Goal: Task Accomplishment & Management: Use online tool/utility

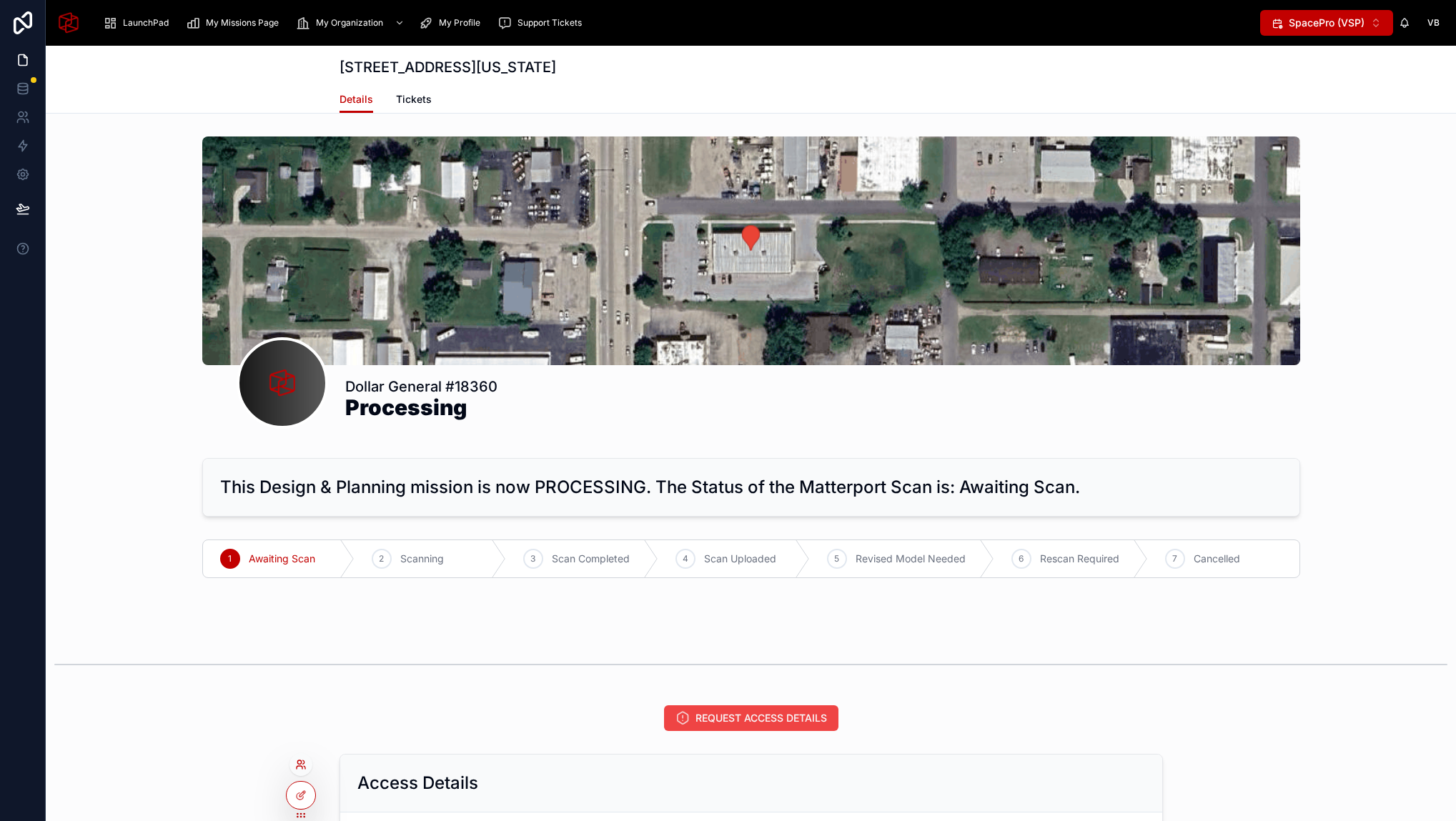
click at [305, 762] on icon at bounding box center [300, 763] width 11 height 11
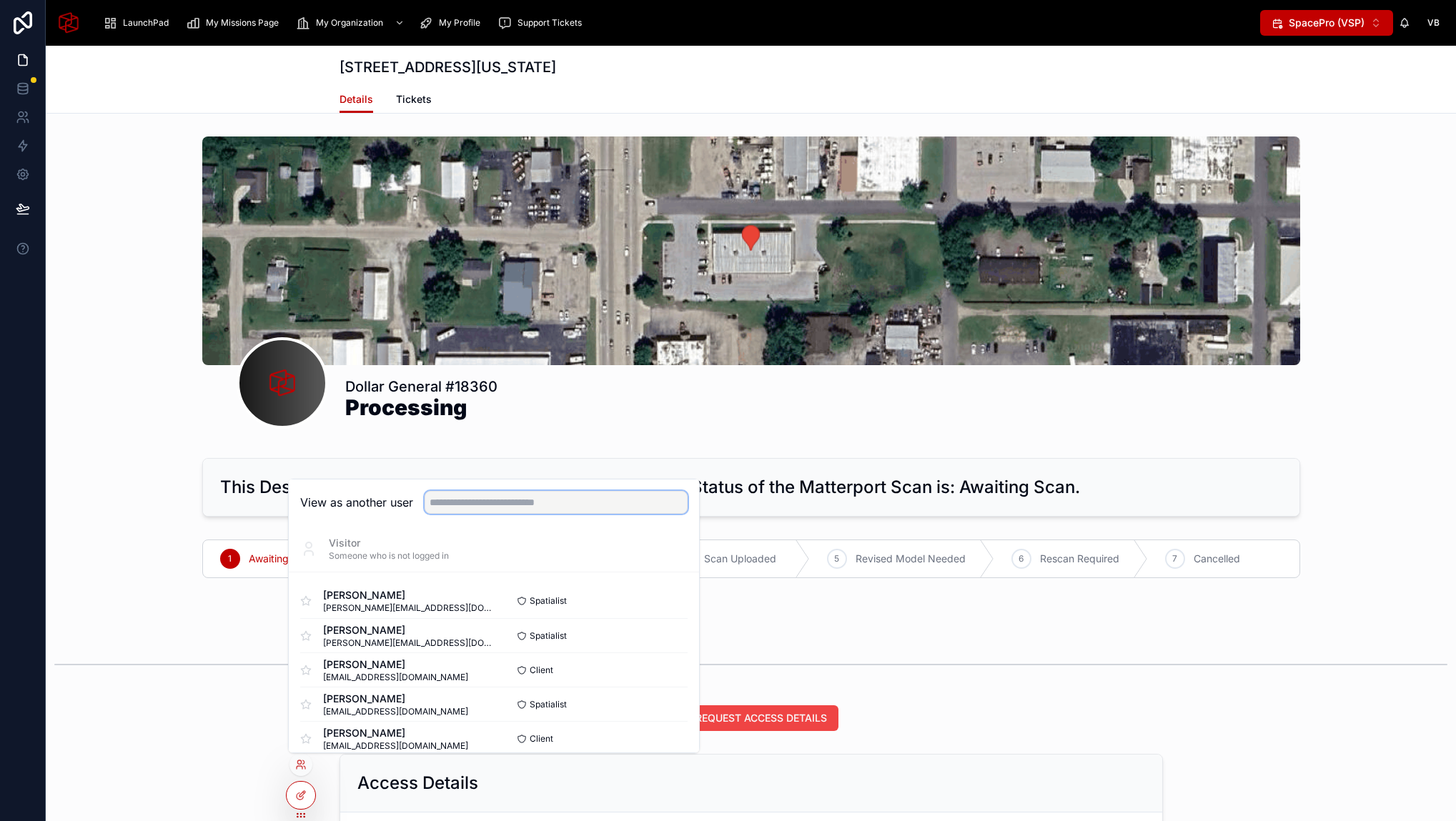
click at [512, 495] on input "text" at bounding box center [556, 502] width 263 height 23
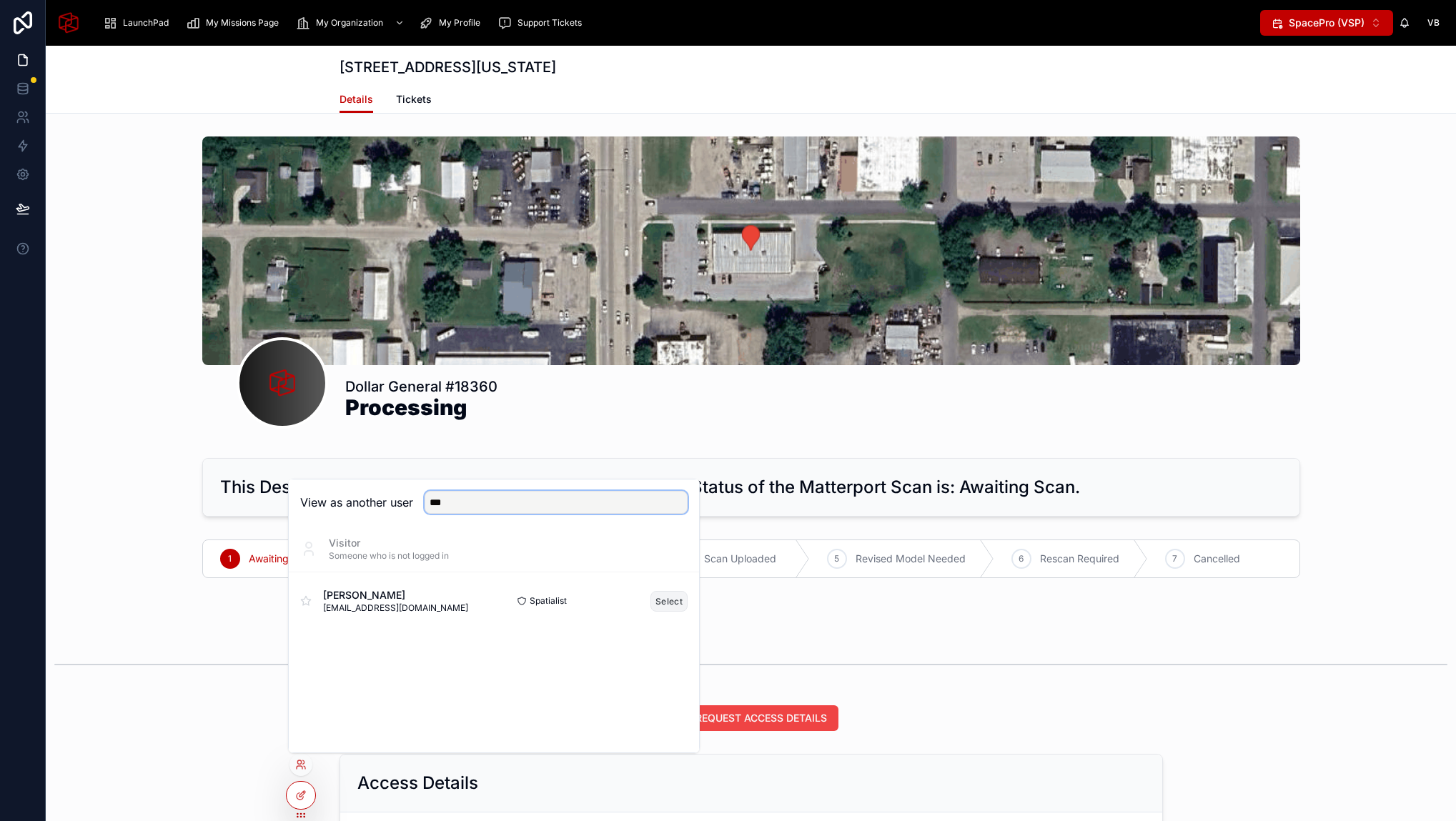
type input "***"
click at [665, 600] on button "Select" at bounding box center [669, 601] width 37 height 20
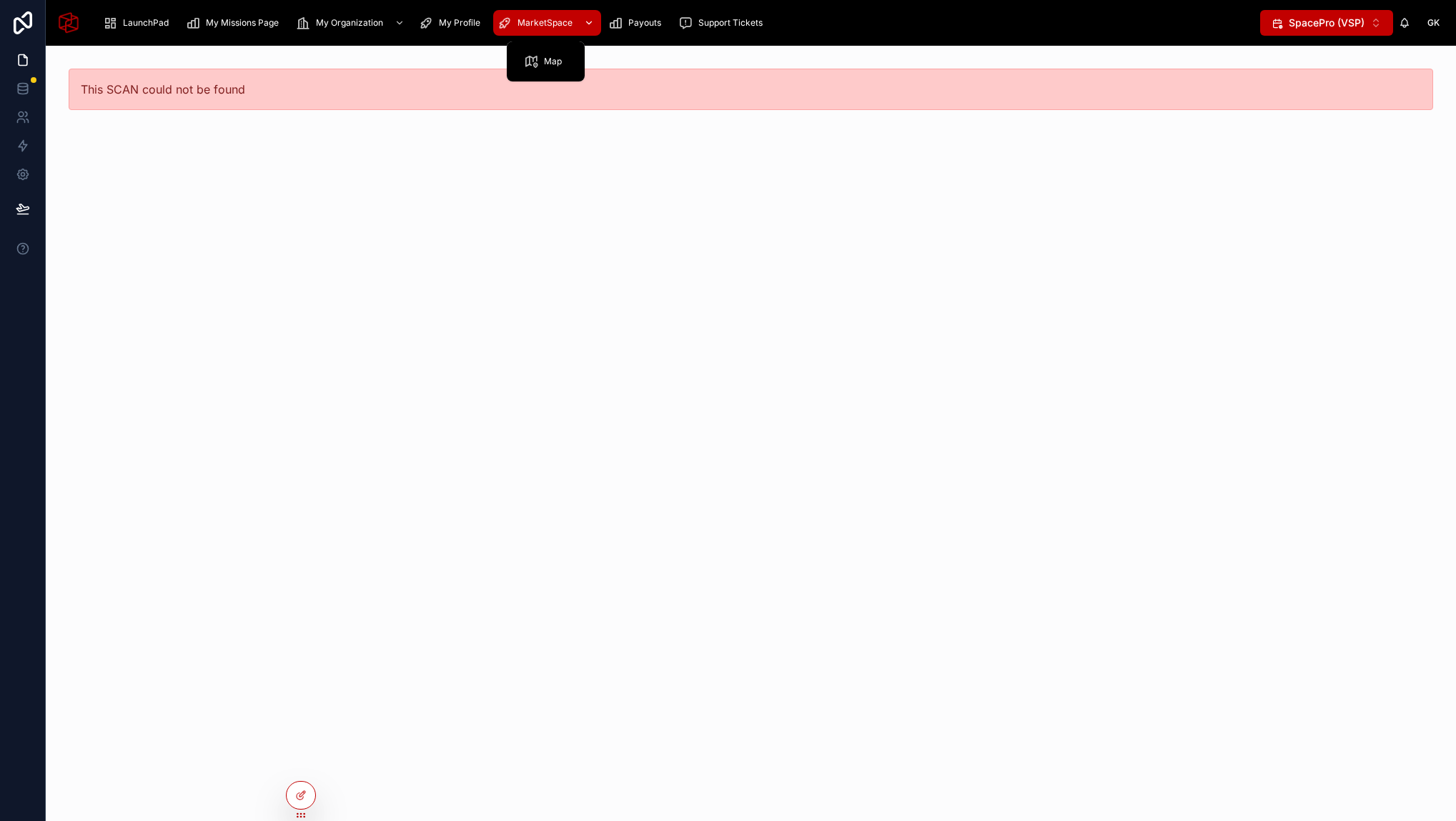
click at [518, 29] on div "MarketSpace" at bounding box center [546, 22] width 99 height 23
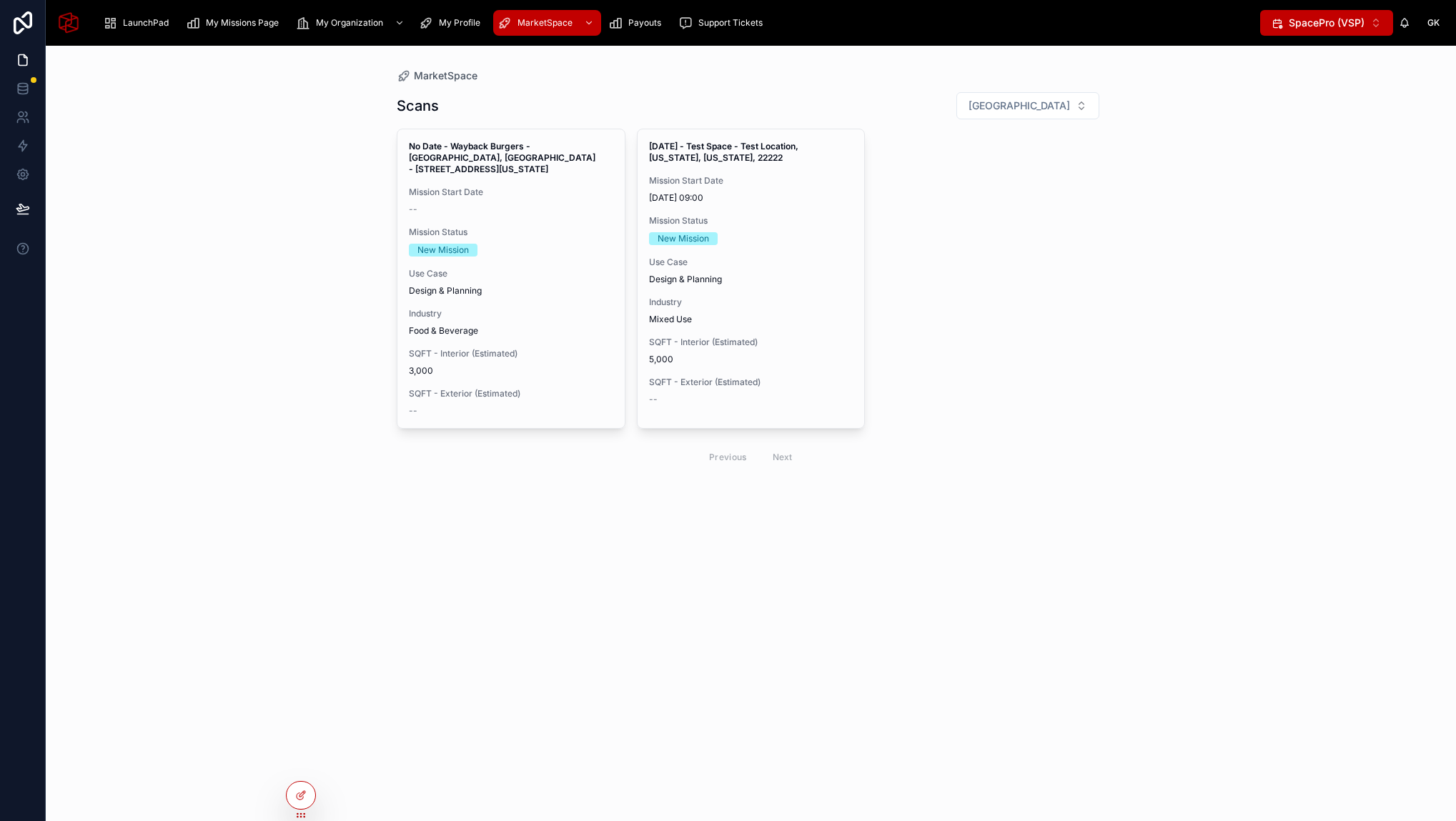
click at [314, 306] on div "MarketSpace Scans Filter City No Date - Wayback Burgers - Fort Worth, TX - 7034…" at bounding box center [751, 433] width 1410 height 775
click at [310, 798] on div at bounding box center [301, 795] width 29 height 27
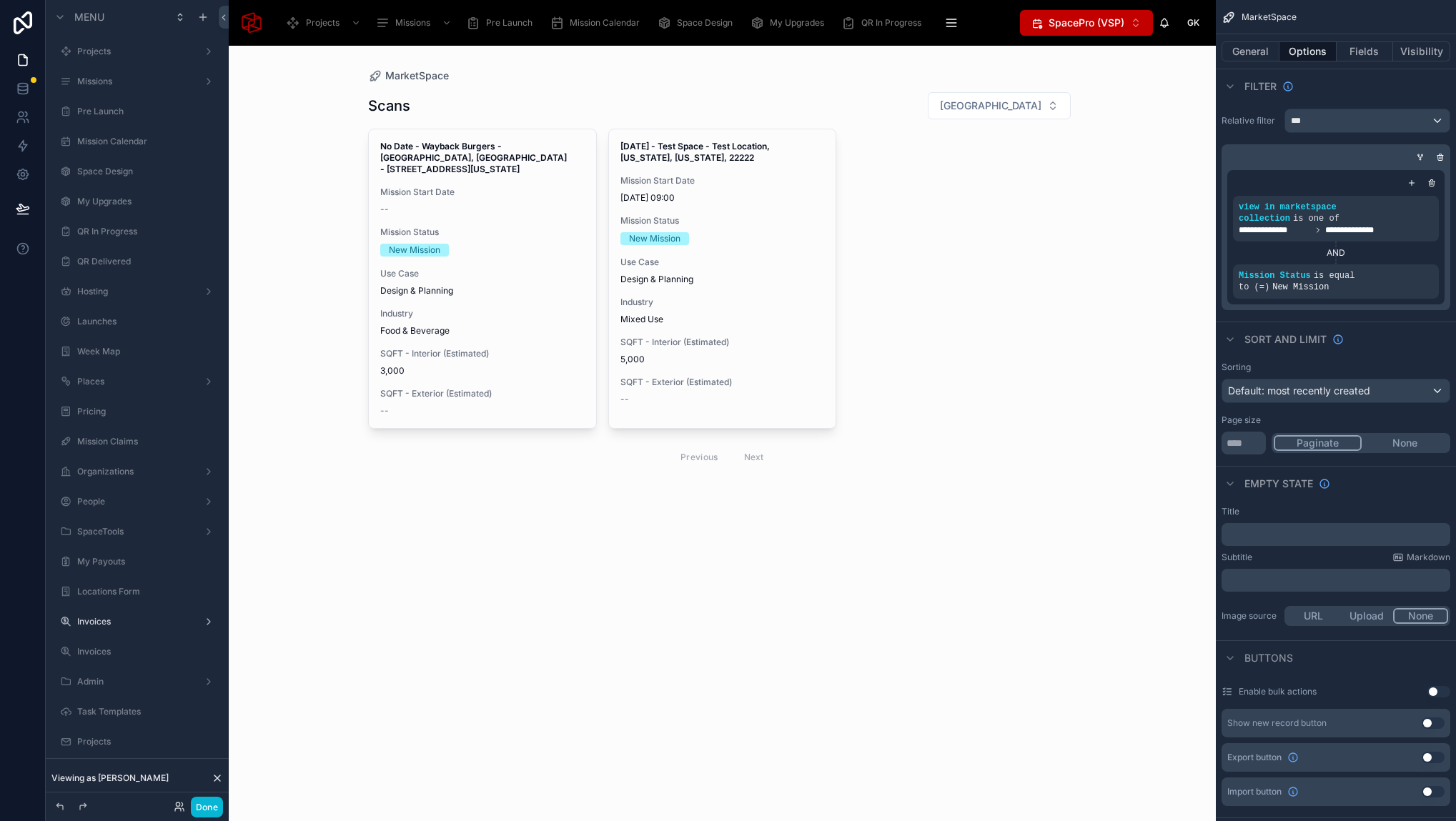
click at [564, 105] on div at bounding box center [722, 282] width 731 height 473
click at [883, 182] on div "No Date - Wayback Burgers - Fort Worth, TX - 7034 Blue Mound Road, bldg 3, Fort…" at bounding box center [722, 301] width 708 height 345
click at [1402, 268] on icon "scrollable content" at bounding box center [1403, 267] width 5 height 5
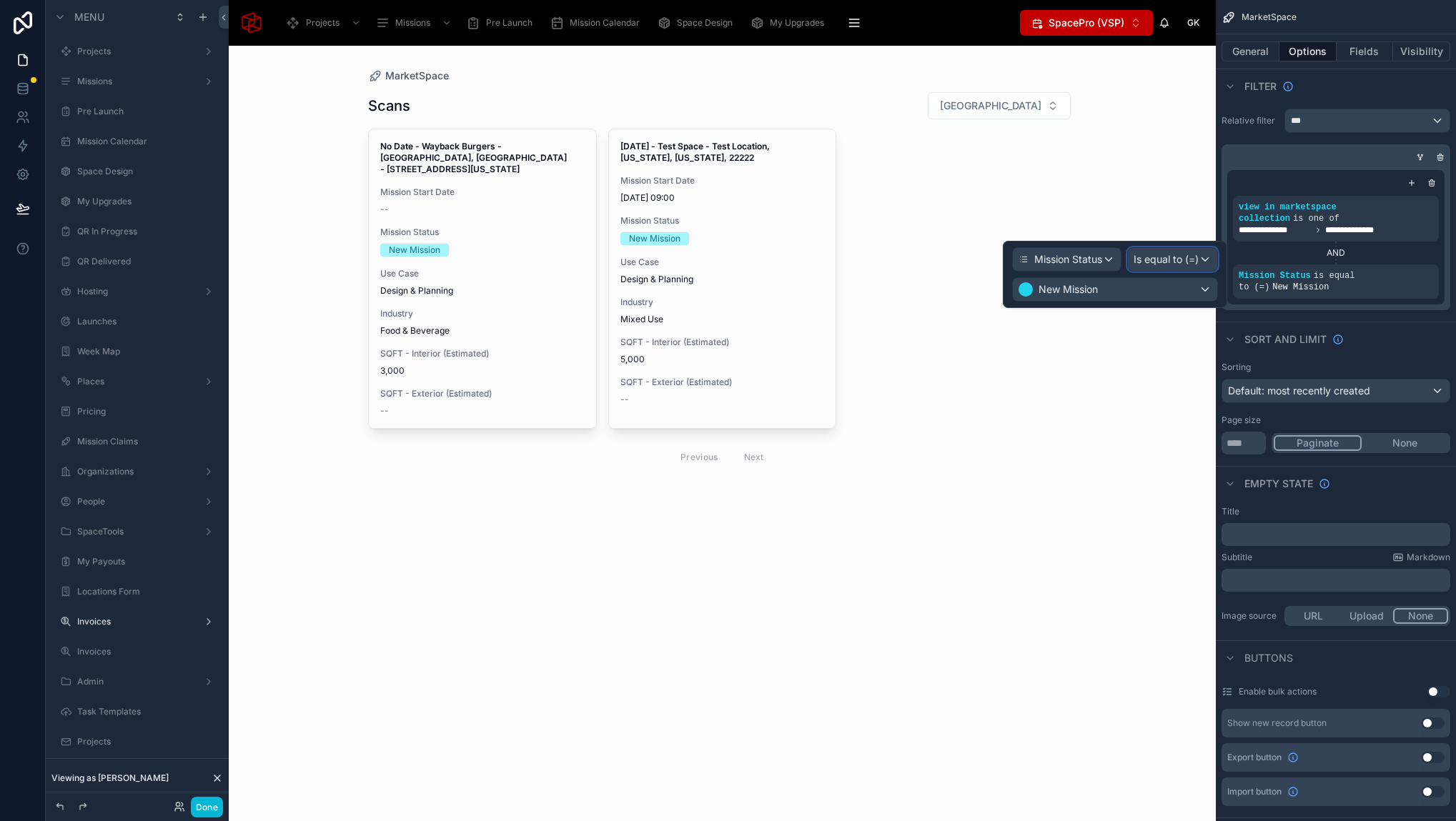
click at [1169, 260] on span "Is equal to (=)" at bounding box center [1166, 259] width 65 height 14
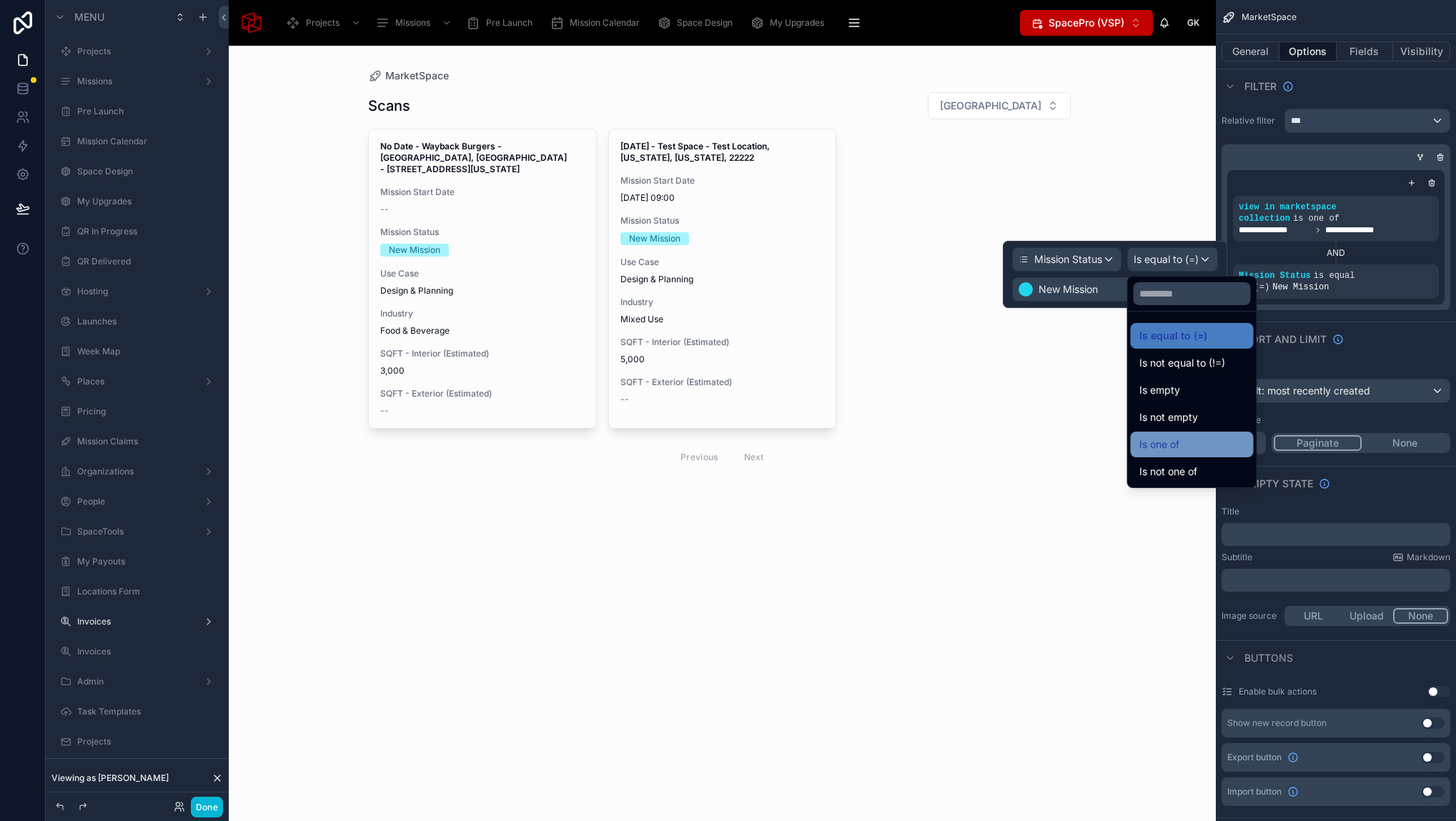
click at [1196, 438] on div "Is one of" at bounding box center [1191, 444] width 106 height 17
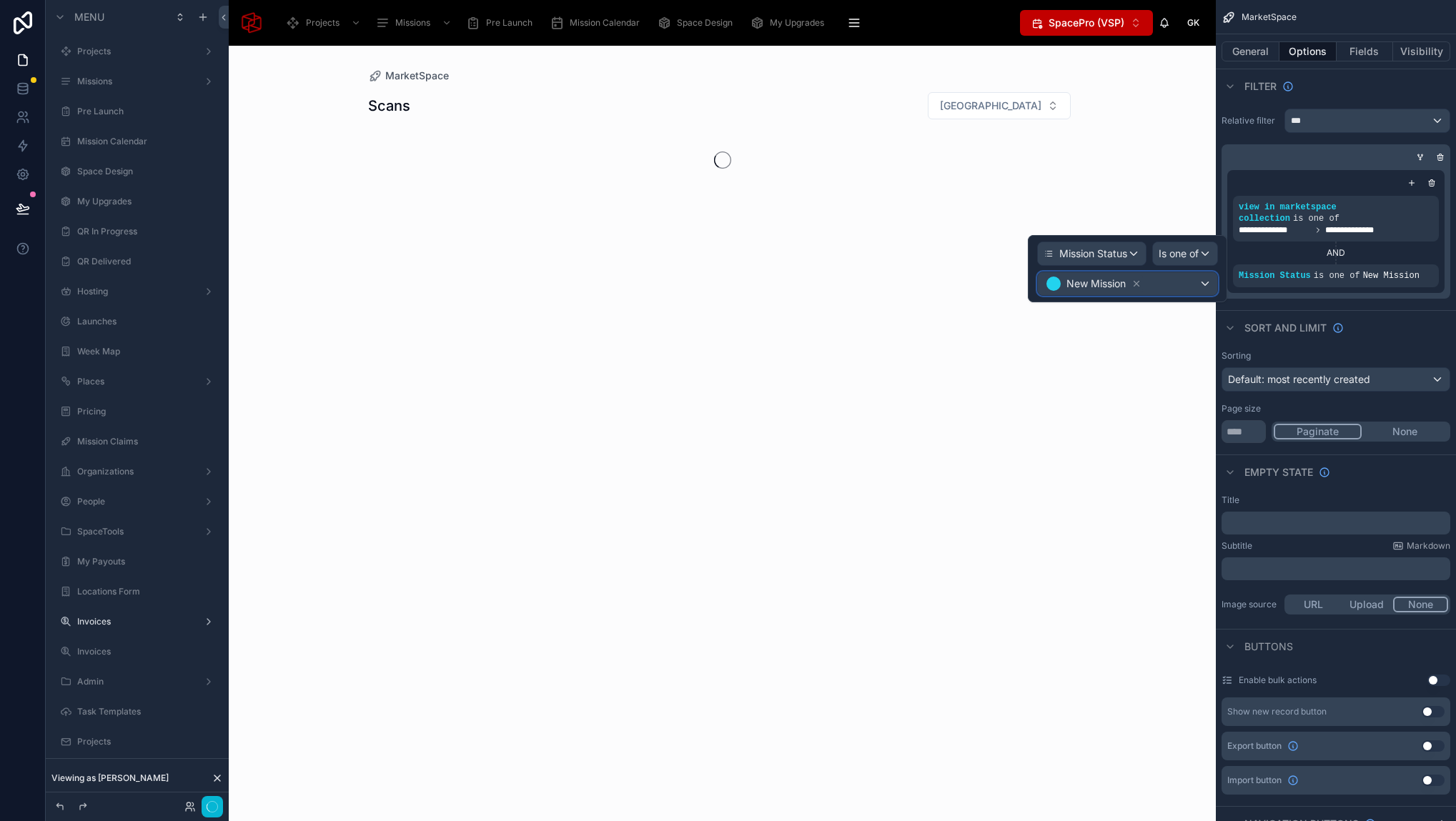
click at [1195, 284] on div "New Mission" at bounding box center [1127, 283] width 179 height 23
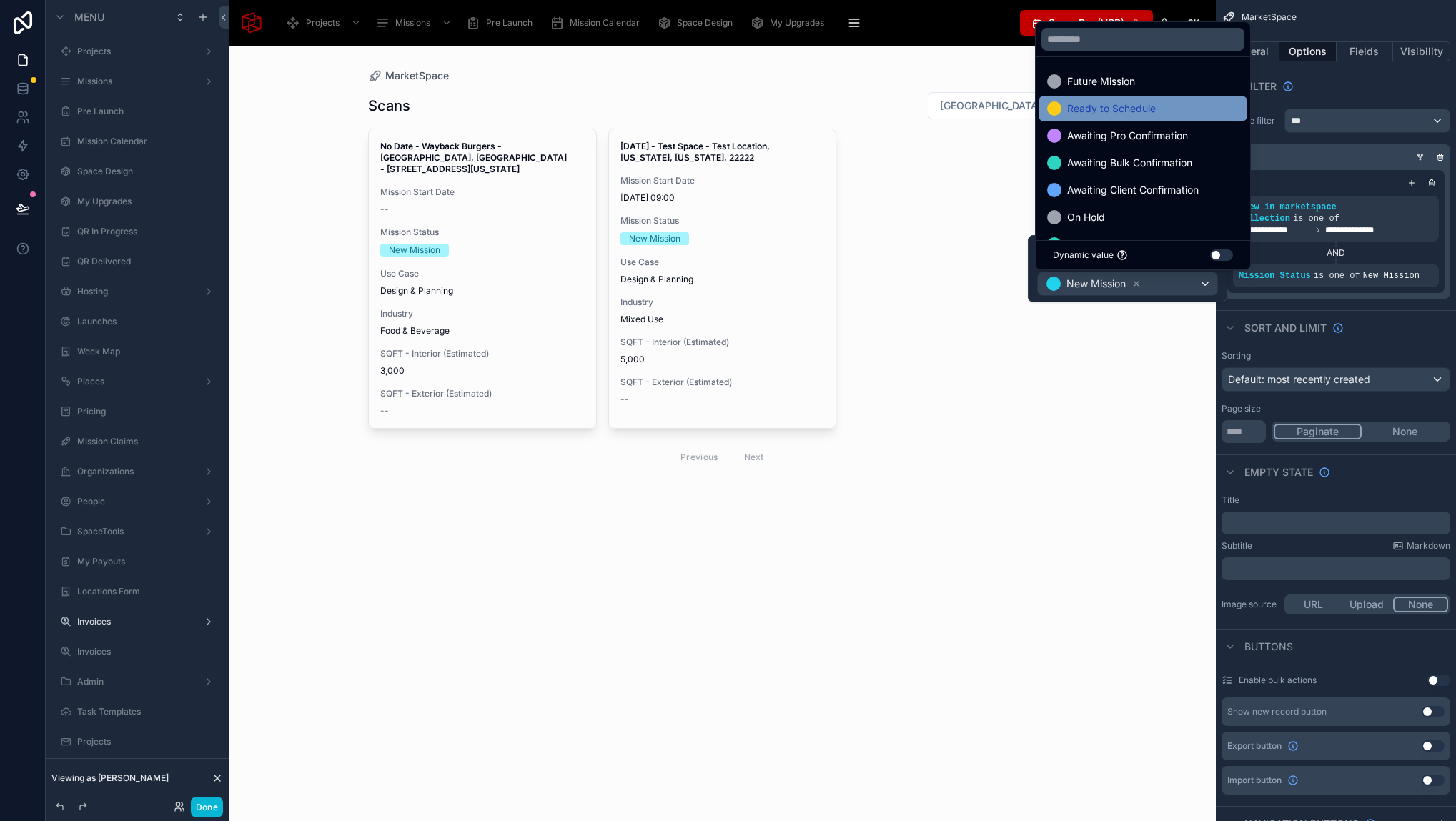
click at [1117, 109] on span "Ready to Schedule" at bounding box center [1111, 109] width 88 height 17
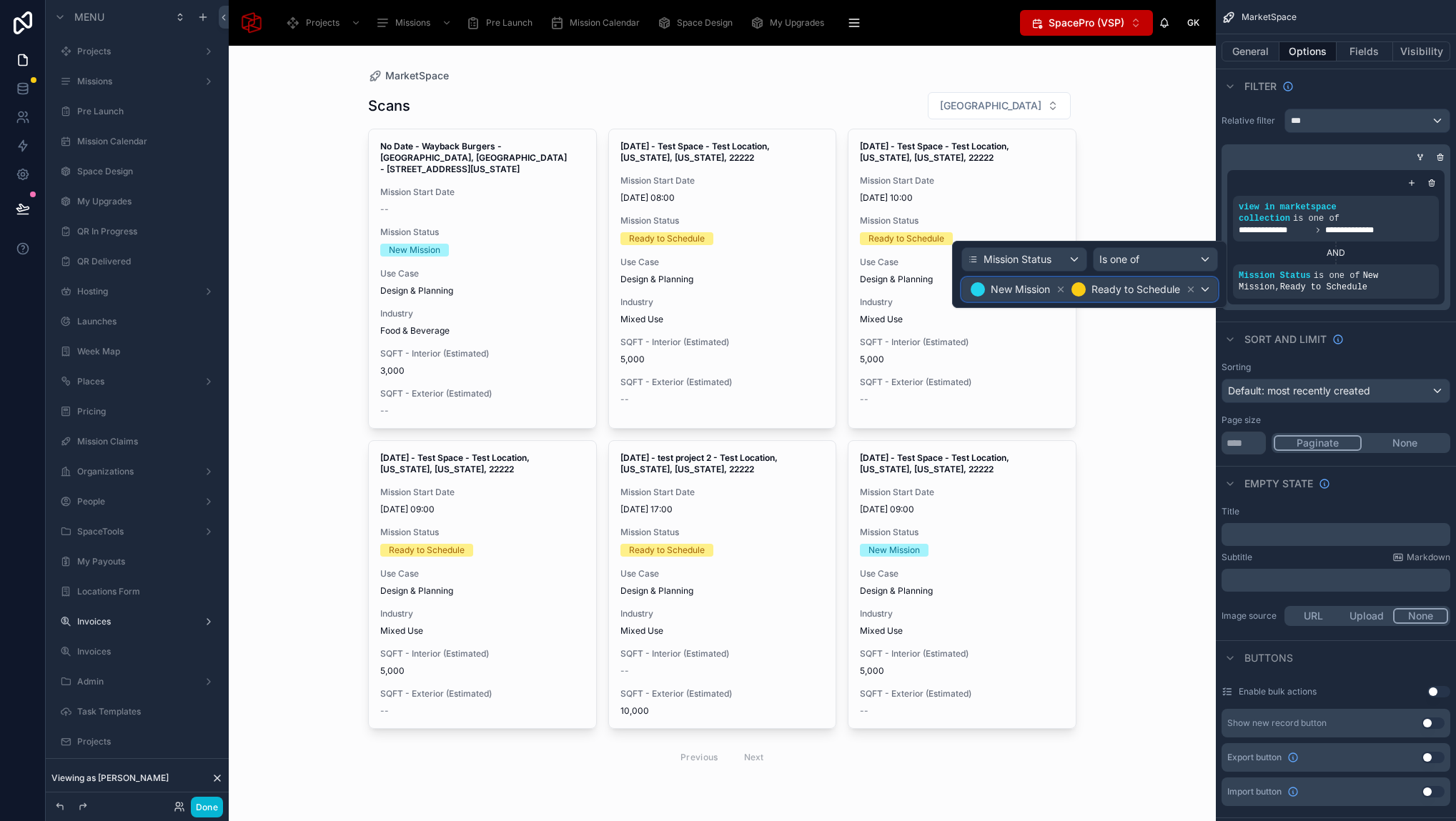
click at [1203, 292] on div "New Mission Ready to Schedule" at bounding box center [1089, 289] width 255 height 23
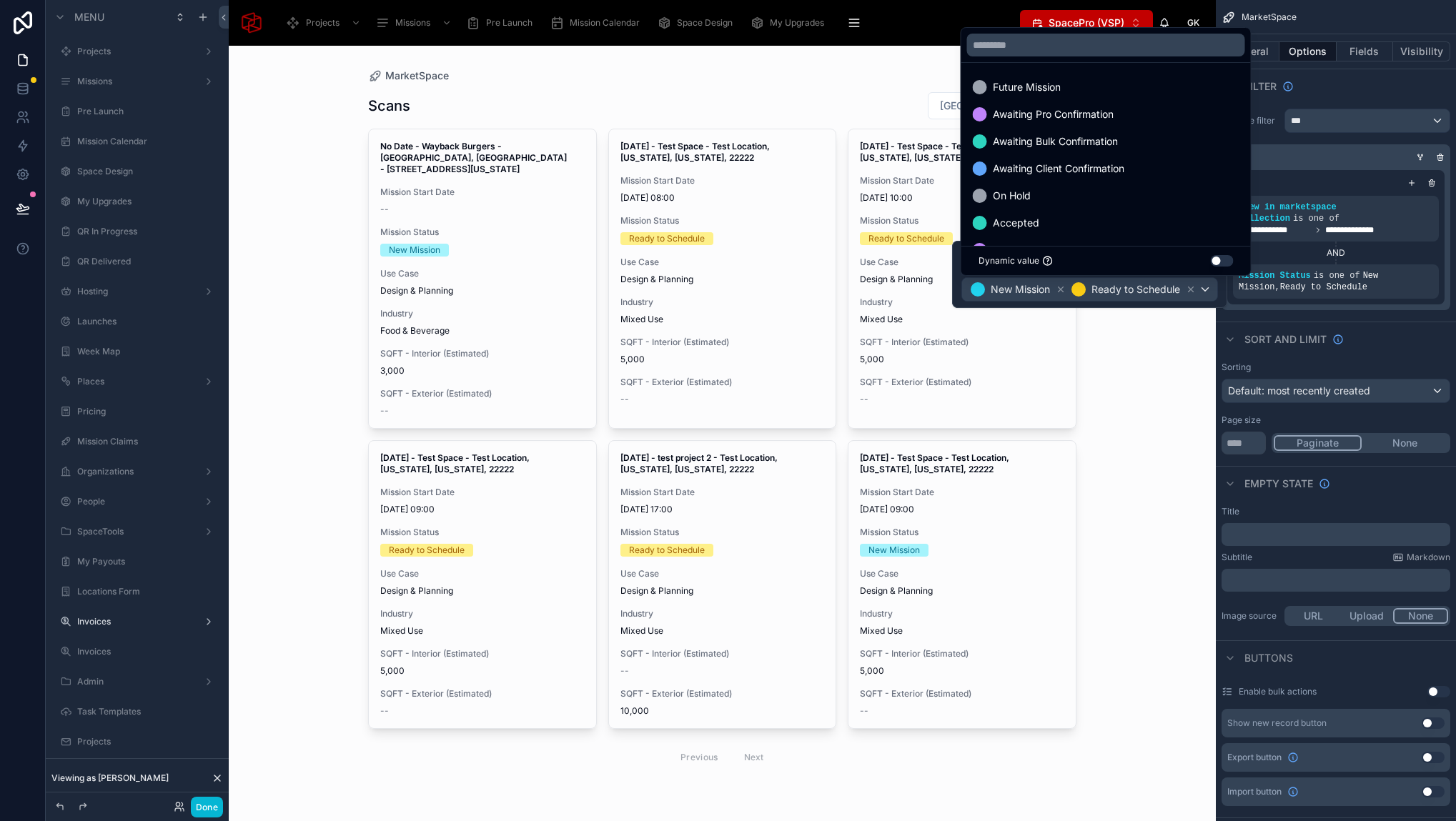
click at [1190, 378] on div "MarketSpace Scans Filter City No Date - Wayback Burgers - Fort Worth, TX - 7034…" at bounding box center [722, 433] width 987 height 775
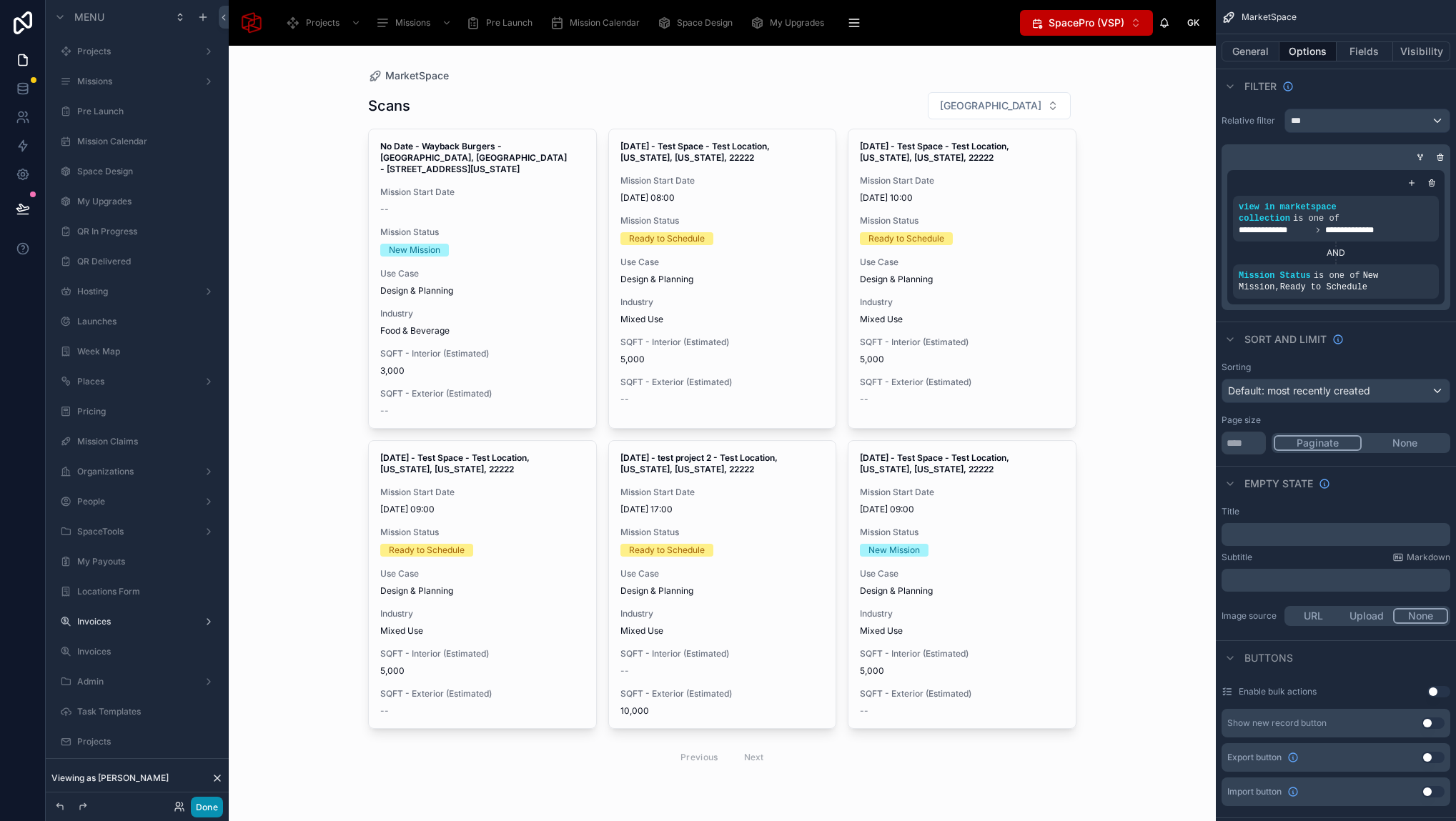
click at [197, 804] on button "Done" at bounding box center [207, 807] width 32 height 20
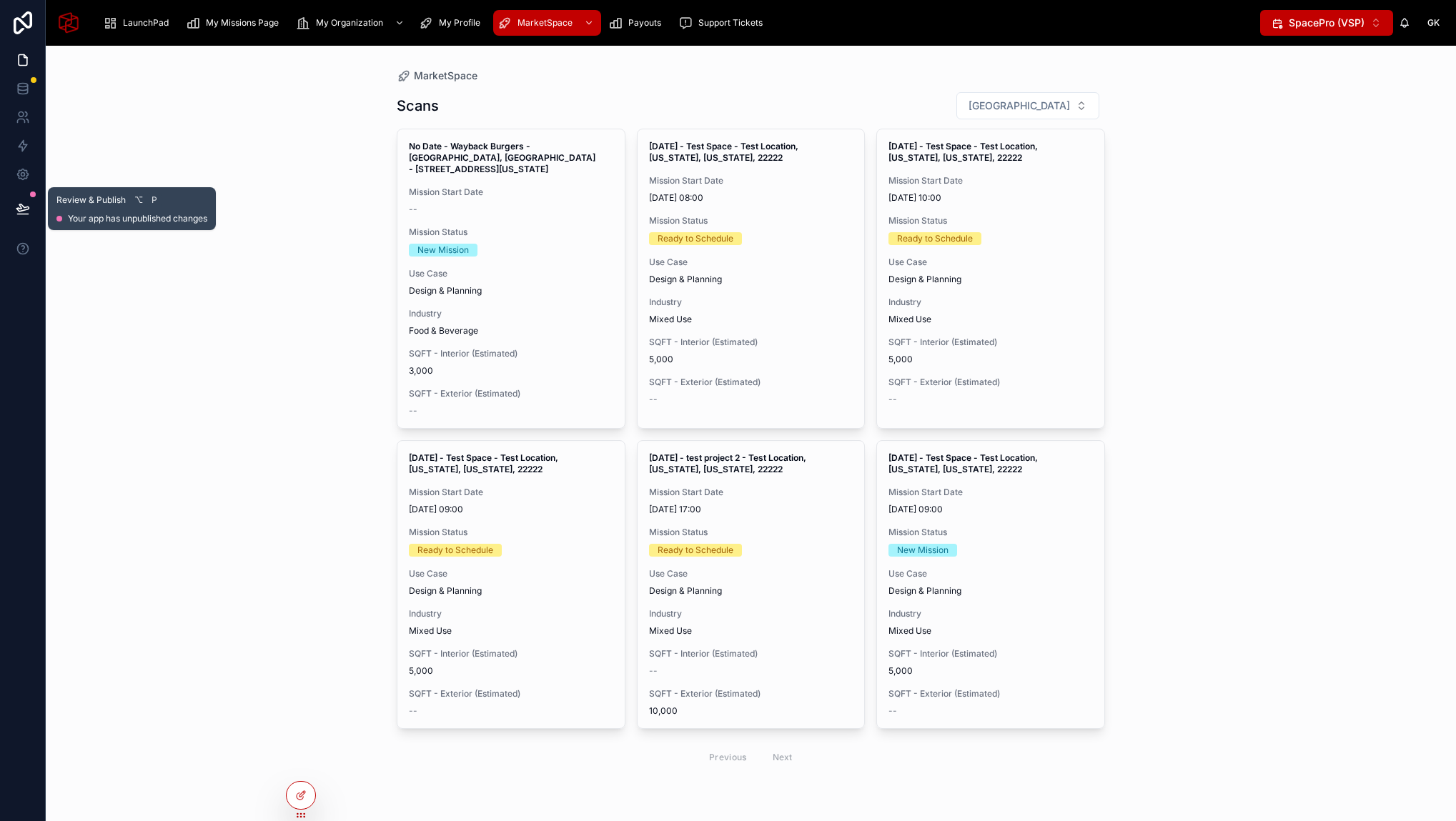
click at [13, 210] on button at bounding box center [22, 208] width 31 height 40
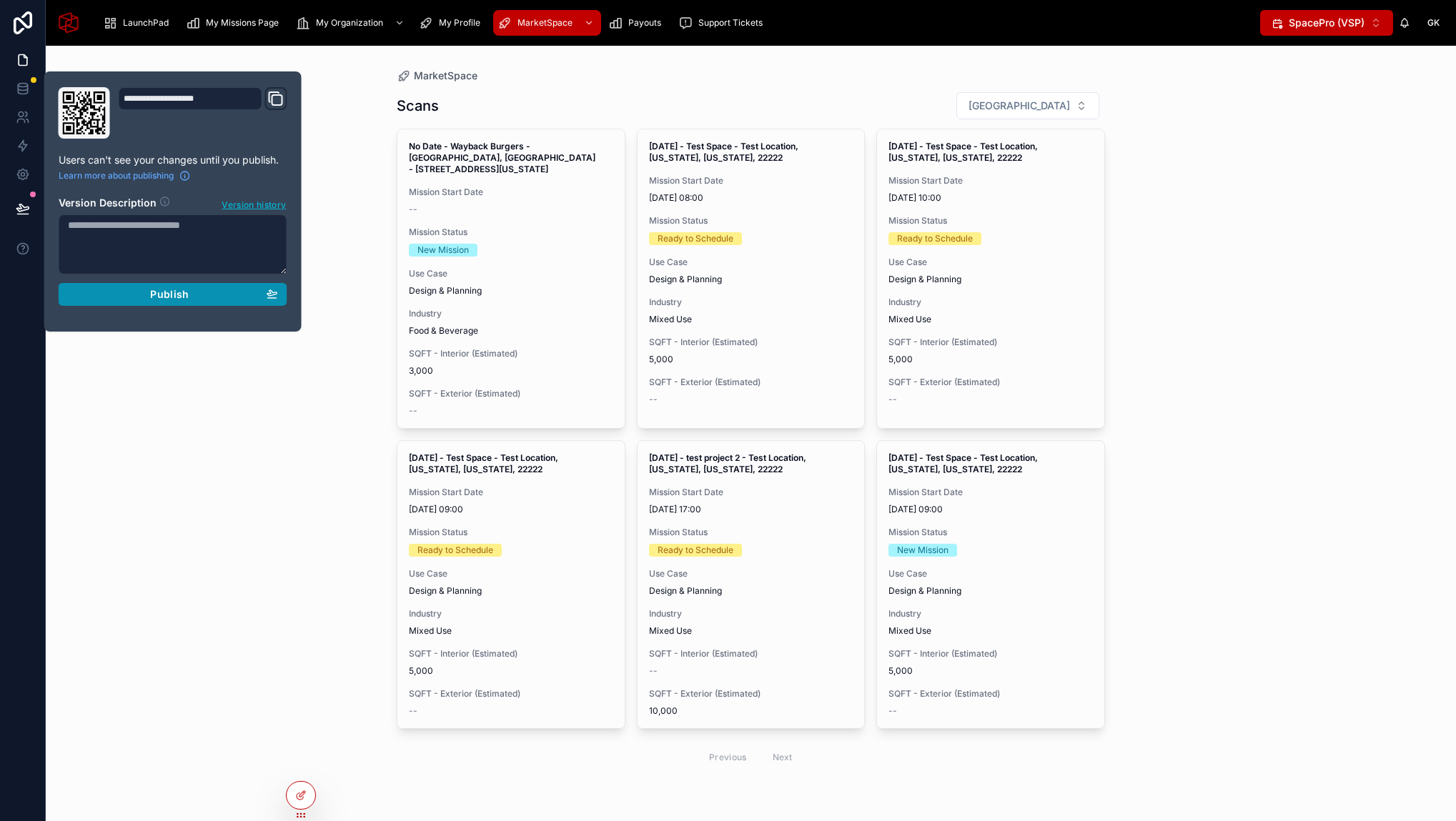
click at [144, 299] on div "Publish" at bounding box center [173, 293] width 210 height 13
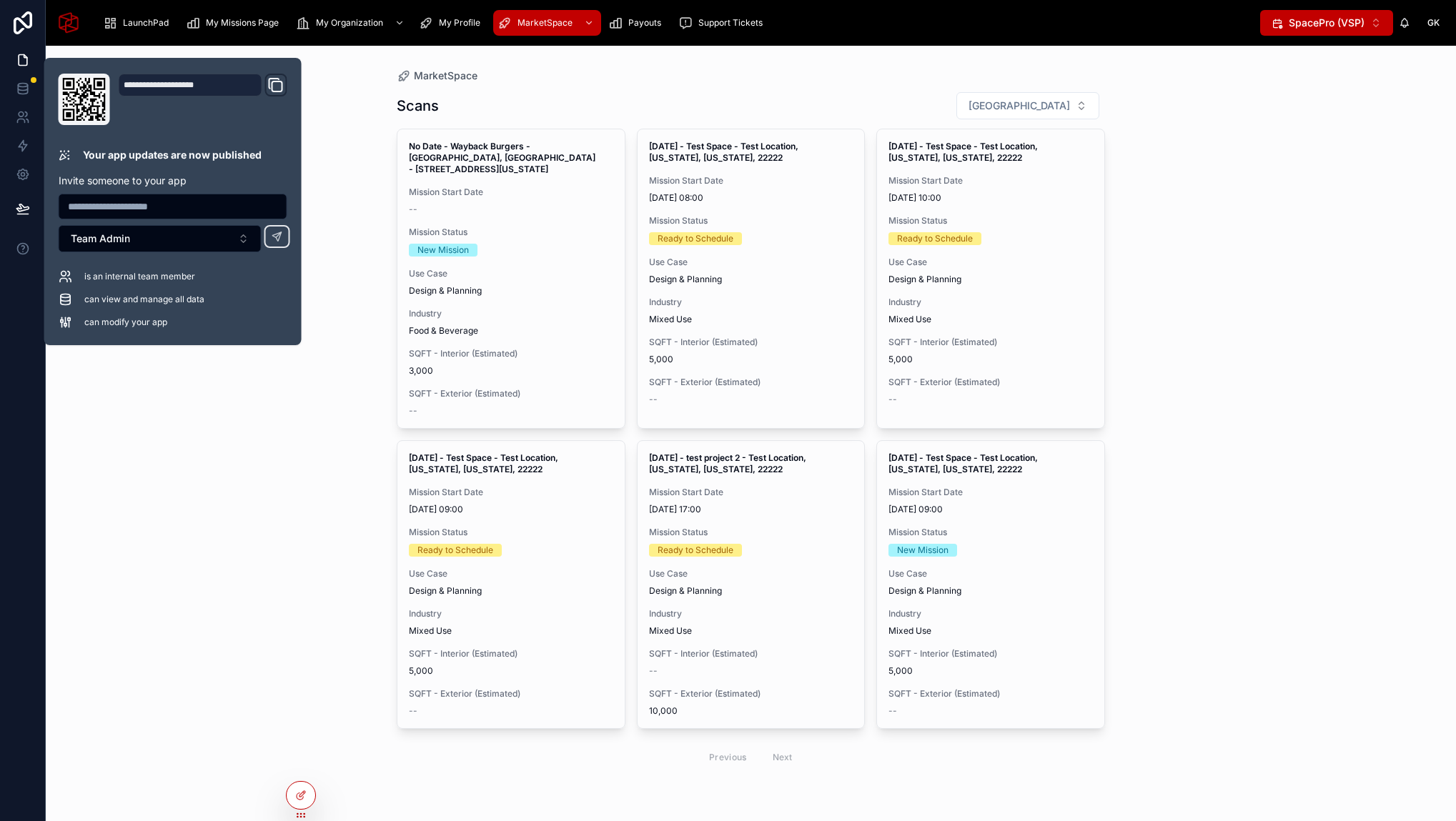
click at [135, 416] on div "MarketSpace Scans Filter City No Date - Wayback Burgers - Fort Worth, TX - 7034…" at bounding box center [751, 433] width 1410 height 775
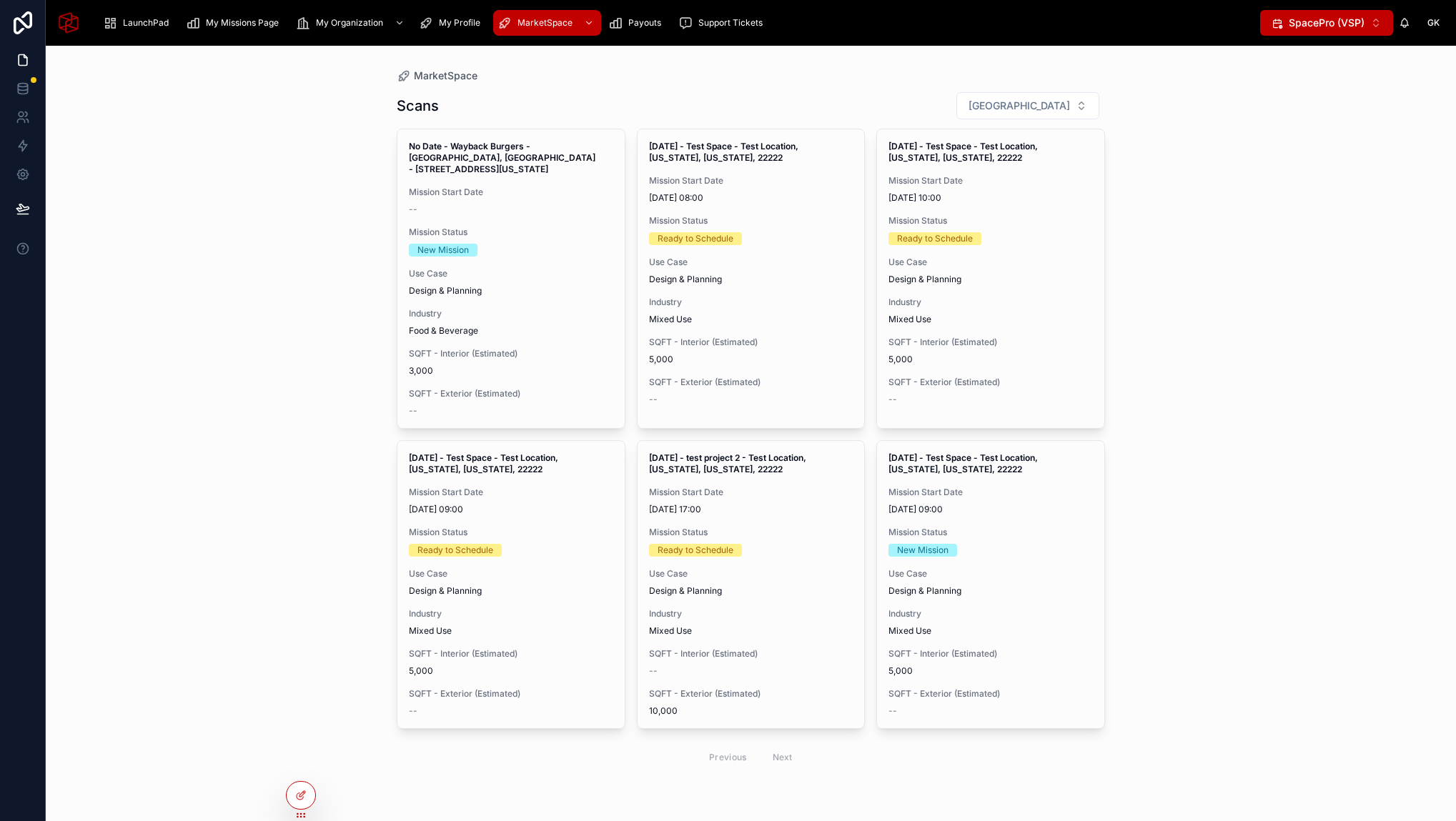
click at [1316, 195] on div "MarketSpace Scans Filter City No Date - Wayback Burgers - Fort Worth, TX - 7034…" at bounding box center [751, 433] width 1410 height 775
click at [272, 275] on div "MarketSpace Scans Filter City No Date - Wayback Burgers - Fort Worth, TX - 7034…" at bounding box center [751, 433] width 1410 height 775
click at [311, 208] on div "MarketSpace Scans Filter City No Date - Wayback Burgers - Fort Worth, TX - 7034…" at bounding box center [751, 433] width 1410 height 775
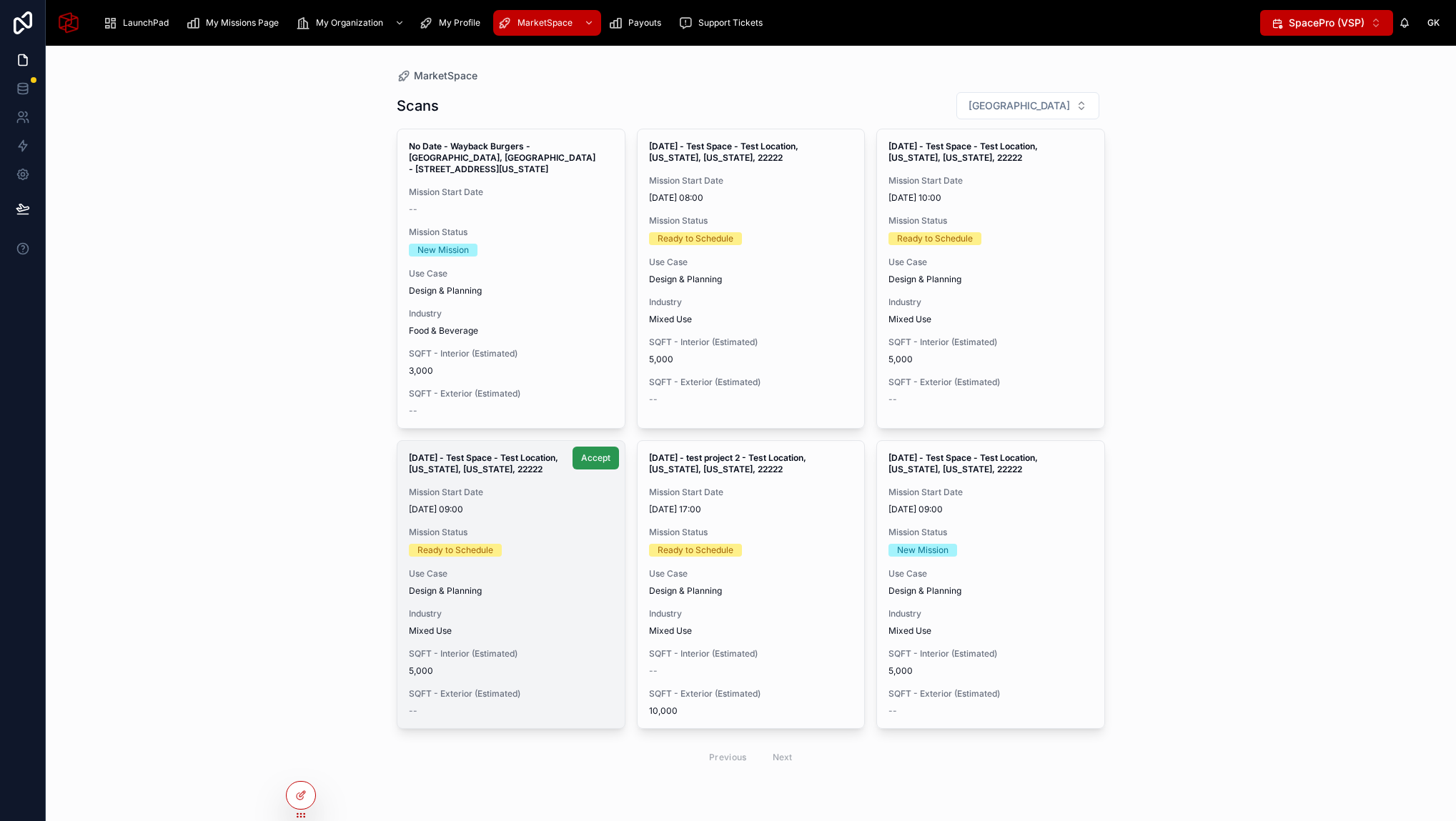
click at [595, 457] on span "Accept" at bounding box center [596, 457] width 30 height 11
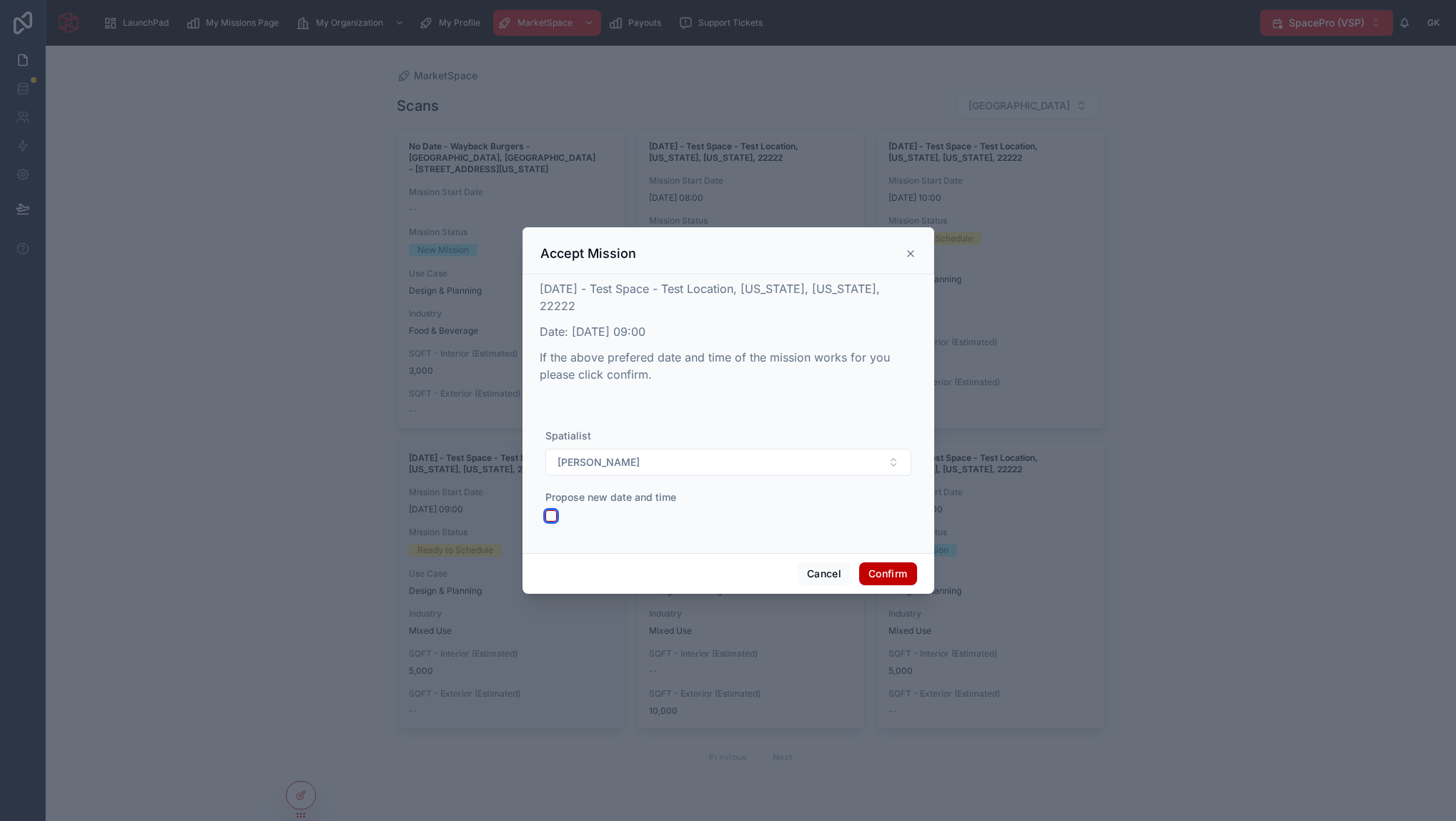
click at [548, 516] on button "button" at bounding box center [551, 515] width 11 height 11
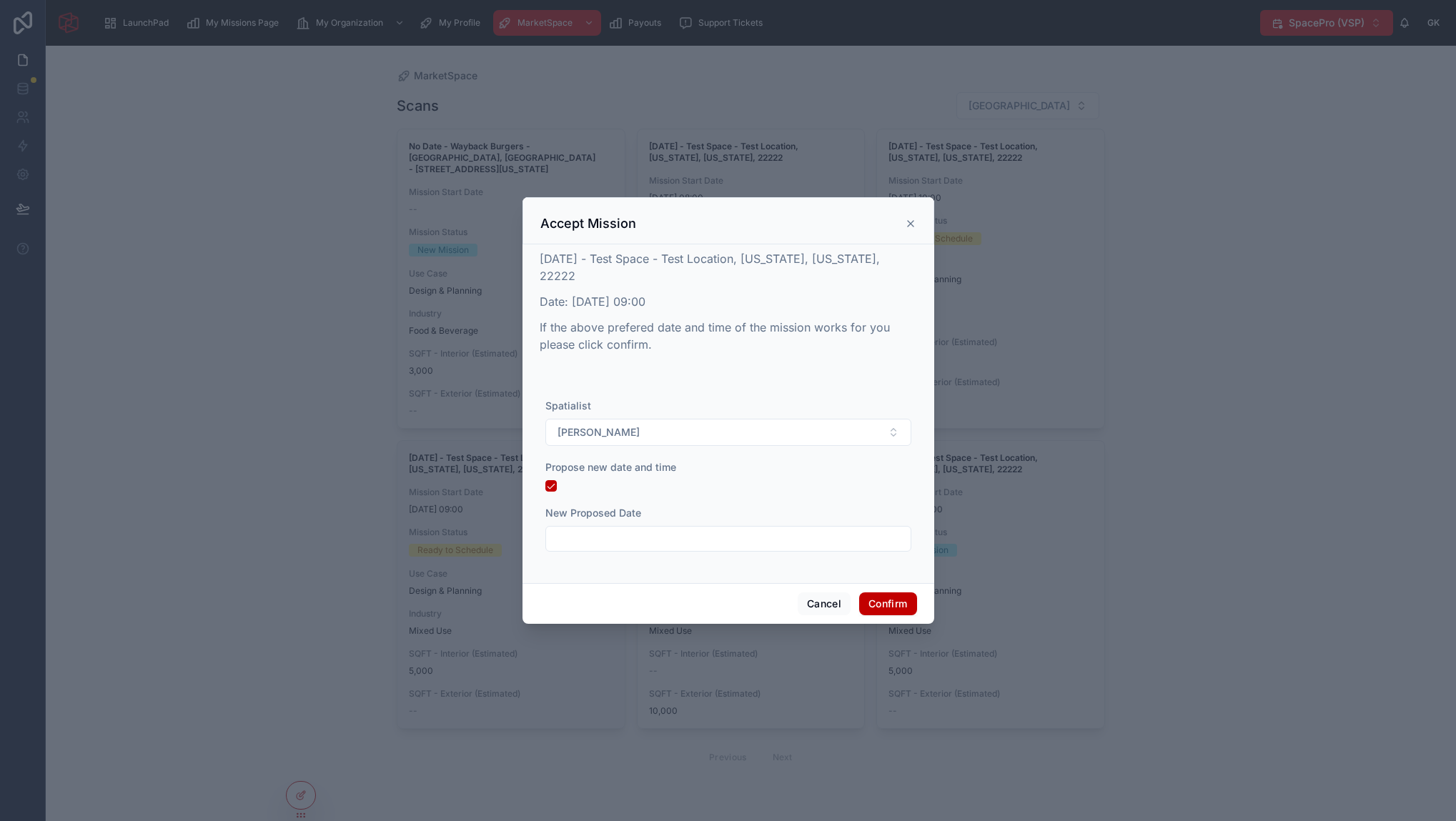
click at [613, 531] on input "text" at bounding box center [728, 539] width 365 height 20
click at [608, 399] on div "Spatialist" at bounding box center [728, 405] width 366 height 14
click at [649, 541] on input "text" at bounding box center [728, 539] width 365 height 20
click at [753, 367] on button "10" at bounding box center [753, 366] width 25 height 25
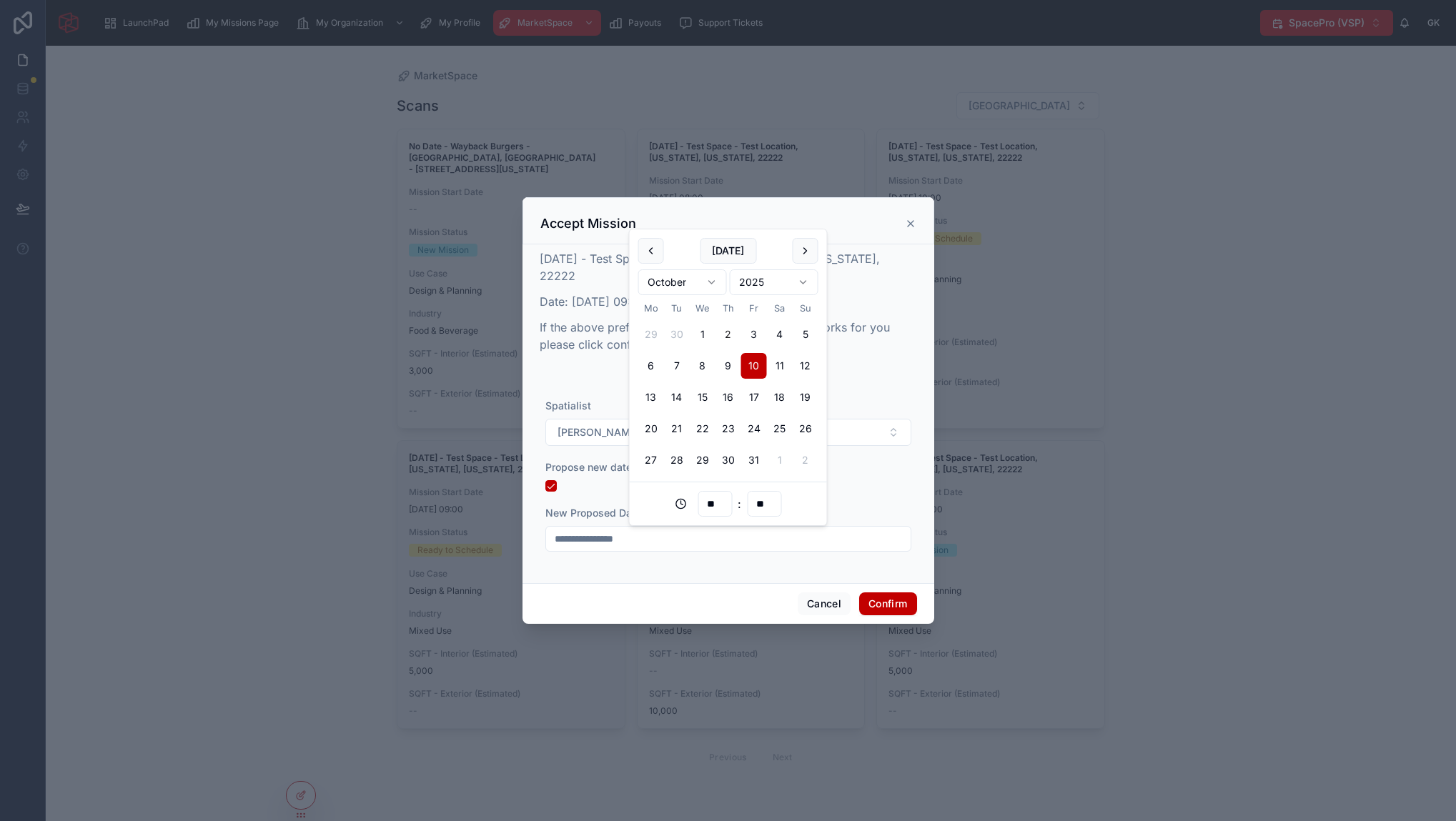
click at [714, 505] on input "**" at bounding box center [714, 504] width 33 height 20
click at [692, 561] on div "13" at bounding box center [714, 569] width 64 height 23
type input "**********"
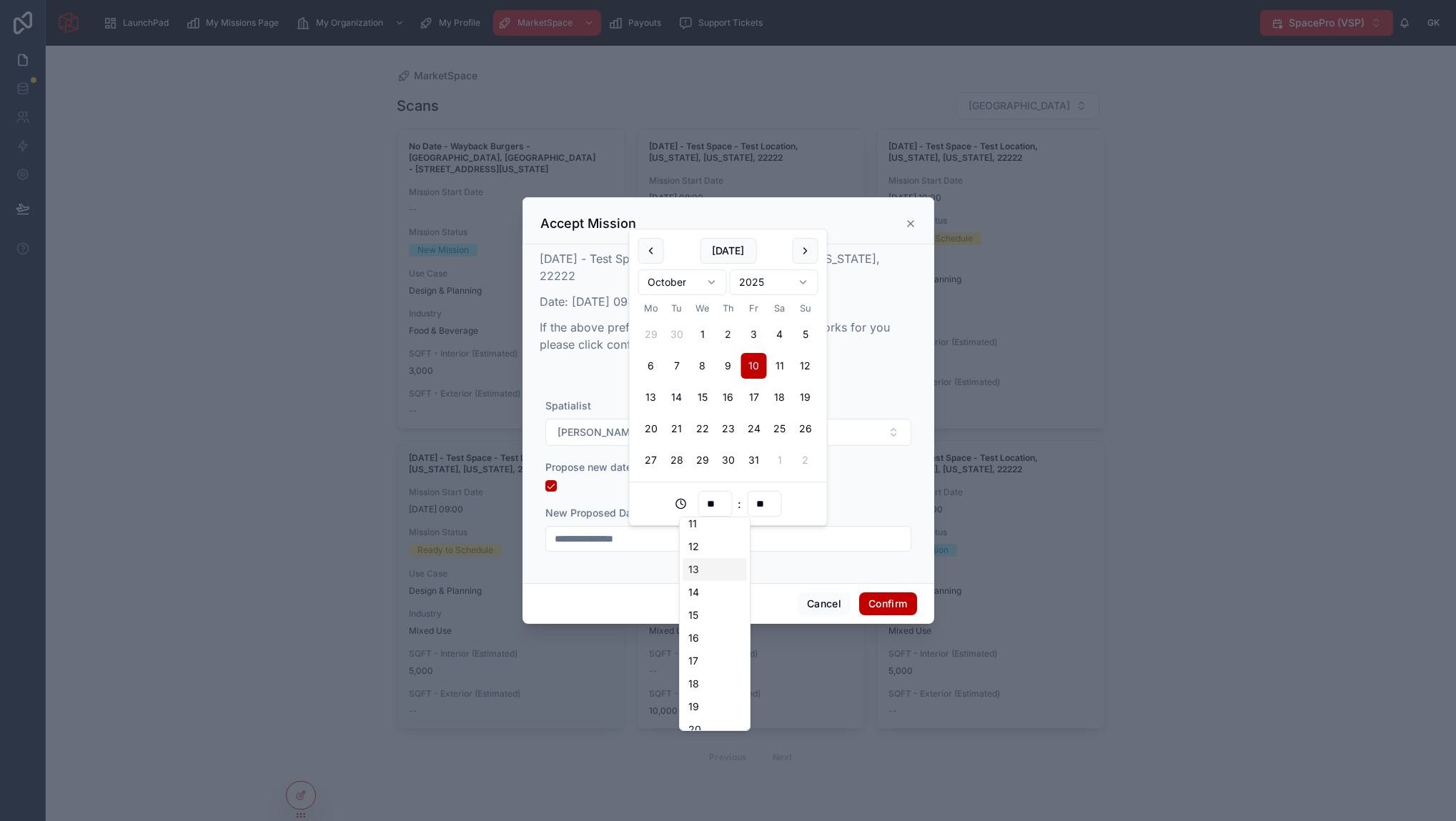
type input "**"
click at [897, 603] on button "Confirm" at bounding box center [887, 603] width 57 height 23
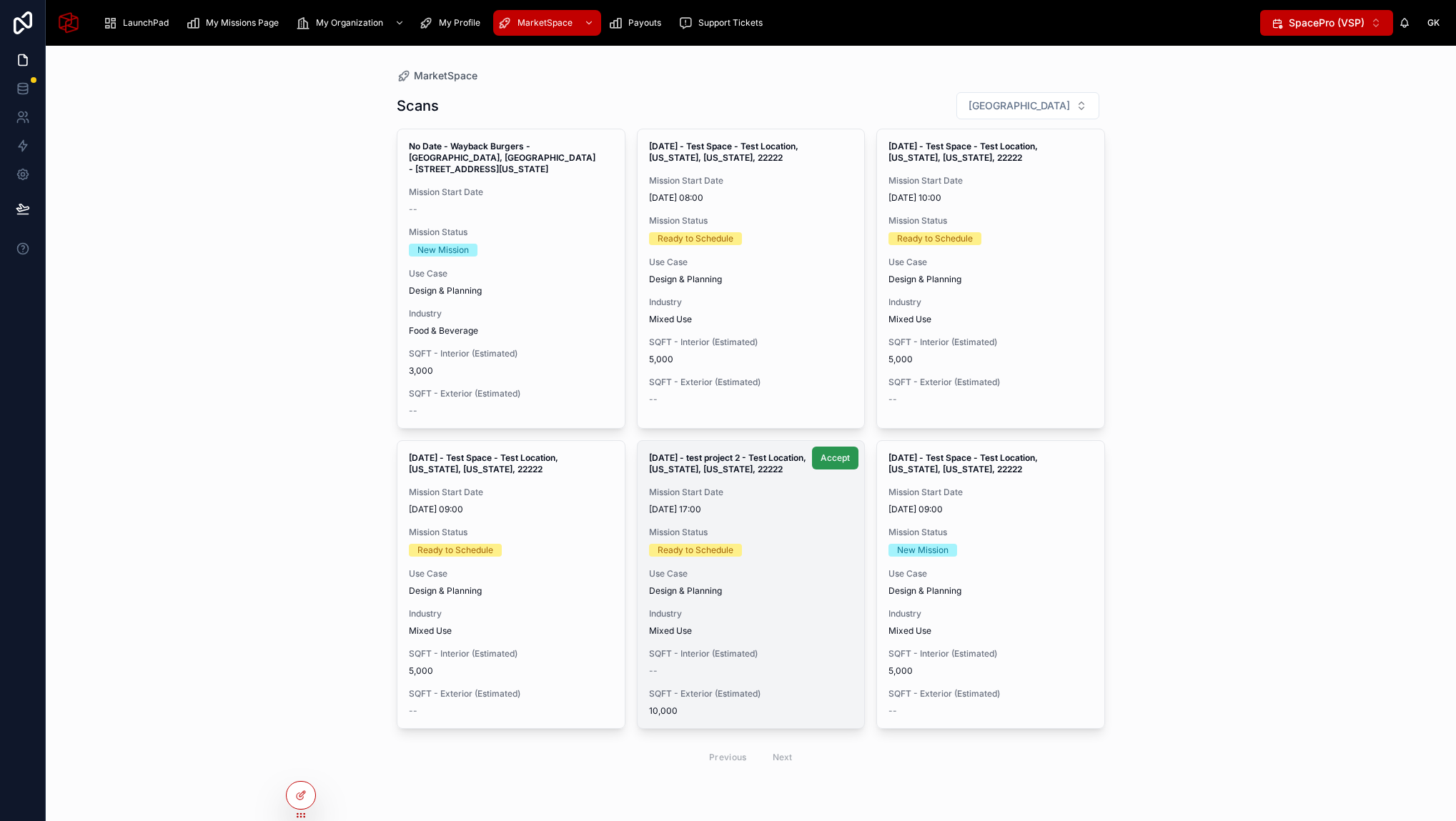
click at [832, 460] on span "Accept" at bounding box center [835, 457] width 30 height 11
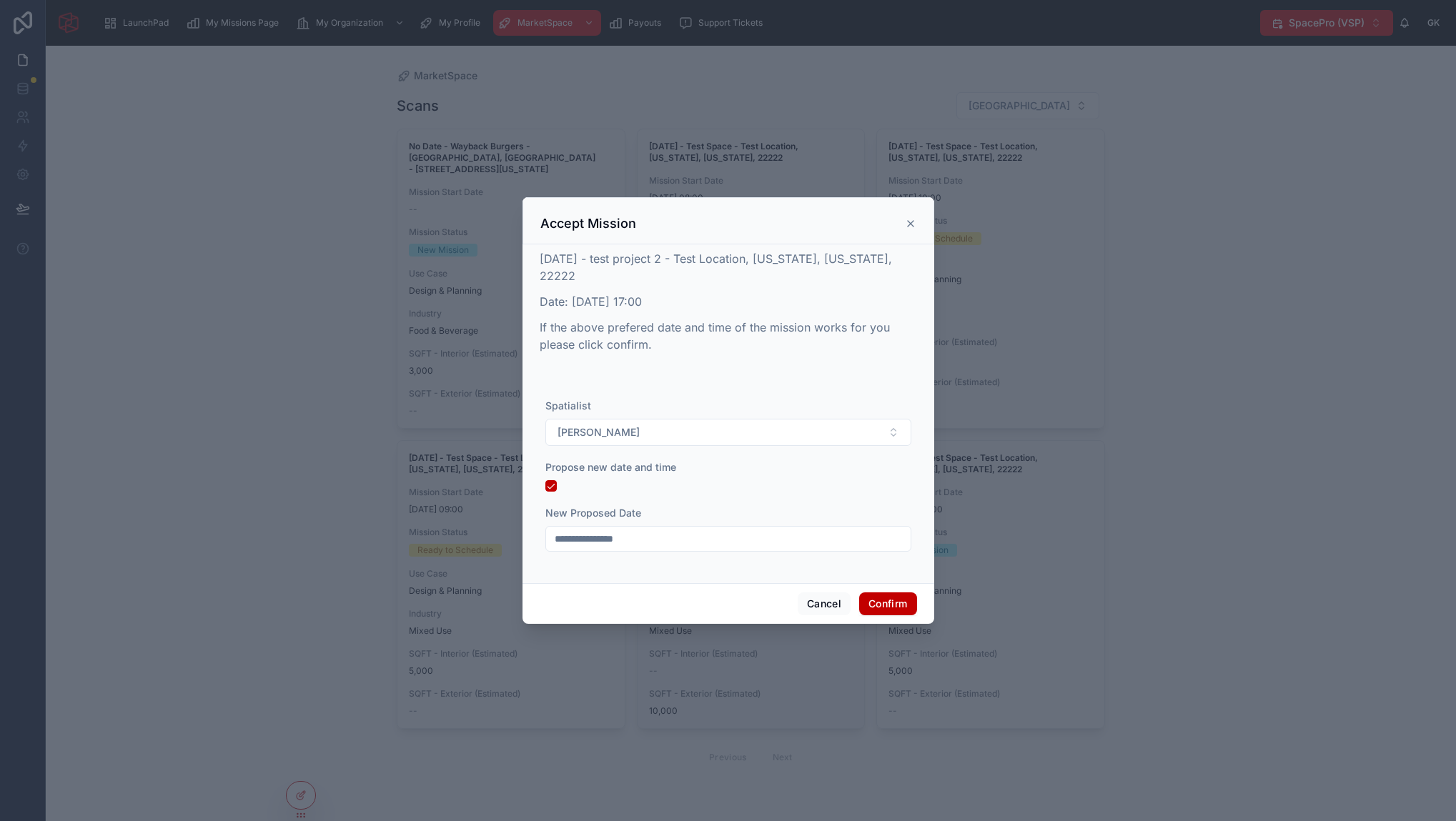
click at [455, 569] on div at bounding box center [728, 410] width 1456 height 821
click at [501, 511] on div at bounding box center [728, 410] width 1456 height 821
click at [316, 488] on div at bounding box center [728, 410] width 1456 height 821
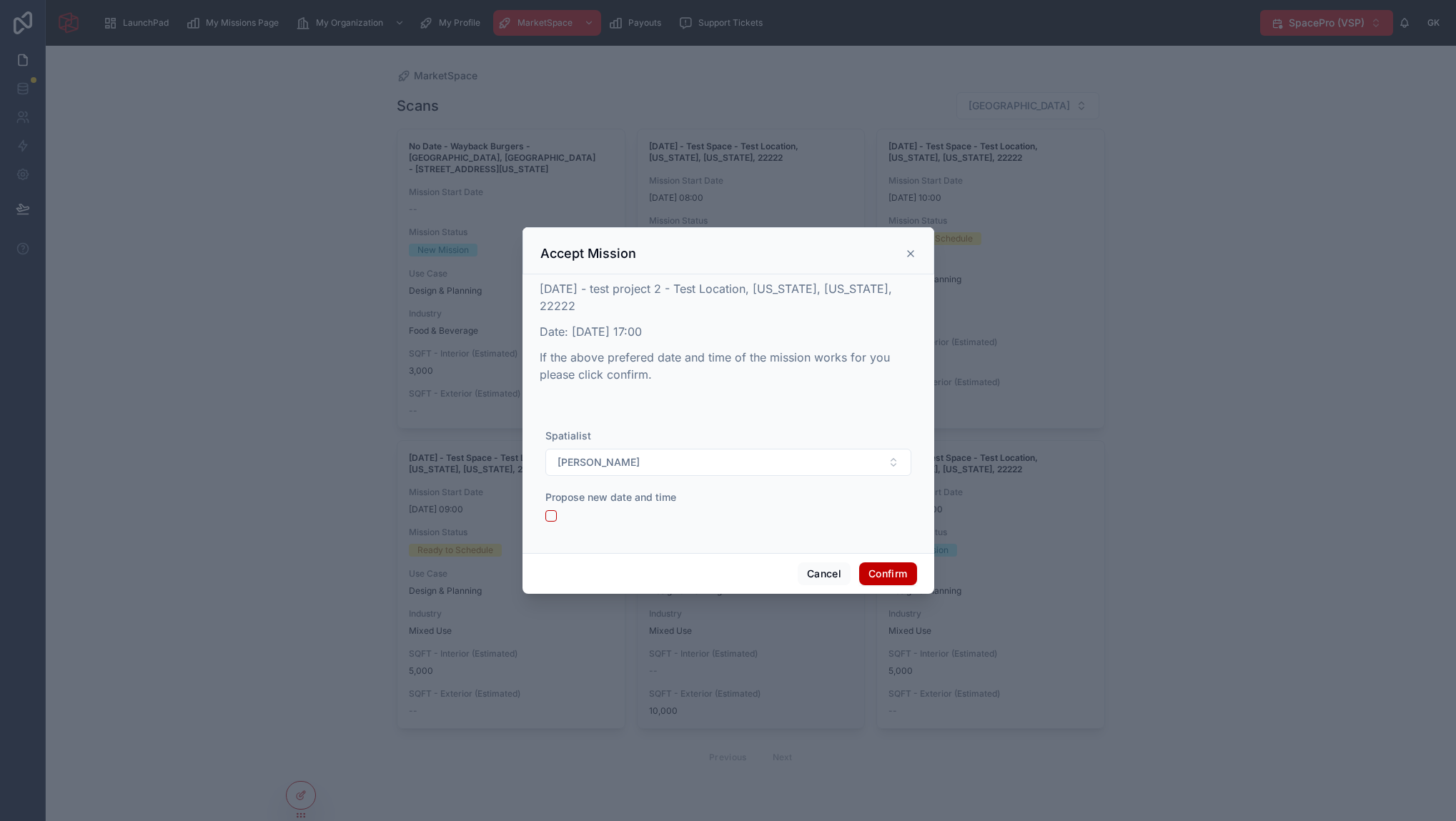
click at [817, 609] on div at bounding box center [728, 410] width 1456 height 821
click at [820, 576] on button "Cancel" at bounding box center [824, 573] width 53 height 23
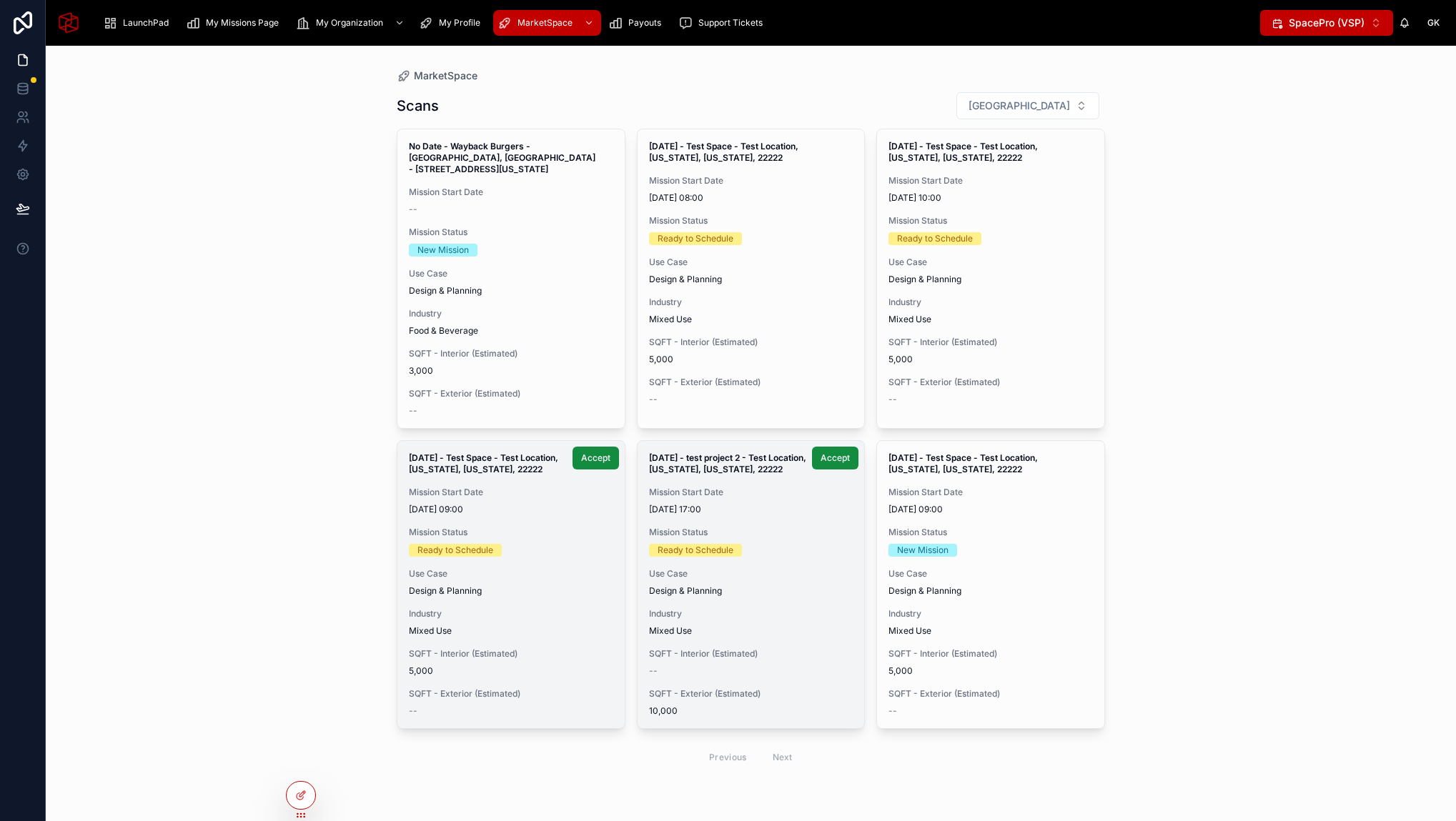
click at [554, 608] on span "Industry" at bounding box center [511, 613] width 204 height 11
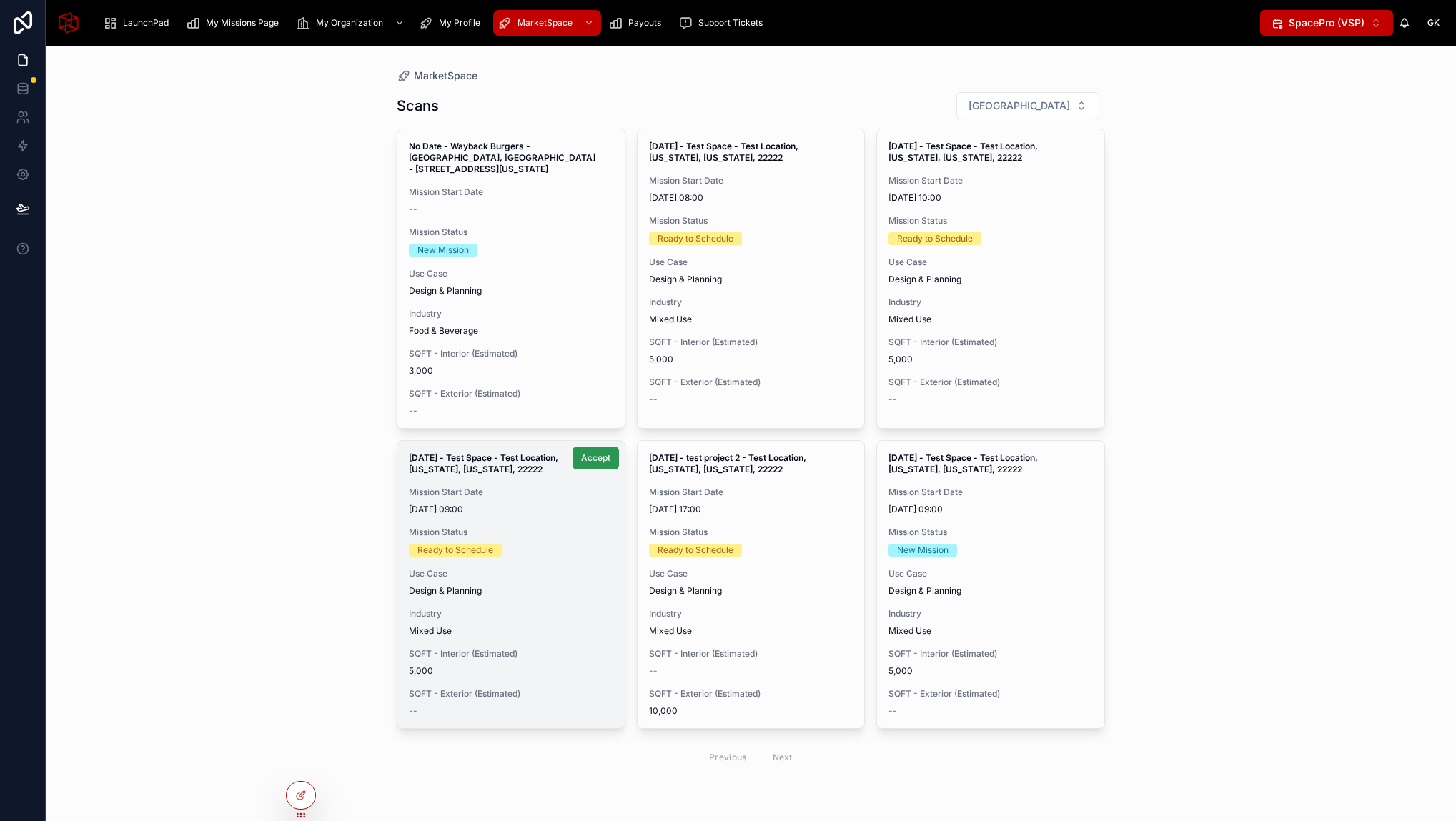
click at [586, 458] on span "Accept" at bounding box center [596, 457] width 30 height 11
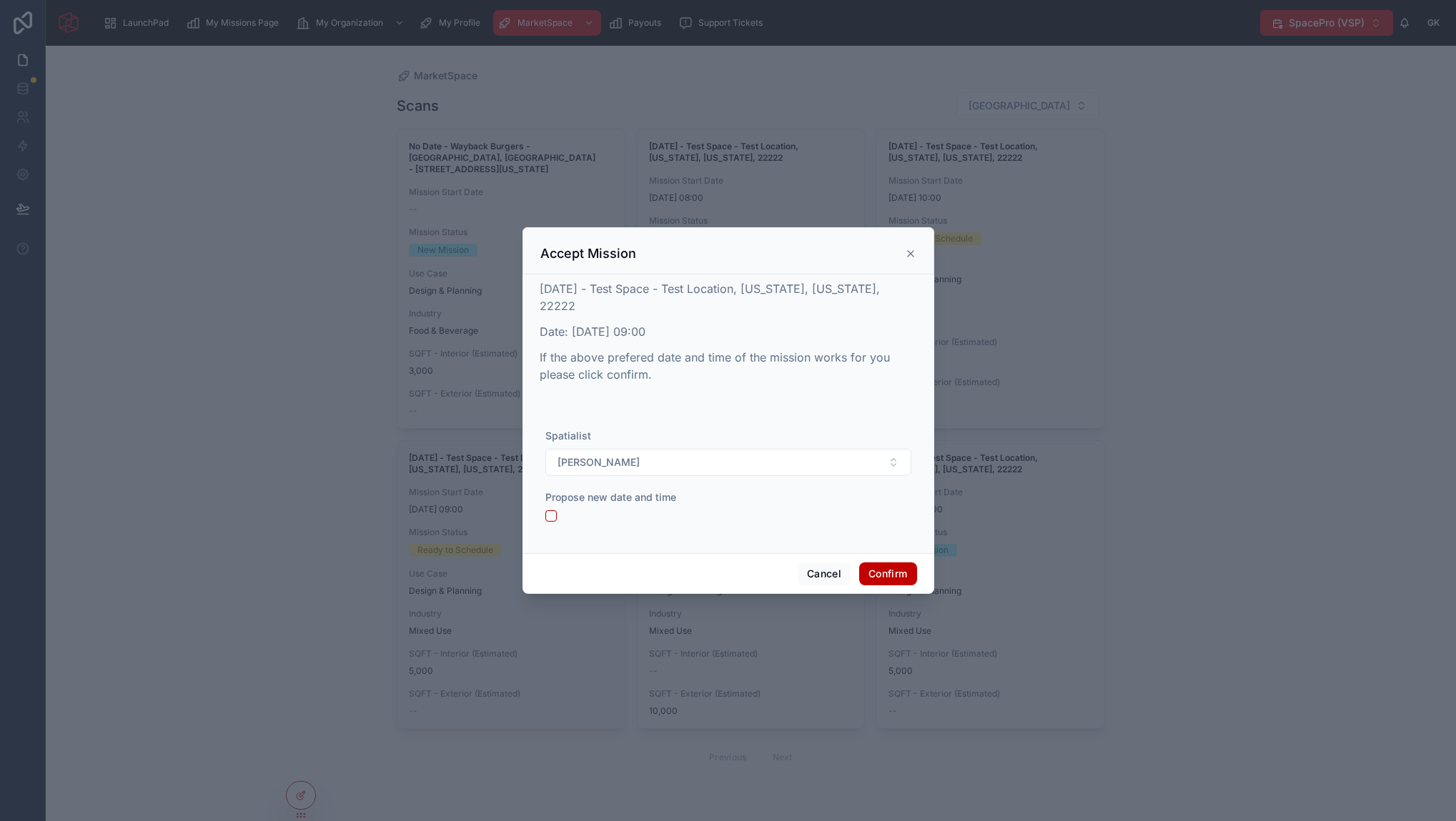
click at [557, 510] on div at bounding box center [728, 515] width 366 height 11
click at [555, 517] on button "button" at bounding box center [551, 515] width 11 height 11
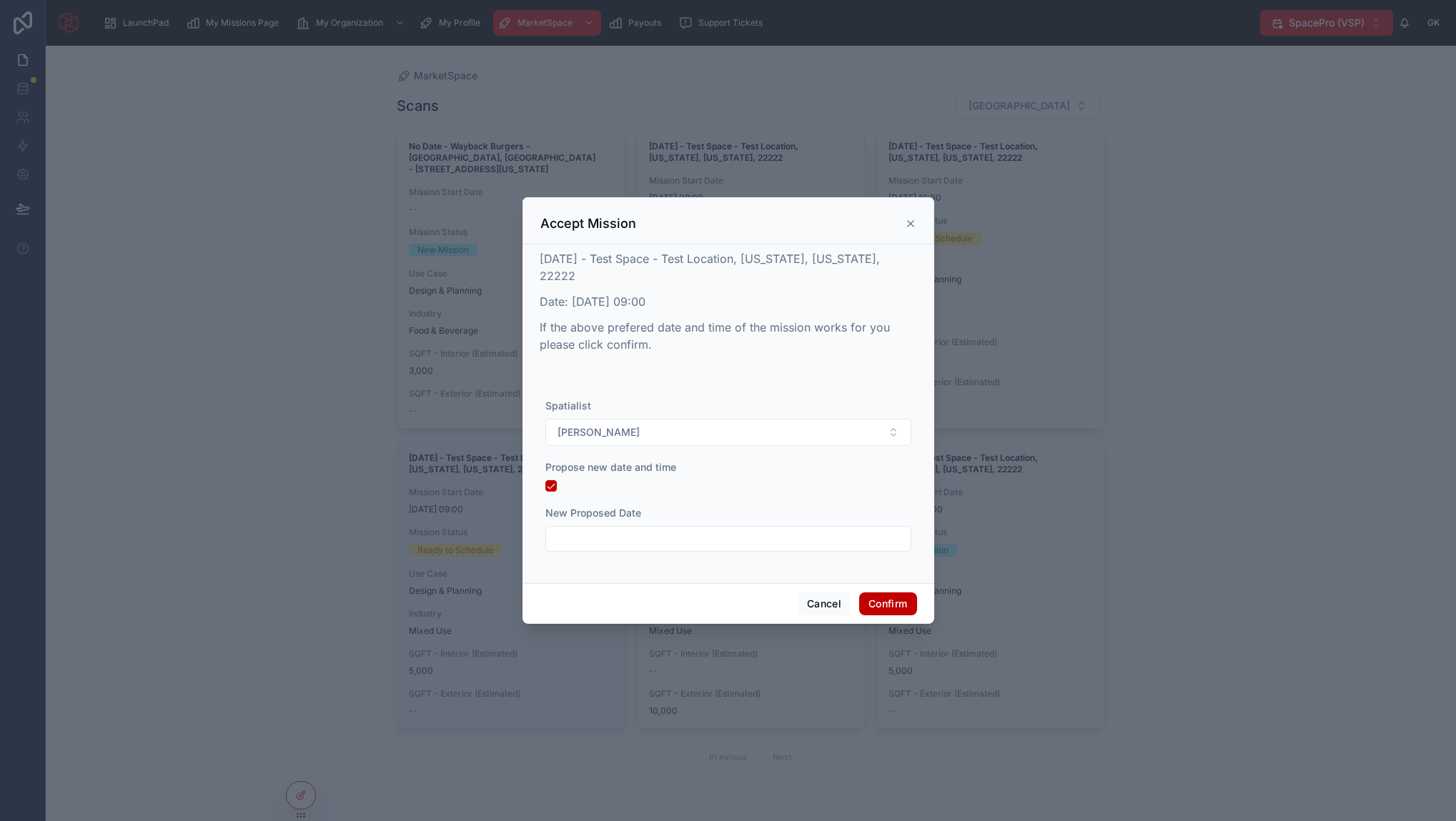
drag, startPoint x: 608, startPoint y: 528, endPoint x: 613, endPoint y: 535, distance: 8.6
click at [608, 528] on div at bounding box center [728, 539] width 366 height 25
click at [623, 539] on input "text" at bounding box center [728, 539] width 365 height 20
click at [753, 368] on button "10" at bounding box center [753, 366] width 25 height 25
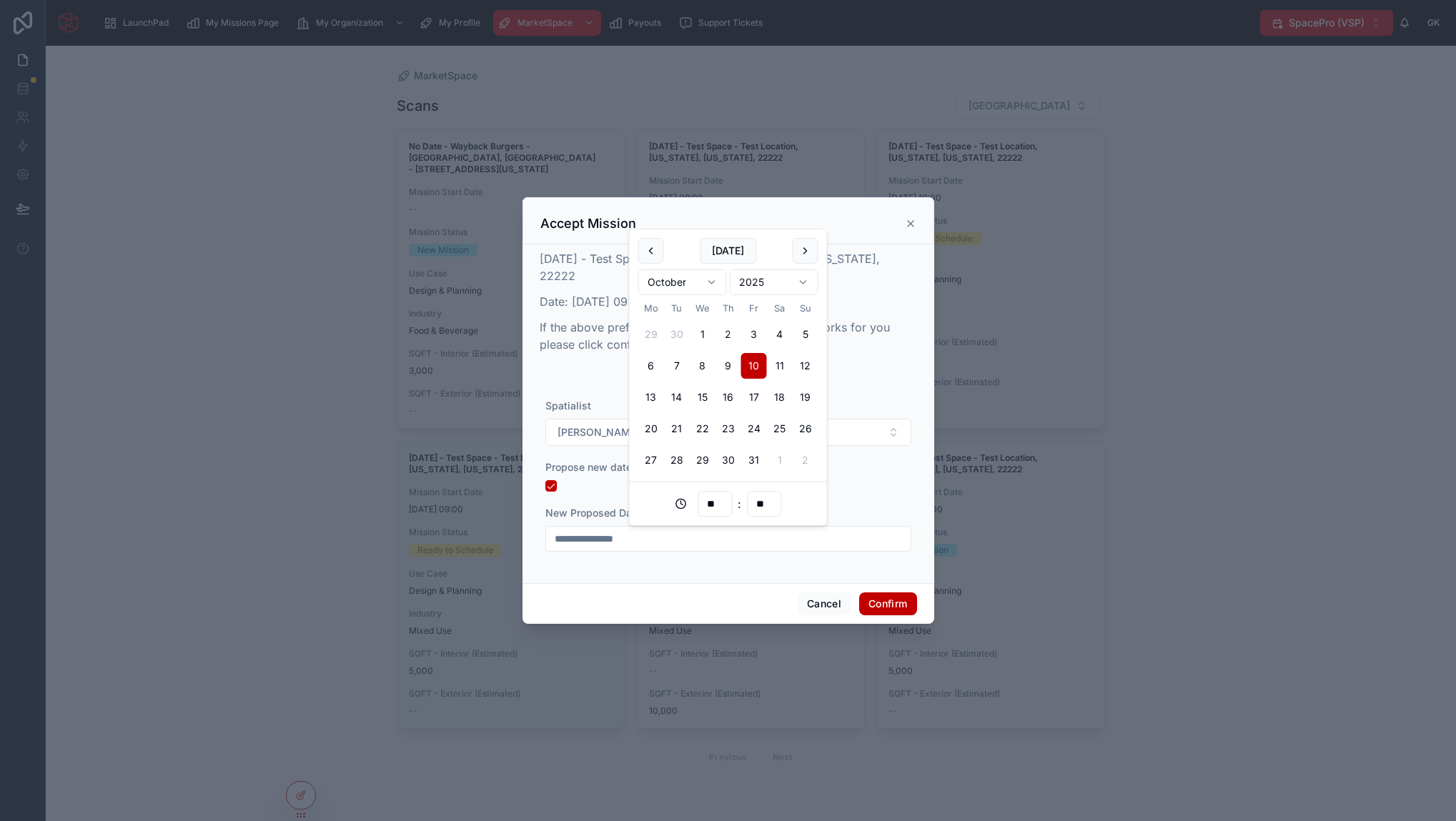
click at [712, 501] on input "**" at bounding box center [714, 504] width 33 height 20
click at [700, 658] on div "16" at bounding box center [714, 650] width 64 height 23
type input "**********"
type input "**"
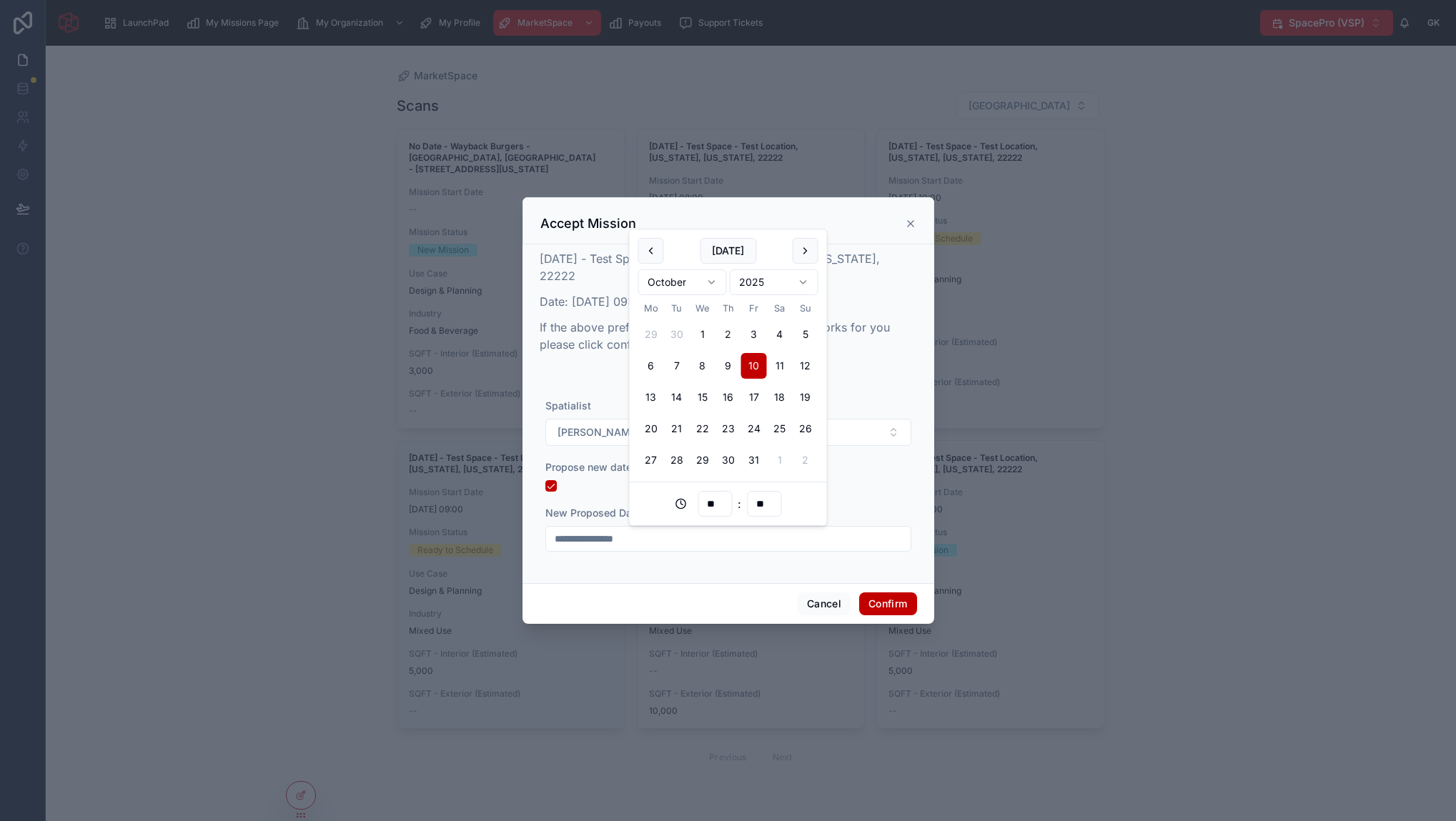
click at [888, 601] on button "Confirm" at bounding box center [887, 603] width 57 height 23
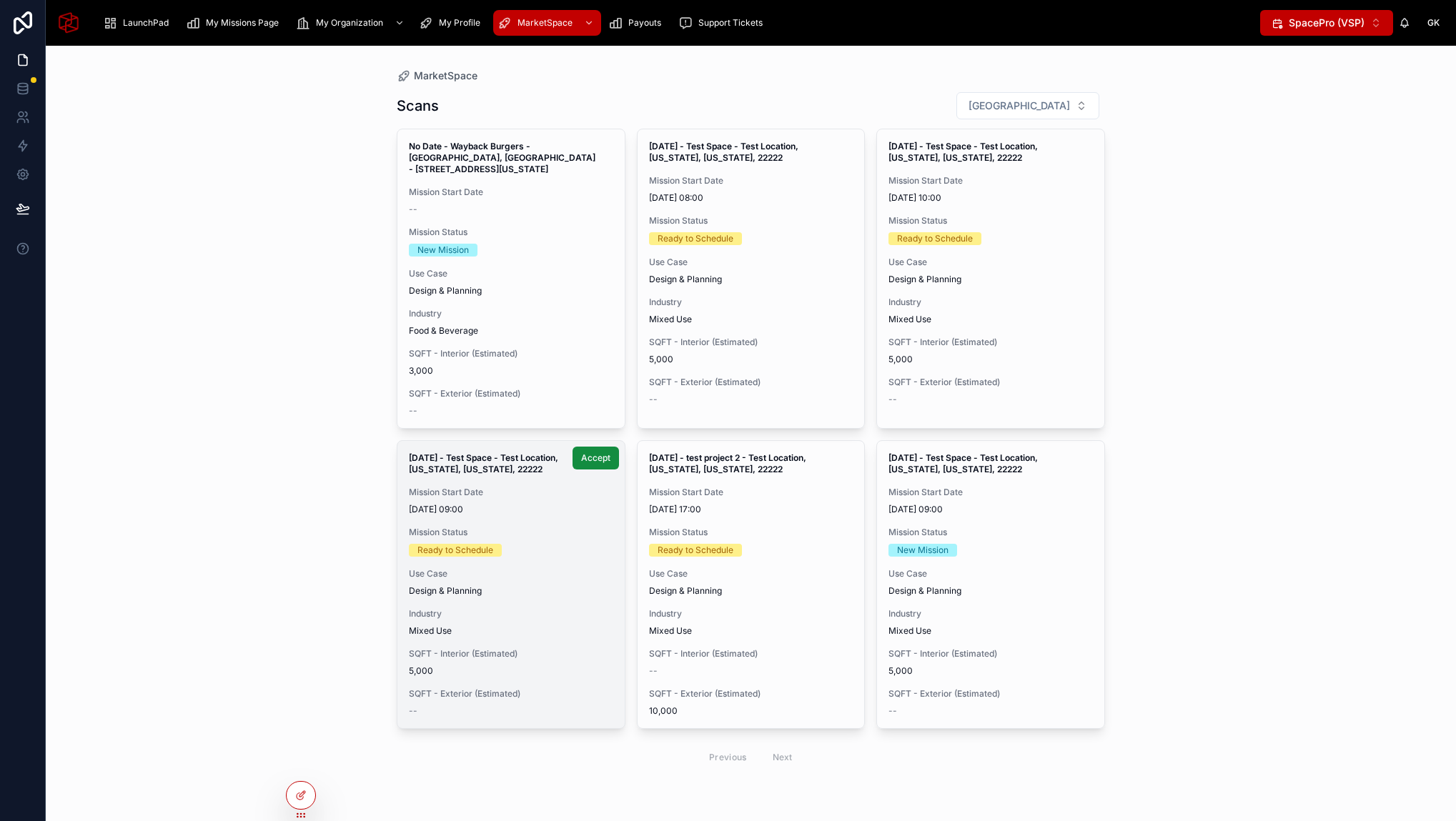
scroll to position [16, 0]
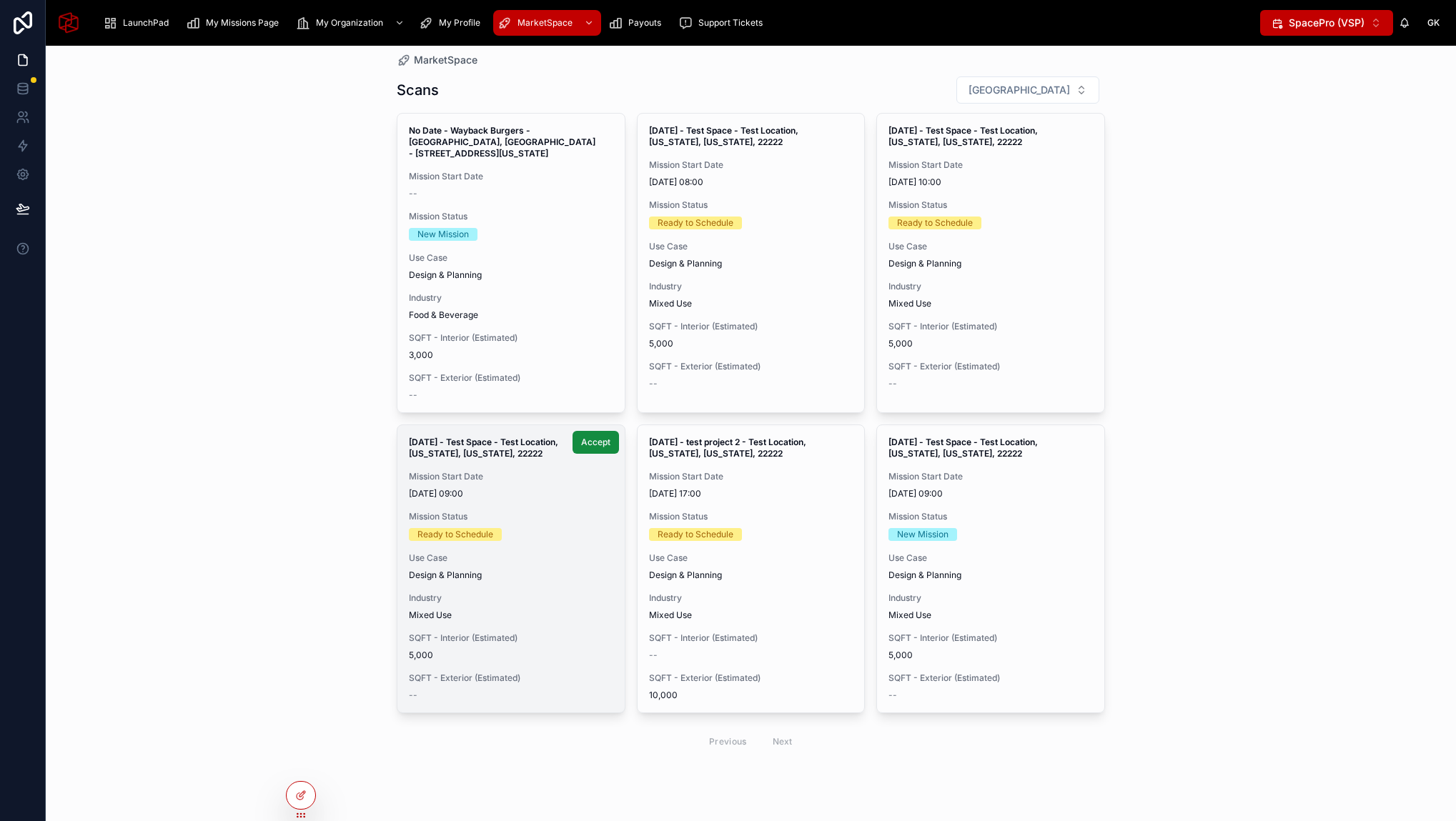
click at [363, 476] on div "MarketSpace Scans Filter City No Date - Wayback Burgers - Fort Worth, TX - 7034…" at bounding box center [751, 433] width 1410 height 775
click at [247, 586] on div "MarketSpace Scans Filter City No Date - Wayback Burgers - Fort Worth, TX - 7034…" at bounding box center [751, 433] width 1410 height 775
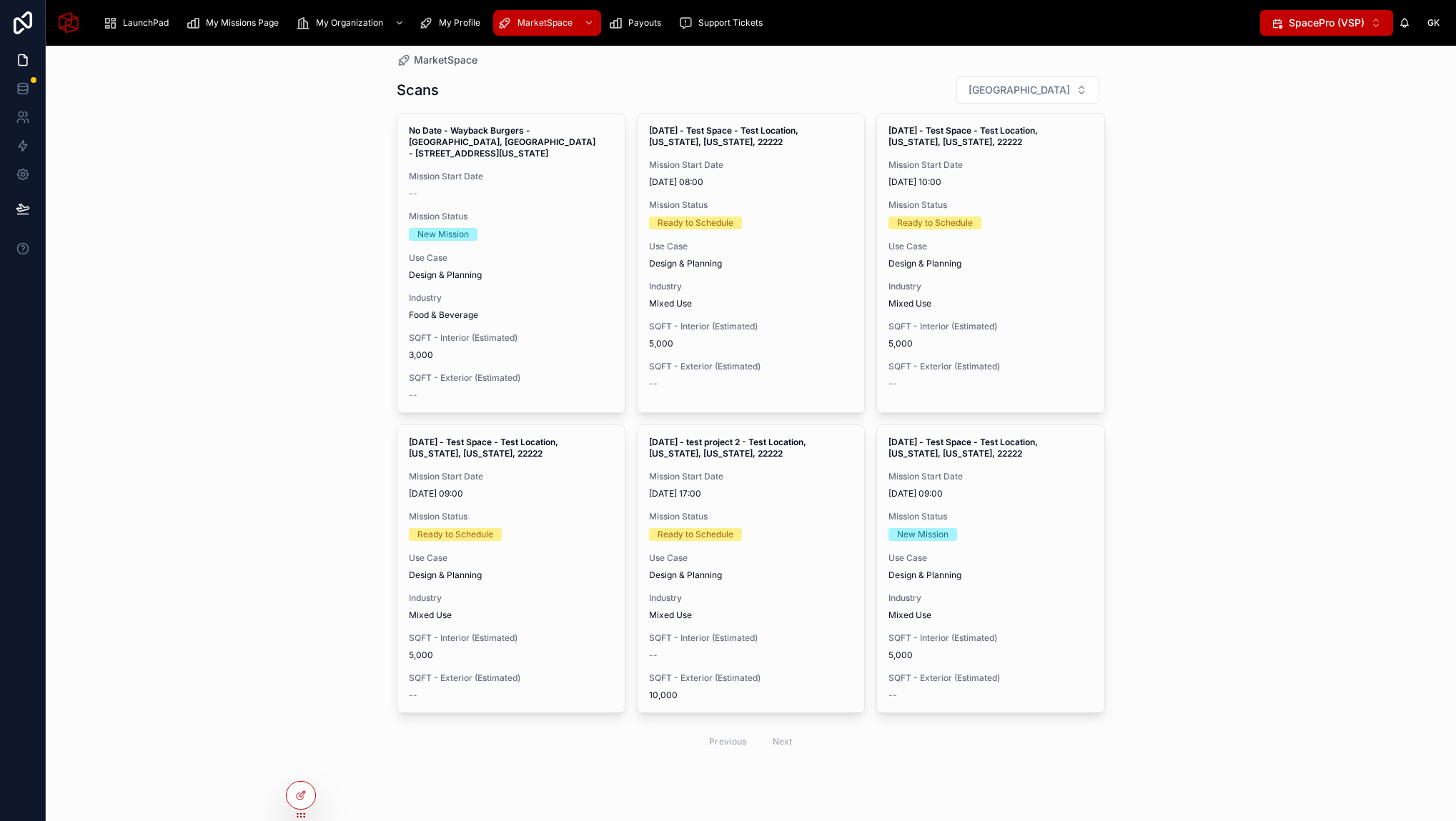
click at [256, 517] on div "MarketSpace Scans Filter City No Date - Wayback Burgers - Fort Worth, TX - 7034…" at bounding box center [751, 433] width 1410 height 775
drag, startPoint x: 344, startPoint y: 613, endPoint x: 346, endPoint y: 621, distance: 8.2
click at [346, 621] on div "MarketSpace Scans Filter City No Date - Wayback Burgers - Fort Worth, TX - 7034…" at bounding box center [751, 433] width 1410 height 775
click at [328, 639] on div "MarketSpace Scans Filter City No Date - Wayback Burgers - Fort Worth, TX - 7034…" at bounding box center [751, 433] width 1410 height 775
click at [307, 787] on div at bounding box center [301, 795] width 29 height 27
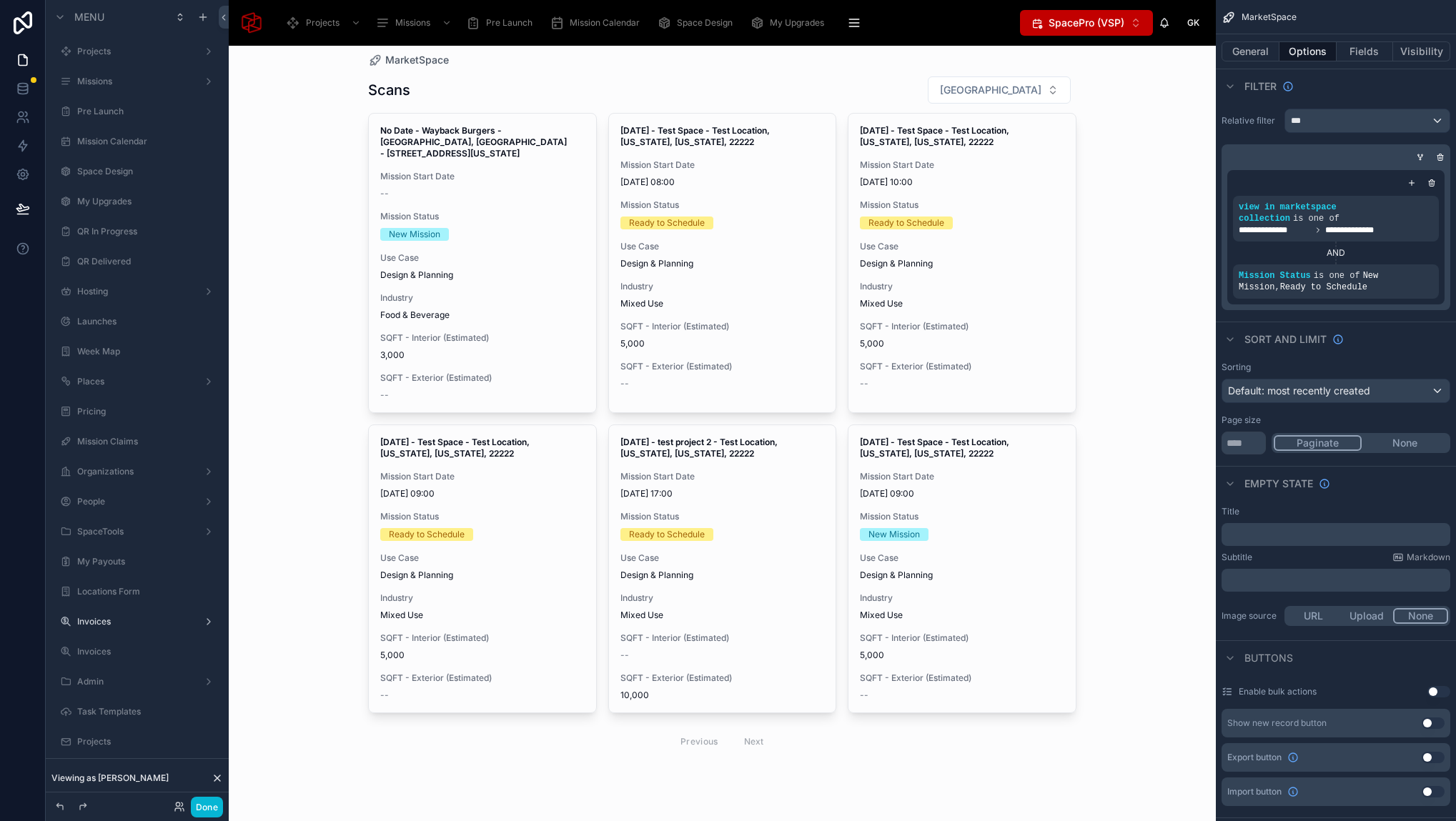
click at [531, 329] on div at bounding box center [722, 416] width 731 height 774
click at [578, 70] on div "Scans Filter City No Date - Wayback Burgers - Fort Worth, TX - 7034 Blue Mound …" at bounding box center [722, 435] width 708 height 736
click at [1389, 53] on button "Fields" at bounding box center [1364, 52] width 57 height 20
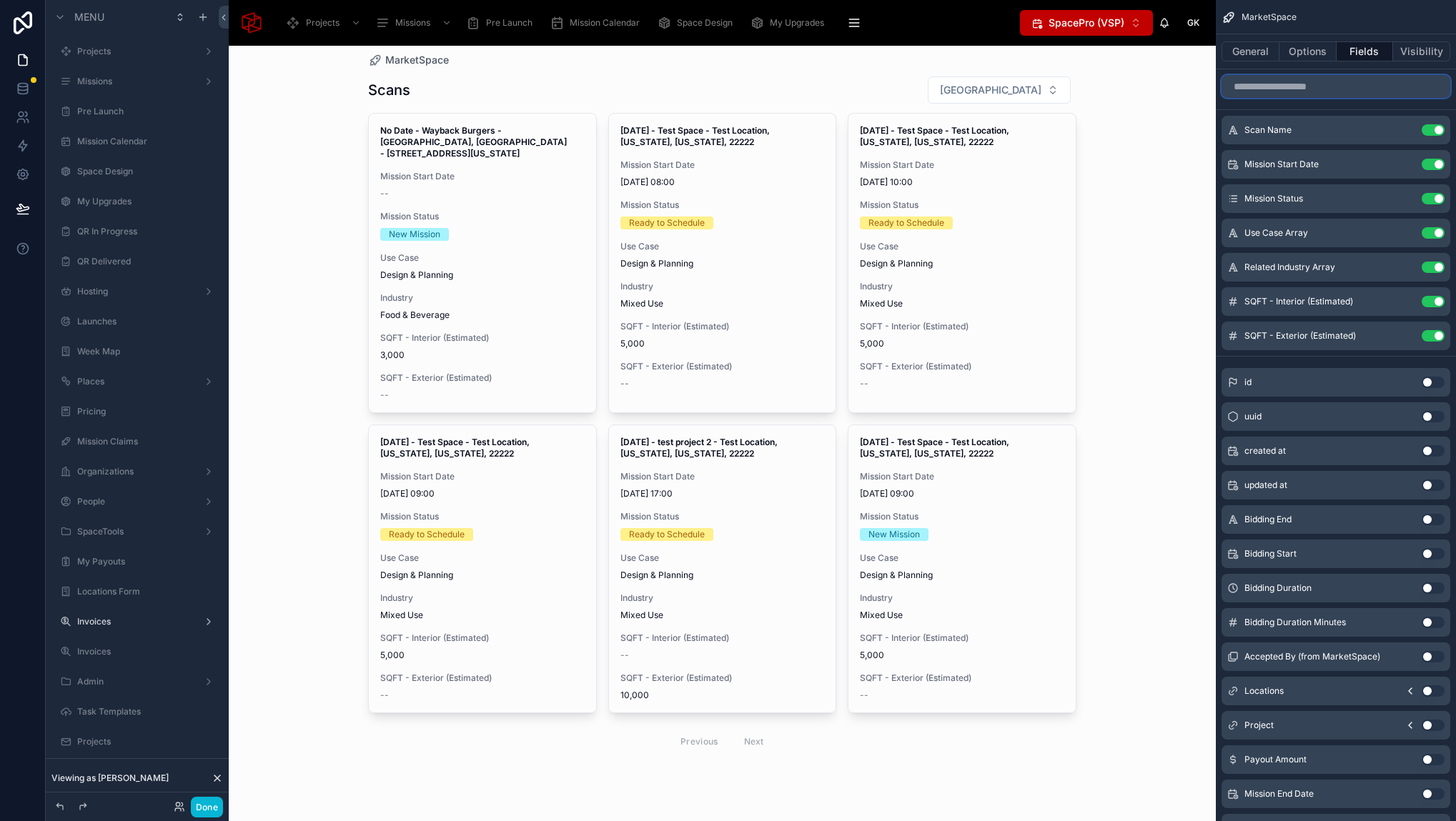
click at [1330, 89] on input "scrollable content" at bounding box center [1336, 86] width 229 height 23
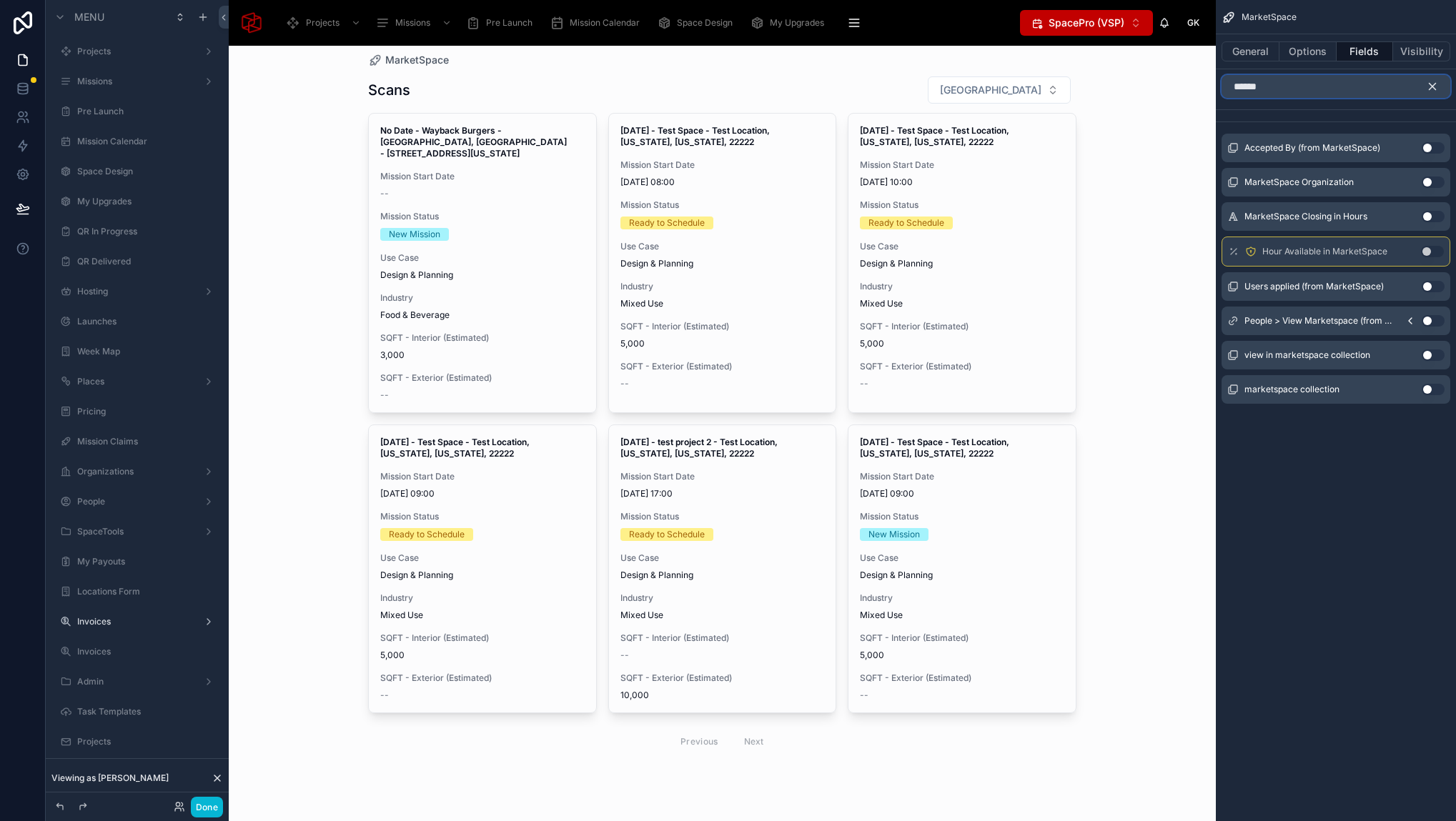
type input "******"
click at [1423, 392] on button "Use setting" at bounding box center [1432, 388] width 23 height 11
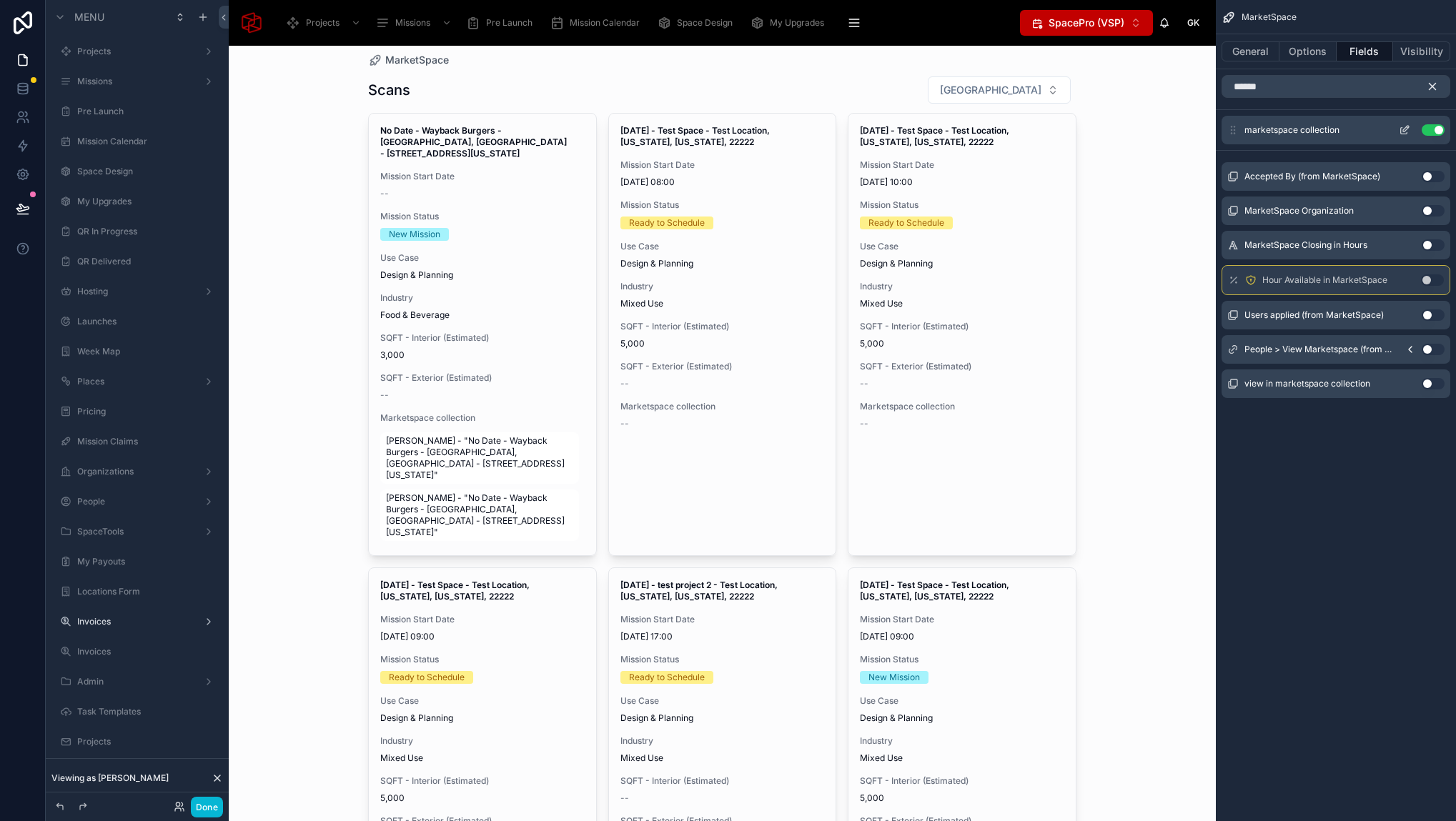
click at [1398, 128] on button "scrollable content" at bounding box center [1403, 130] width 23 height 11
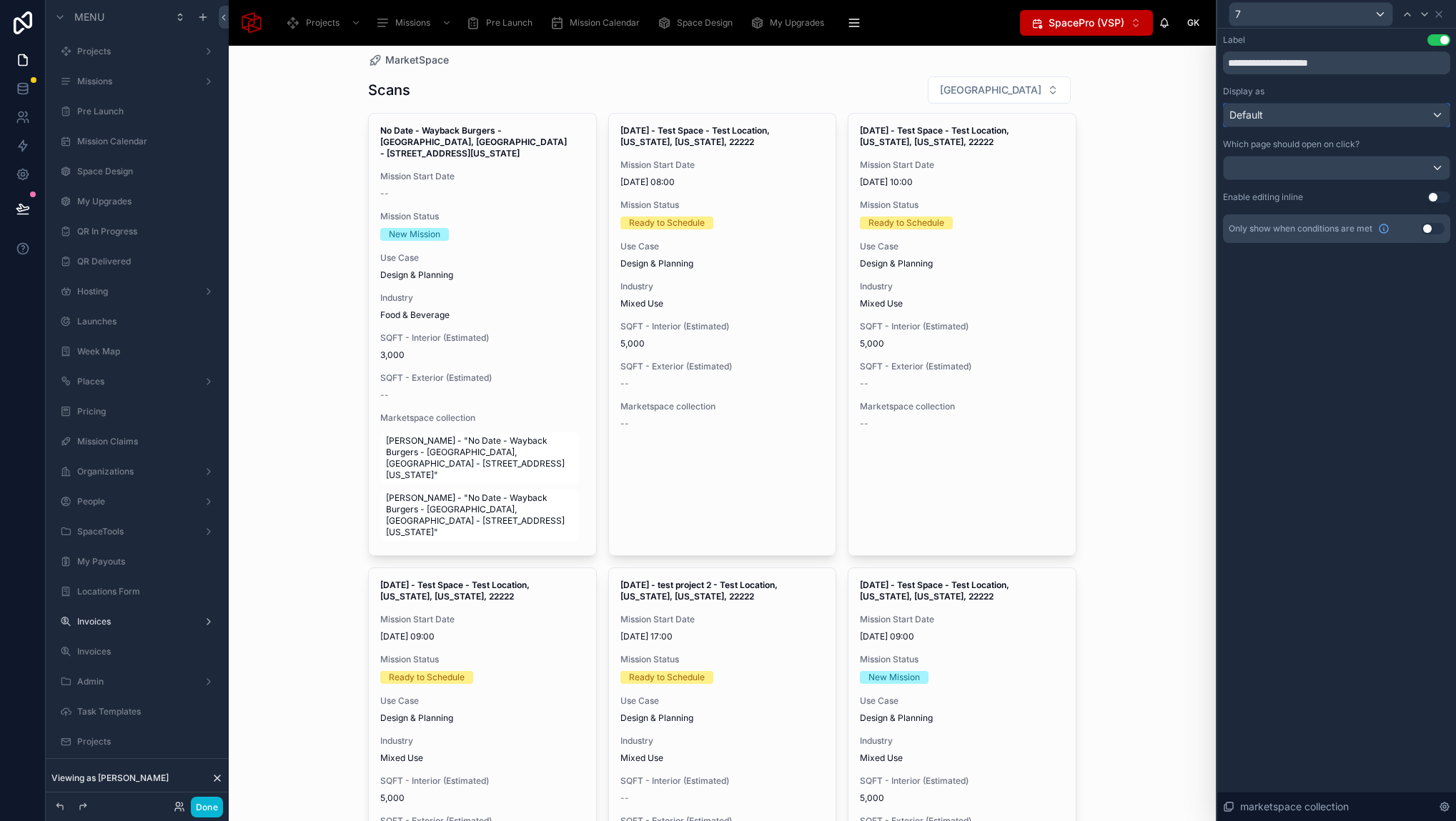
click at [1347, 105] on div "Default" at bounding box center [1336, 114] width 226 height 23
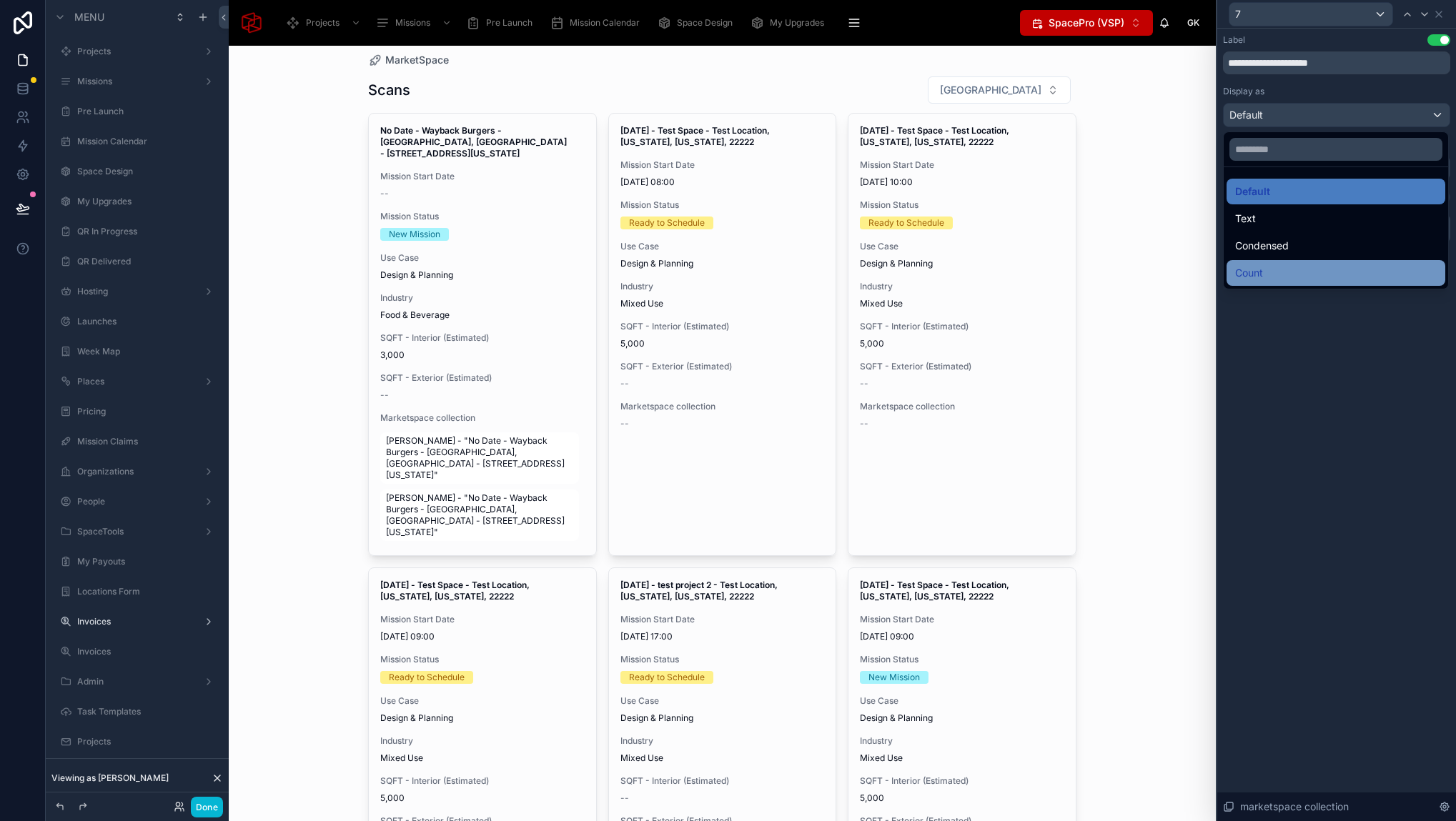
click at [1274, 276] on div "Count" at bounding box center [1336, 273] width 202 height 17
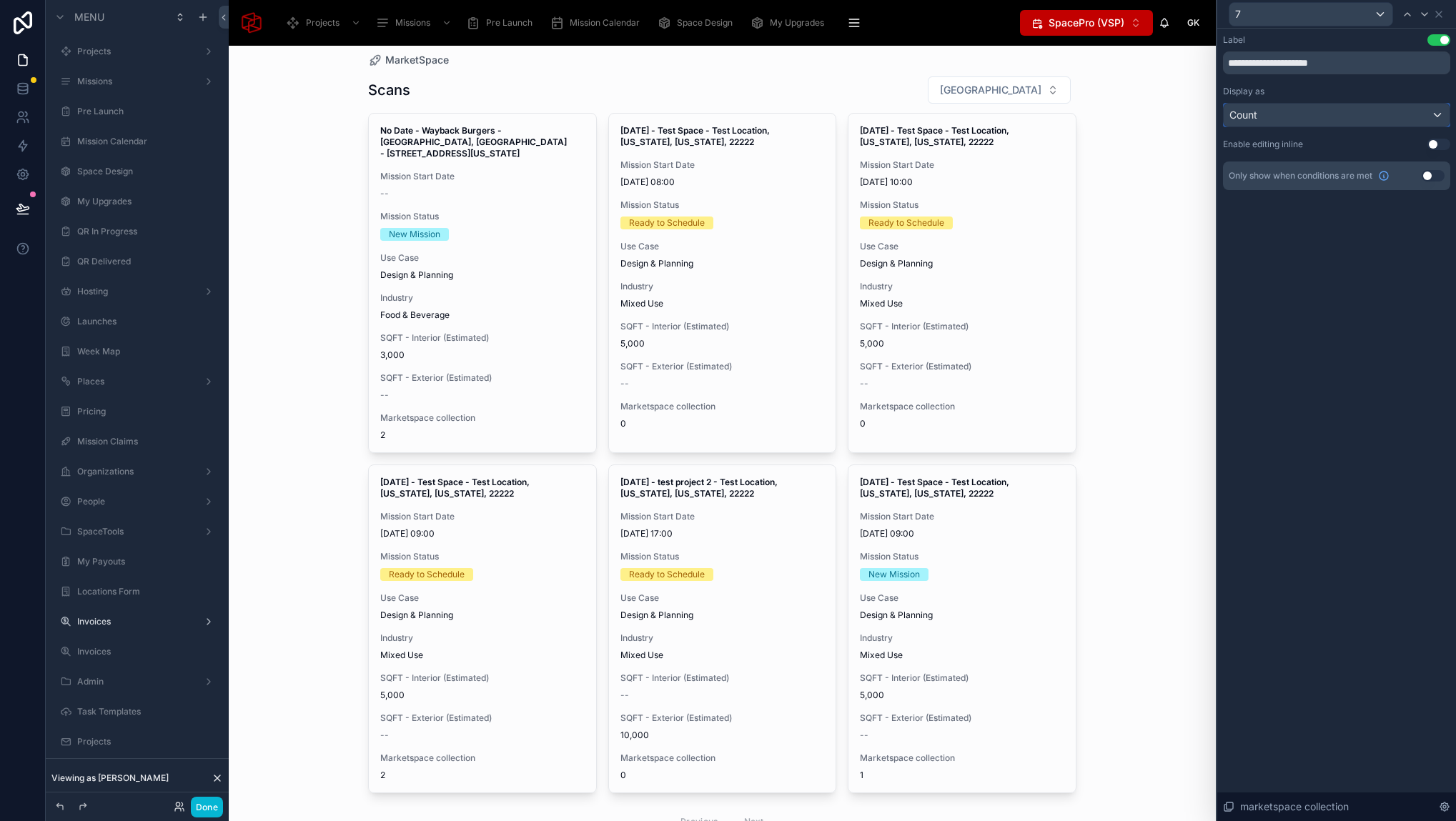
click at [1303, 113] on div "Count" at bounding box center [1336, 114] width 226 height 23
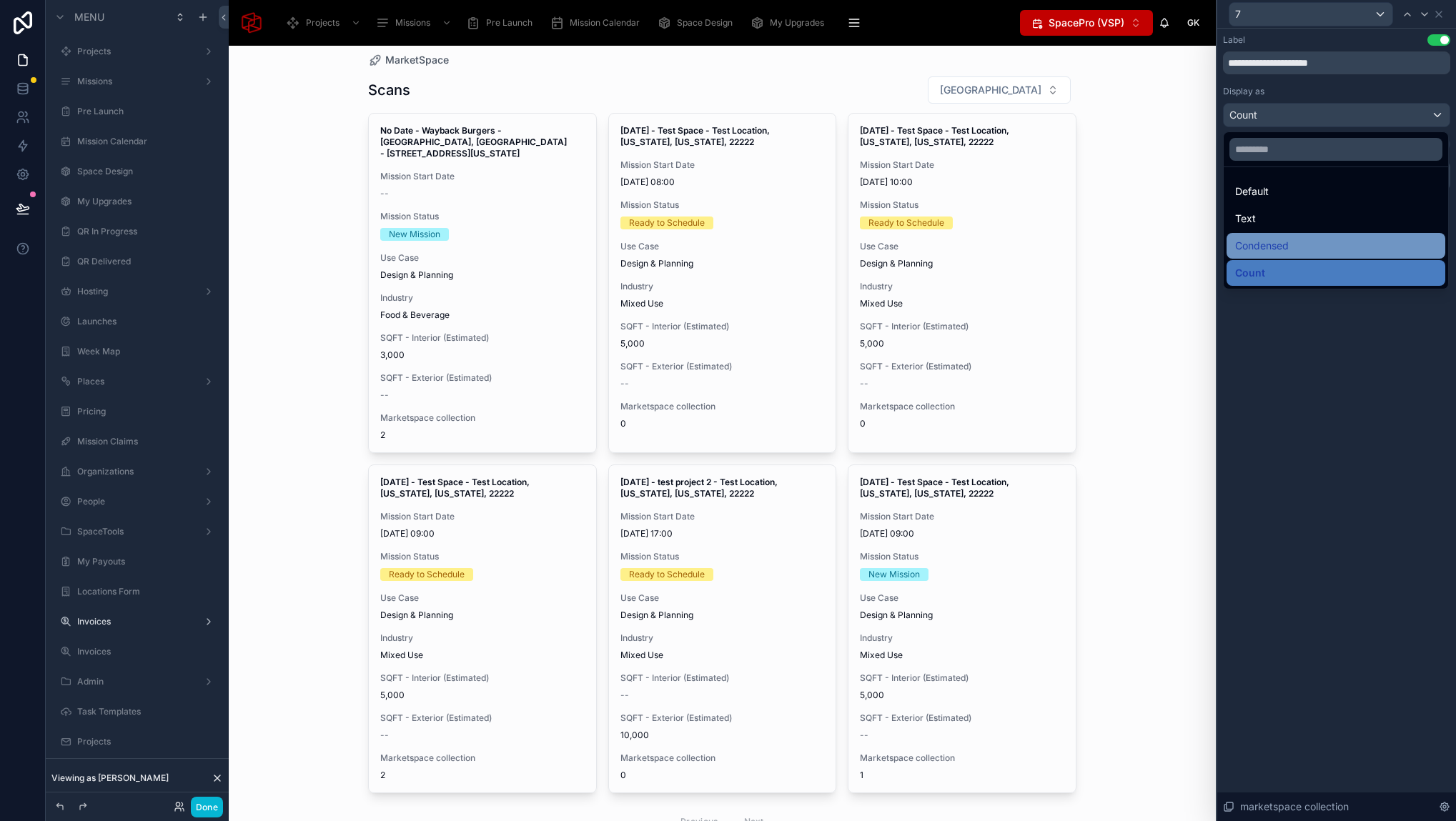
click at [1295, 252] on div "Condensed" at bounding box center [1336, 246] width 202 height 17
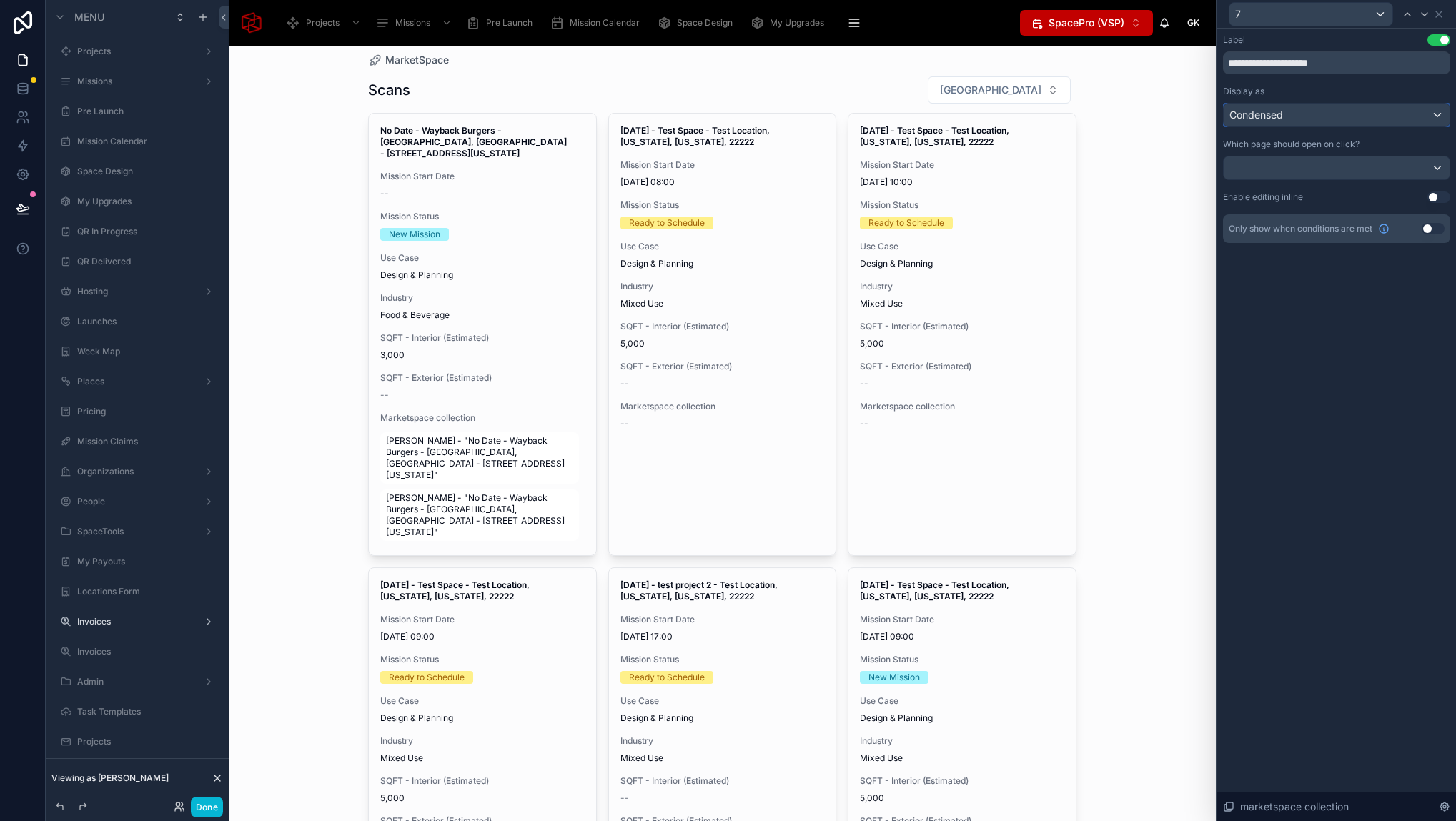
click at [1297, 110] on div "Condensed" at bounding box center [1336, 114] width 226 height 23
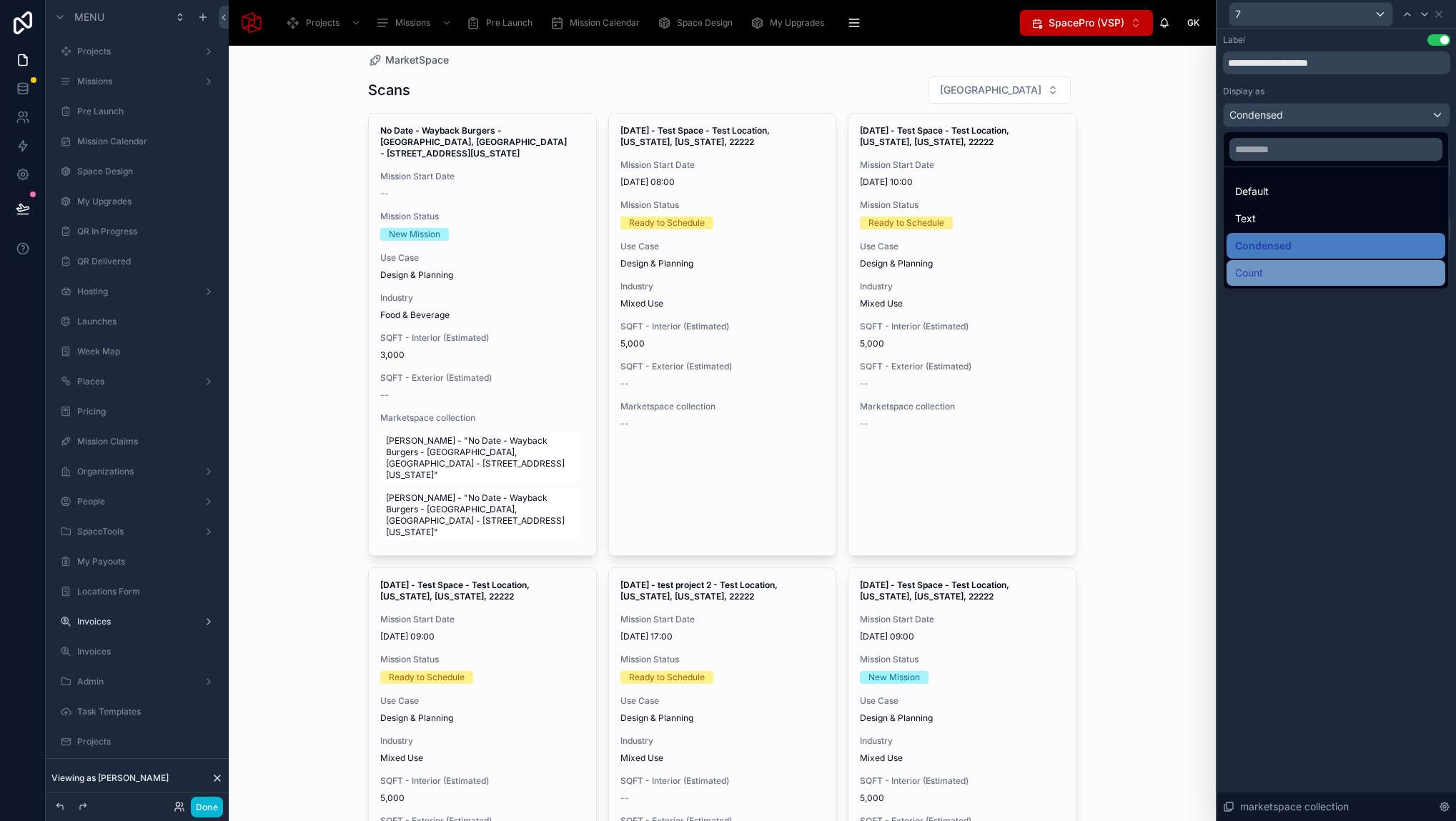
click at [1280, 270] on div "Count" at bounding box center [1336, 273] width 202 height 17
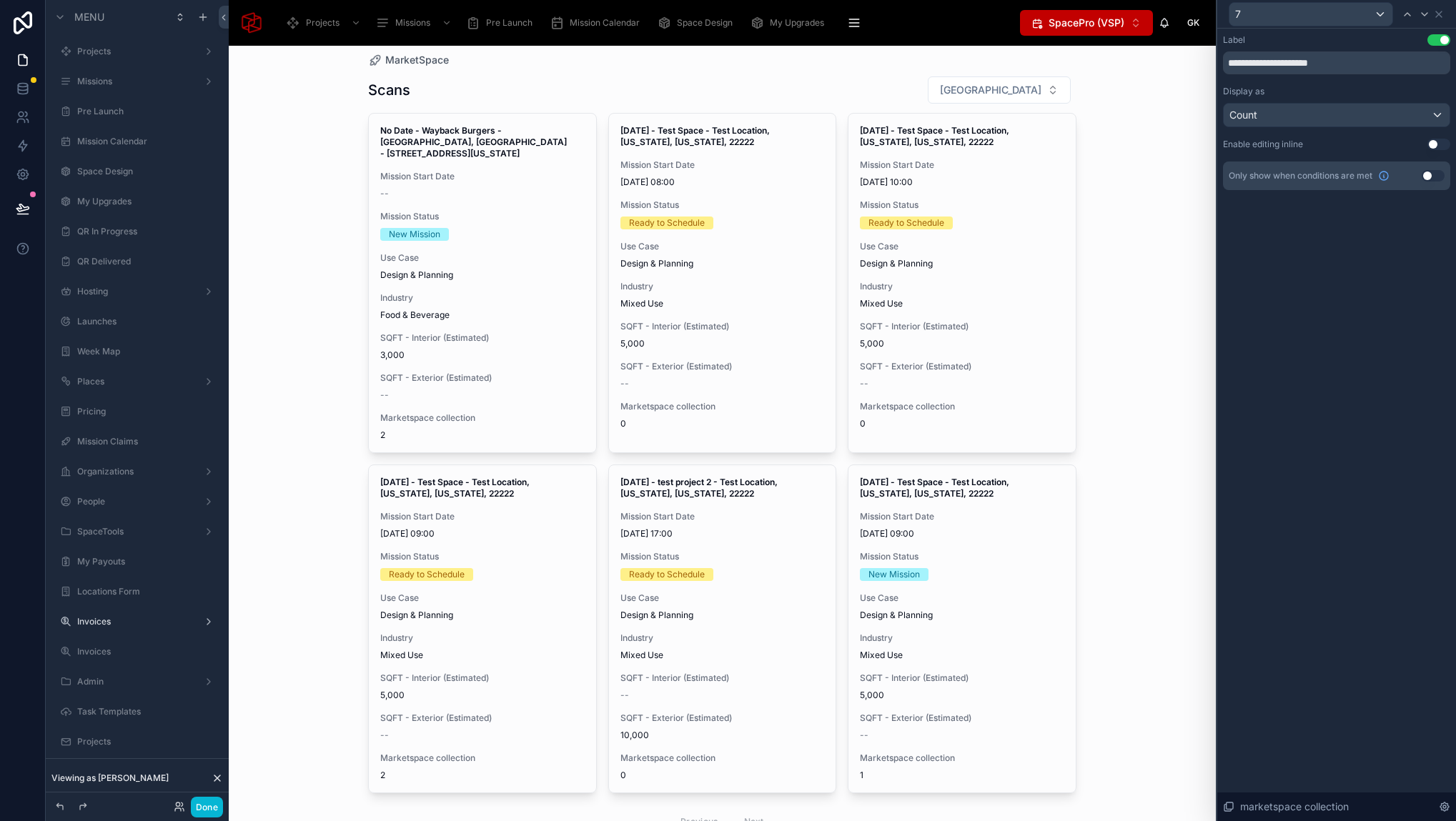
click at [1368, 259] on div "**********" at bounding box center [1336, 425] width 238 height 792
click at [1438, 16] on icon at bounding box center [1438, 14] width 11 height 11
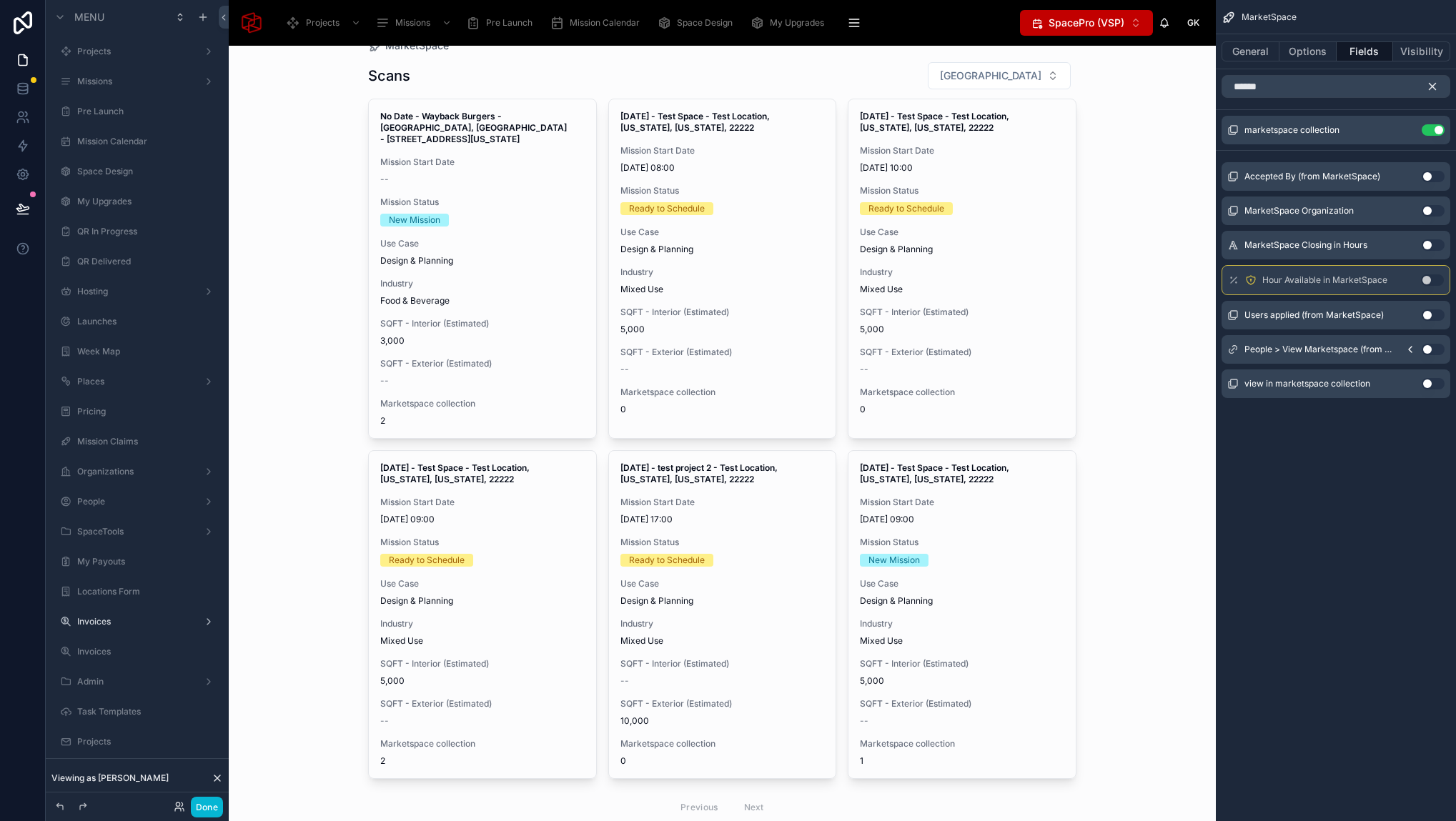
scroll to position [43, 0]
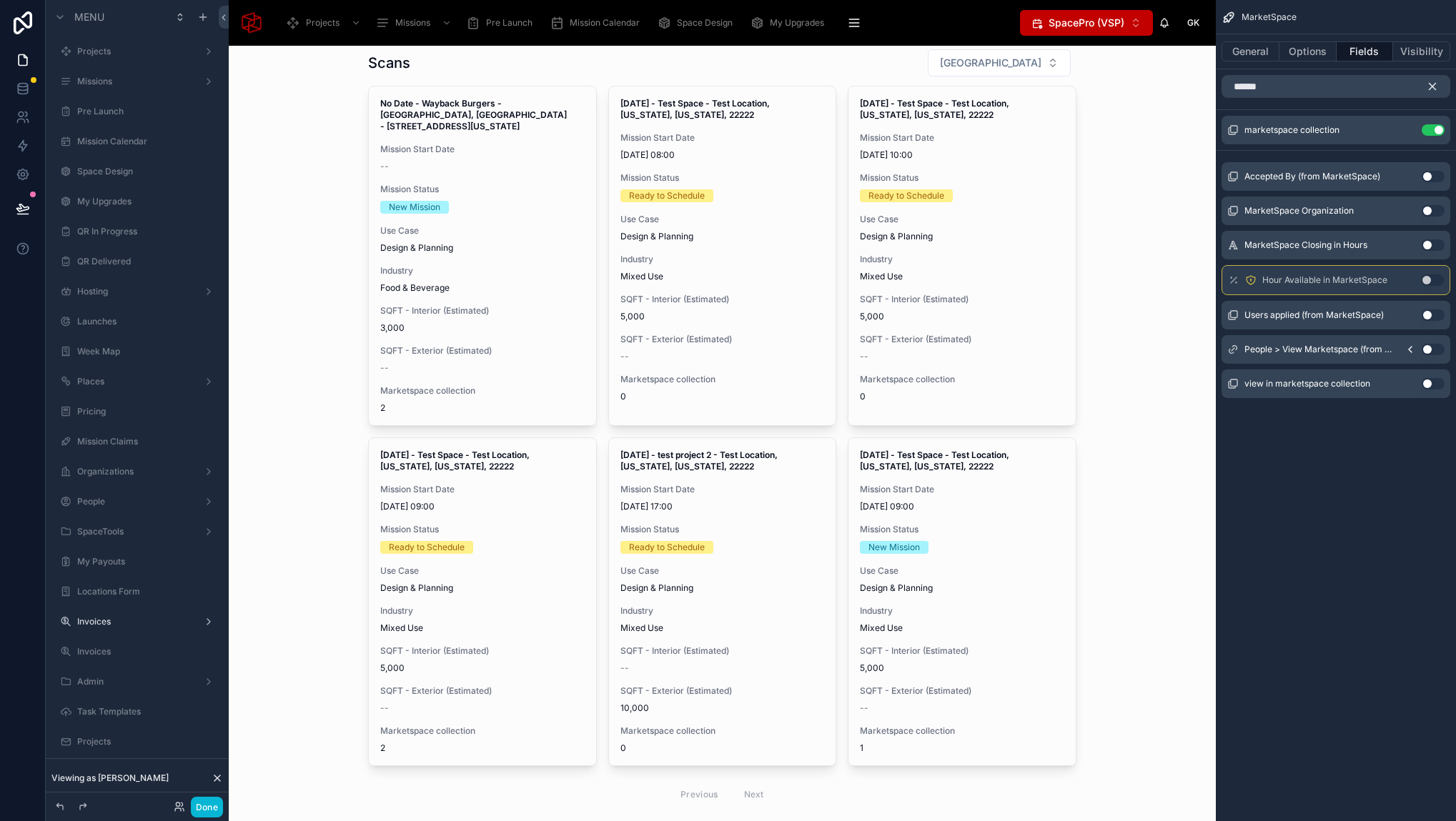
click at [305, 479] on div "MarketSpace Scans Filter City No Date - Wayback Burgers - Fort Worth, TX - 7034…" at bounding box center [722, 433] width 987 height 775
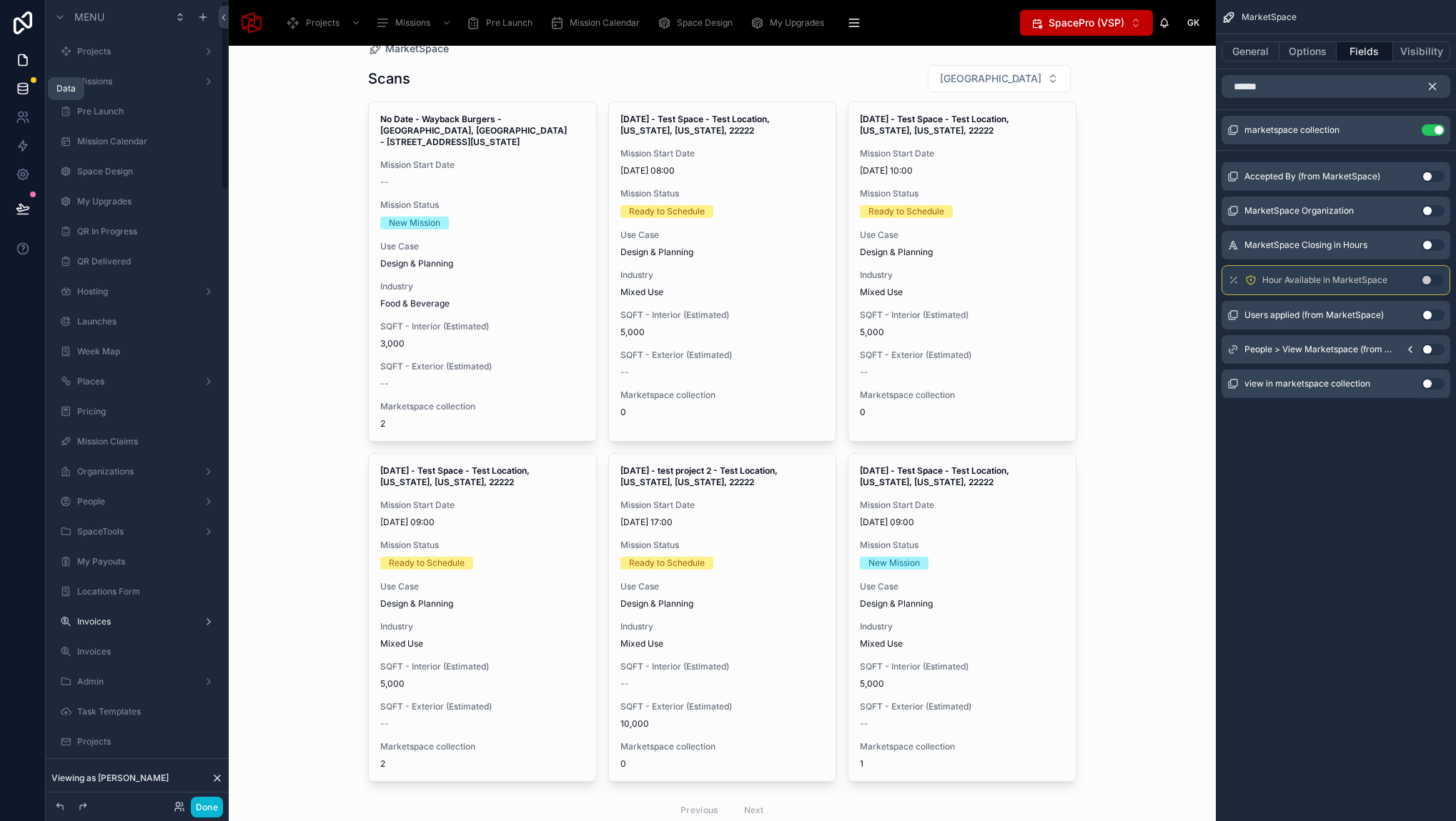
click at [31, 84] on link at bounding box center [22, 89] width 45 height 29
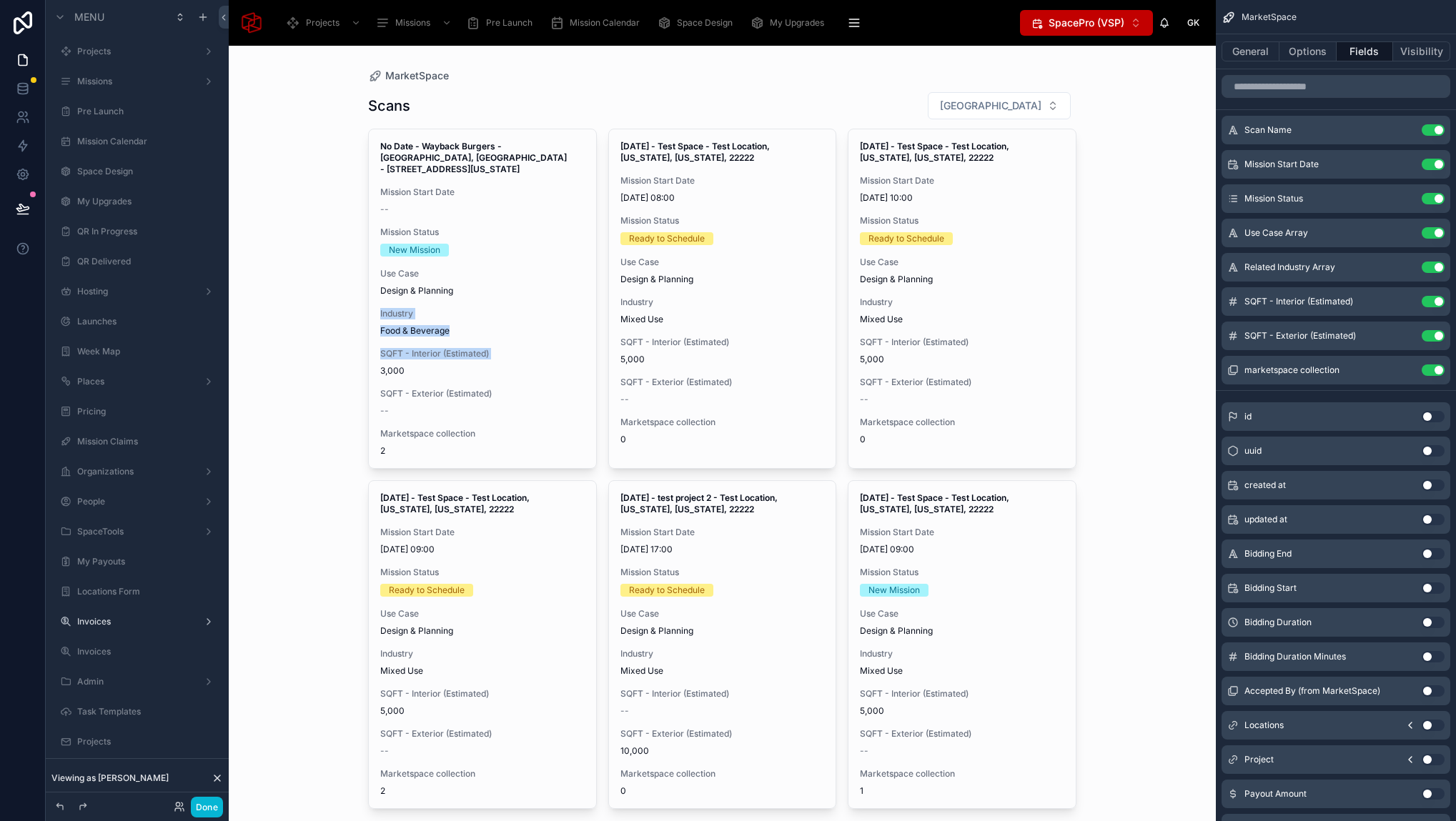
drag, startPoint x: 299, startPoint y: 366, endPoint x: 310, endPoint y: 304, distance: 63.0
click at [310, 304] on div "MarketSpace Scans Filter City No Date - Wayback Burgers - Fort Worth, TX - 7034…" at bounding box center [722, 433] width 987 height 775
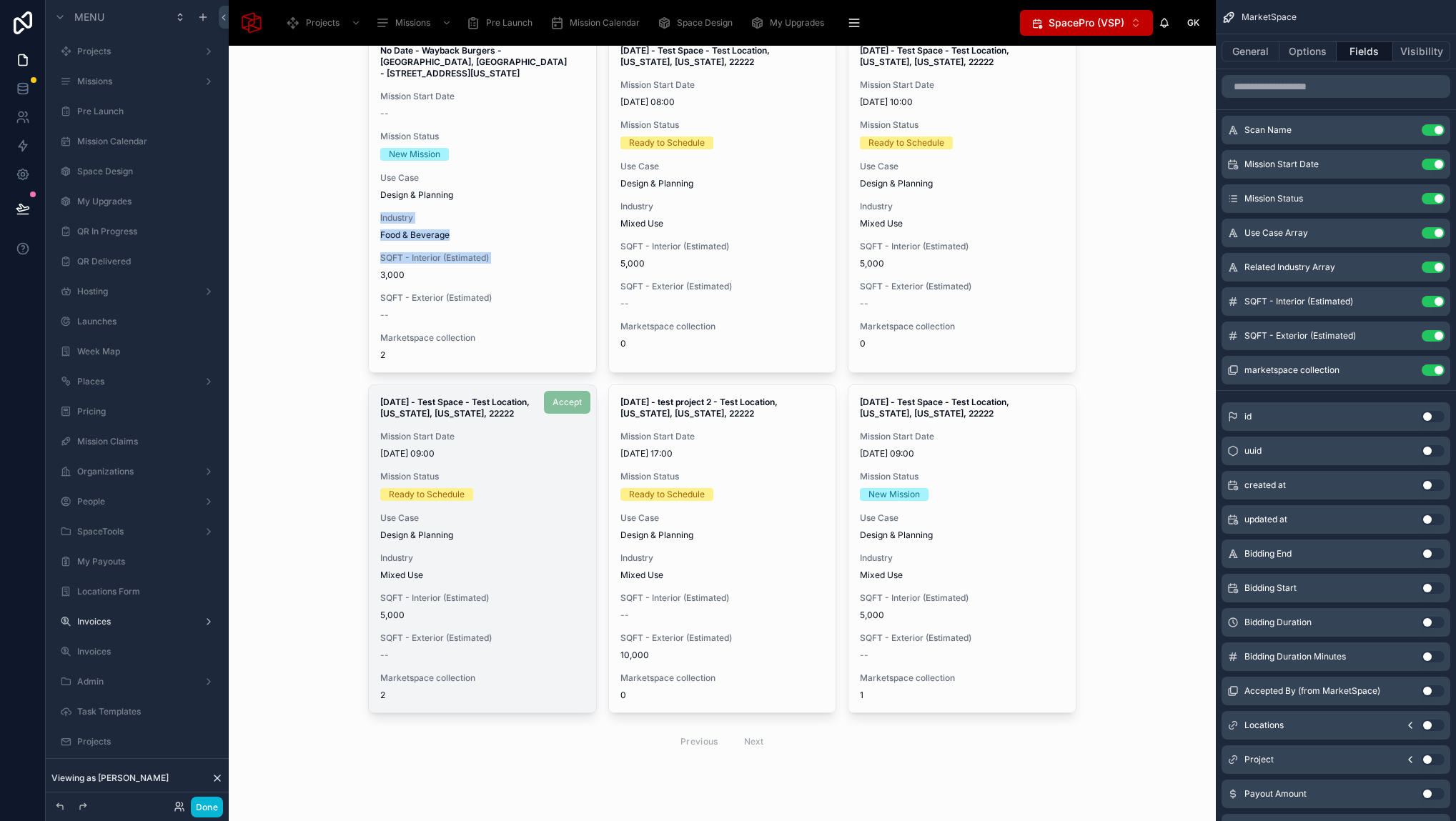
click at [501, 538] on span "Design & Planning" at bounding box center [482, 534] width 204 height 11
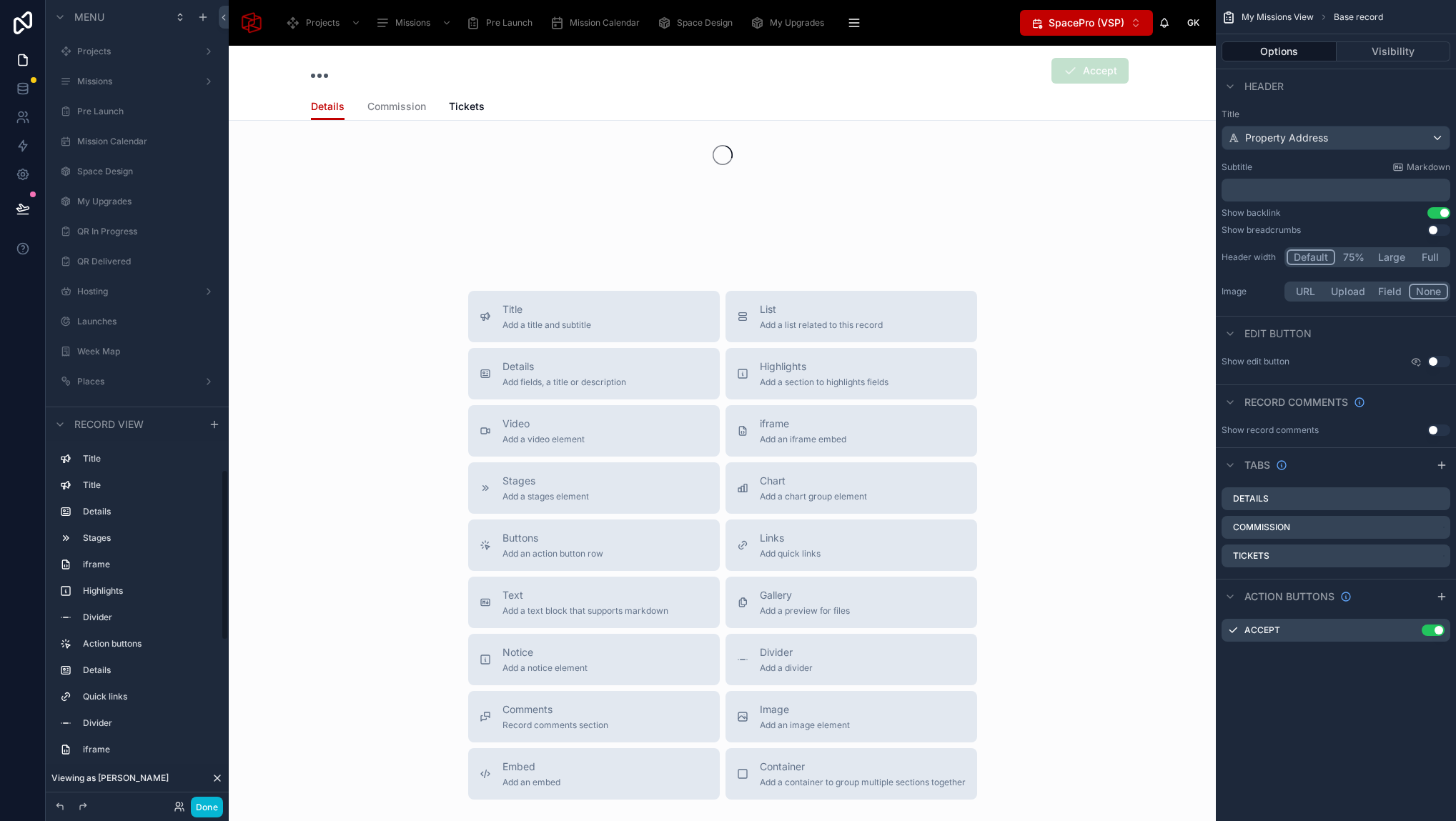
scroll to position [2207, 0]
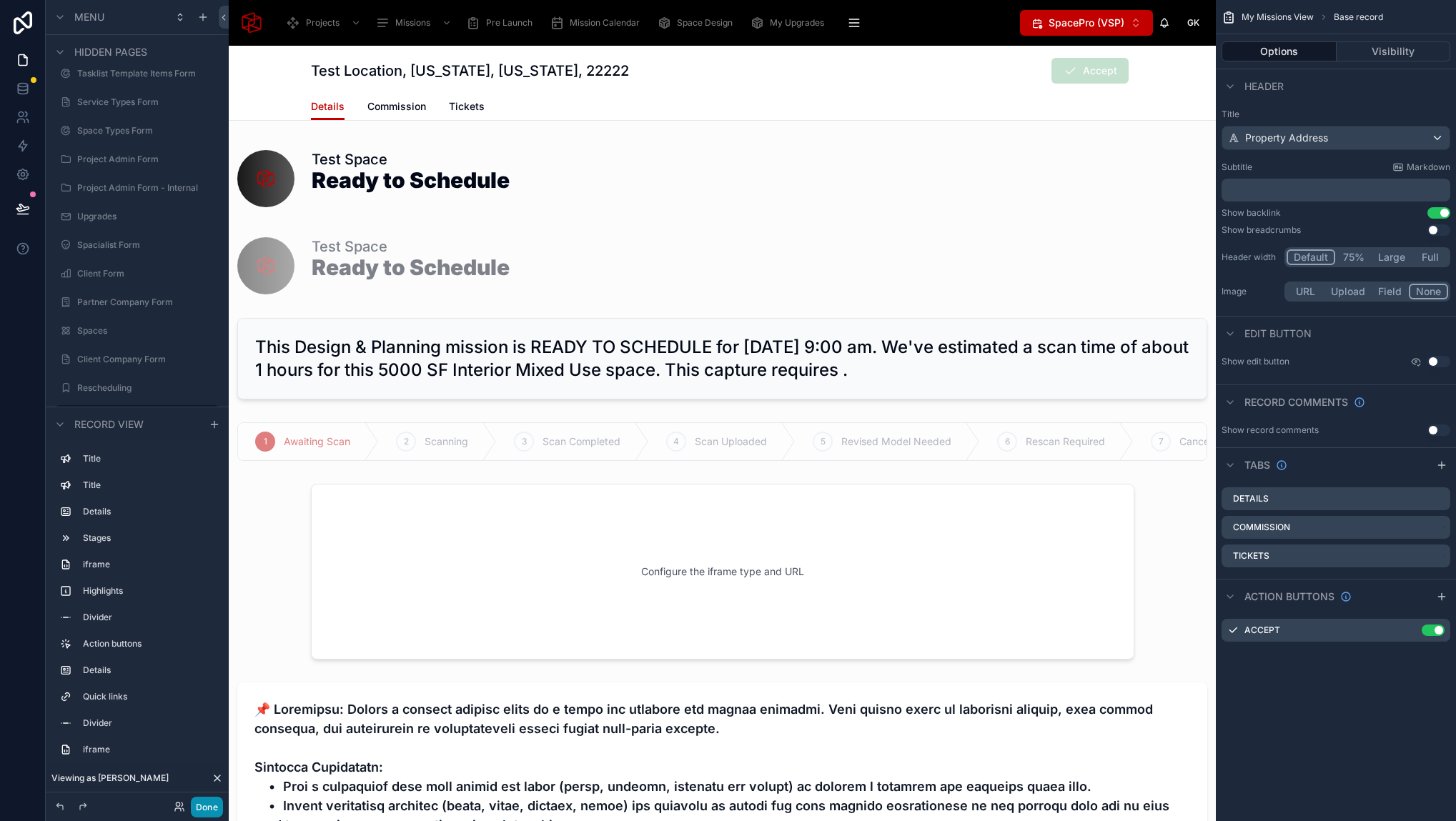
click at [202, 811] on button "Done" at bounding box center [207, 807] width 32 height 20
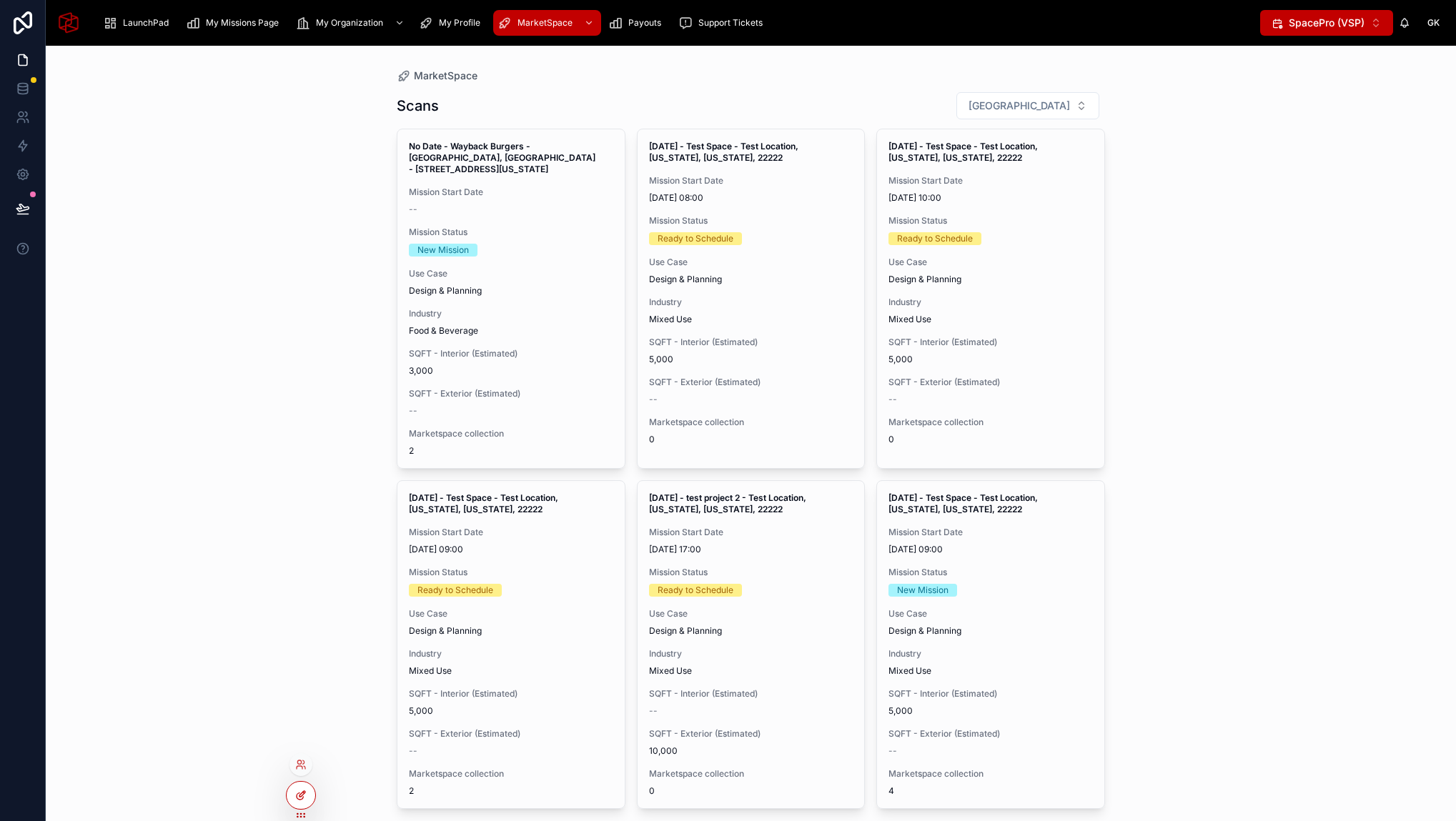
click at [295, 799] on icon at bounding box center [300, 795] width 11 height 11
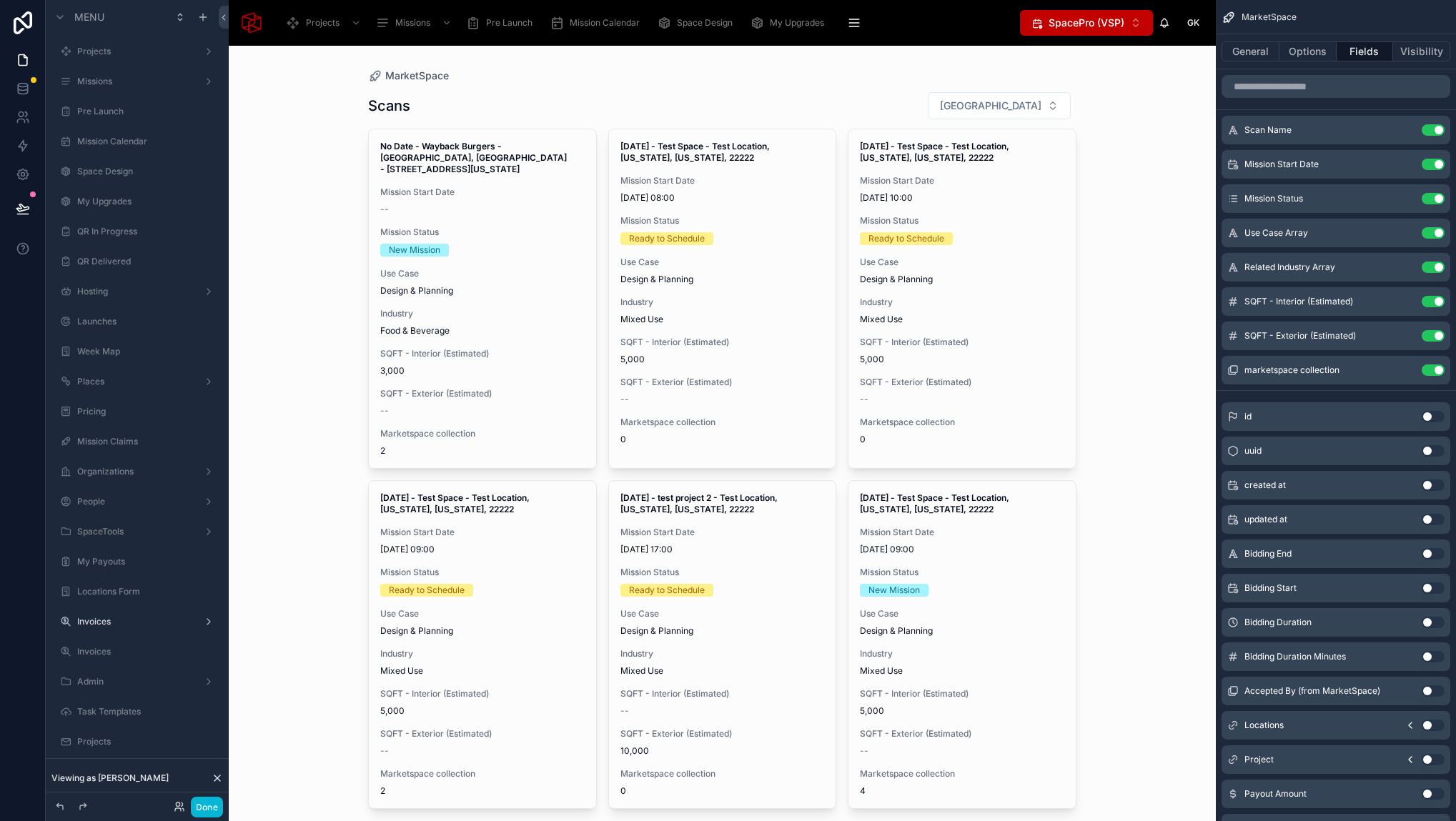
scroll to position [96, 0]
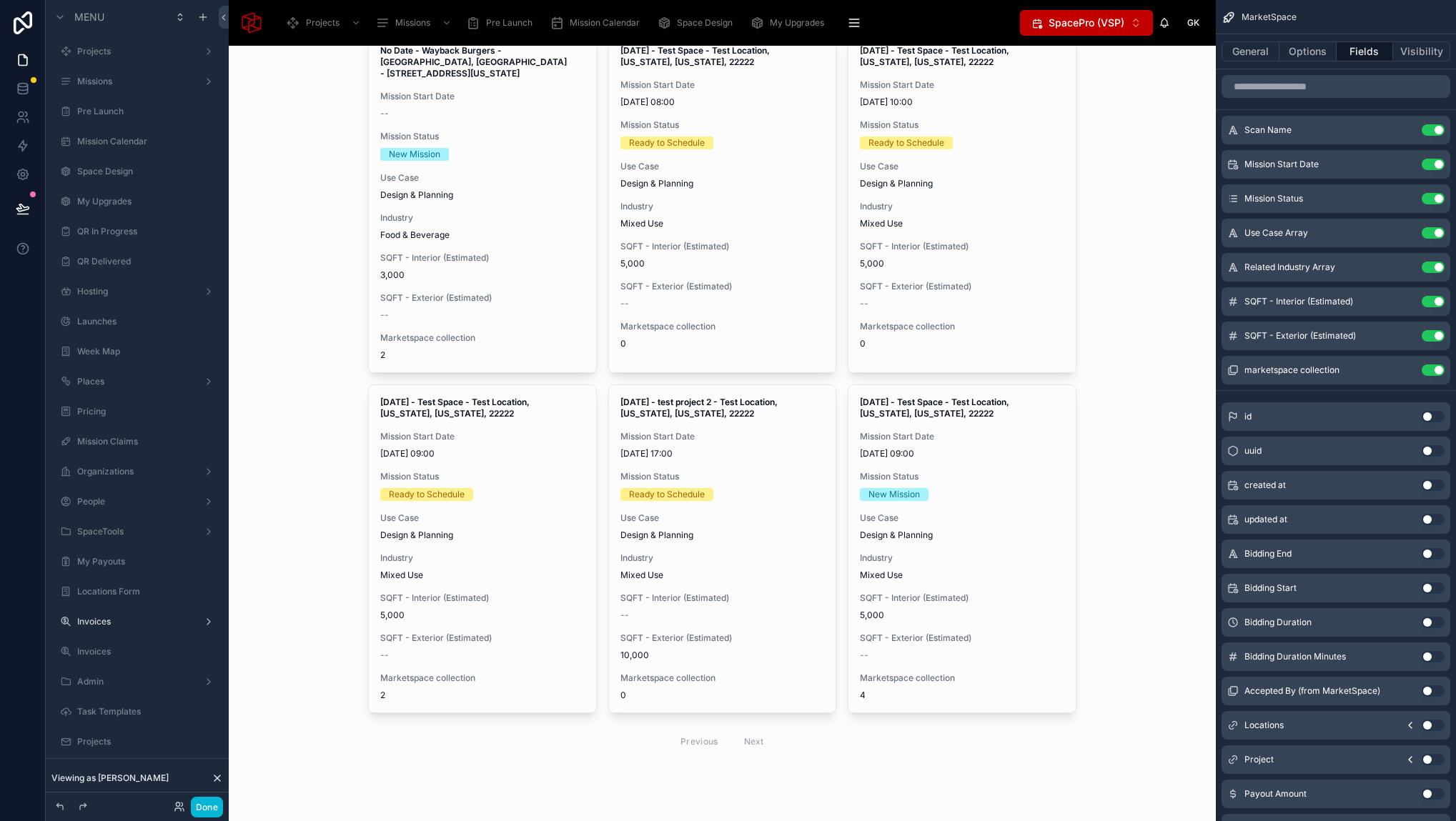
click at [333, 515] on div "MarketSpace Scans Filter City No Date - Wayback Burgers - Fort Worth, TX - 7034…" at bounding box center [722, 433] width 987 height 775
click at [345, 429] on div "MarketSpace Scans Filter City No Date - Wayback Burgers - Fort Worth, TX - 7034…" at bounding box center [722, 433] width 987 height 775
click at [338, 452] on div "MarketSpace Scans Filter City No Date - Wayback Burgers - Fort Worth, TX - 7034…" at bounding box center [722, 433] width 987 height 775
click at [305, 459] on div "MarketSpace Scans Filter City No Date - Wayback Burgers - Fort Worth, TX - 7034…" at bounding box center [722, 433] width 987 height 775
click at [335, 438] on div "MarketSpace Scans Filter City No Date - Wayback Burgers - Fort Worth, TX - 7034…" at bounding box center [722, 433] width 987 height 775
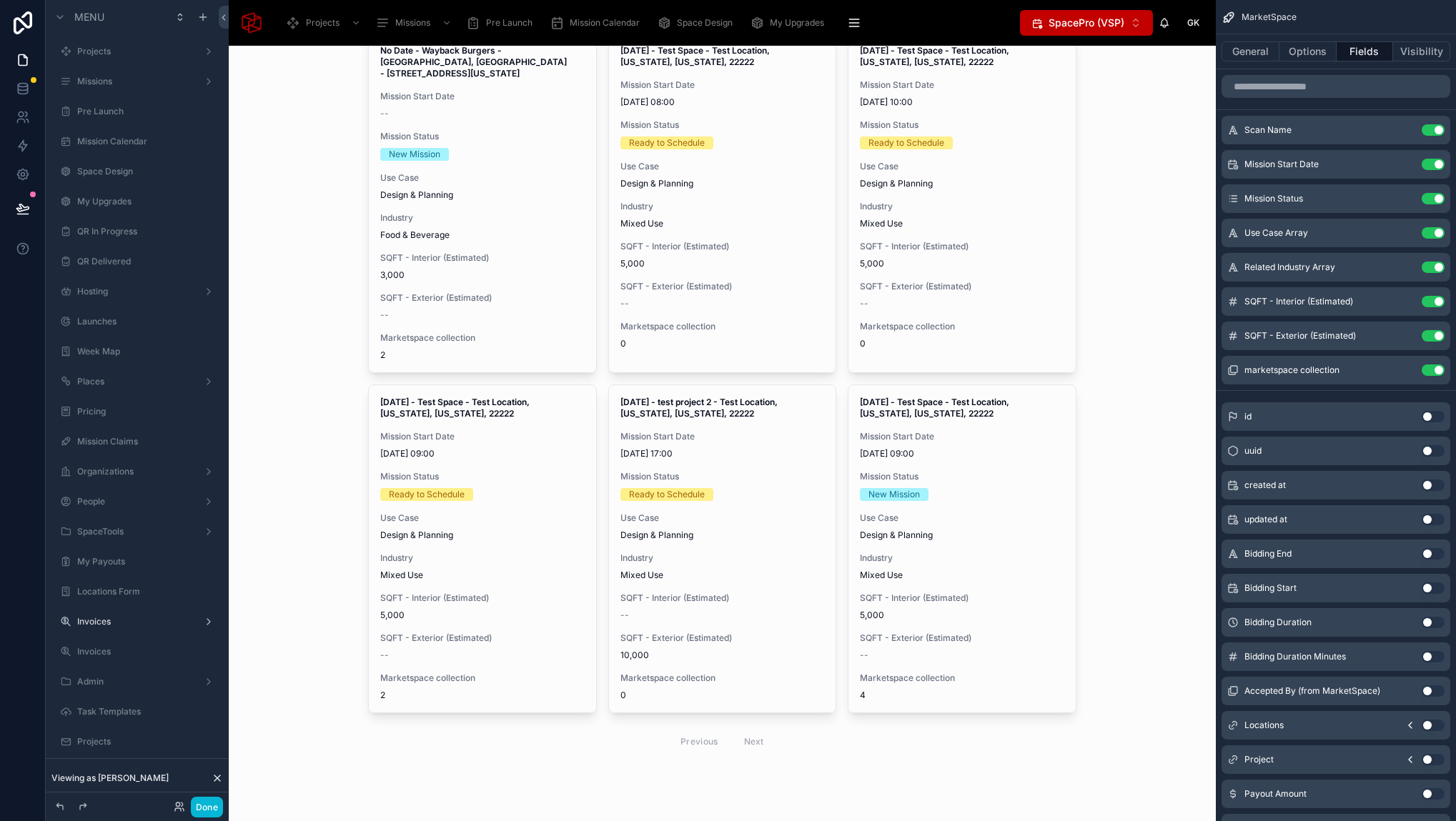
click at [315, 431] on div "MarketSpace Scans Filter City No Date - Wayback Burgers - Fort Worth, TX - 7034…" at bounding box center [722, 433] width 987 height 775
click at [294, 450] on div "MarketSpace Scans Filter City No Date - Wayback Burgers - Fort Worth, TX - 7034…" at bounding box center [722, 433] width 987 height 775
click at [297, 466] on div "MarketSpace Scans Filter City No Date - Wayback Burgers - Fort Worth, TX - 7034…" at bounding box center [722, 433] width 987 height 775
click at [306, 519] on div "MarketSpace Scans Filter City No Date - Wayback Burgers - Fort Worth, TX - 7034…" at bounding box center [722, 433] width 987 height 775
click at [311, 536] on div "MarketSpace Scans Filter City No Date - Wayback Burgers - Fort Worth, TX - 7034…" at bounding box center [722, 433] width 987 height 775
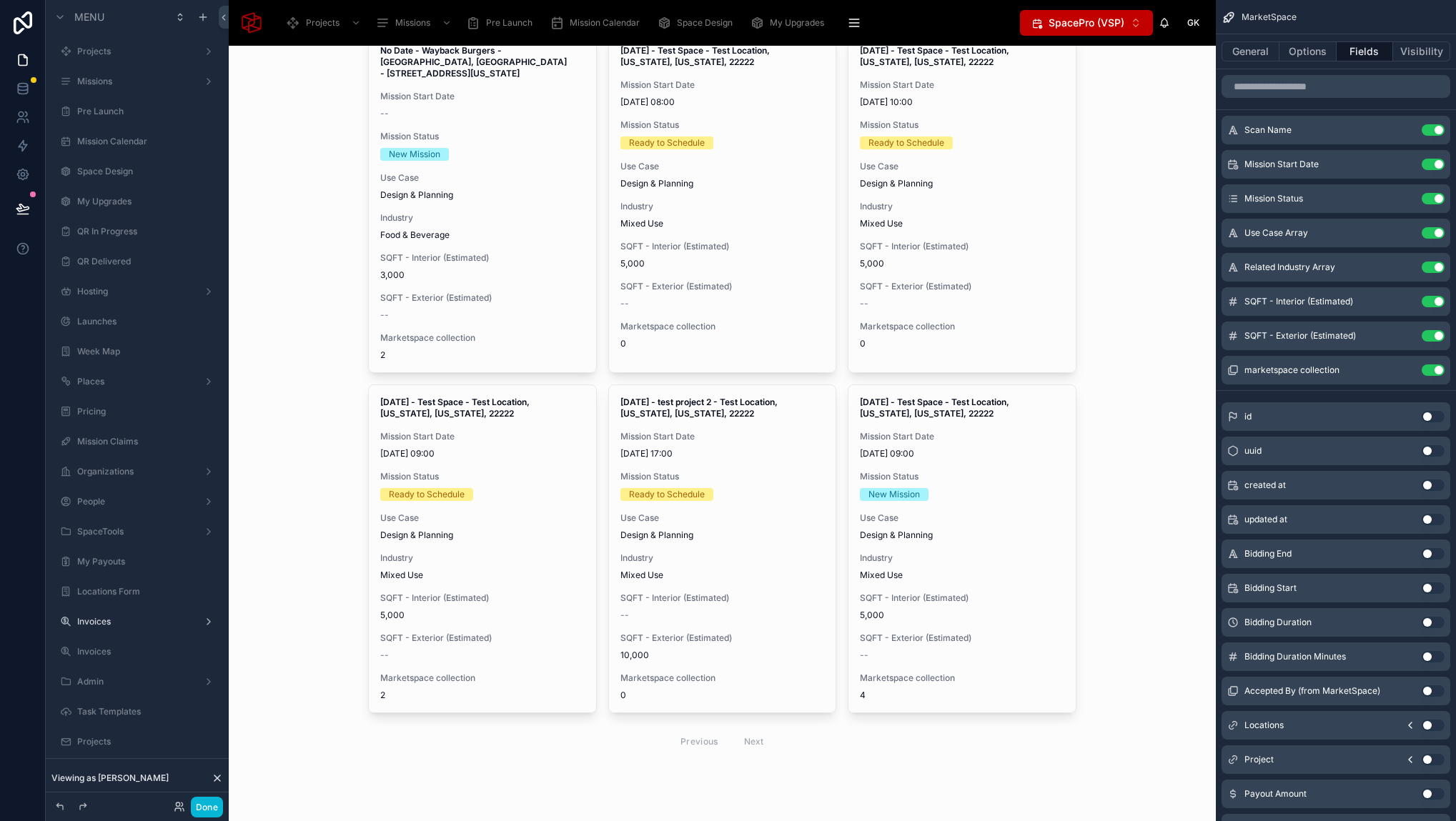
click at [297, 549] on div "MarketSpace Scans Filter City No Date - Wayback Burgers - Fort Worth, TX - 7034…" at bounding box center [722, 433] width 987 height 775
click at [210, 807] on button "Done" at bounding box center [207, 807] width 32 height 20
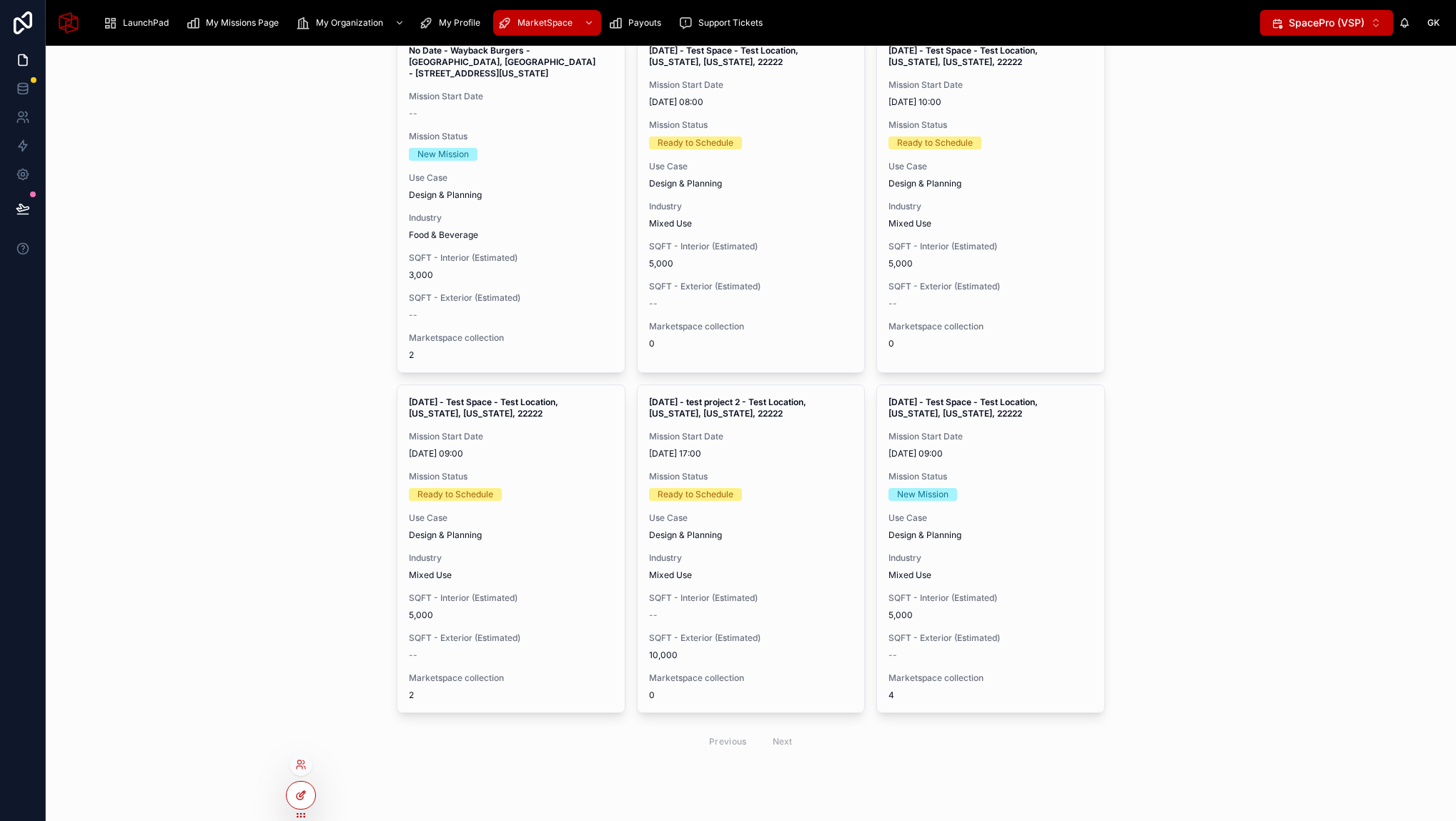
click at [297, 798] on icon at bounding box center [300, 796] width 7 height 7
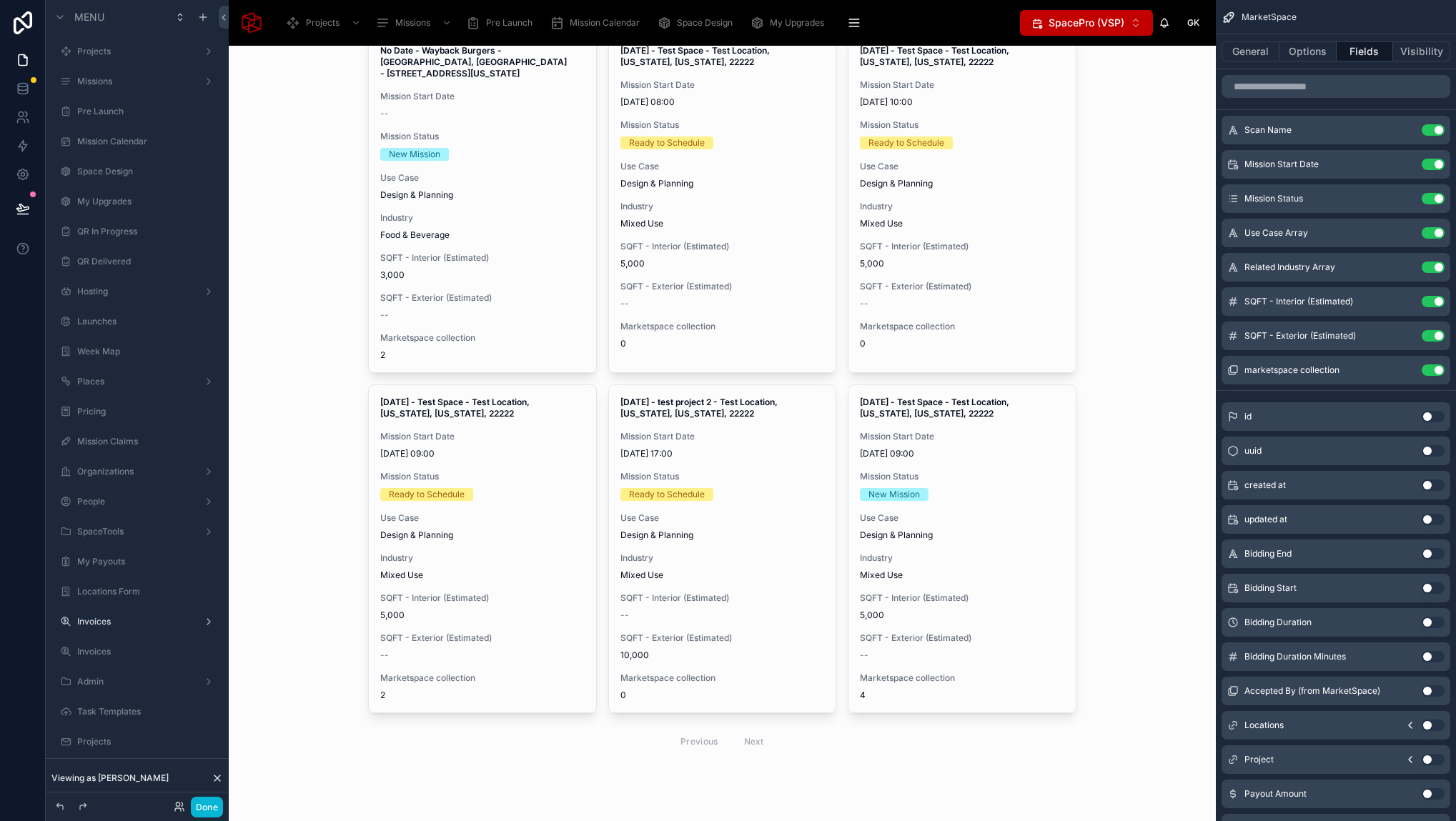
click at [338, 406] on div "MarketSpace Scans Filter City No Date - Wayback Burgers - Fort Worth, TX - 7034…" at bounding box center [722, 433] width 987 height 775
click at [326, 437] on div "MarketSpace Scans Filter City No Date - Wayback Burgers - Fort Worth, TX - 7034…" at bounding box center [722, 433] width 987 height 775
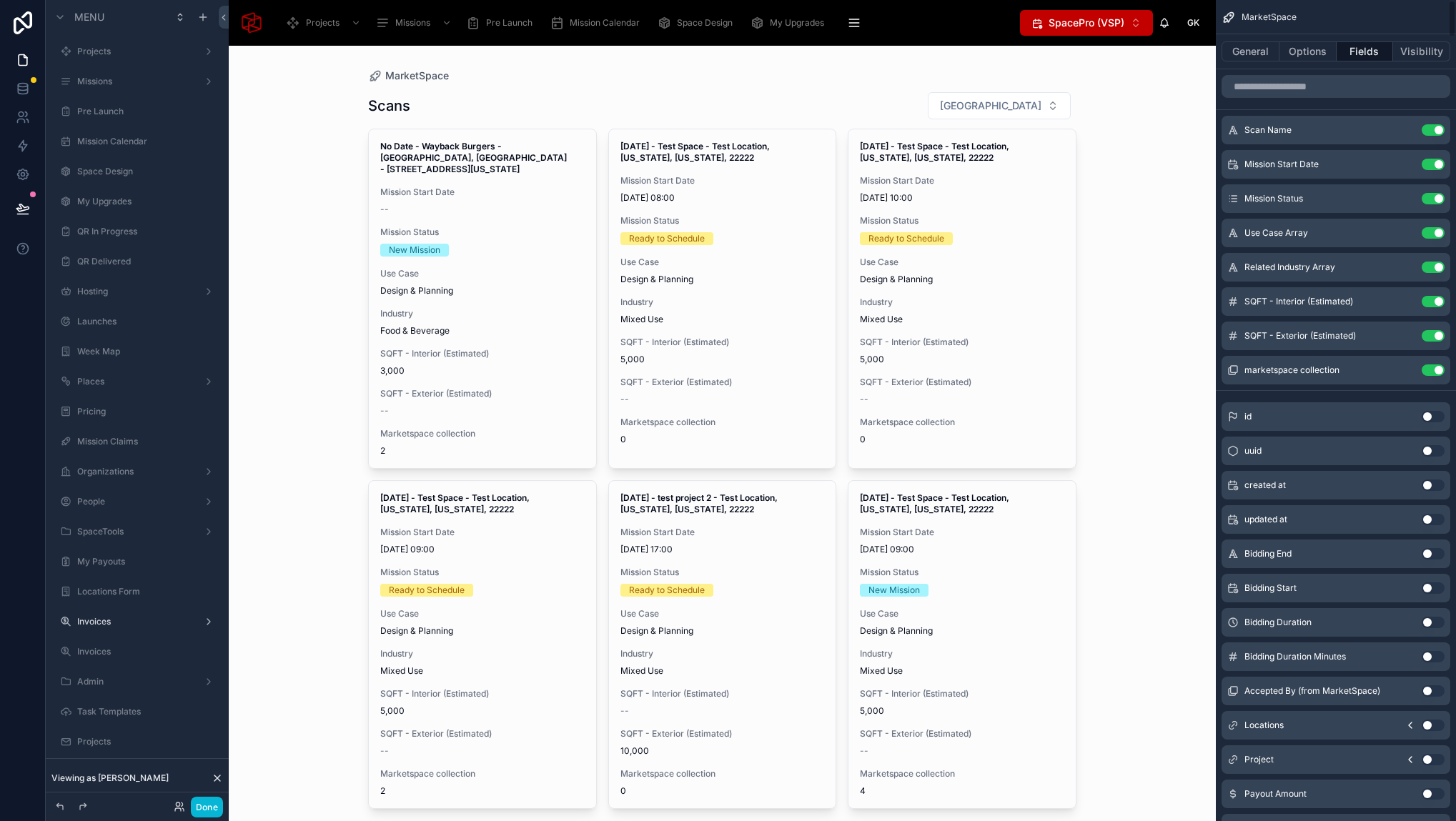
scroll to position [14, 0]
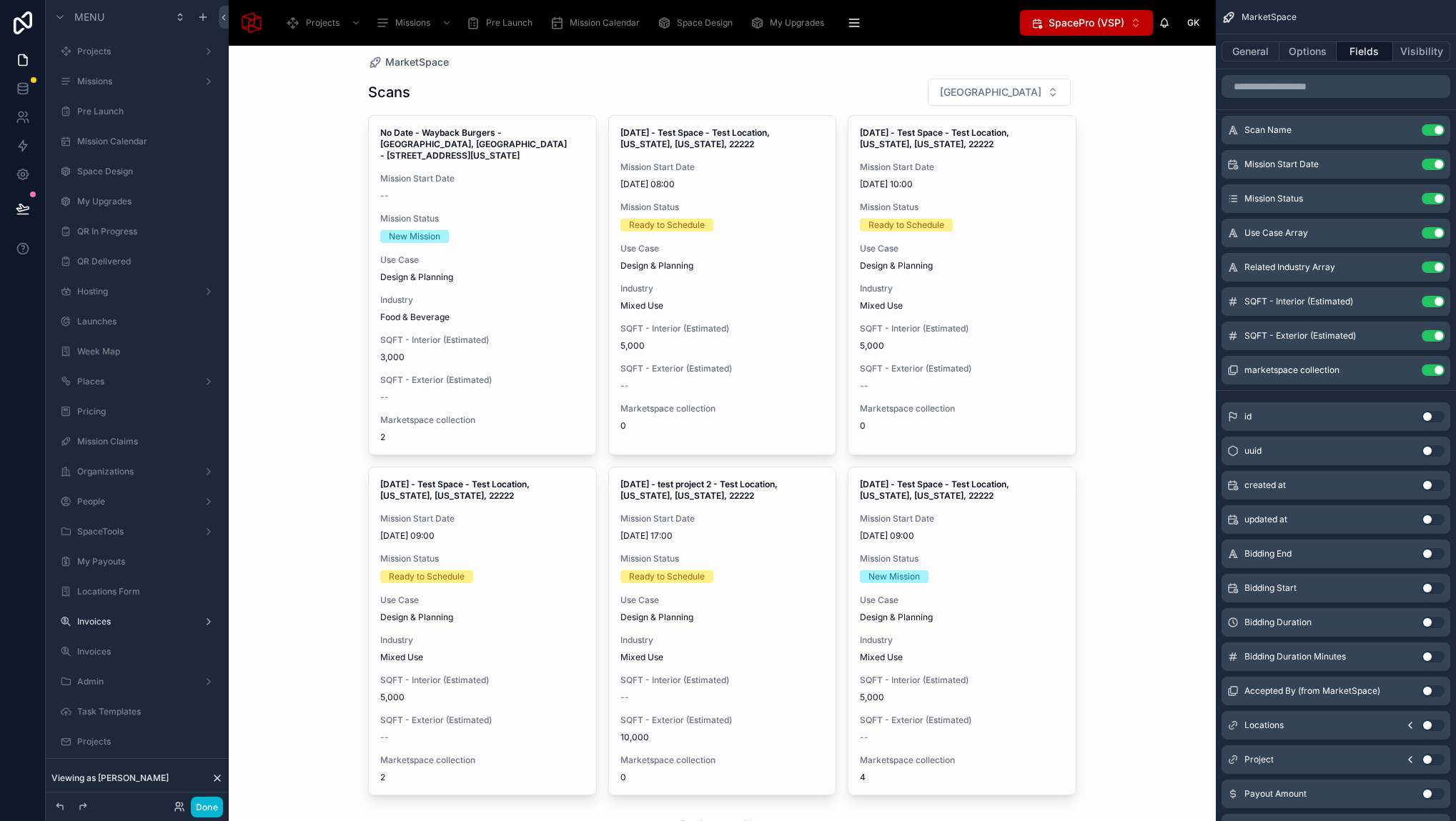
click at [342, 540] on div "MarketSpace Scans Filter City No Date - Wayback Burgers - Fort Worth, TX - 7034…" at bounding box center [722, 433] width 987 height 775
click at [342, 545] on div "MarketSpace Scans Filter City No Date - Wayback Burgers - Fort Worth, TX - 7034…" at bounding box center [722, 433] width 987 height 775
click at [286, 540] on div "MarketSpace Scans Filter City No Date - Wayback Burgers - Fort Worth, TX - 7034…" at bounding box center [722, 433] width 987 height 775
click at [331, 589] on div "MarketSpace Scans Filter City No Date - Wayback Burgers - Fort Worth, TX - 7034…" at bounding box center [722, 433] width 987 height 775
click at [297, 507] on div "MarketSpace Scans Filter City No Date - Wayback Burgers - Fort Worth, TX - 7034…" at bounding box center [722, 433] width 987 height 775
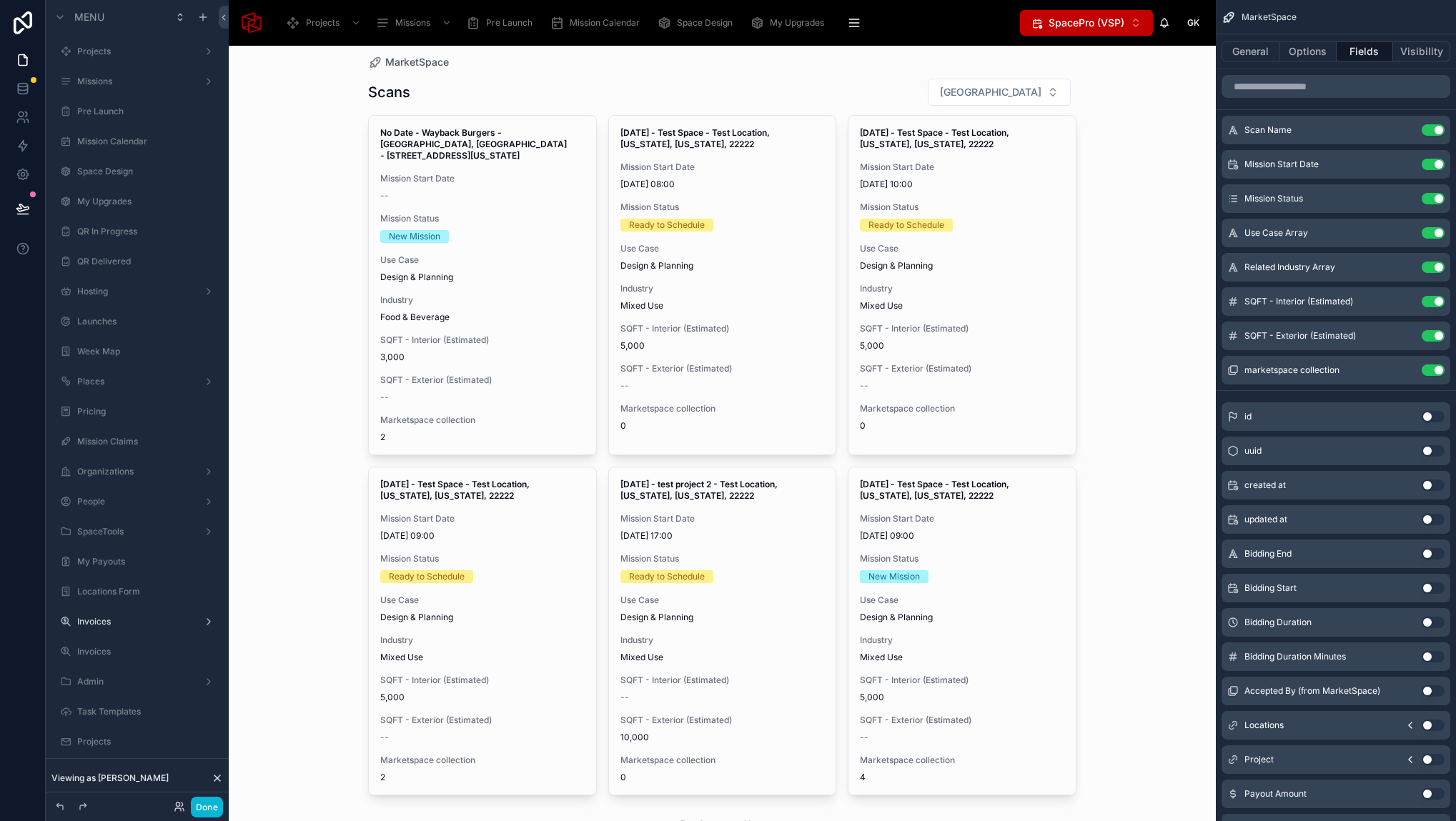
click at [857, 78] on div at bounding box center [722, 459] width 731 height 853
click at [1273, 53] on button "General" at bounding box center [1250, 52] width 58 height 20
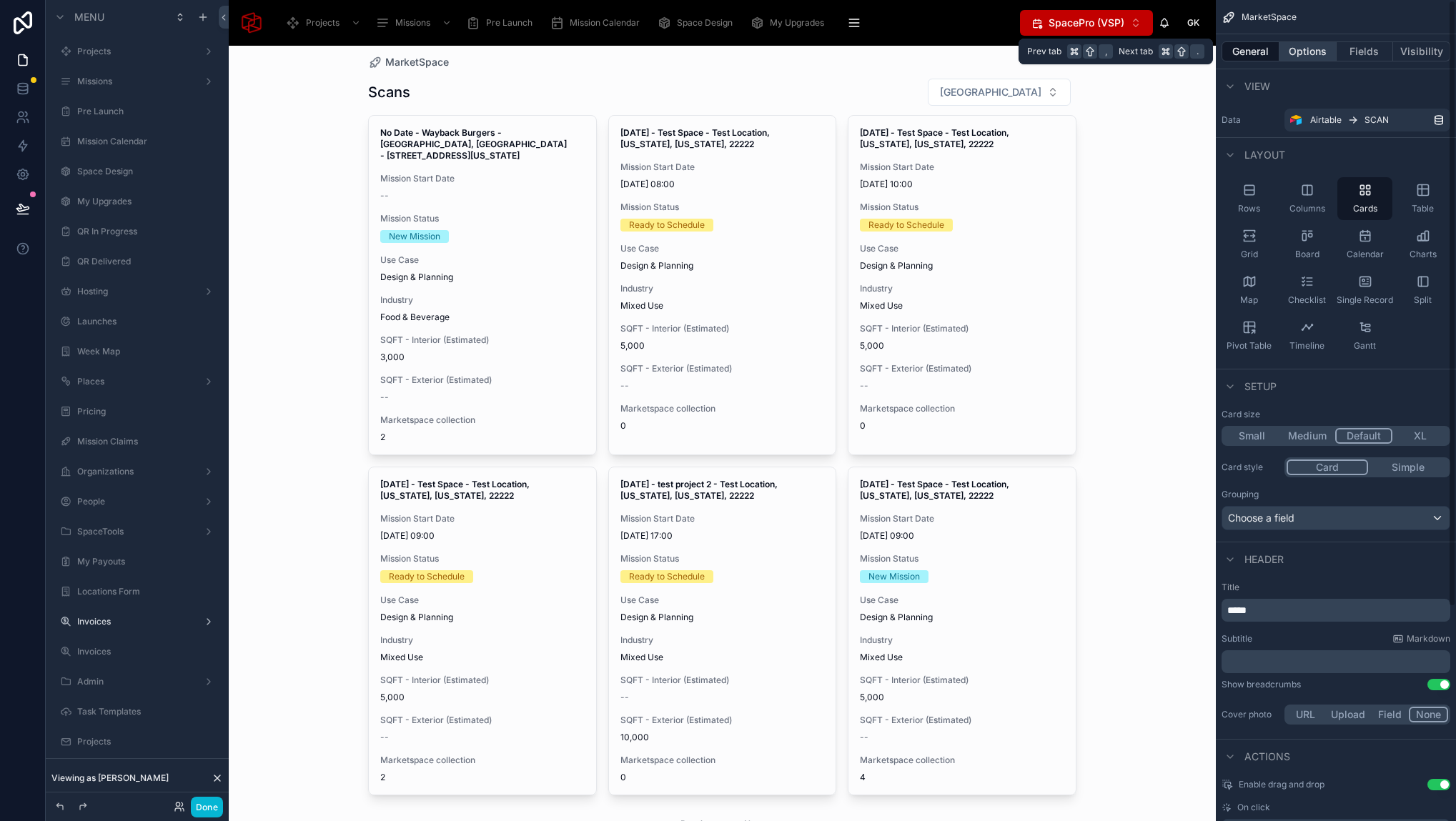
click at [1310, 51] on button "Options" at bounding box center [1308, 52] width 57 height 20
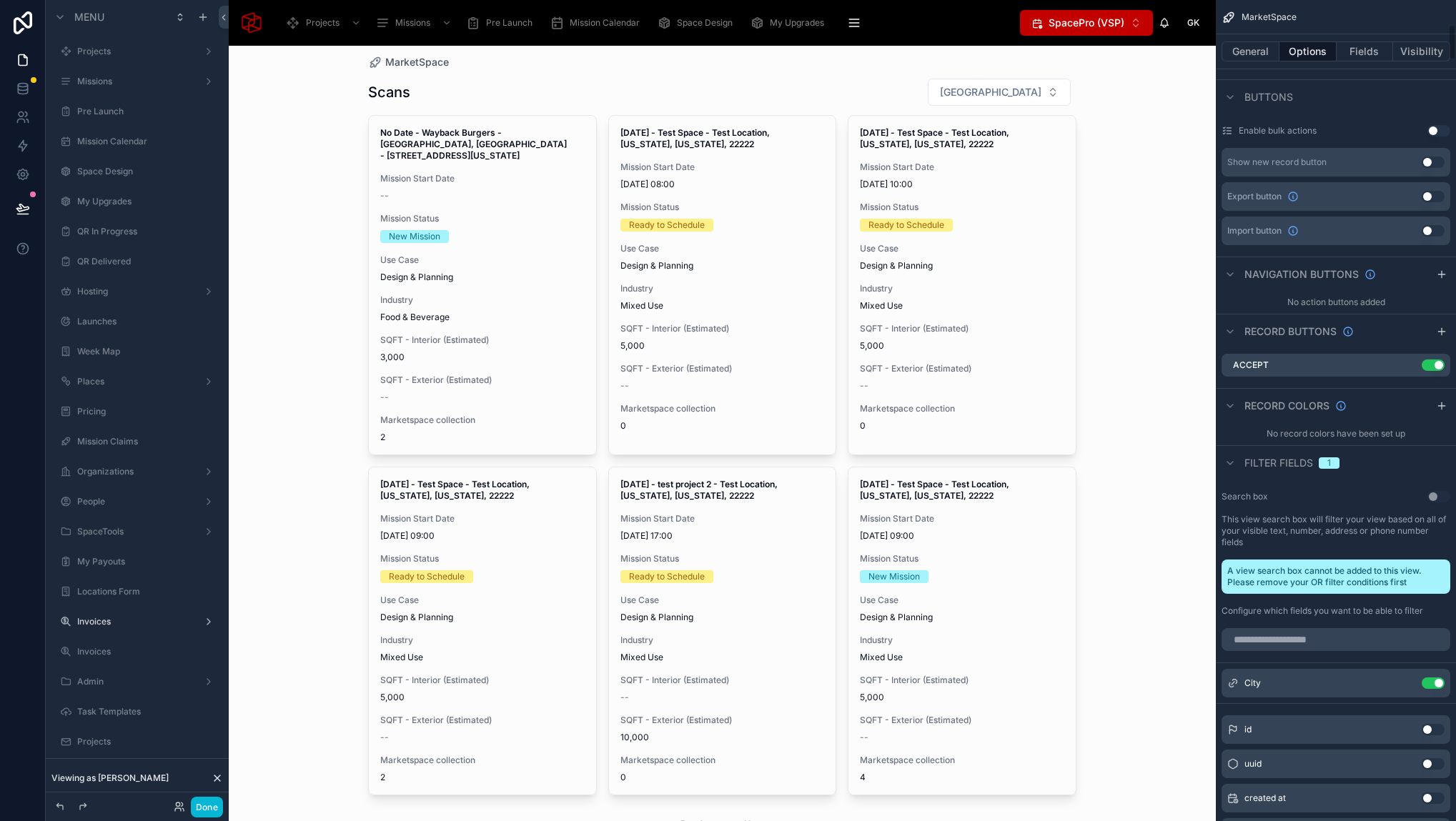
scroll to position [636, 0]
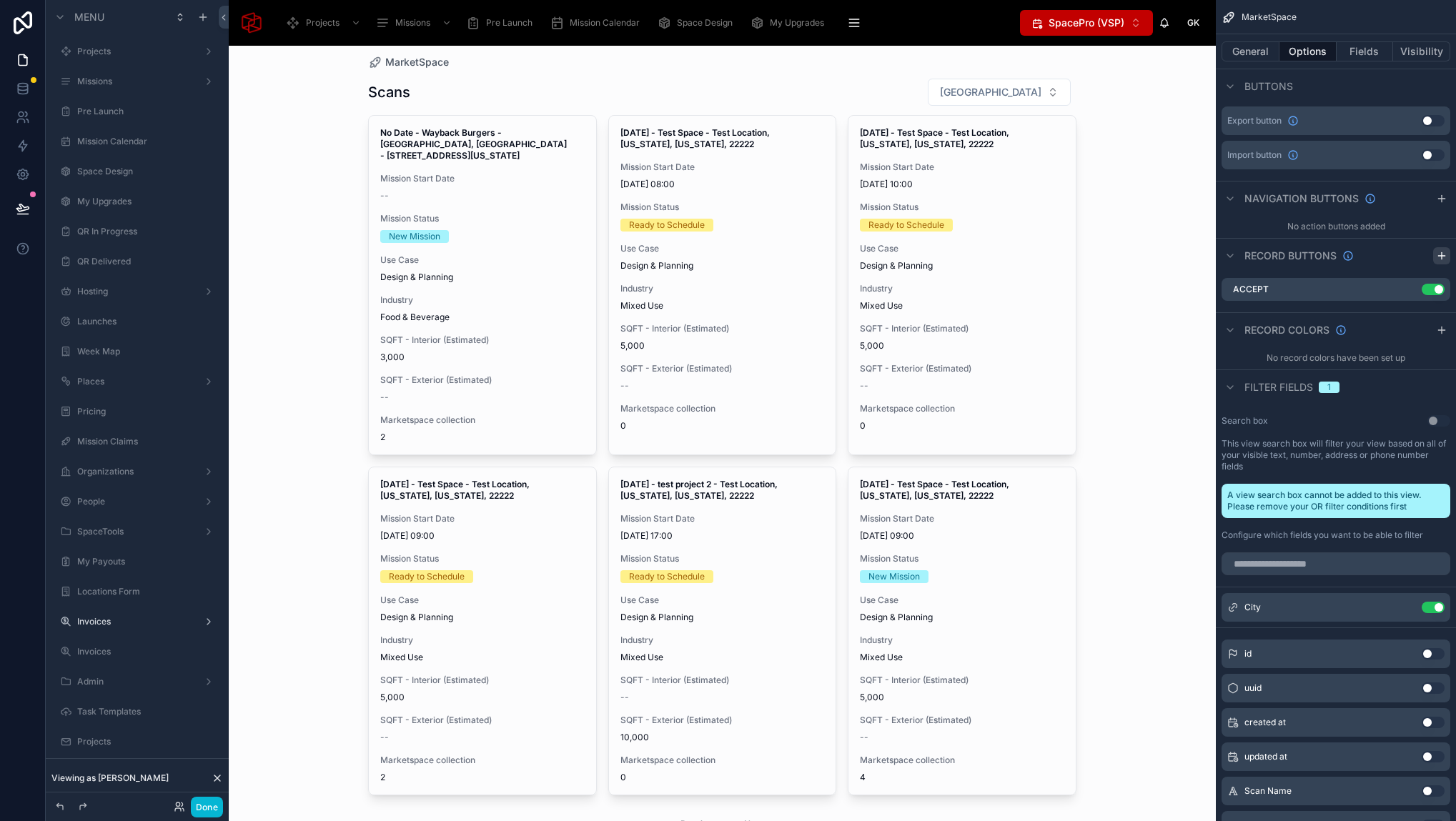
click at [1442, 256] on icon "scrollable content" at bounding box center [1441, 255] width 11 height 11
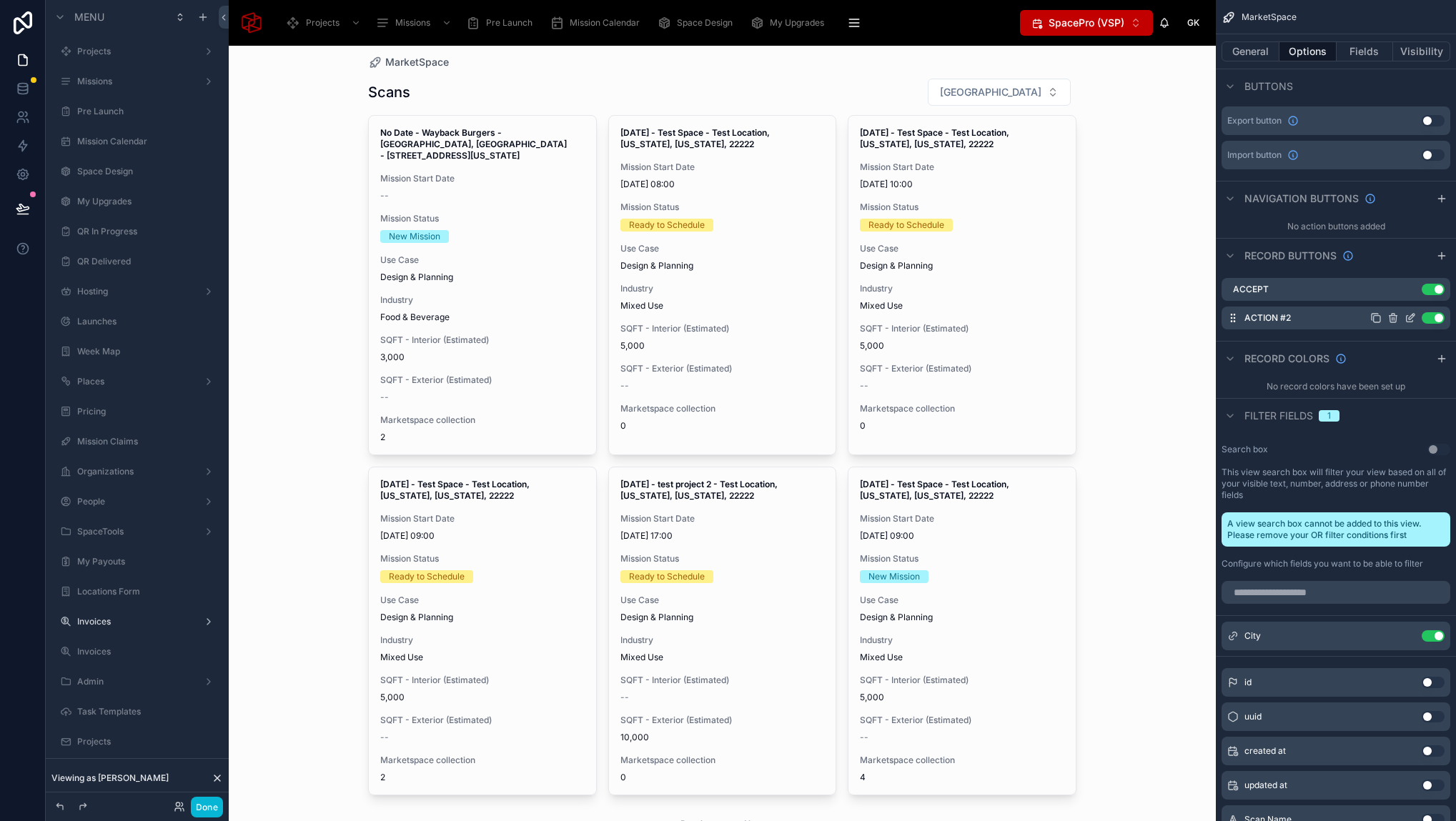
click at [1408, 320] on icon "scrollable content" at bounding box center [1409, 317] width 11 height 11
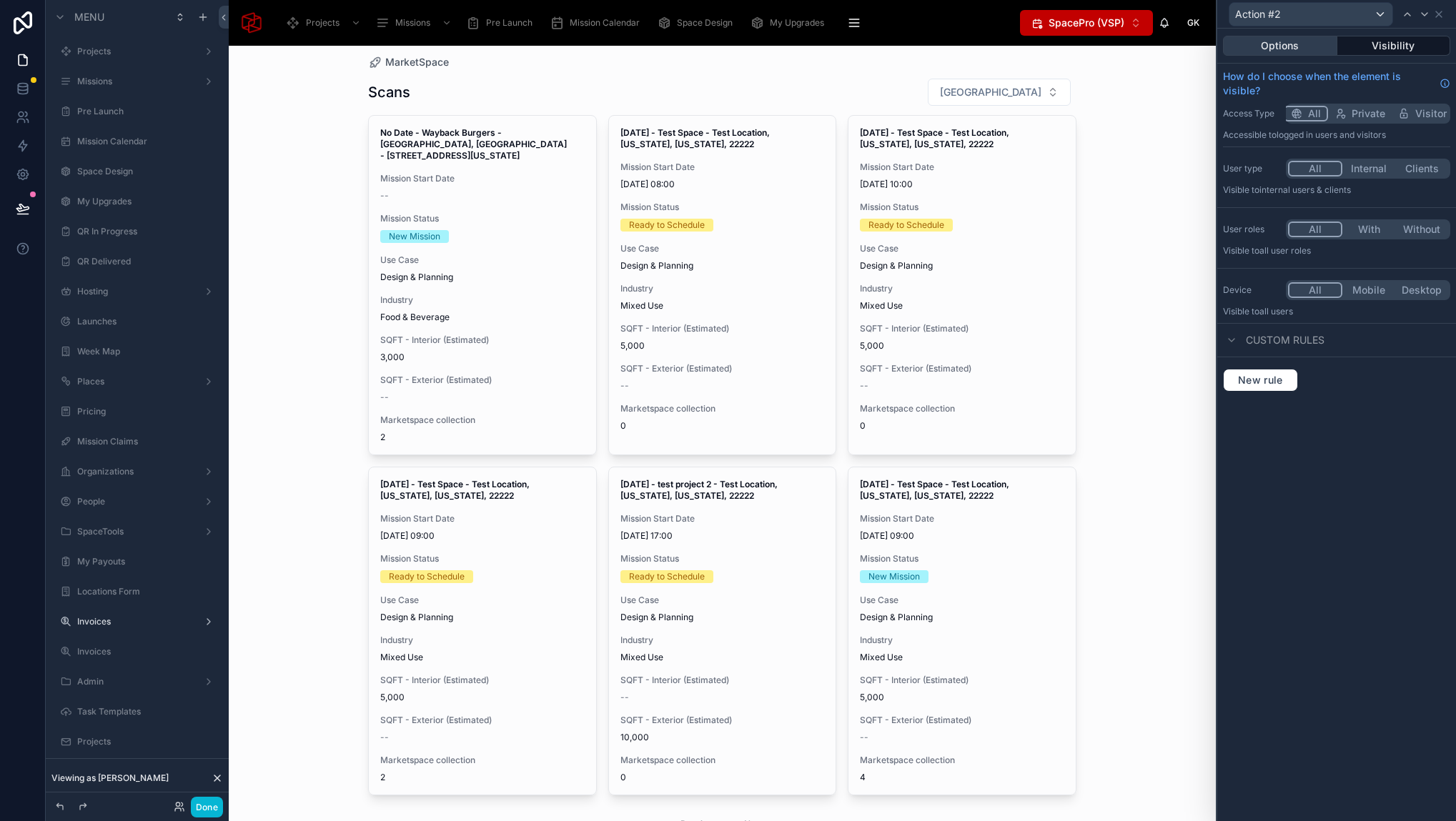
click at [1299, 36] on button "Options" at bounding box center [1280, 46] width 115 height 20
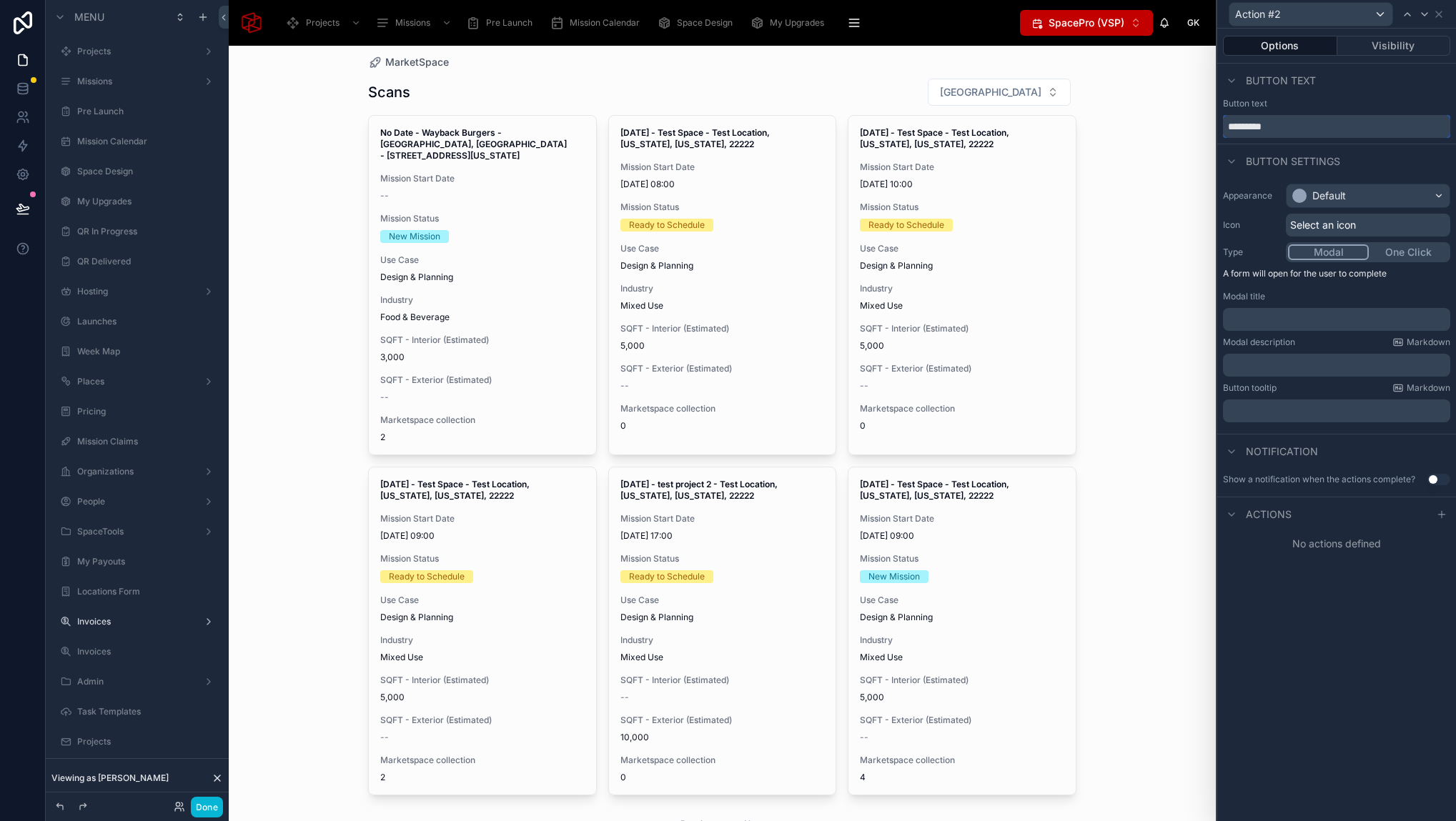
click at [1280, 129] on input "*********" at bounding box center [1336, 126] width 227 height 23
type input "*********"
click at [1279, 514] on span "Actions" at bounding box center [1268, 514] width 46 height 14
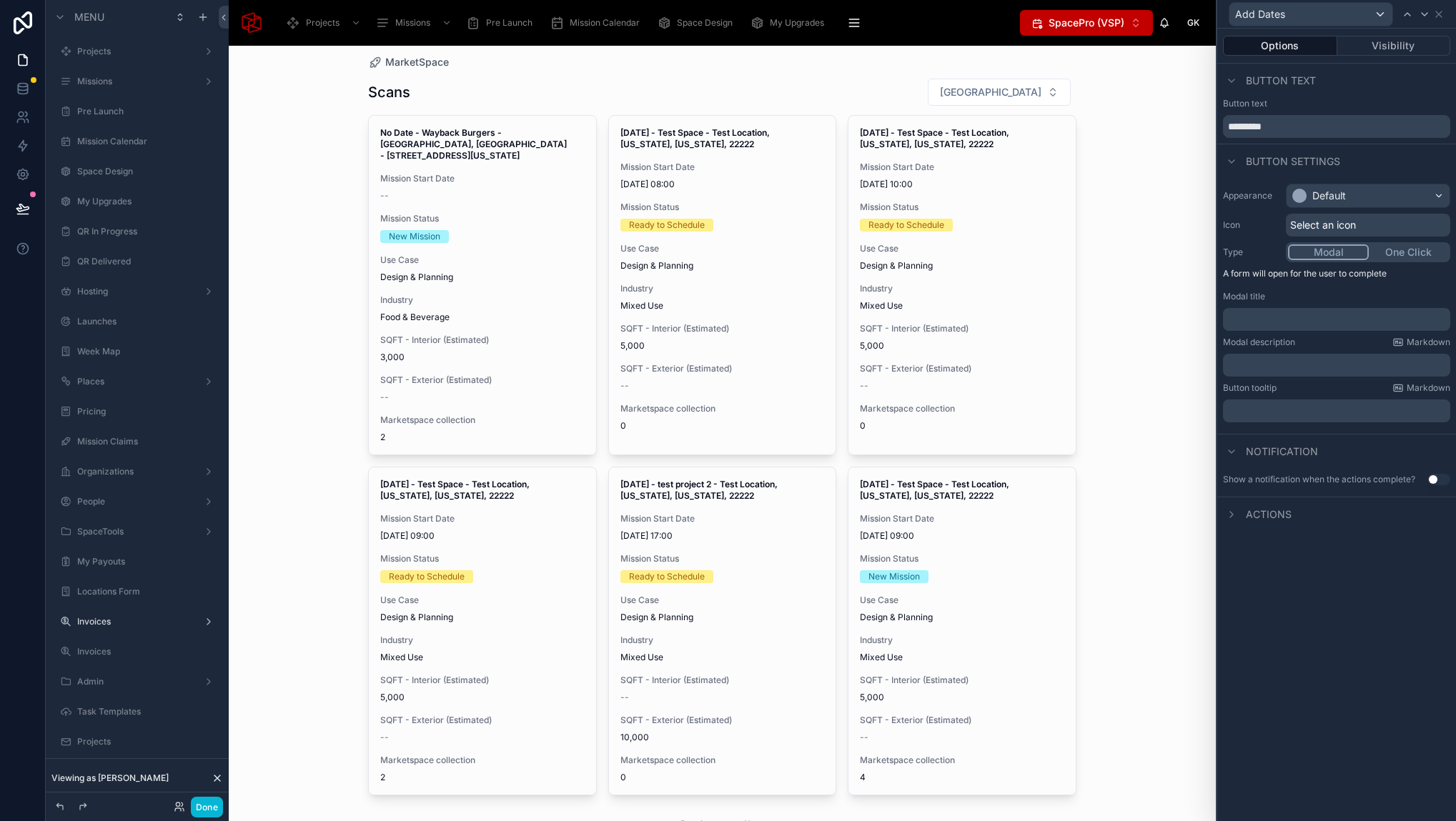
click at [1262, 516] on span "Actions" at bounding box center [1268, 514] width 46 height 14
click at [1439, 514] on icon at bounding box center [1442, 514] width 7 height 0
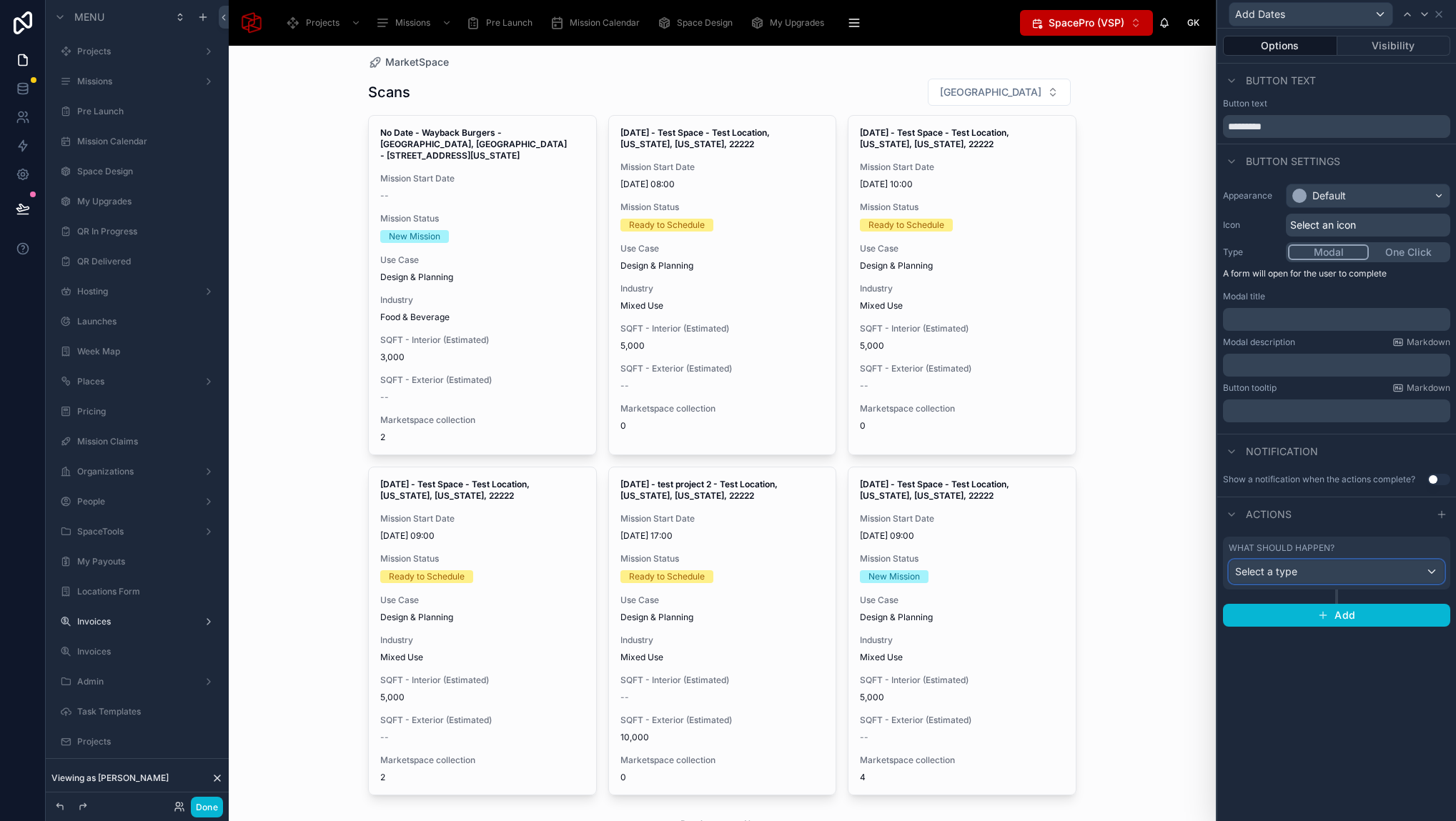
click at [1348, 580] on div "Select a type" at bounding box center [1336, 571] width 215 height 23
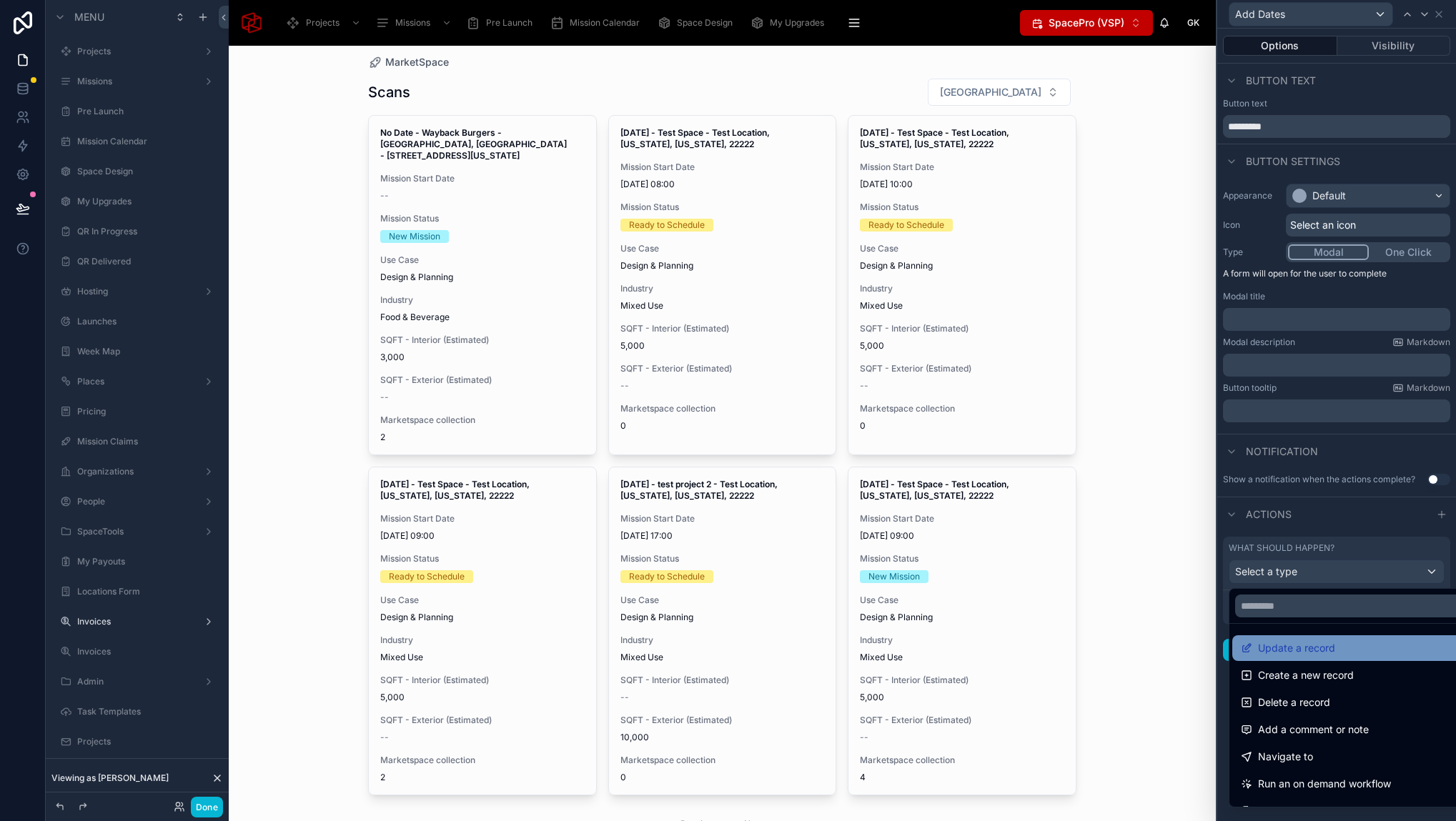
click at [1319, 645] on span "Update a record" at bounding box center [1296, 648] width 77 height 17
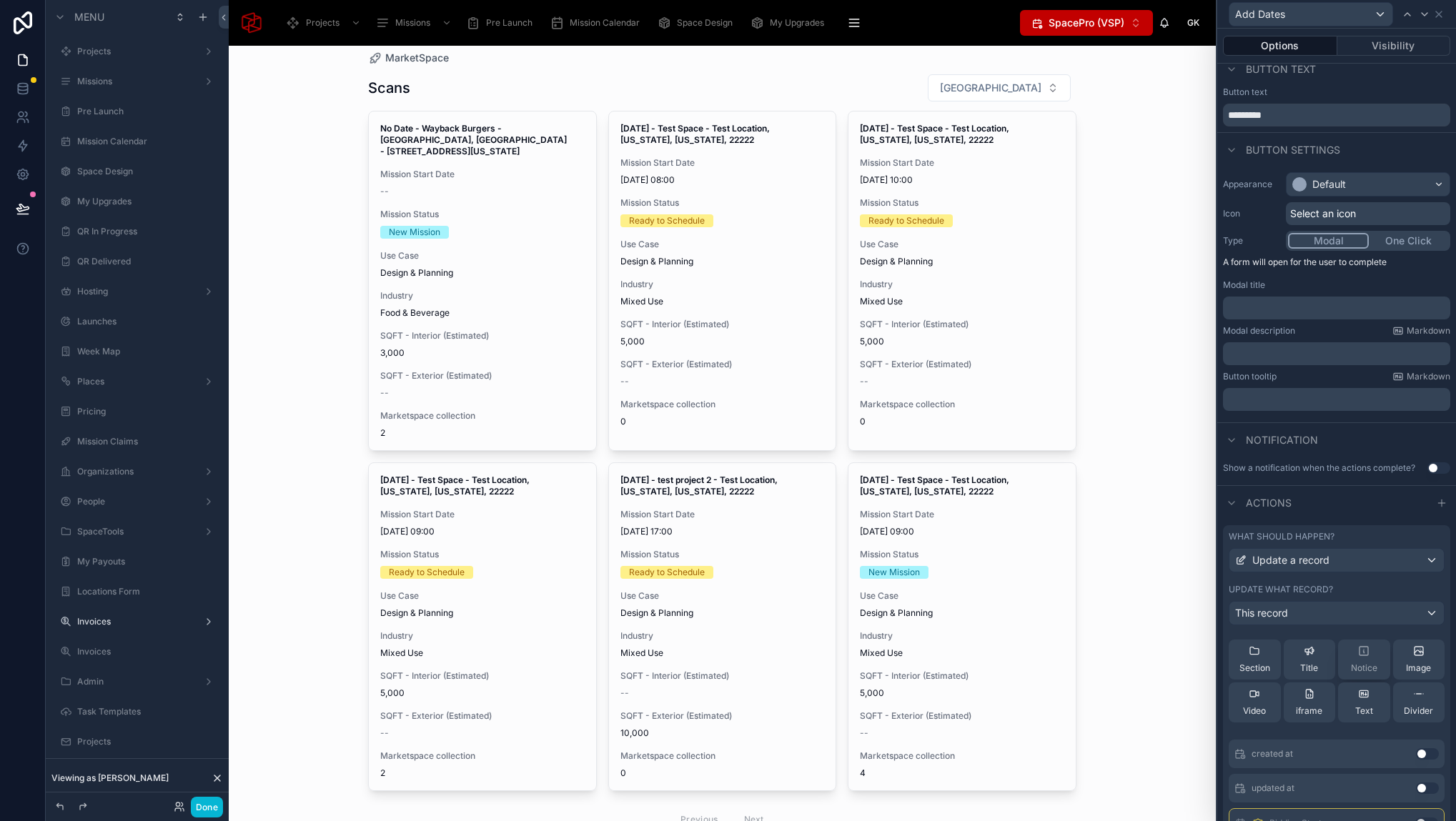
scroll to position [43, 0]
click at [1253, 663] on span "Section" at bounding box center [1254, 668] width 31 height 11
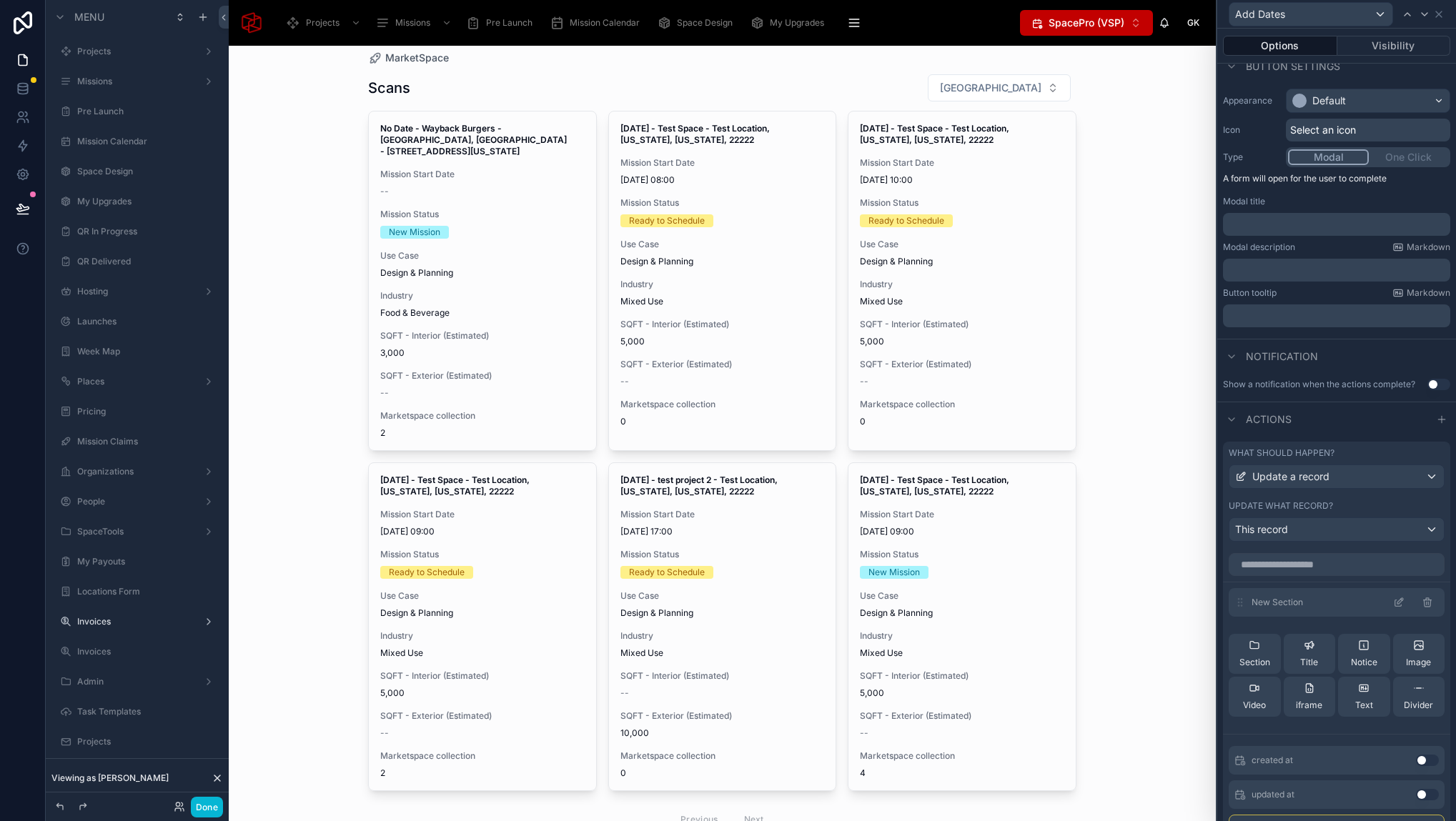
scroll to position [94, 0]
click at [1307, 566] on input "text" at bounding box center [1336, 565] width 216 height 23
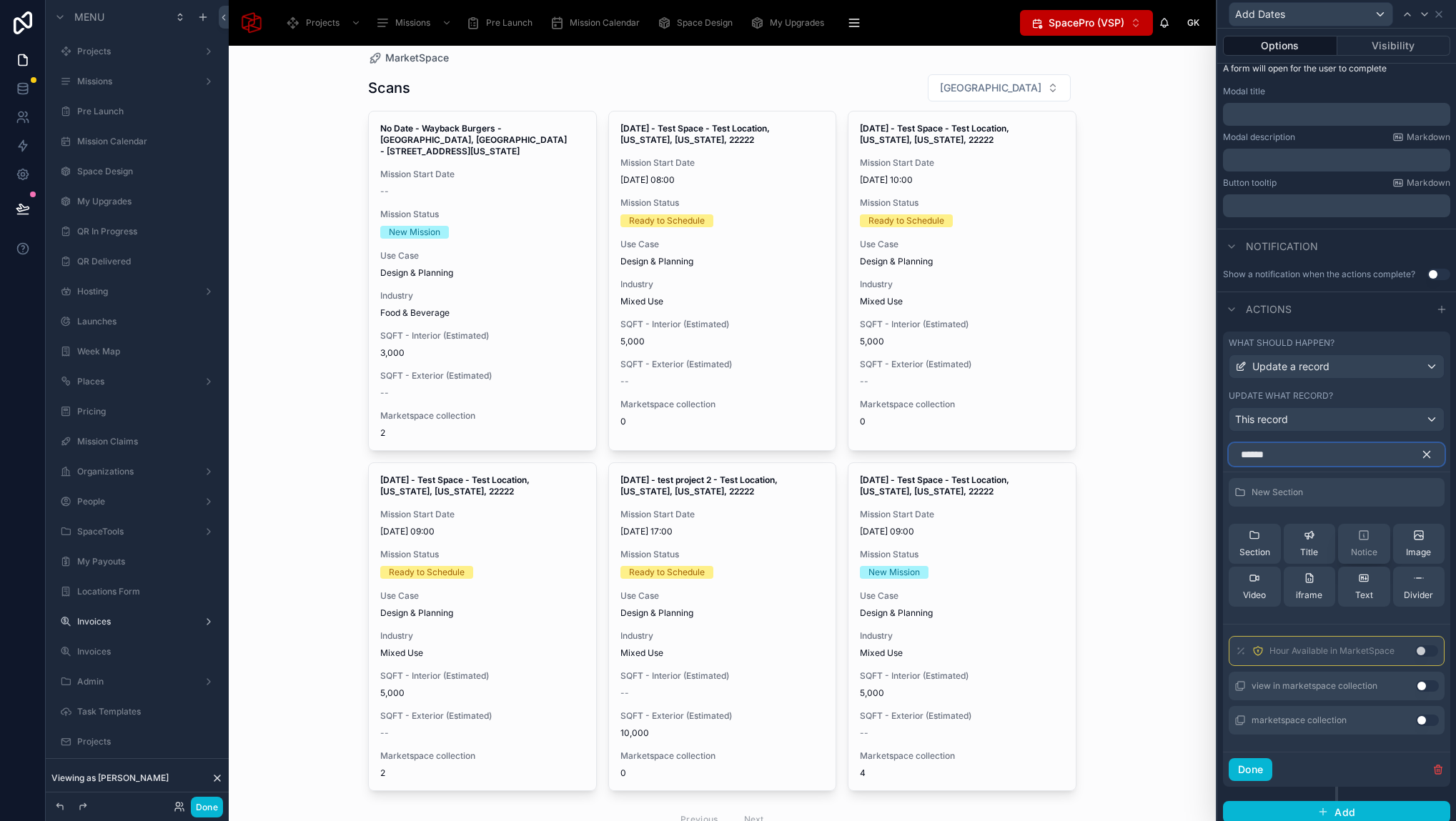
scroll to position [213, 0]
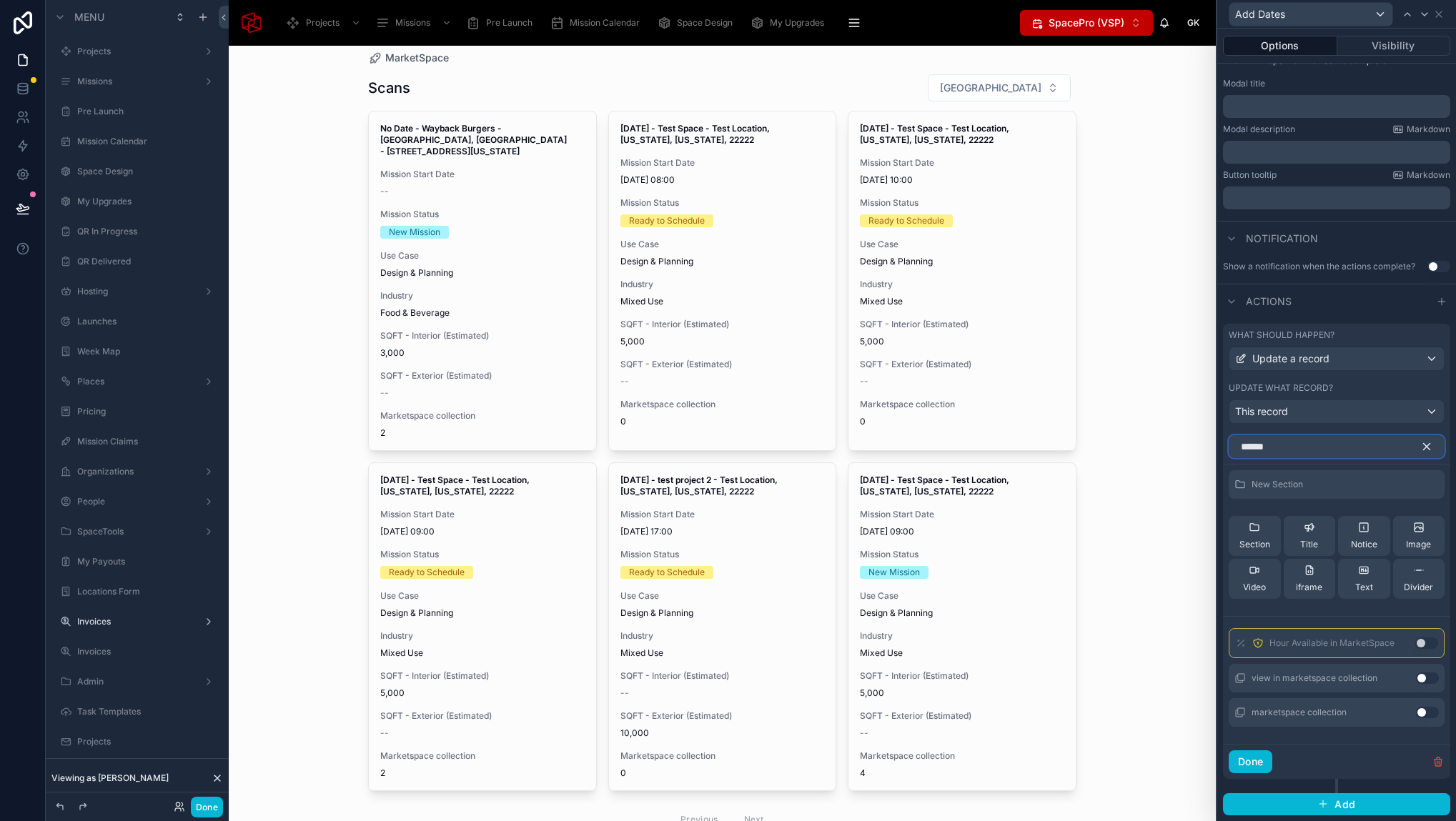
type input "******"
click at [1415, 712] on button "Use setting" at bounding box center [1426, 712] width 23 height 11
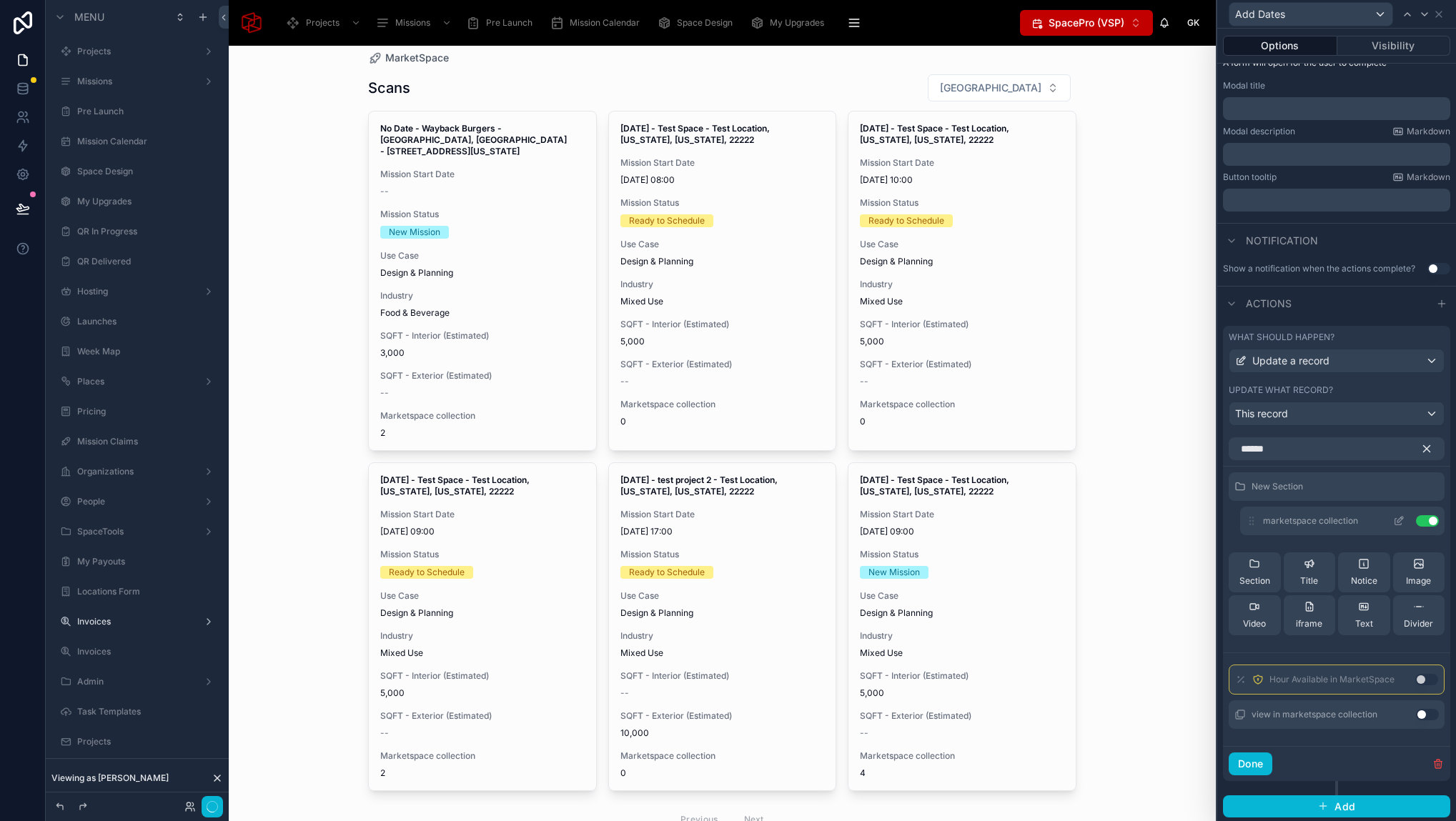
click at [1396, 516] on button at bounding box center [1398, 520] width 23 height 11
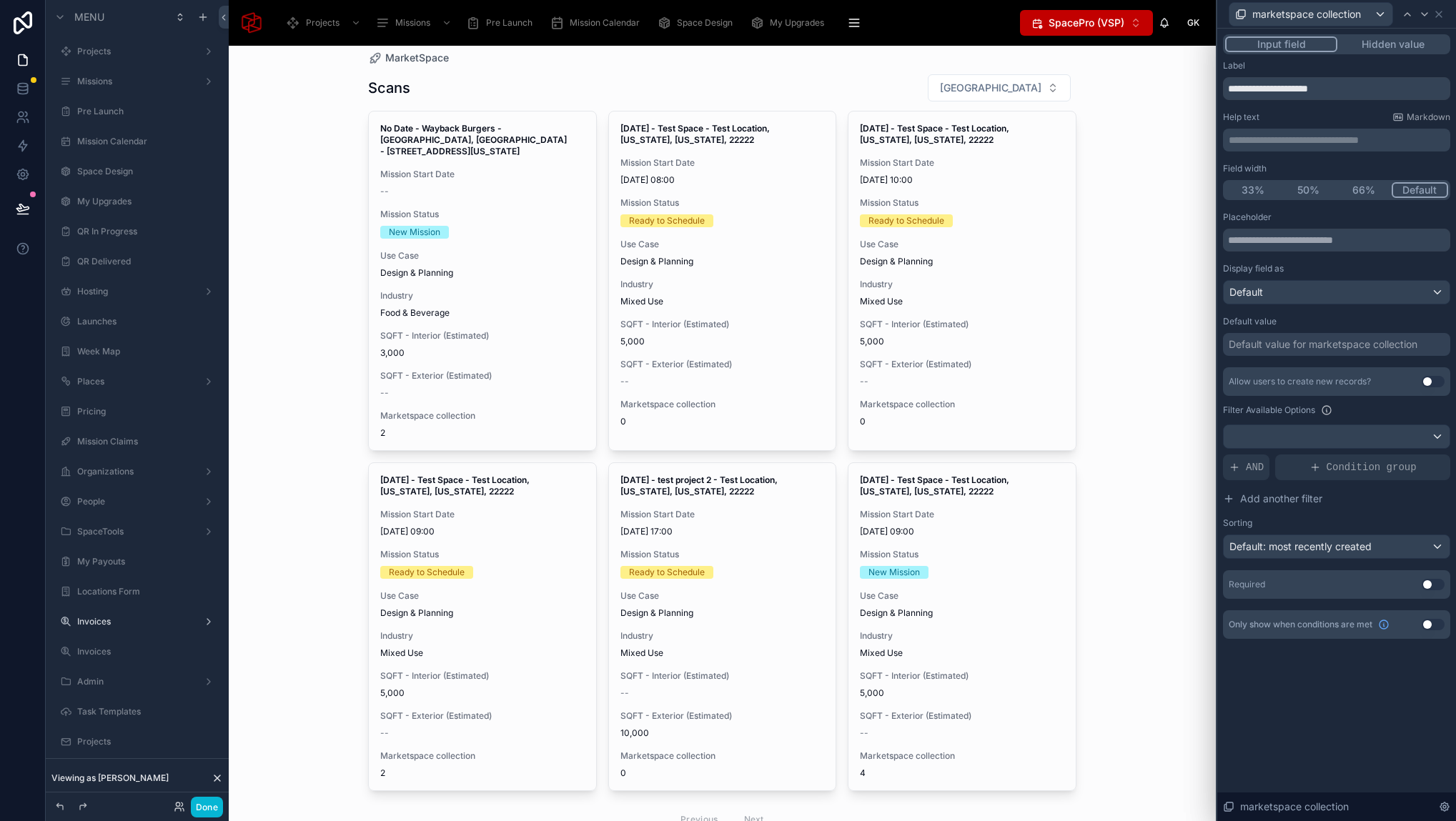
click at [1429, 382] on button "Use setting" at bounding box center [1432, 381] width 23 height 11
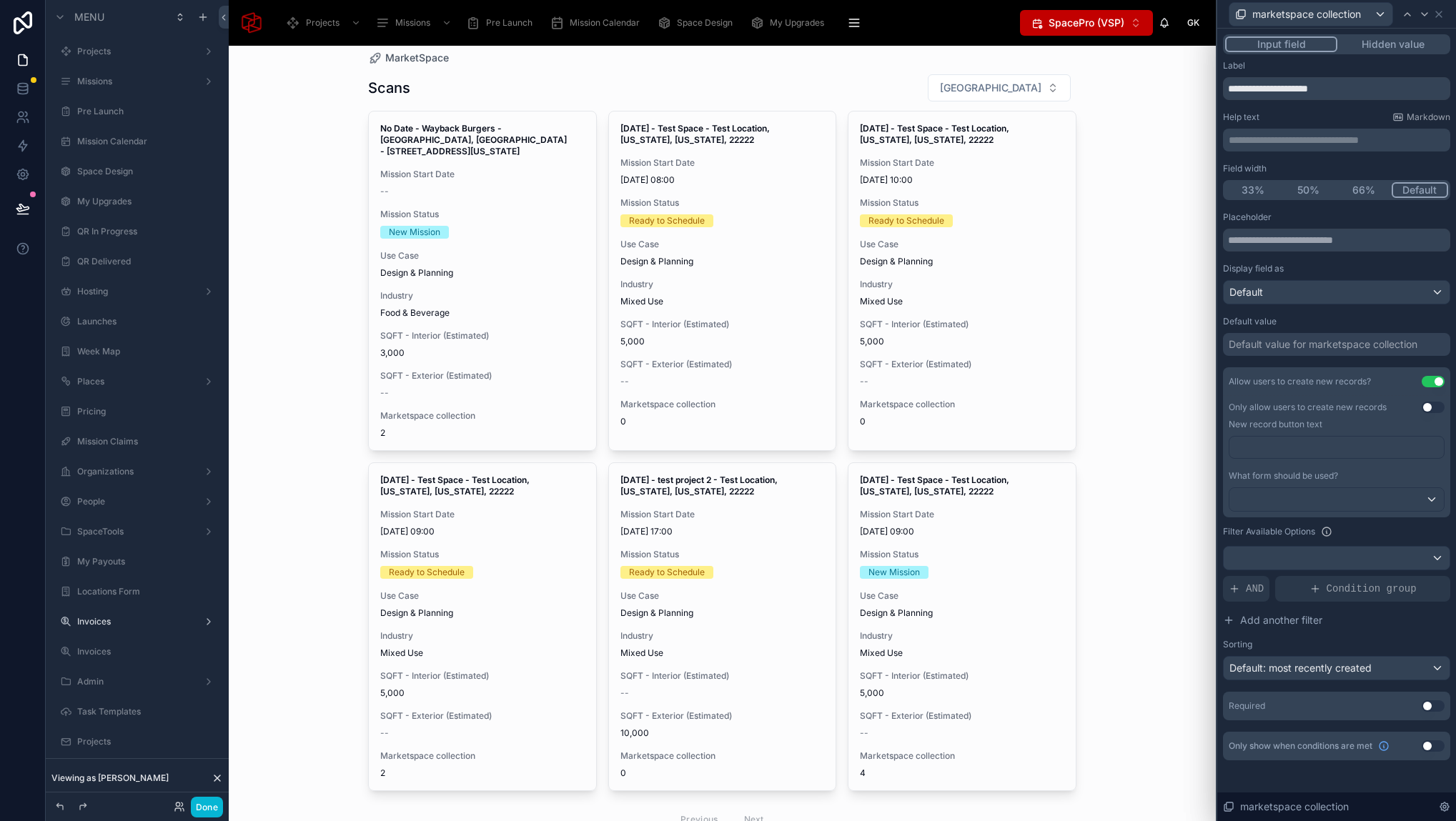
click at [1426, 408] on button "Use setting" at bounding box center [1432, 406] width 23 height 11
click at [1352, 499] on div at bounding box center [1336, 499] width 215 height 23
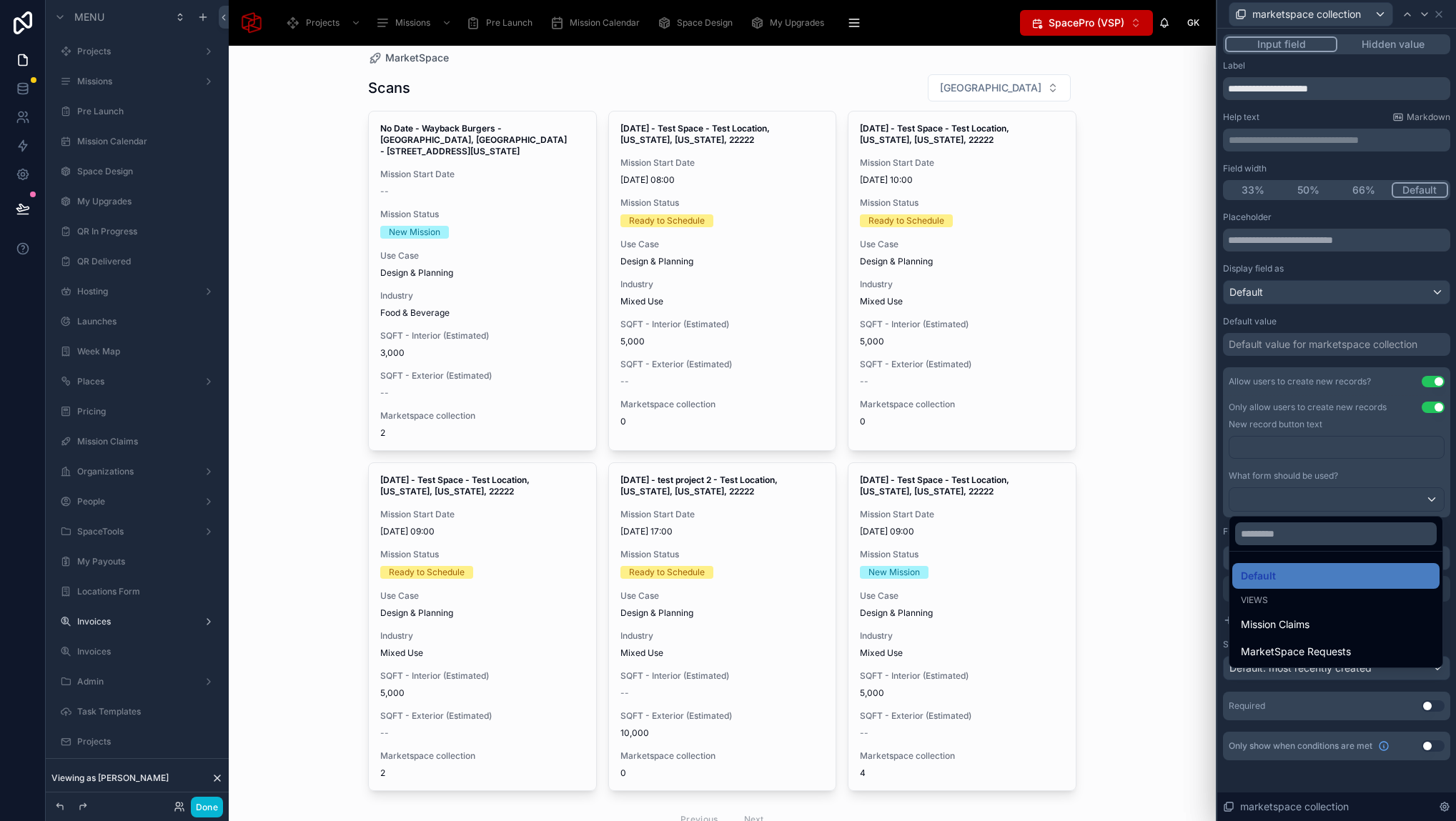
click at [1352, 499] on div at bounding box center [1336, 410] width 238 height 821
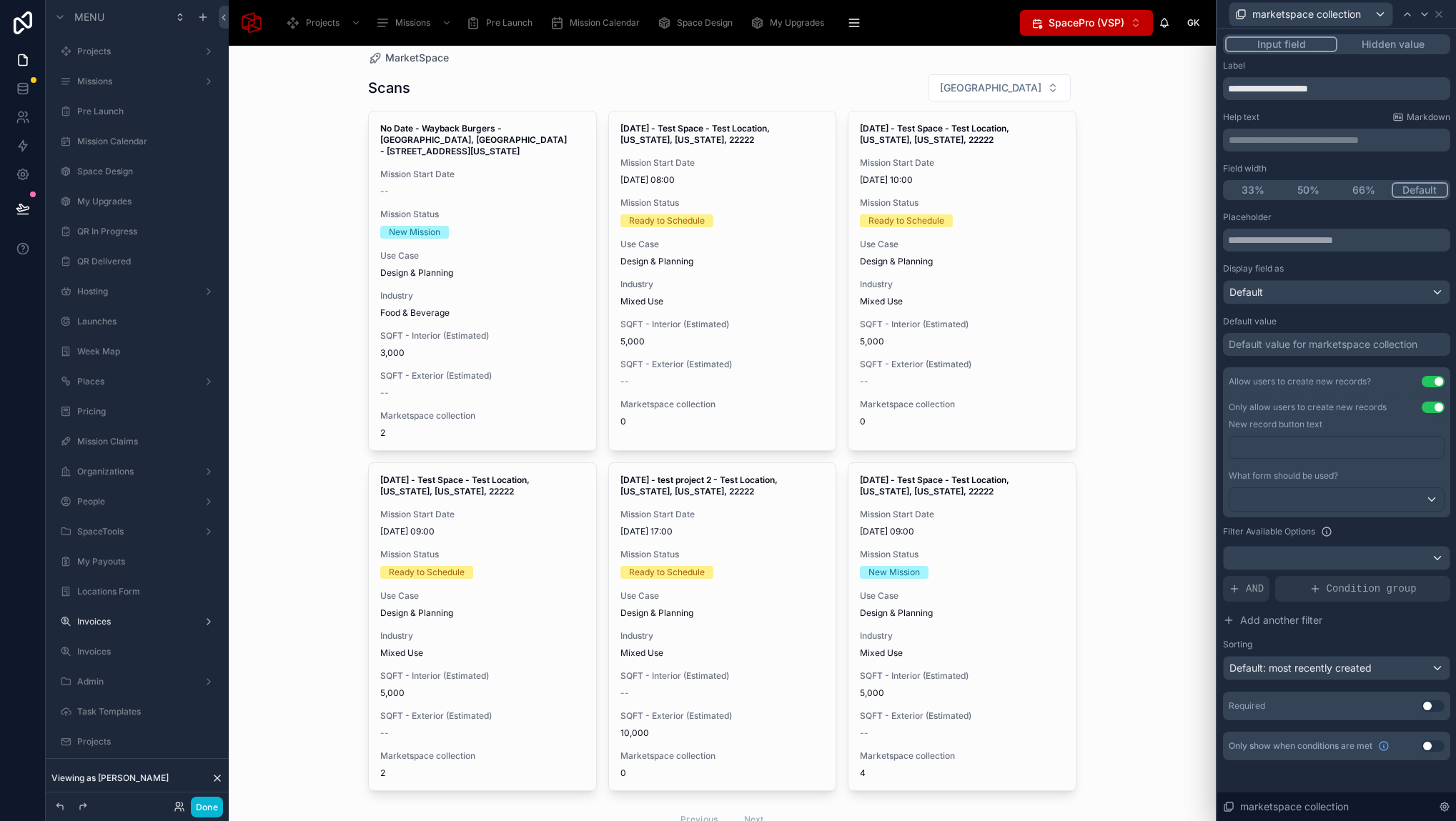
scroll to position [42, 0]
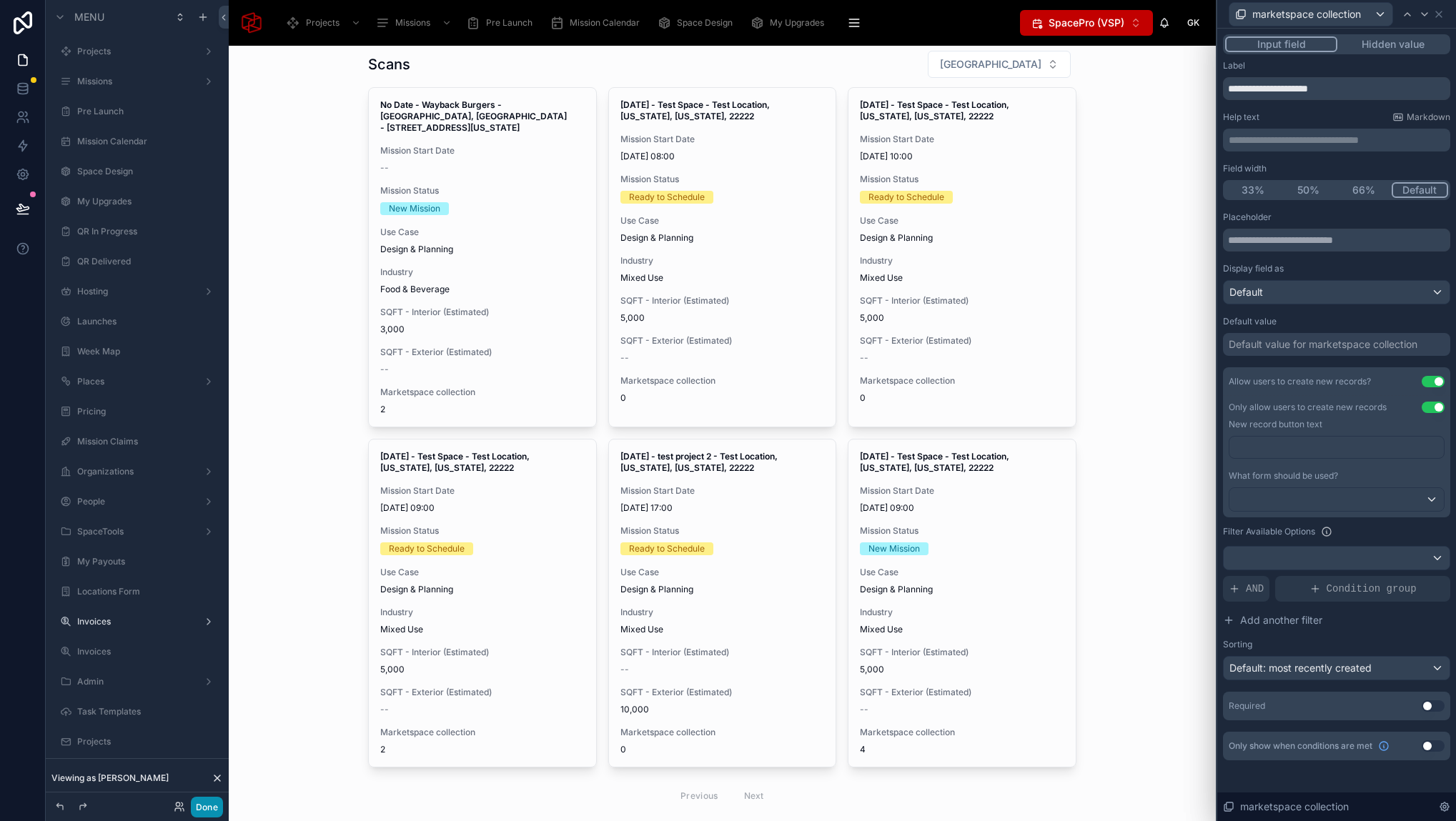
click at [216, 803] on button "Done" at bounding box center [207, 807] width 32 height 20
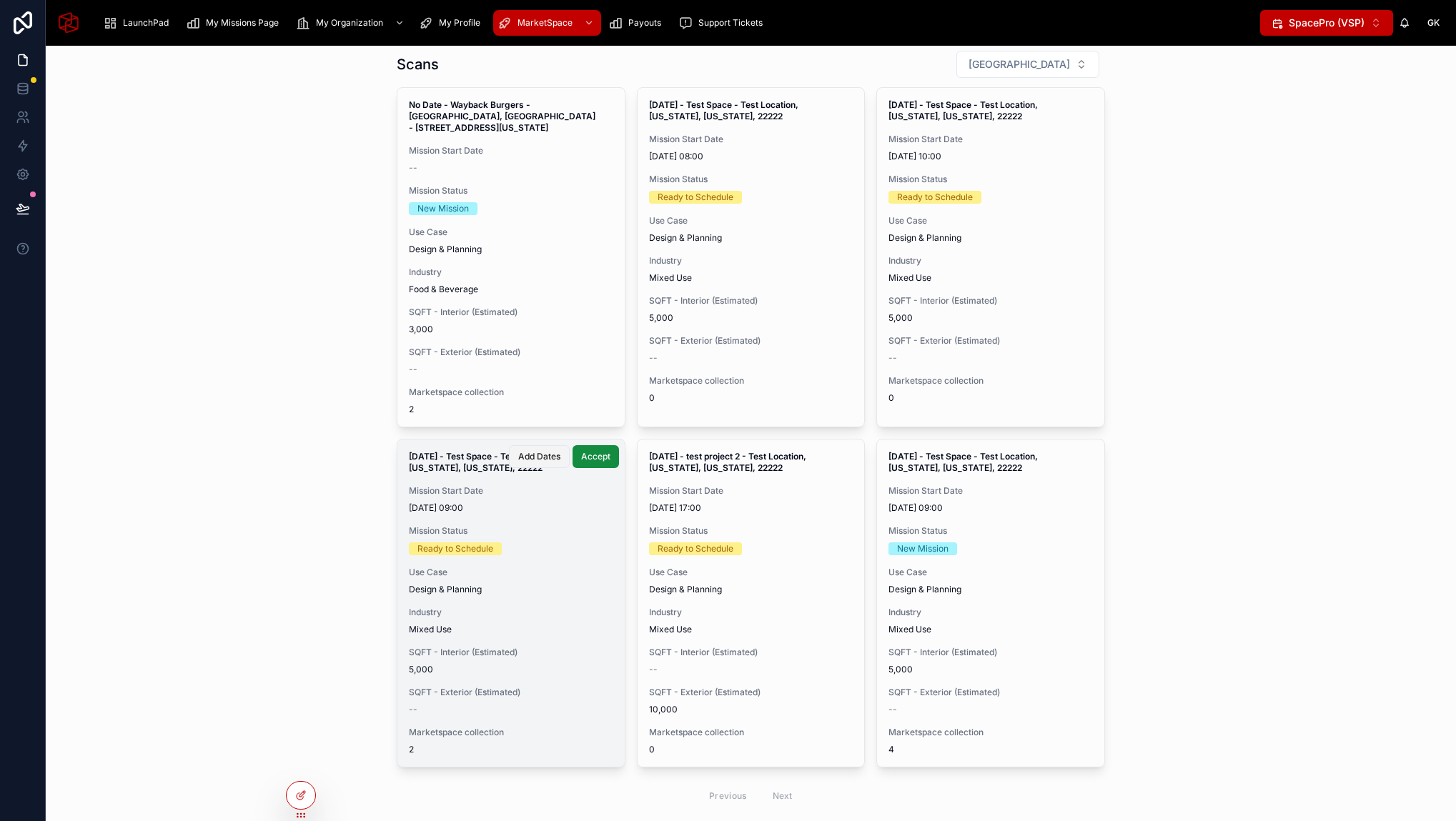
click at [538, 460] on span "Add Dates" at bounding box center [540, 455] width 42 height 11
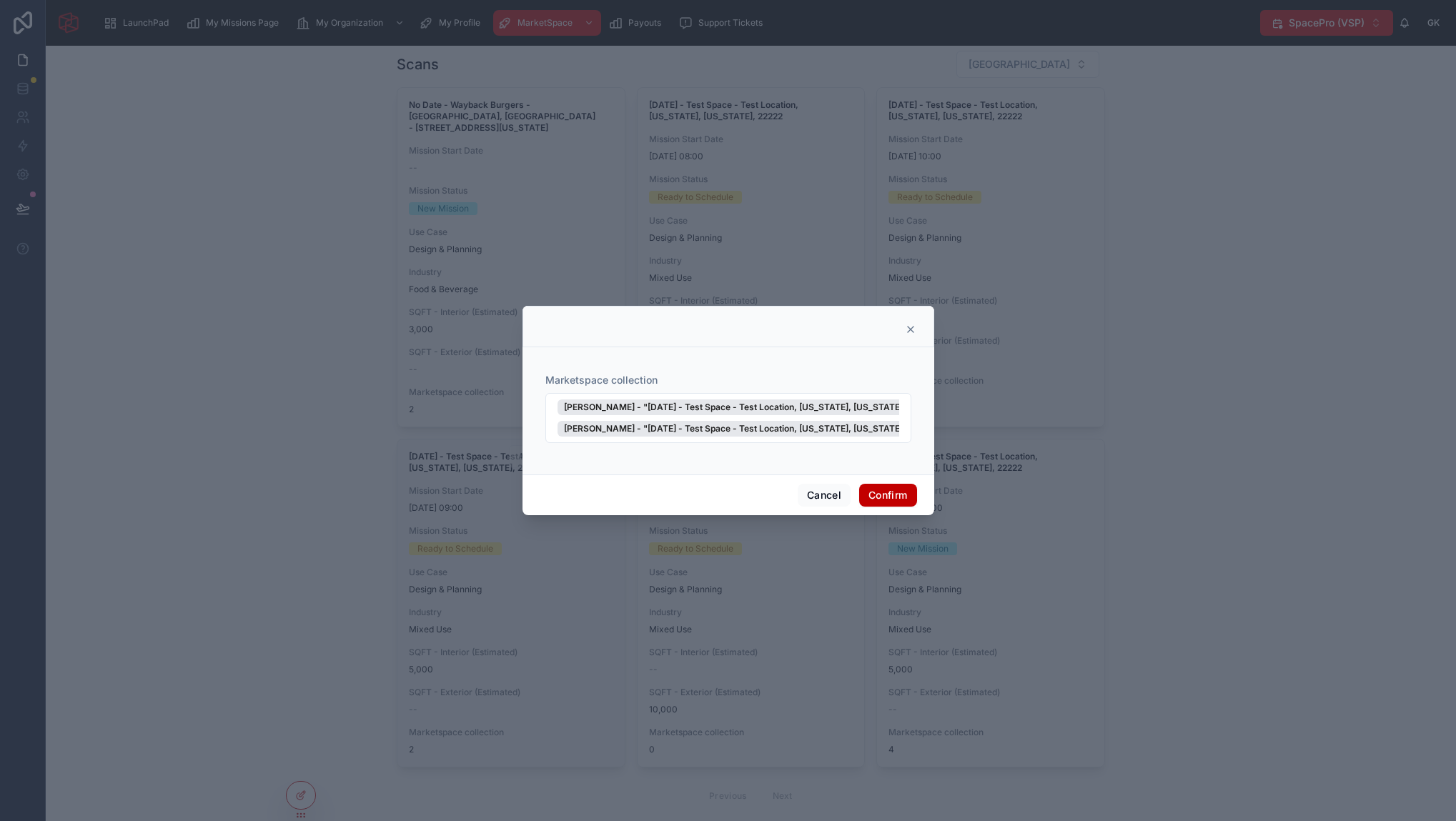
click at [912, 329] on icon at bounding box center [910, 329] width 11 height 11
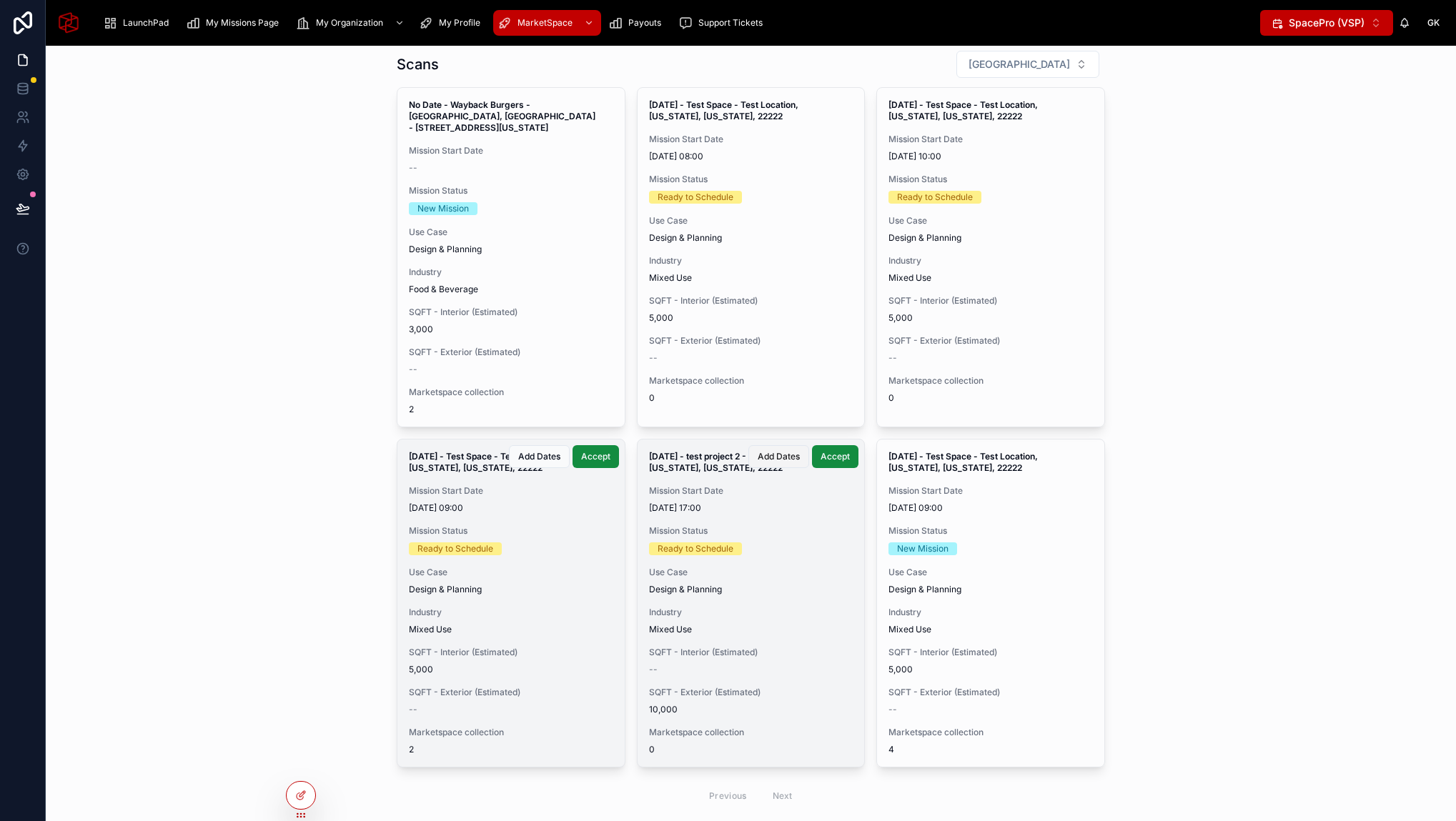
click at [787, 456] on span "Add Dates" at bounding box center [779, 455] width 42 height 11
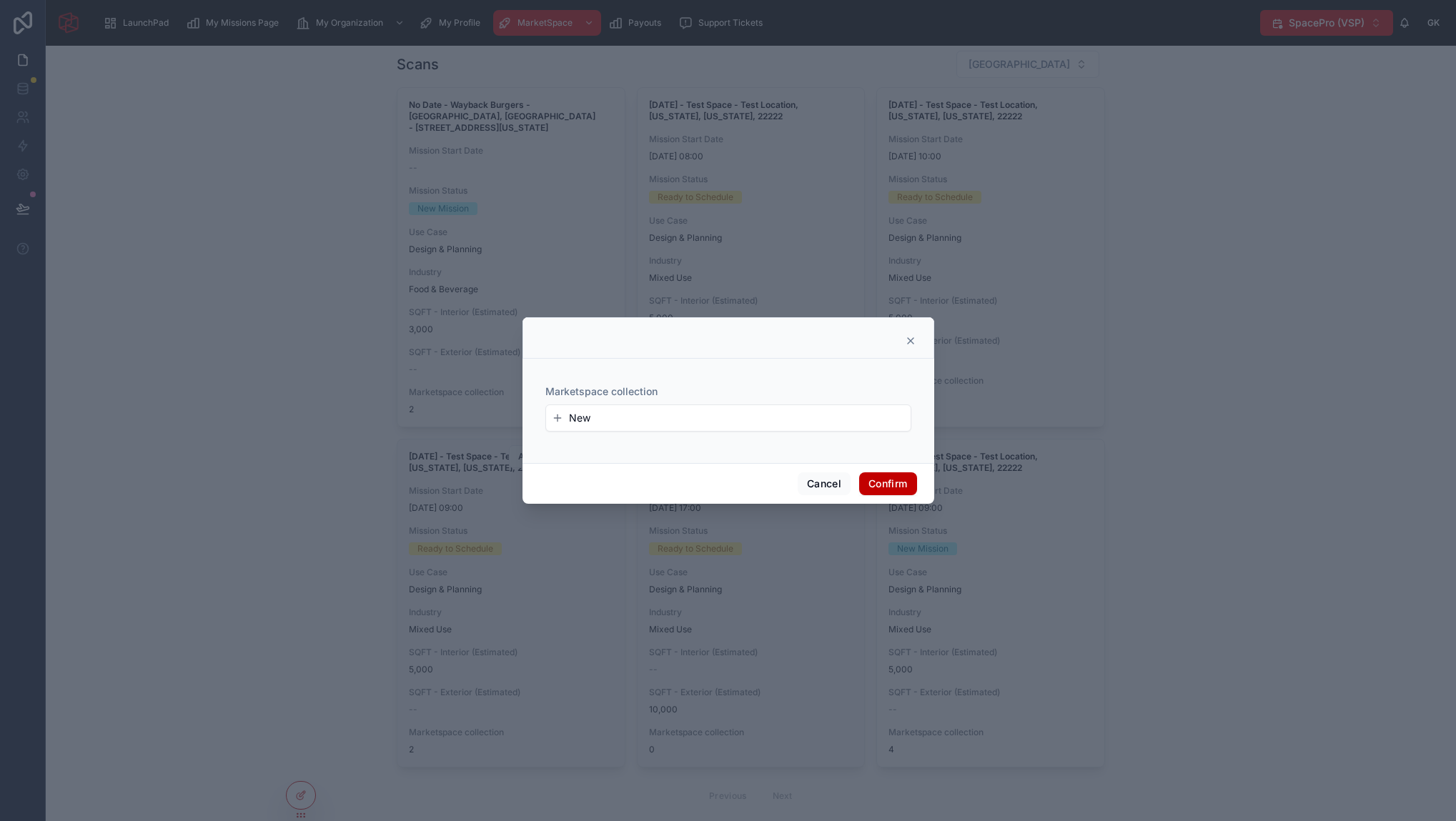
click at [915, 338] on icon at bounding box center [910, 340] width 11 height 11
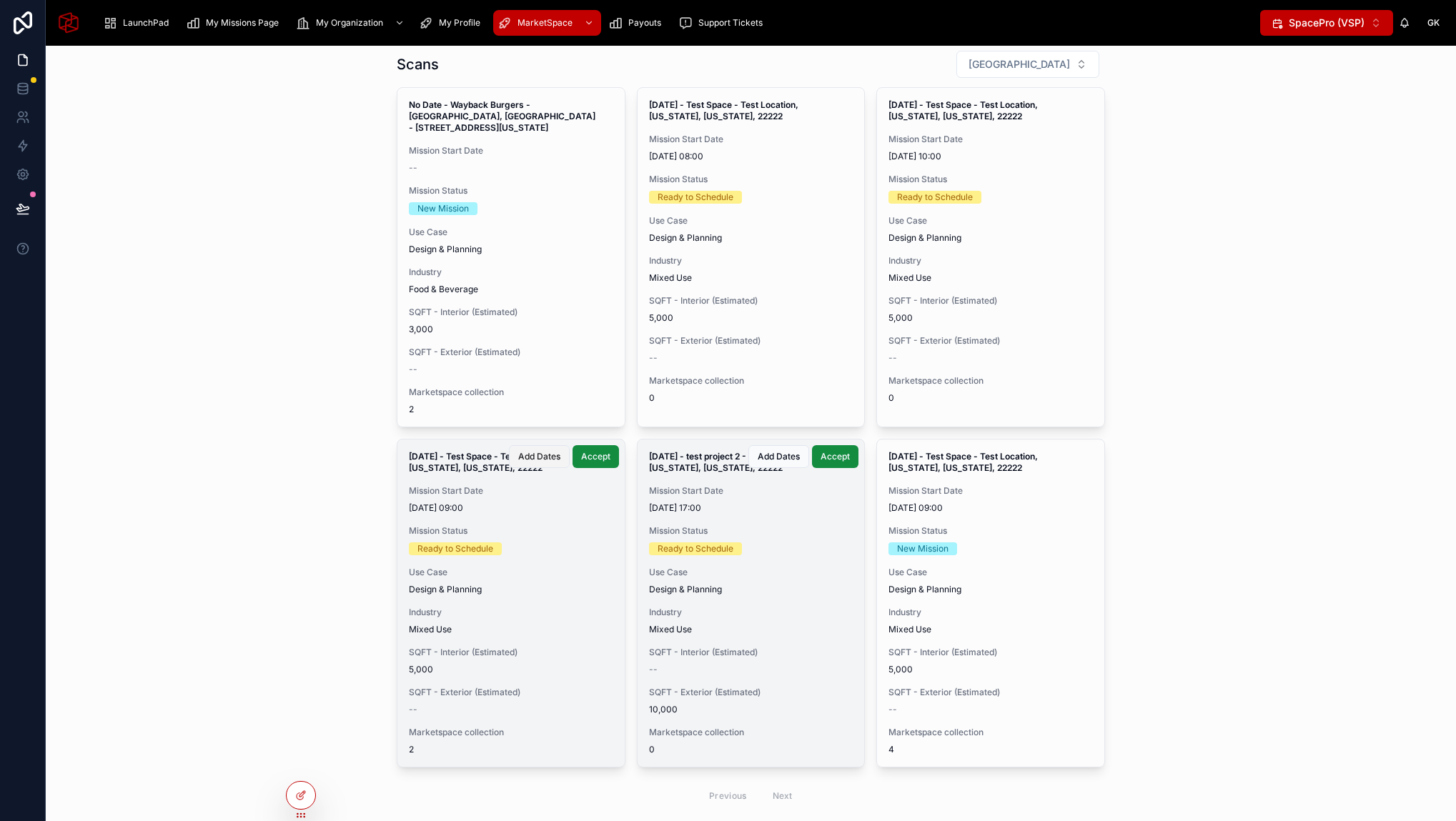
click at [551, 457] on span "Add Dates" at bounding box center [540, 455] width 42 height 11
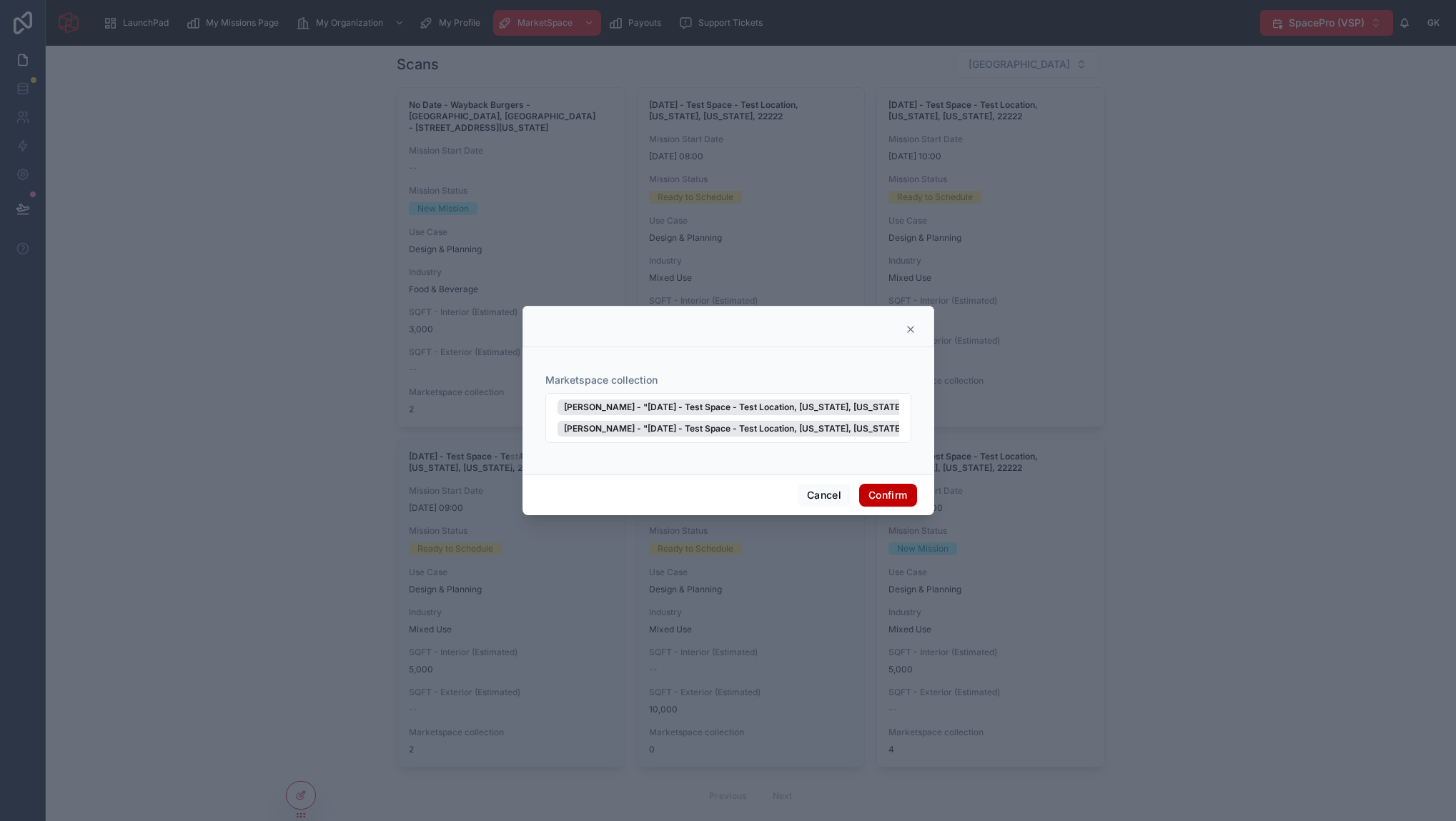
click at [913, 332] on icon at bounding box center [910, 329] width 6 height 6
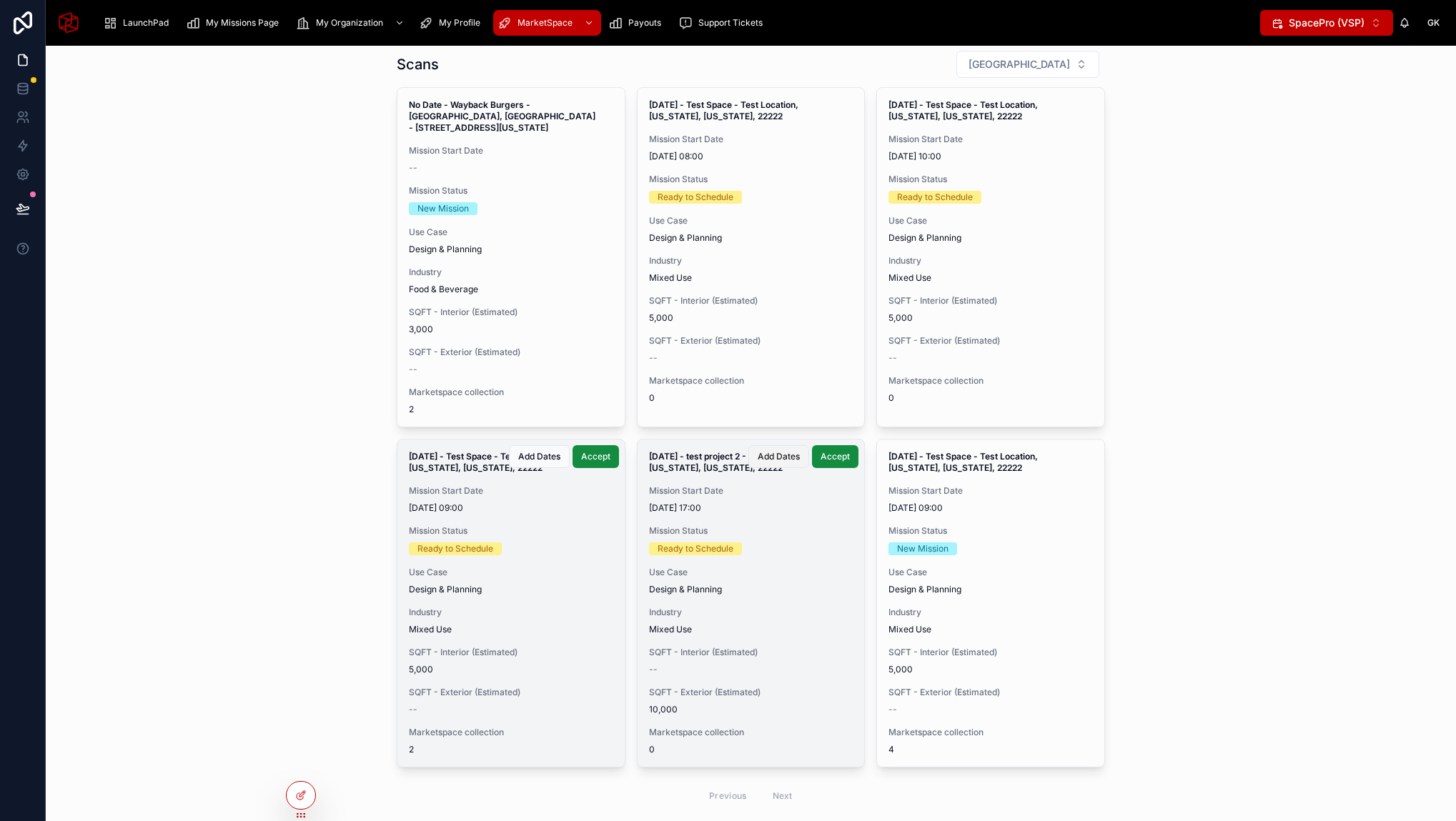
click at [792, 461] on span "Add Dates" at bounding box center [779, 455] width 42 height 11
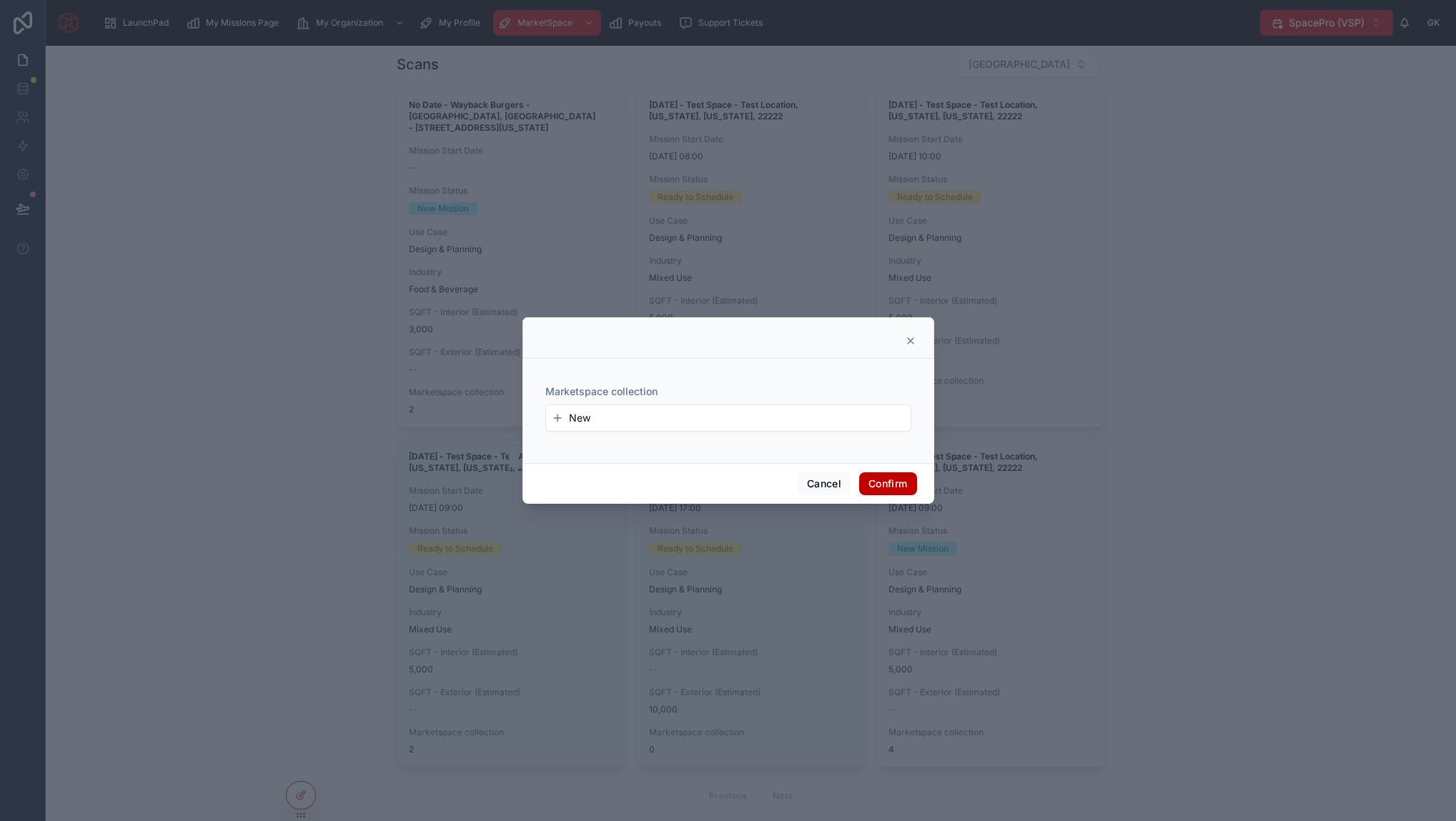
click at [718, 424] on button "New" at bounding box center [728, 417] width 353 height 14
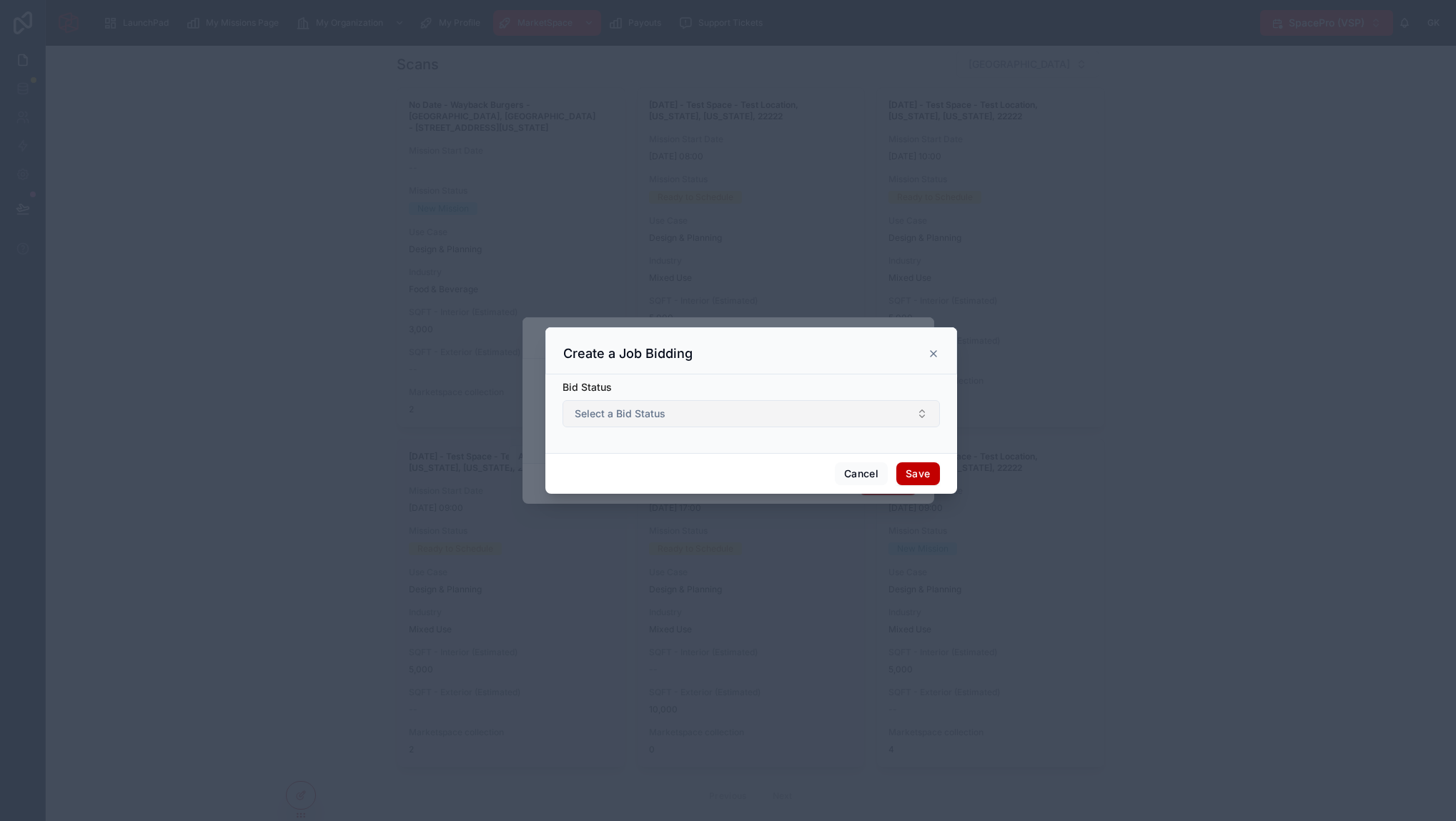
click at [621, 410] on span "Select a Bid Status" at bounding box center [619, 413] width 91 height 14
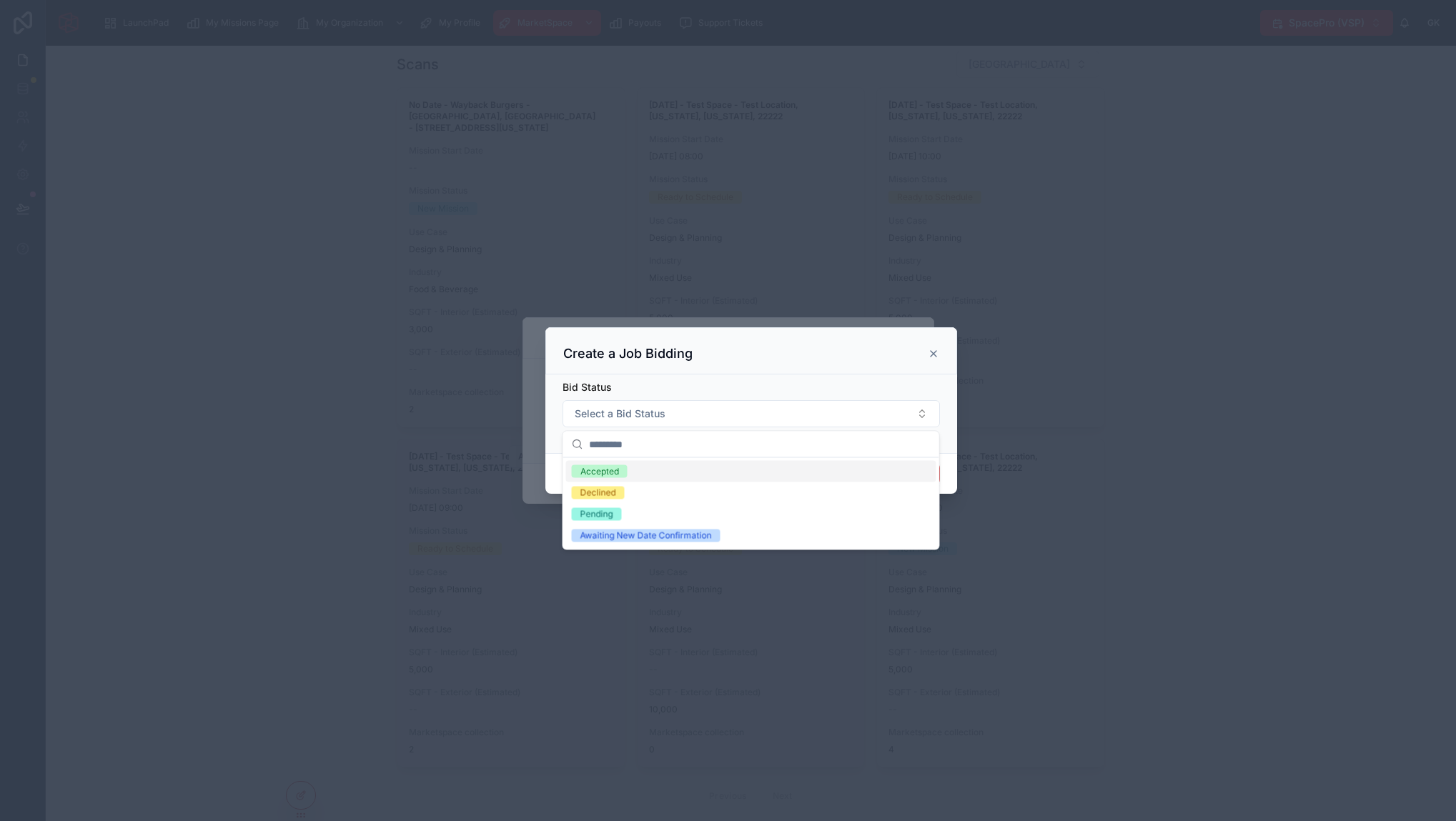
click at [706, 383] on div "Bid Status" at bounding box center [751, 387] width 378 height 14
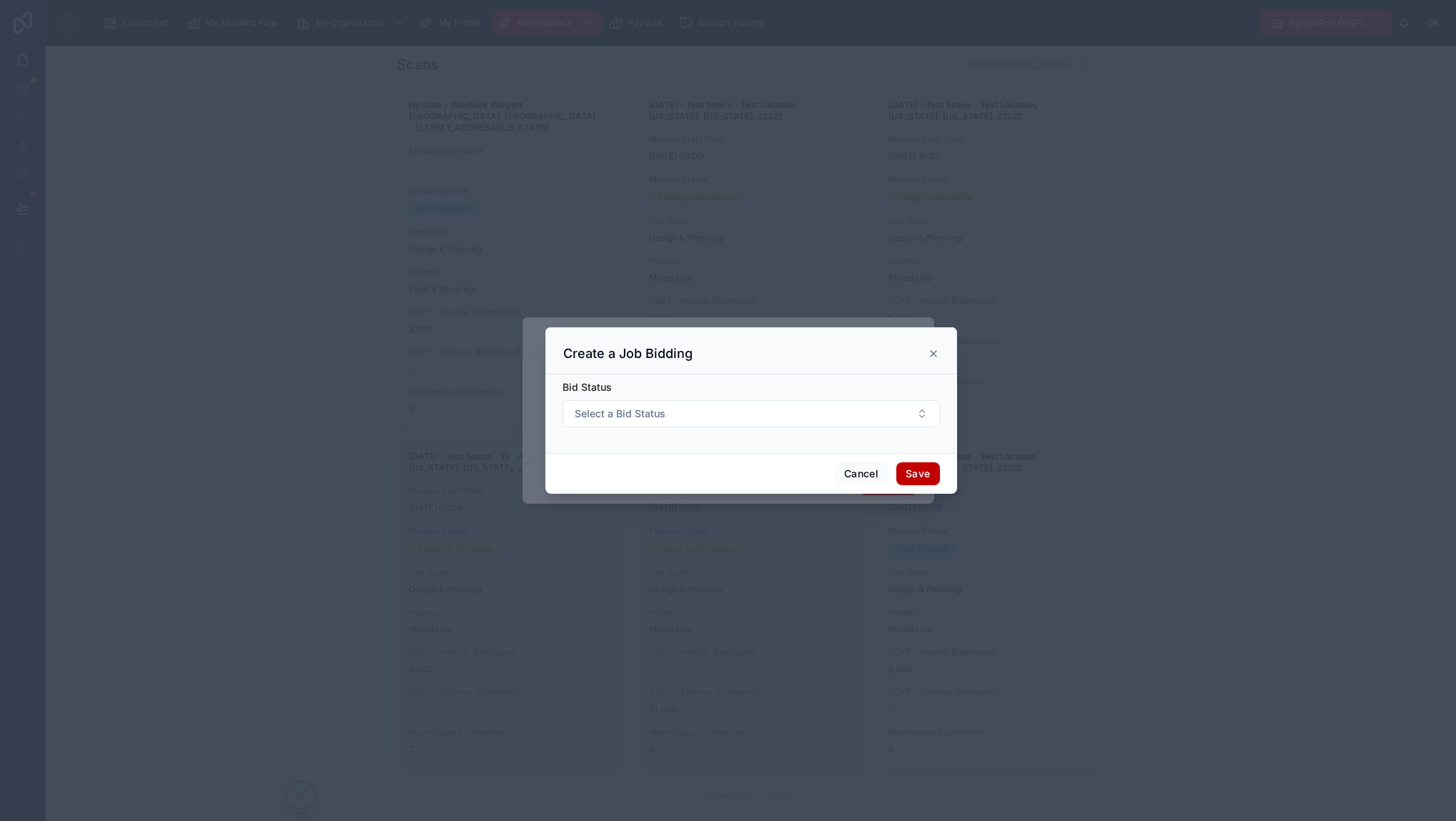
click at [930, 357] on icon at bounding box center [932, 353] width 11 height 11
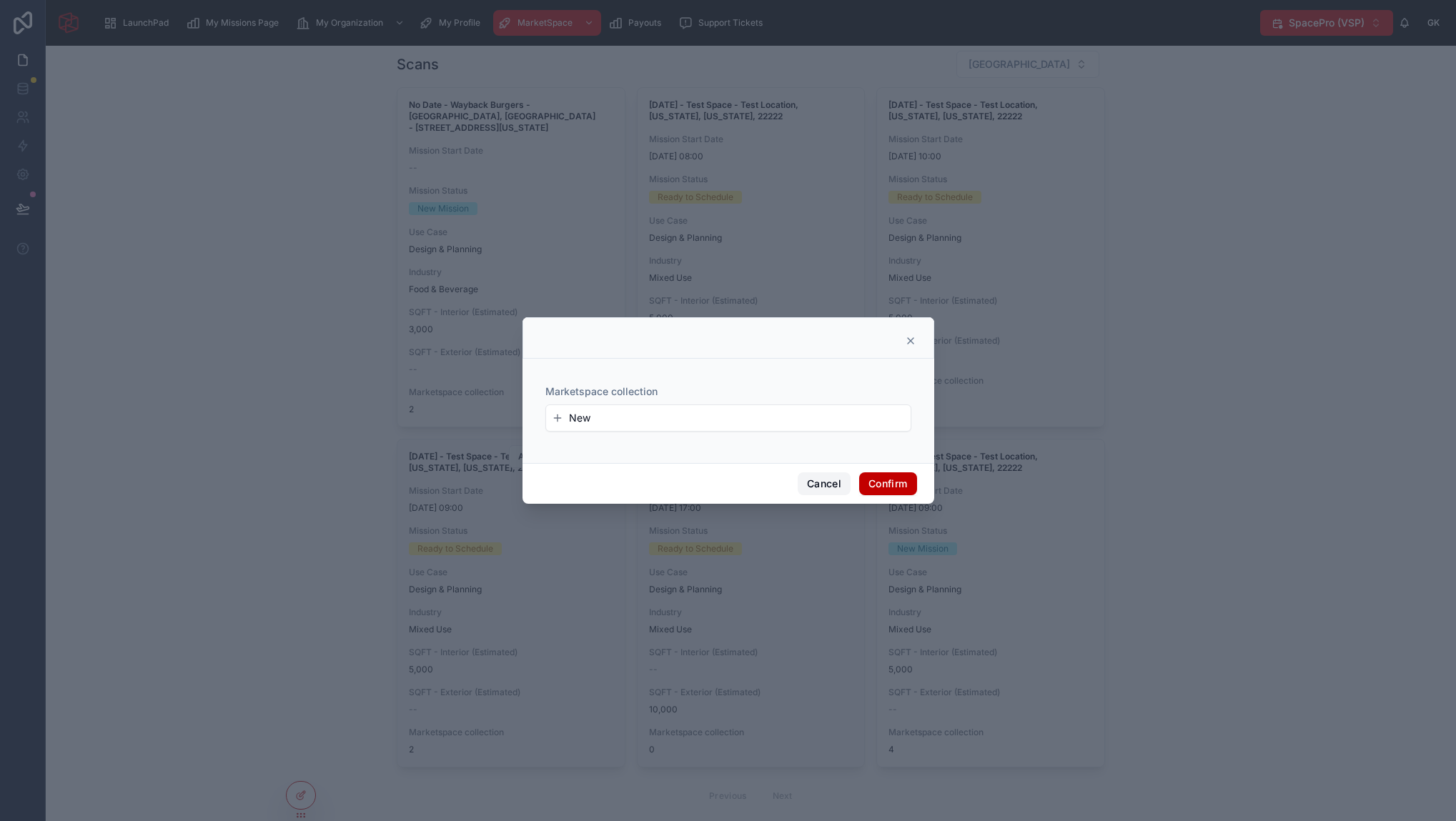
click at [823, 491] on button "Cancel" at bounding box center [824, 483] width 53 height 23
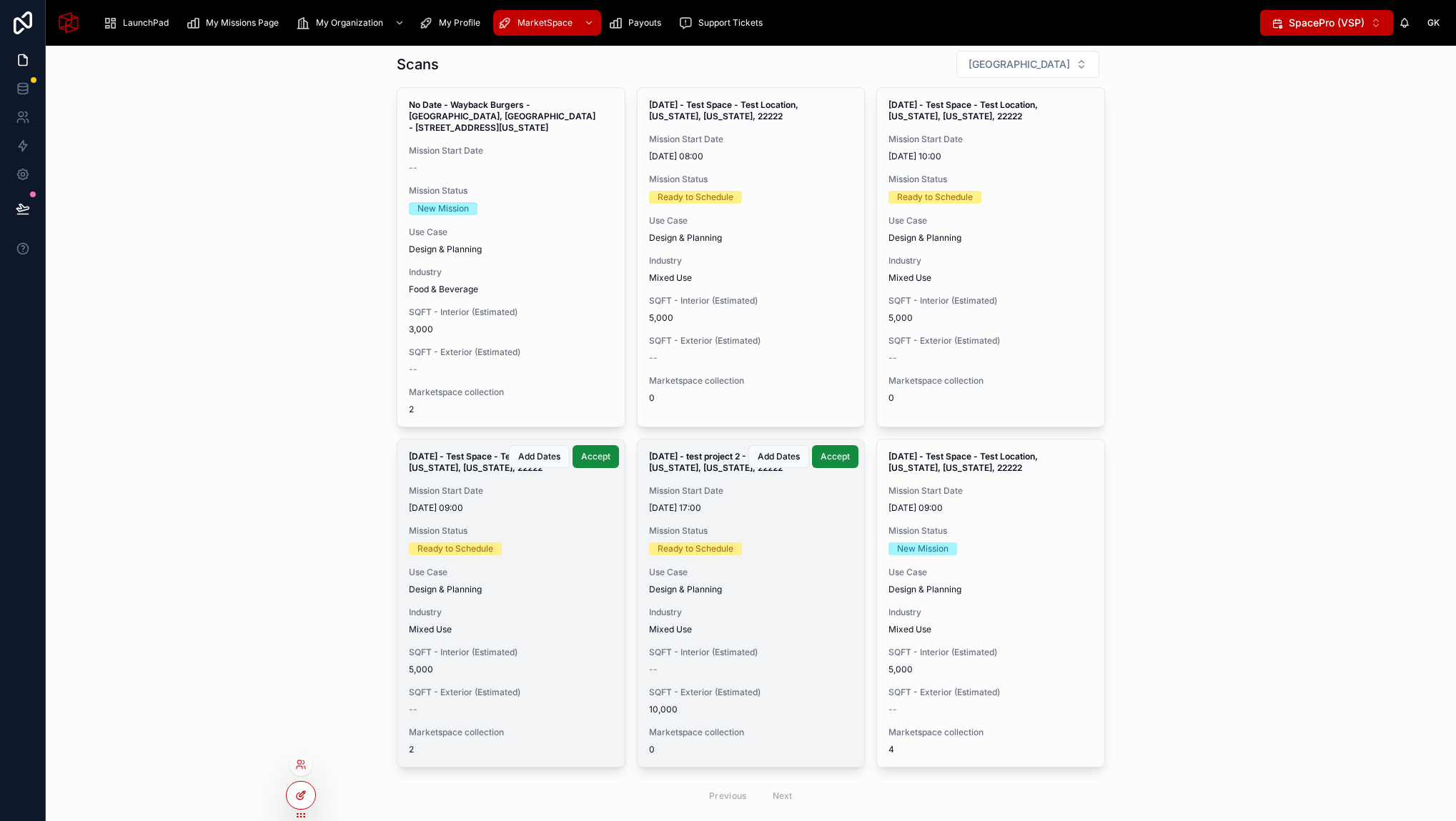
click at [298, 796] on icon at bounding box center [300, 795] width 11 height 11
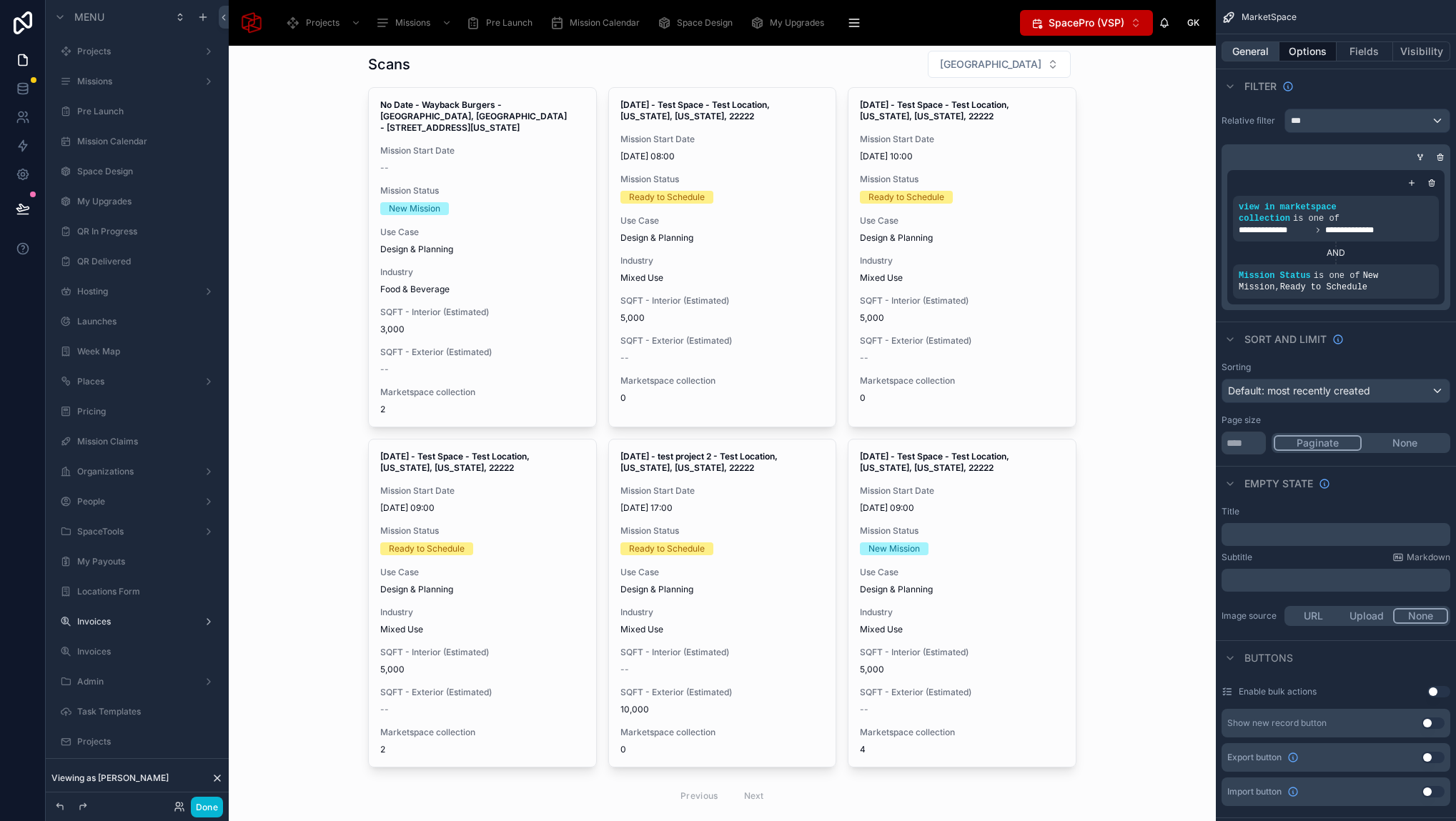
click at [1246, 47] on button "General" at bounding box center [1250, 52] width 58 height 20
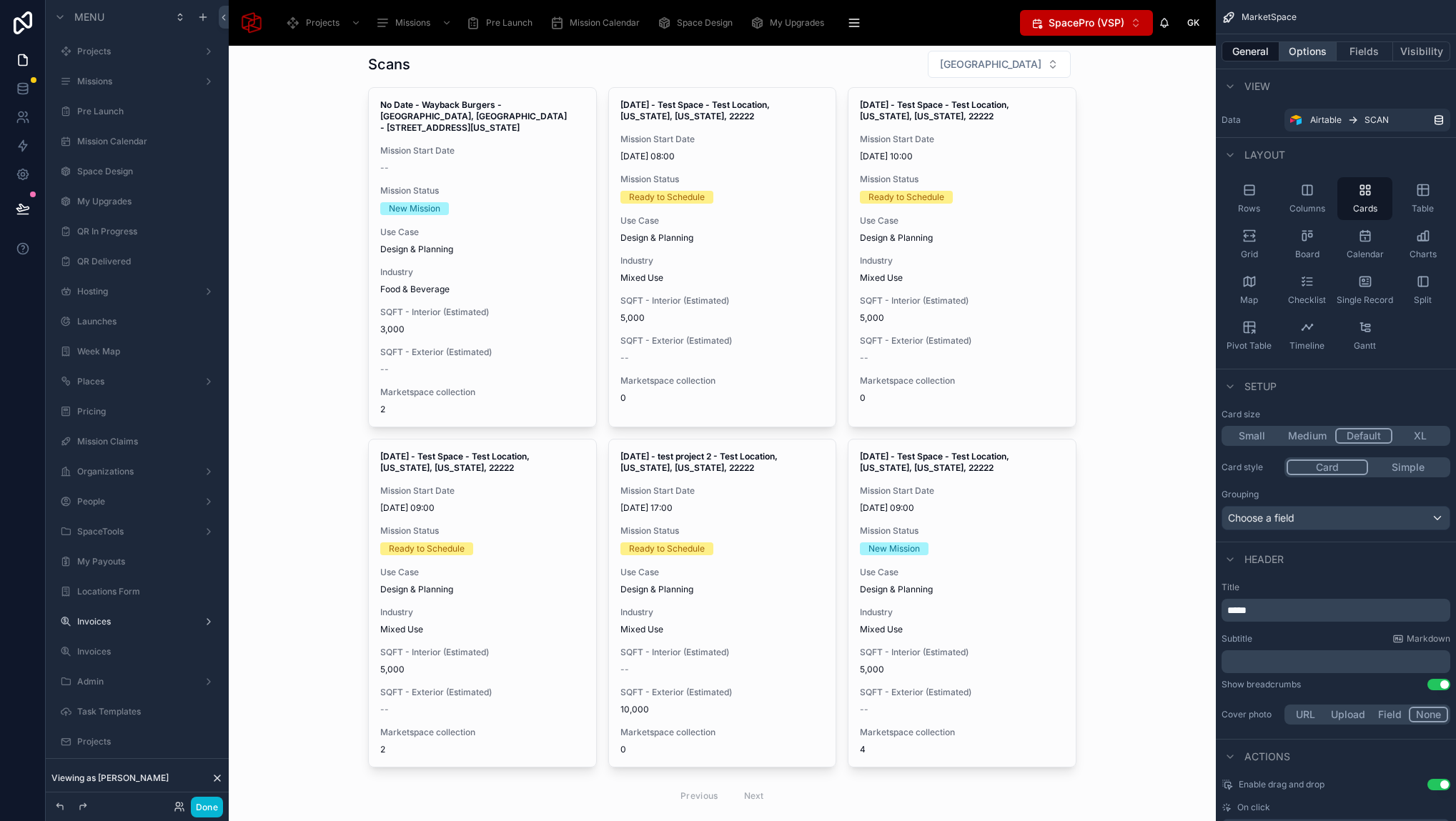
click at [1300, 51] on button "Options" at bounding box center [1308, 52] width 57 height 20
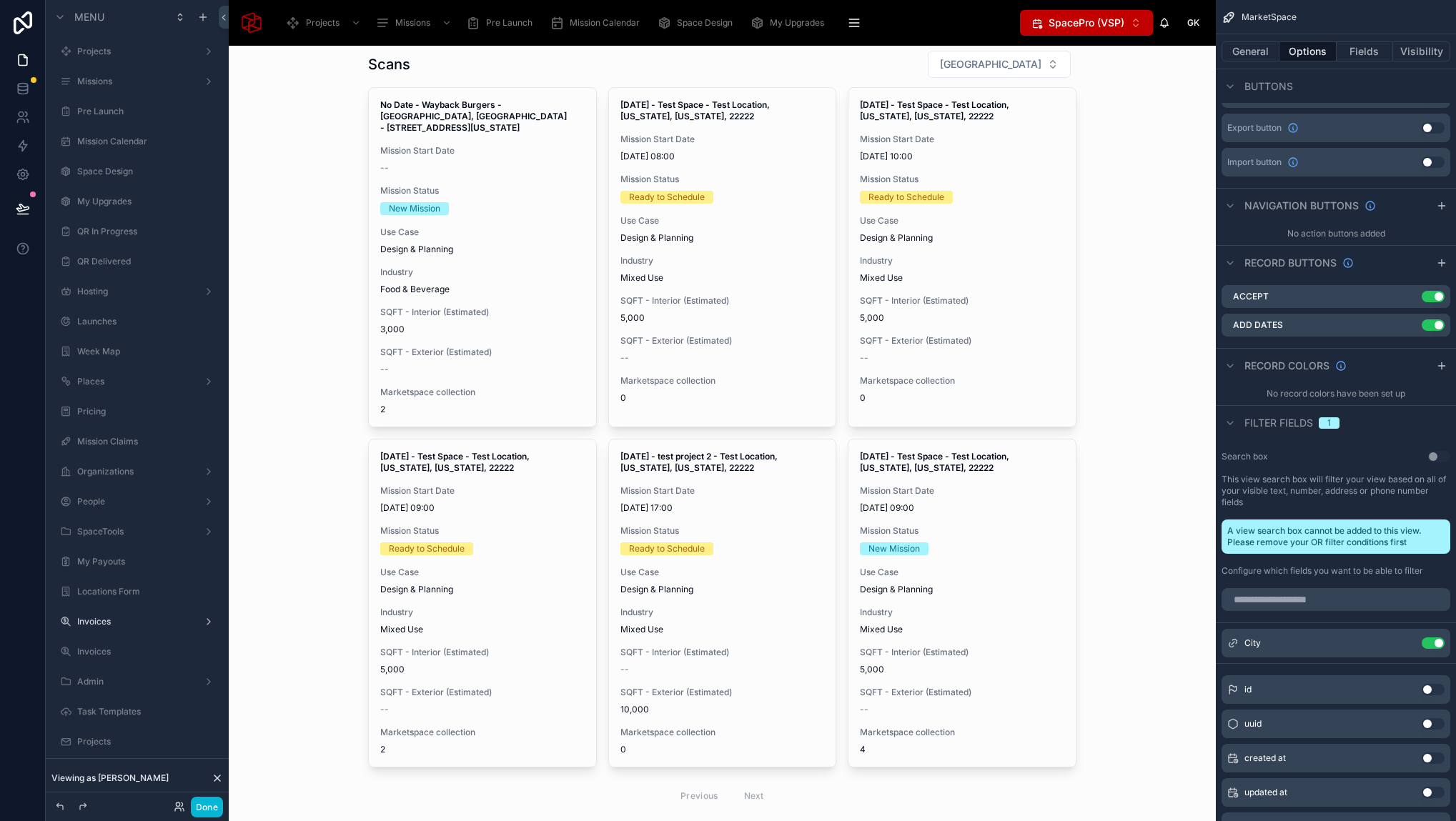
scroll to position [425, 0]
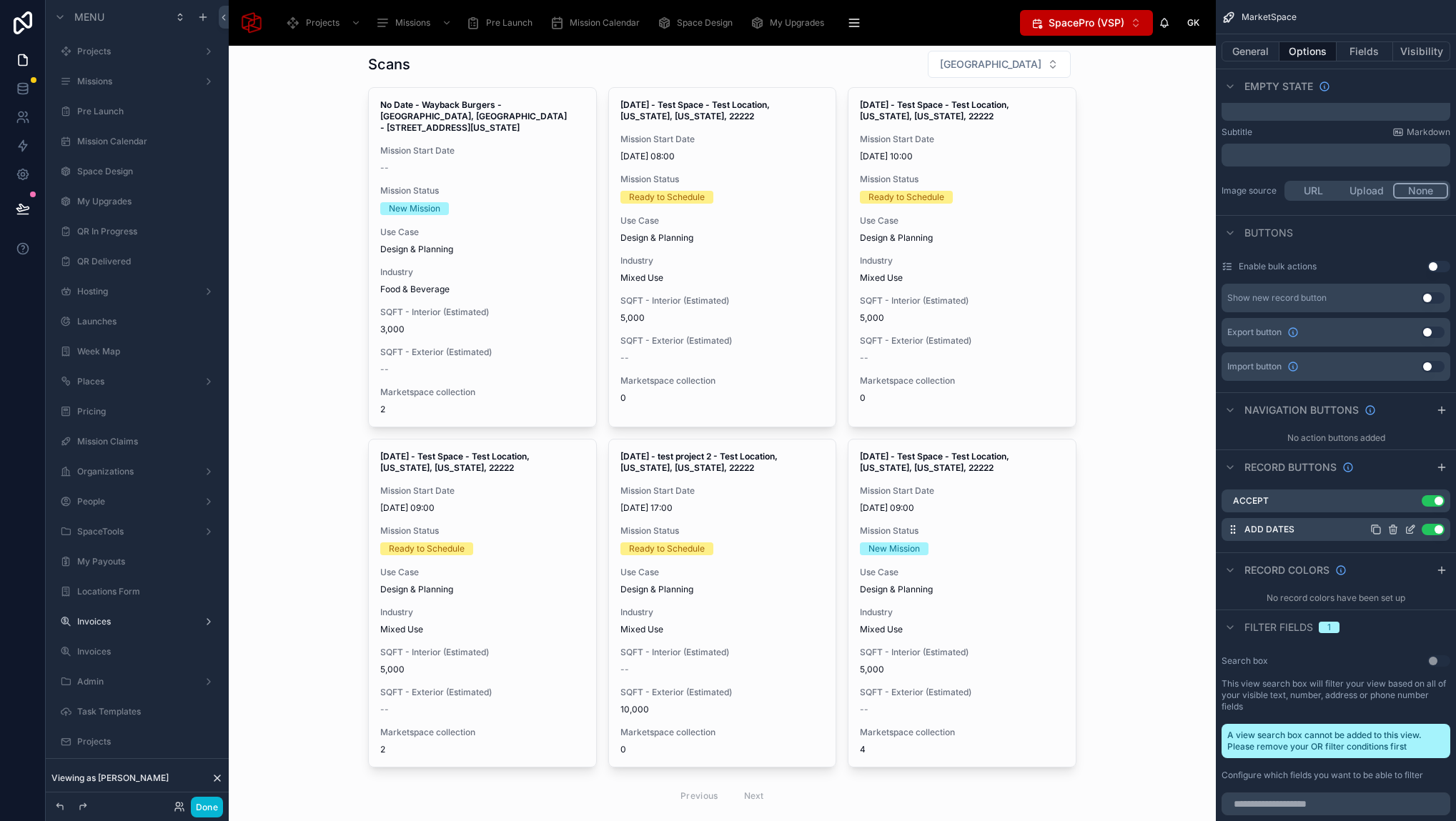
click at [1409, 527] on icon "scrollable content" at bounding box center [1409, 528] width 11 height 11
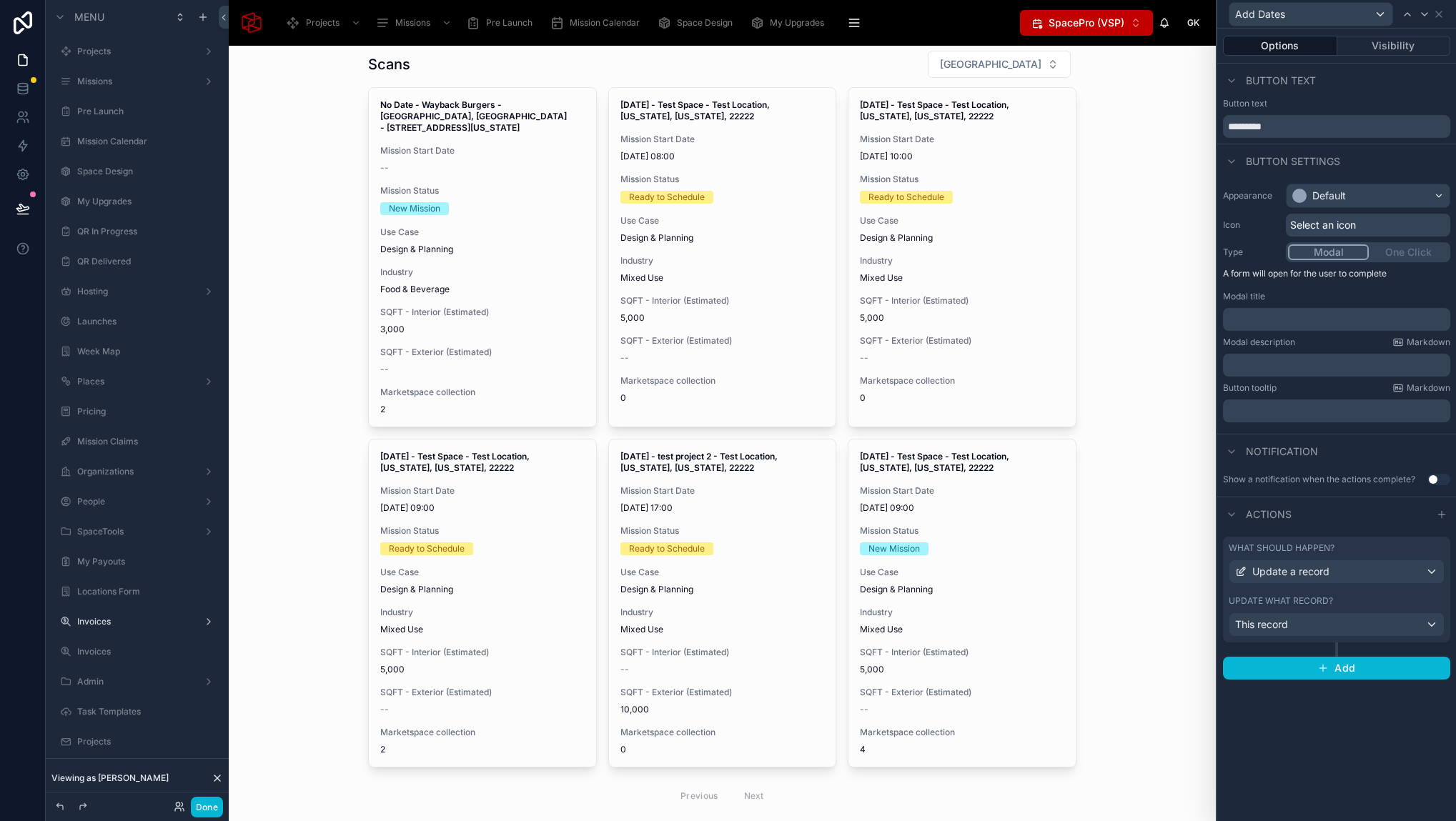
click at [1348, 597] on div "Update what record?" at bounding box center [1336, 600] width 216 height 11
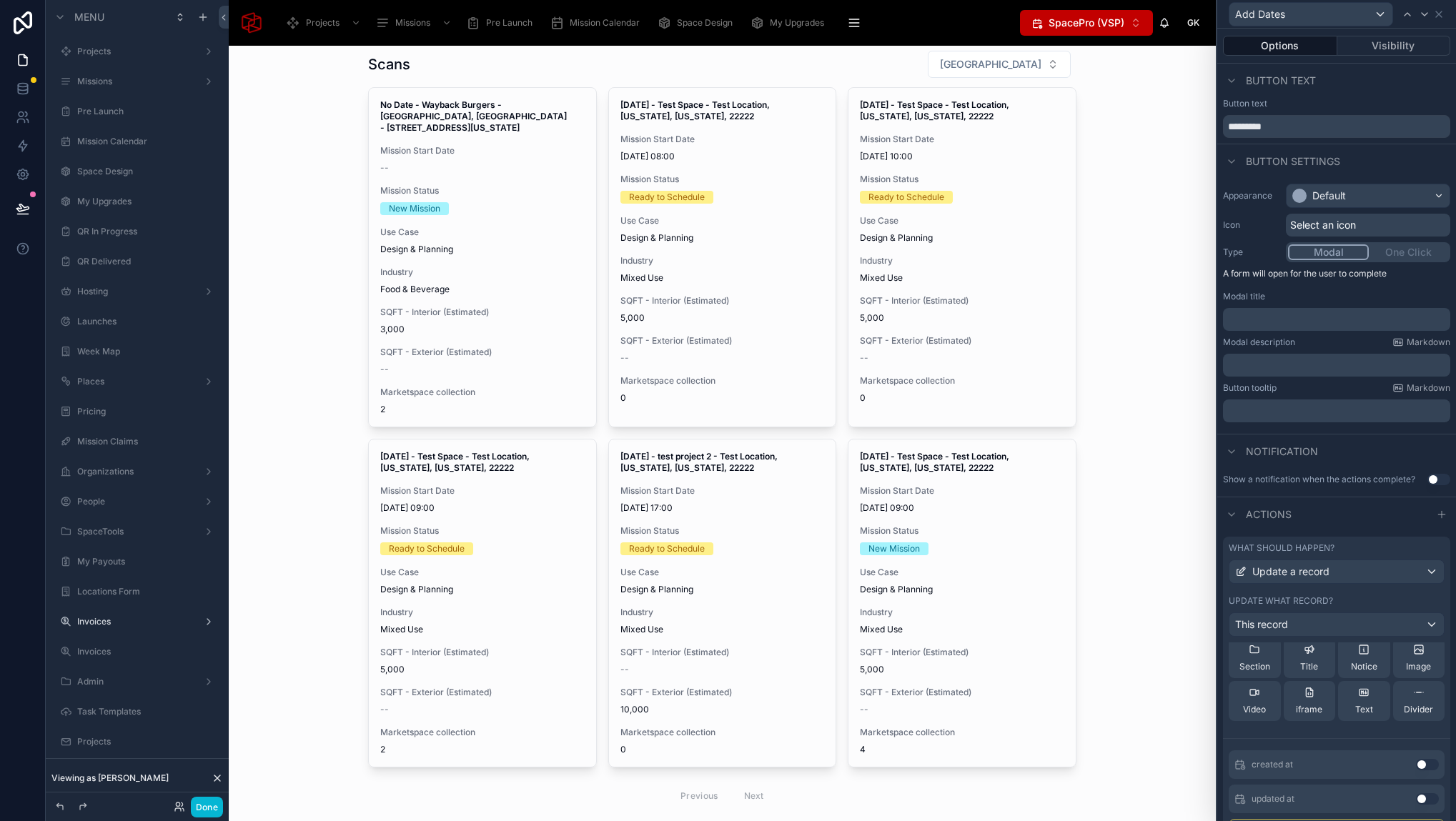
scroll to position [0, 0]
click at [1392, 729] on icon at bounding box center [1397, 731] width 11 height 11
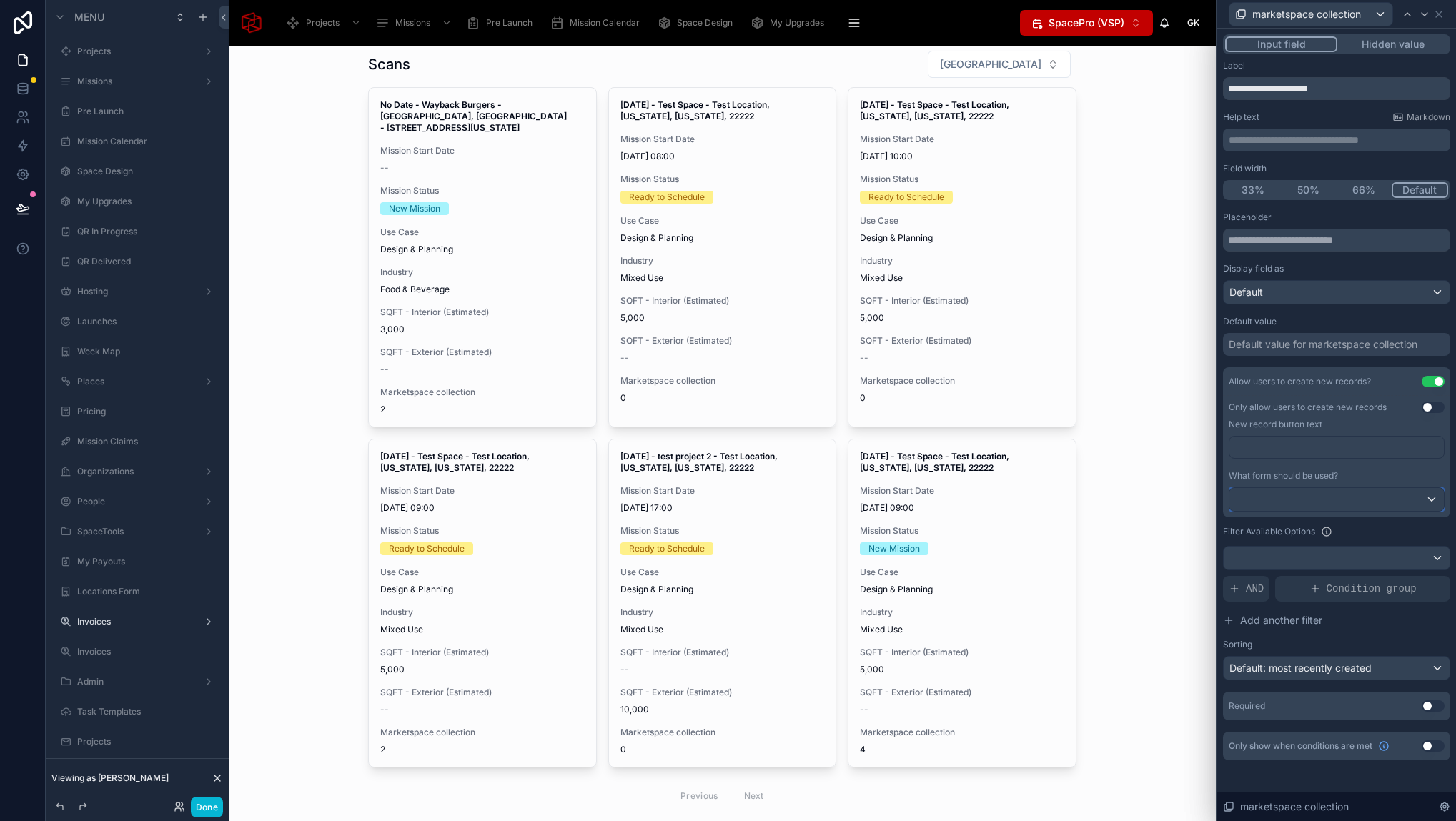
click at [1348, 506] on div at bounding box center [1336, 499] width 215 height 23
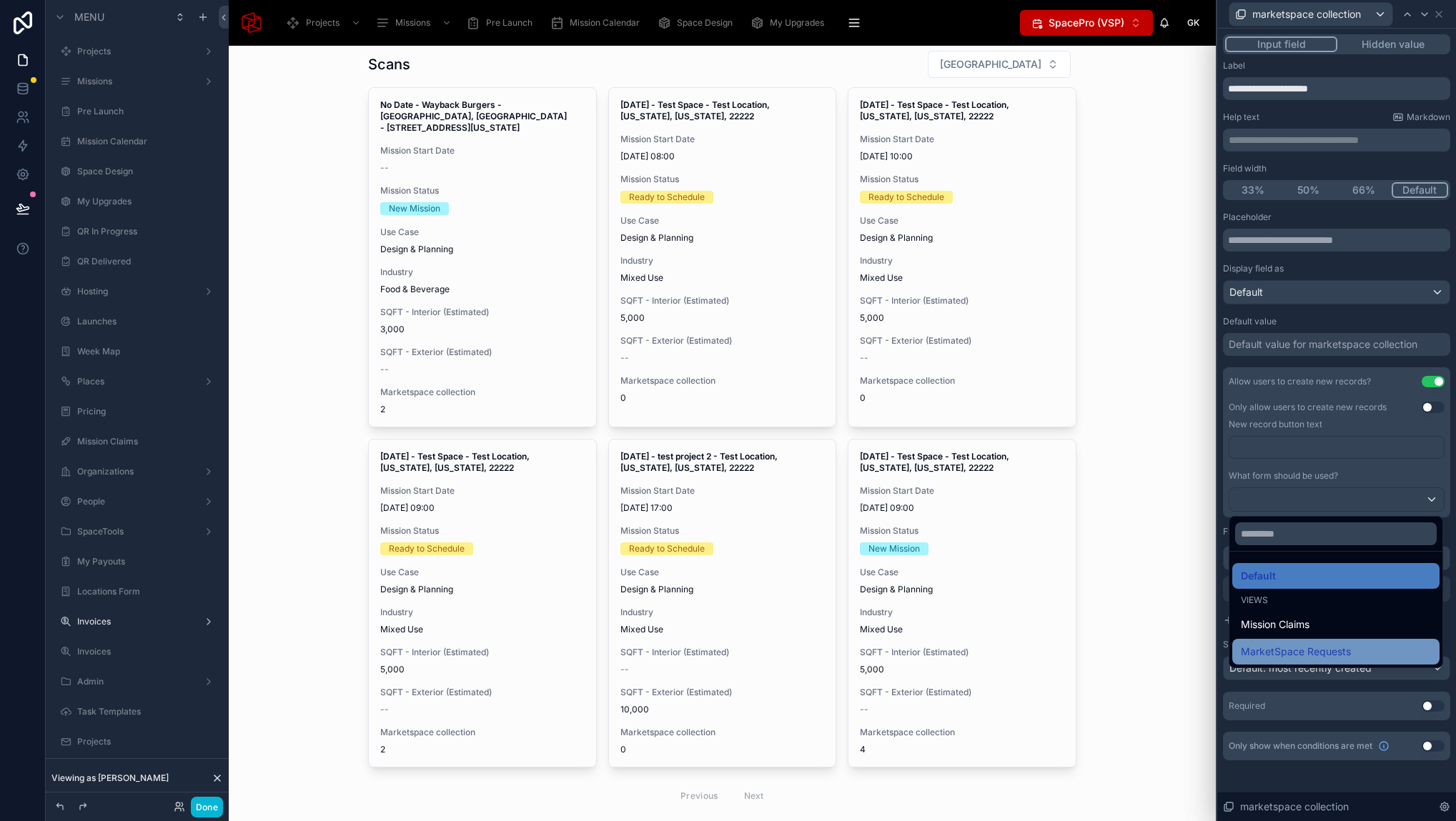
click at [1358, 649] on div "MarketSpace Requests" at bounding box center [1336, 651] width 190 height 17
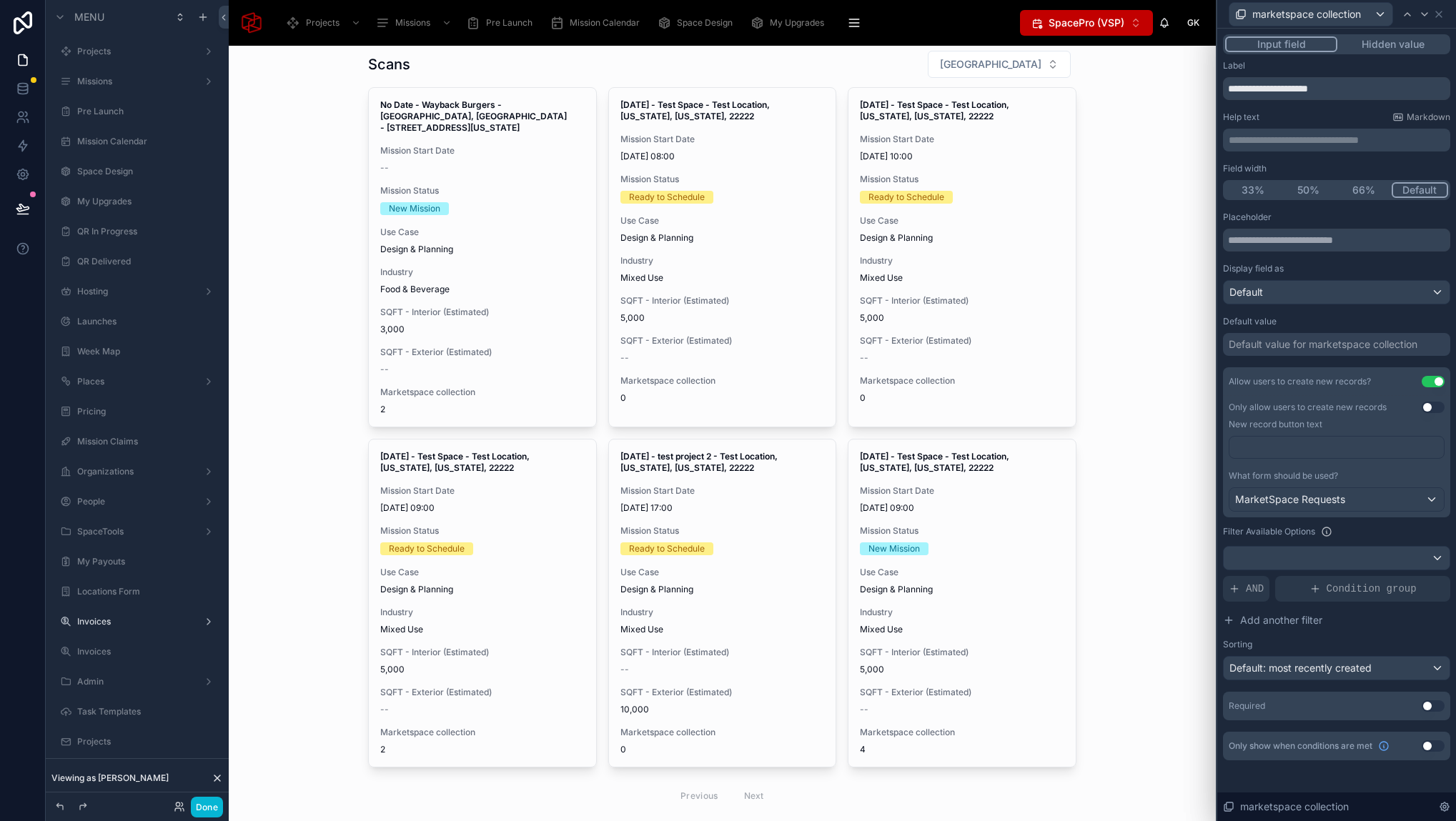
click at [1125, 488] on div "MarketSpace Scans Filter City No Date - Wayback Burgers - Fort Worth, TX - 7034…" at bounding box center [722, 433] width 987 height 775
click at [213, 812] on button "Done" at bounding box center [207, 807] width 32 height 20
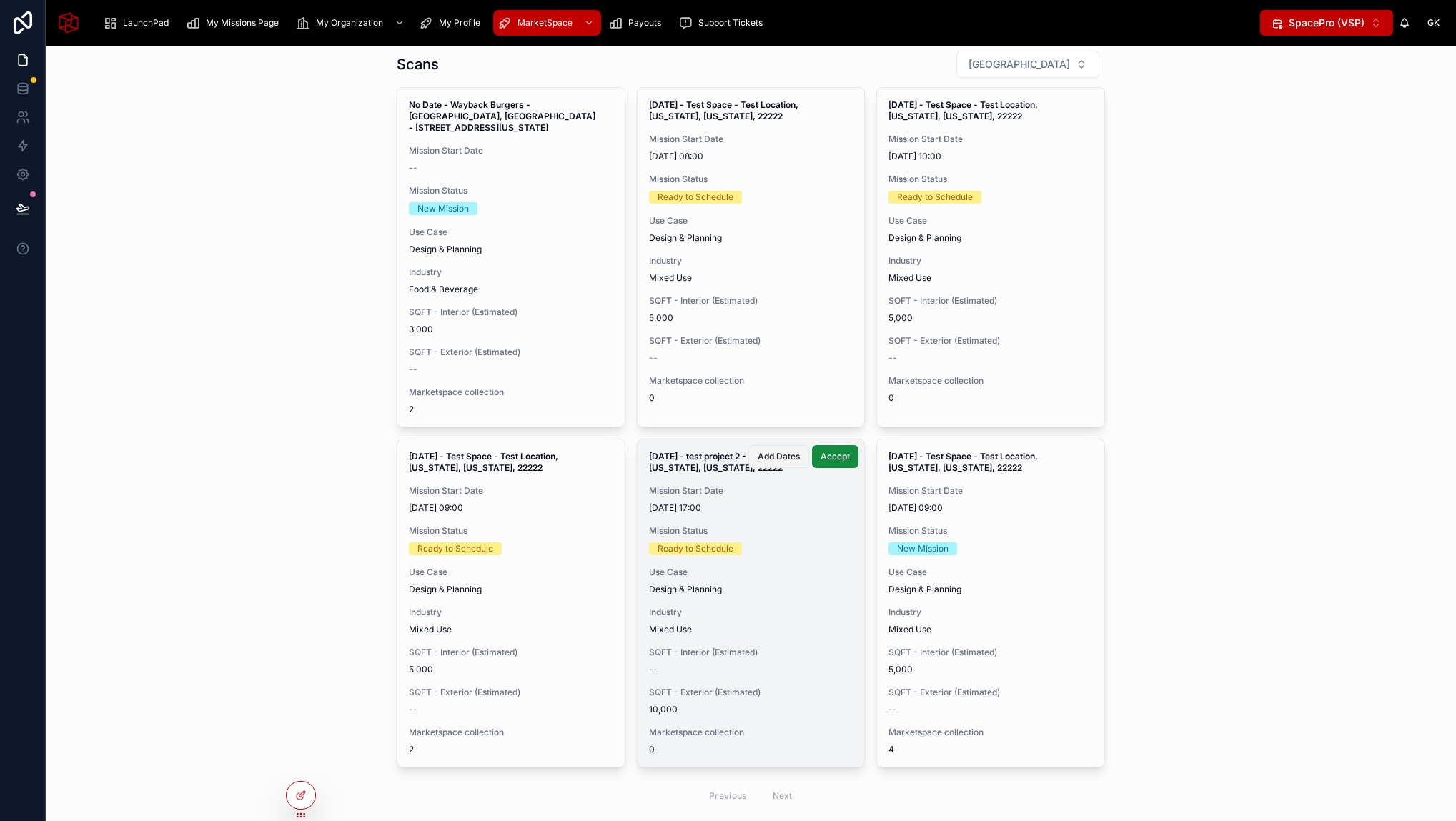
click at [776, 459] on span "Add Dates" at bounding box center [779, 455] width 42 height 11
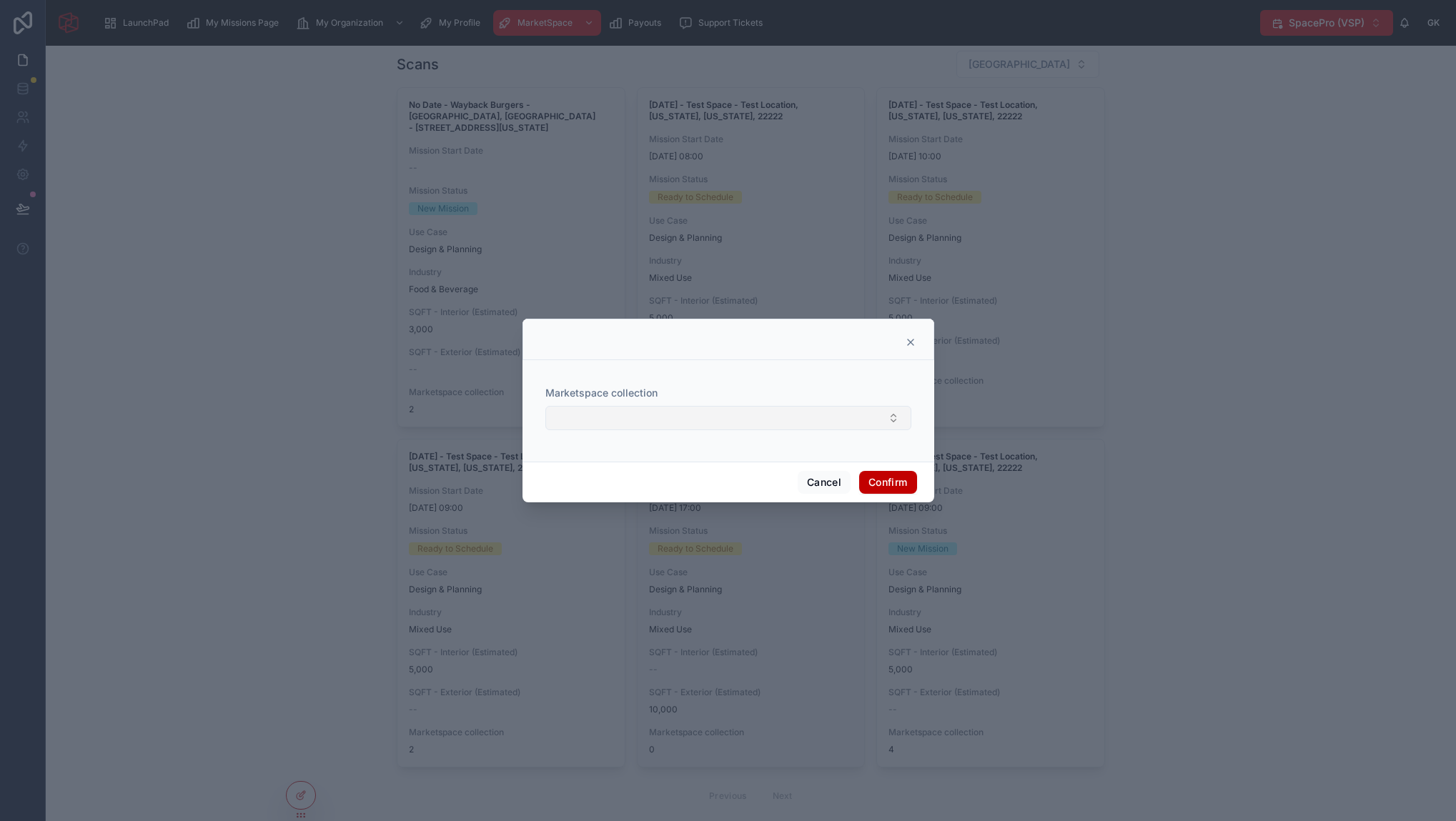
click at [827, 423] on button "Select Button" at bounding box center [728, 417] width 366 height 25
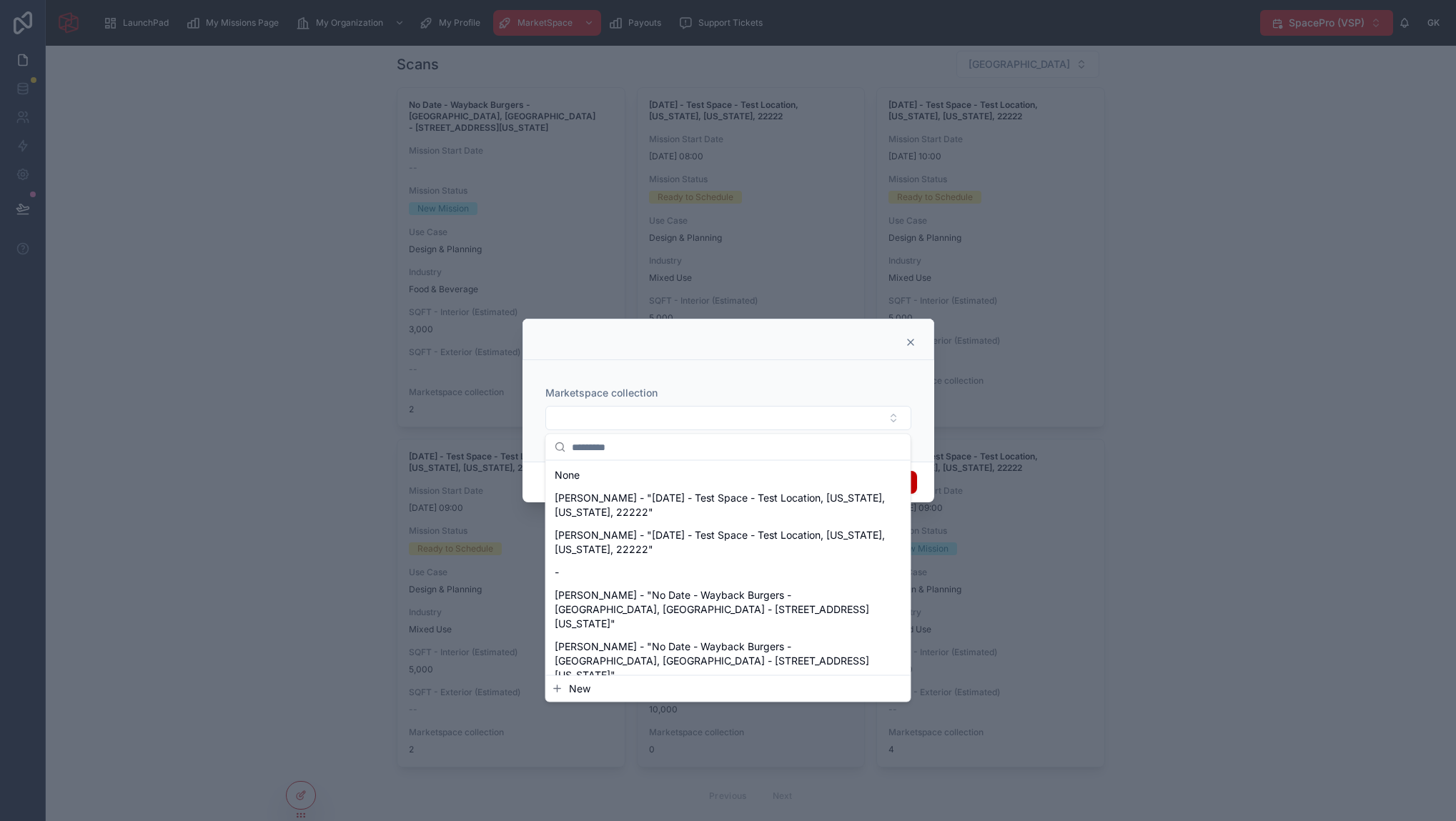
click at [570, 688] on span "New" at bounding box center [579, 688] width 21 height 14
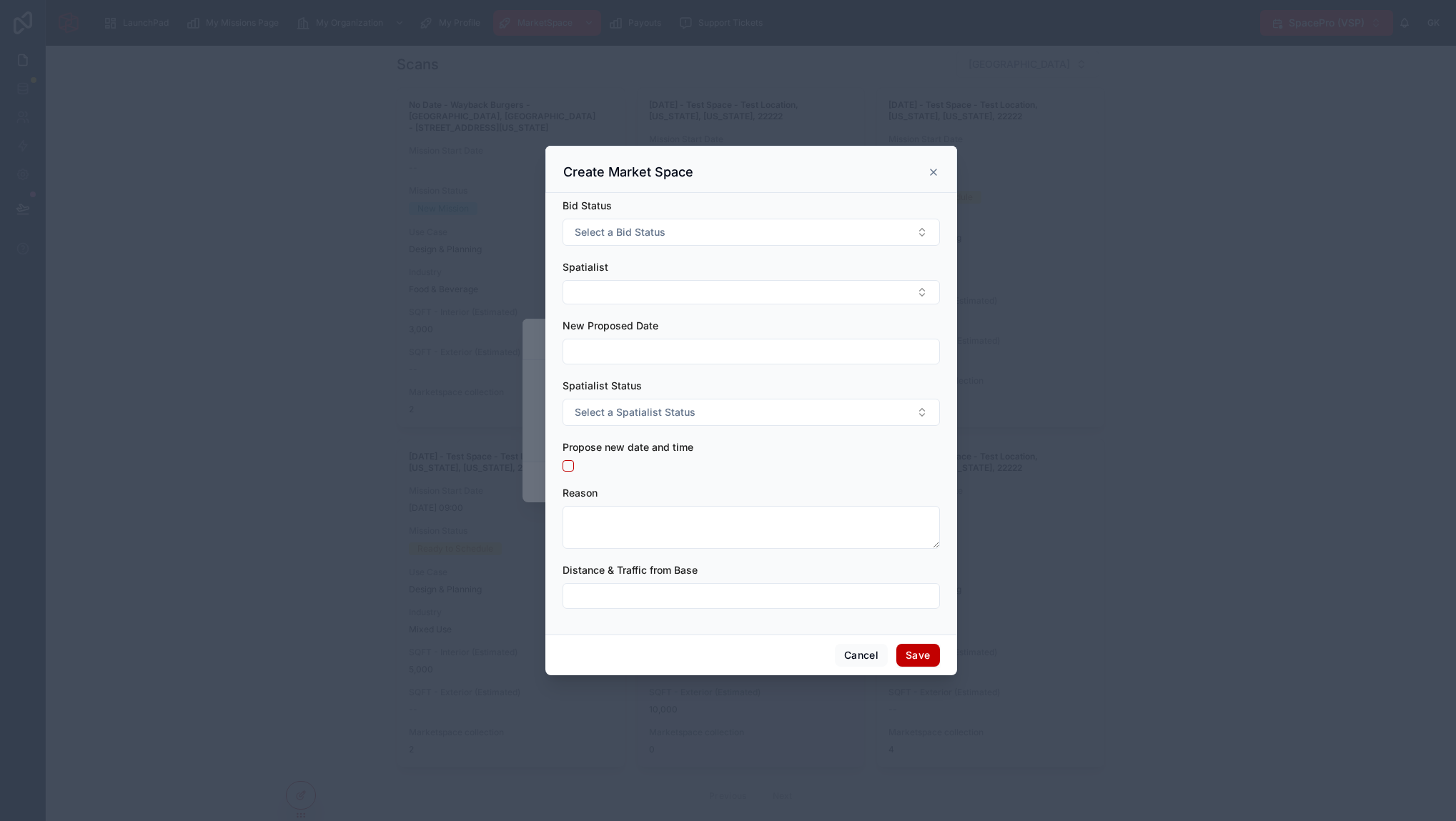
click at [932, 170] on icon at bounding box center [932, 171] width 11 height 11
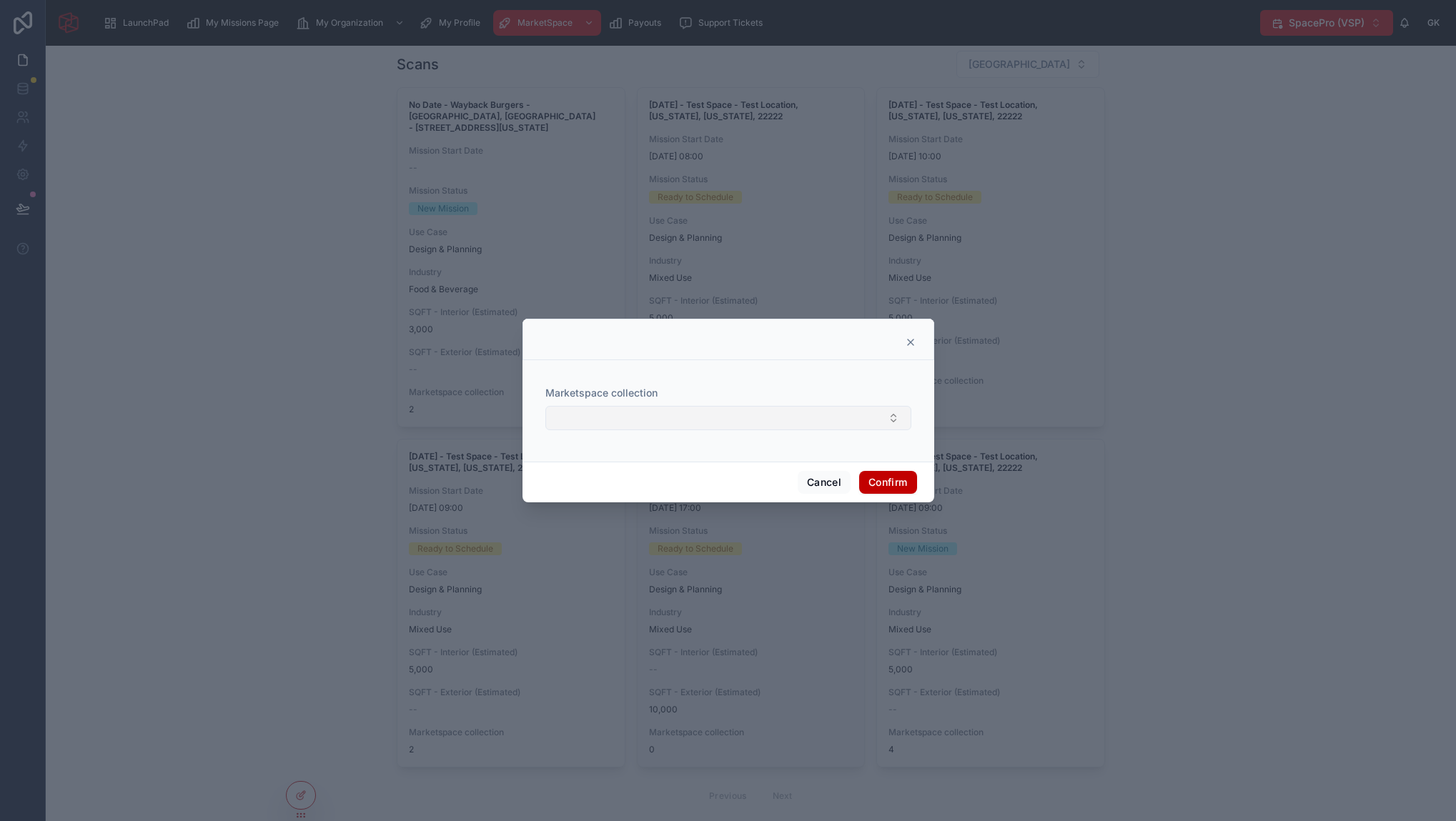
click at [826, 419] on button "Select Button" at bounding box center [728, 417] width 366 height 25
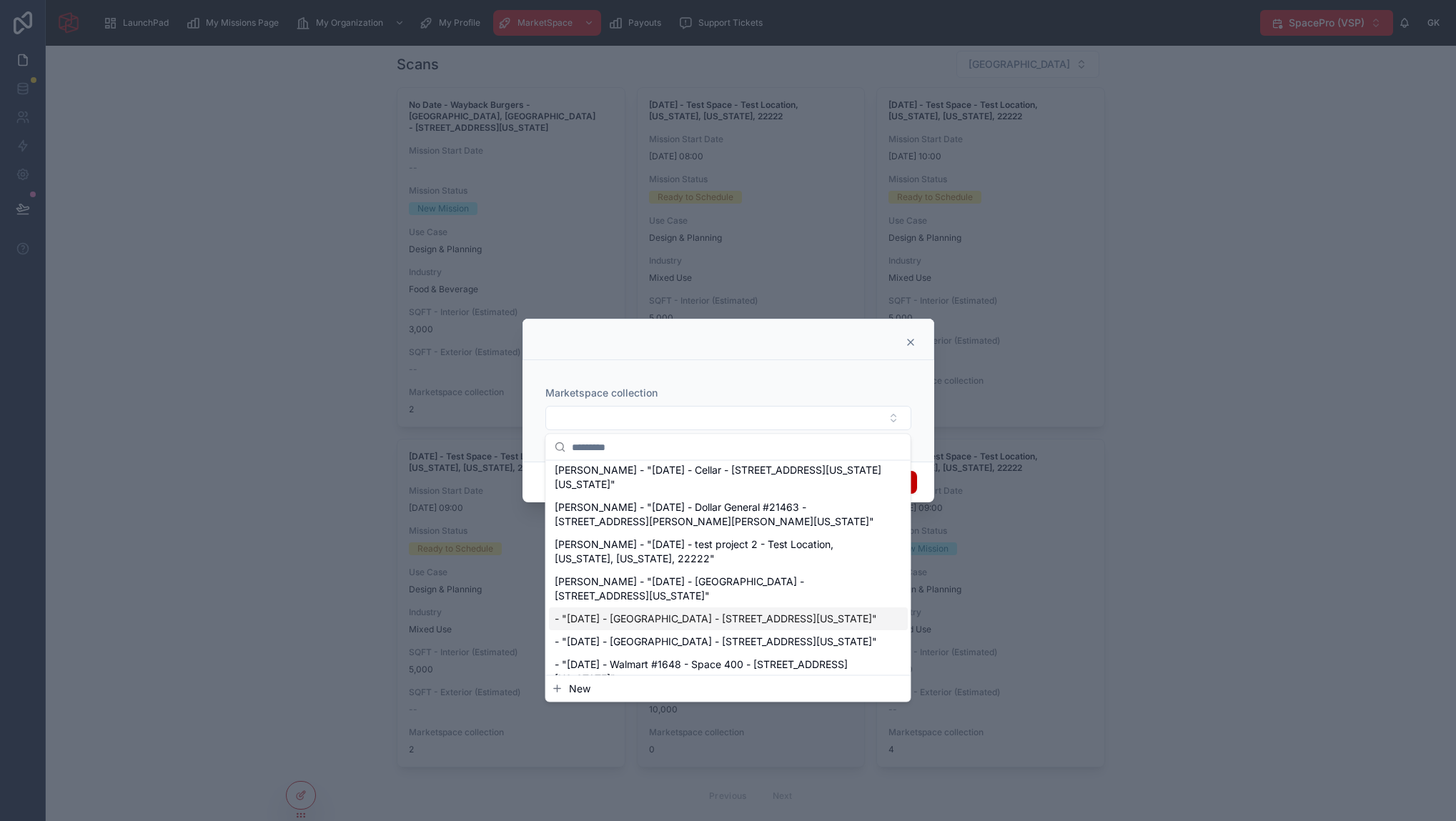
scroll to position [491, 0]
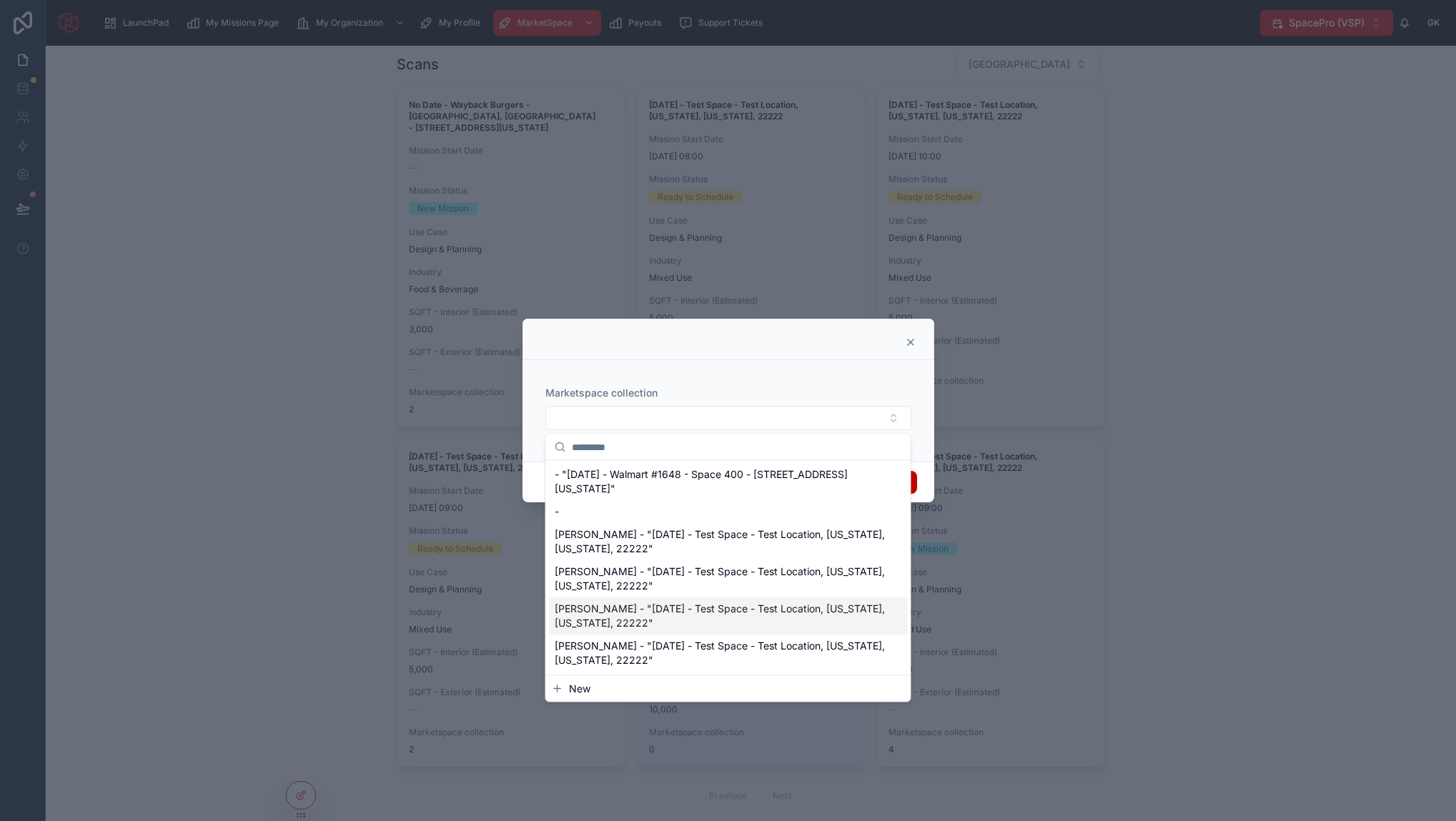
click at [916, 338] on div at bounding box center [728, 339] width 412 height 42
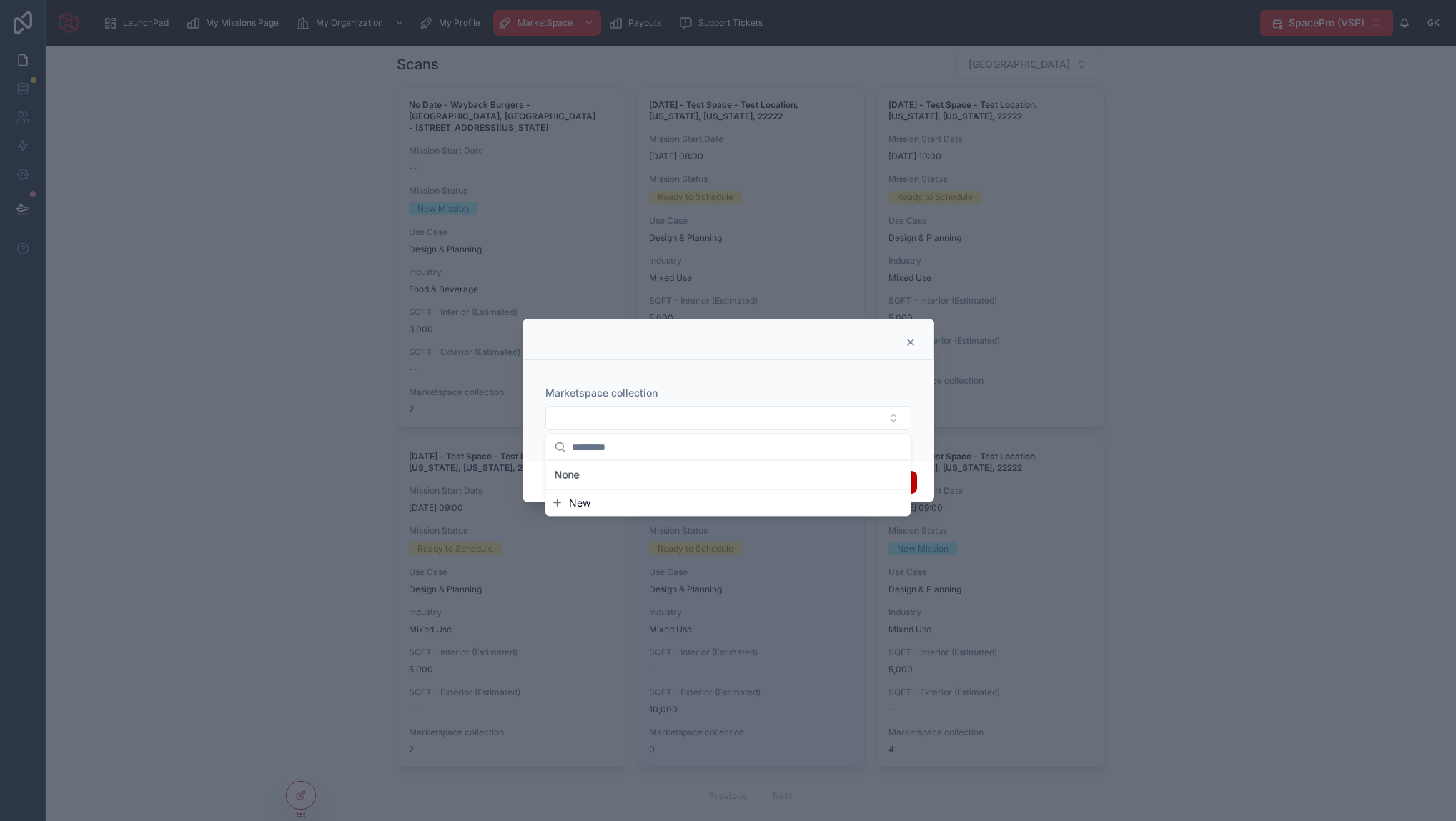
scroll to position [0, 0]
click at [913, 341] on icon at bounding box center [910, 342] width 11 height 11
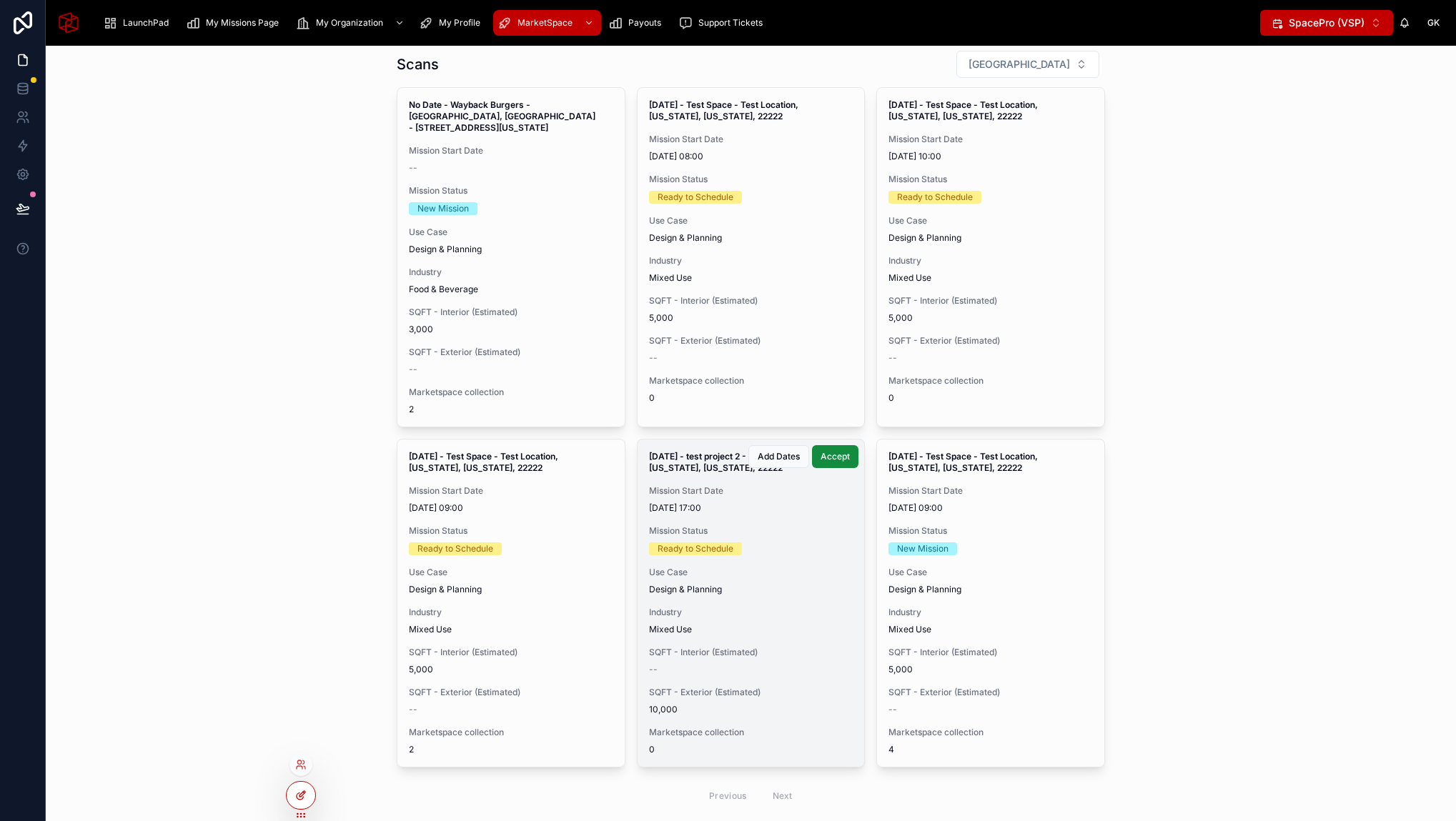
click at [298, 799] on icon at bounding box center [300, 796] width 7 height 7
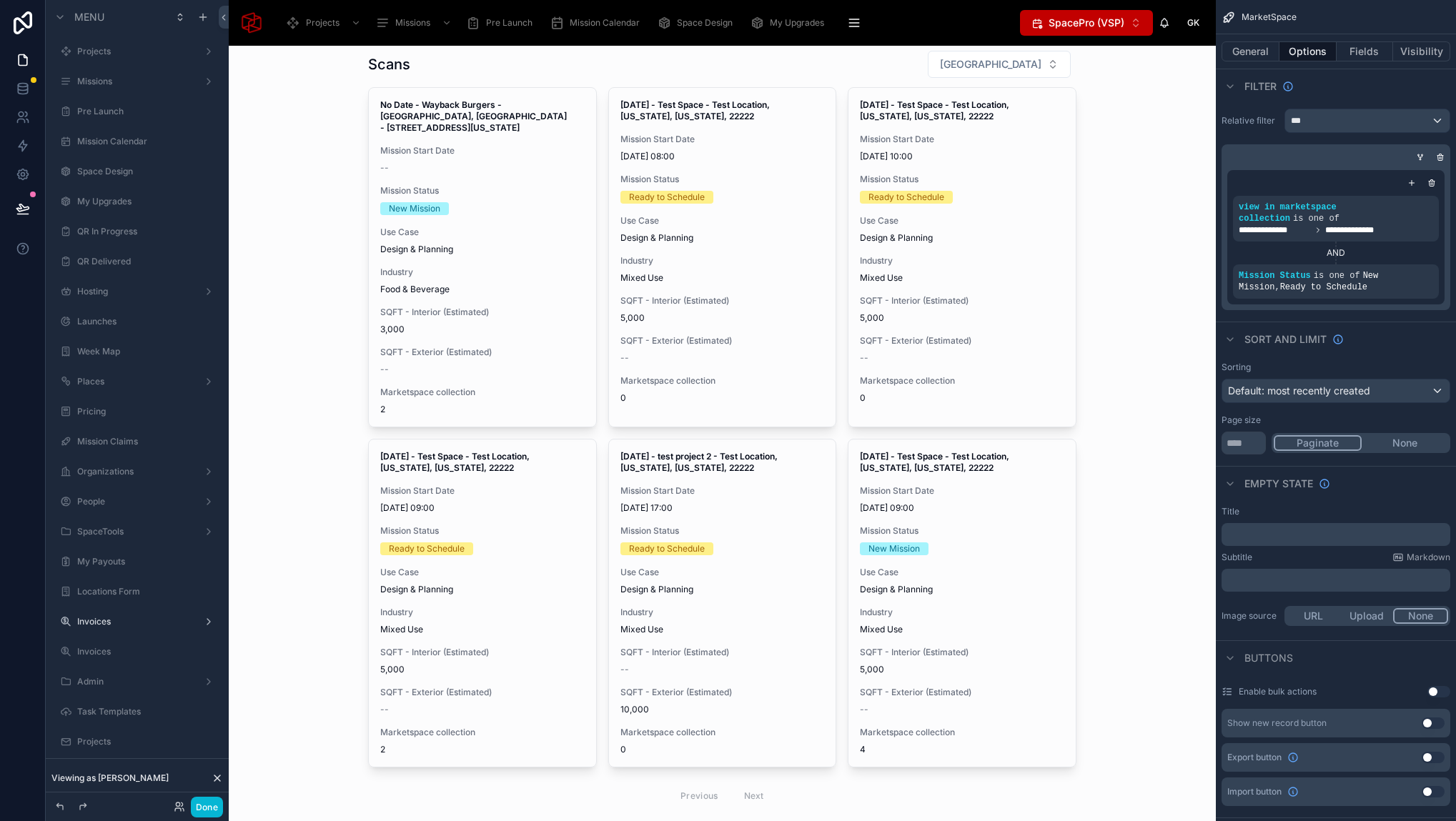
click at [745, 448] on div at bounding box center [722, 431] width 731 height 853
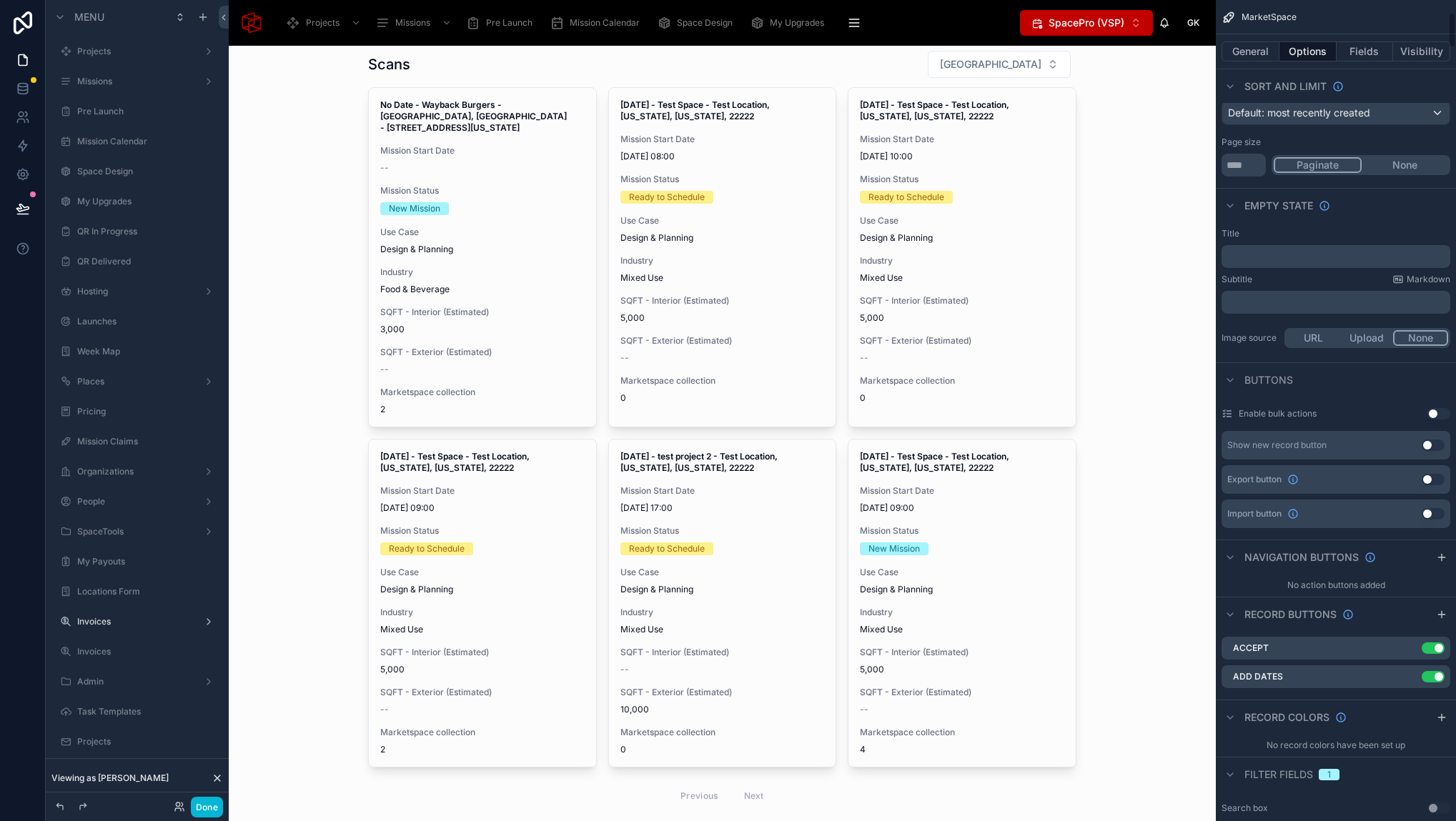
scroll to position [411, 0]
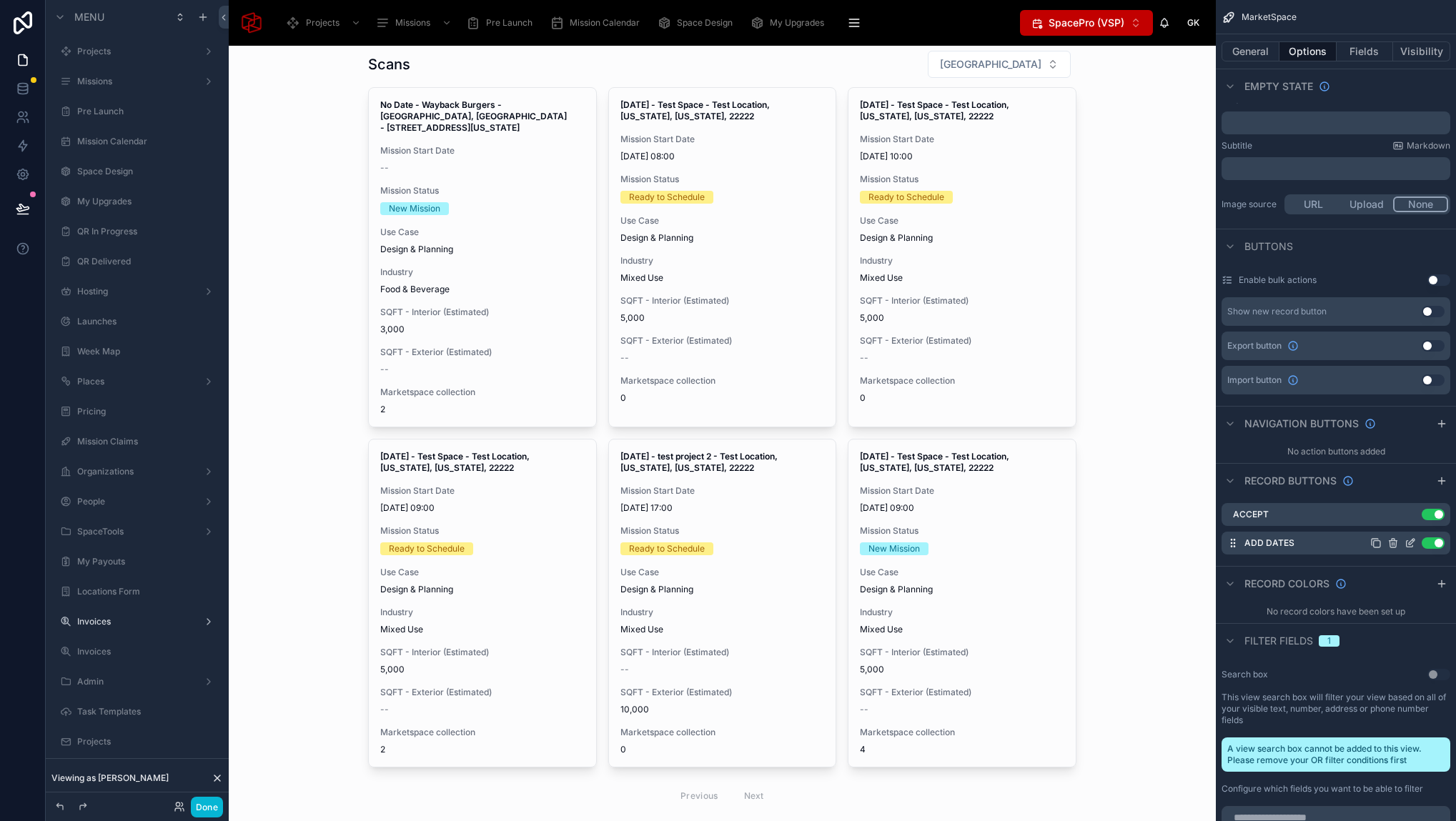
click at [1411, 546] on icon "scrollable content" at bounding box center [1409, 545] width 7 height 7
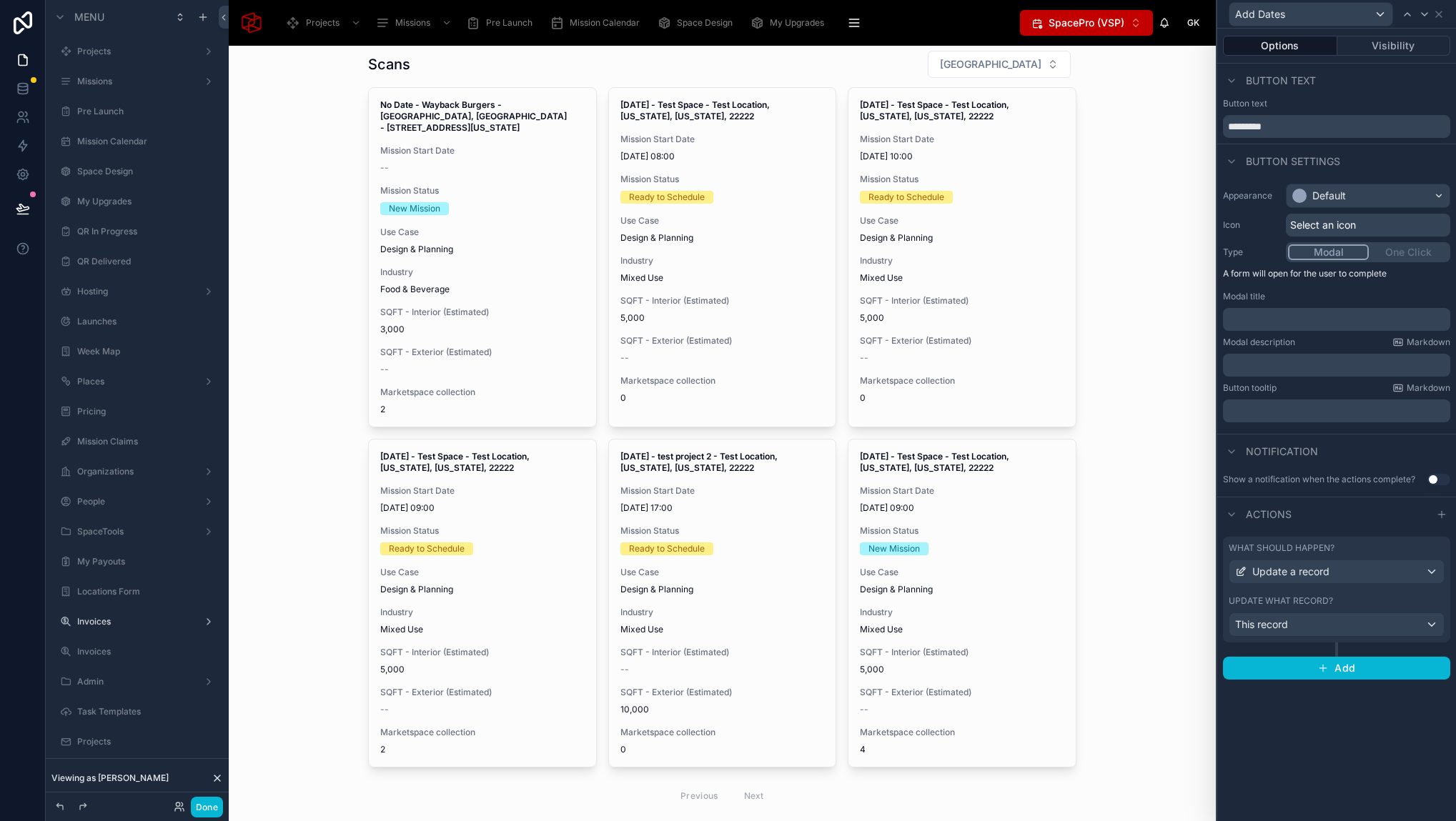
click at [1397, 600] on div "Update what record?" at bounding box center [1336, 600] width 216 height 11
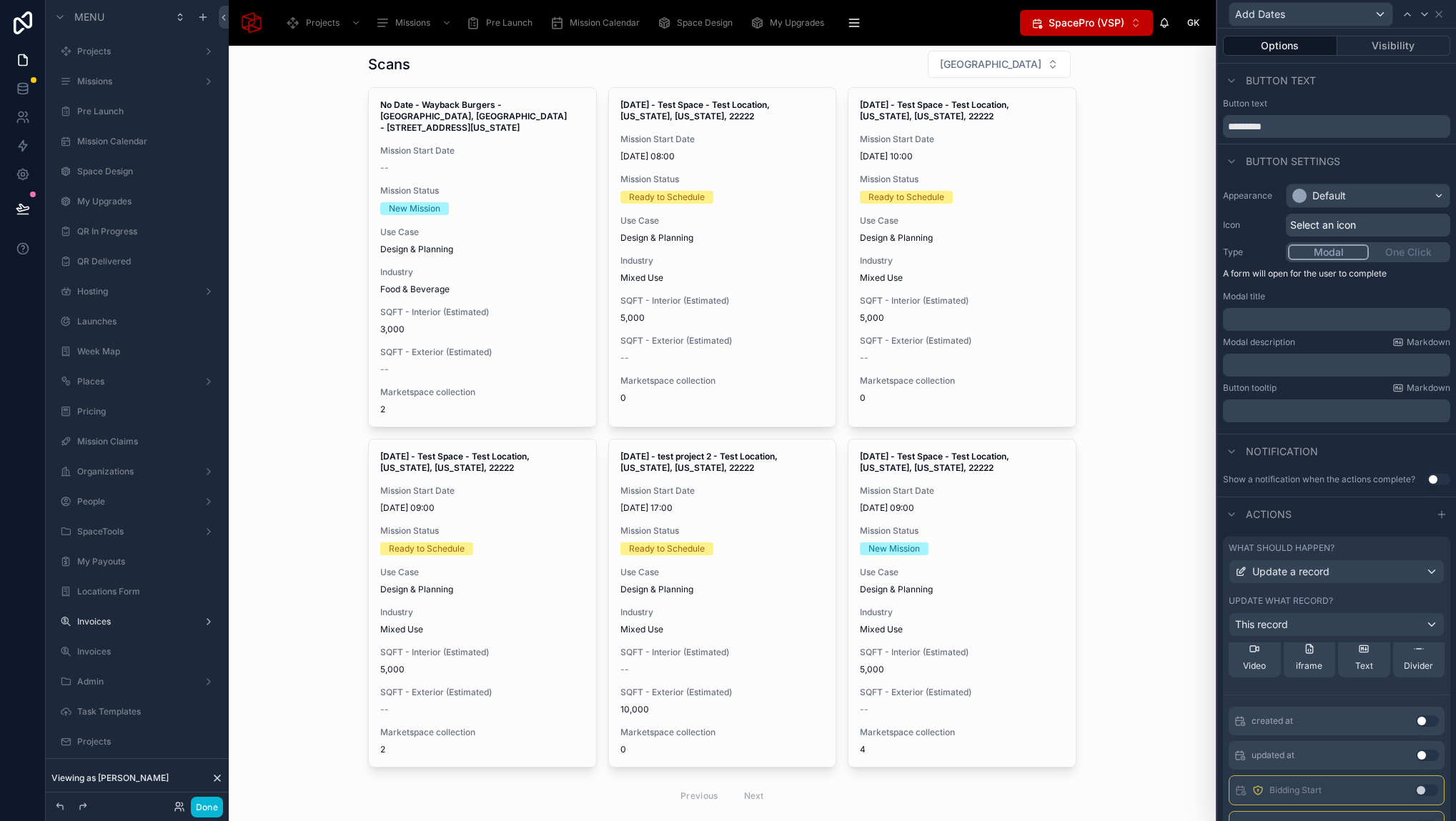
scroll to position [0, 0]
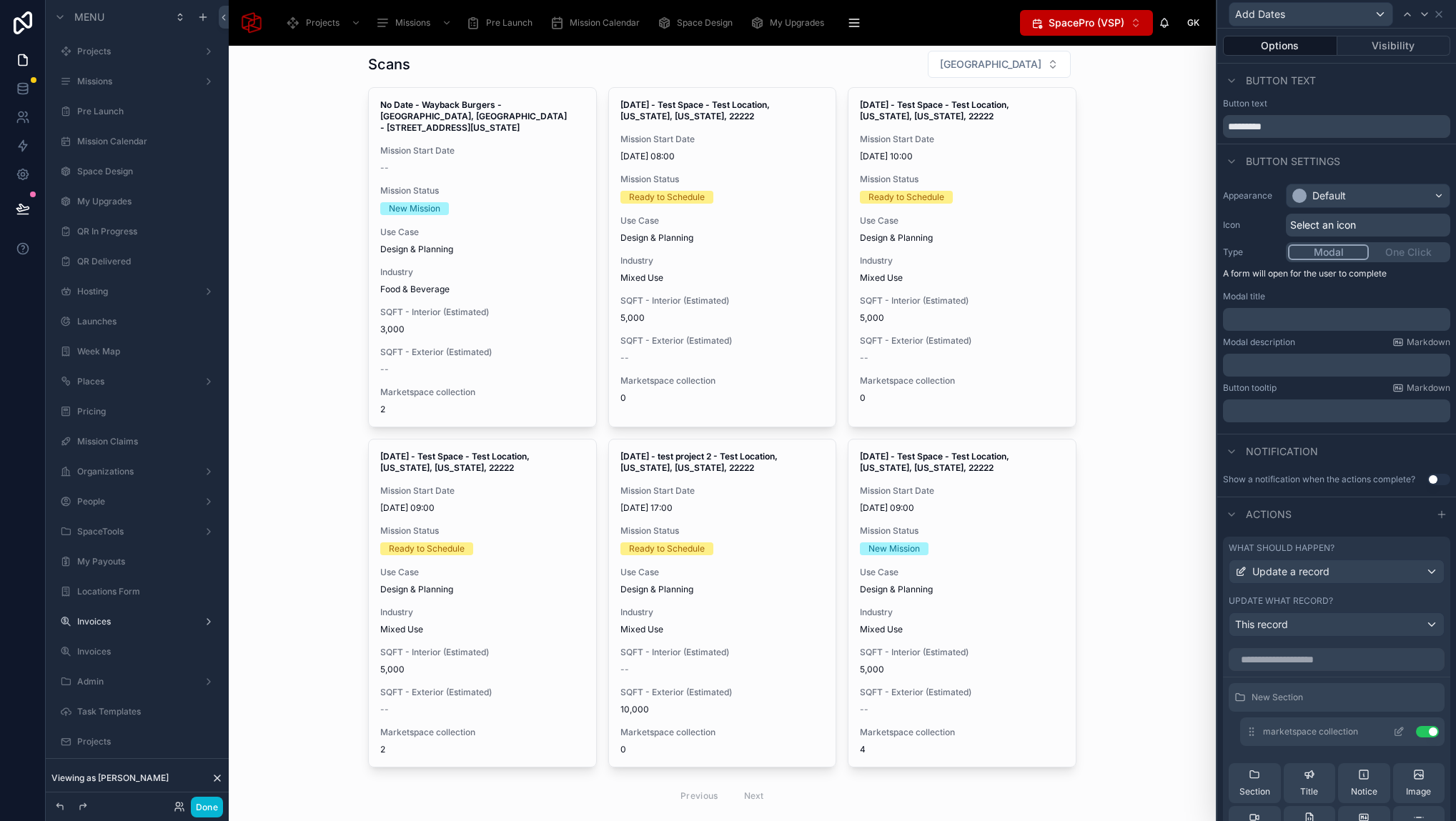
click at [1395, 734] on icon at bounding box center [1398, 733] width 7 height 7
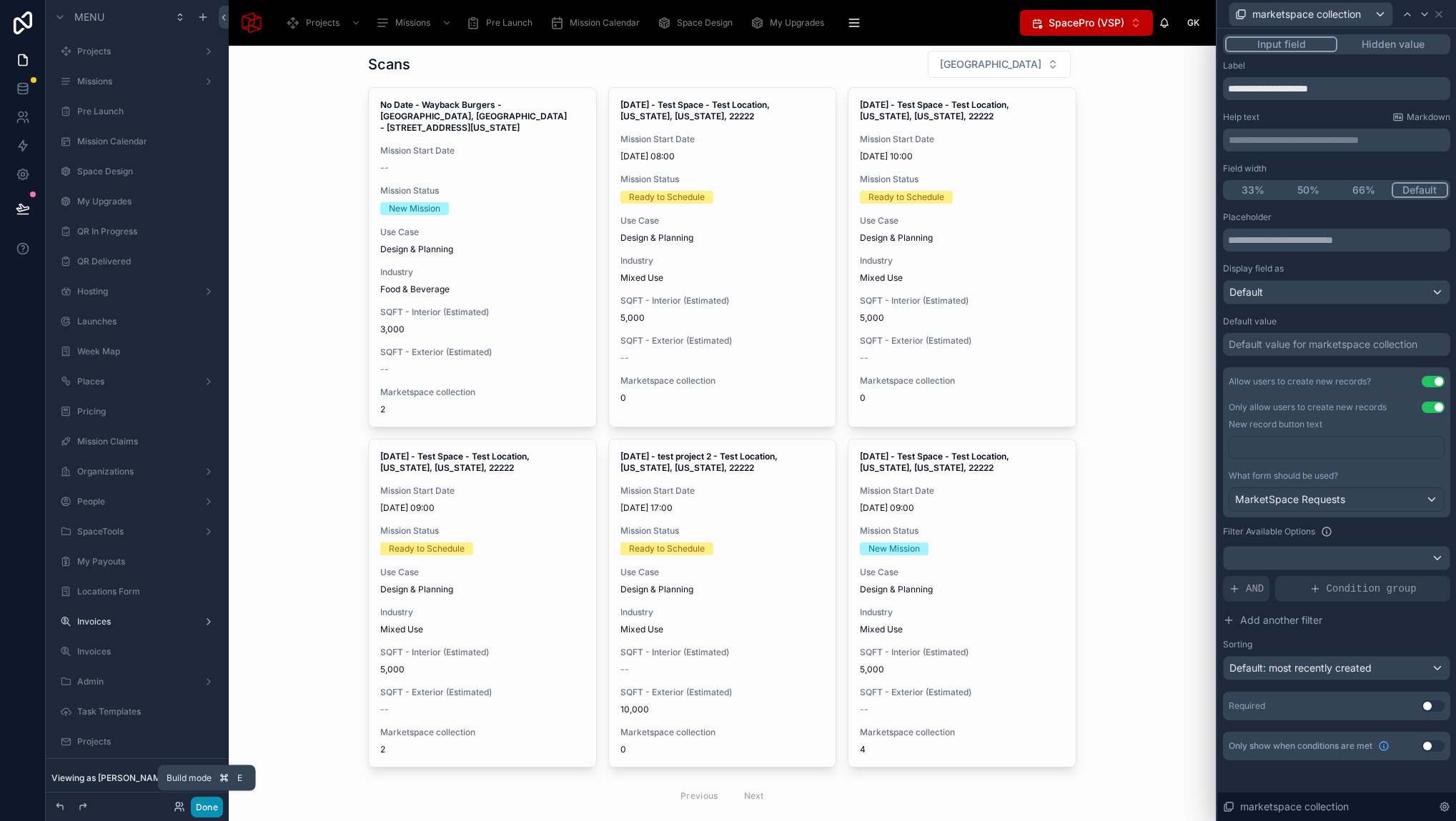
click at [208, 805] on button "Done" at bounding box center [207, 807] width 32 height 20
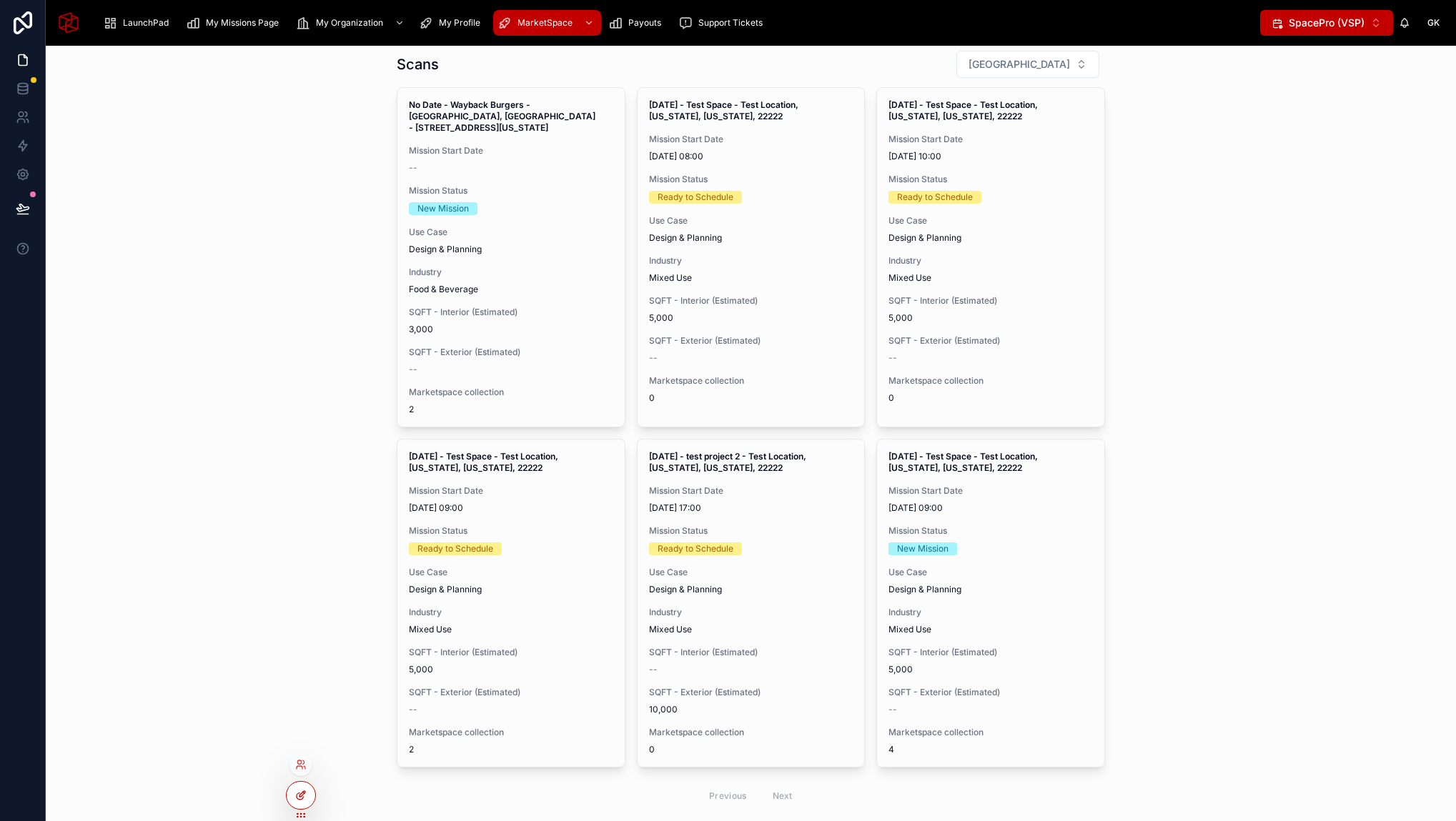
click at [301, 794] on icon at bounding box center [300, 795] width 11 height 11
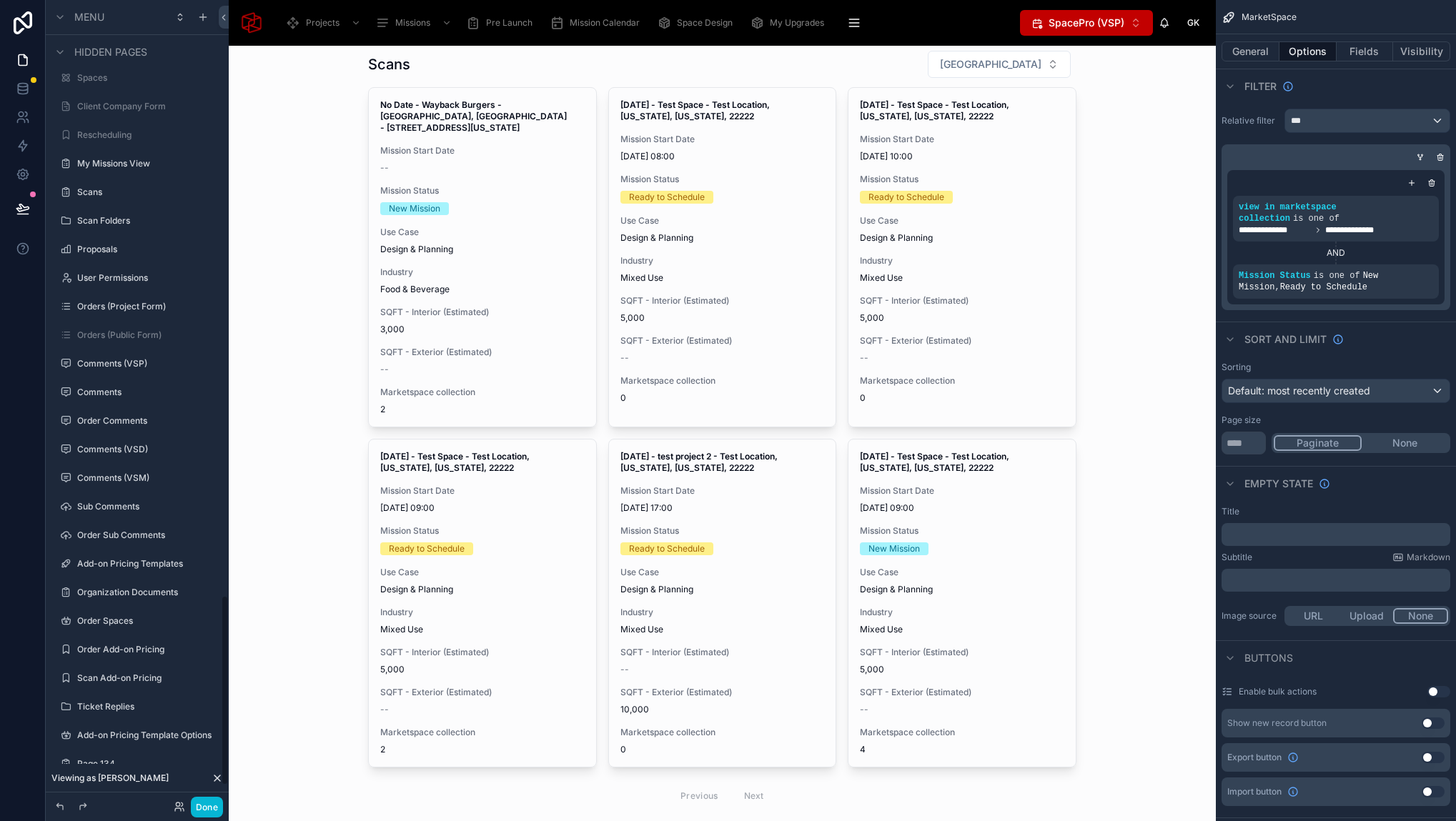
scroll to position [2330, 0]
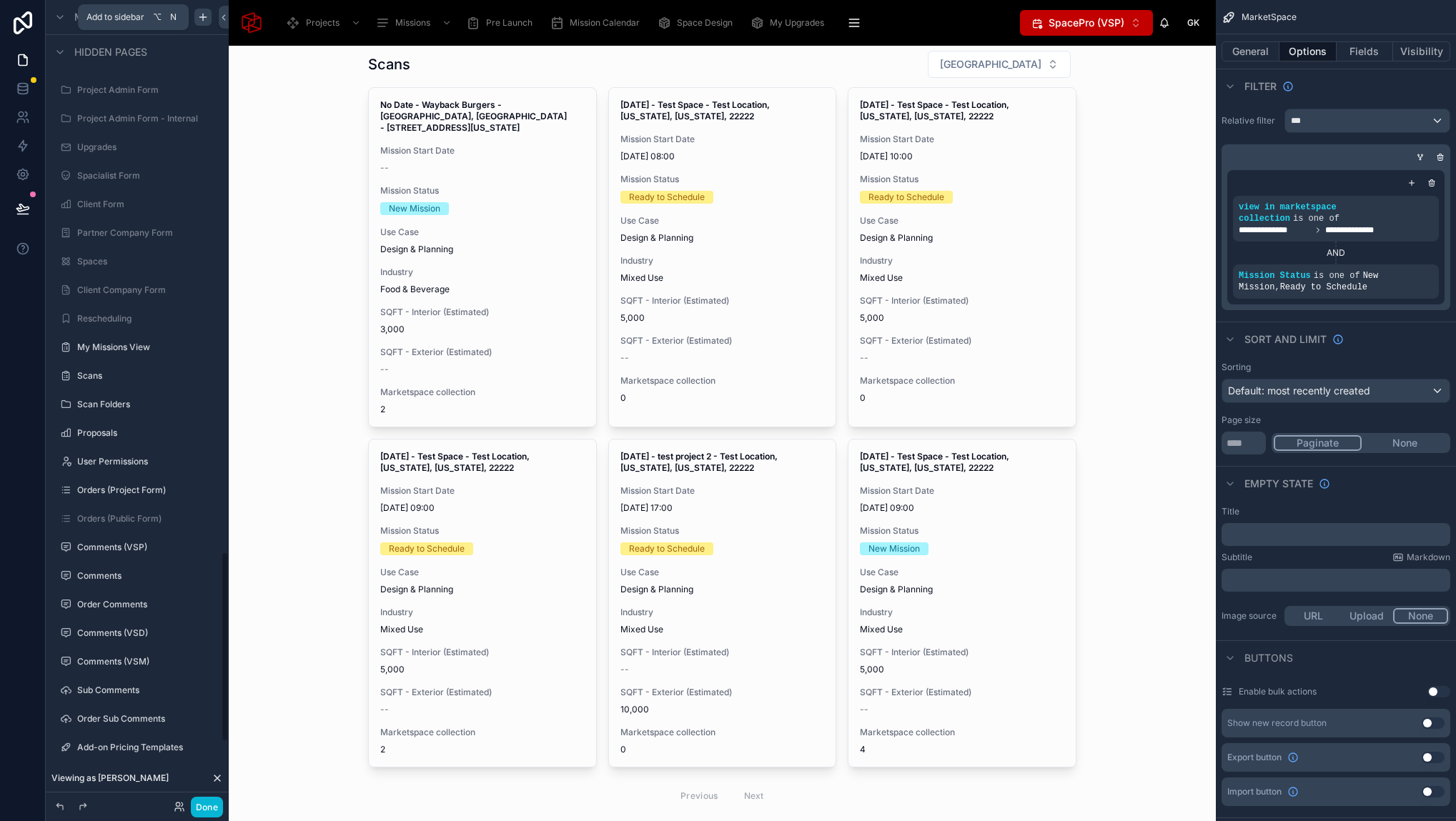
click at [203, 16] on icon "scrollable content" at bounding box center [203, 17] width 0 height 7
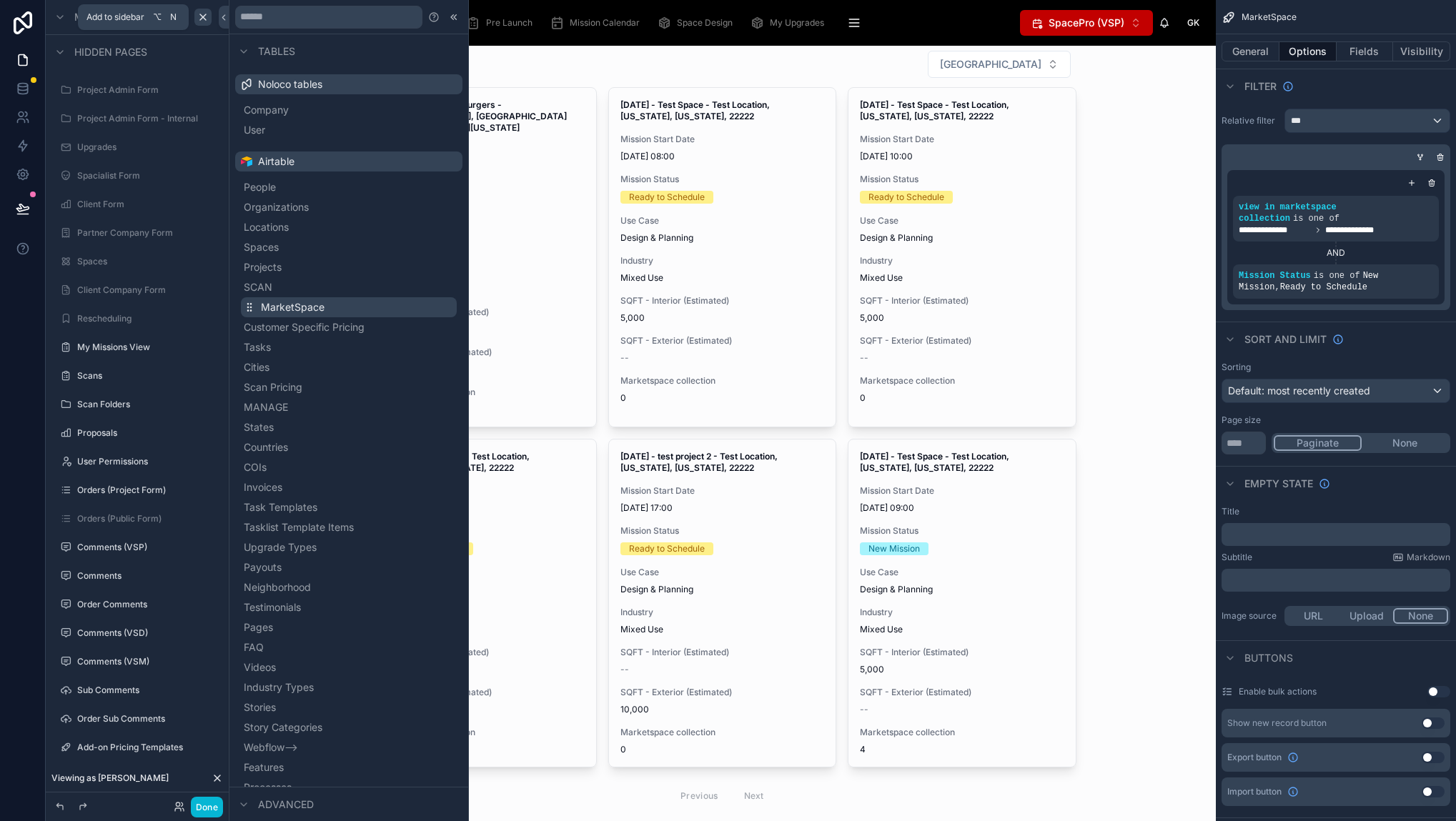
click at [288, 303] on span "MarketSpace" at bounding box center [292, 307] width 64 height 14
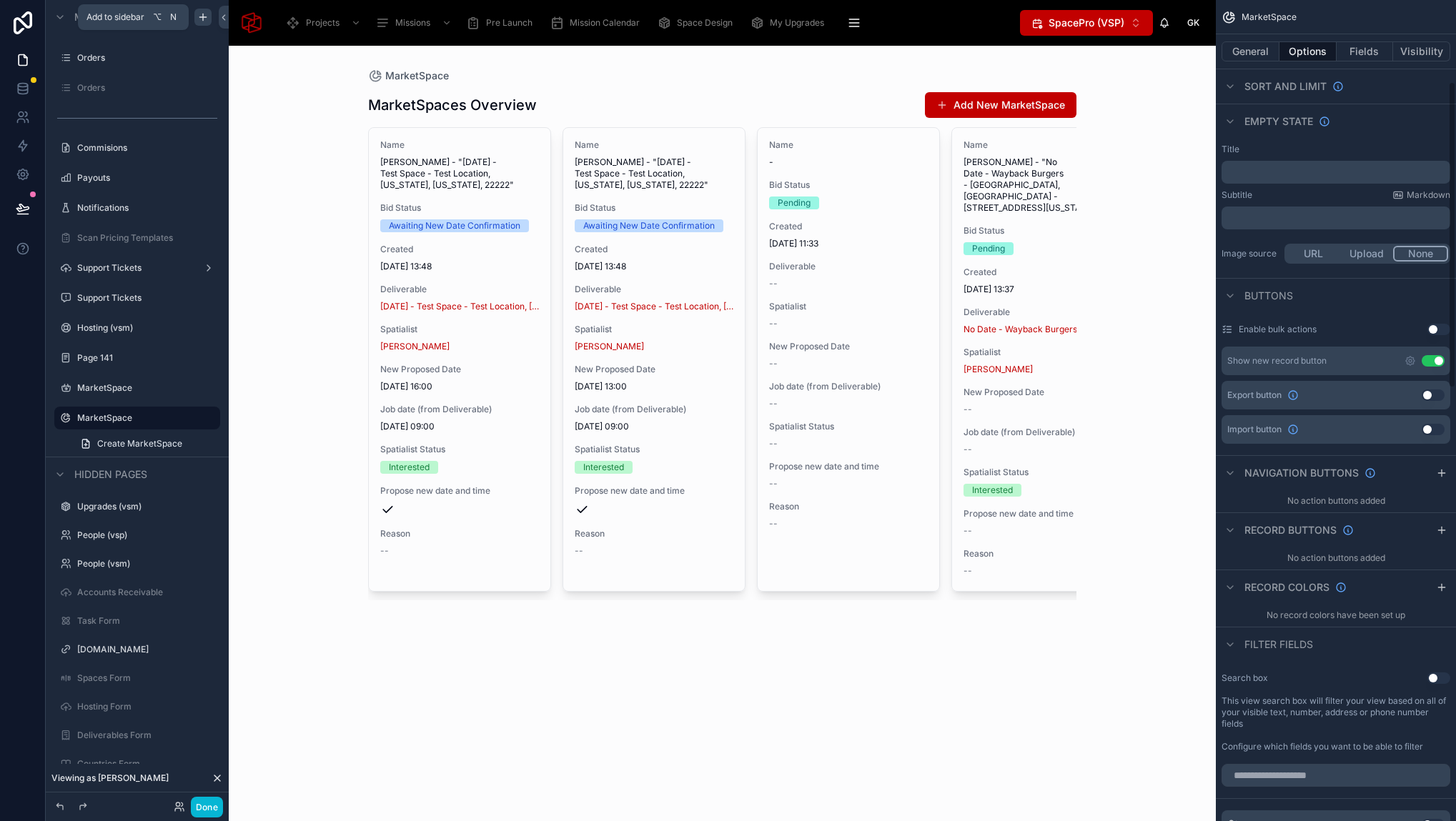
scroll to position [231, 0]
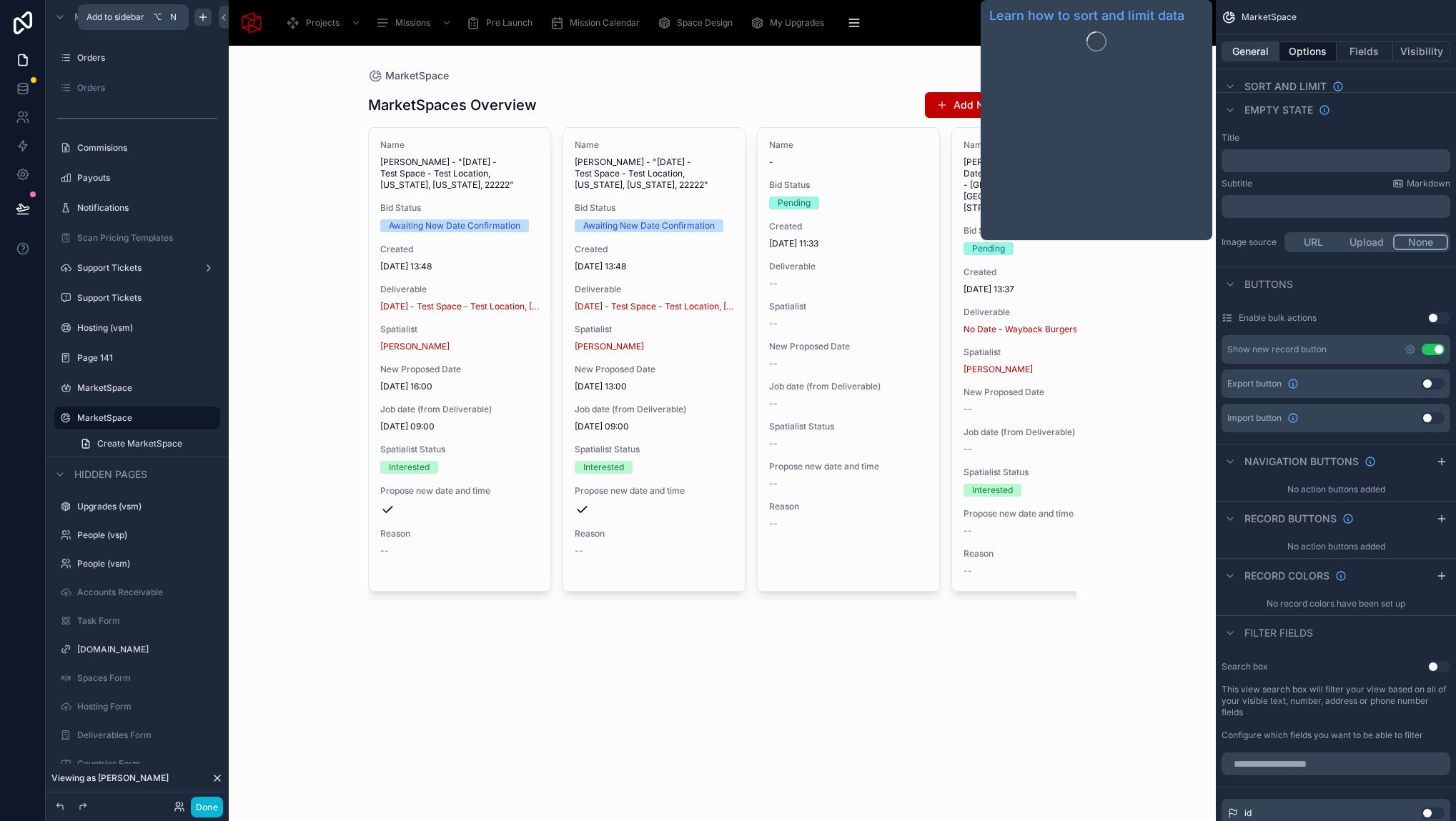
click at [1243, 52] on button "General" at bounding box center [1250, 52] width 58 height 20
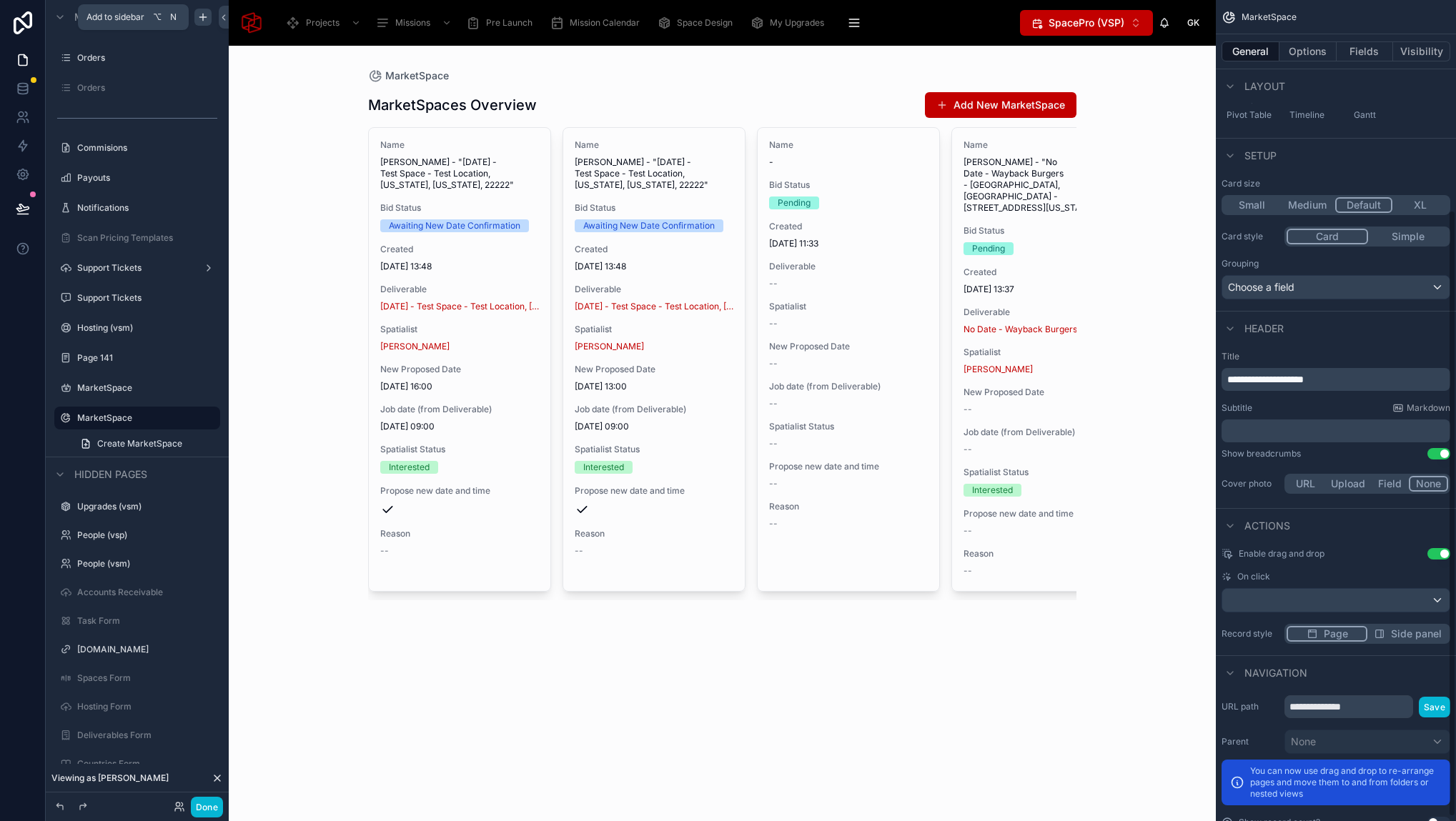
scroll to position [270, 0]
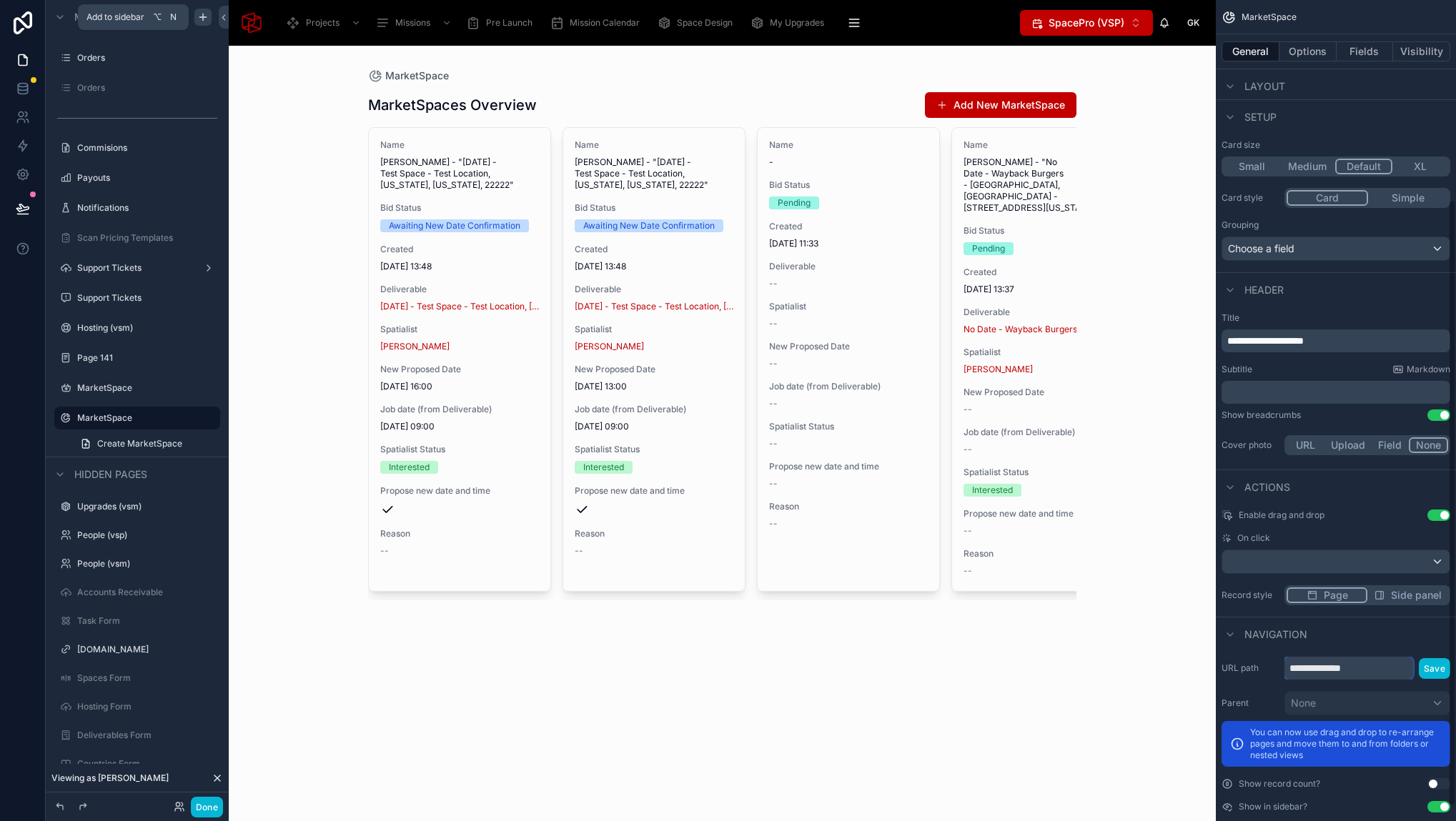
click at [1372, 667] on input "**********" at bounding box center [1348, 667] width 129 height 23
drag, startPoint x: 1377, startPoint y: 667, endPoint x: 1324, endPoint y: 670, distance: 53.1
click at [1324, 670] on input "**********" at bounding box center [1348, 667] width 129 height 23
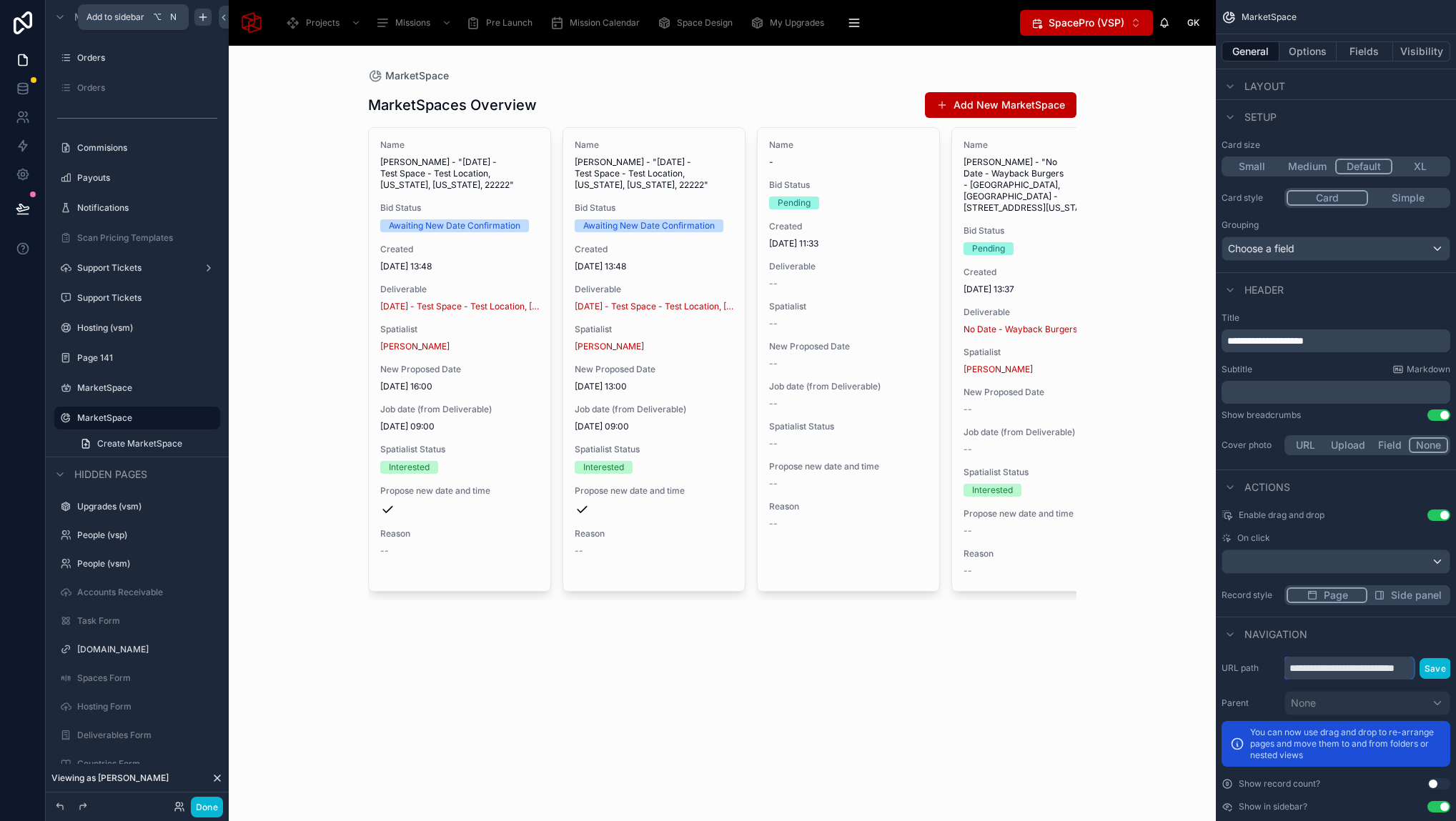
scroll to position [0, 26]
type input "**********"
click at [1441, 662] on button "Save" at bounding box center [1435, 668] width 31 height 20
click at [192, 416] on icon "scrollable content" at bounding box center [188, 417] width 7 height 7
click at [161, 416] on input "**********" at bounding box center [126, 418] width 98 height 17
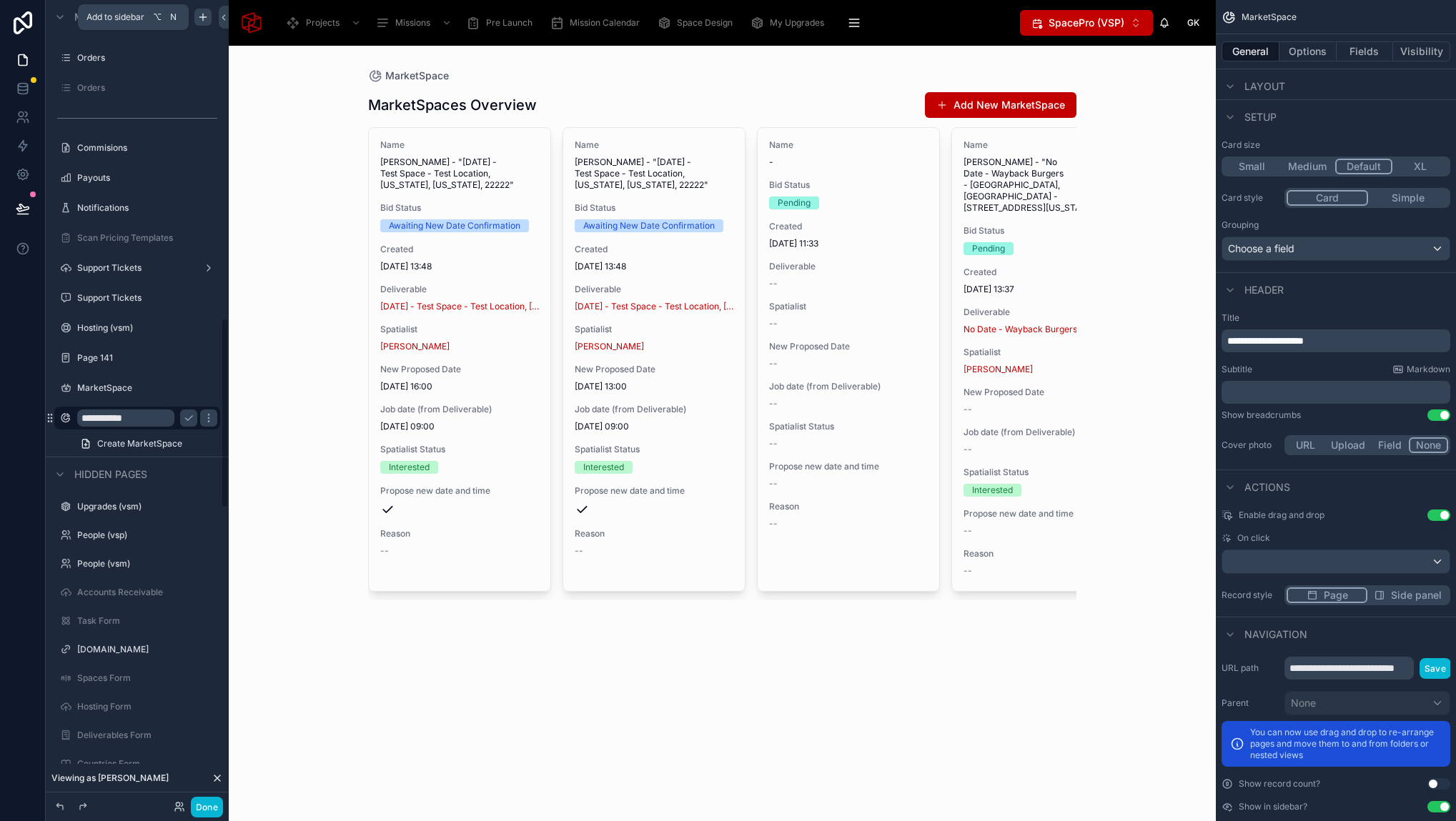
click at [161, 416] on input "**********" at bounding box center [126, 418] width 98 height 17
type input "**********"
click at [188, 422] on icon "scrollable content" at bounding box center [188, 417] width 11 height 11
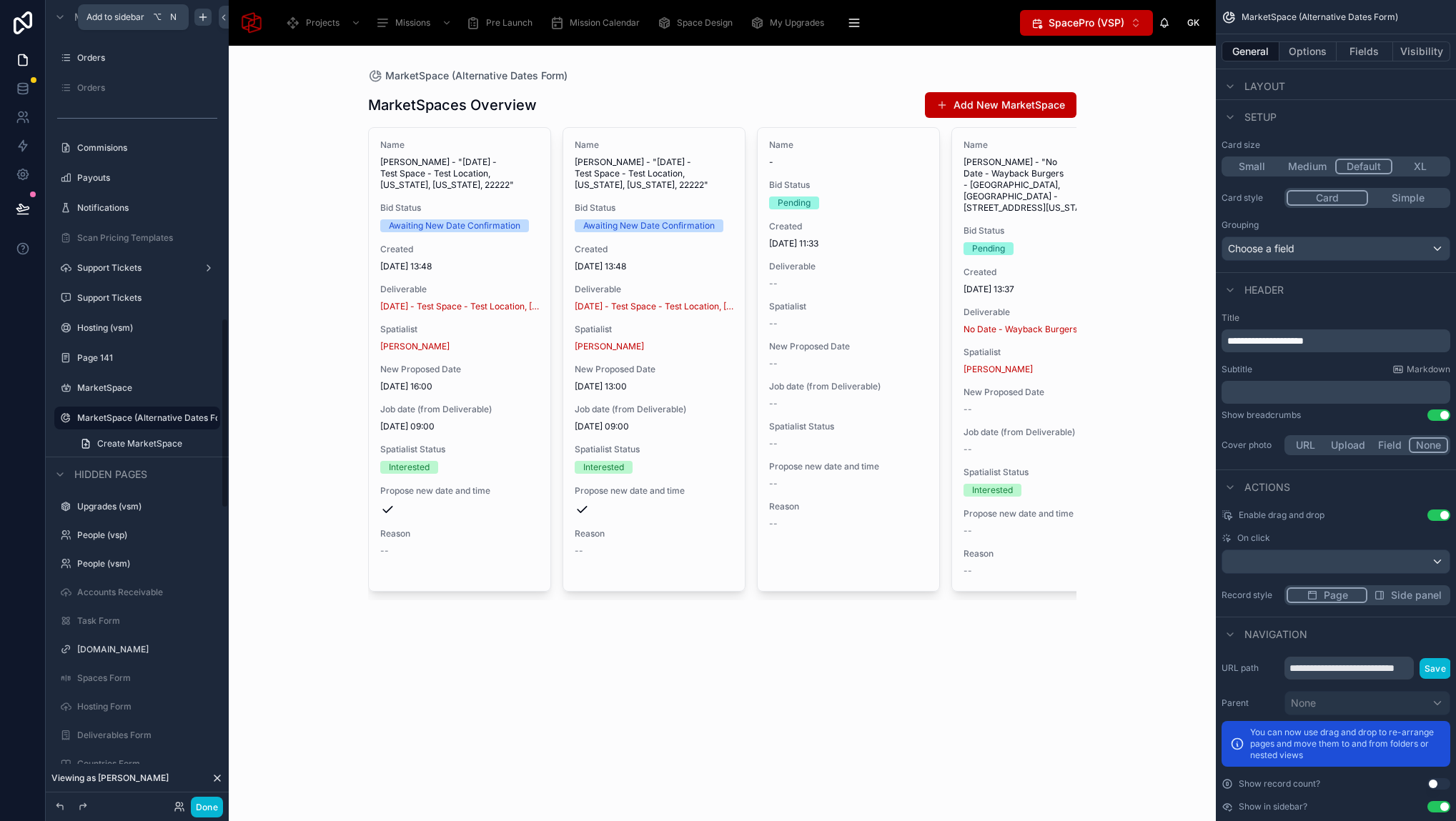
click at [1011, 105] on div at bounding box center [722, 345] width 731 height 600
click at [988, 110] on button "Add New MarketSpace" at bounding box center [1000, 105] width 152 height 25
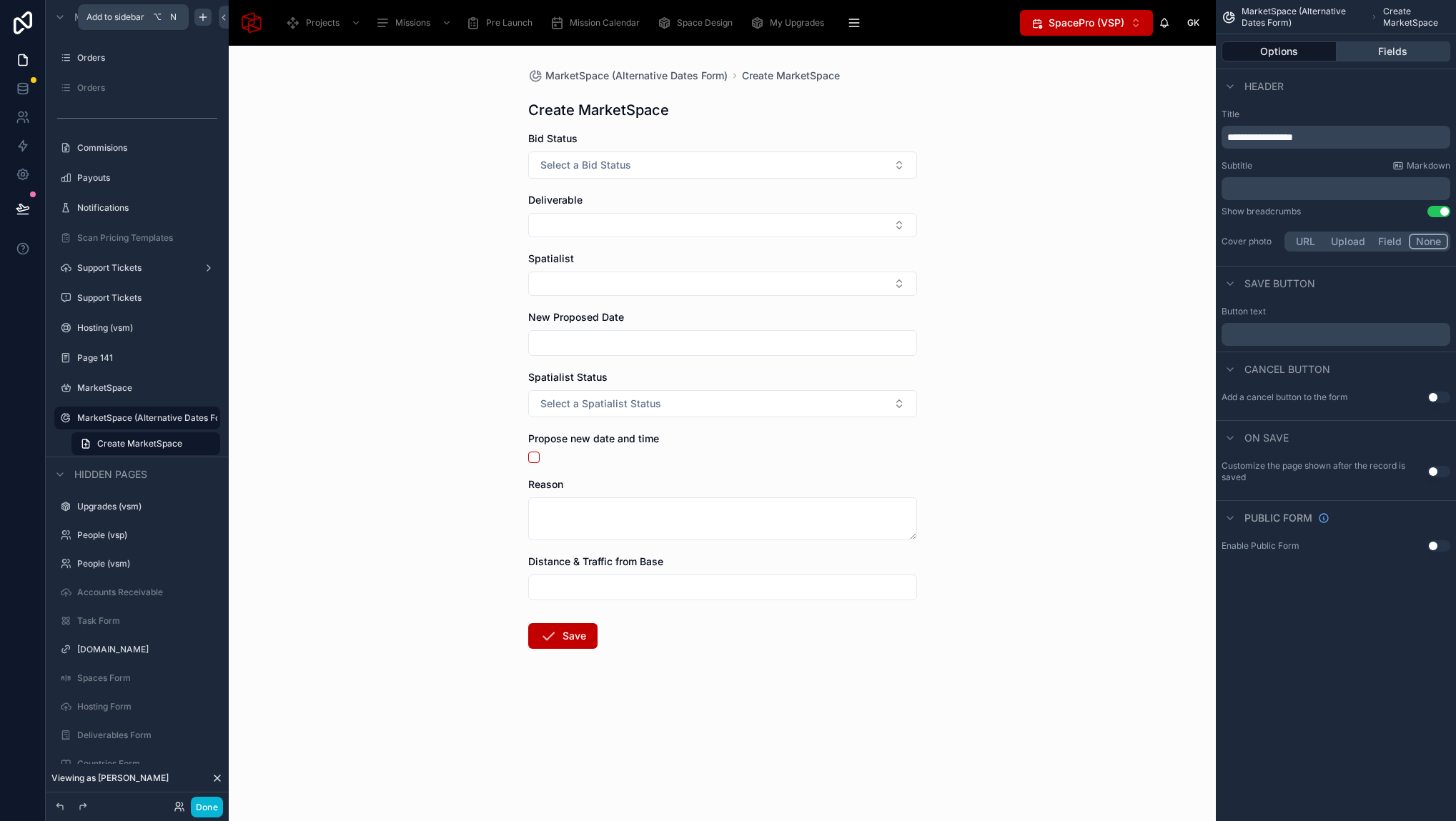
click at [1392, 52] on button "Fields" at bounding box center [1393, 52] width 115 height 20
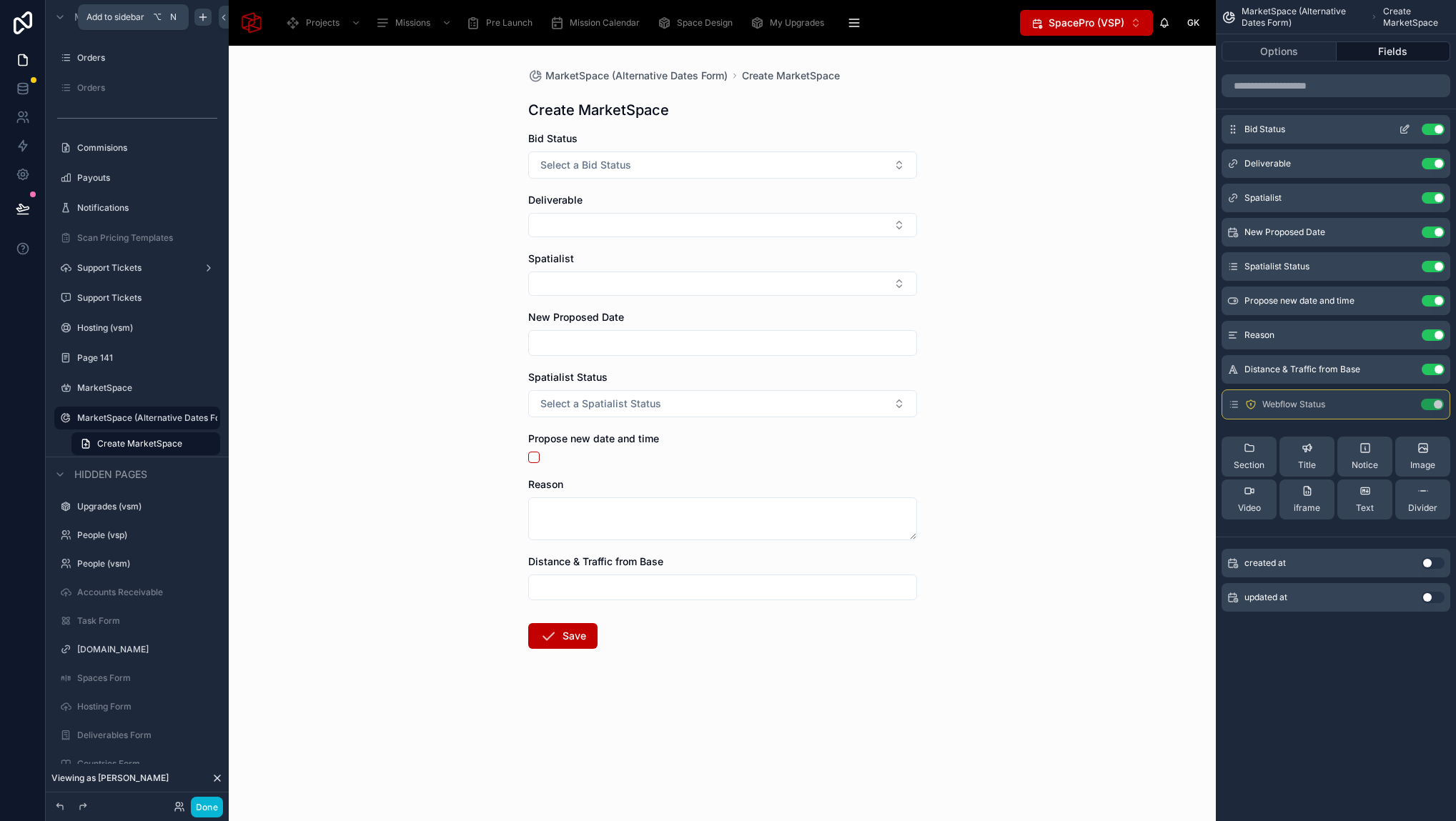
click at [1405, 129] on icon "scrollable content" at bounding box center [1405, 127] width 6 height 6
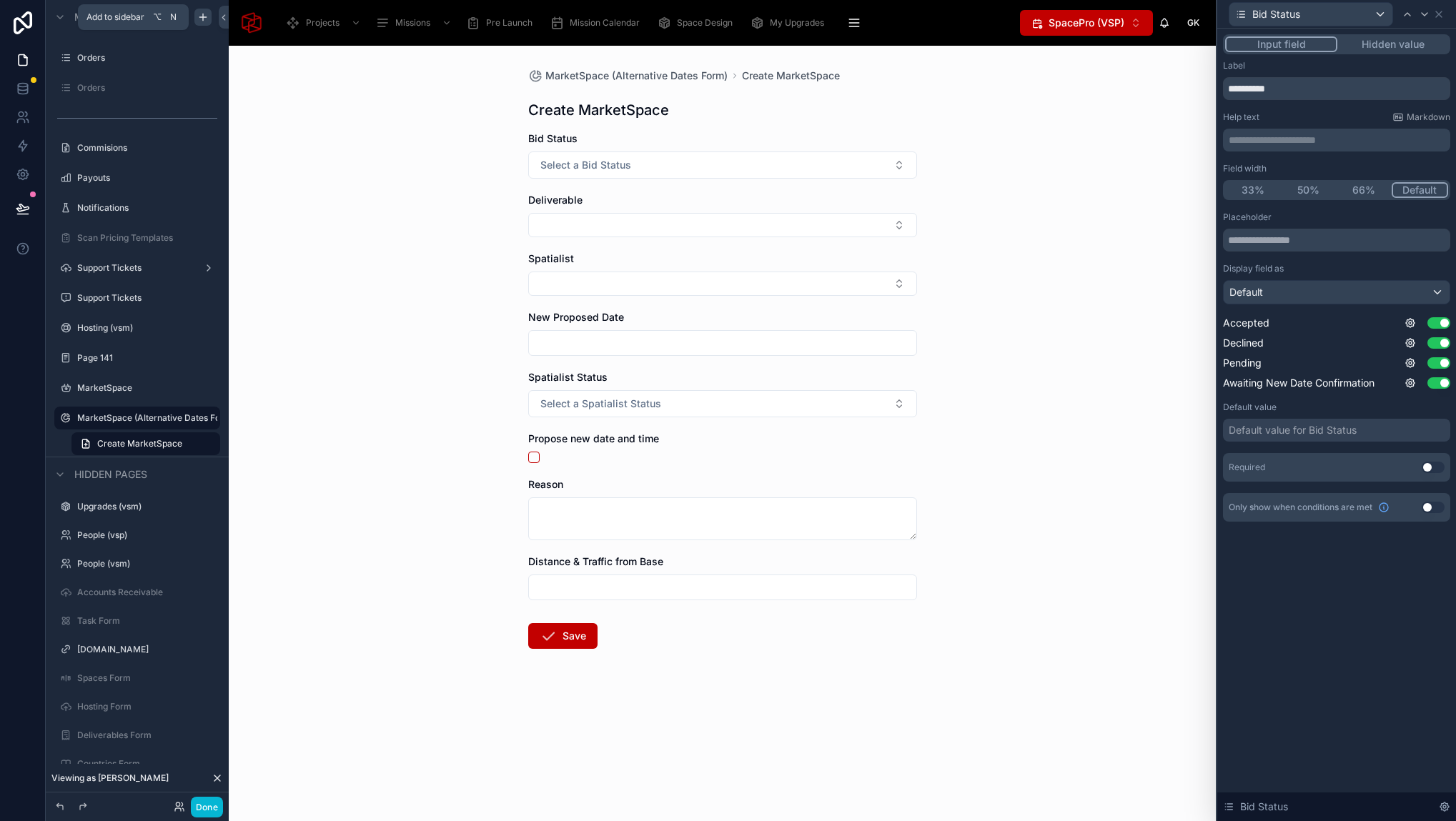
click at [1386, 37] on button "Hidden value" at bounding box center [1392, 44] width 111 height 16
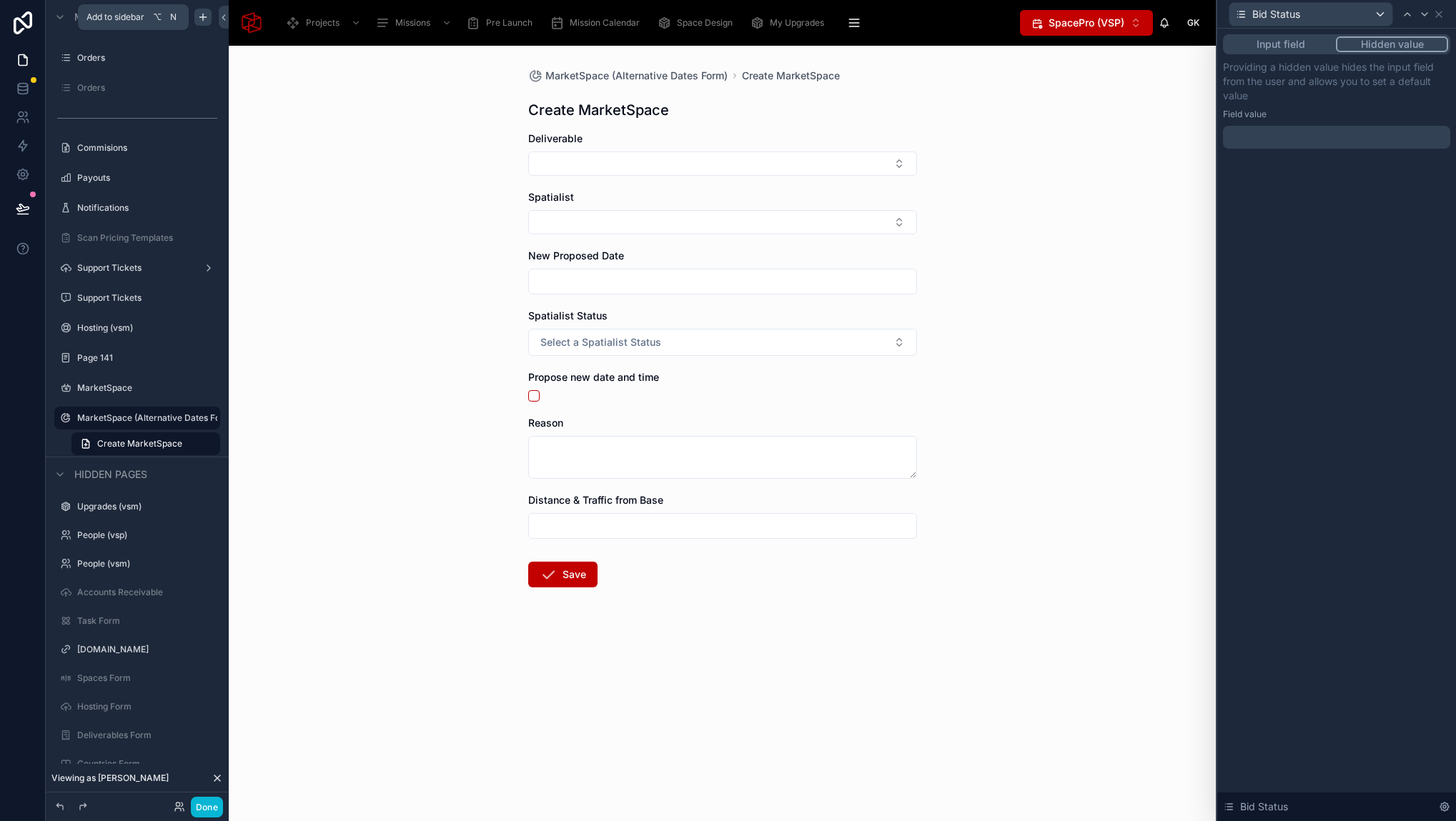
click at [1324, 137] on div at bounding box center [1336, 137] width 227 height 23
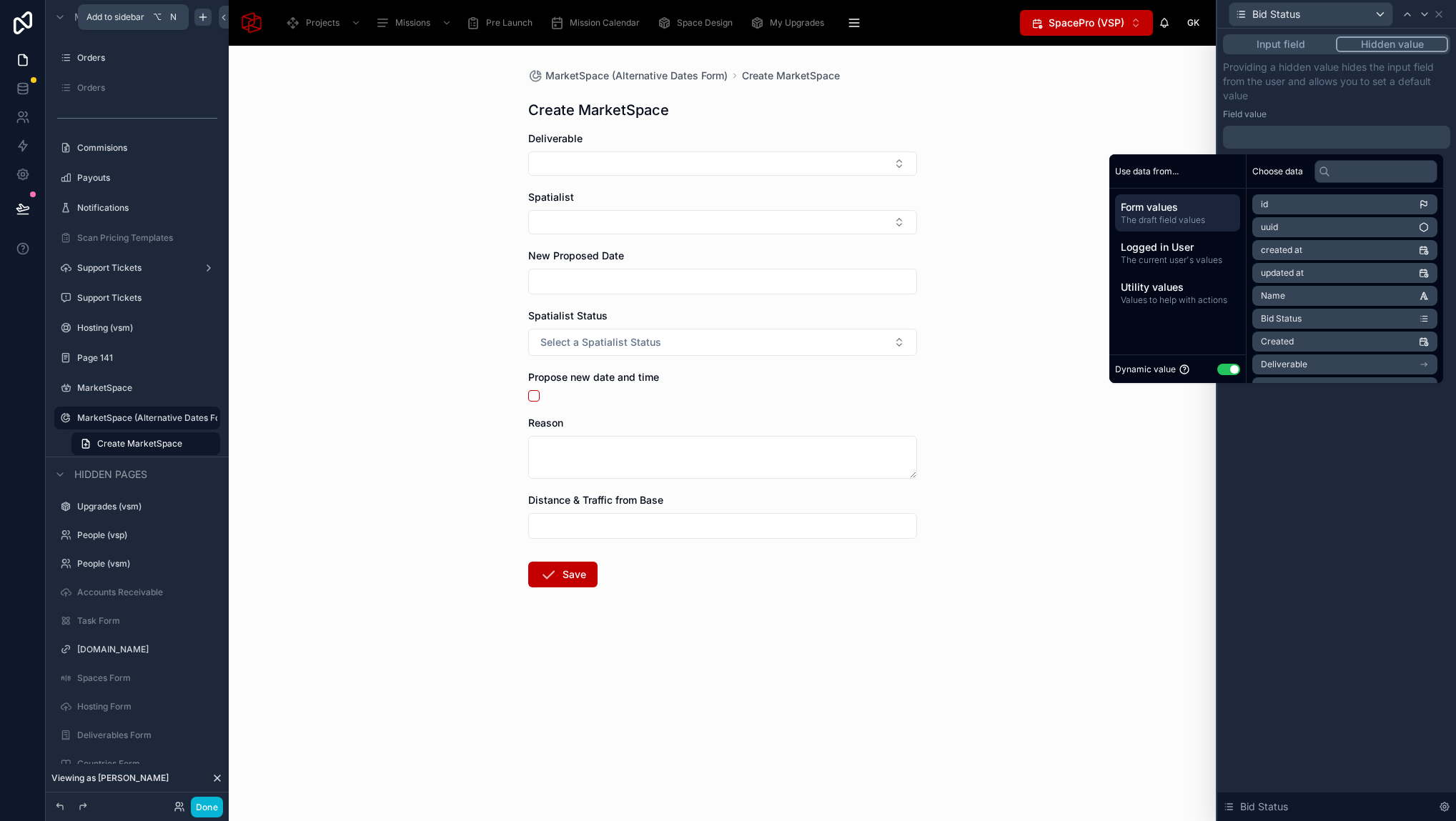
click at [1220, 371] on button "Use setting" at bounding box center [1228, 369] width 23 height 11
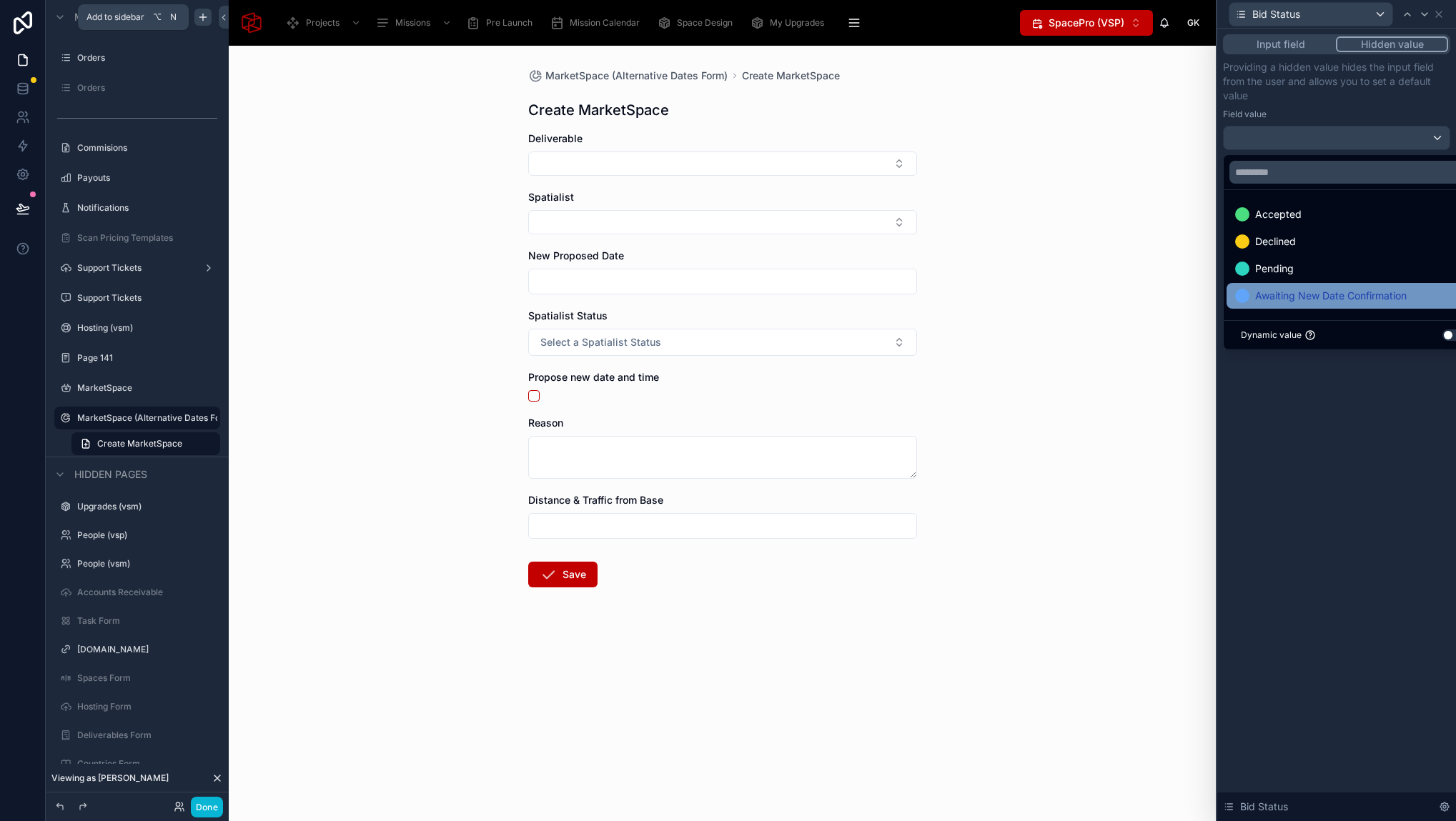
drag, startPoint x: 1296, startPoint y: 300, endPoint x: 1267, endPoint y: 293, distance: 29.8
click at [1296, 300] on span "Awaiting New Date Confirmation" at bounding box center [1330, 296] width 152 height 17
click at [1129, 247] on div "MarketSpace (Alternative Dates Form) Create MarketSpace Create MarketSpace Deli…" at bounding box center [722, 433] width 987 height 775
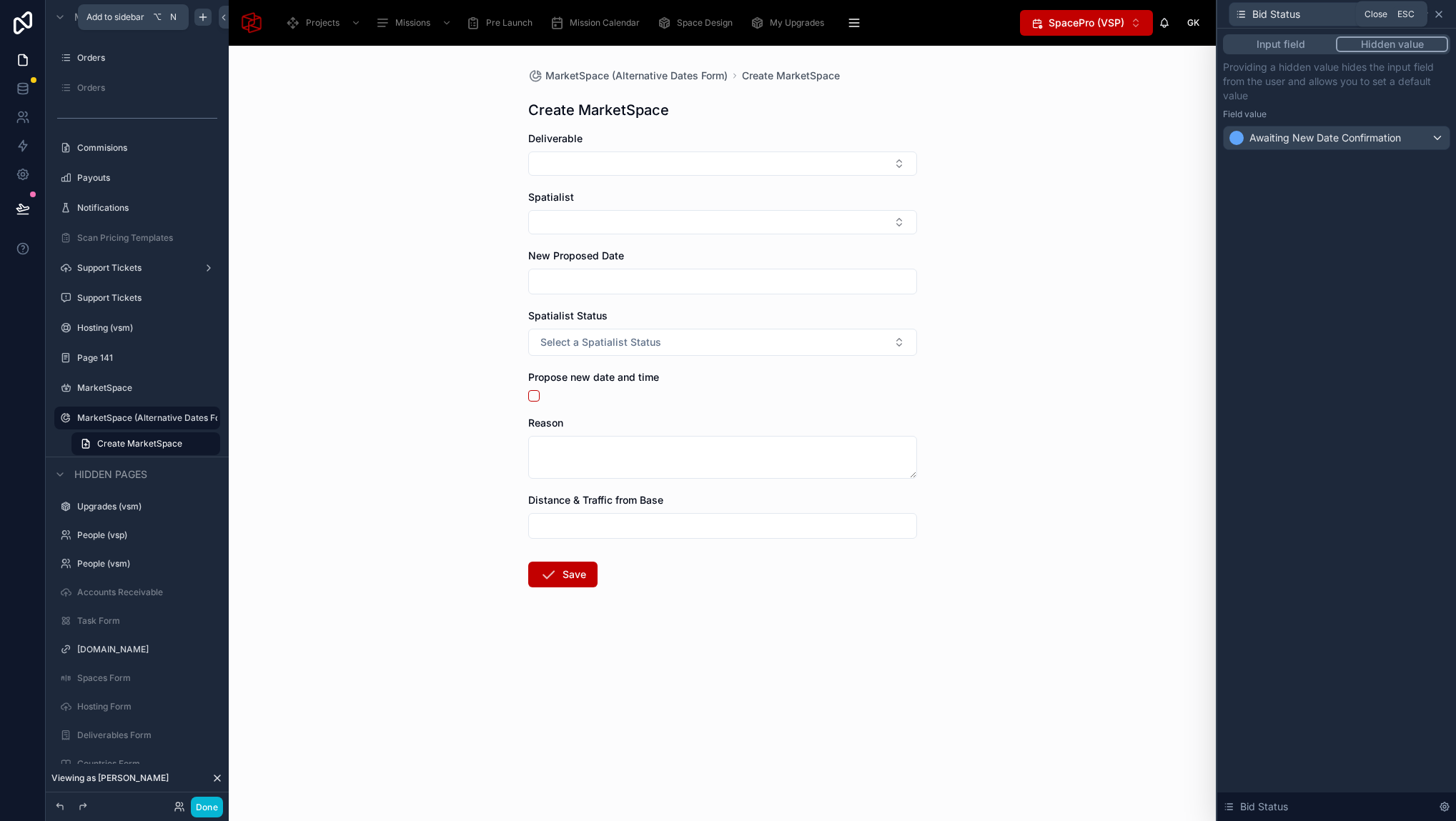
click at [1441, 13] on icon at bounding box center [1438, 14] width 11 height 11
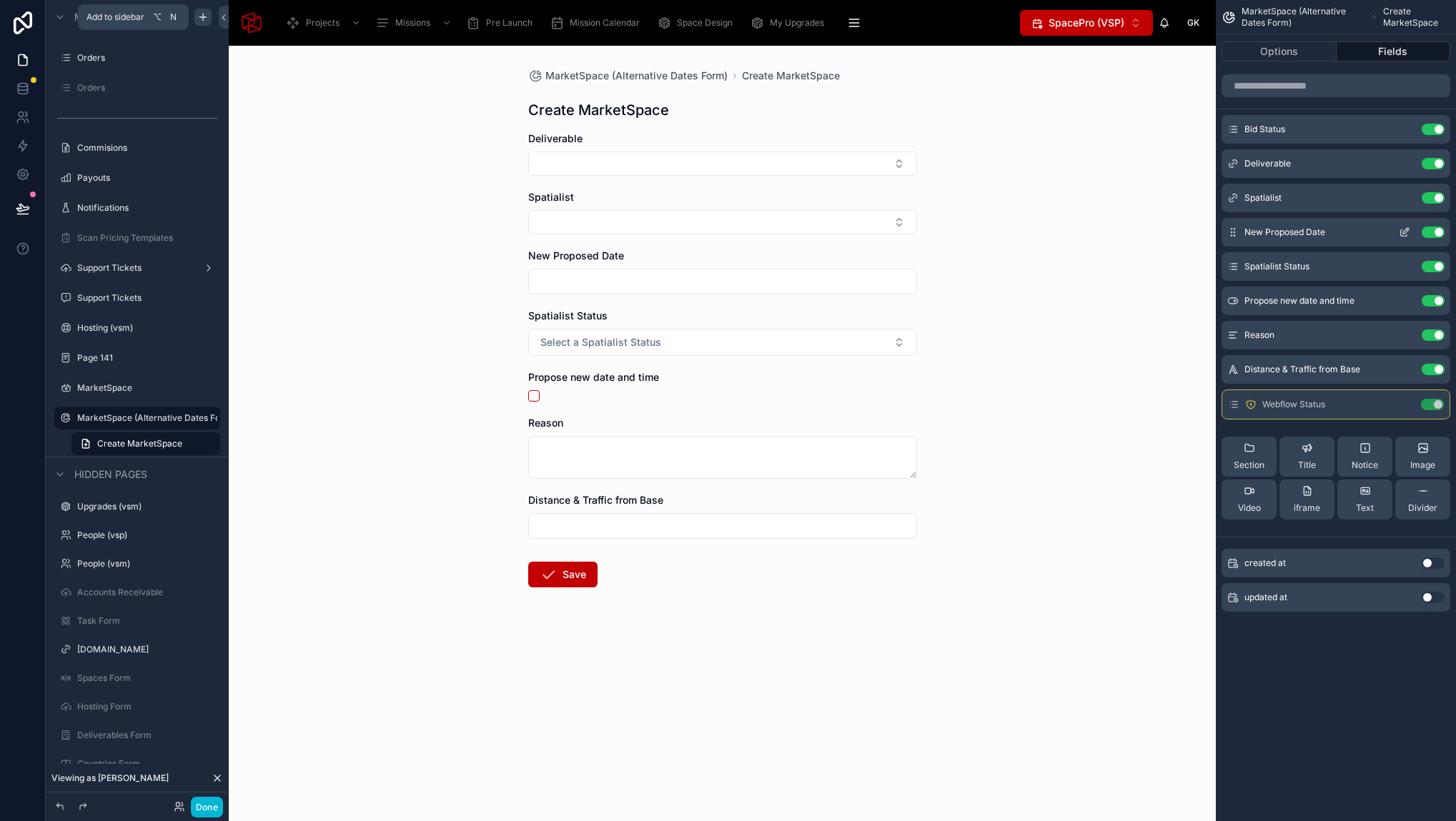
click at [1403, 232] on icon "scrollable content" at bounding box center [1405, 231] width 6 height 6
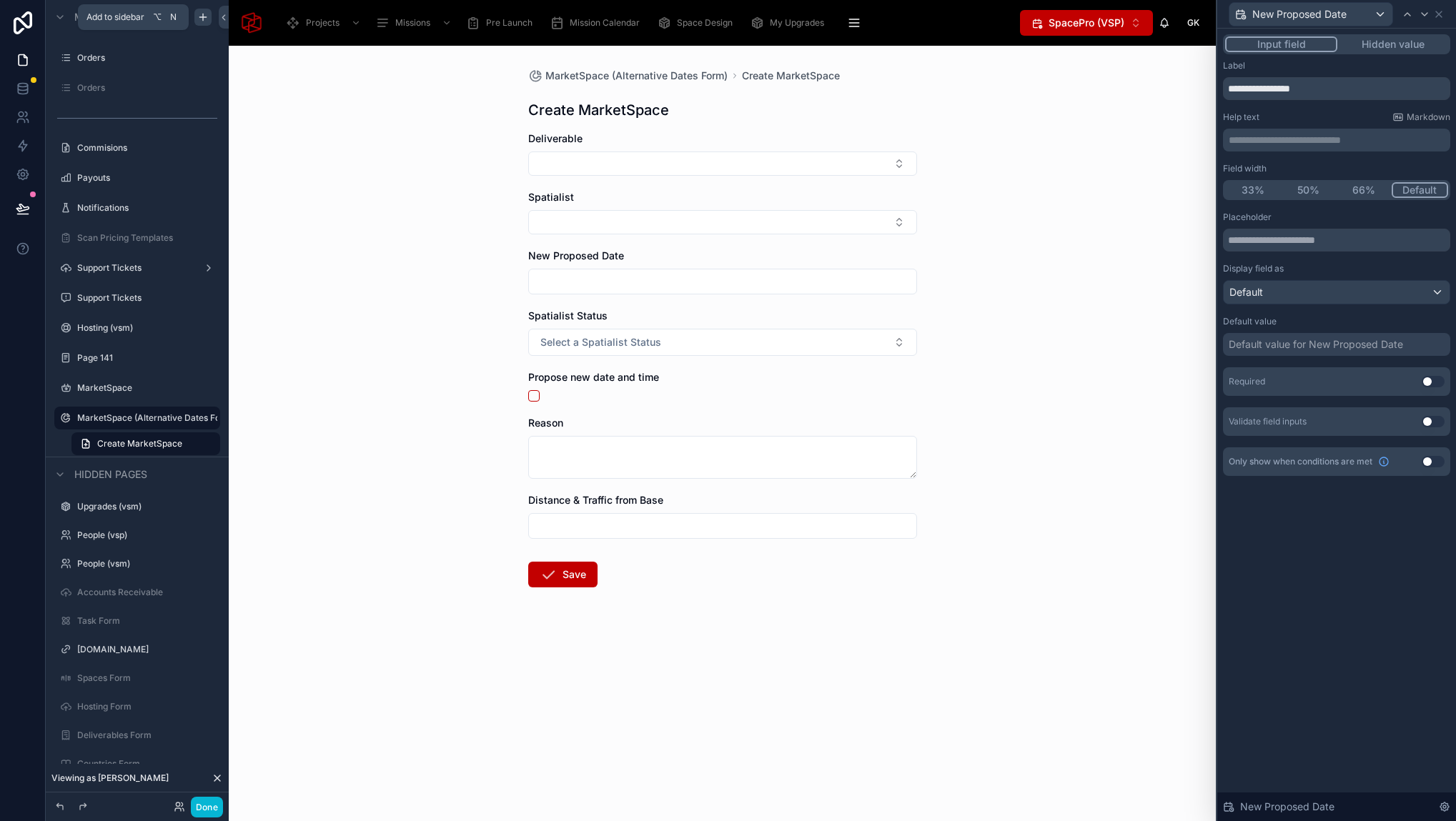
click at [1436, 378] on button "Use setting" at bounding box center [1432, 381] width 23 height 11
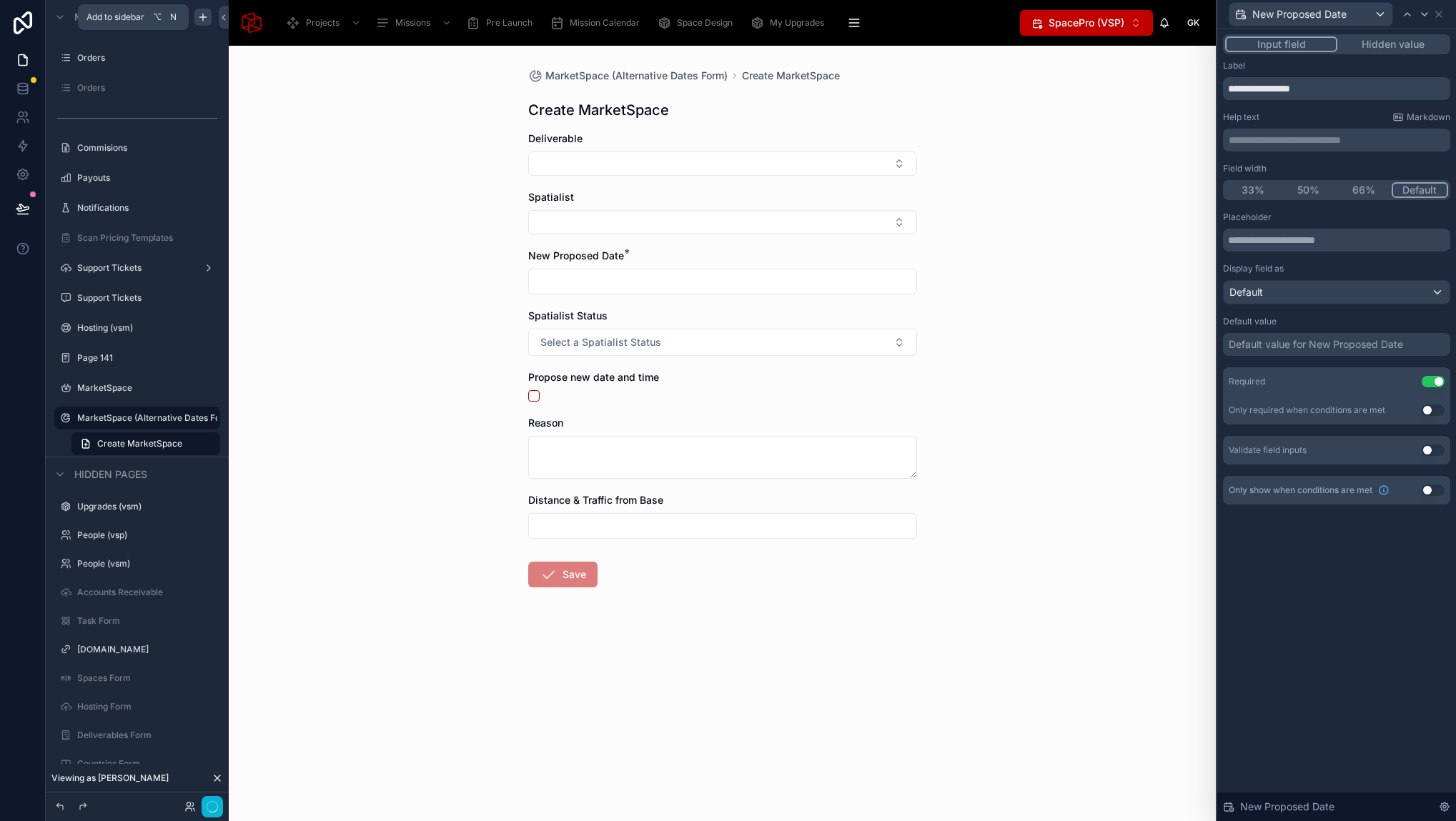
click at [1071, 368] on div "MarketSpace (Alternative Dates Form) Create MarketSpace Create MarketSpace Deli…" at bounding box center [722, 433] width 987 height 775
click at [1103, 179] on div "MarketSpace (Alternative Dates Form) Create MarketSpace Create MarketSpace Deli…" at bounding box center [722, 433] width 987 height 775
click at [1420, 16] on icon at bounding box center [1424, 14] width 11 height 11
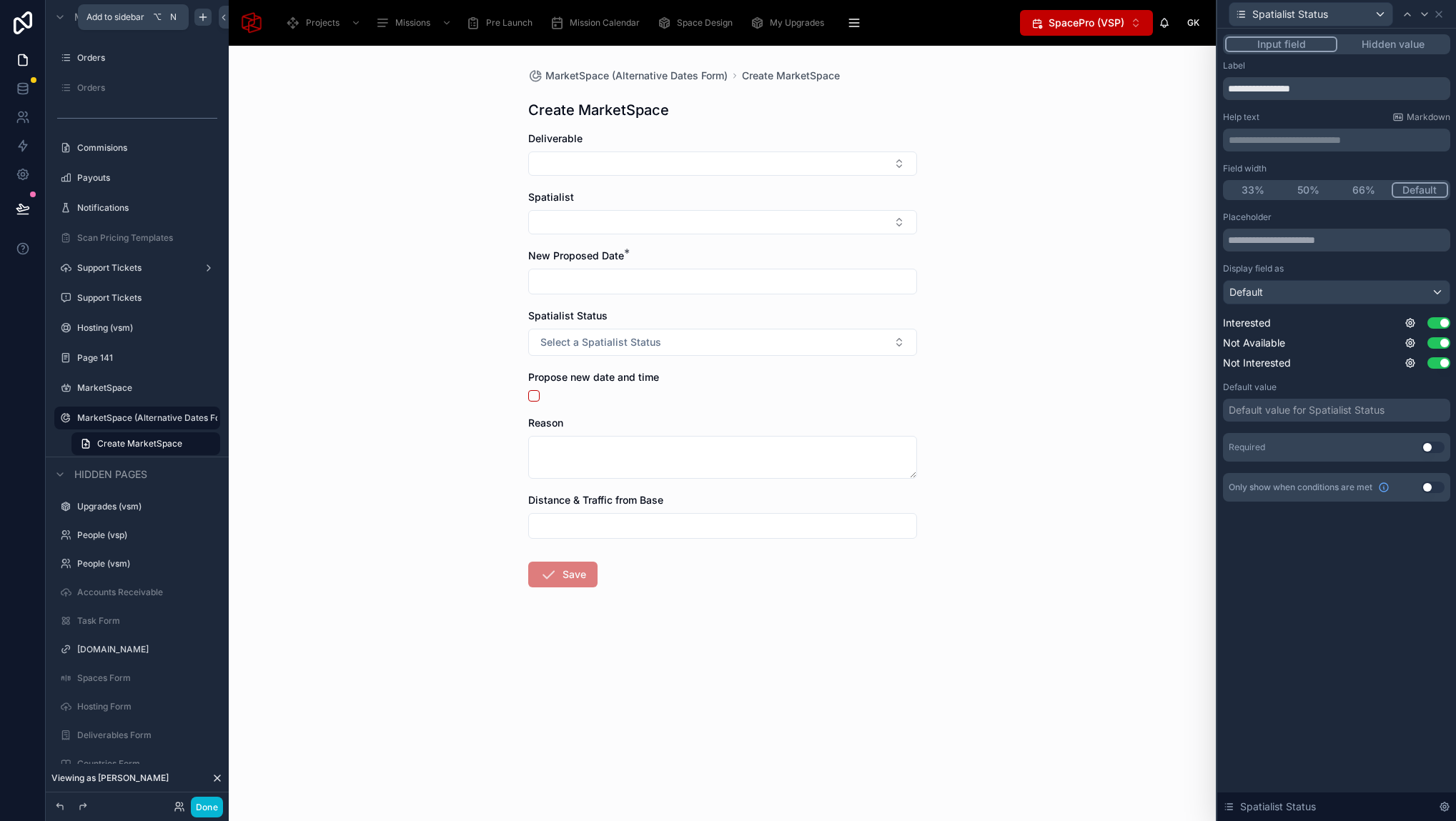
click at [1122, 319] on div "MarketSpace (Alternative Dates Form) Create MarketSpace Create MarketSpace Deli…" at bounding box center [722, 433] width 987 height 775
drag, startPoint x: 1438, startPoint y: 11, endPoint x: 1431, endPoint y: 30, distance: 20.2
click at [1438, 11] on icon at bounding box center [1438, 14] width 11 height 11
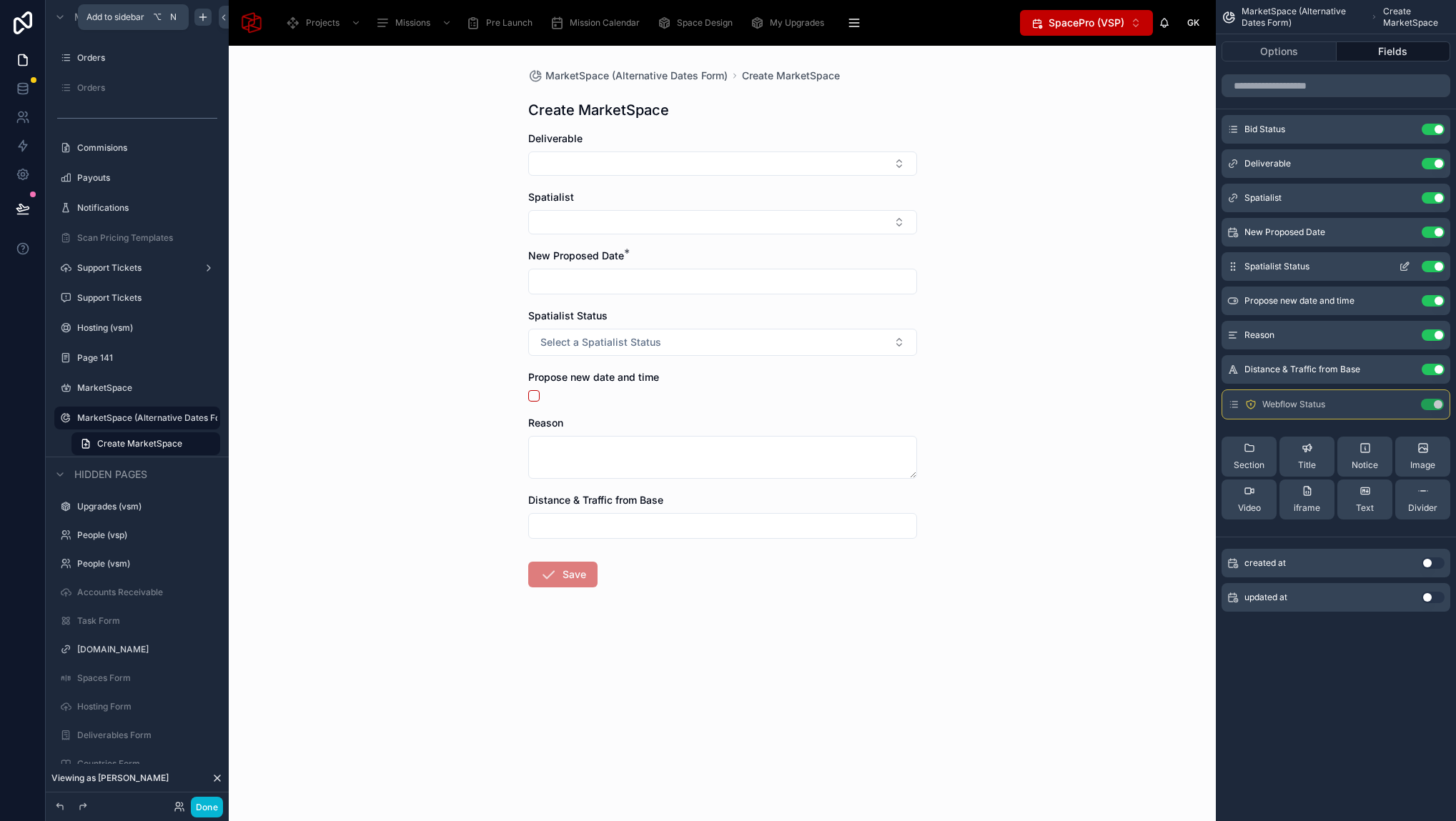
click at [1408, 265] on icon "scrollable content" at bounding box center [1403, 265] width 11 height 11
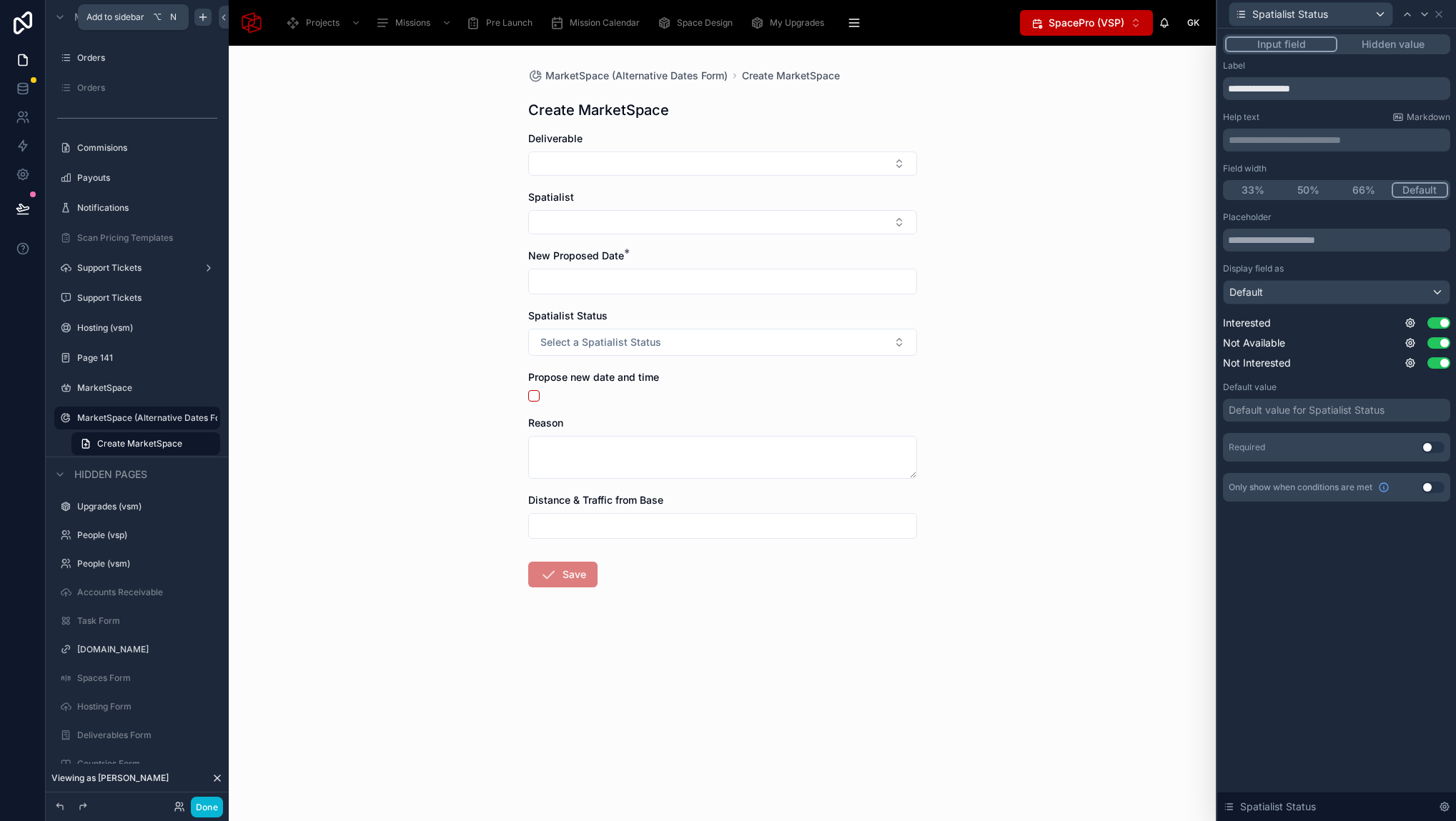
click at [1408, 48] on button "Hidden value" at bounding box center [1392, 44] width 111 height 16
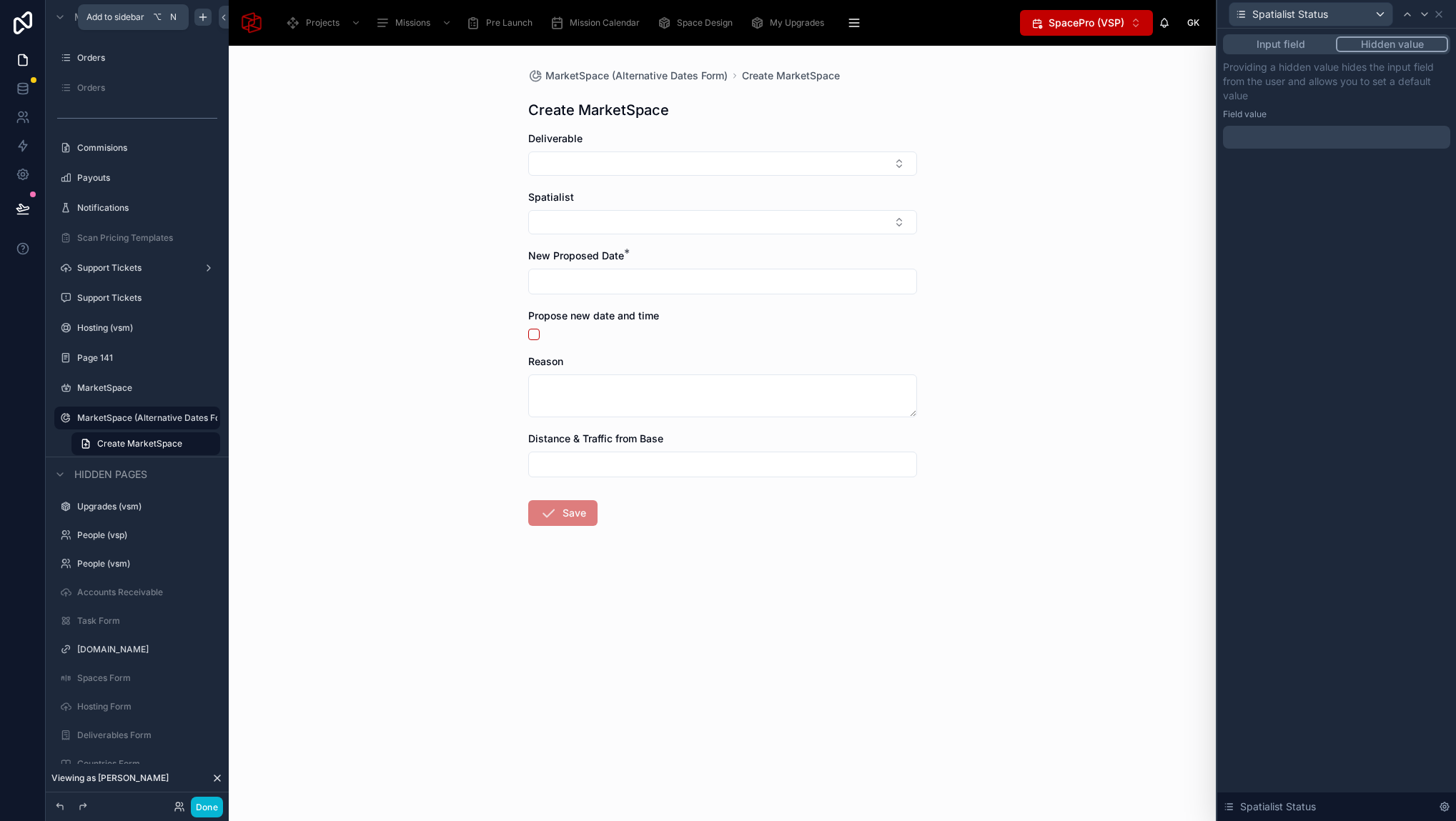
click at [1277, 145] on div at bounding box center [1336, 137] width 227 height 23
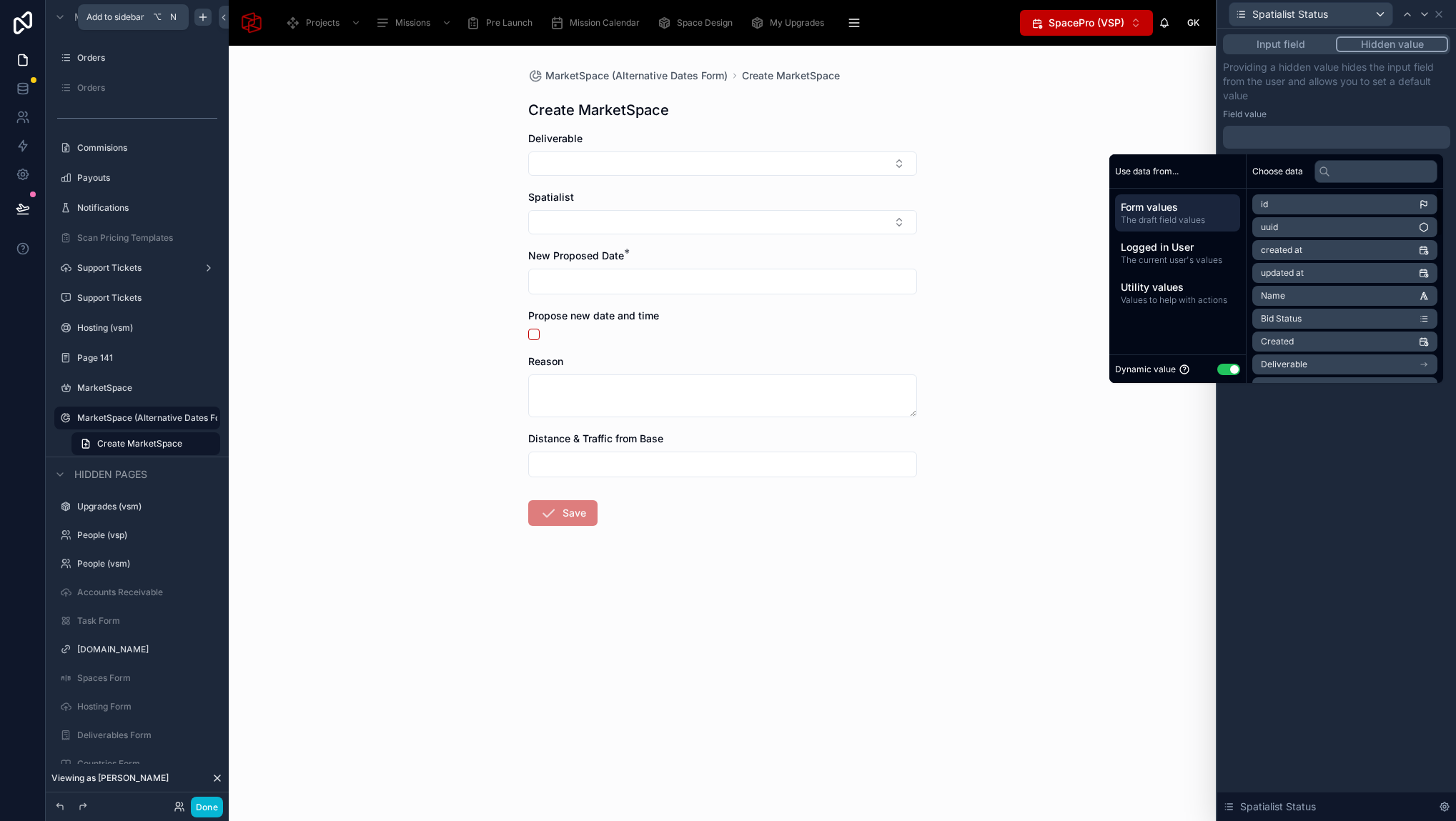
click at [1218, 365] on button "Use setting" at bounding box center [1228, 369] width 23 height 11
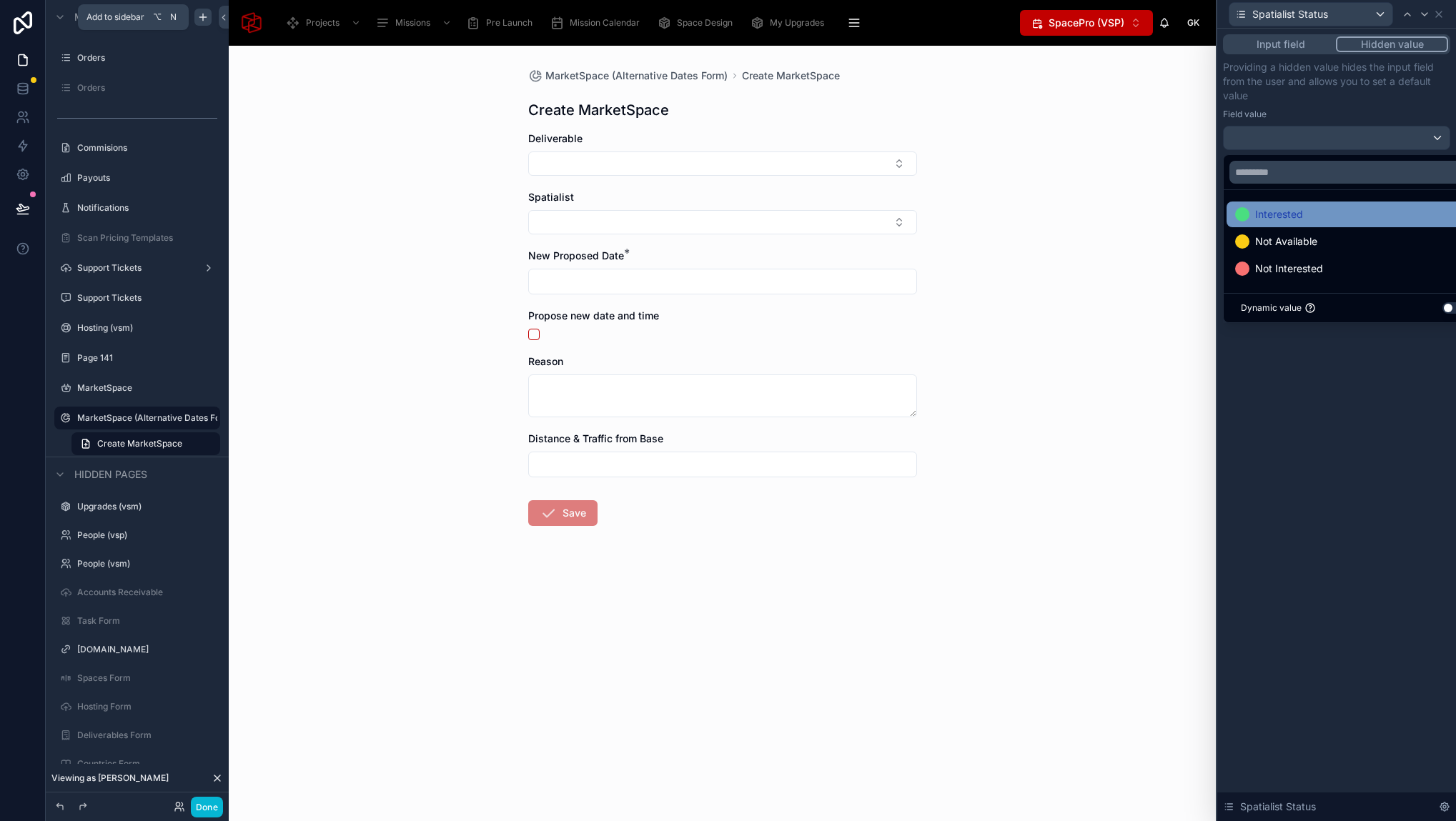
click at [1277, 220] on span "Interested" at bounding box center [1279, 215] width 48 height 17
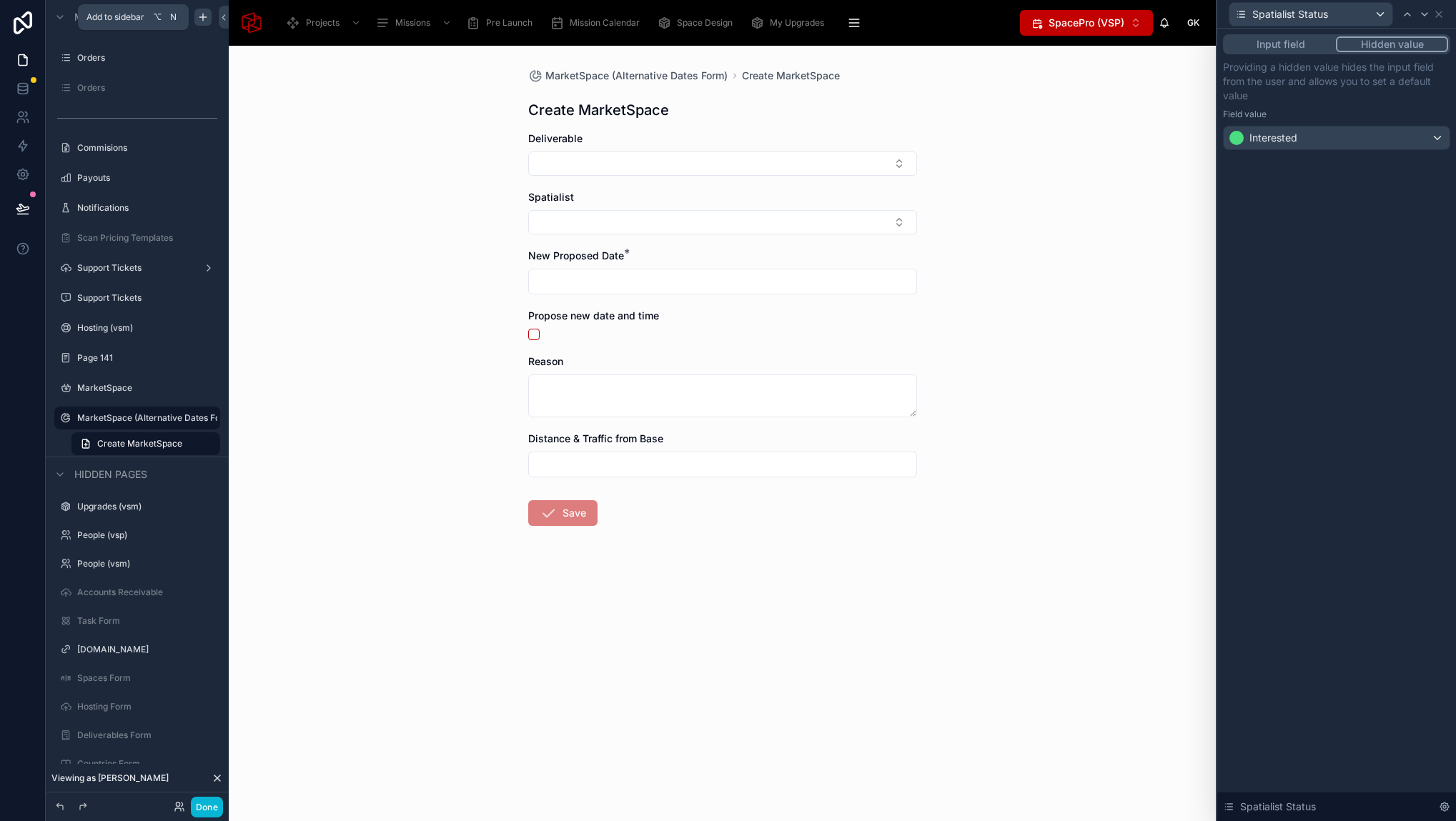
click at [1076, 336] on div "MarketSpace (Alternative Dates Form) Create MarketSpace Create MarketSpace Deli…" at bounding box center [722, 433] width 987 height 775
click at [1442, 14] on icon at bounding box center [1438, 14] width 11 height 11
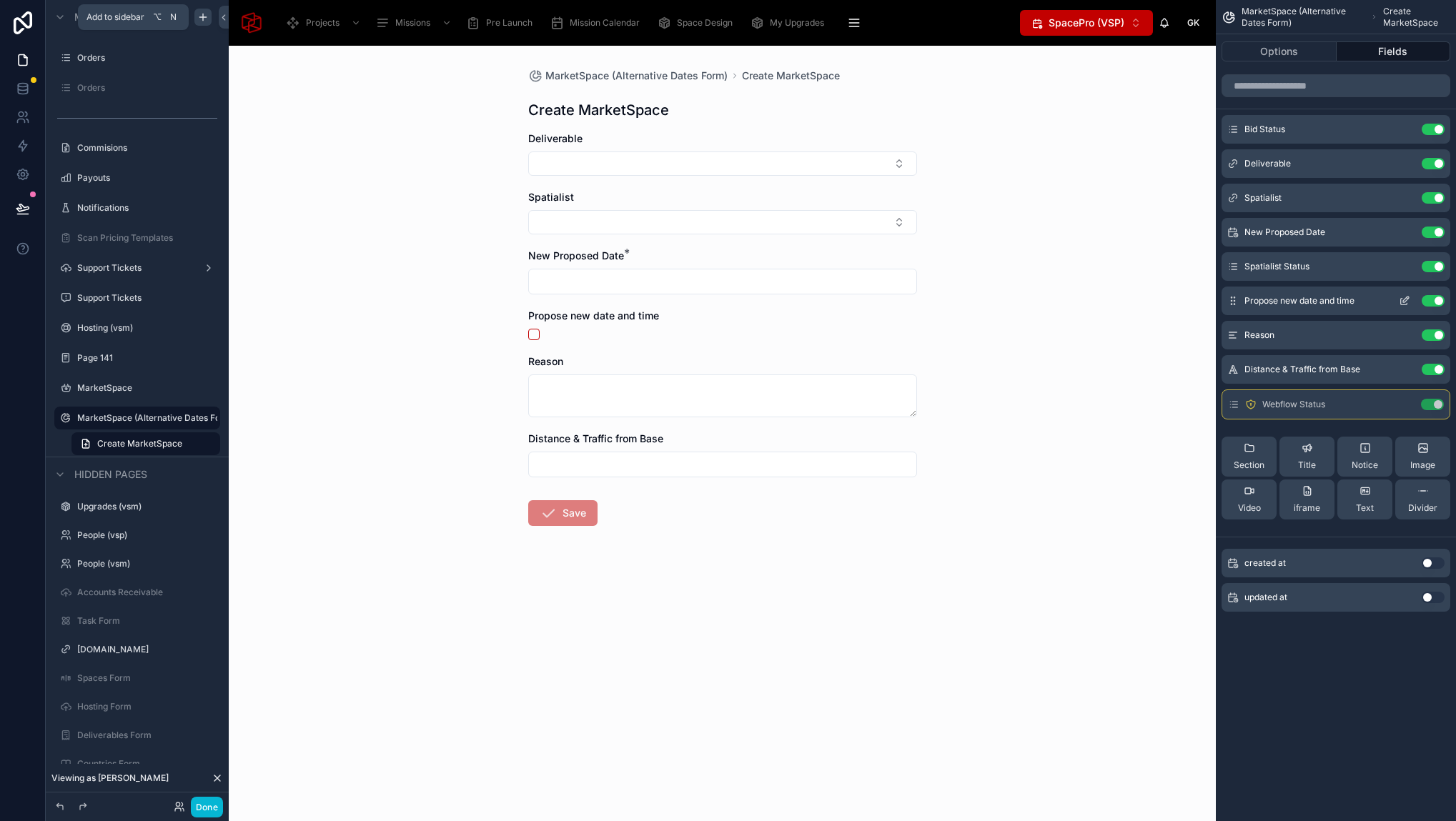
click at [1403, 303] on icon "scrollable content" at bounding box center [1403, 300] width 11 height 11
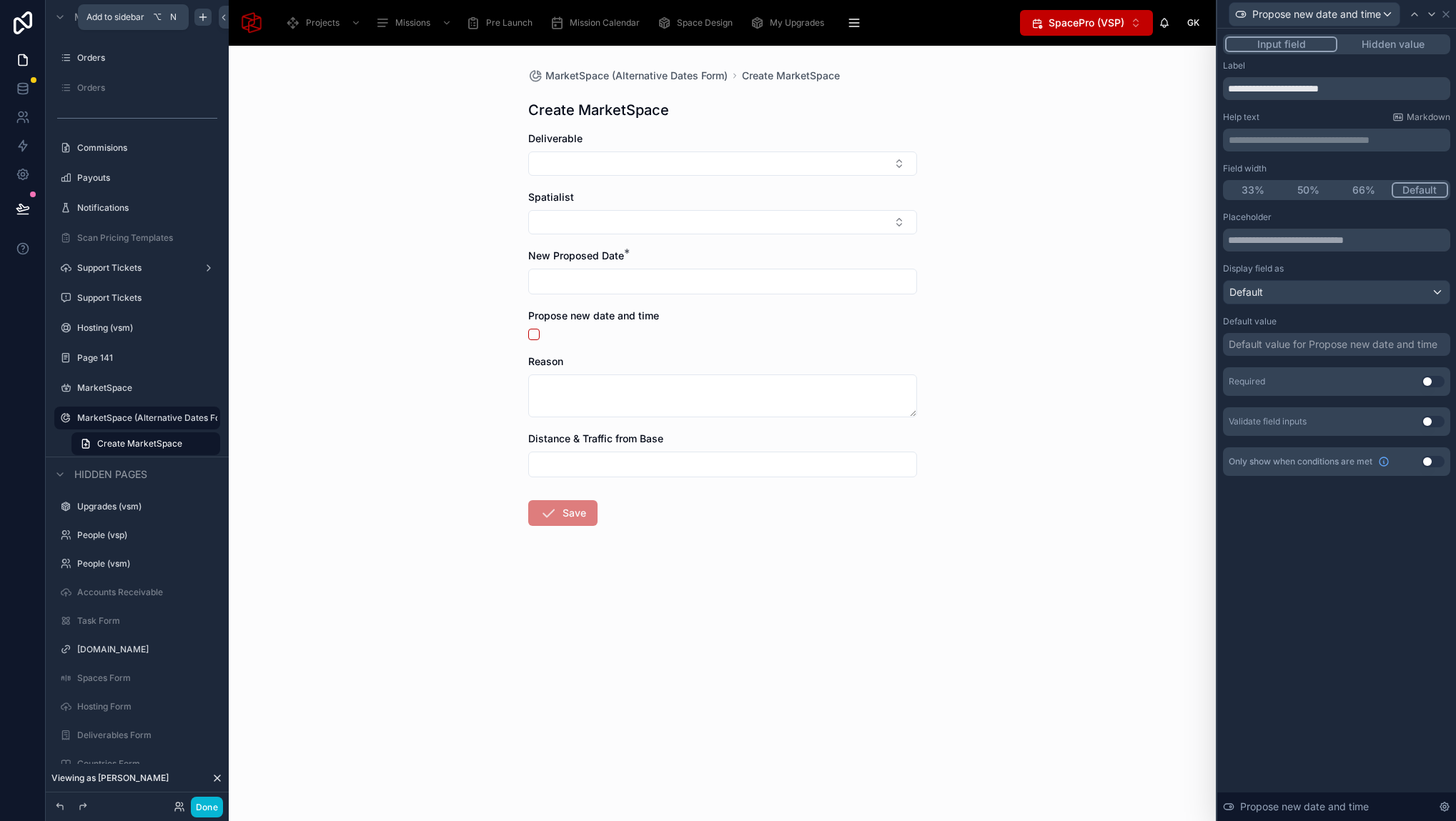
click at [1411, 47] on button "Hidden value" at bounding box center [1392, 44] width 111 height 16
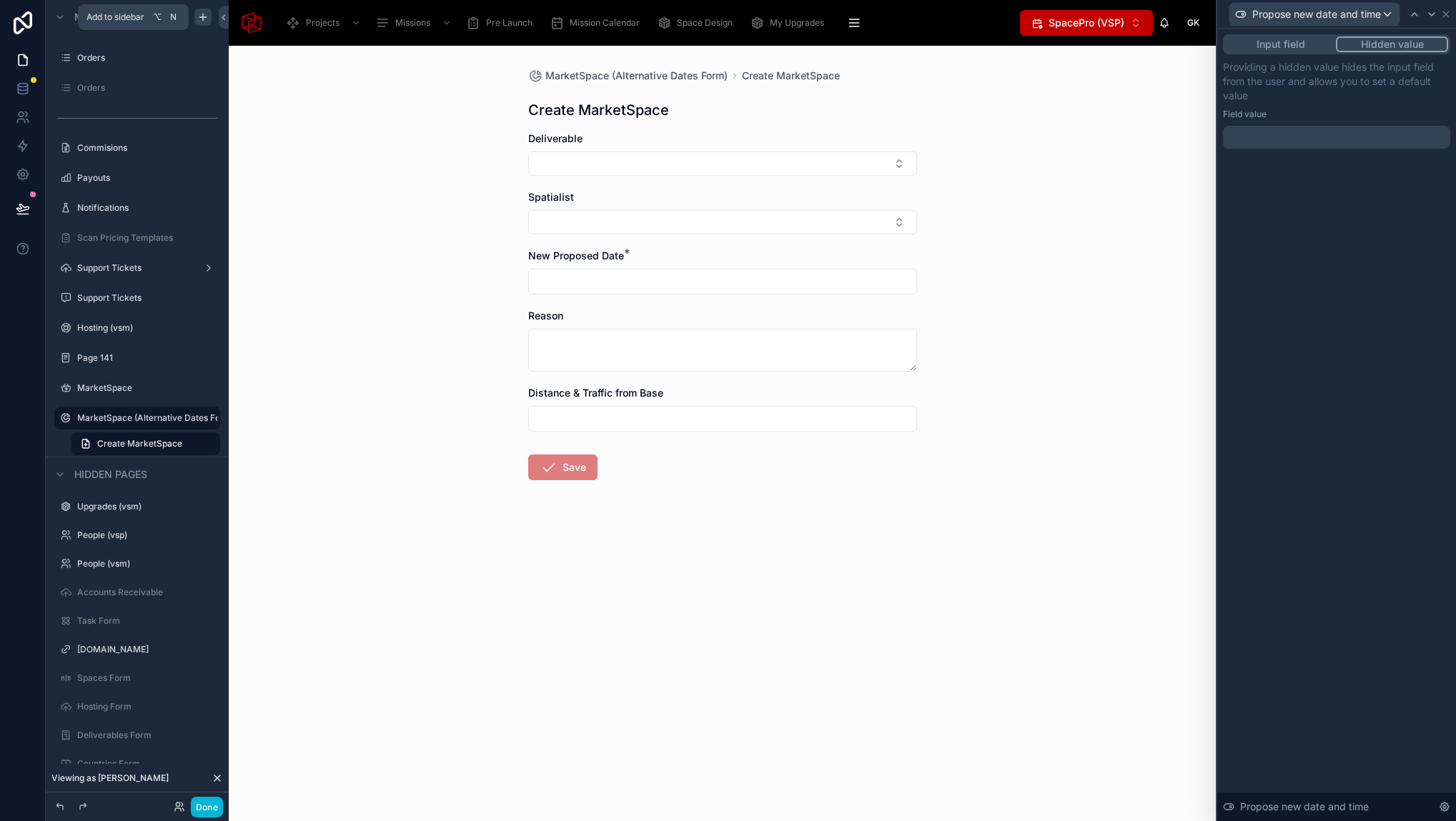
click at [1258, 135] on div at bounding box center [1336, 137] width 227 height 23
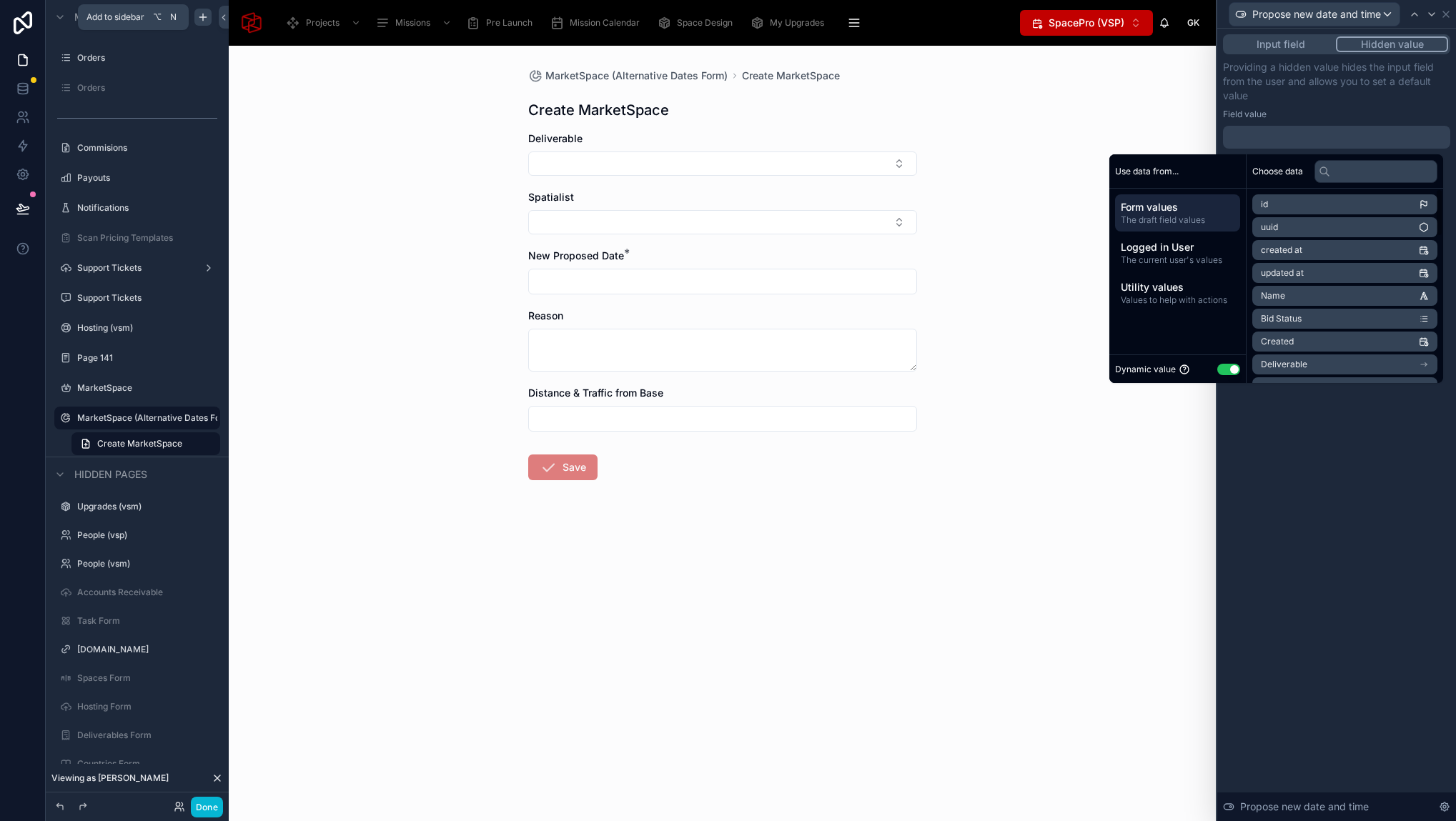
click at [1222, 368] on button "Use setting" at bounding box center [1228, 369] width 23 height 11
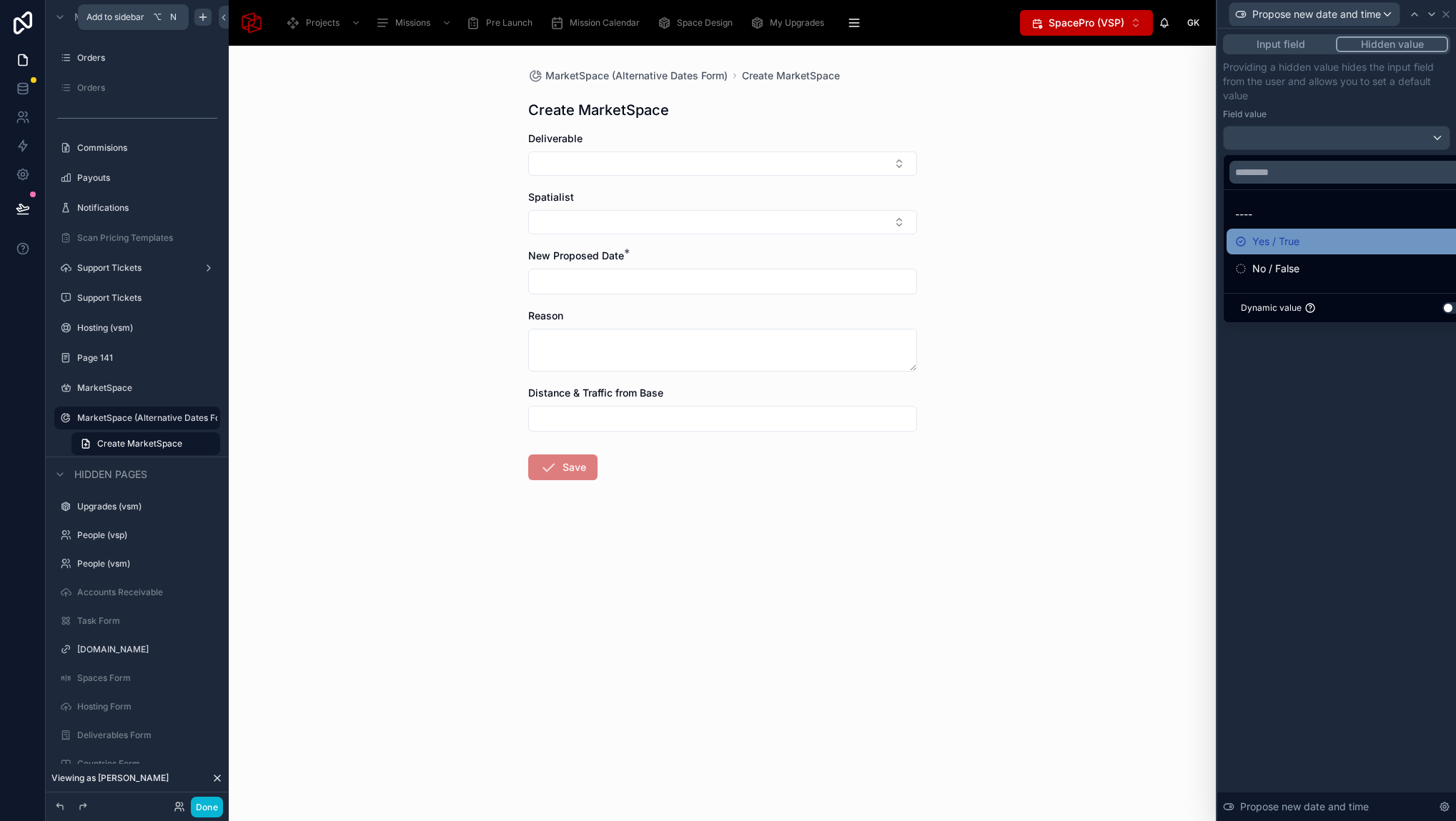
click at [1292, 236] on span "Yes / True" at bounding box center [1276, 242] width 48 height 17
click at [1084, 354] on div "MarketSpace (Alternative Dates Form) Create MarketSpace Create MarketSpace Deli…" at bounding box center [722, 433] width 987 height 775
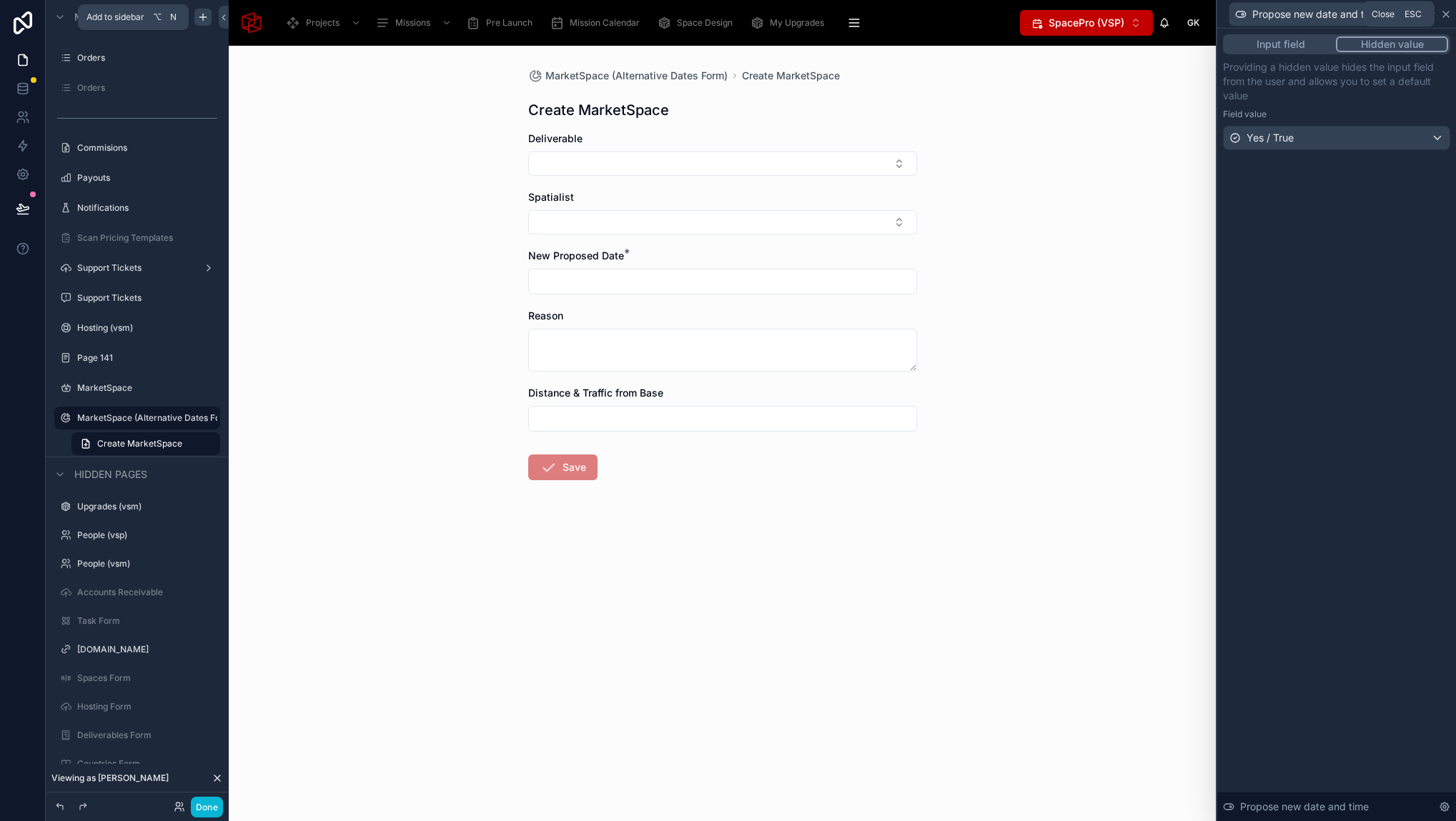
click at [1445, 15] on icon at bounding box center [1445, 14] width 11 height 11
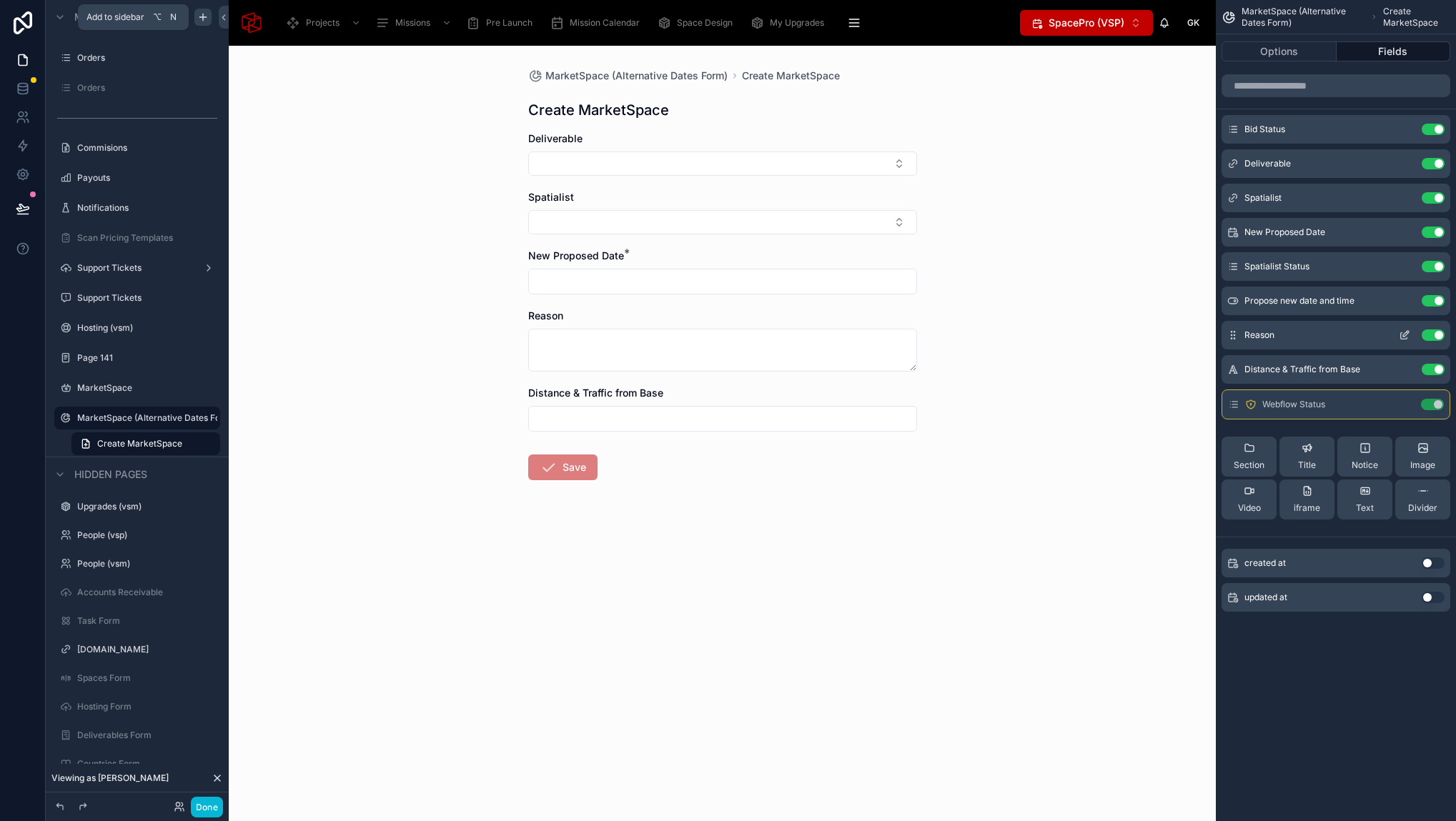
click at [1436, 334] on button "Use setting" at bounding box center [1432, 334] width 23 height 11
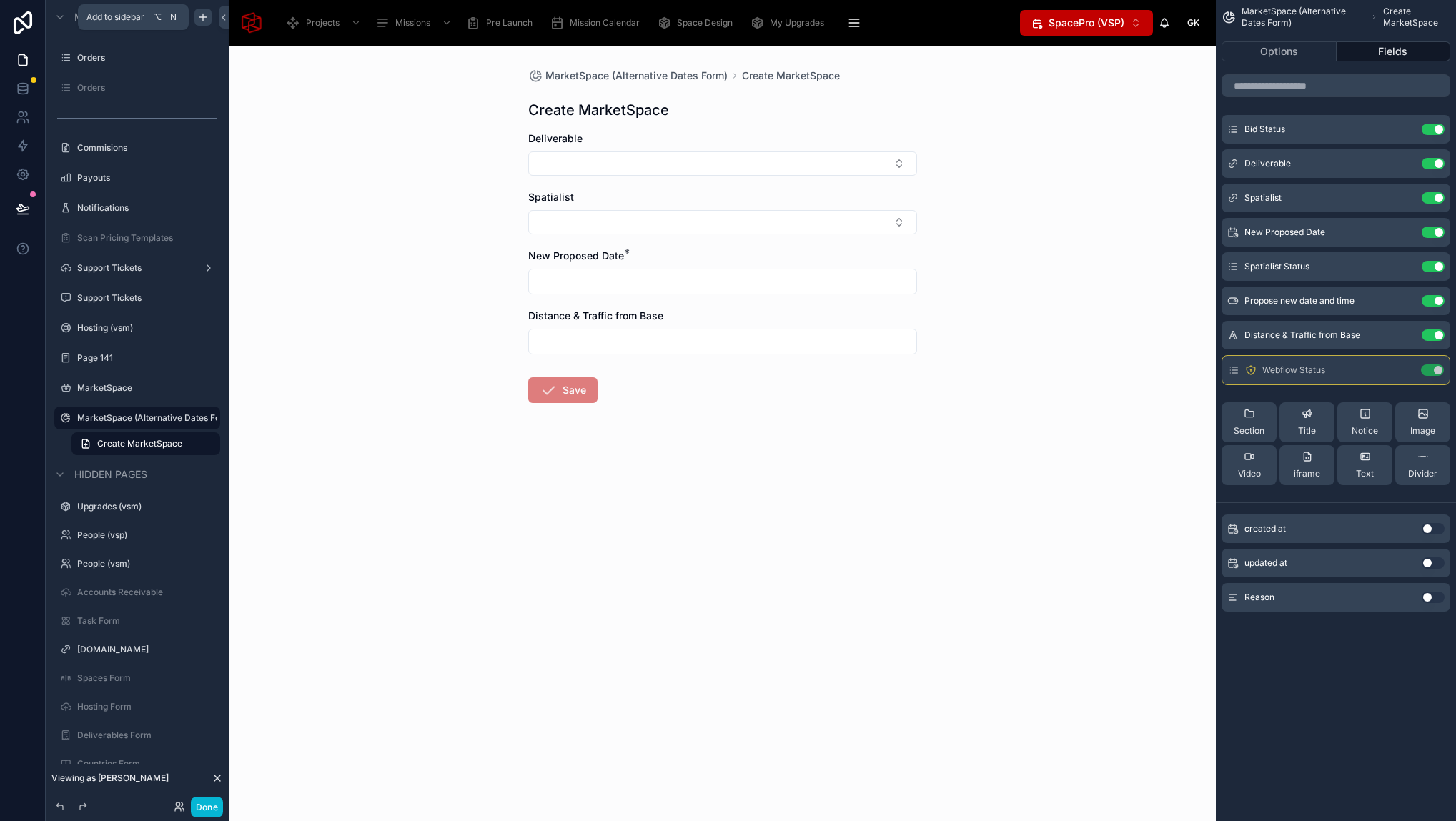
click at [1436, 334] on button "Use setting" at bounding box center [1432, 334] width 23 height 11
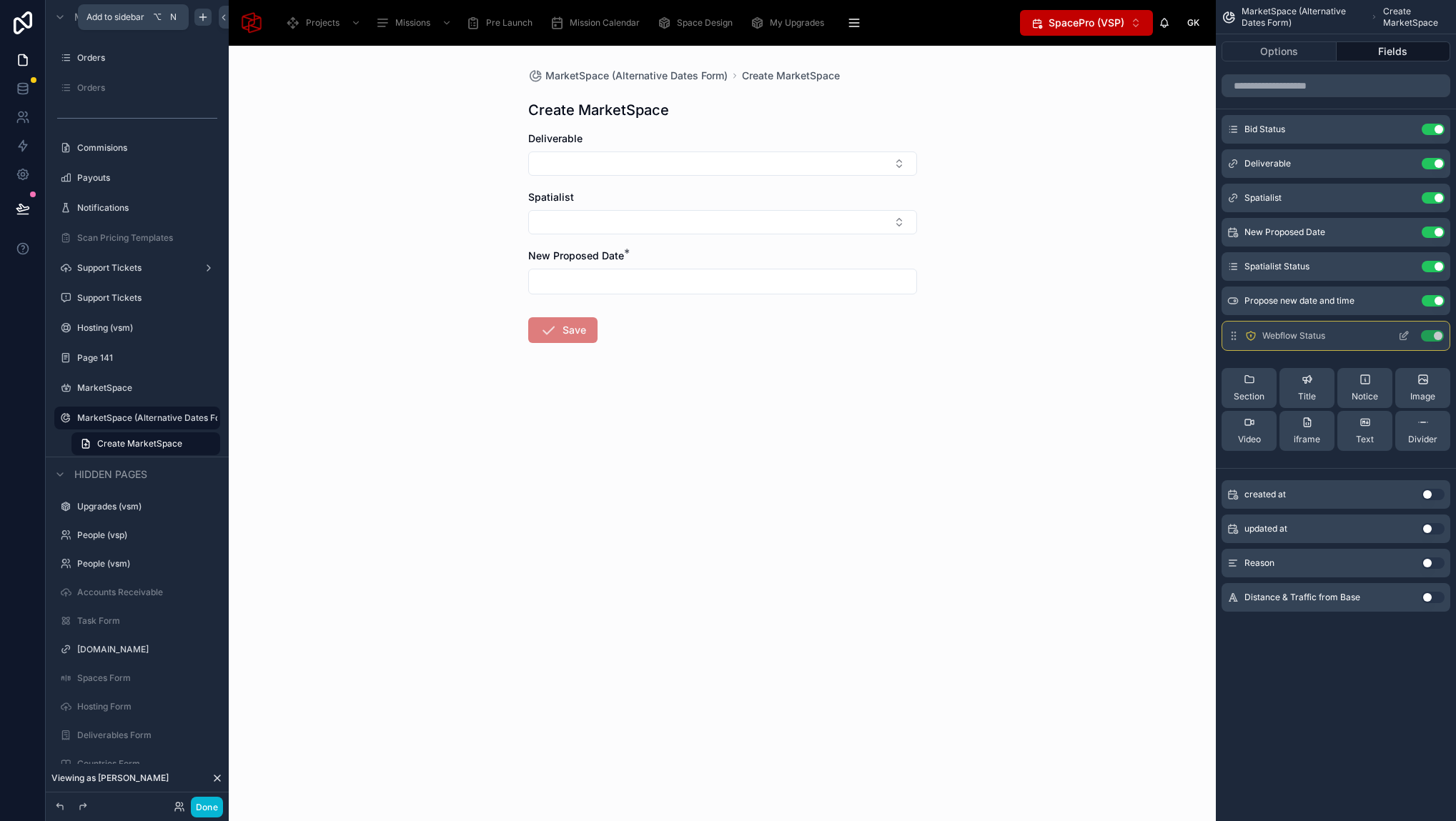
click at [1432, 333] on button "Use setting" at bounding box center [1431, 335] width 23 height 11
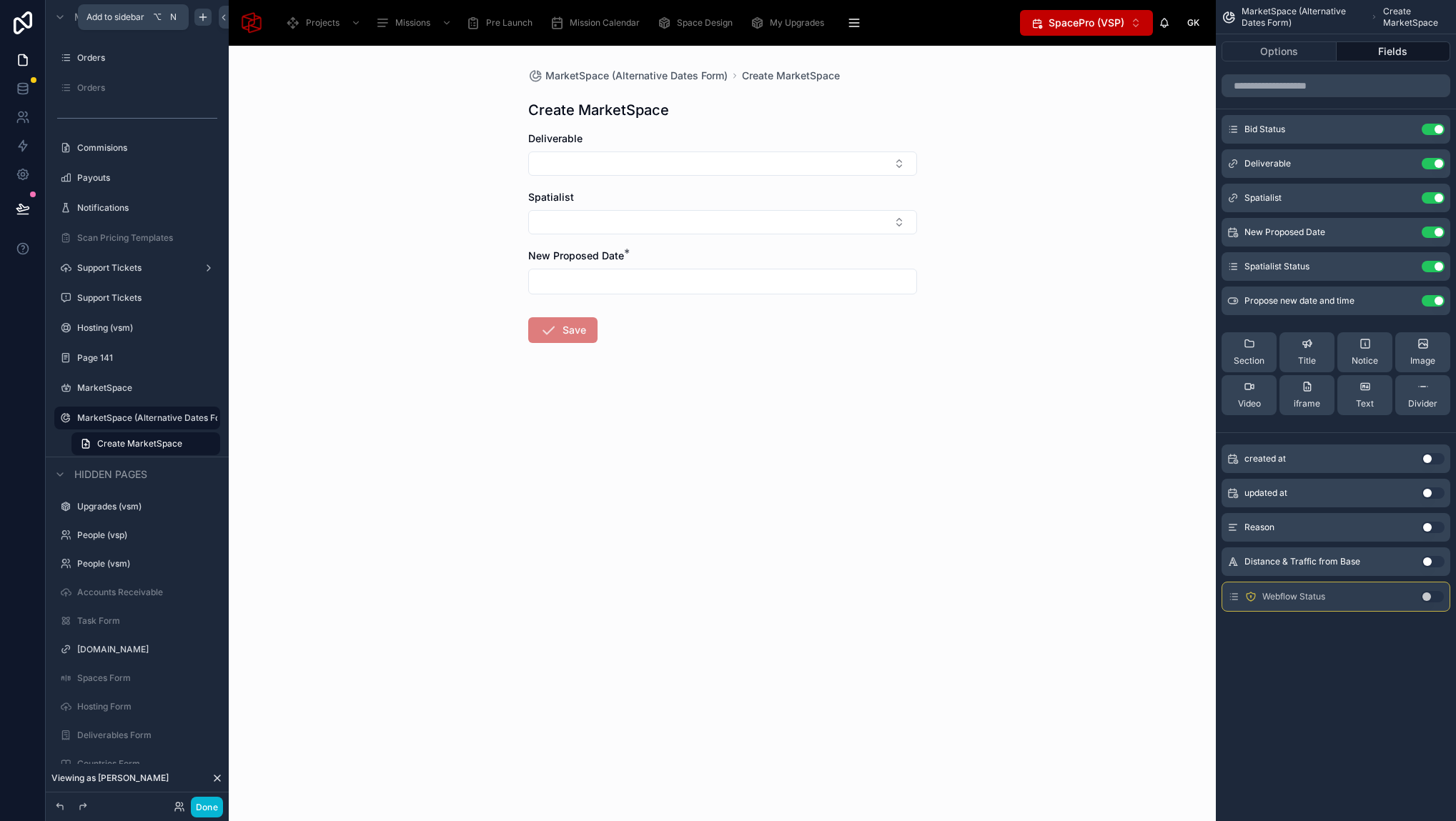
click at [951, 374] on div "MarketSpace (Alternative Dates Form) Create MarketSpace Create MarketSpace Deli…" at bounding box center [722, 433] width 987 height 775
click at [1281, 52] on button "Options" at bounding box center [1279, 52] width 115 height 20
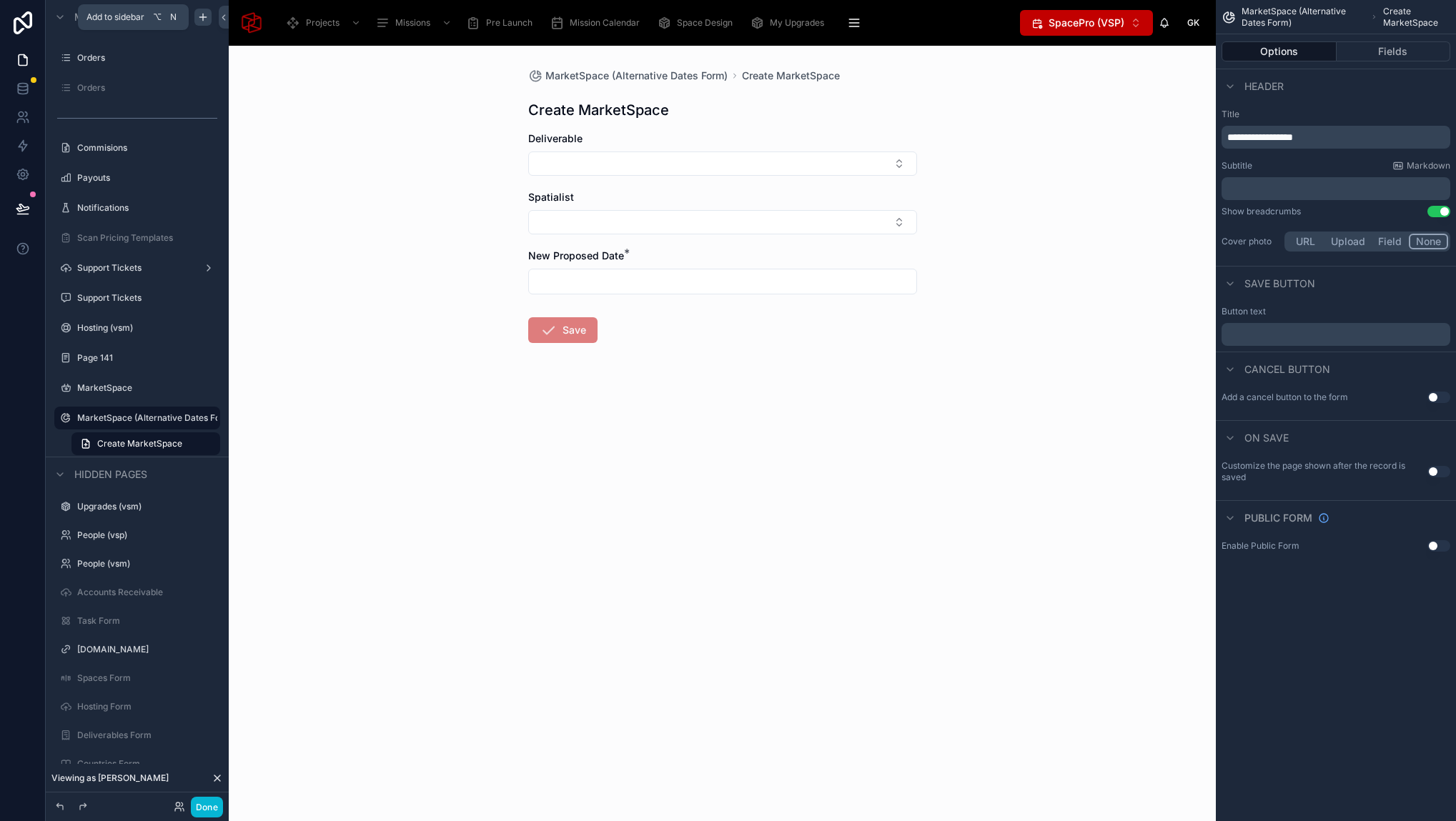
click at [1286, 142] on span "**********" at bounding box center [1259, 137] width 65 height 10
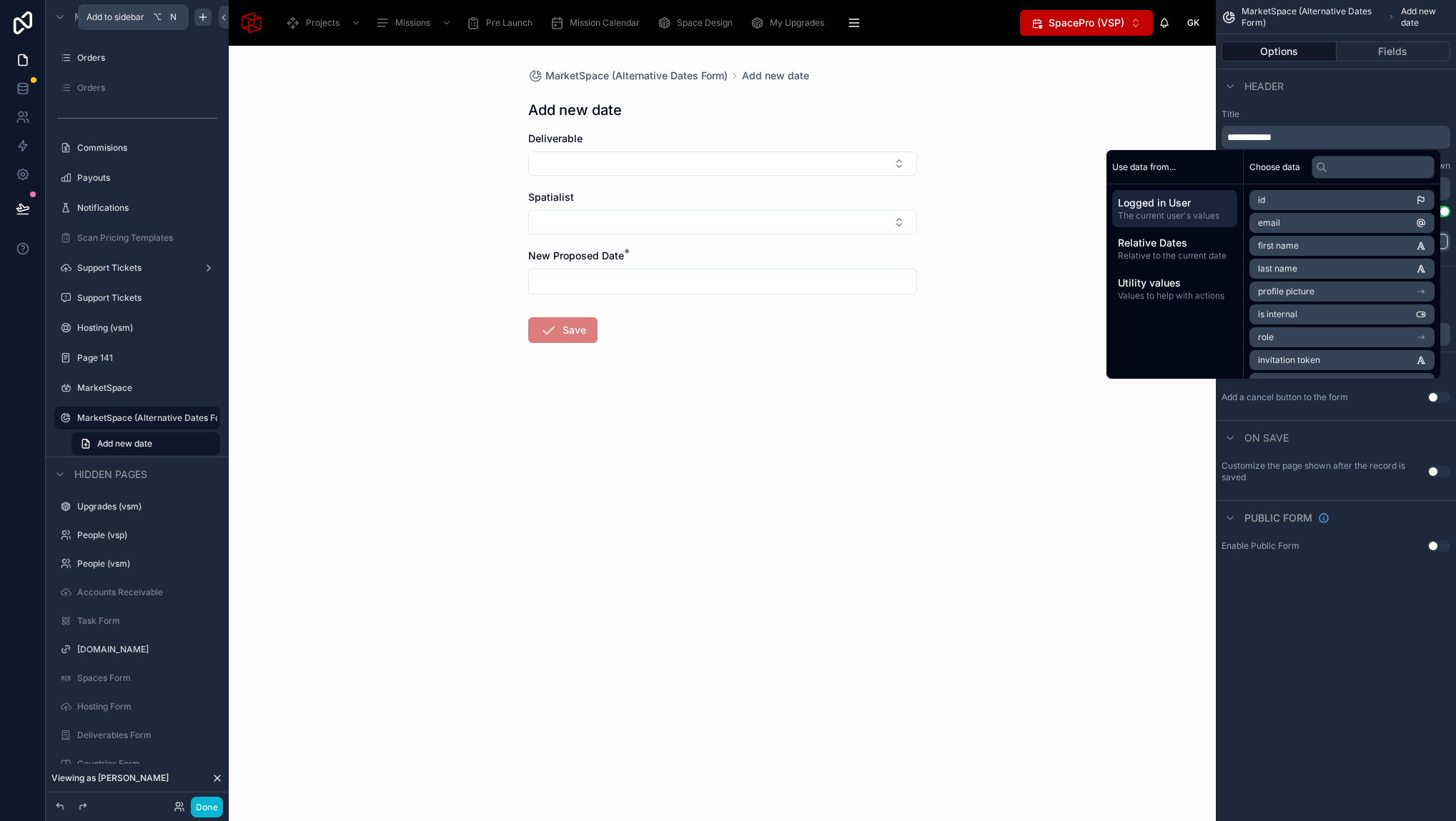
click at [1026, 427] on div "MarketSpace (Alternative Dates Form) Add new date Add new date Deliverable Spat…" at bounding box center [722, 433] width 987 height 775
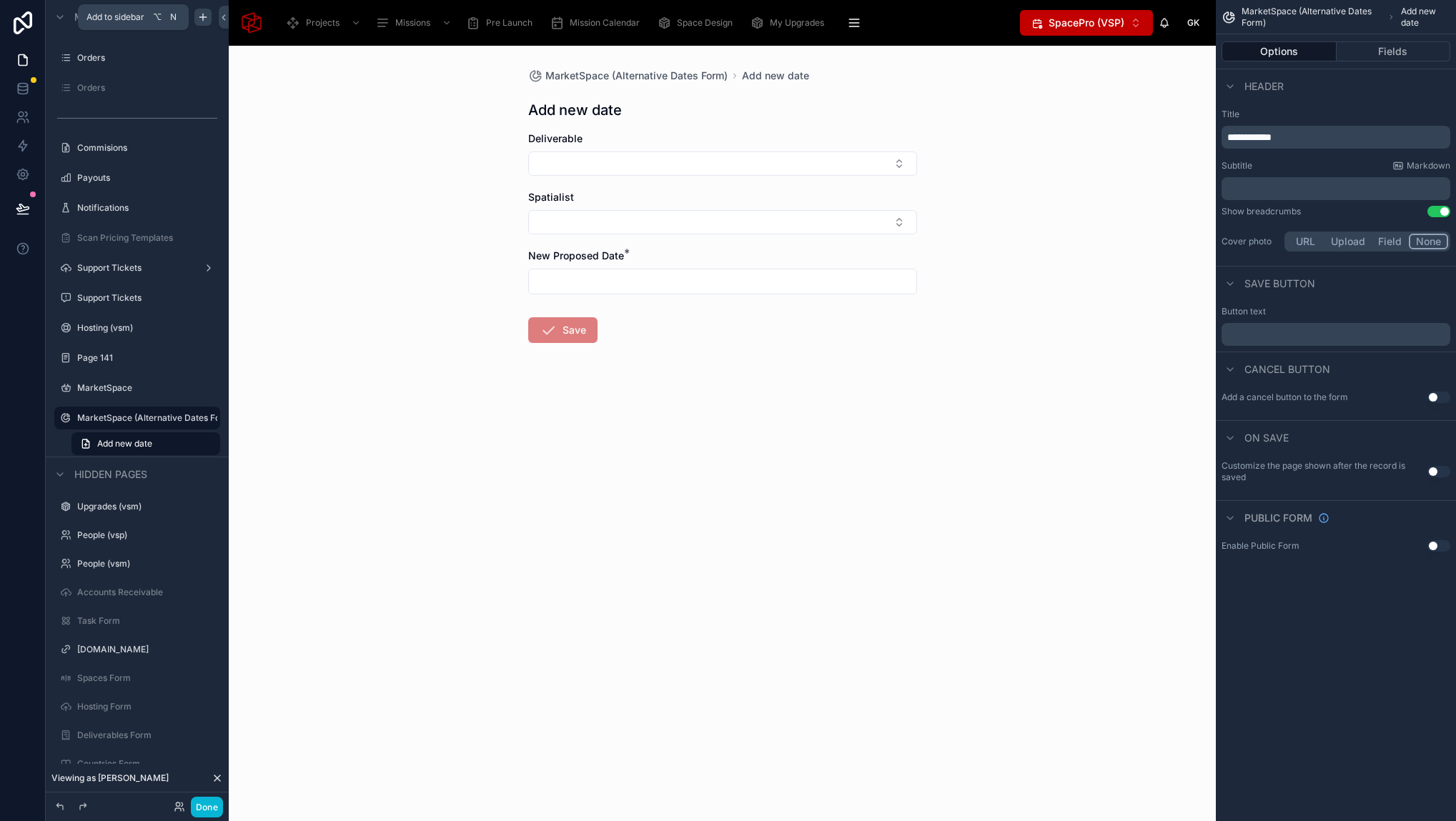
click at [994, 422] on div "MarketSpace (Alternative Dates Form) Add new date Add new date Deliverable Spat…" at bounding box center [722, 433] width 987 height 775
click at [210, 808] on button "Done" at bounding box center [207, 807] width 32 height 20
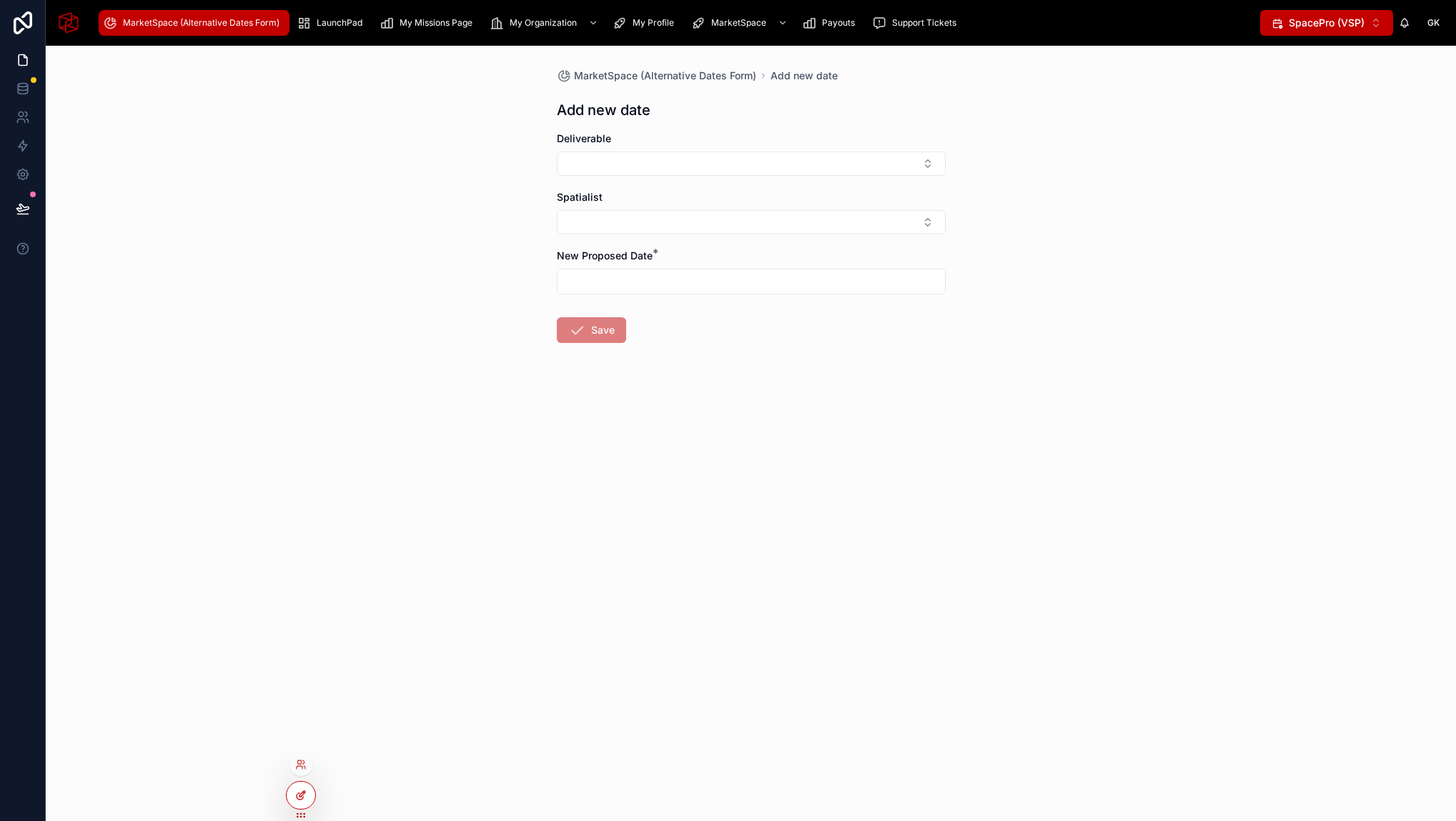
click at [303, 792] on icon at bounding box center [304, 792] width 2 height 2
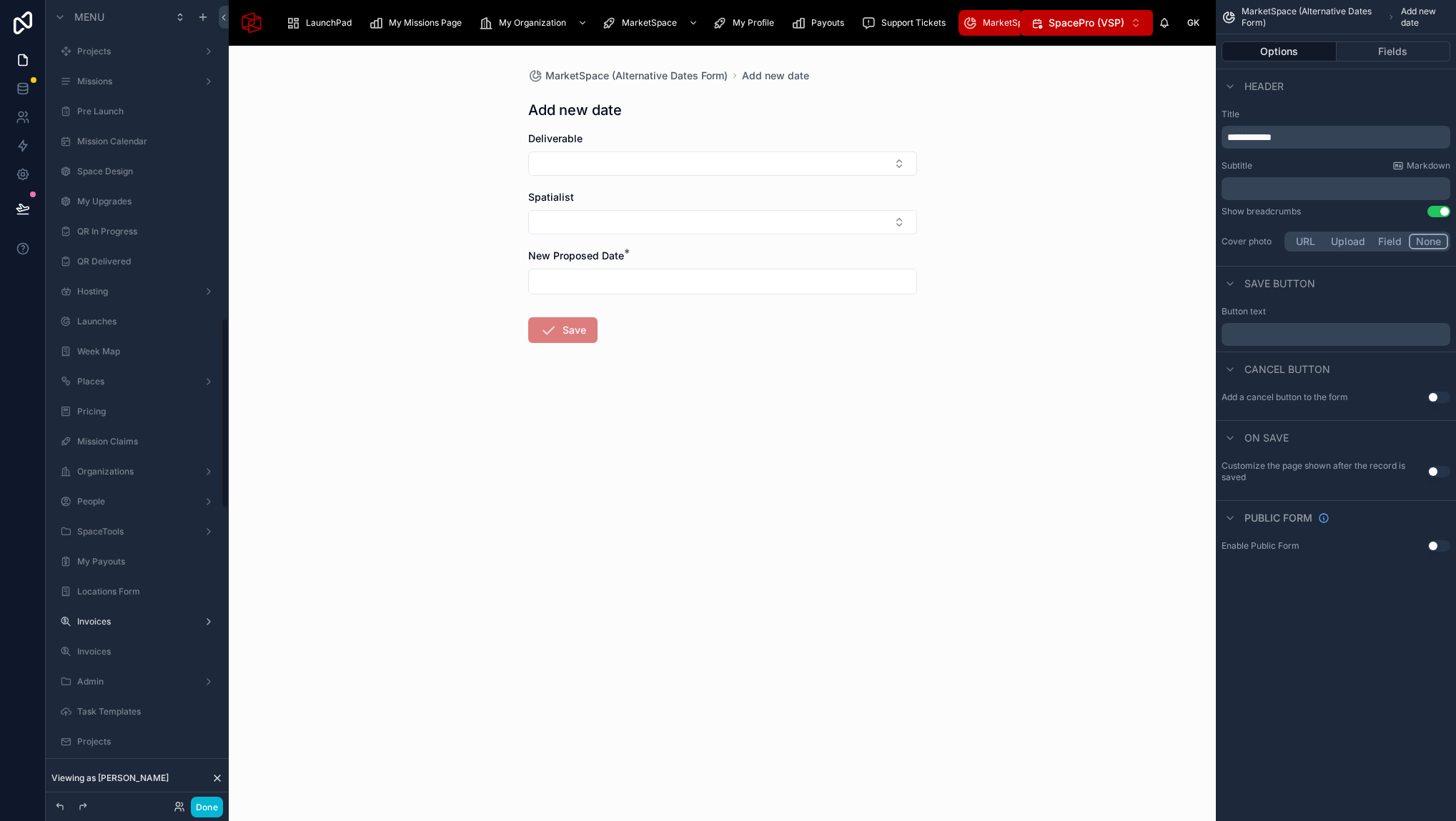
scroll to position [1343, 0]
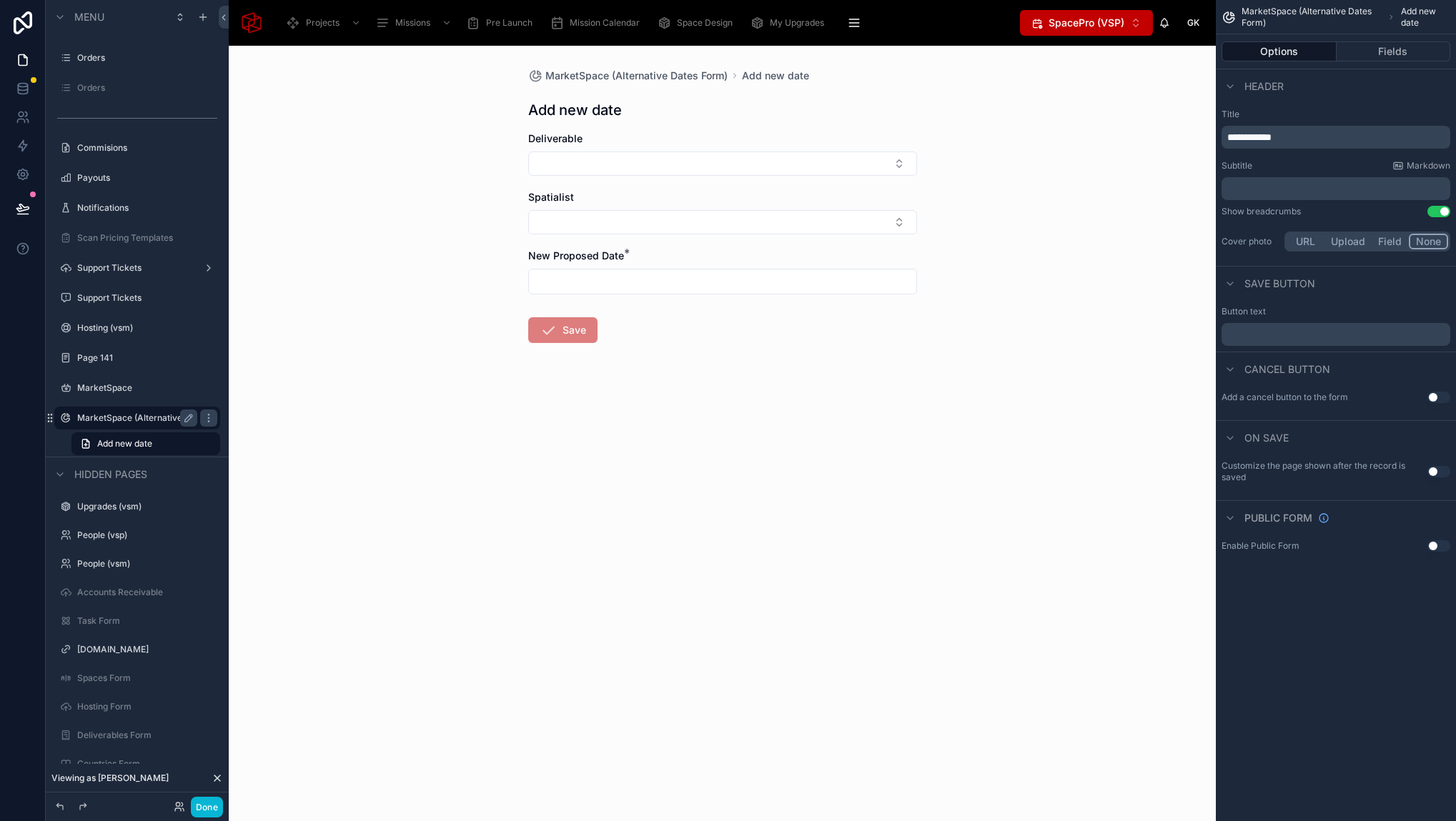
click at [149, 417] on label "MarketSpace (Alternative Dates Form)" at bounding box center [137, 417] width 120 height 11
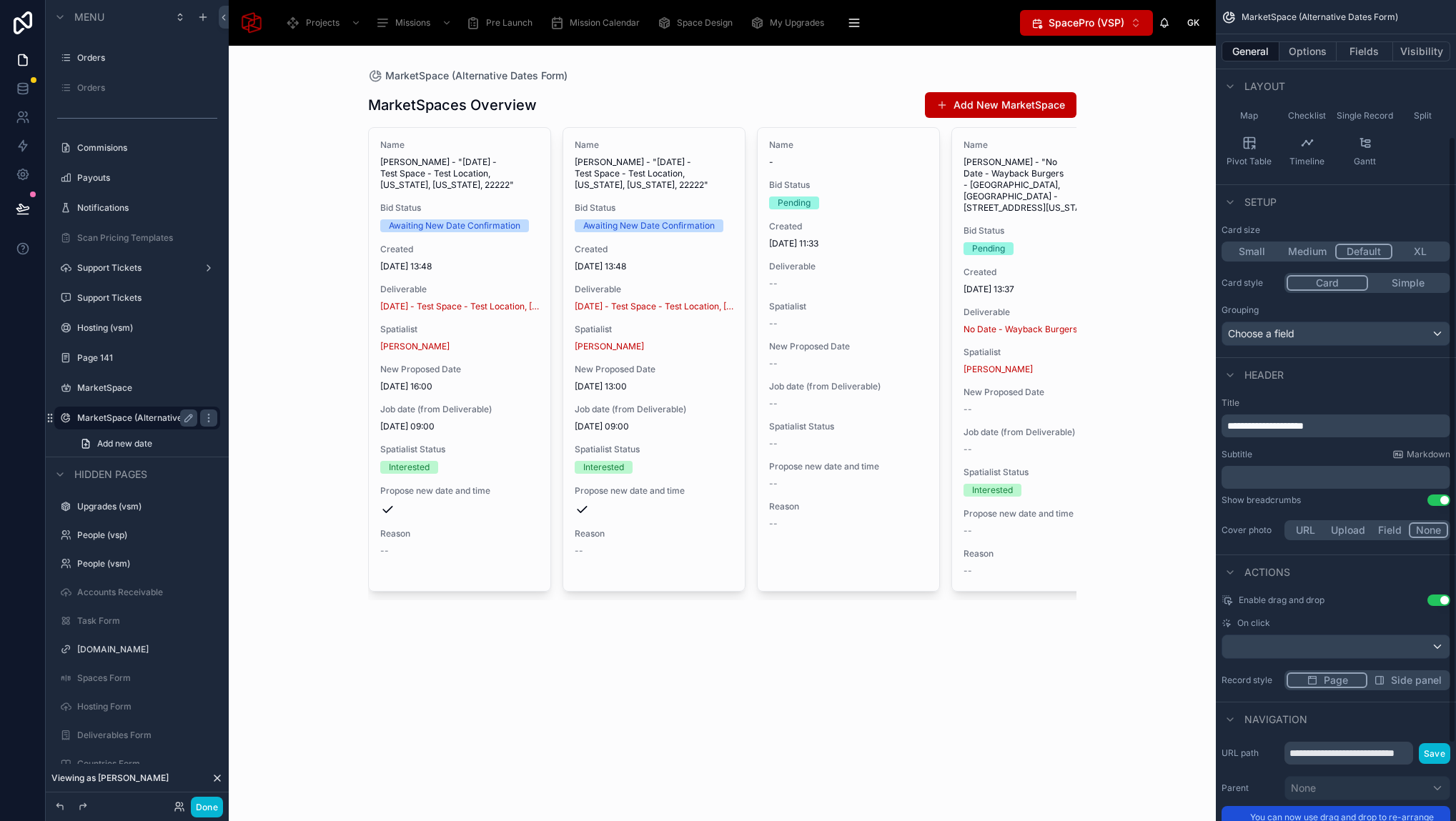
scroll to position [289, 0]
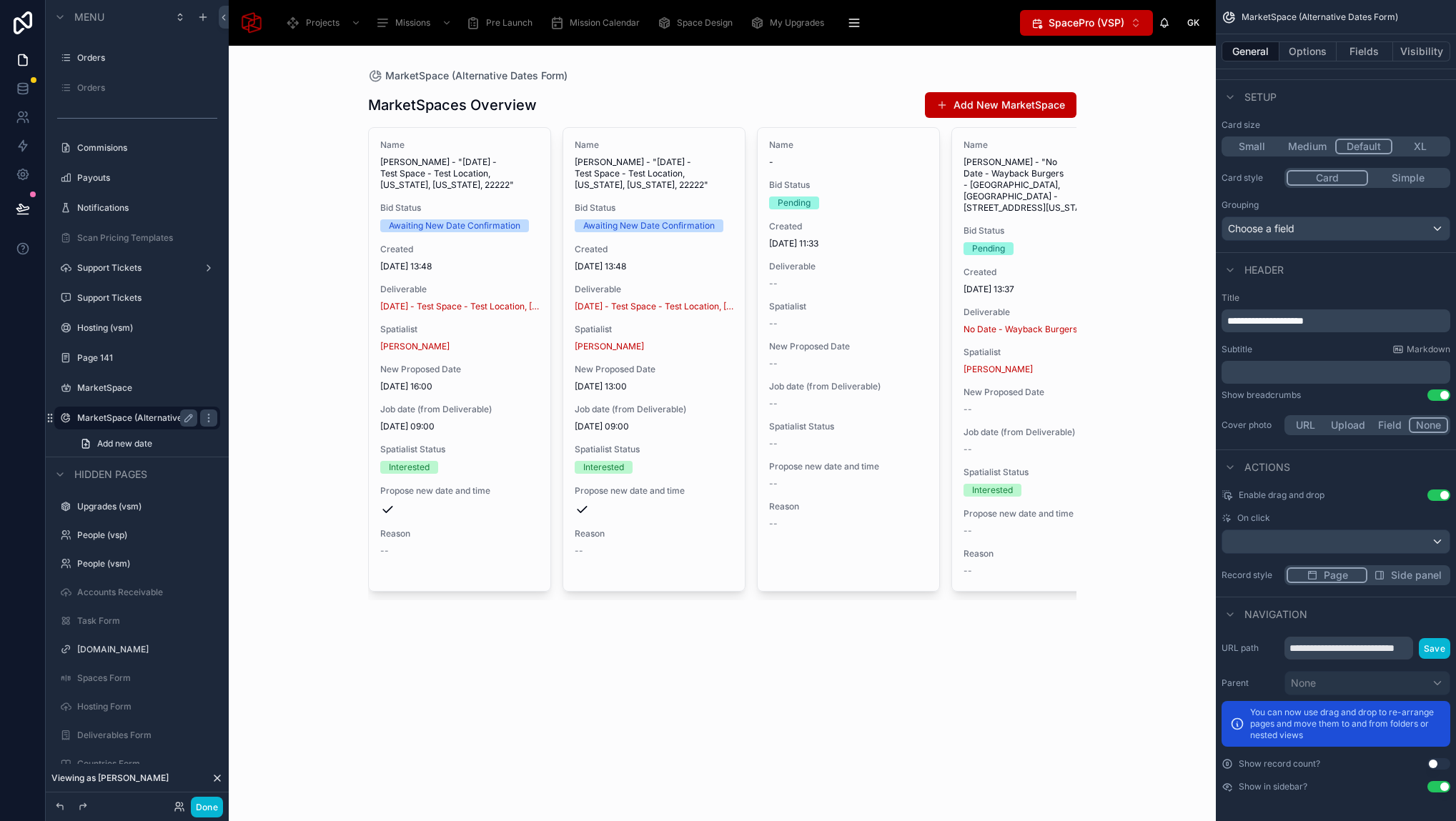
click at [1435, 788] on button "Use setting" at bounding box center [1438, 786] width 23 height 11
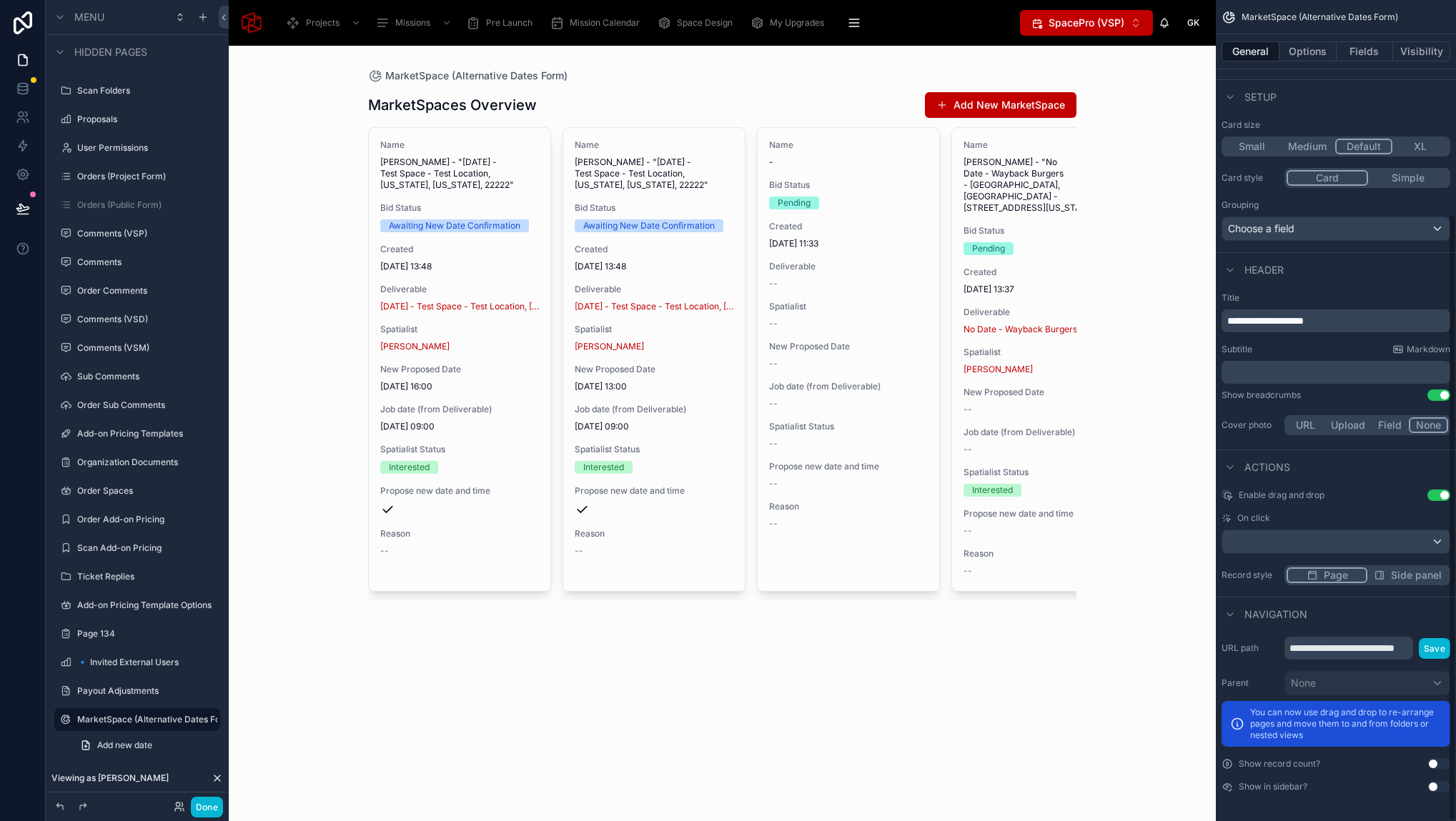
click at [1440, 396] on button "Use setting" at bounding box center [1438, 394] width 23 height 11
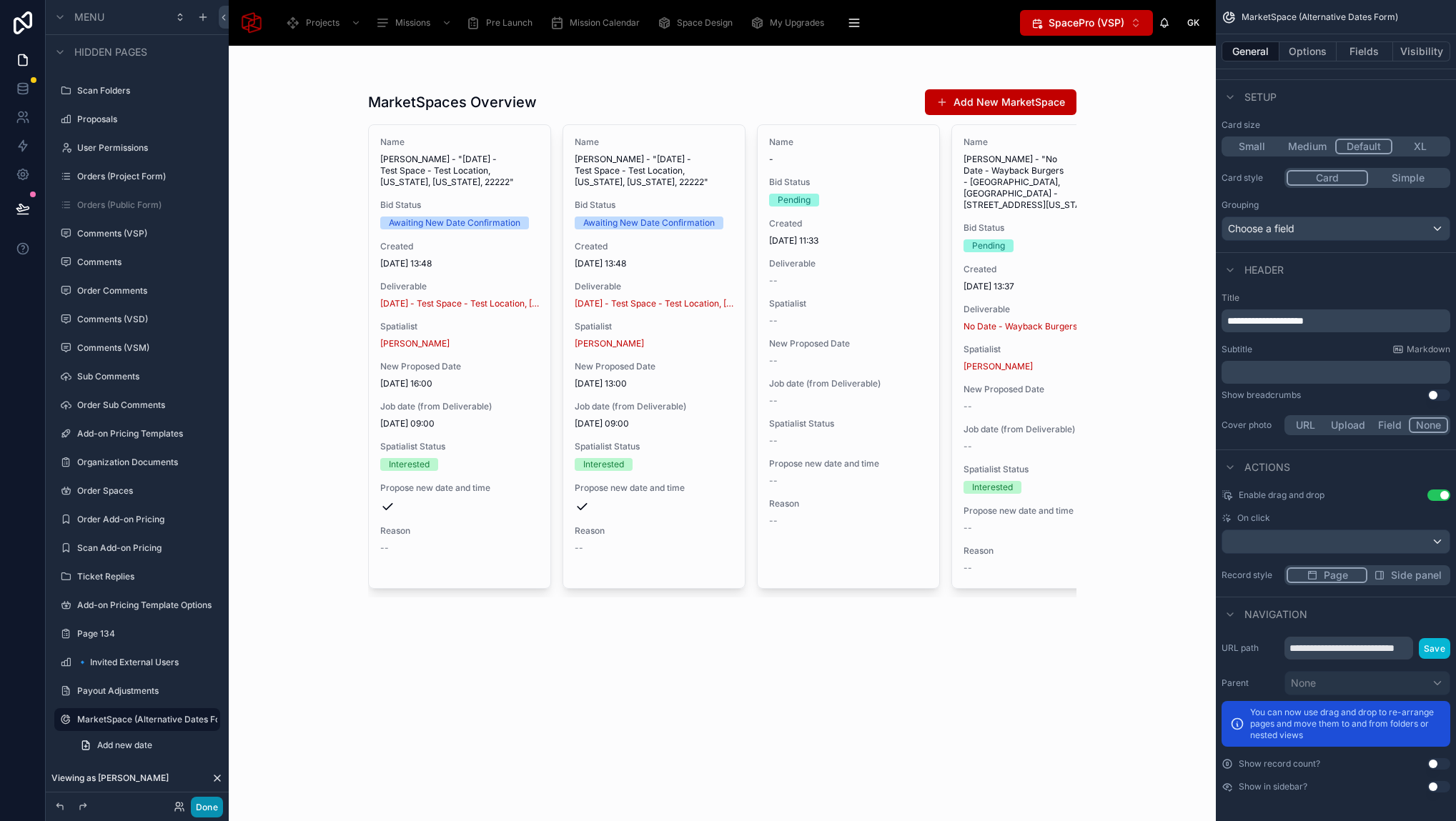
click at [207, 809] on button "Done" at bounding box center [207, 807] width 32 height 20
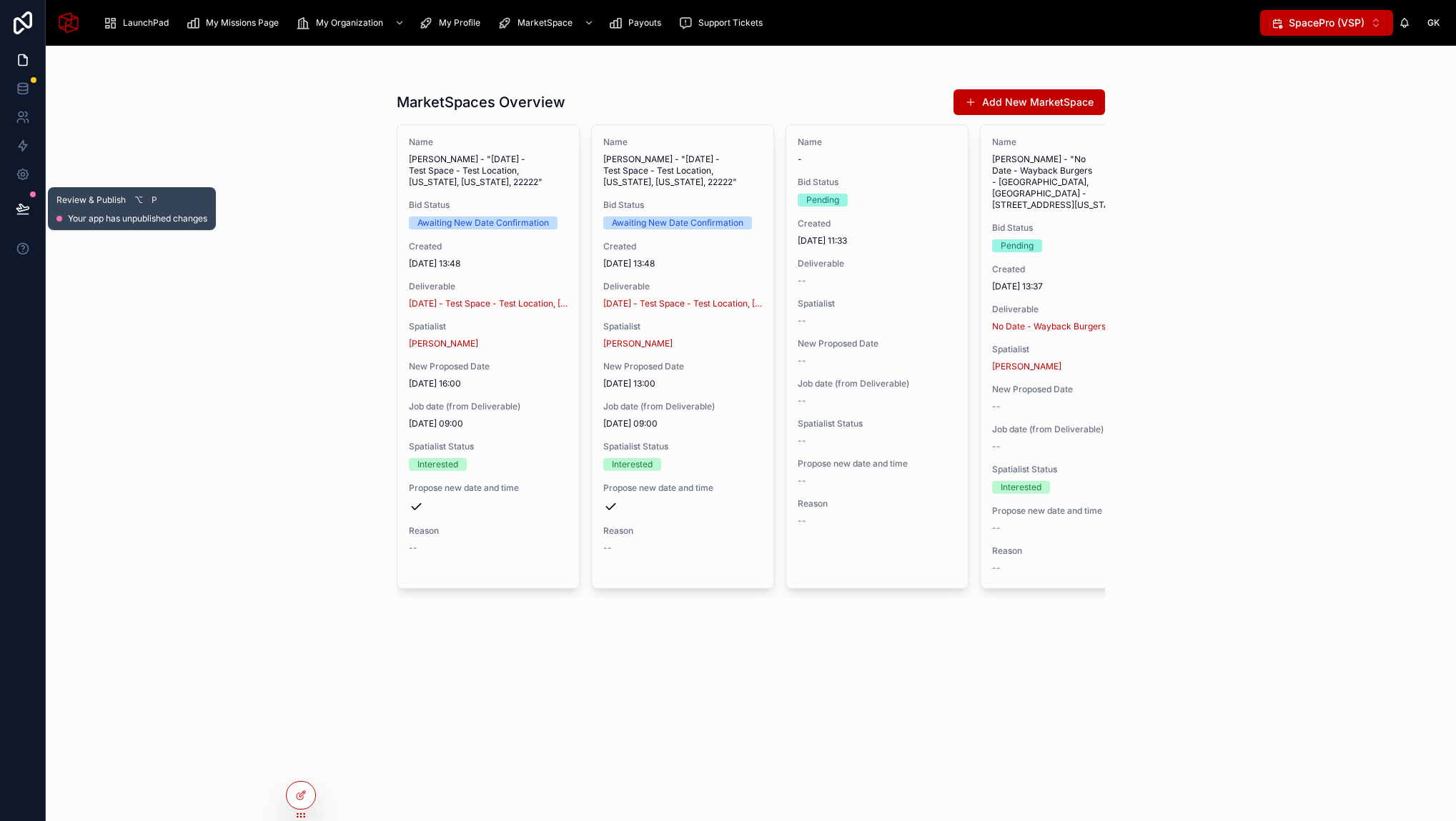
click at [30, 209] on button at bounding box center [22, 208] width 31 height 40
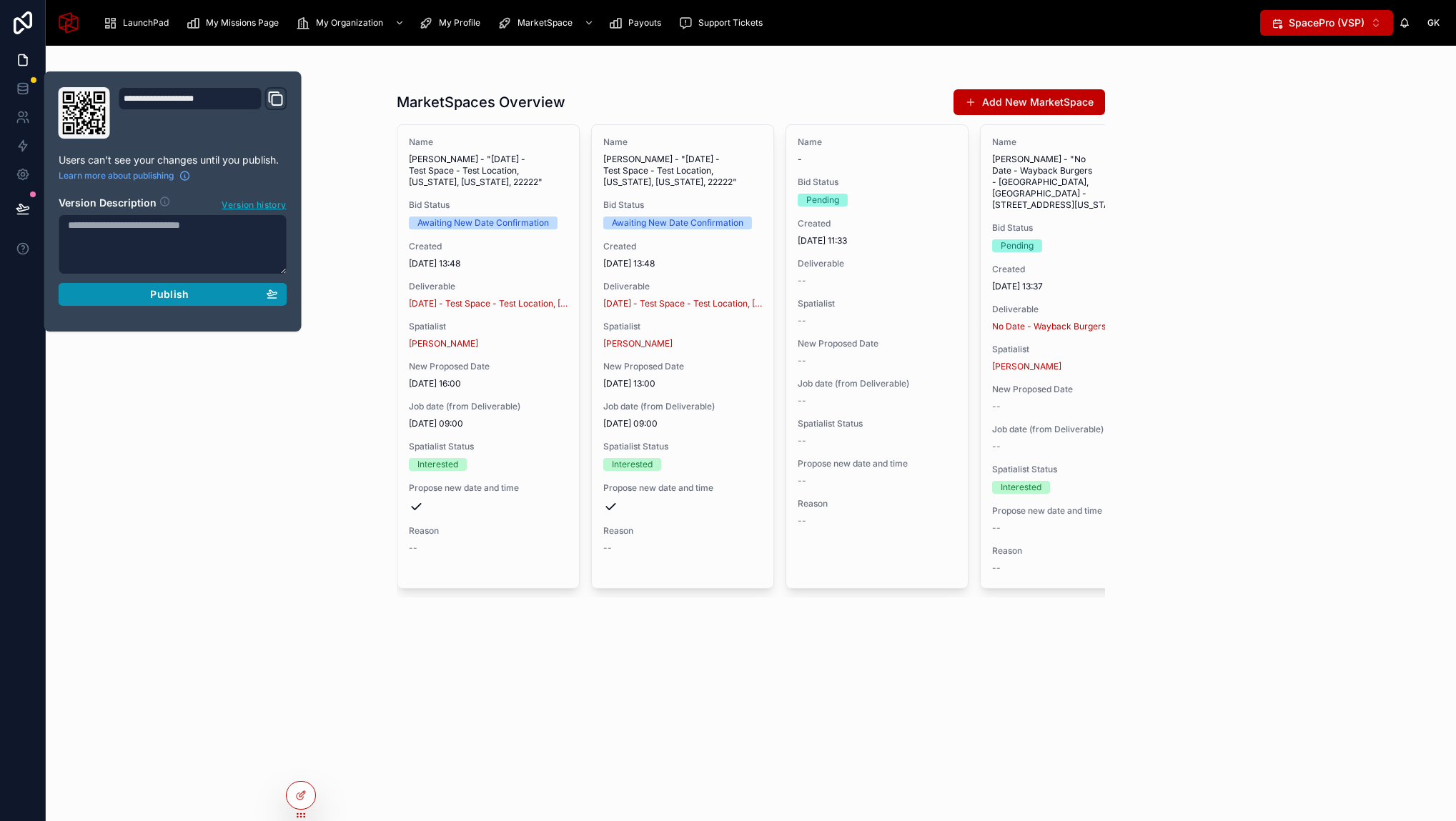
click at [141, 301] on button "Publish" at bounding box center [173, 294] width 229 height 23
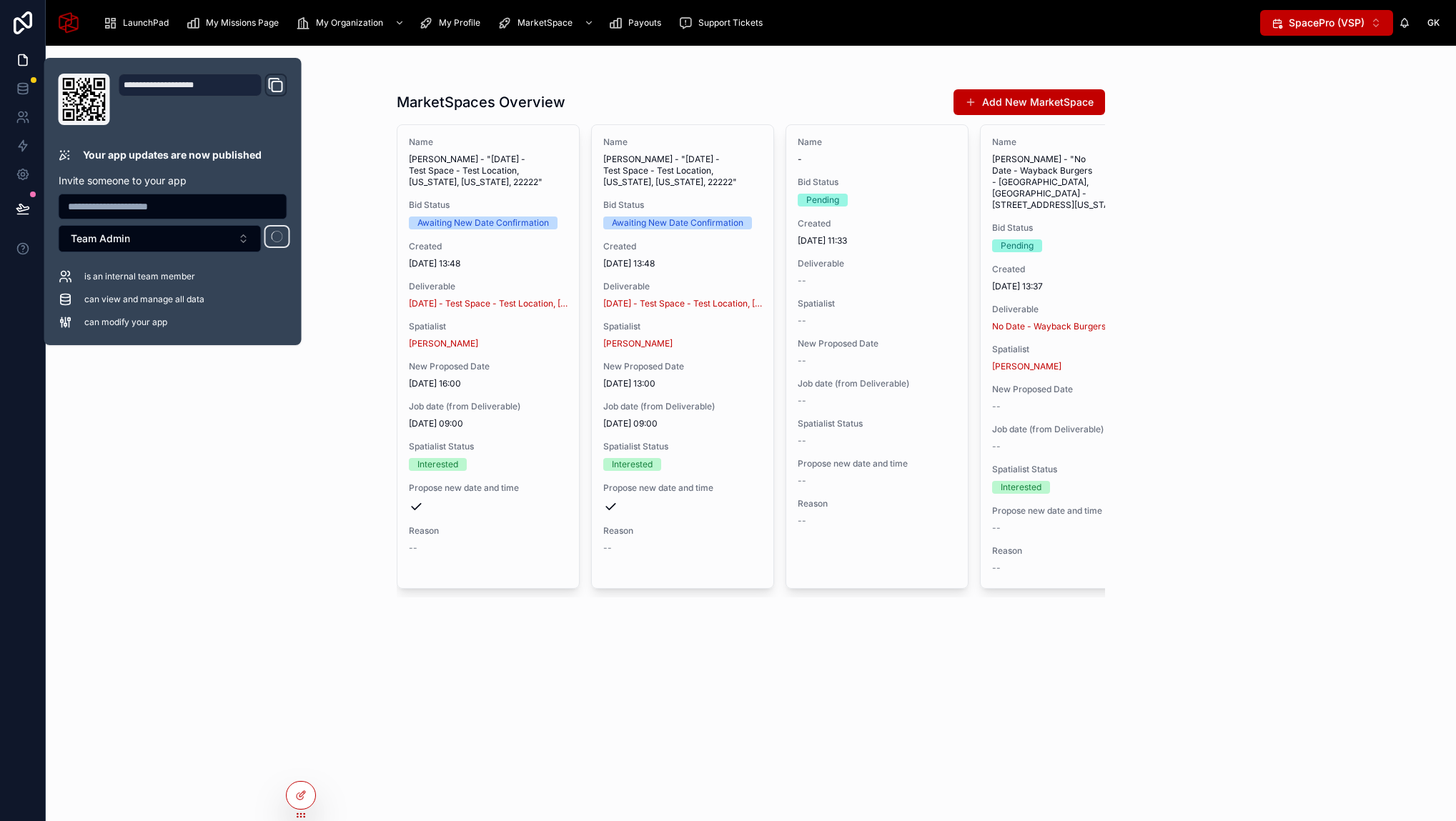
click at [119, 51] on div "MarketSpaces Overview Add New MarketSpace Name George Ksp - "September 10, 2025…" at bounding box center [751, 433] width 1410 height 775
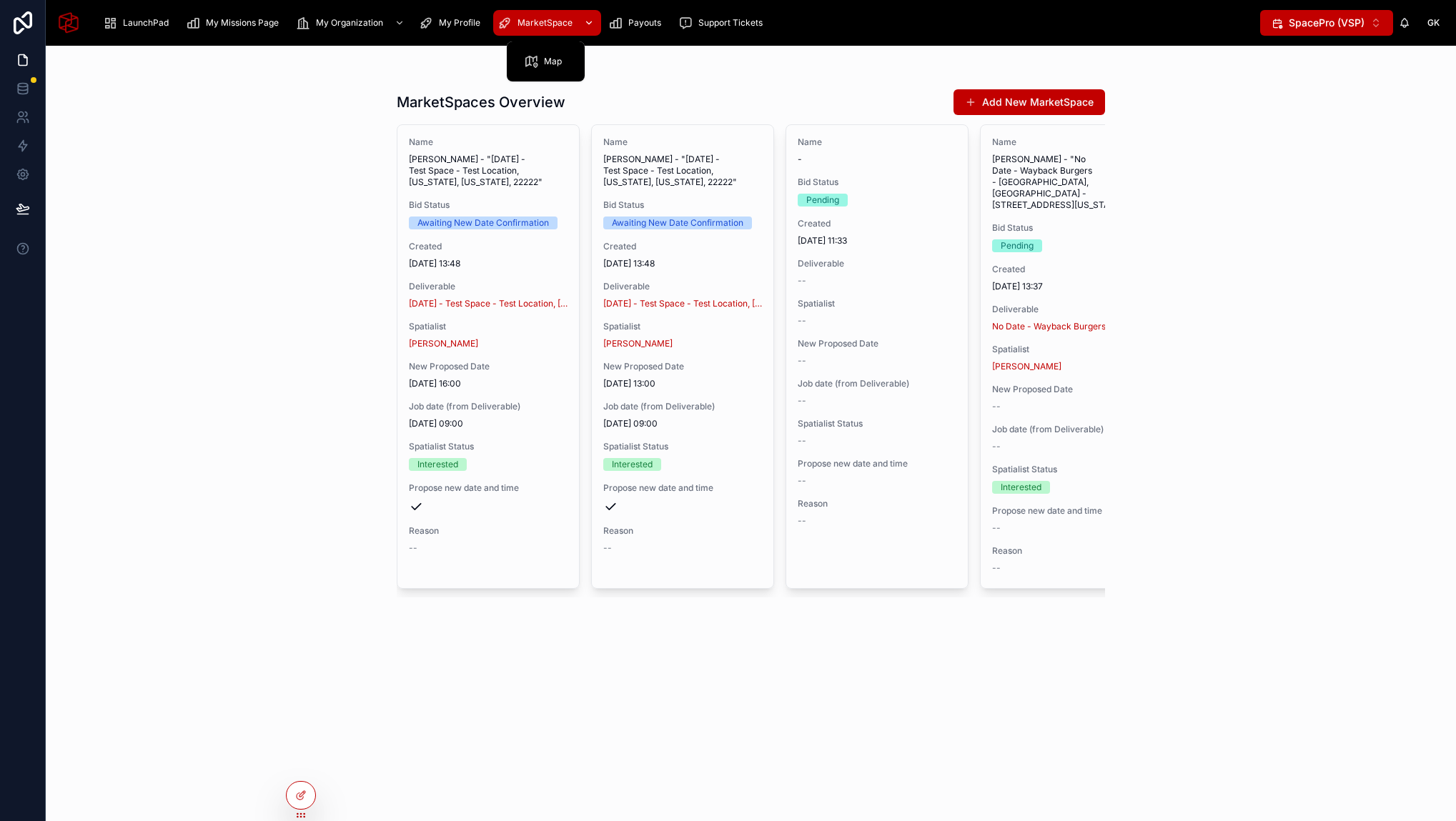
click at [544, 18] on span "MarketSpace" at bounding box center [545, 22] width 55 height 11
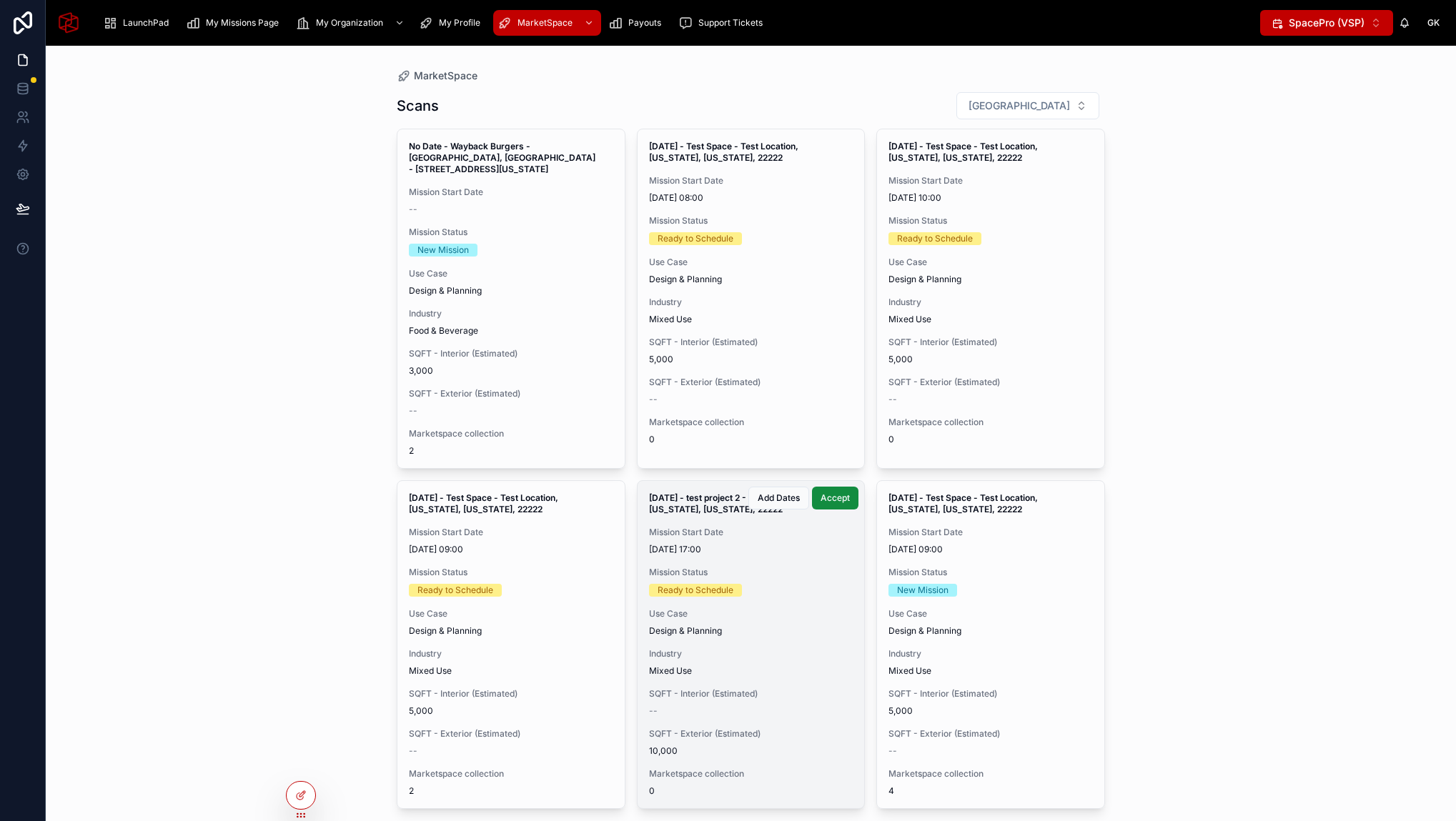
scroll to position [96, 0]
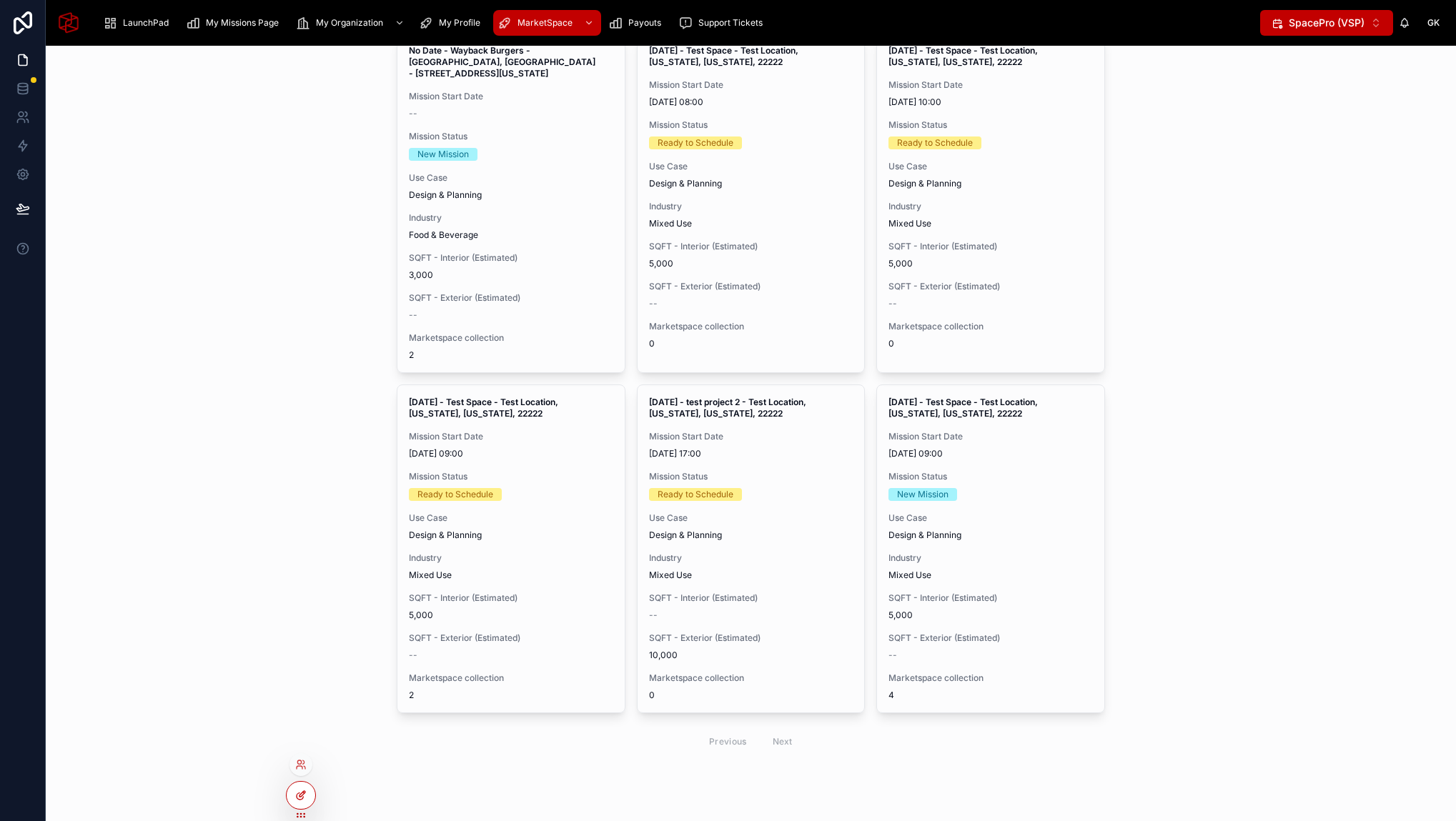
click at [301, 790] on icon at bounding box center [300, 795] width 11 height 11
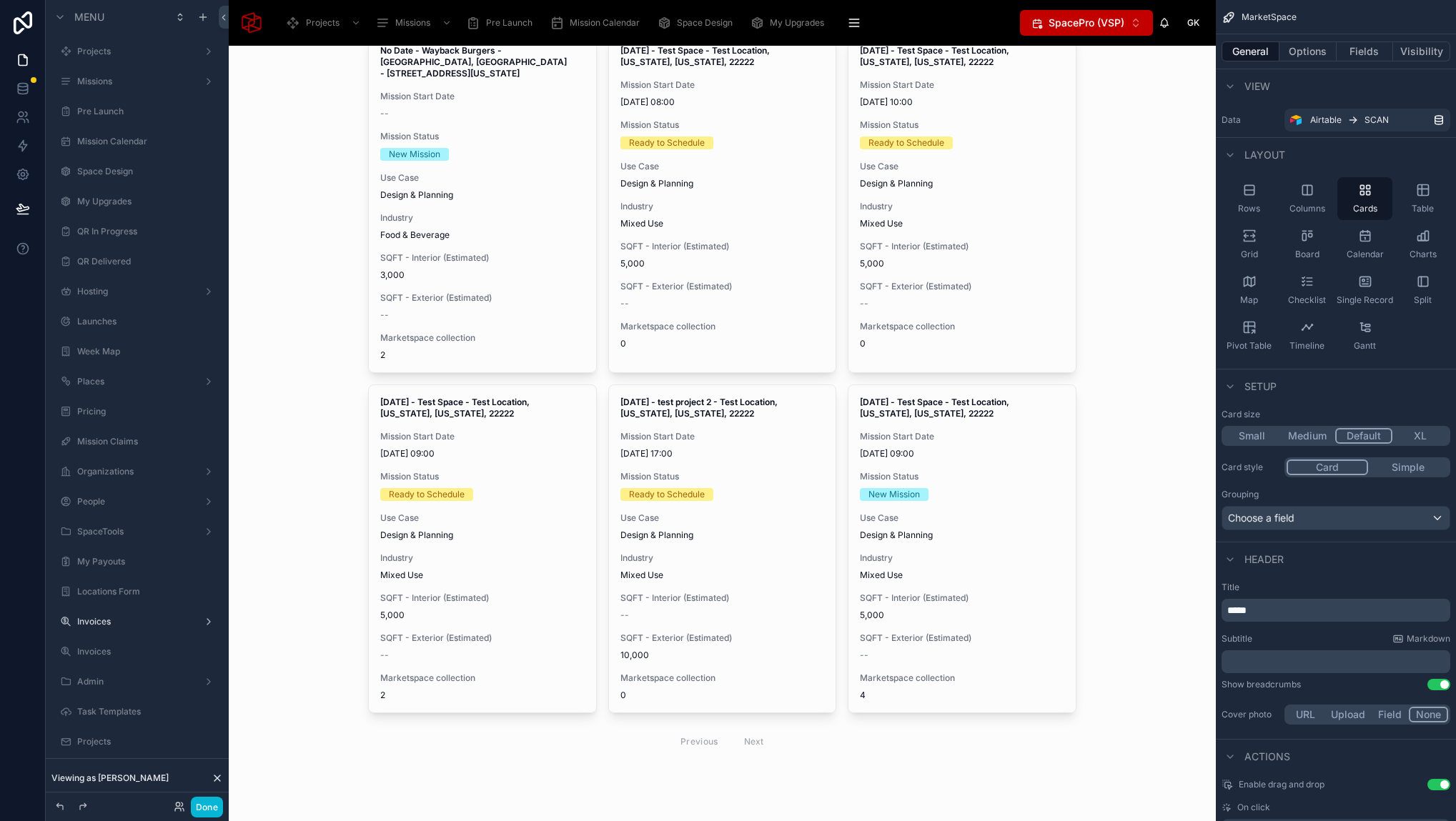
click at [606, 390] on div at bounding box center [722, 377] width 731 height 853
click at [1302, 48] on button "Options" at bounding box center [1308, 52] width 57 height 20
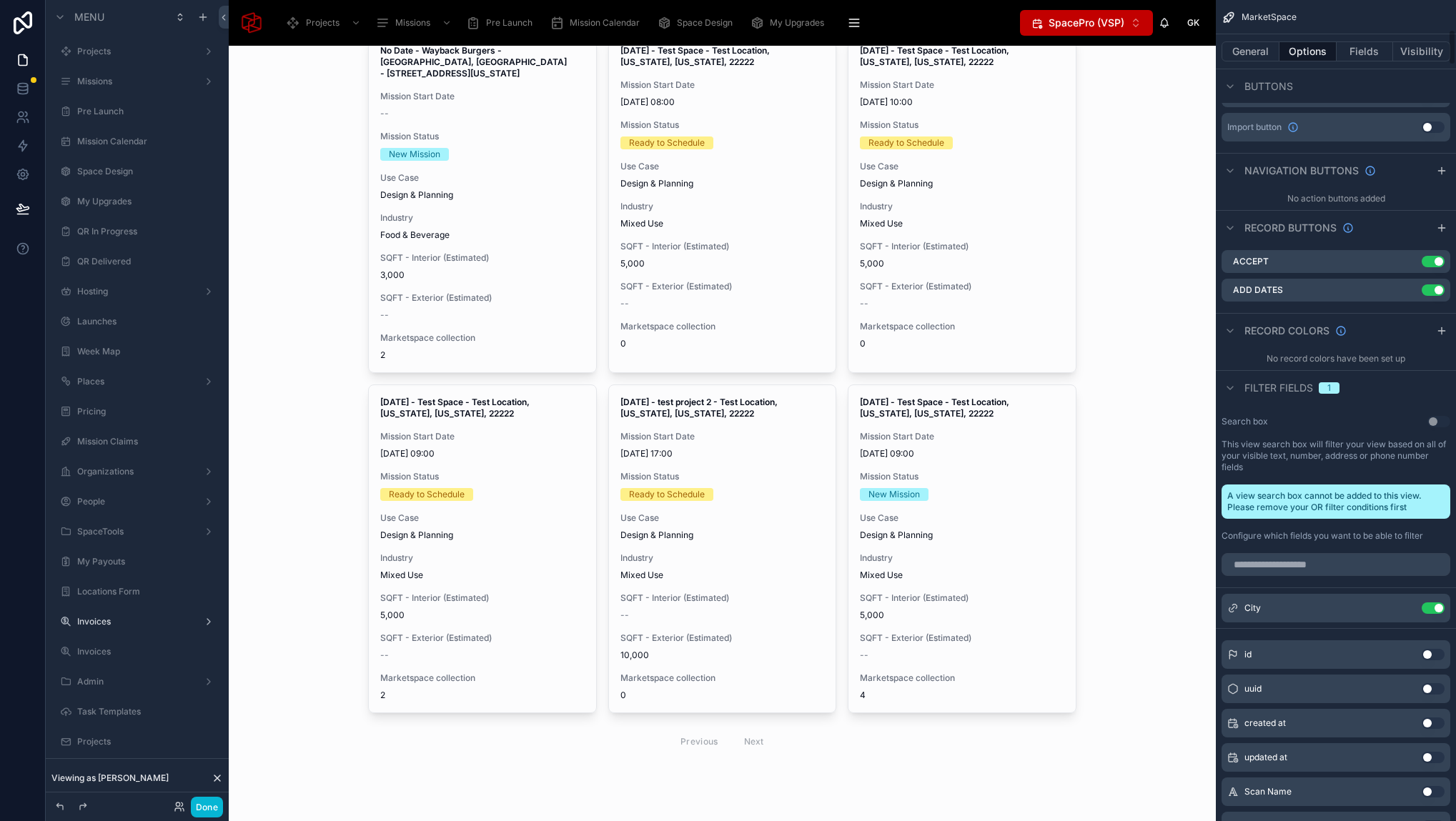
scroll to position [623, 0]
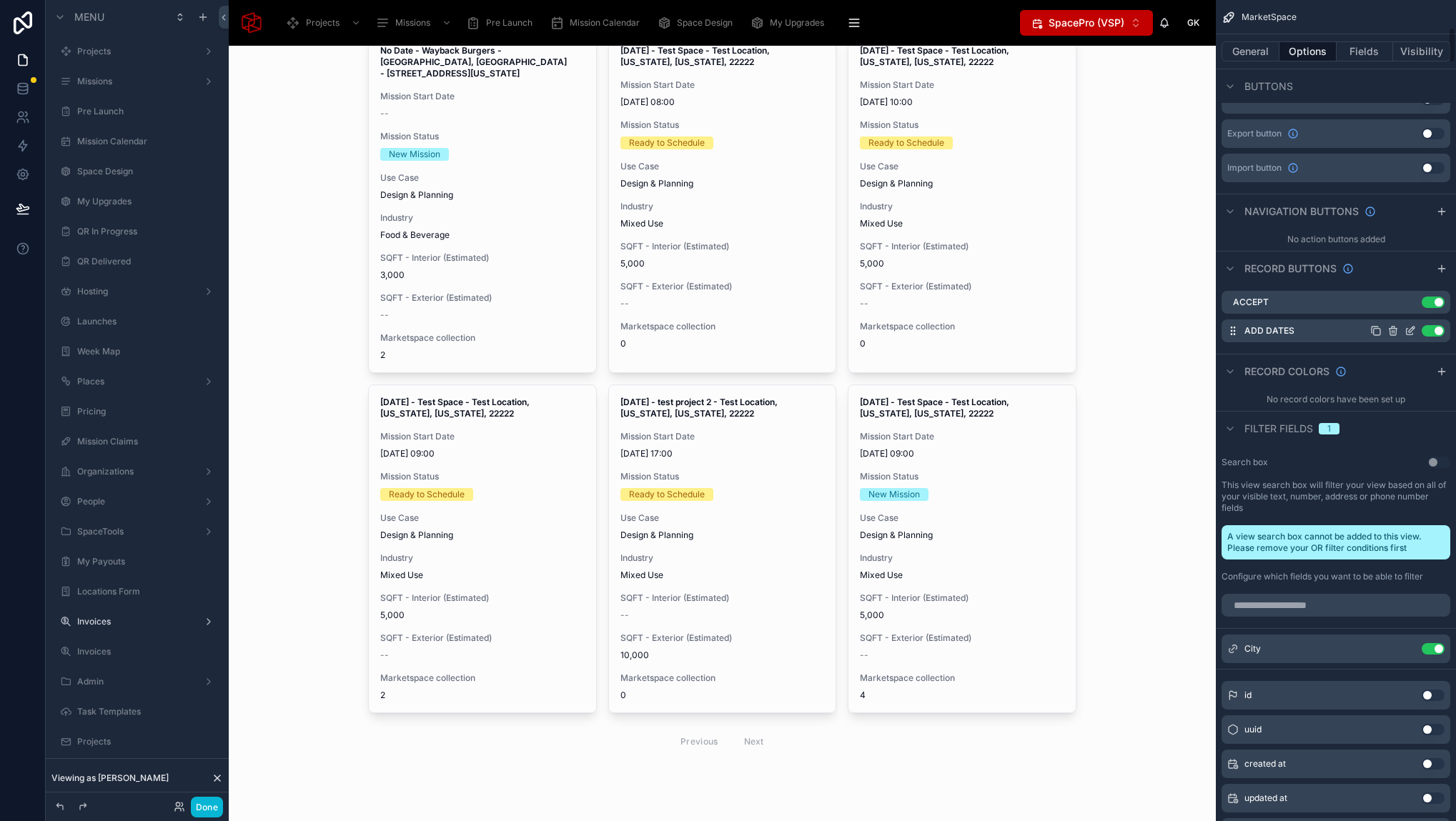
click at [1408, 331] on icon "scrollable content" at bounding box center [1411, 329] width 6 height 6
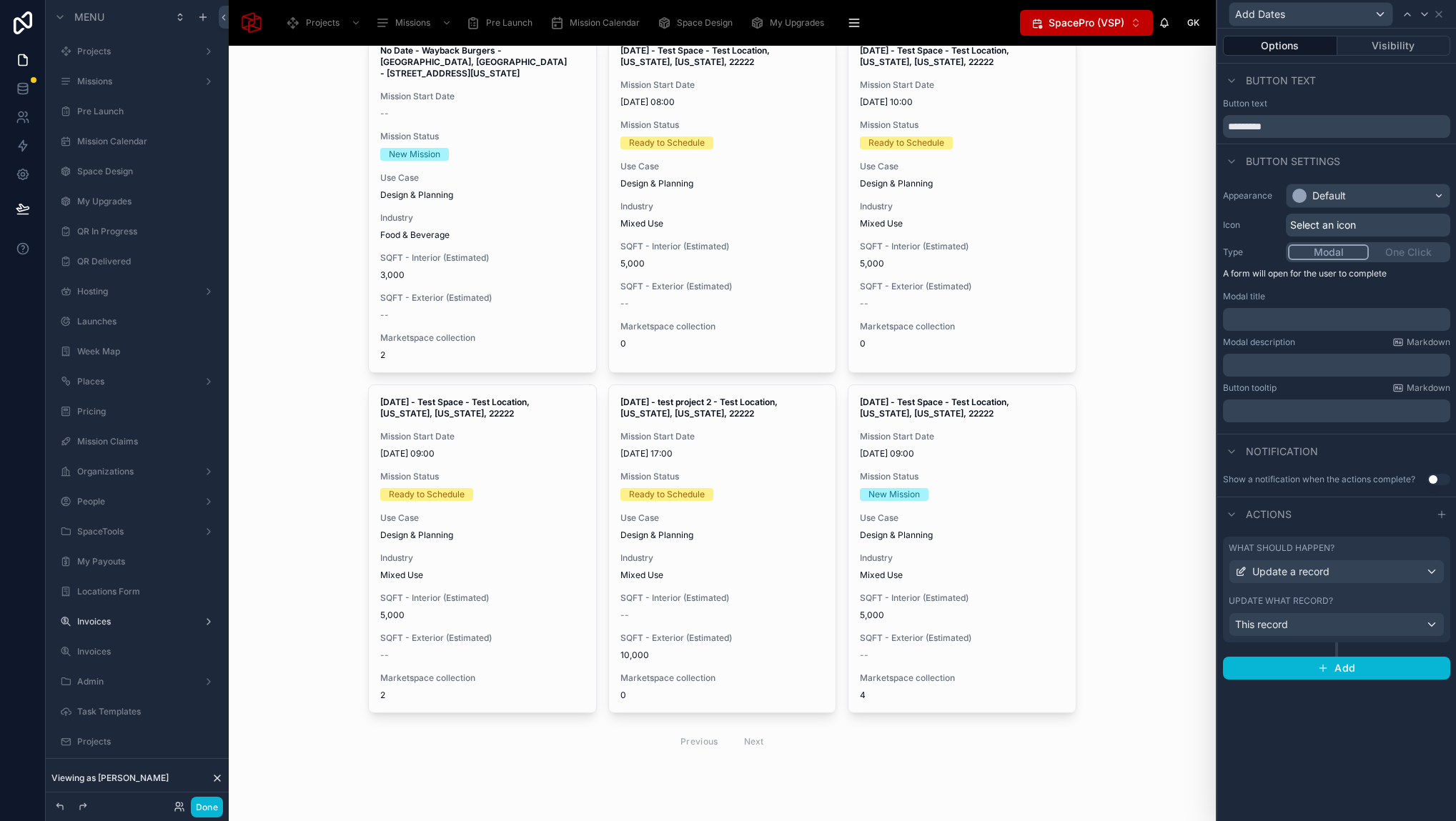
click at [1328, 590] on div "What should happen? Update a record Update what record? This record" at bounding box center [1336, 589] width 227 height 106
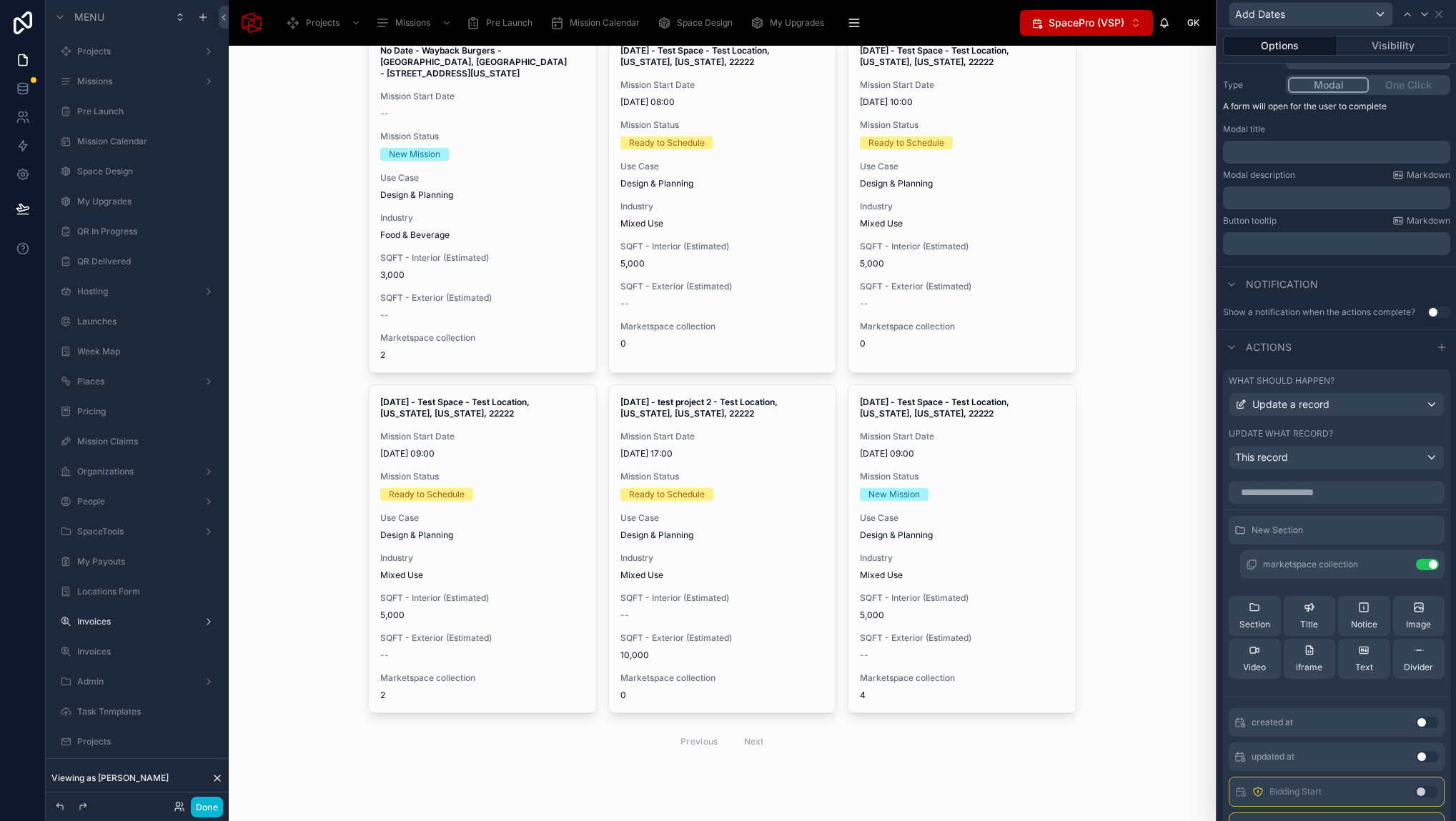
scroll to position [168, 0]
click at [1392, 568] on icon at bounding box center [1397, 563] width 11 height 11
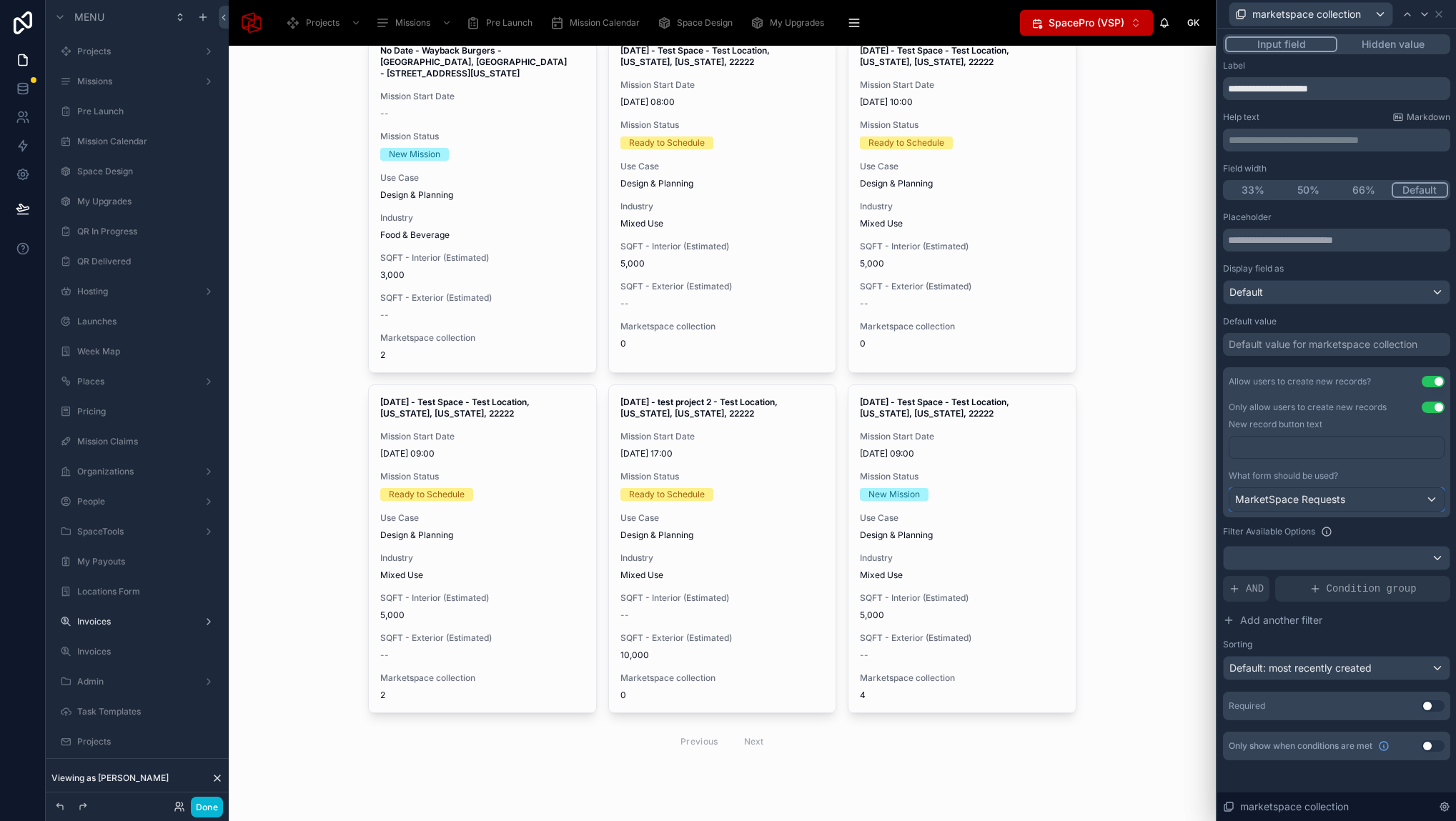
click at [1347, 504] on div "MarketSpace Requests" at bounding box center [1336, 499] width 215 height 23
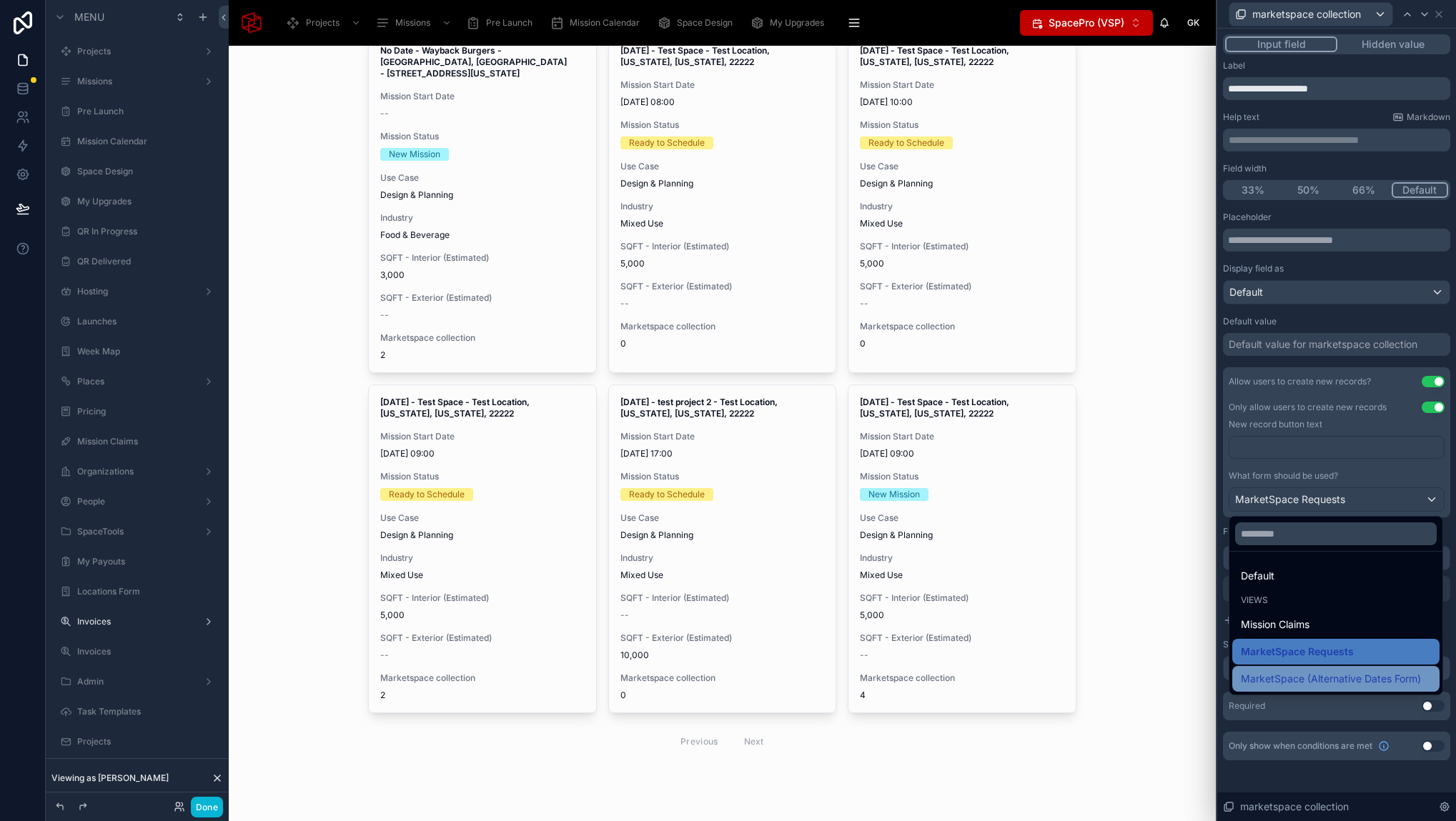
click at [1356, 673] on span "MarketSpace (Alternative Dates Form)" at bounding box center [1330, 679] width 180 height 17
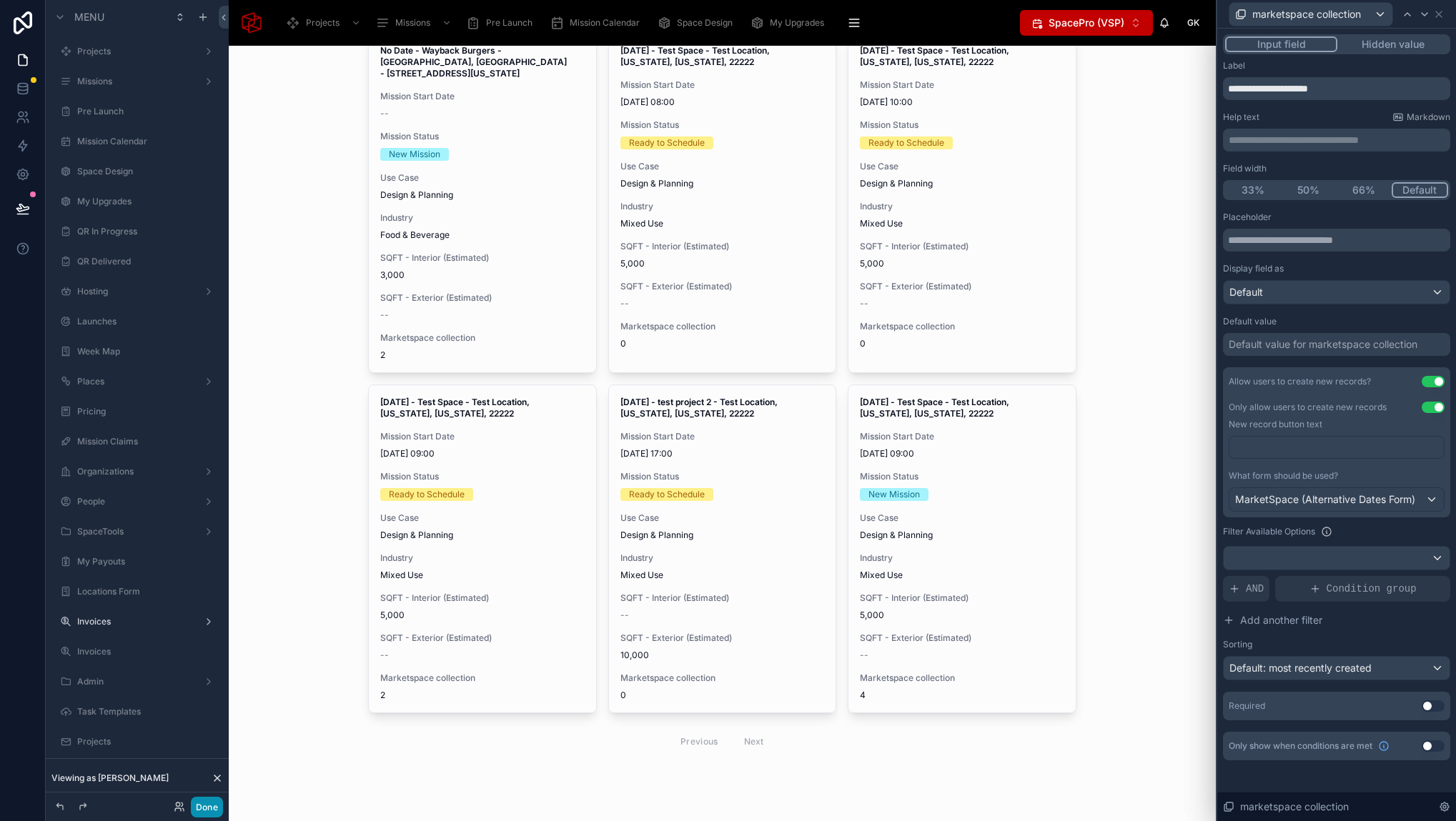
click at [210, 812] on button "Done" at bounding box center [207, 807] width 32 height 20
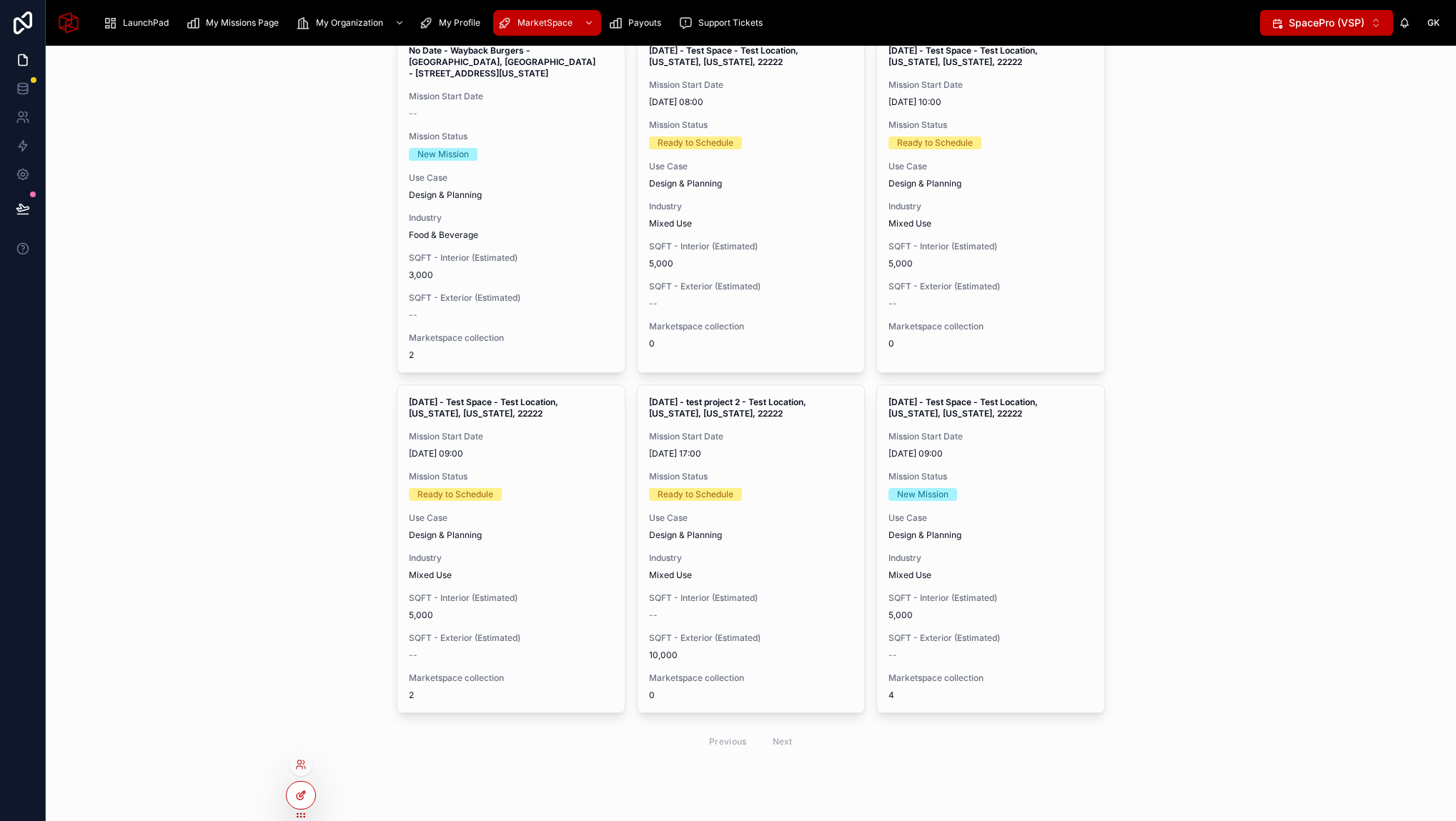
click at [305, 801] on div at bounding box center [301, 795] width 29 height 27
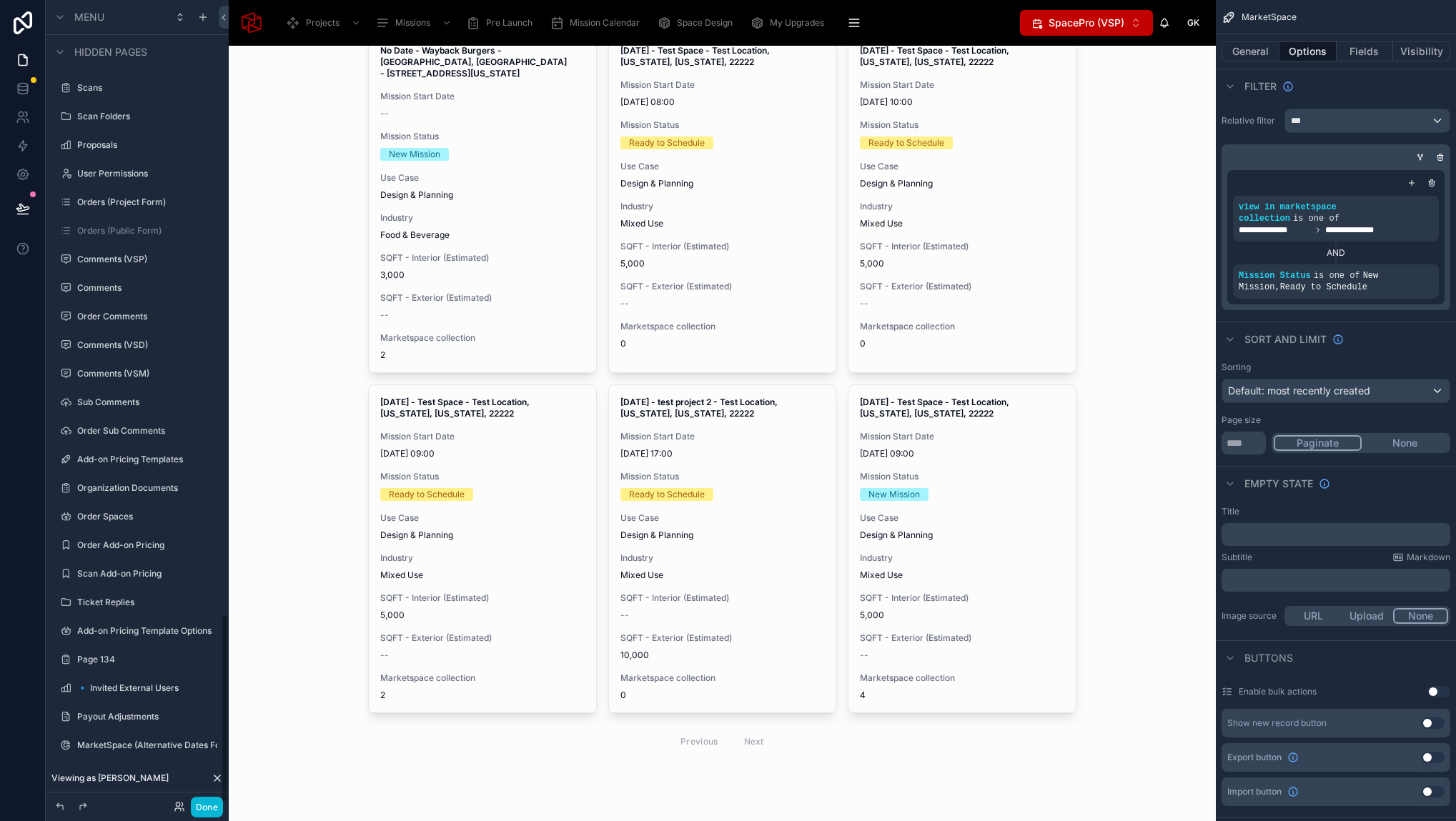
scroll to position [2614, 0]
click at [165, 744] on label "MarketSpace (Alternative Dates Form)" at bounding box center [137, 749] width 120 height 11
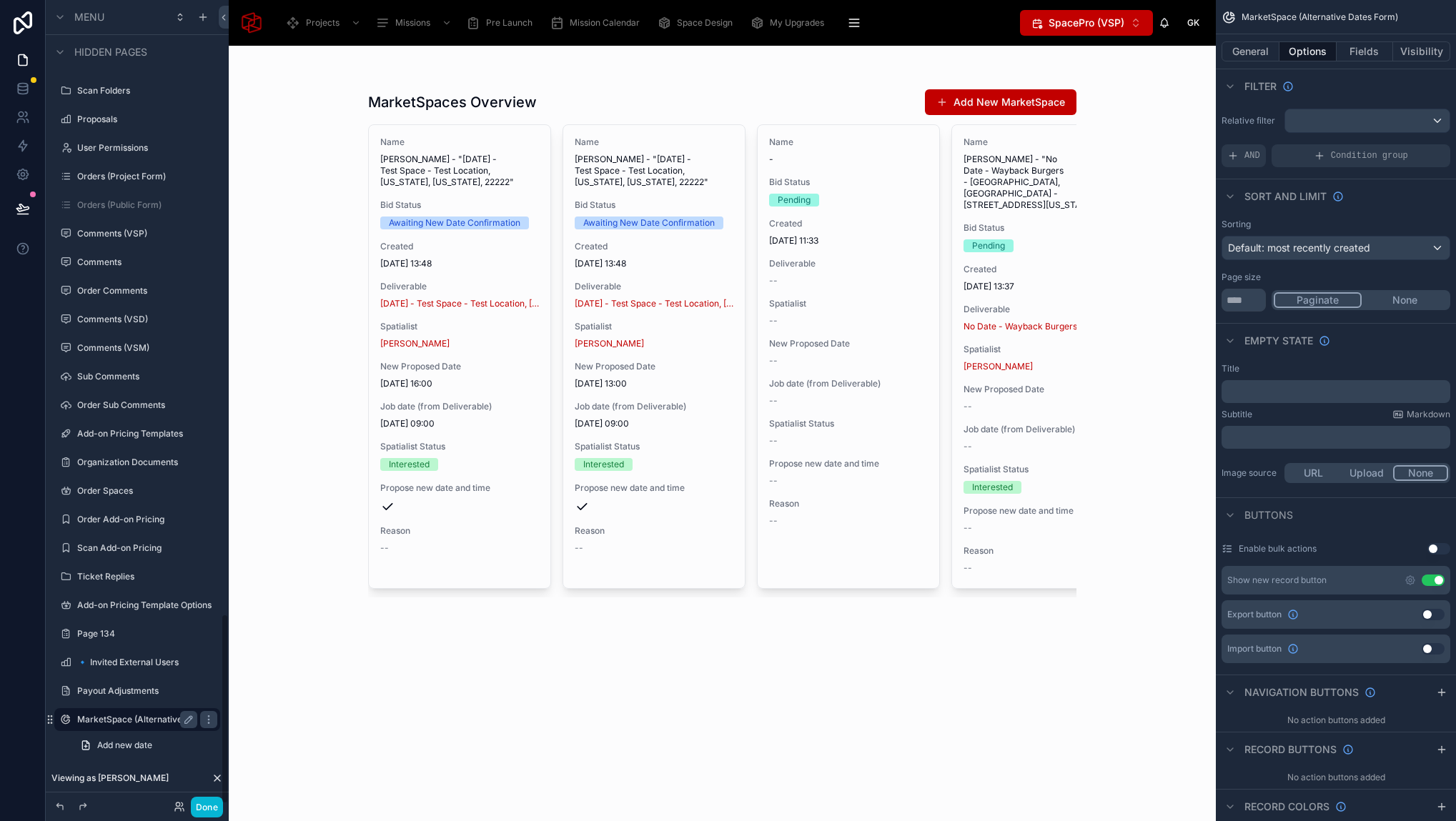
click at [1030, 102] on div at bounding box center [722, 344] width 731 height 597
click at [994, 103] on button "Add New MarketSpace" at bounding box center [1000, 102] width 152 height 25
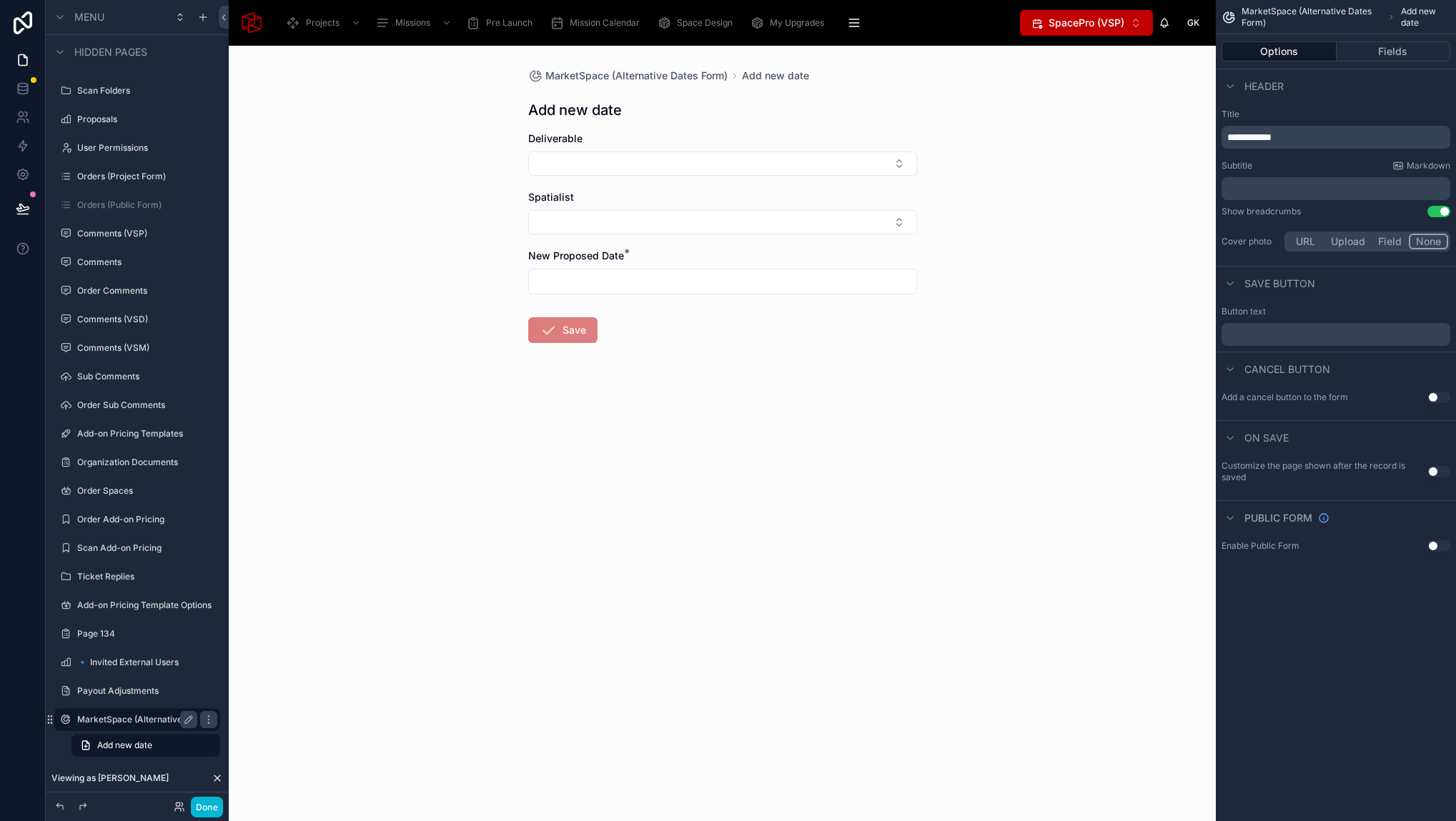
click at [981, 152] on div "MarketSpace (Alternative Dates Form) Add new date Add new date Deliverable Spat…" at bounding box center [722, 433] width 987 height 775
click at [1385, 46] on button "Fields" at bounding box center [1393, 52] width 115 height 20
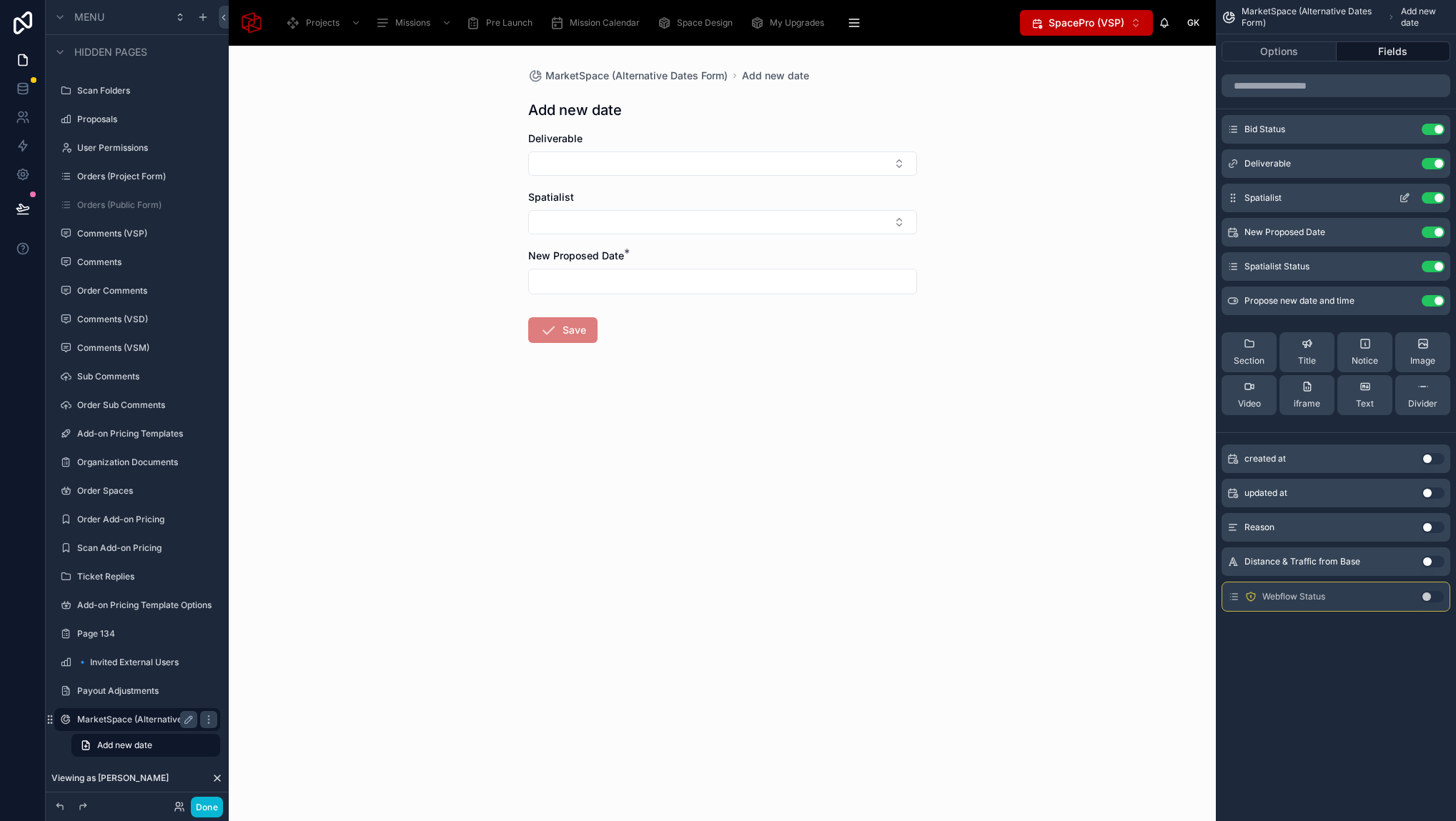
click at [1403, 199] on icon "scrollable content" at bounding box center [1403, 198] width 11 height 11
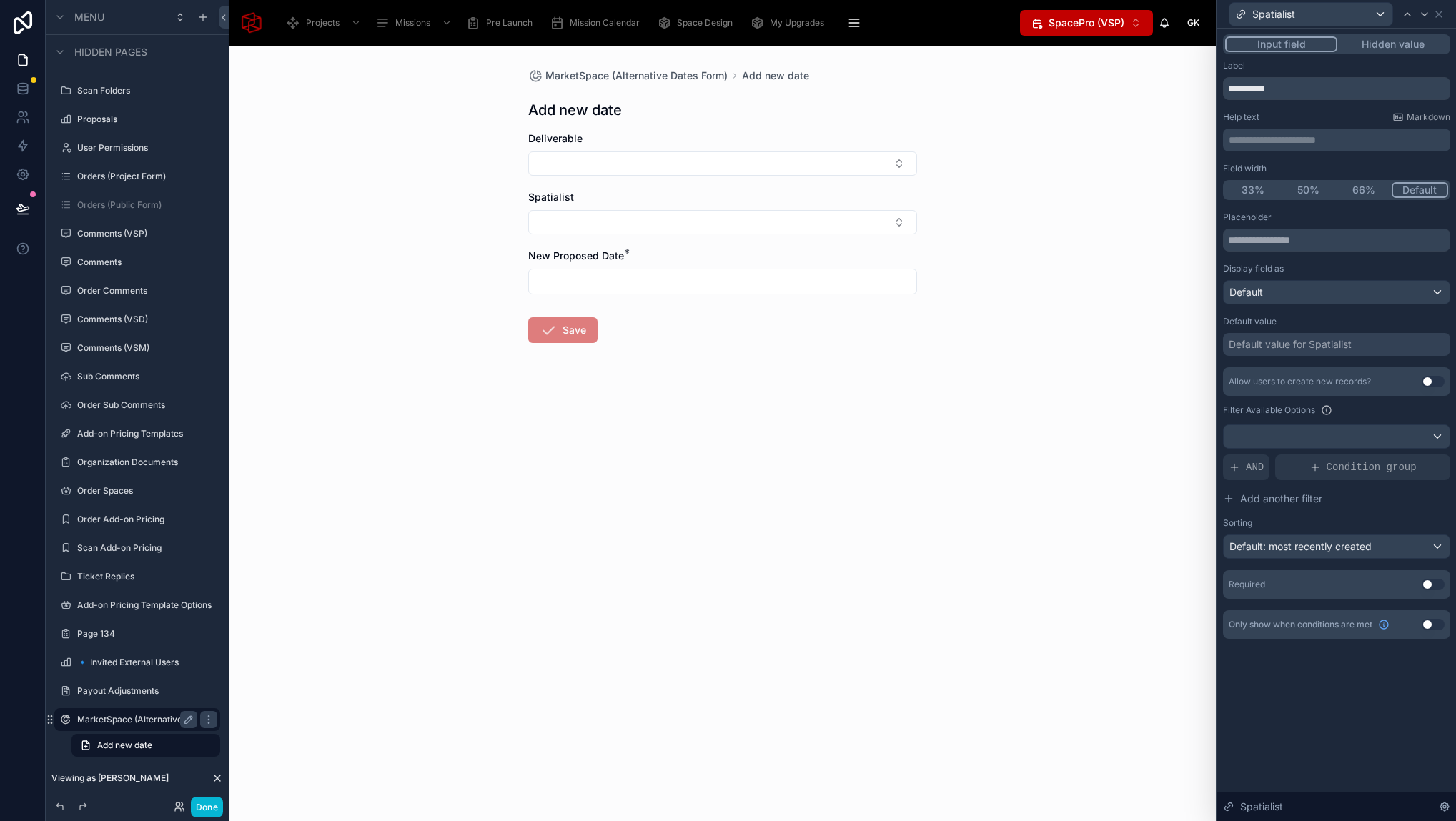
click at [1414, 44] on button "Hidden value" at bounding box center [1392, 44] width 111 height 16
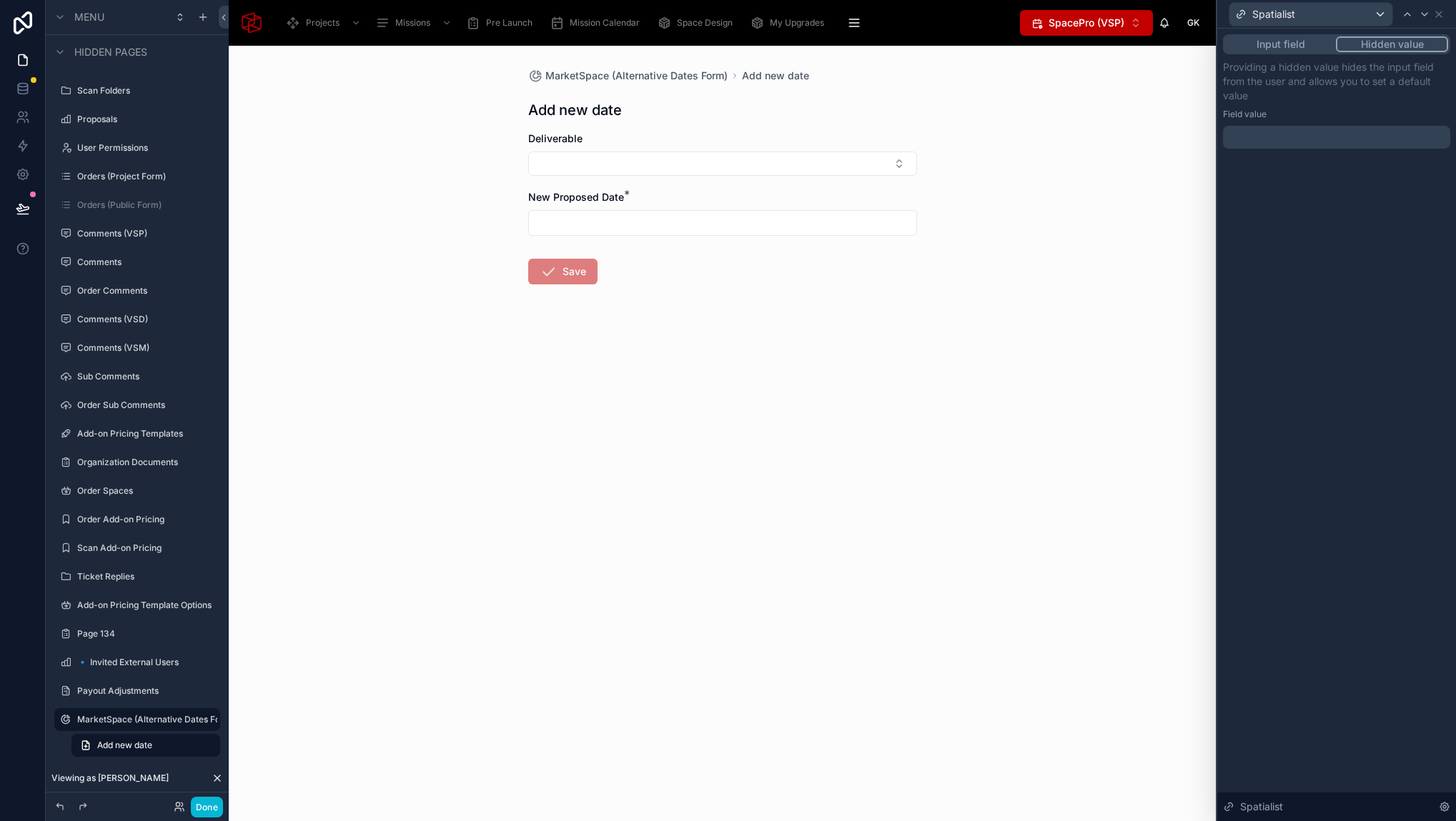
click at [1257, 135] on div at bounding box center [1336, 137] width 227 height 23
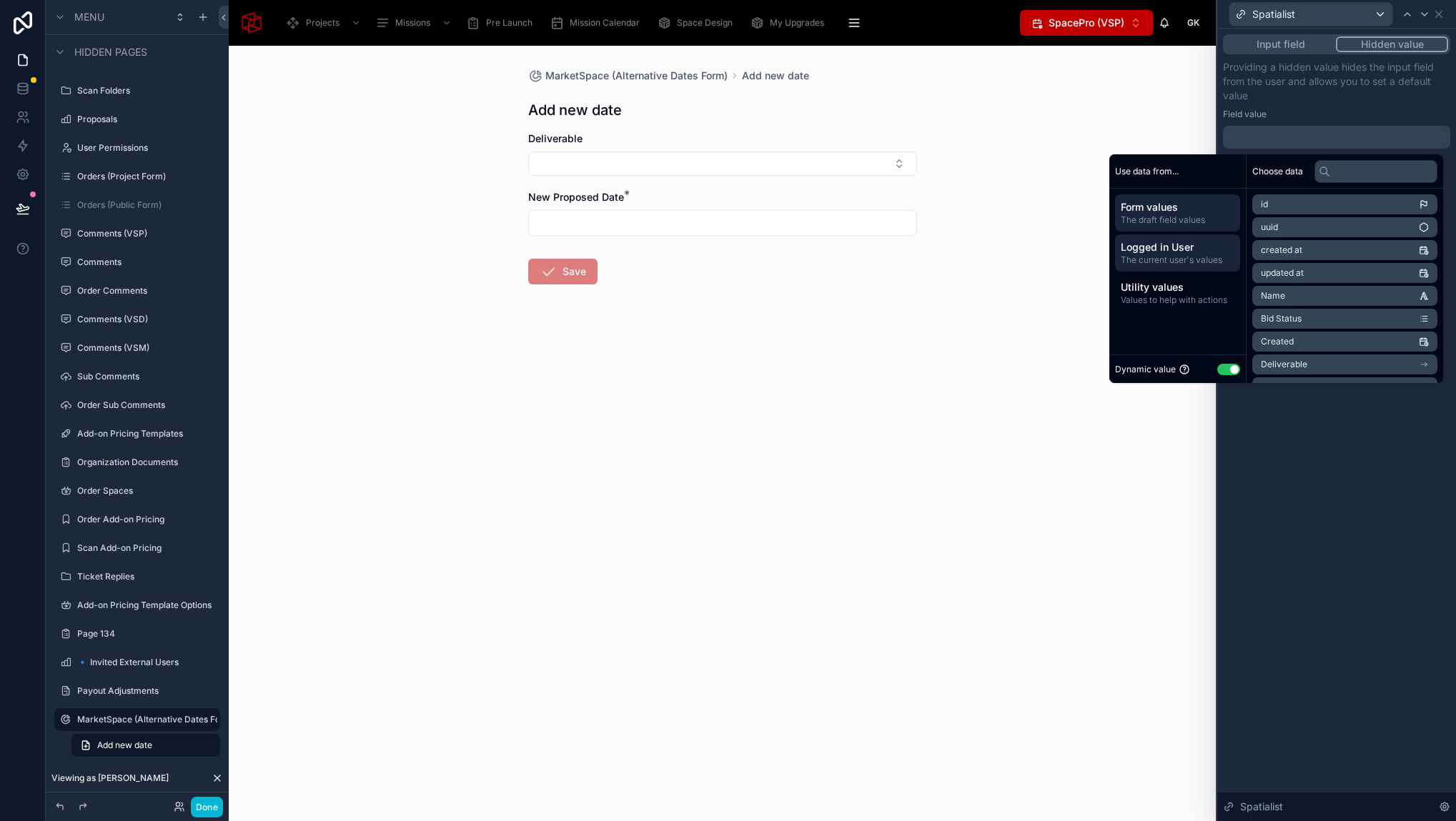
click at [1167, 237] on div "Logged in User The current user's values" at bounding box center [1177, 253] width 125 height 37
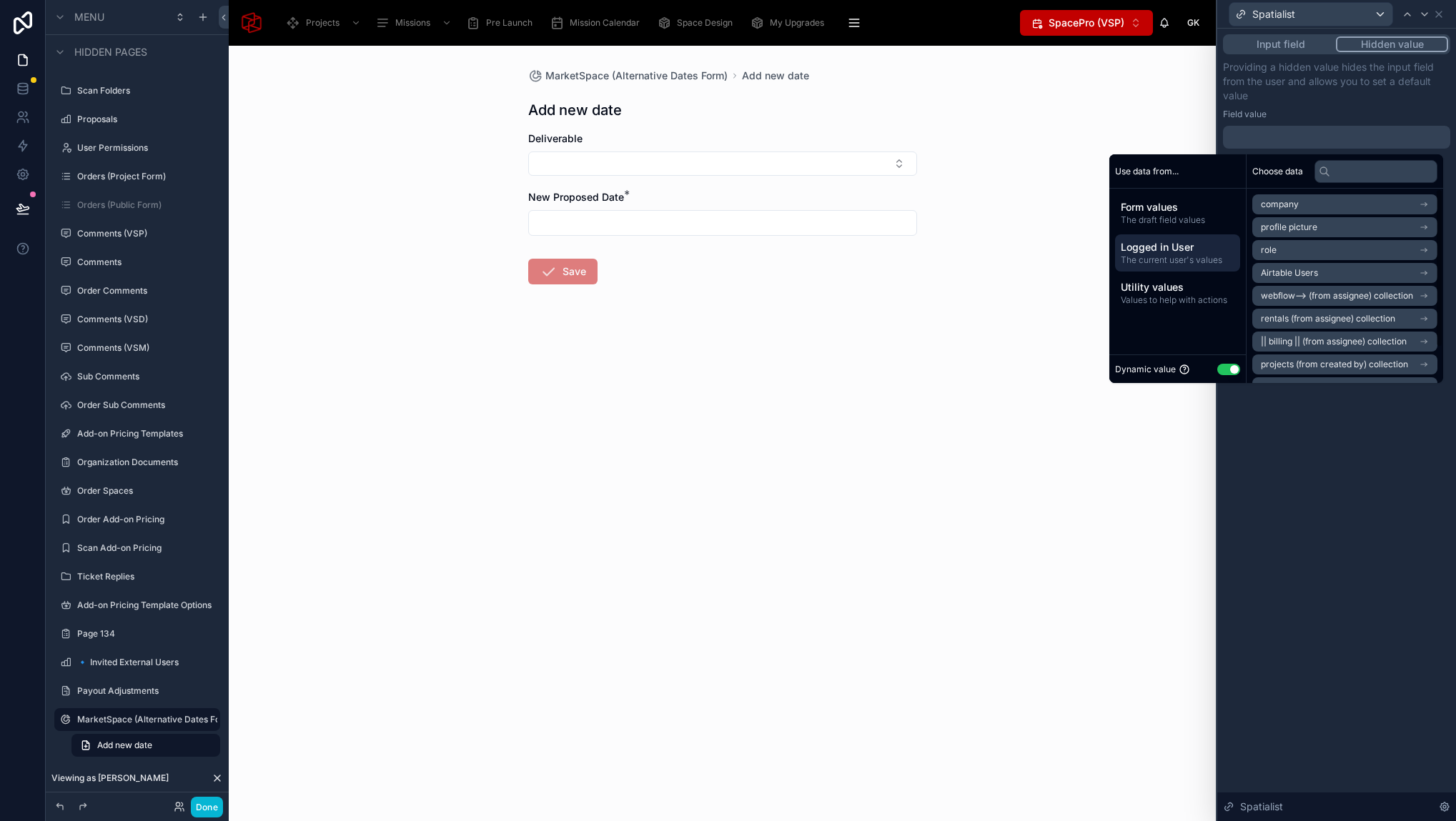
click at [1321, 276] on li "Airtable Users" at bounding box center [1345, 273] width 185 height 20
click at [1322, 223] on li "Airtable Users" at bounding box center [1345, 230] width 185 height 20
click at [1005, 296] on div "MarketSpace (Alternative Dates Form) Add new date Add new date Deliverable New …" at bounding box center [722, 433] width 987 height 775
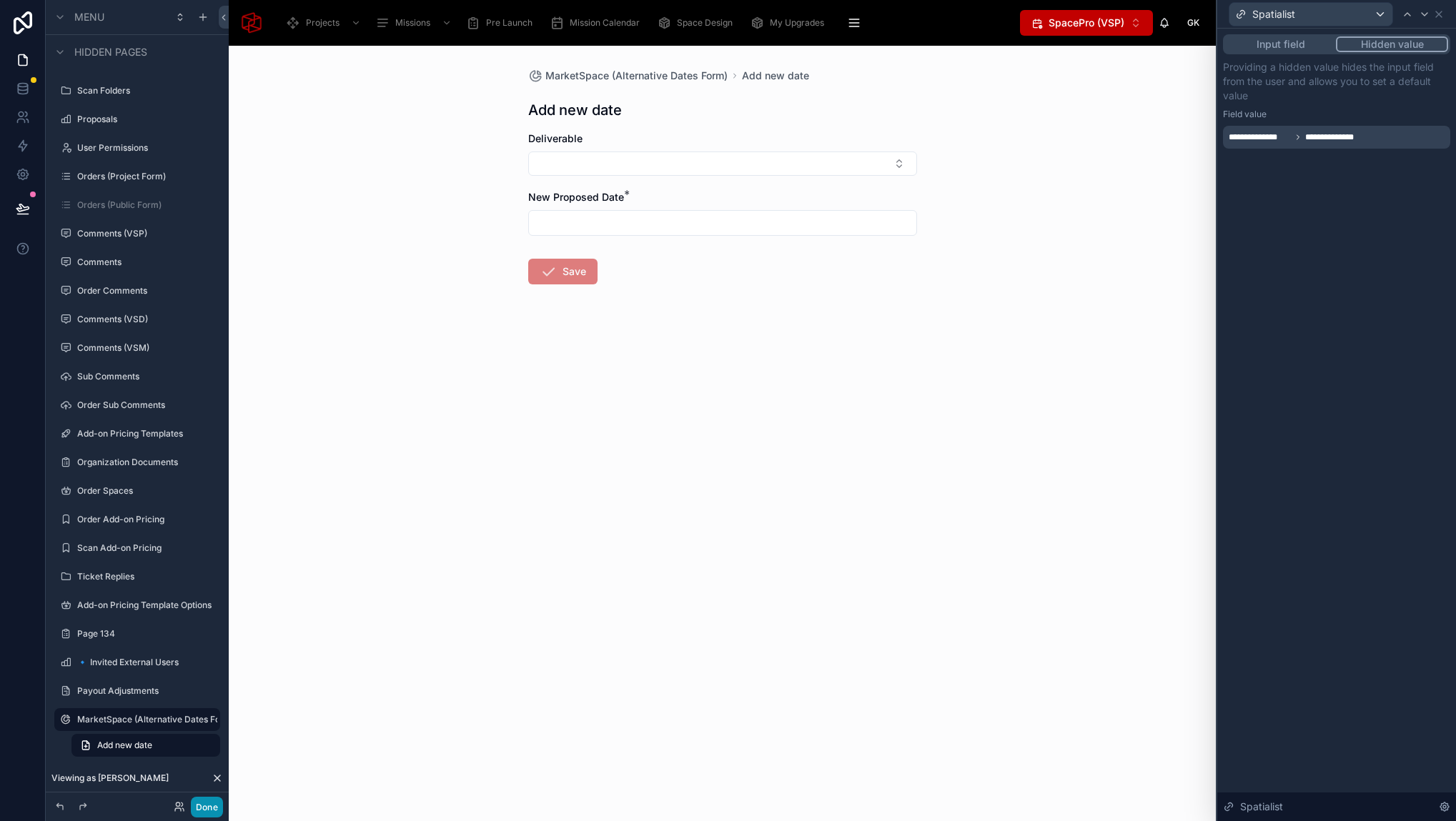
click at [199, 805] on button "Done" at bounding box center [207, 807] width 32 height 20
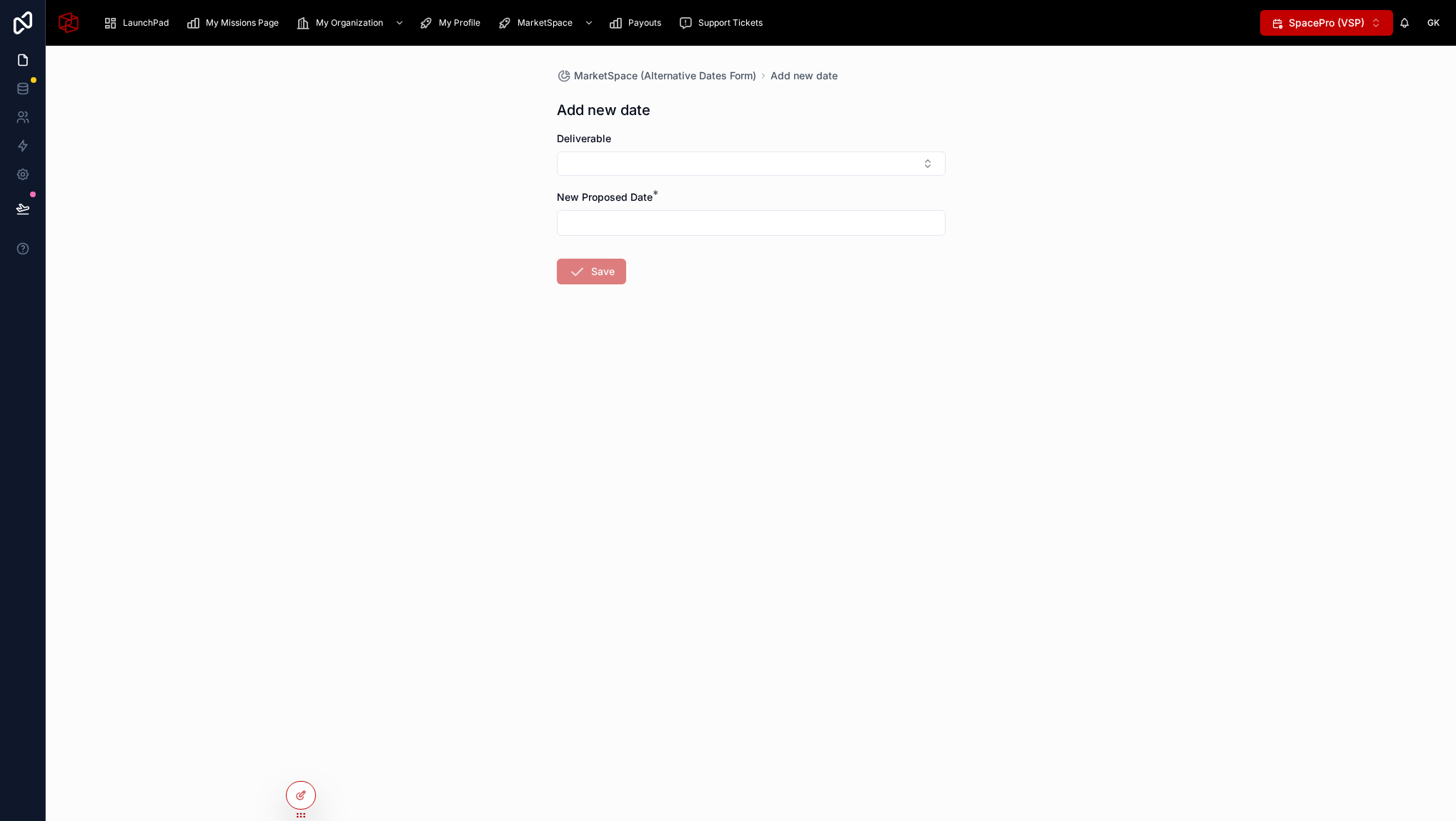
click at [463, 186] on div "MarketSpace (Alternative Dates Form) Add new date Add new date Deliverable New …" at bounding box center [751, 433] width 1410 height 775
click at [537, 20] on span "MarketSpace" at bounding box center [545, 22] width 55 height 11
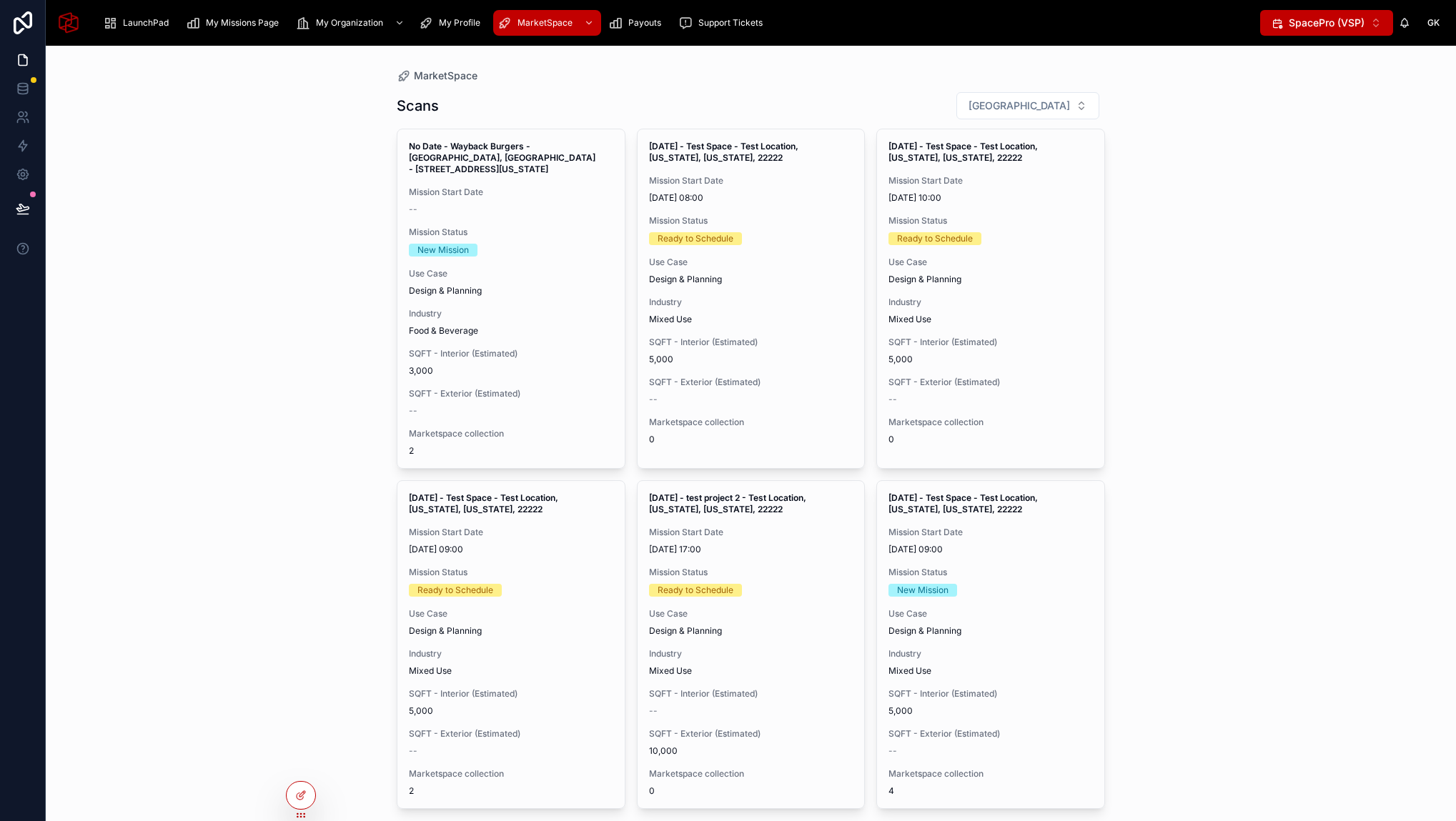
scroll to position [96, 0]
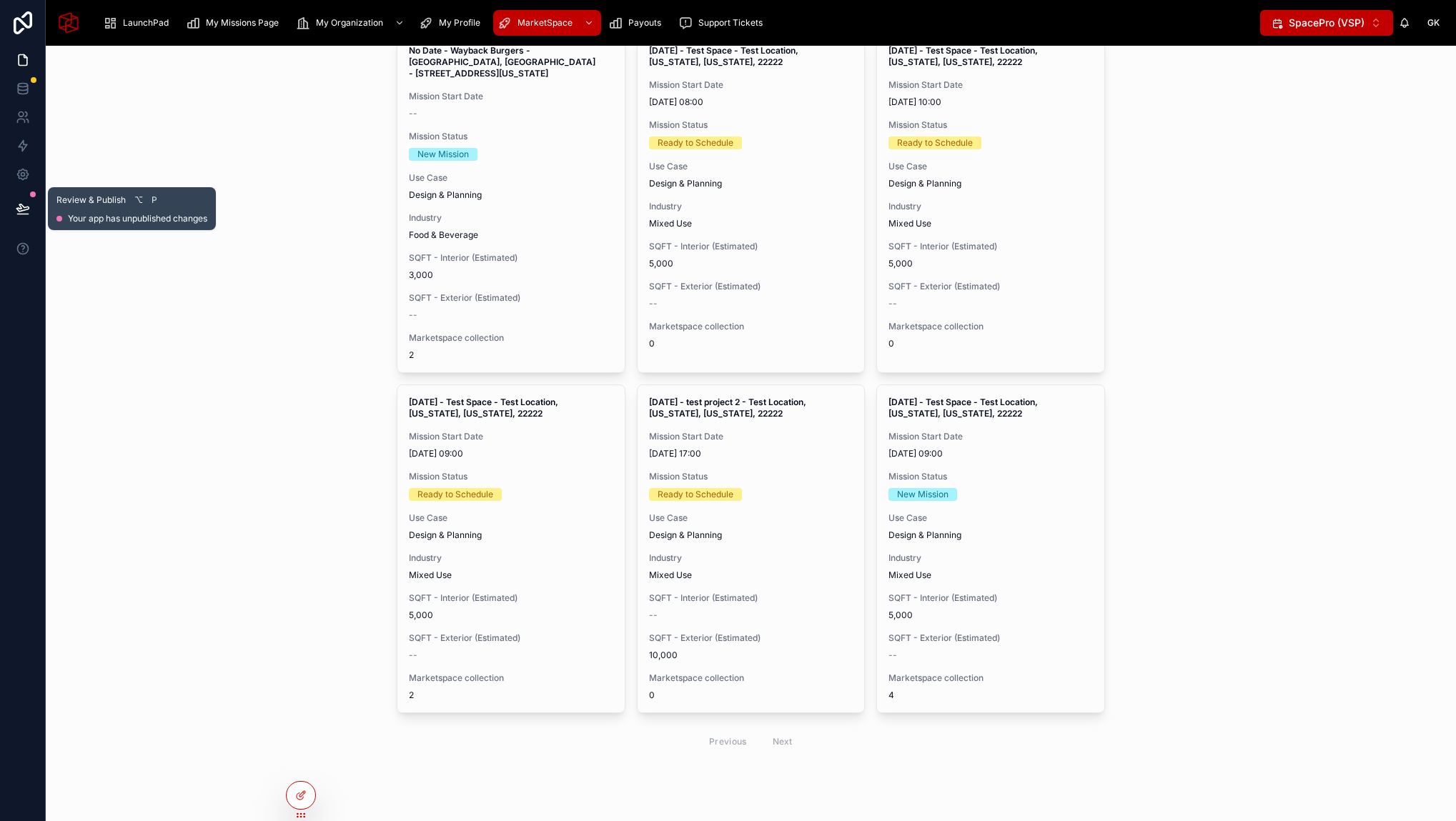
click at [30, 200] on button at bounding box center [22, 208] width 31 height 40
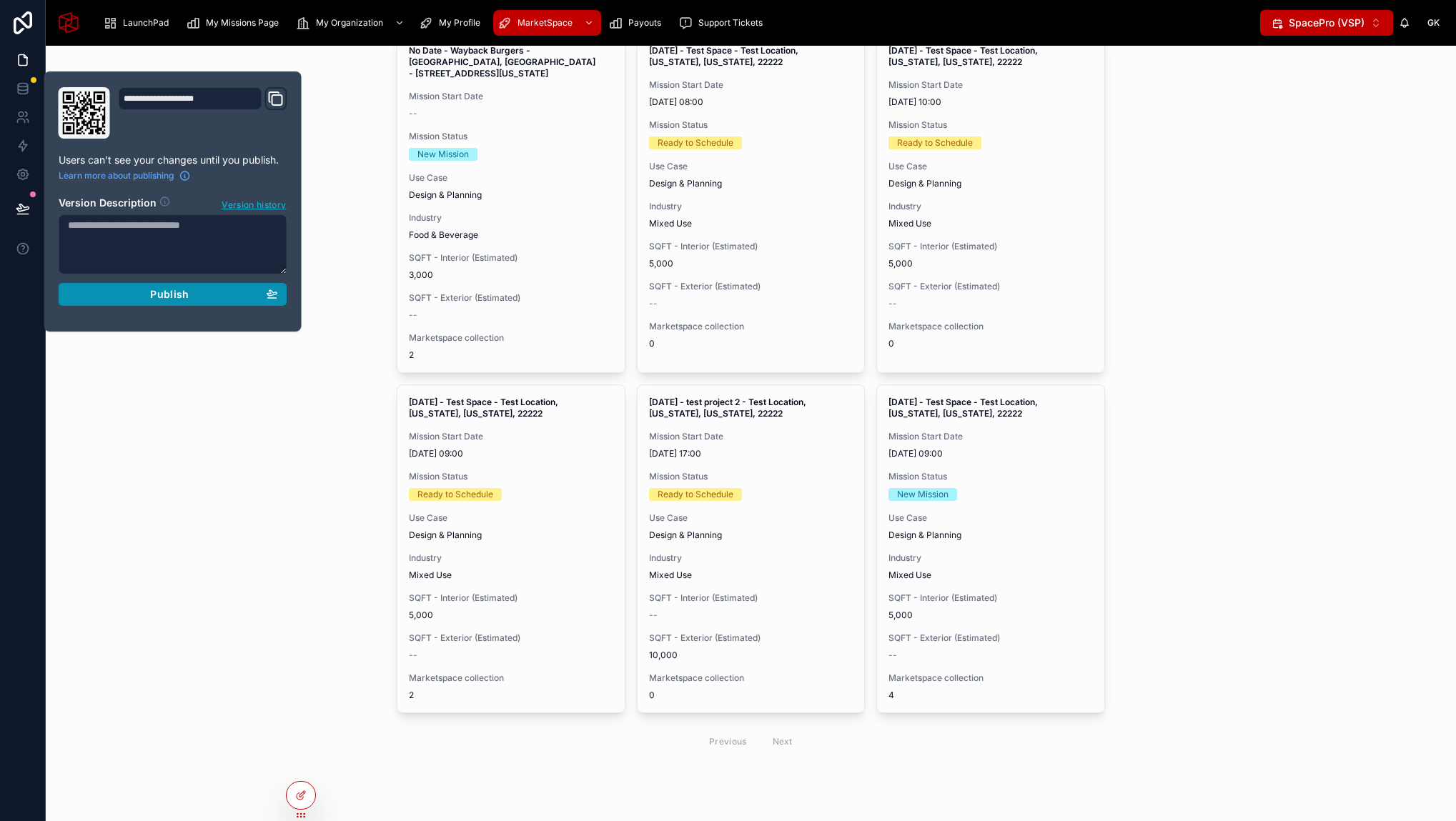
click at [166, 304] on button "Publish" at bounding box center [173, 294] width 229 height 23
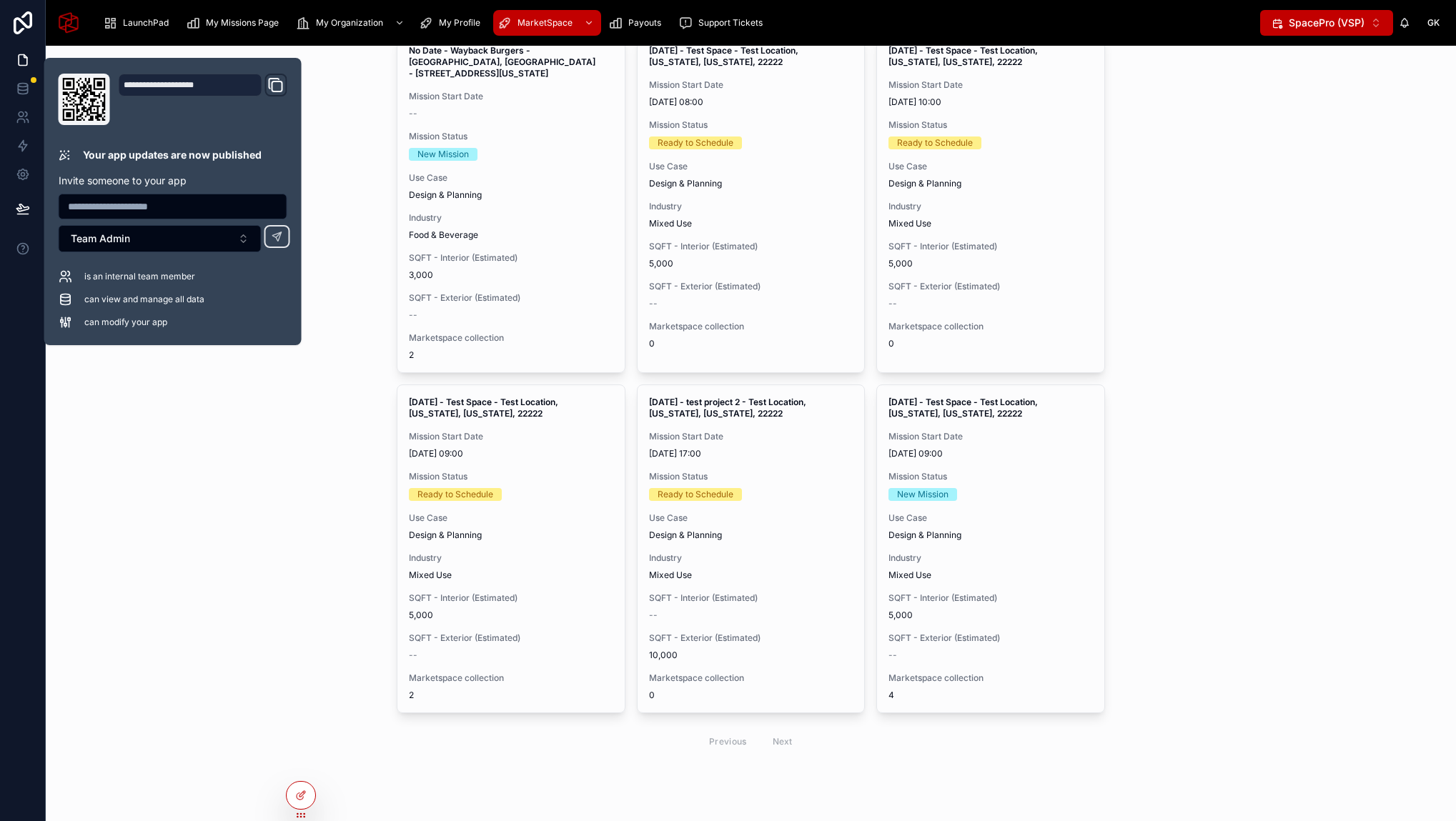
click at [182, 450] on div "MarketSpace Scans Filter City No Date - Wayback Burgers - Fort Worth, TX - 7034…" at bounding box center [751, 433] width 1410 height 775
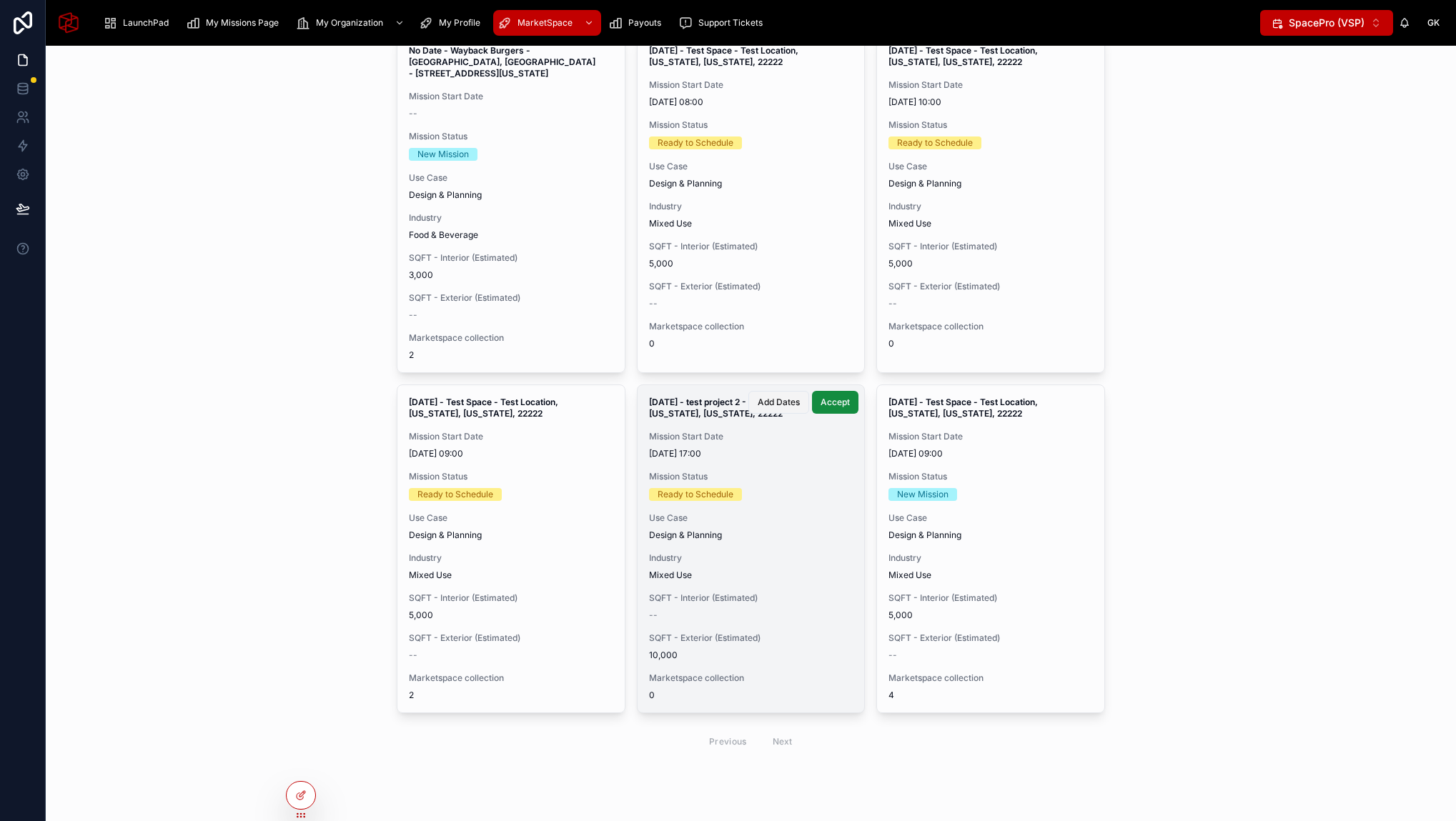
click at [775, 399] on span "Add Dates" at bounding box center [779, 401] width 42 height 11
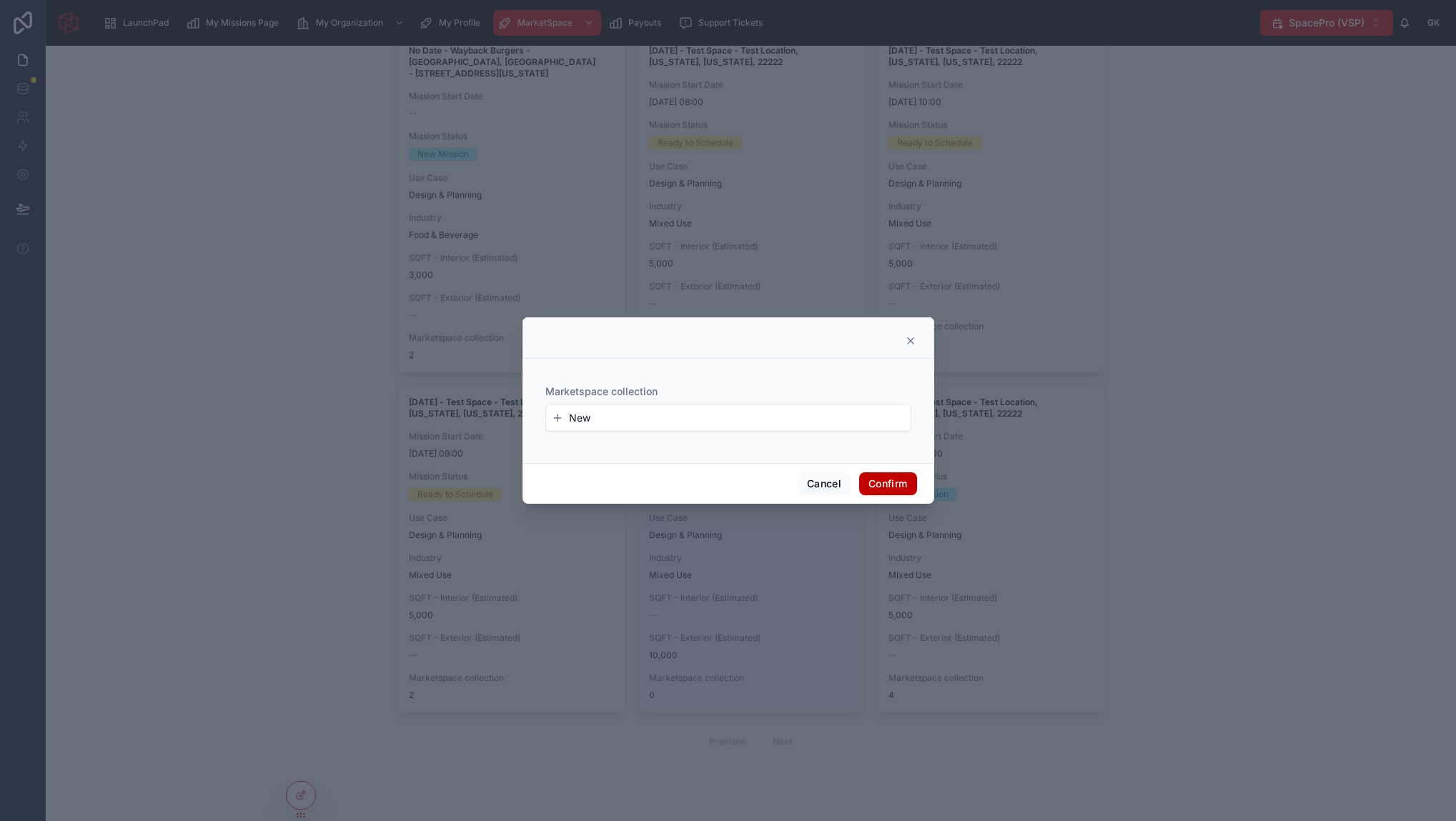
click at [577, 421] on span "New" at bounding box center [579, 417] width 21 height 14
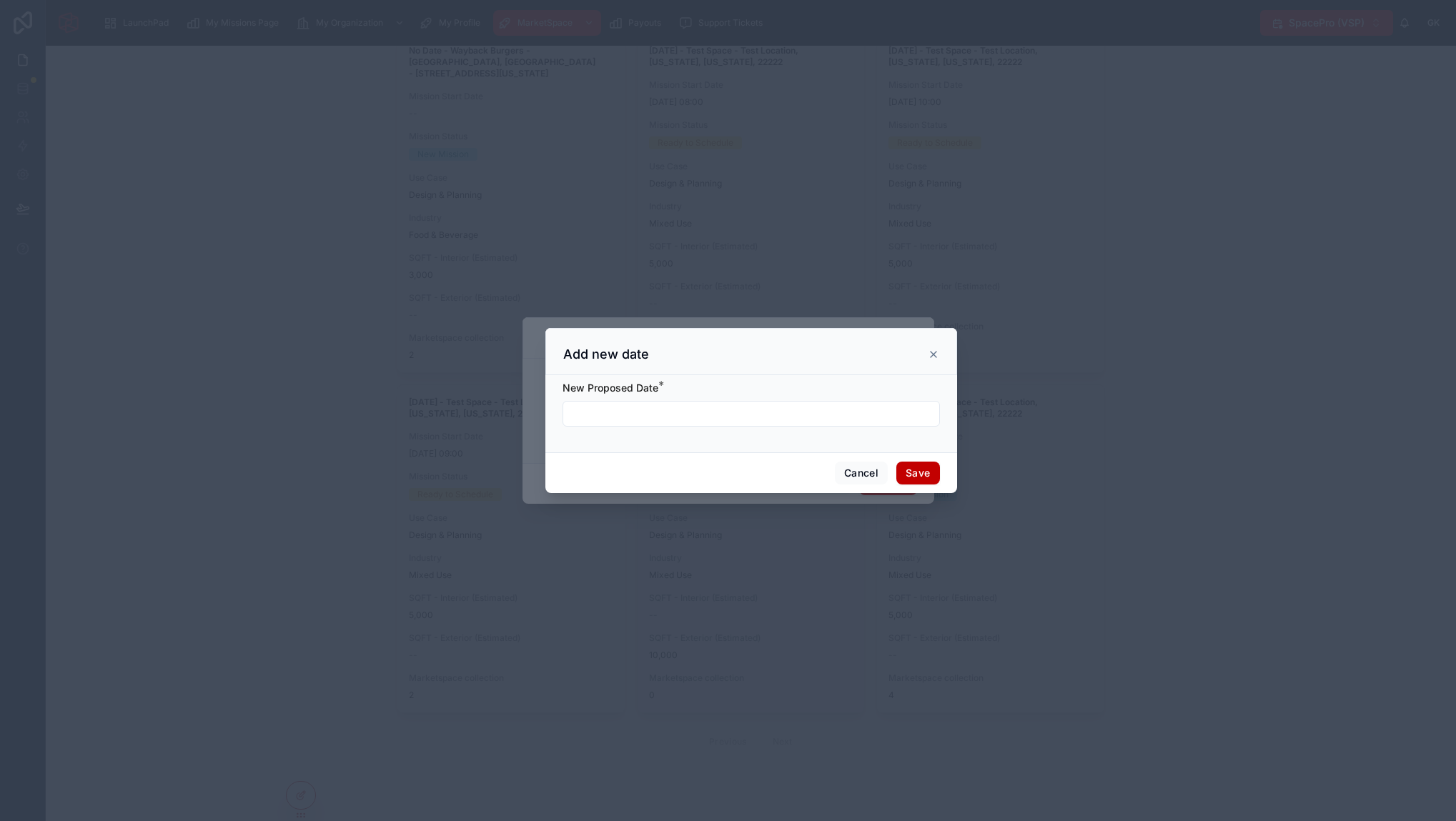
click at [641, 410] on input "text" at bounding box center [751, 414] width 376 height 20
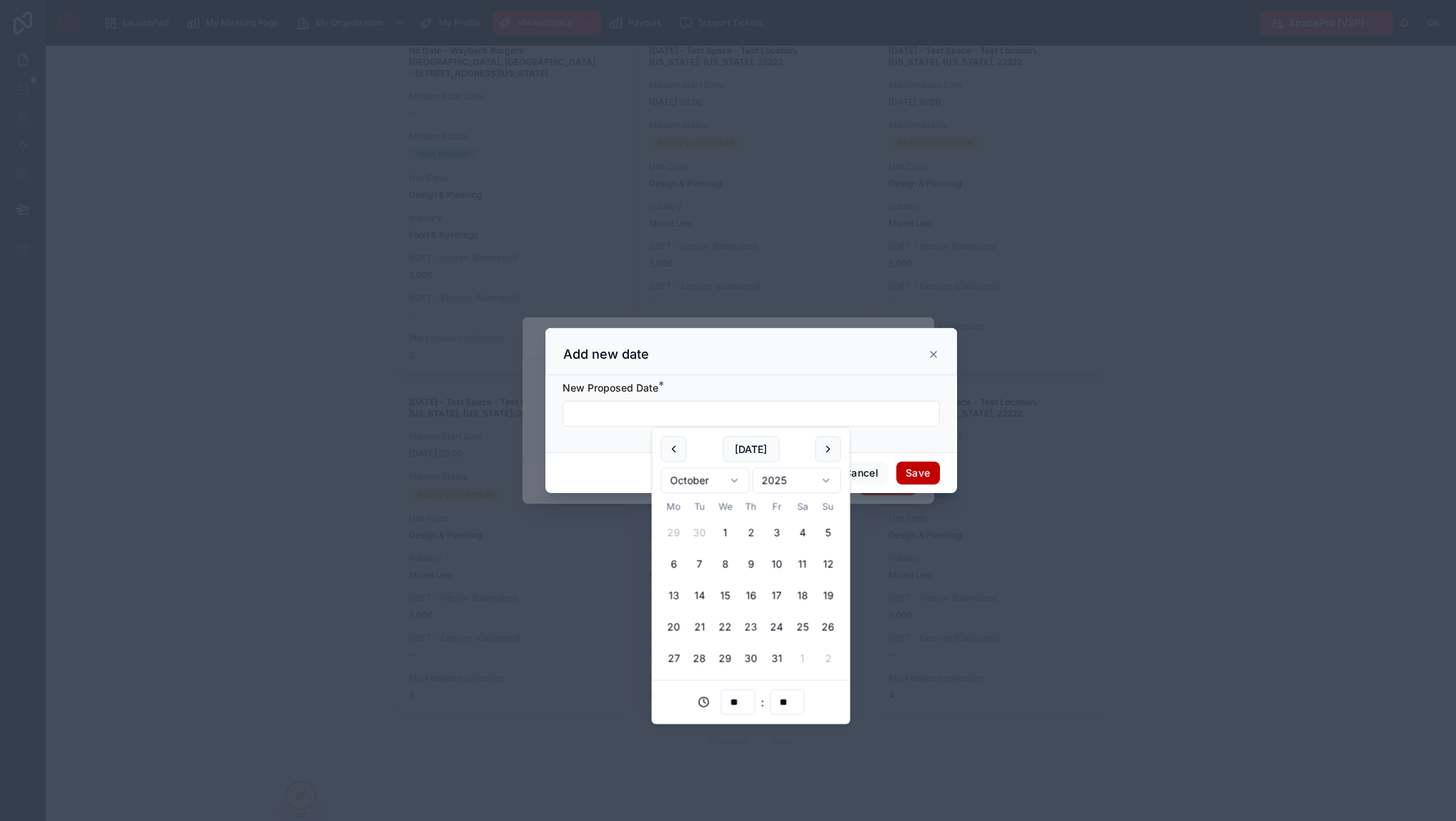
click at [749, 628] on button "23" at bounding box center [751, 627] width 25 height 25
type input "**********"
click at [886, 443] on div "**********" at bounding box center [751, 413] width 412 height 77
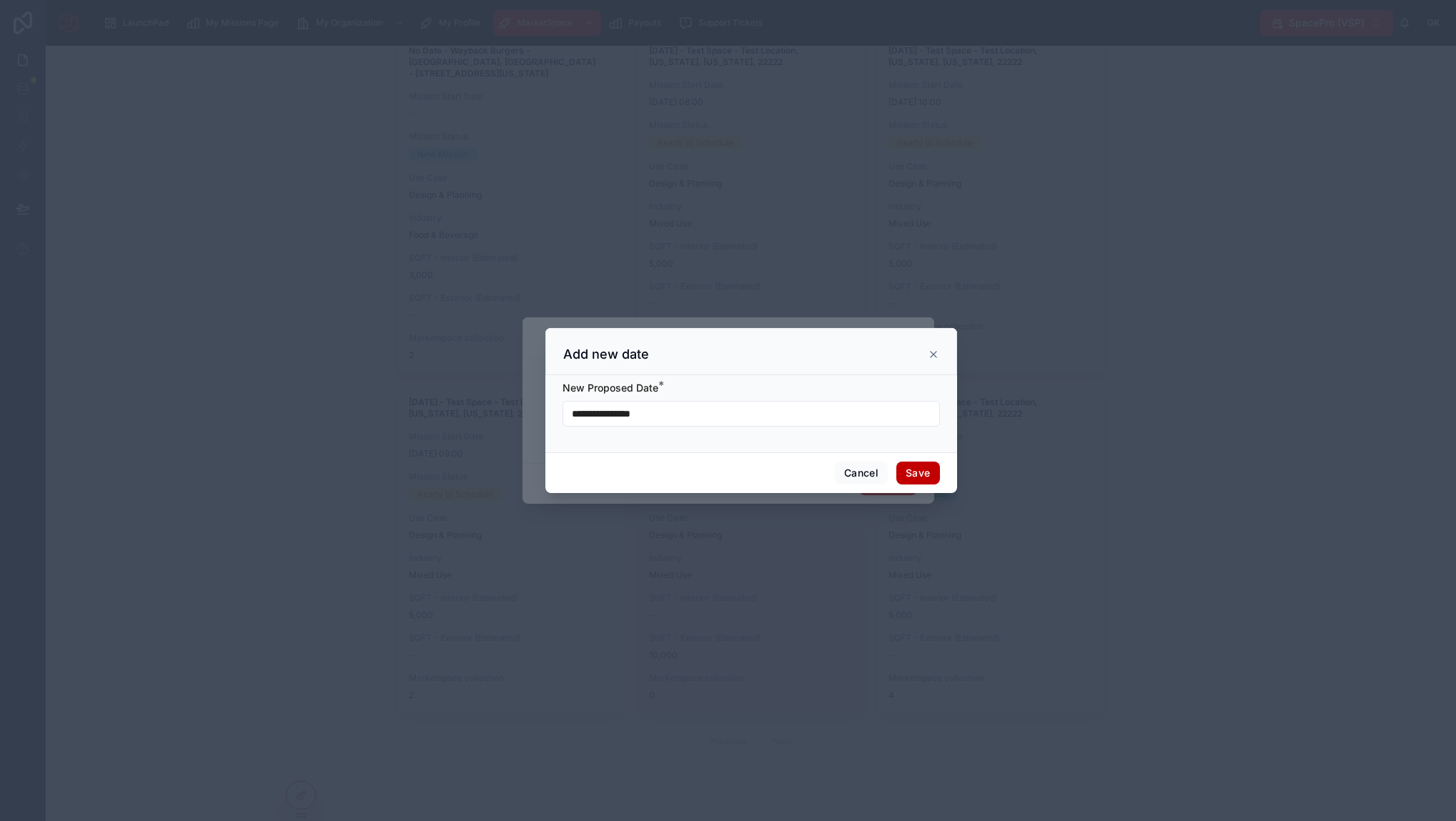
click at [921, 471] on button "Save" at bounding box center [917, 472] width 43 height 23
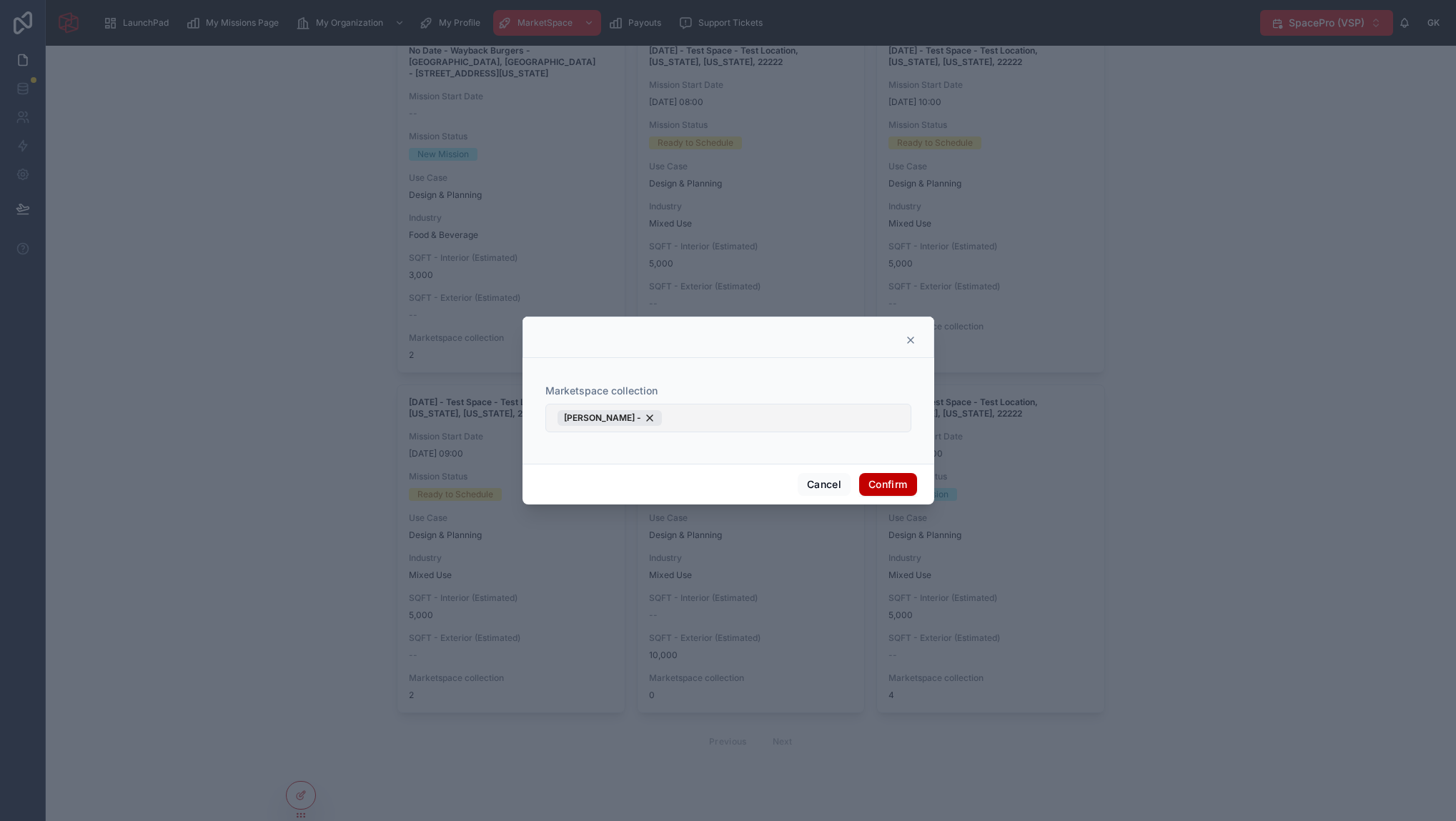
click at [708, 412] on button "George Ksp -" at bounding box center [728, 418] width 366 height 29
click at [573, 477] on span "New" at bounding box center [579, 478] width 21 height 14
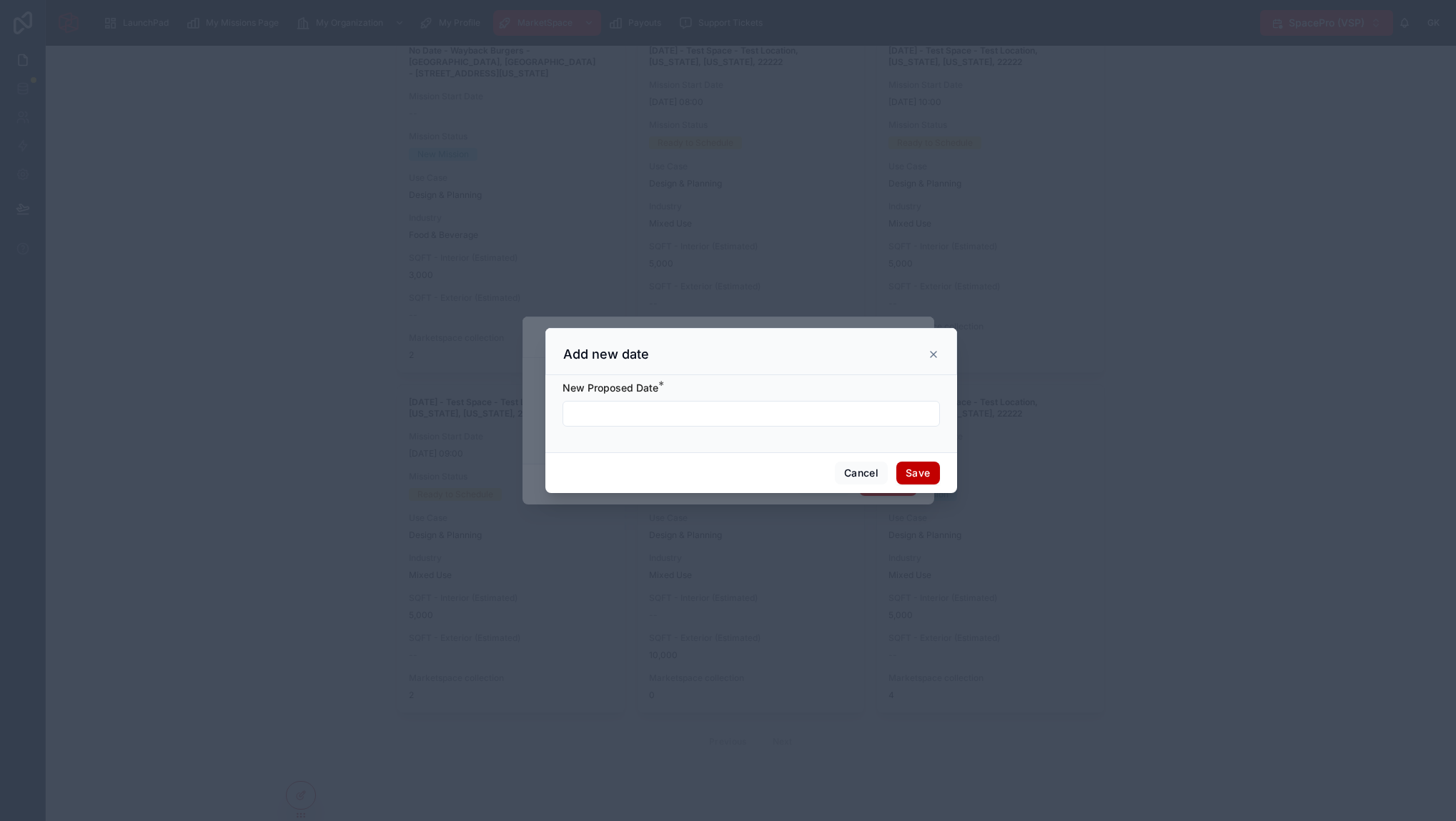
click at [683, 416] on input "text" at bounding box center [751, 414] width 376 height 20
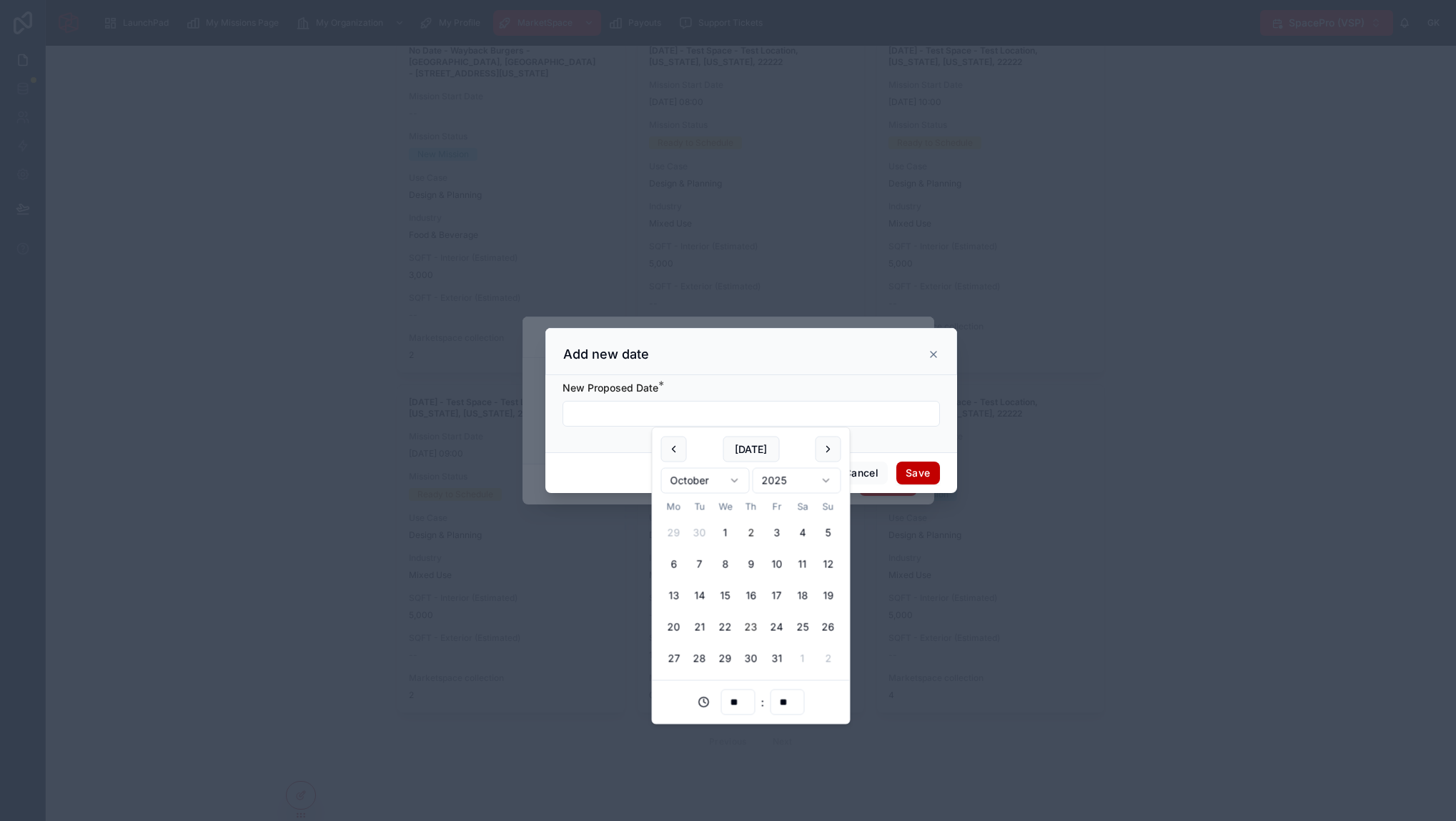
click at [752, 624] on button "23" at bounding box center [751, 627] width 25 height 25
click at [741, 449] on button "[DATE]" at bounding box center [750, 450] width 57 height 25
type input "**********"
type input "**"
click at [749, 627] on button "23" at bounding box center [751, 627] width 25 height 25
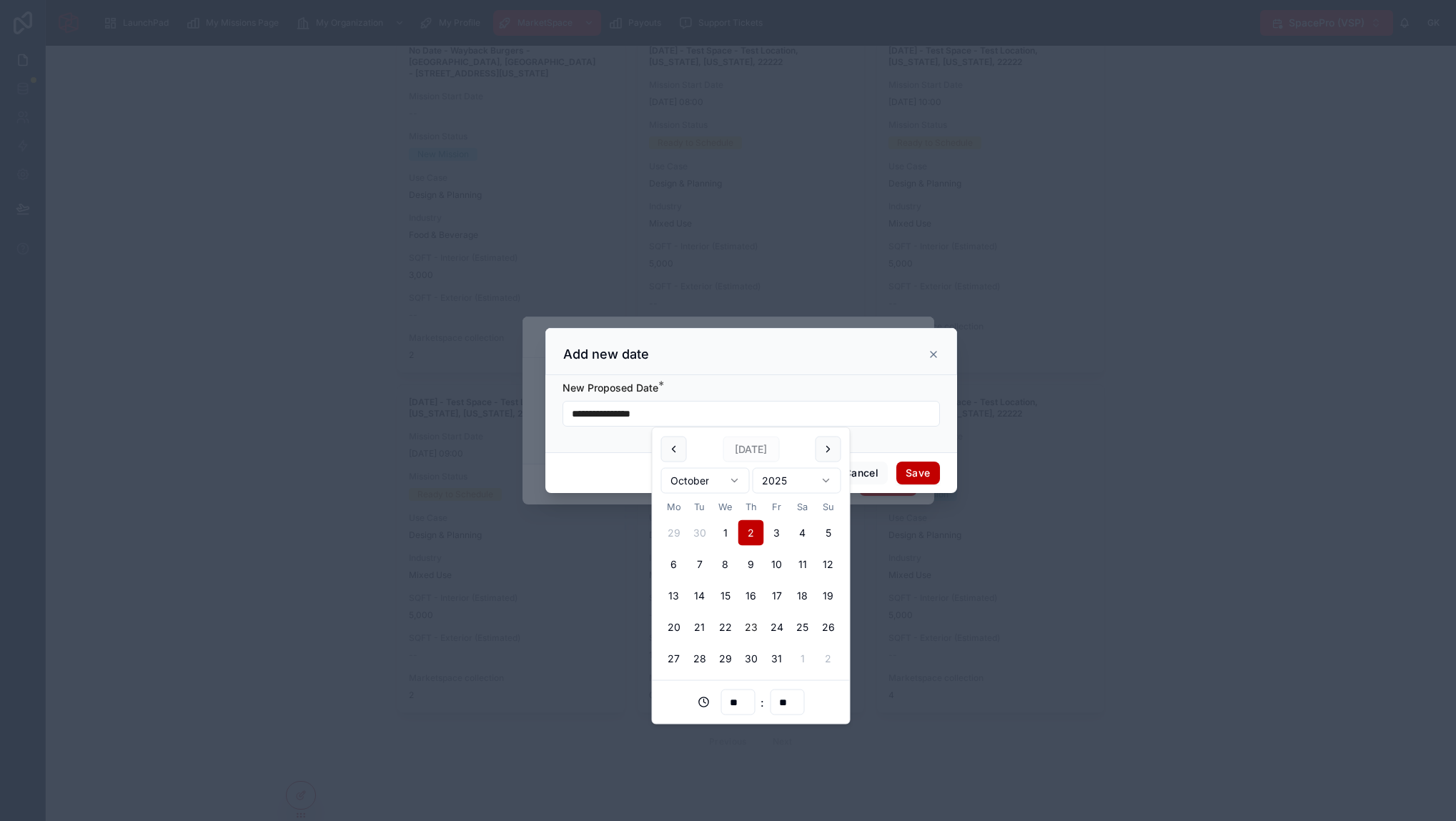
type input "**********"
type input "**"
click at [906, 478] on button "Save" at bounding box center [917, 472] width 43 height 23
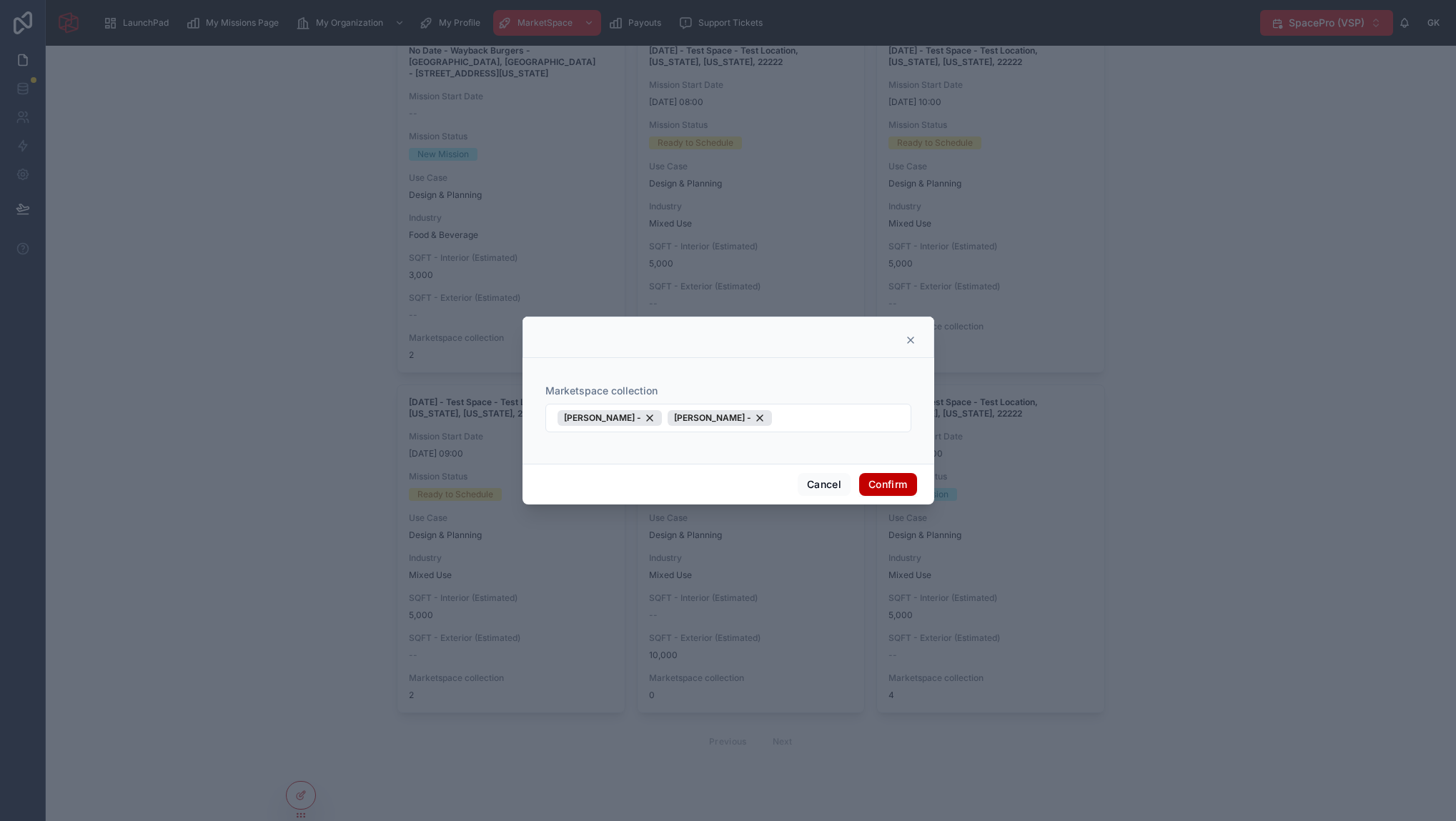
click at [893, 486] on button "Confirm" at bounding box center [887, 484] width 57 height 23
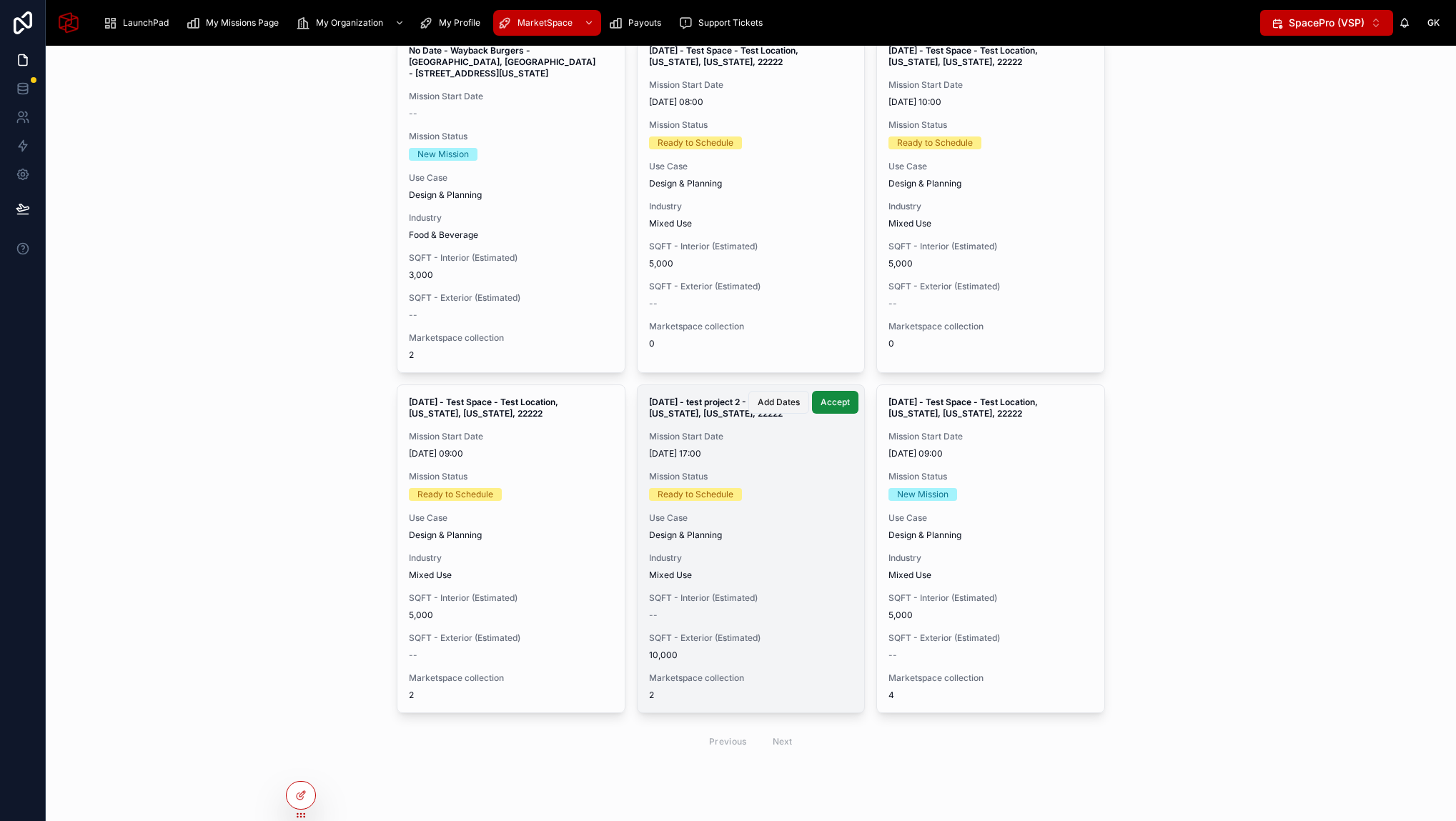
click at [776, 404] on span "Add Dates" at bounding box center [779, 401] width 42 height 11
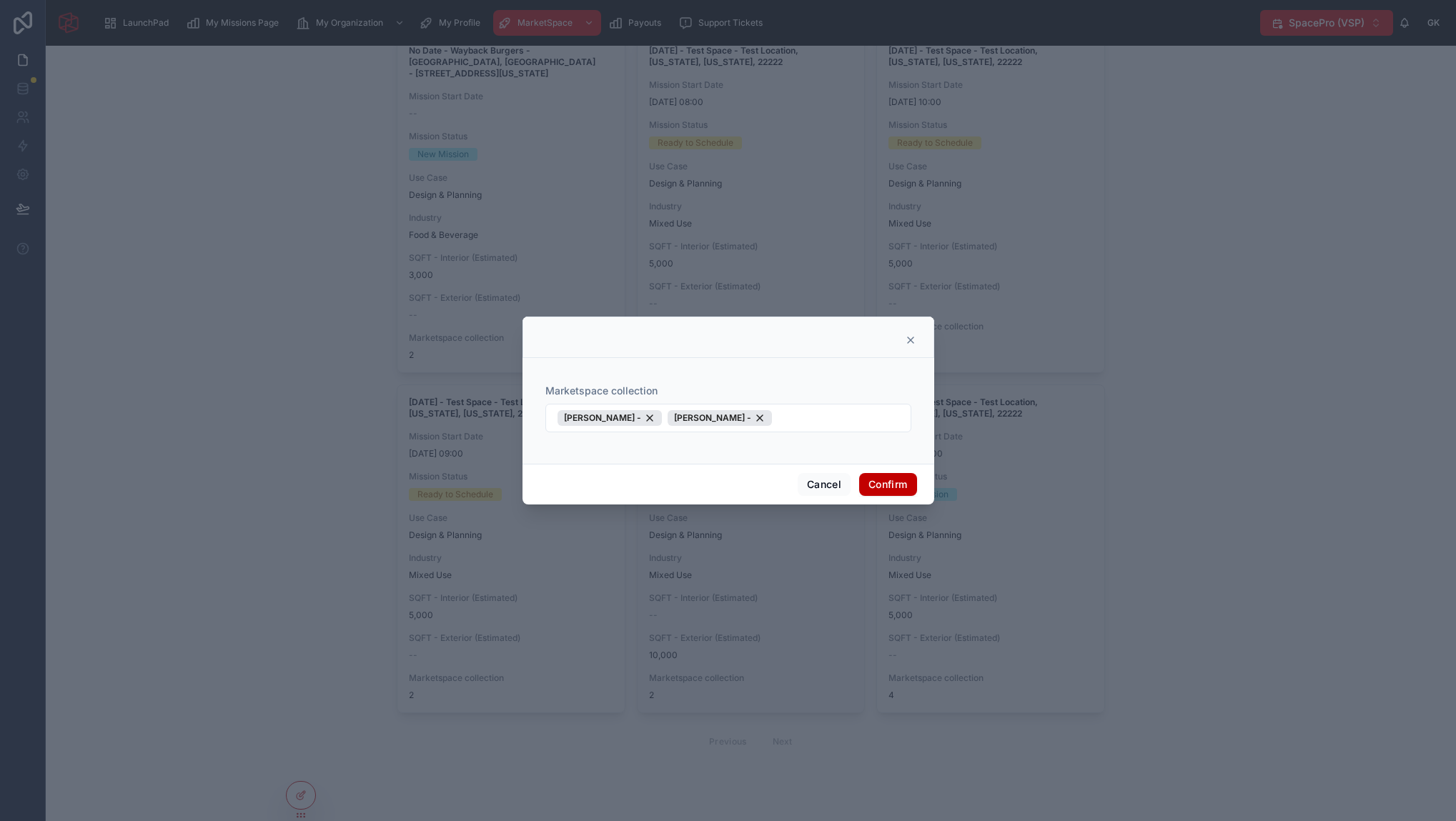
click at [757, 383] on div "Marketspace collection George Ksp - George Ksp -" at bounding box center [728, 408] width 378 height 88
click at [815, 416] on button "George Ksp - George Ksp -" at bounding box center [728, 418] width 366 height 29
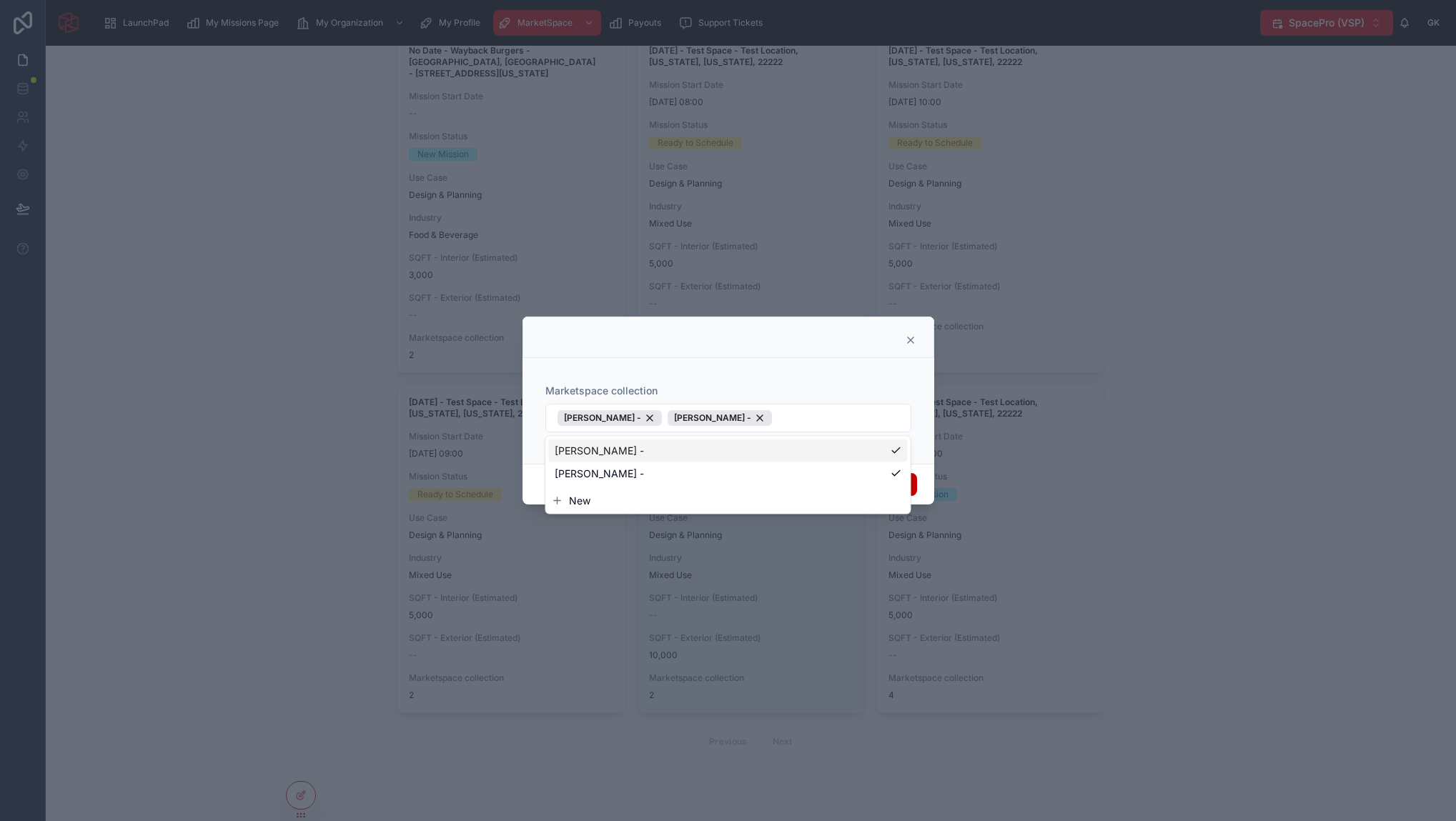
click at [757, 381] on div "Marketspace collection George Ksp - George Ksp -" at bounding box center [728, 408] width 378 height 88
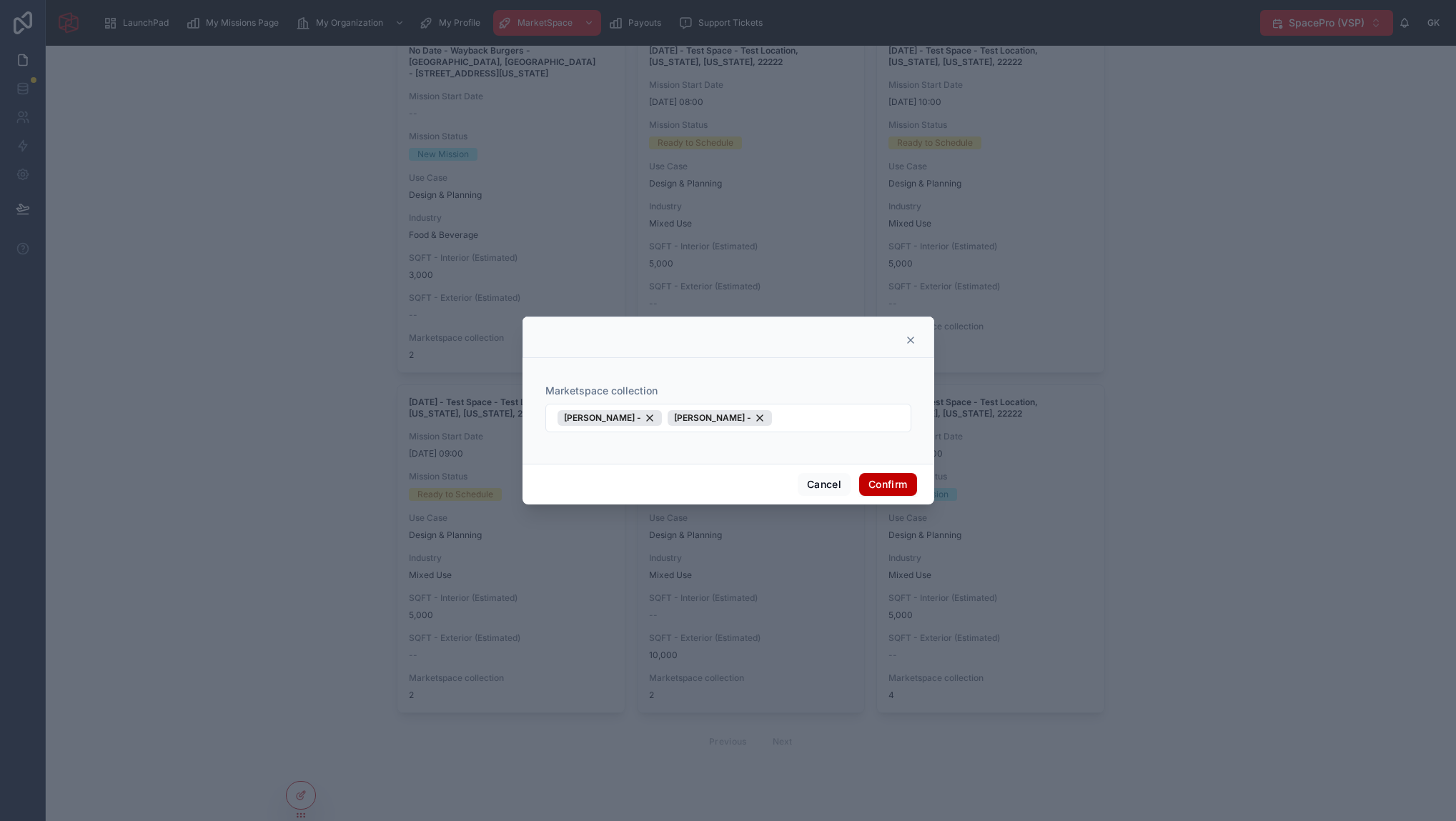
click at [759, 373] on div "Marketspace collection George Ksp - George Ksp -" at bounding box center [728, 408] width 378 height 88
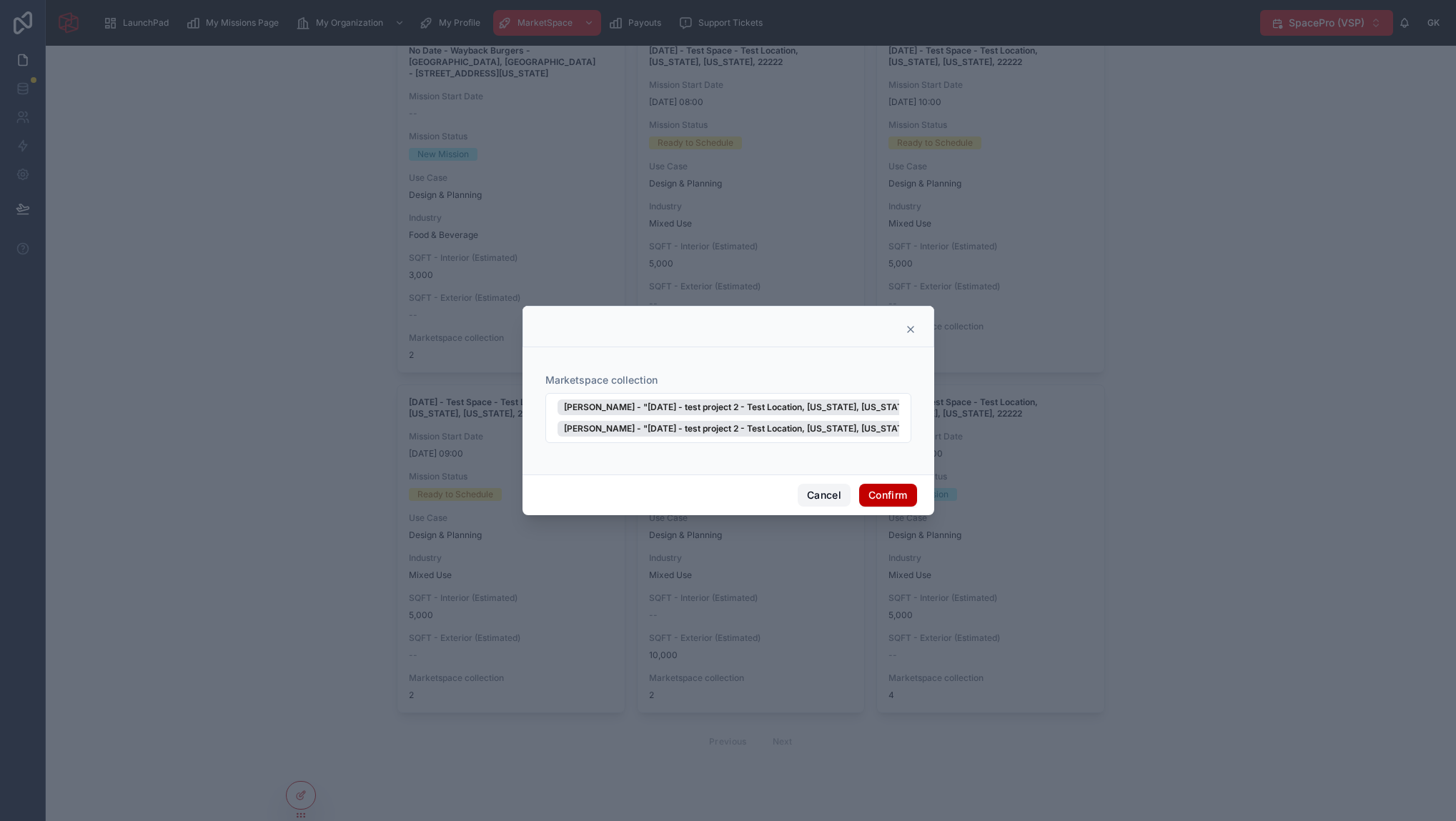
click at [805, 495] on button "Cancel" at bounding box center [824, 494] width 53 height 23
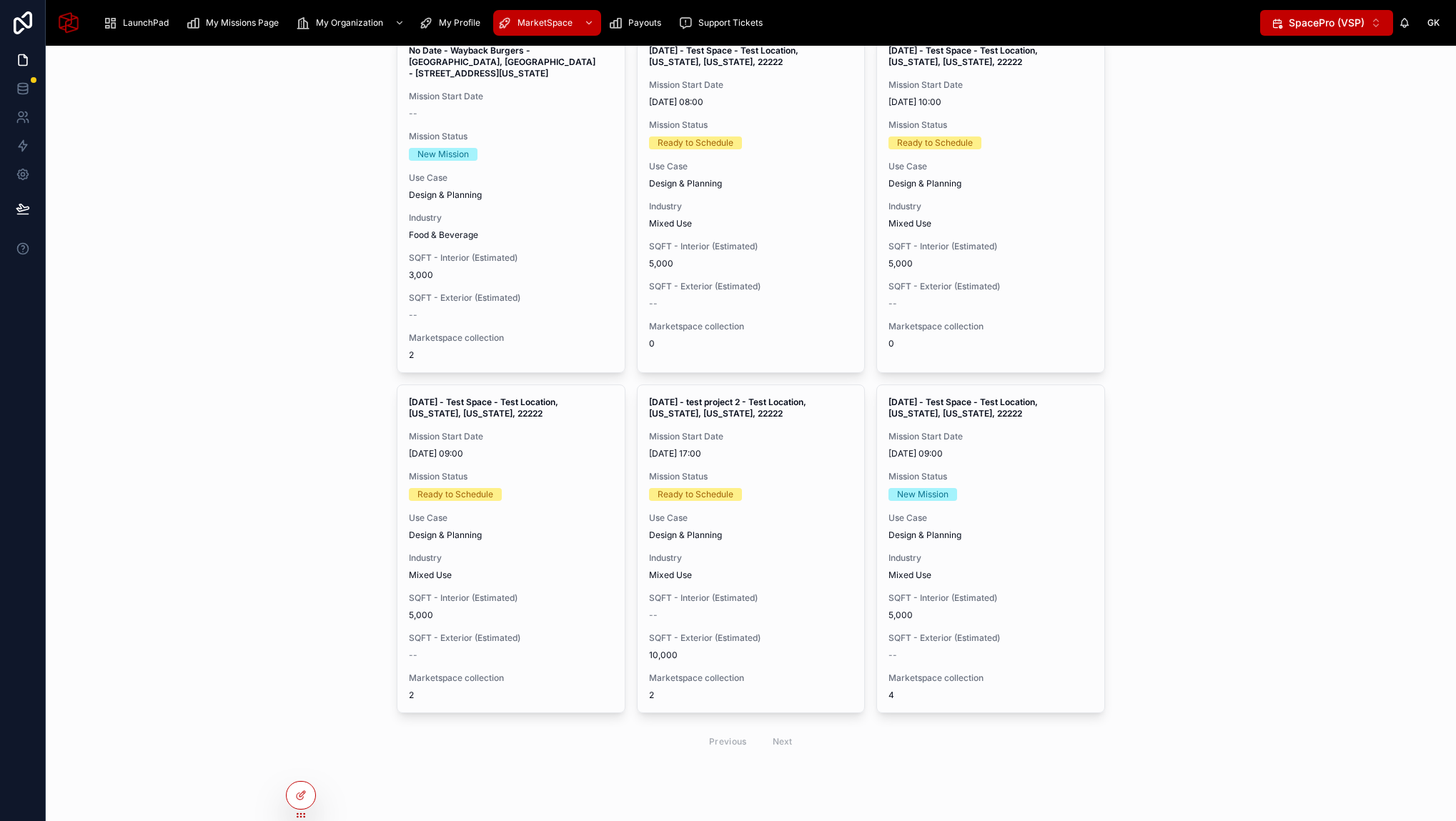
drag, startPoint x: 255, startPoint y: 194, endPoint x: 87, endPoint y: 86, distance: 199.7
click at [255, 194] on div "MarketSpace Scans Filter City No Date - Wayback Burgers - Fort Worth, TX - 7034…" at bounding box center [751, 433] width 1410 height 775
click at [19, 88] on icon at bounding box center [23, 88] width 14 height 14
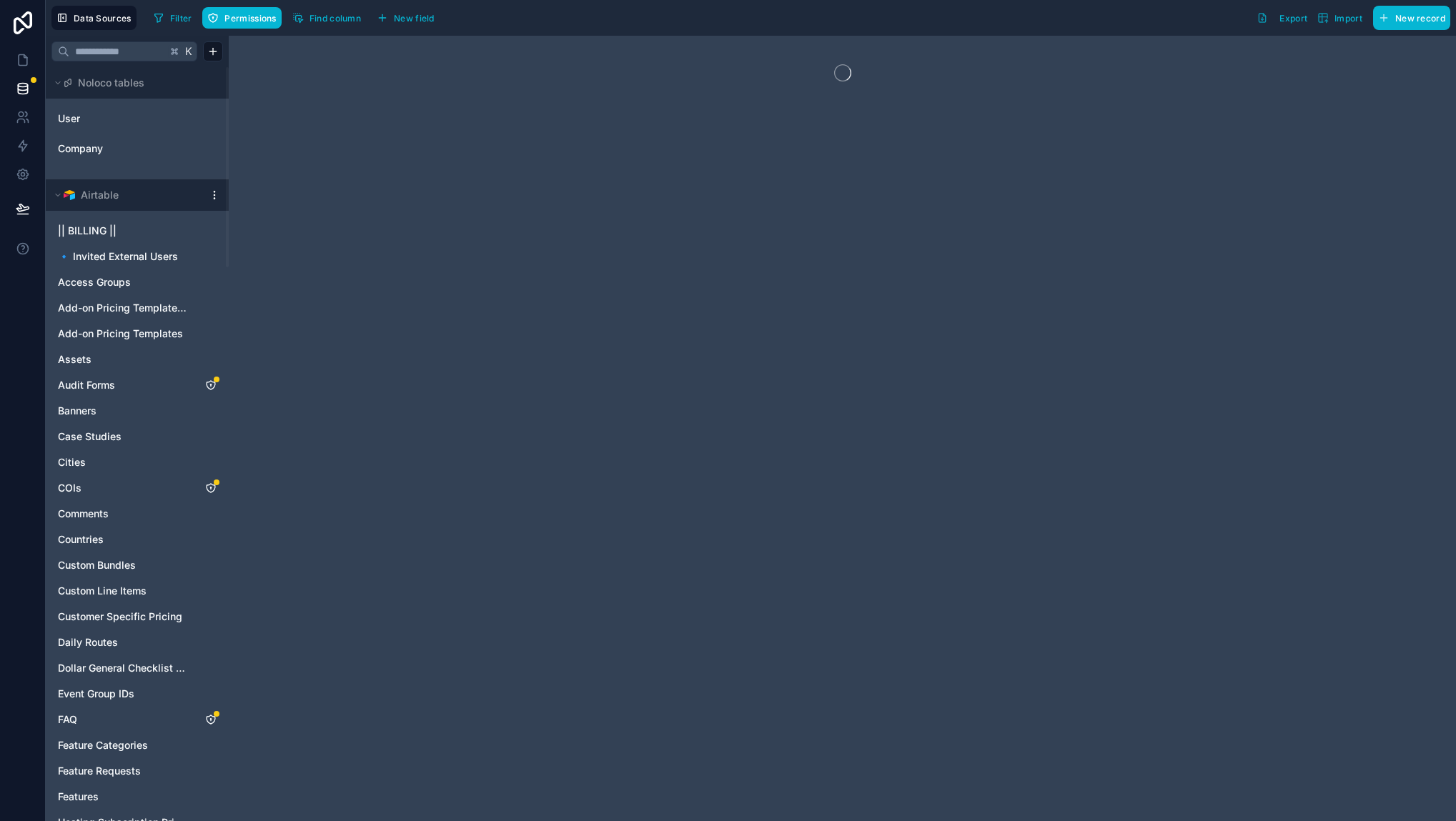
click at [218, 189] on html "Data Sources Filter Permissions Find column New field Export Import New record …" at bounding box center [728, 410] width 1456 height 821
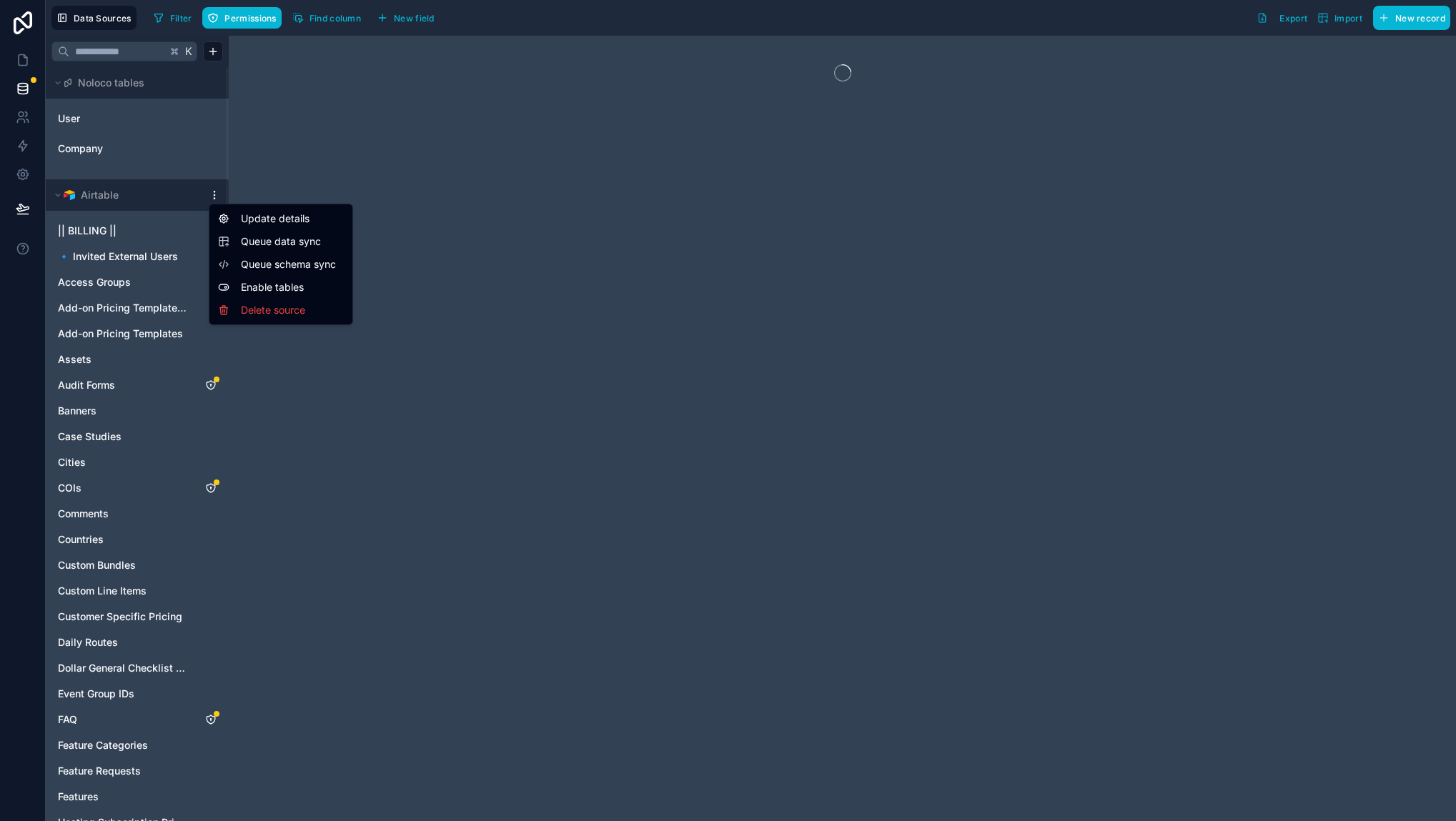
click at [269, 235] on span "Queue data sync" at bounding box center [292, 241] width 103 height 14
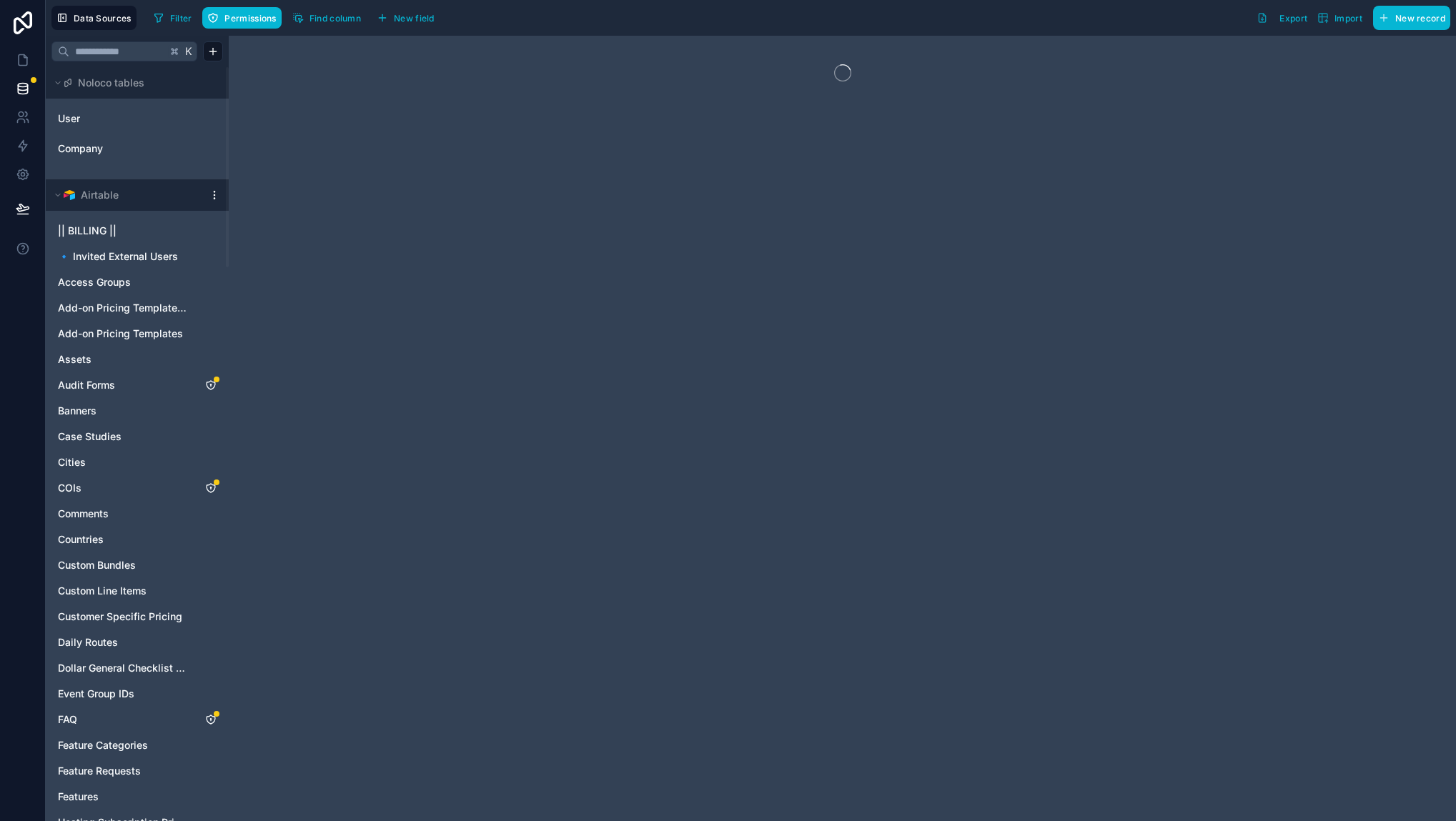
click at [299, 270] on div at bounding box center [843, 428] width 1227 height 785
click at [209, 197] on html "Data Sources Filter Permissions Find column New field Export Import New record …" at bounding box center [728, 410] width 1456 height 821
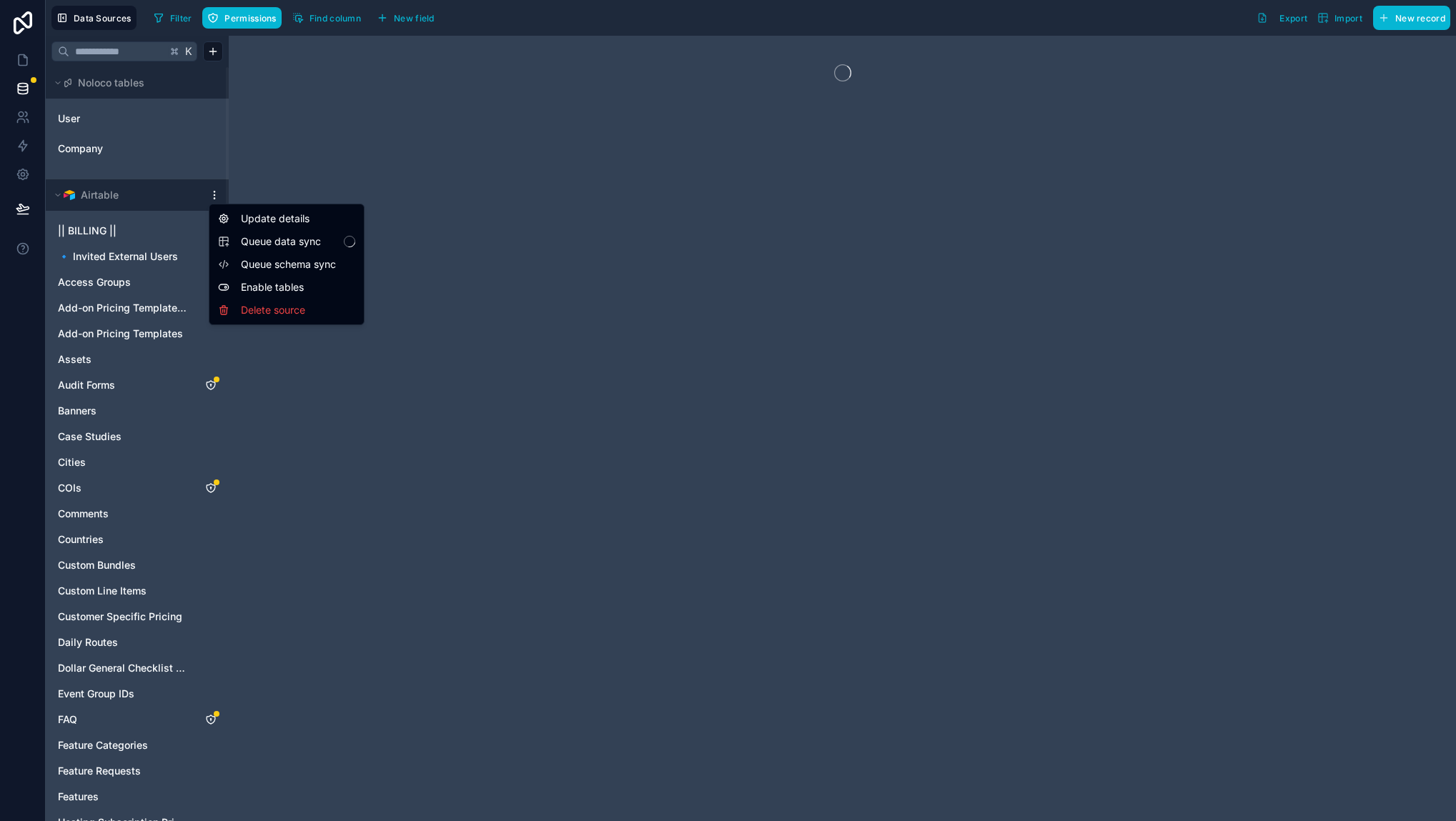
click at [265, 260] on span "Queue schema sync" at bounding box center [292, 264] width 103 height 14
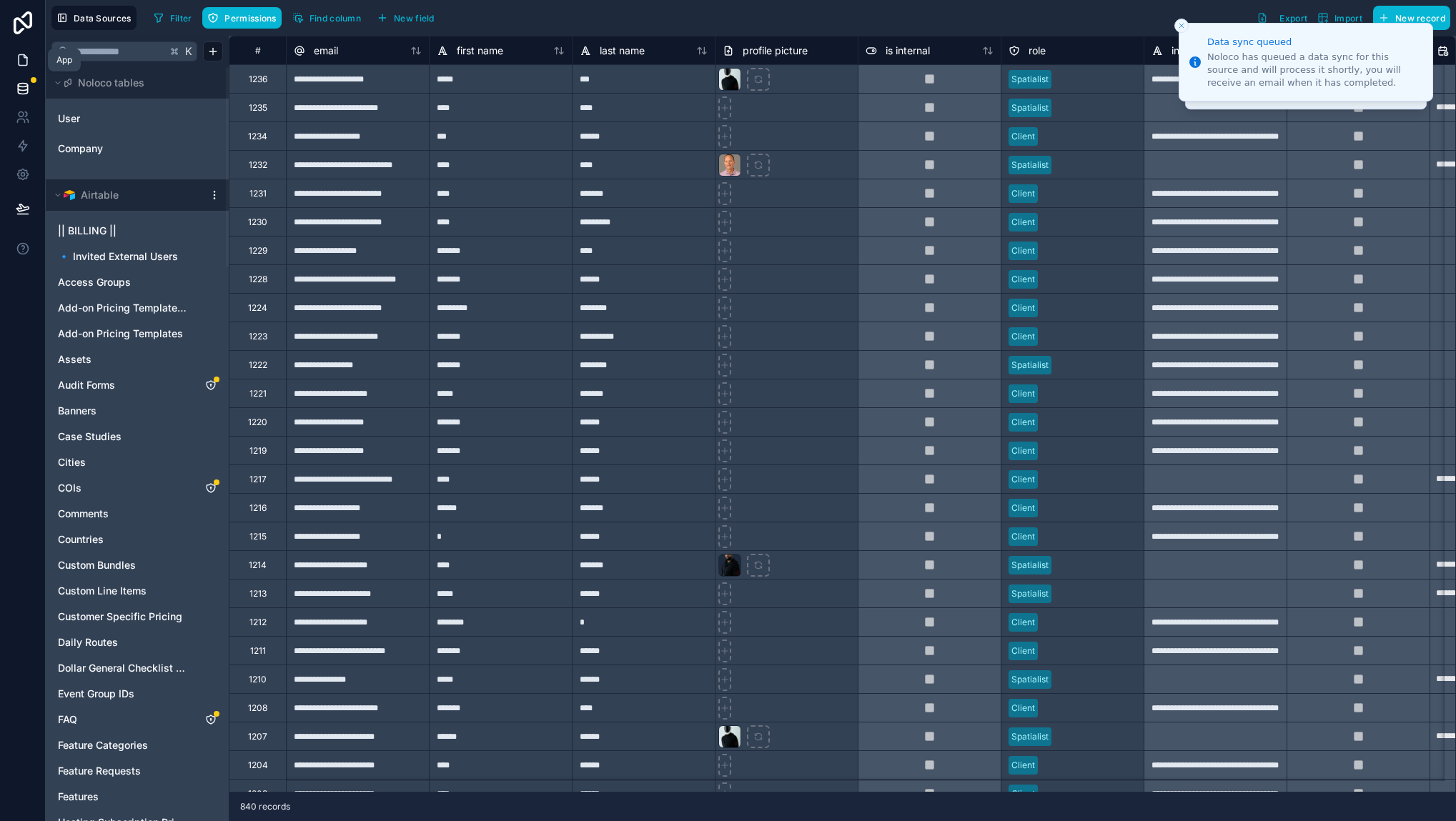
click at [22, 57] on icon at bounding box center [23, 59] width 14 height 14
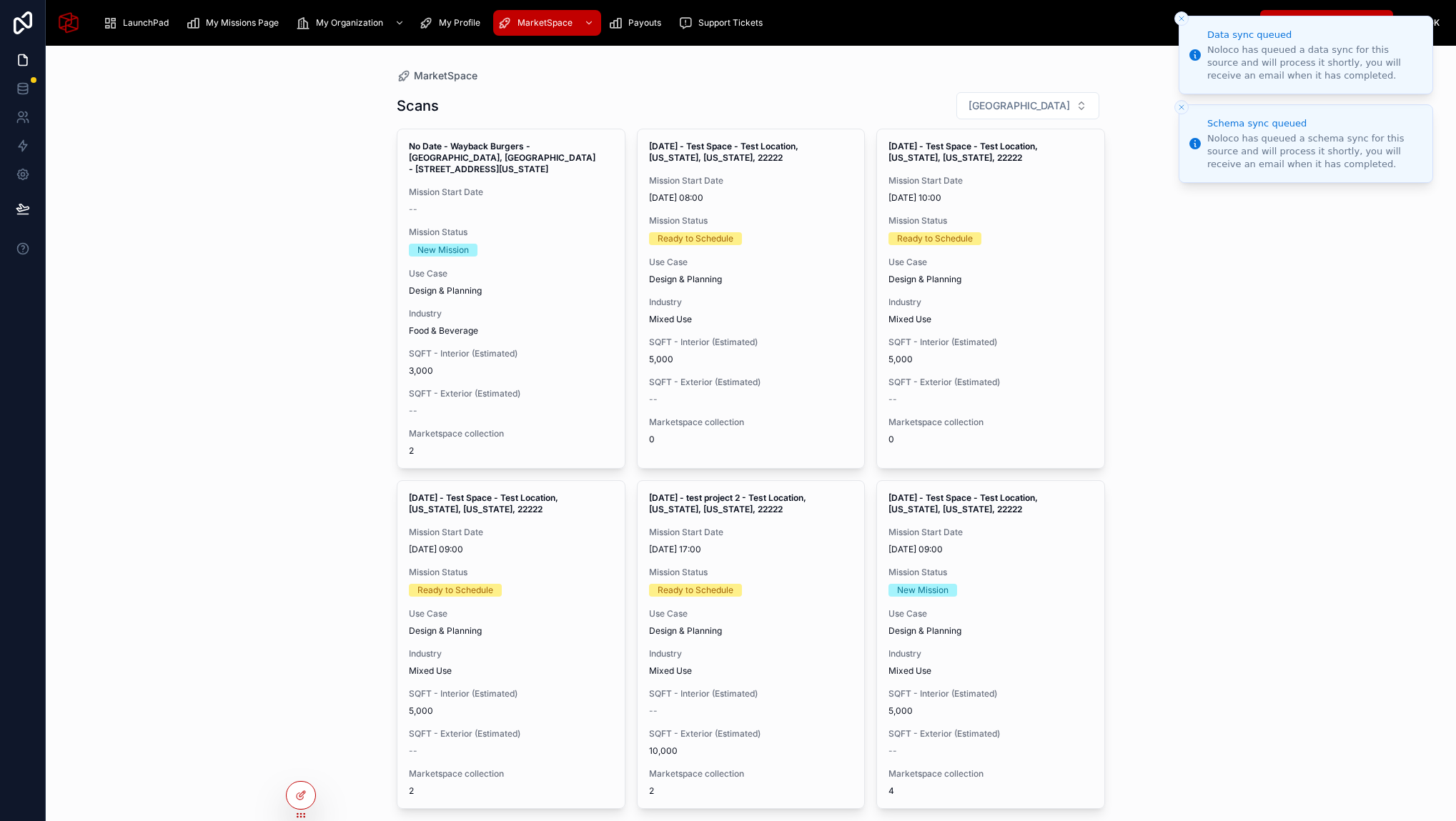
click at [1186, 20] on button "Close toast" at bounding box center [1181, 18] width 14 height 14
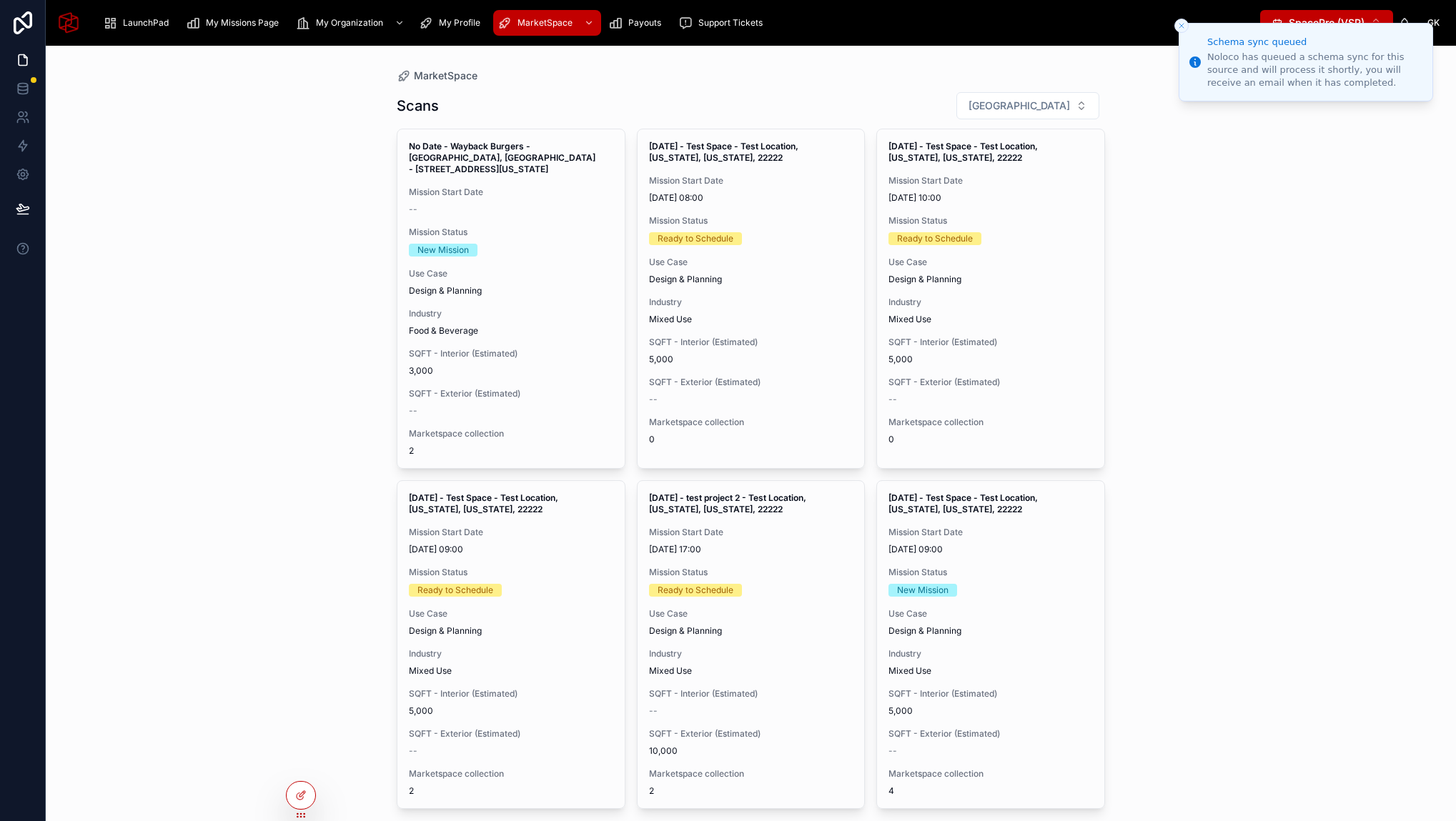
click at [1184, 26] on icon "Close toast" at bounding box center [1181, 25] width 8 height 8
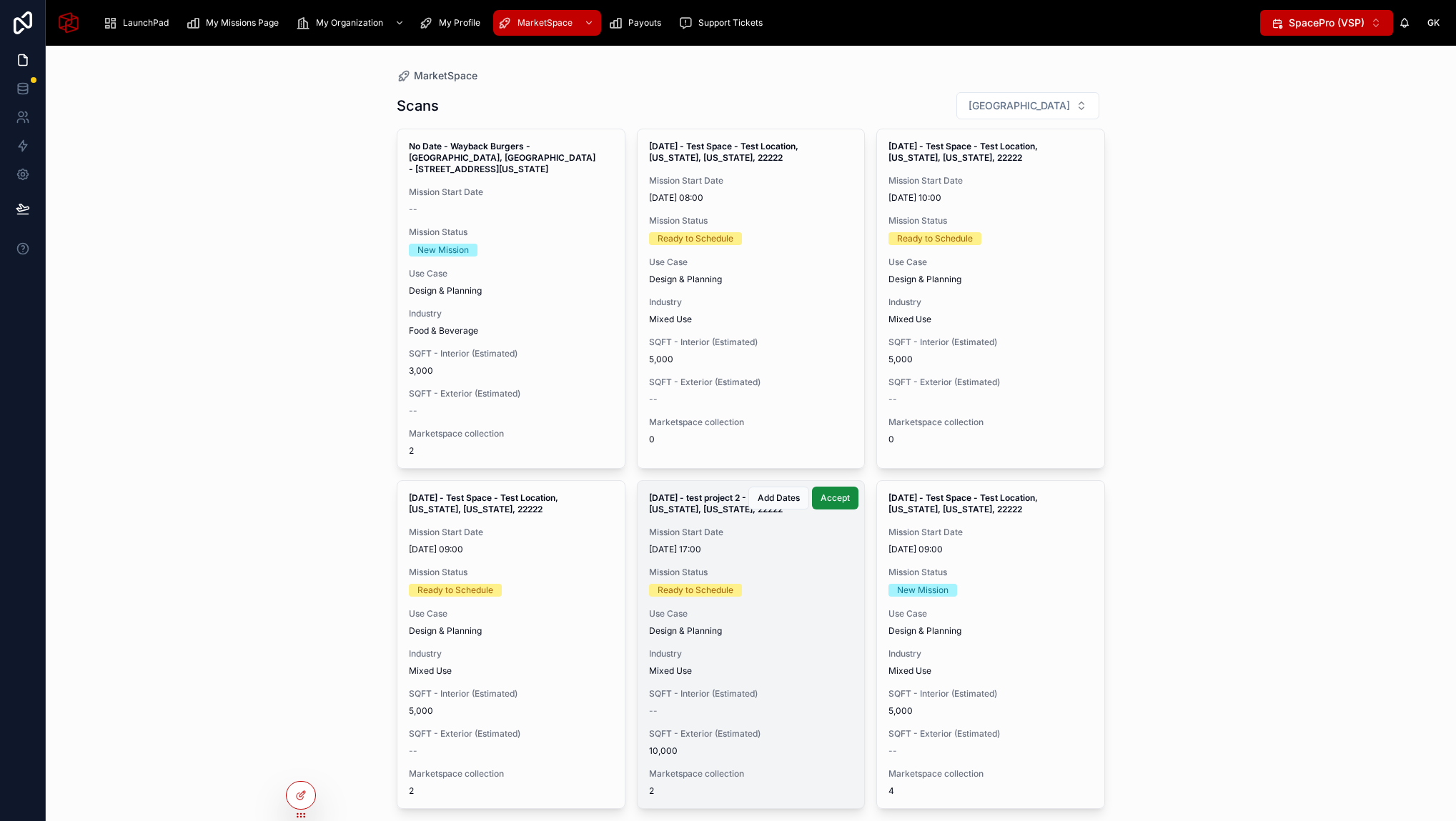
scroll to position [60, 0]
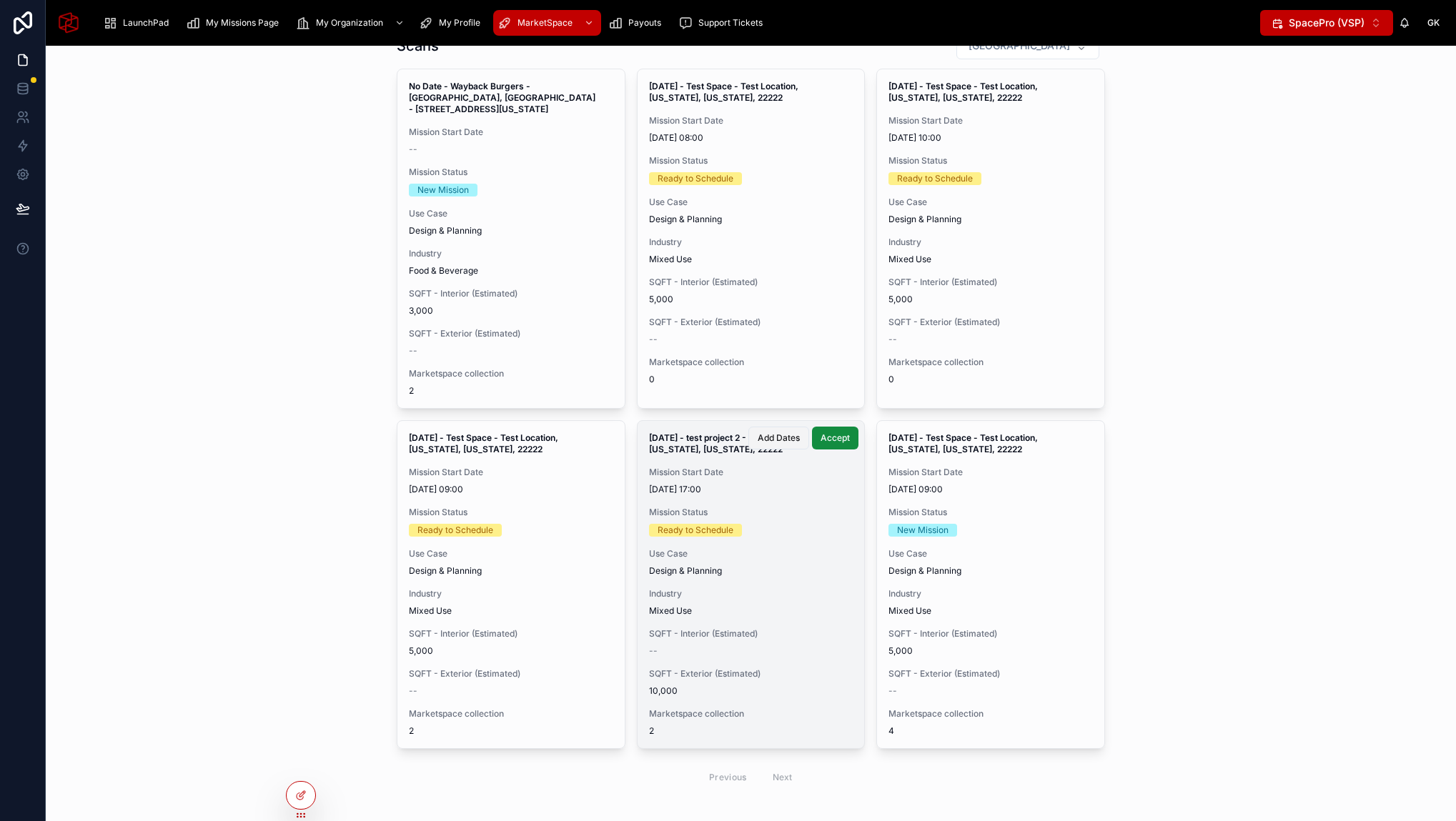
click at [765, 441] on span "Add Dates" at bounding box center [779, 438] width 42 height 11
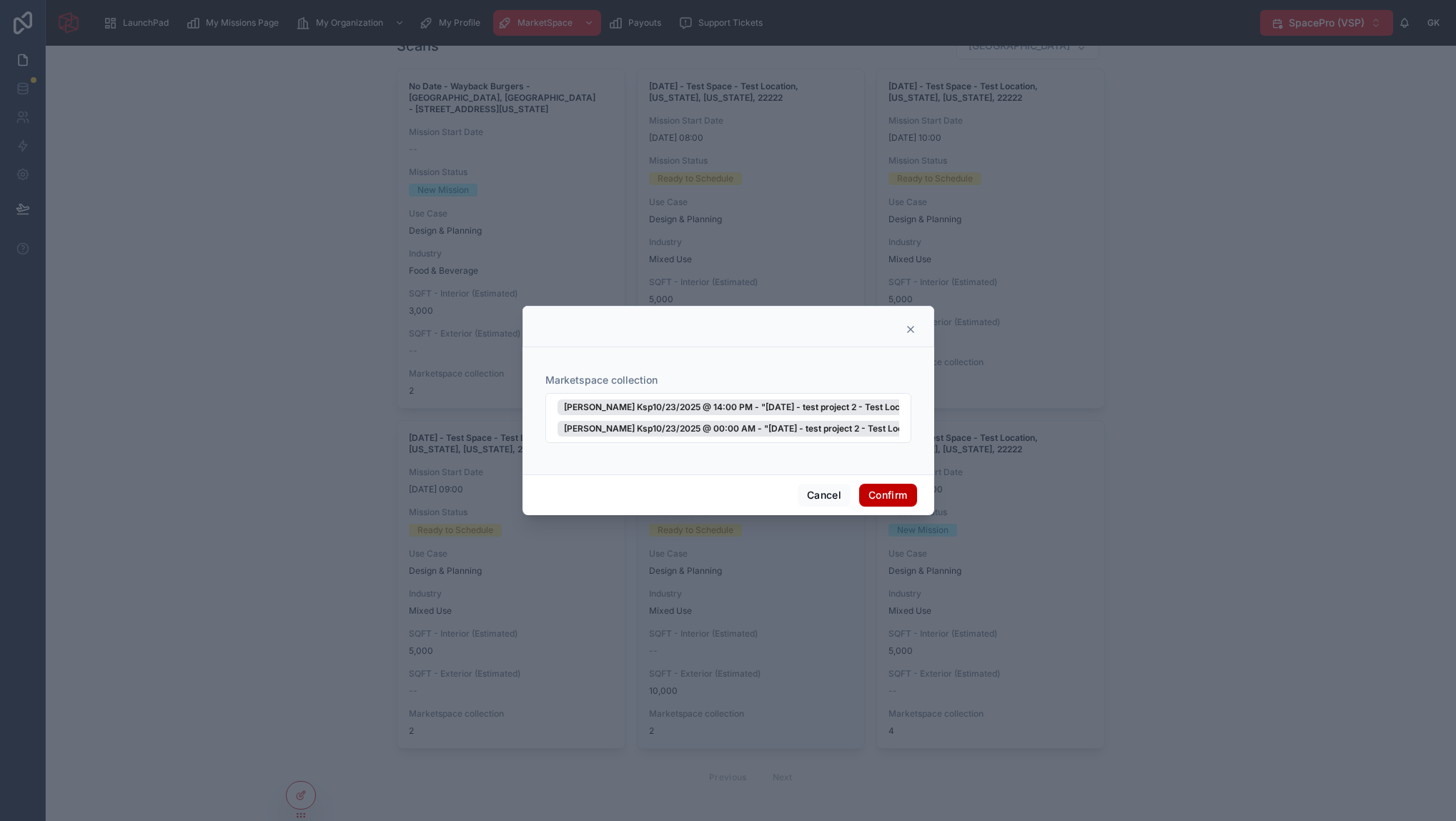
click at [736, 361] on div "Marketspace collection George Ksp10/23/2025 @ 14:00 PM - "May 13, 2025 - test p…" at bounding box center [728, 408] width 378 height 110
click at [845, 437] on button "George Ksp10/23/2025 @ 14:00 PM - "May 13, 2025 - test project 2 - Test Locatio…" at bounding box center [728, 417] width 366 height 50
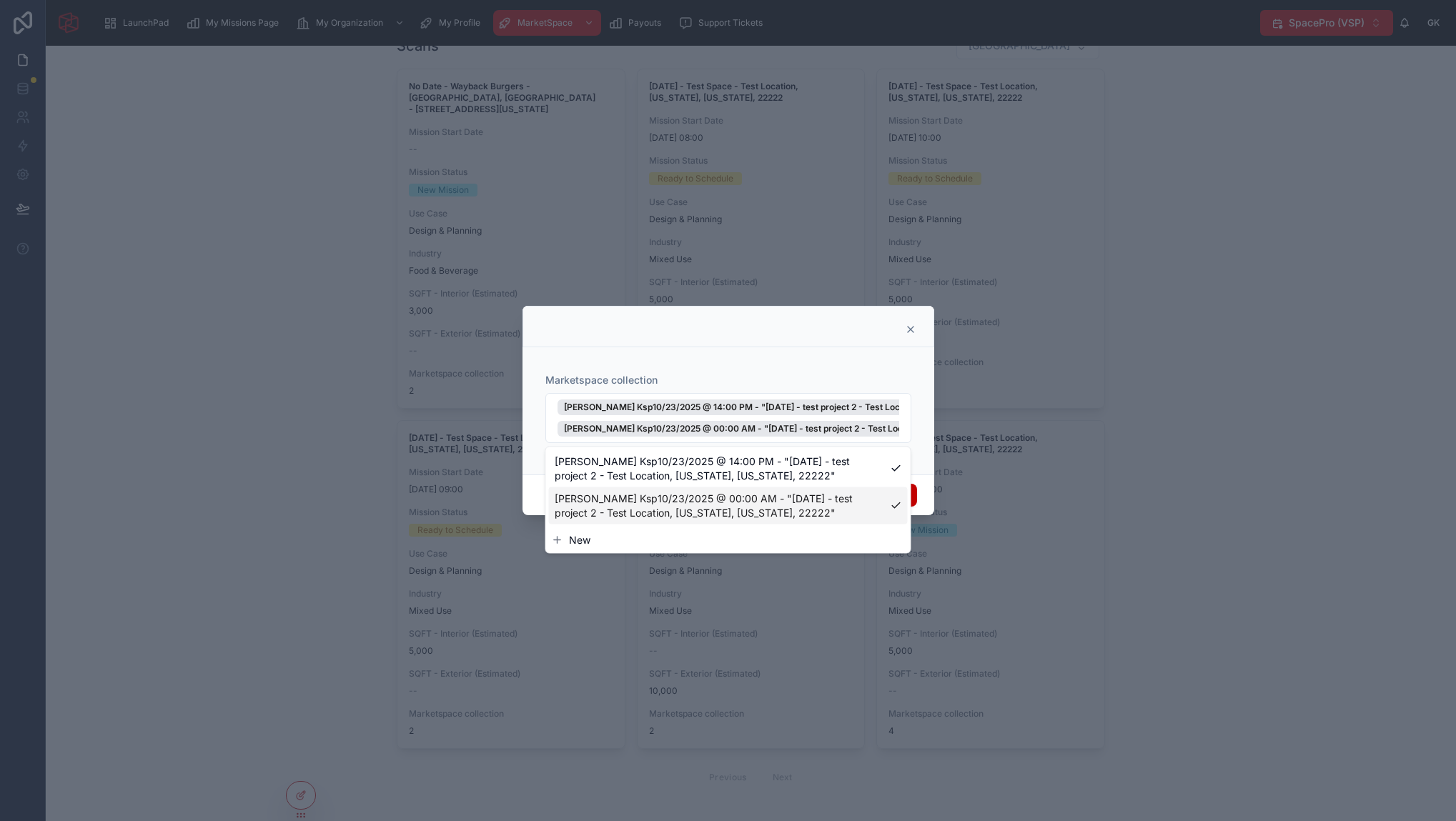
click at [585, 539] on span "New" at bounding box center [579, 539] width 21 height 14
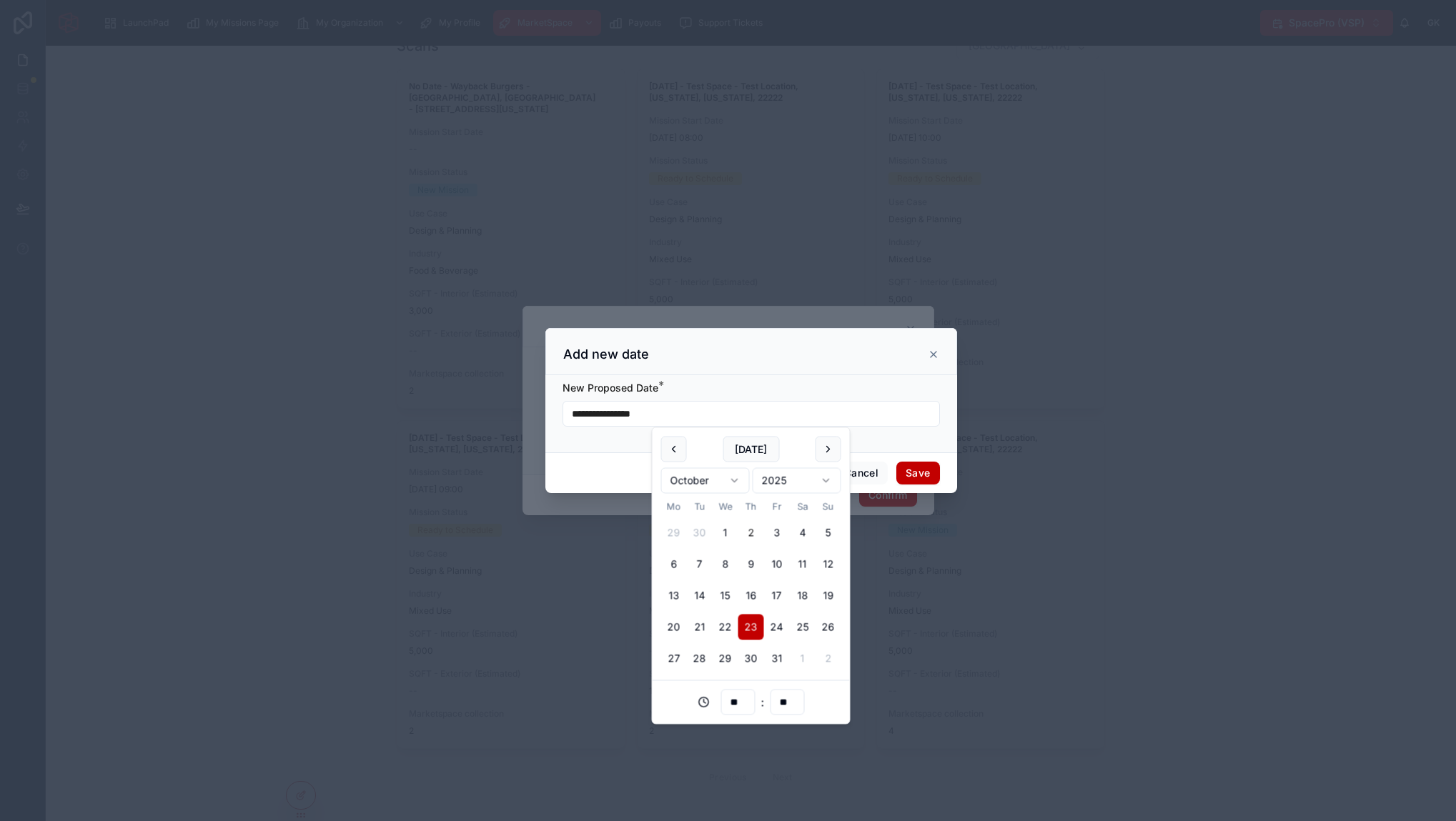
click at [664, 411] on input "**********" at bounding box center [751, 414] width 376 height 20
click at [779, 626] on button "24" at bounding box center [776, 627] width 25 height 25
type input "**********"
type input "**"
click at [902, 450] on div "**********" at bounding box center [751, 413] width 412 height 77
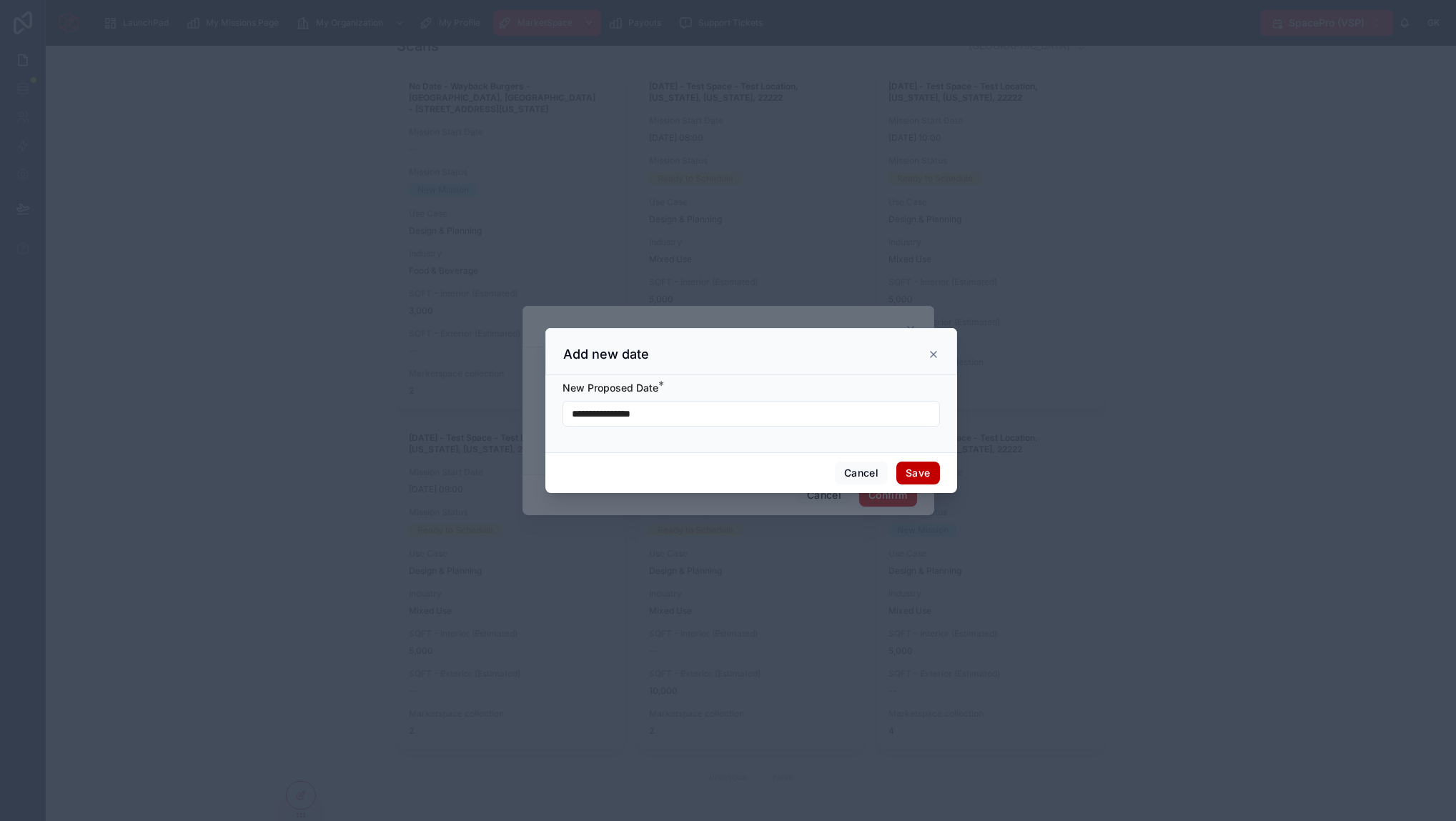
click at [916, 472] on button "Save" at bounding box center [917, 472] width 43 height 23
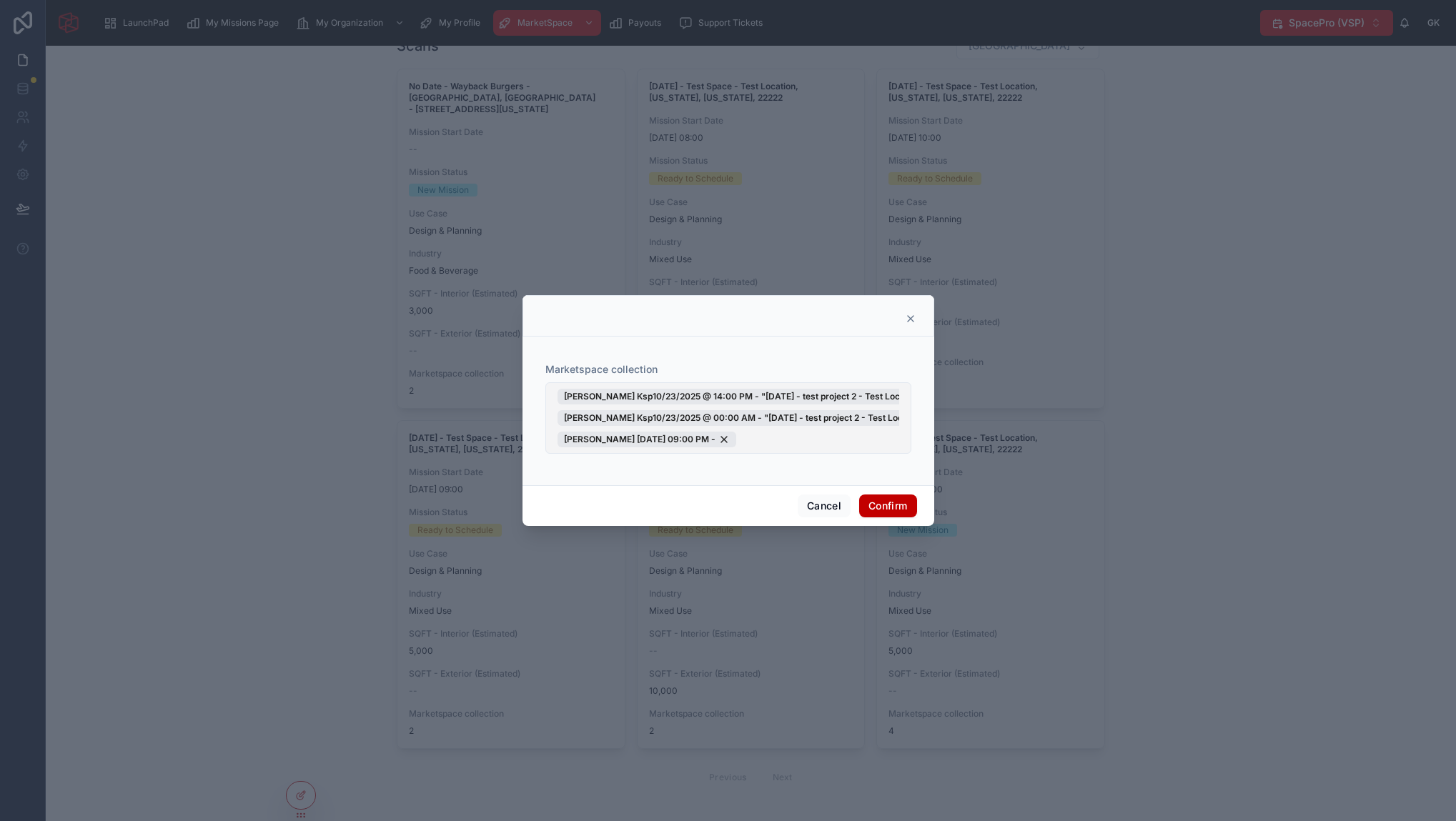
click at [795, 443] on span "George Ksp10/23/2025 @ 14:00 PM - "May 13, 2025 - test project 2 - Test Locatio…" at bounding box center [728, 417] width 342 height 59
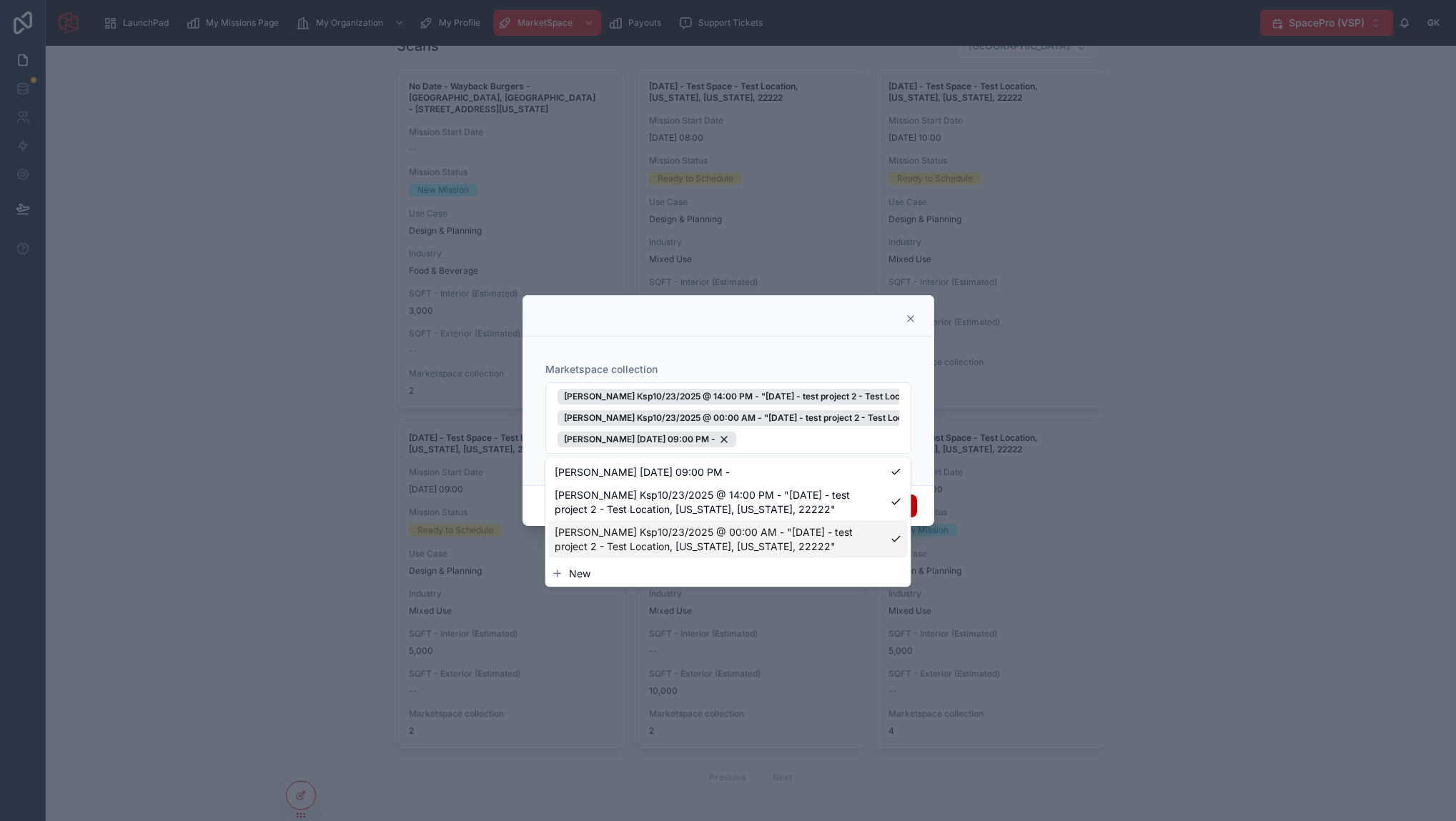
click at [596, 570] on button "New" at bounding box center [728, 573] width 353 height 14
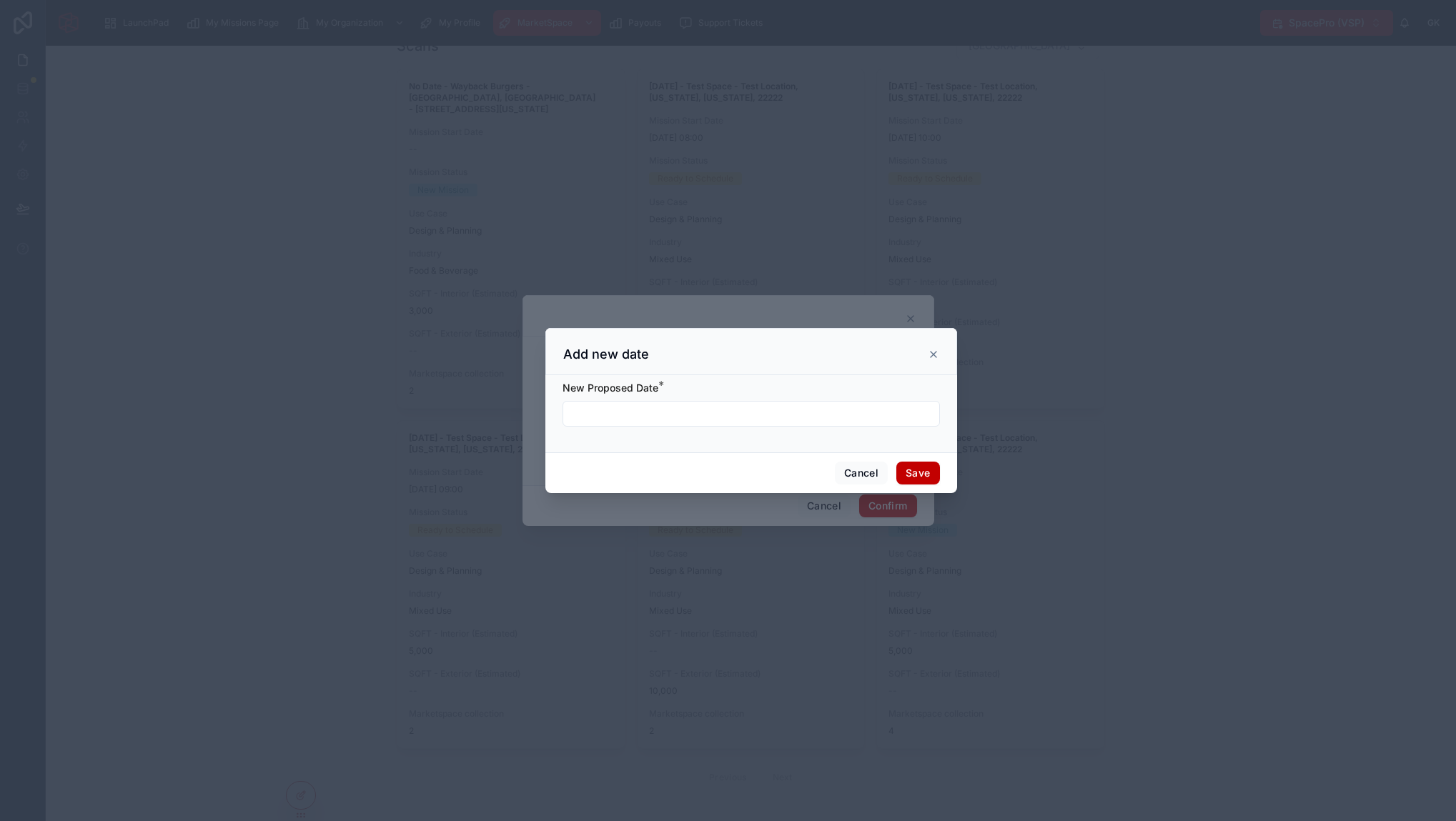
click at [681, 409] on input "text" at bounding box center [751, 414] width 376 height 20
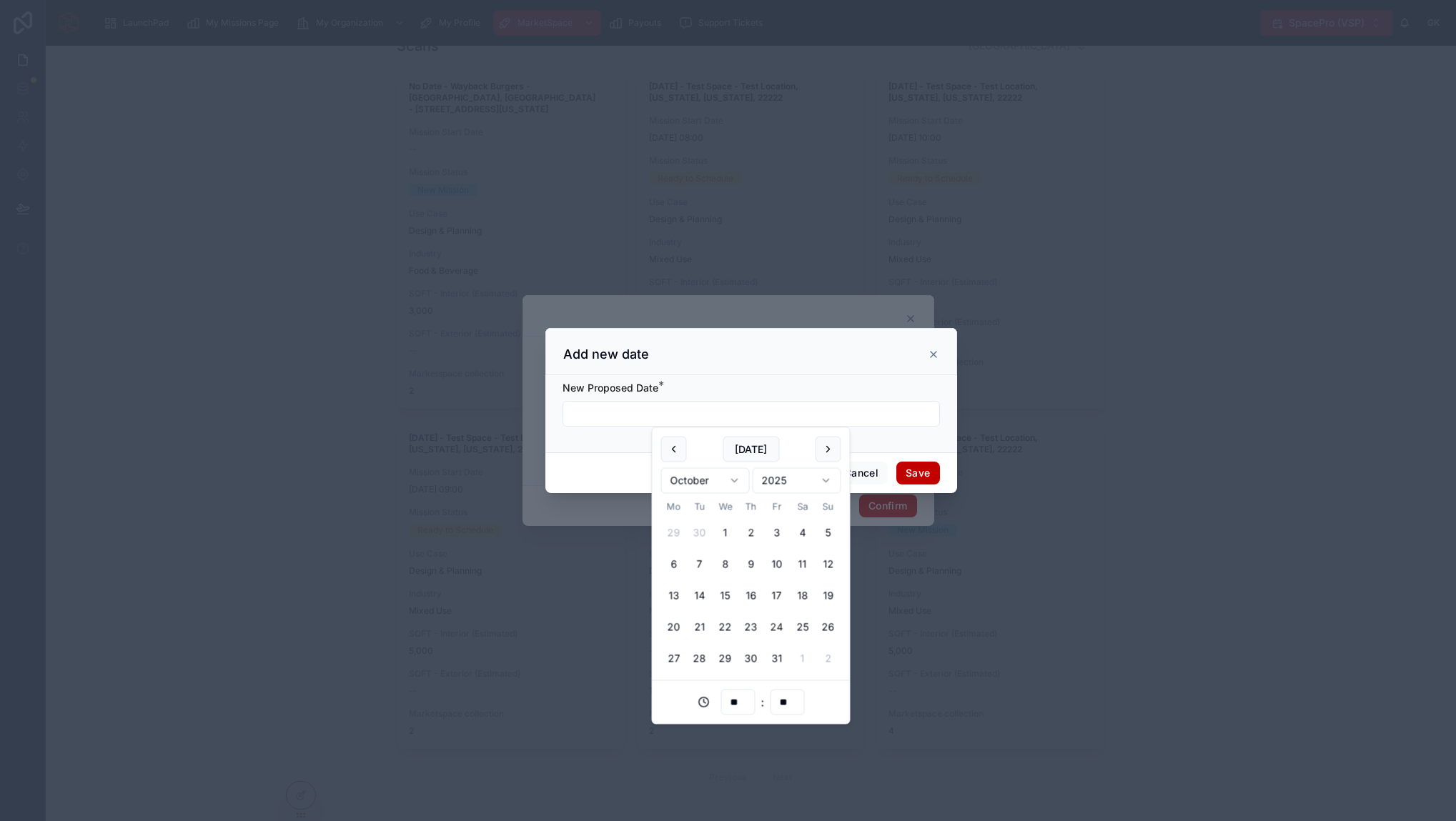
click at [783, 620] on button "24" at bounding box center [776, 627] width 25 height 25
click at [809, 623] on button "25" at bounding box center [803, 627] width 25 height 25
type input "**********"
type input "**"
type input "**********"
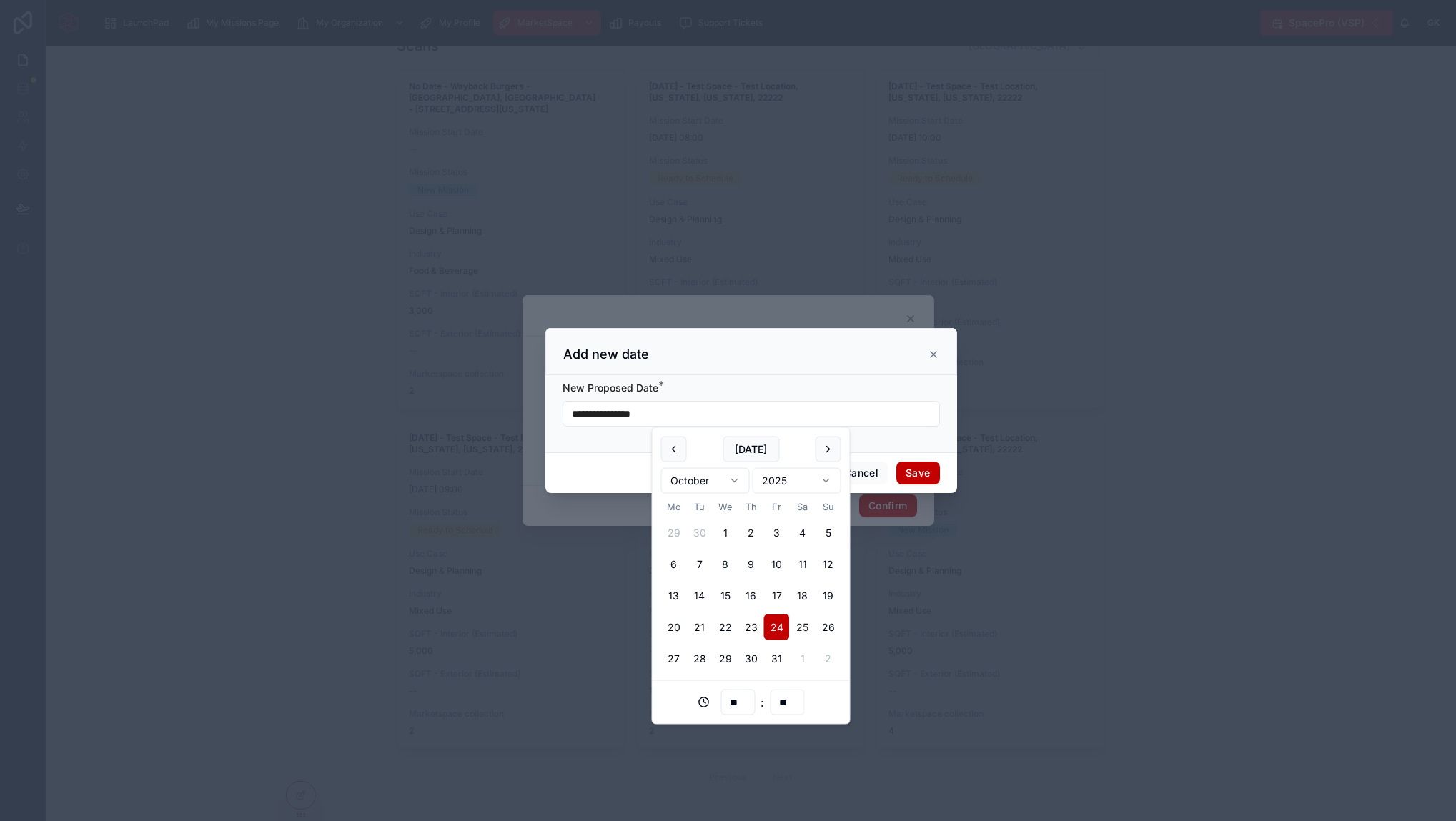
type input "**"
type input "**********"
type input "**"
click at [921, 468] on button "Save" at bounding box center [917, 472] width 43 height 23
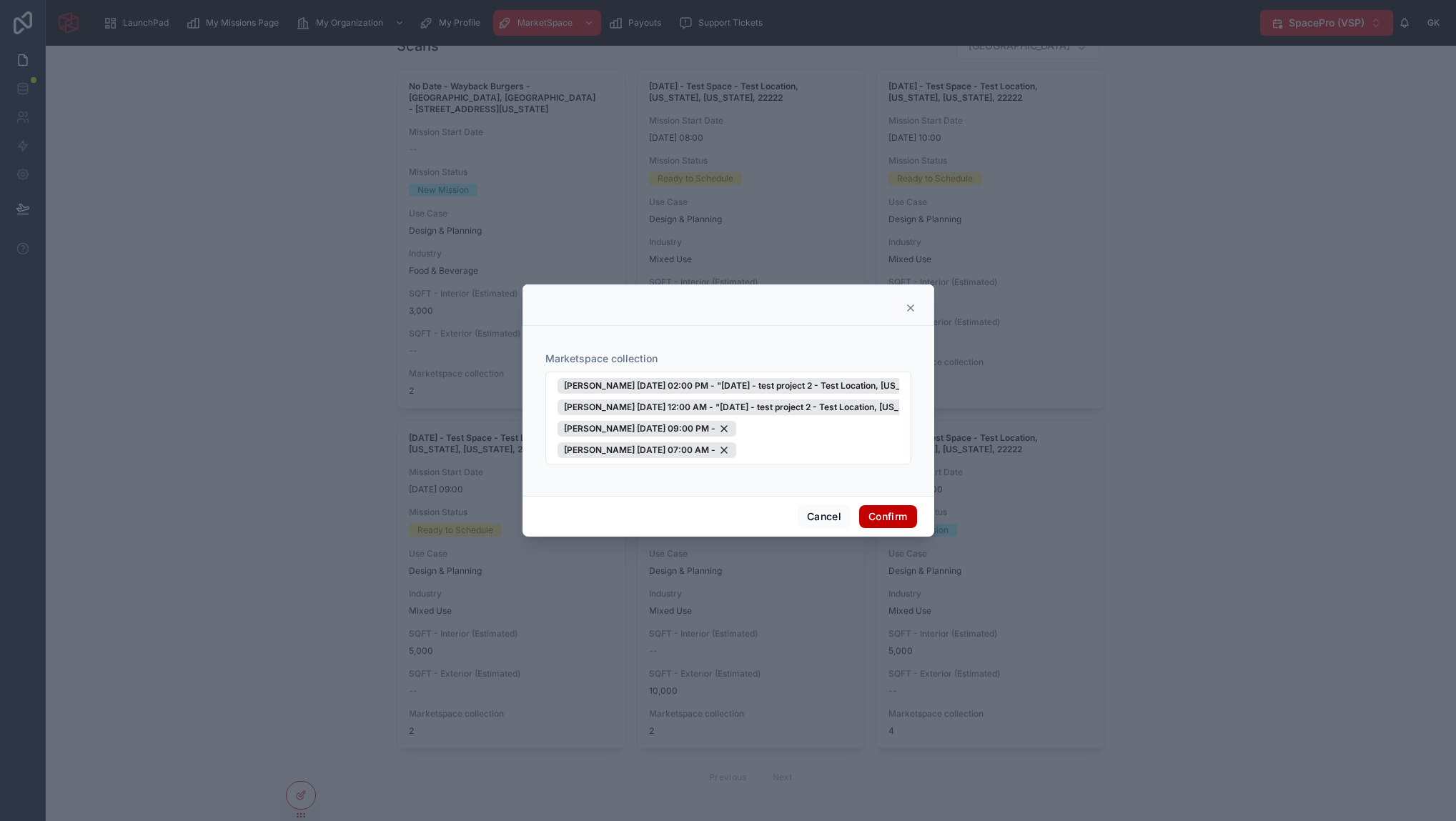
click at [893, 517] on button "Confirm" at bounding box center [887, 516] width 57 height 23
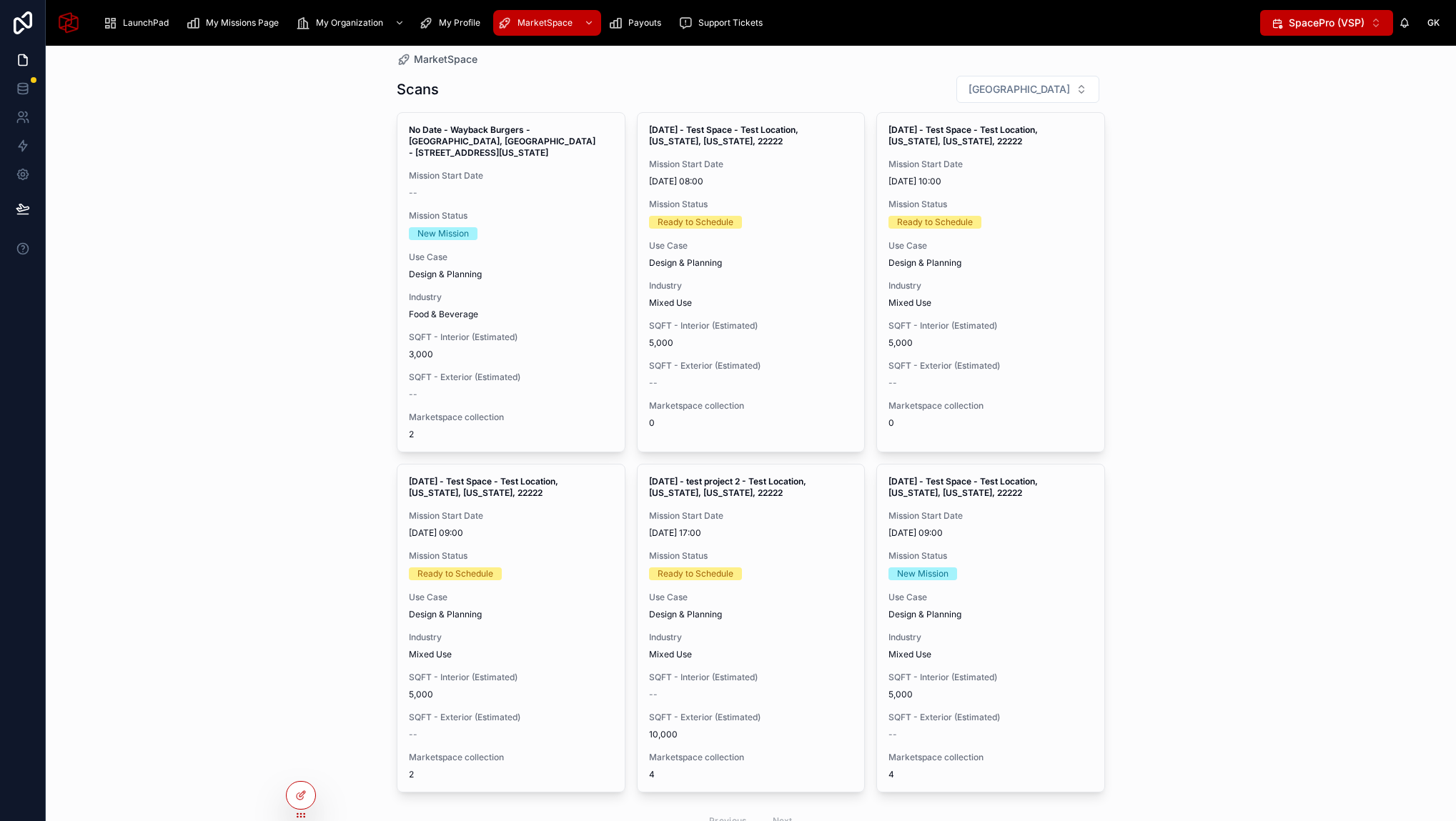
scroll to position [45, 0]
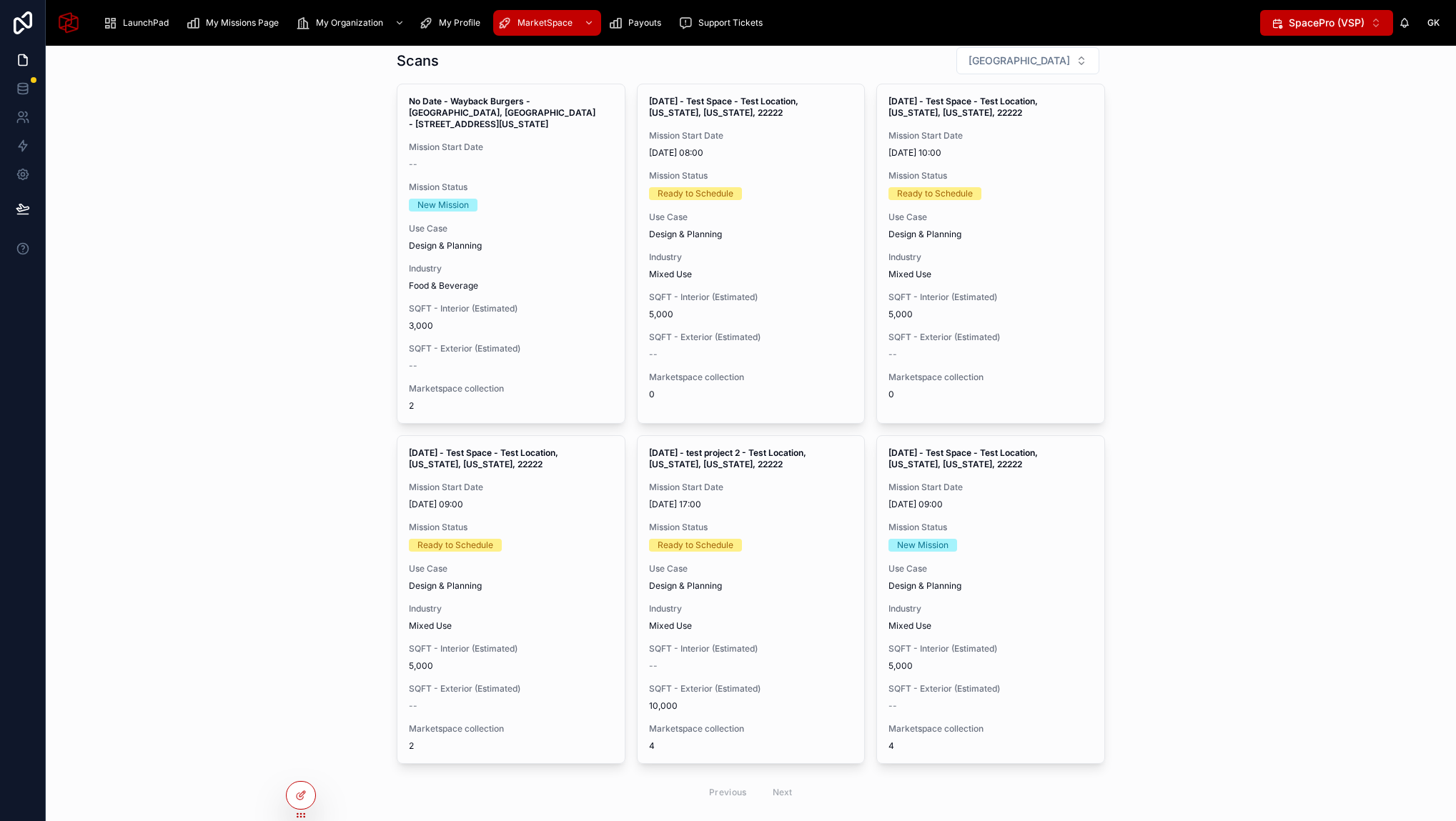
click at [224, 533] on div "MarketSpace Scans Filter City No Date - Wayback Burgers - Fort Worth, TX - 7034…" at bounding box center [751, 433] width 1410 height 775
click at [309, 423] on div "MarketSpace Scans Filter City No Date - Wayback Burgers - Fort Worth, TX - 7034…" at bounding box center [751, 433] width 1410 height 775
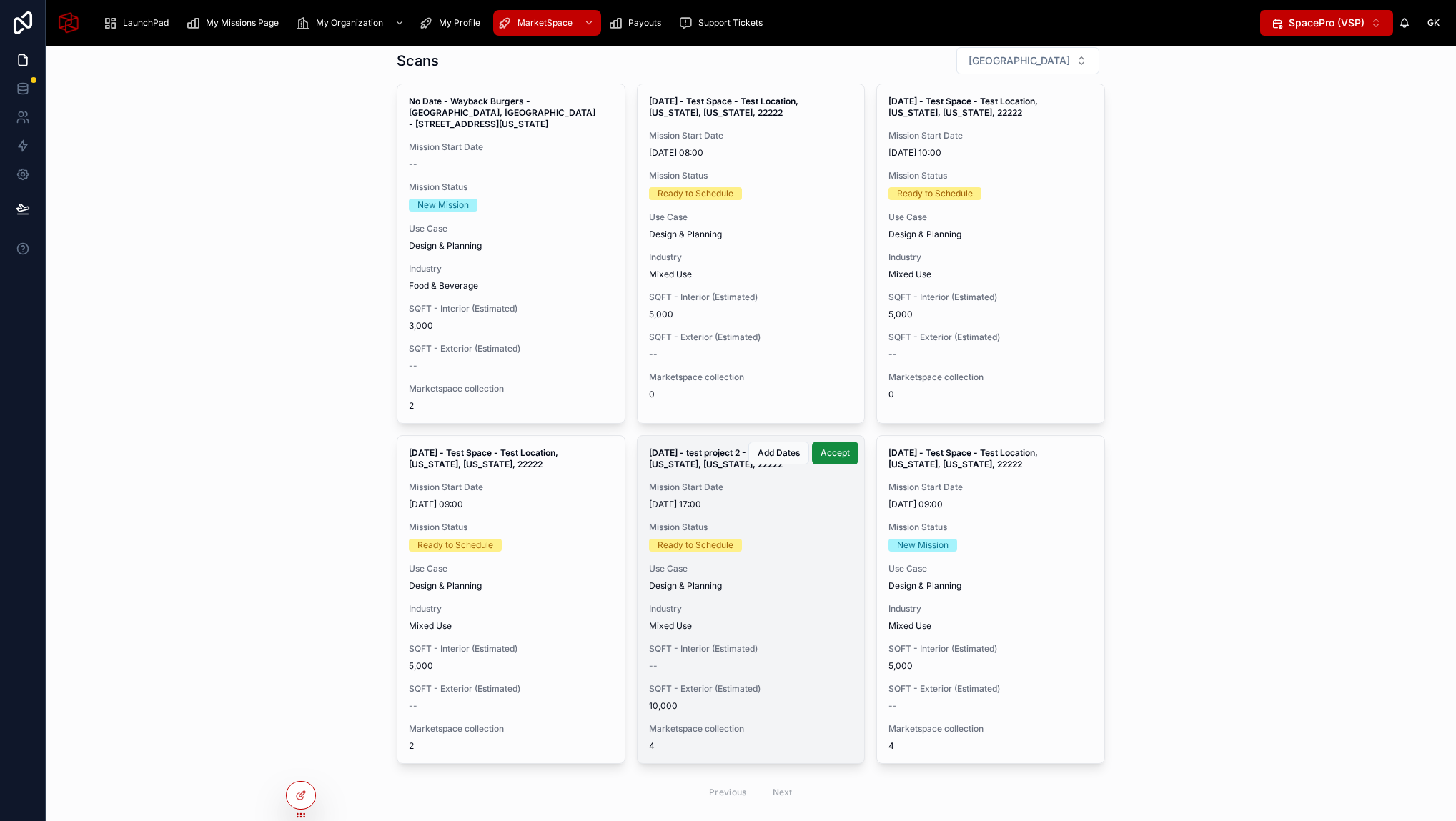
click at [744, 574] on div "Use Case Design & Planning" at bounding box center [751, 578] width 204 height 29
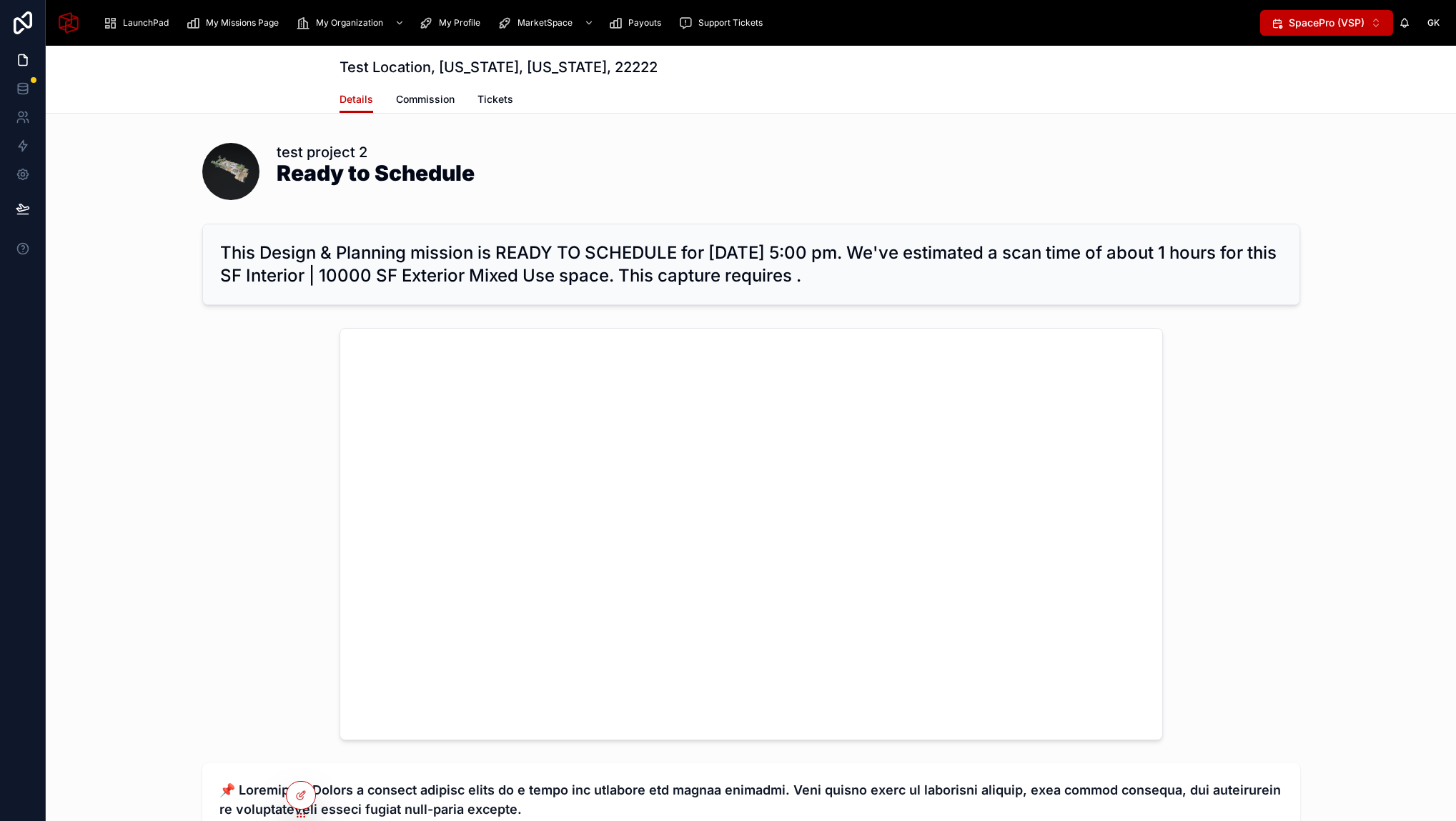
click at [240, 437] on div at bounding box center [751, 533] width 1410 height 423
click at [546, 25] on span "MarketSpace" at bounding box center [545, 22] width 55 height 11
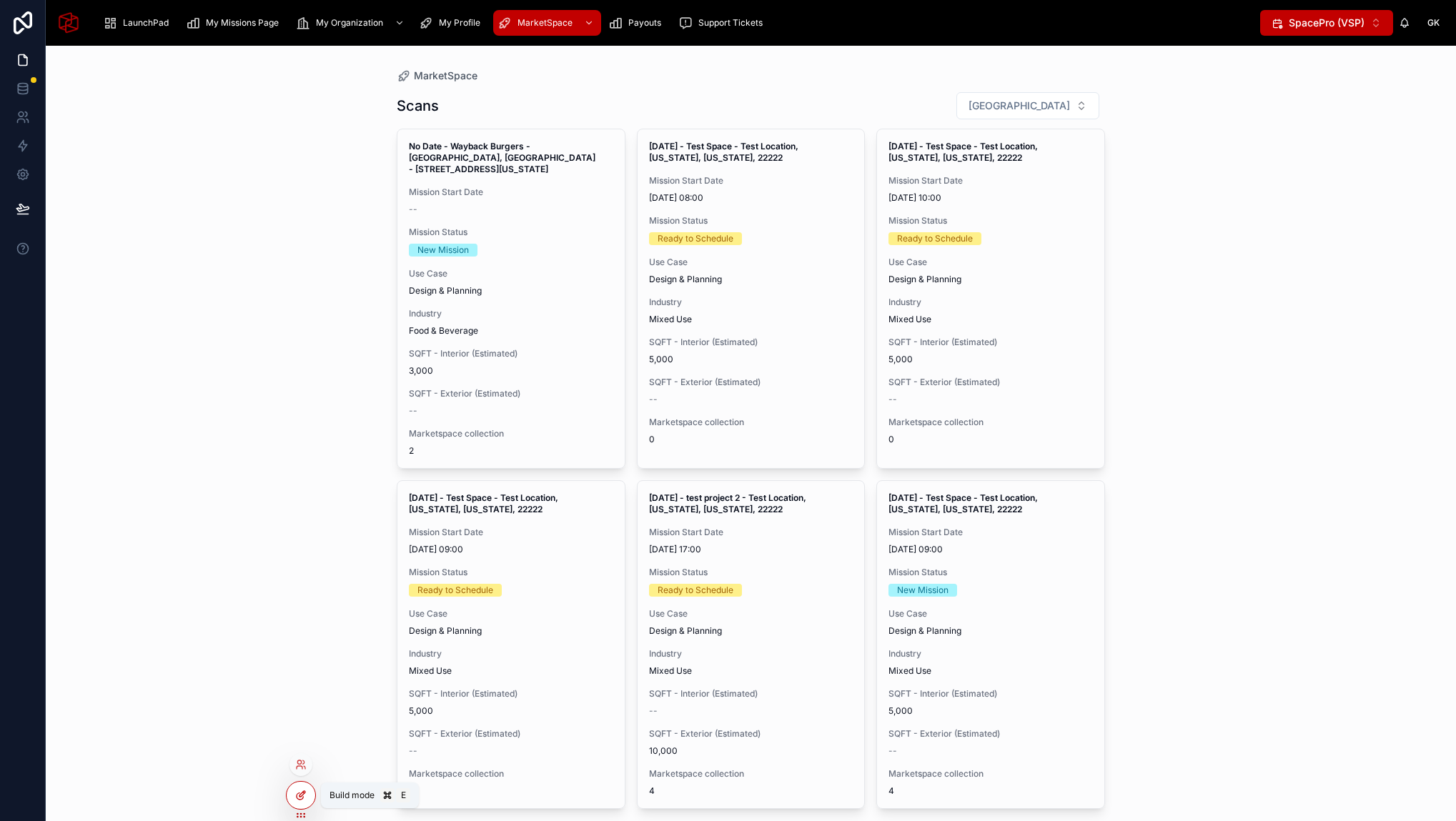
click at [304, 798] on icon at bounding box center [300, 795] width 11 height 11
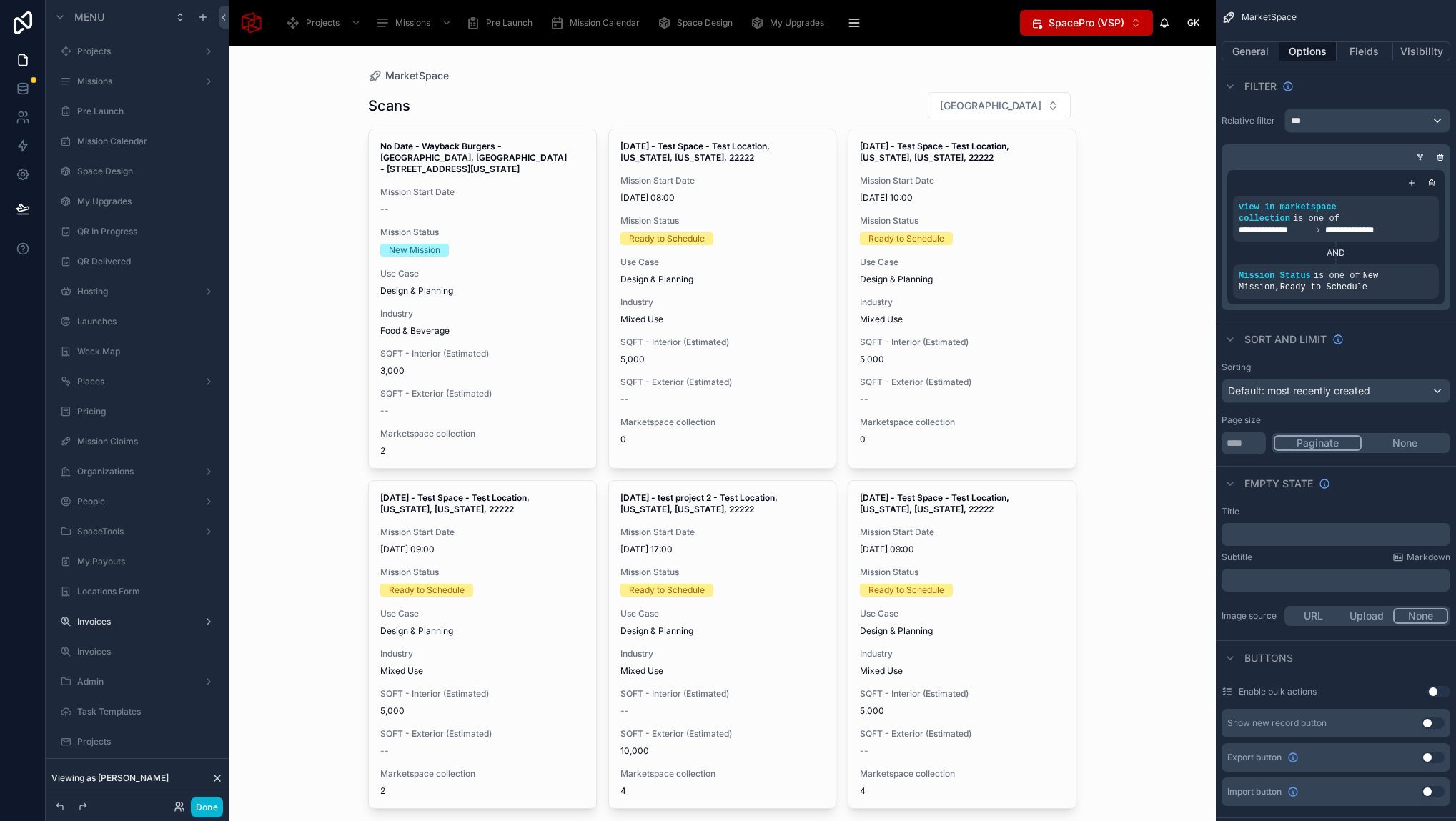
click at [711, 106] on div at bounding box center [722, 472] width 731 height 853
click at [1346, 53] on button "Fields" at bounding box center [1364, 52] width 57 height 20
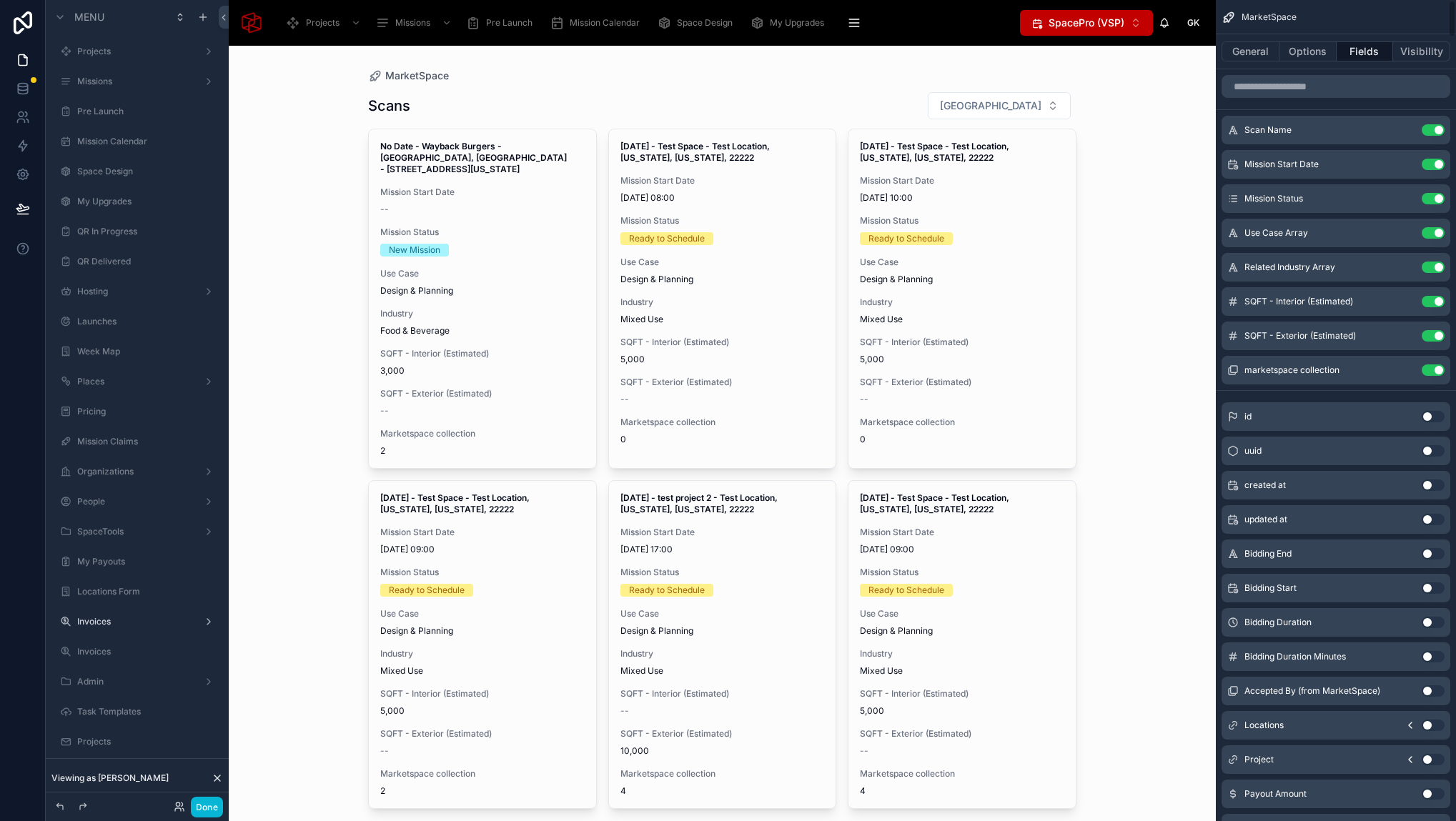
scroll to position [7, 0]
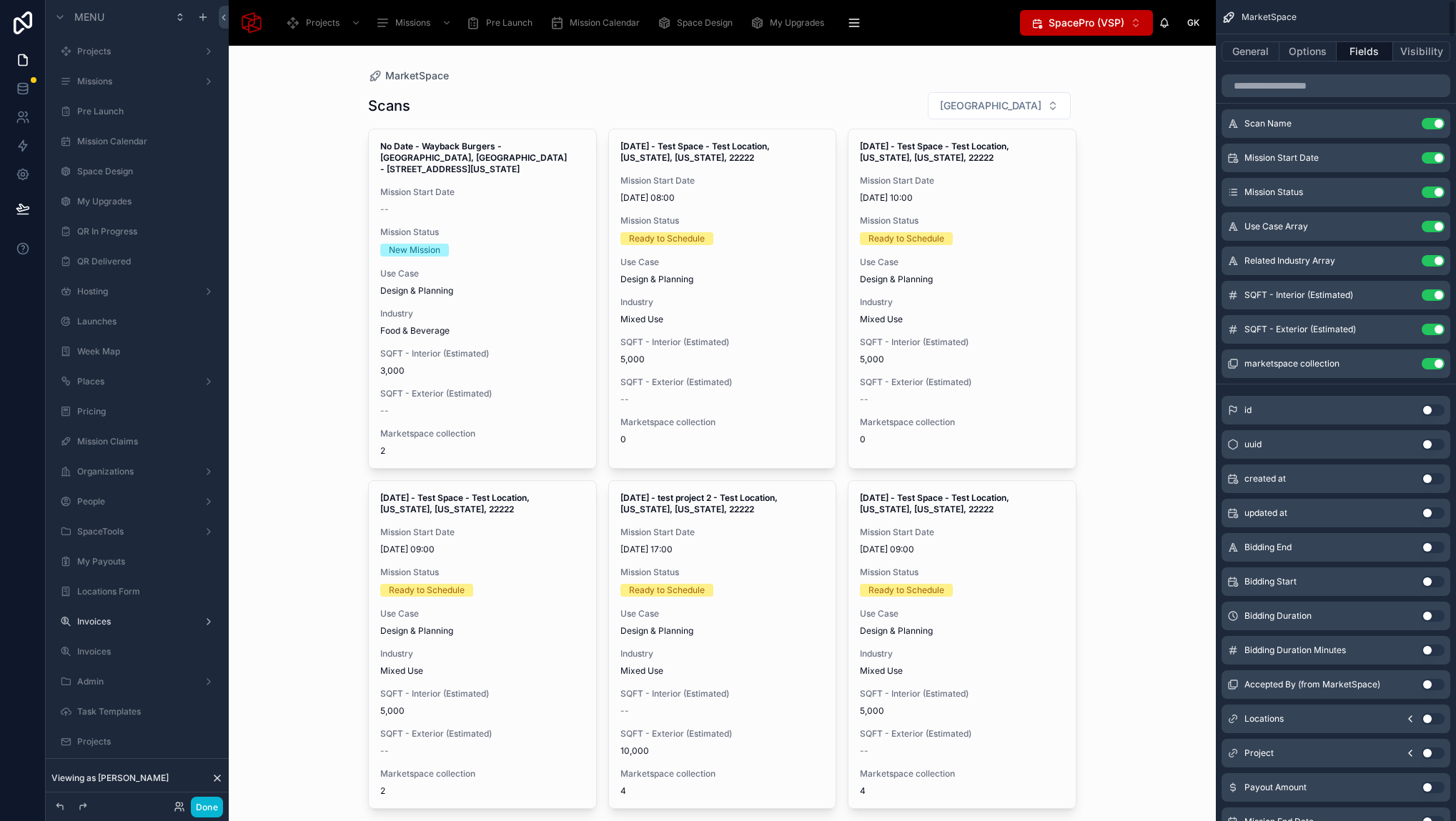
click at [1426, 651] on button "Use setting" at bounding box center [1432, 650] width 23 height 11
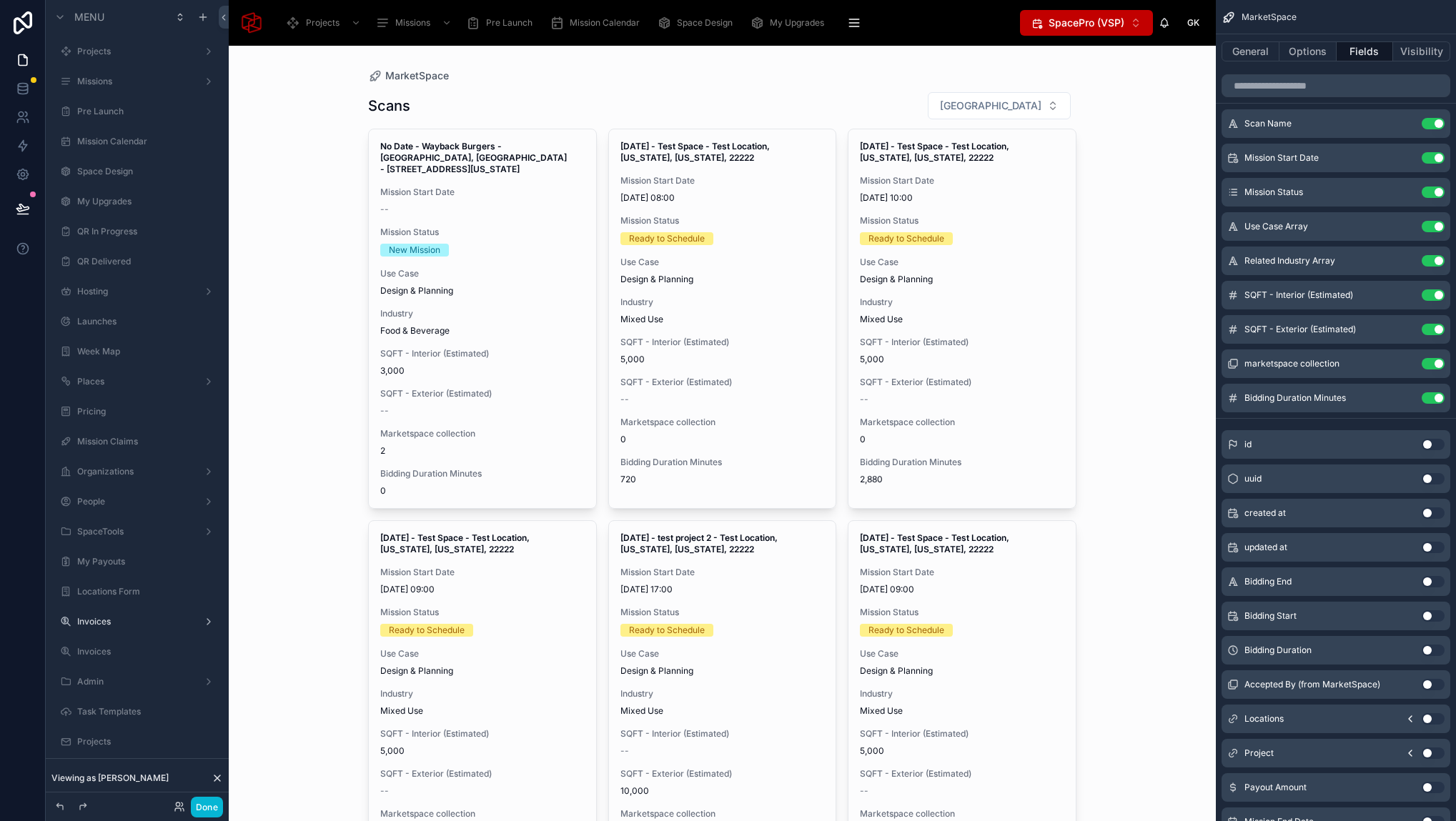
scroll to position [9, 0]
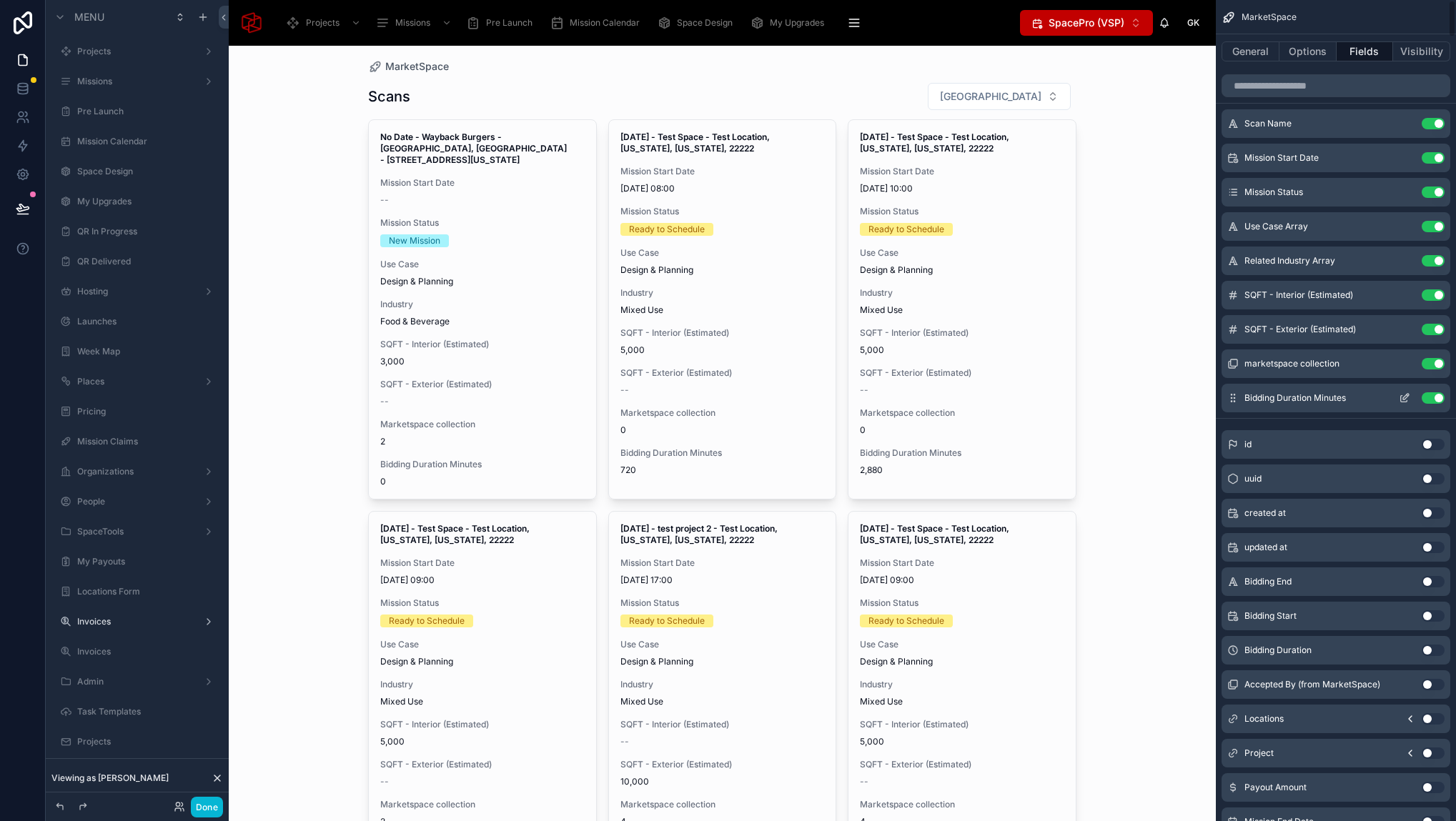
click at [1435, 399] on button "Use setting" at bounding box center [1432, 397] width 23 height 11
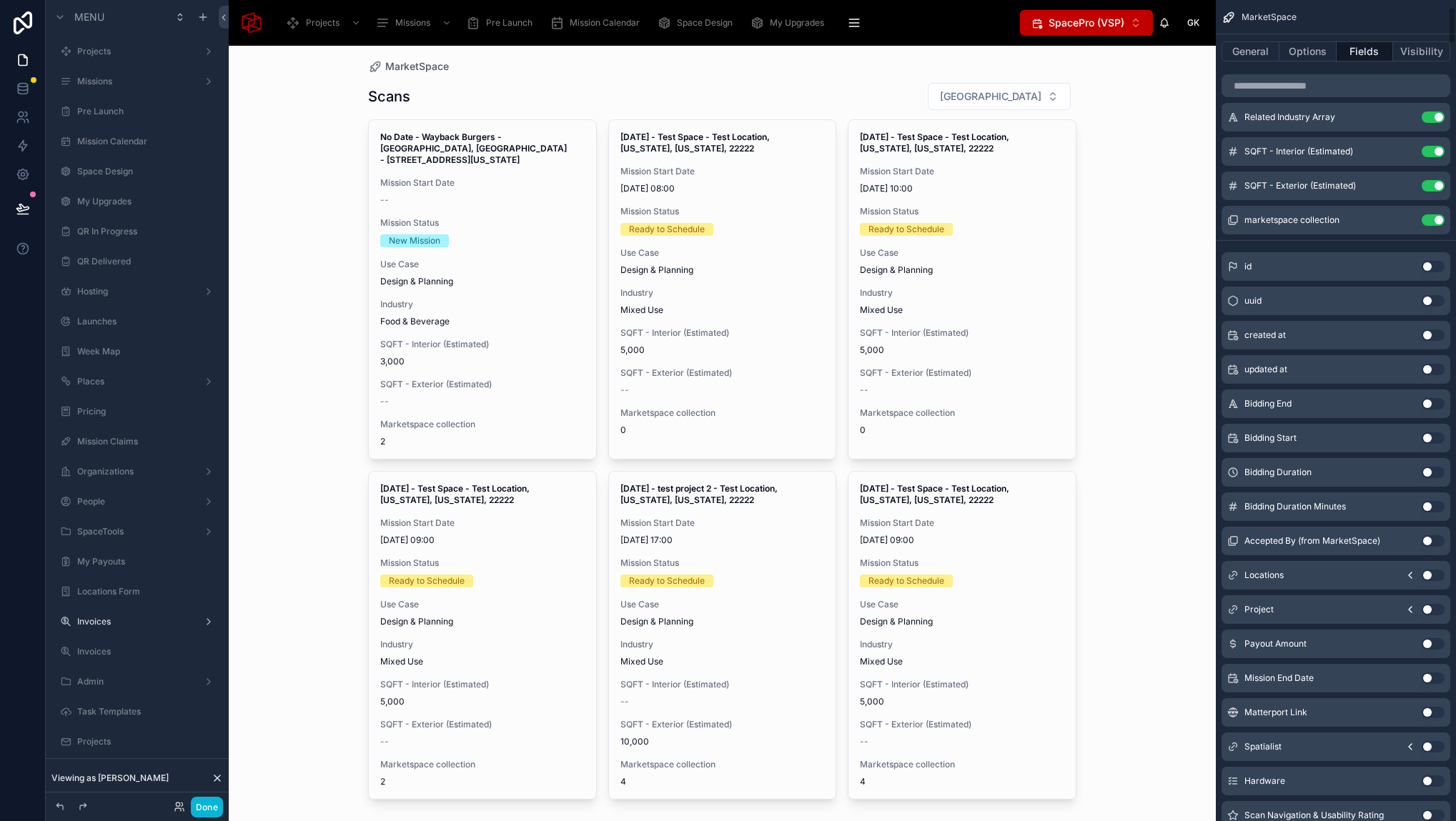
scroll to position [0, 0]
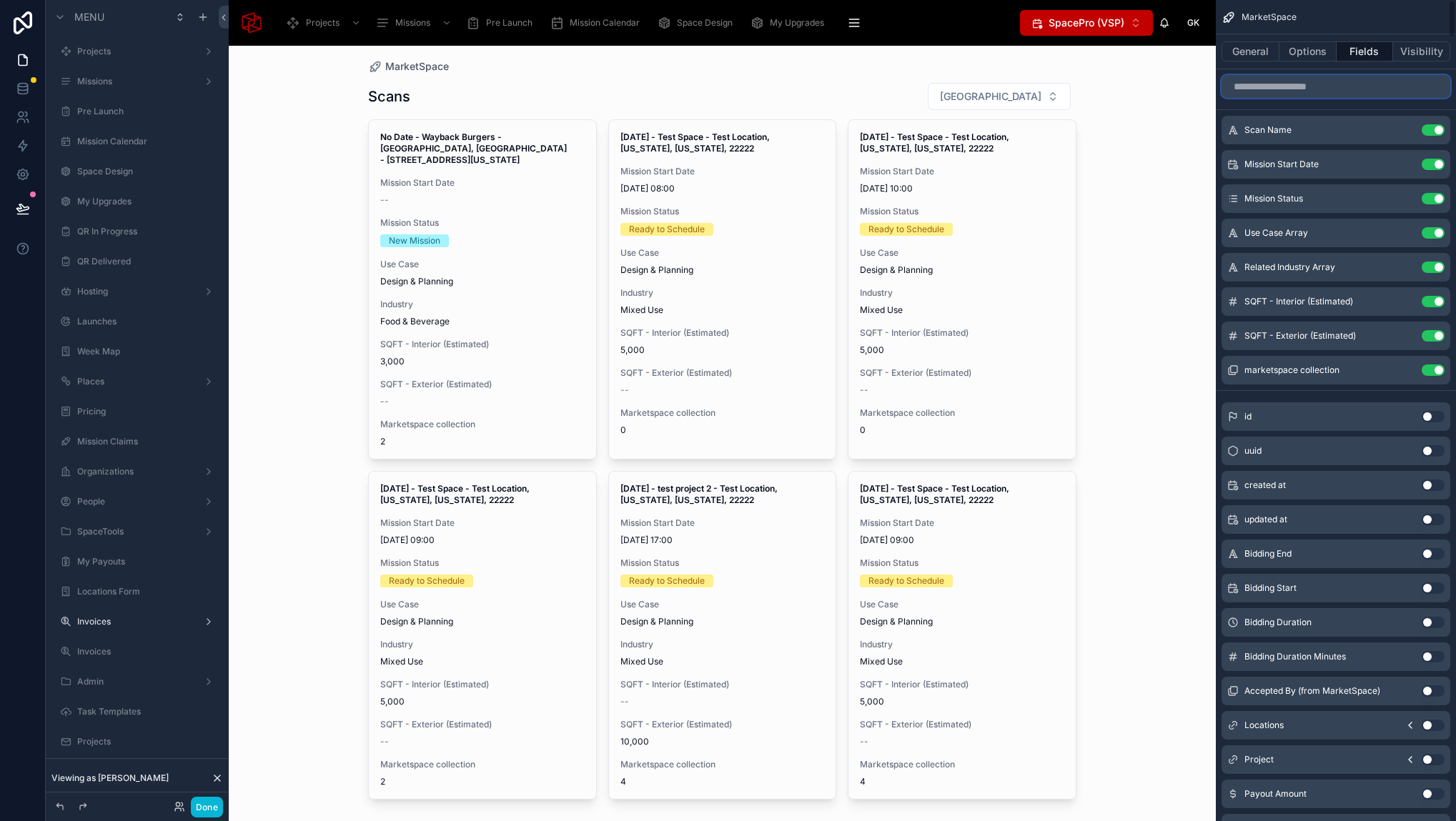
click at [1288, 88] on input "scrollable content" at bounding box center [1336, 86] width 229 height 23
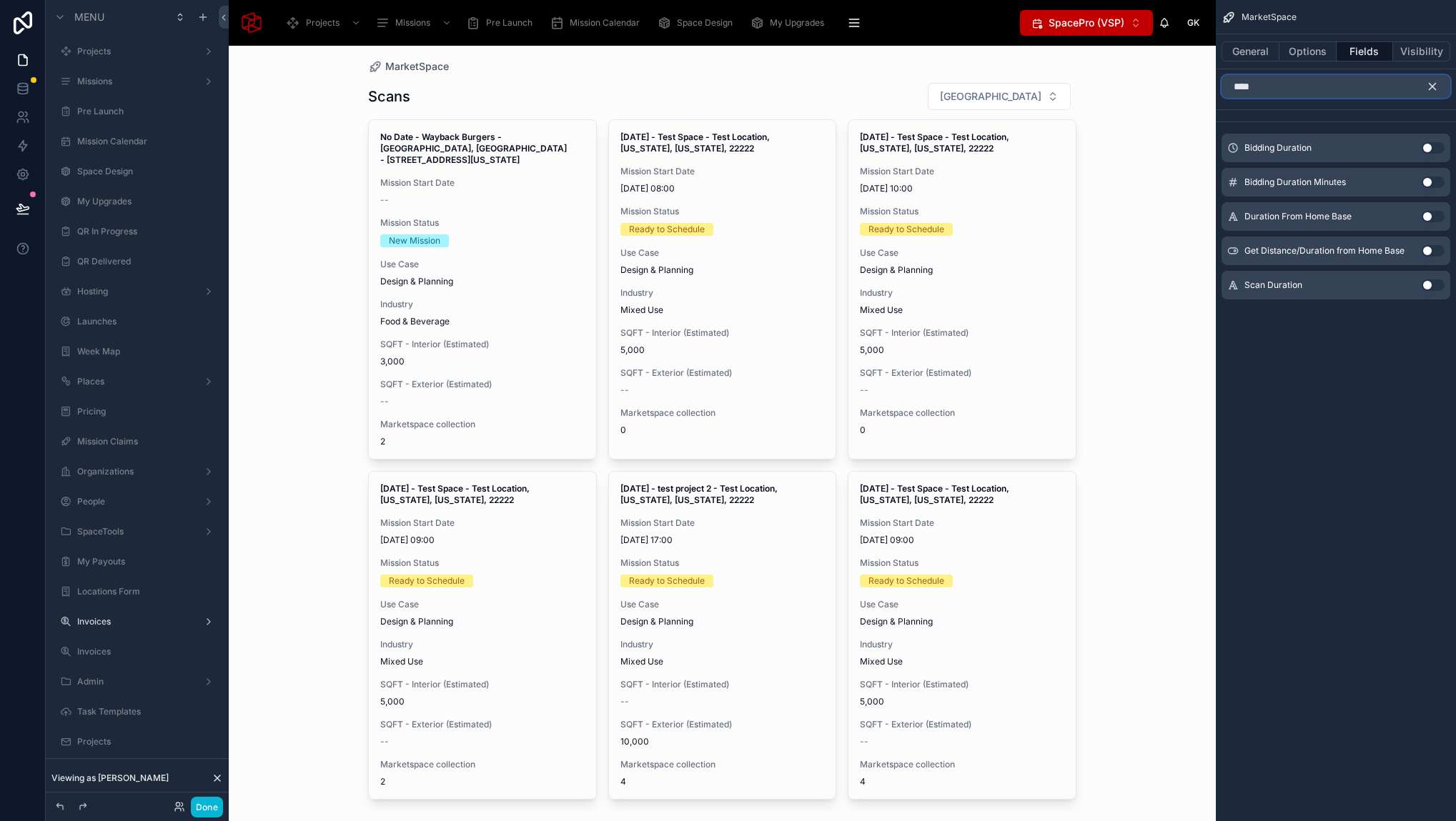
drag, startPoint x: 1314, startPoint y: 87, endPoint x: 1212, endPoint y: 86, distance: 102.0
click at [1212, 86] on div "Projects Missions Pre Launch Mission Calendar Space Design My Upgrades QR In Pr…" at bounding box center [843, 410] width 1227 height 821
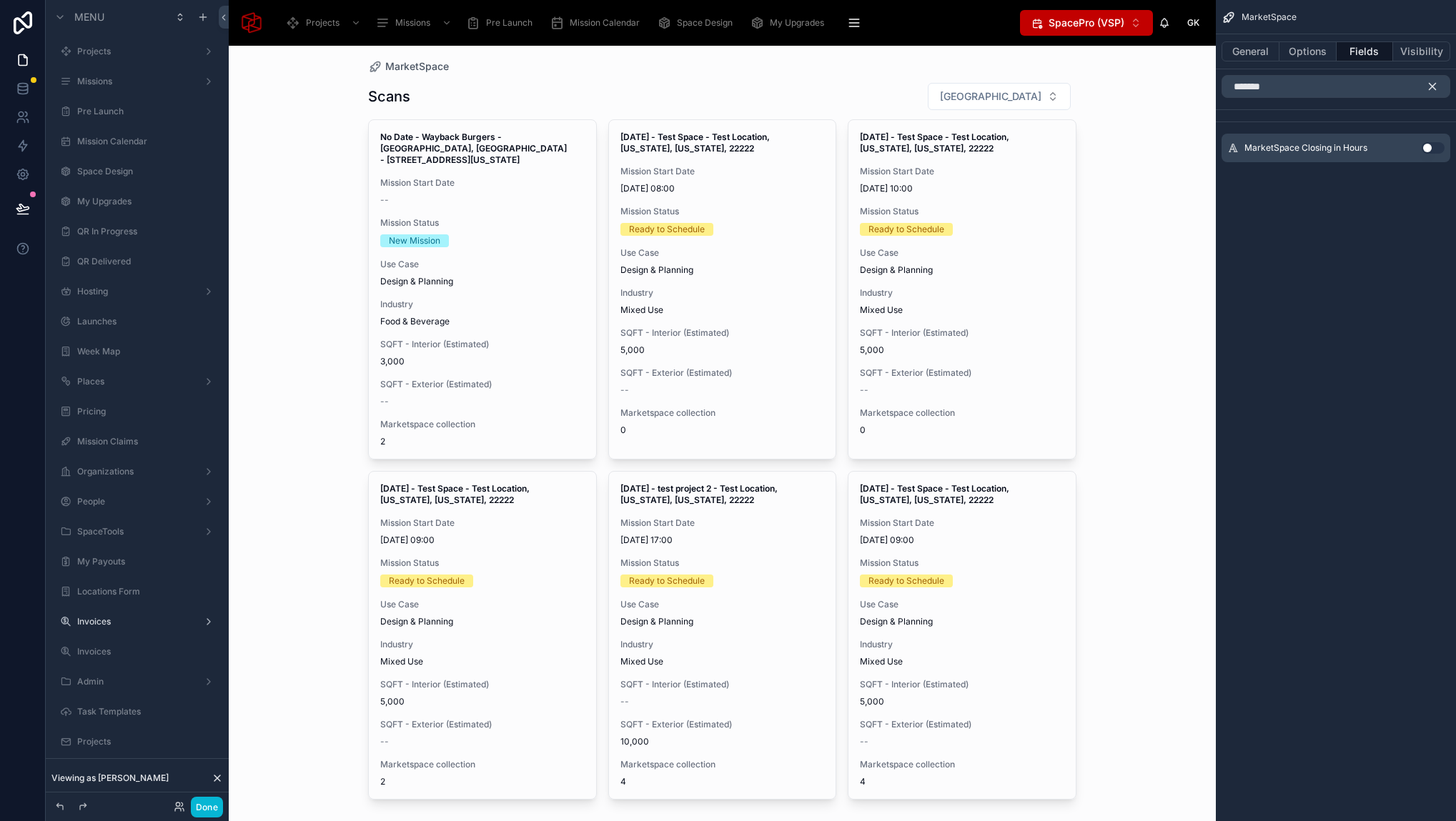
click at [1429, 146] on button "Use setting" at bounding box center [1432, 148] width 23 height 11
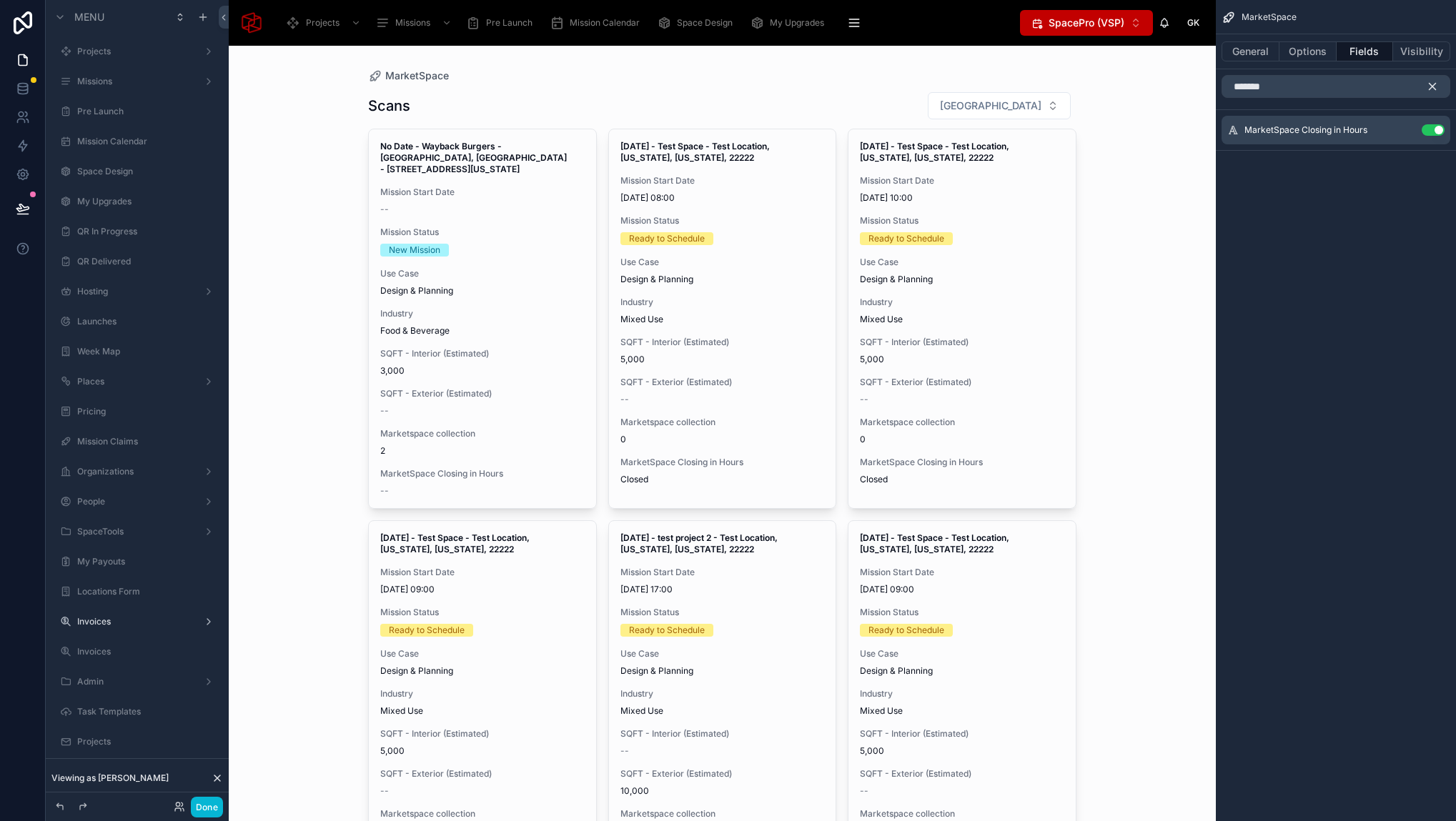
scroll to position [119, 0]
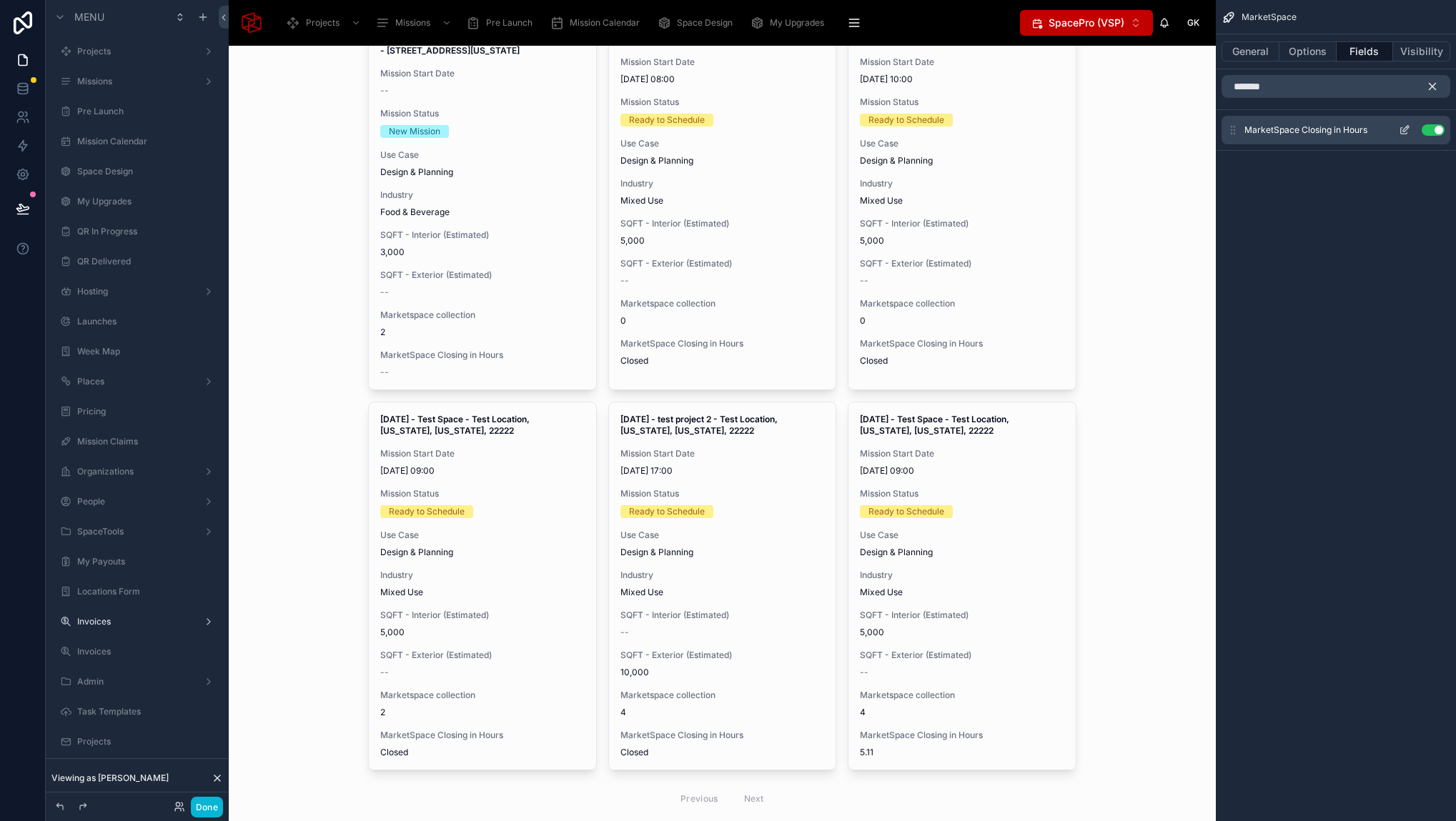
click at [1406, 125] on icon "scrollable content" at bounding box center [1403, 130] width 11 height 11
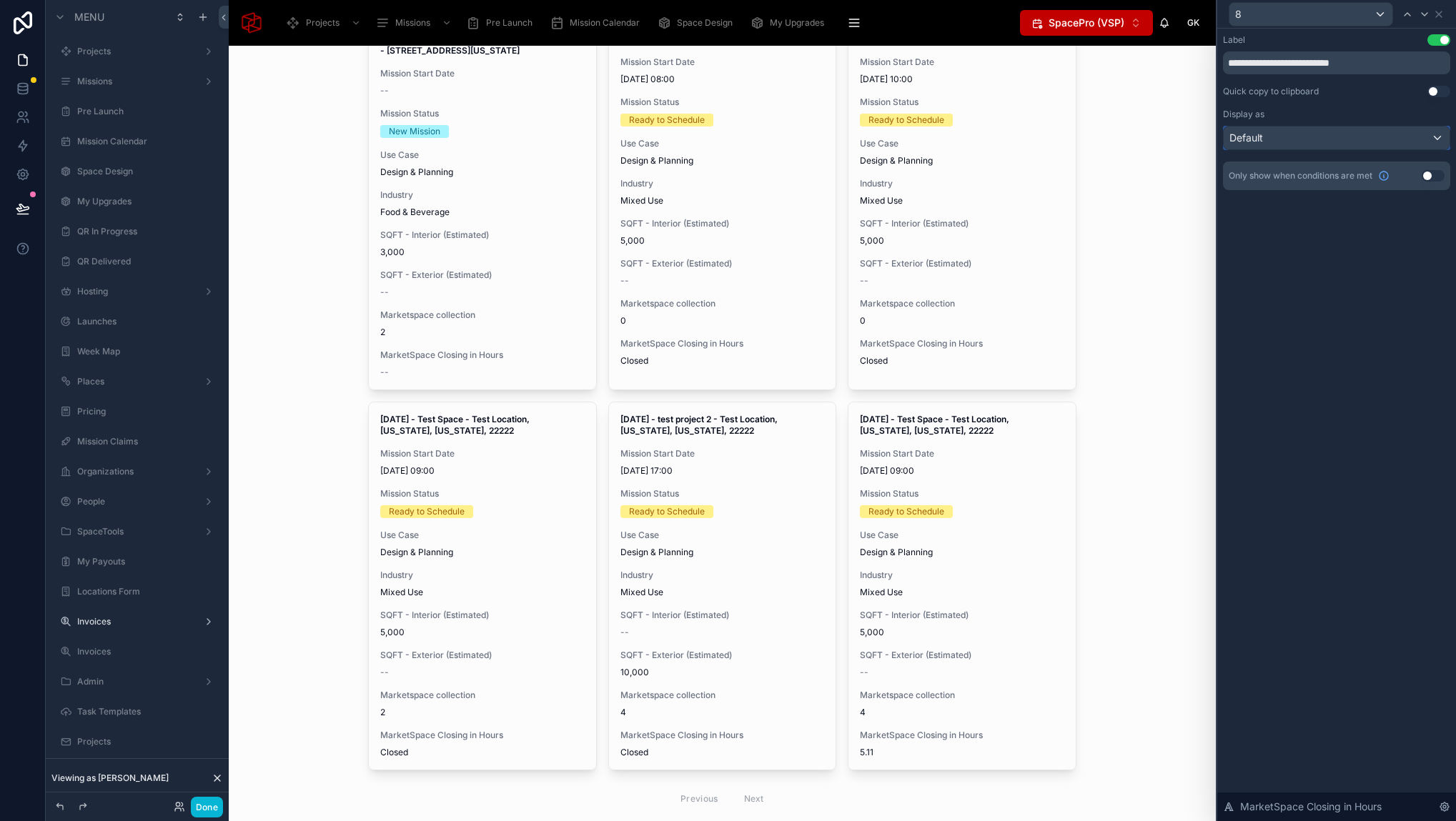
click at [1371, 137] on div "Default" at bounding box center [1336, 137] width 226 height 23
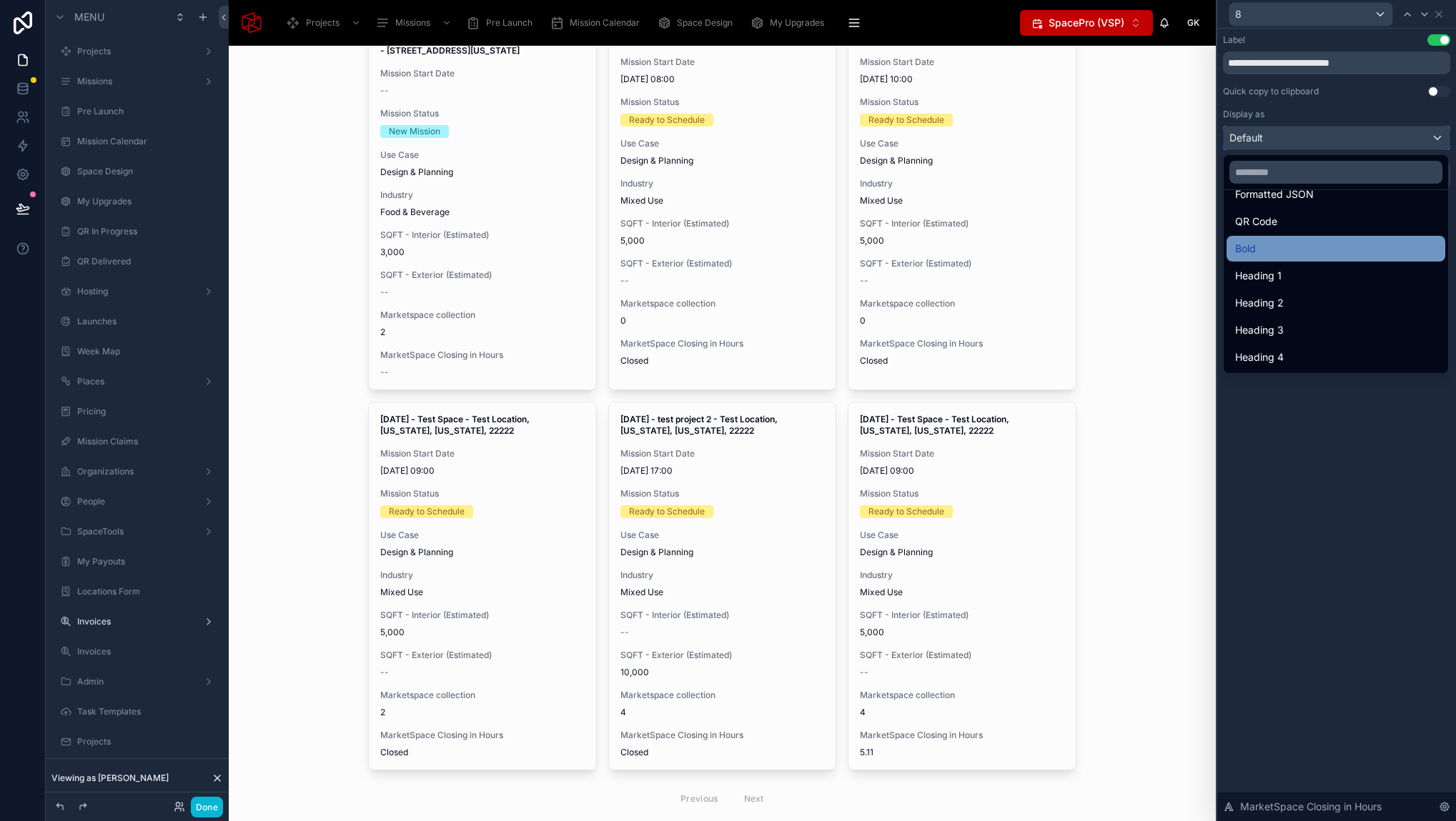
scroll to position [0, 0]
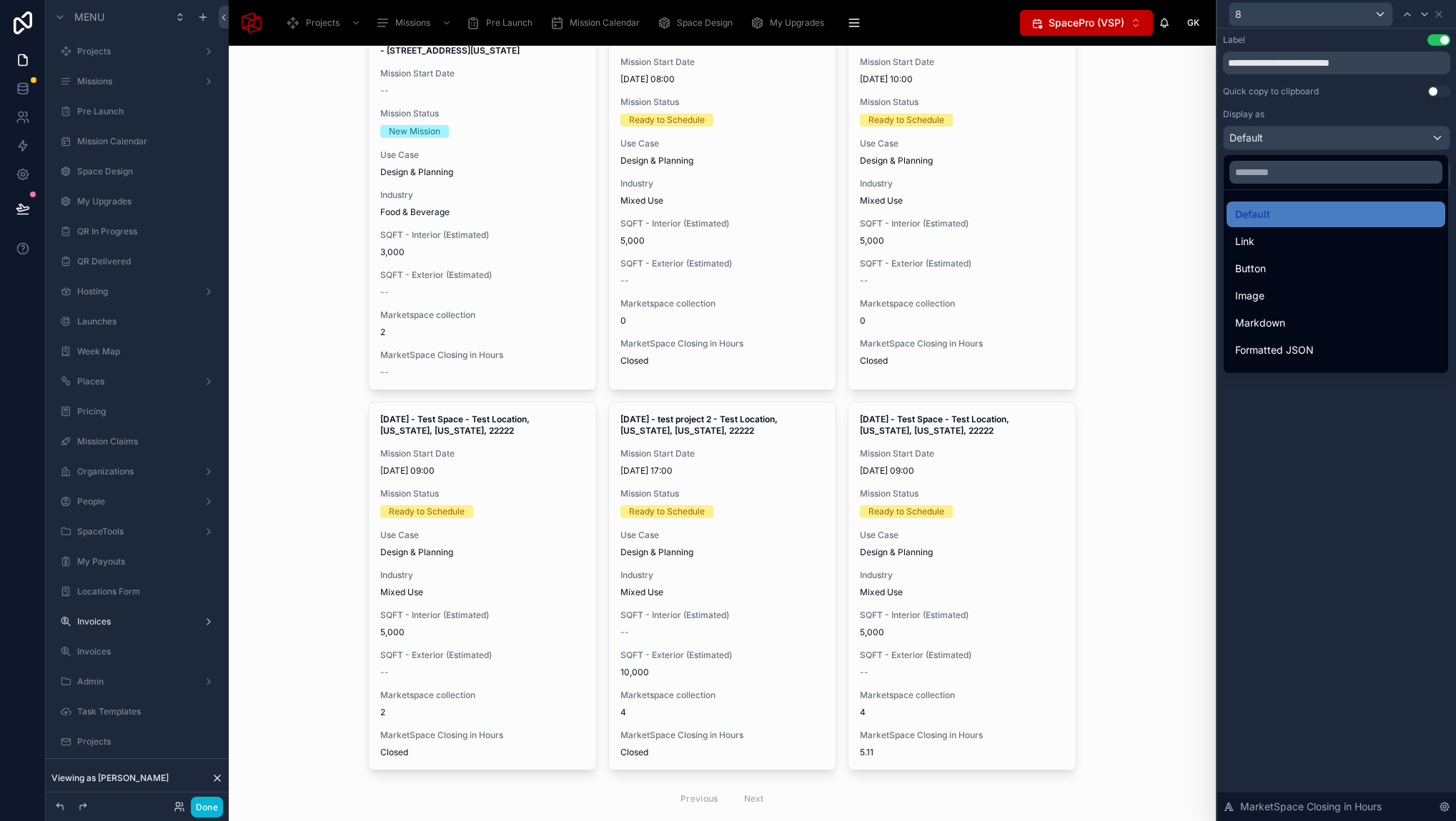
click at [1369, 508] on div at bounding box center [1336, 410] width 238 height 821
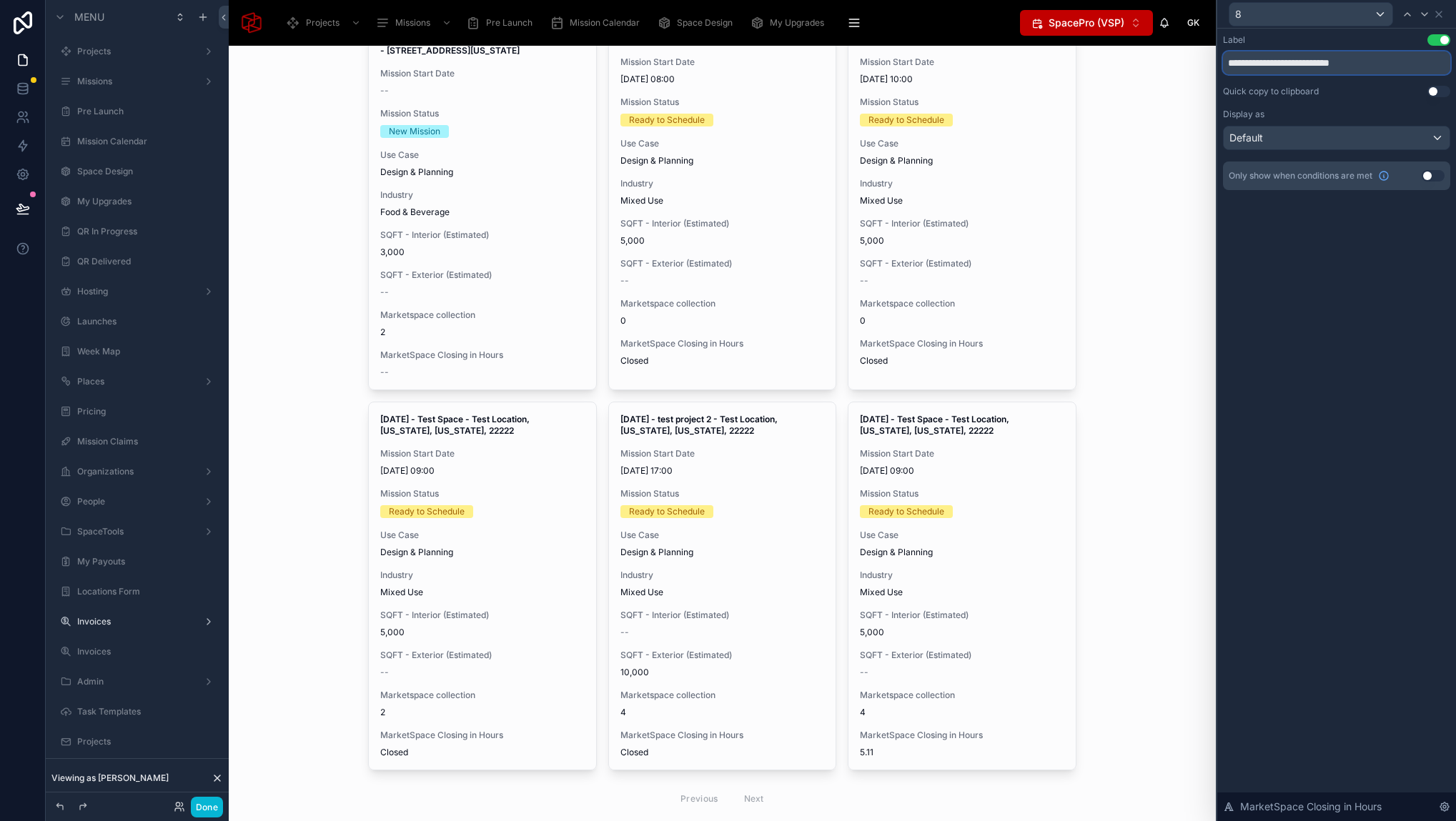
click at [1358, 64] on input "**********" at bounding box center [1336, 63] width 227 height 23
click at [1382, 63] on input "**********" at bounding box center [1336, 63] width 227 height 23
click at [1436, 12] on icon at bounding box center [1438, 14] width 11 height 11
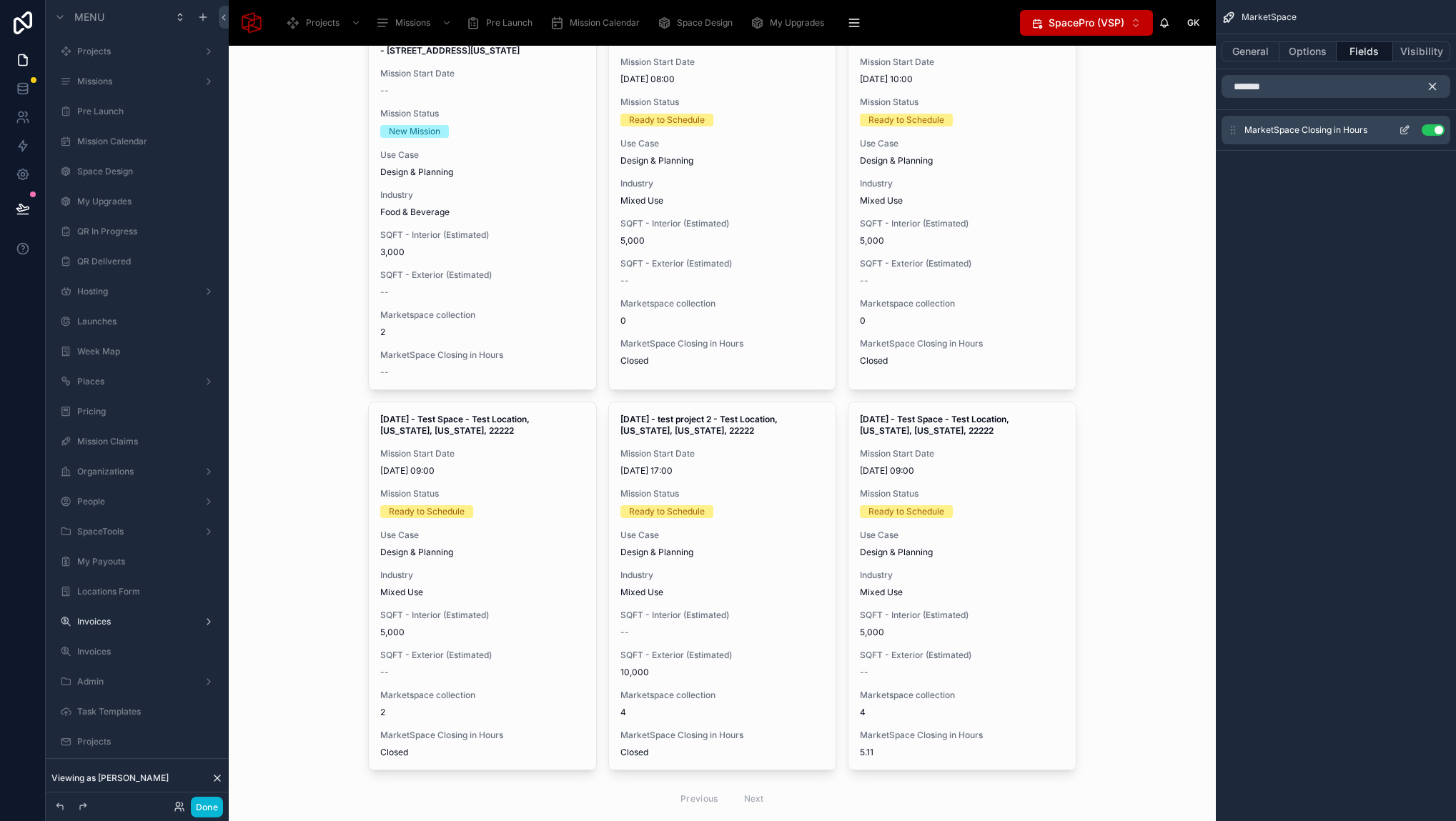
click at [1425, 130] on button "Use setting" at bounding box center [1432, 130] width 23 height 11
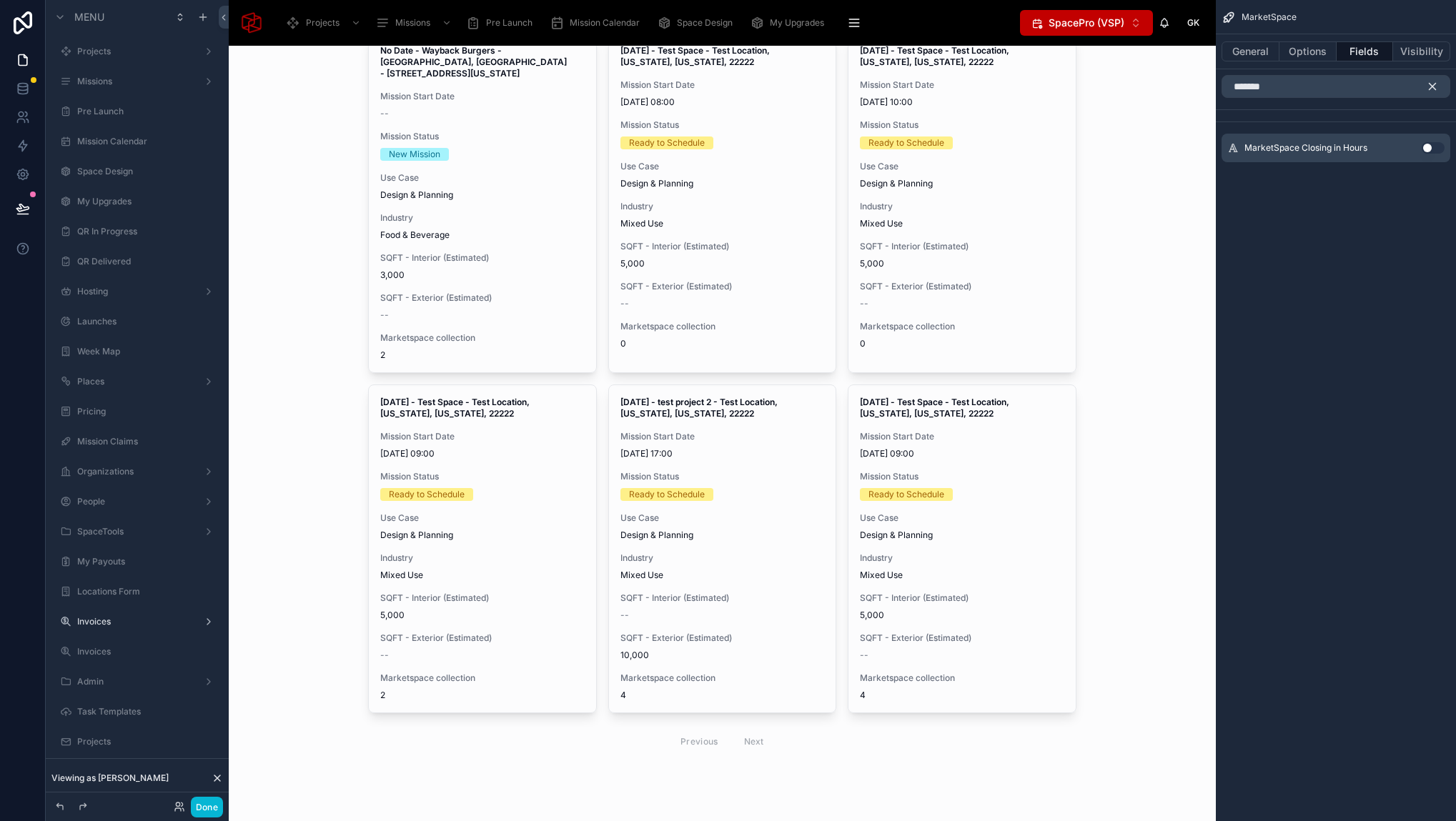
scroll to position [96, 0]
drag, startPoint x: 1362, startPoint y: 89, endPoint x: 1201, endPoint y: 86, distance: 161.0
click at [1201, 86] on div "Projects Missions Pre Launch Mission Calendar Space Design My Upgrades QR In Pr…" at bounding box center [843, 410] width 1227 height 821
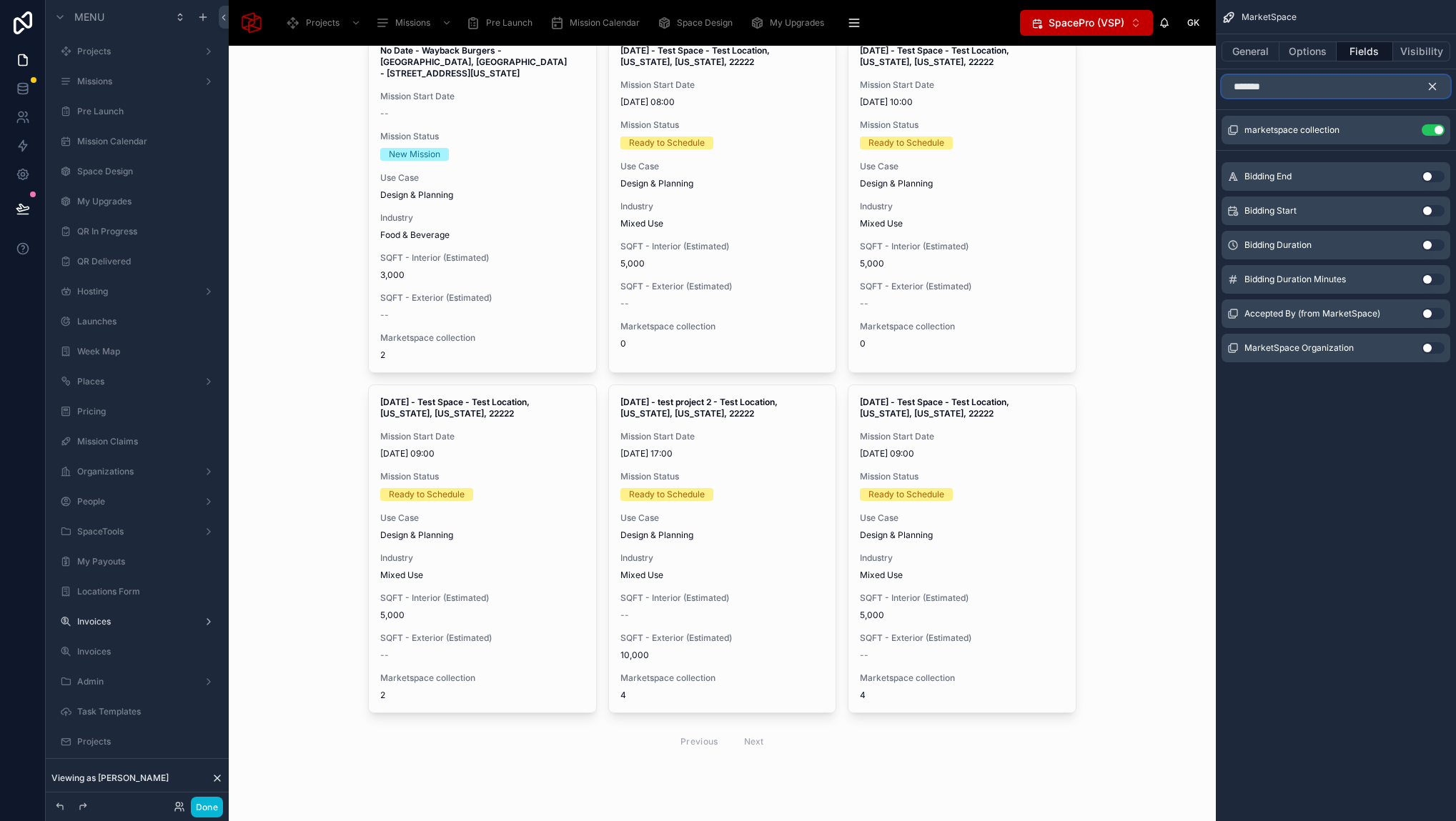
type input "*******"
click at [1433, 175] on button "Use setting" at bounding box center [1432, 176] width 23 height 11
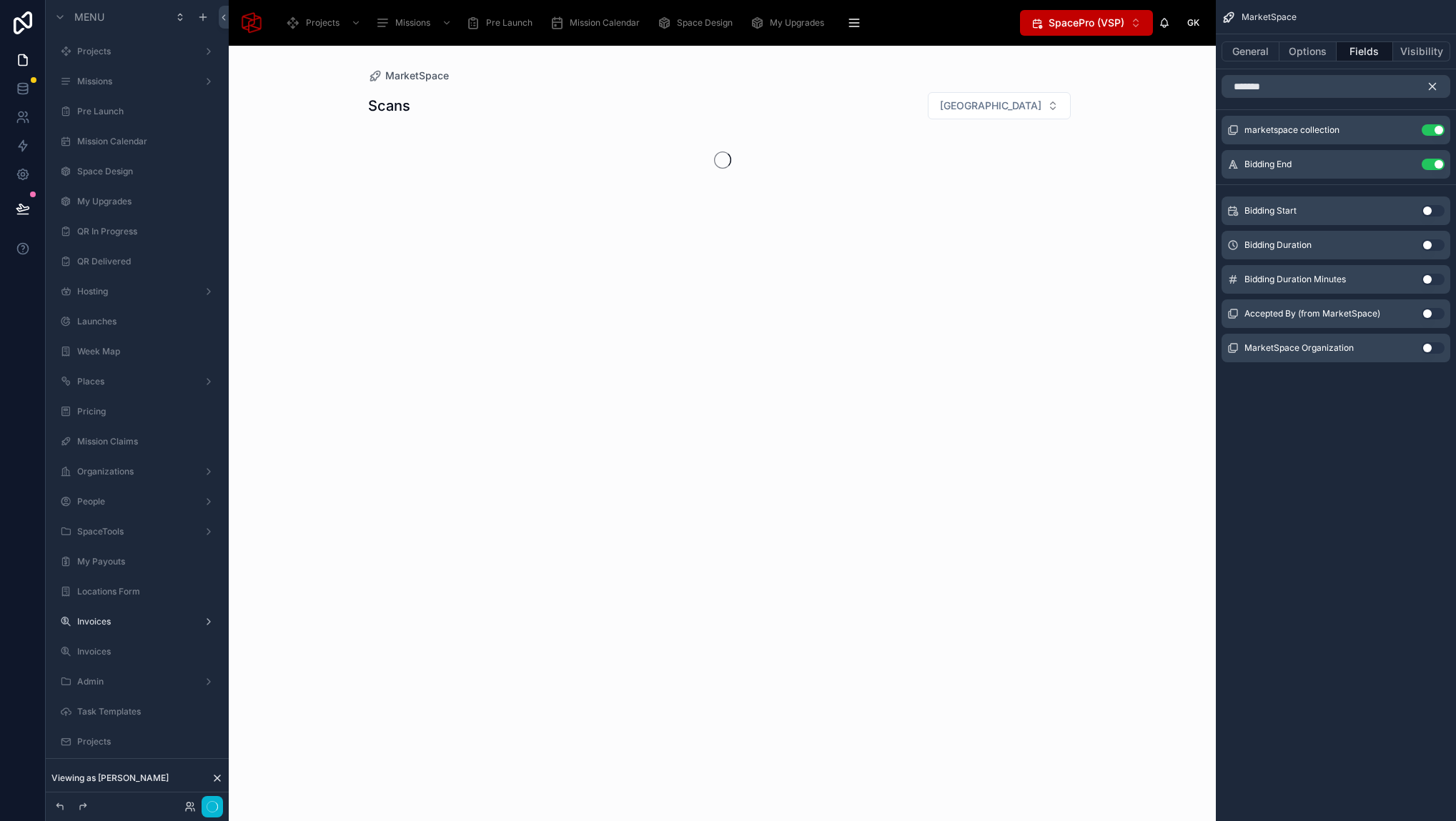
scroll to position [0, 0]
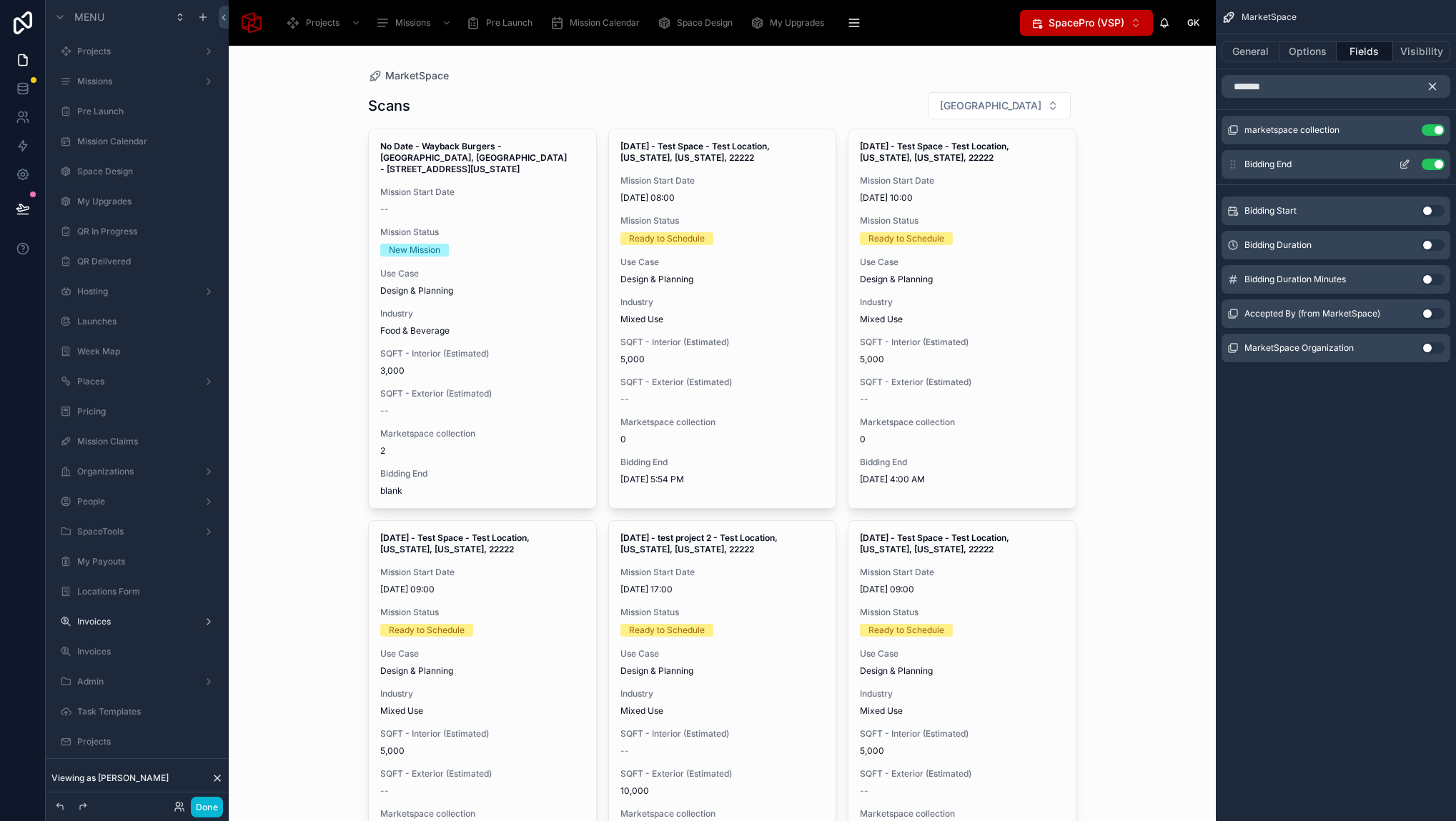
click at [1402, 163] on icon "scrollable content" at bounding box center [1403, 164] width 11 height 11
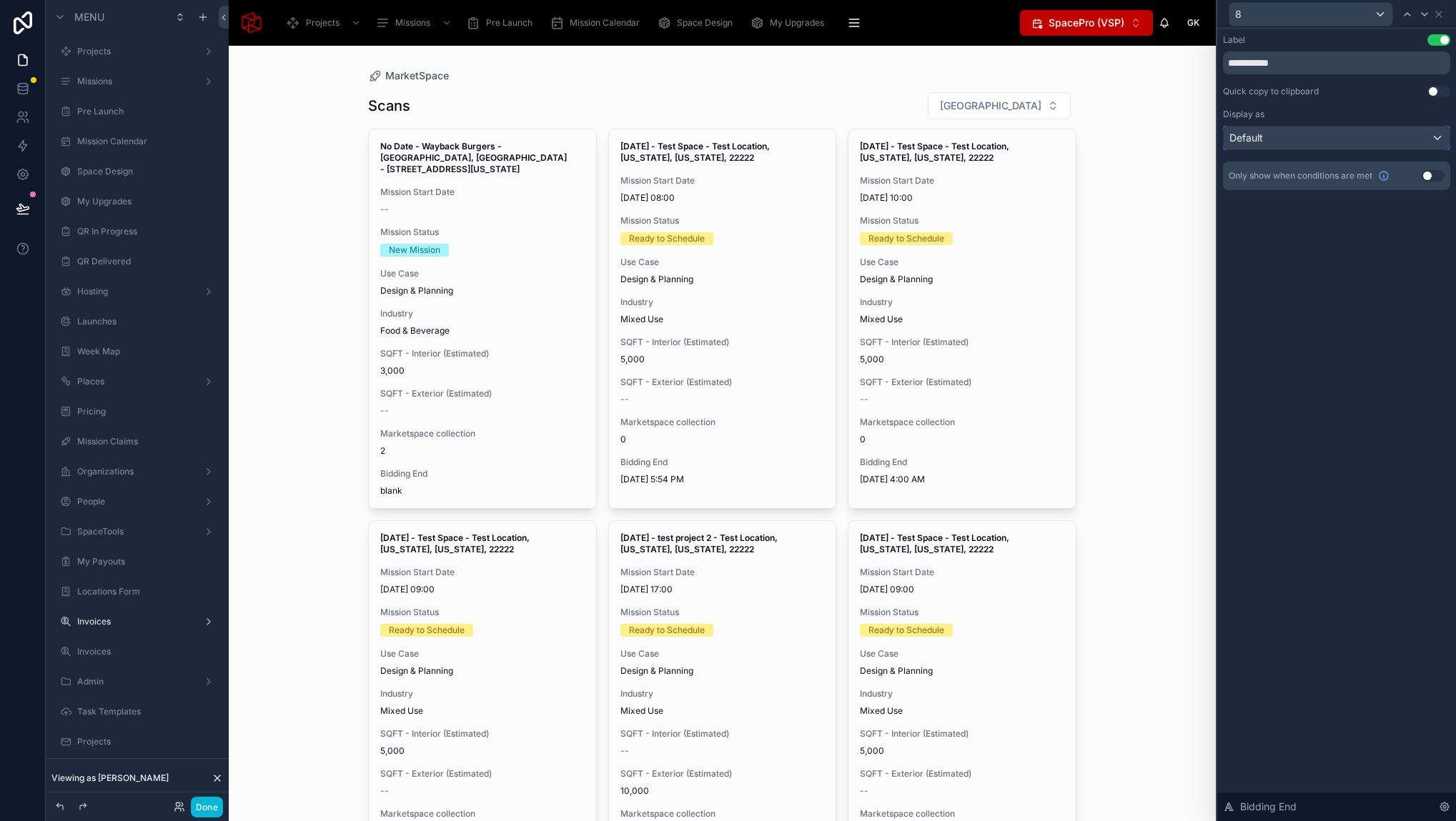
click at [1387, 139] on div "Default" at bounding box center [1336, 137] width 226 height 23
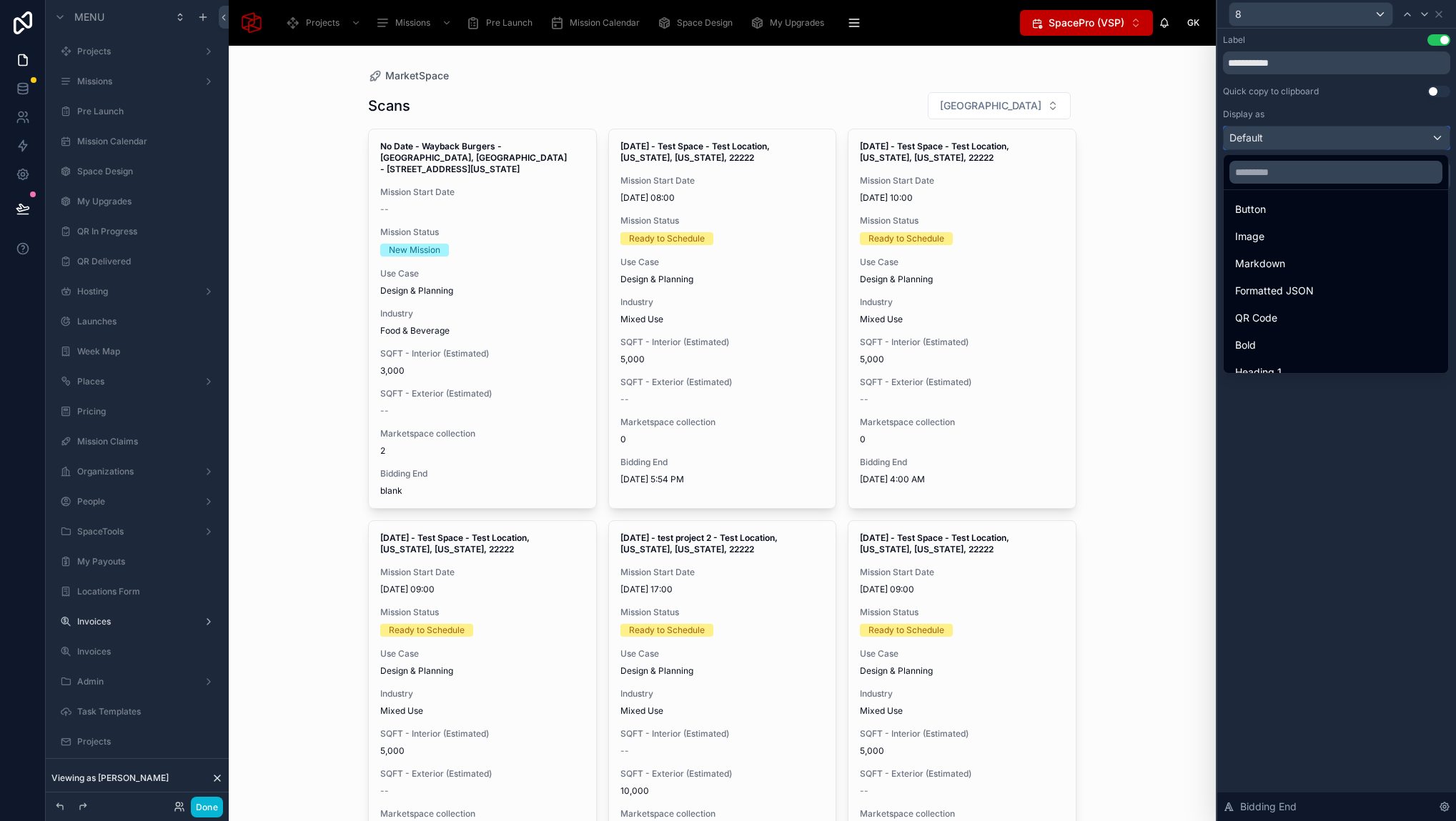
scroll to position [156, 0]
click at [28, 84] on icon at bounding box center [23, 88] width 14 height 14
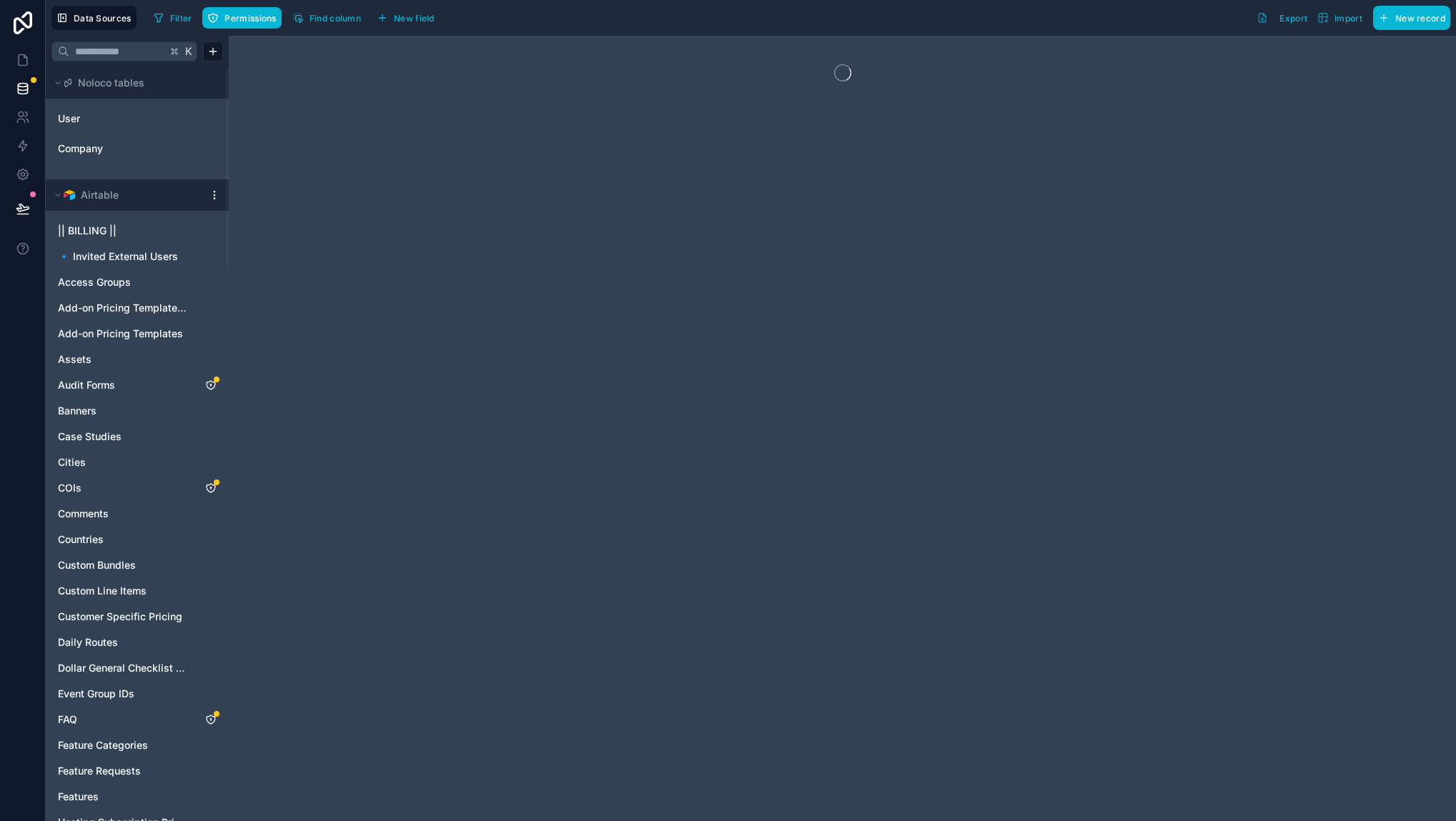
click at [216, 193] on html "Data Sources Filter Permissions Find column New field Export Import New record …" at bounding box center [728, 410] width 1456 height 821
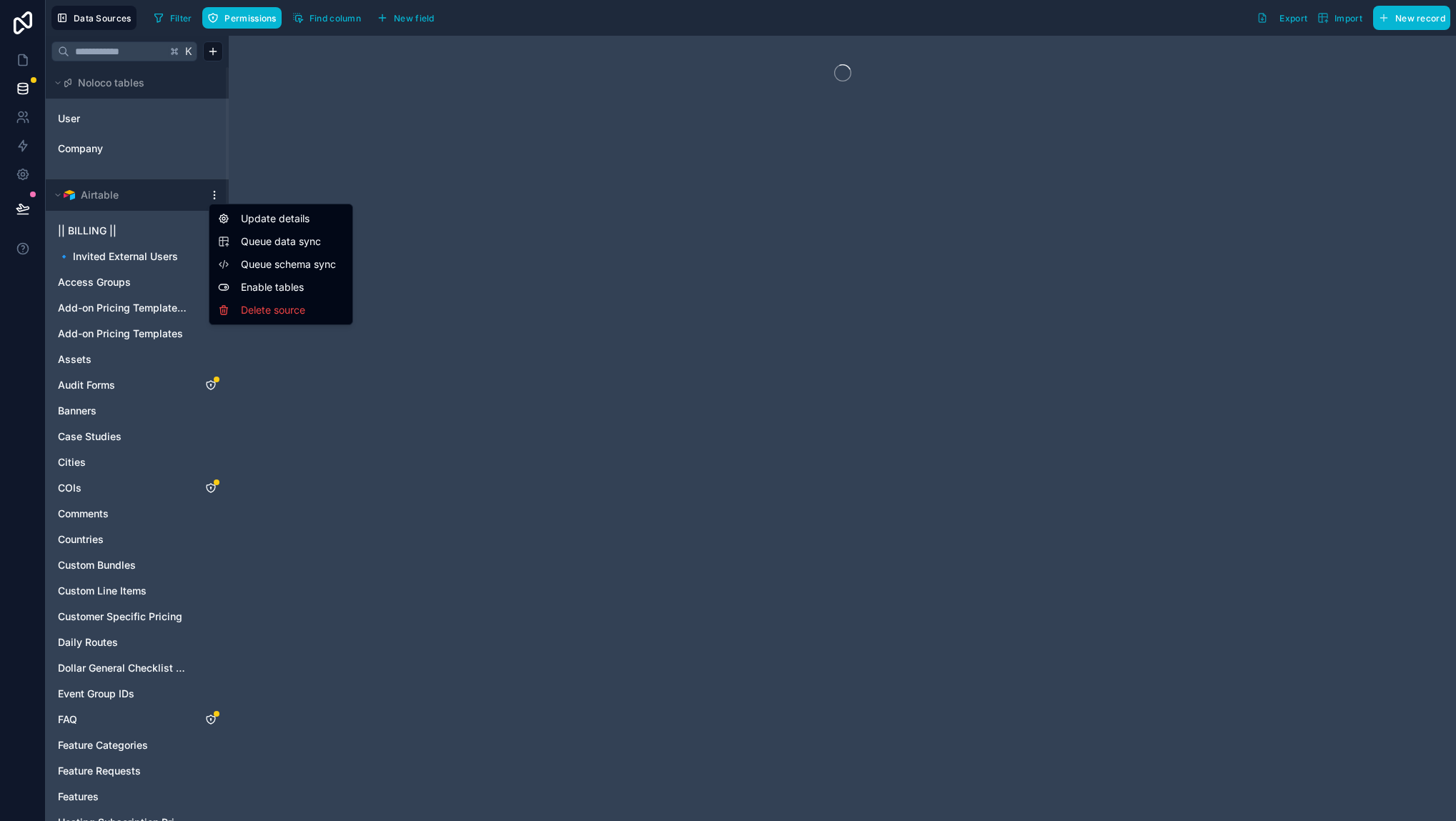
click at [266, 241] on span "Queue data sync" at bounding box center [292, 241] width 103 height 14
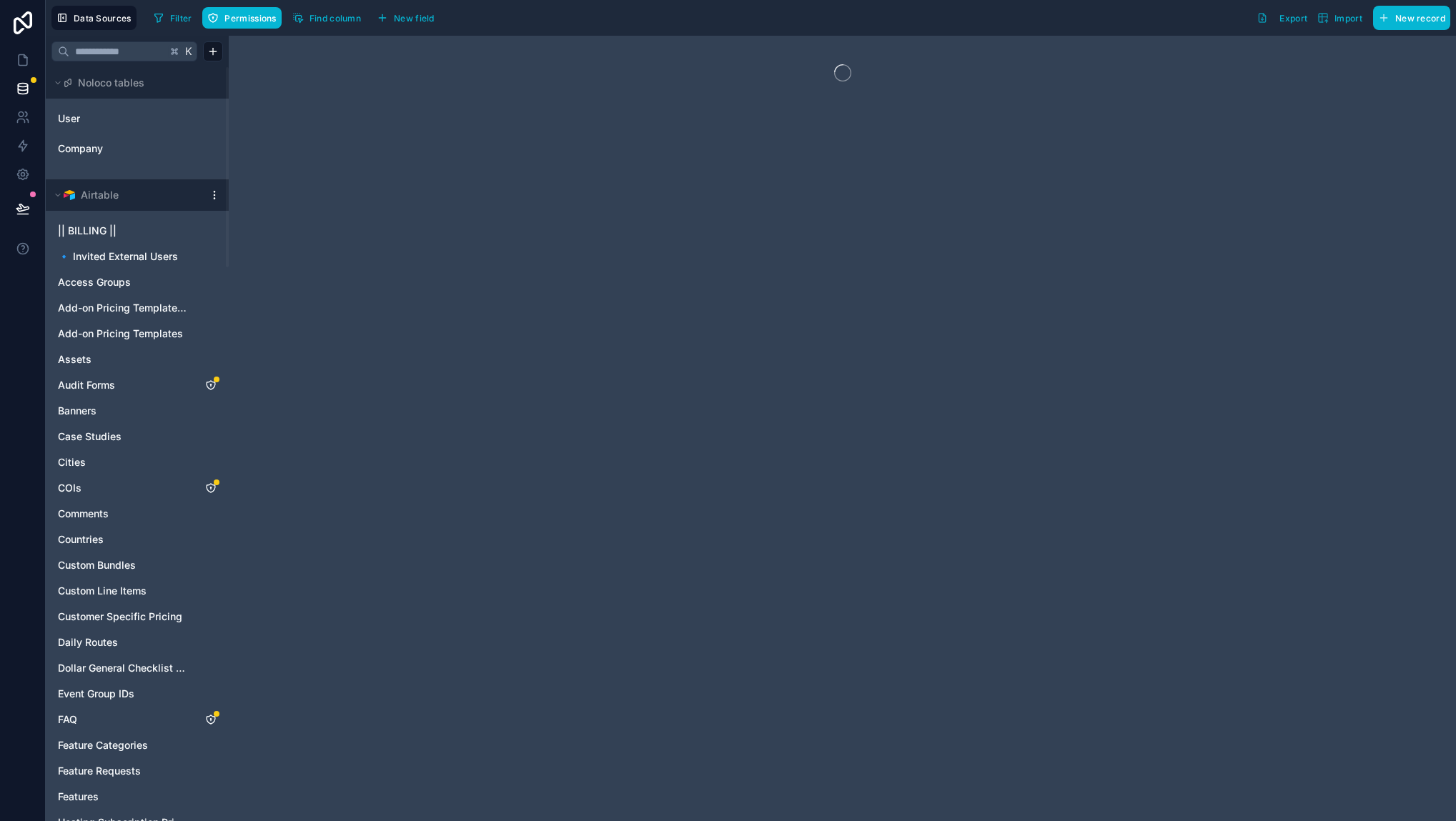
click at [276, 262] on div at bounding box center [843, 428] width 1227 height 785
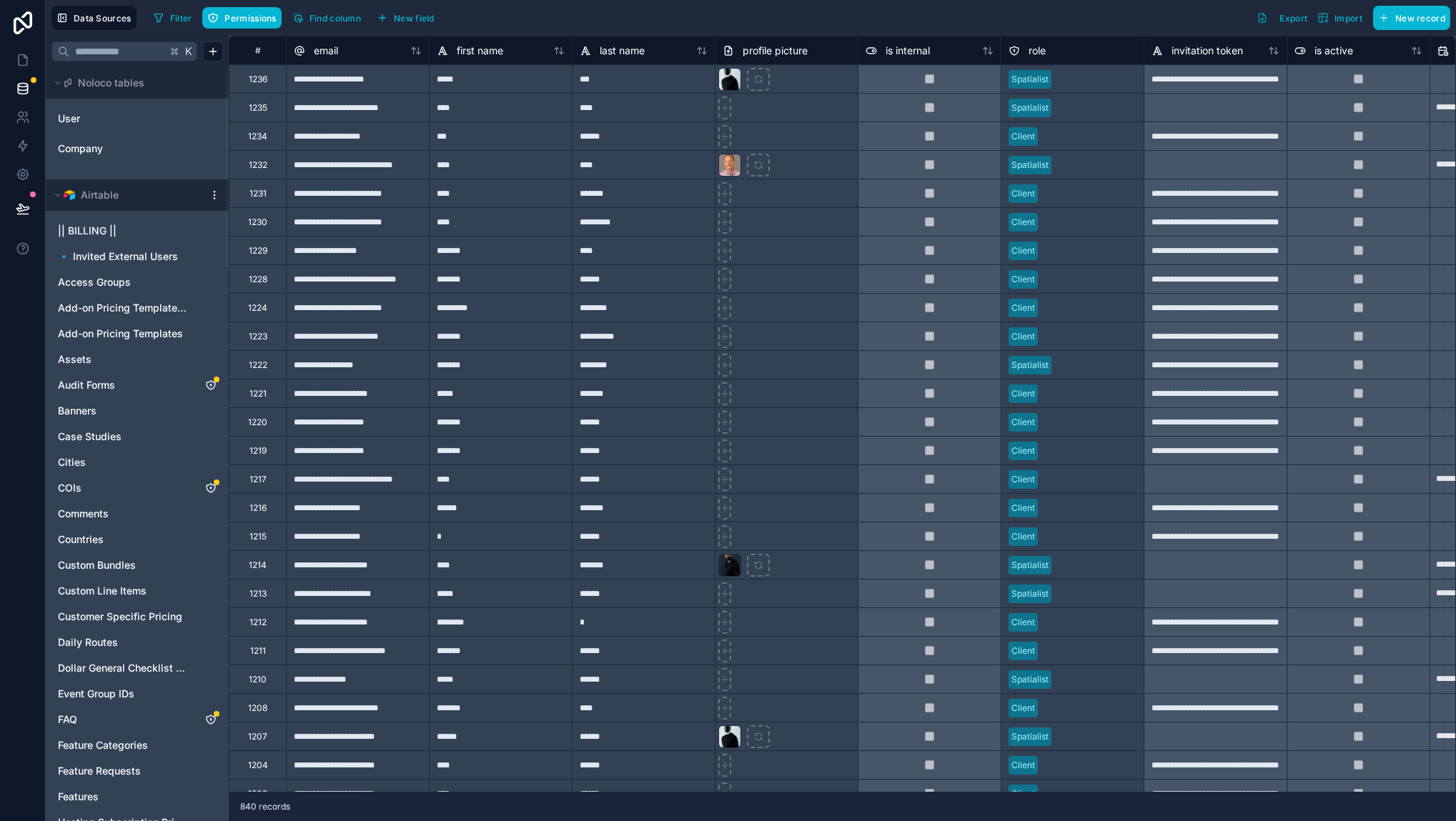
click at [216, 193] on html "Data Sources Filter Permissions Find column New field Export Import New record …" at bounding box center [728, 410] width 1456 height 821
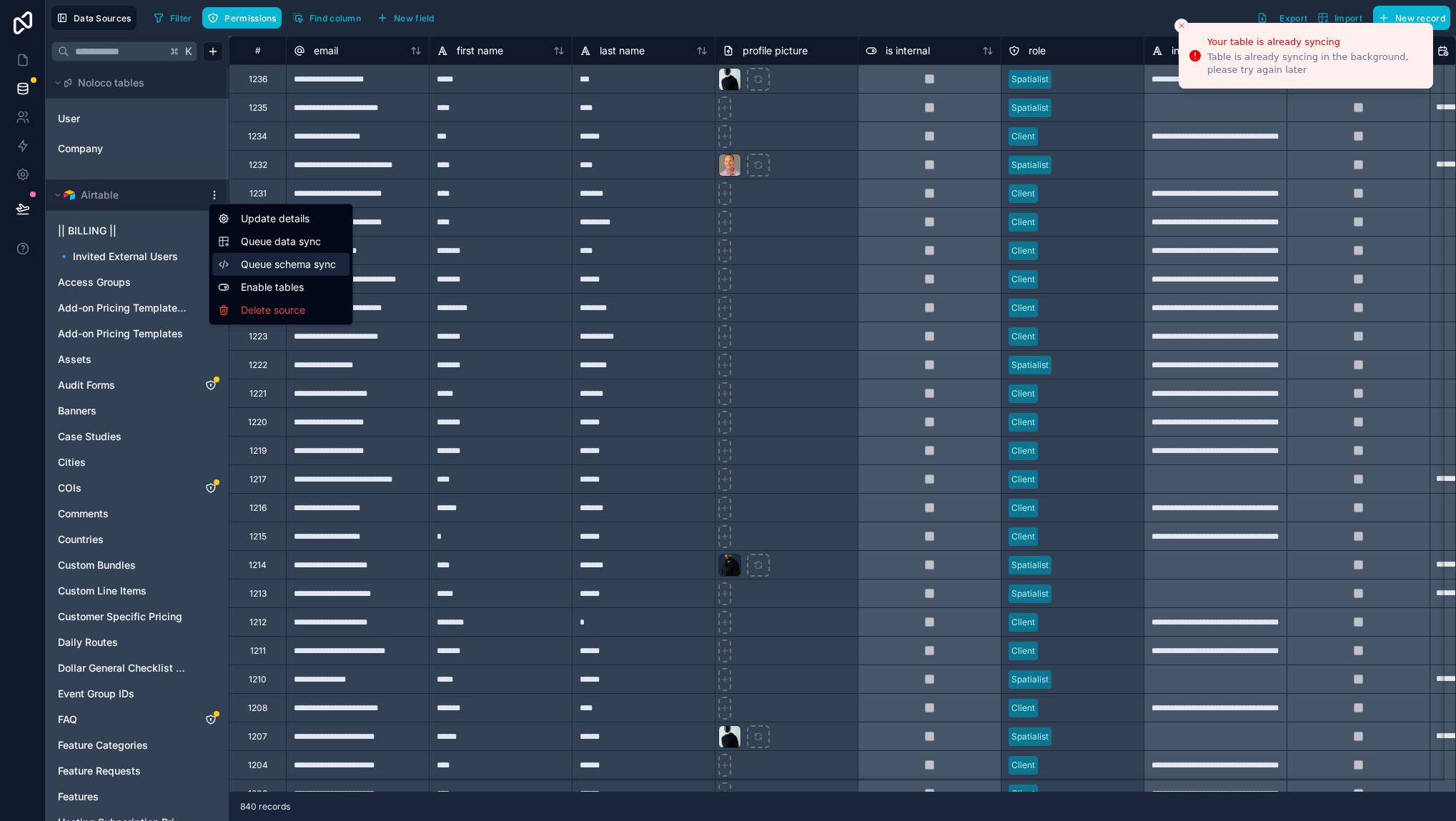
click at [285, 256] on div "Queue schema sync" at bounding box center [281, 264] width 137 height 23
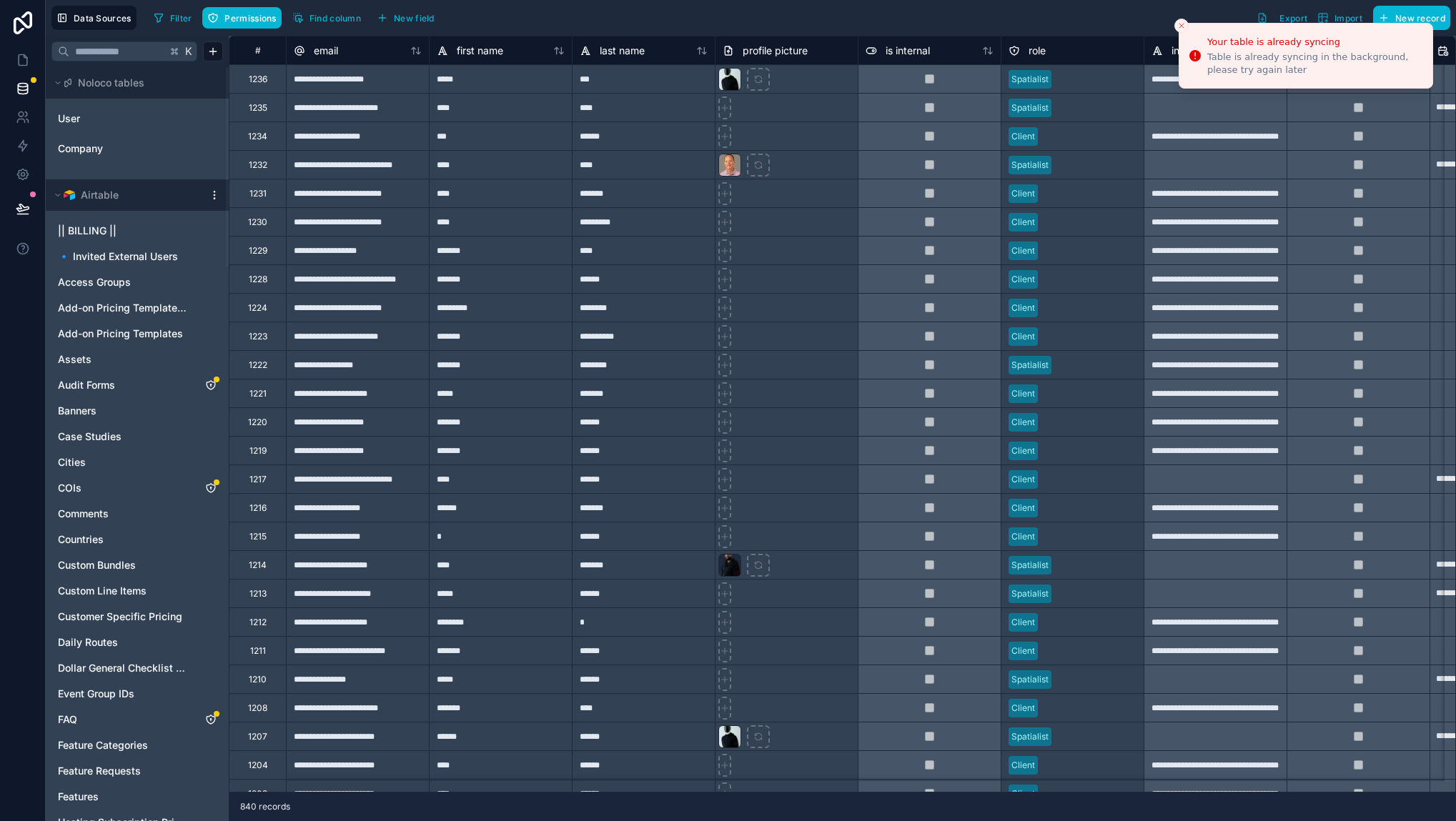
click at [1184, 27] on icon "Close toast" at bounding box center [1181, 25] width 8 height 8
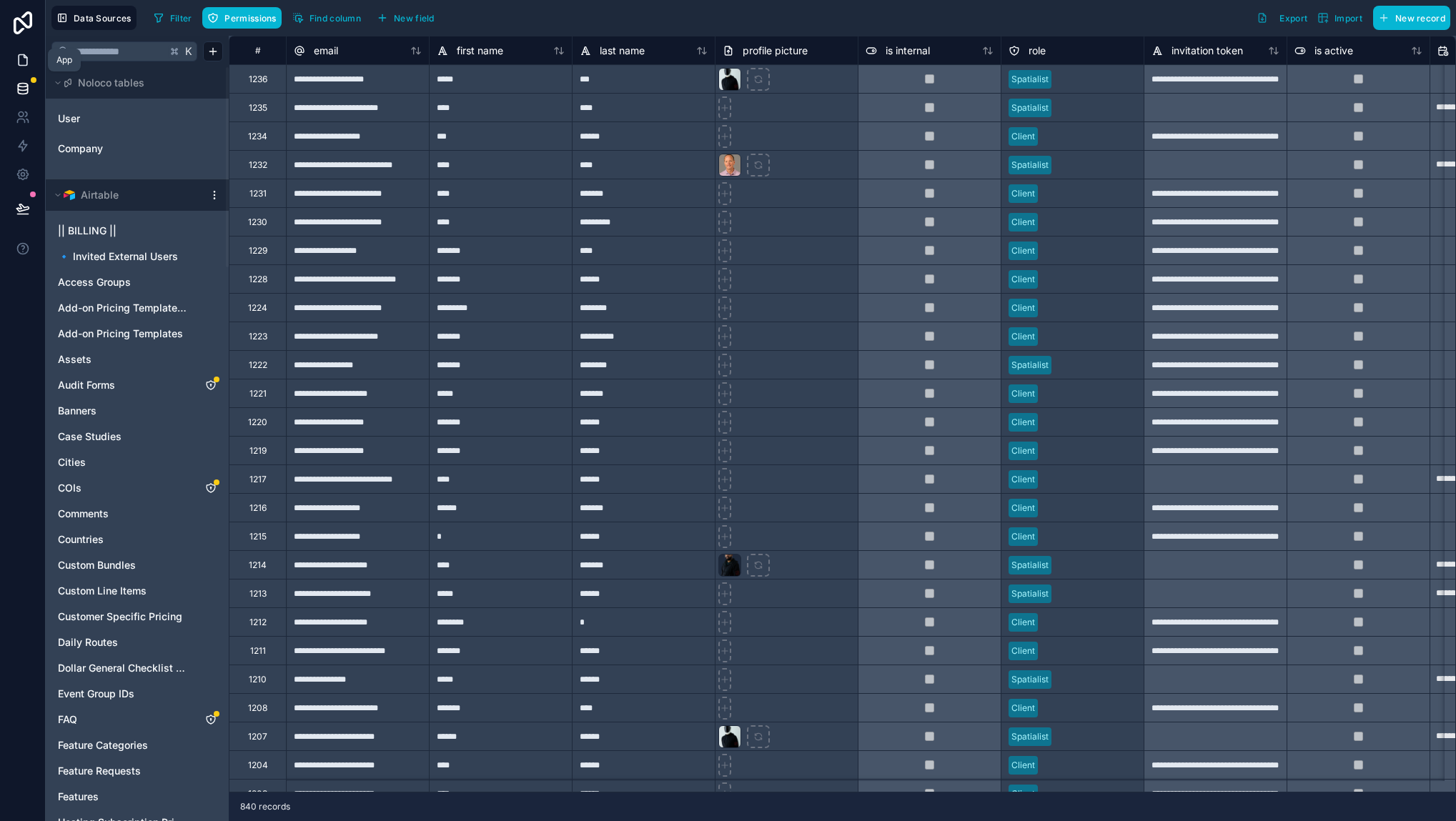
click at [16, 55] on icon at bounding box center [23, 59] width 14 height 14
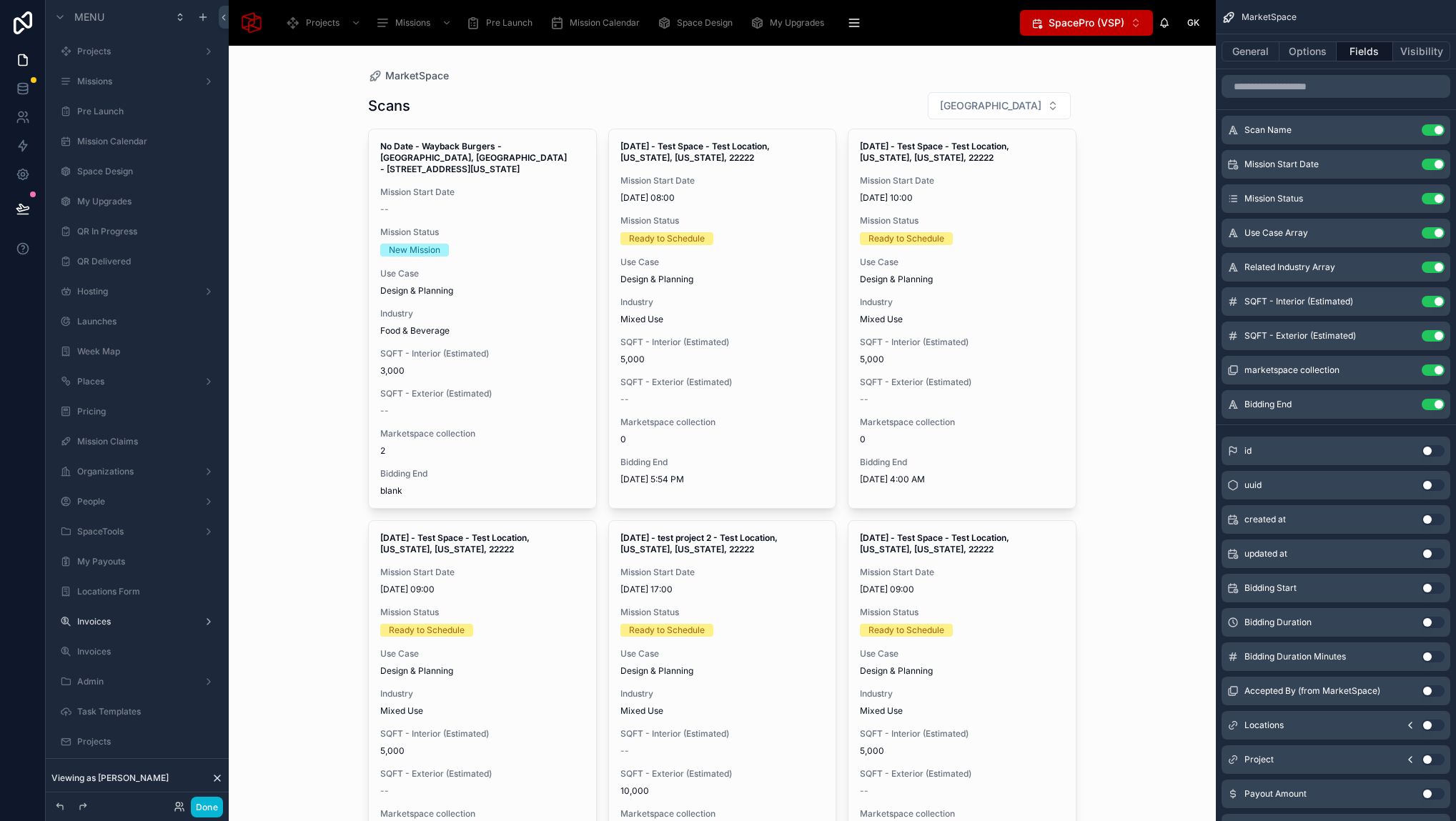
click at [1126, 400] on div "MarketSpace Scans Filter City No Date - Wayback Burgers - Fort Worth, TX - 7034…" at bounding box center [722, 433] width 987 height 775
click at [1151, 406] on div "MarketSpace Scans Filter City No Date - Wayback Burgers - Fort Worth, TX - 7034…" at bounding box center [722, 433] width 987 height 775
click at [27, 86] on icon at bounding box center [22, 87] width 9 height 6
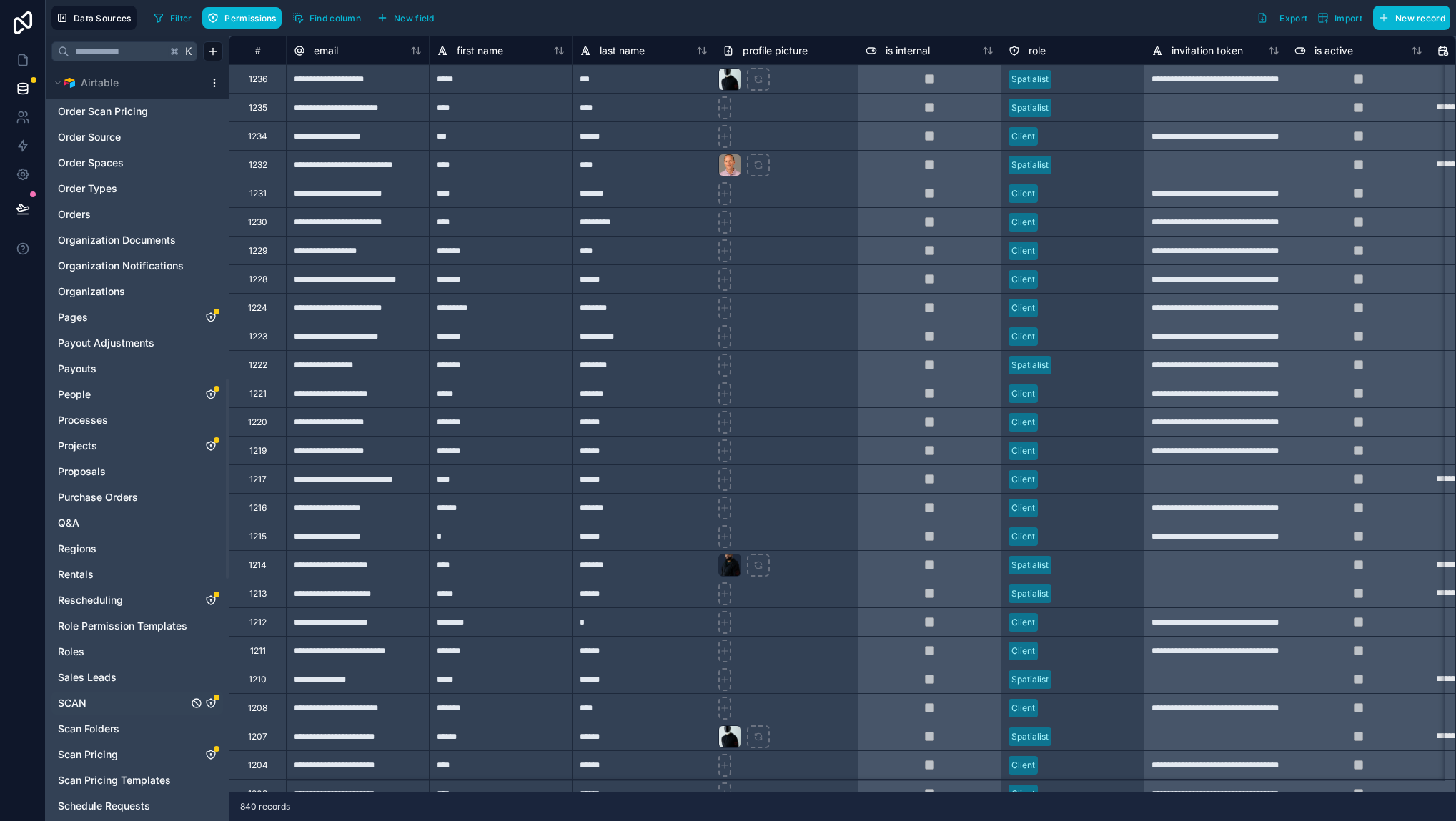
scroll to position [1271, 0]
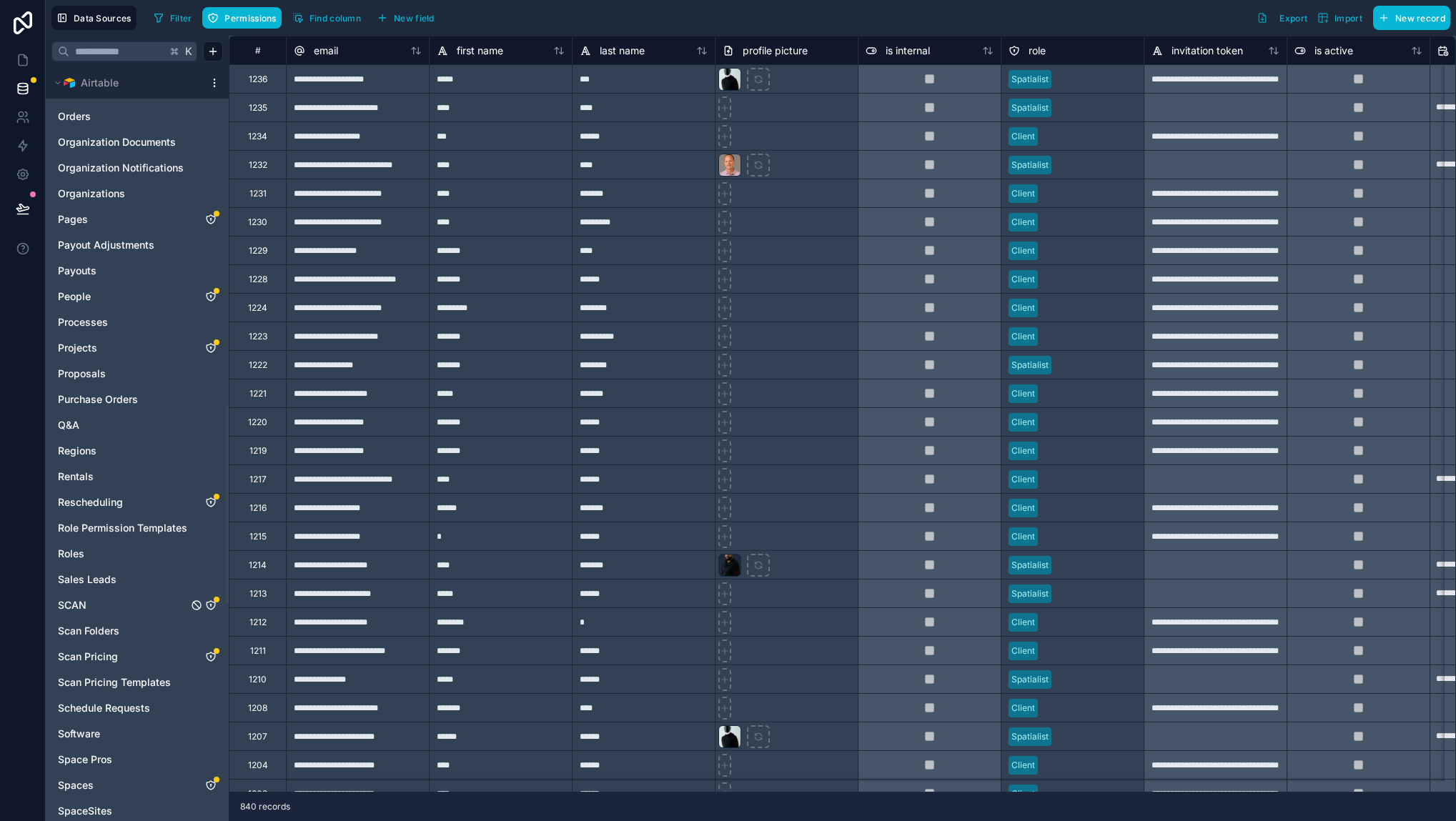
click at [139, 605] on link "SCAN" at bounding box center [122, 605] width 130 height 14
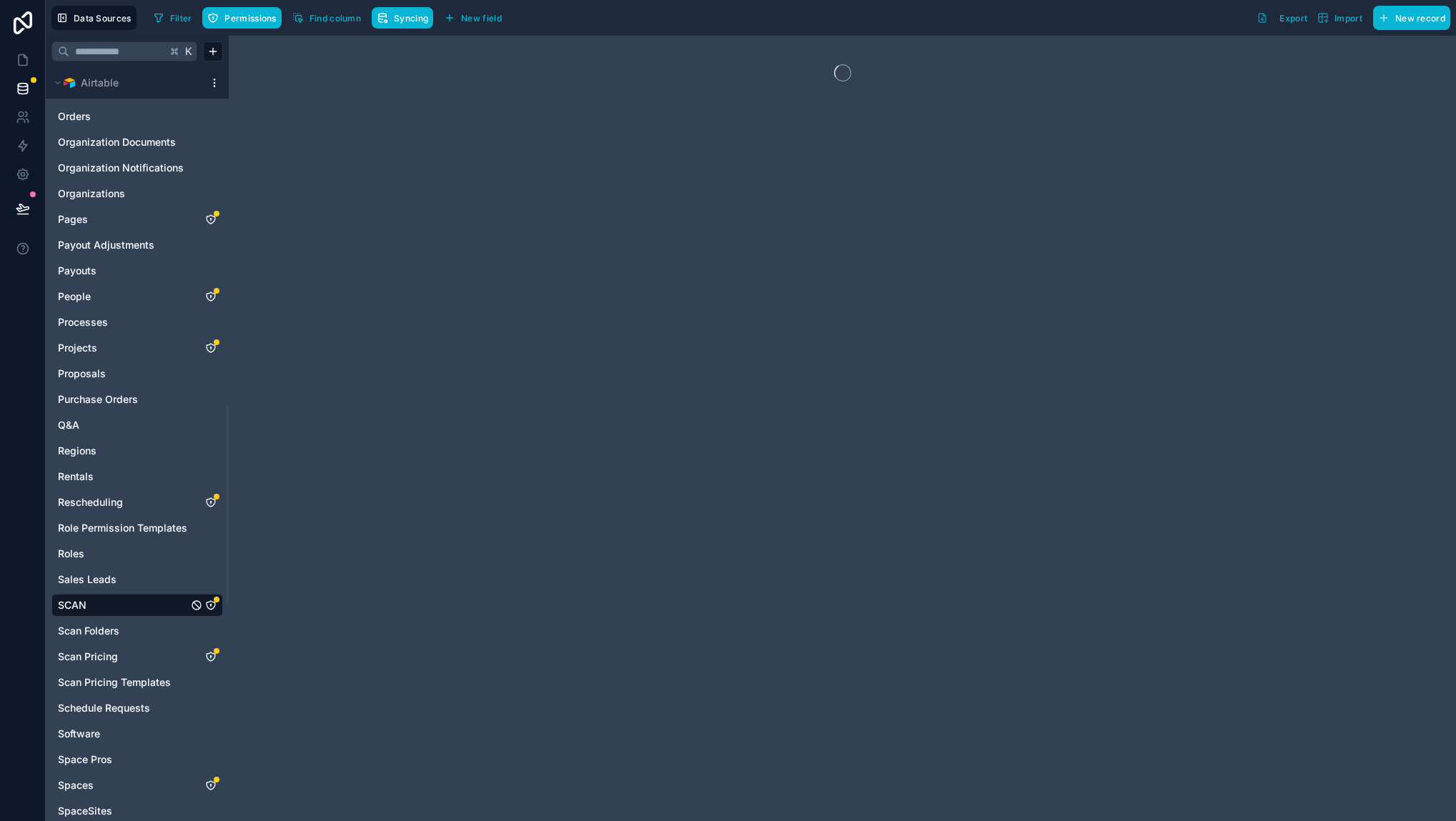
click at [412, 20] on span "Syncing" at bounding box center [411, 18] width 34 height 11
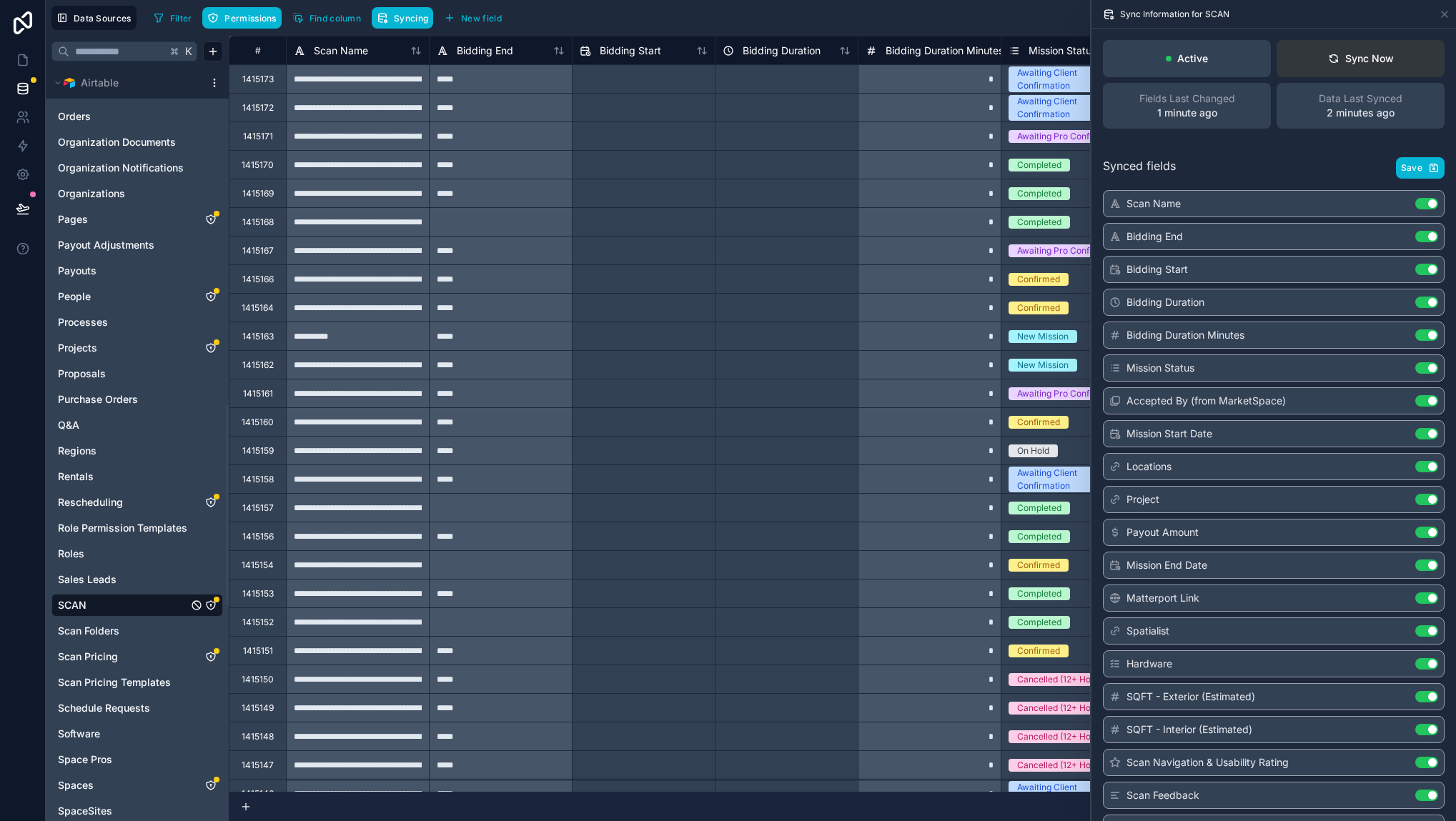
click at [1354, 60] on div "Sync Now" at bounding box center [1360, 59] width 65 height 14
click at [1342, 20] on div "Sync Information for SCAN" at bounding box center [1274, 14] width 353 height 28
click at [20, 63] on icon at bounding box center [23, 59] width 14 height 14
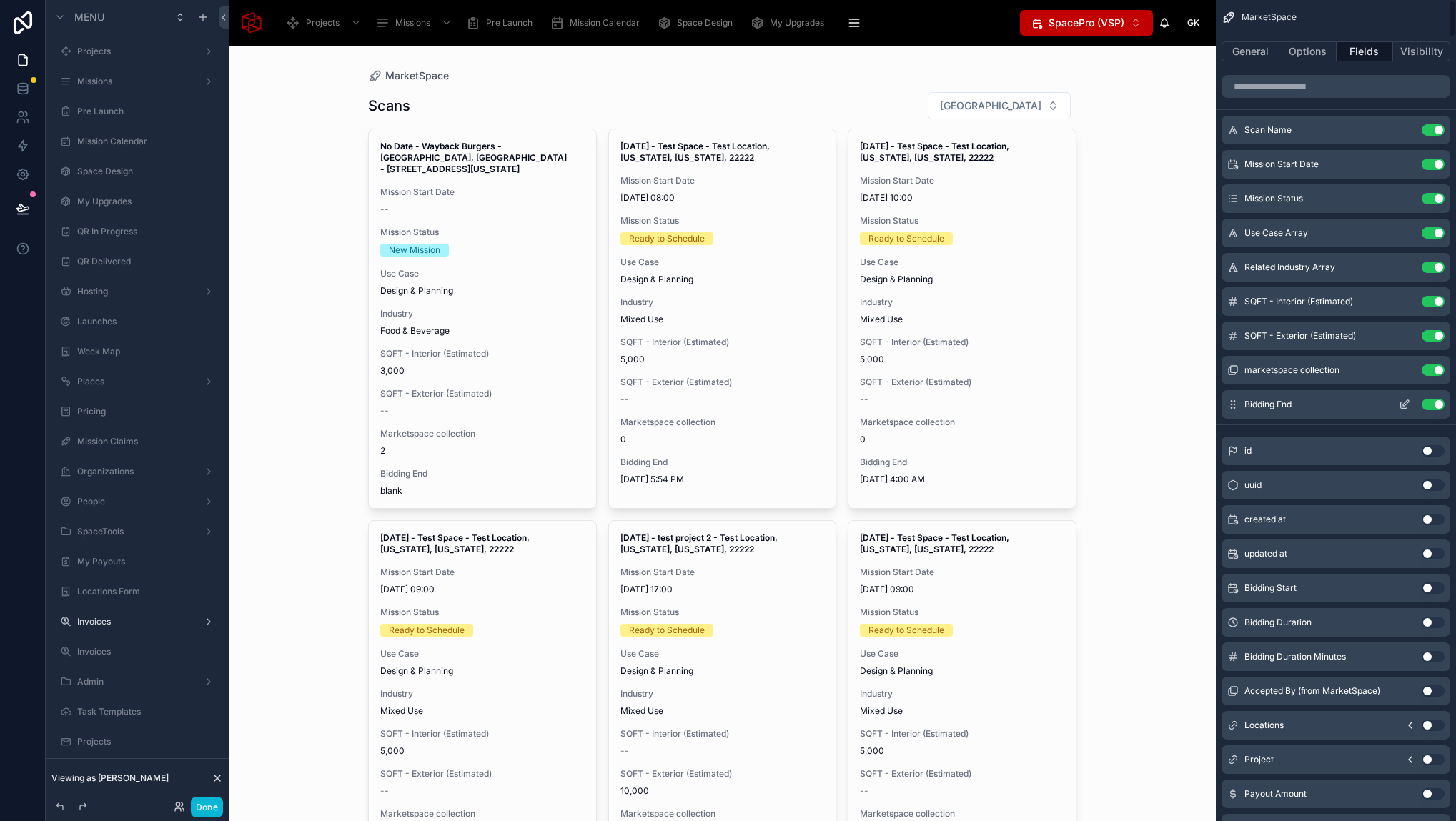
click at [1396, 406] on button "scrollable content" at bounding box center [1403, 404] width 23 height 11
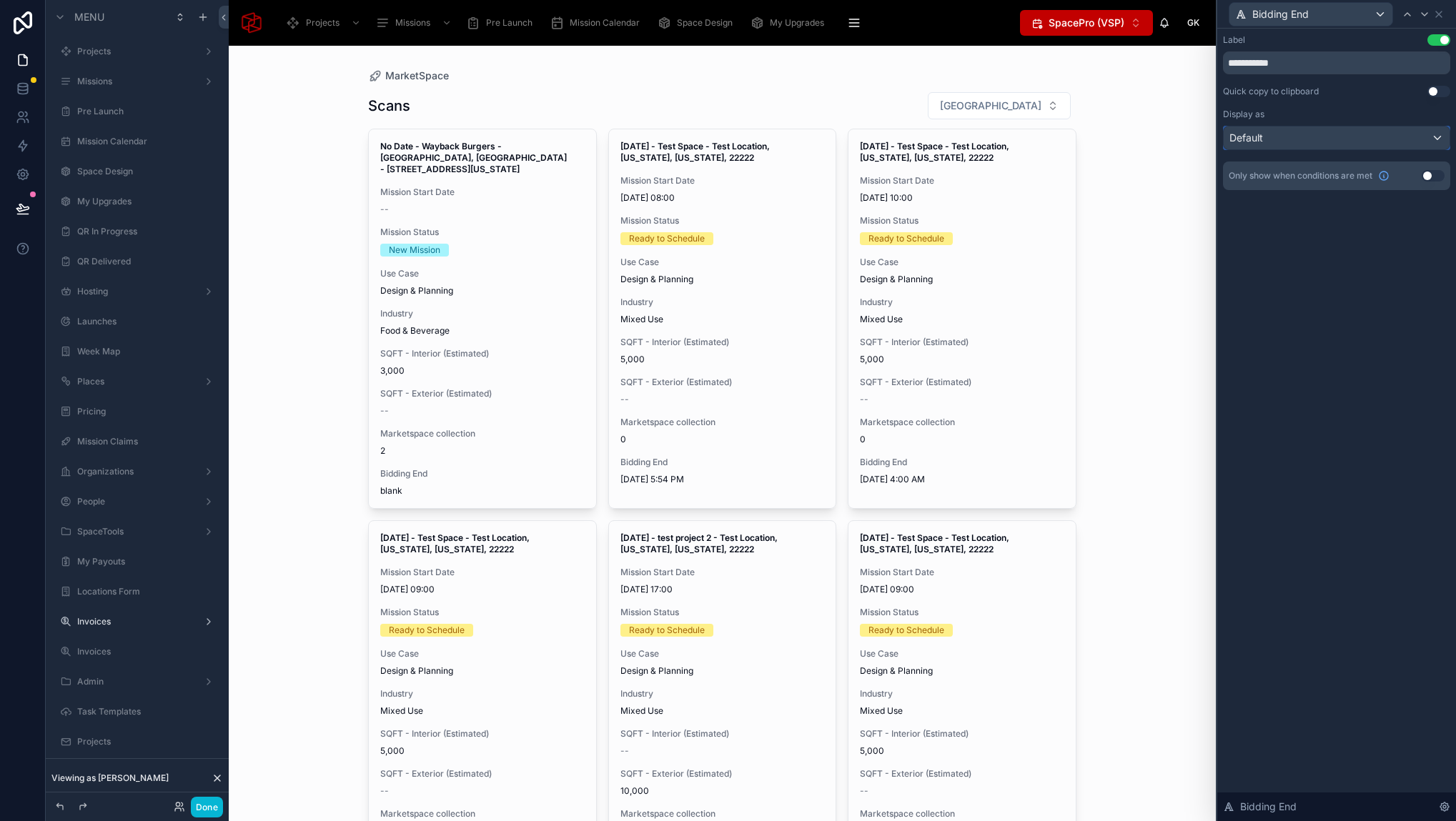
click at [1363, 136] on div "Default" at bounding box center [1336, 137] width 226 height 23
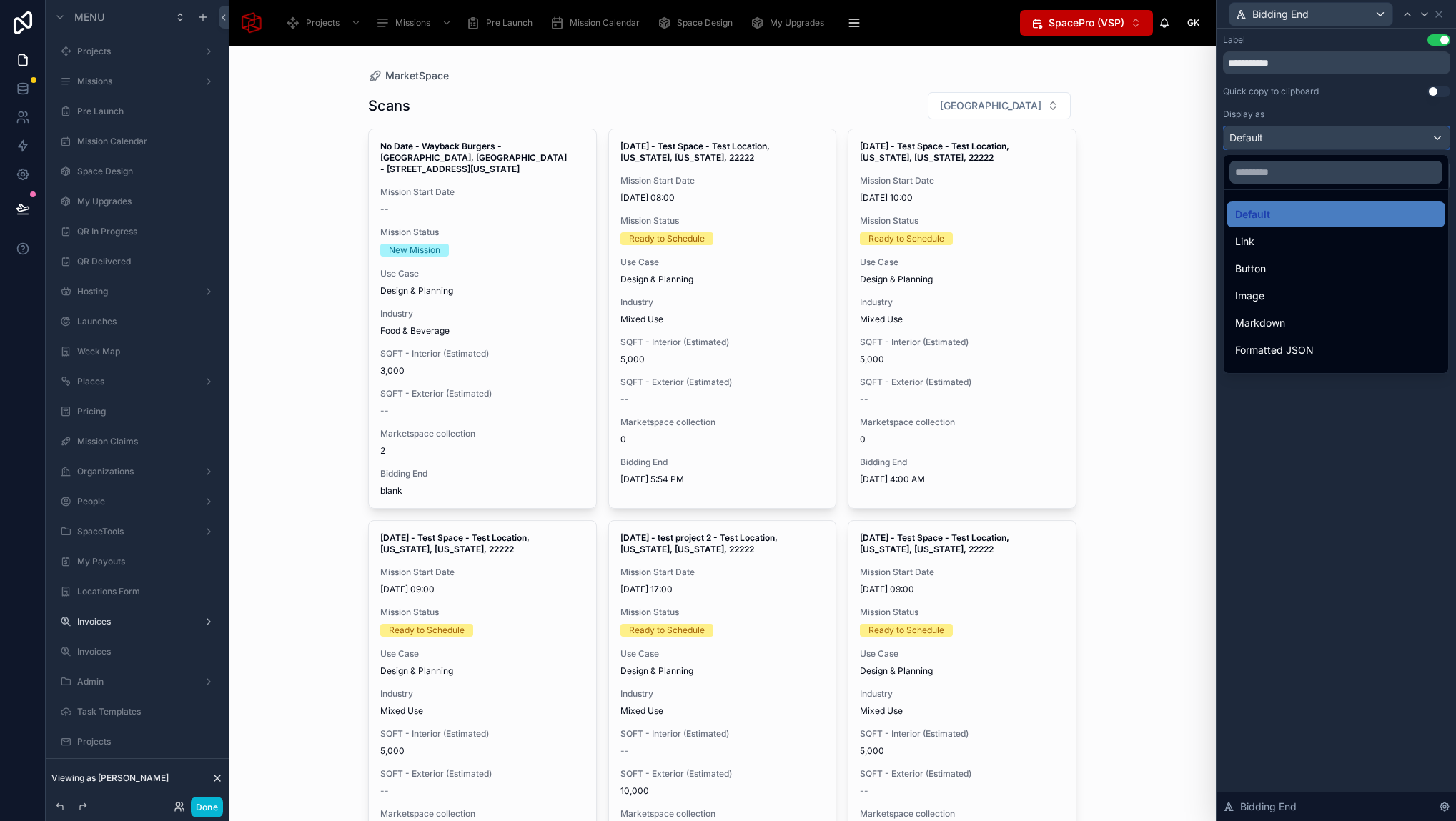
scroll to position [136, 0]
click at [1156, 274] on div "MarketSpace Scans Filter City No Date - Wayback Burgers - Fort Worth, TX - 7034…" at bounding box center [722, 433] width 987 height 775
click at [1136, 237] on div "MarketSpace Scans Filter City No Date - Wayback Burgers - Fort Worth, TX - 7034…" at bounding box center [722, 433] width 987 height 775
click at [1123, 256] on div "MarketSpace Scans Filter City No Date - Wayback Burgers - Fort Worth, TX - 7034…" at bounding box center [722, 433] width 987 height 775
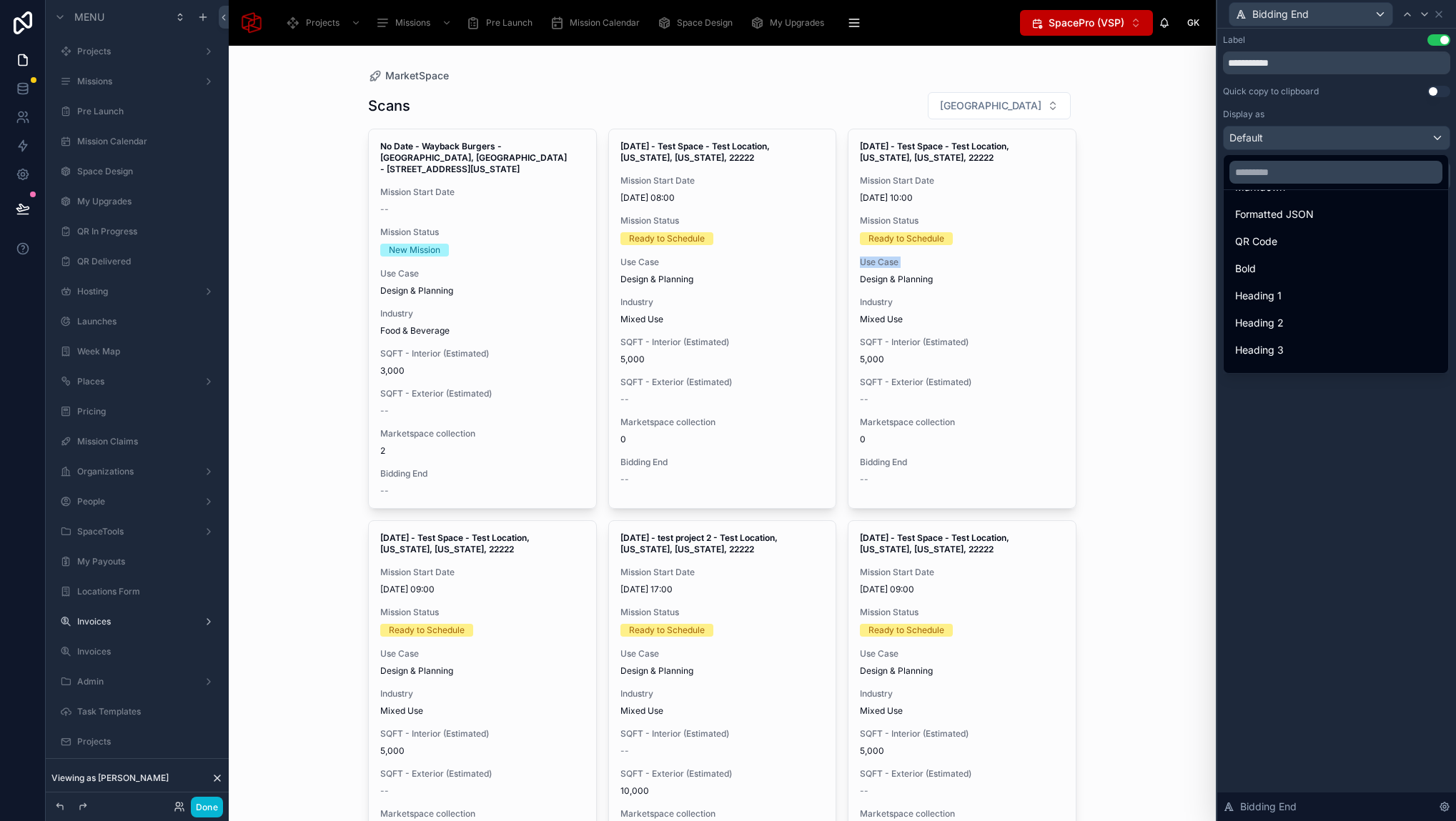
click at [1123, 256] on div "MarketSpace Scans Filter City No Date - Wayback Burgers - Fort Worth, TX - 7034…" at bounding box center [722, 433] width 987 height 775
click at [1437, 9] on div at bounding box center [1336, 410] width 238 height 821
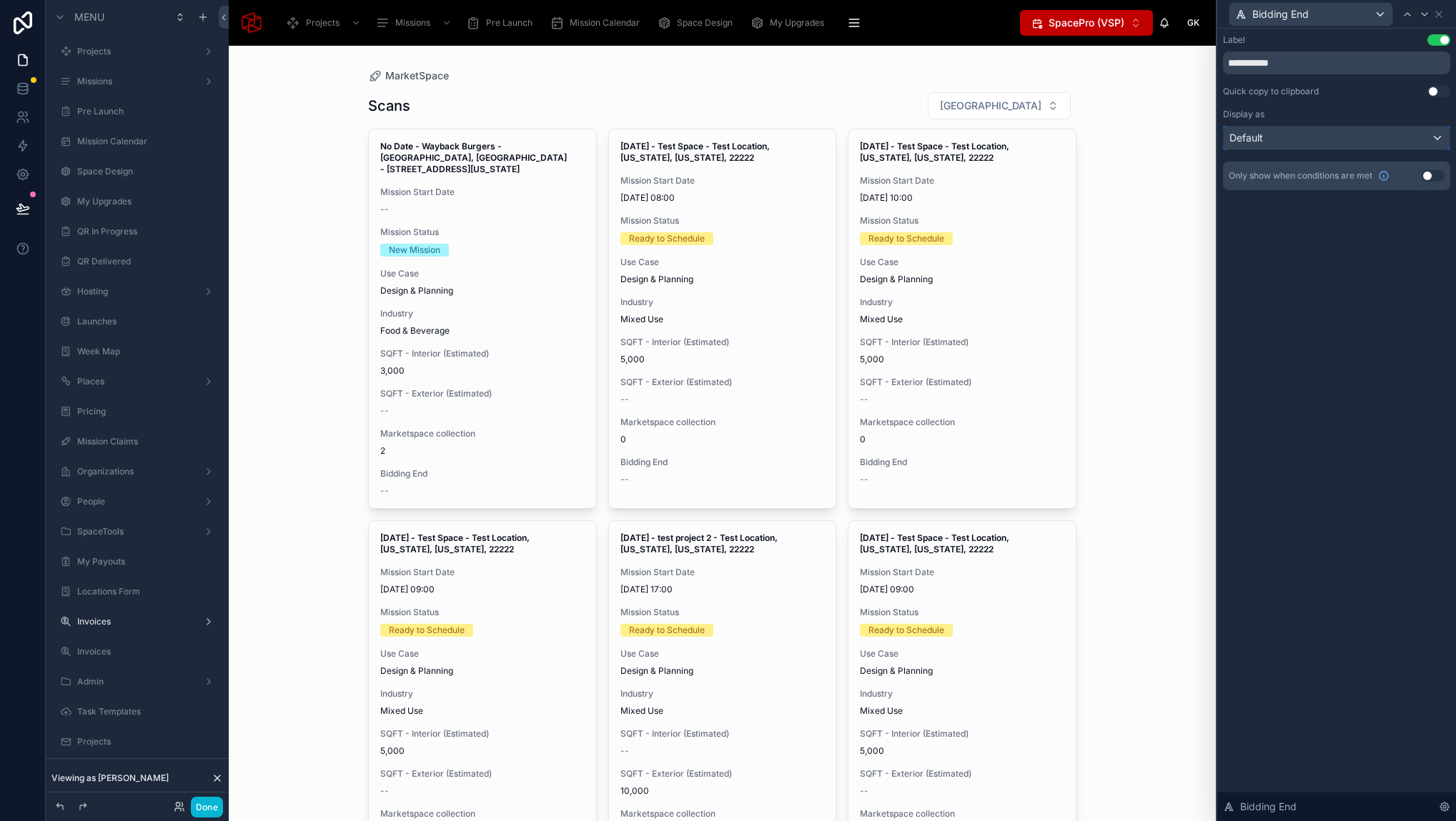
click at [1352, 136] on div "Default" at bounding box center [1336, 137] width 226 height 23
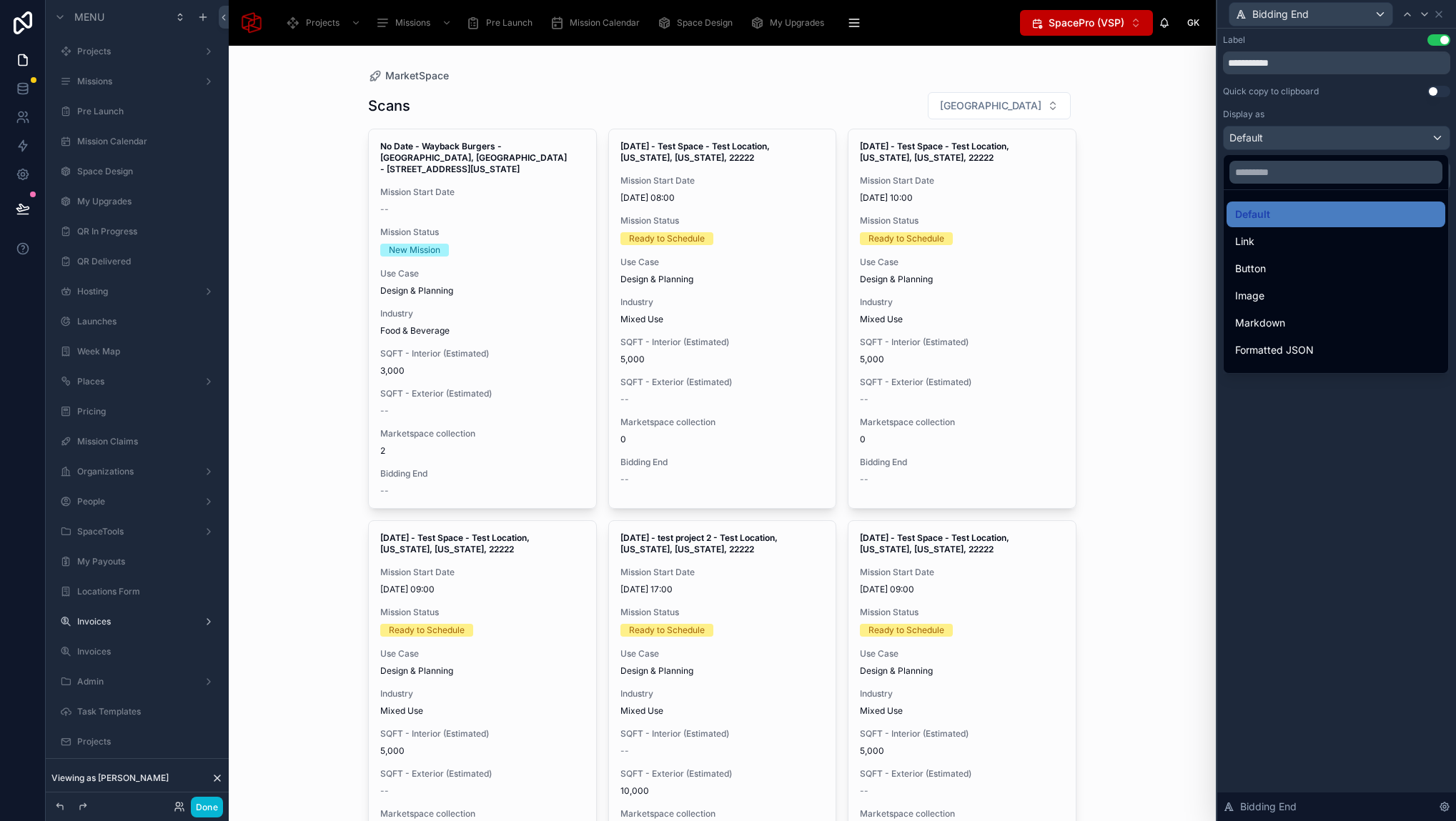
click at [1439, 11] on div at bounding box center [1336, 410] width 238 height 821
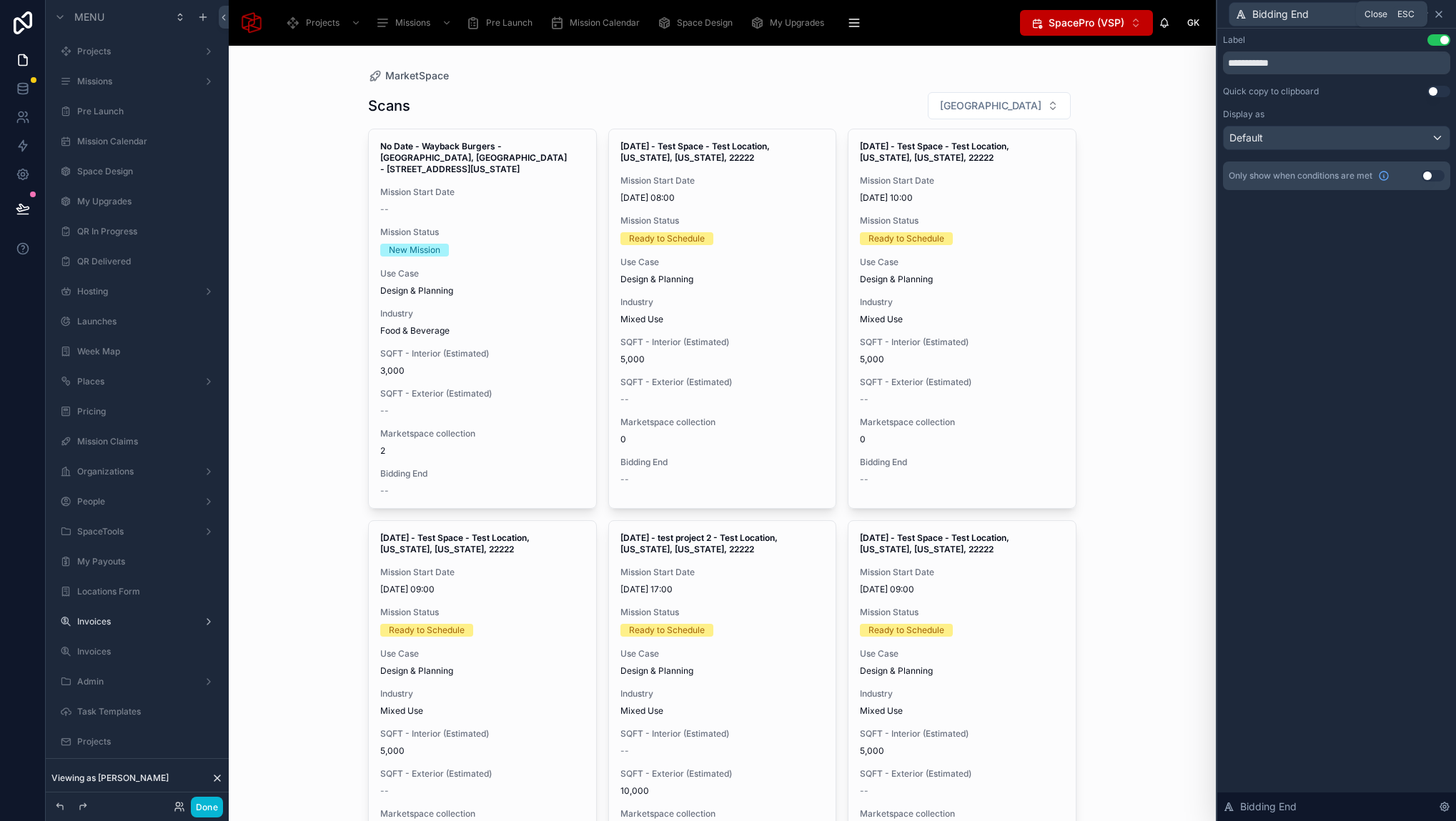
click at [1439, 12] on icon at bounding box center [1438, 14] width 6 height 6
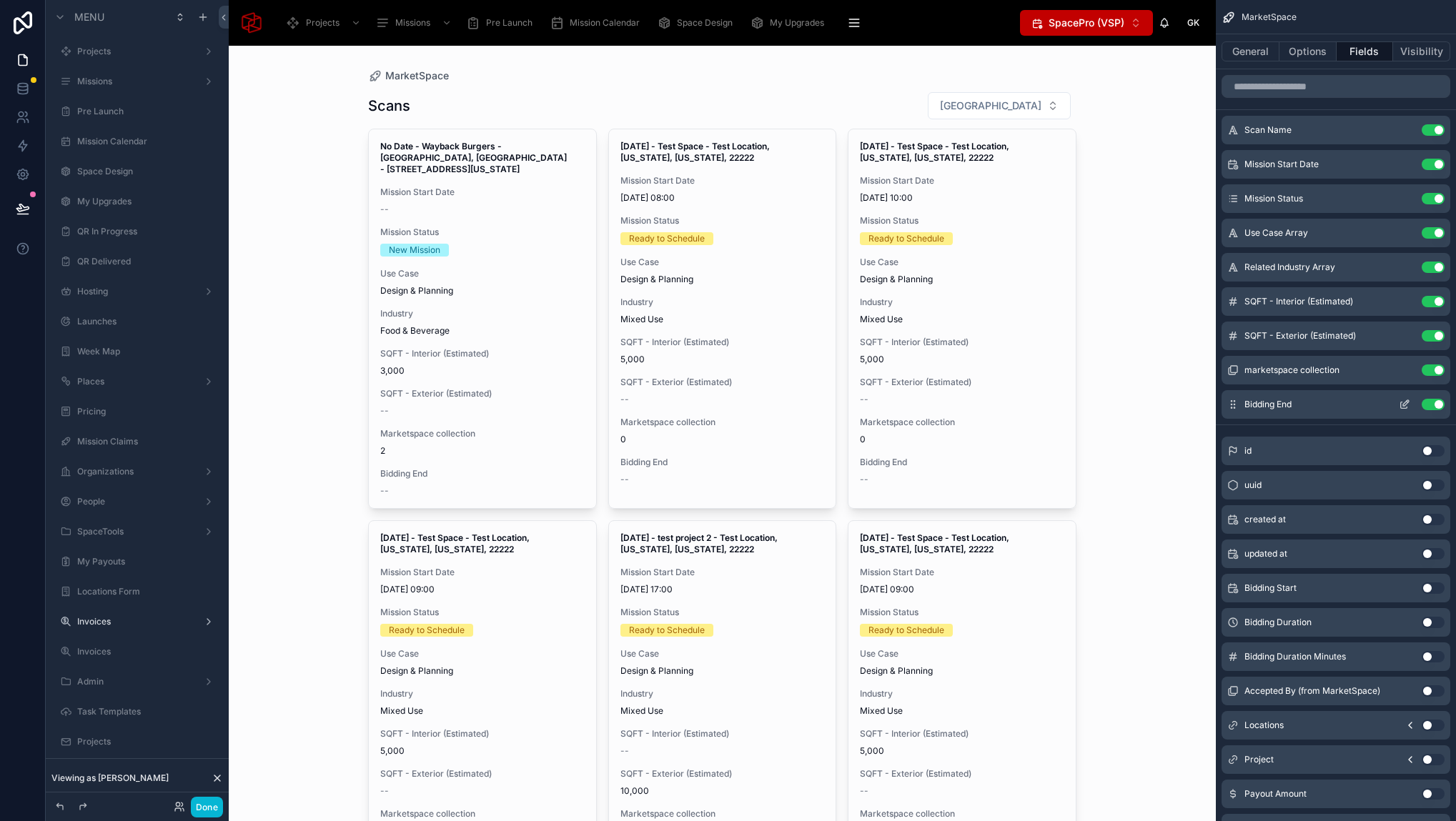
click at [1439, 396] on div "Bidding End Use setting" at bounding box center [1336, 405] width 229 height 29
click at [1432, 405] on button "Use setting" at bounding box center [1432, 404] width 23 height 11
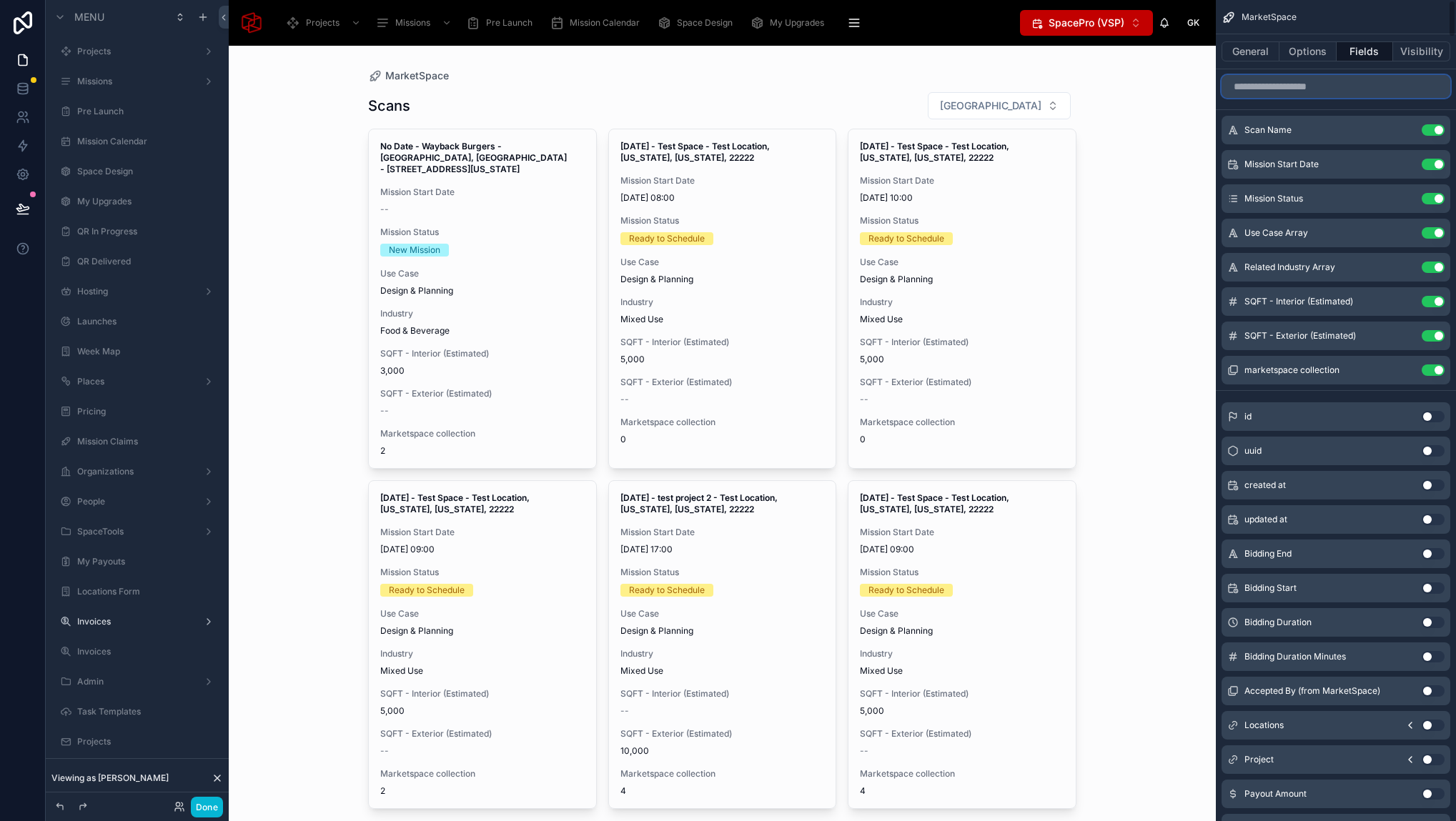
click at [1297, 89] on input "scrollable content" at bounding box center [1336, 86] width 229 height 23
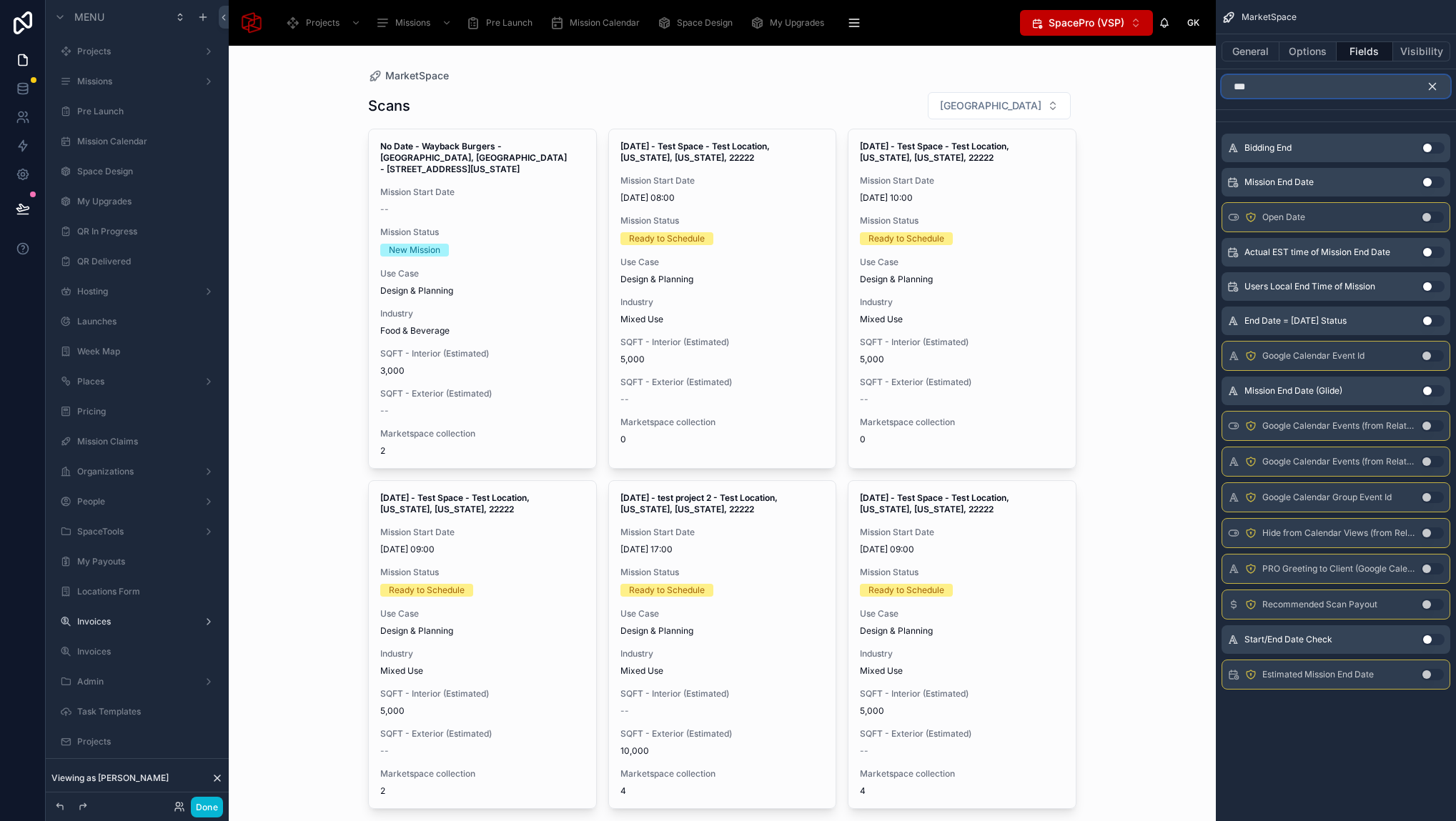
type input "***"
click at [1424, 147] on button "Use setting" at bounding box center [1432, 148] width 23 height 11
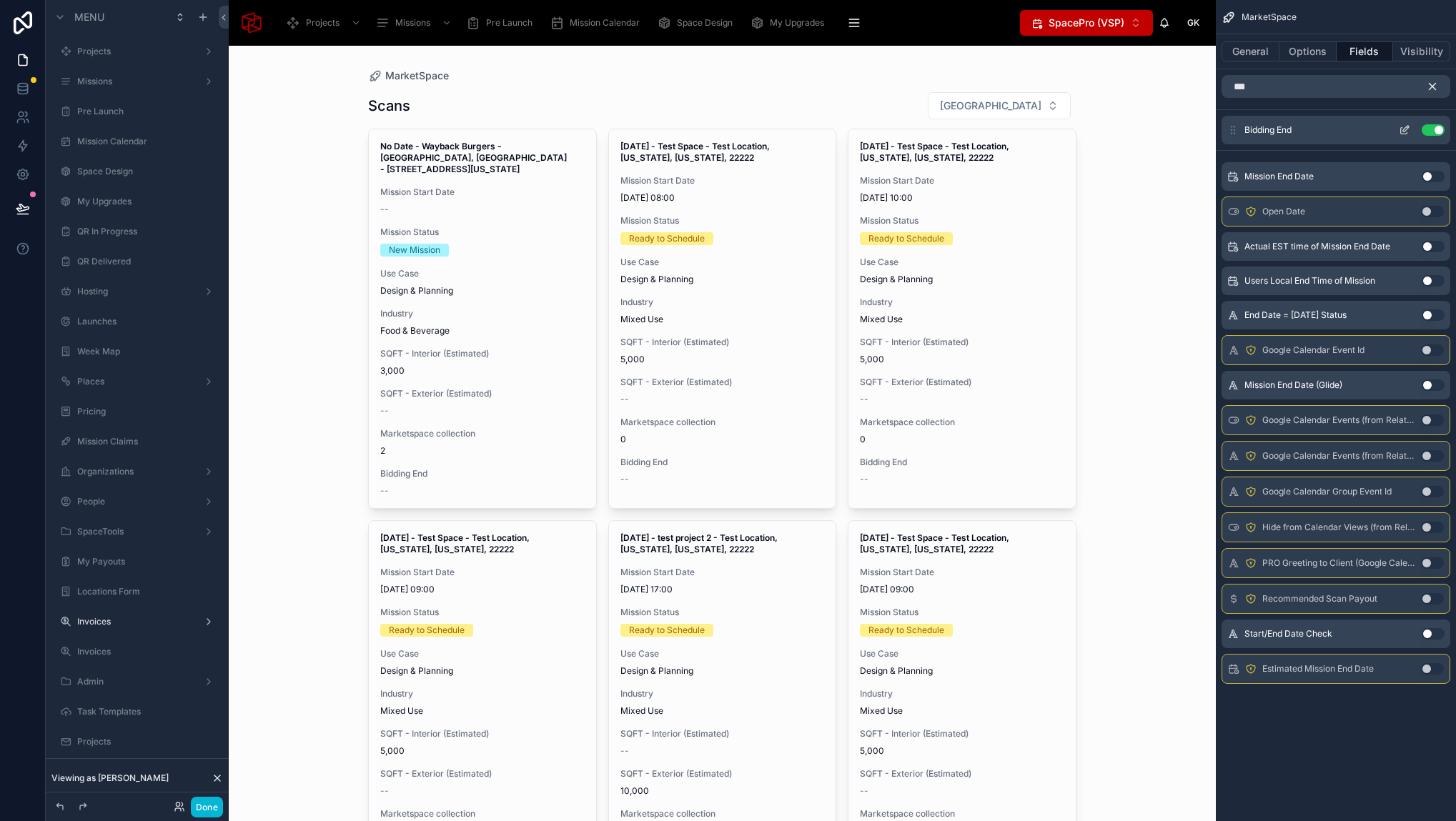
click at [1406, 129] on icon "scrollable content" at bounding box center [1405, 128] width 6 height 6
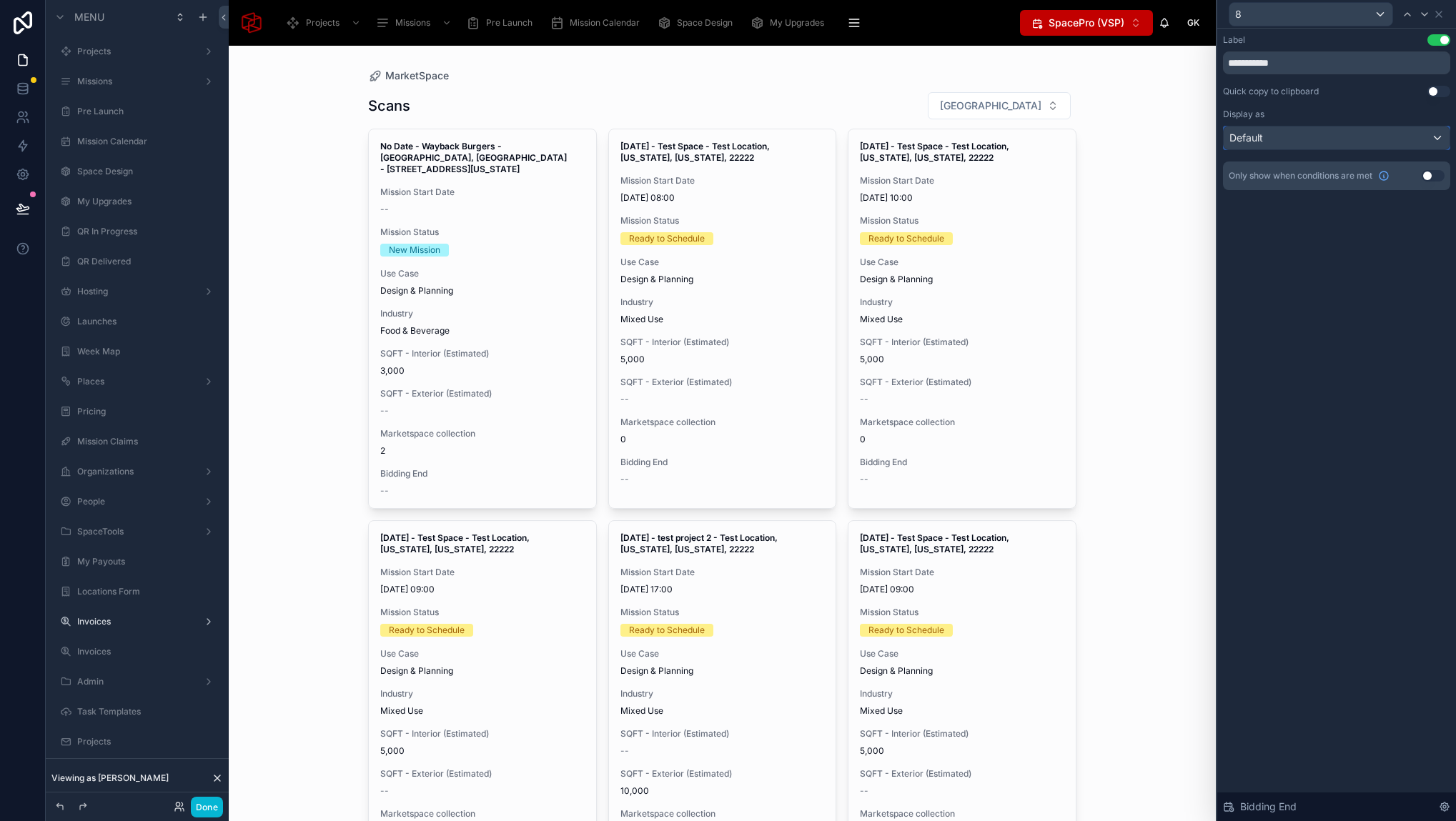
click at [1370, 137] on div "Default" at bounding box center [1336, 137] width 226 height 23
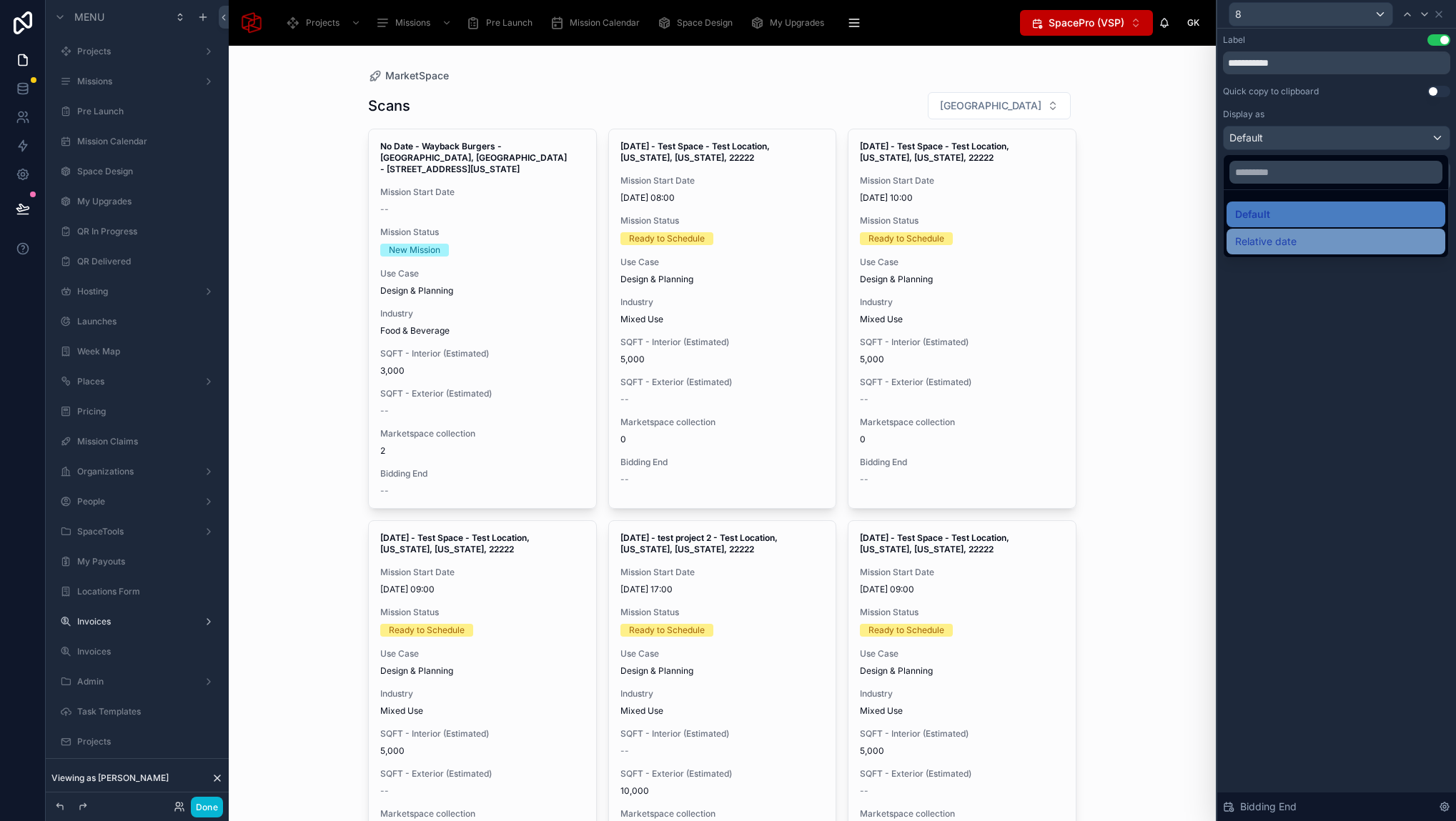
click at [1305, 240] on div "Relative date" at bounding box center [1336, 242] width 202 height 17
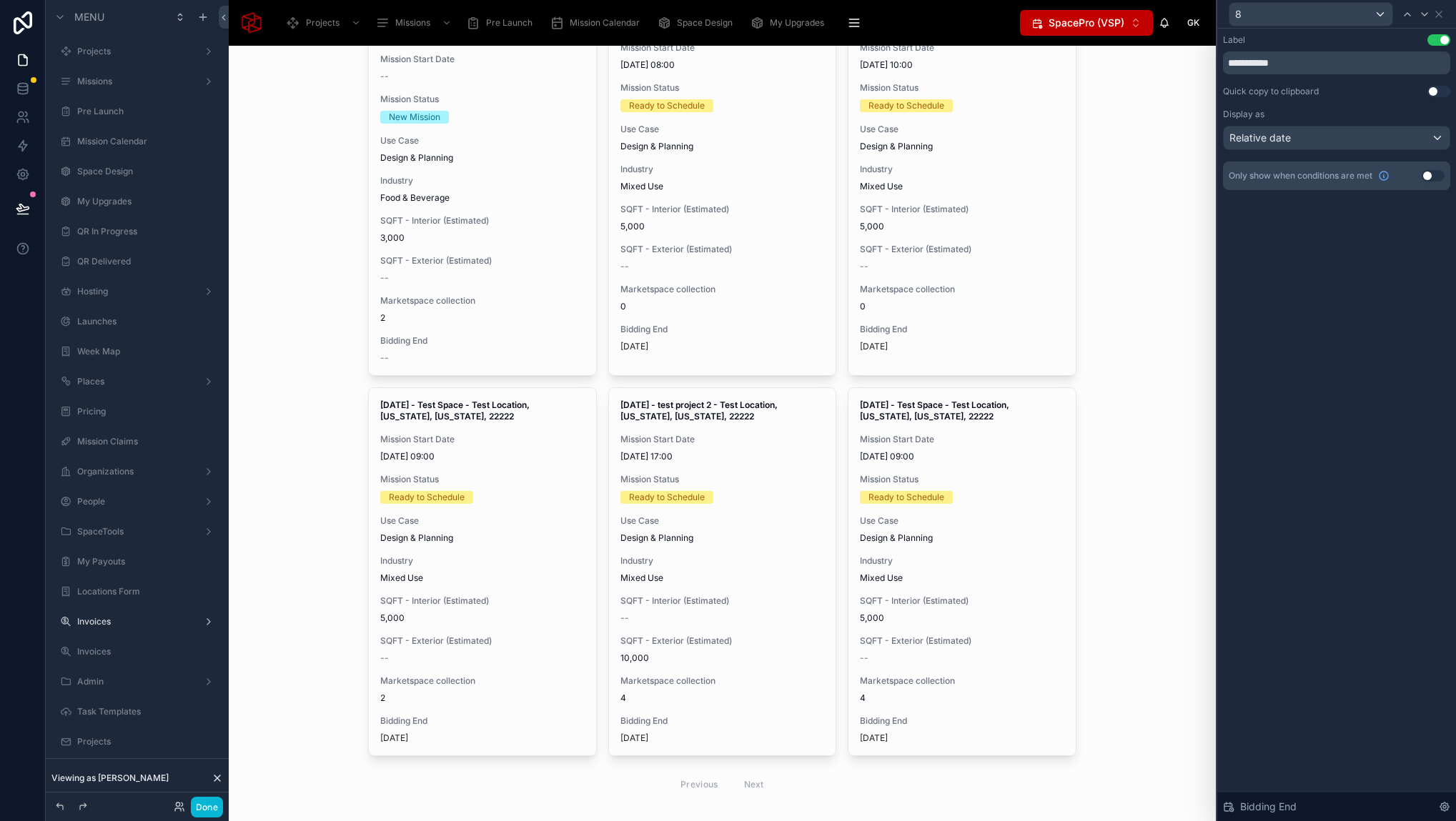
scroll to position [112, 0]
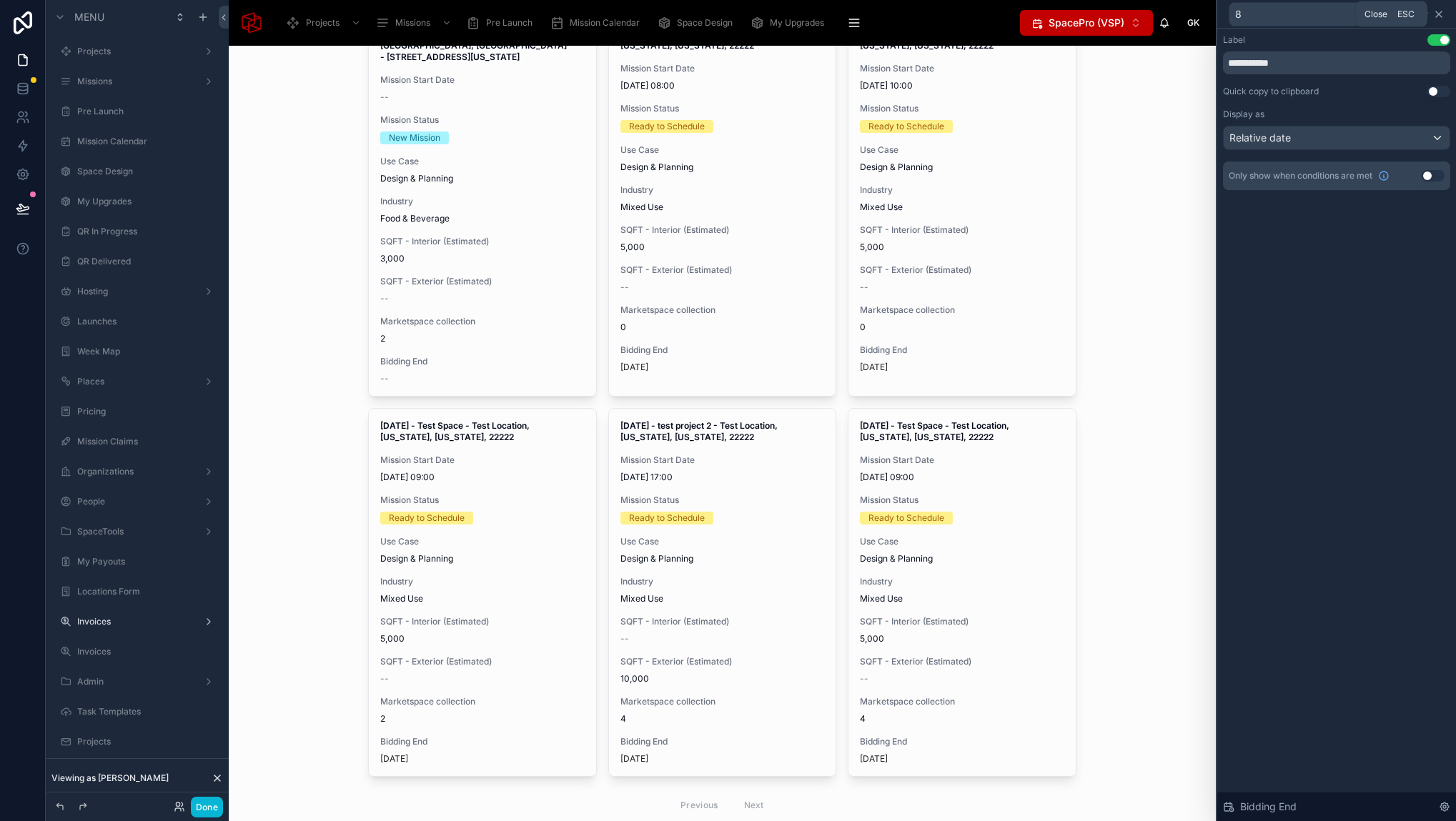
click at [1442, 15] on icon at bounding box center [1438, 14] width 11 height 11
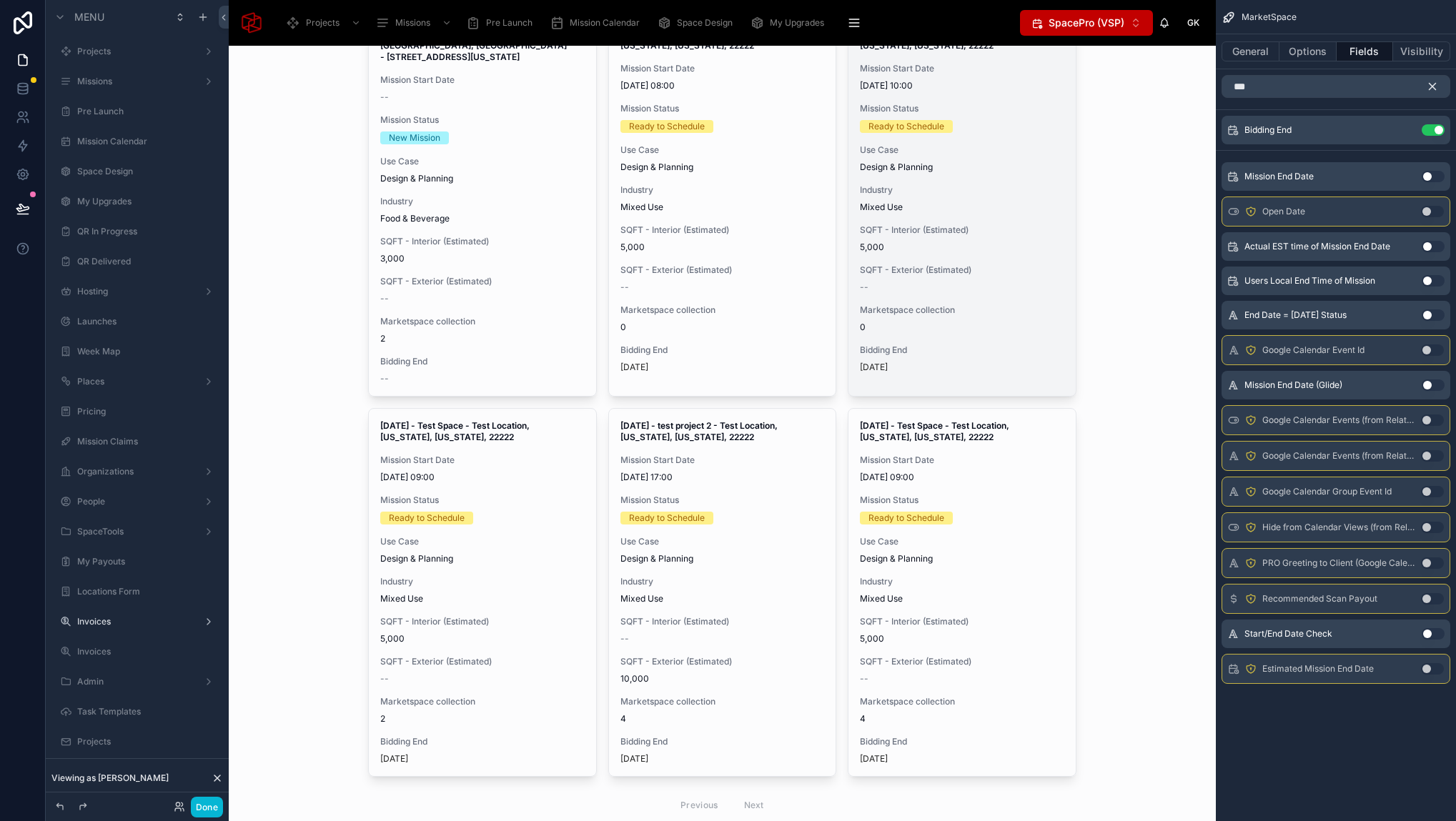
drag, startPoint x: 1163, startPoint y: 246, endPoint x: 1065, endPoint y: 283, distance: 104.8
click at [1162, 247] on div "MarketSpace Scans Filter City No Date - Wayback Burgers - Fort Worth, TX - 7034…" at bounding box center [722, 433] width 987 height 775
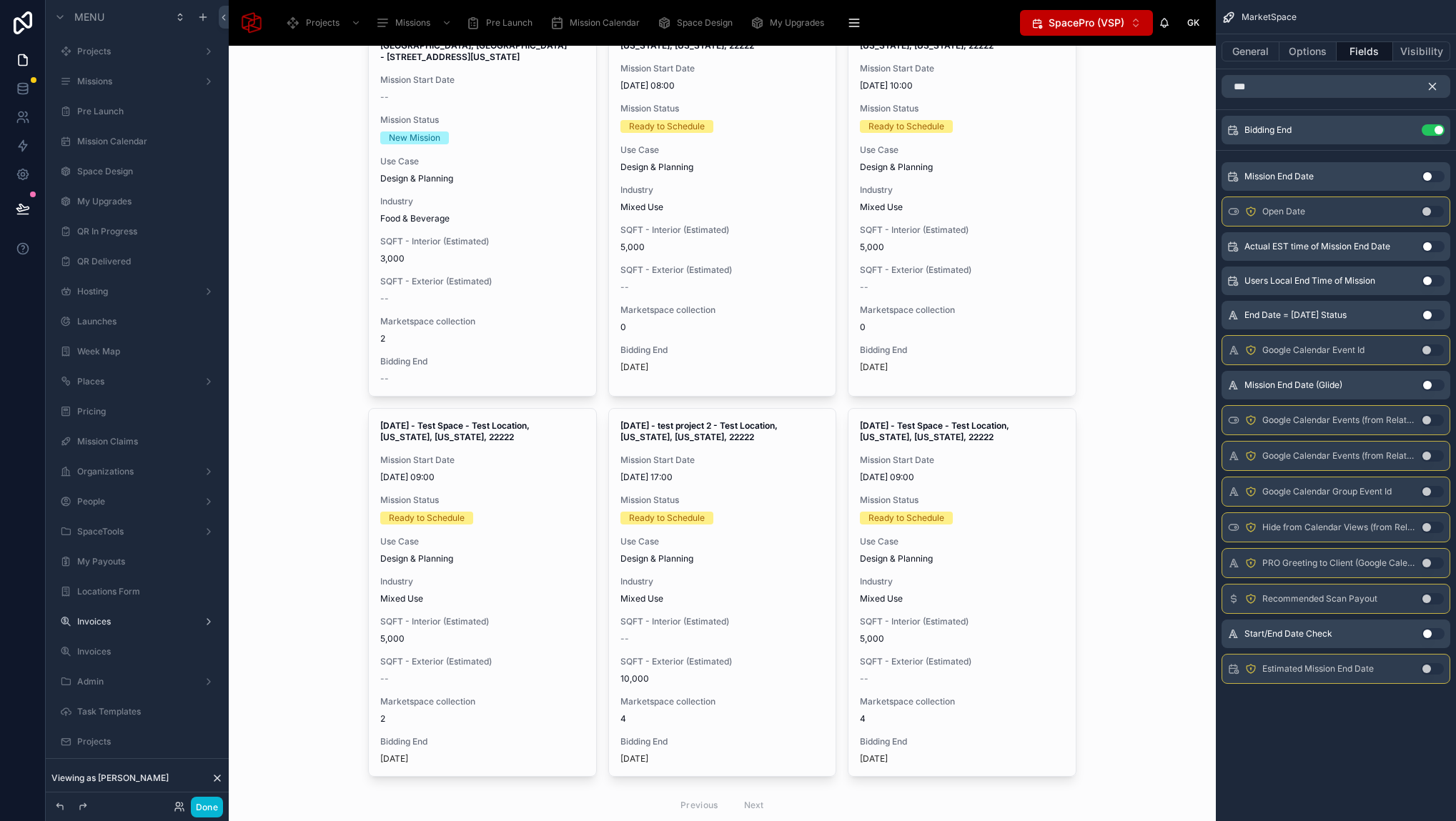
click at [1127, 391] on div "MarketSpace Scans Filter City No Date - Wayback Burgers - Fort Worth, TX - 7034…" at bounding box center [722, 433] width 987 height 775
click at [211, 805] on button "Done" at bounding box center [207, 807] width 32 height 20
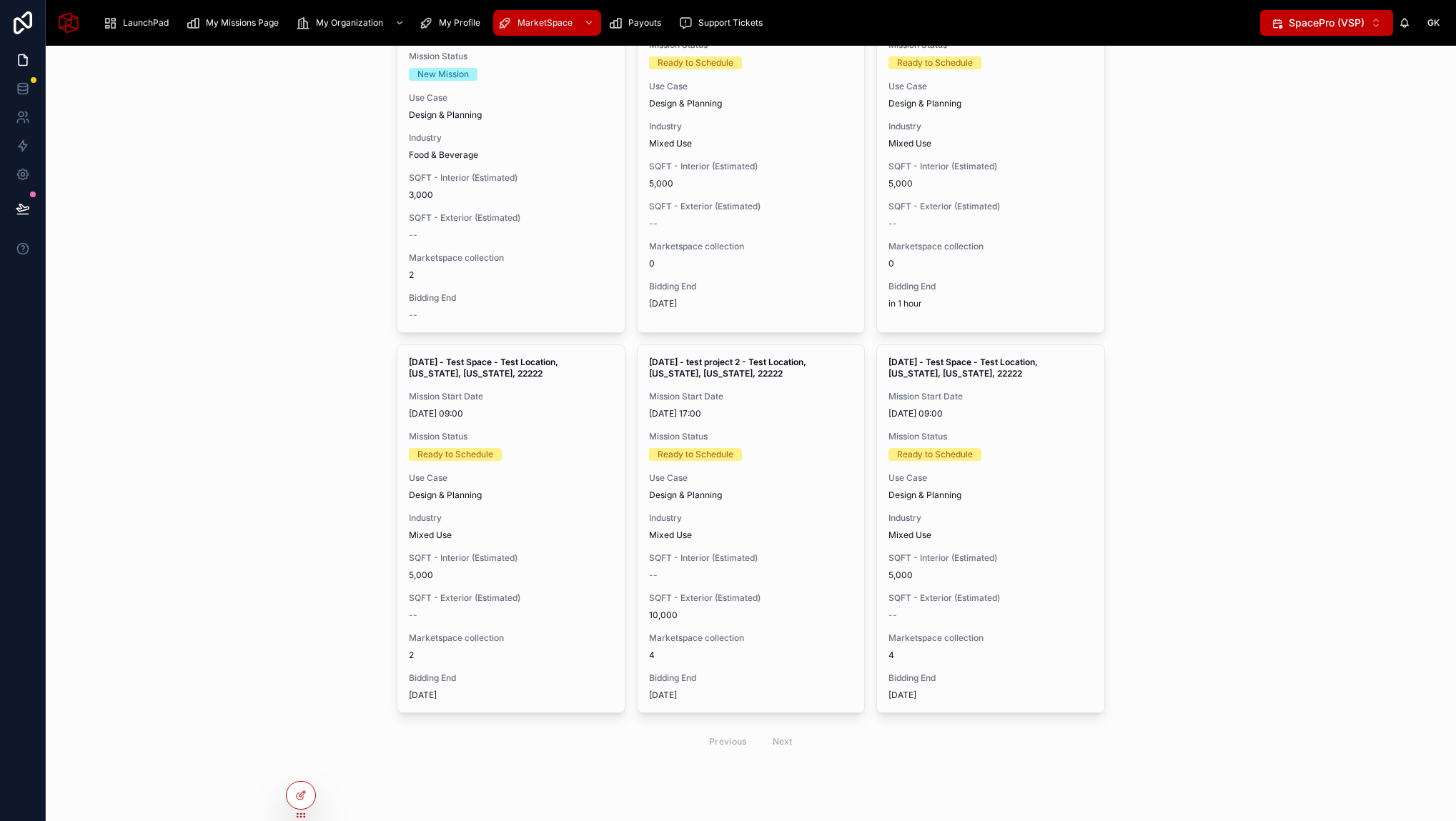
scroll to position [0, 0]
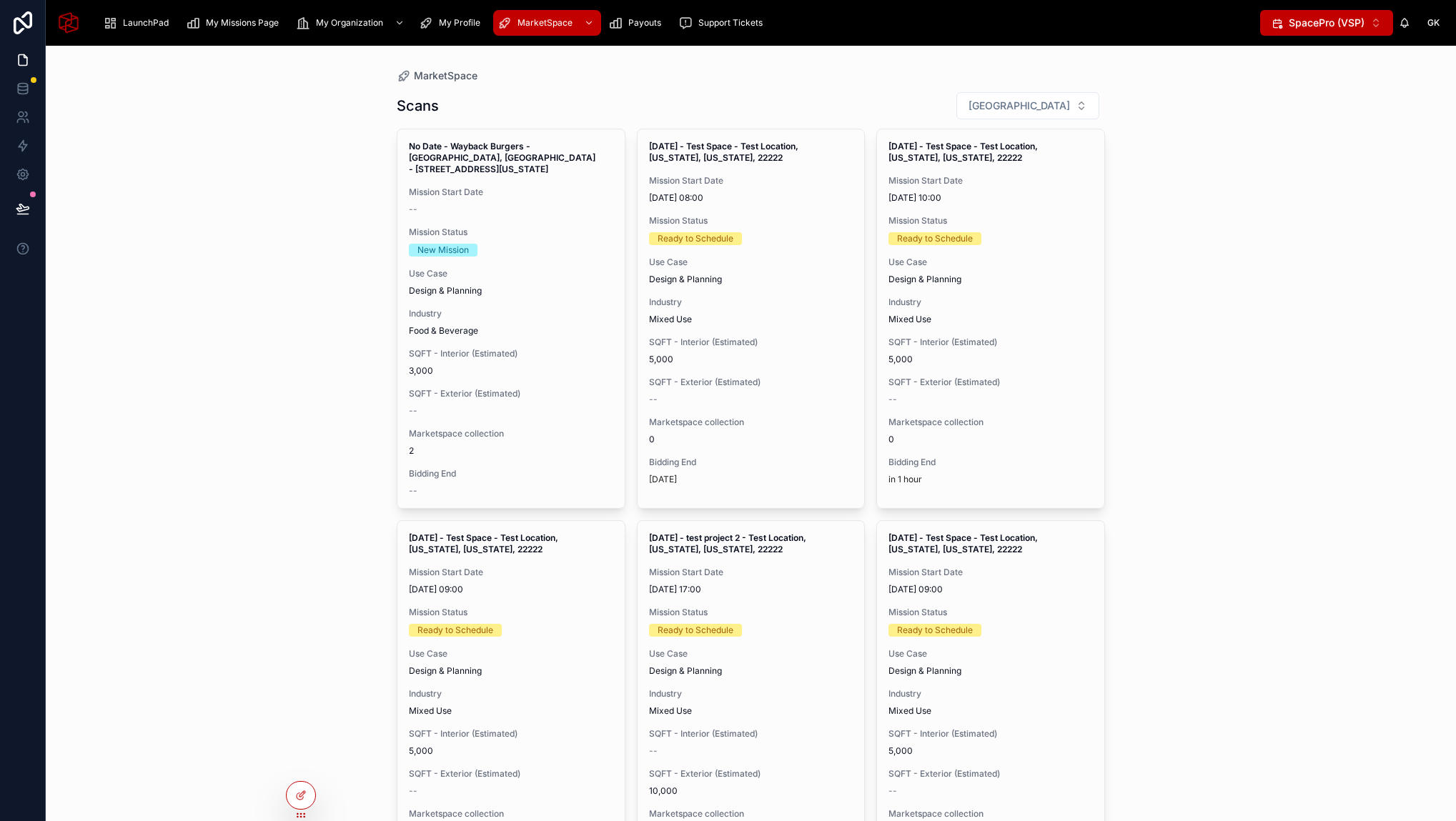
click at [1180, 448] on div "MarketSpace Scans Filter City No Date - Wayback Burgers - Fort Worth, TX - 7034…" at bounding box center [751, 433] width 1410 height 775
click at [319, 225] on div "MarketSpace Scans Filter City No Date - Wayback Burgers - Fort Worth, TX - 7034…" at bounding box center [751, 433] width 1410 height 775
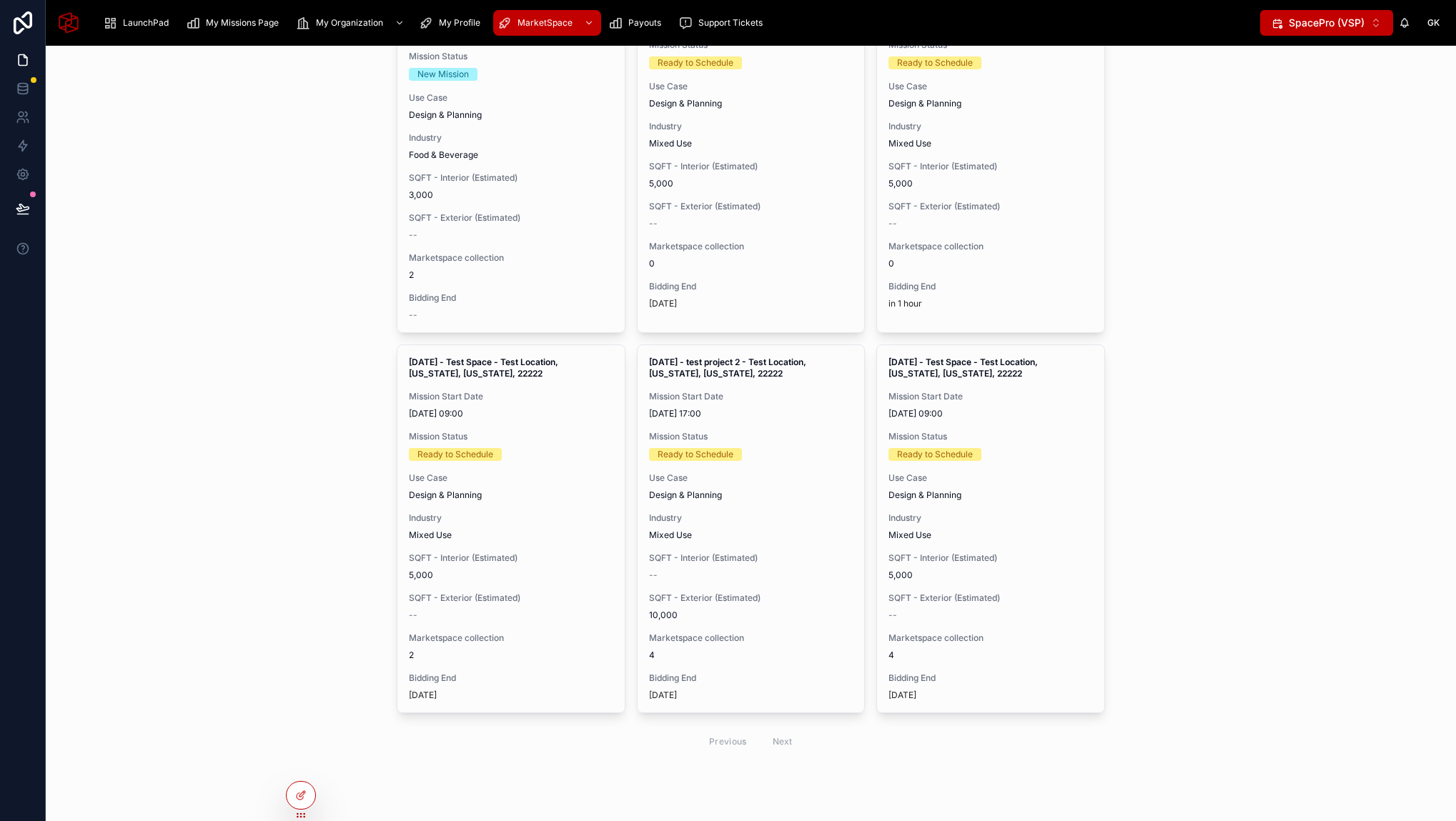
scroll to position [4, 0]
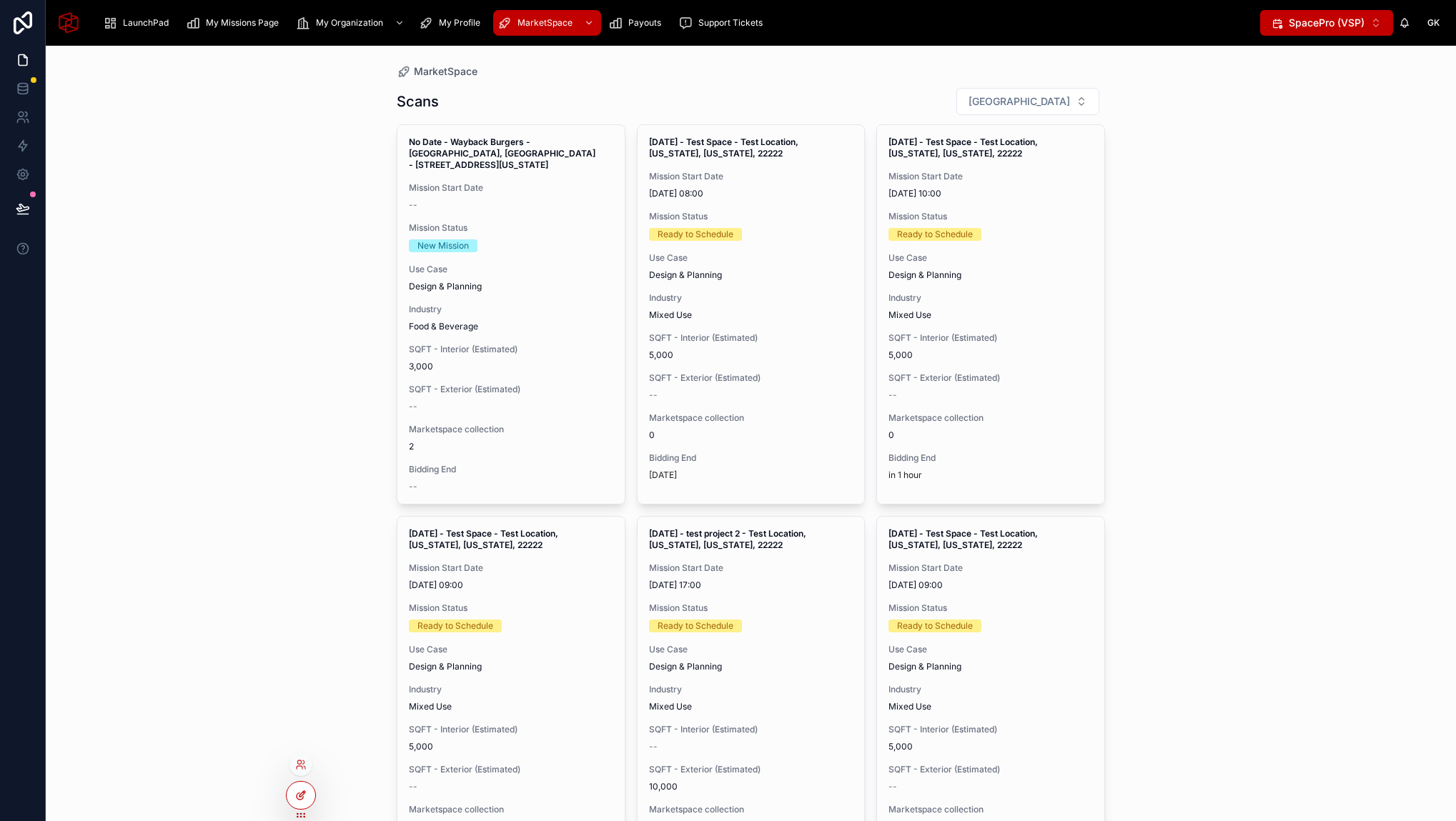
click at [301, 789] on div at bounding box center [301, 795] width 29 height 27
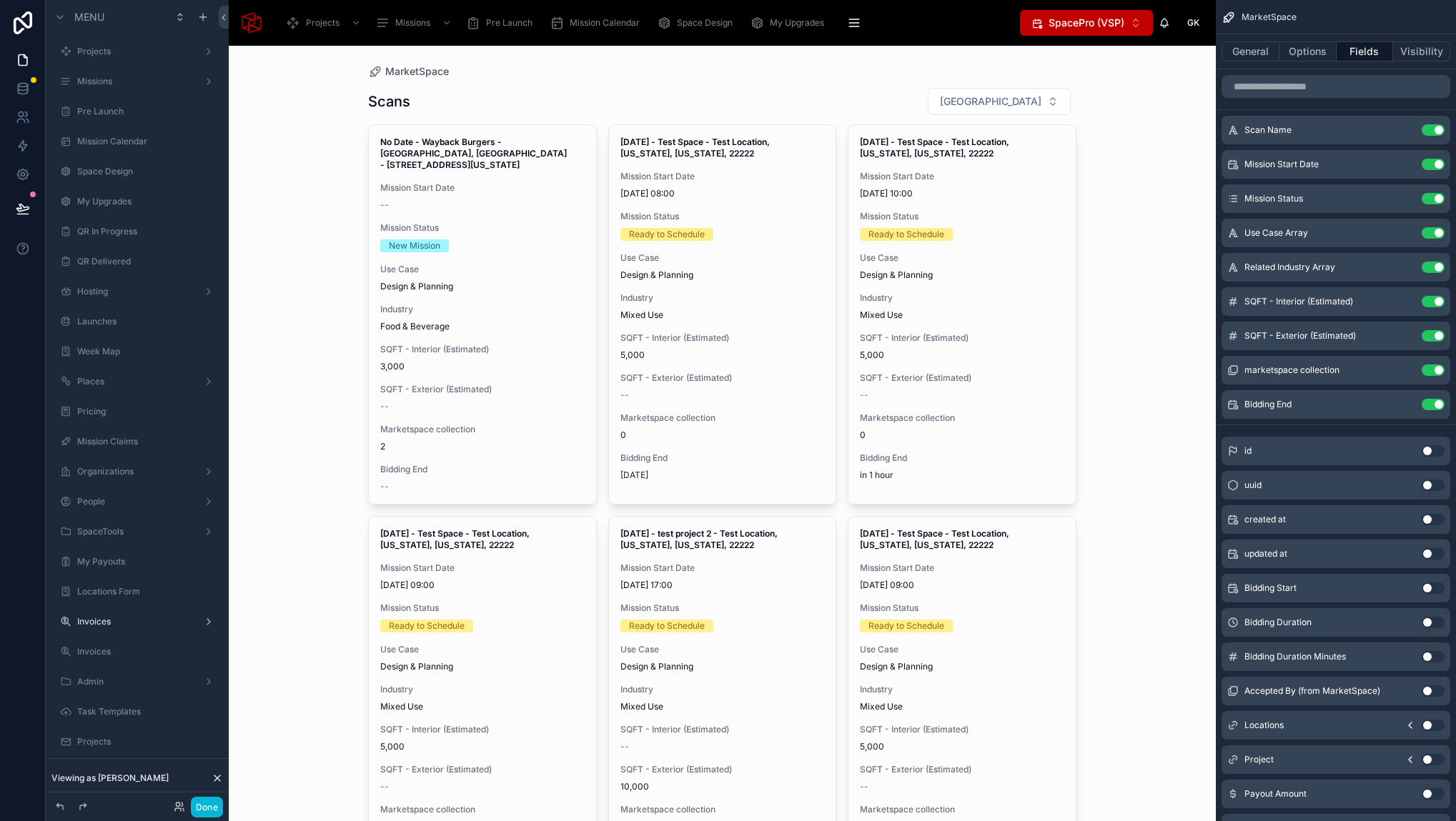
click at [659, 103] on div at bounding box center [722, 508] width 731 height 934
click at [1266, 48] on button "General" at bounding box center [1250, 52] width 58 height 20
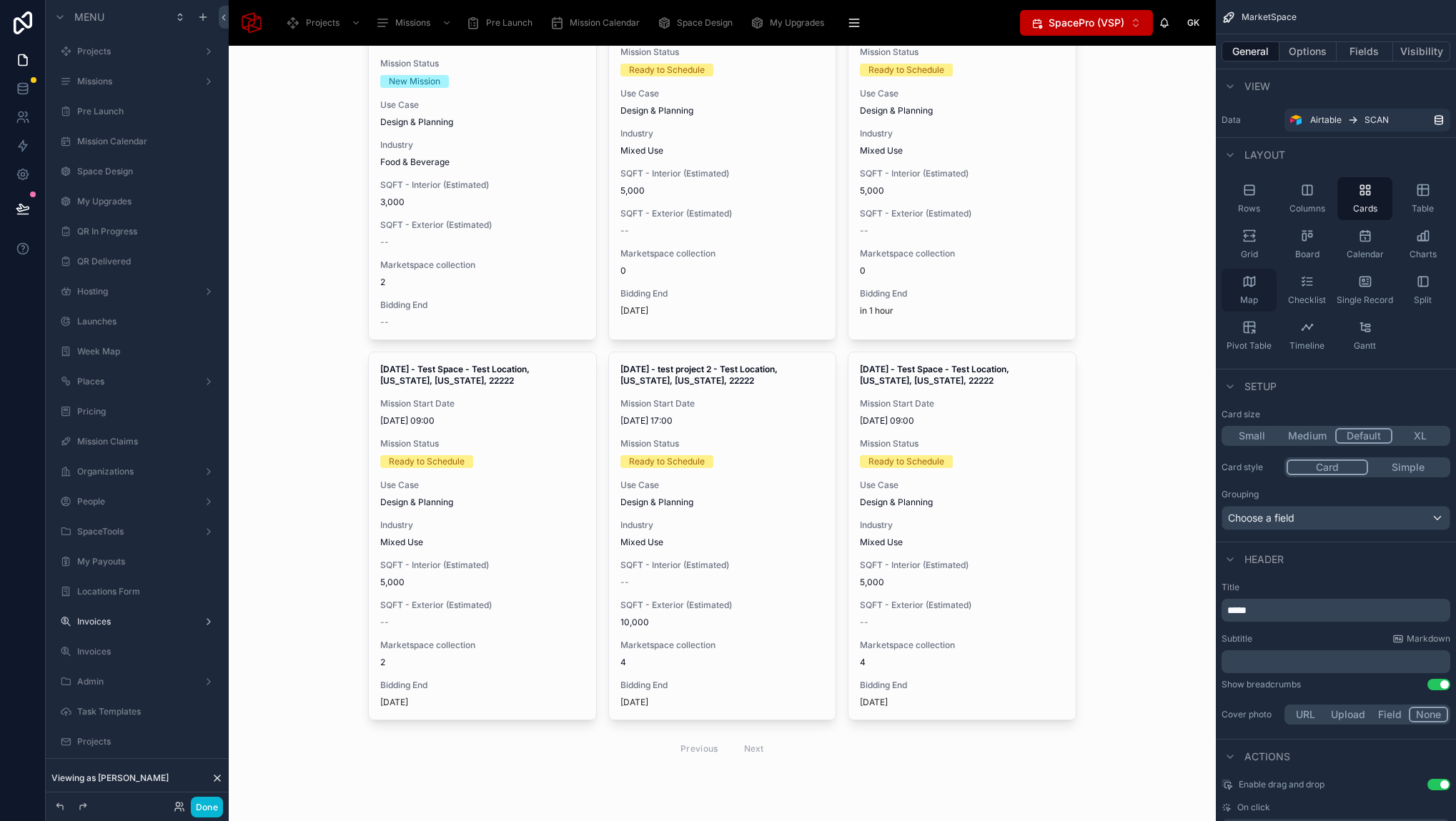
scroll to position [0, 0]
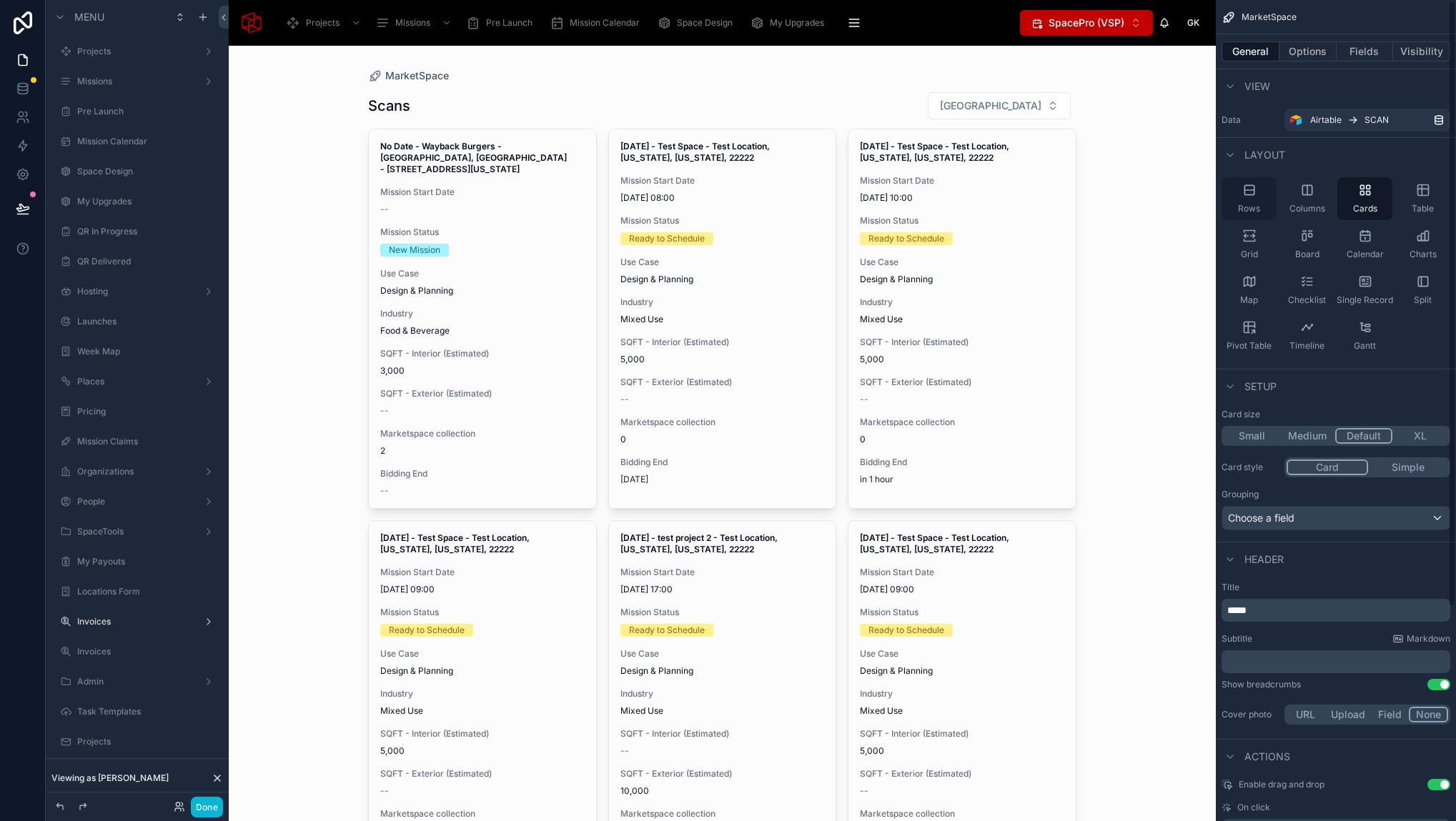
click at [1253, 197] on div "Rows" at bounding box center [1248, 198] width 55 height 43
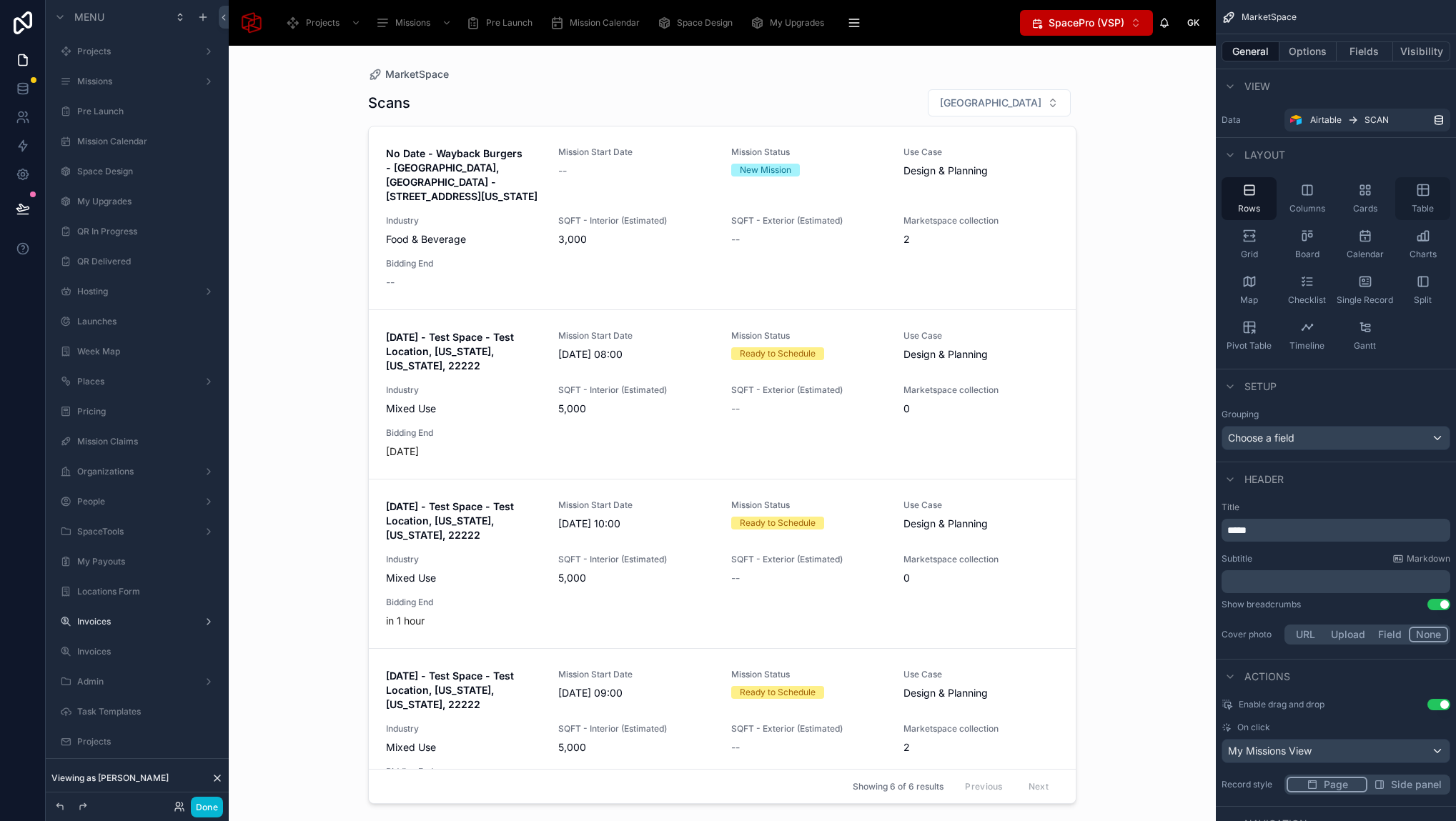
click at [1432, 197] on div "Table" at bounding box center [1422, 198] width 55 height 43
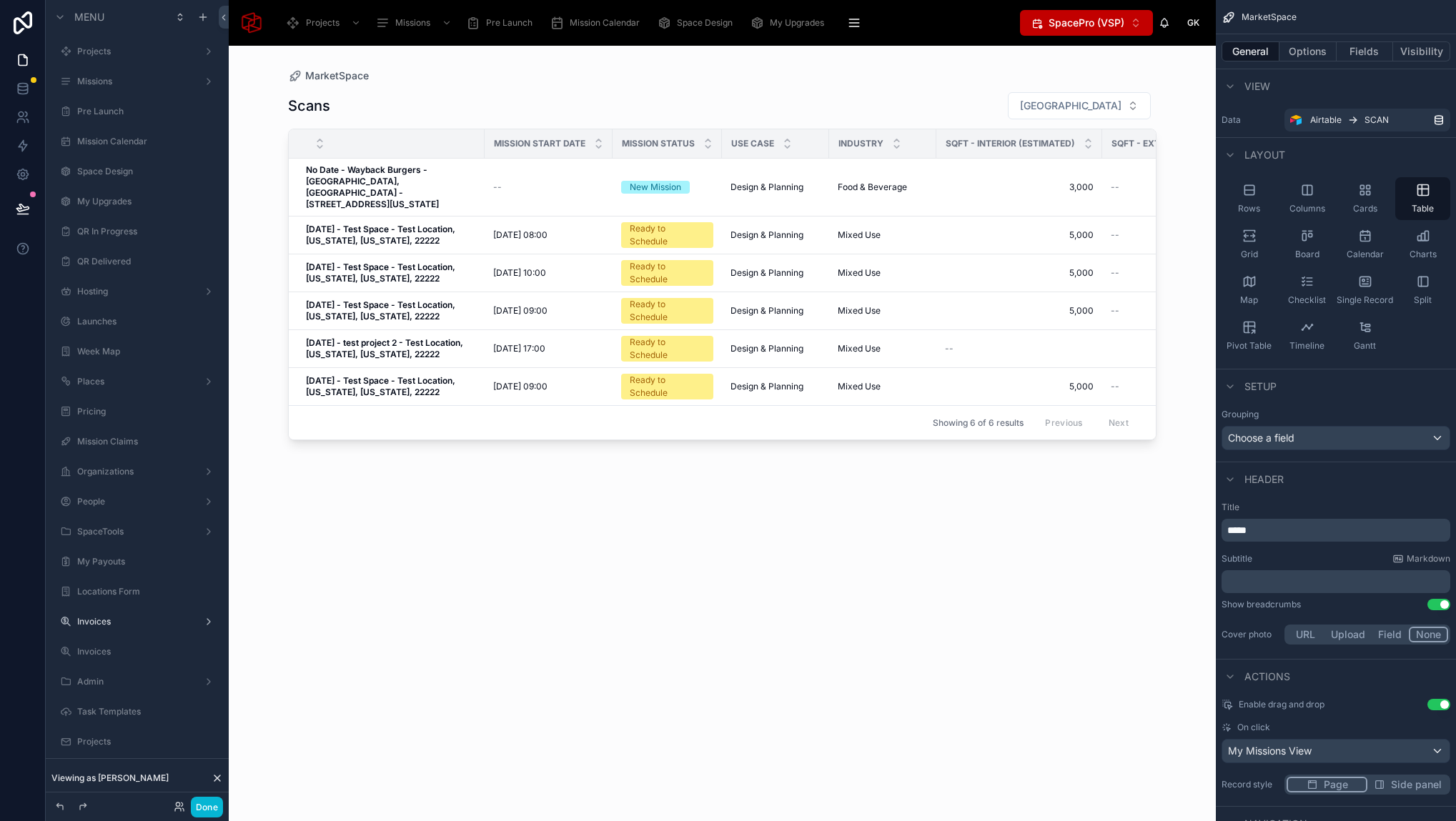
click at [768, 461] on div "Scans Filter City Mission Start Date Mission Status Use Case Industry SQFT - In…" at bounding box center [721, 444] width 868 height 721
click at [697, 599] on div "Scans Filter City Mission Start Date Mission Status Use Case Industry SQFT - In…" at bounding box center [721, 444] width 868 height 721
drag, startPoint x: 636, startPoint y: 491, endPoint x: 425, endPoint y: 176, distance: 379.1
click at [635, 494] on div "Scans Filter City Mission Start Date Mission Status Use Case Industry SQFT - In…" at bounding box center [721, 444] width 868 height 721
click at [576, 88] on div "Scans Filter City Mission Start Date Mission Status Use Case Industry SQFT - In…" at bounding box center [721, 444] width 868 height 721
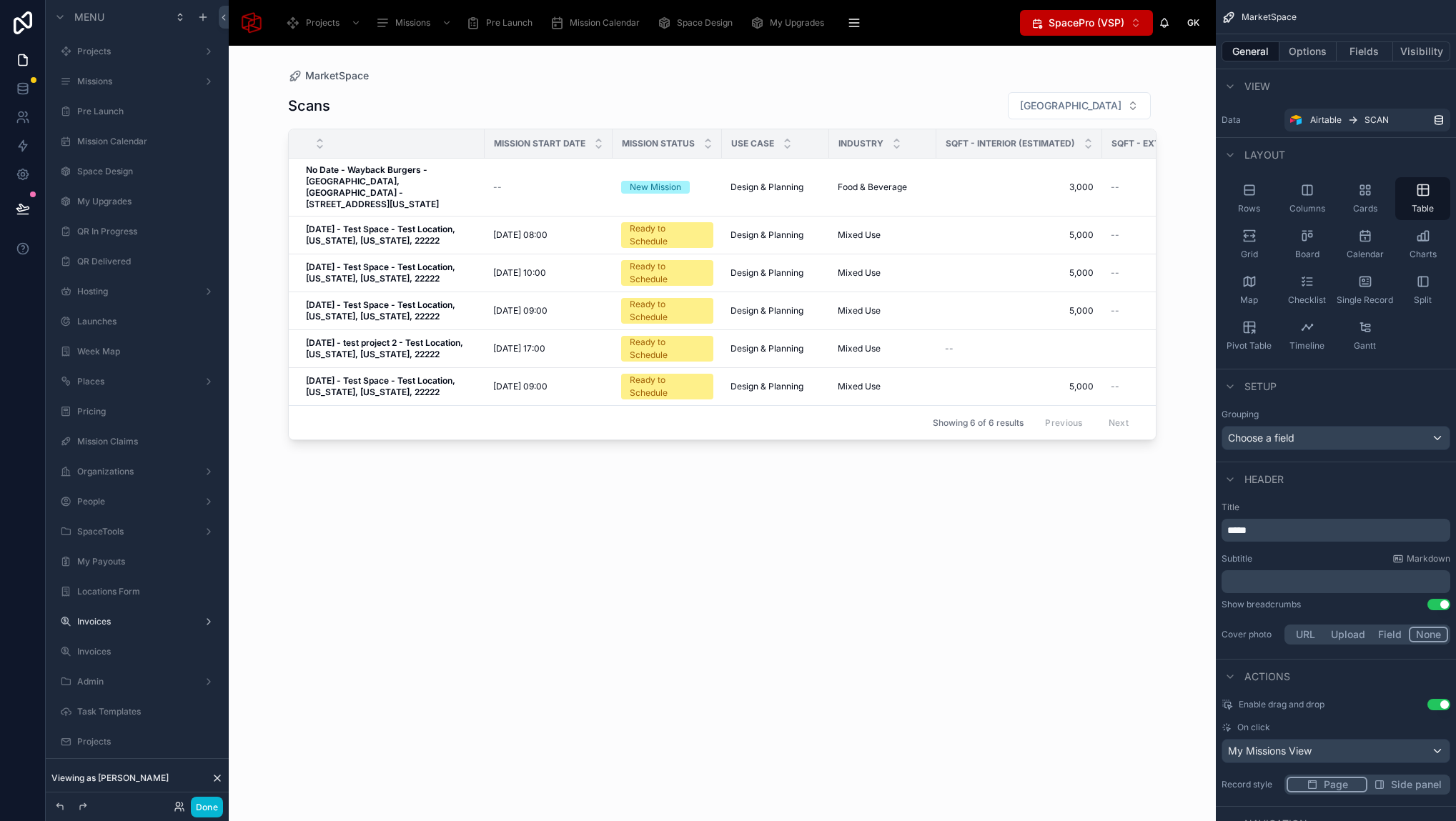
click at [664, 517] on div "Scans Filter City Mission Start Date Mission Status Use Case Industry SQFT - In…" at bounding box center [721, 444] width 868 height 721
click at [913, 86] on div "Scans Filter City Mission Start Date Mission Status Use Case Industry SQFT - In…" at bounding box center [721, 444] width 868 height 721
click at [1323, 54] on button "Options" at bounding box center [1308, 52] width 57 height 20
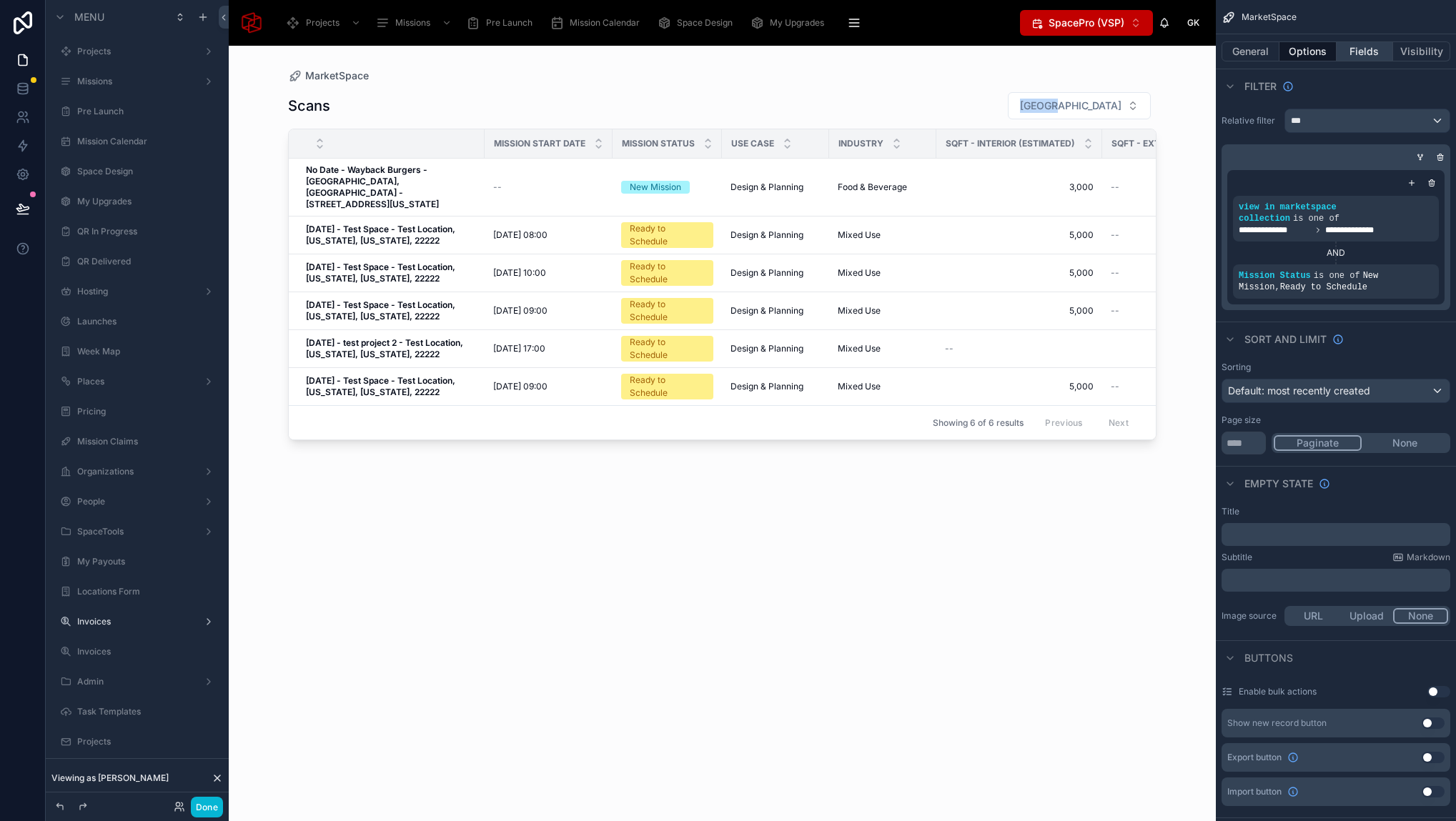
click at [1357, 46] on button "Fields" at bounding box center [1364, 52] width 57 height 20
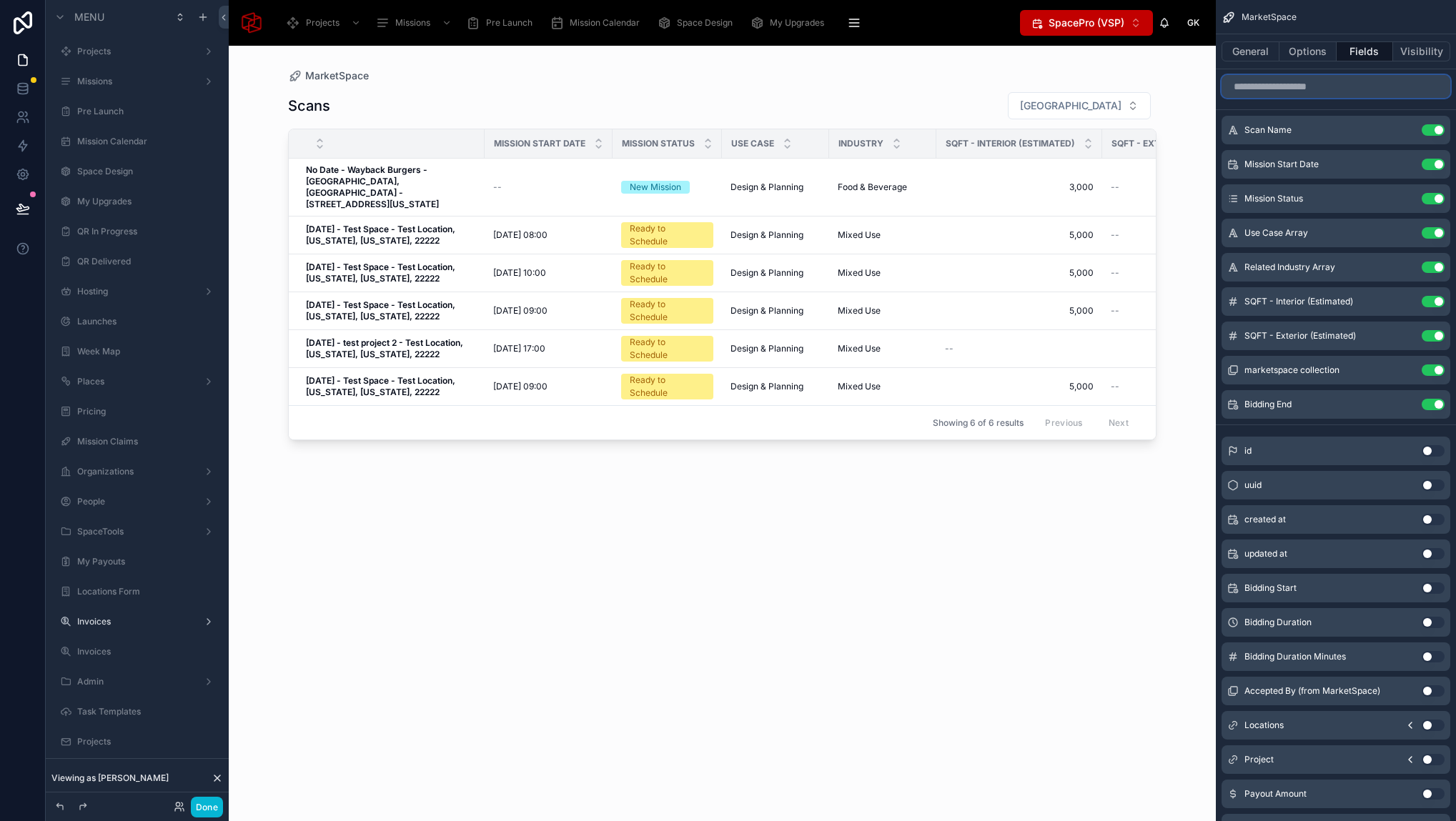
click at [1345, 88] on input "scrollable content" at bounding box center [1336, 86] width 229 height 23
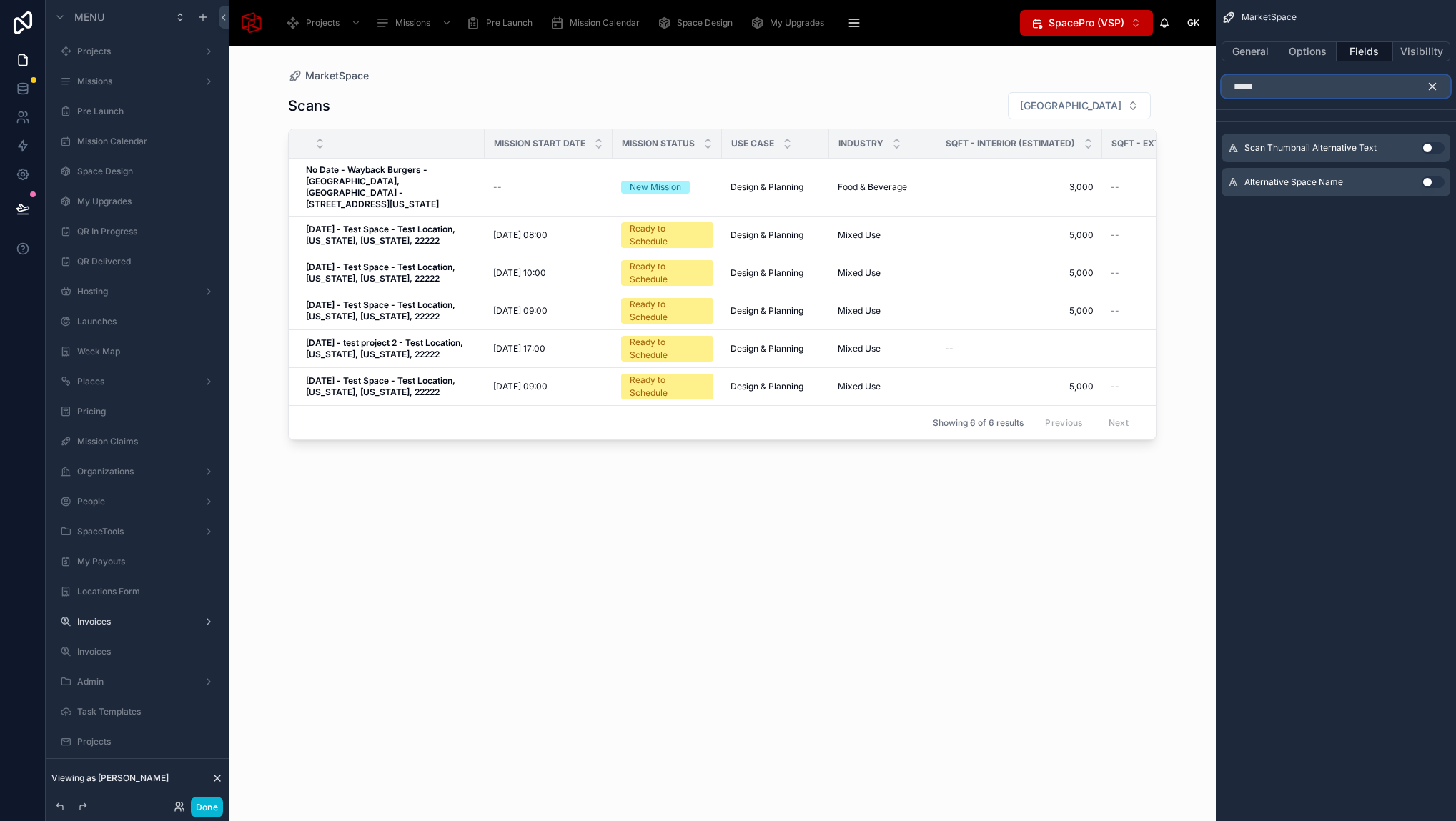
type input "*****"
click at [1435, 182] on button "Use setting" at bounding box center [1432, 182] width 23 height 11
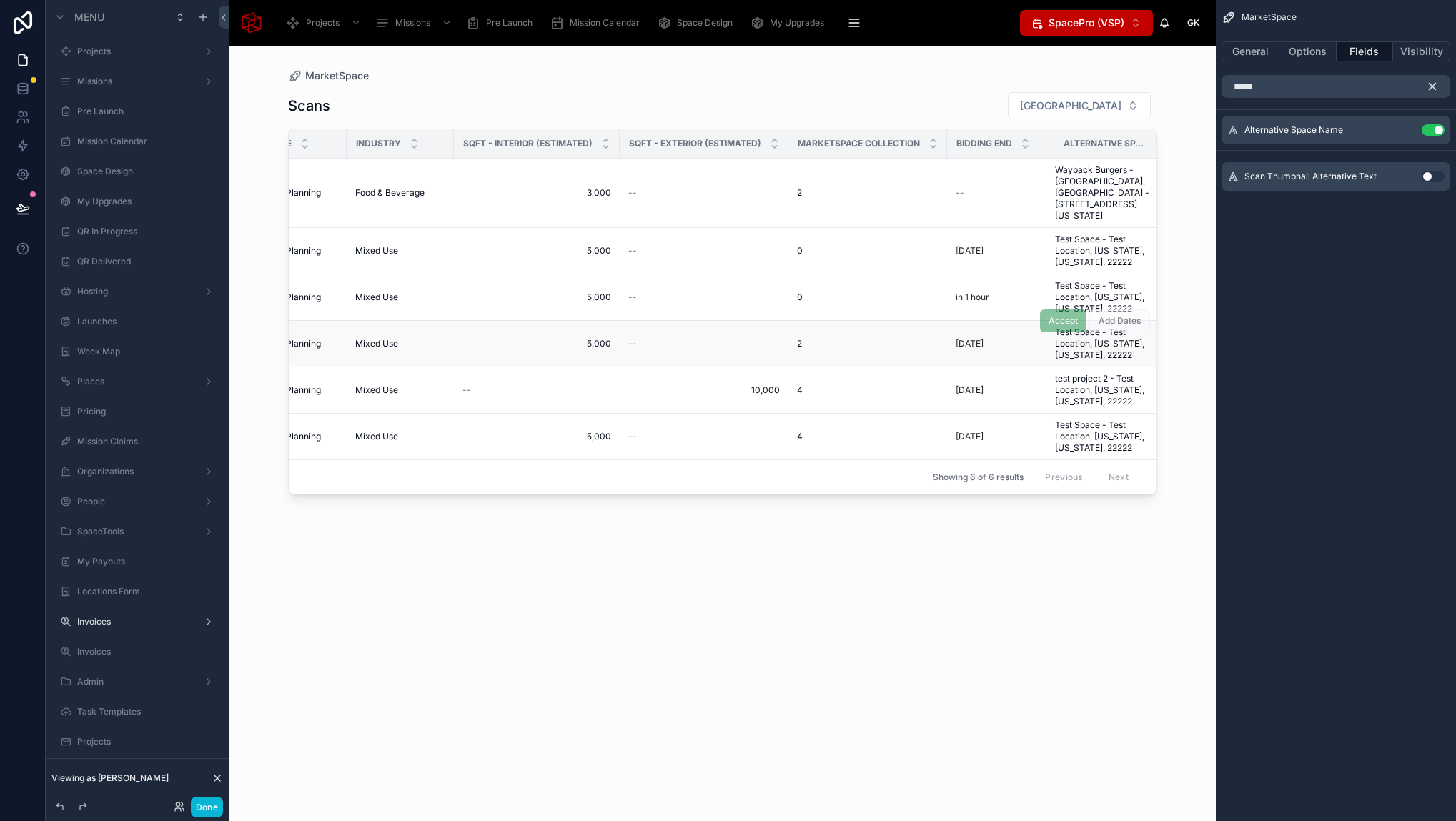
scroll to position [0, 501]
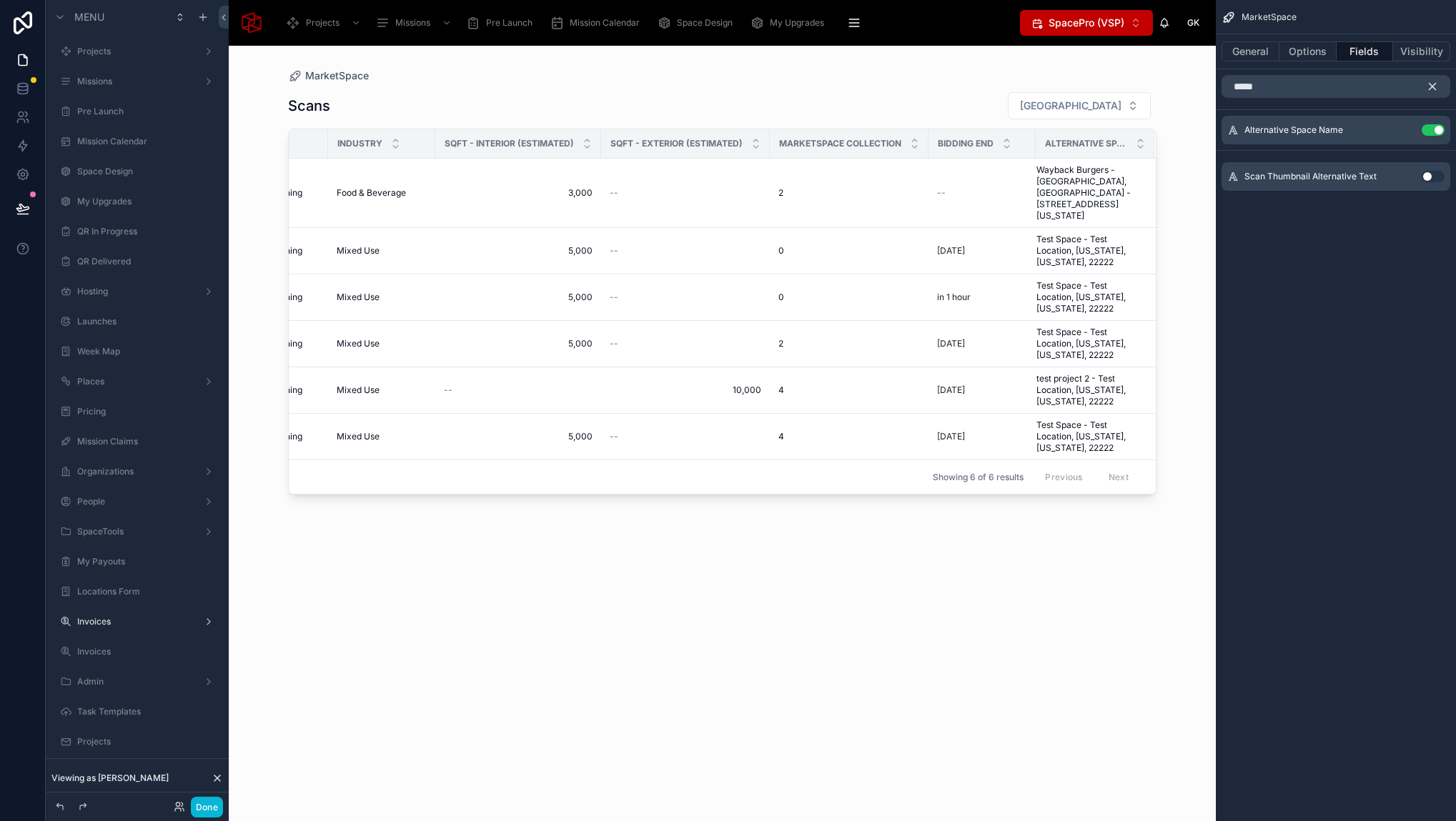
click at [1433, 87] on icon "scrollable content" at bounding box center [1431, 86] width 13 height 13
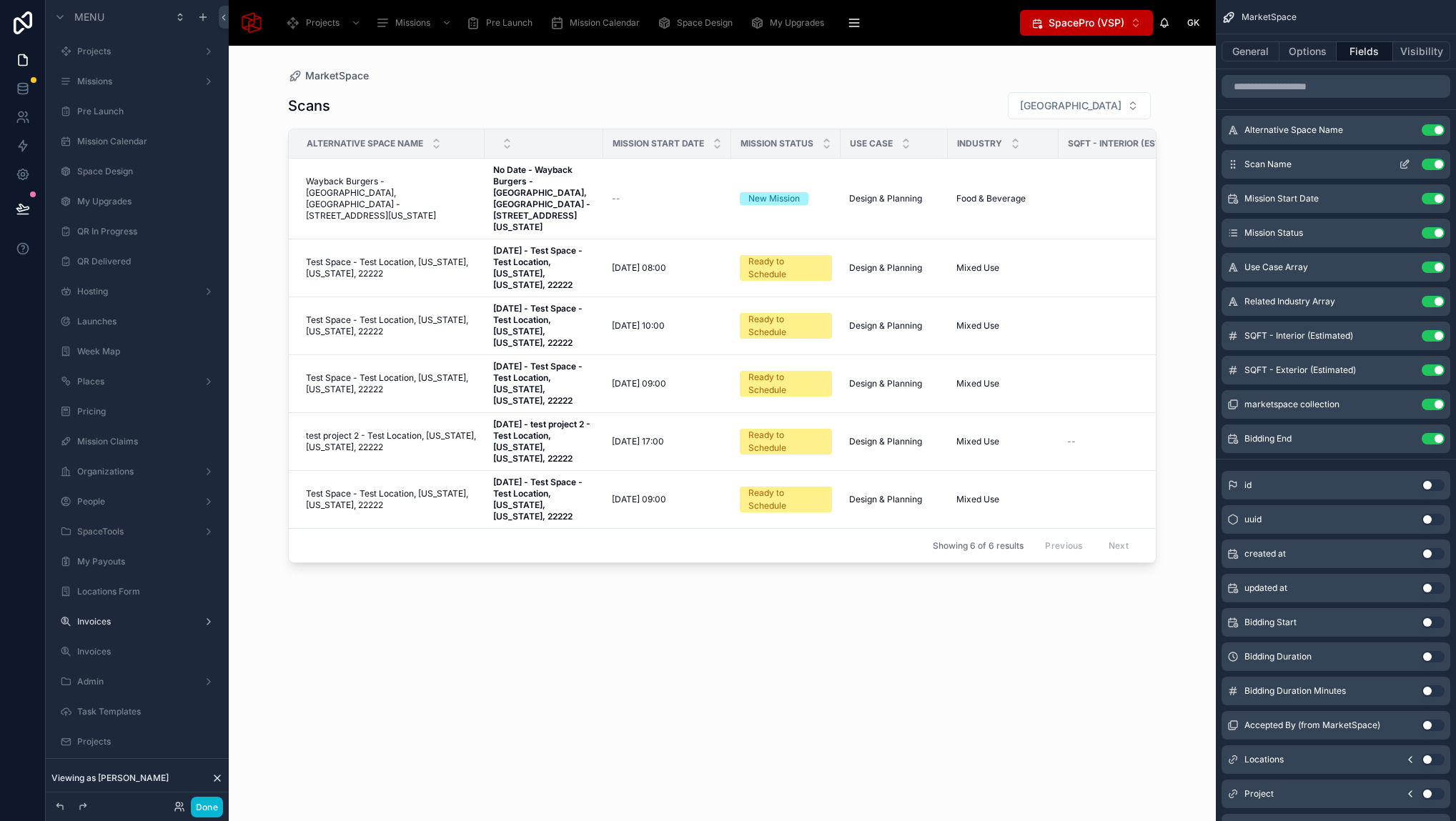
click at [1426, 163] on button "Use setting" at bounding box center [1432, 164] width 23 height 11
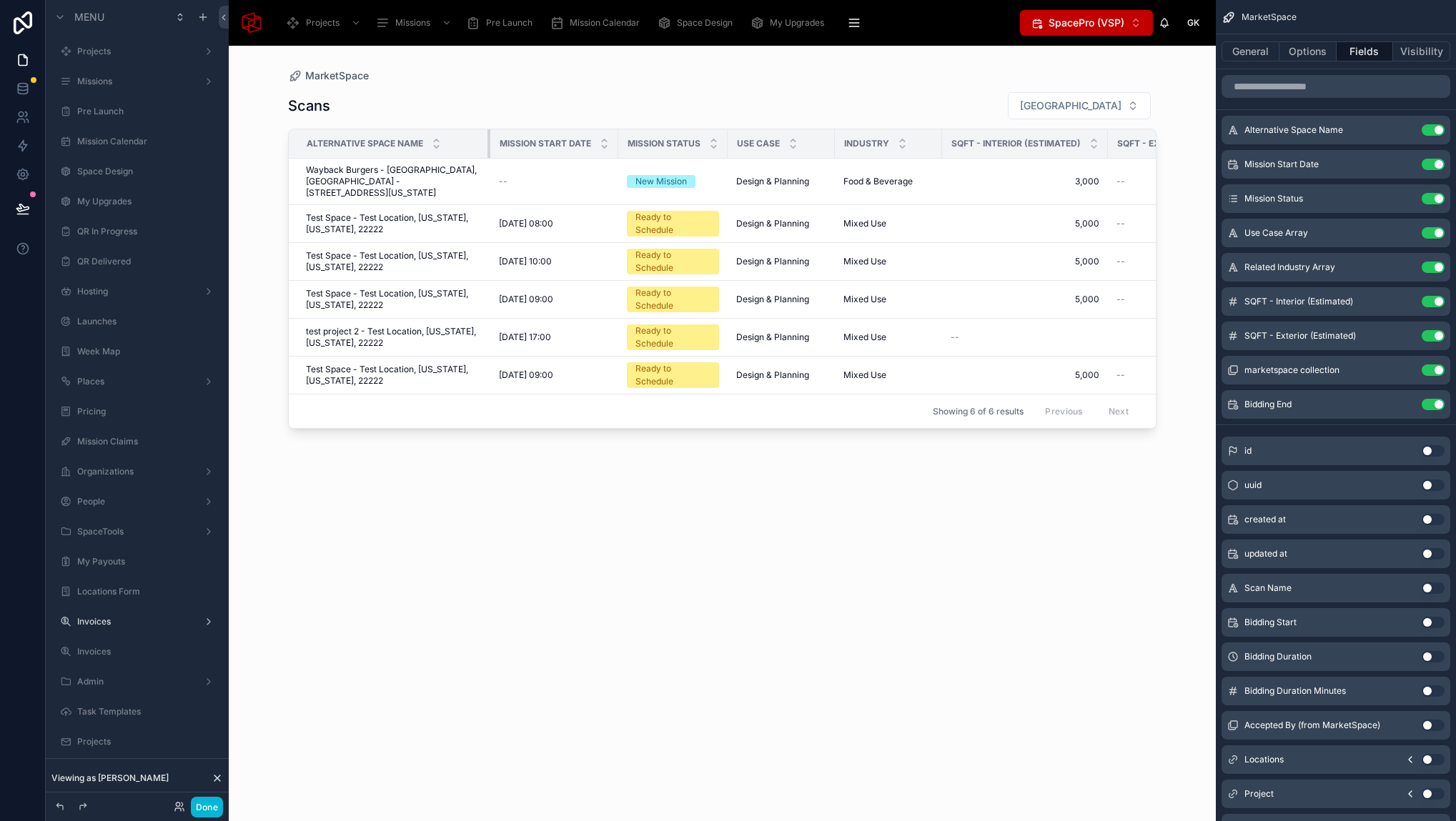
click at [488, 141] on div at bounding box center [490, 143] width 6 height 29
click at [1403, 129] on icon "scrollable content" at bounding box center [1405, 128] width 6 height 6
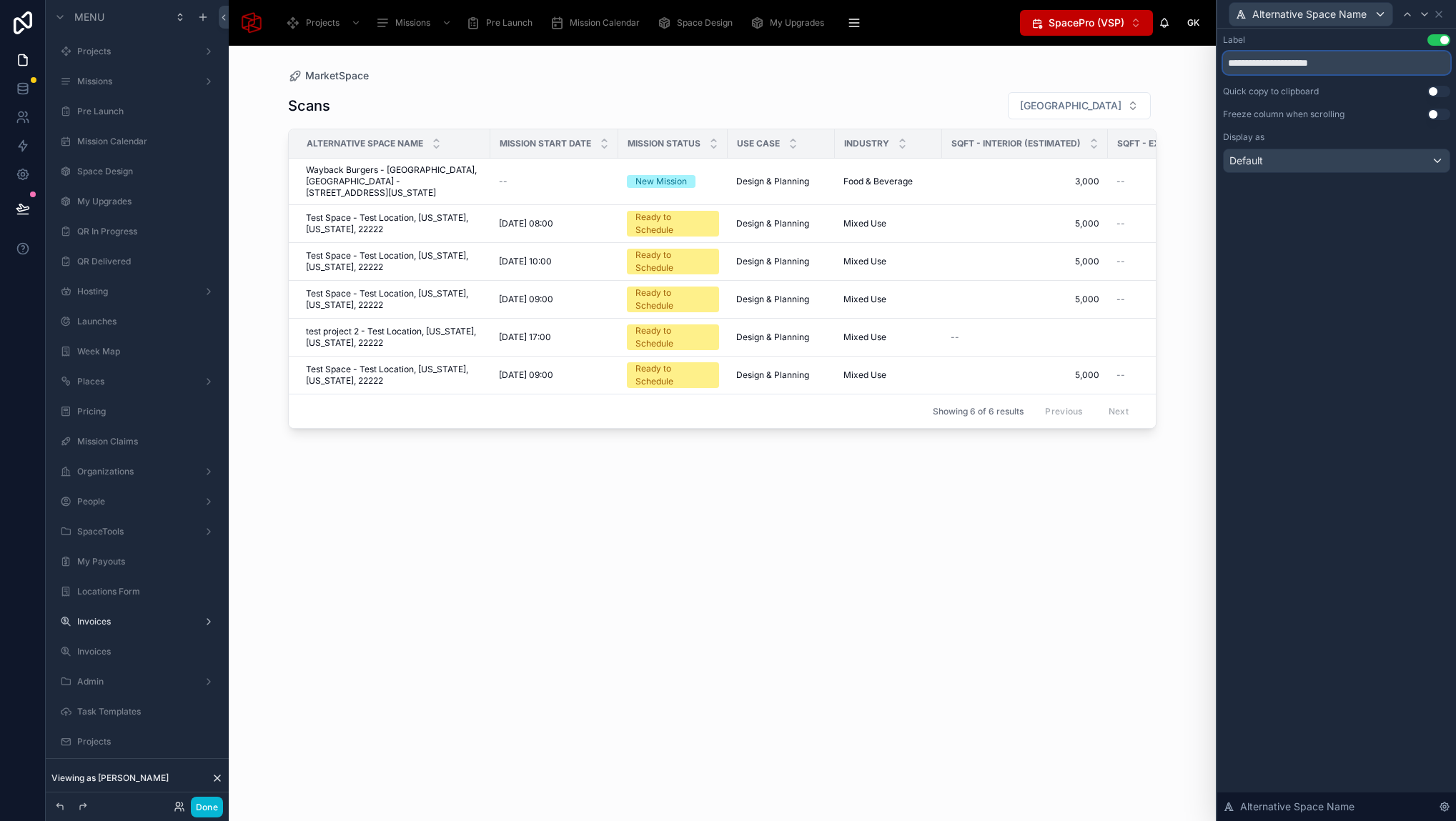
drag, startPoint x: 1314, startPoint y: 60, endPoint x: 1173, endPoint y: 60, distance: 141.0
click at [1174, 60] on div "**********" at bounding box center [728, 410] width 1456 height 821
type input "****"
drag, startPoint x: 795, startPoint y: 561, endPoint x: 405, endPoint y: 164, distance: 556.5
click at [792, 561] on div "Scans Filter City Name Mission Start Date Mission Status Use Case Industry SQFT…" at bounding box center [721, 444] width 868 height 721
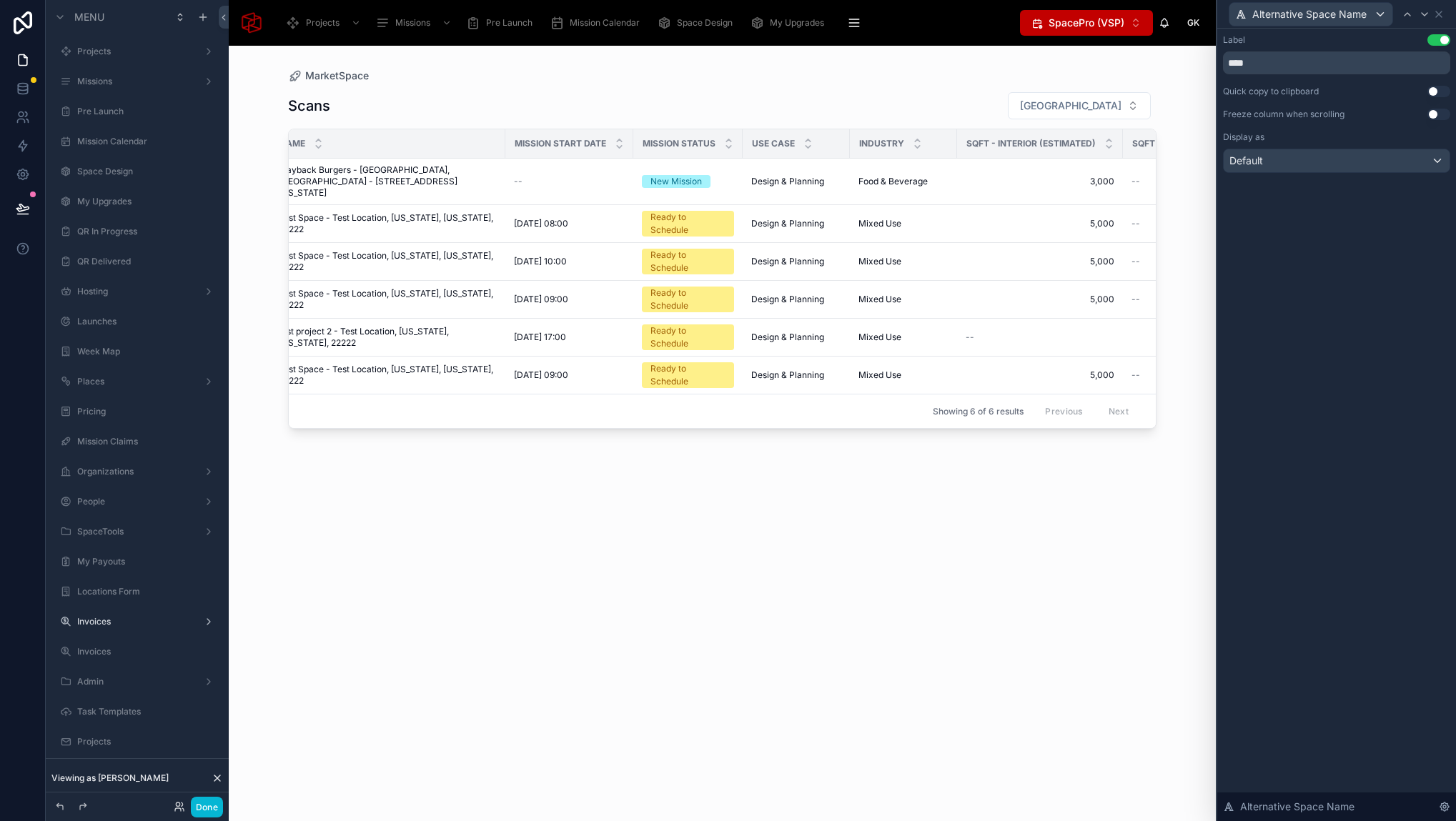
scroll to position [0, 0]
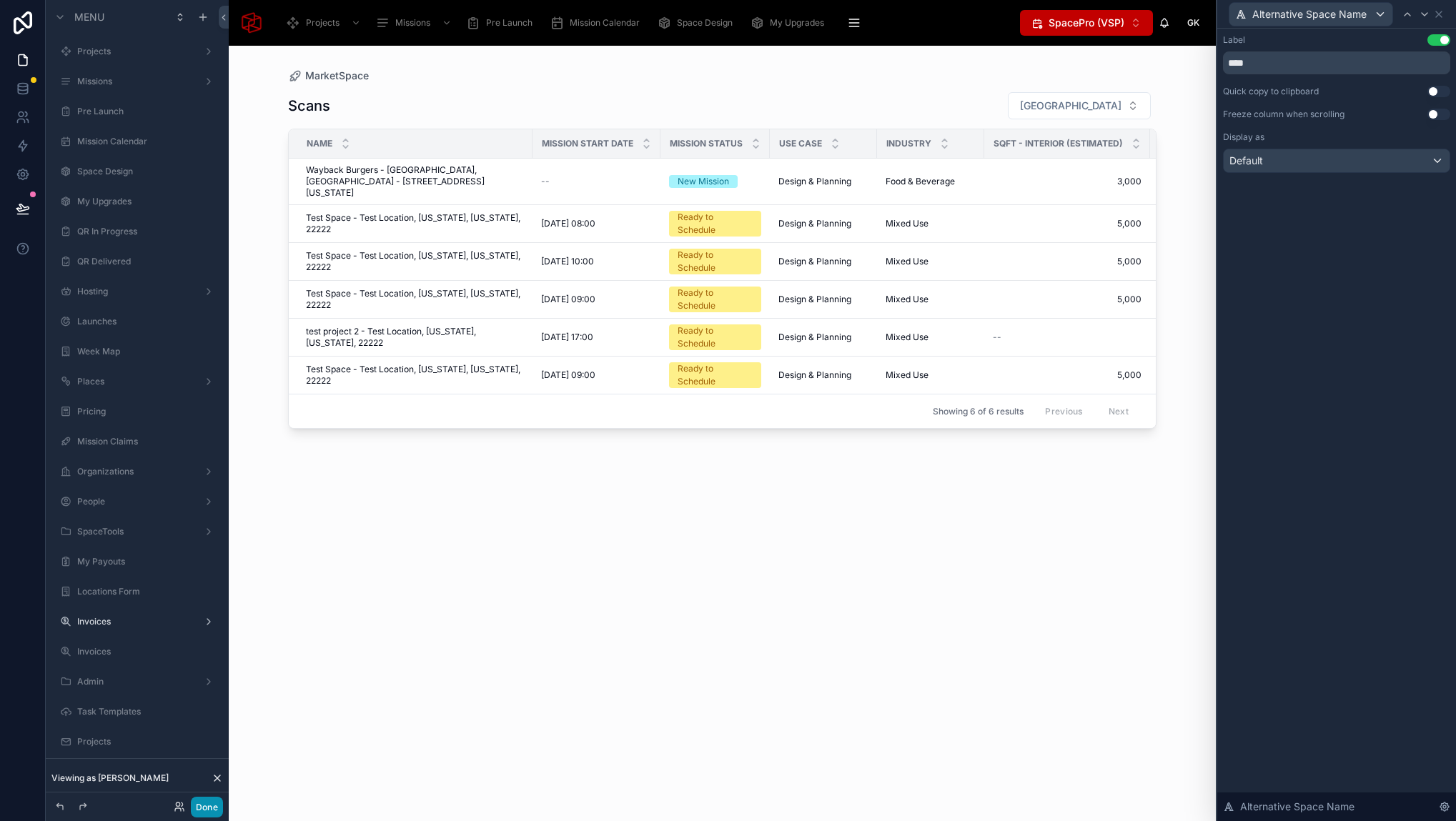
click at [210, 813] on button "Done" at bounding box center [207, 807] width 32 height 20
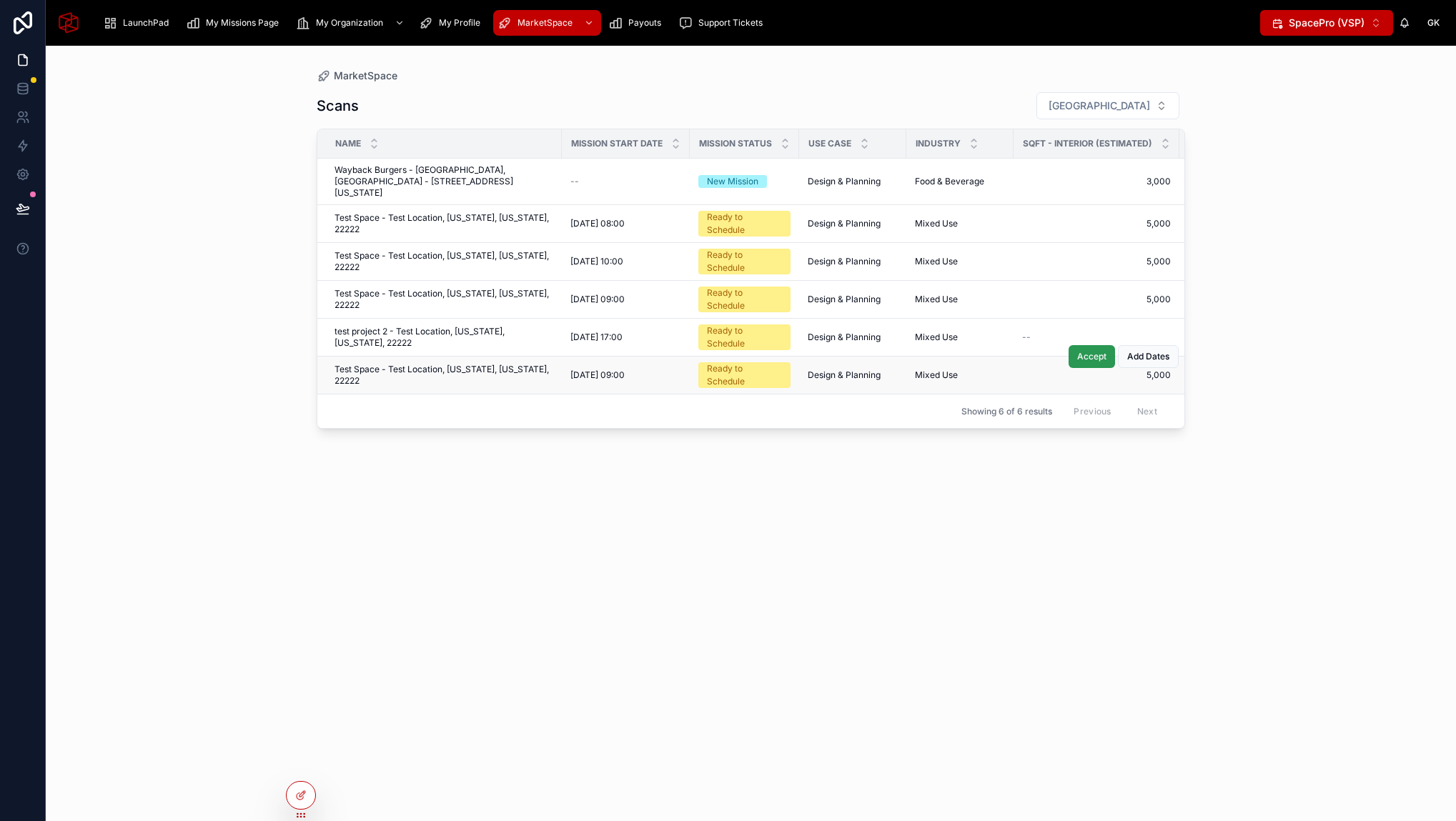
click at [1091, 351] on span "Accept" at bounding box center [1091, 356] width 30 height 11
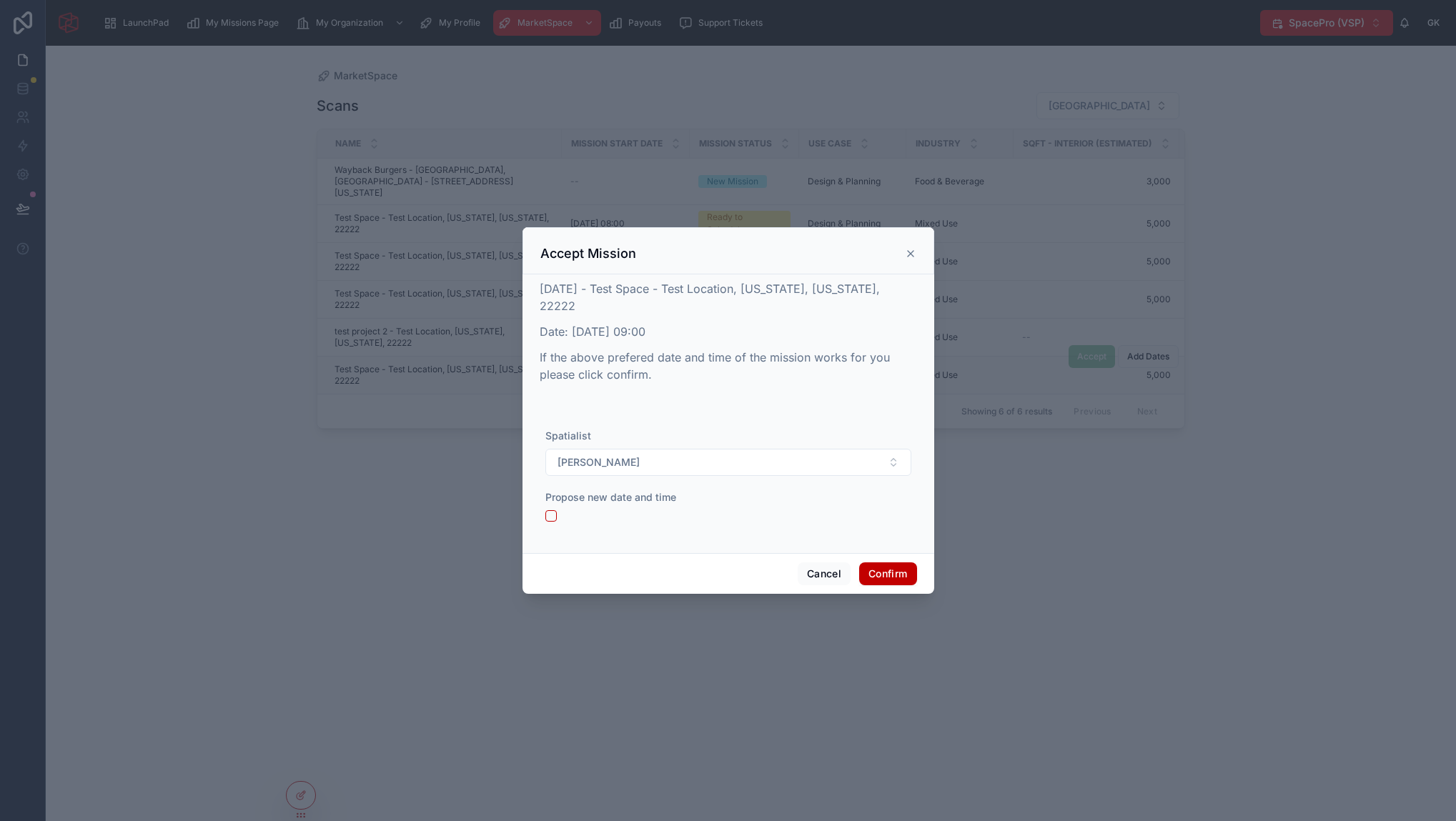
click at [908, 256] on icon at bounding box center [910, 253] width 11 height 11
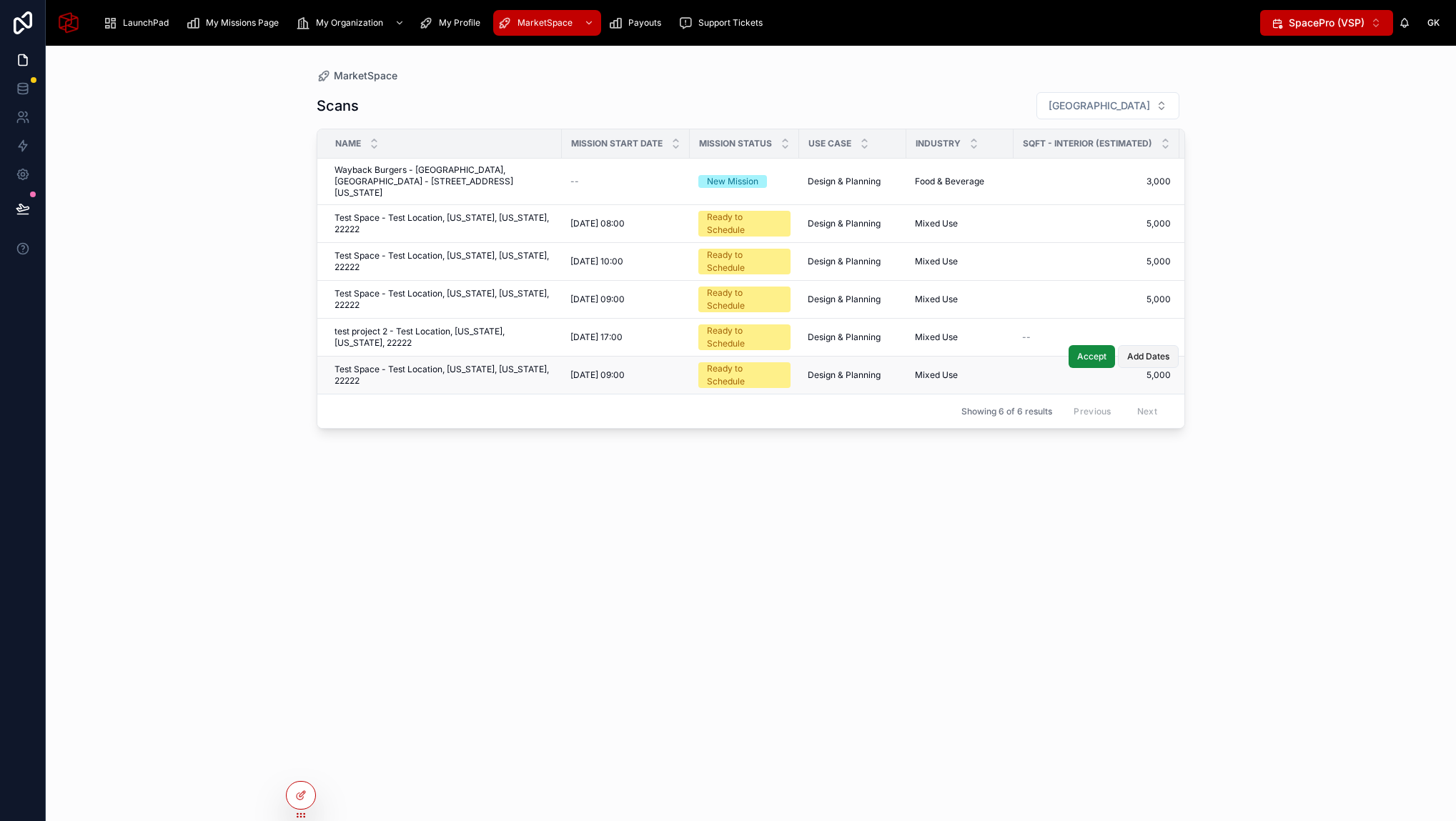
click at [1151, 351] on span "Add Dates" at bounding box center [1148, 356] width 42 height 11
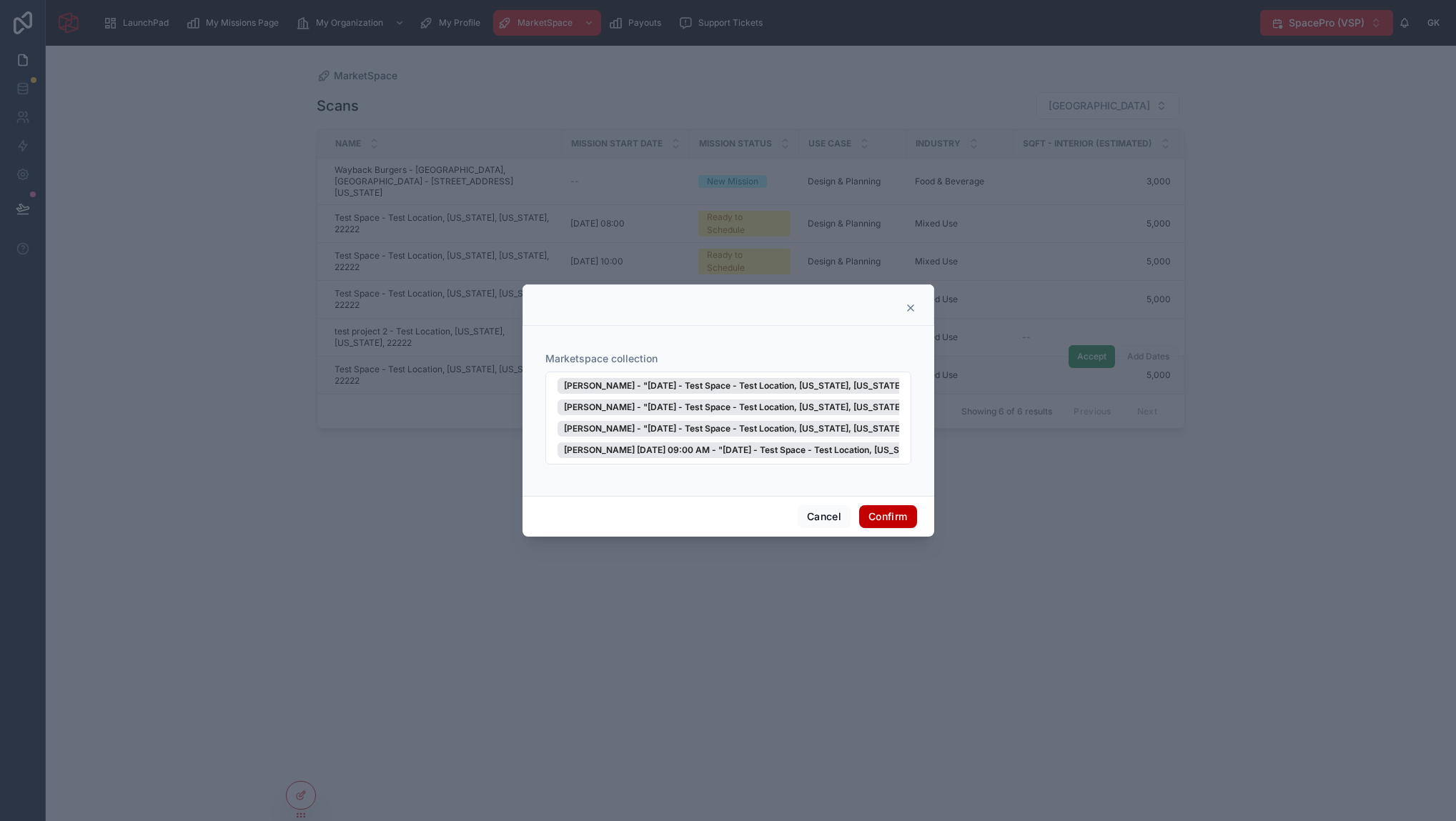
click at [911, 310] on icon at bounding box center [910, 308] width 6 height 6
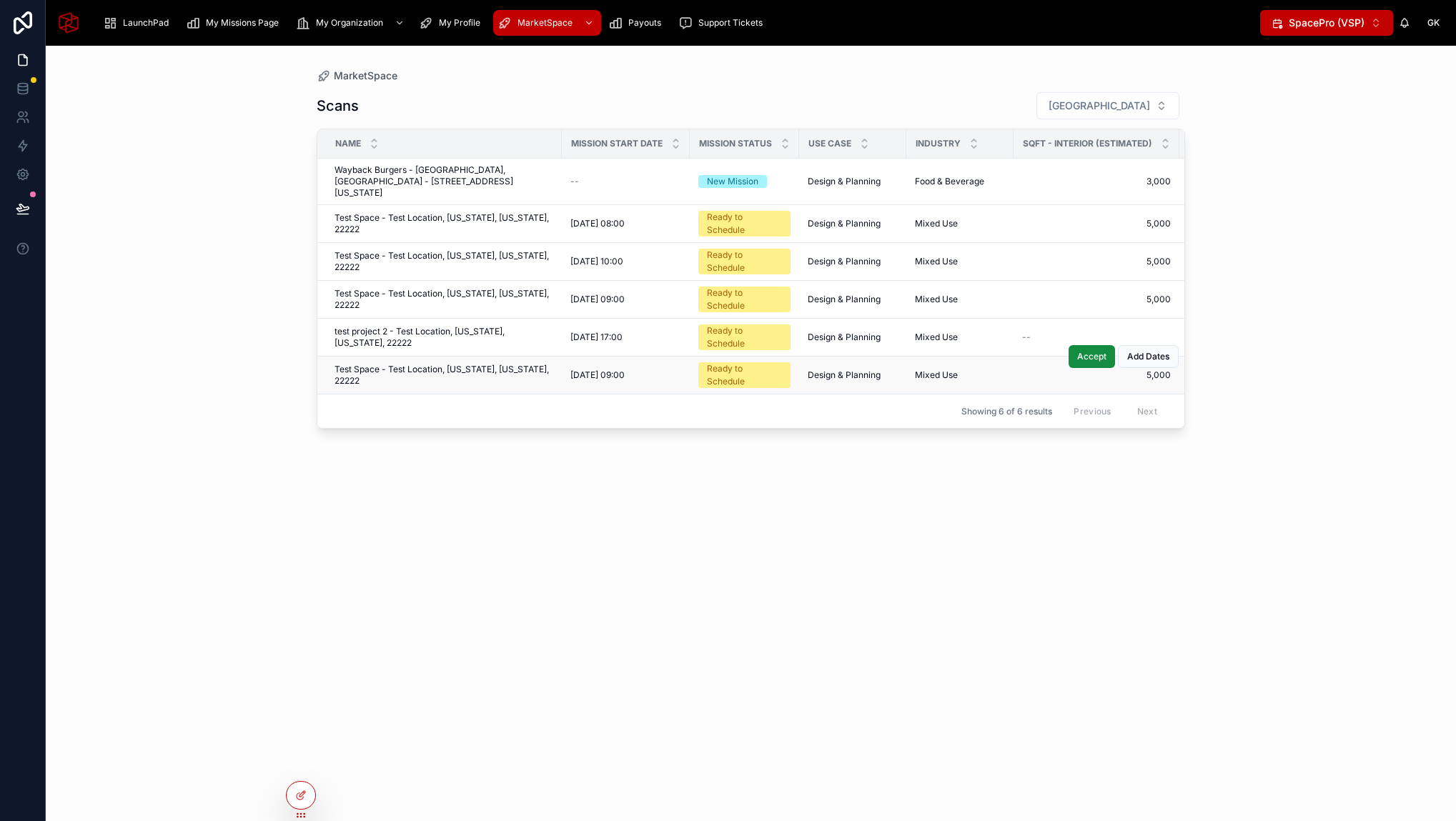
click at [49, 231] on div "MarketSpace Scans Filter City Name Mission Start Date Mission Status Use Case I…" at bounding box center [751, 433] width 1410 height 775
click at [18, 85] on icon at bounding box center [22, 87] width 9 height 6
click at [22, 87] on icon at bounding box center [22, 86] width 9 height 3
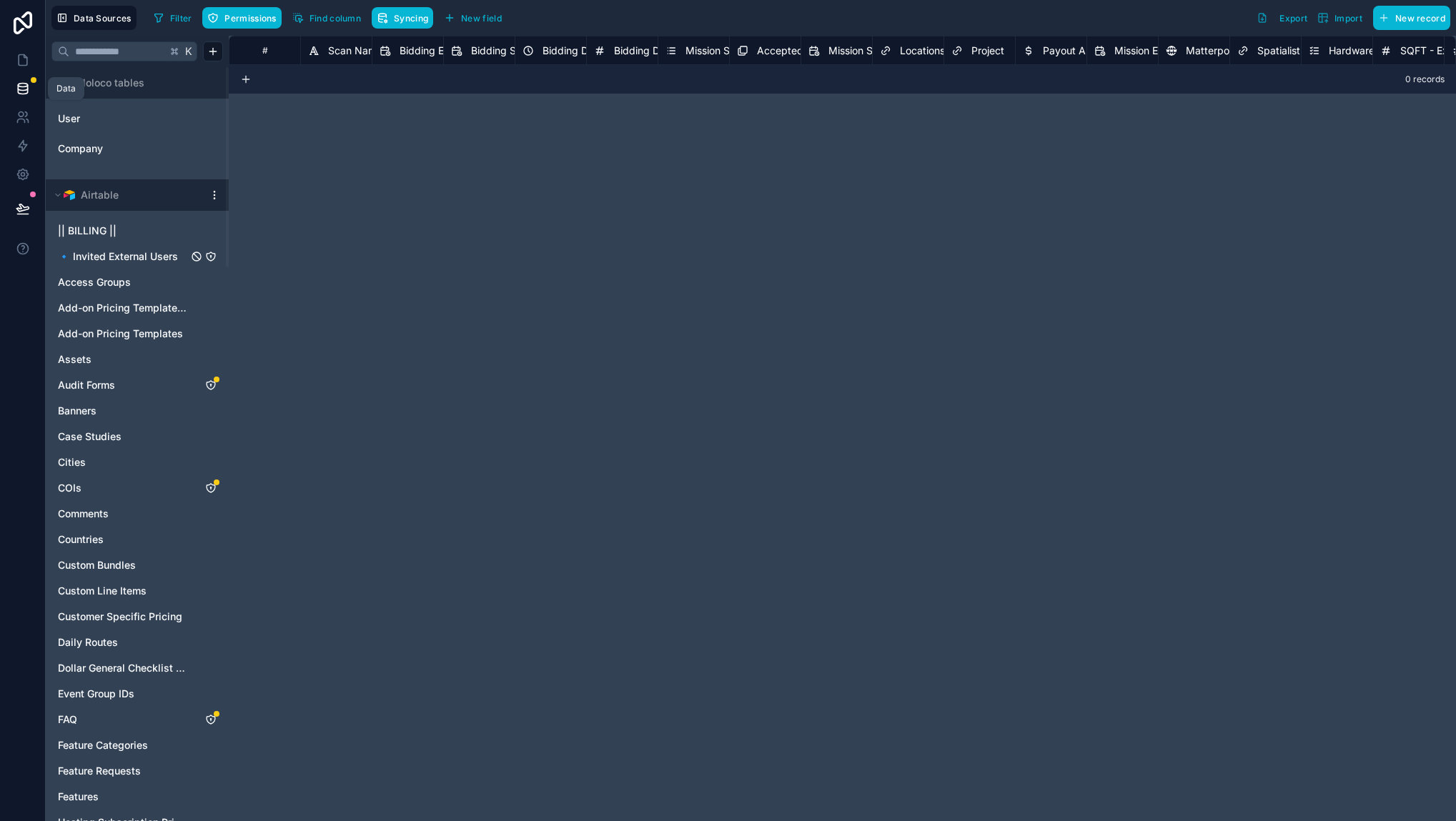
drag, startPoint x: 22, startPoint y: 87, endPoint x: 351, endPoint y: 3, distance: 339.6
click at [221, 266] on div "🔹 Invited External Users" at bounding box center [137, 256] width 171 height 23
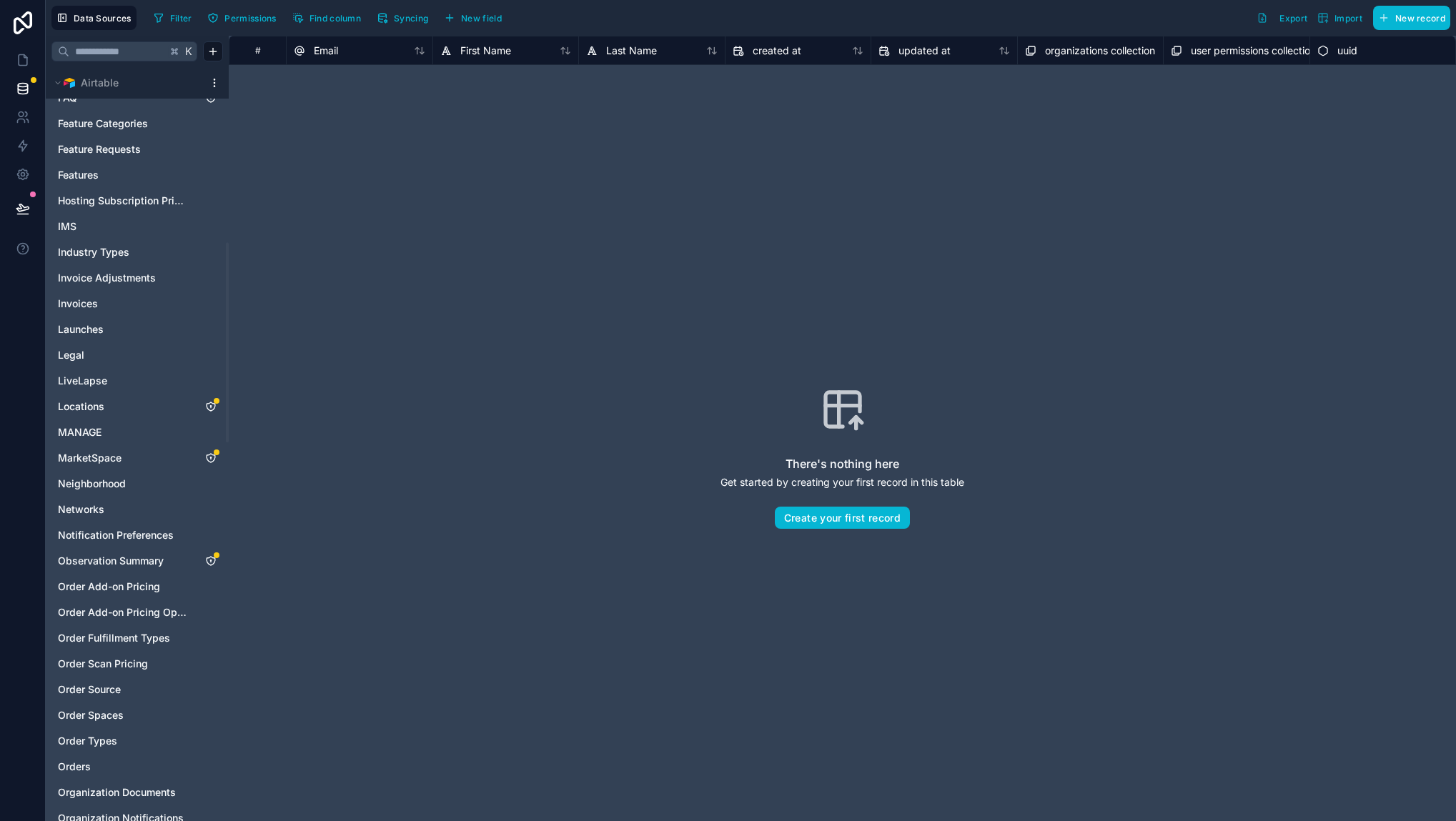
scroll to position [572, 0]
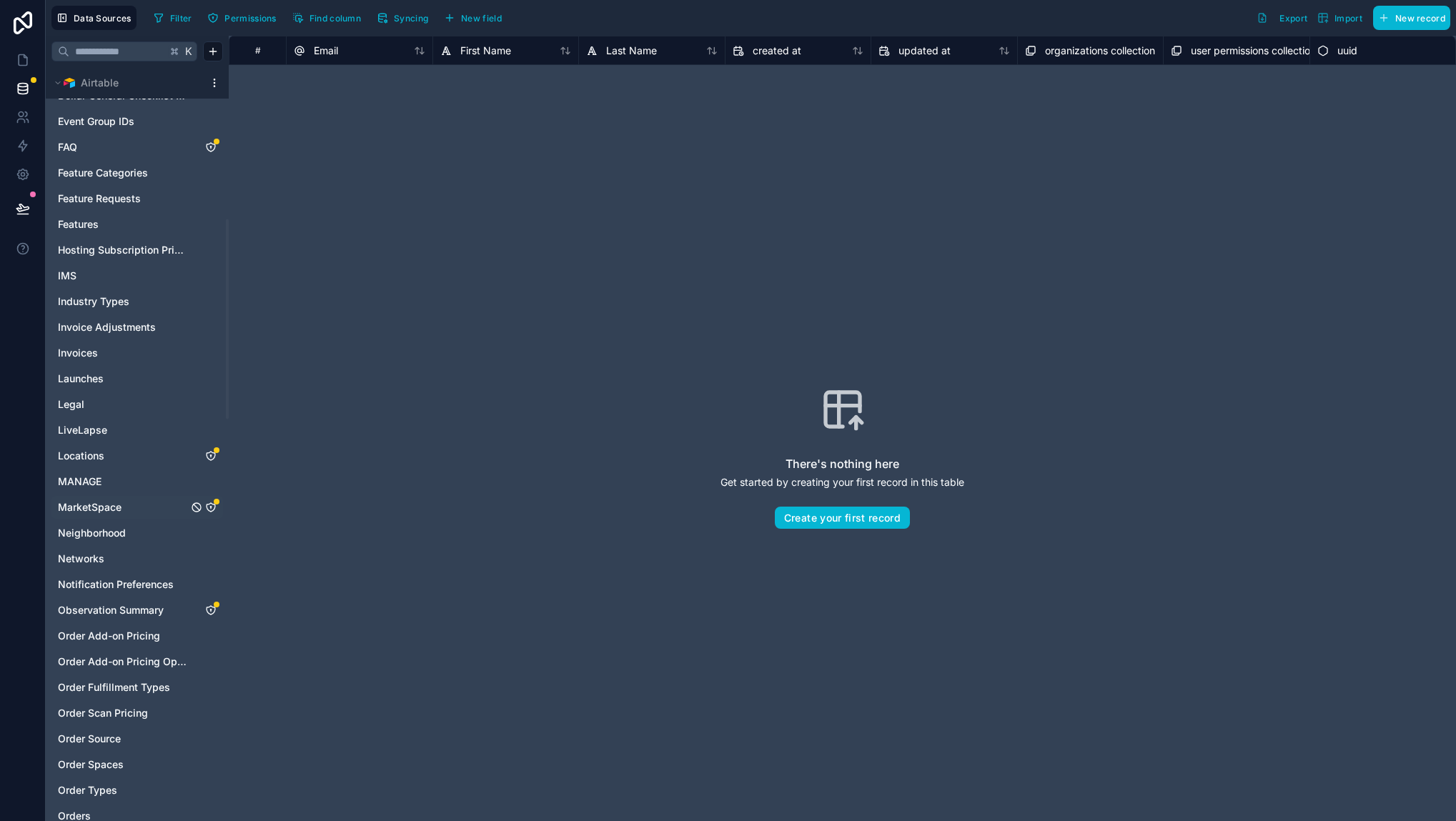
click at [111, 510] on span "MarketSpace" at bounding box center [89, 507] width 64 height 14
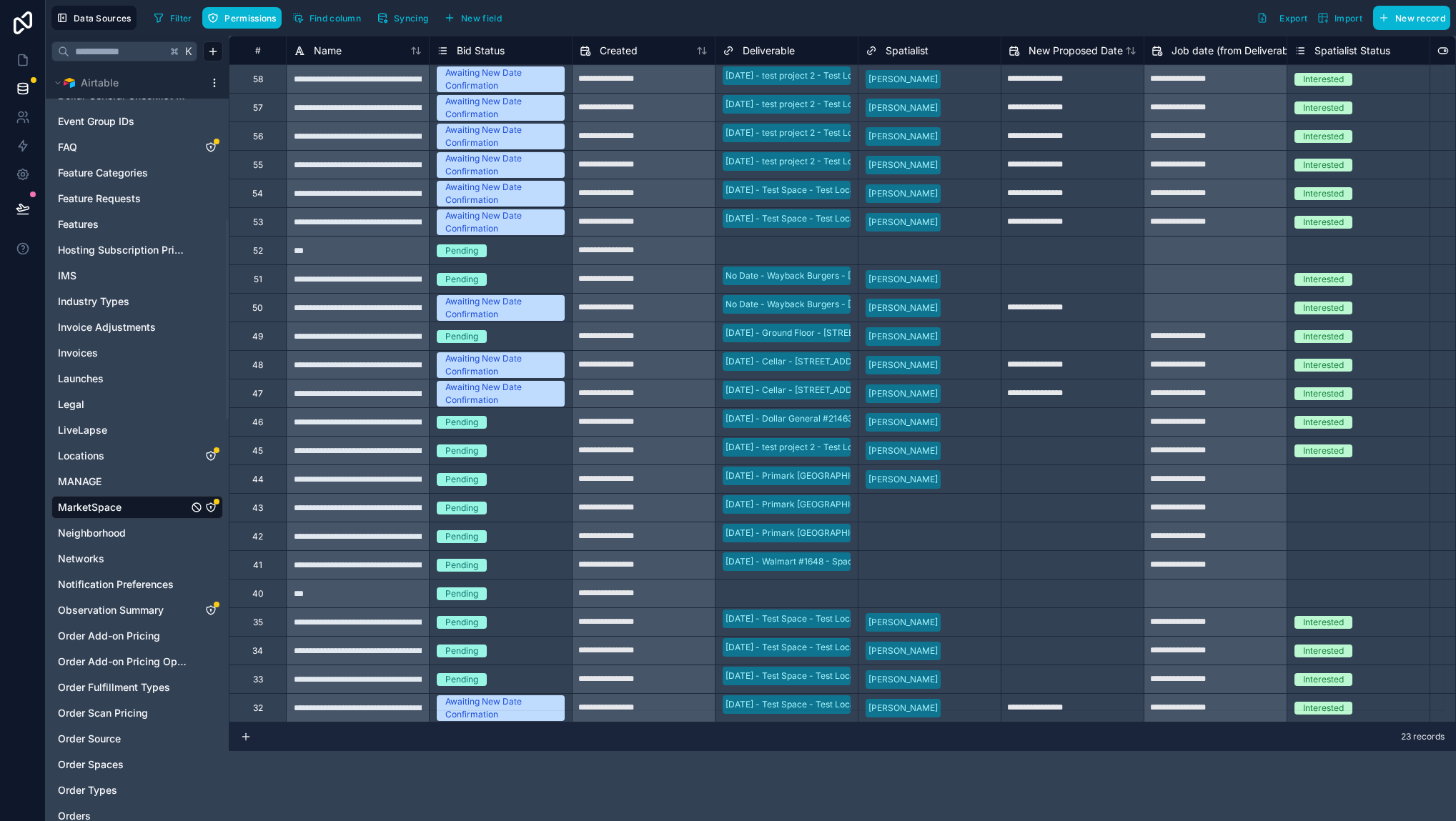
click at [211, 507] on icon "MarketSpace" at bounding box center [210, 506] width 11 height 11
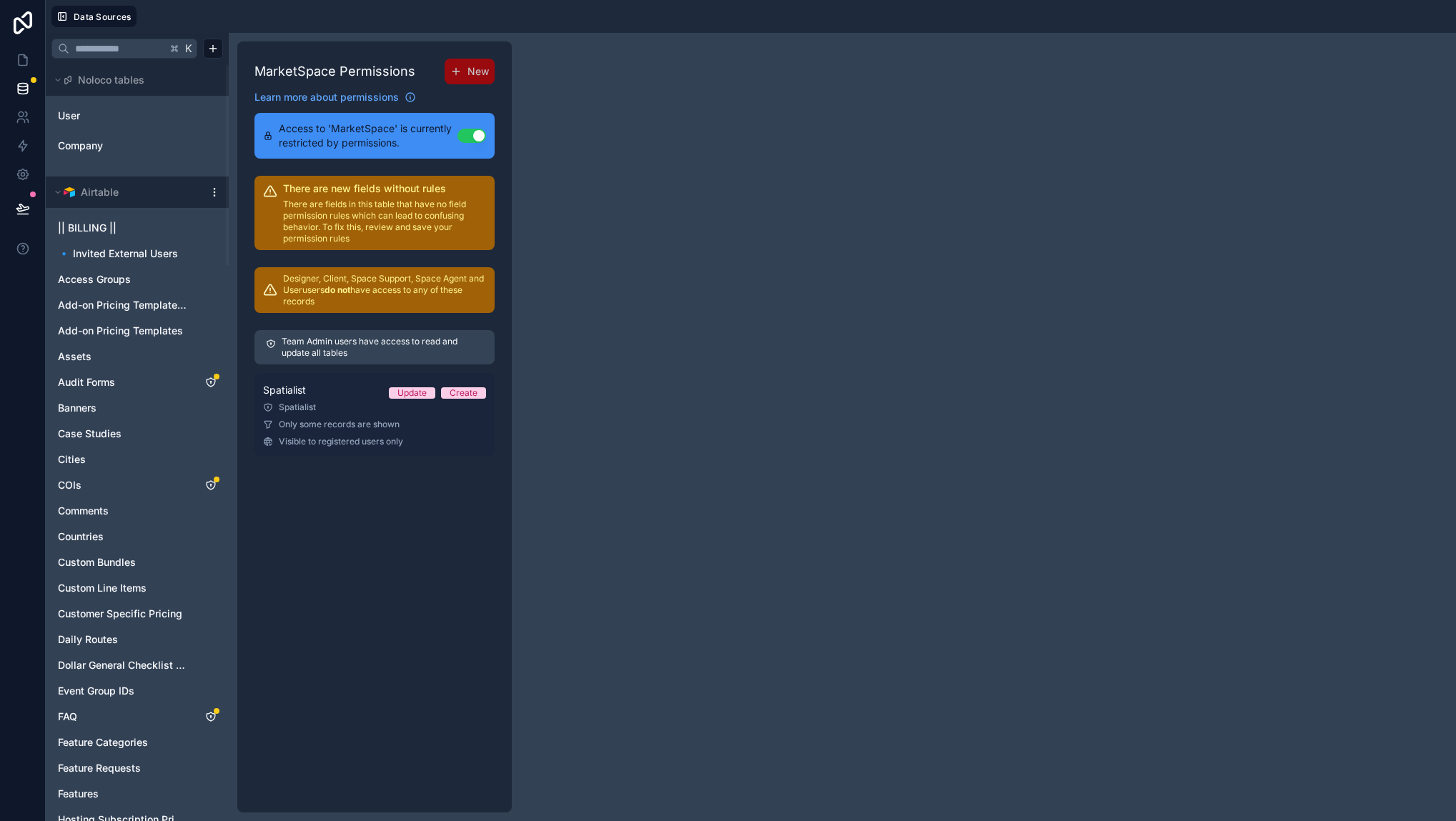
click at [383, 419] on span "Only some records are shown" at bounding box center [339, 424] width 120 height 11
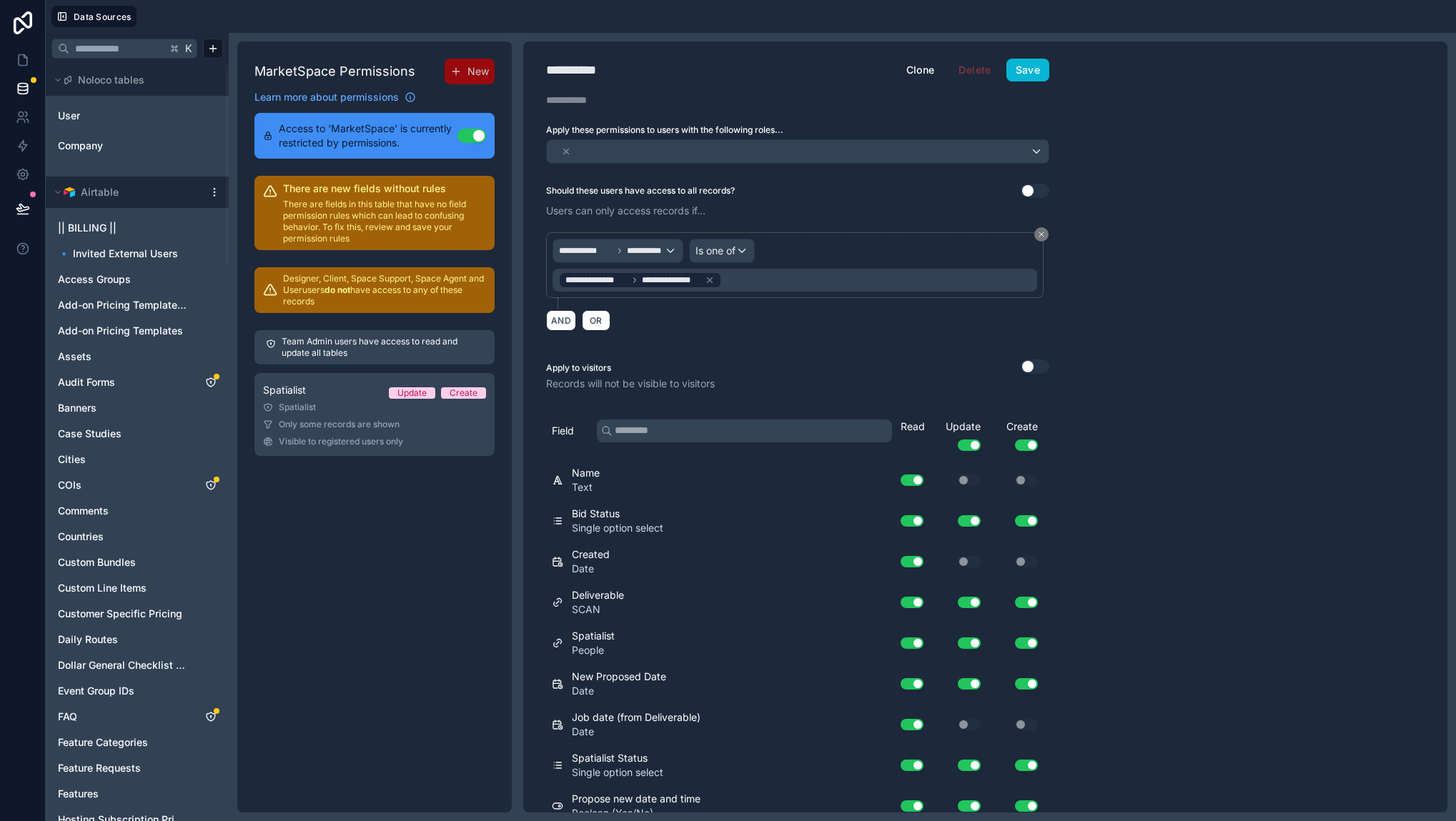
click at [1126, 175] on div "**********" at bounding box center [985, 427] width 924 height 771
click at [828, 149] on div at bounding box center [797, 151] width 501 height 23
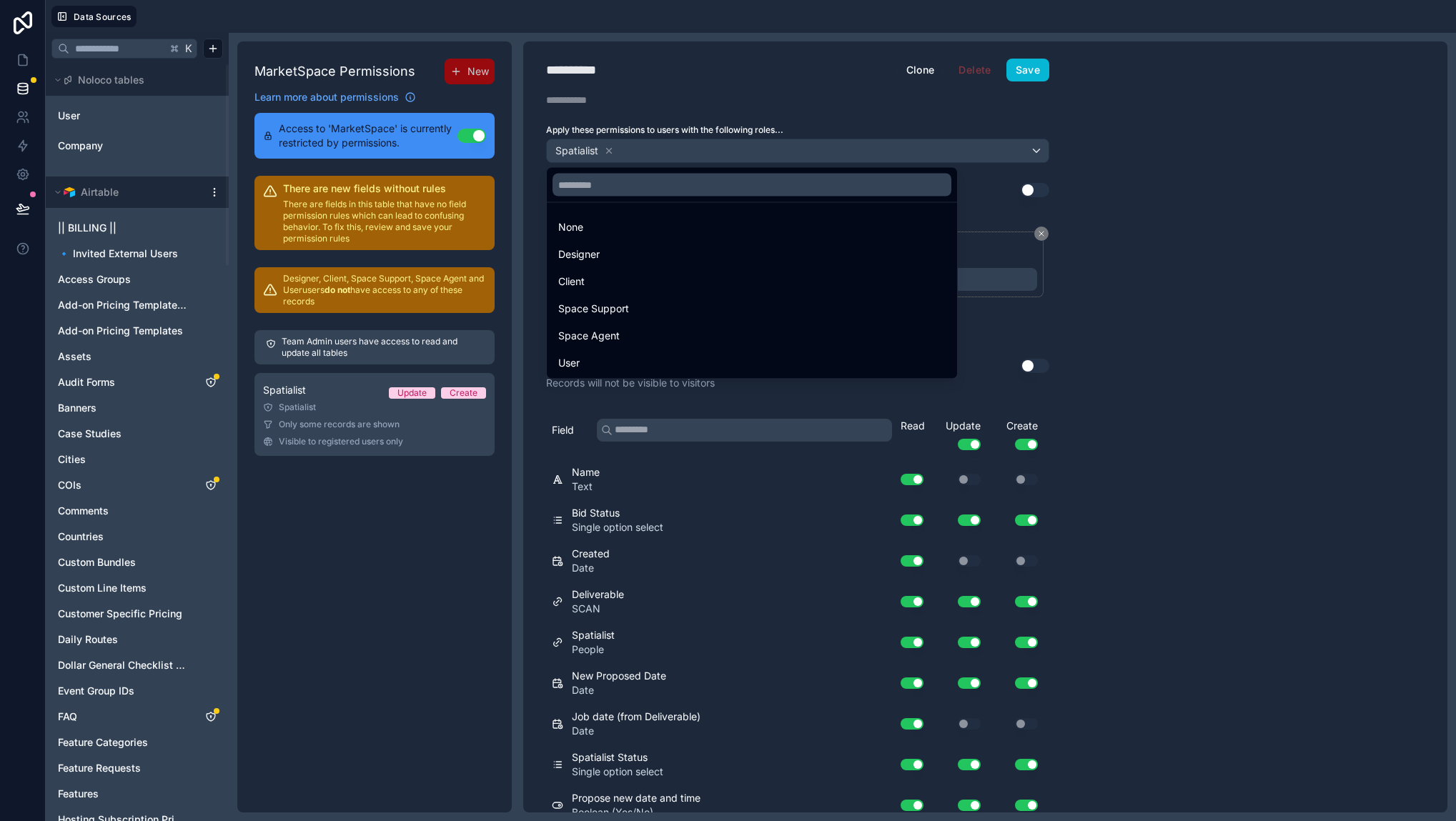
click at [828, 149] on div at bounding box center [728, 410] width 1456 height 821
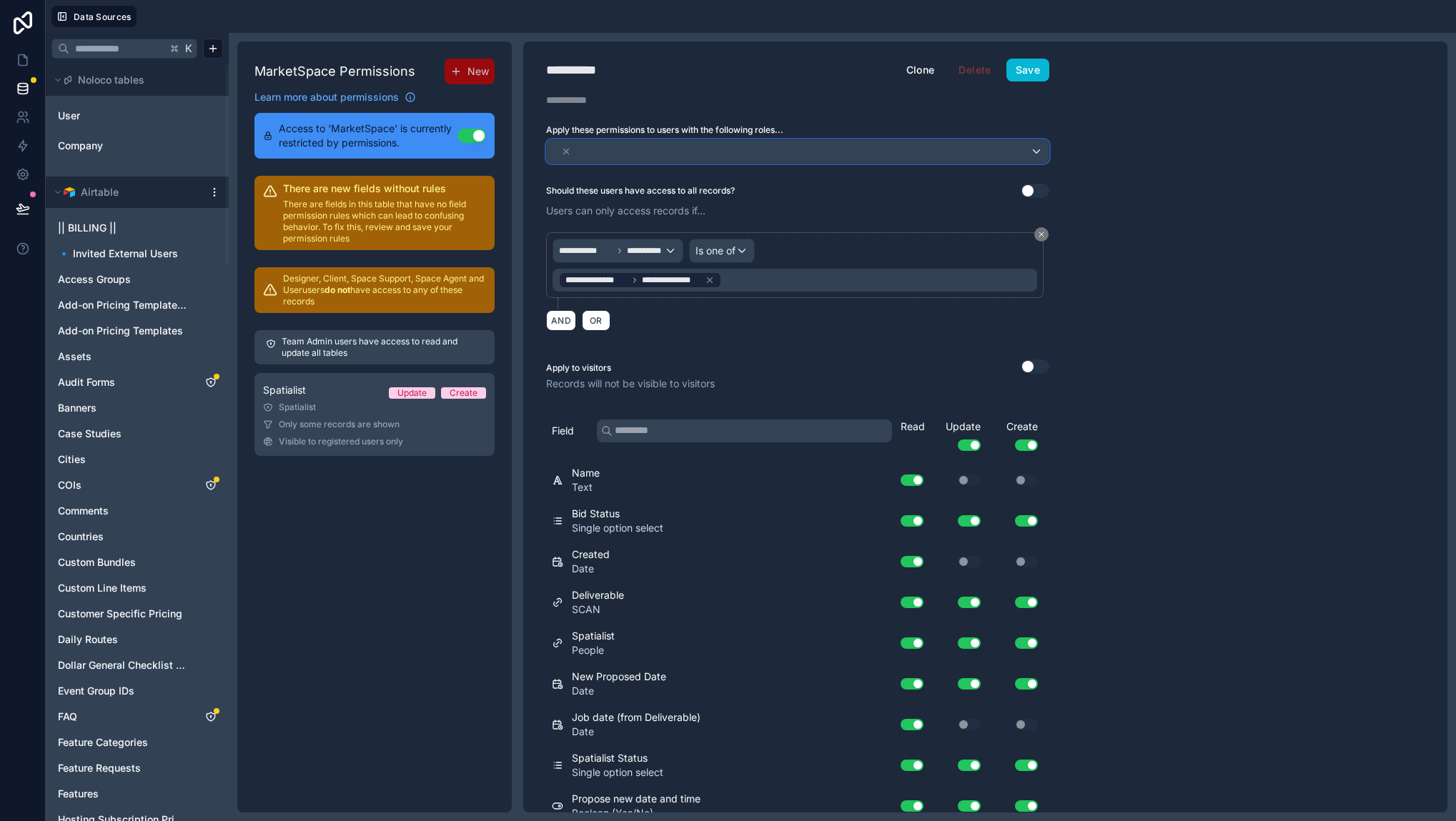
click at [838, 159] on div at bounding box center [797, 151] width 501 height 23
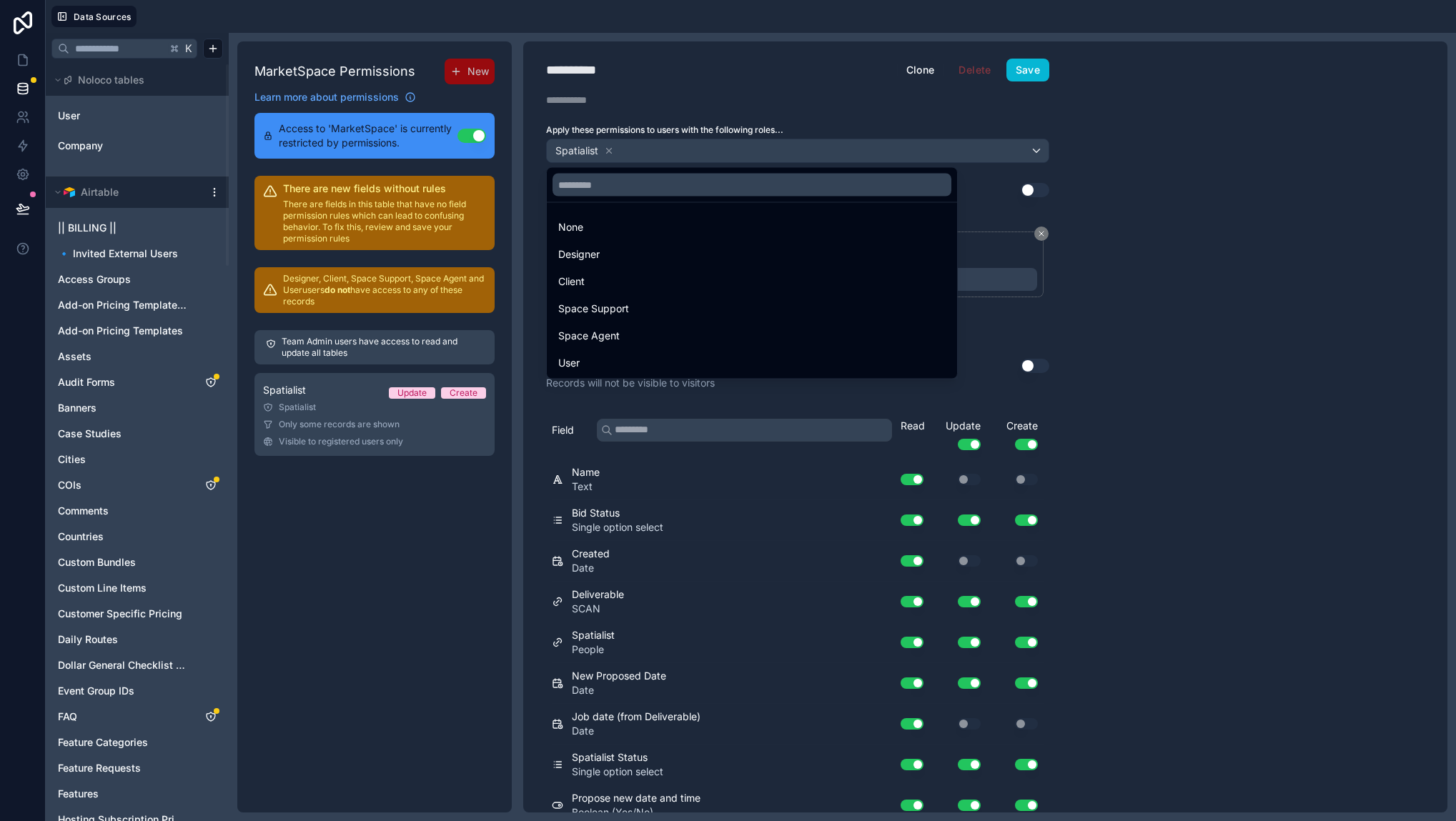
click at [1117, 231] on div at bounding box center [728, 410] width 1456 height 821
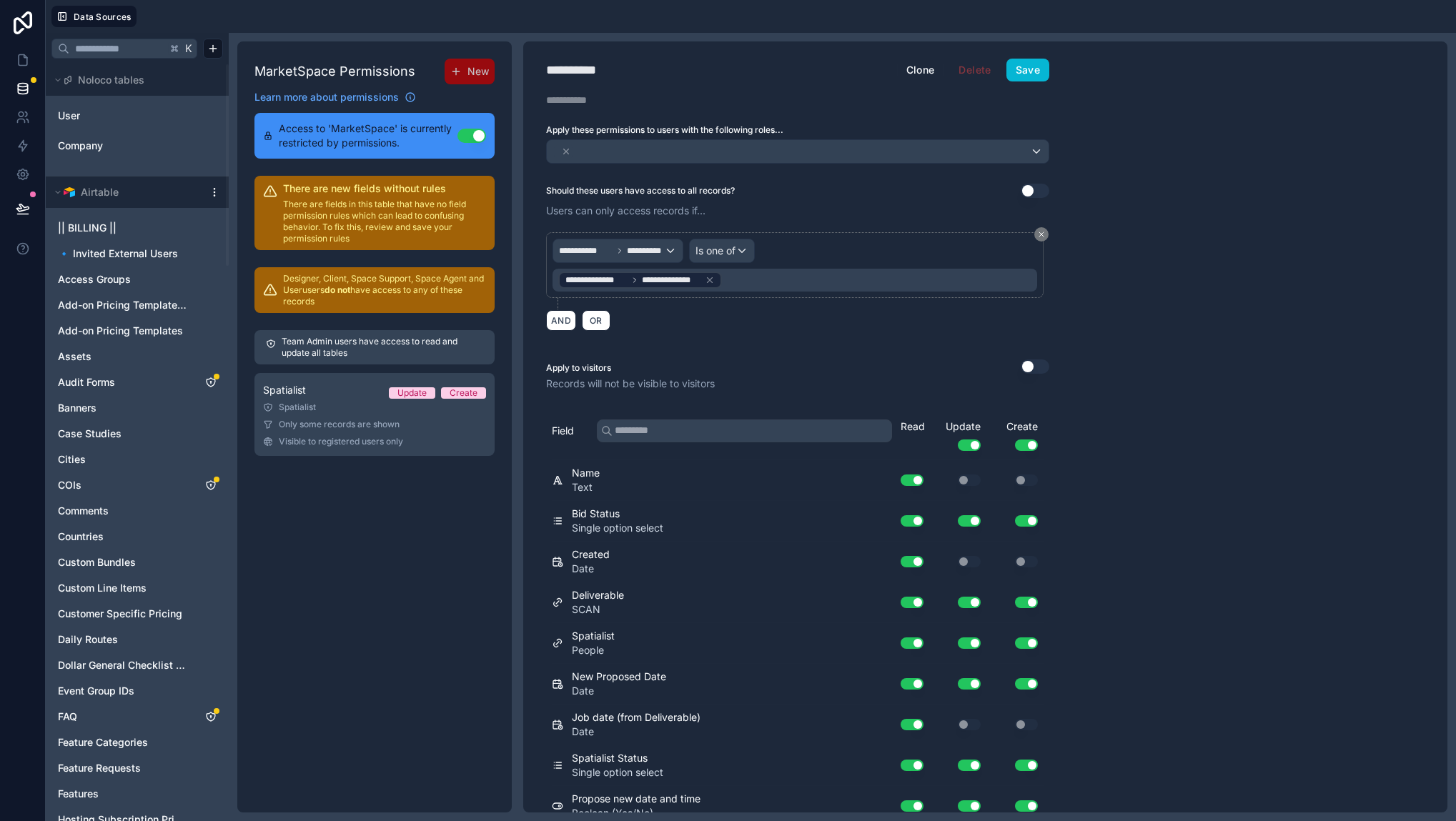
click at [1059, 310] on div "**********" at bounding box center [798, 261] width 549 height 156
click at [1028, 75] on button "Save" at bounding box center [1028, 70] width 43 height 23
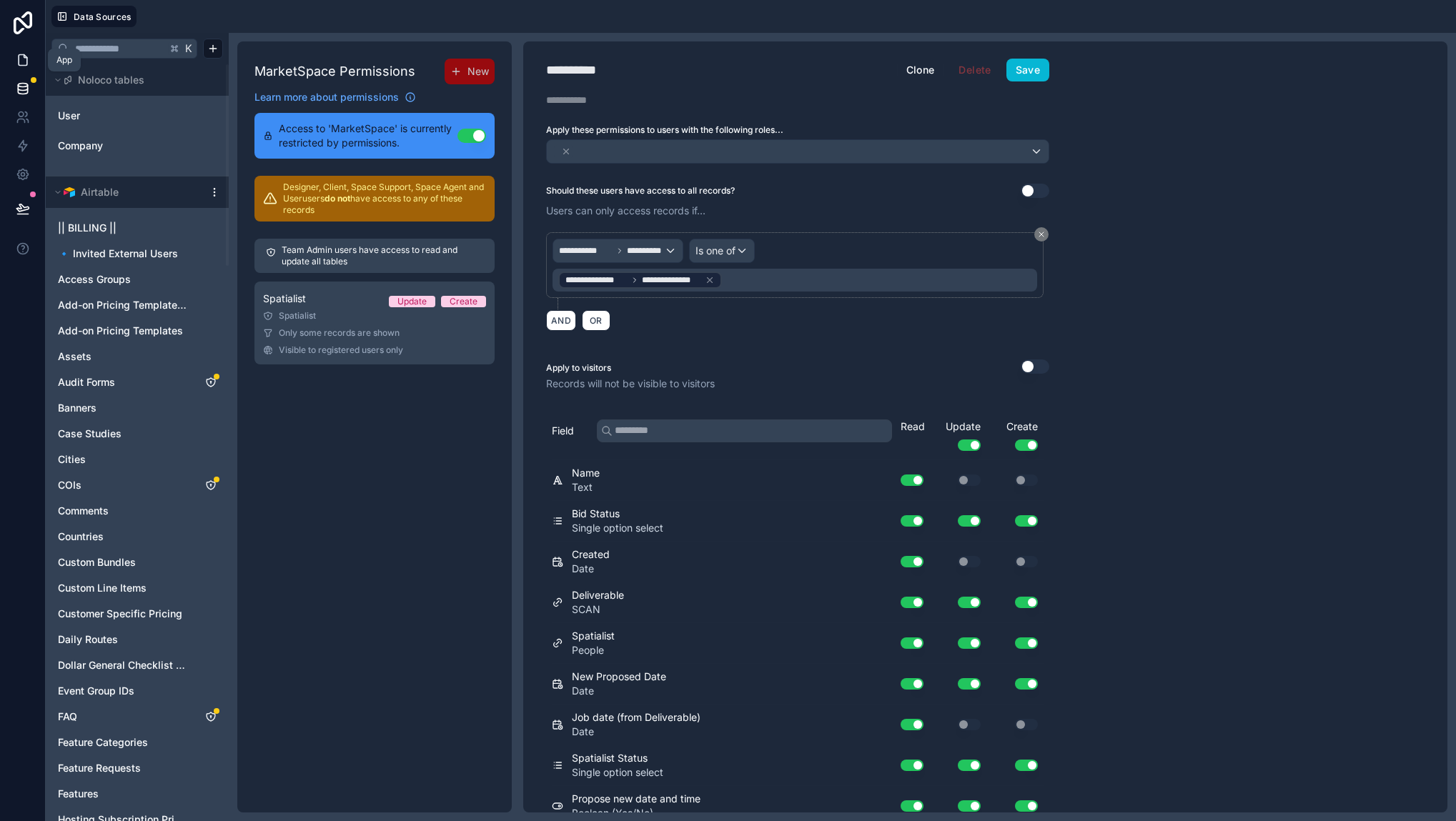
click at [25, 58] on icon at bounding box center [23, 59] width 14 height 14
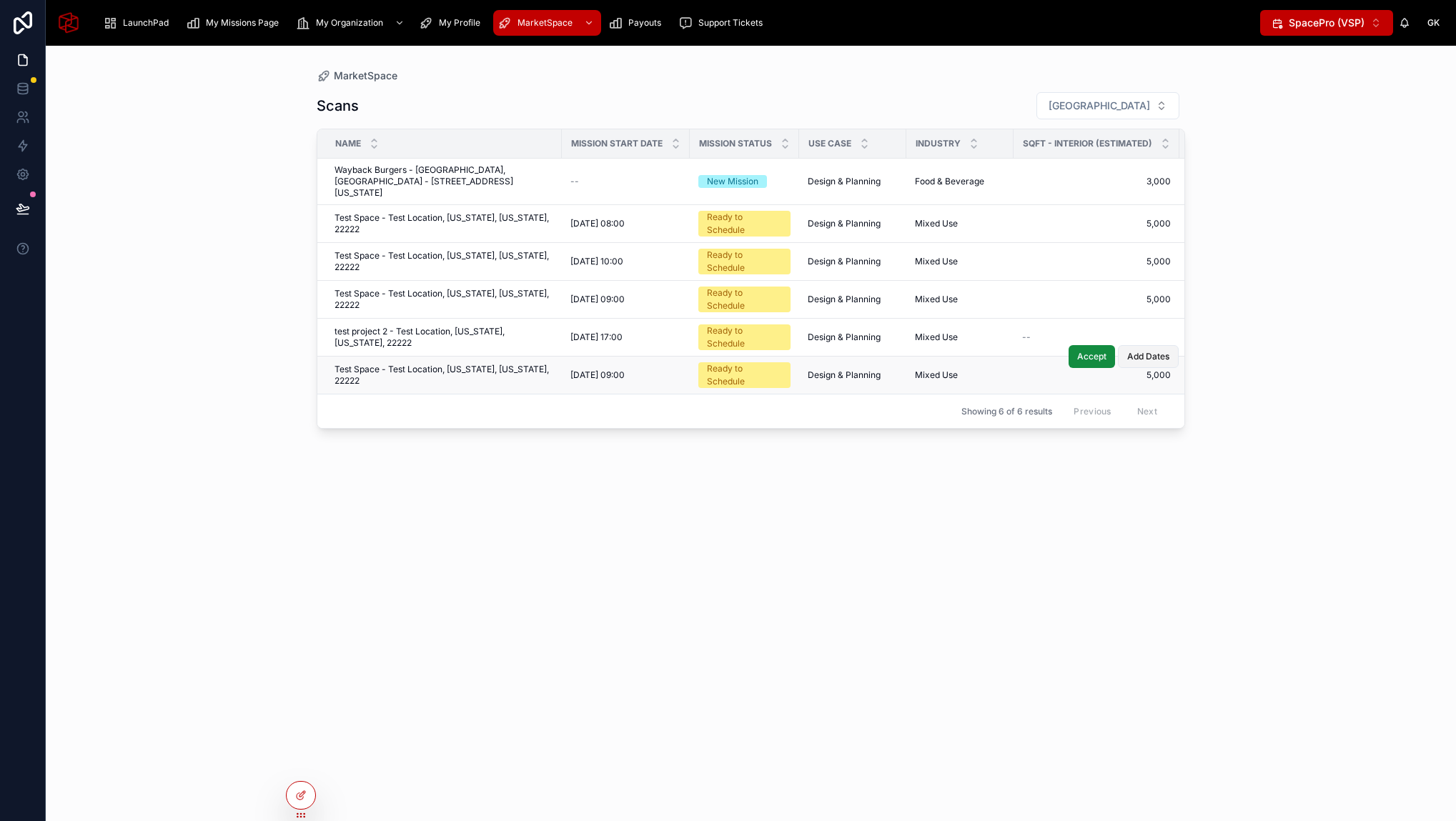
click at [1162, 351] on span "Add Dates" at bounding box center [1148, 356] width 42 height 11
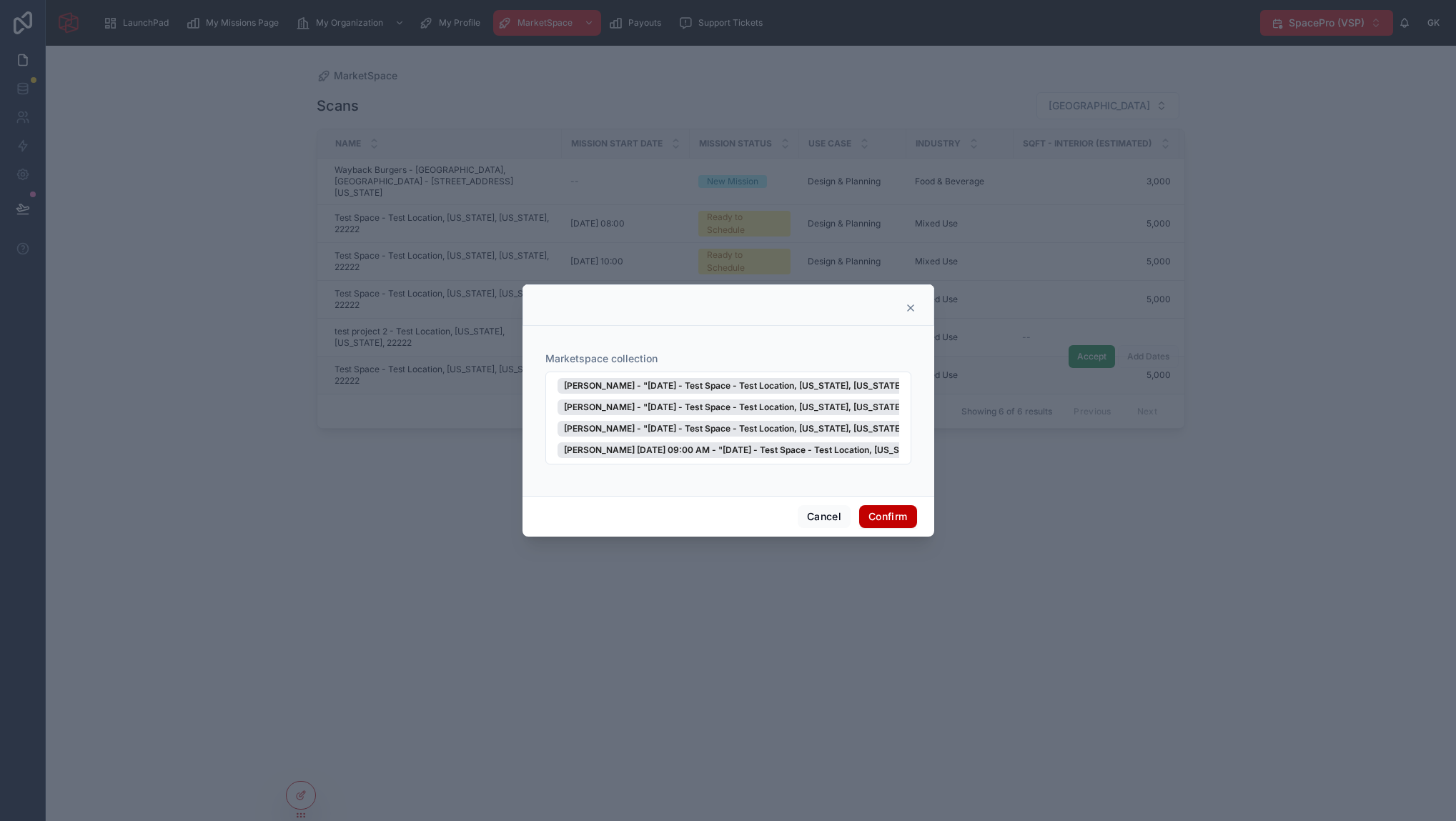
click at [912, 306] on icon at bounding box center [910, 308] width 6 height 6
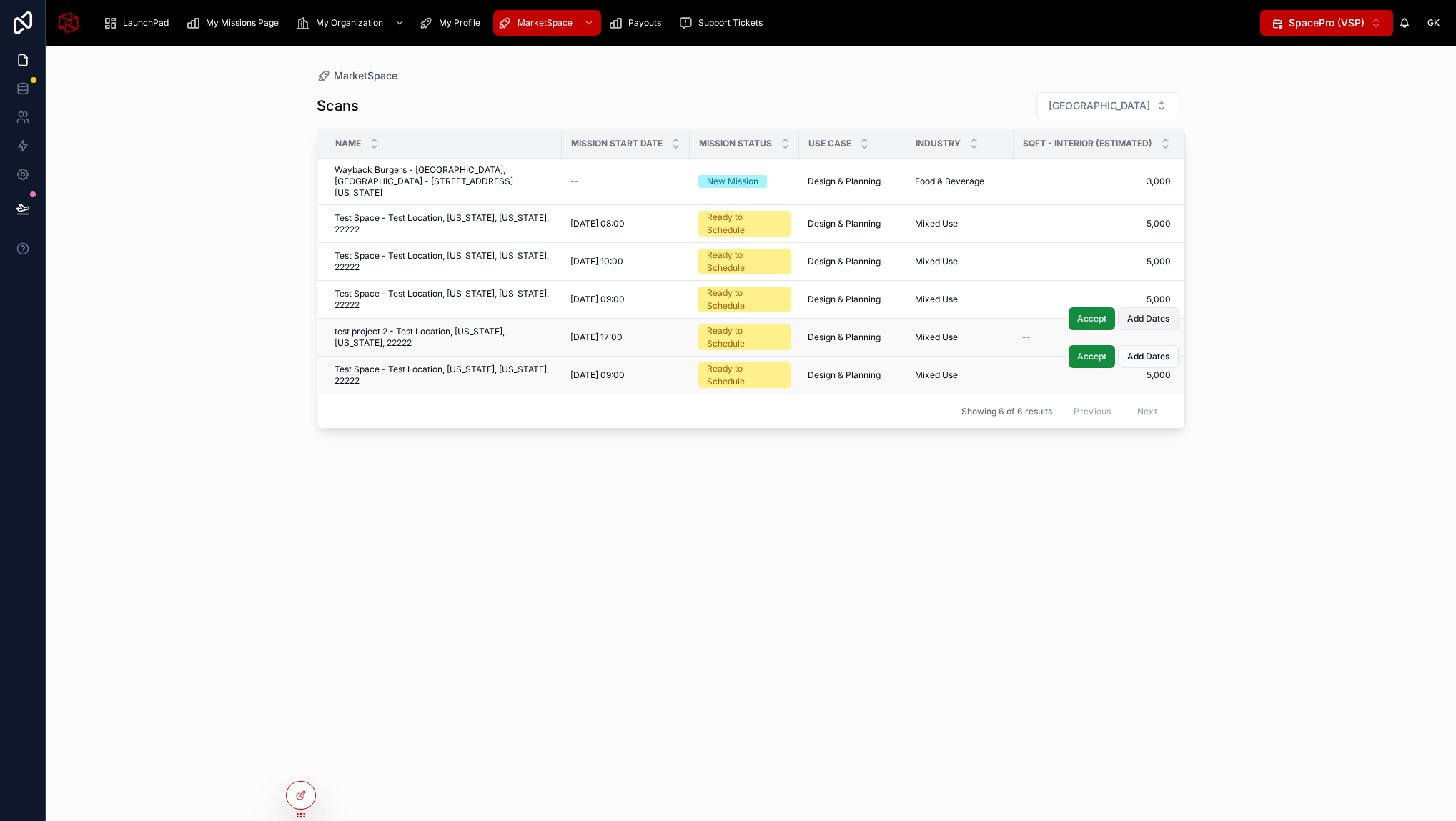
click at [1148, 314] on button "Add Dates" at bounding box center [1148, 318] width 61 height 23
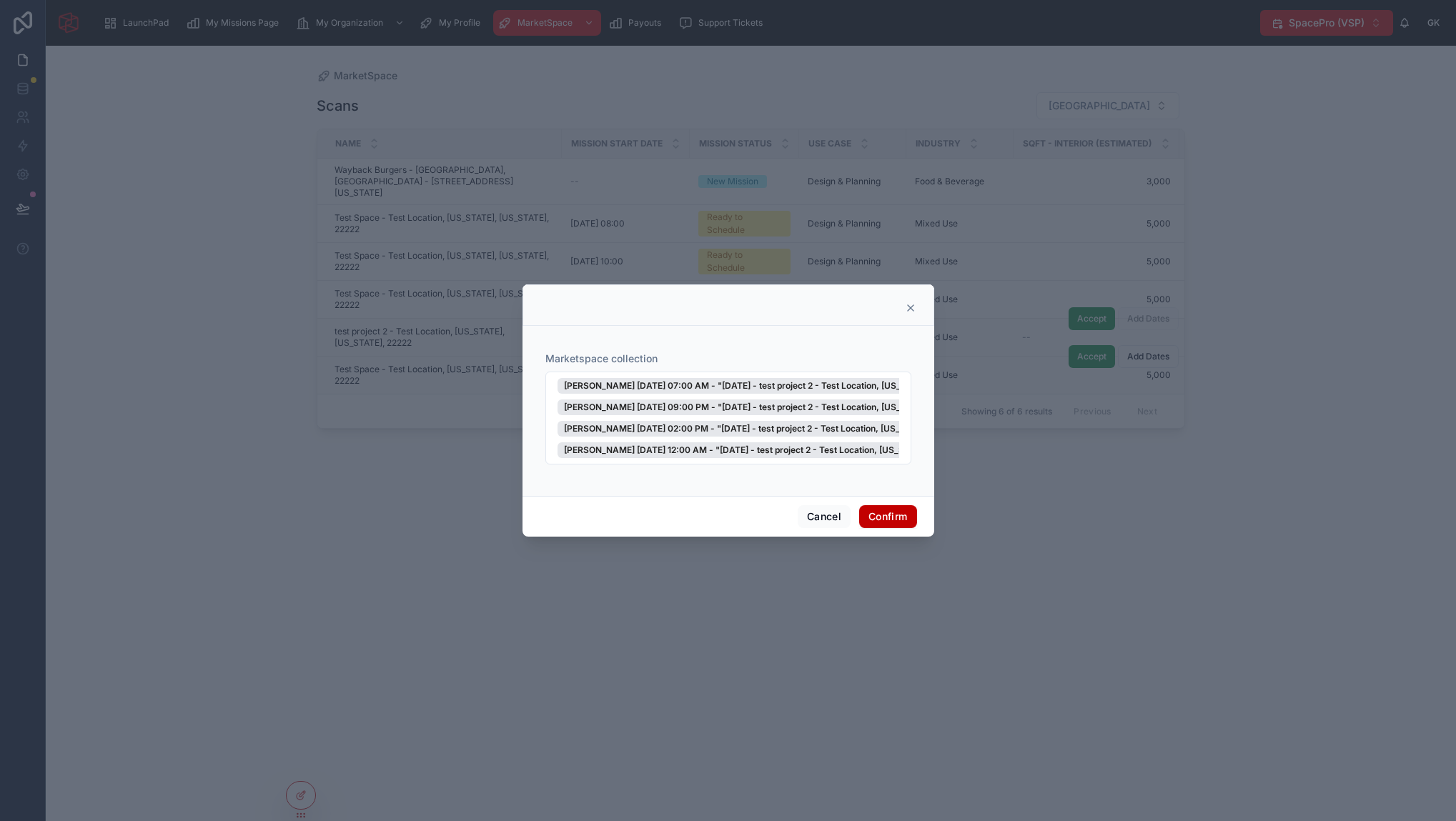
click at [913, 304] on icon at bounding box center [910, 307] width 11 height 11
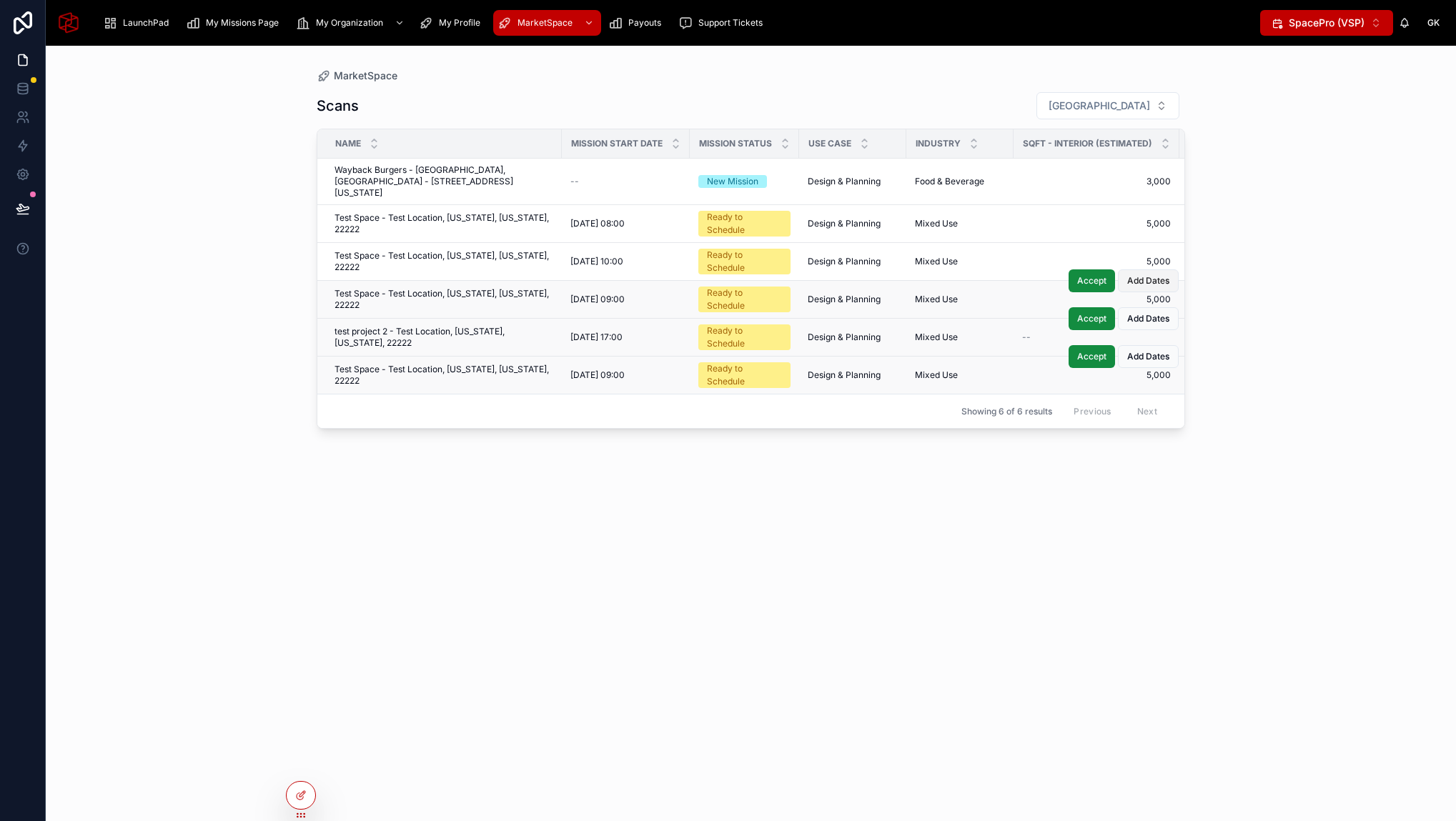
click at [1152, 275] on span "Add Dates" at bounding box center [1148, 280] width 42 height 11
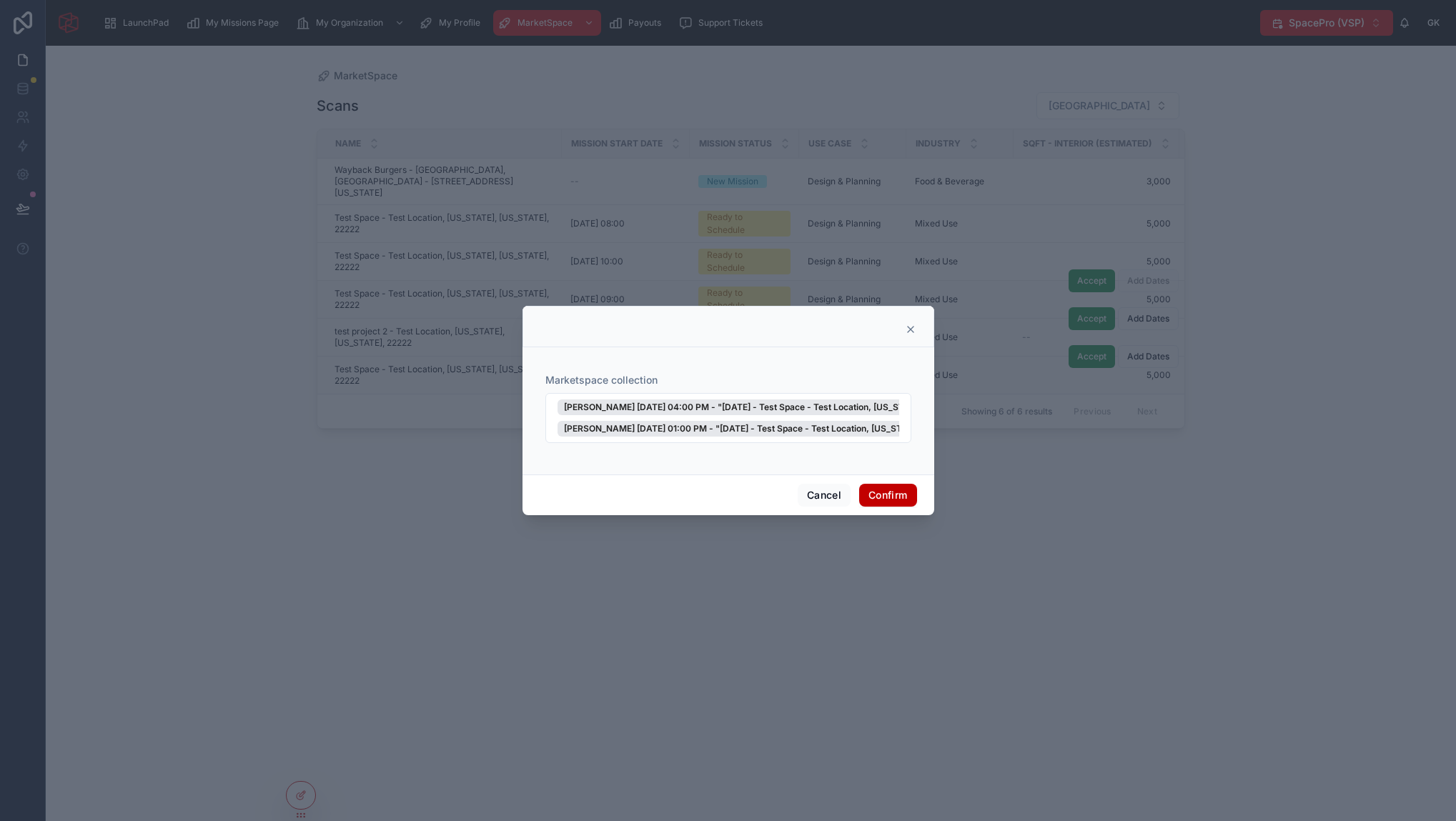
click at [913, 328] on icon at bounding box center [910, 329] width 11 height 11
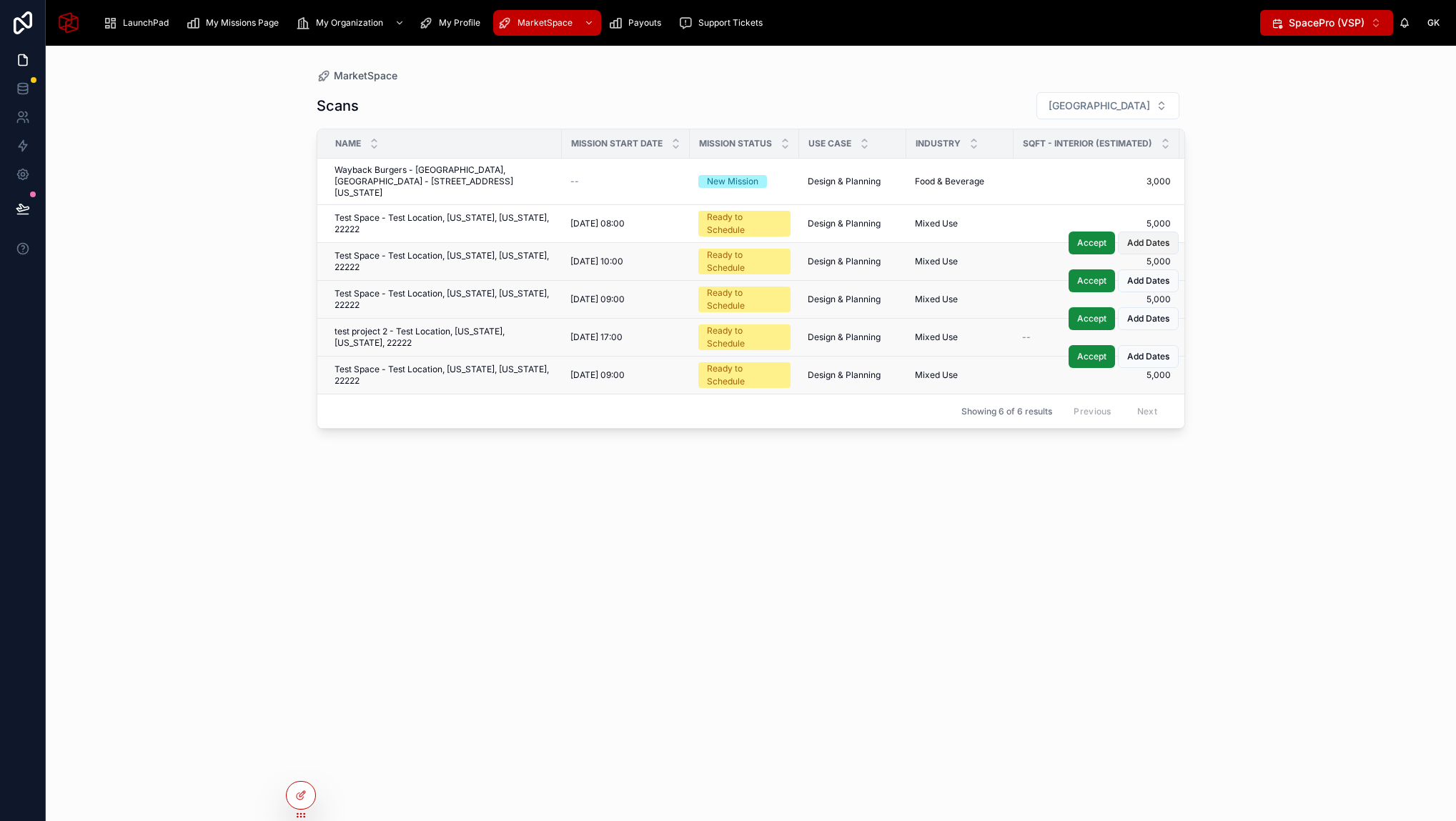
click at [1155, 237] on span "Add Dates" at bounding box center [1148, 243] width 42 height 11
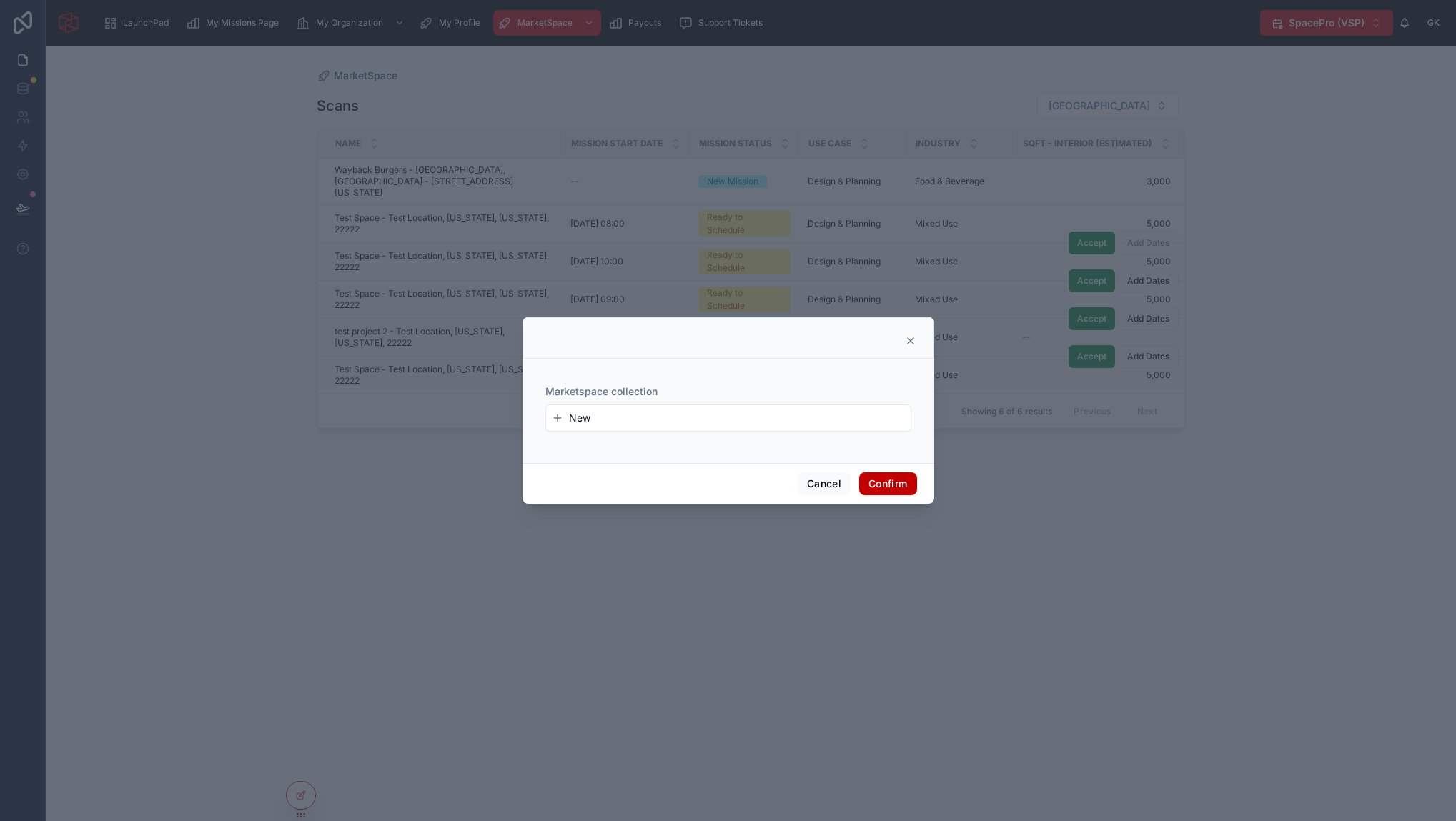
click at [908, 342] on icon at bounding box center [910, 340] width 11 height 11
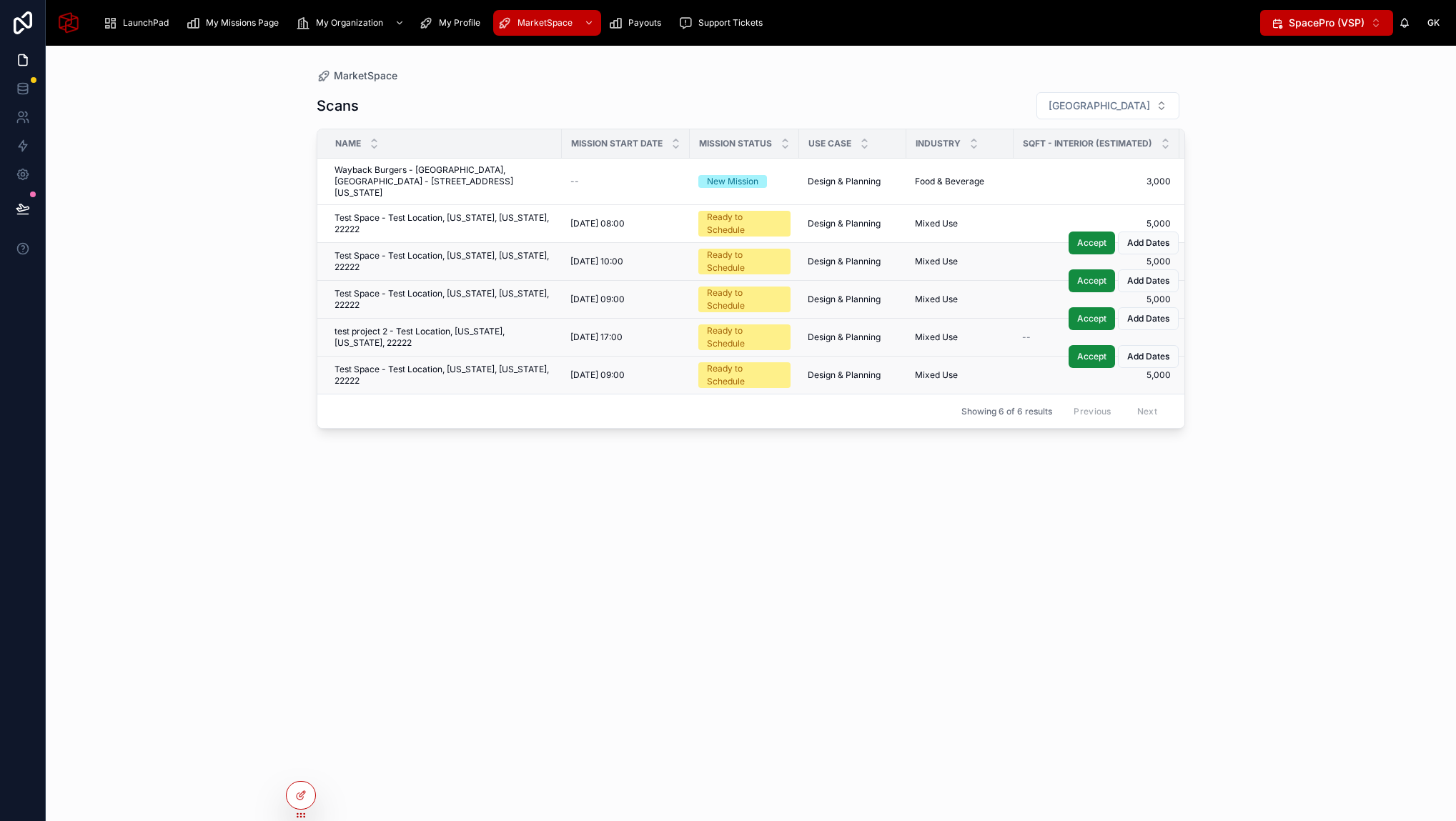
click at [325, 533] on div "Scans Filter City Name Mission Start Date Mission Status Use Case Industry SQFT…" at bounding box center [750, 444] width 868 height 721
click at [1146, 351] on span "Add Dates" at bounding box center [1148, 356] width 42 height 11
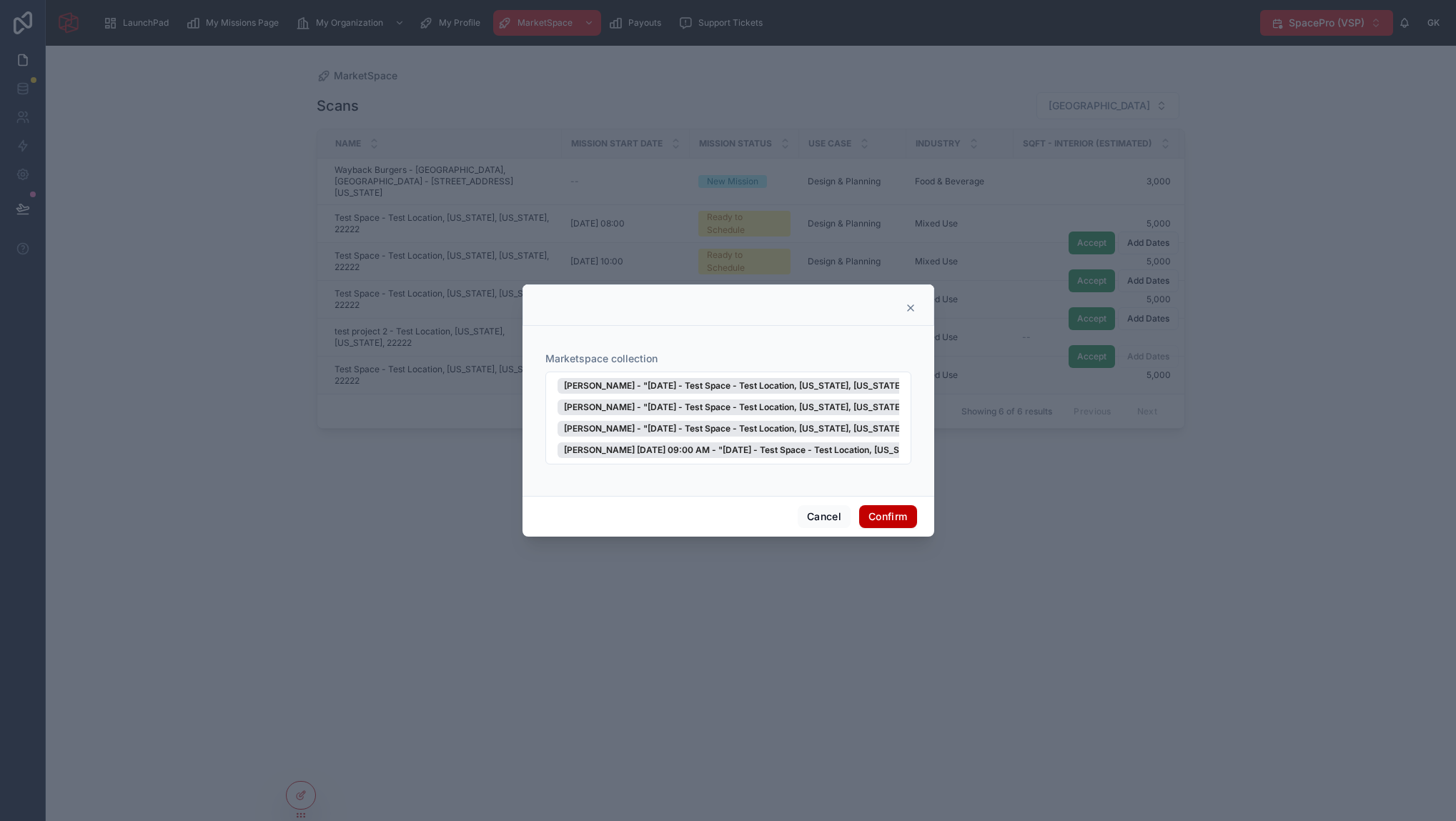
click at [753, 339] on div "Marketspace collection Basm Mohsen - "September 8, 2025 - Test Space - Test Loc…" at bounding box center [728, 408] width 378 height 153
click at [912, 310] on icon at bounding box center [910, 307] width 11 height 11
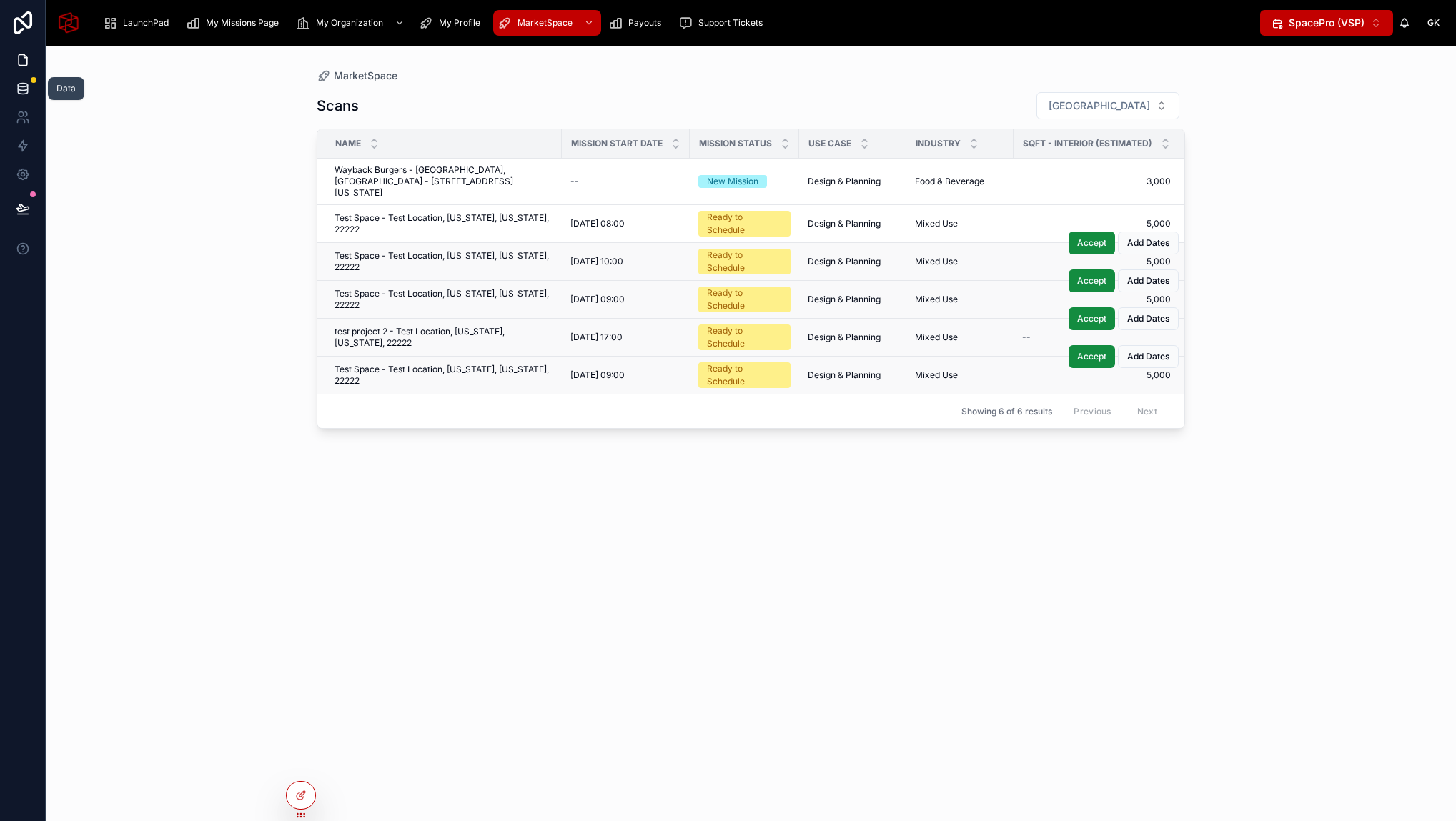
click at [24, 85] on icon at bounding box center [23, 88] width 14 height 14
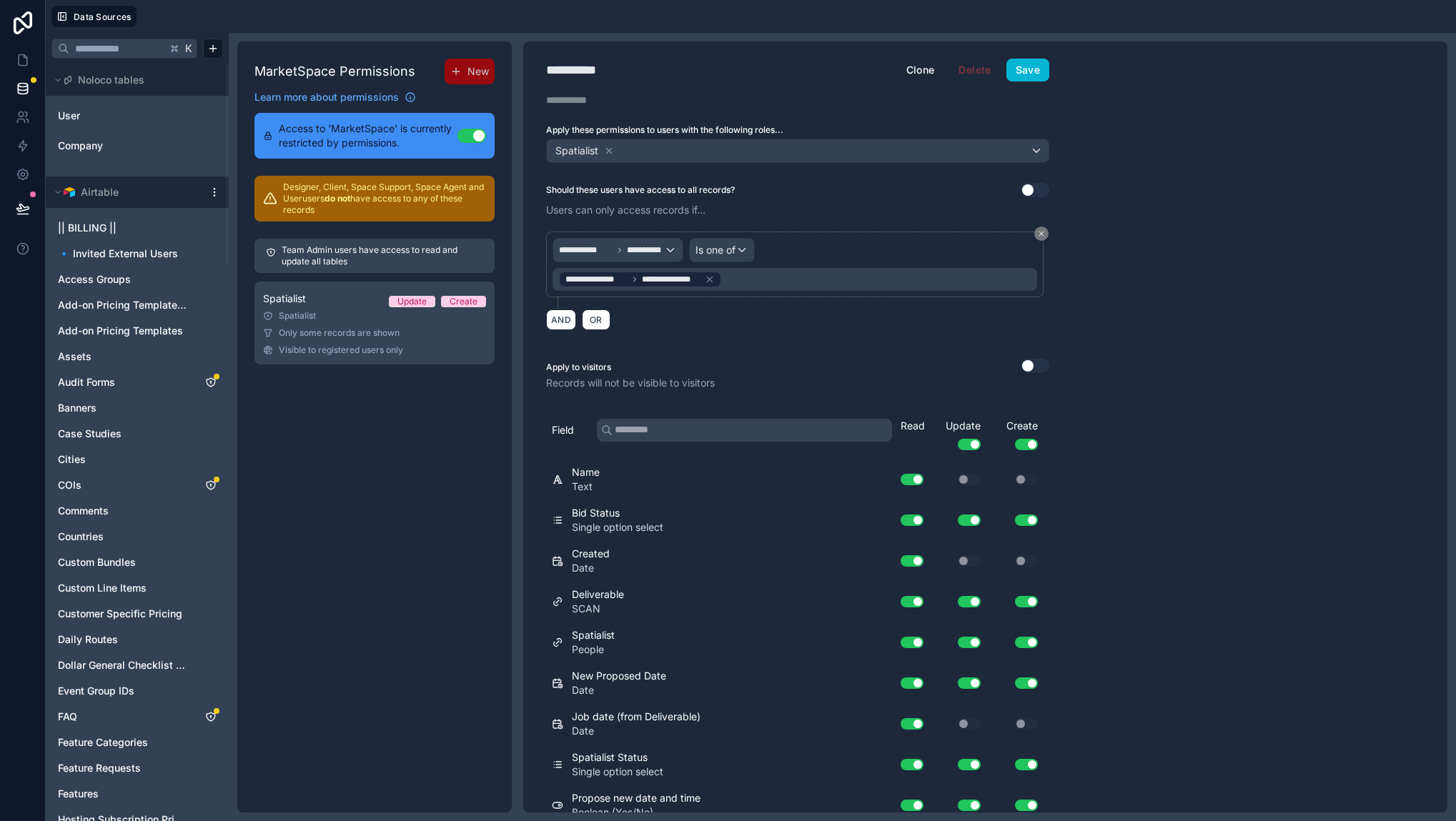
click at [390, 436] on div "MarketSpace Permissions New Learn more about permissions Access to 'MarketSpace…" at bounding box center [374, 427] width 274 height 771
click at [671, 335] on div "**********" at bounding box center [797, 281] width 503 height 115
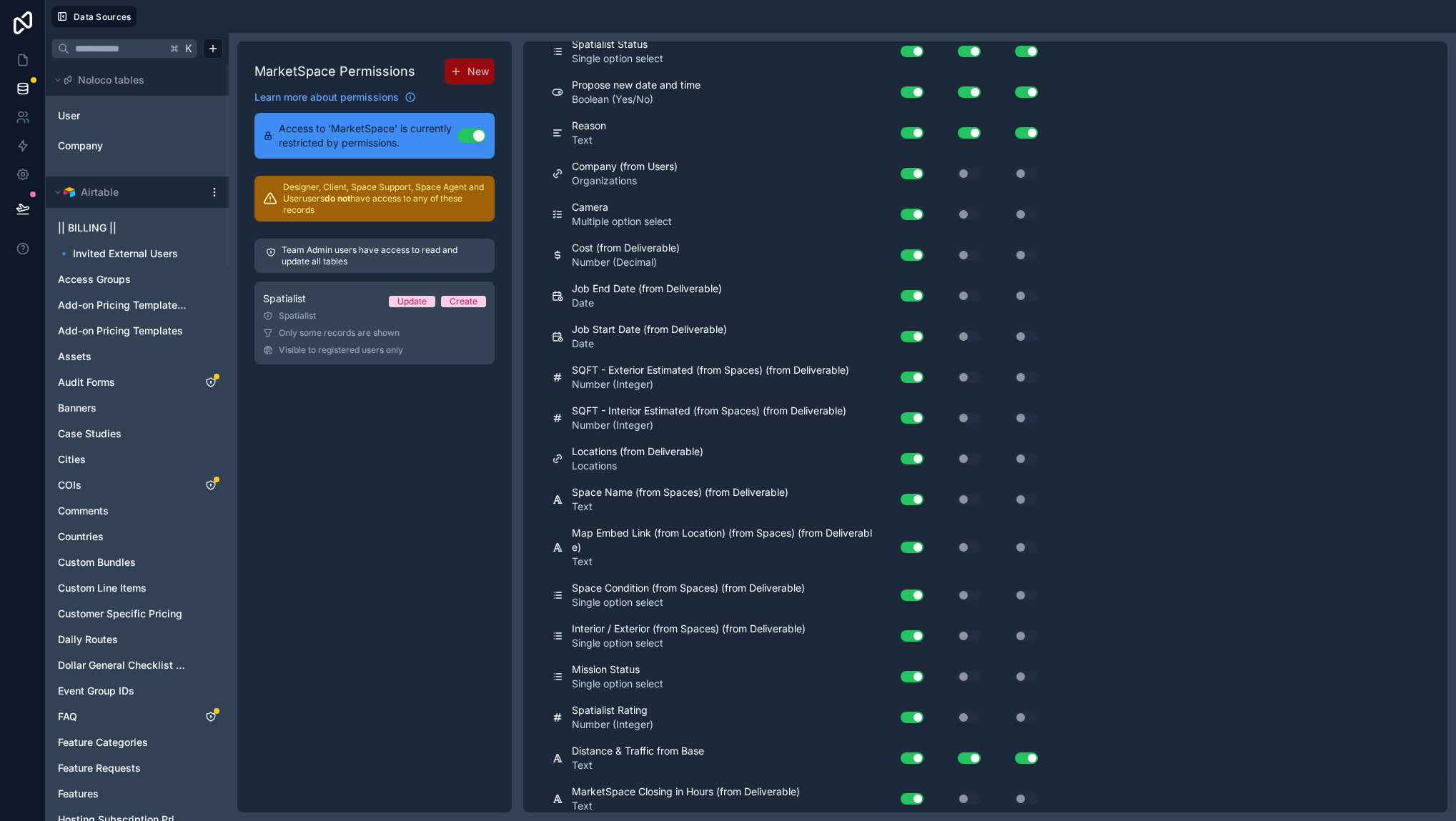
scroll to position [842, 0]
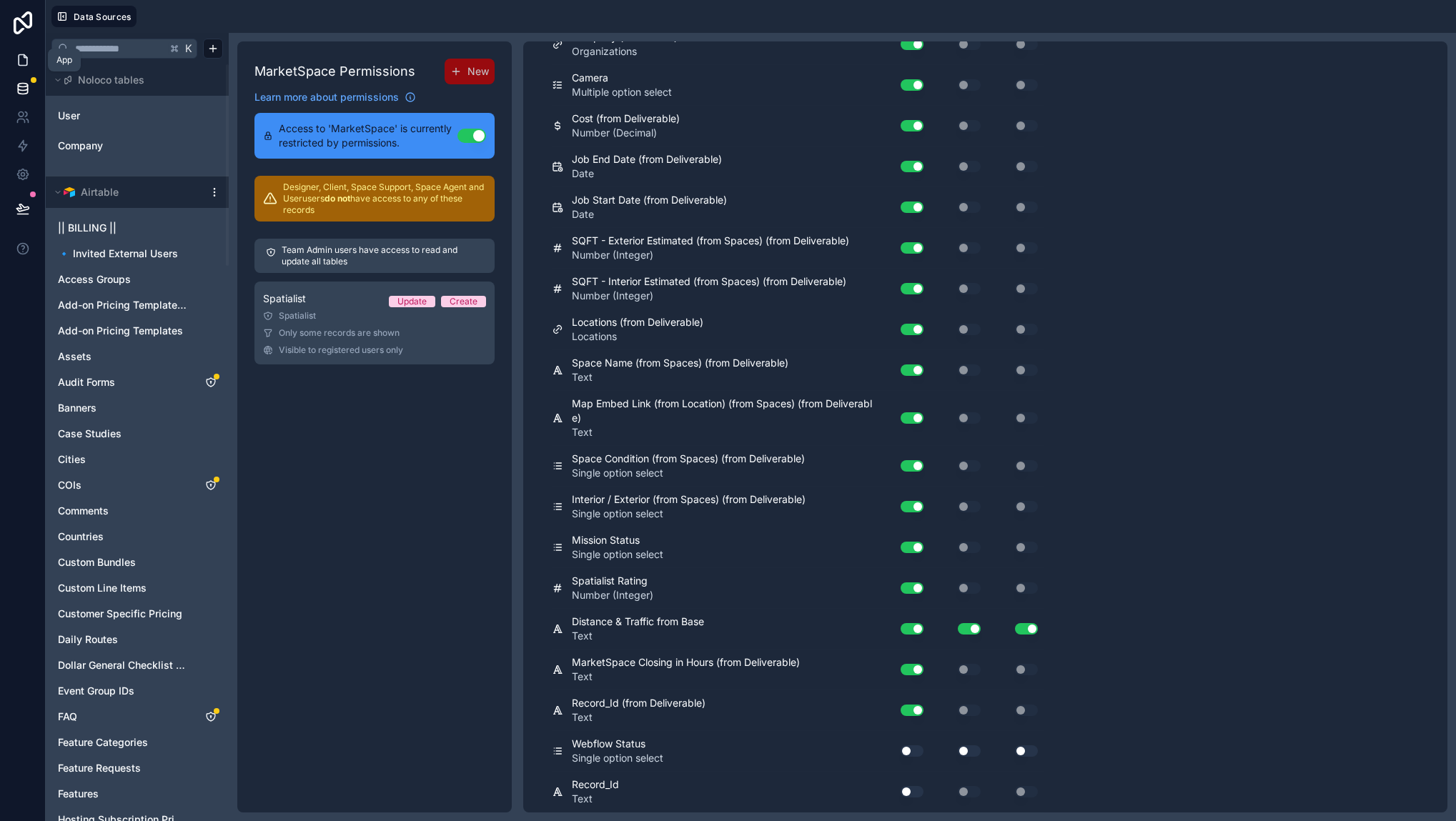
click at [20, 61] on icon at bounding box center [23, 59] width 14 height 14
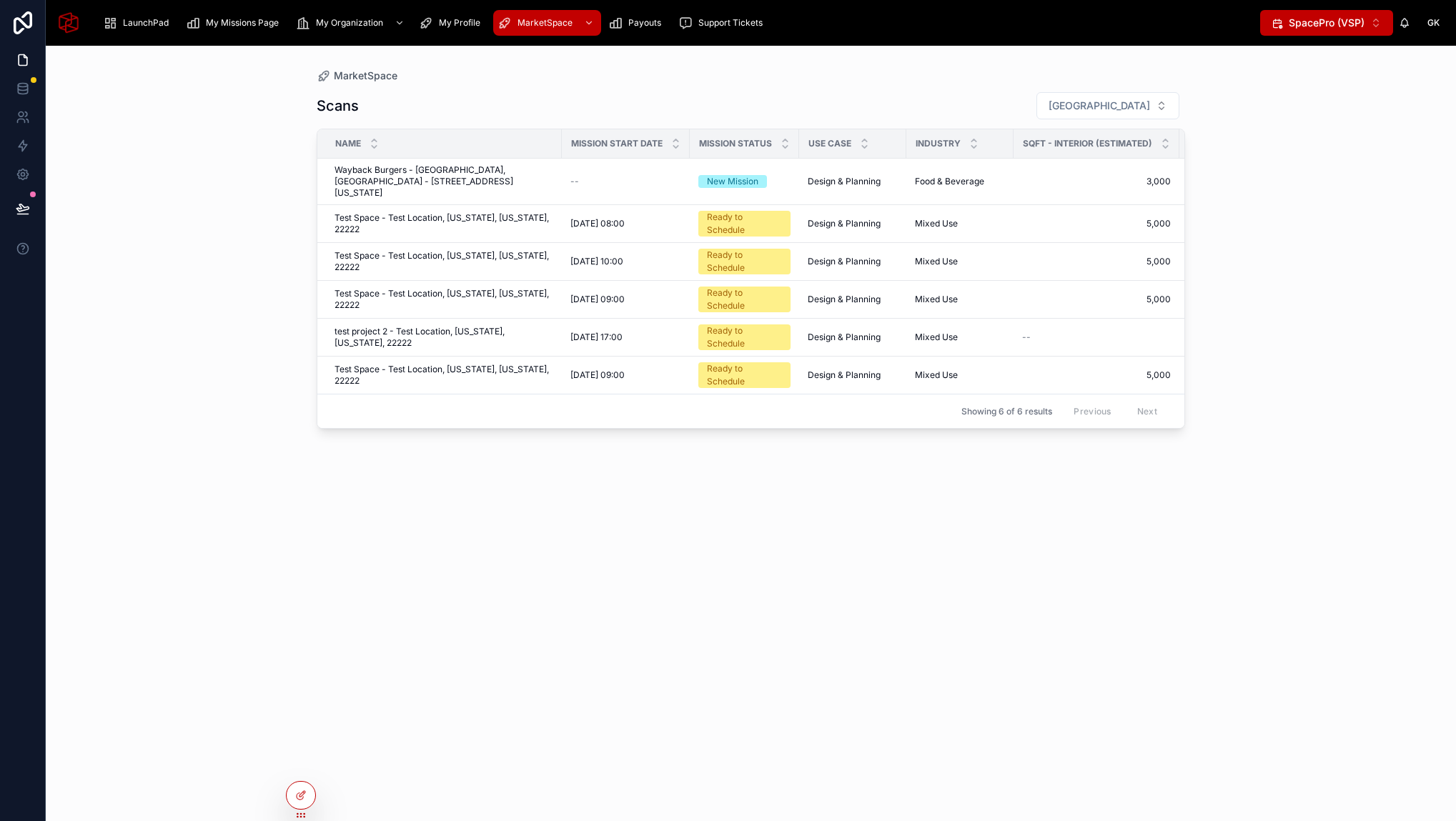
click at [831, 541] on div "Scans Filter City Name Mission Start Date Mission Status Use Case Industry SQFT…" at bounding box center [750, 444] width 868 height 721
click at [822, 539] on div "Scans Filter City Name Mission Start Date Mission Status Use Case Industry SQFT…" at bounding box center [750, 444] width 868 height 721
click at [471, 364] on span "Test Space - Test Location, [US_STATE], [US_STATE], 22222" at bounding box center [444, 375] width 219 height 23
click at [1139, 351] on span "Add Dates" at bounding box center [1148, 356] width 42 height 11
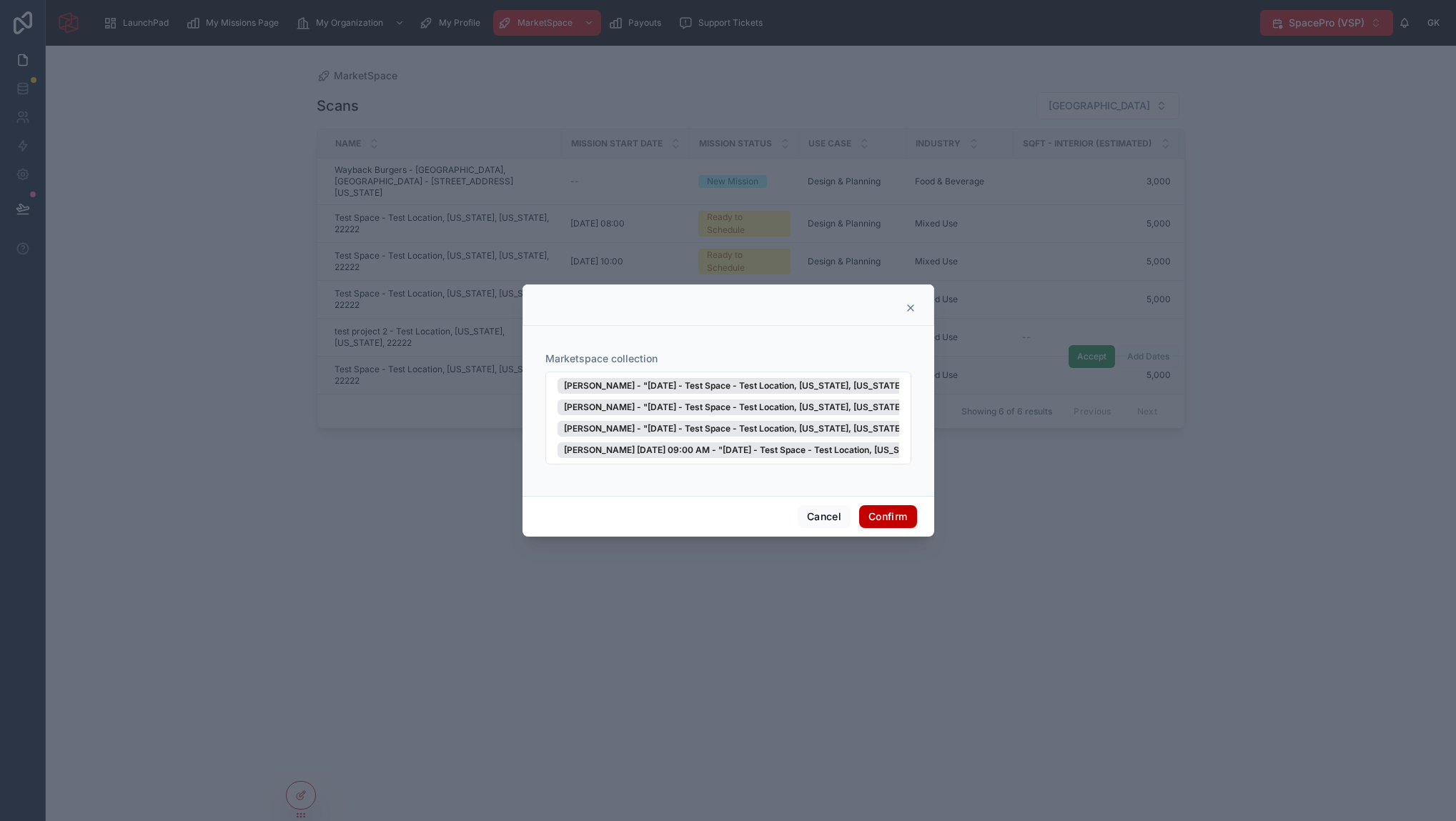
click at [660, 340] on div "Marketspace collection Basm Mohsen - "September 8, 2025 - Test Space - Test Loc…" at bounding box center [728, 408] width 378 height 153
click at [912, 307] on icon at bounding box center [910, 307] width 11 height 11
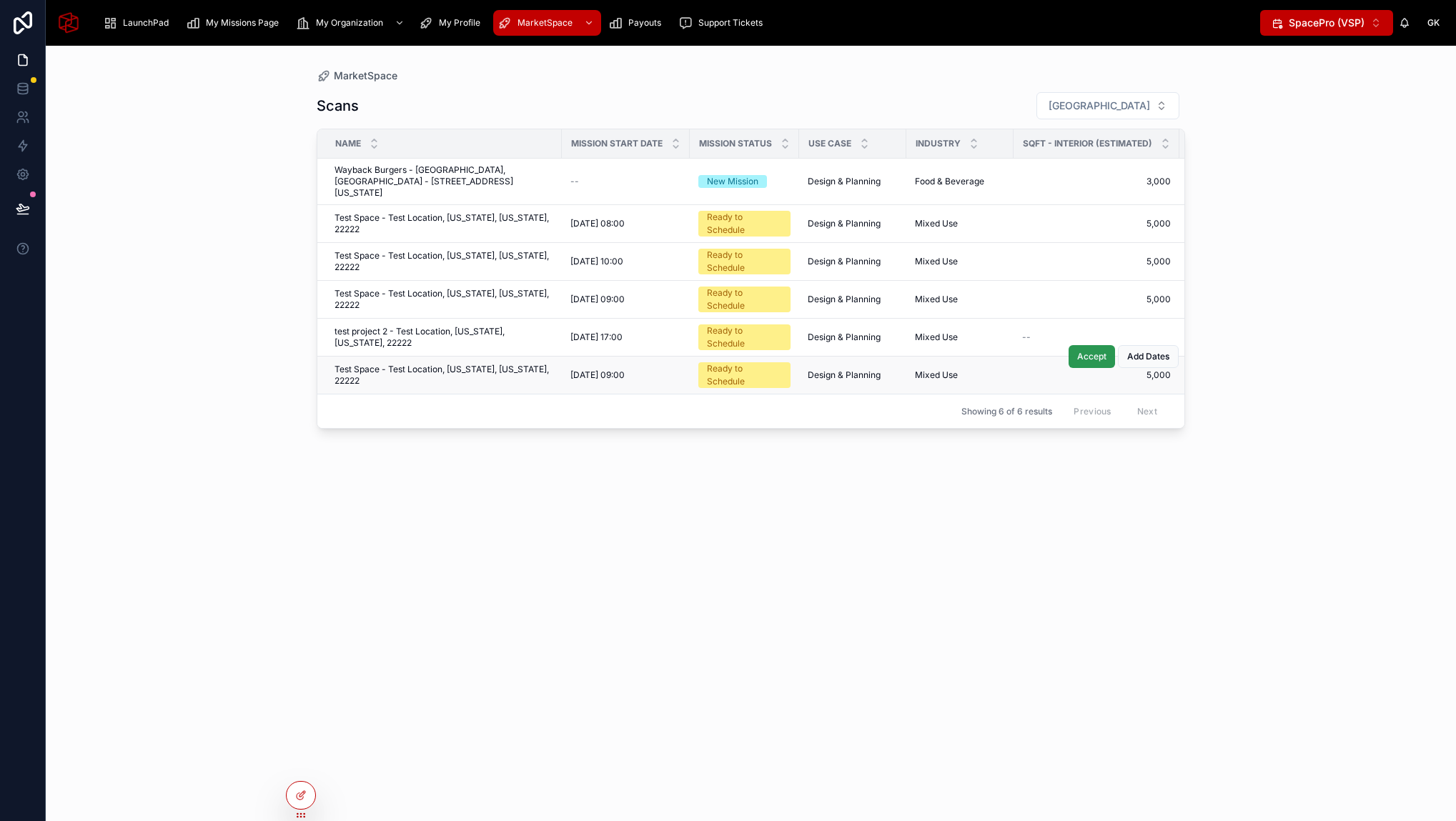
click at [1094, 351] on button "Accept" at bounding box center [1091, 356] width 47 height 23
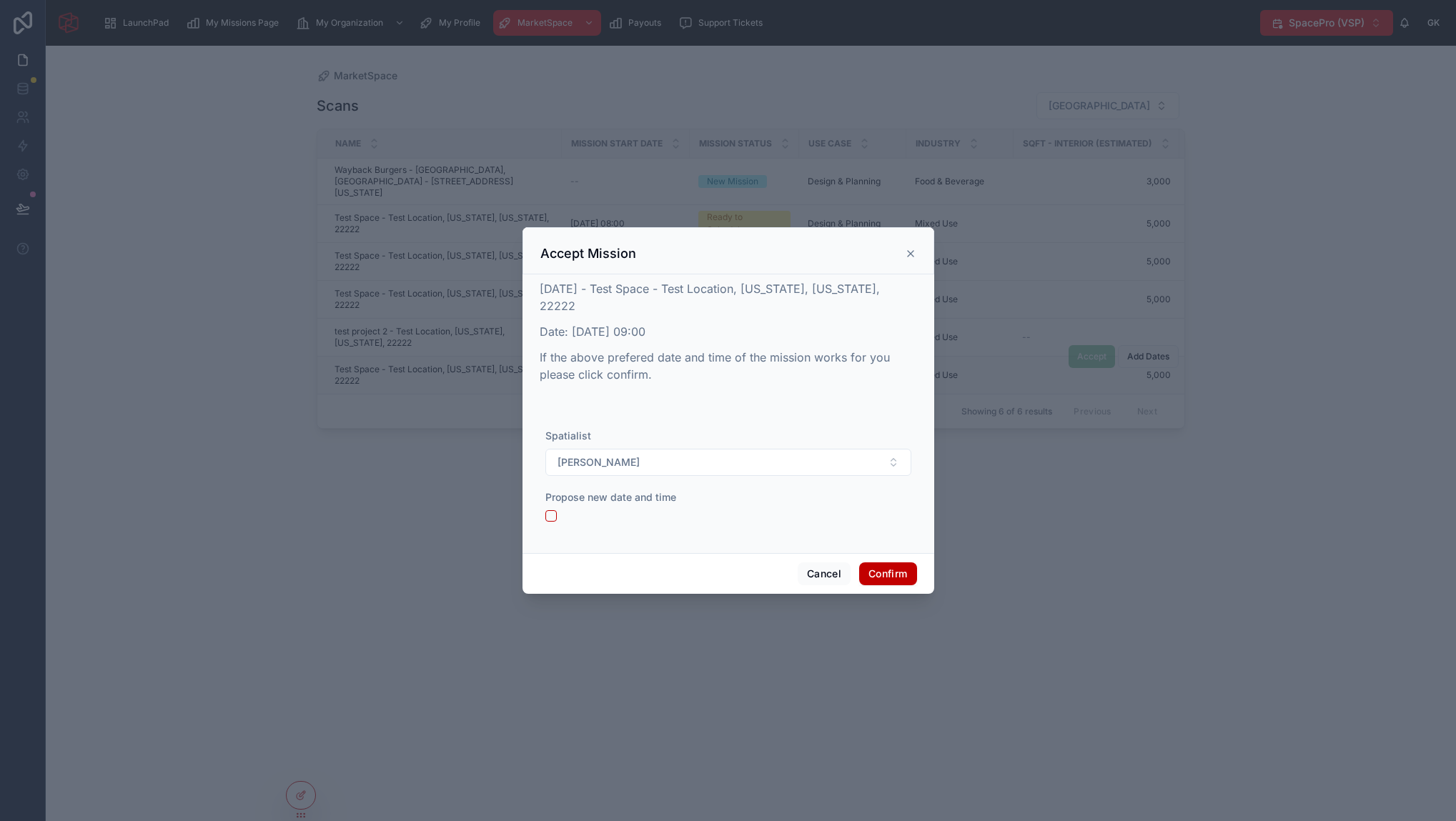
click at [911, 251] on icon at bounding box center [910, 254] width 6 height 6
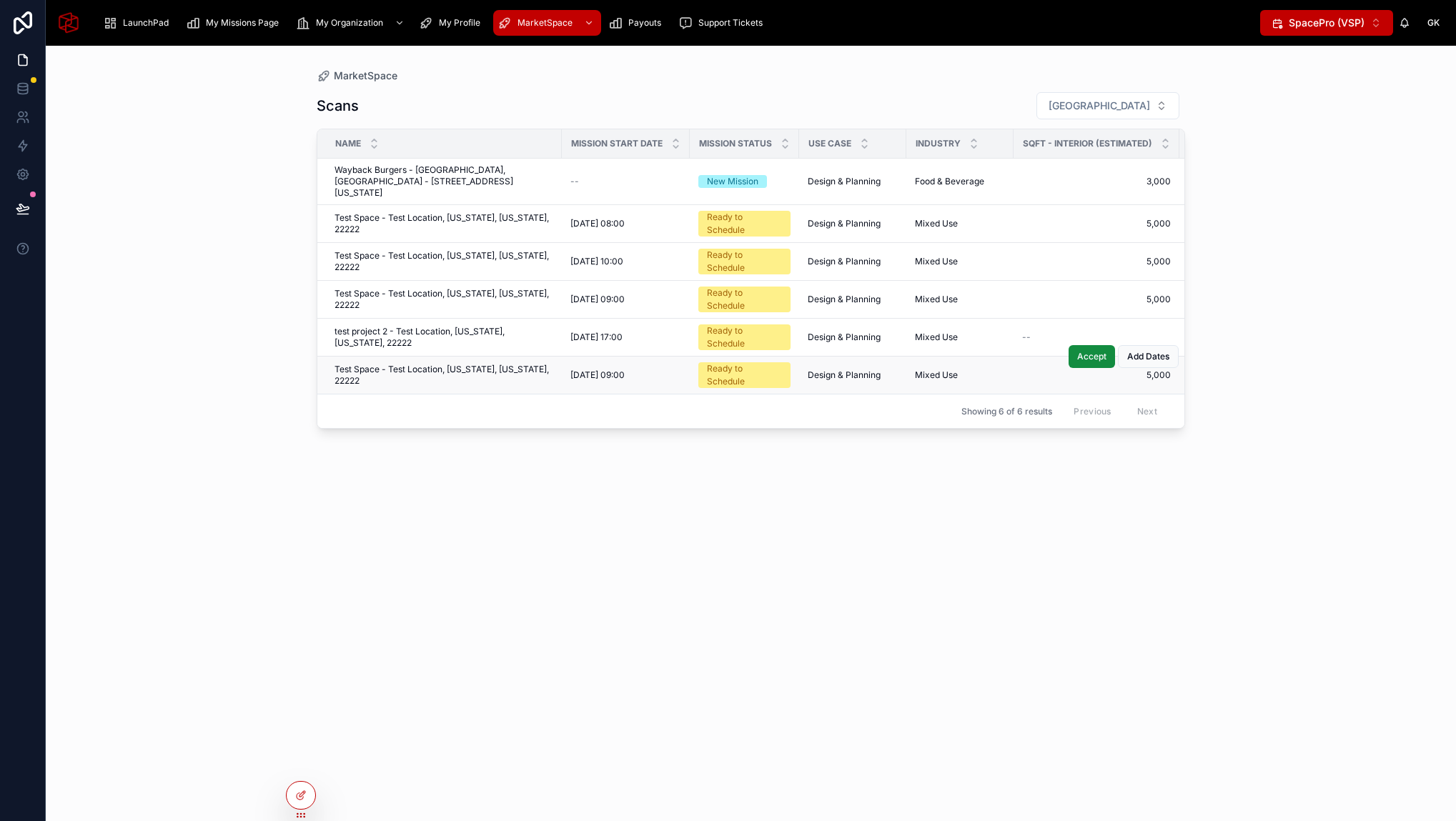
click at [441, 356] on td "Test Space - Test Location, [US_STATE], [US_STATE], 22222 Test Space - Test Loc…" at bounding box center [440, 375] width 244 height 38
click at [442, 364] on span "Test Space - Test Location, [US_STATE], [US_STATE], 22222" at bounding box center [444, 375] width 219 height 23
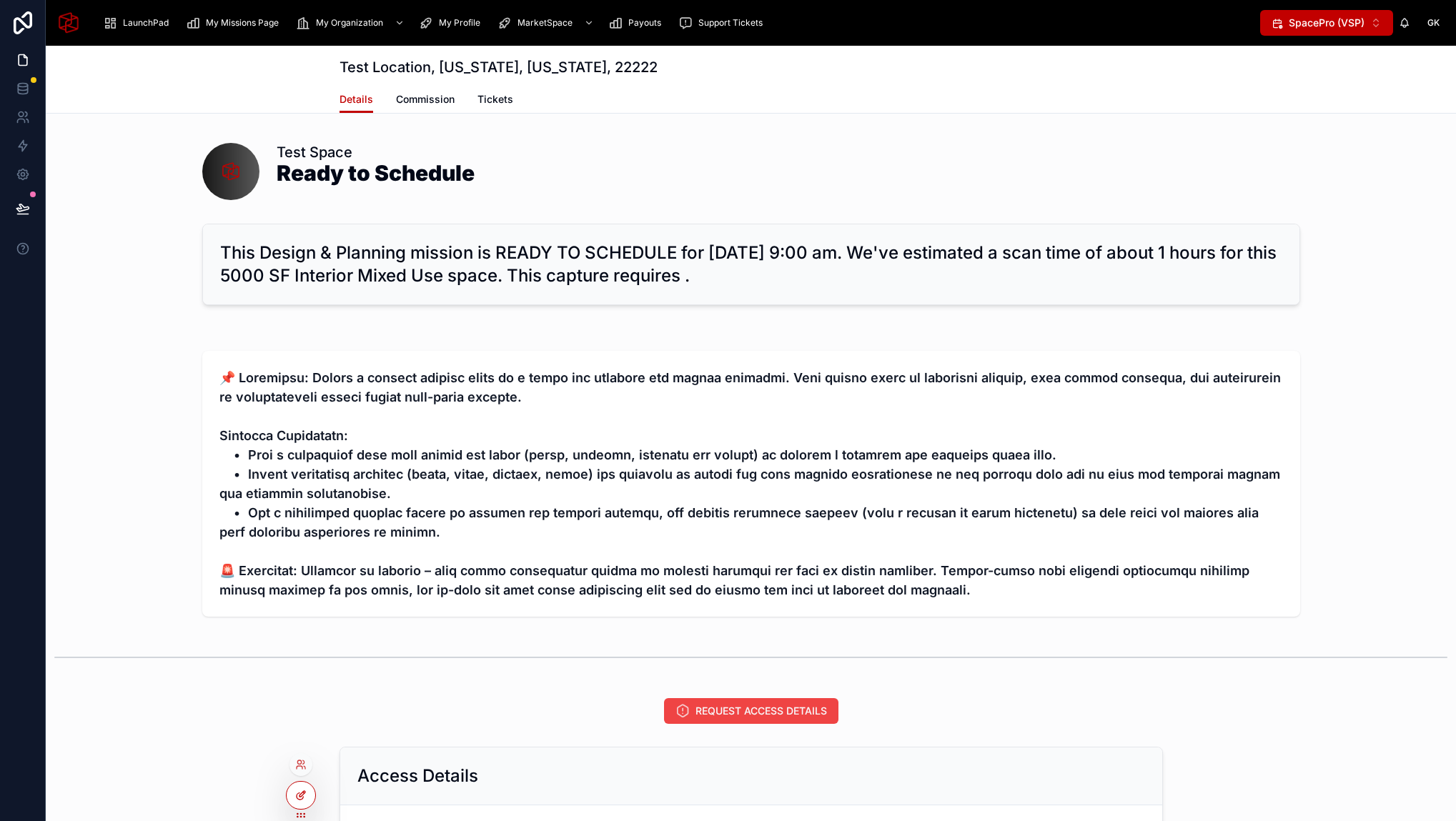
click at [311, 798] on div at bounding box center [301, 795] width 29 height 27
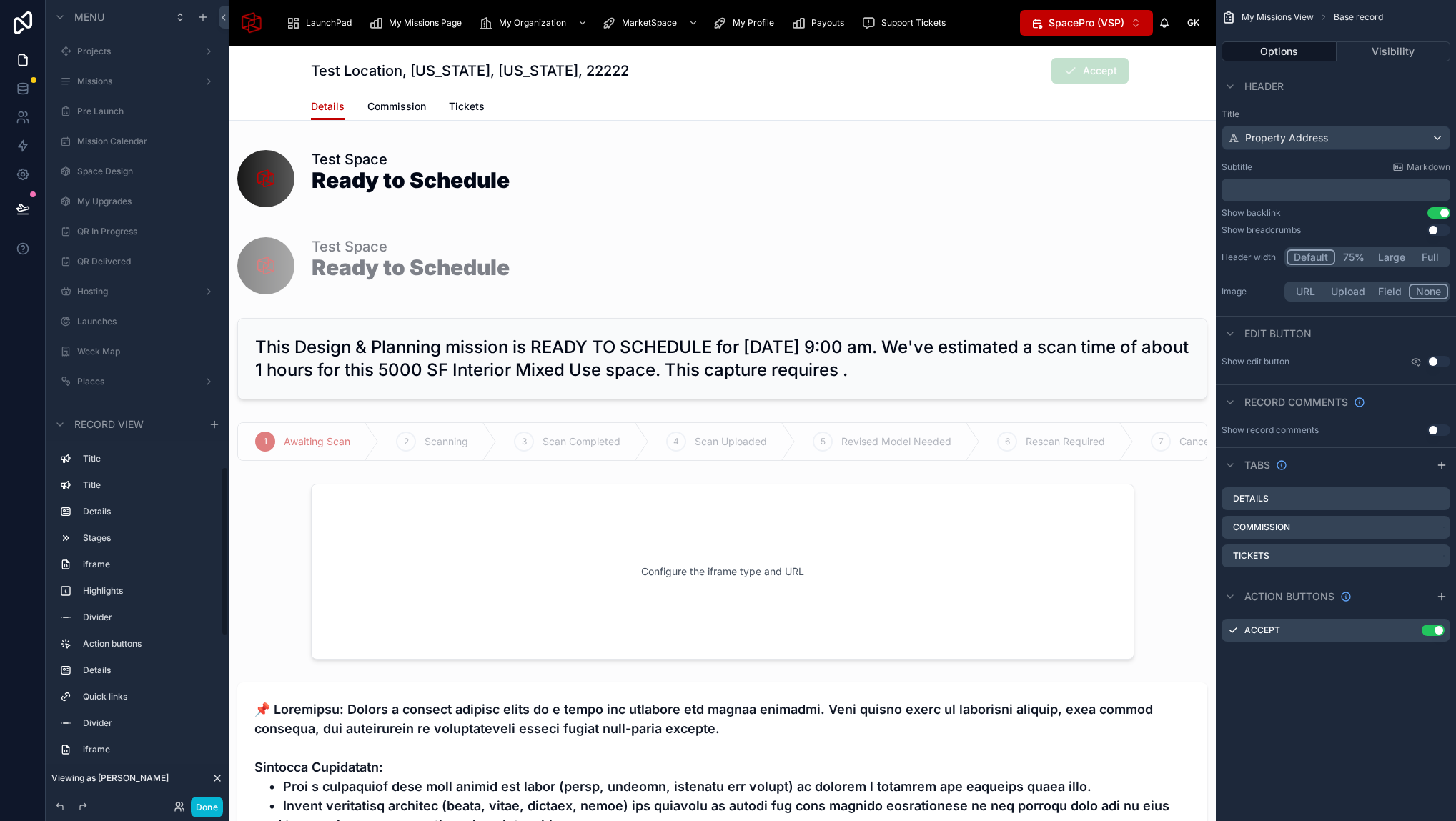
scroll to position [2207, 0]
click at [1442, 465] on icon "scrollable content" at bounding box center [1442, 465] width 7 height 0
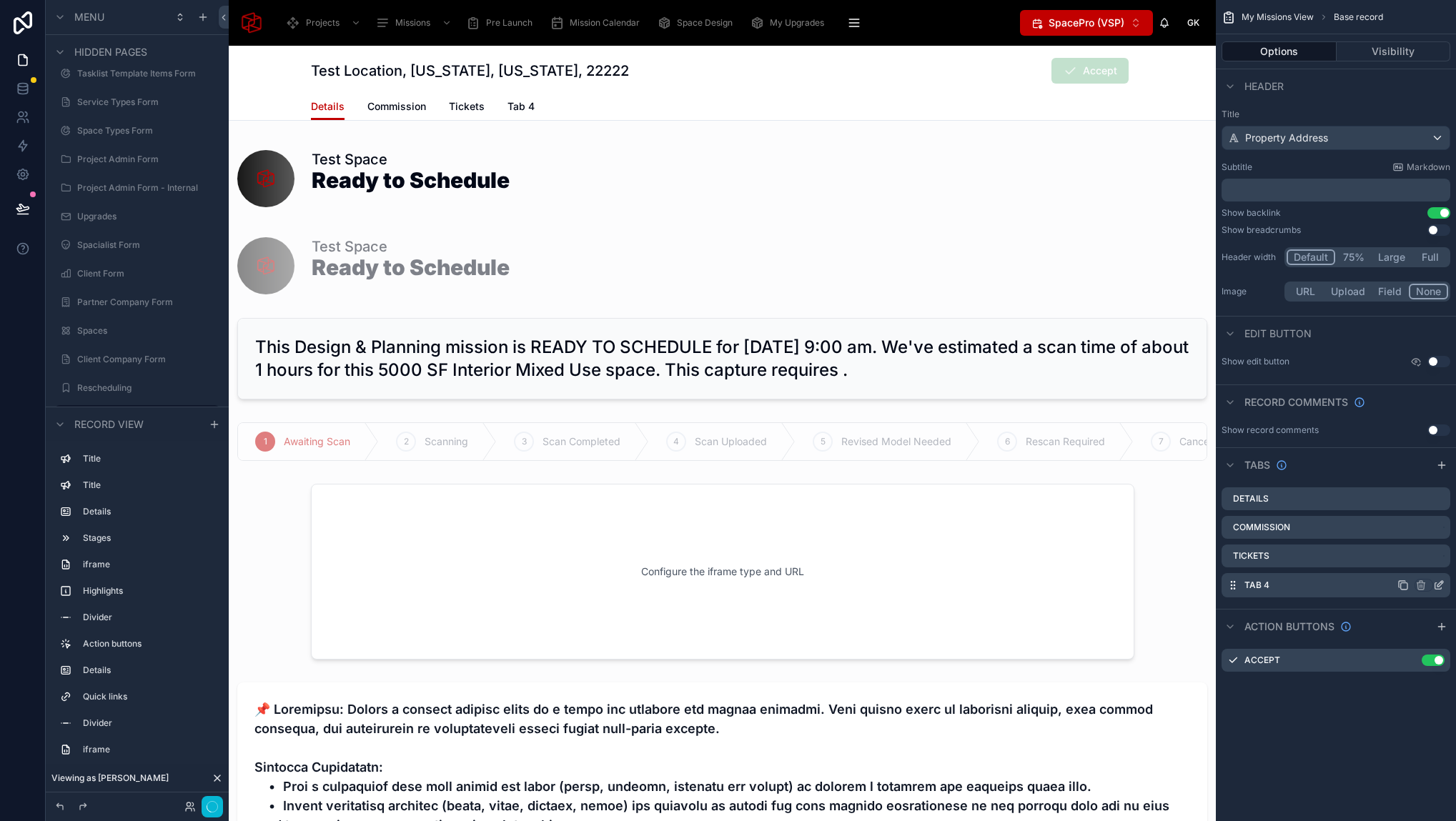
click at [1440, 584] on icon "scrollable content" at bounding box center [1440, 584] width 6 height 6
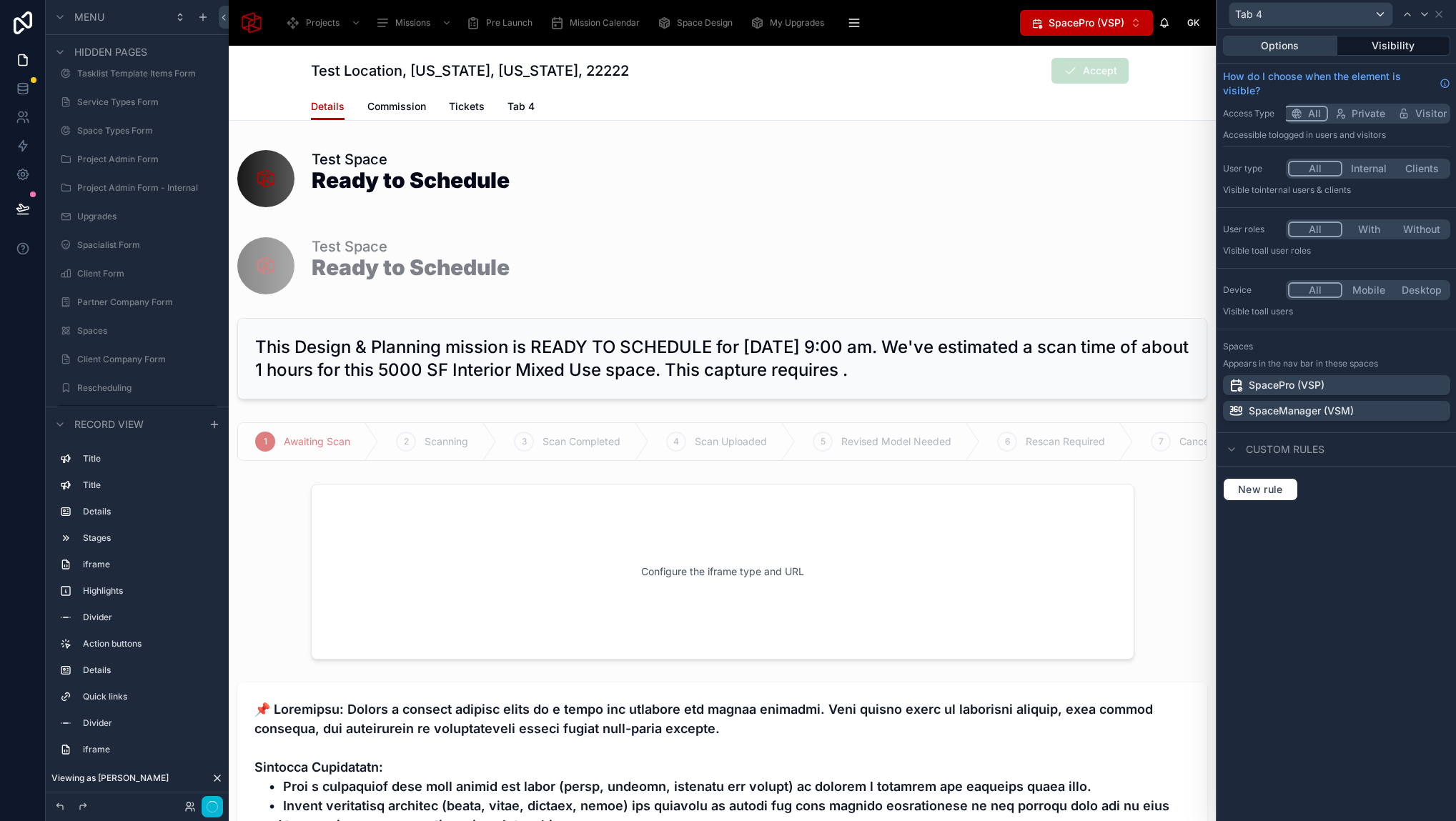
click at [1299, 43] on button "Options" at bounding box center [1280, 46] width 115 height 20
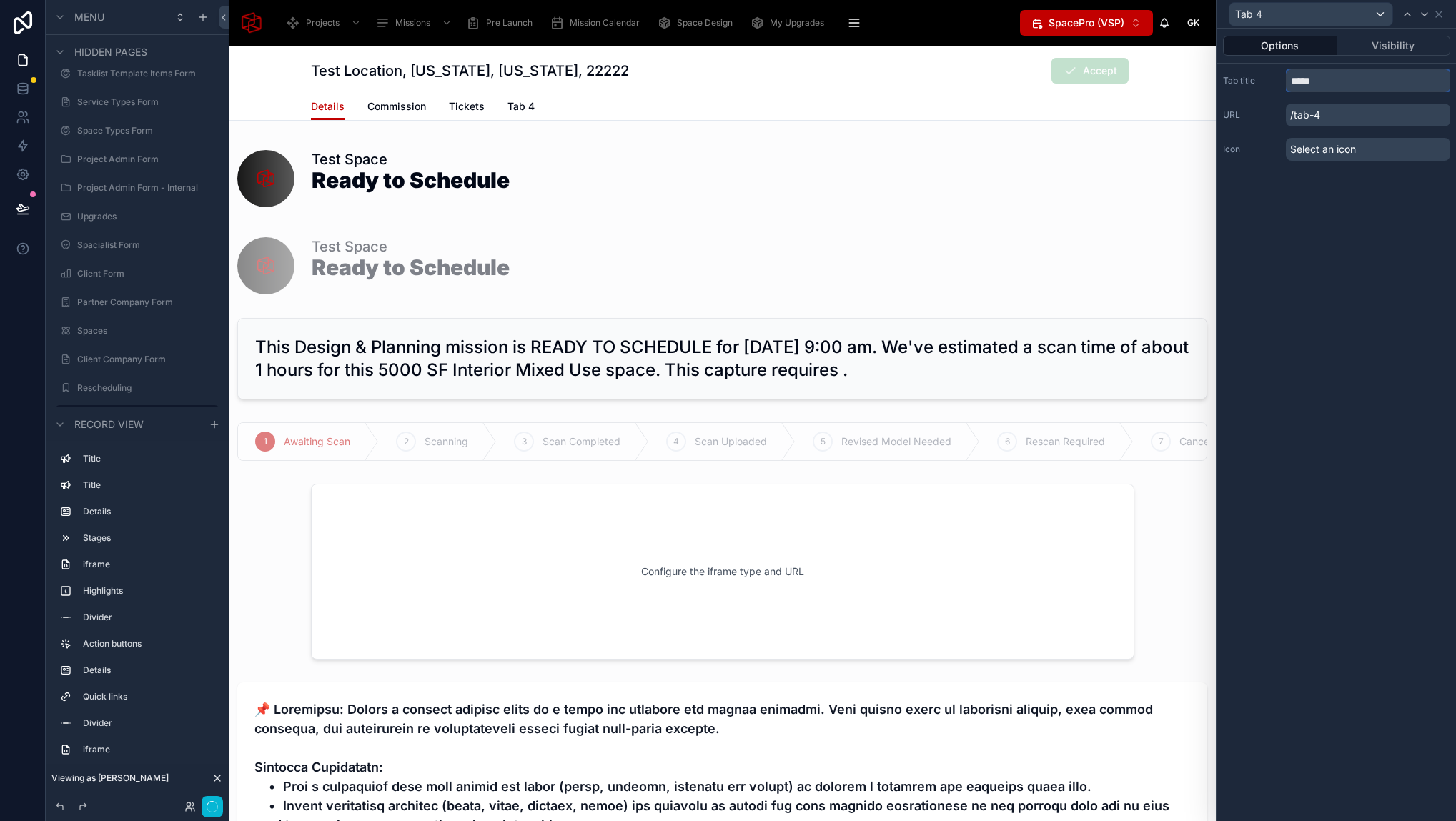
click at [1331, 84] on input "*****" at bounding box center [1368, 81] width 165 height 23
click at [1338, 81] on input "**********" at bounding box center [1368, 81] width 165 height 23
click at [1318, 81] on input "**********" at bounding box center [1368, 81] width 165 height 23
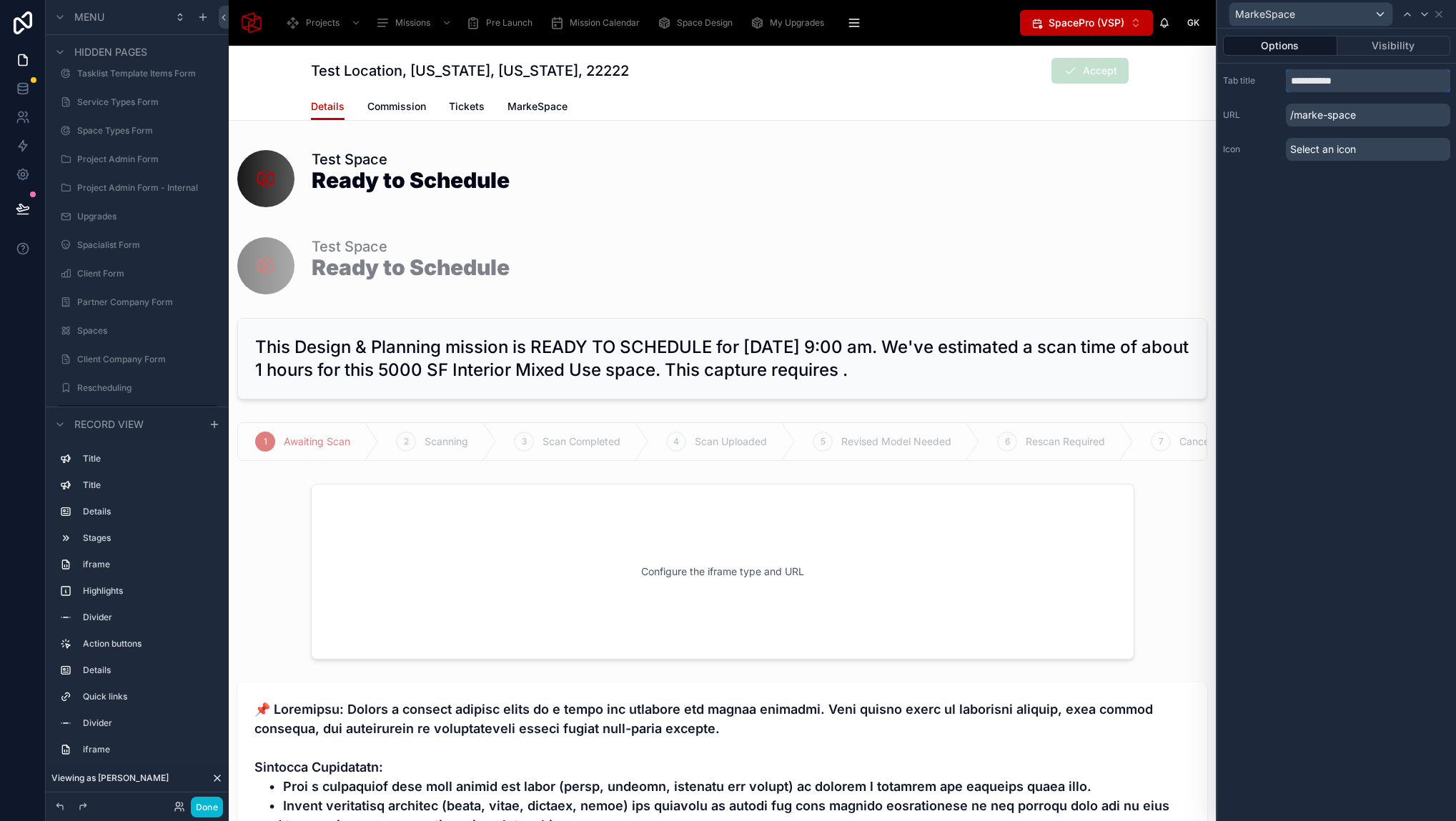
click at [1376, 75] on input "**********" at bounding box center [1368, 81] width 165 height 23
type input "**********"
click at [540, 104] on span "MarketSpace" at bounding box center [539, 106] width 64 height 14
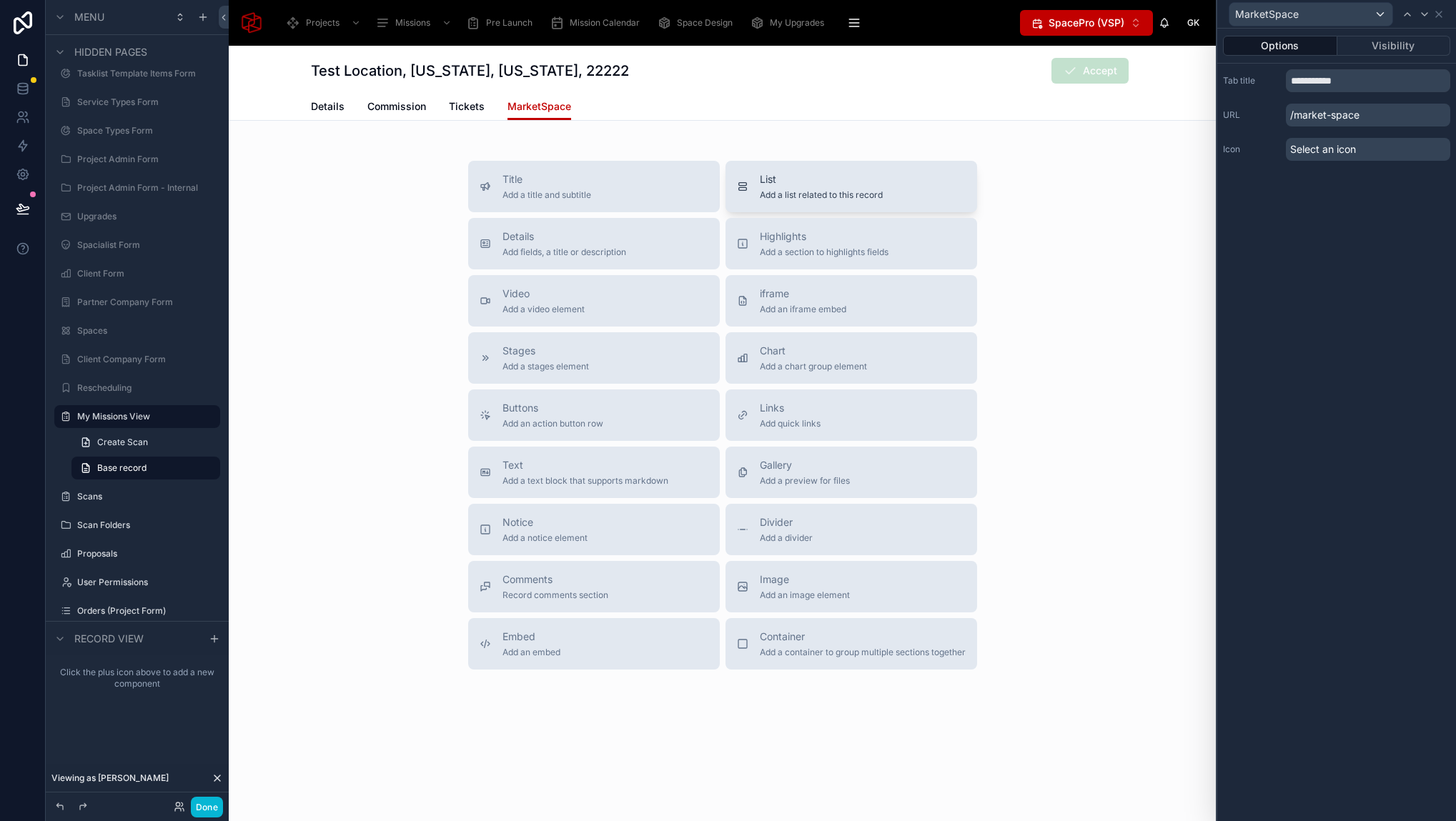
click at [767, 175] on span "List" at bounding box center [820, 179] width 123 height 14
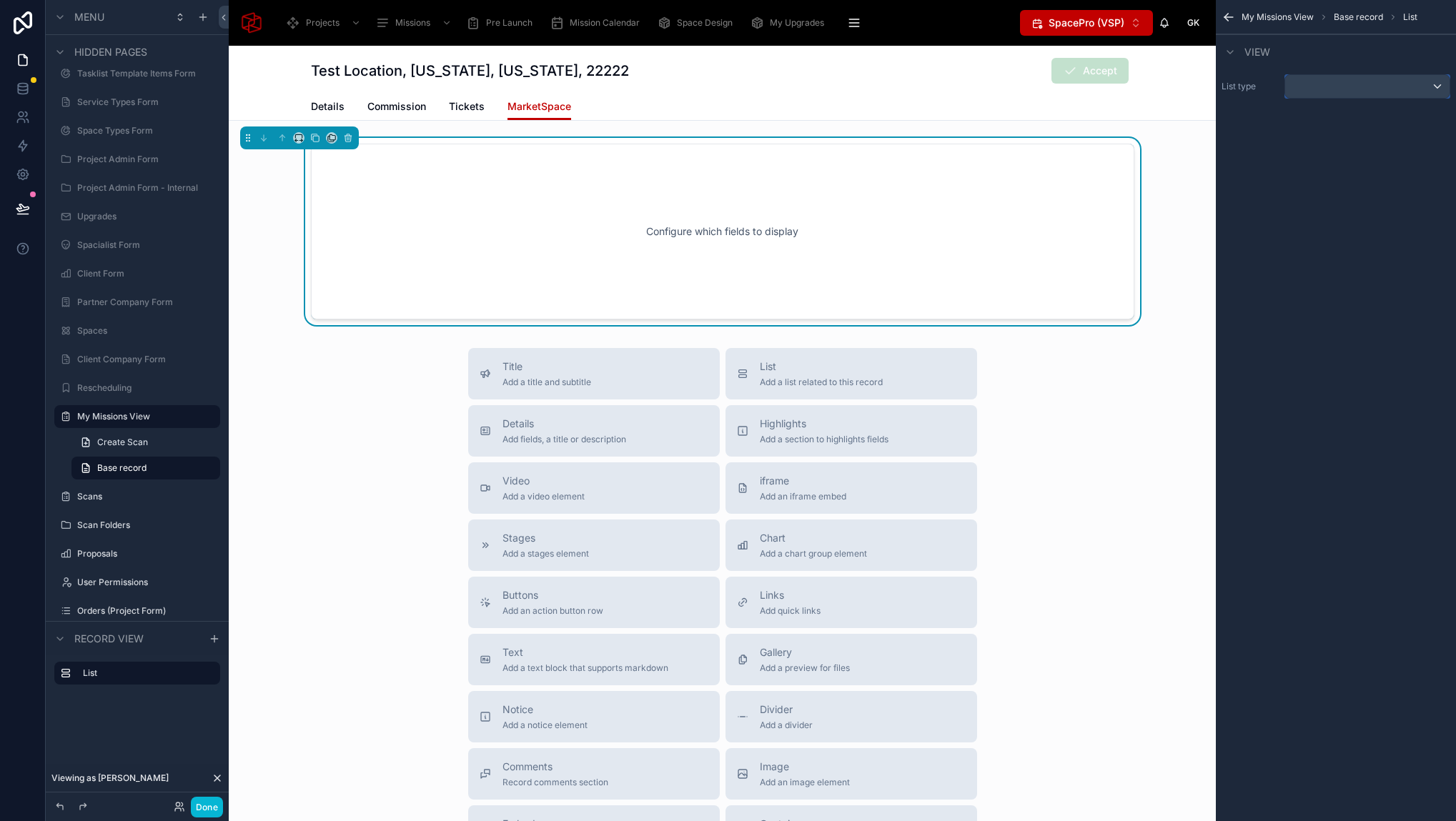
click at [1326, 86] on div "scrollable content" at bounding box center [1367, 86] width 165 height 23
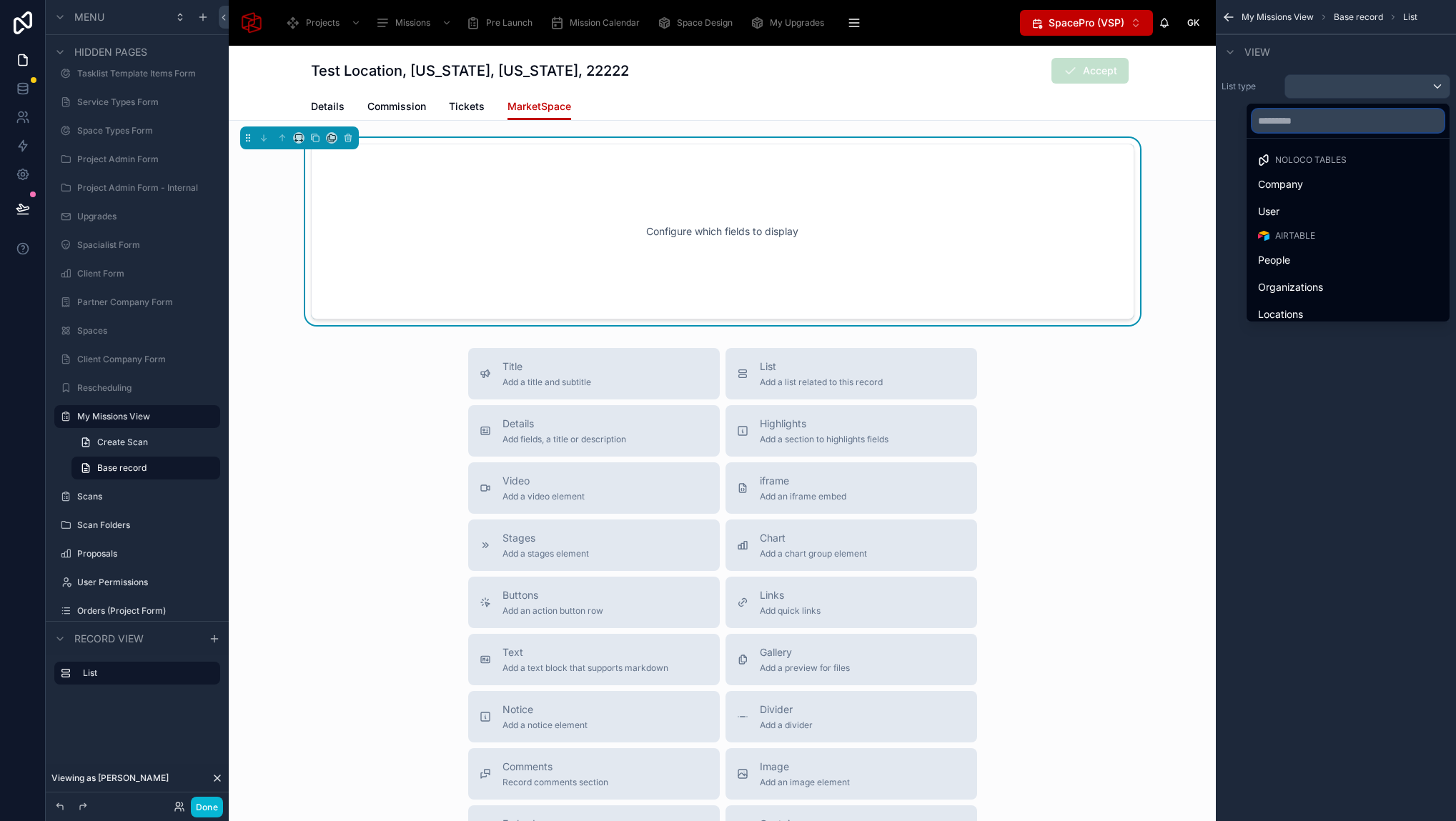
click at [1333, 127] on input "text" at bounding box center [1348, 120] width 192 height 23
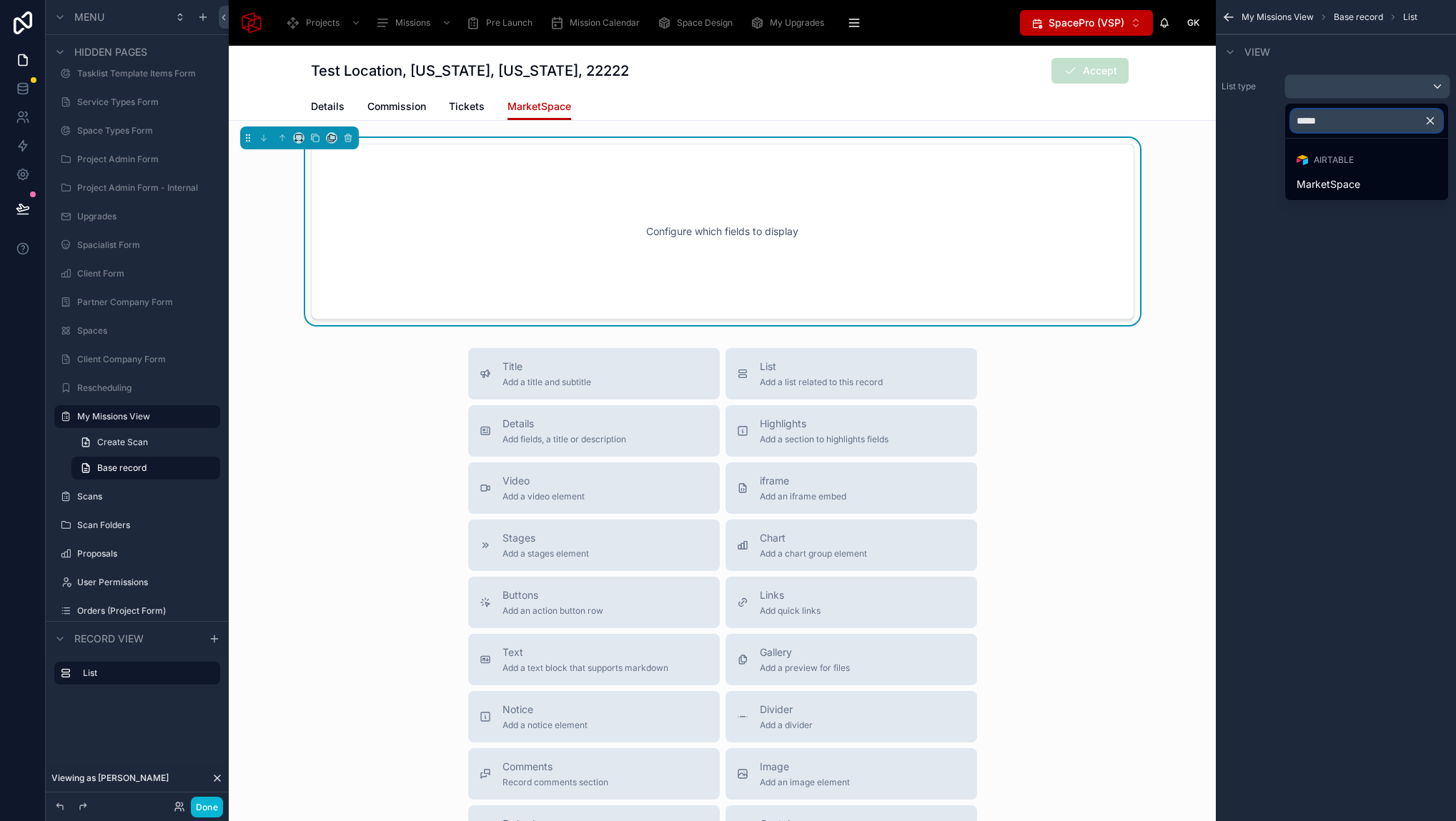
type input "******"
click at [1343, 191] on span "MarketSpace" at bounding box center [1328, 184] width 64 height 17
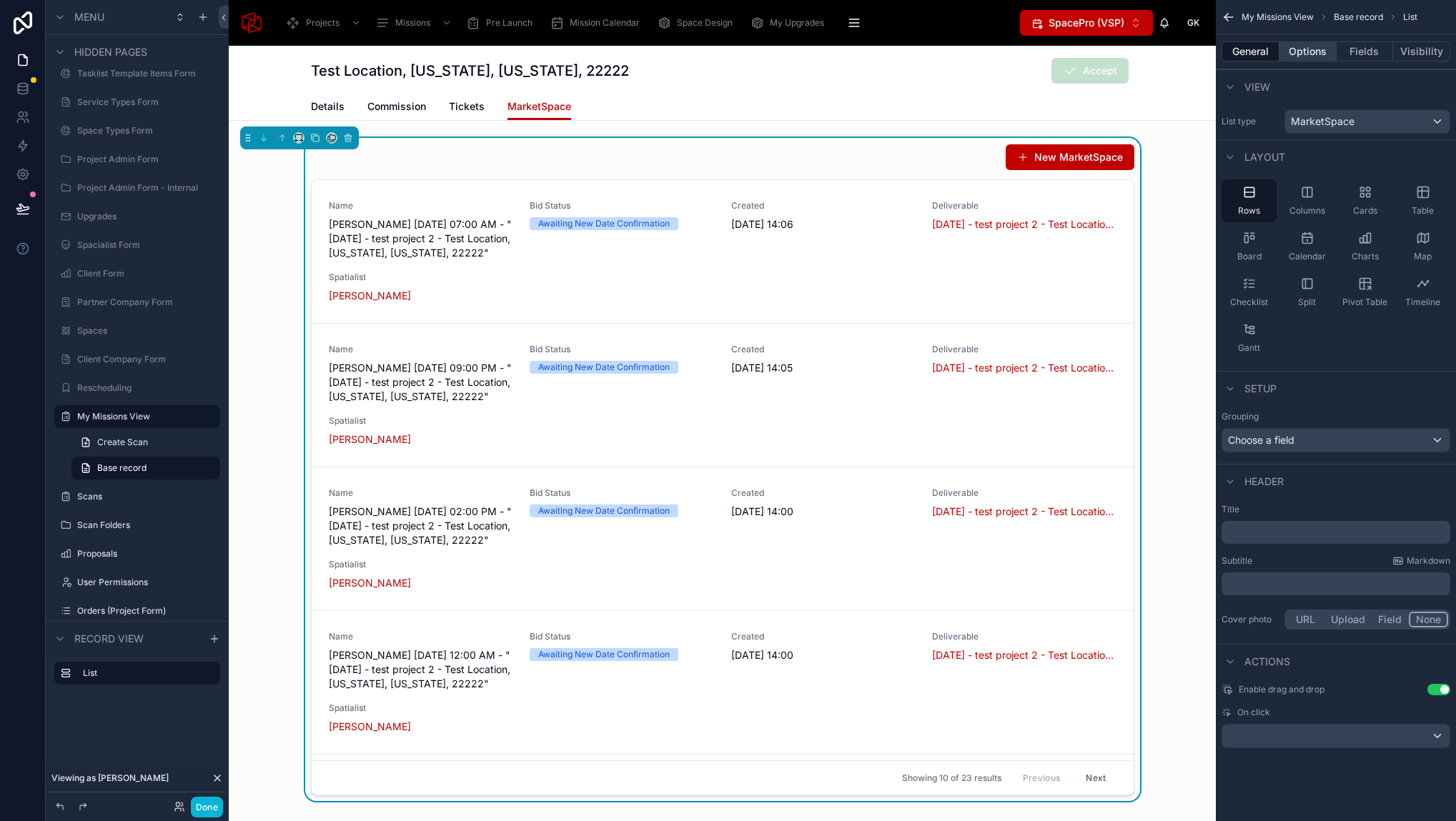
click at [1316, 50] on button "Options" at bounding box center [1308, 52] width 57 height 20
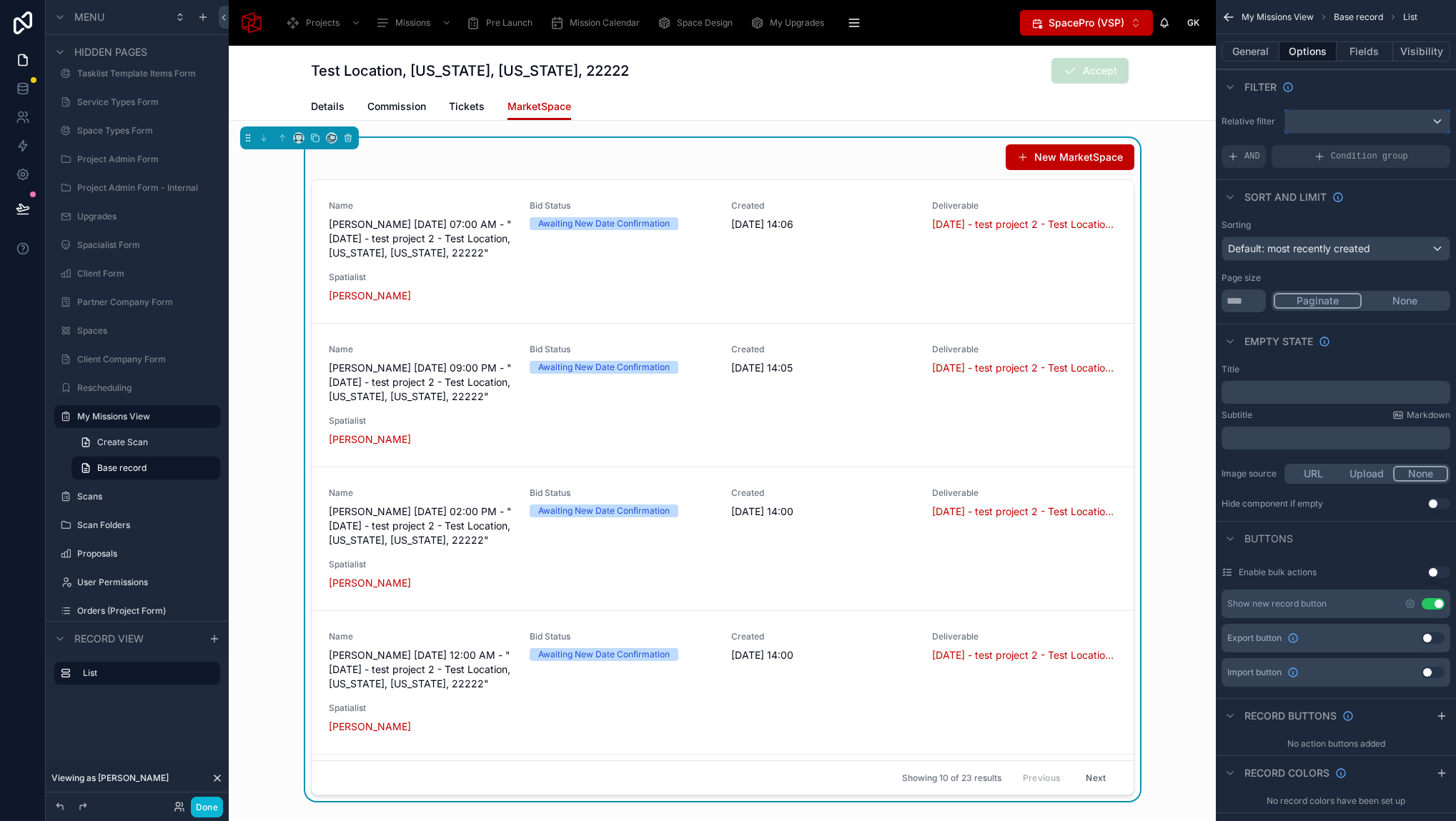
click at [1340, 115] on div "scrollable content" at bounding box center [1367, 121] width 165 height 23
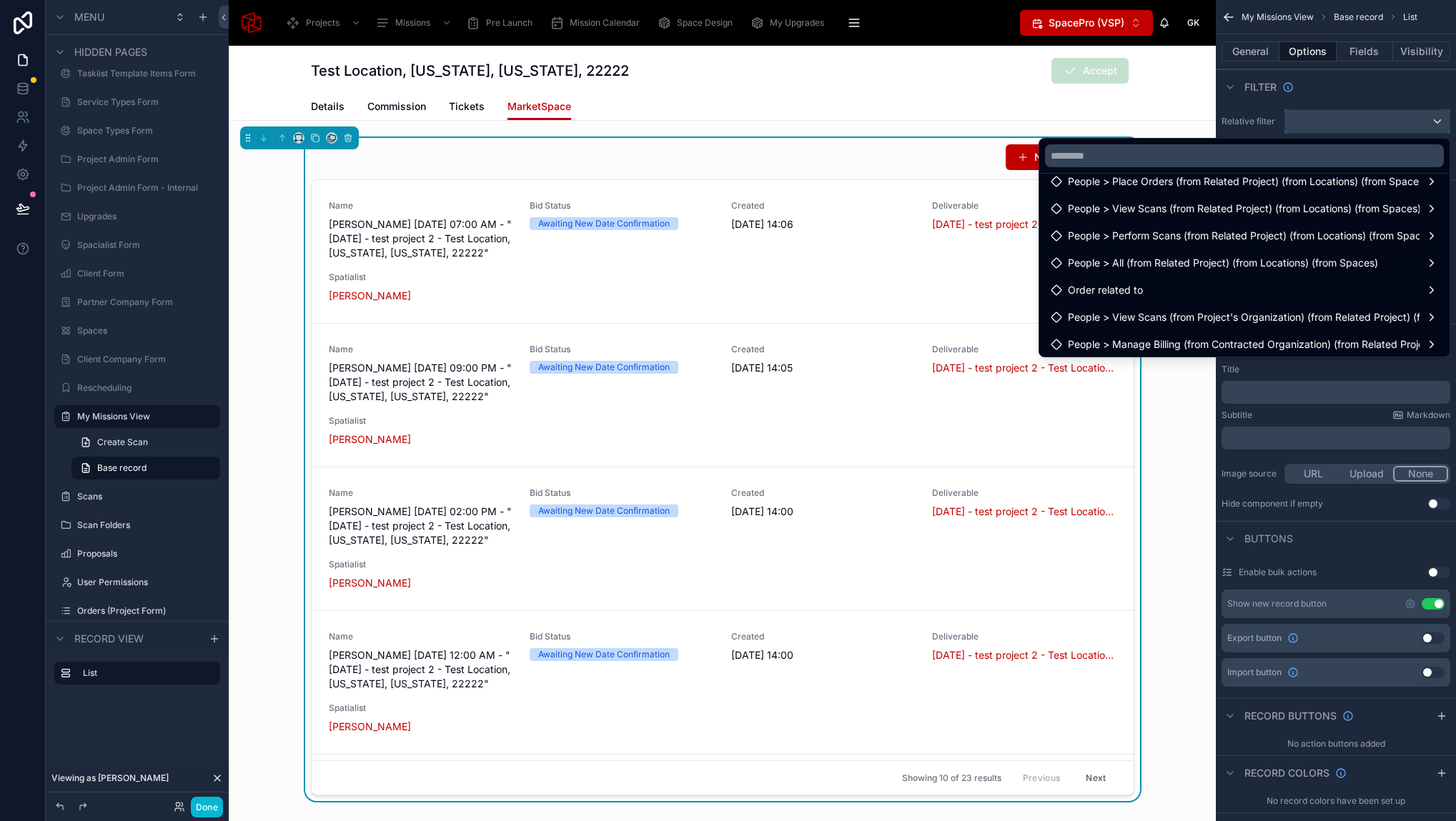
scroll to position [829, 0]
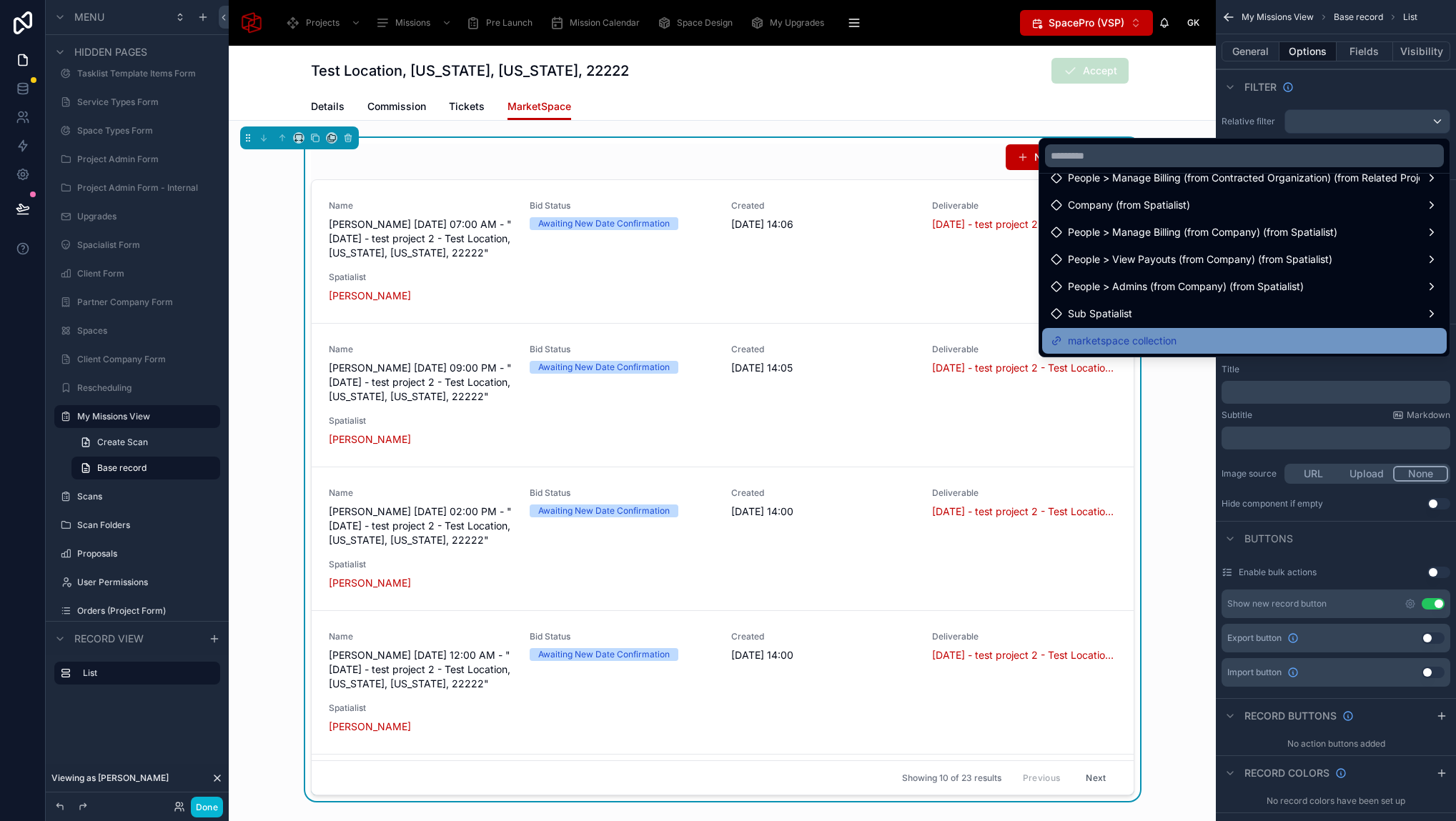
click at [1151, 337] on span "marketspace collection" at bounding box center [1122, 341] width 109 height 17
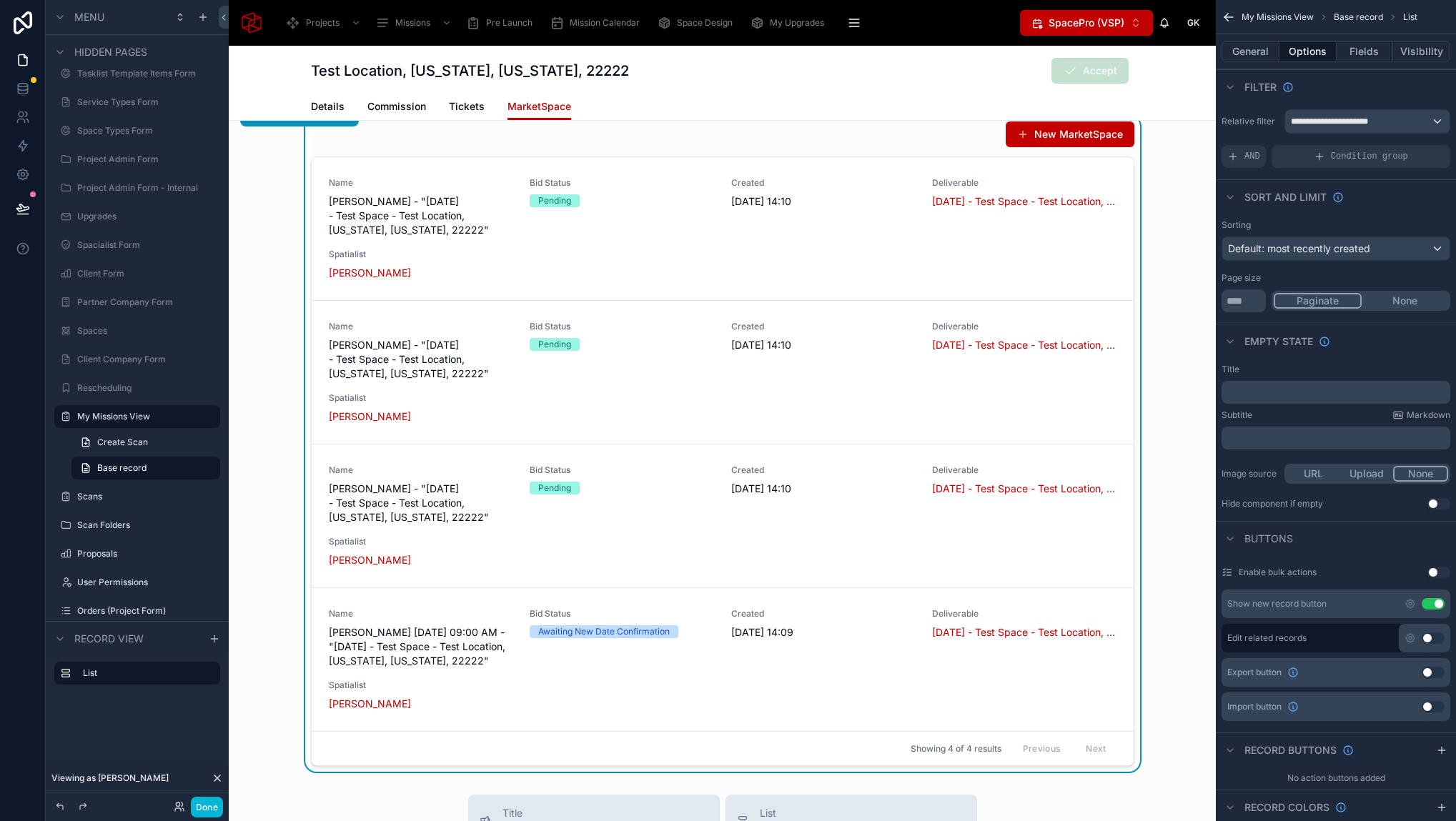
scroll to position [0, 0]
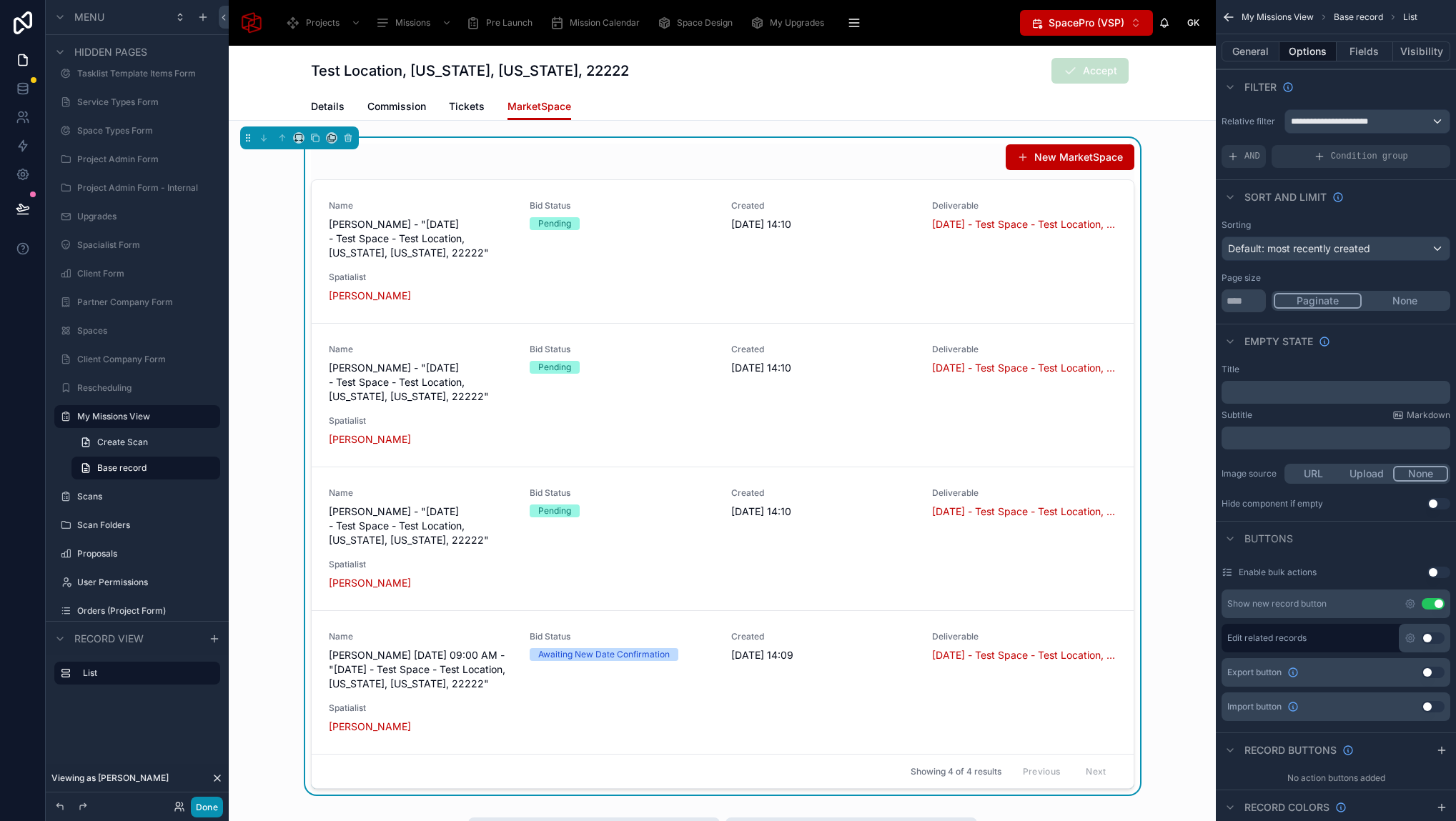
click at [214, 807] on button "Done" at bounding box center [207, 807] width 32 height 20
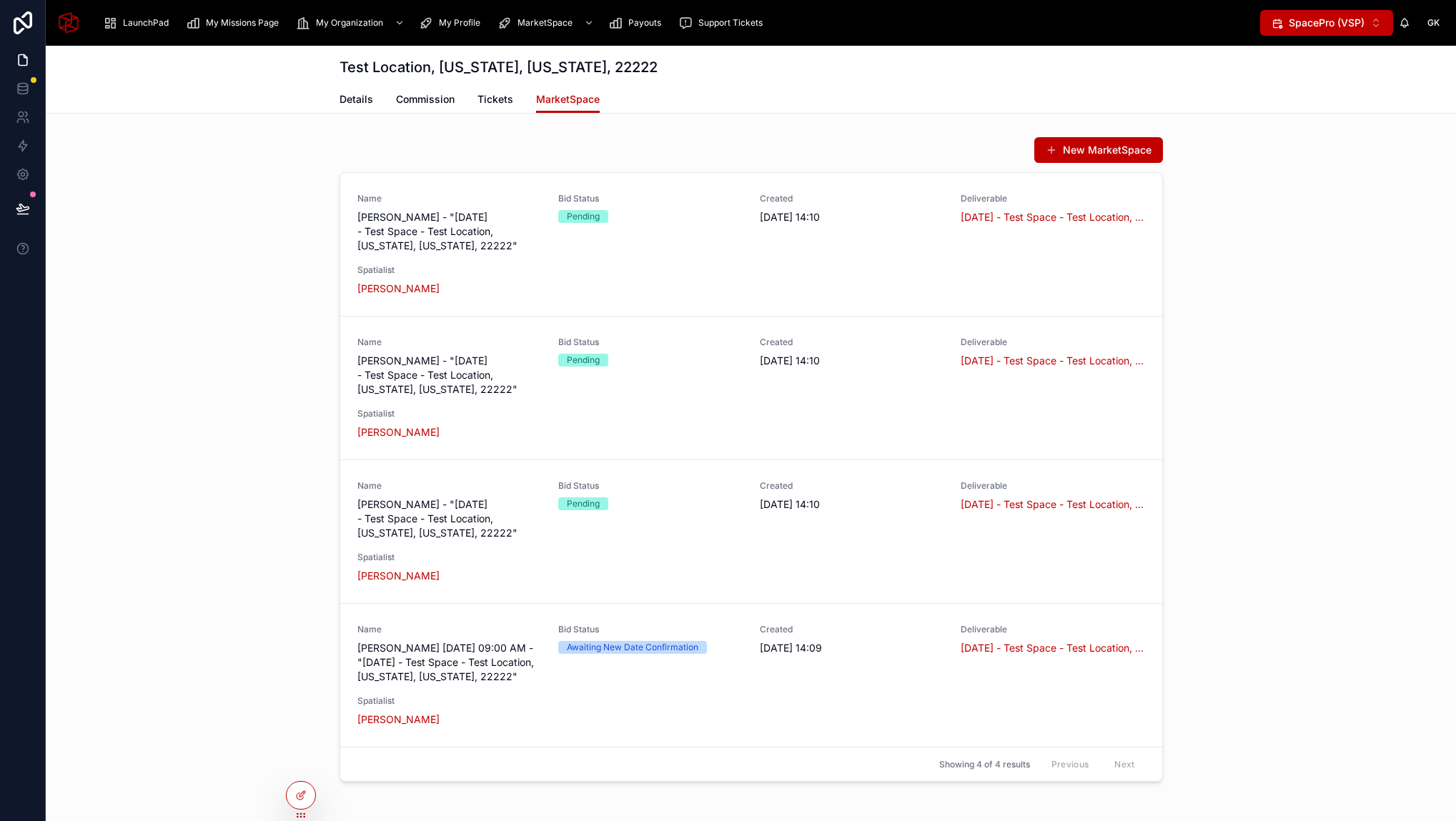
click at [218, 430] on div "New MarketSpace Name Basm Mohsen - "September 8, 2025 - Test Space - Test Locat…" at bounding box center [751, 459] width 1410 height 656
click at [25, 199] on button at bounding box center [22, 208] width 31 height 40
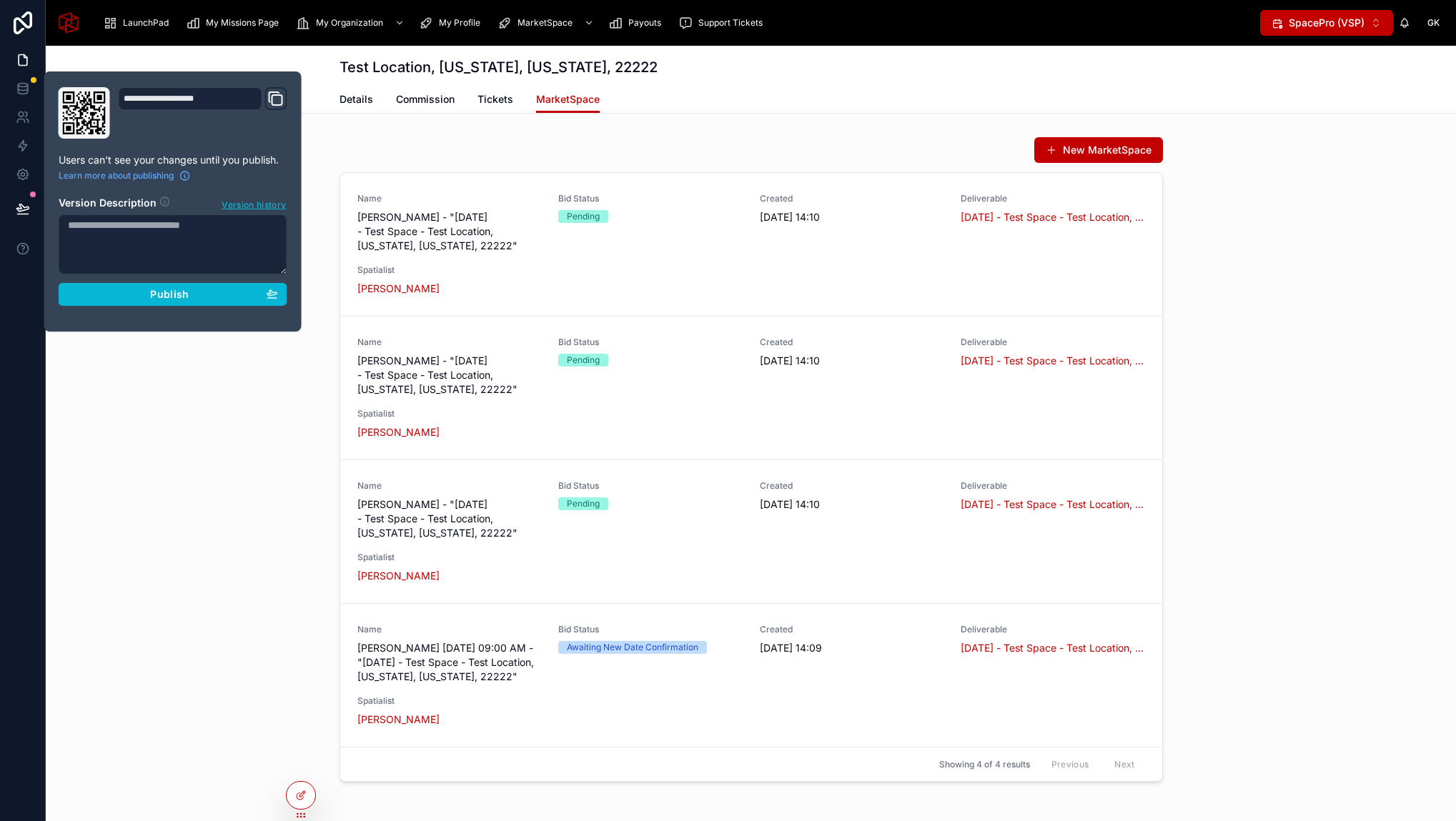
click at [339, 128] on div "Test Location, New York, New York, 22222 MarketSpace Details Commission Tickets…" at bounding box center [751, 462] width 1410 height 833
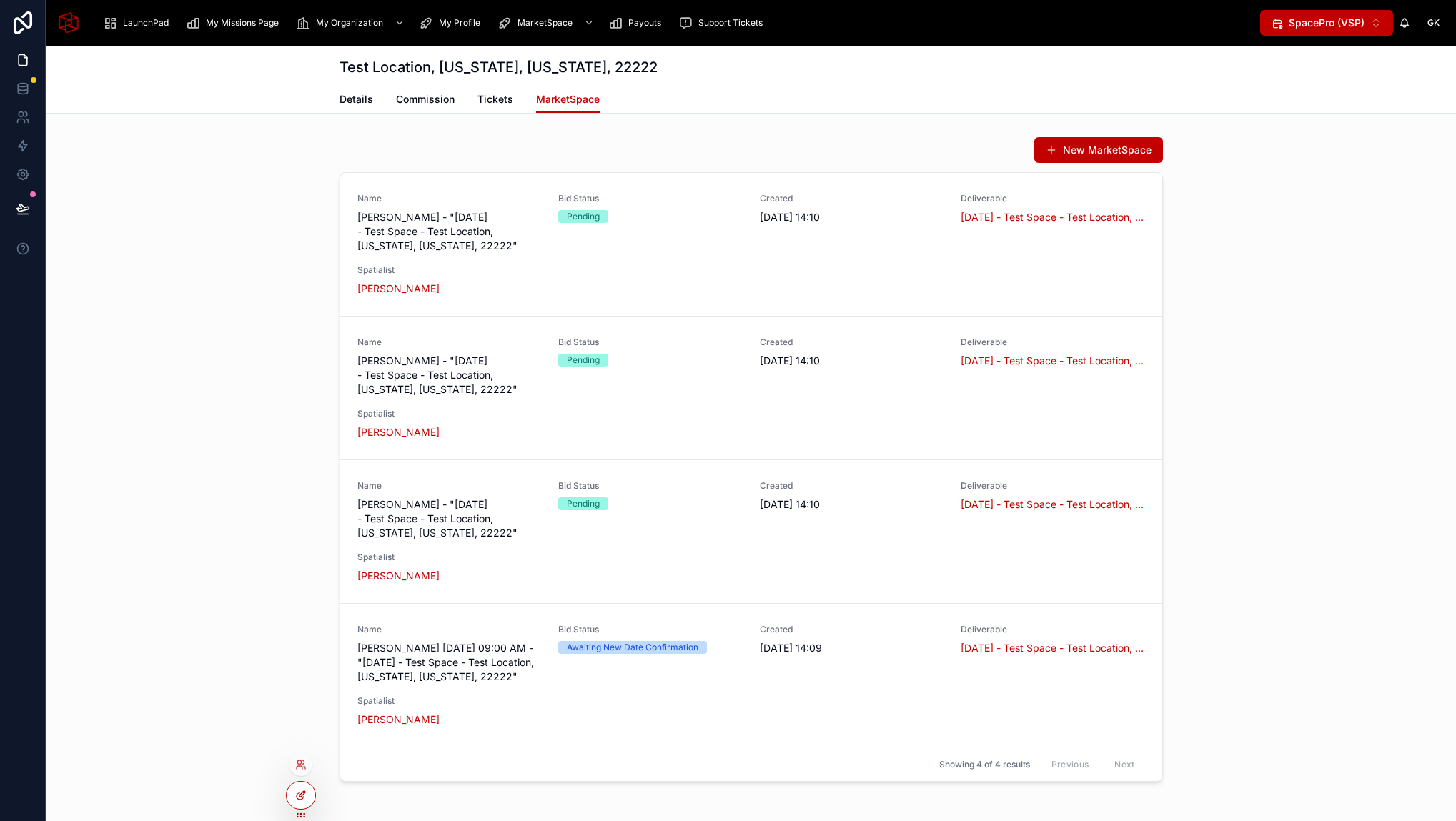
click at [297, 800] on icon at bounding box center [300, 795] width 11 height 11
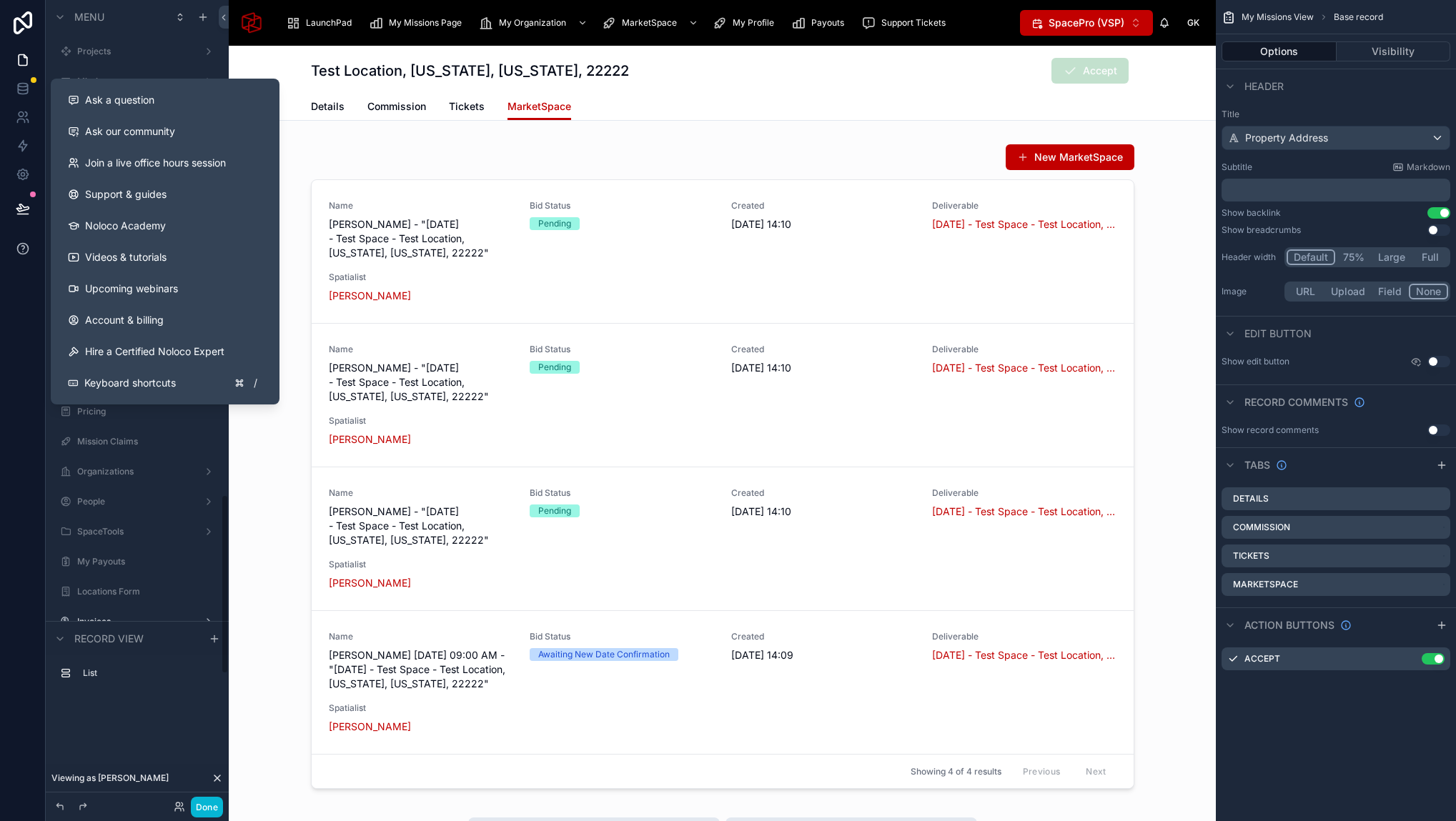
scroll to position [2207, 0]
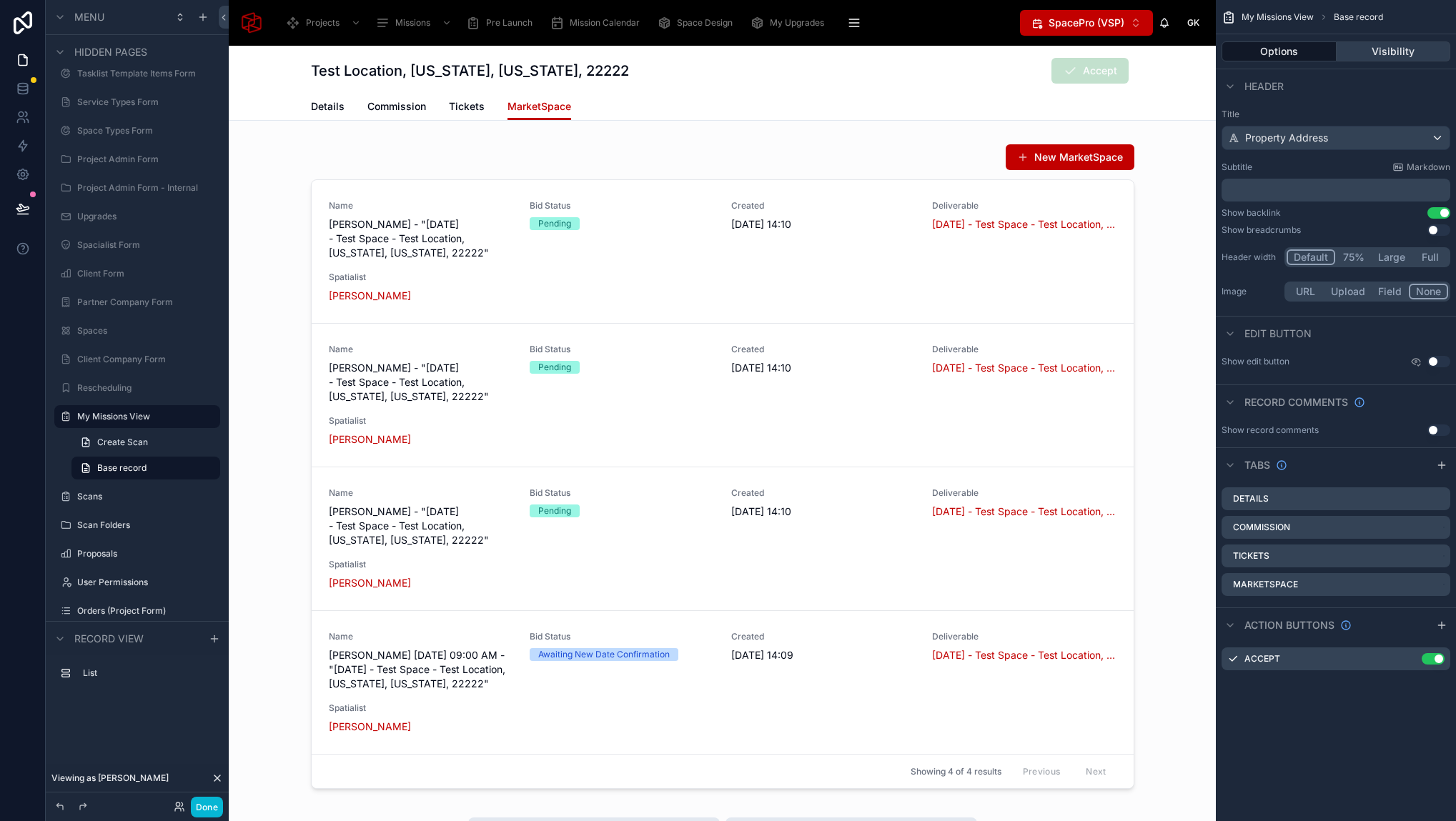
click at [1395, 51] on button "Visibility" at bounding box center [1393, 52] width 115 height 20
click at [1438, 583] on icon "scrollable content" at bounding box center [1440, 584] width 6 height 6
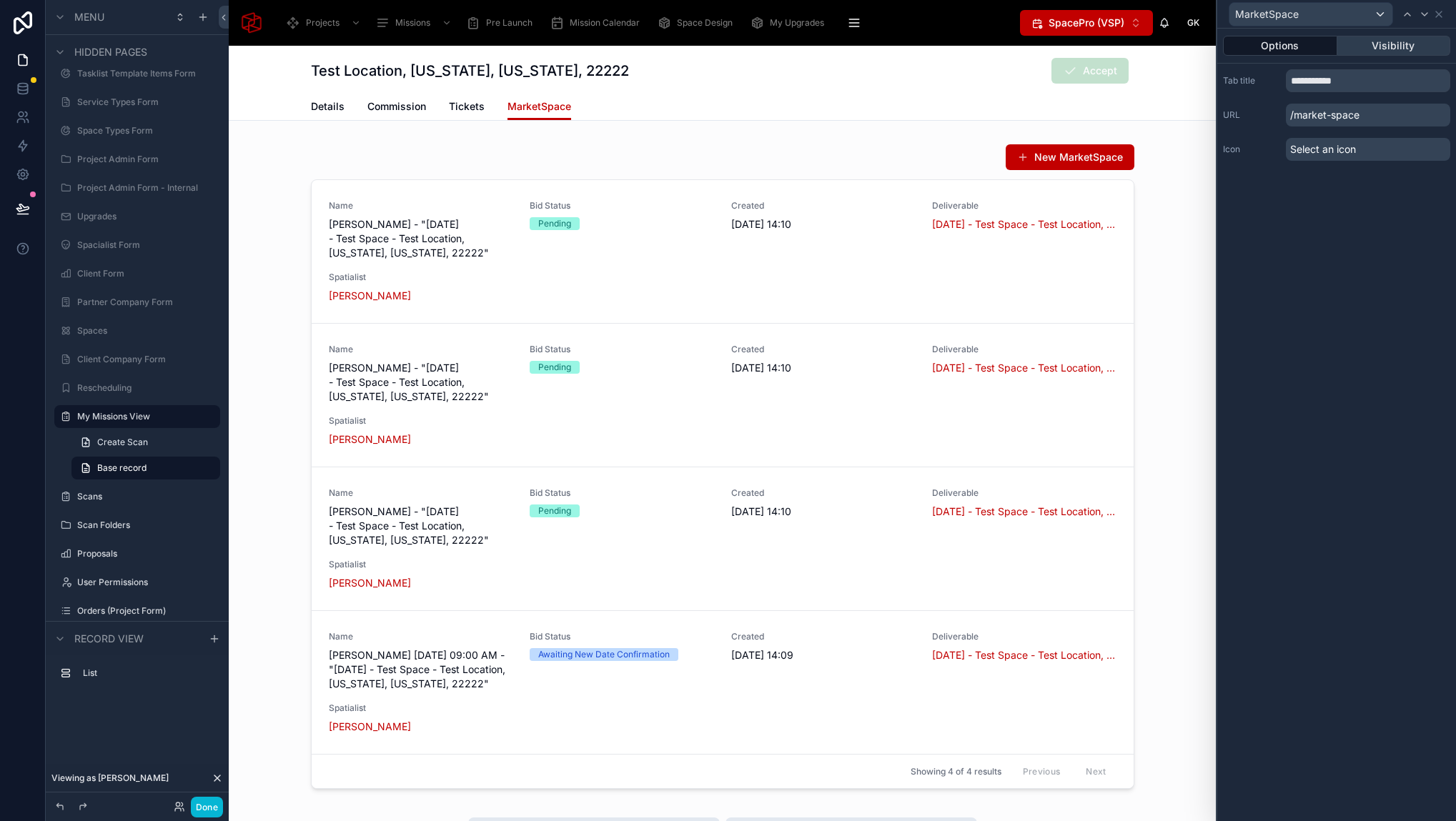
click at [1392, 45] on button "Visibility" at bounding box center [1394, 46] width 114 height 20
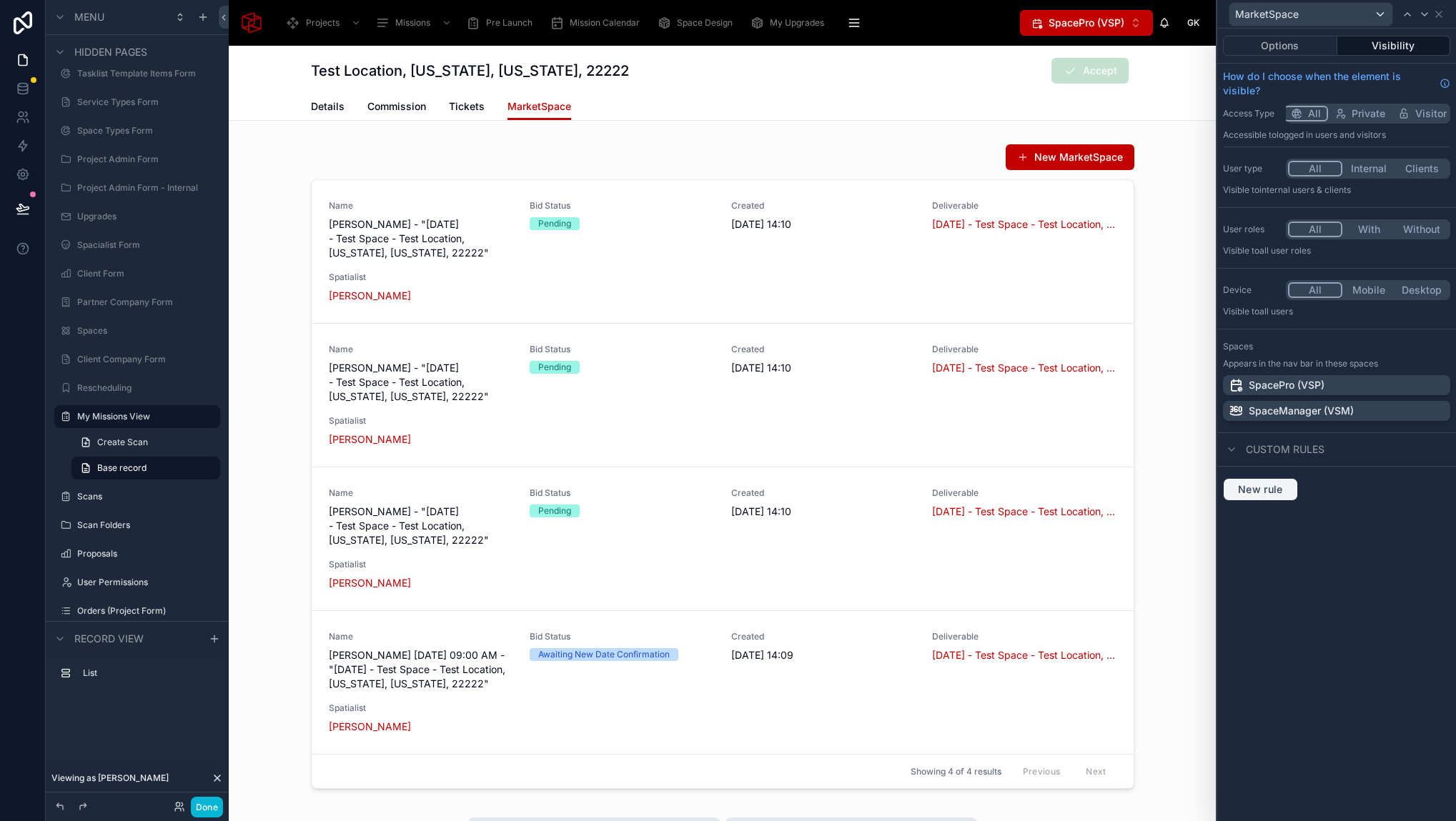
click at [1257, 485] on span "New rule" at bounding box center [1260, 489] width 57 height 13
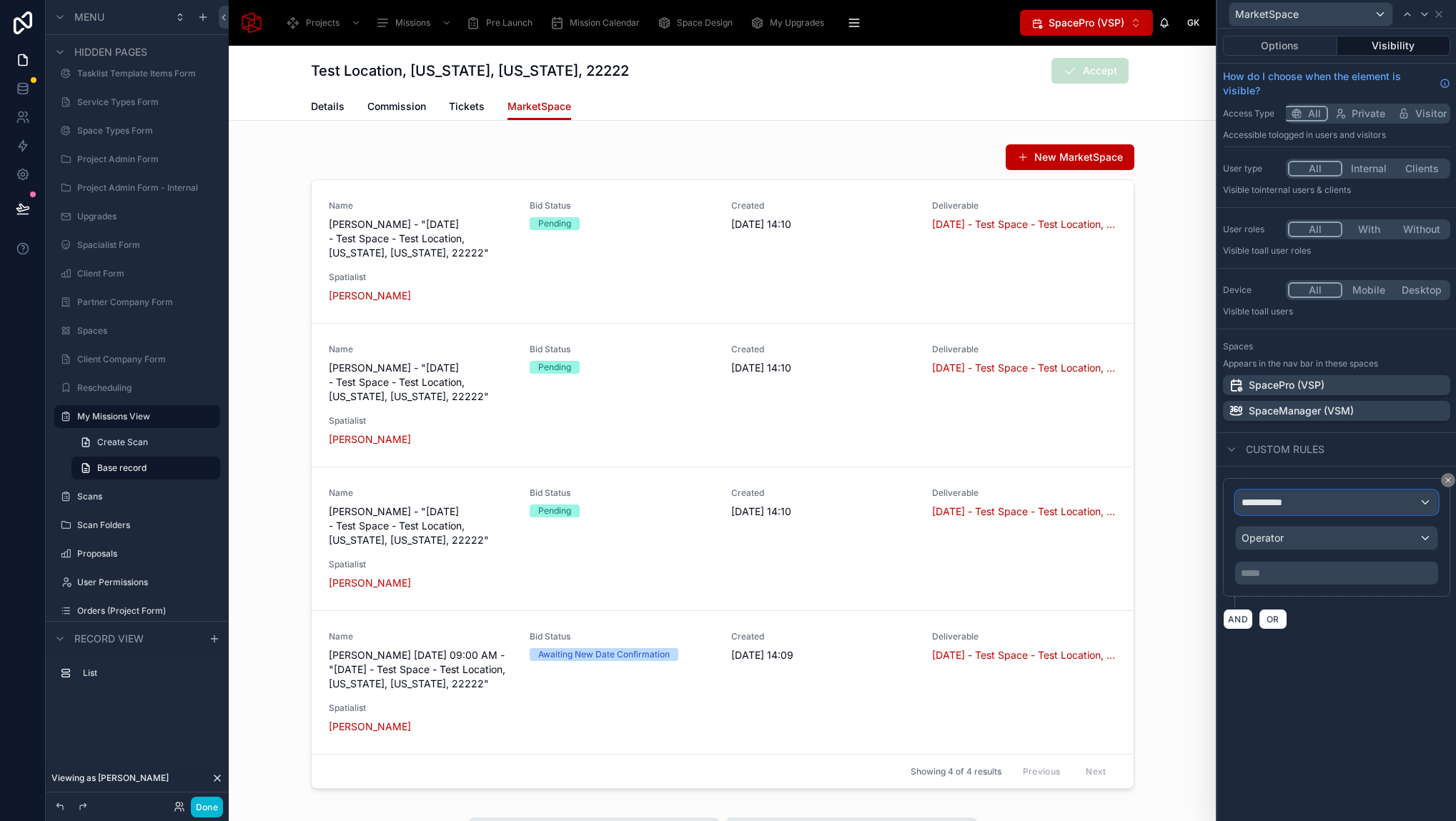
click at [1262, 500] on span "**********" at bounding box center [1268, 502] width 53 height 14
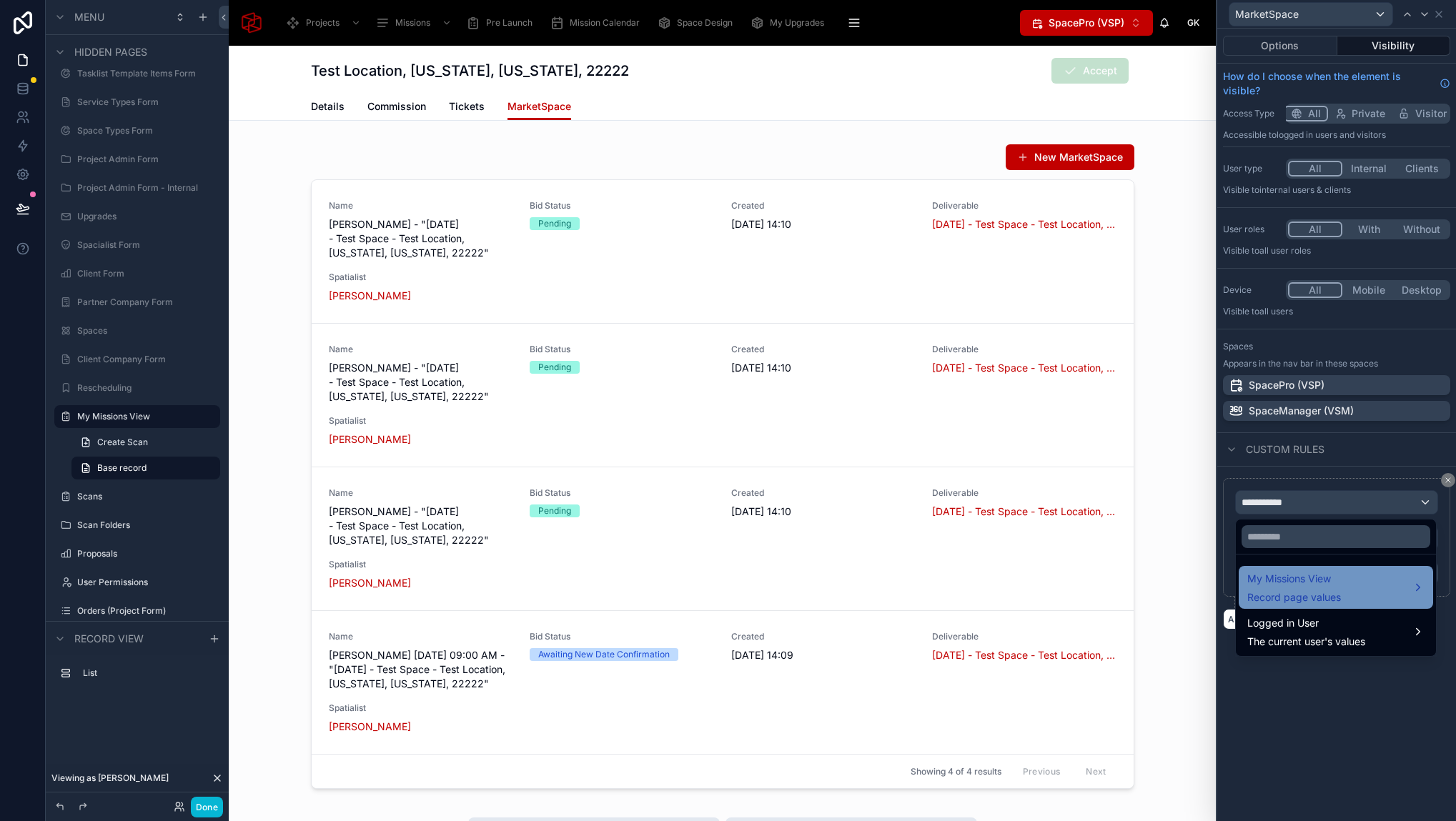
click at [1338, 588] on div "My Missions View Record page values" at bounding box center [1294, 587] width 93 height 34
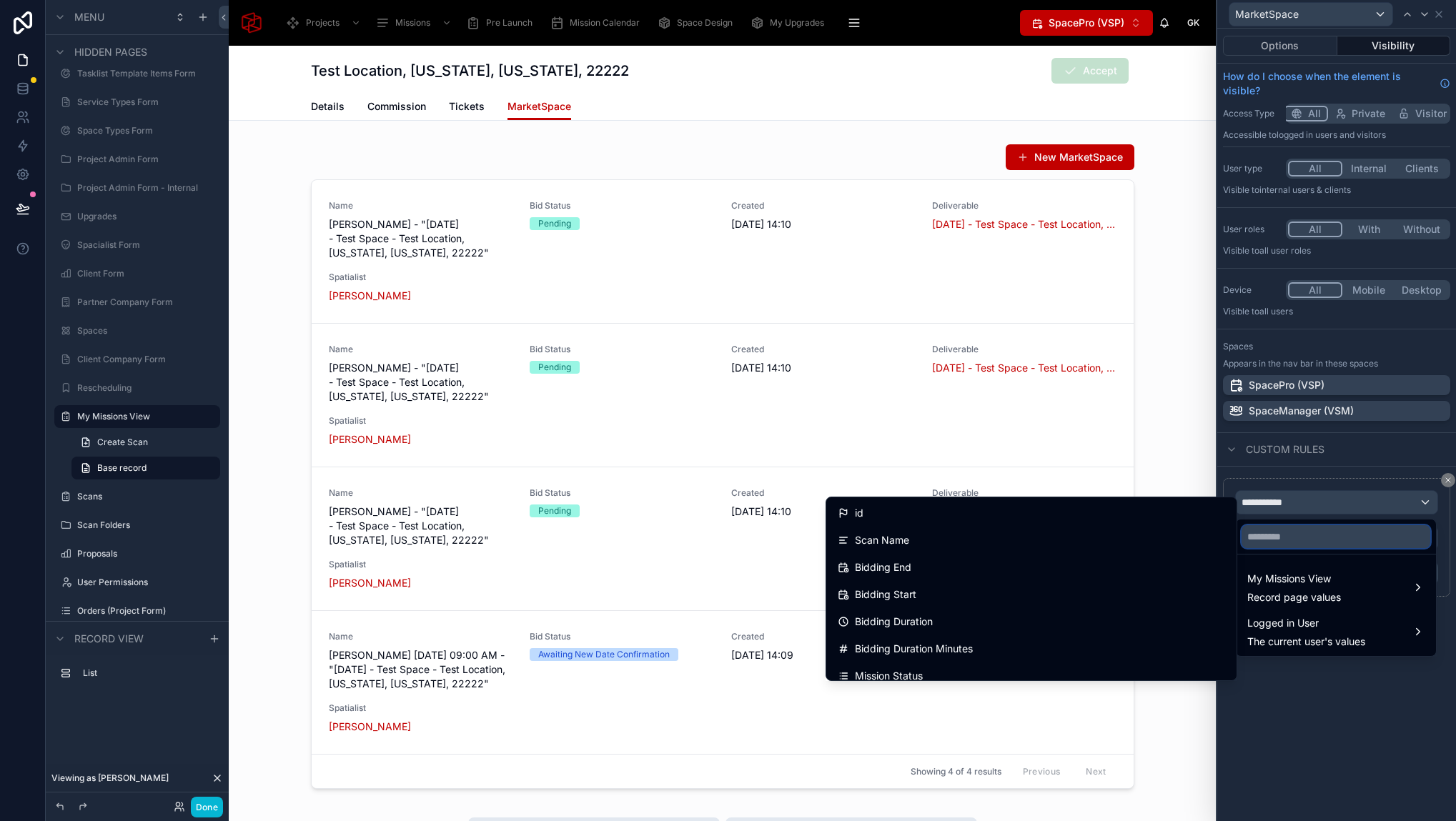
click at [1301, 541] on input "text" at bounding box center [1336, 536] width 188 height 23
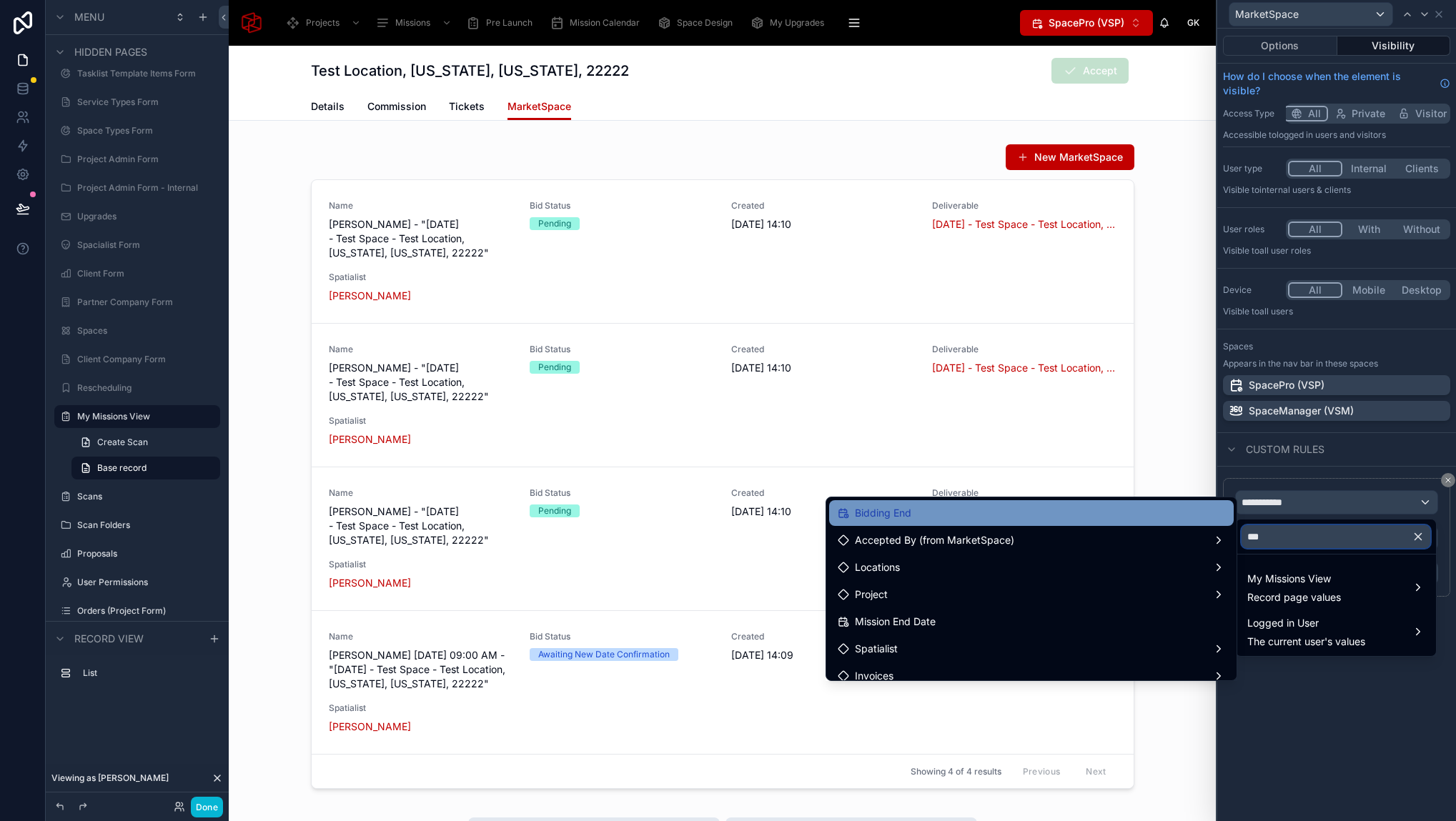
type input "***"
click at [1067, 514] on div "Bidding End" at bounding box center [1031, 513] width 387 height 17
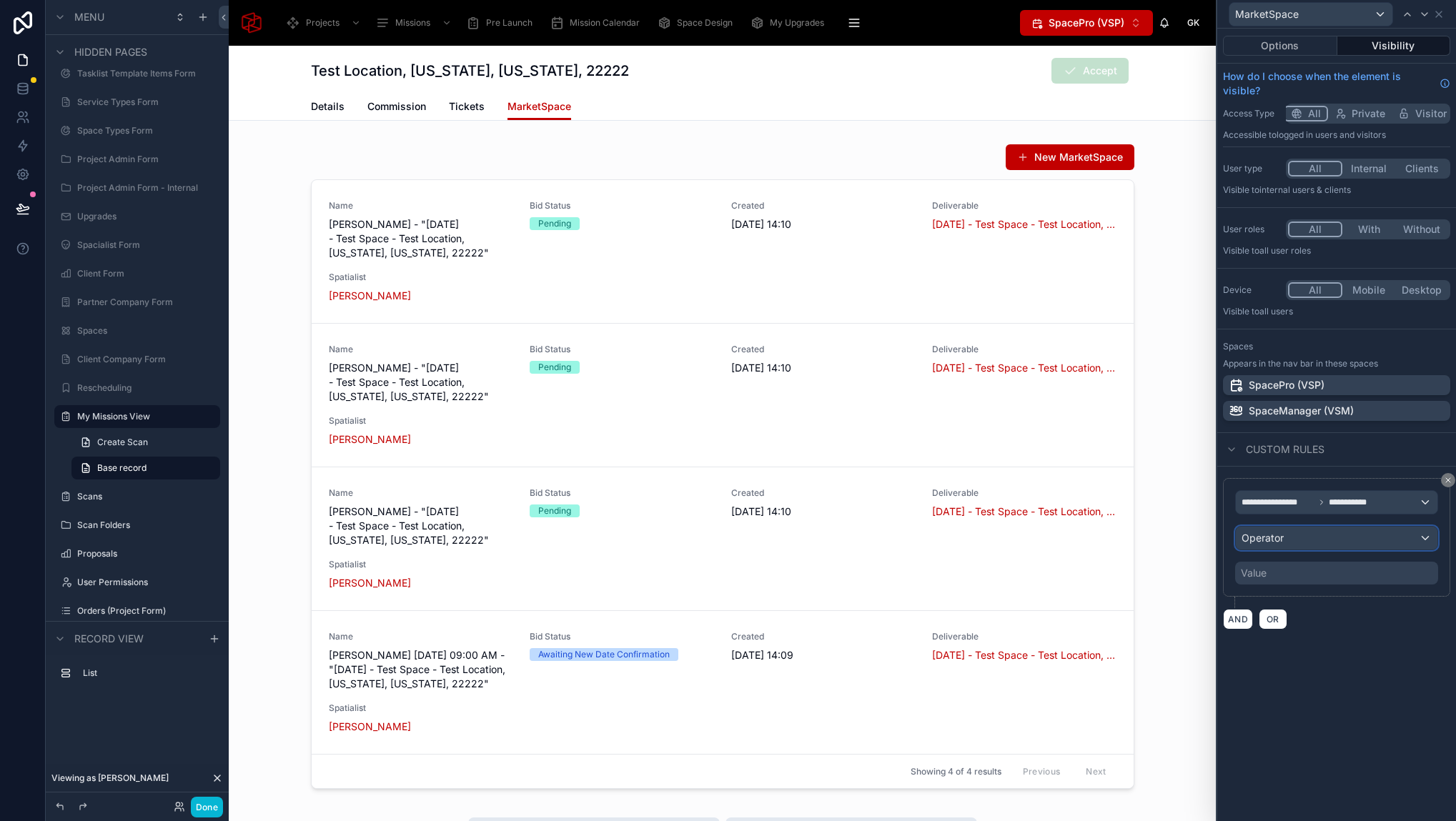
click at [1285, 533] on div "Operator" at bounding box center [1336, 538] width 202 height 23
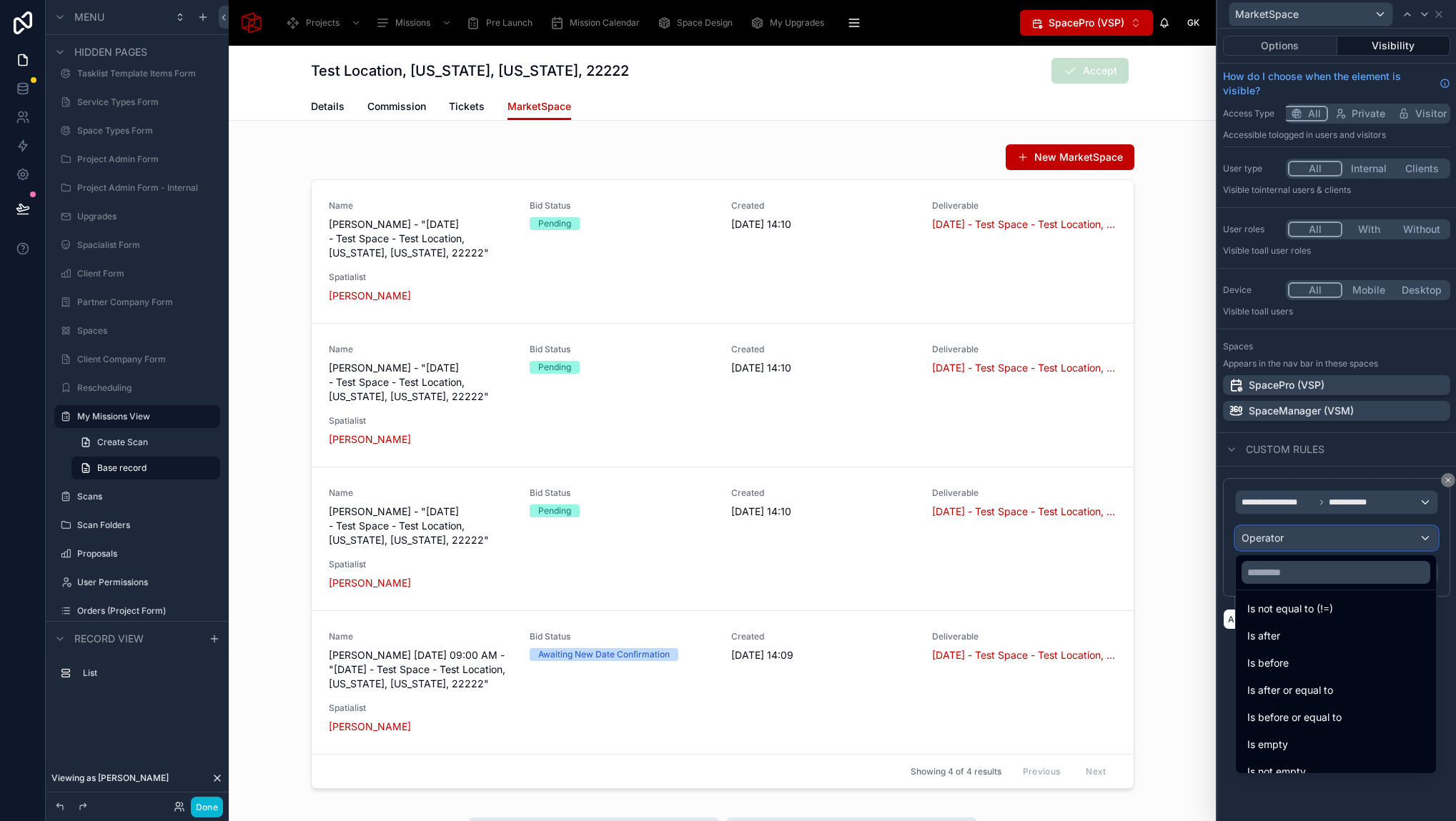
scroll to position [42, 0]
click at [1313, 683] on span "Is after or equal to" at bounding box center [1290, 681] width 86 height 17
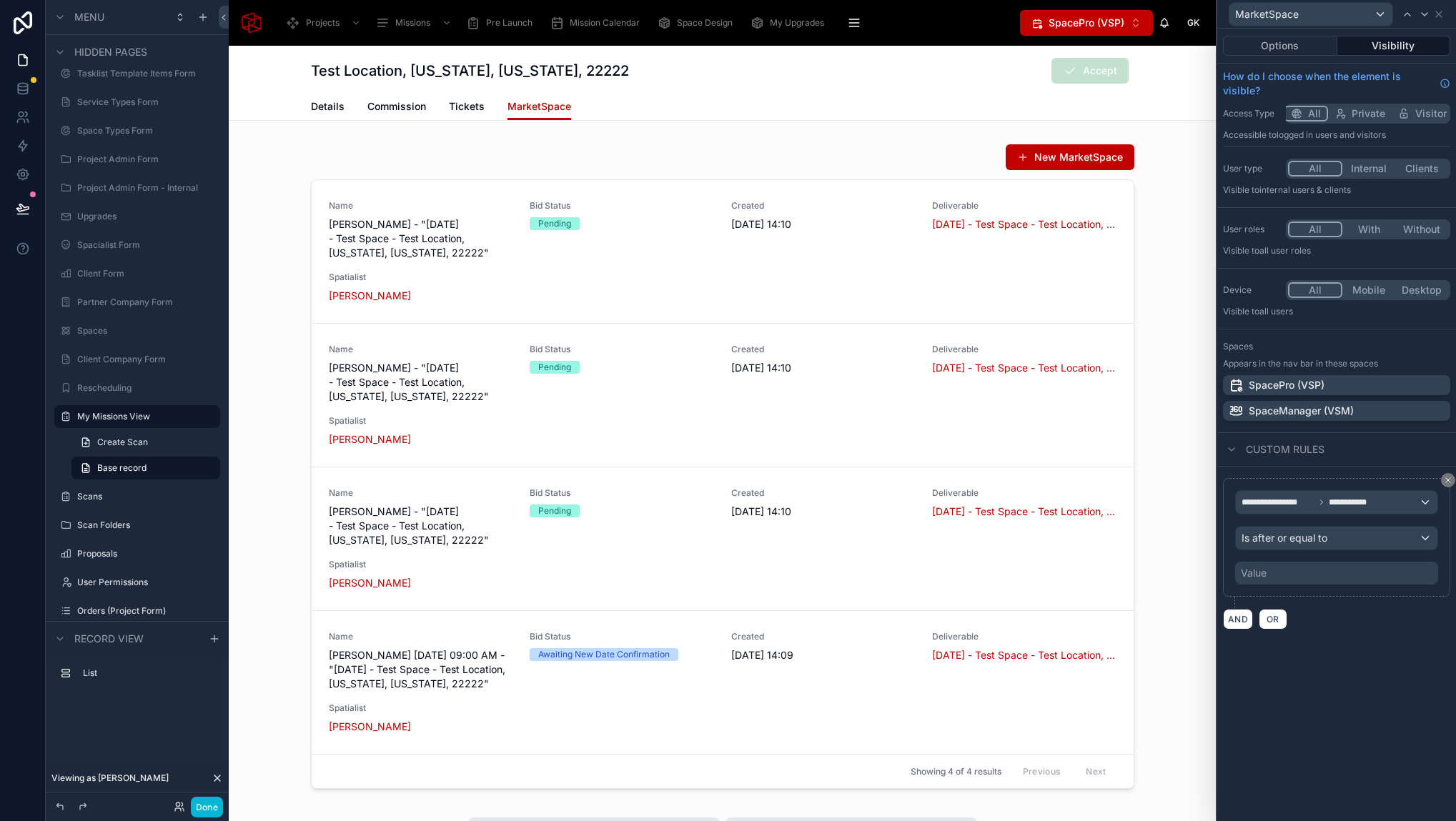
click at [1291, 570] on div "Value" at bounding box center [1336, 572] width 203 height 23
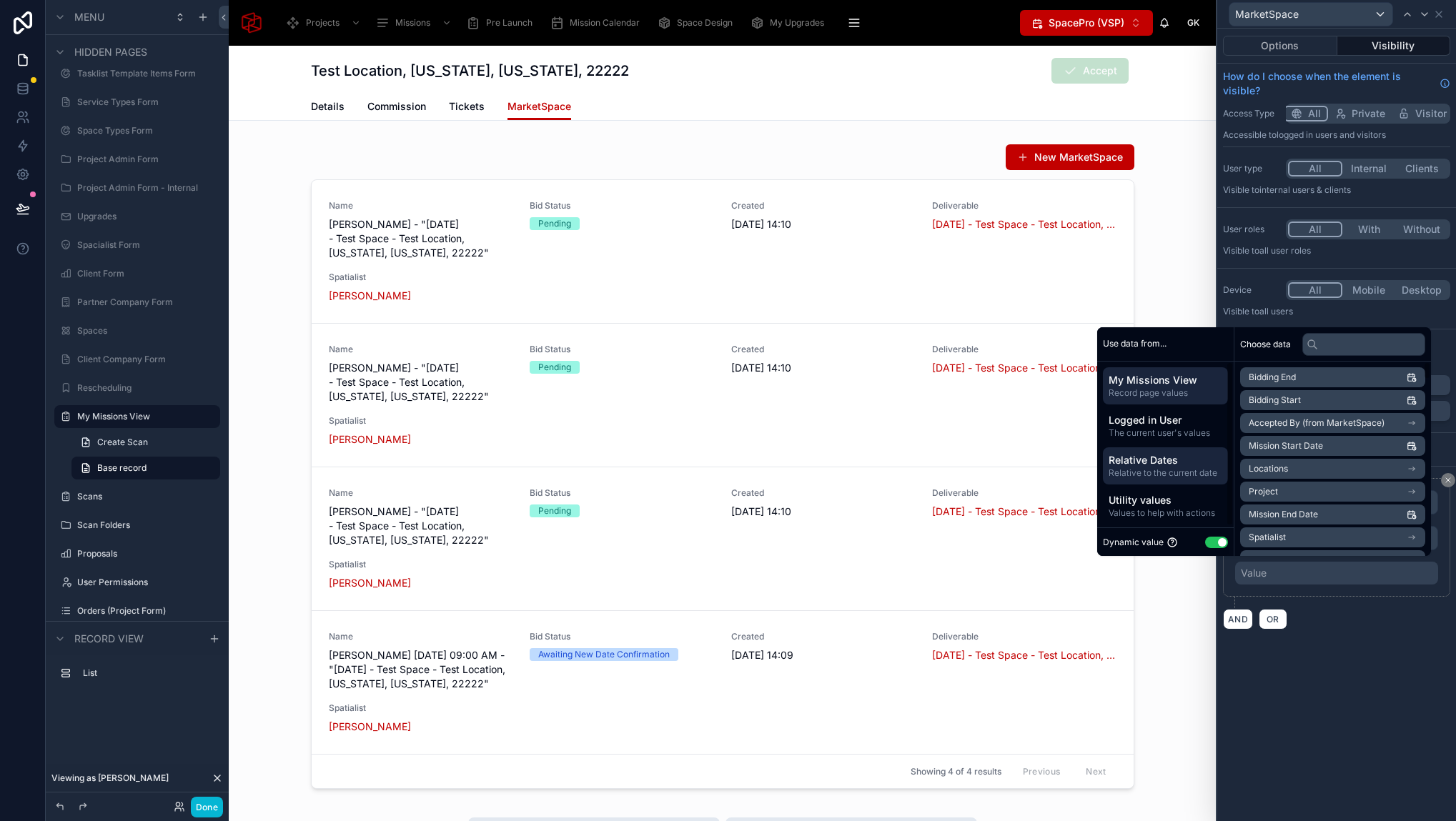
click at [1156, 465] on span "Relative Dates" at bounding box center [1165, 460] width 114 height 14
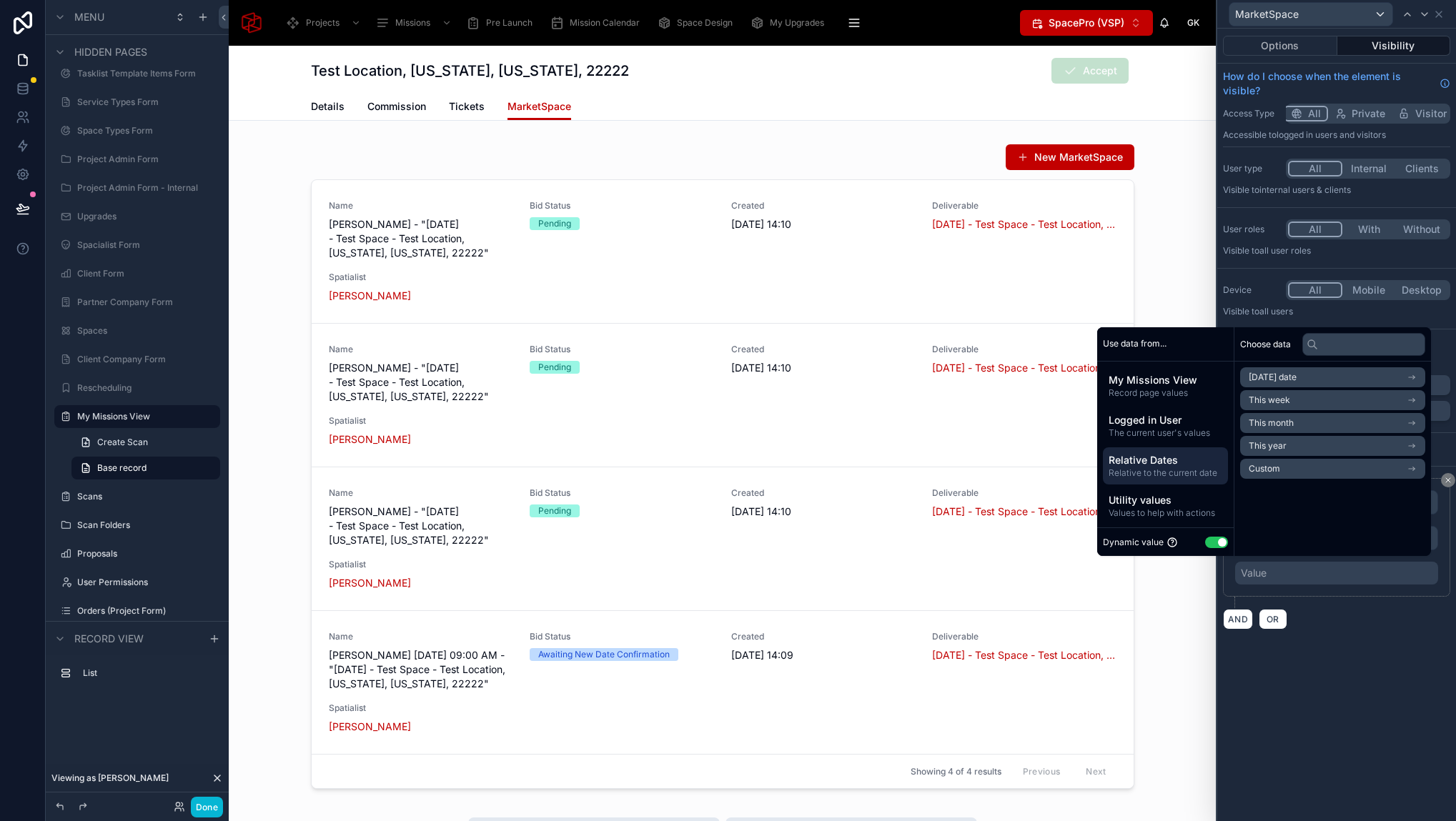
click at [1285, 377] on span "[DATE] date" at bounding box center [1272, 377] width 48 height 11
click at [1283, 396] on li "Now" at bounding box center [1332, 403] width 185 height 20
click at [1361, 670] on div "**********" at bounding box center [1336, 425] width 238 height 792
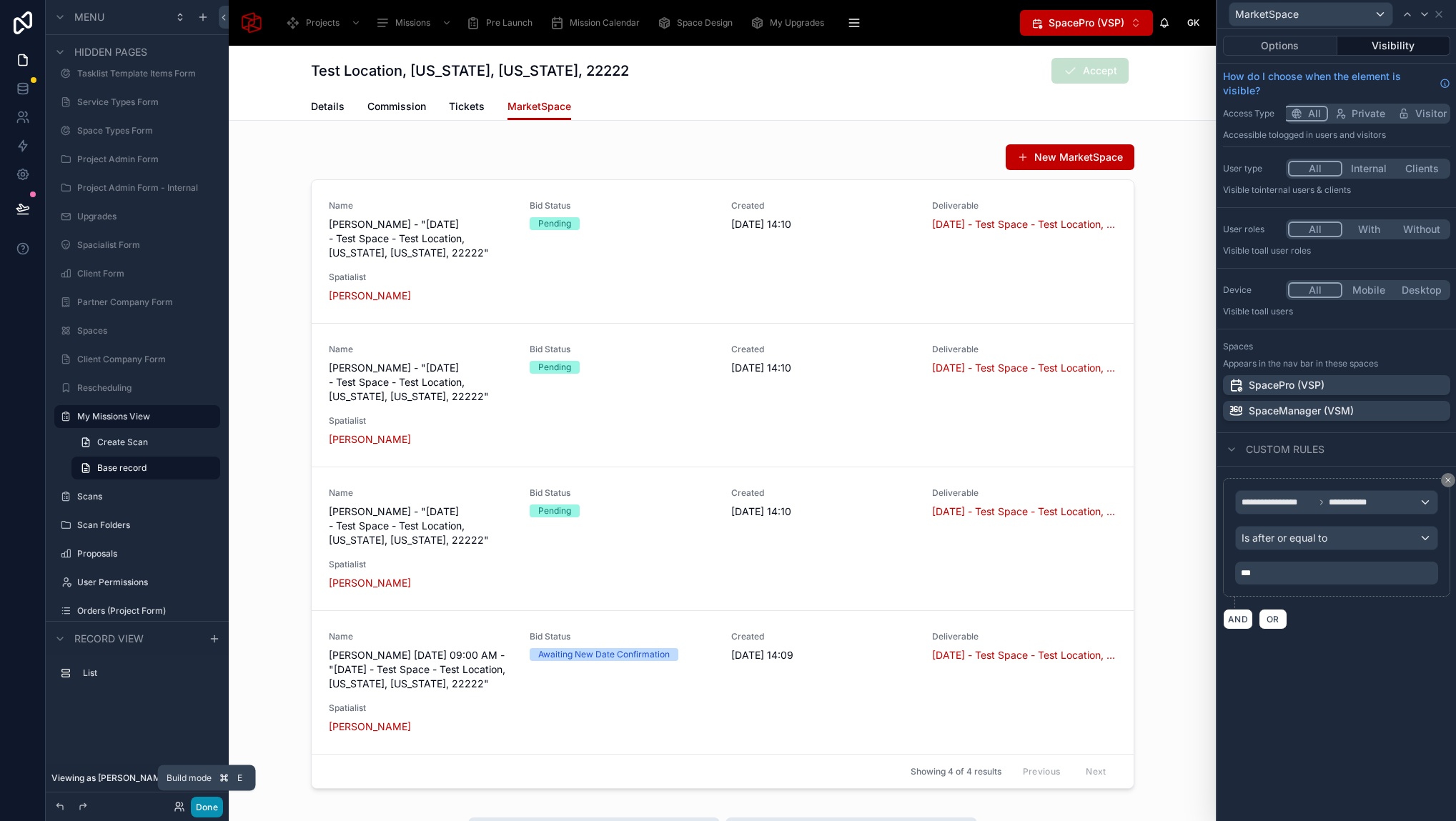
click at [201, 810] on button "Done" at bounding box center [207, 807] width 32 height 20
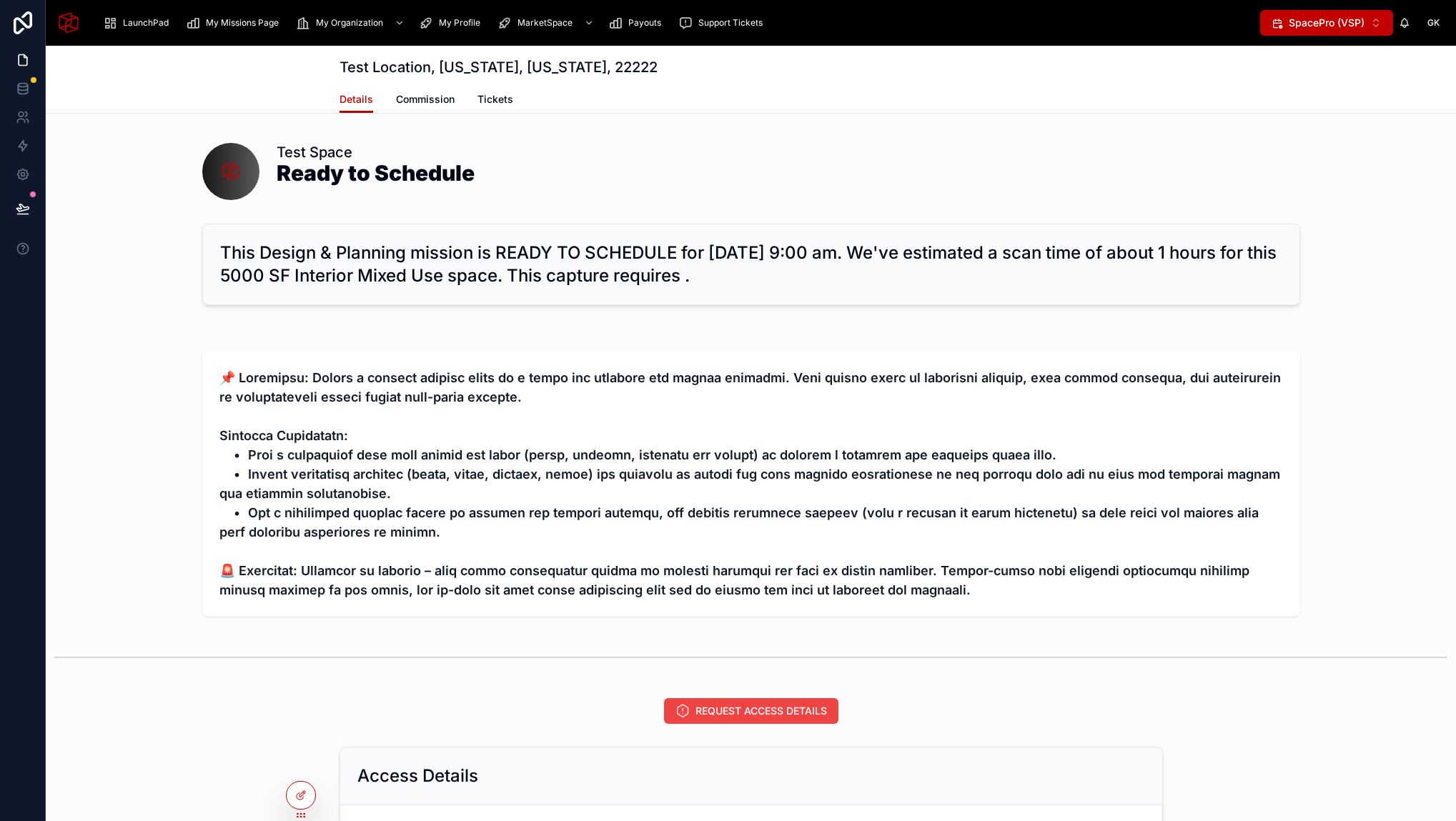
click at [612, 162] on div "Test Space Ready to Schedule" at bounding box center [788, 171] width 1023 height 59
click at [549, 26] on span "MarketSpace" at bounding box center [545, 22] width 55 height 11
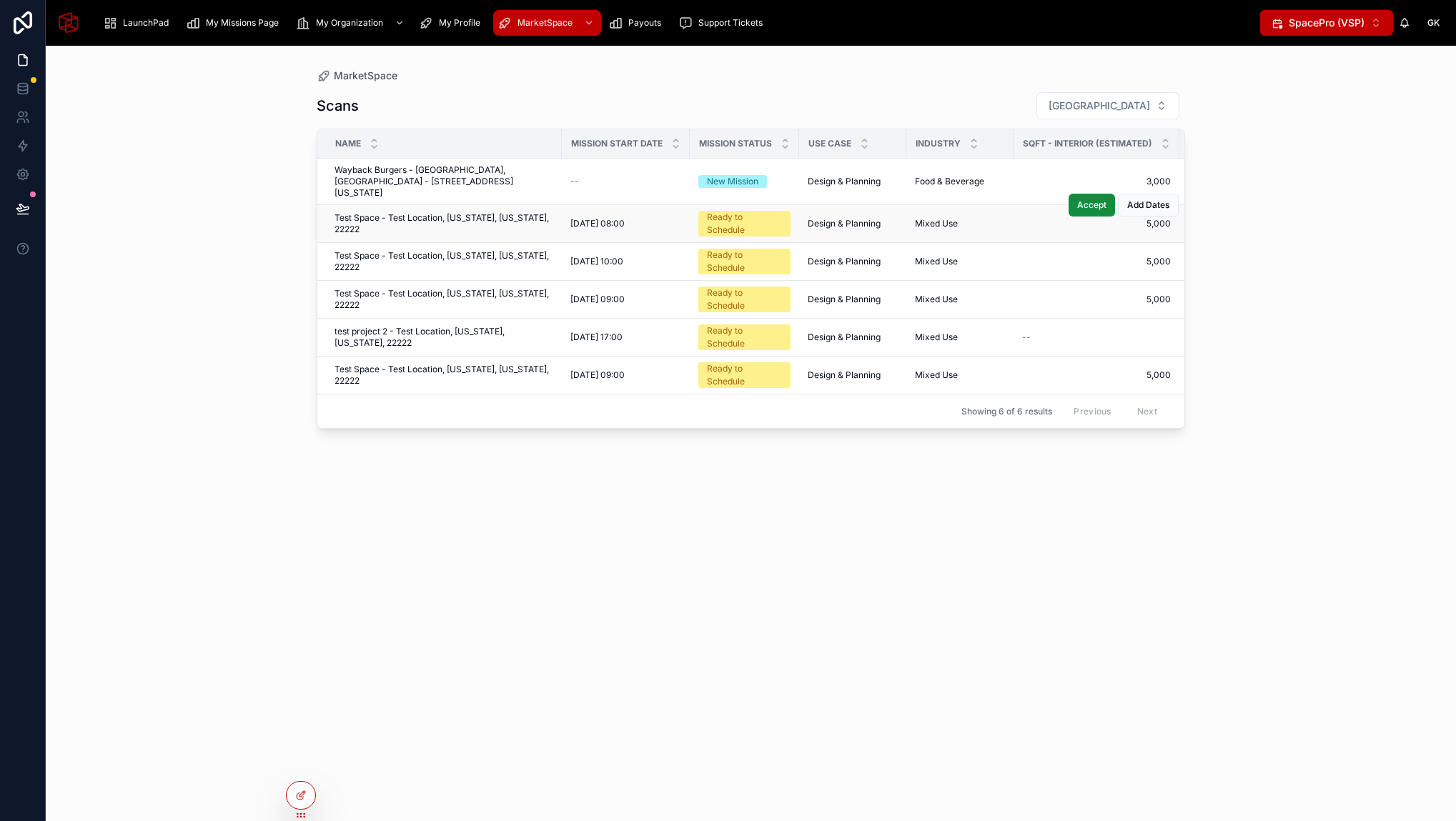
click at [440, 212] on span "Test Space - Test Location, [US_STATE], [US_STATE], 22222" at bounding box center [444, 223] width 219 height 23
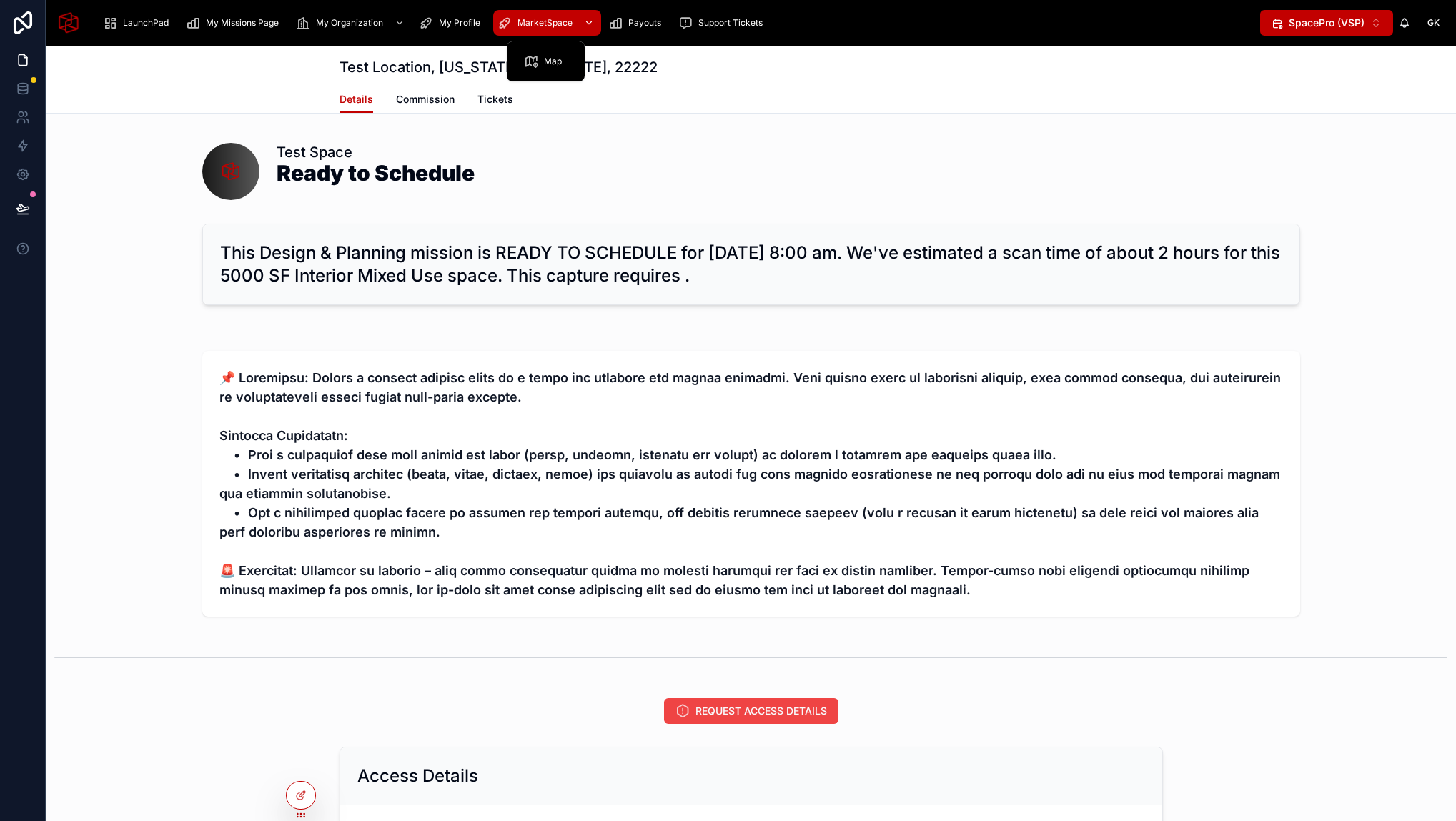
click at [545, 25] on span "MarketSpace" at bounding box center [545, 22] width 55 height 11
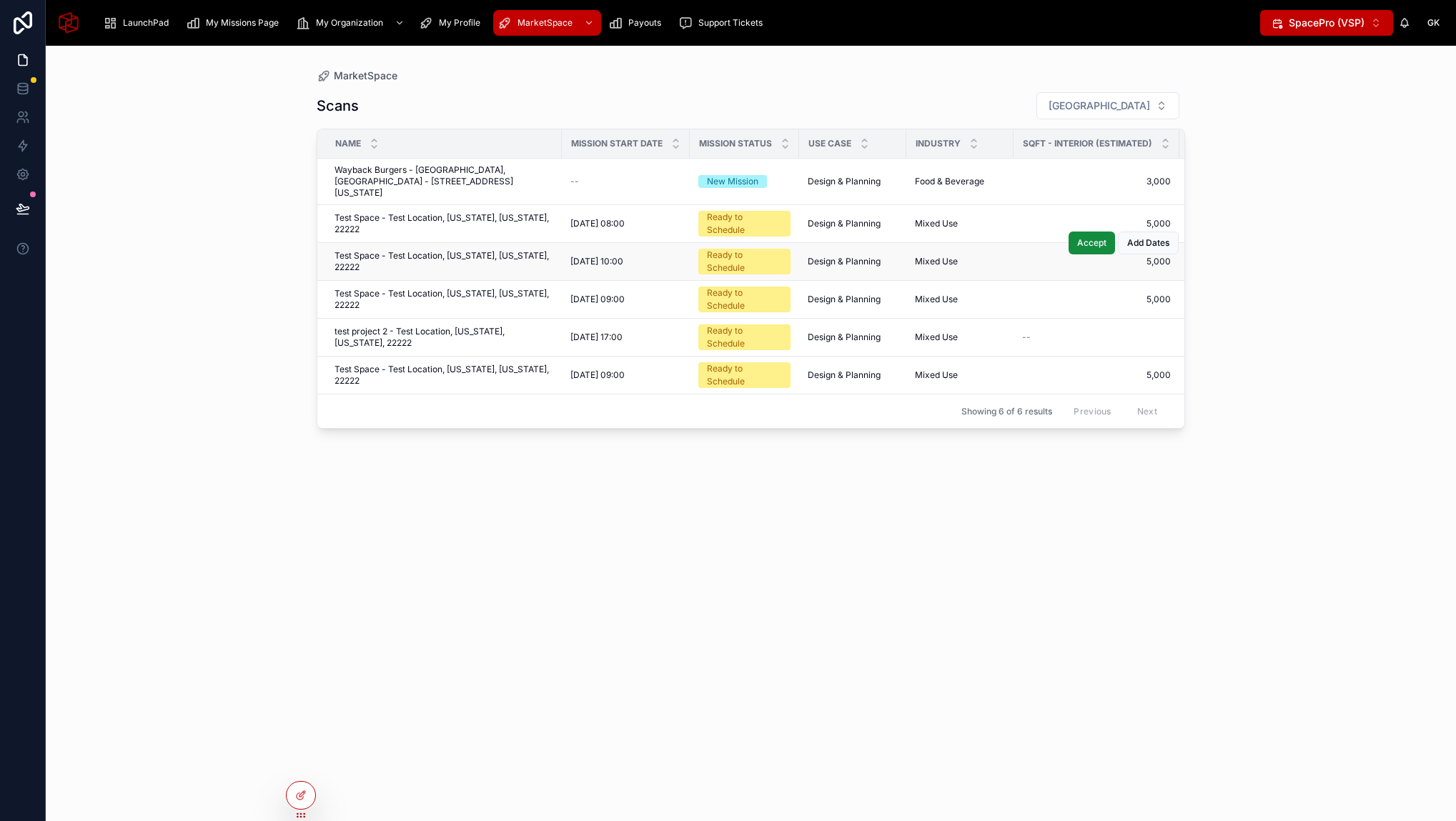
click at [491, 250] on span "Test Space - Test Location, [US_STATE], [US_STATE], 22222" at bounding box center [444, 261] width 219 height 23
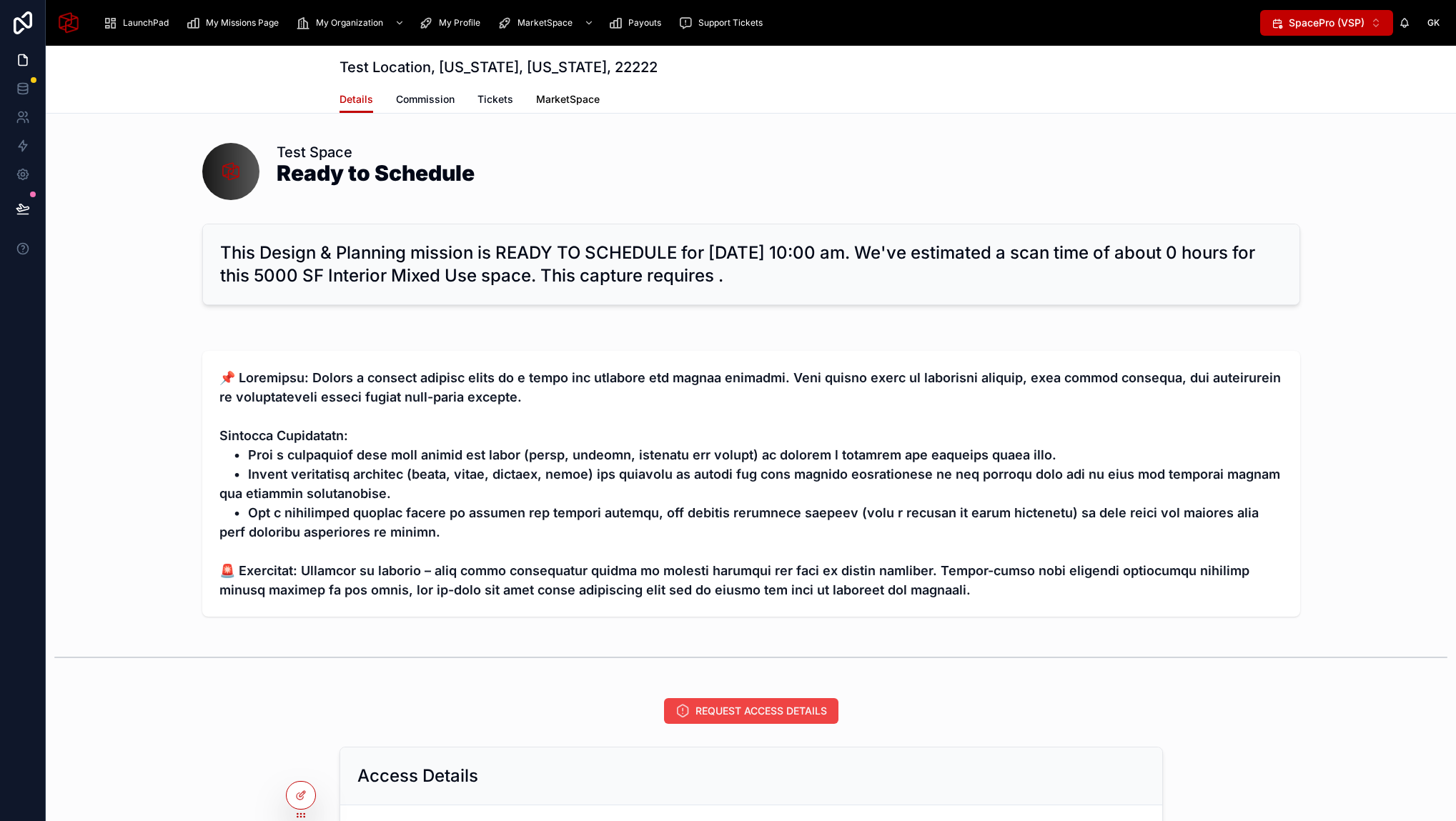
click at [559, 102] on span "MarketSpace" at bounding box center [568, 99] width 64 height 14
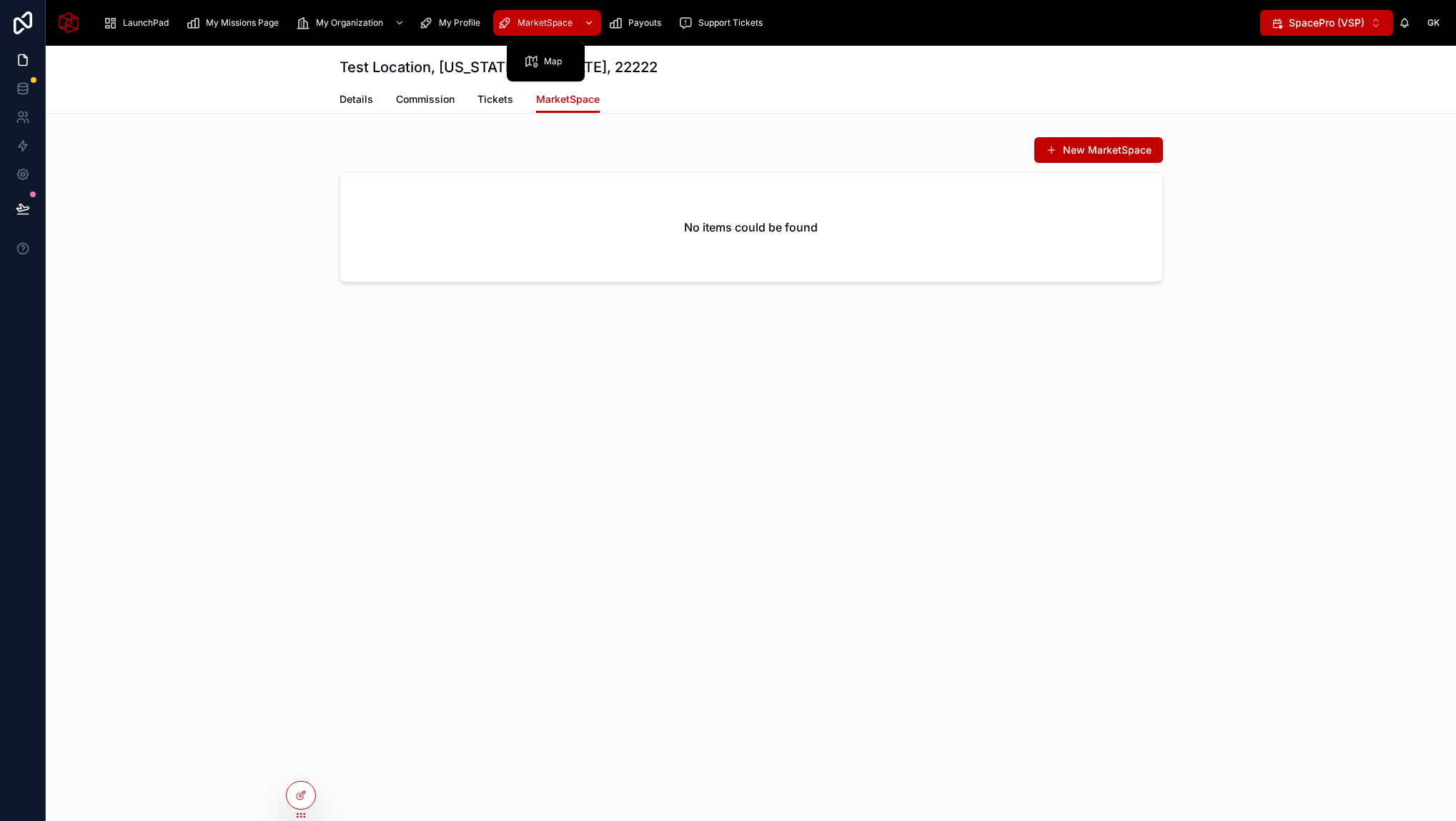
click at [546, 26] on span "MarketSpace" at bounding box center [545, 22] width 55 height 11
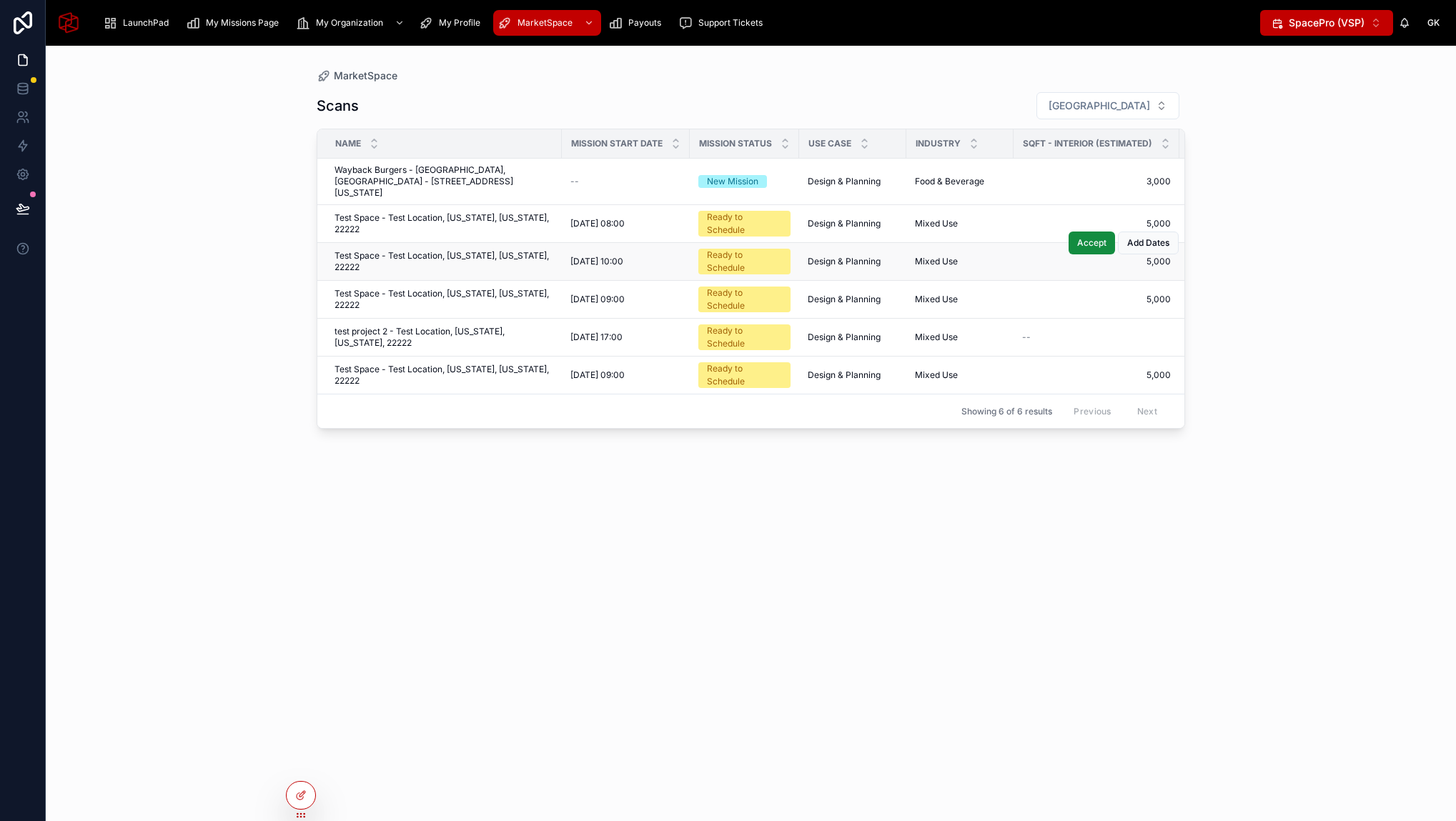
scroll to position [0, 432]
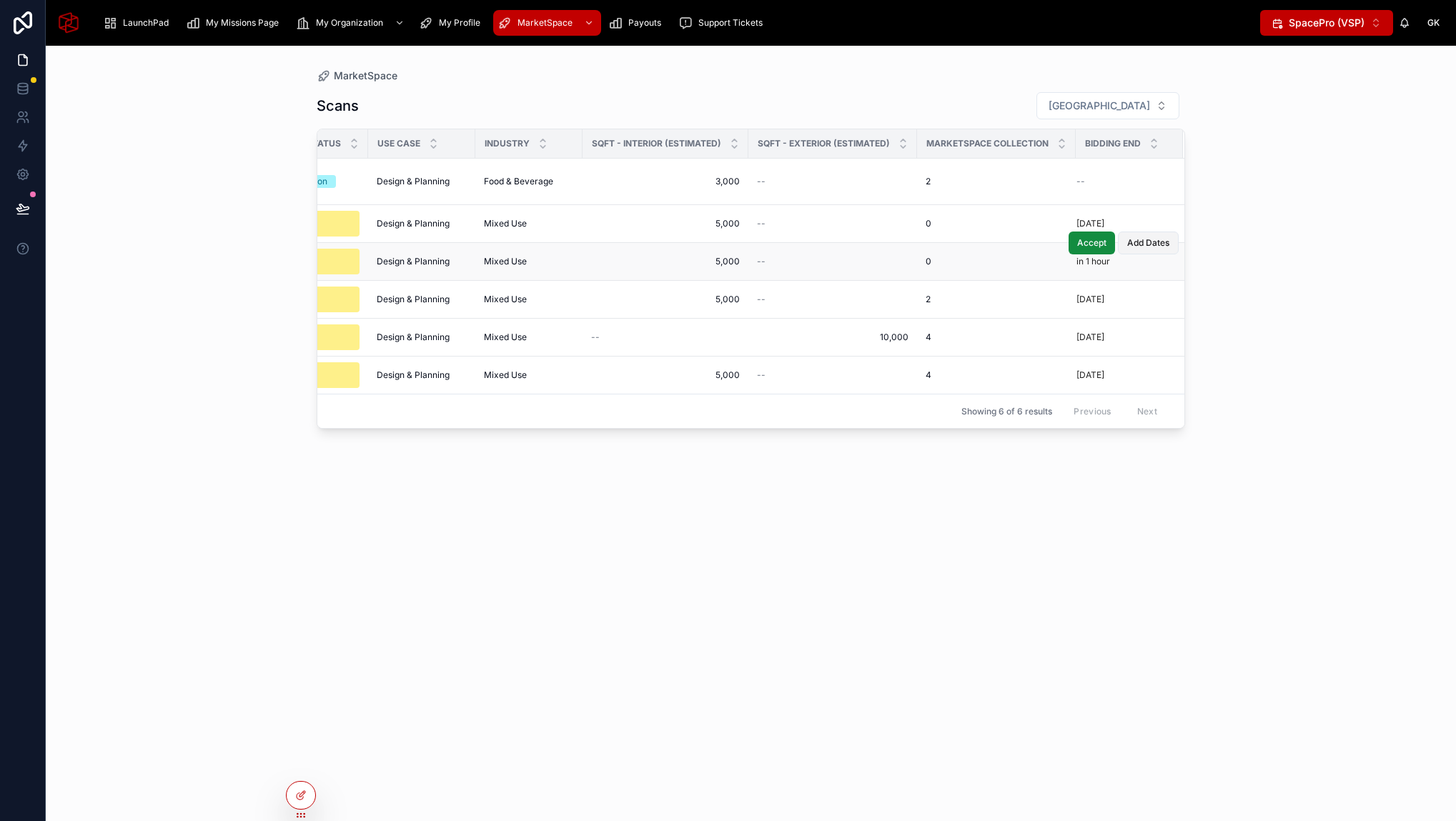
click at [1157, 237] on span "Add Dates" at bounding box center [1148, 243] width 42 height 11
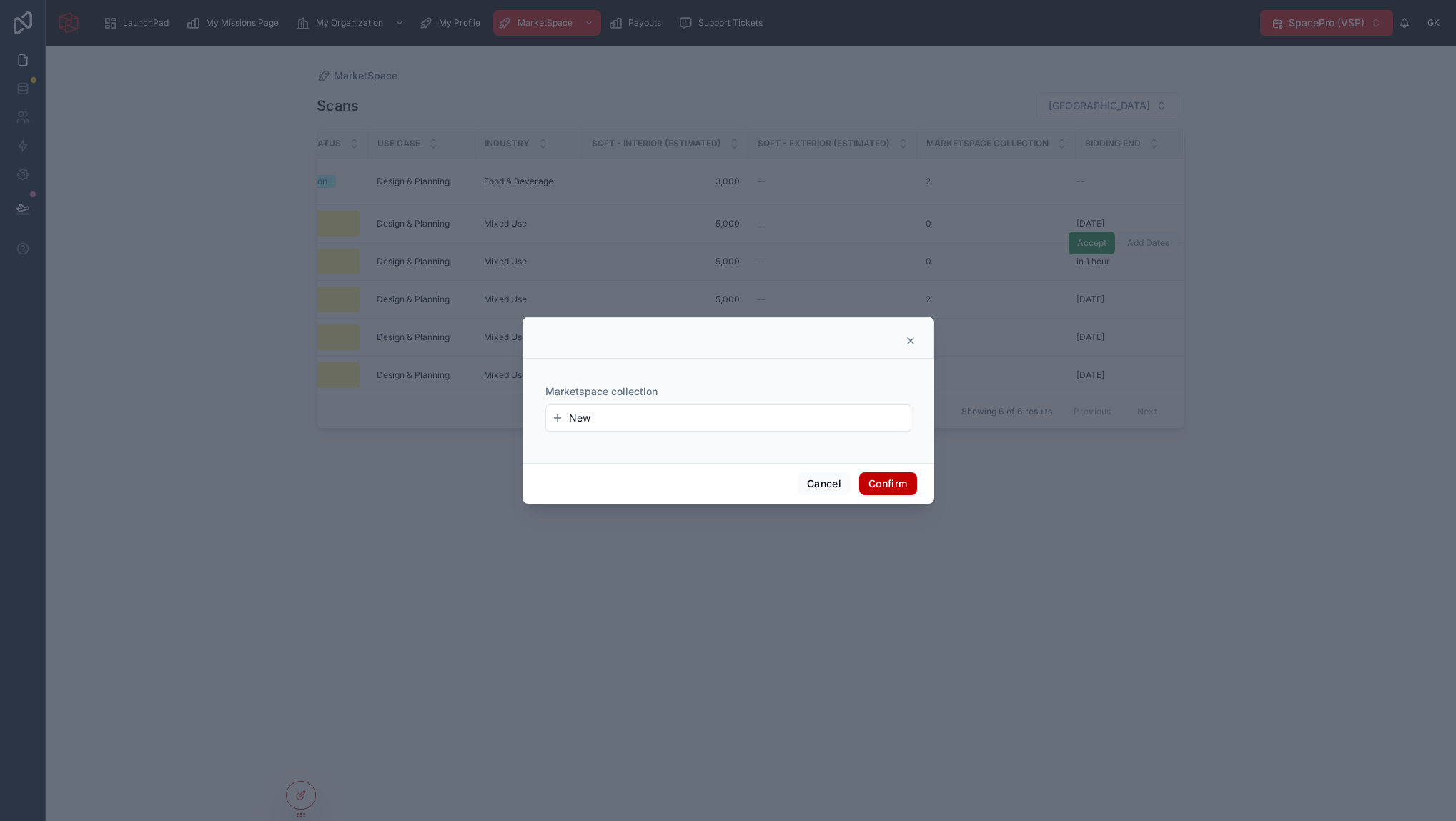
click at [580, 421] on span "New" at bounding box center [579, 417] width 21 height 14
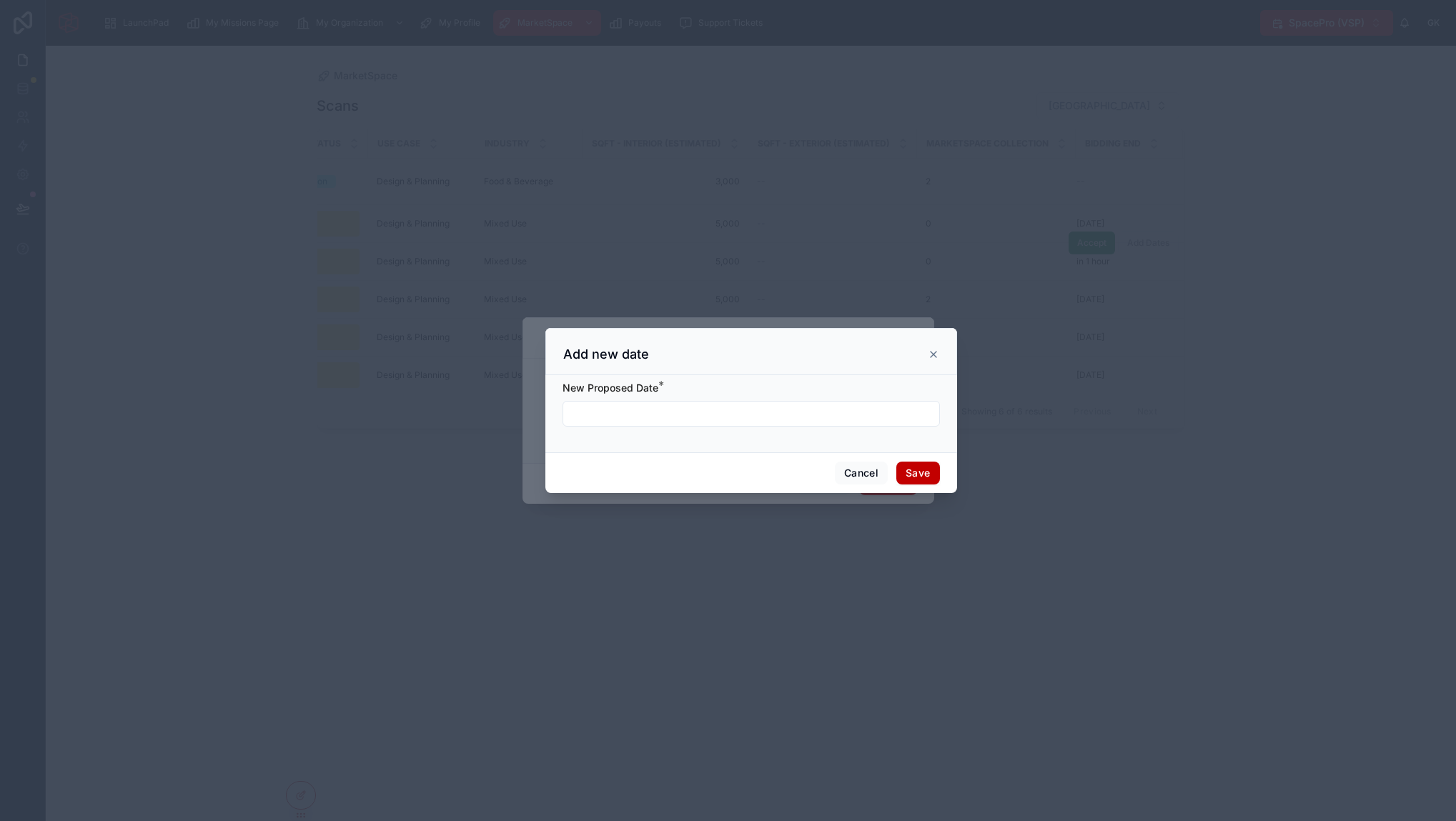
click at [613, 405] on input "text" at bounding box center [751, 414] width 376 height 20
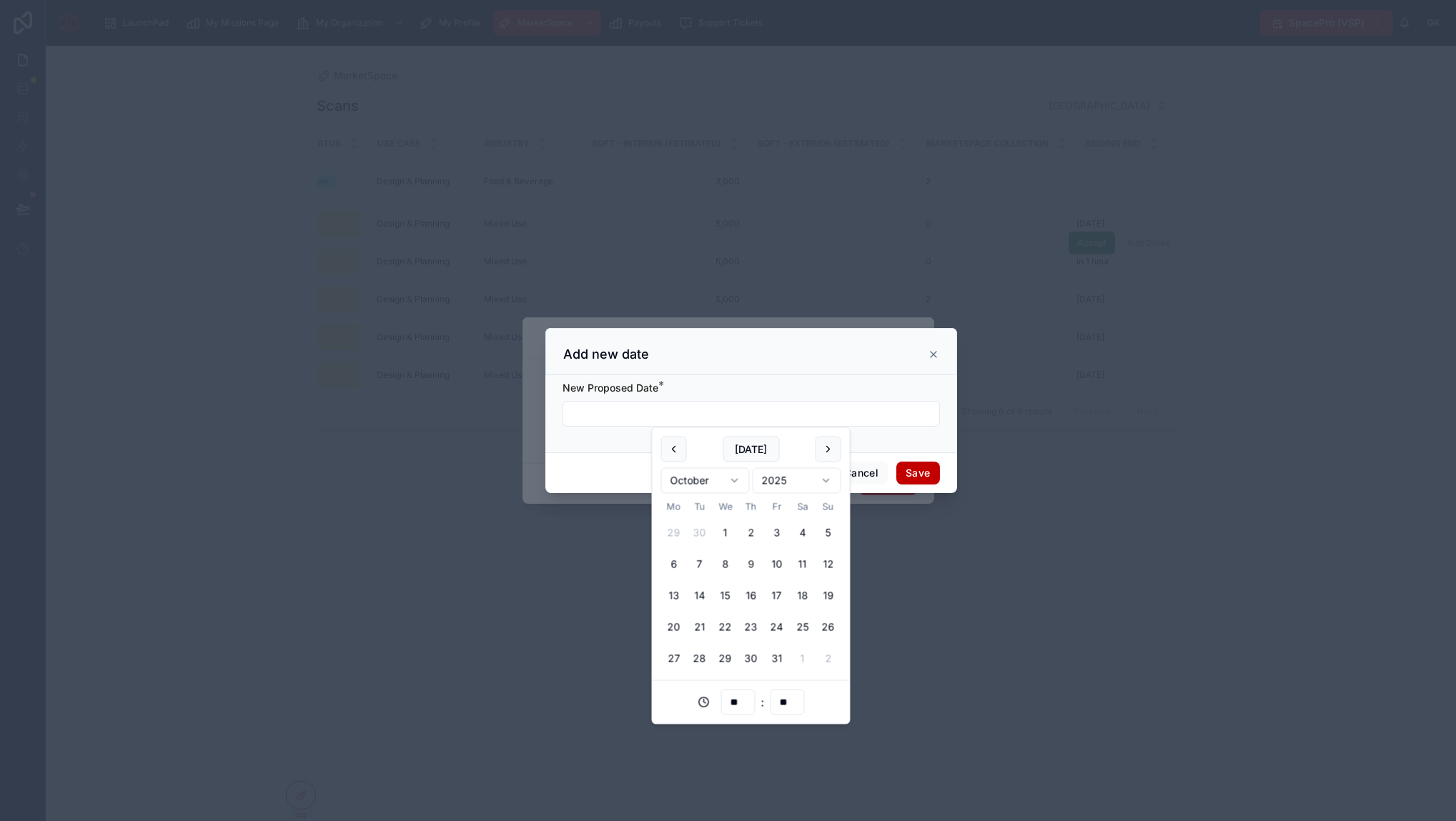
click at [748, 561] on button "9" at bounding box center [751, 564] width 25 height 25
type input "**********"
drag, startPoint x: 752, startPoint y: 450, endPoint x: 775, endPoint y: 409, distance: 47.0
click at [769, 413] on div "LaunchPad My Missions Page My Organization My Profile MarketSpace Payouts Suppo…" at bounding box center [728, 410] width 1456 height 821
click at [751, 564] on button "9" at bounding box center [751, 564] width 25 height 25
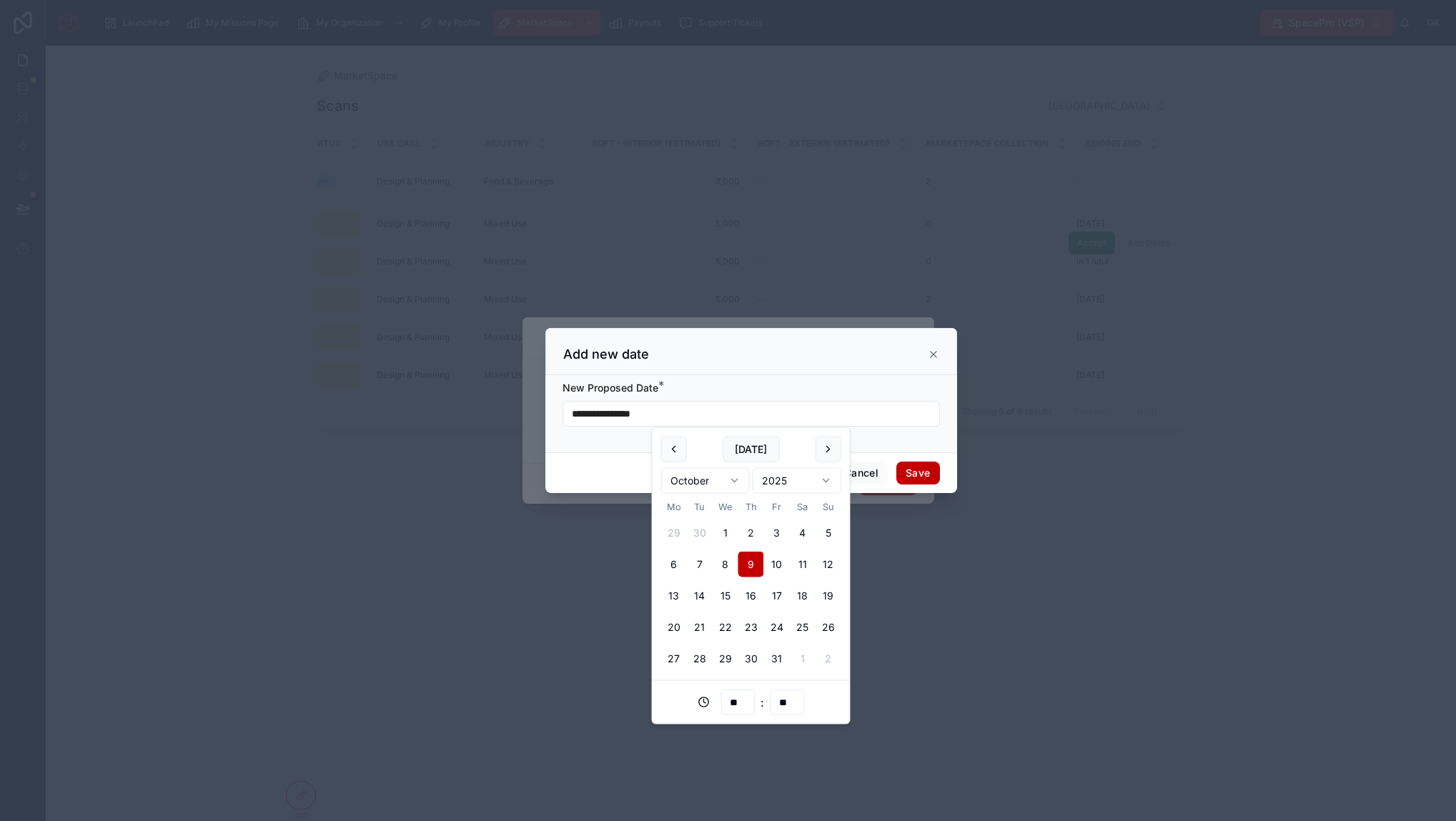
click at [927, 473] on button "Save" at bounding box center [917, 472] width 43 height 23
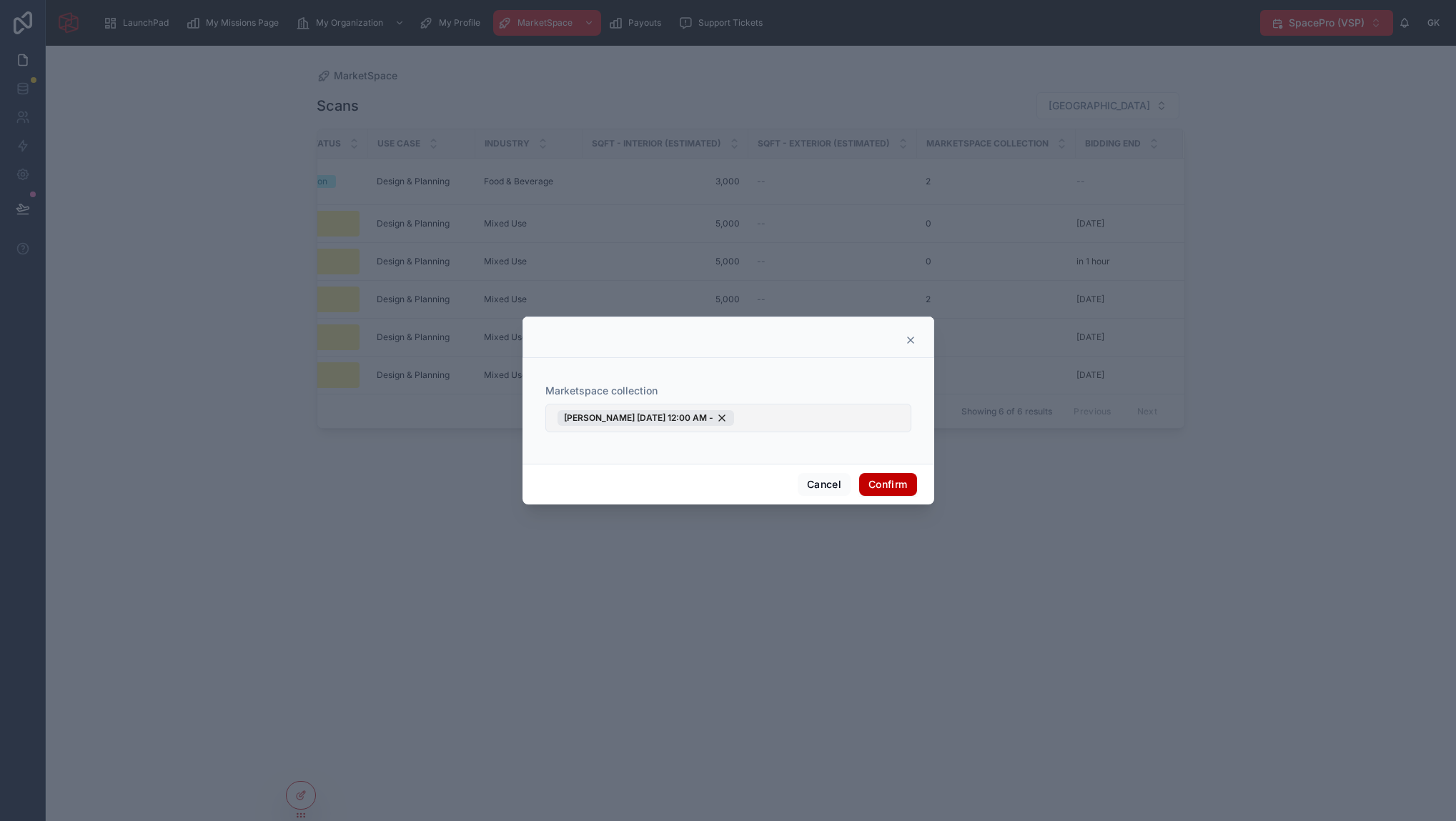
click at [829, 421] on button "George Ksp 10/09/2025 @ 12:00 AM -" at bounding box center [728, 418] width 366 height 29
click at [627, 473] on button "New" at bounding box center [728, 478] width 353 height 14
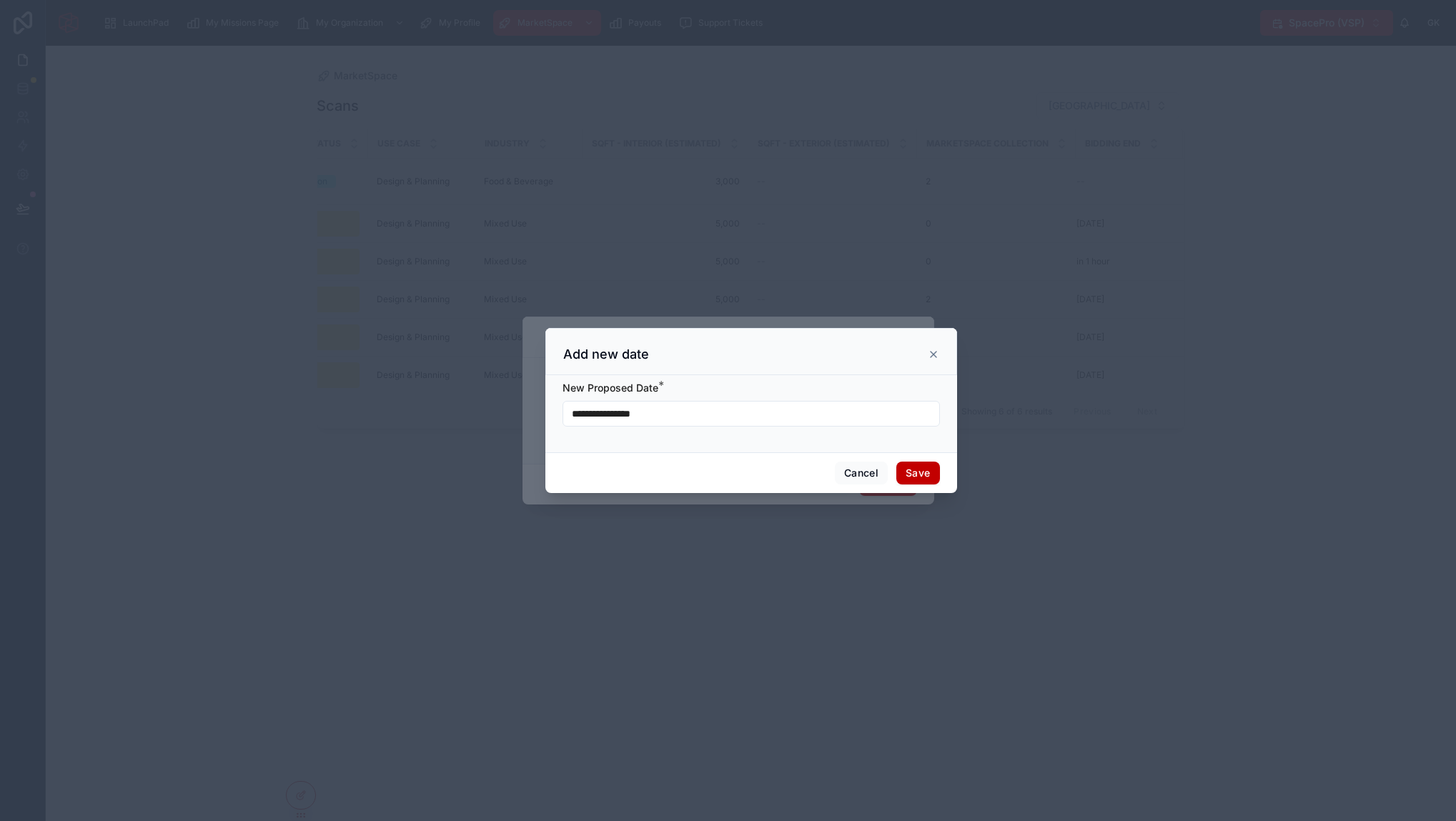
click at [727, 416] on input "**********" at bounding box center [751, 414] width 376 height 20
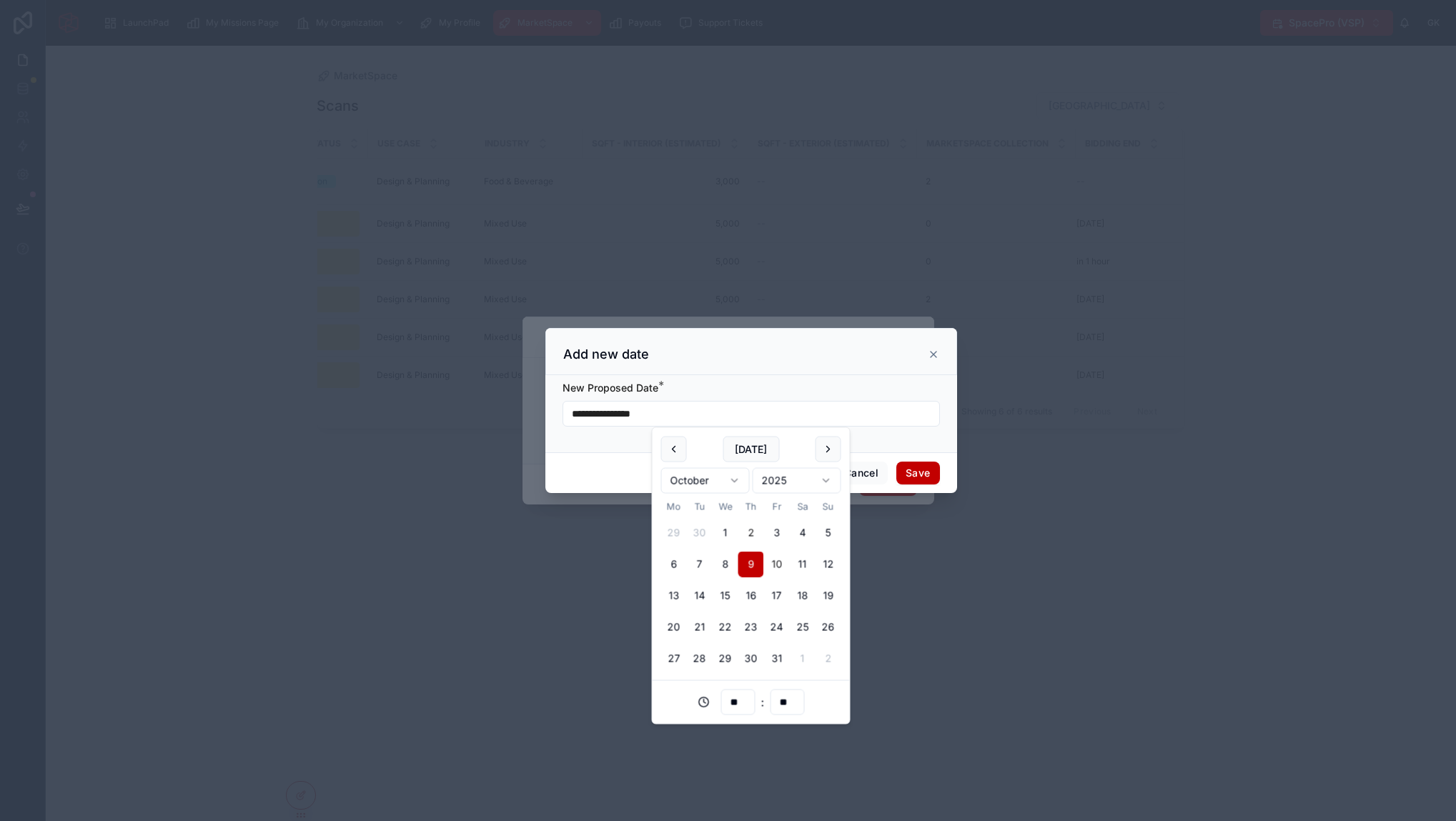
click at [786, 572] on button "10" at bounding box center [776, 564] width 25 height 25
type input "**********"
type input "**"
click at [919, 473] on button "Save" at bounding box center [917, 472] width 43 height 23
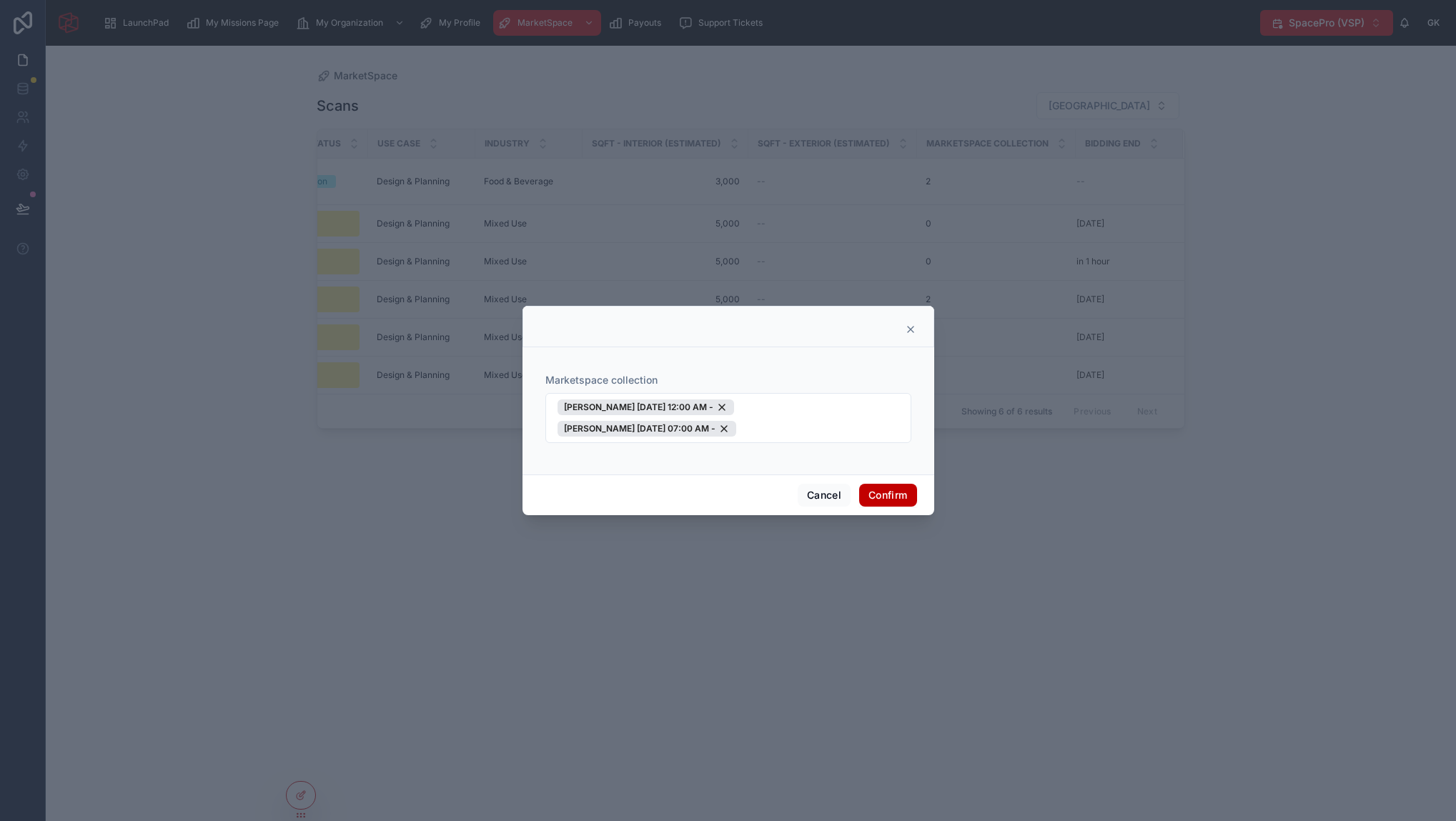
click at [887, 499] on button "Confirm" at bounding box center [887, 494] width 57 height 23
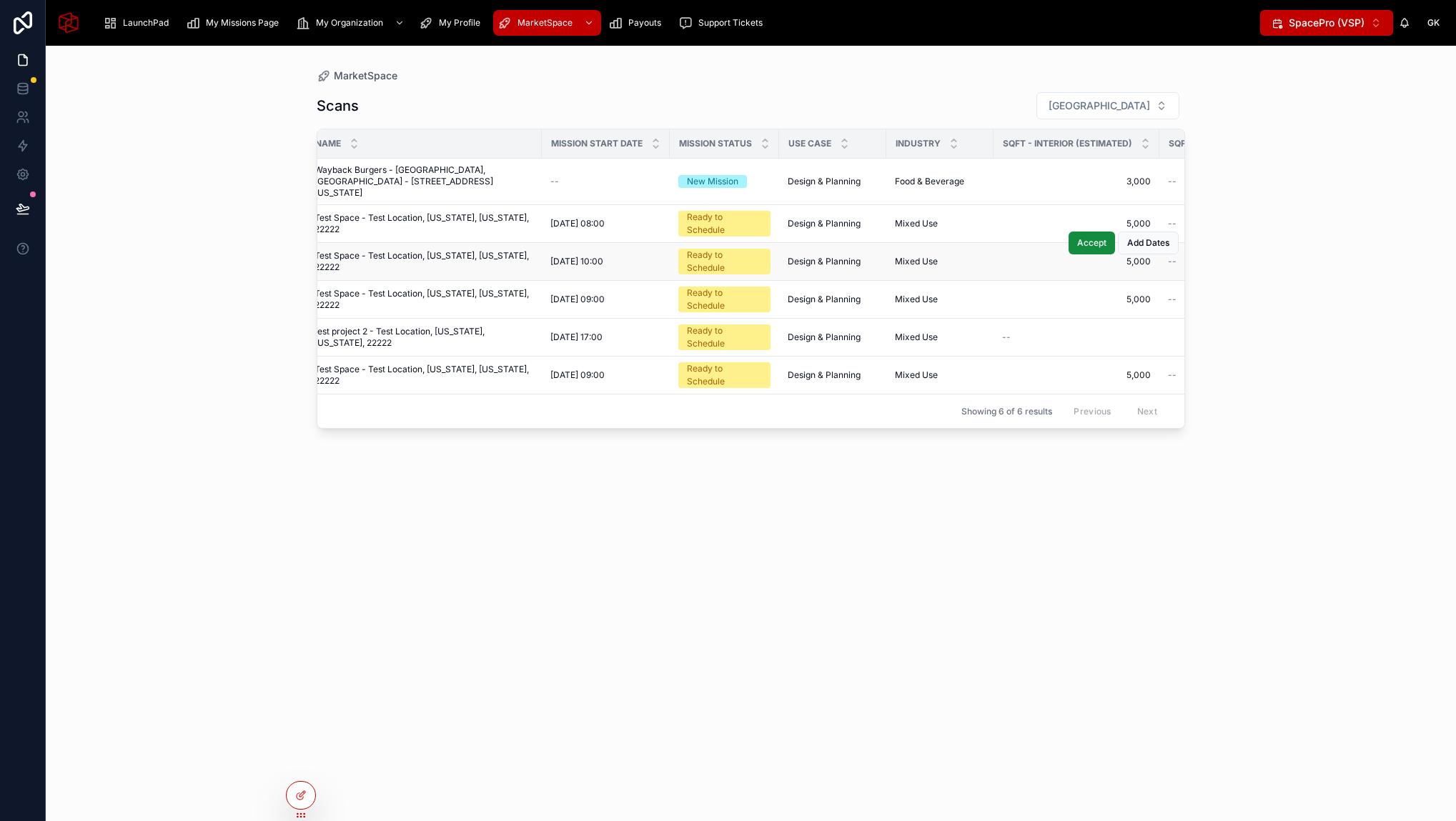
scroll to position [0, 0]
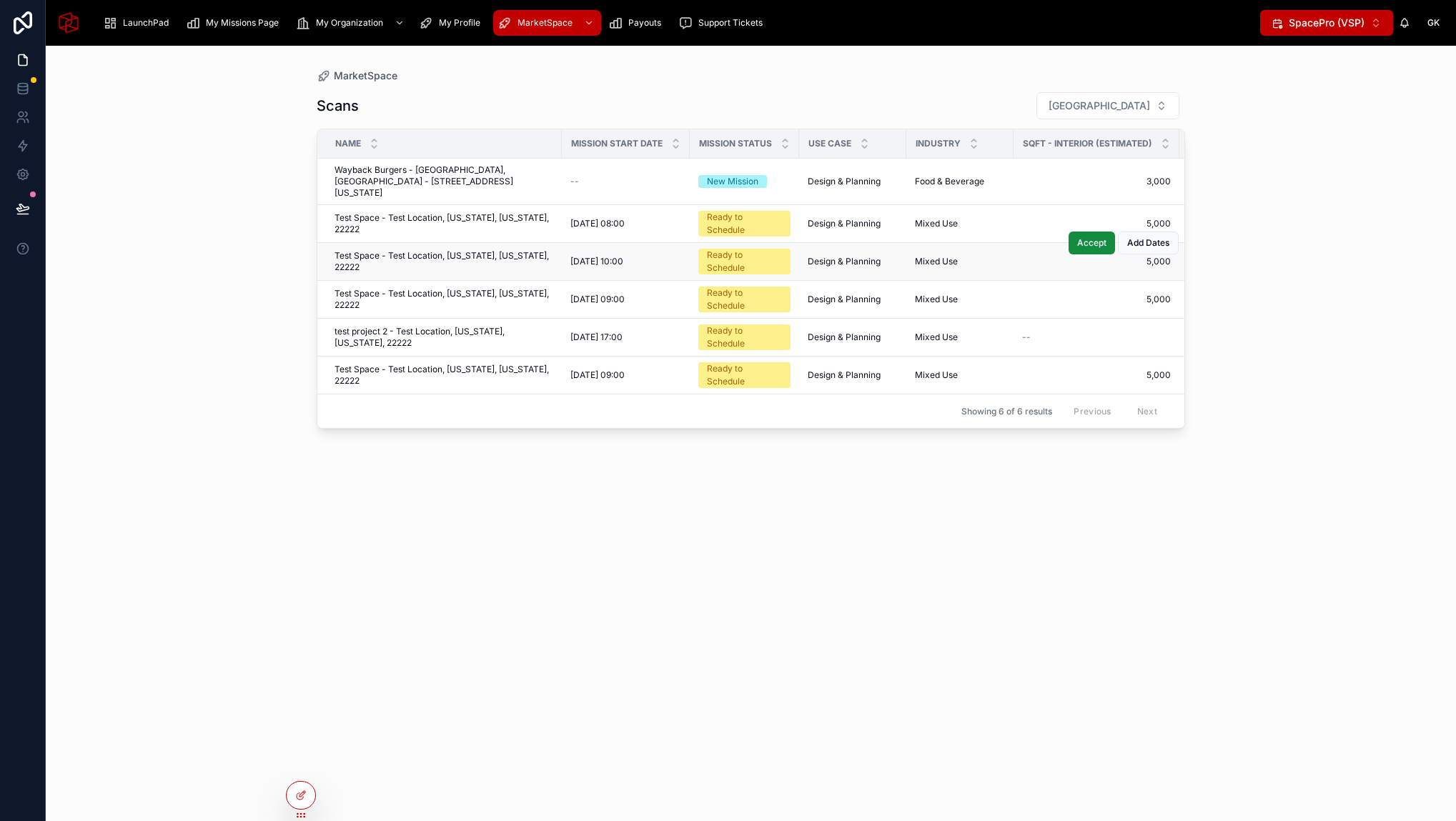
click at [406, 250] on span "Test Space - Test Location, [US_STATE], [US_STATE], 22222" at bounding box center [444, 261] width 219 height 23
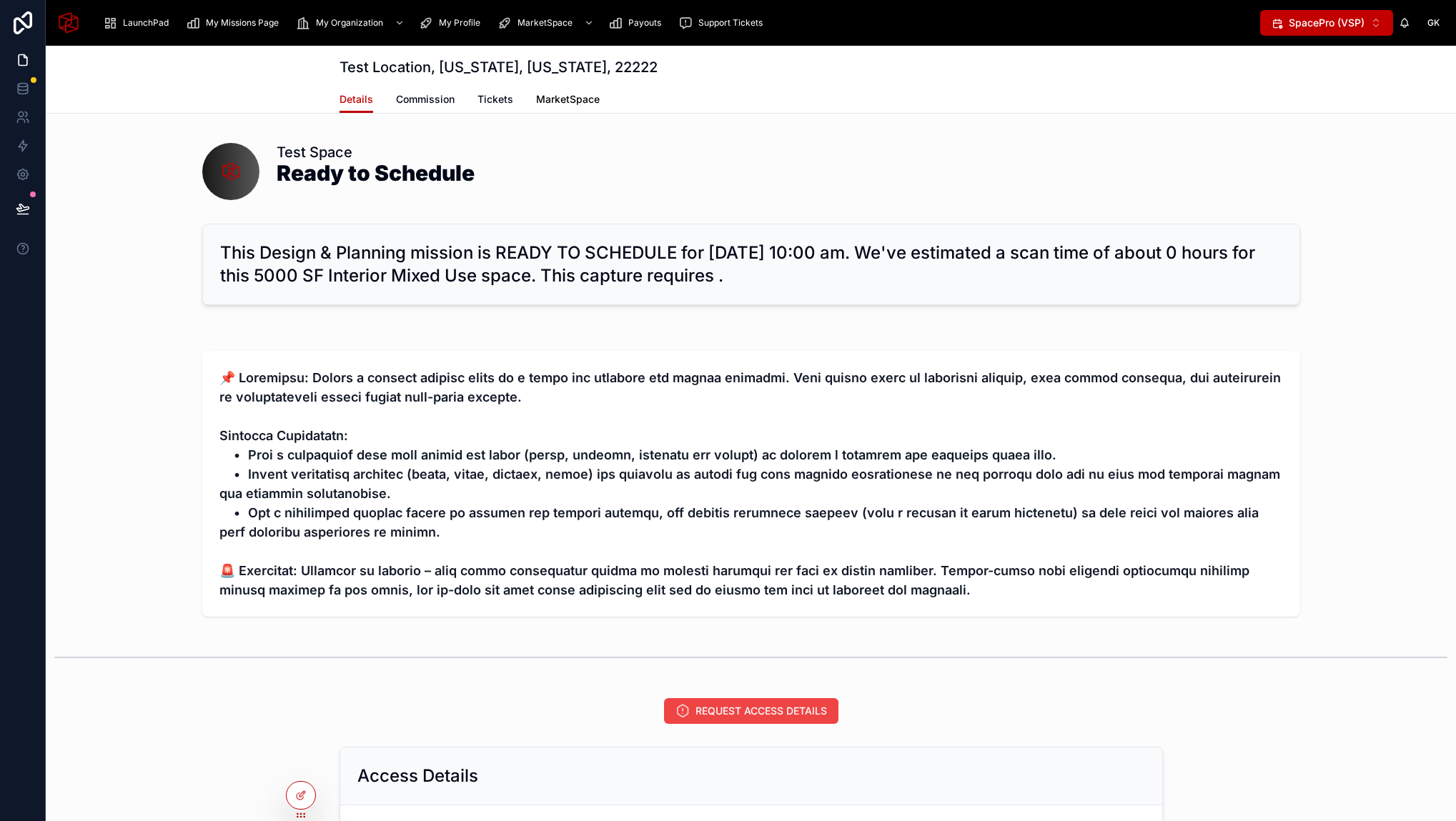
click at [553, 100] on span "MarketSpace" at bounding box center [568, 99] width 64 height 14
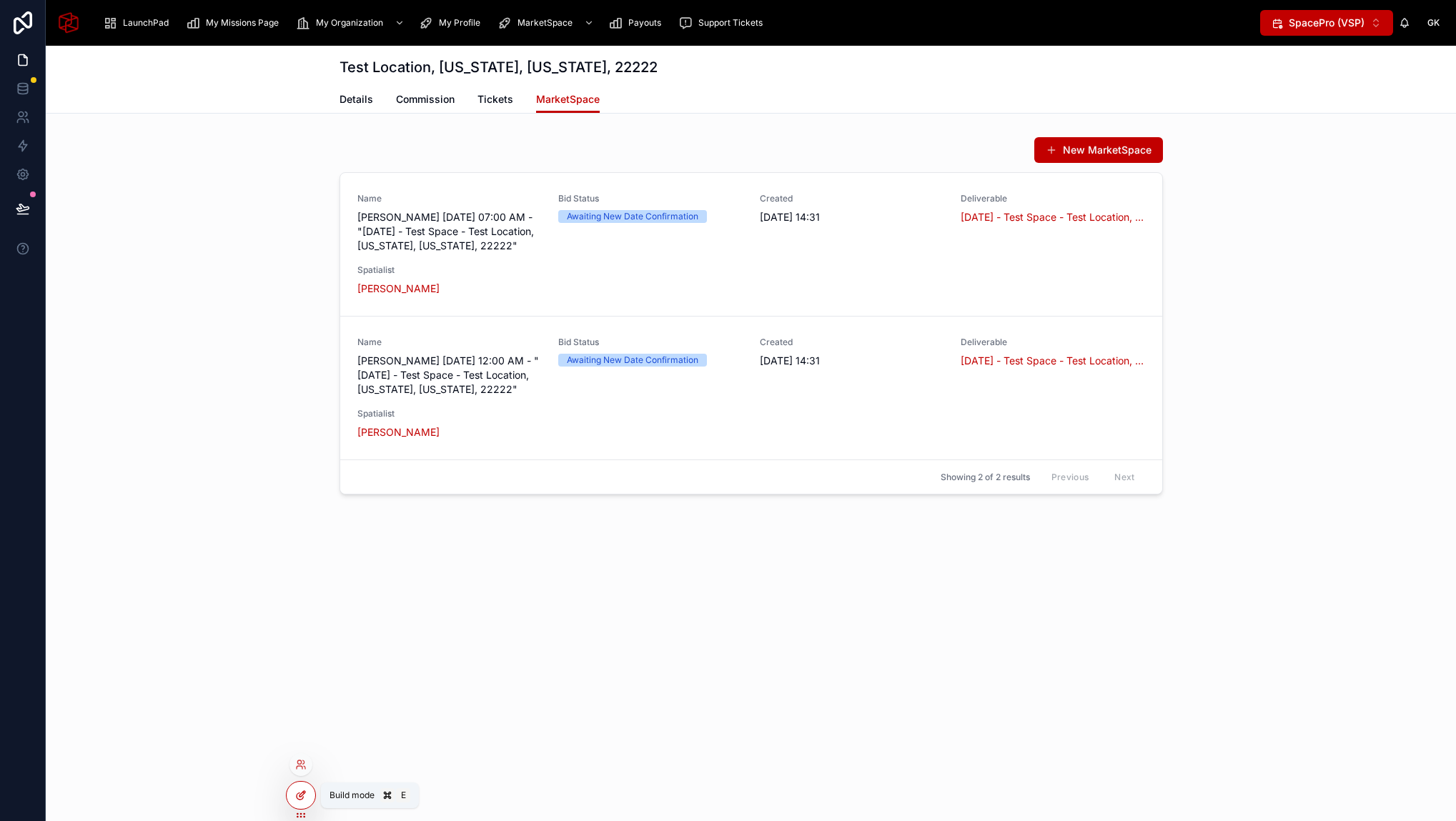
click at [305, 793] on icon at bounding box center [300, 795] width 11 height 11
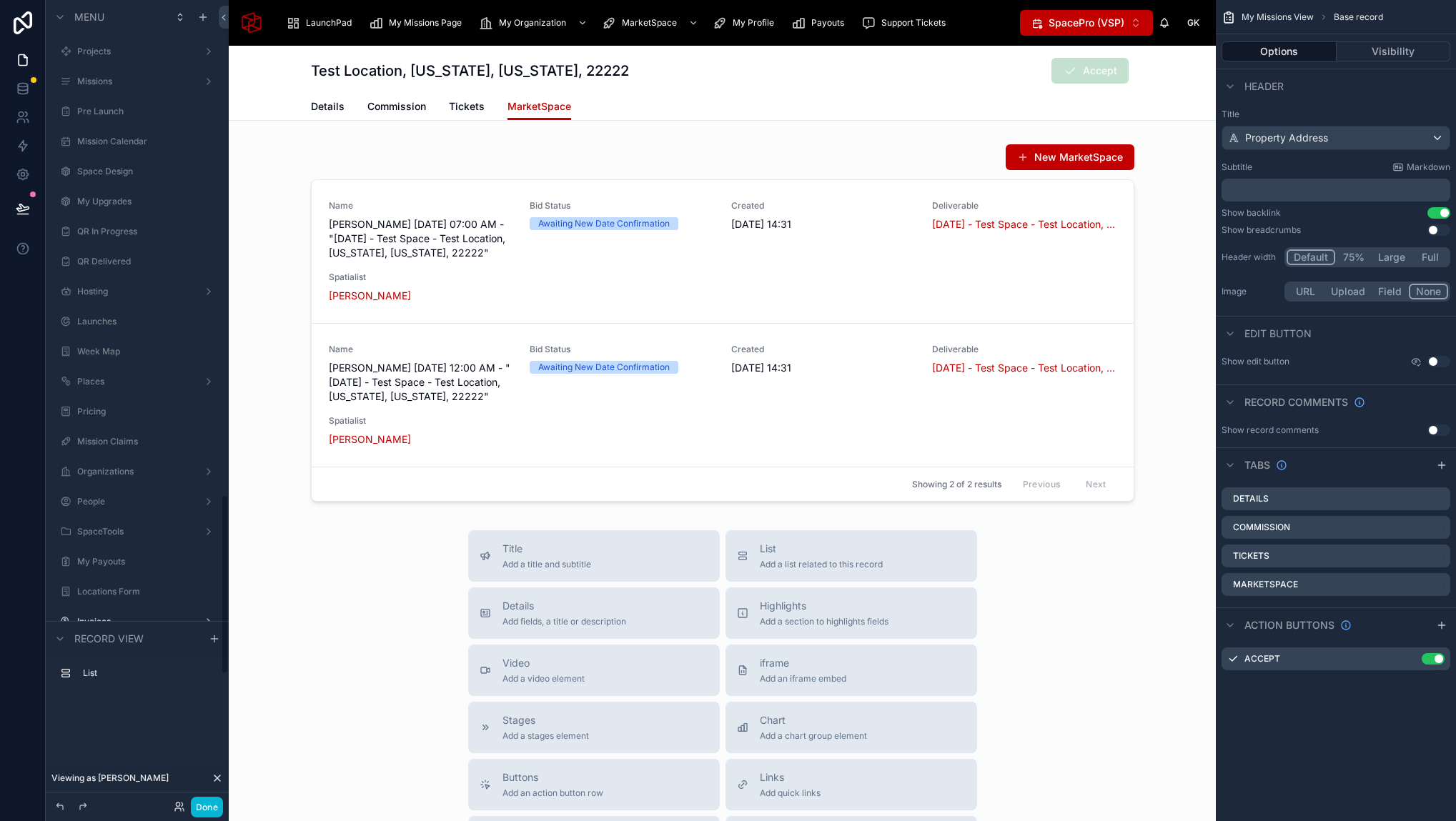
scroll to position [2207, 0]
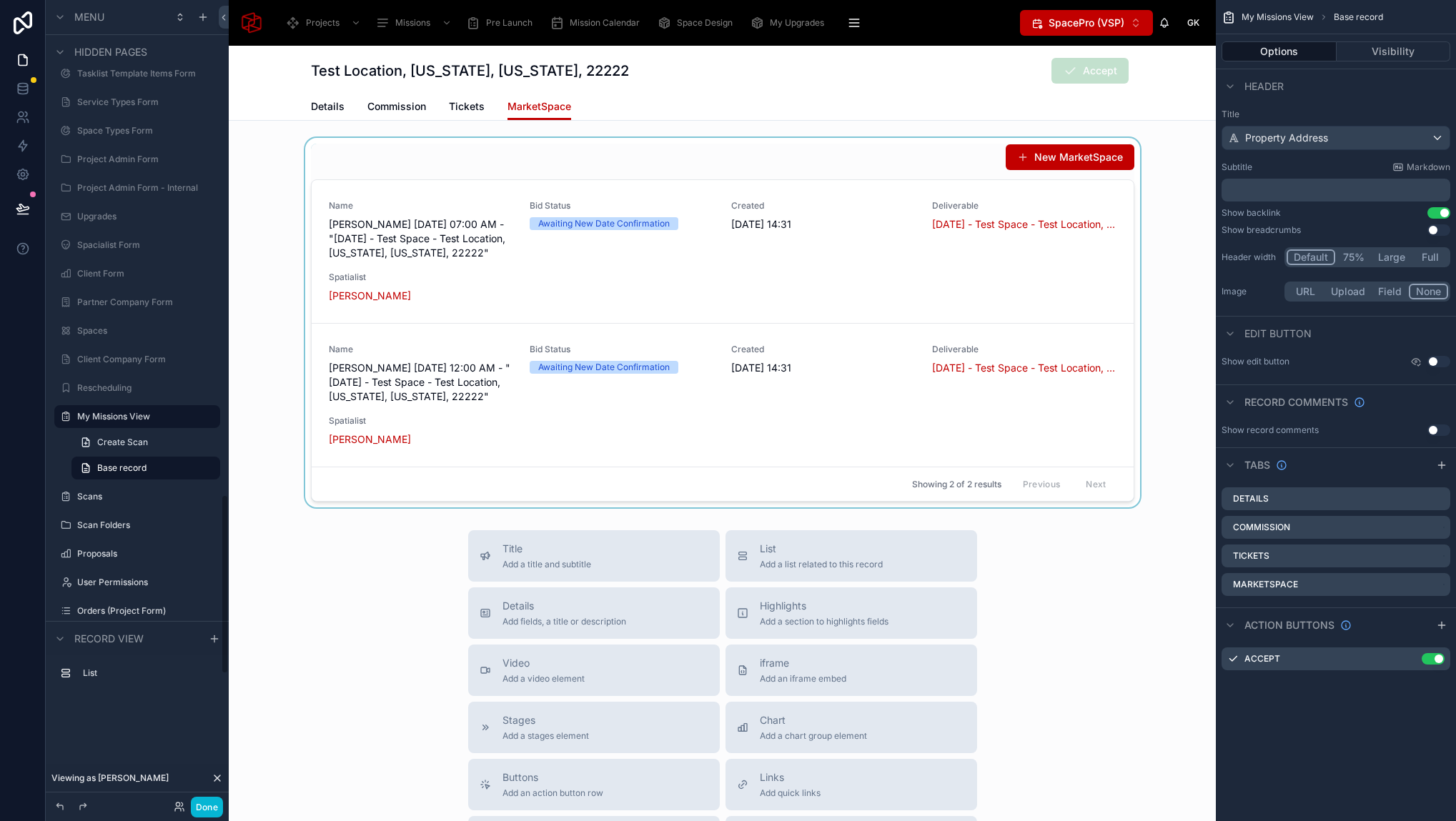
click at [623, 152] on div at bounding box center [722, 322] width 987 height 369
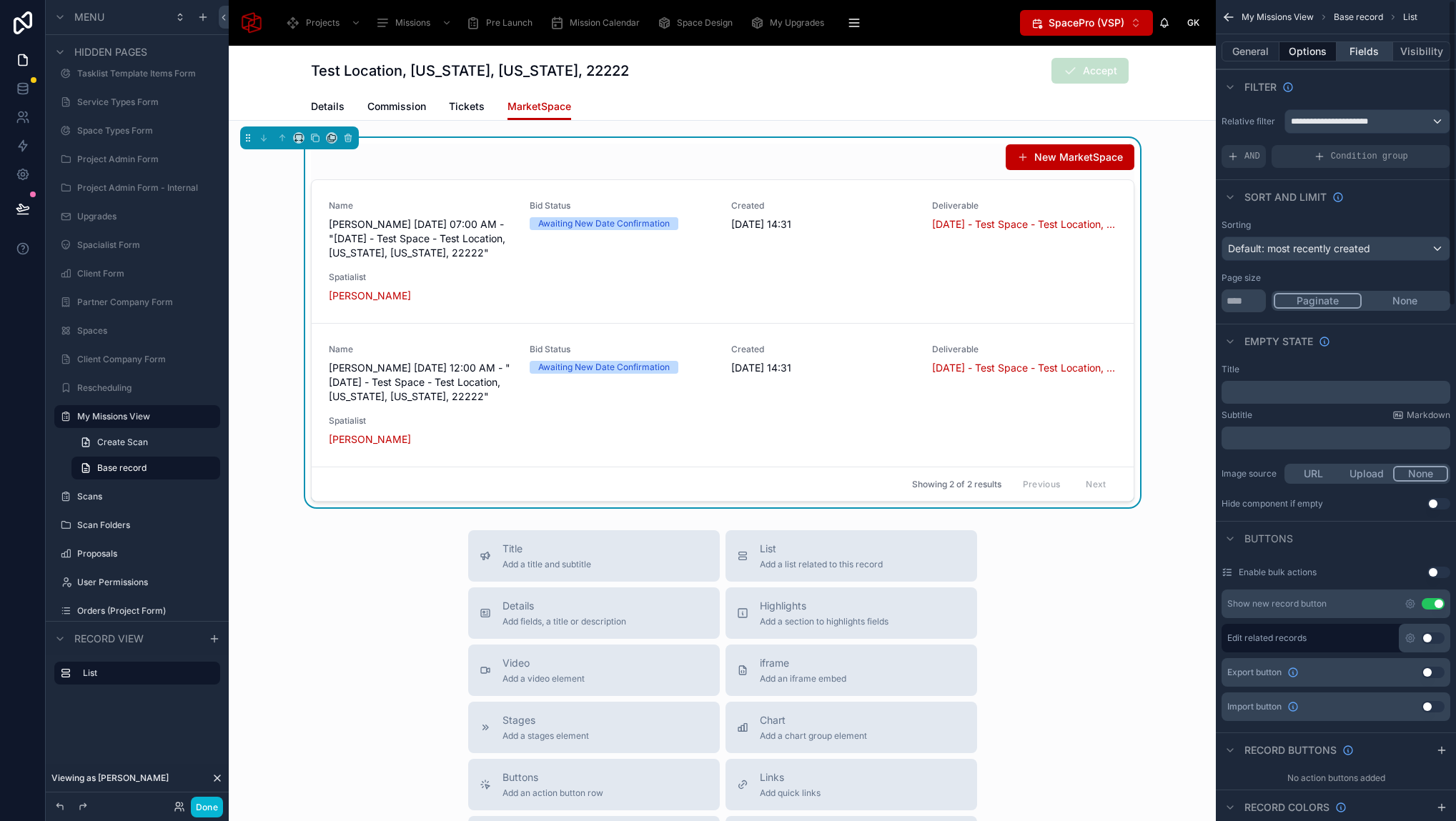
click at [1352, 47] on button "Fields" at bounding box center [1364, 52] width 57 height 20
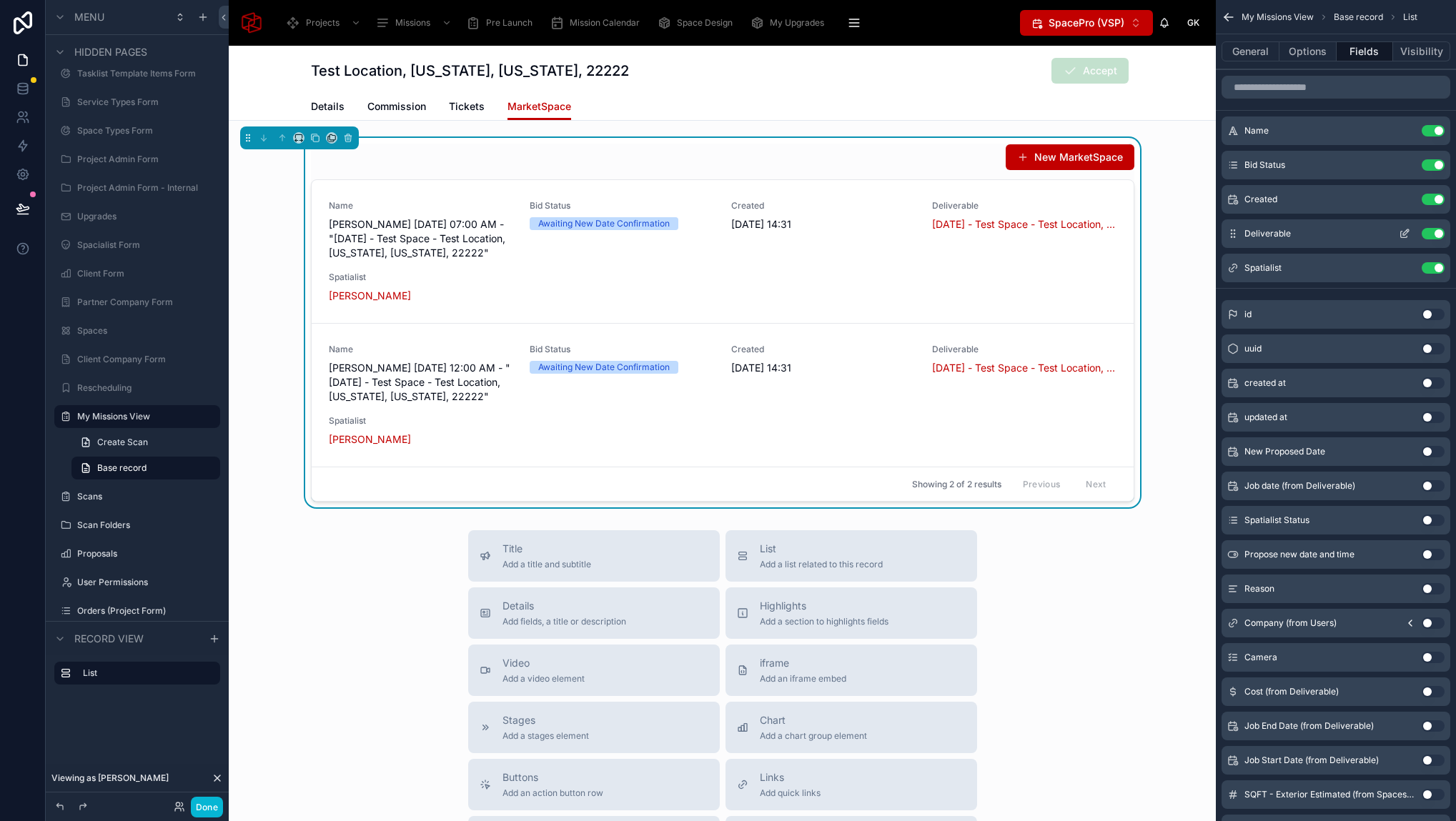
click at [1430, 234] on button "Use setting" at bounding box center [1432, 233] width 23 height 11
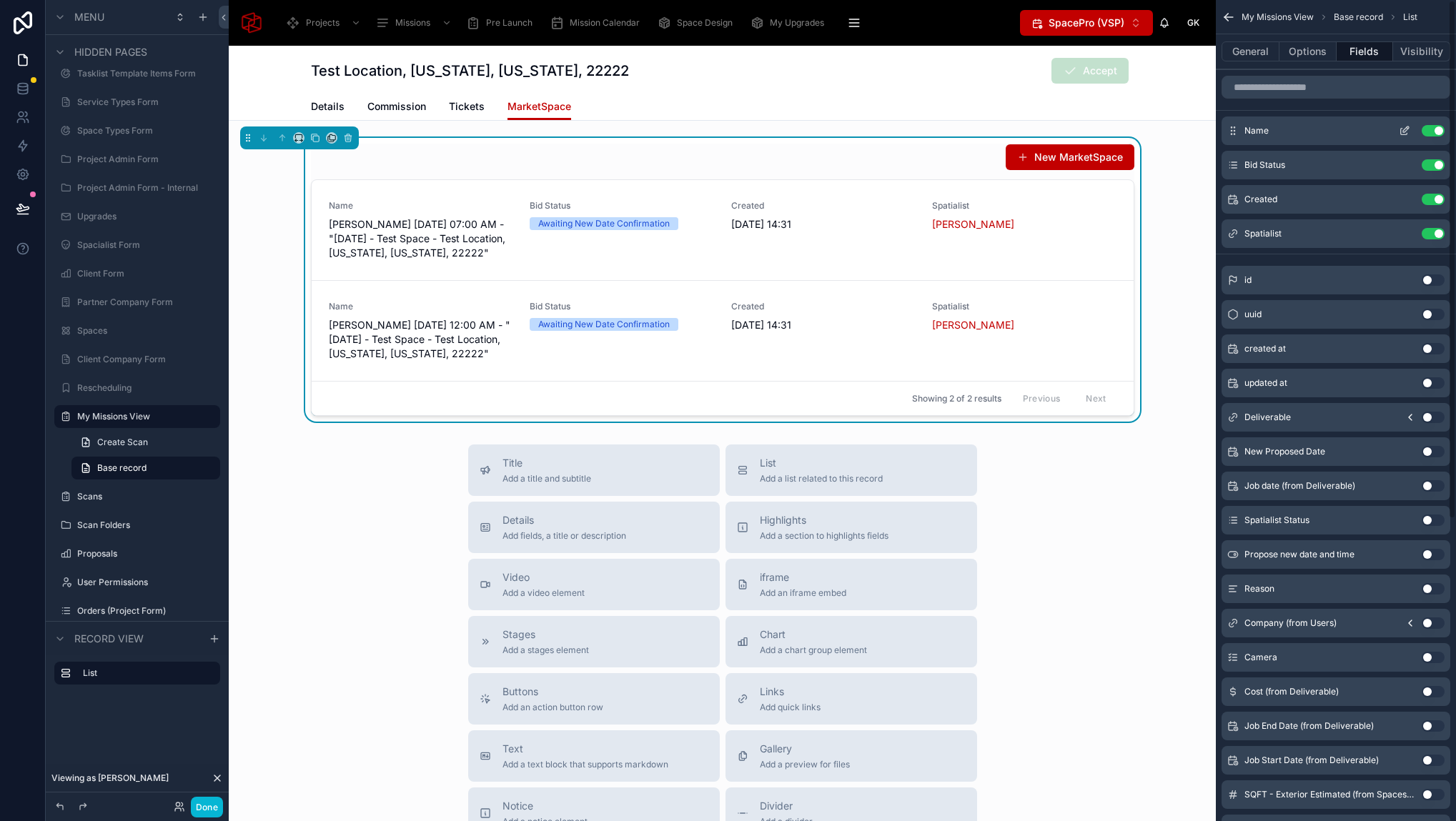
click at [1438, 131] on button "Use setting" at bounding box center [1432, 130] width 23 height 11
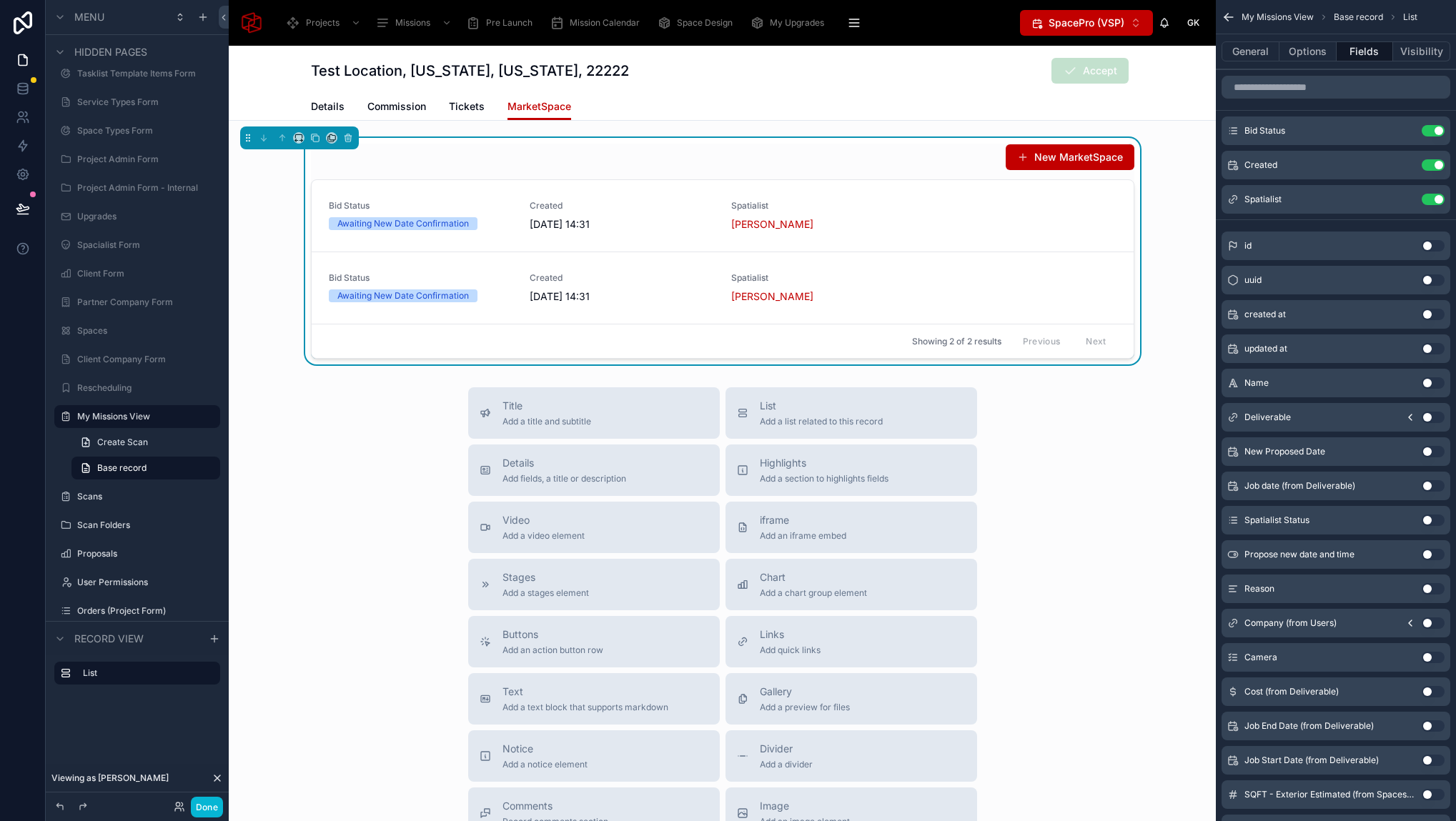
click at [1422, 555] on button "Use setting" at bounding box center [1432, 554] width 23 height 11
click at [1429, 483] on button "Use setting" at bounding box center [1432, 485] width 23 height 11
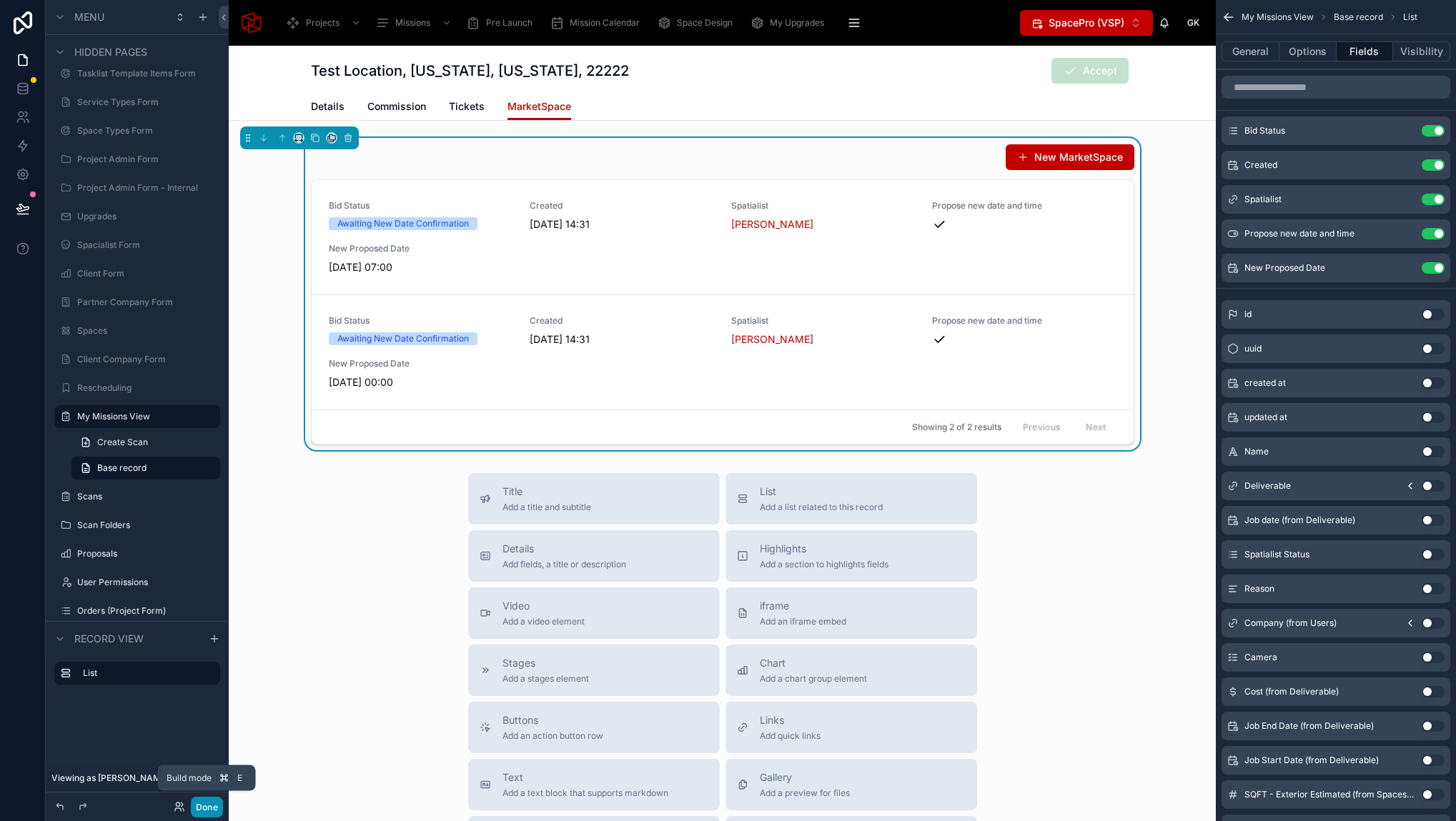
click at [212, 811] on button "Done" at bounding box center [207, 807] width 32 height 20
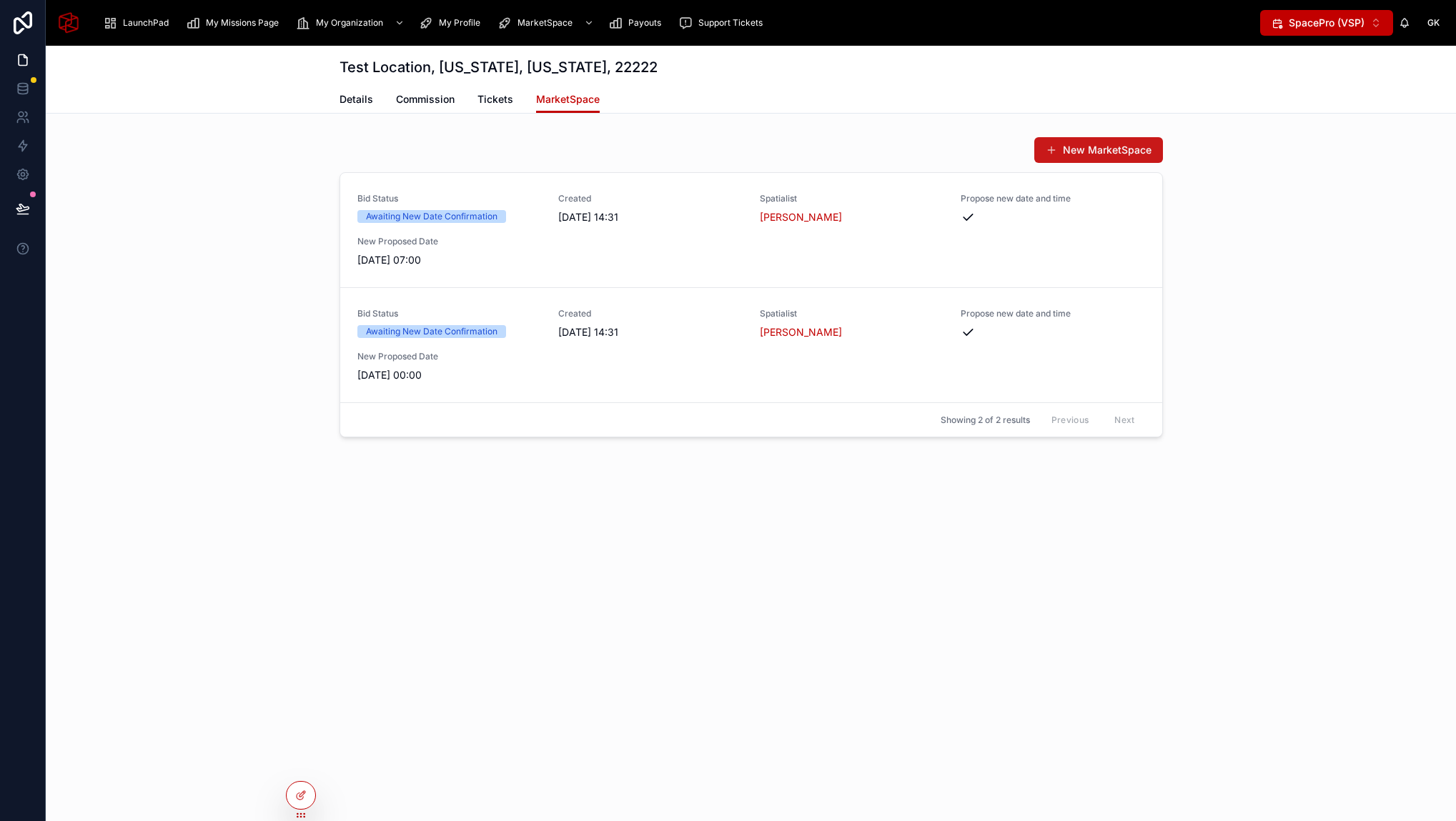
click at [1071, 148] on button "New MarketSpace" at bounding box center [1099, 150] width 129 height 25
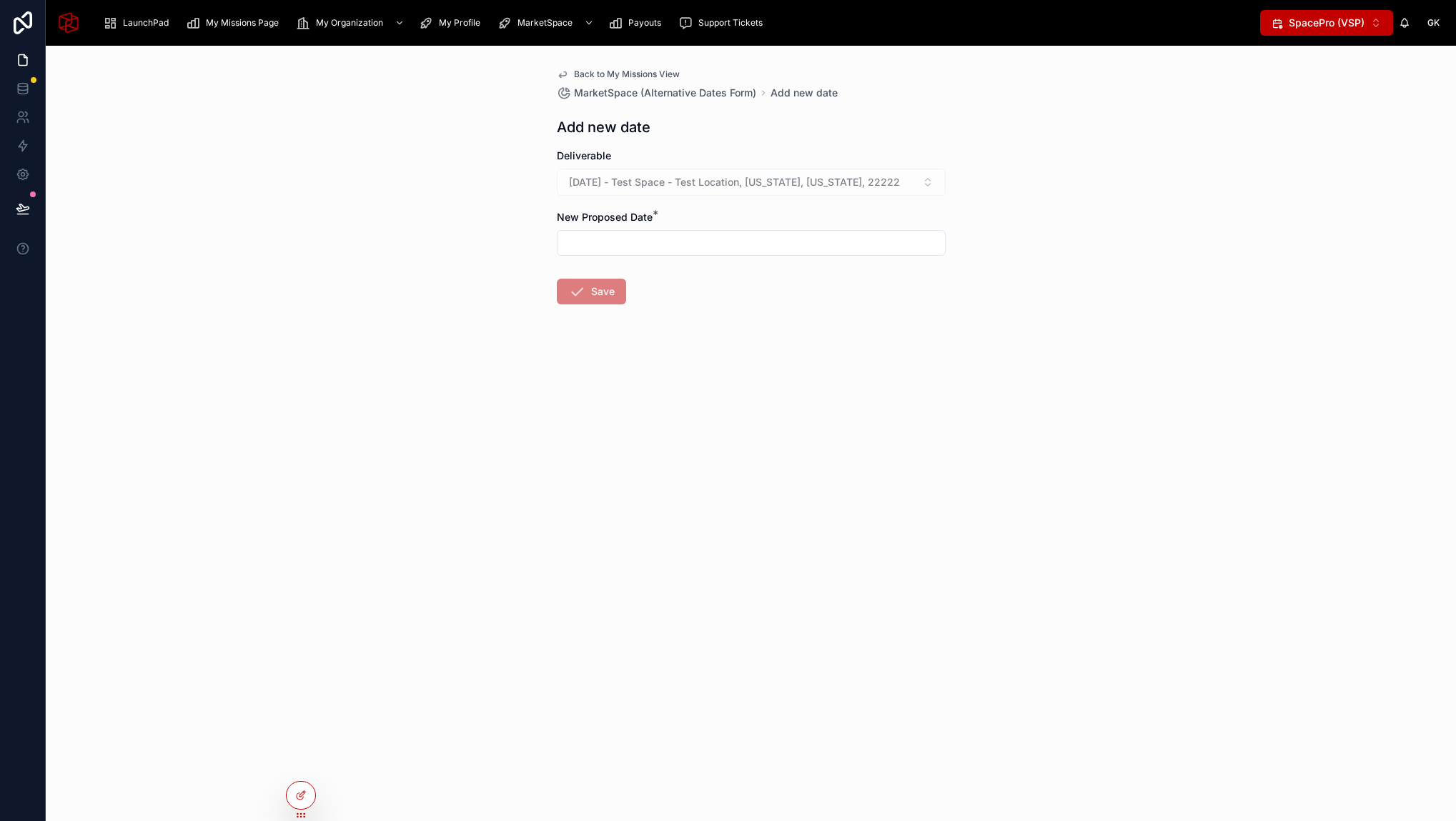
click at [560, 75] on icon at bounding box center [562, 74] width 11 height 11
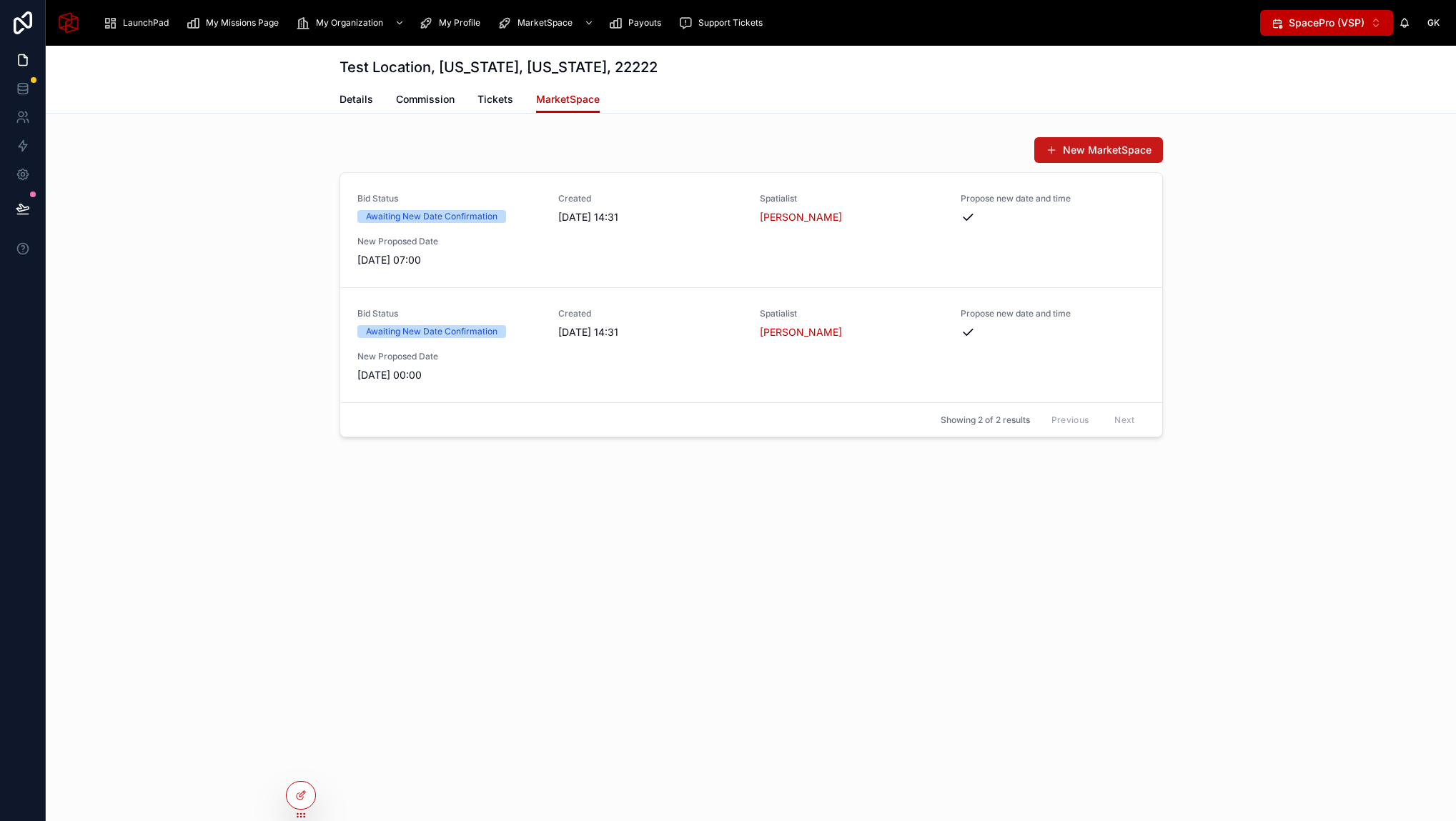
click at [1095, 147] on button "New MarketSpace" at bounding box center [1099, 150] width 129 height 25
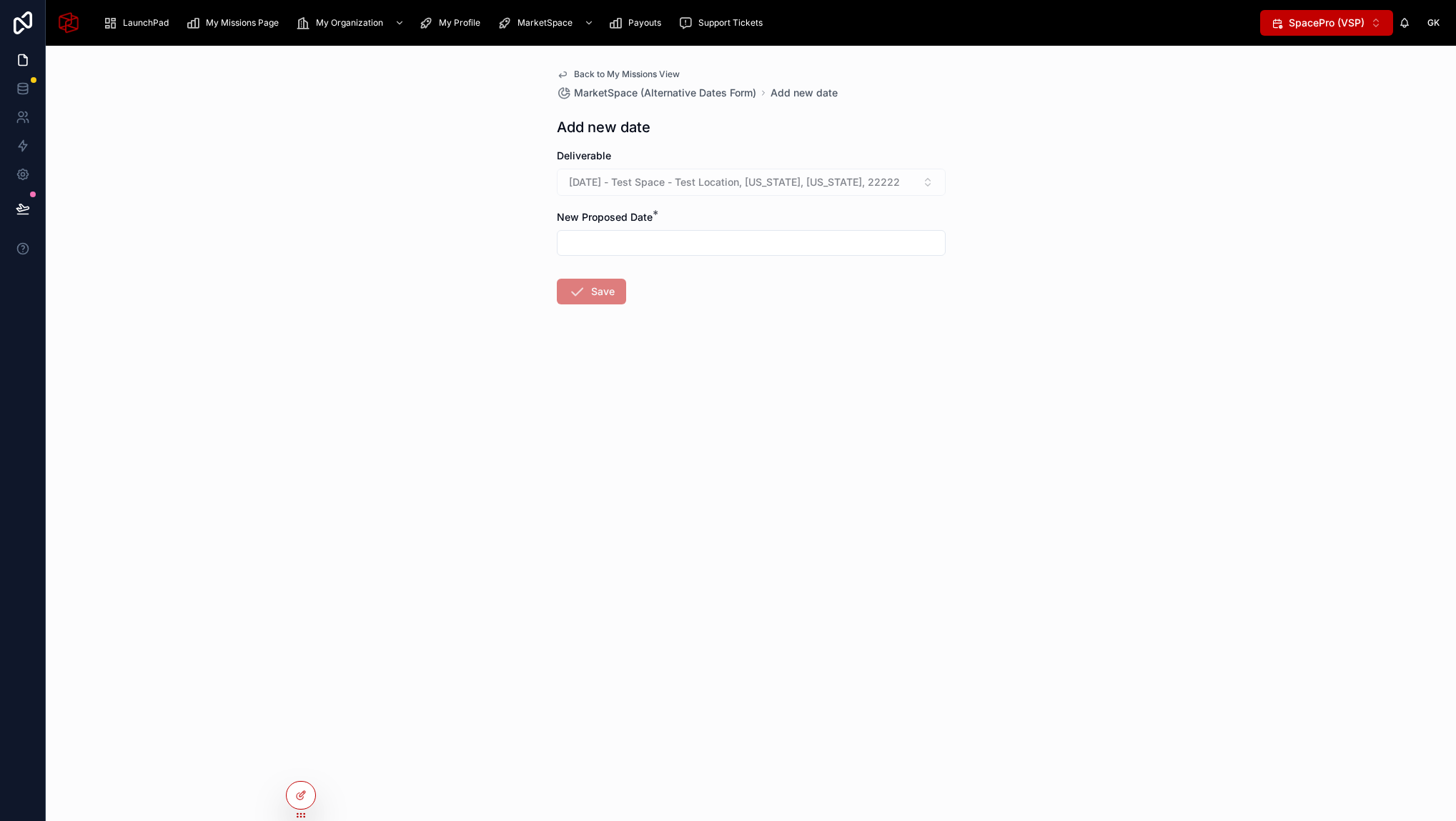
click at [561, 75] on icon at bounding box center [562, 74] width 11 height 11
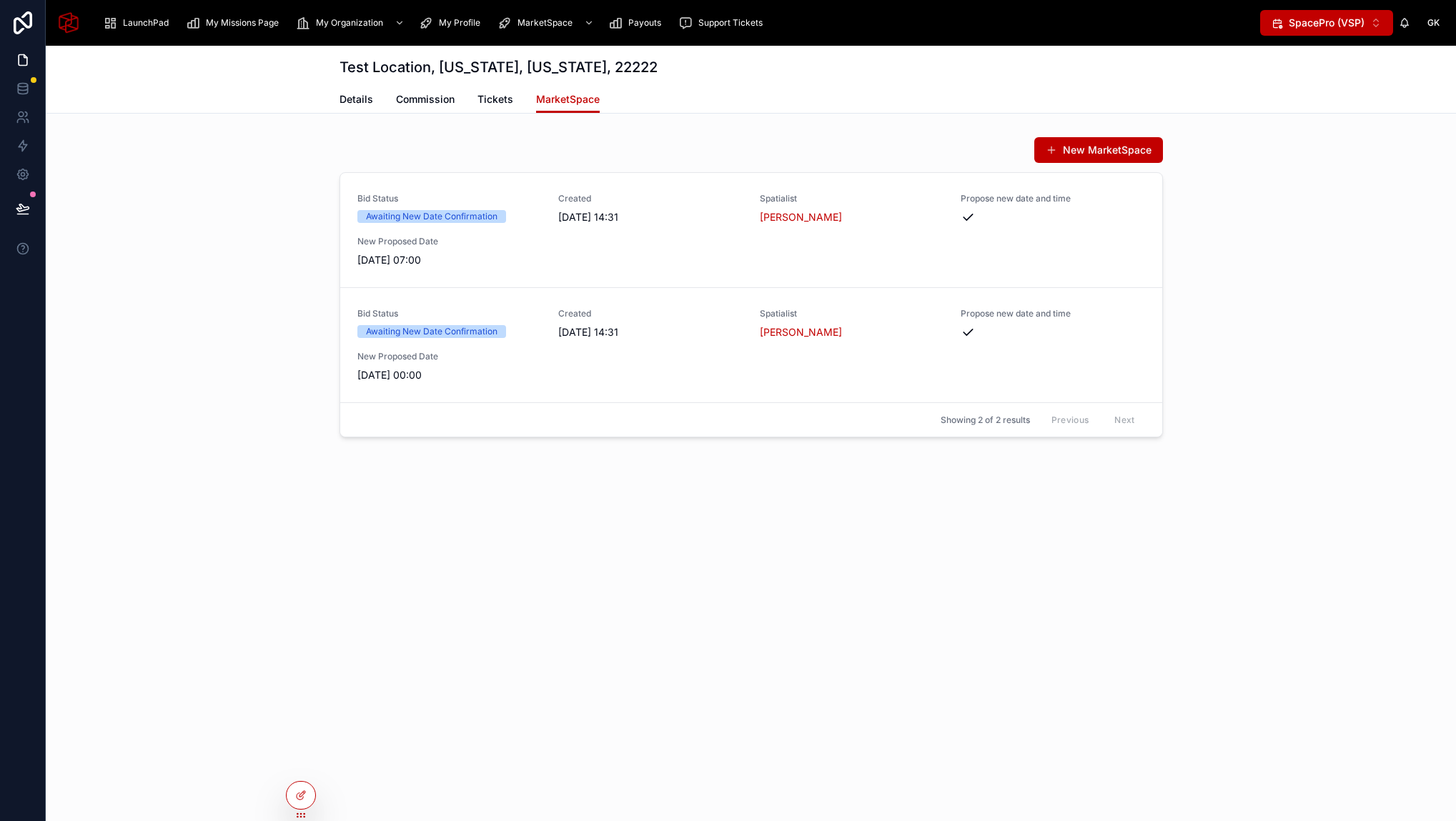
click at [291, 159] on div "New MarketSpace Bid Status Awaiting New Date Confirmation Created 02/10/2025 14…" at bounding box center [751, 287] width 1410 height 312
click at [302, 801] on div at bounding box center [301, 795] width 29 height 27
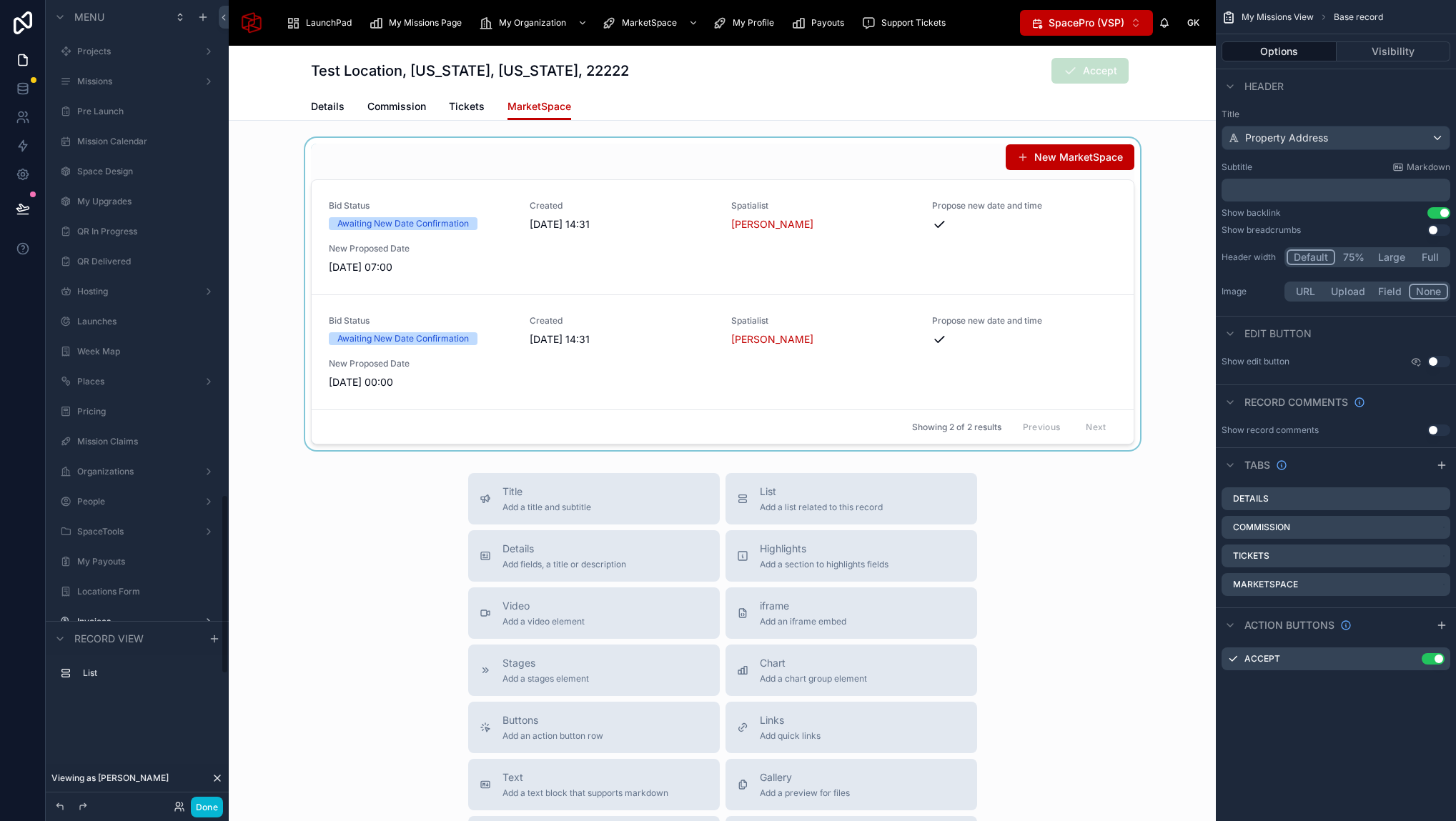
scroll to position [2207, 0]
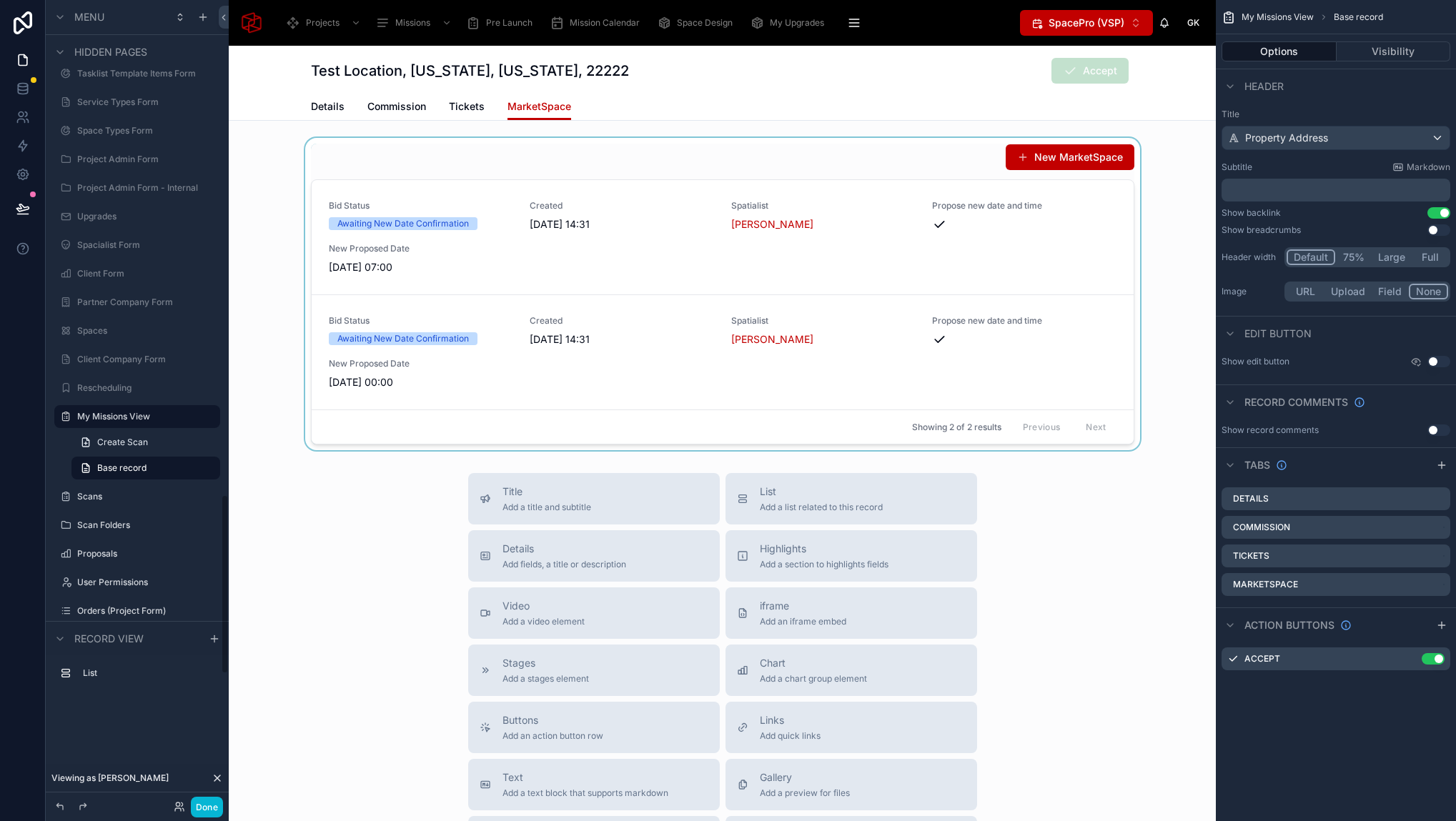
click at [786, 158] on div at bounding box center [722, 294] width 987 height 312
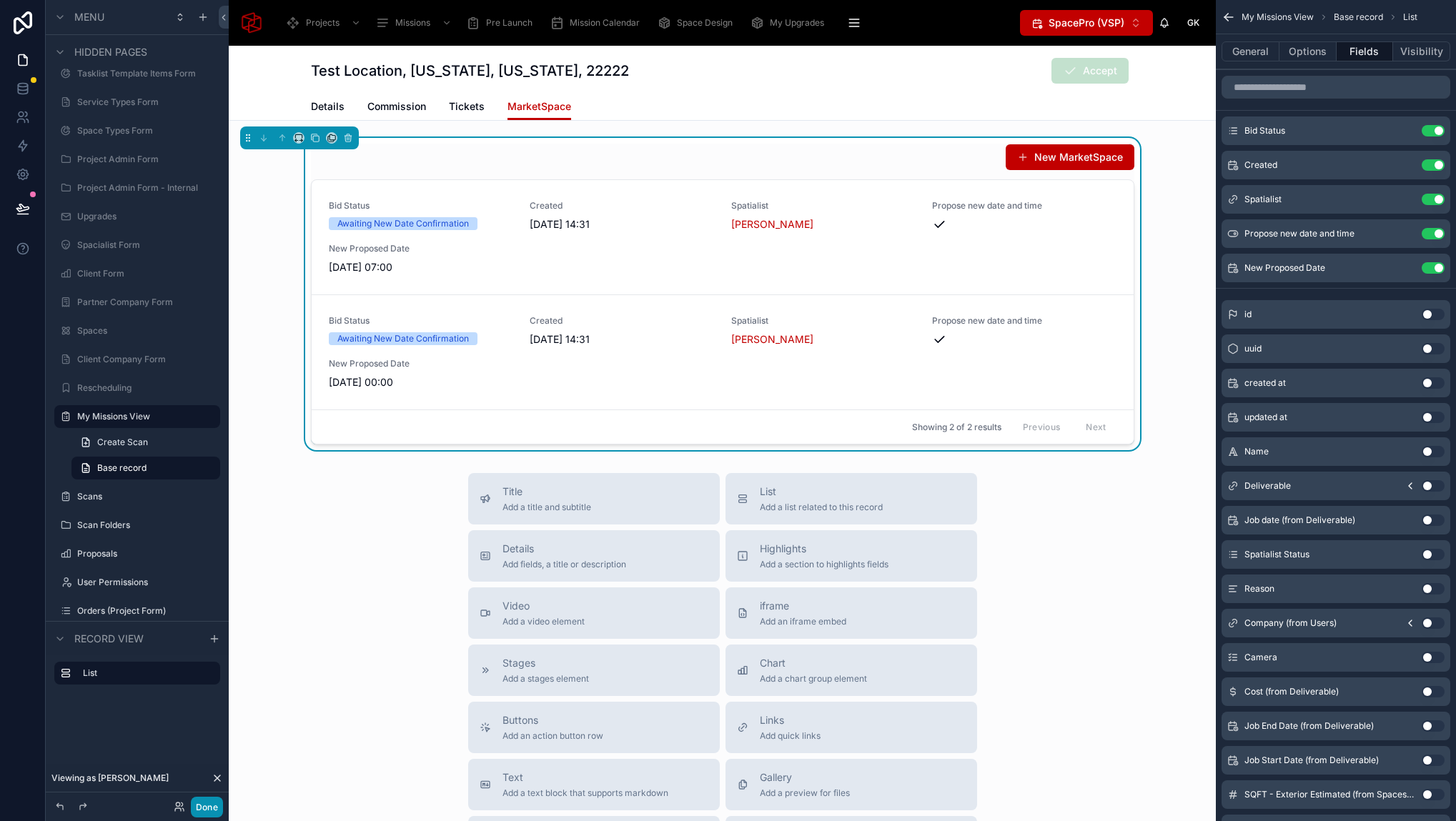
click at [211, 802] on button "Done" at bounding box center [207, 807] width 32 height 20
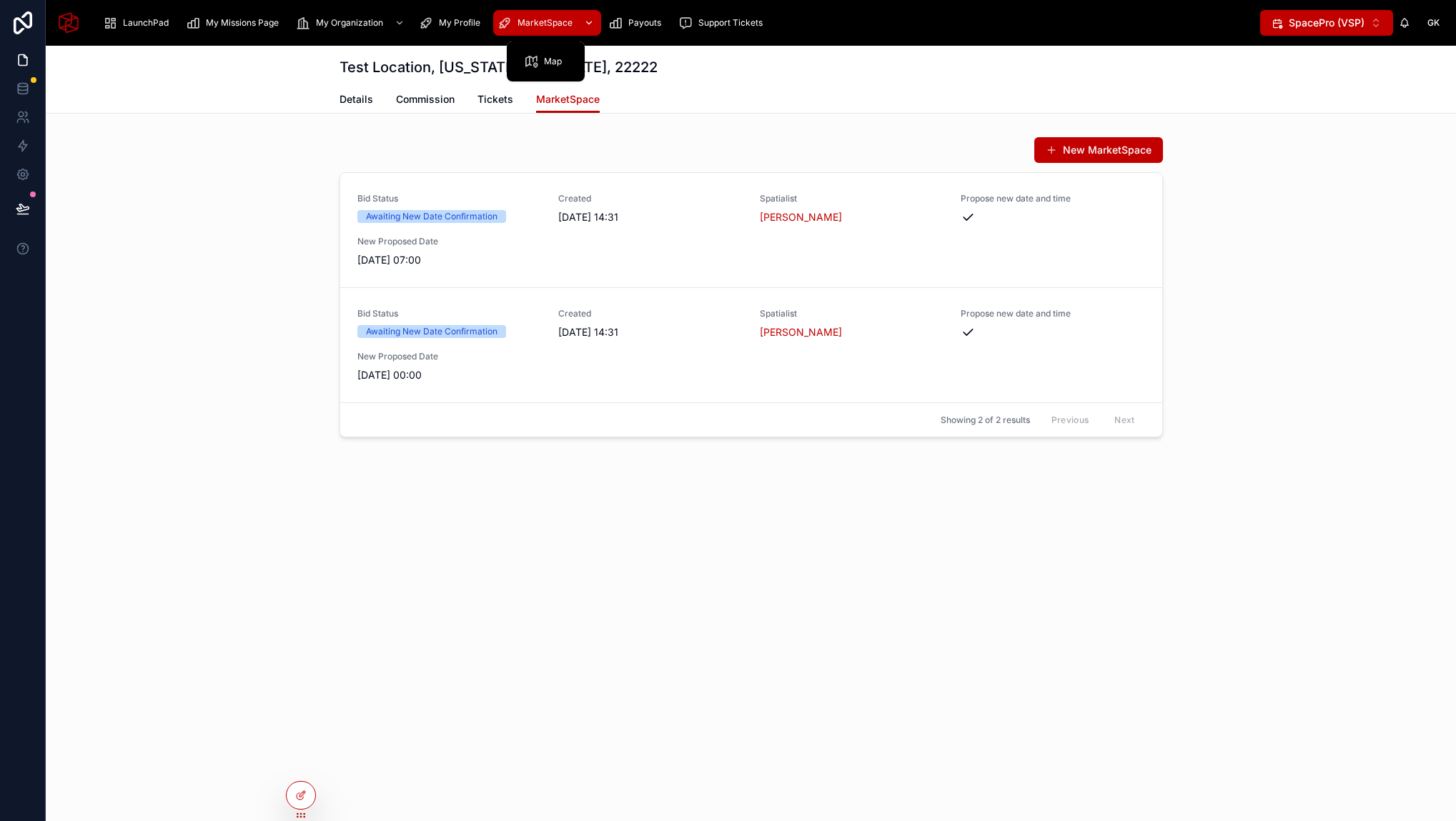
click at [554, 25] on span "MarketSpace" at bounding box center [545, 22] width 55 height 11
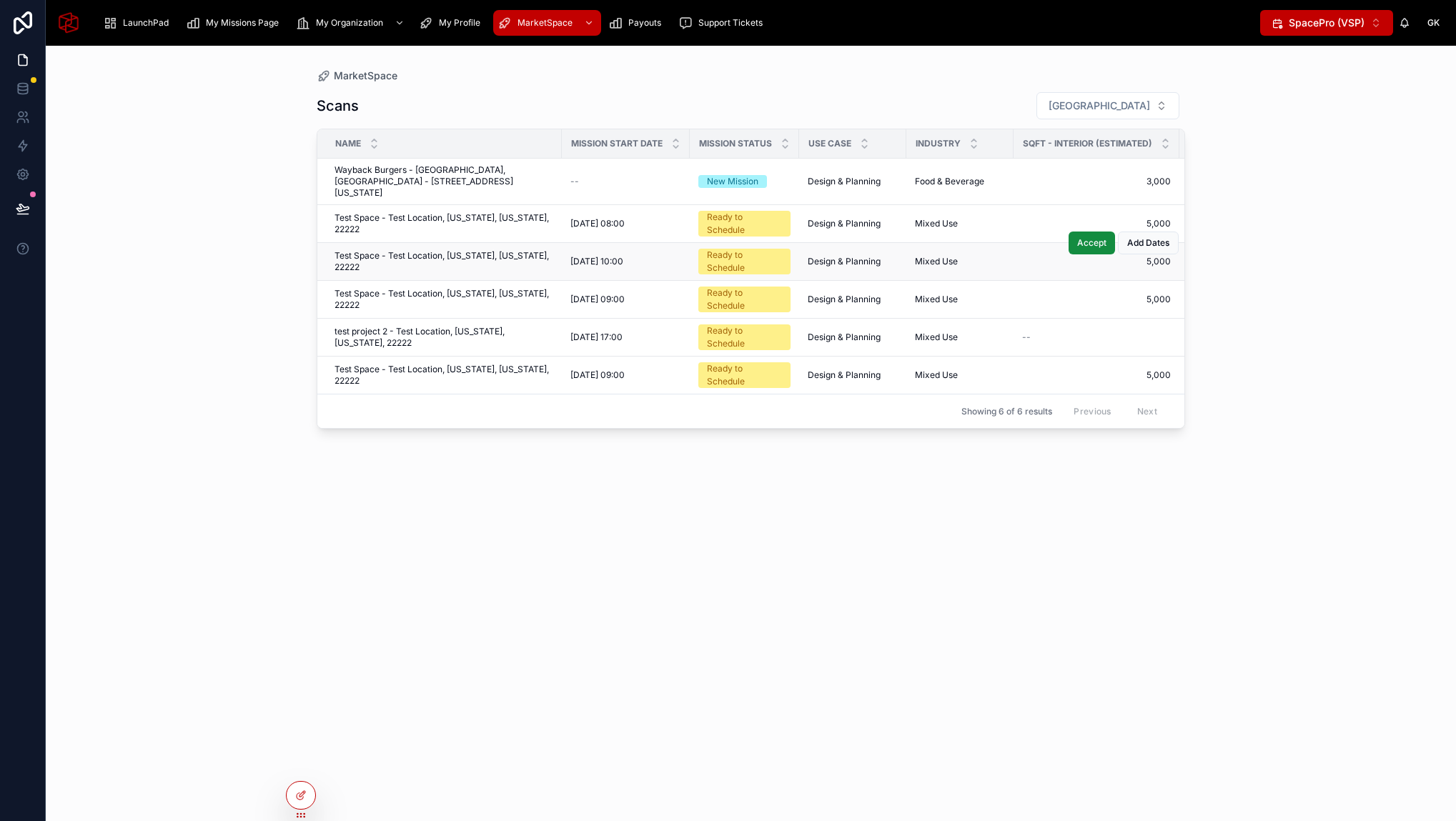
click at [437, 254] on span "Test Space - Test Location, [US_STATE], [US_STATE], 22222" at bounding box center [444, 261] width 219 height 23
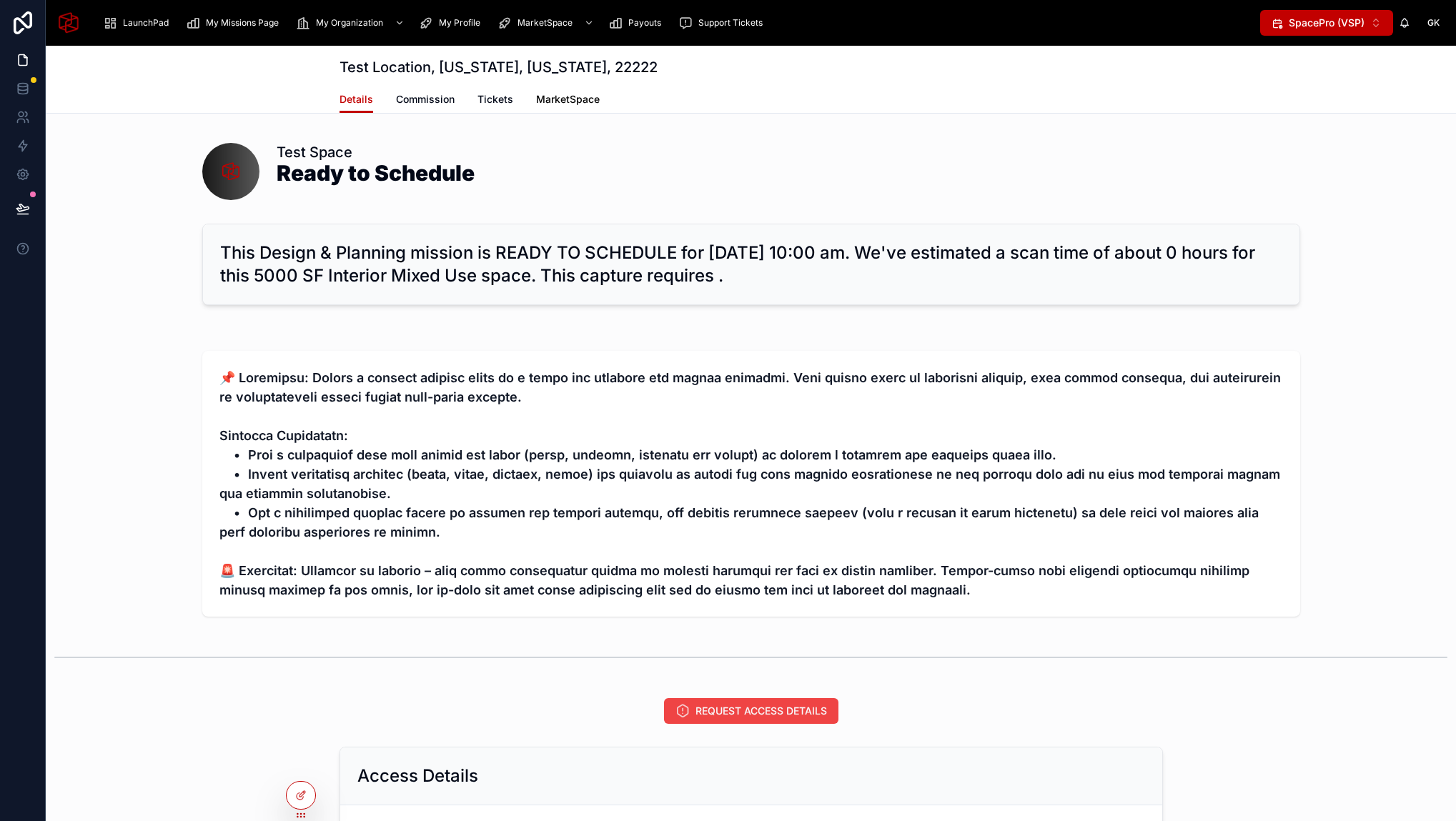
click at [577, 98] on span "MarketSpace" at bounding box center [568, 99] width 64 height 14
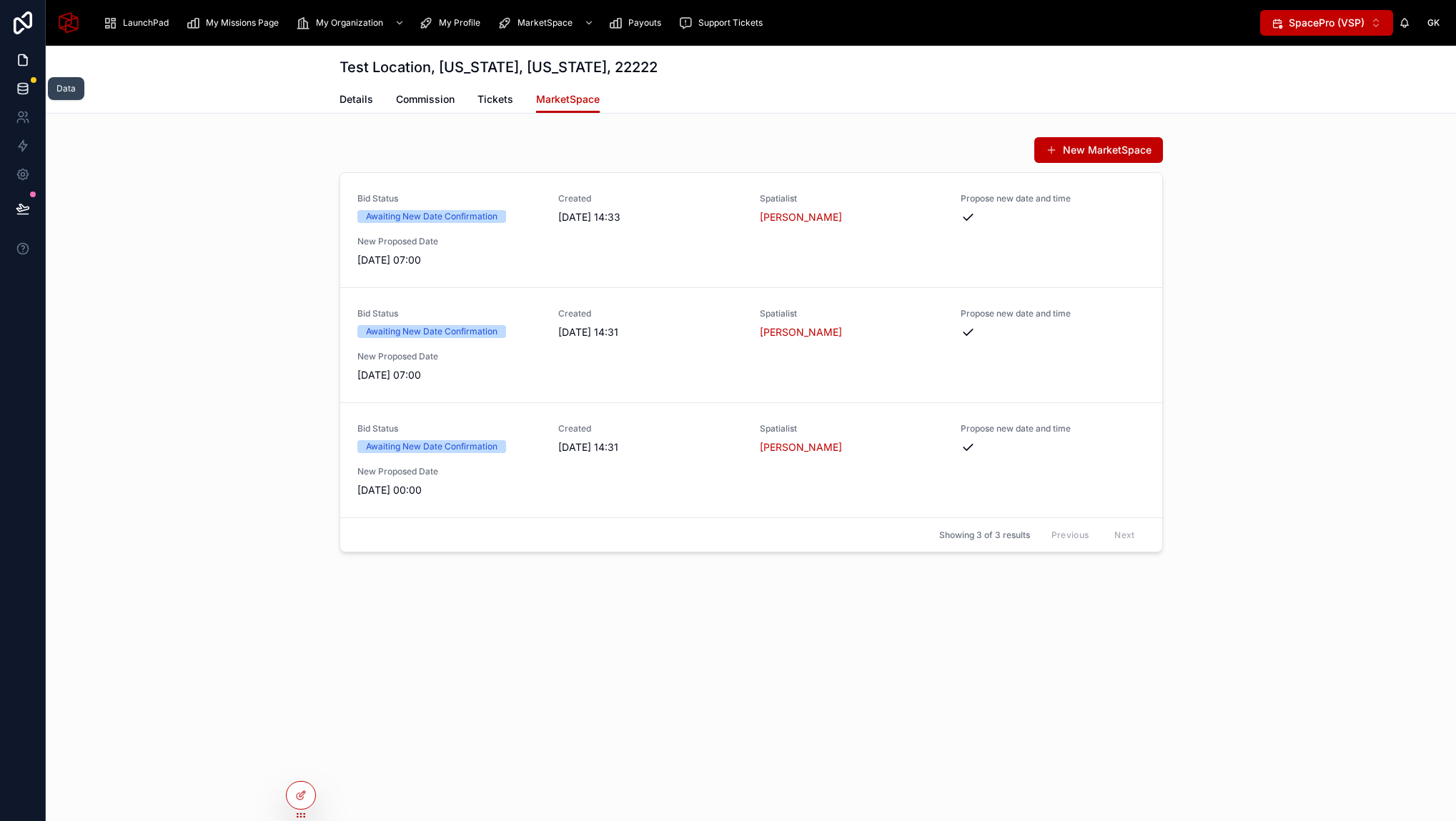
click at [16, 88] on icon at bounding box center [23, 88] width 14 height 14
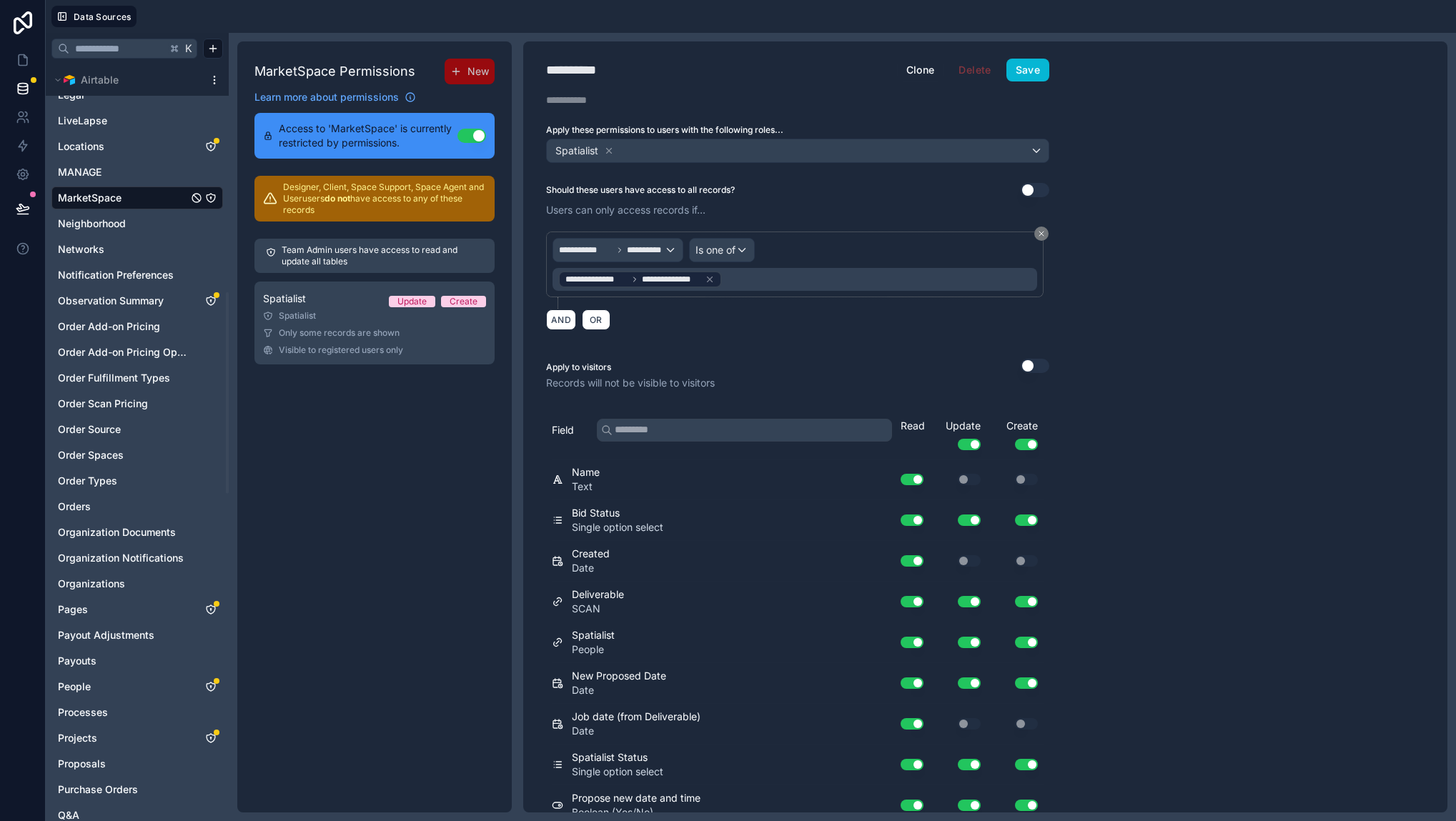
scroll to position [854, 0]
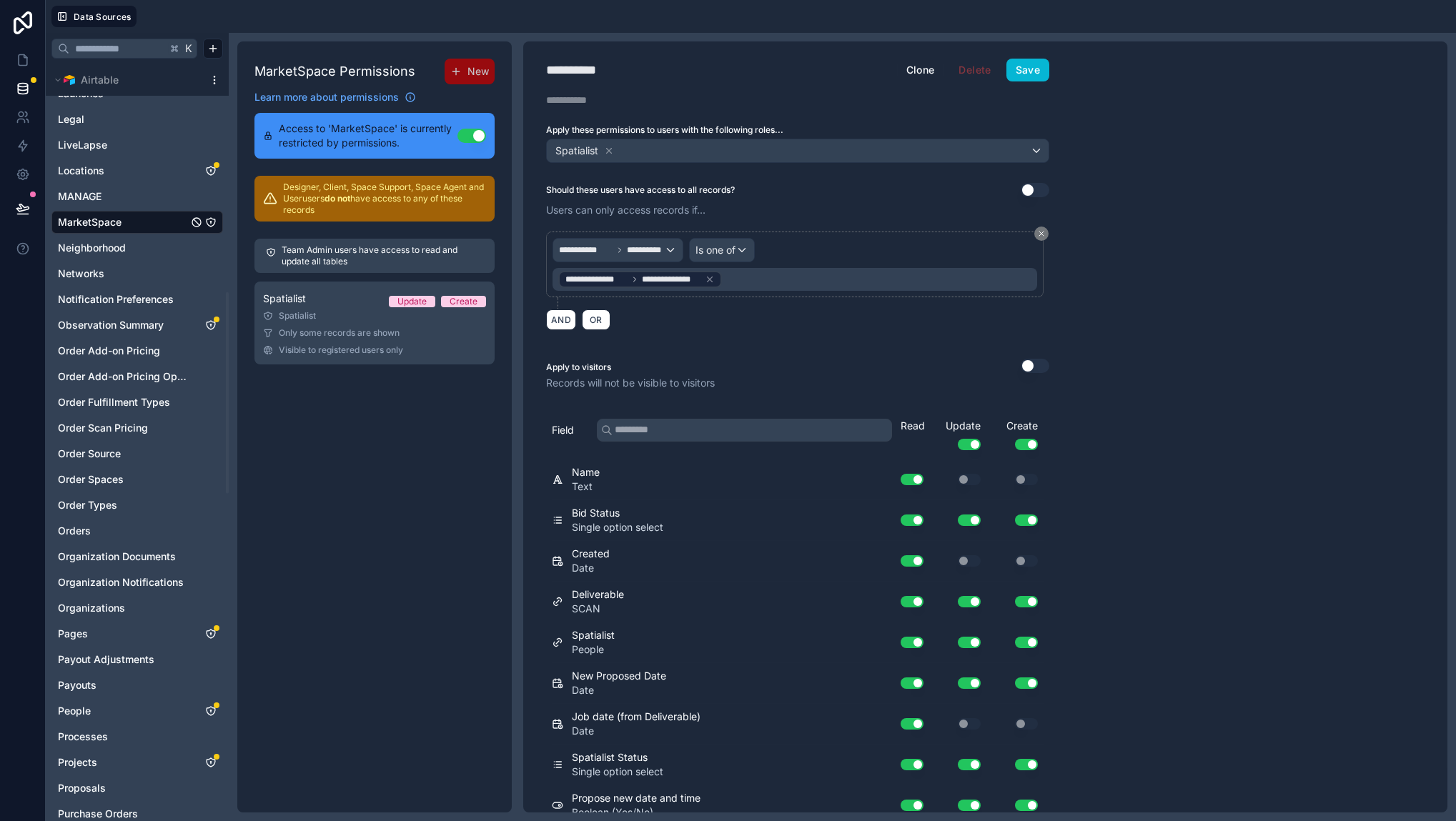
click at [134, 219] on link "MarketSpace" at bounding box center [122, 222] width 130 height 14
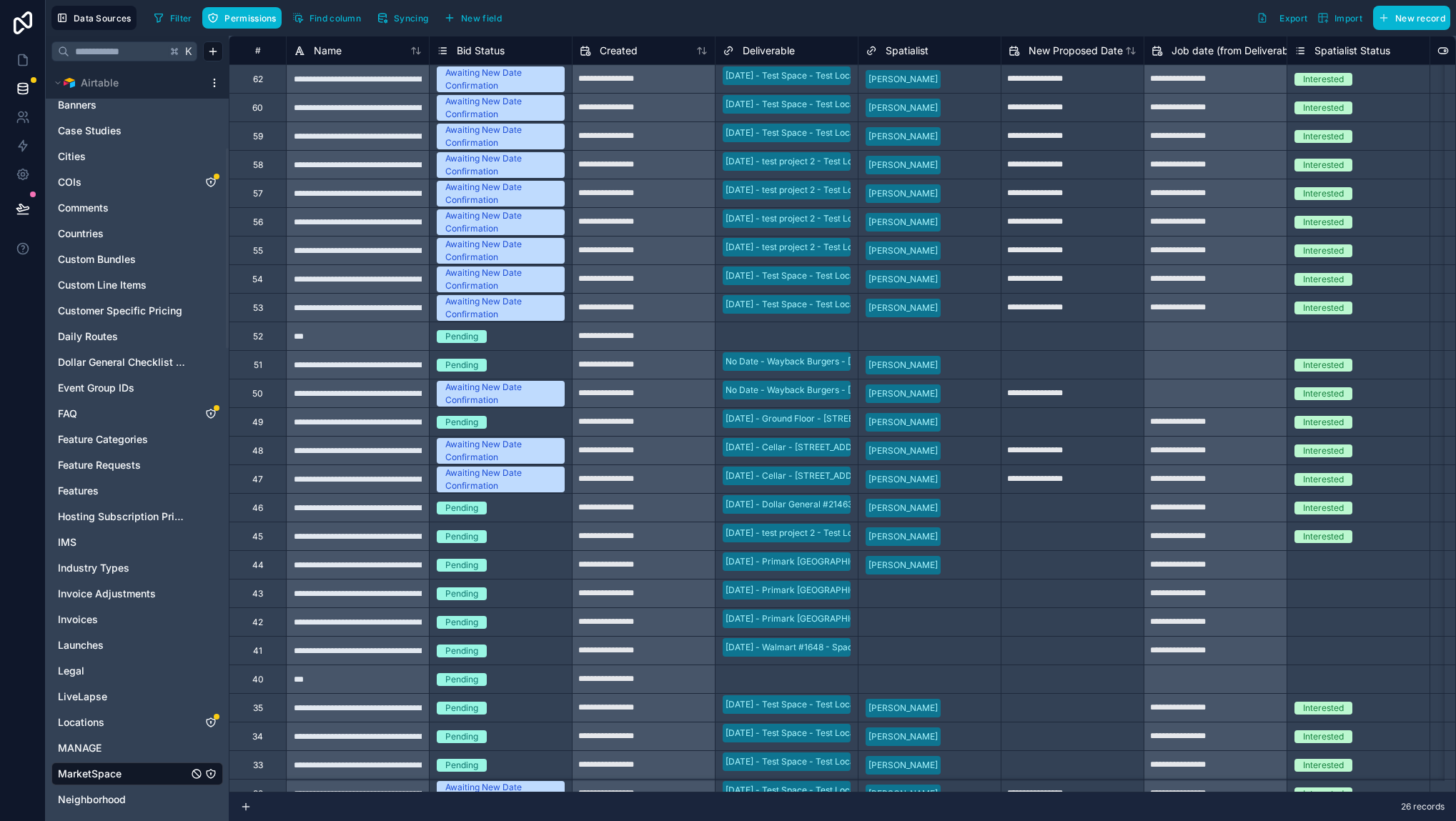
scroll to position [721, 0]
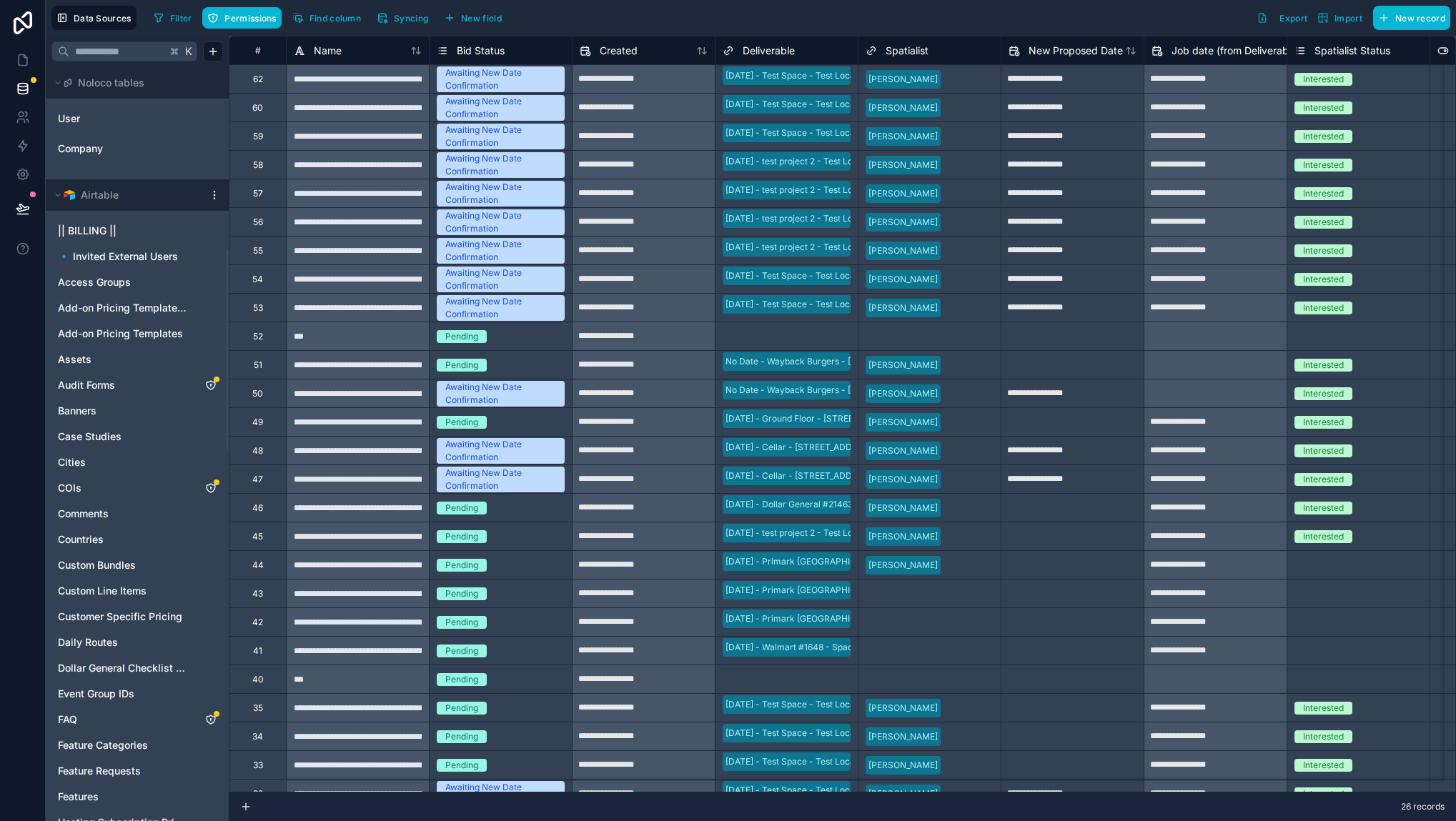
scroll to position [687, 0]
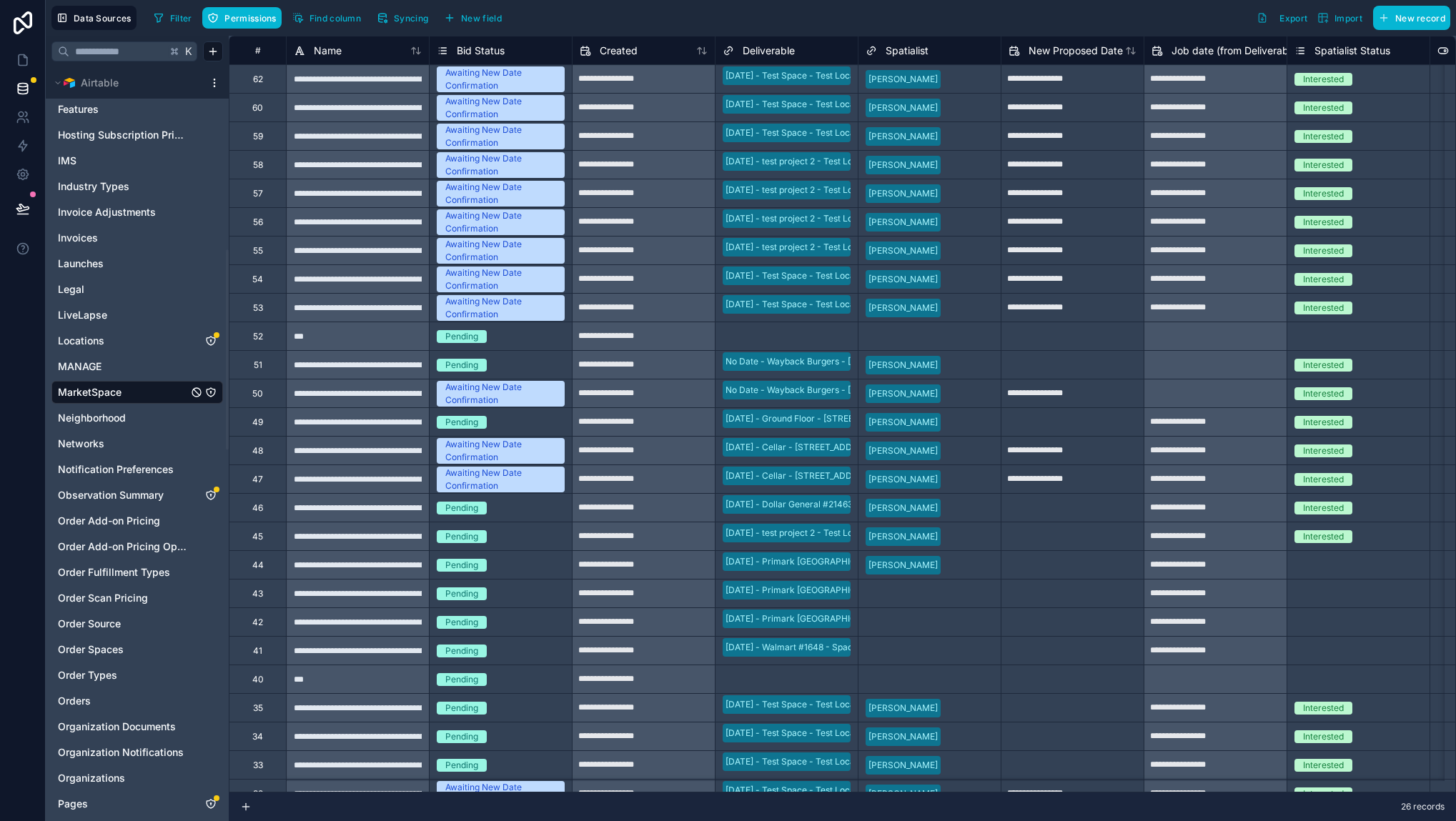
click at [210, 392] on icon "MarketSpace" at bounding box center [210, 392] width 1 height 1
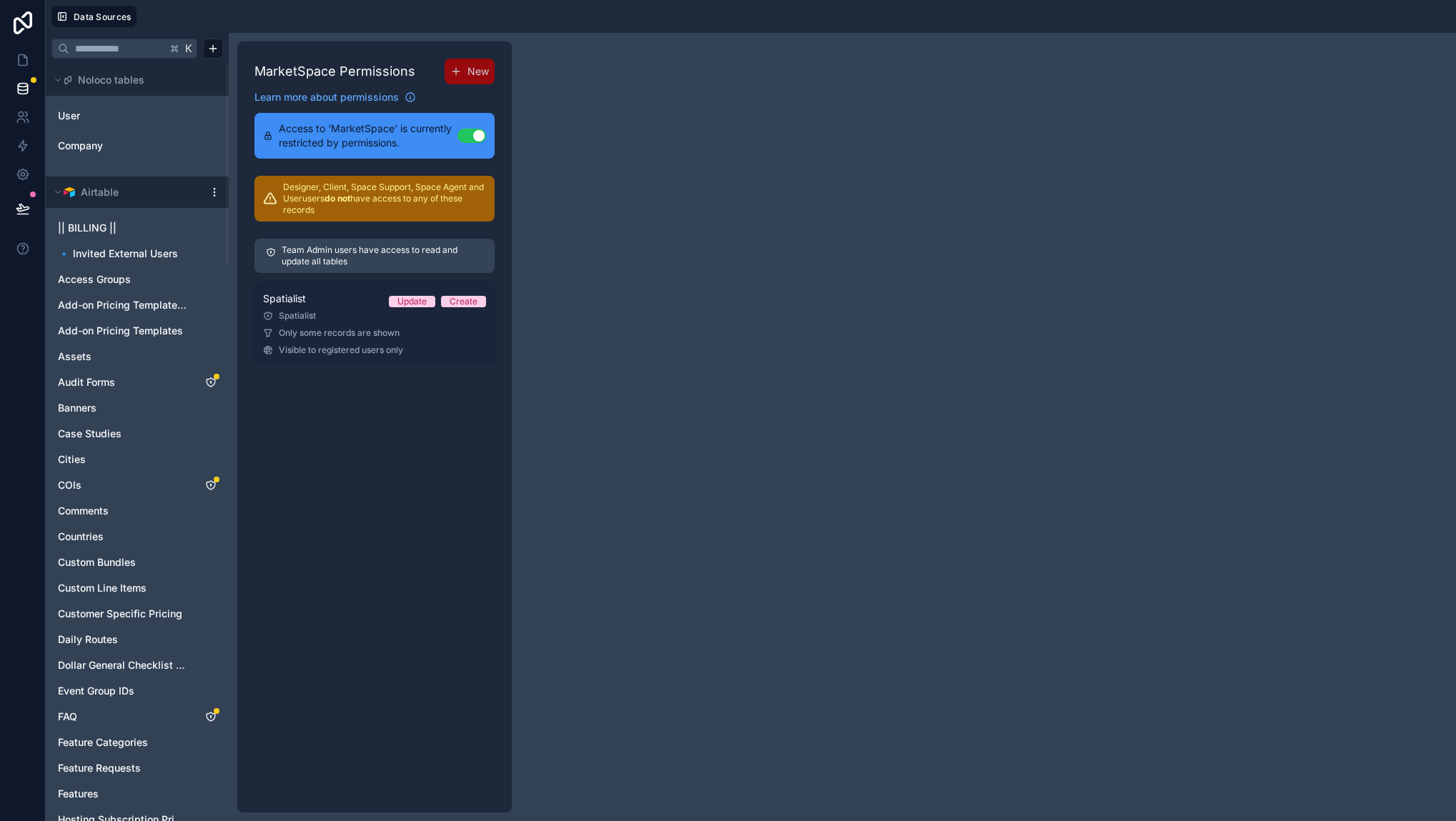
click at [296, 316] on div "Spatialist" at bounding box center [374, 316] width 223 height 11
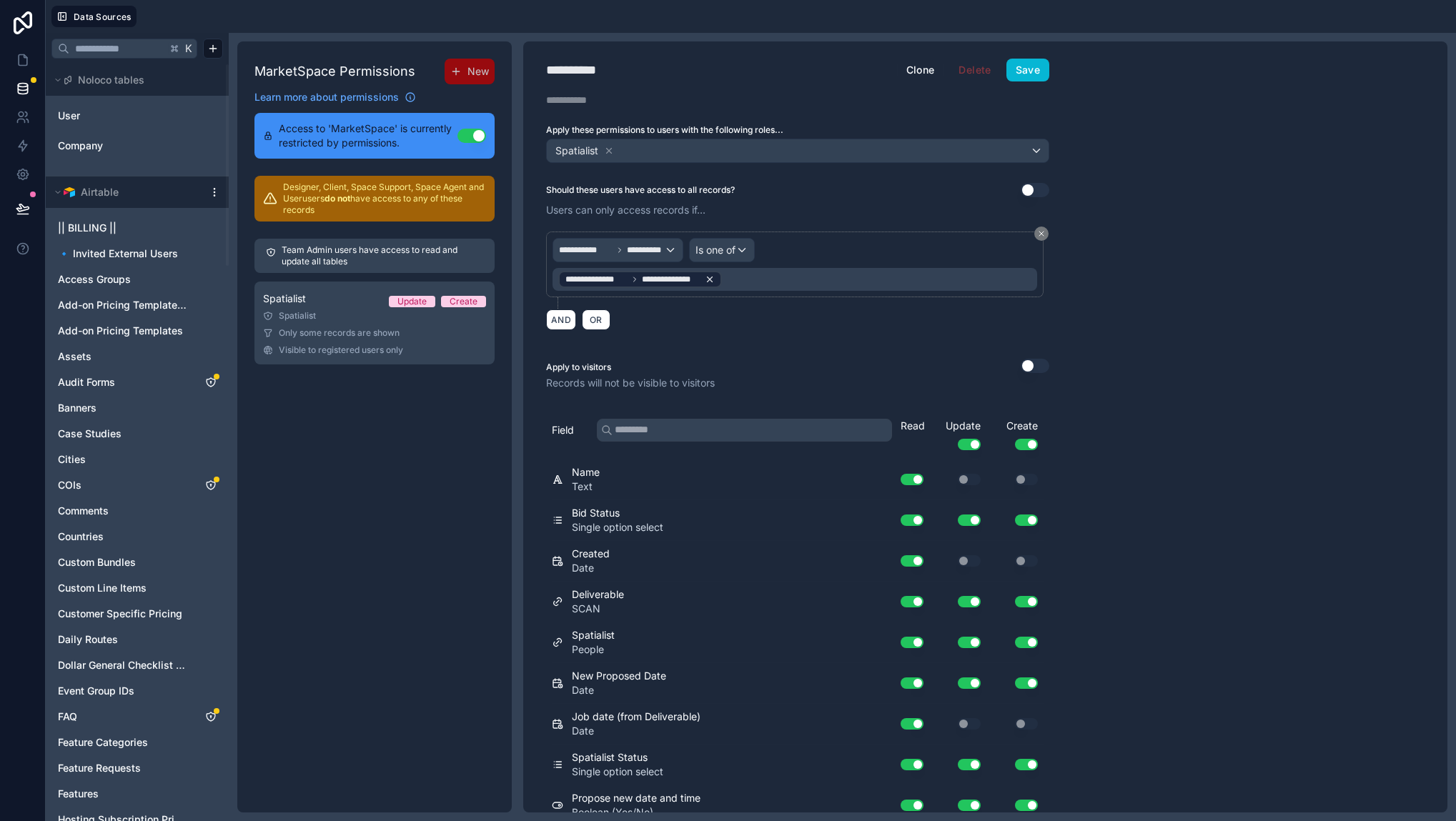
click at [649, 281] on span "**********" at bounding box center [669, 279] width 57 height 11
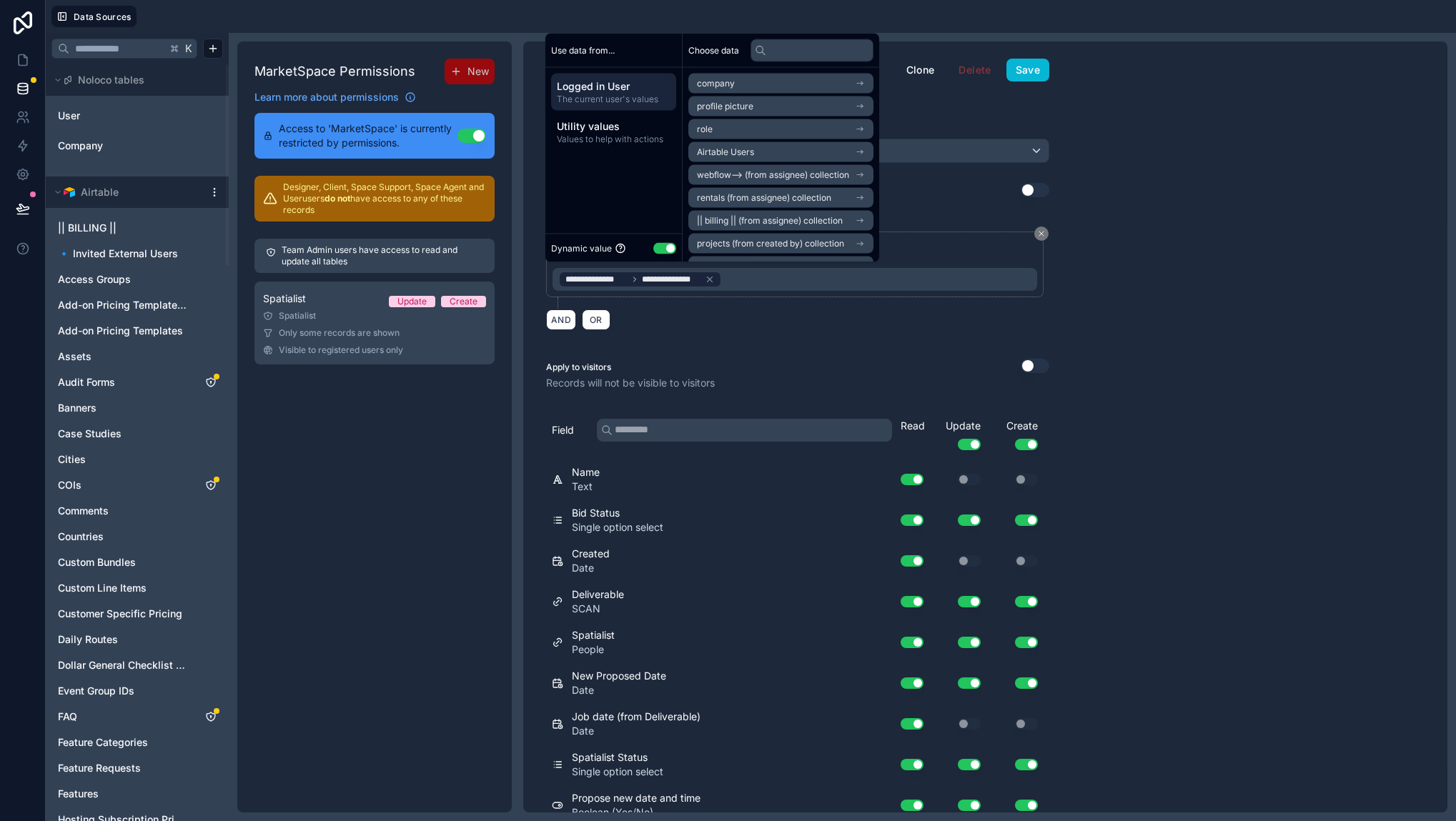
click at [617, 90] on span "Logged in User" at bounding box center [613, 86] width 114 height 14
click at [729, 154] on span "Airtable Users" at bounding box center [725, 152] width 57 height 11
click at [746, 105] on span "Airtable Users" at bounding box center [725, 109] width 57 height 11
click at [1154, 254] on div "**********" at bounding box center [985, 427] width 924 height 771
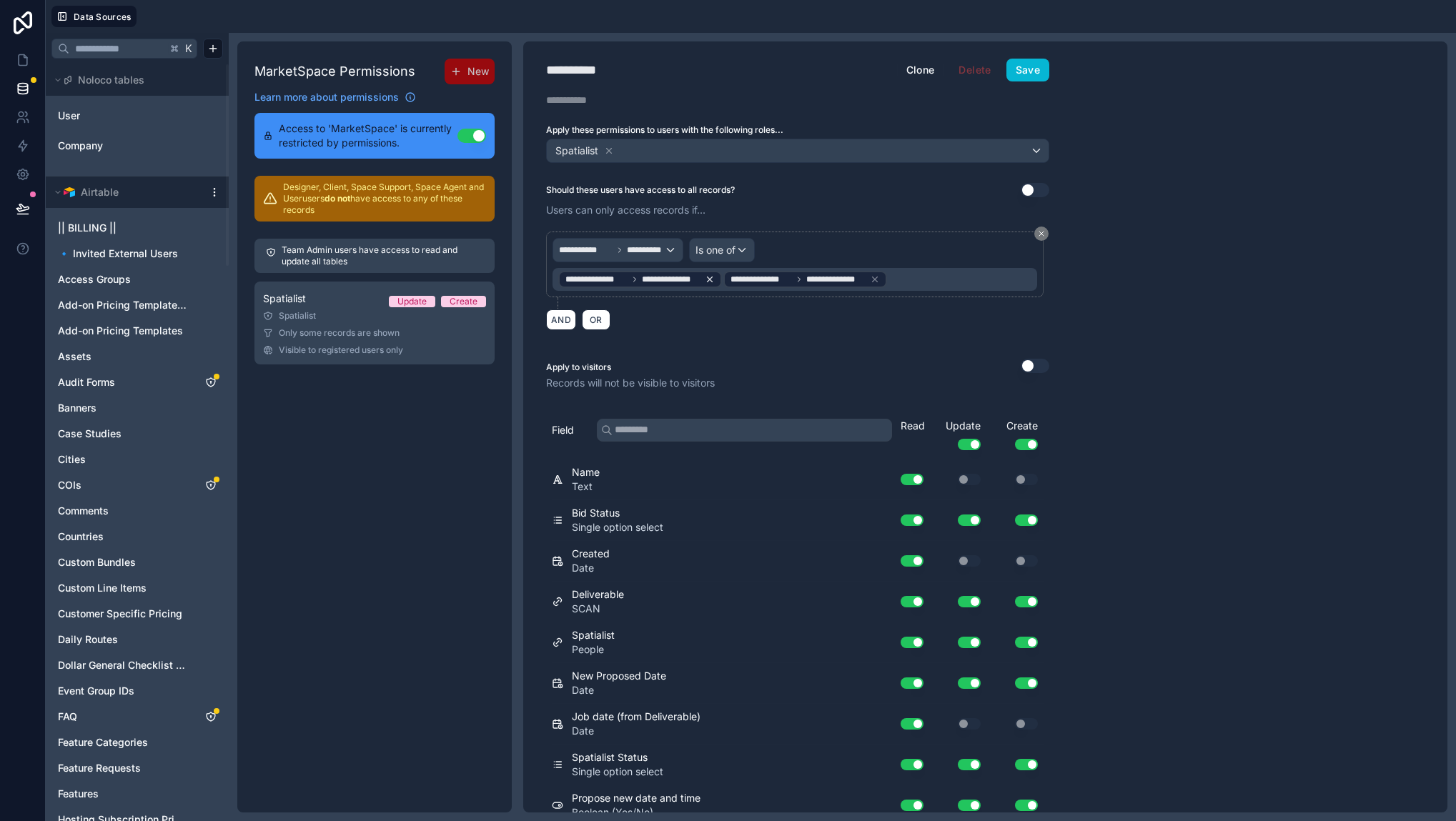
click at [710, 279] on icon at bounding box center [709, 279] width 5 height 5
click at [708, 340] on div "**********" at bounding box center [798, 427] width 549 height 771
click at [613, 254] on span "**********" at bounding box center [612, 249] width 105 height 11
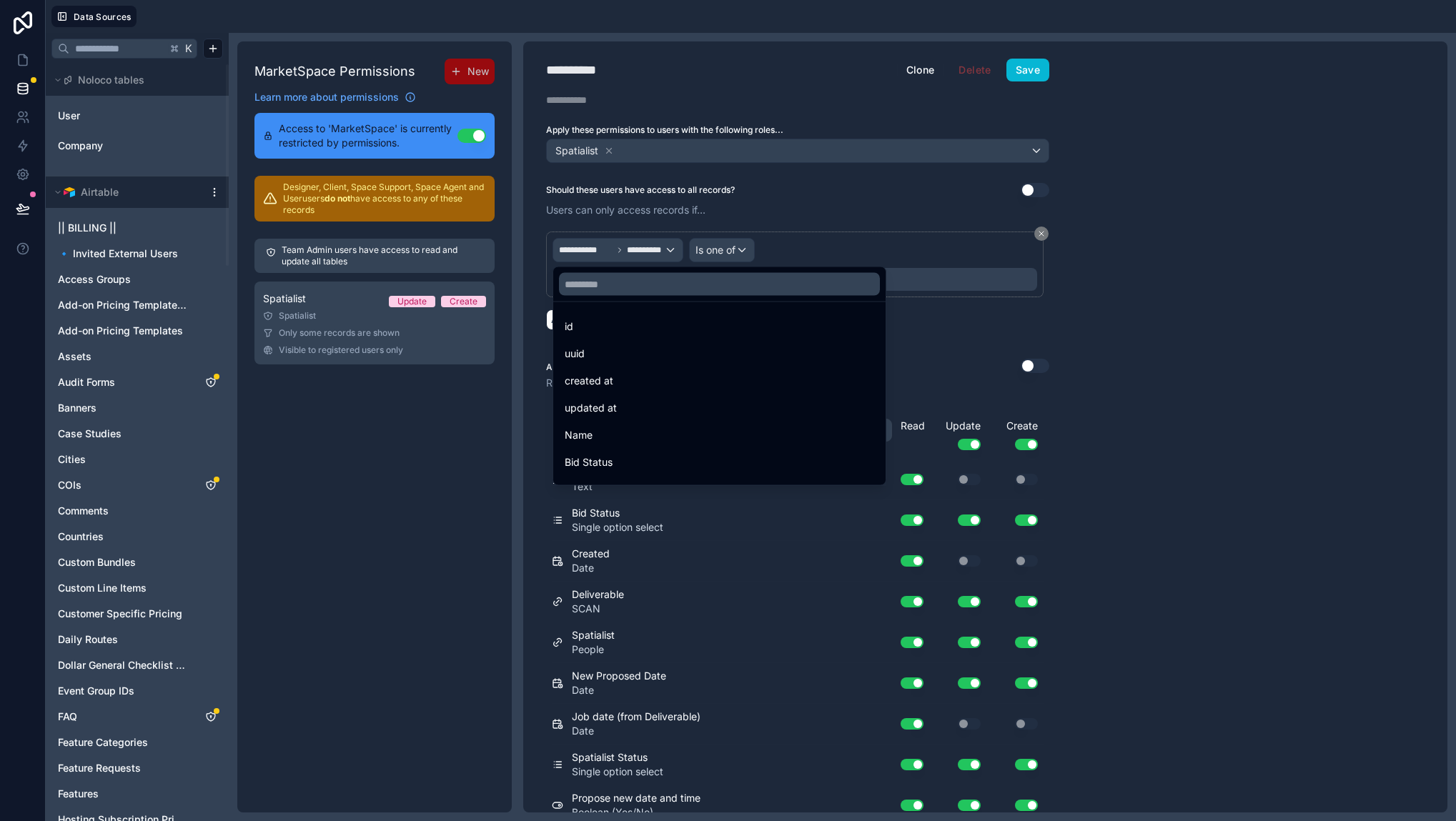
click at [482, 446] on div at bounding box center [728, 410] width 1456 height 821
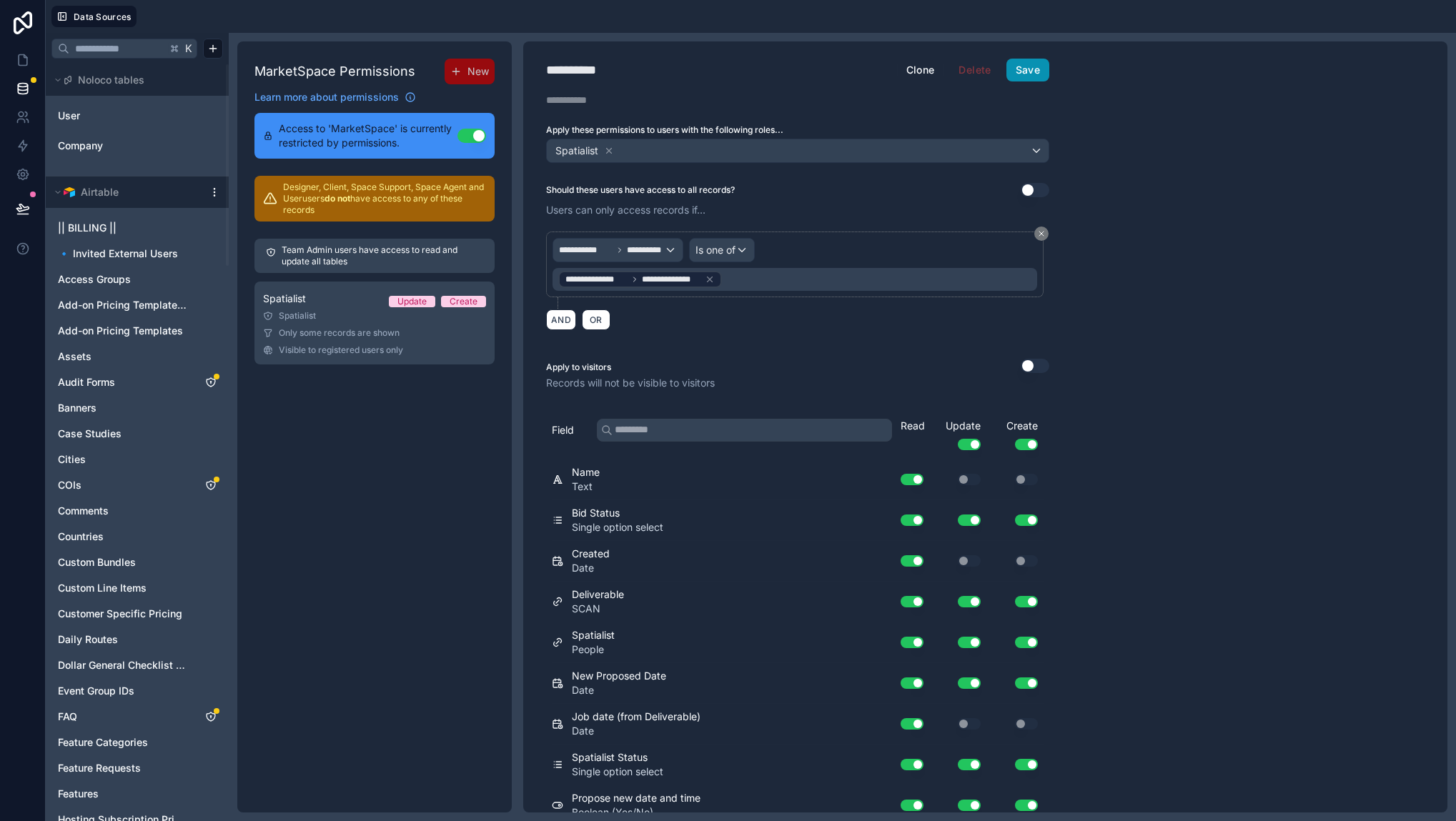
click at [1037, 70] on button "Save" at bounding box center [1028, 70] width 43 height 23
click at [20, 59] on icon at bounding box center [23, 59] width 14 height 14
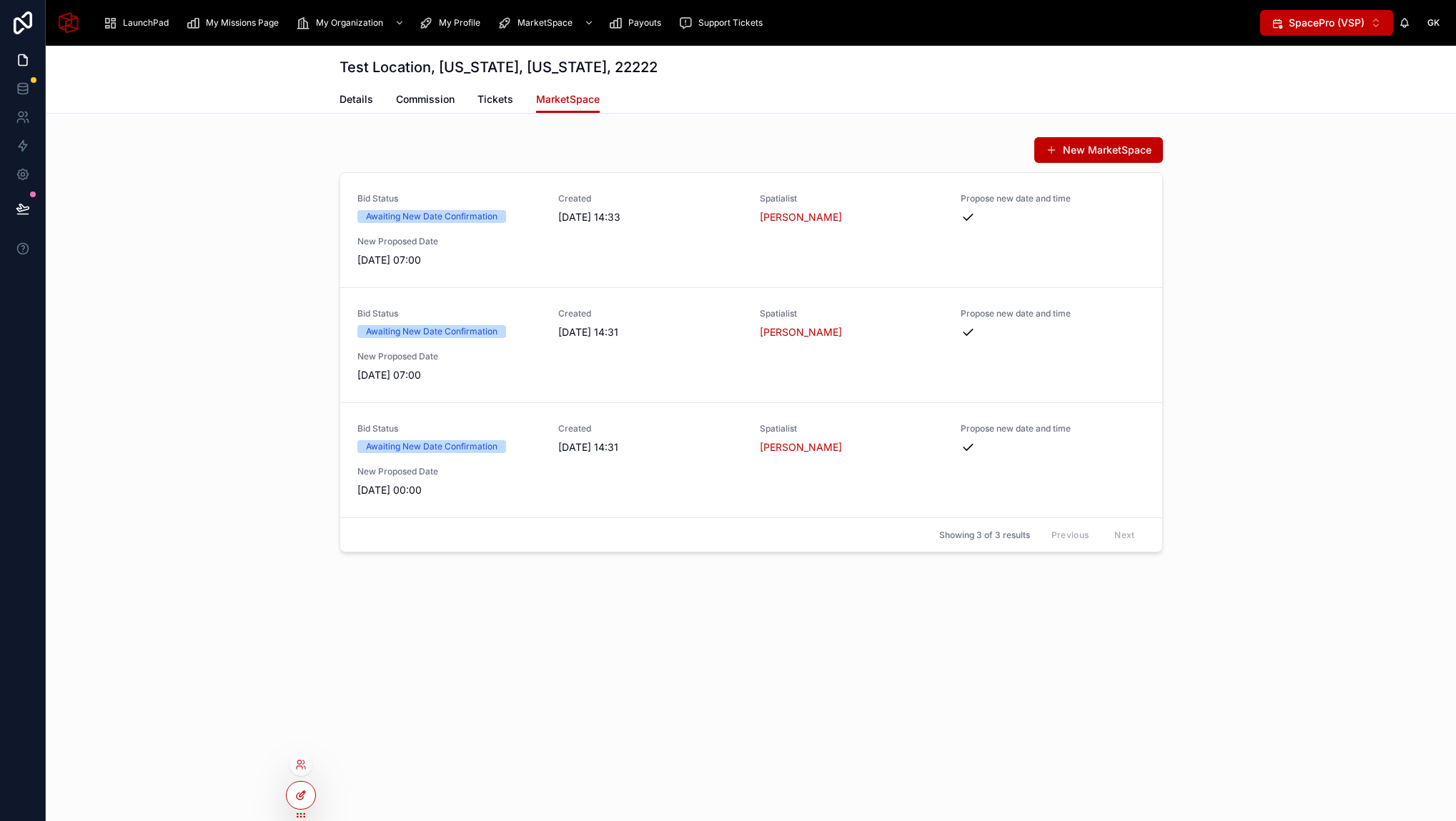
click at [310, 802] on div at bounding box center [301, 795] width 29 height 27
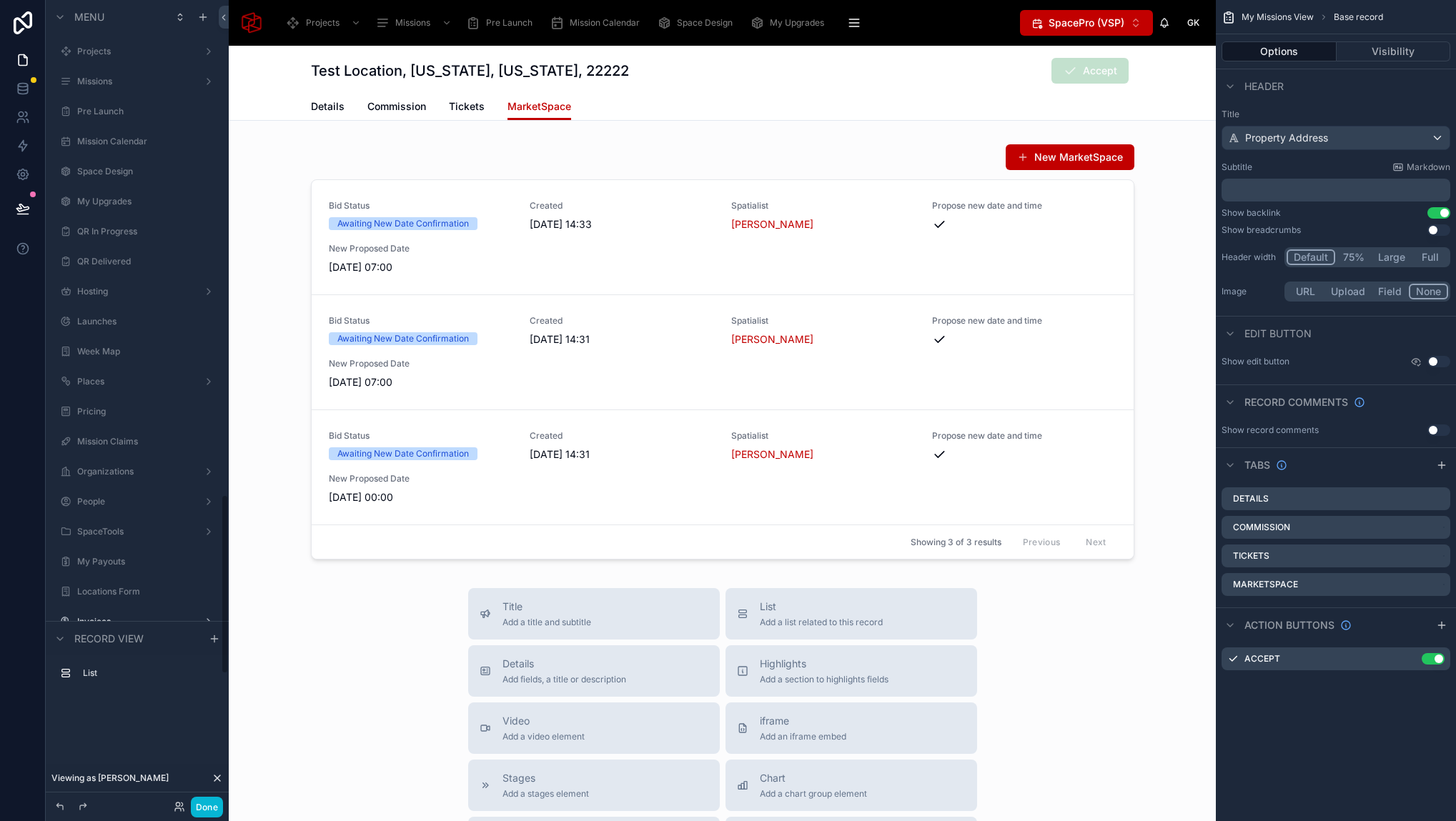
scroll to position [2207, 0]
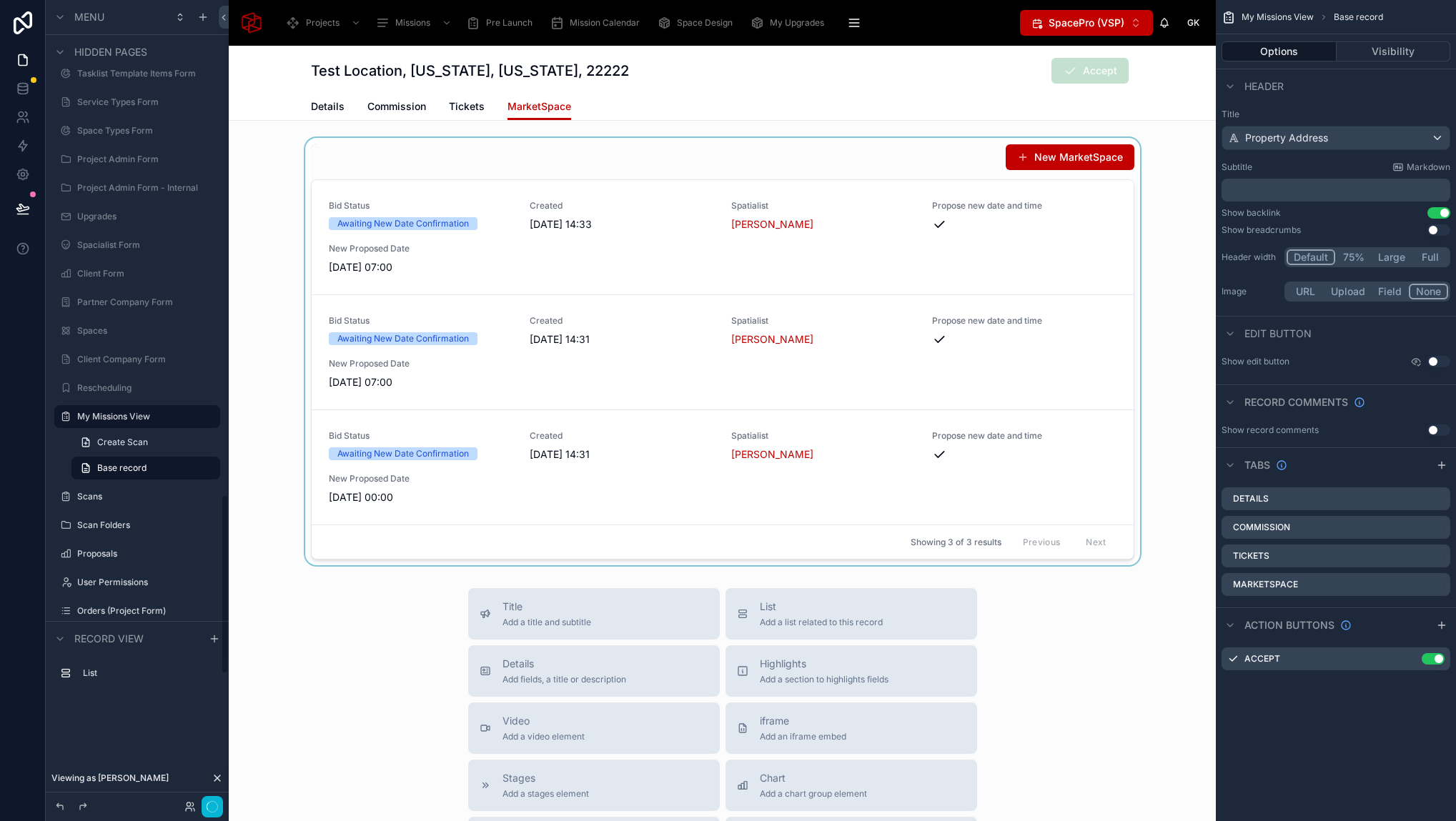
click at [708, 148] on div at bounding box center [722, 352] width 987 height 427
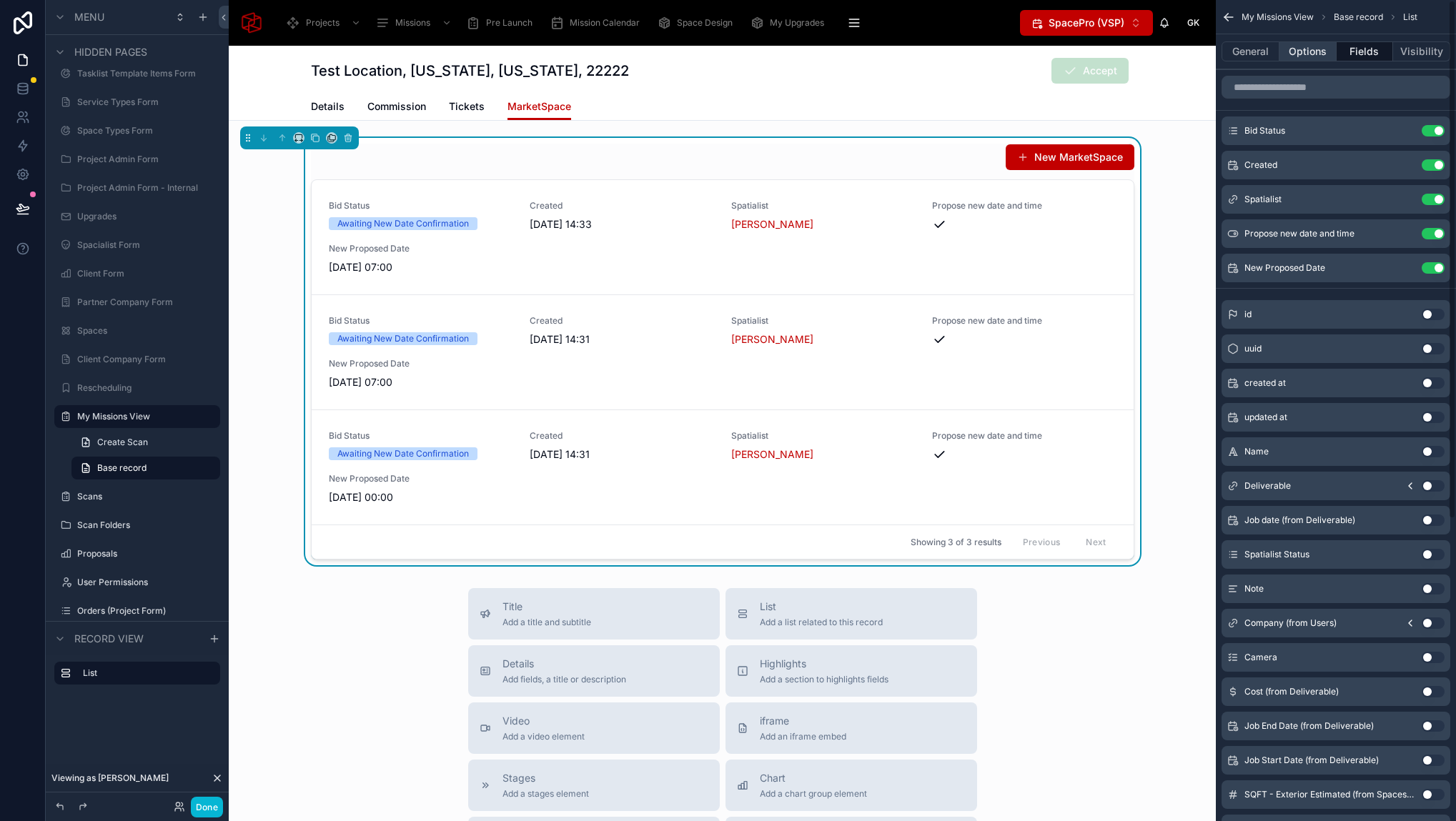
click at [1313, 53] on button "Options" at bounding box center [1308, 52] width 57 height 20
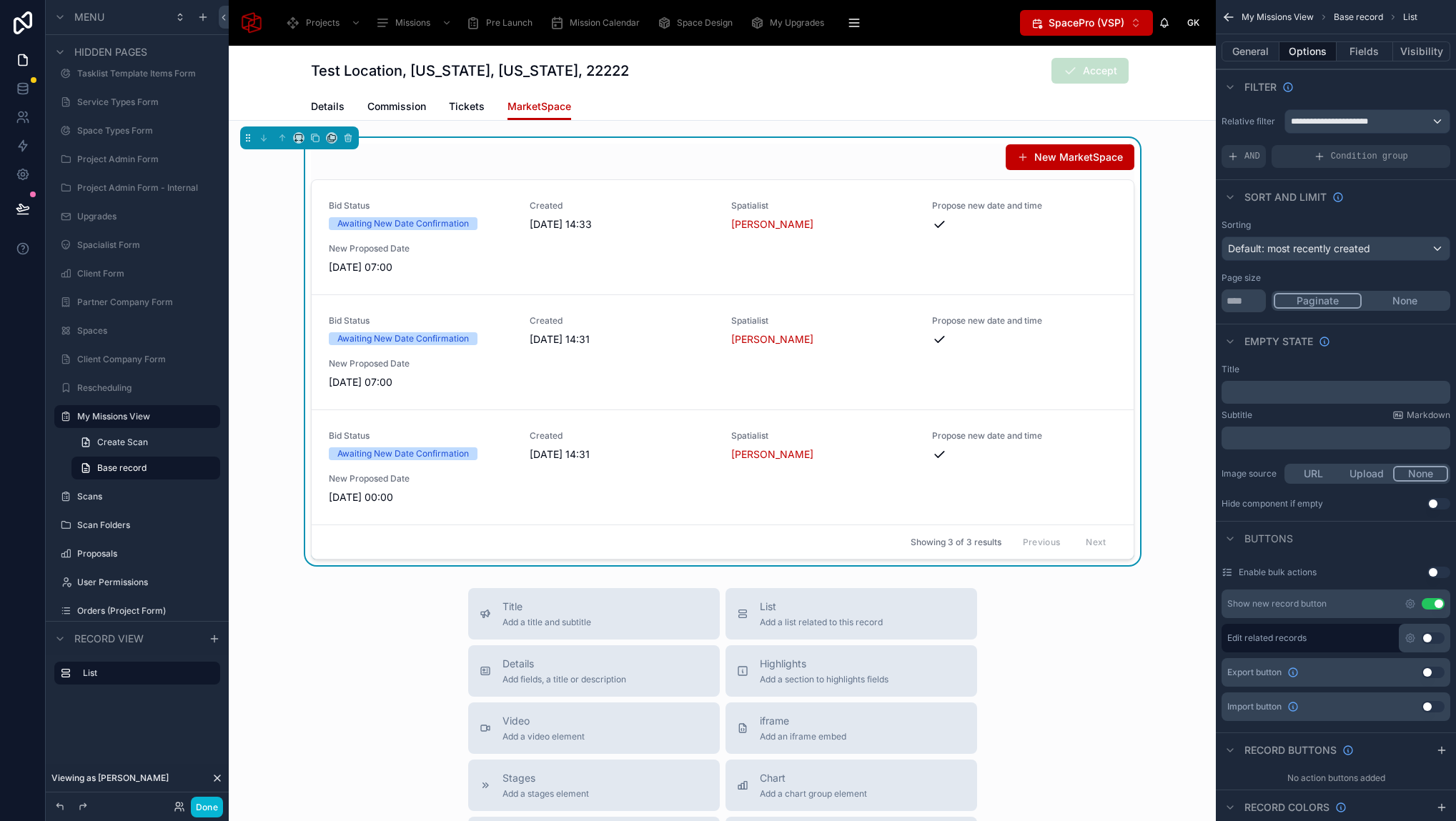
drag, startPoint x: 1248, startPoint y: 159, endPoint x: 1355, endPoint y: 176, distance: 108.3
click at [1248, 159] on span "AND" at bounding box center [1252, 156] width 16 height 11
click at [1244, 153] on span "Add a filter" at bounding box center [1257, 156] width 61 height 11
click at [1436, 146] on icon "scrollable content" at bounding box center [1434, 147] width 8 height 8
click at [1338, 156] on span "Condition group" at bounding box center [1369, 156] width 77 height 11
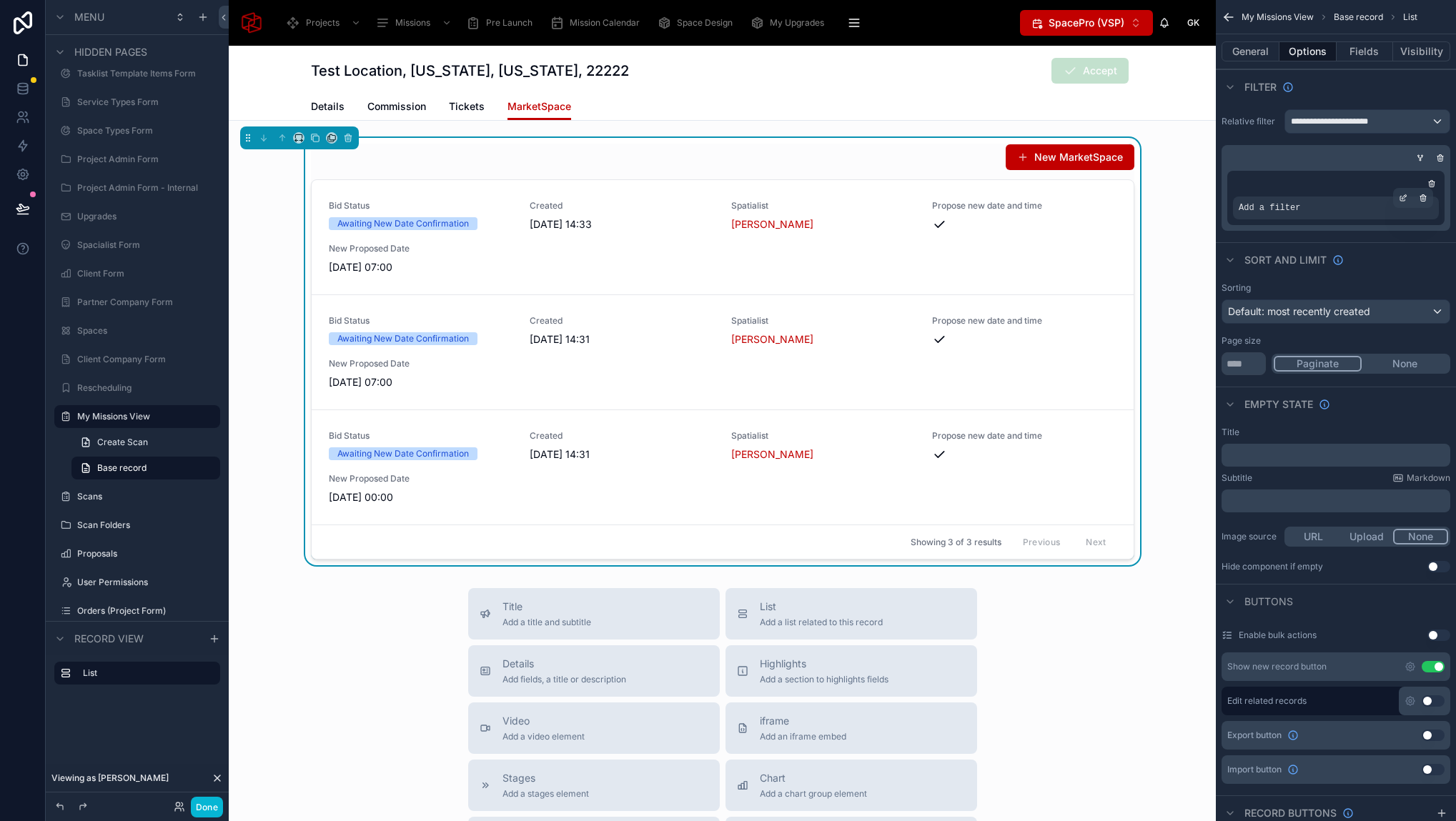
click at [1338, 204] on div "Add a filter" at bounding box center [1336, 208] width 206 height 23
click at [1403, 198] on icon "scrollable content" at bounding box center [1403, 198] width 8 height 8
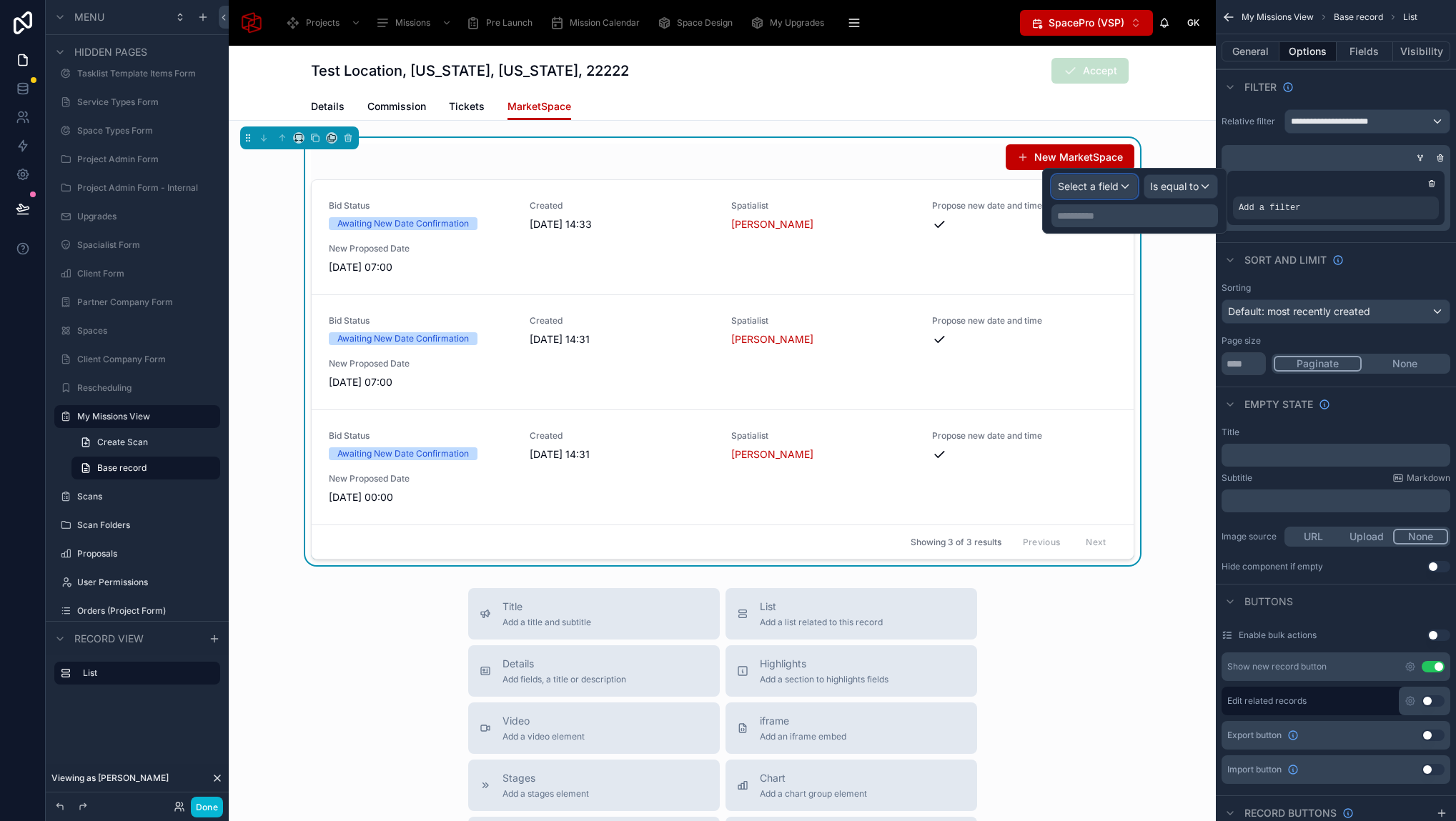
click at [1128, 179] on div "Select a field" at bounding box center [1095, 186] width 85 height 23
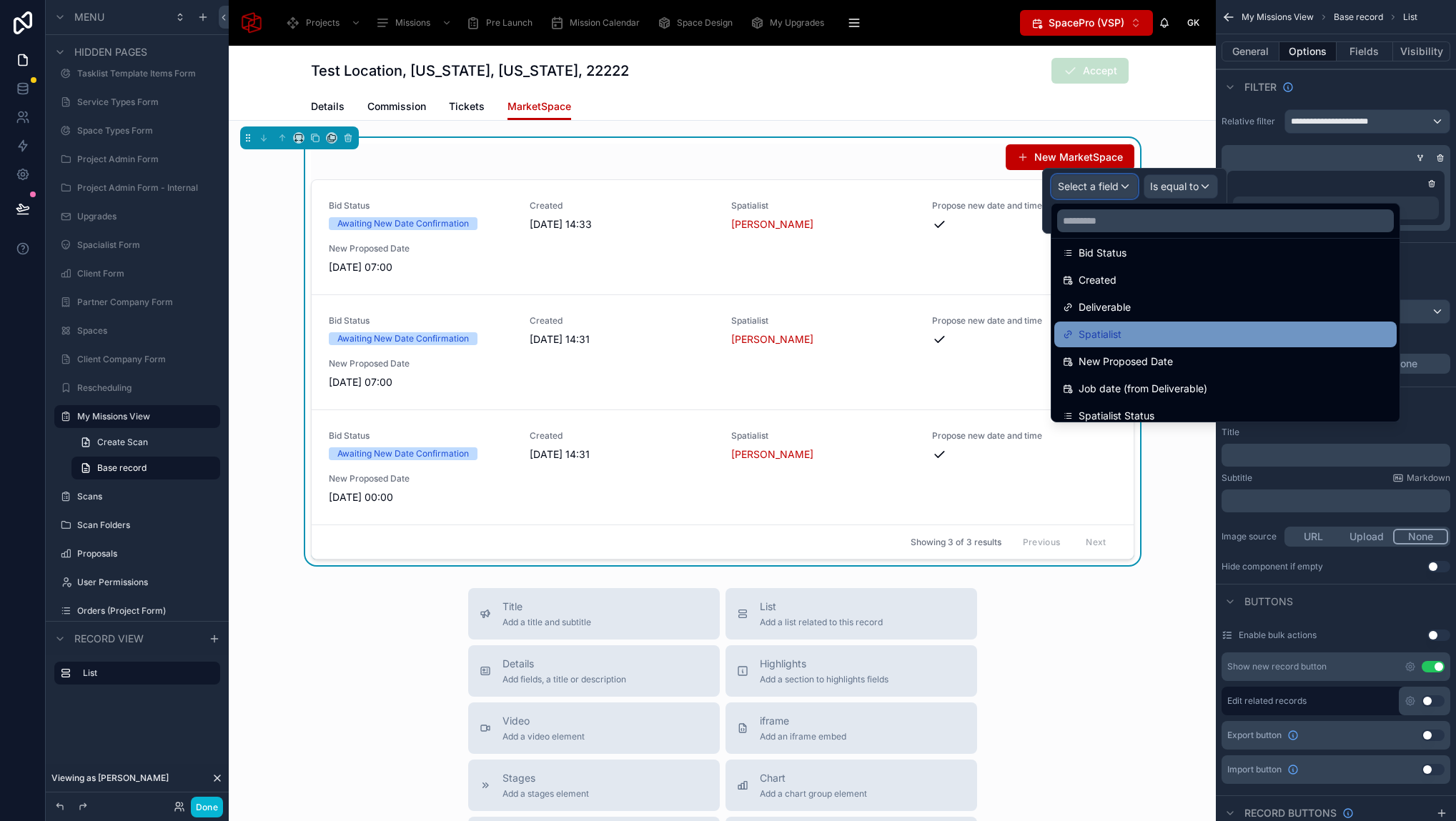
scroll to position [147, 0]
click at [1141, 337] on div "Spatialist" at bounding box center [1224, 332] width 325 height 17
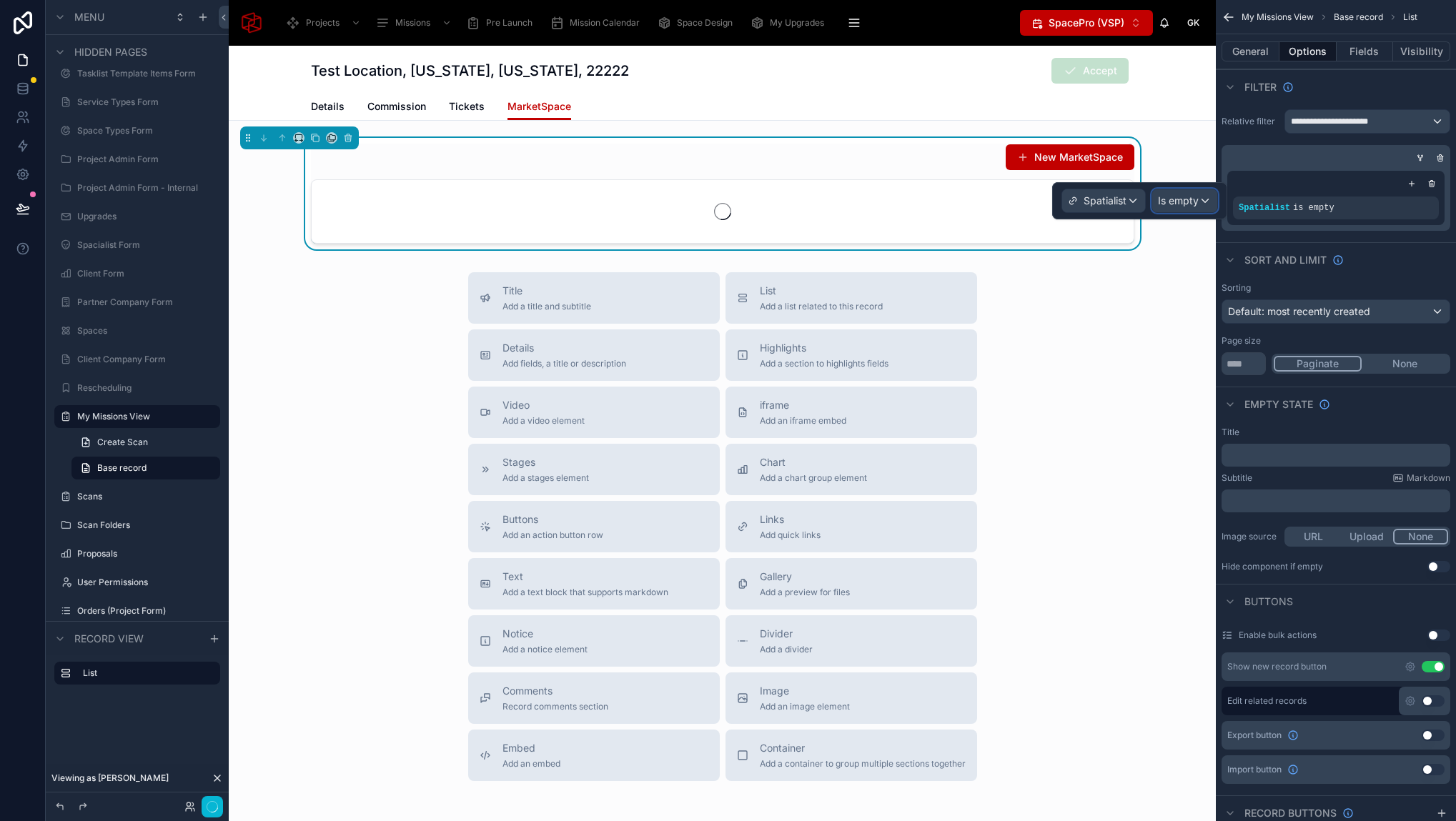
click at [1184, 202] on span "Is empty" at bounding box center [1178, 200] width 41 height 14
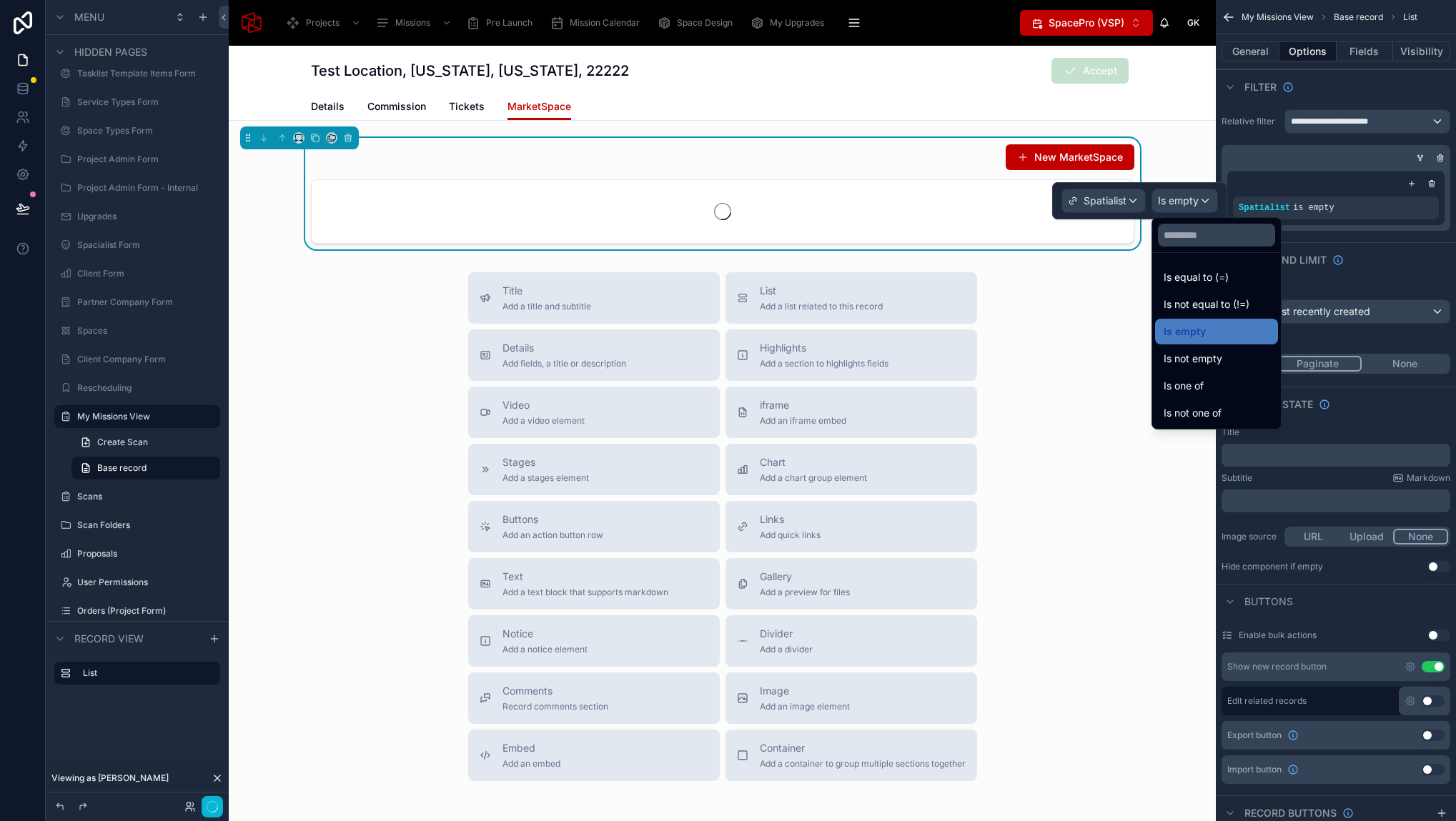
click at [1221, 374] on div "Is one of" at bounding box center [1216, 386] width 123 height 25
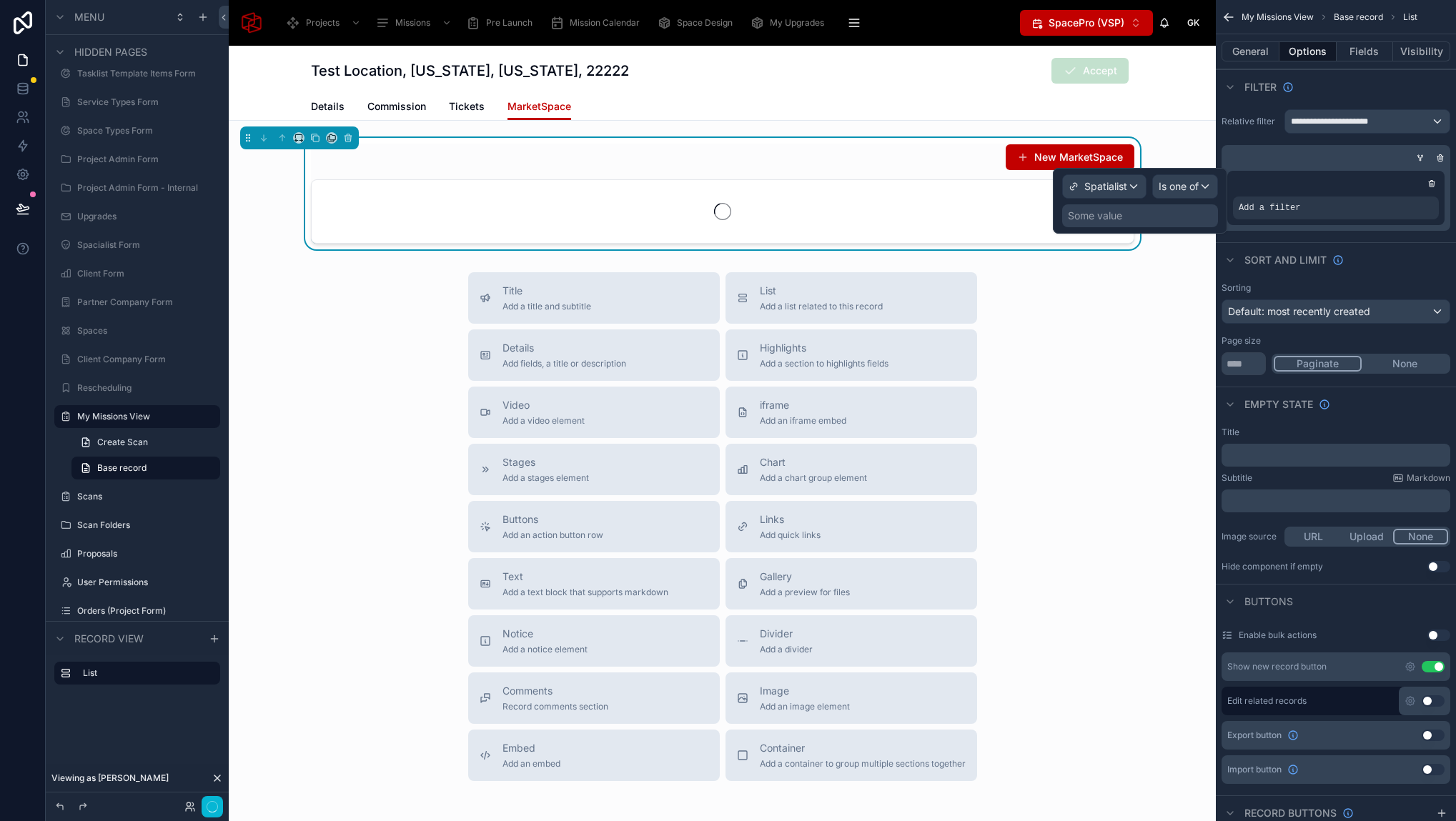
click at [1139, 217] on div "Some value" at bounding box center [1140, 215] width 156 height 23
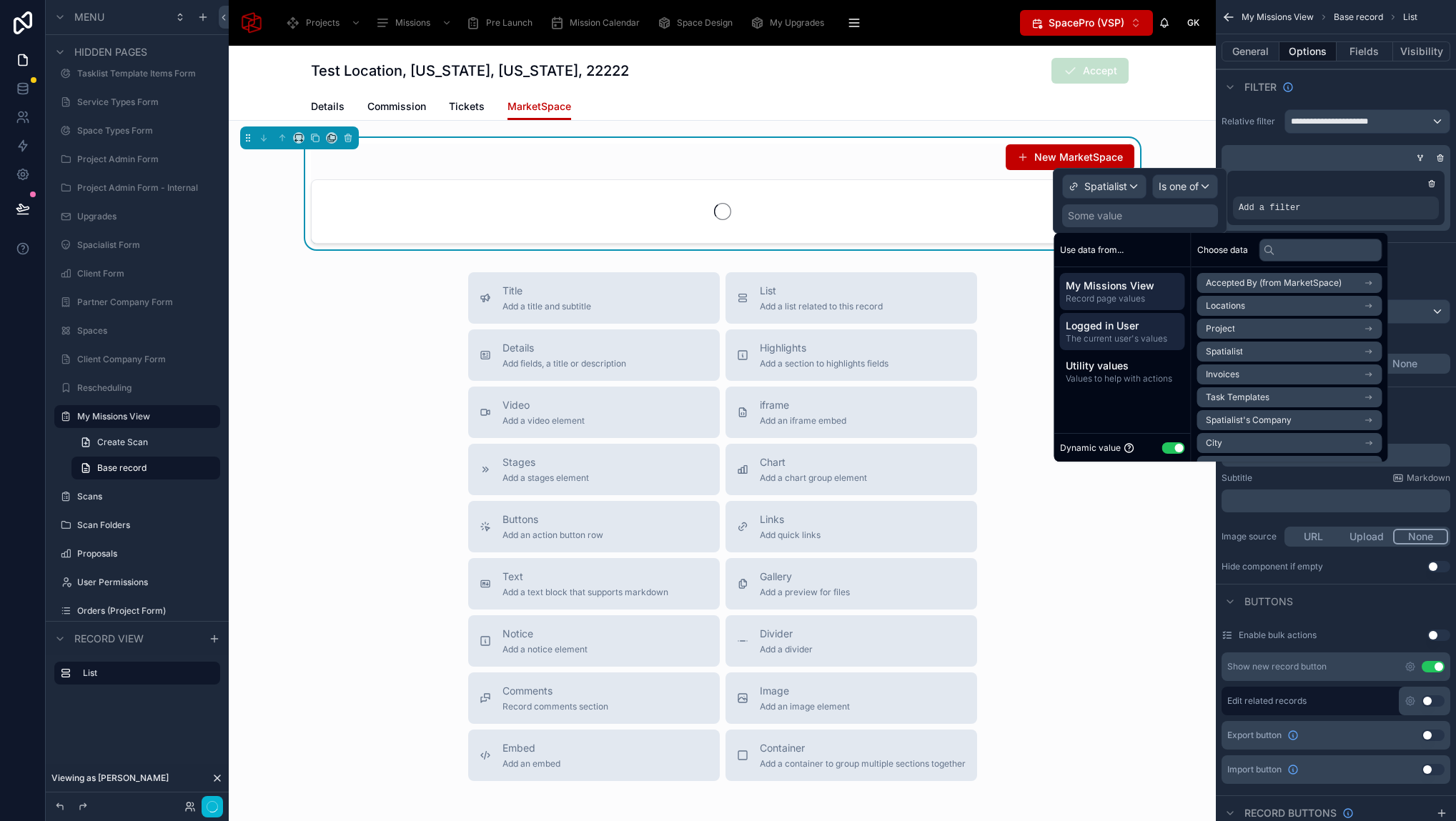
click at [1147, 321] on span "Logged in User" at bounding box center [1123, 326] width 114 height 14
click at [1293, 350] on li "Airtable Users" at bounding box center [1290, 352] width 185 height 20
click at [1255, 308] on span "Airtable Users" at bounding box center [1234, 308] width 57 height 11
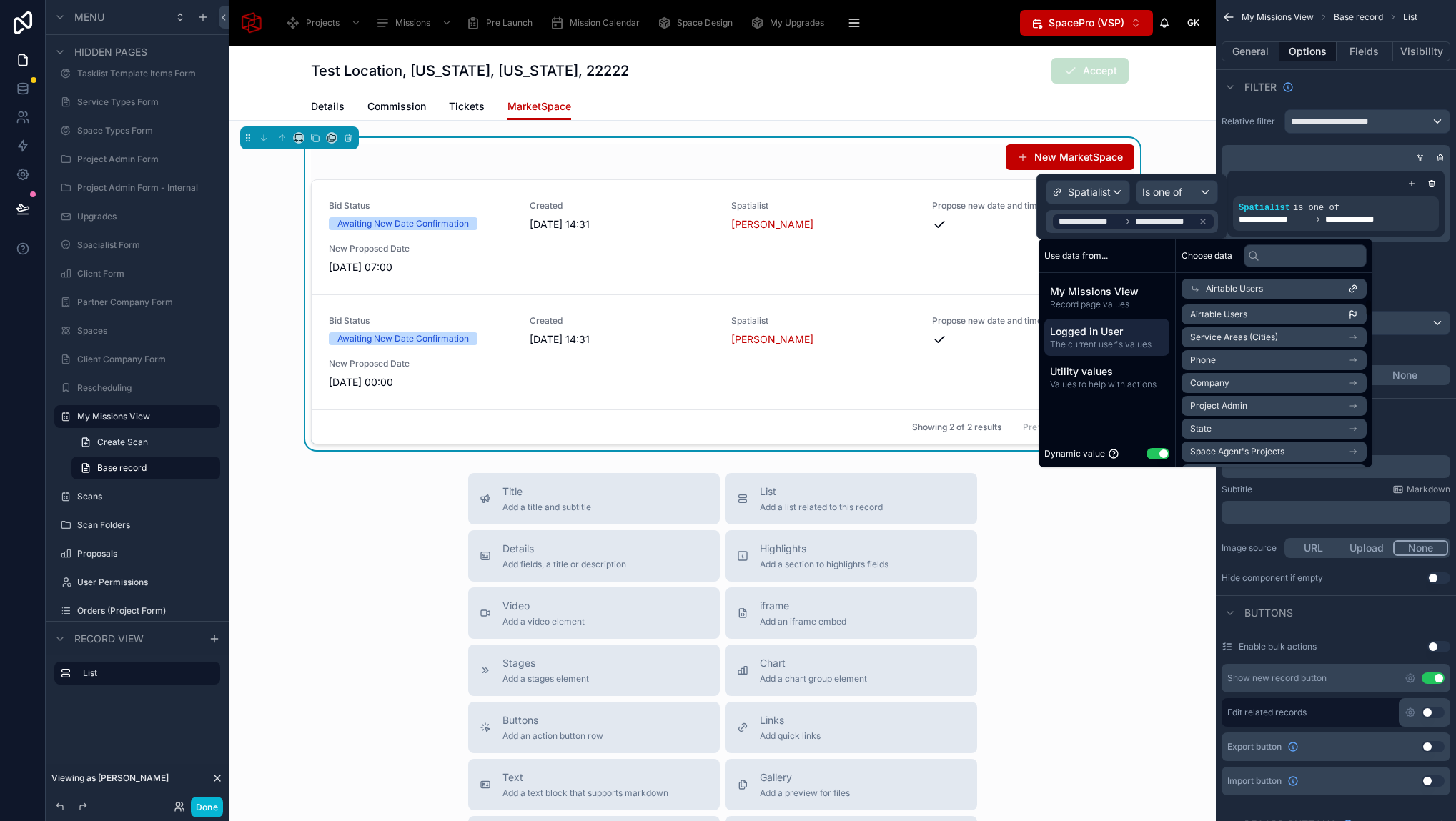
click at [1066, 566] on div "Title Add a title and subtitle List Add a list related to this record Details A…" at bounding box center [722, 728] width 987 height 509
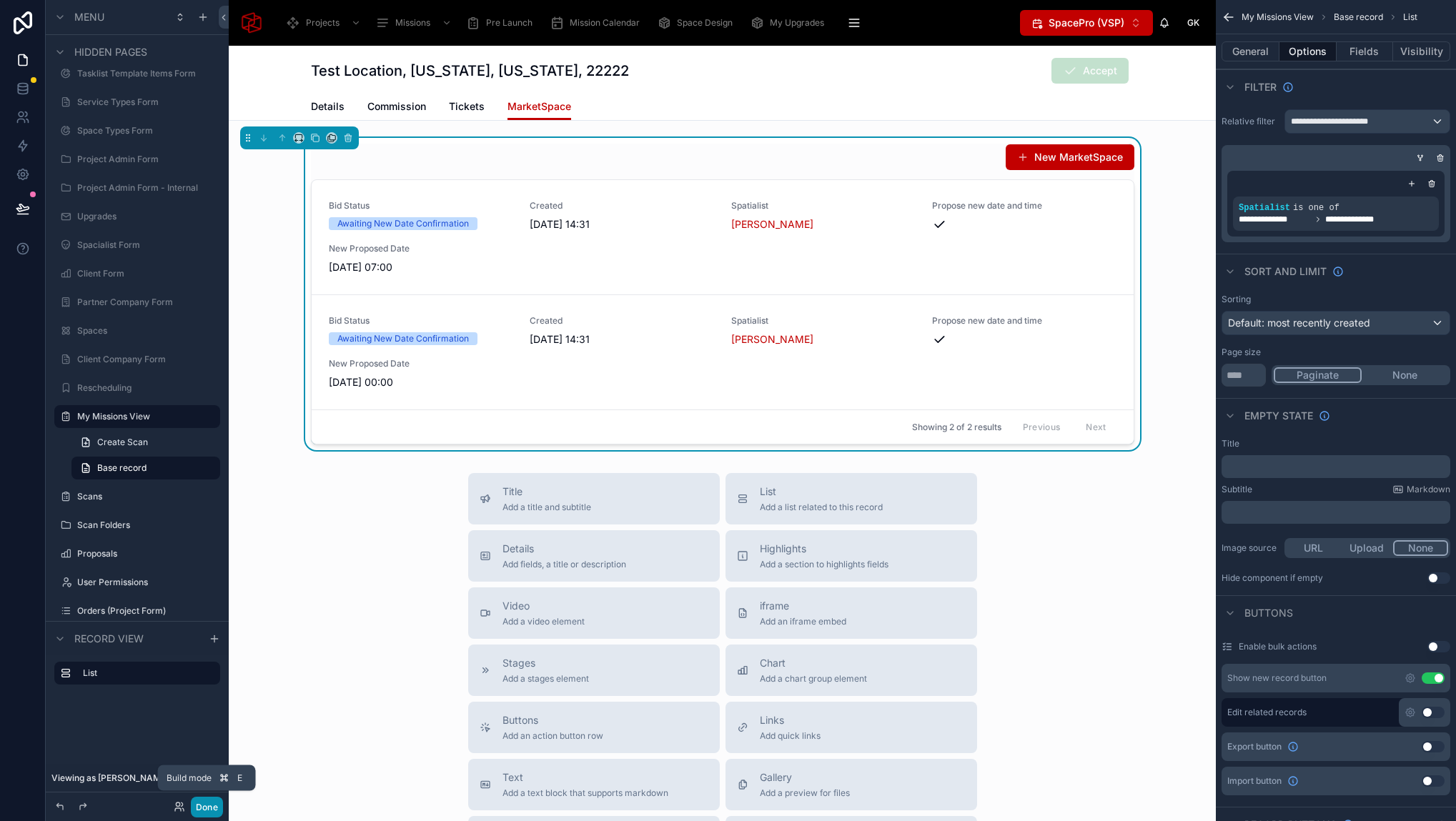
click at [203, 807] on button "Done" at bounding box center [207, 807] width 32 height 20
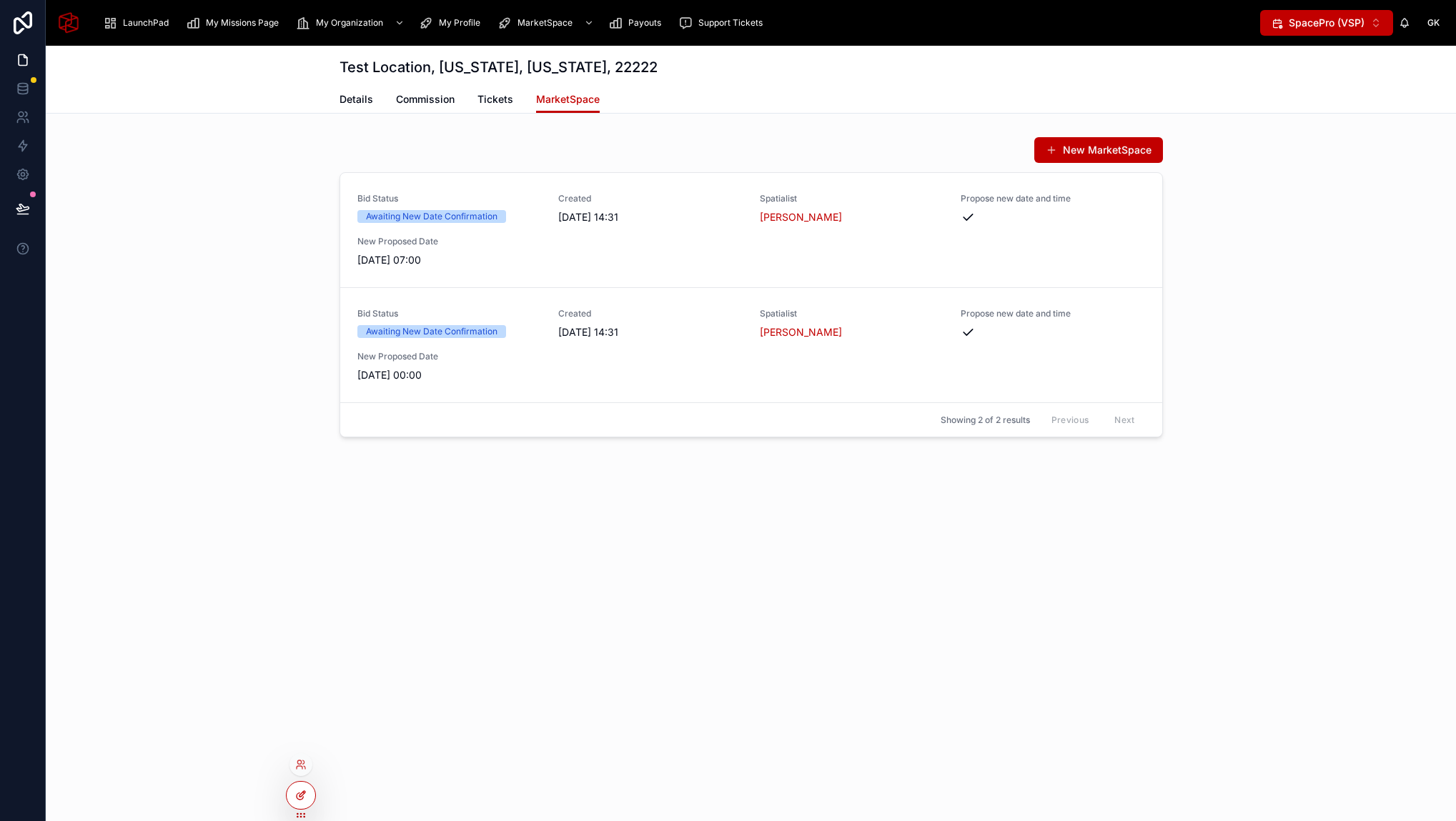
click at [294, 798] on div at bounding box center [301, 795] width 29 height 27
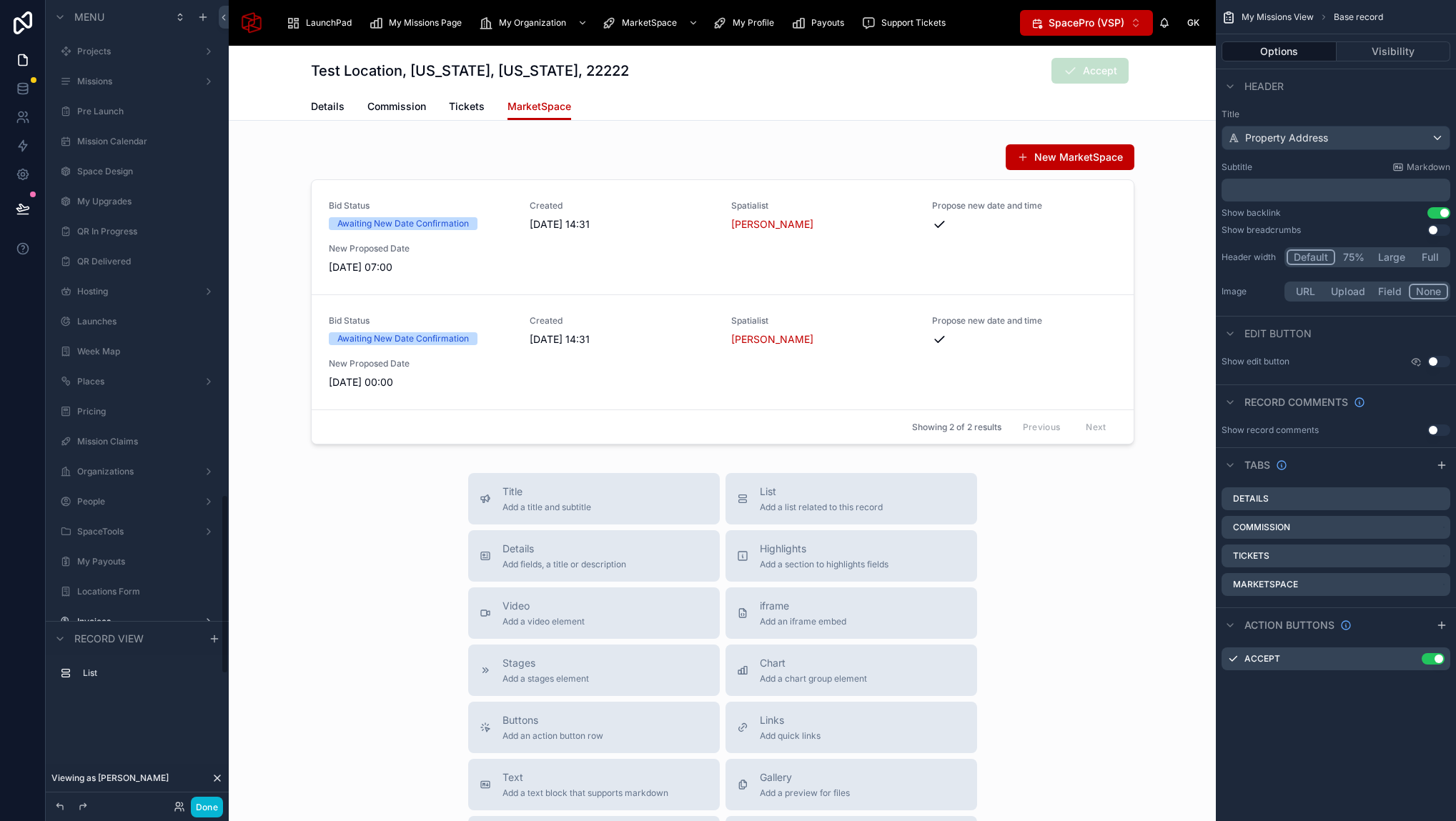
scroll to position [2207, 0]
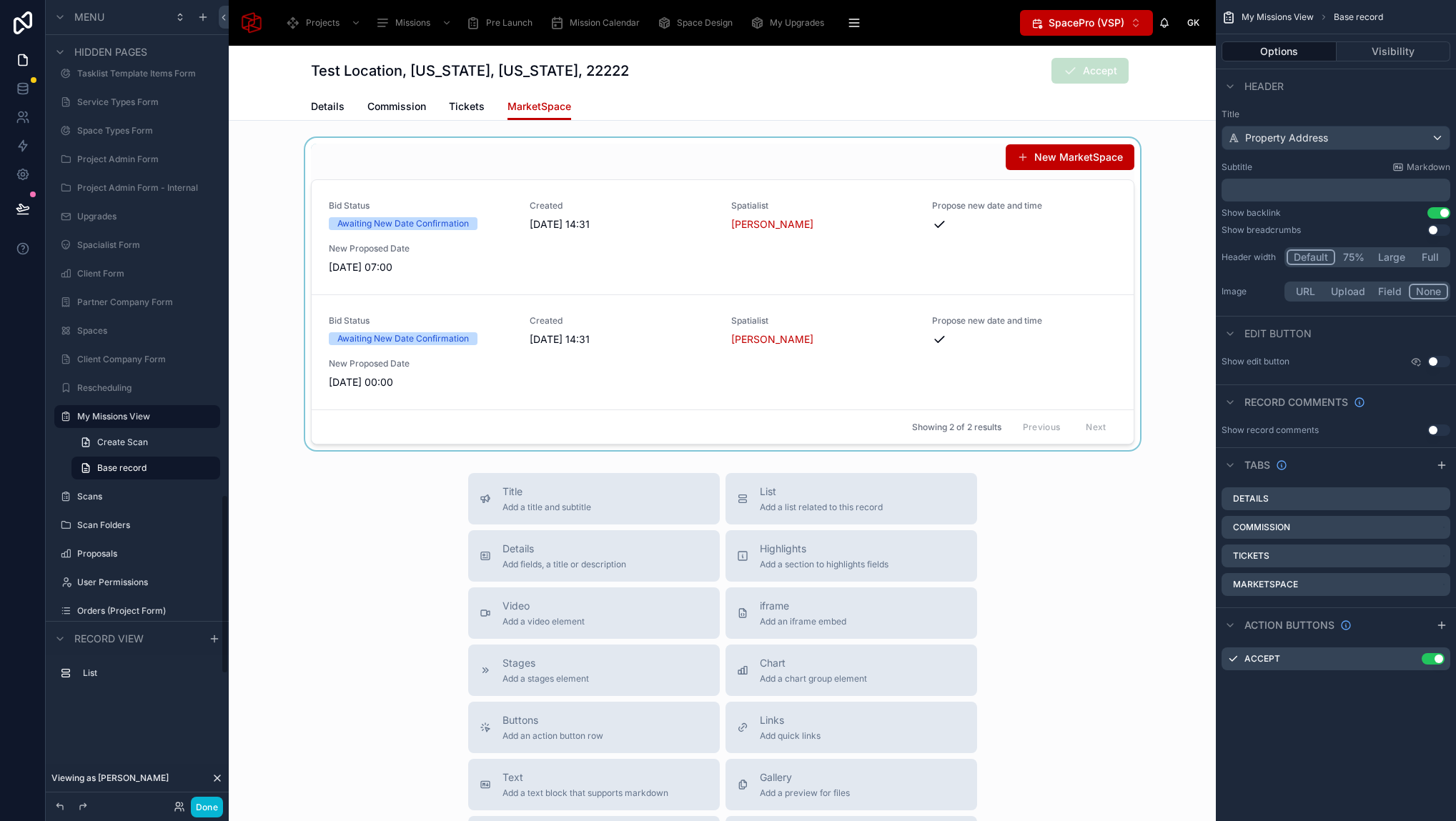
click at [865, 146] on div at bounding box center [722, 294] width 987 height 312
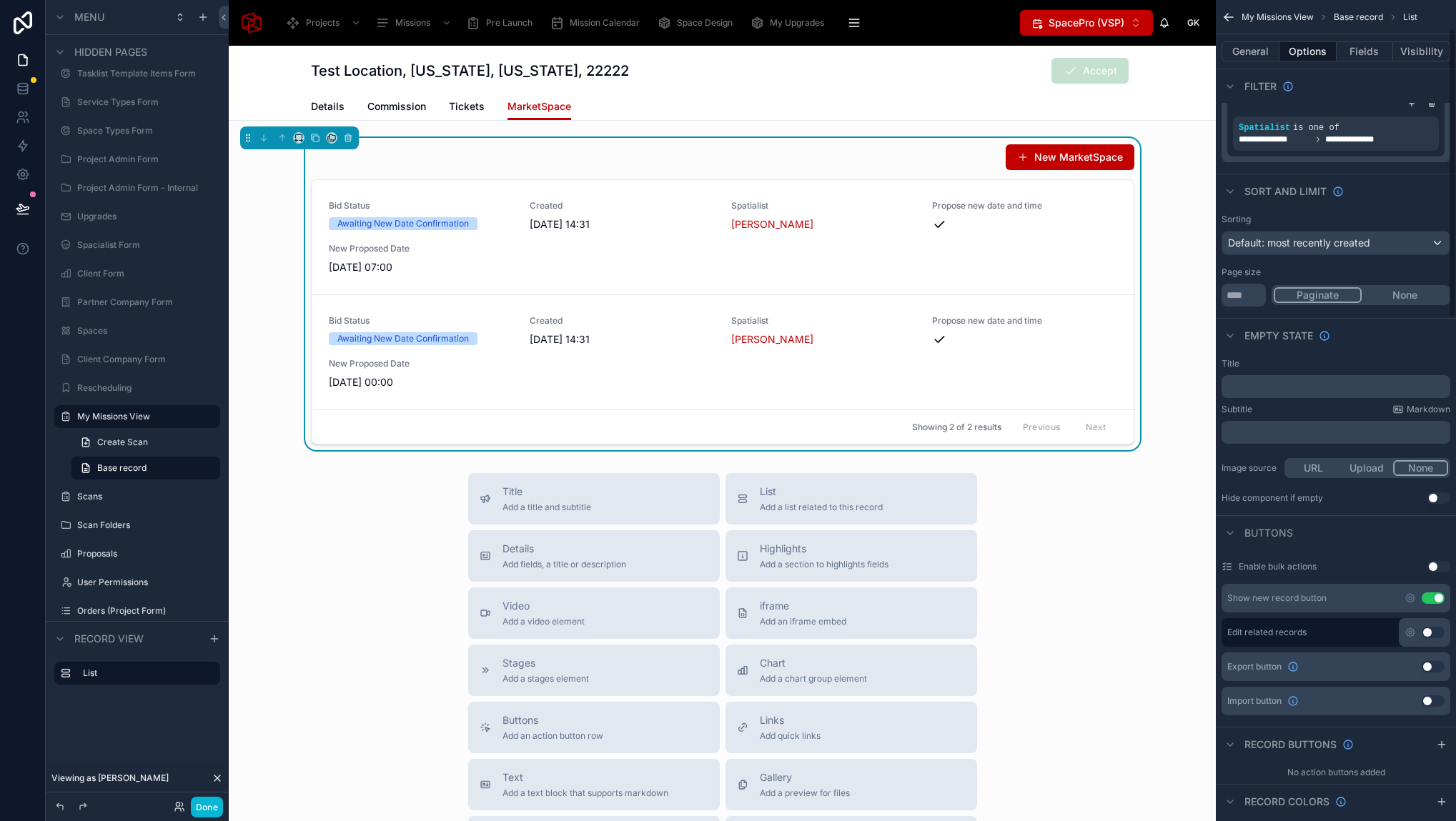
scroll to position [0, 0]
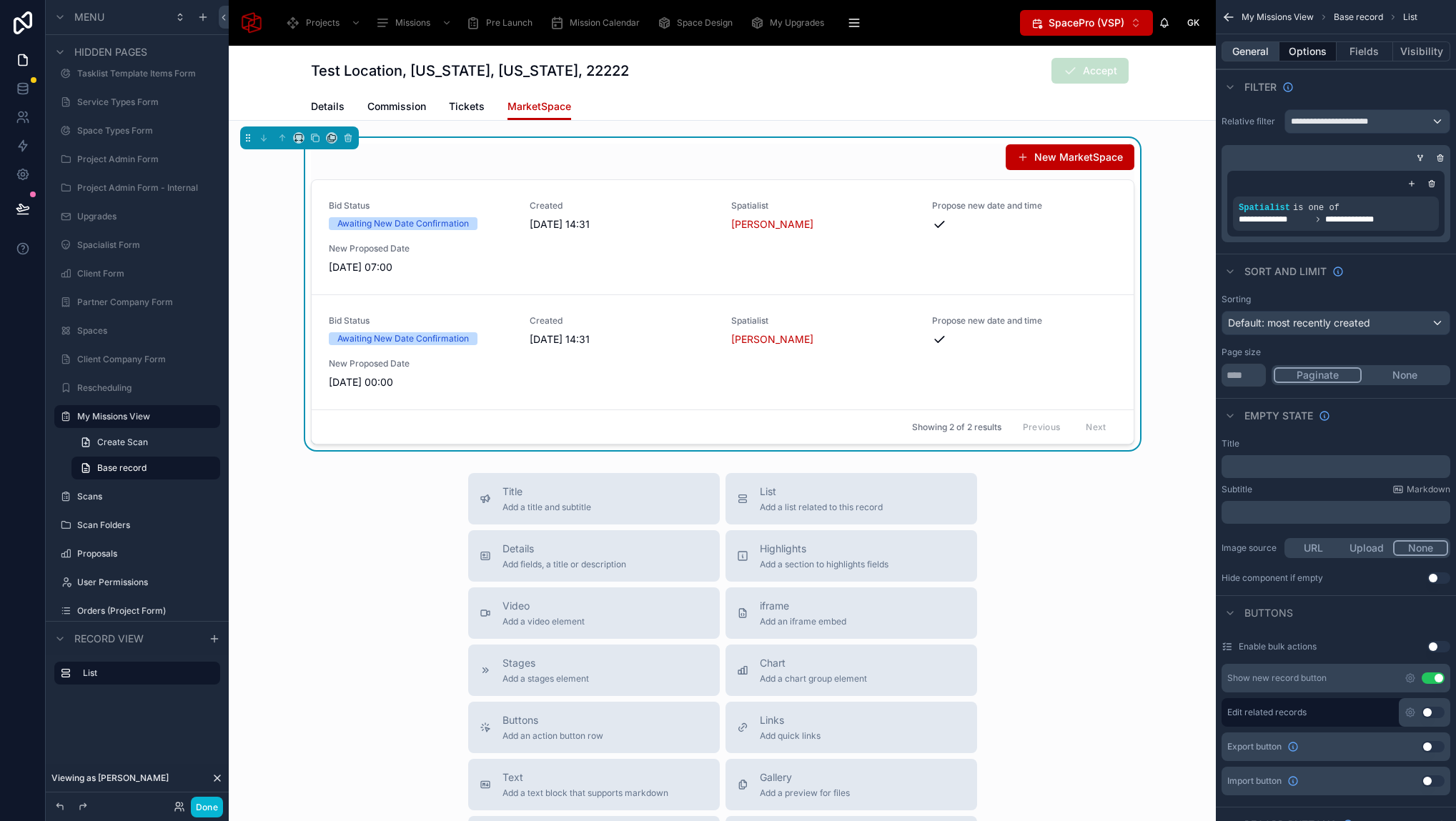
click at [1255, 54] on button "General" at bounding box center [1250, 52] width 58 height 20
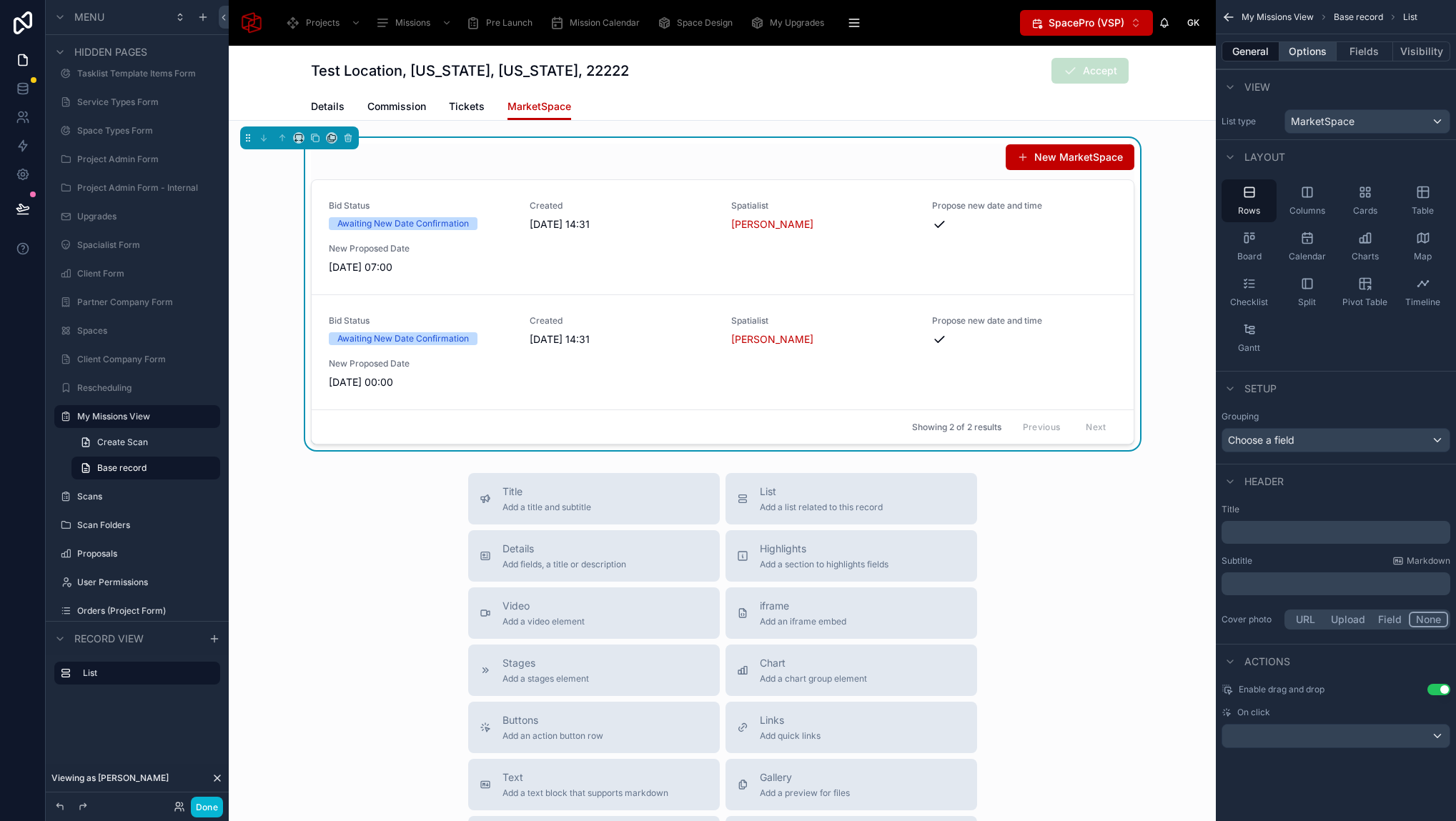
click at [1299, 48] on button "Options" at bounding box center [1308, 52] width 57 height 20
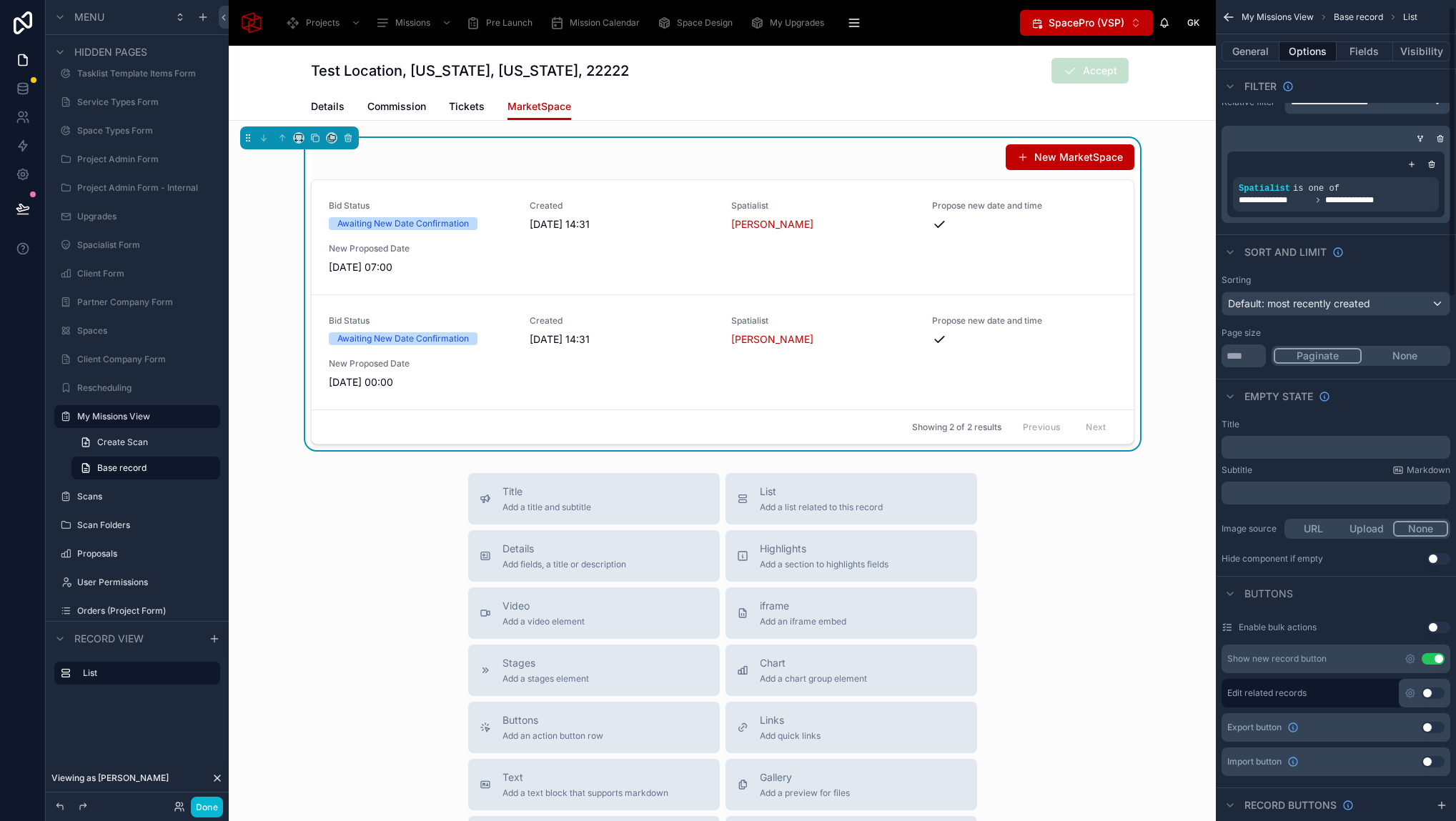
scroll to position [19, 0]
click at [1414, 660] on icon "scrollable content" at bounding box center [1409, 659] width 11 height 11
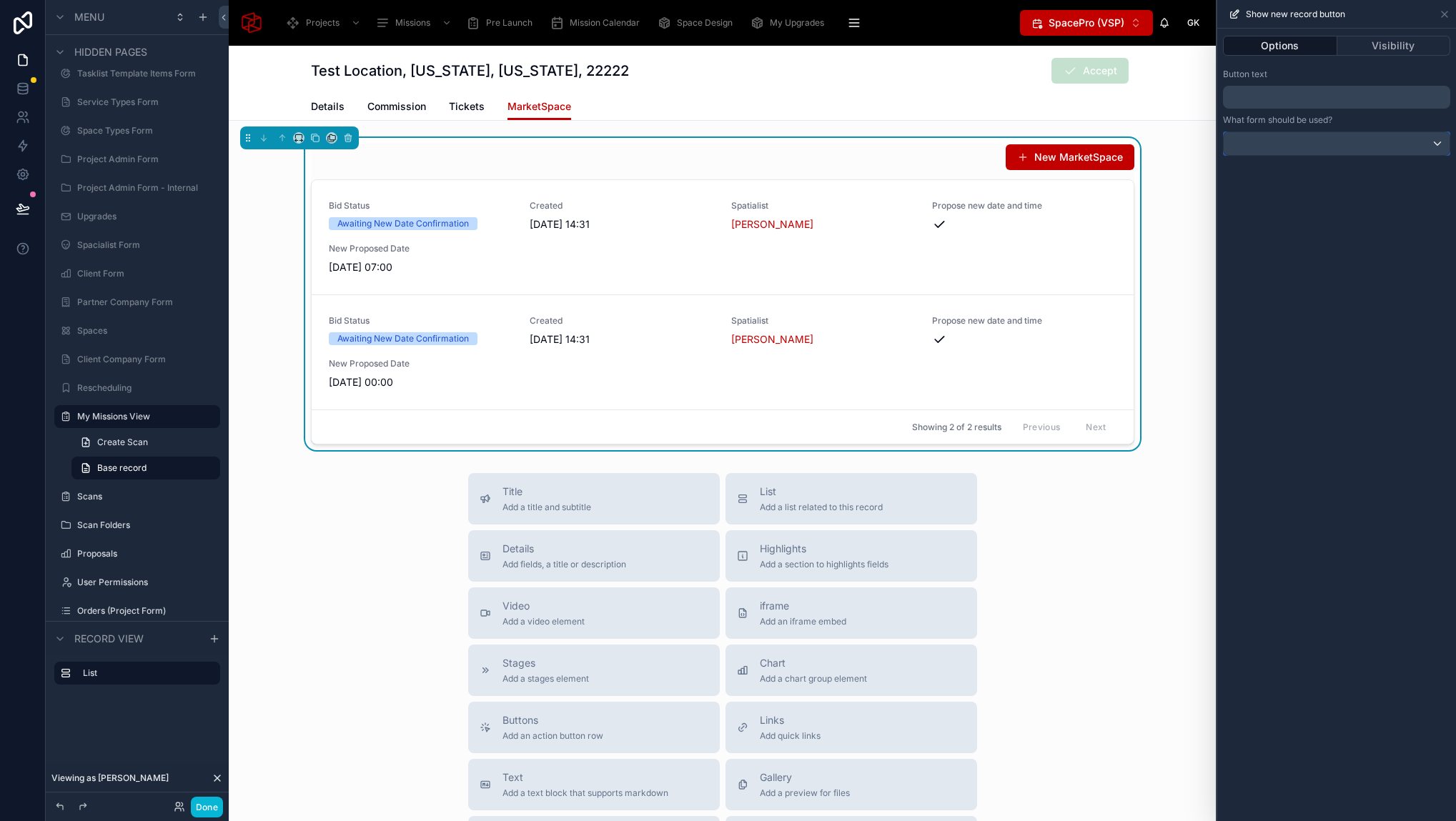
click at [1329, 142] on div at bounding box center [1336, 143] width 226 height 23
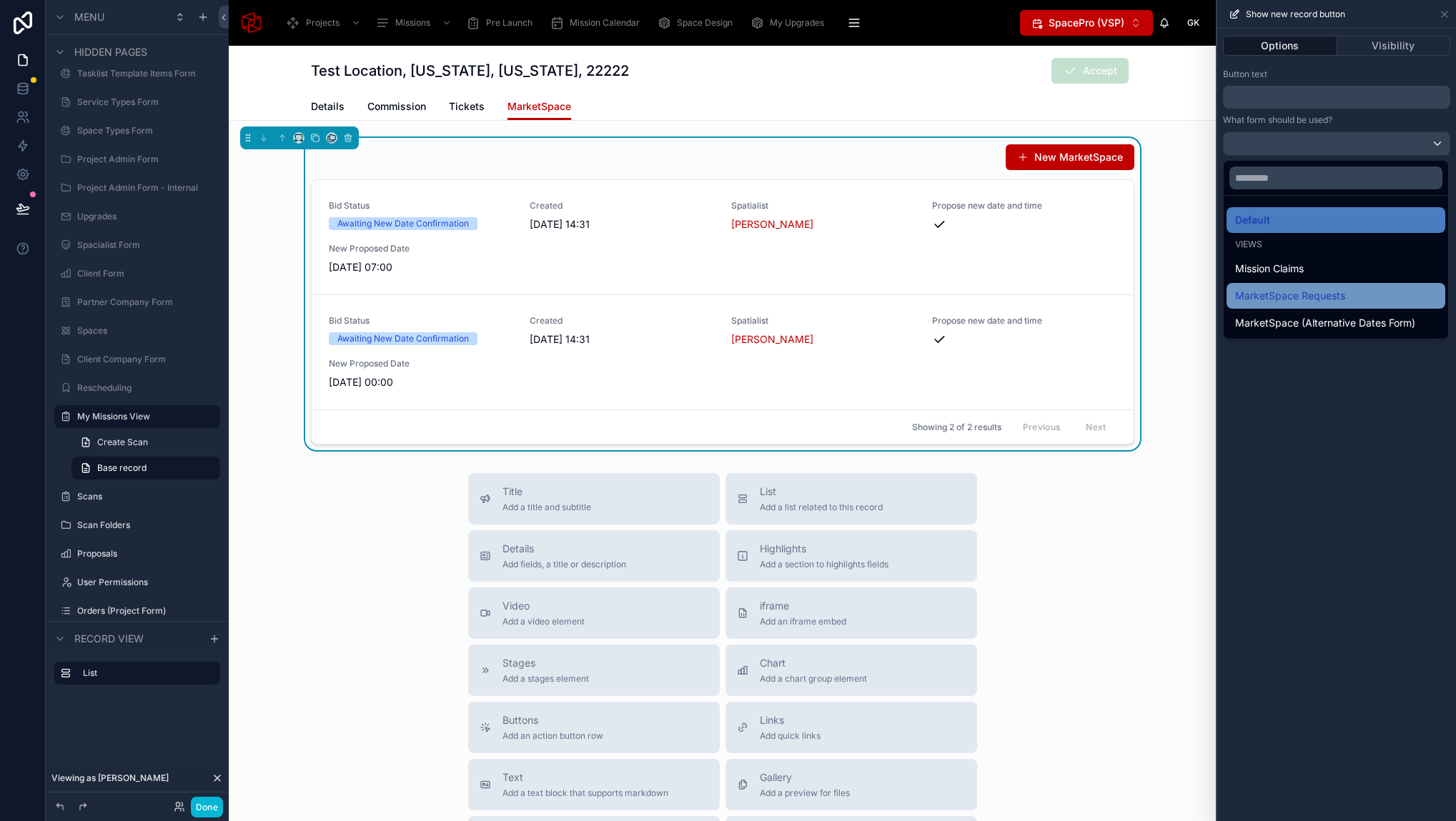
click at [1280, 302] on span "MarketSpace Requests" at bounding box center [1290, 296] width 110 height 17
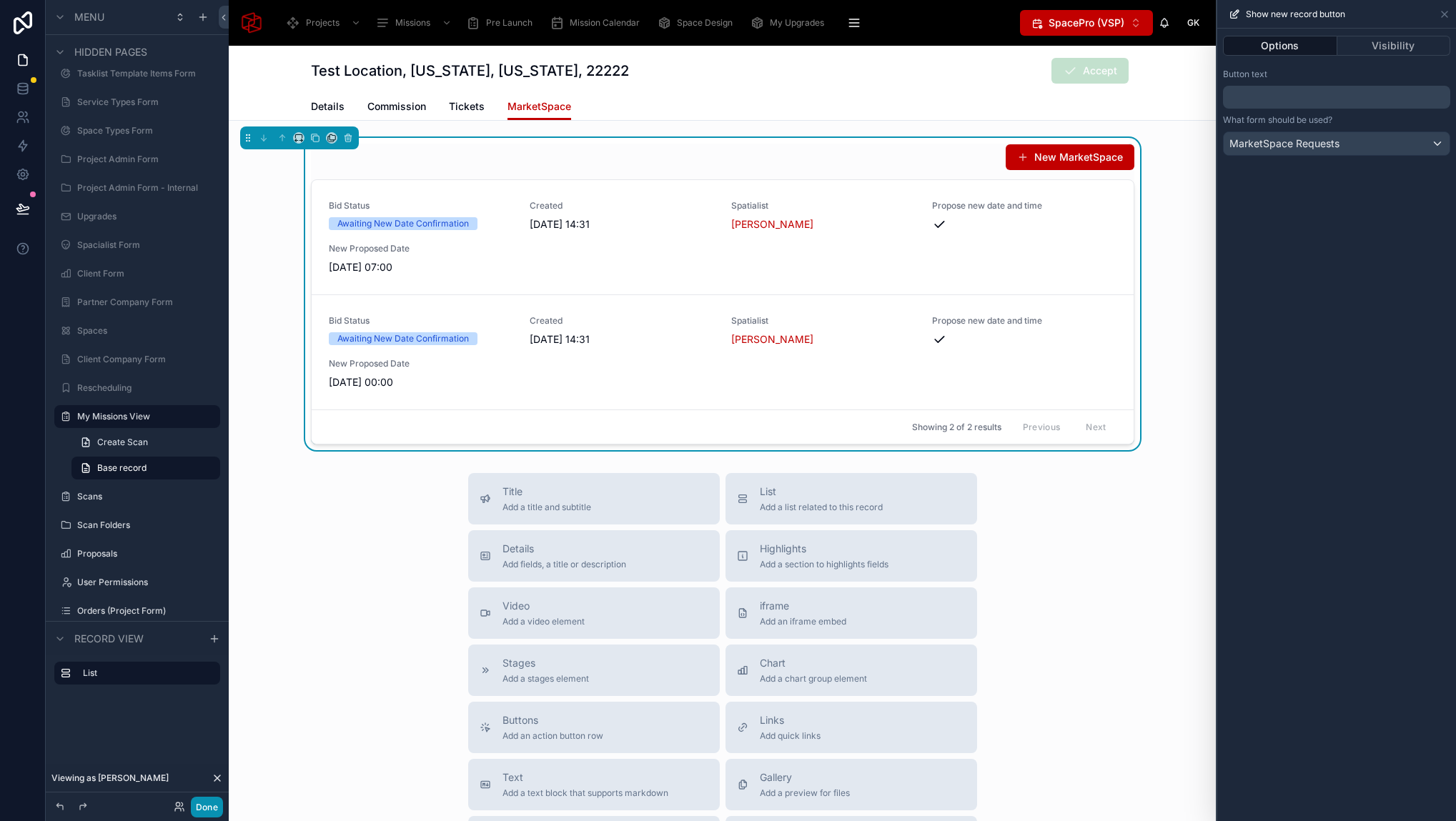
drag, startPoint x: 213, startPoint y: 807, endPoint x: 530, endPoint y: 552, distance: 406.8
click at [213, 807] on button "Done" at bounding box center [207, 807] width 32 height 20
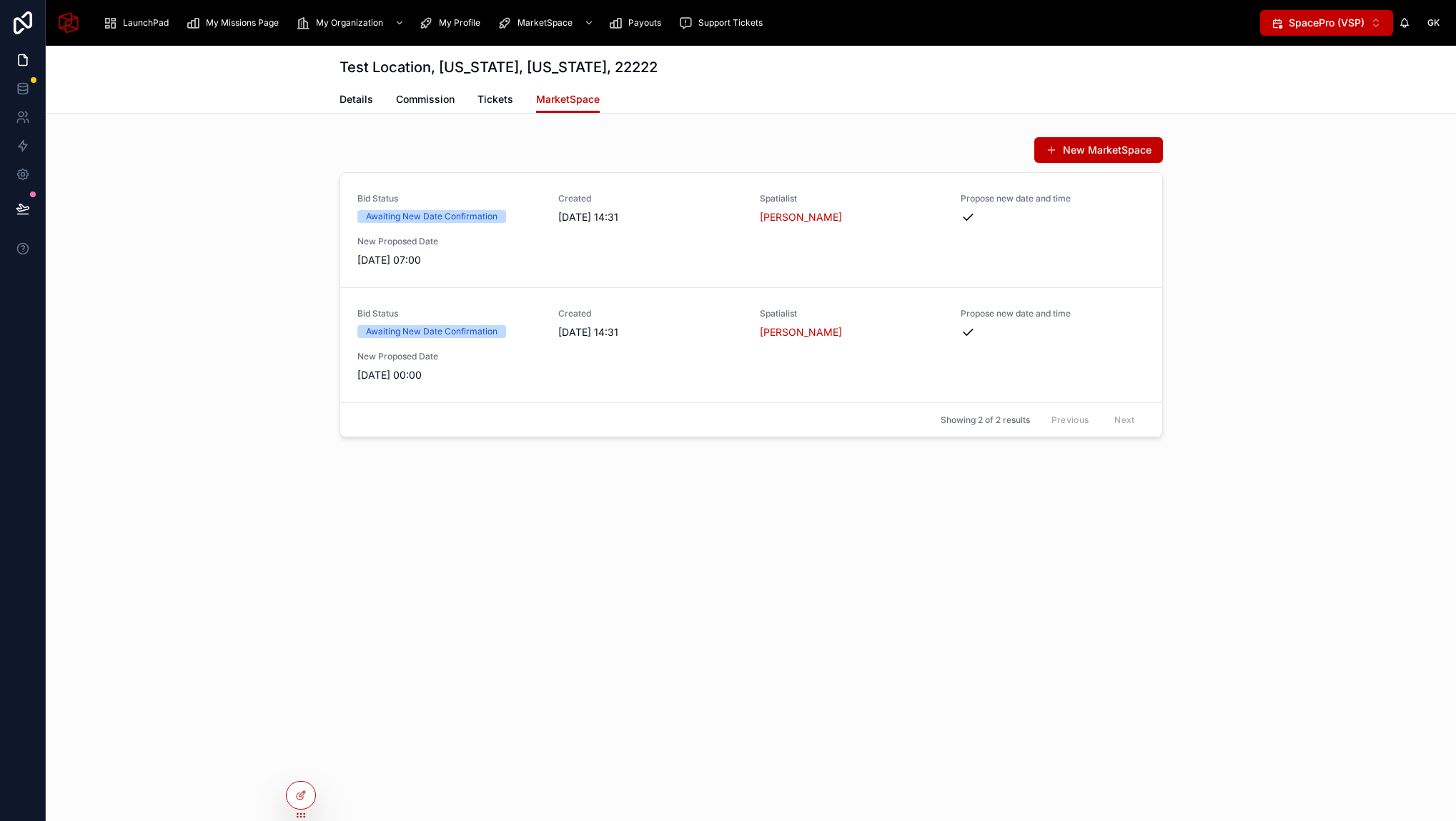
click at [1130, 136] on div "New MarketSpace Bid Status Awaiting New Date Confirmation Created 02/10/2025 14…" at bounding box center [751, 287] width 1410 height 312
click at [1125, 145] on button "New MarketSpace" at bounding box center [1099, 150] width 129 height 25
click at [310, 796] on div at bounding box center [301, 795] width 29 height 27
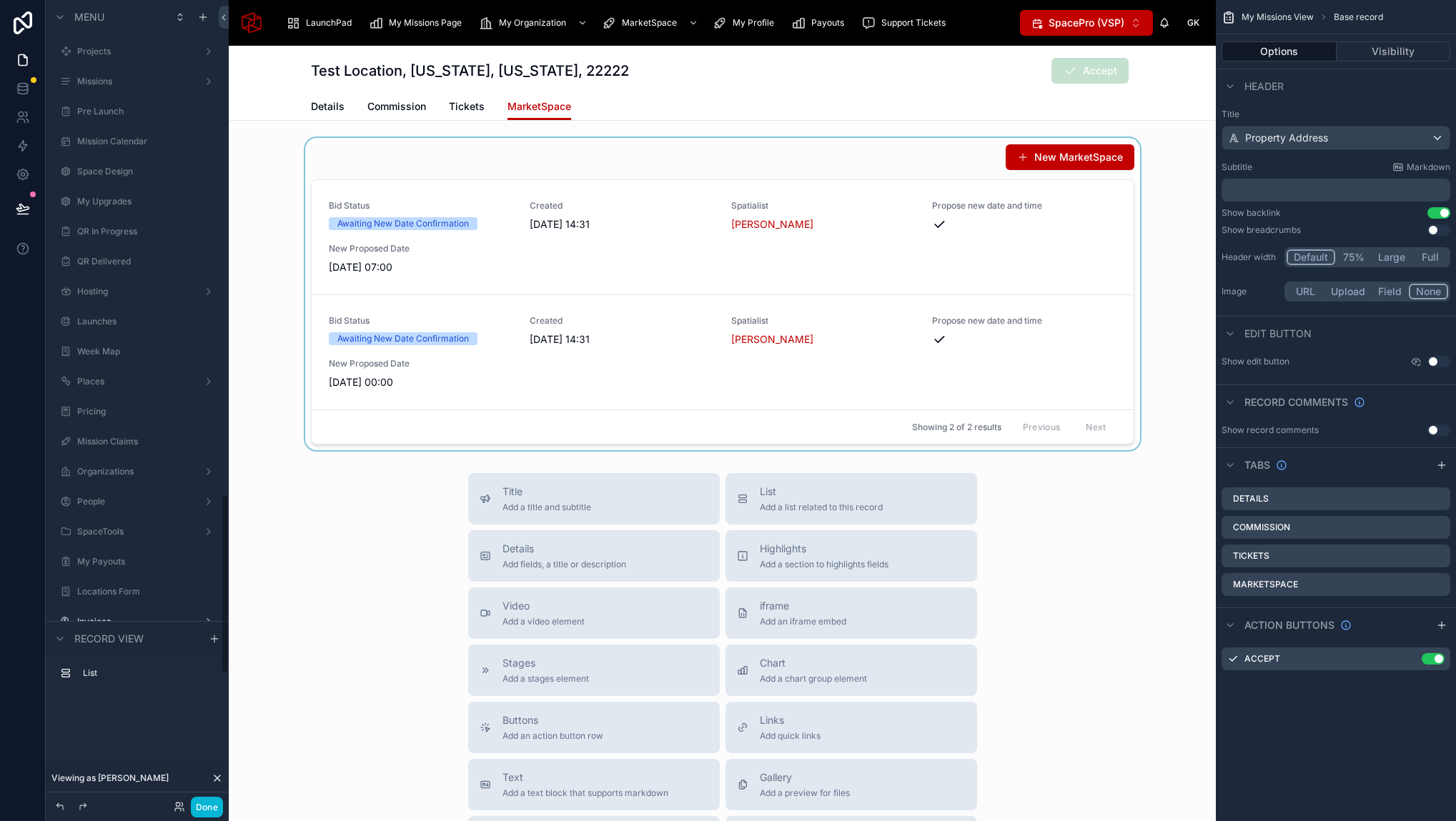
scroll to position [2207, 0]
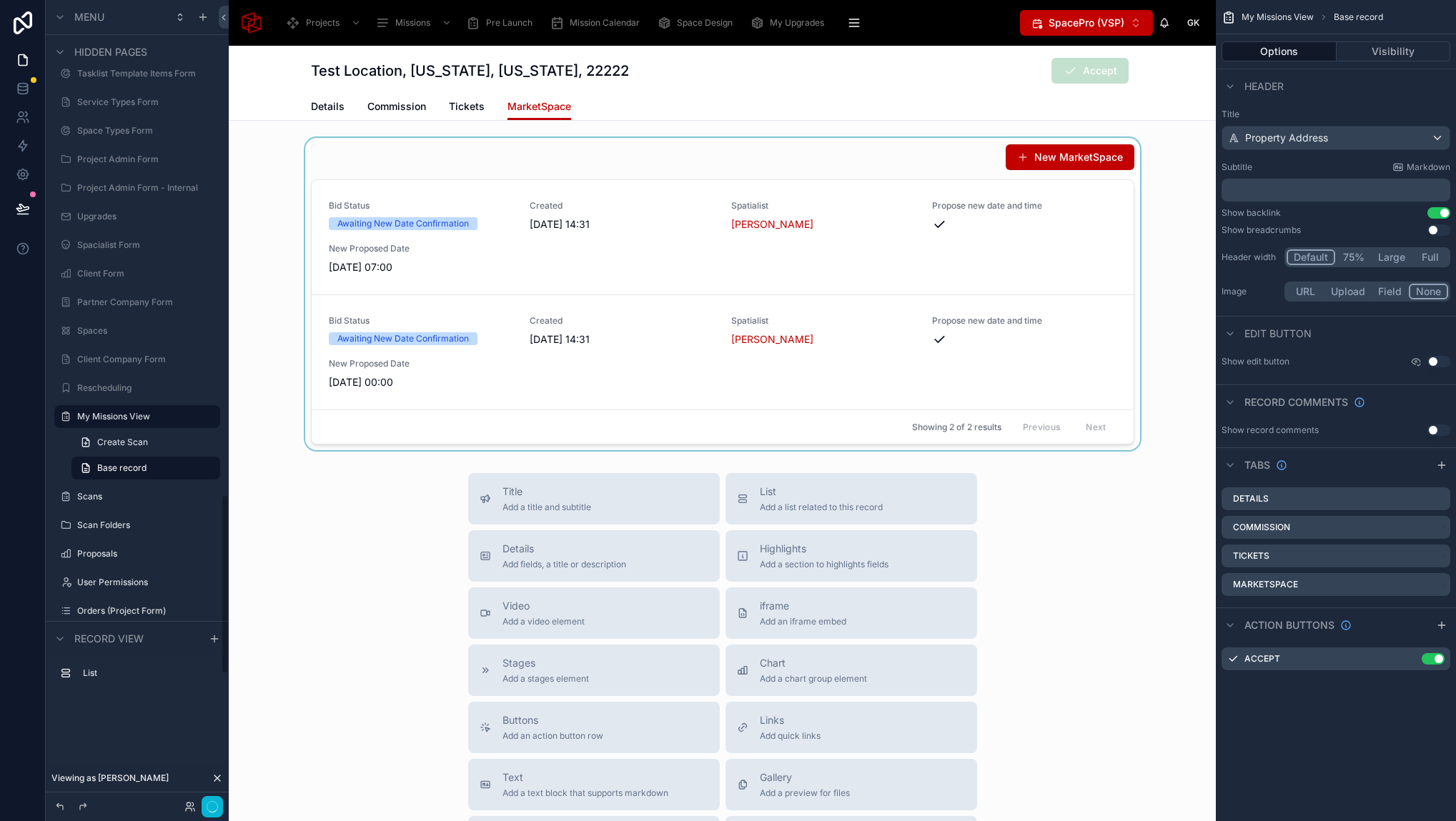
click at [887, 153] on div at bounding box center [722, 294] width 987 height 312
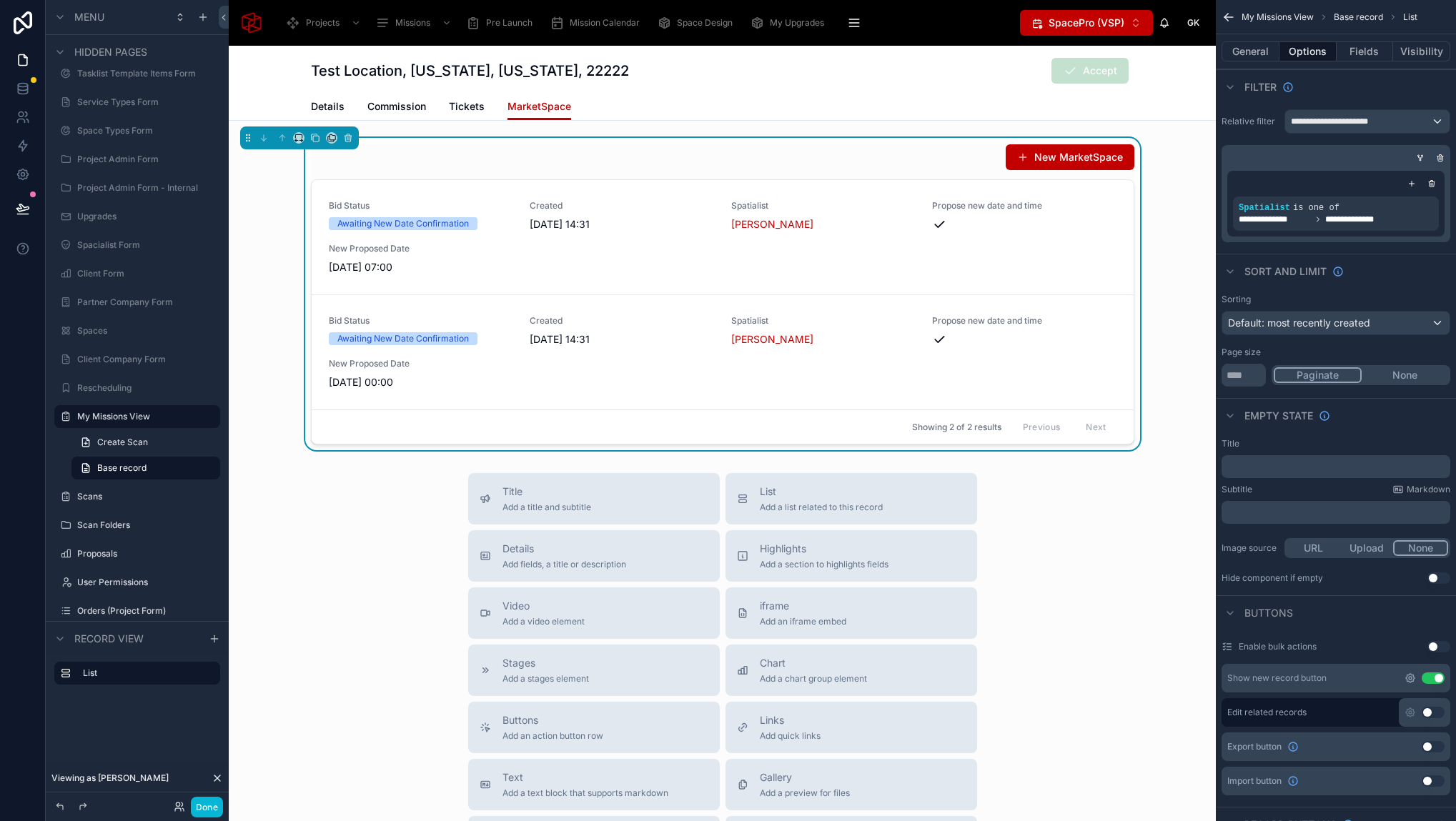
click at [1408, 678] on icon "scrollable content" at bounding box center [1409, 678] width 3 height 3
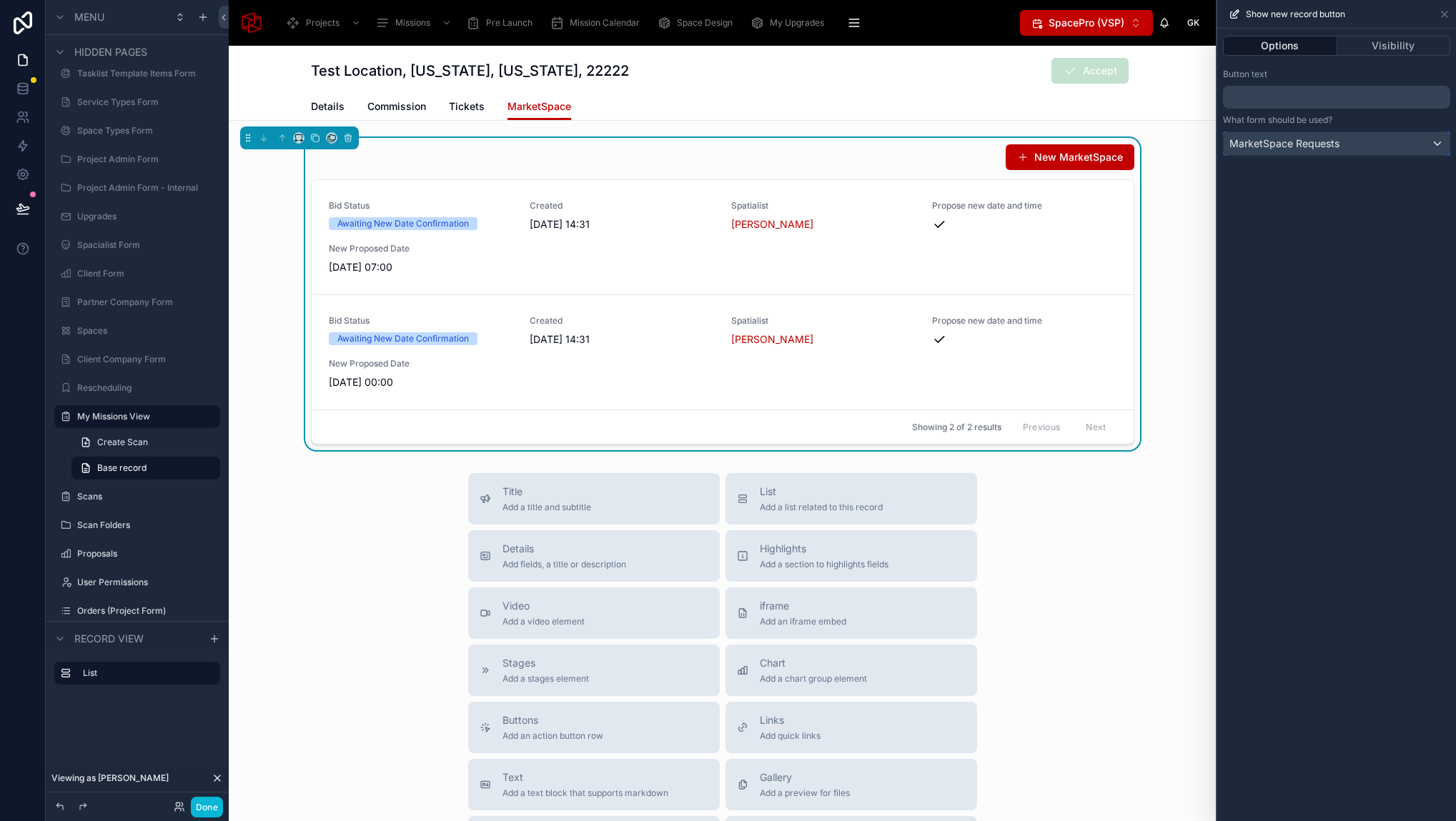
click at [1319, 142] on span "MarketSpace Requests" at bounding box center [1285, 143] width 110 height 14
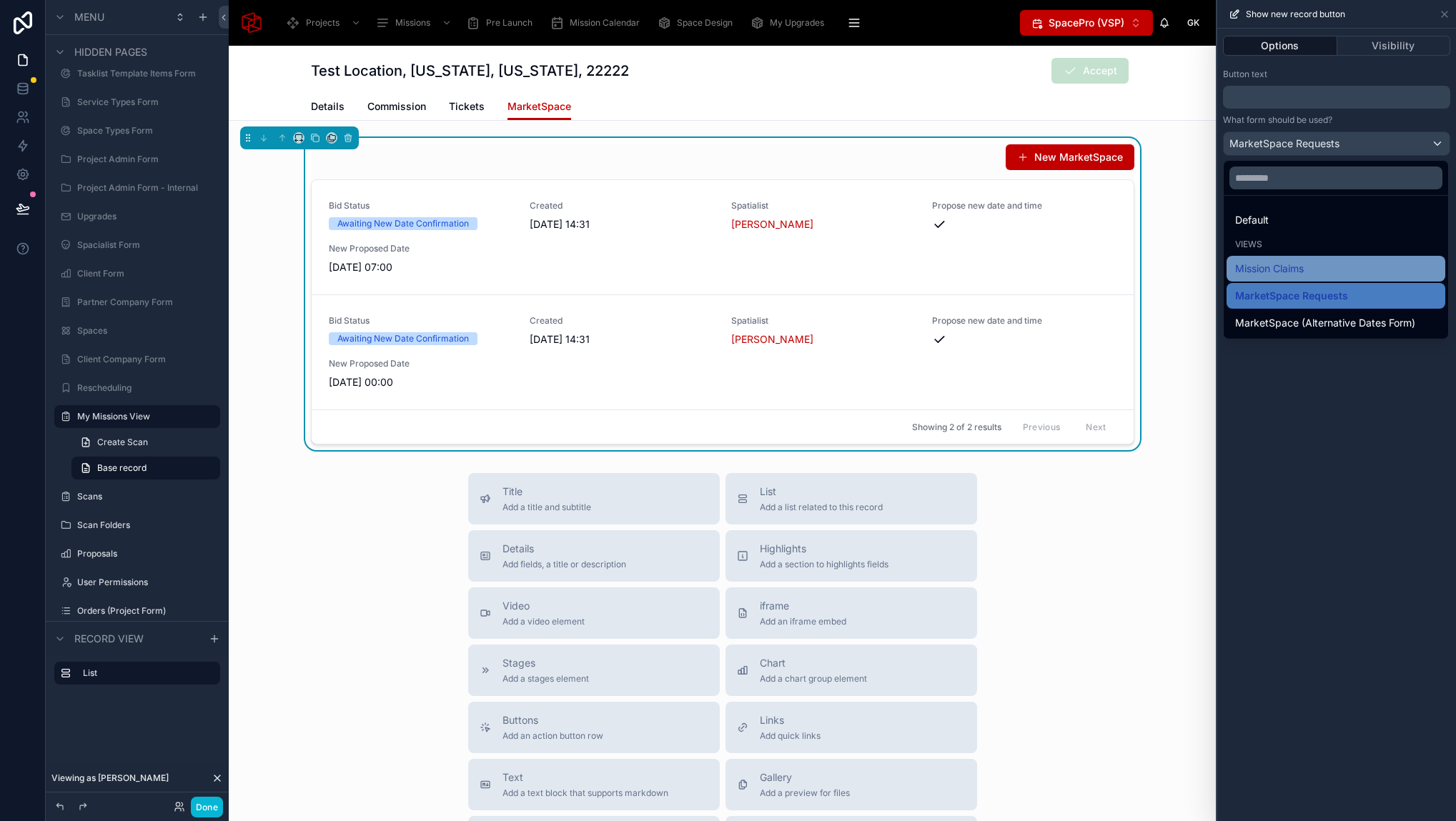
click at [1302, 263] on span "Mission Claims" at bounding box center [1268, 269] width 69 height 17
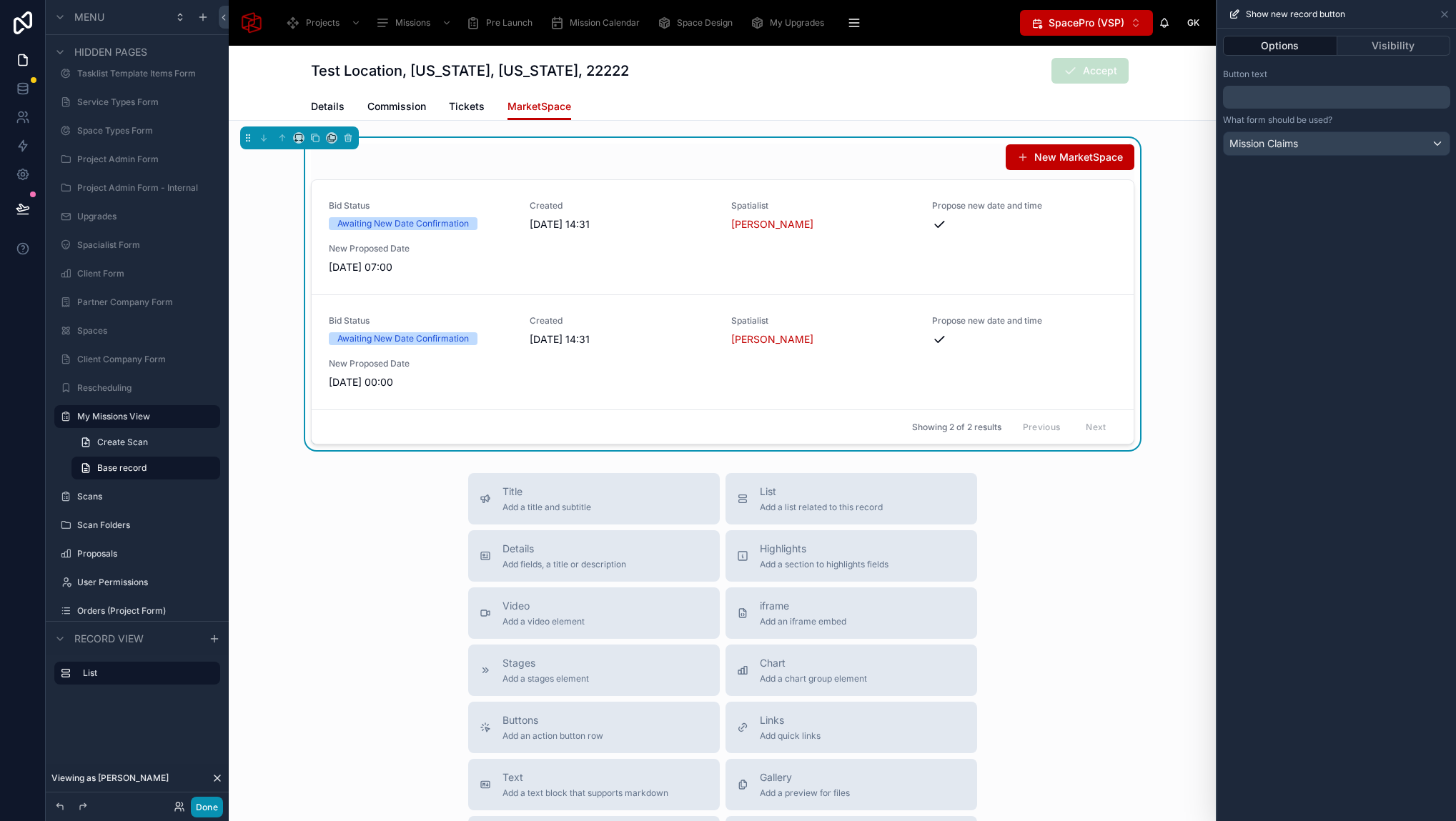
click at [210, 810] on button "Done" at bounding box center [207, 807] width 32 height 20
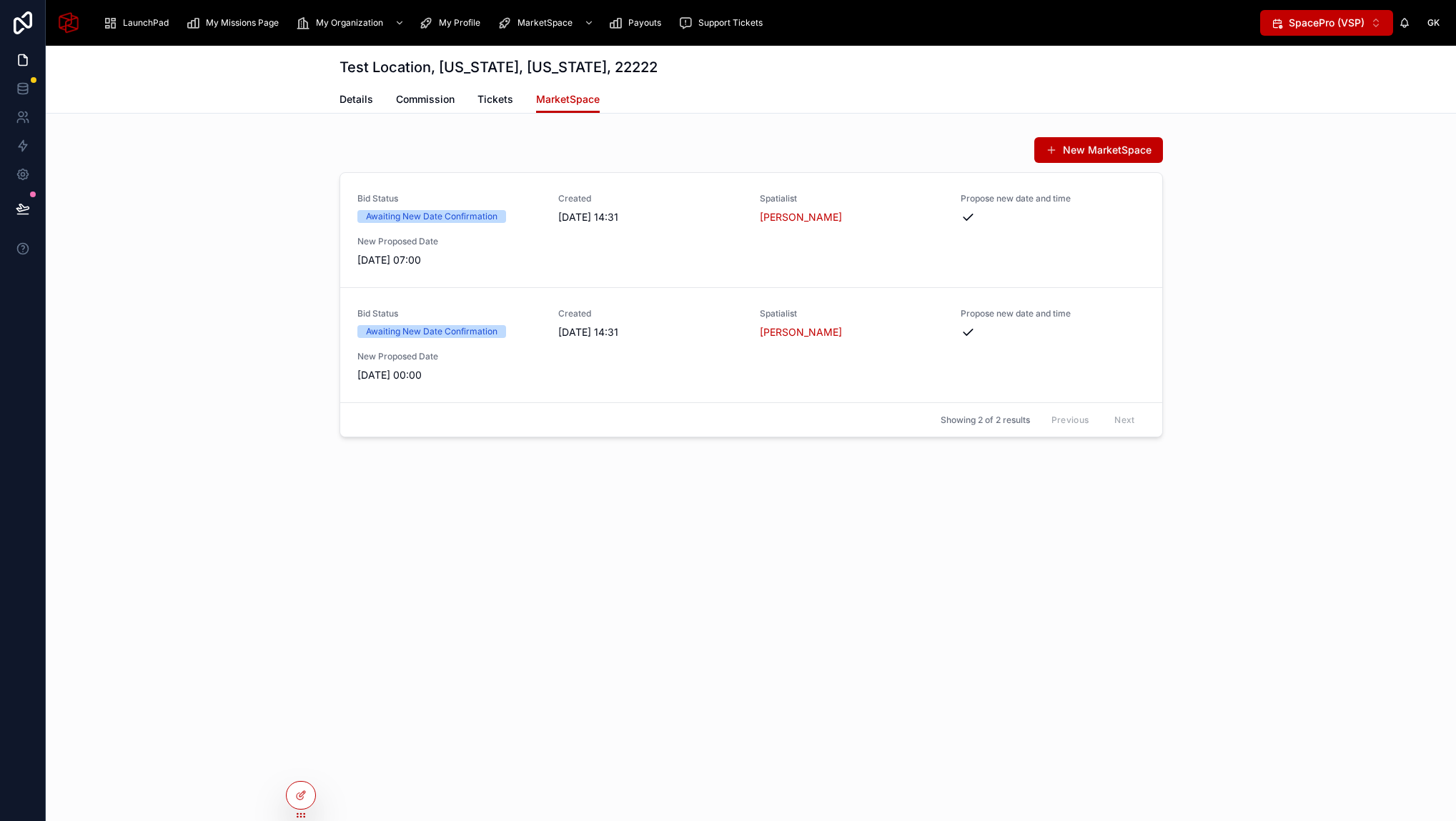
click at [1116, 156] on button "New MarketSpace" at bounding box center [1099, 150] width 129 height 25
click at [305, 801] on div at bounding box center [301, 795] width 29 height 27
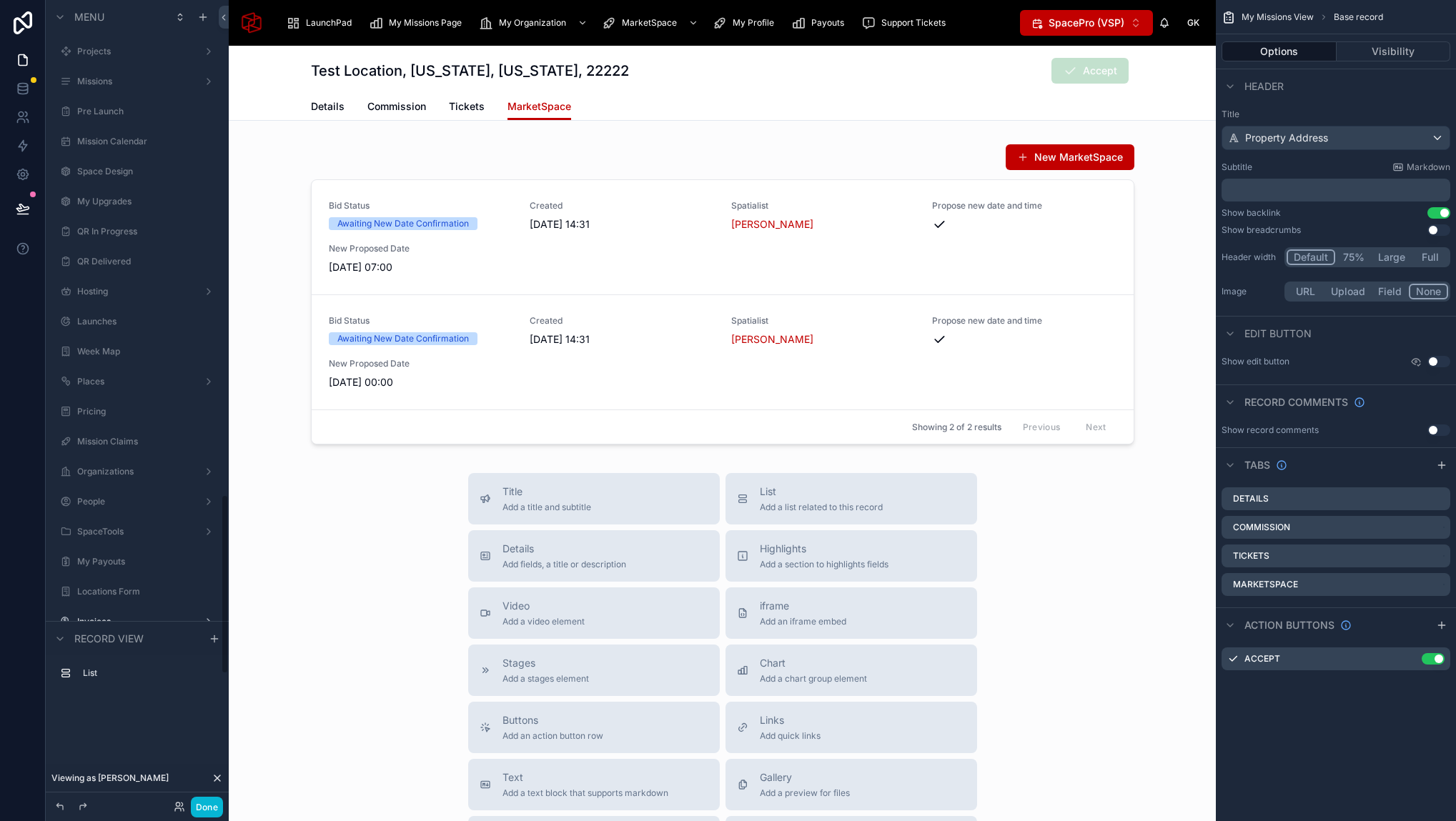
scroll to position [2207, 0]
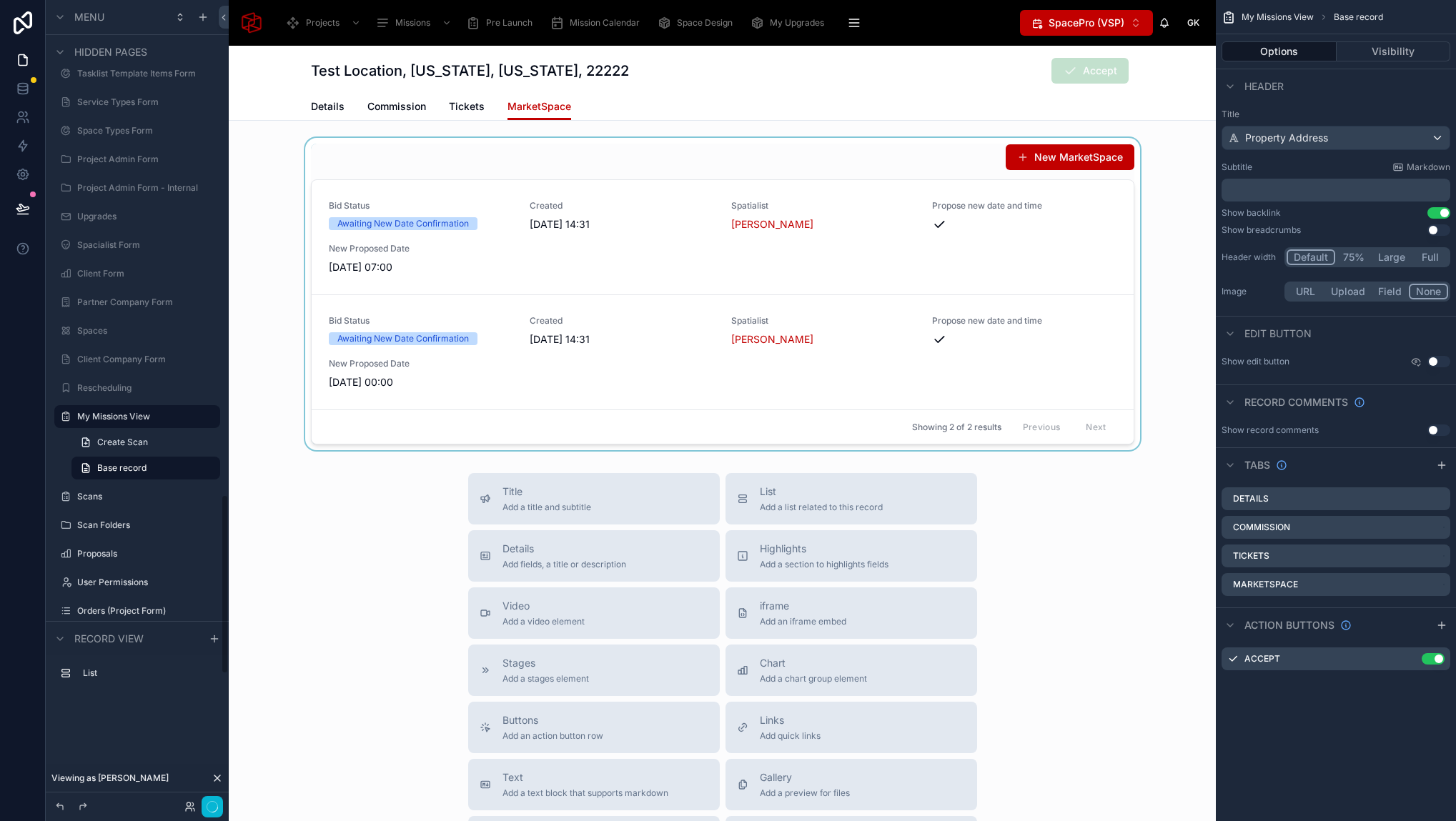
click at [953, 160] on div at bounding box center [722, 294] width 987 height 312
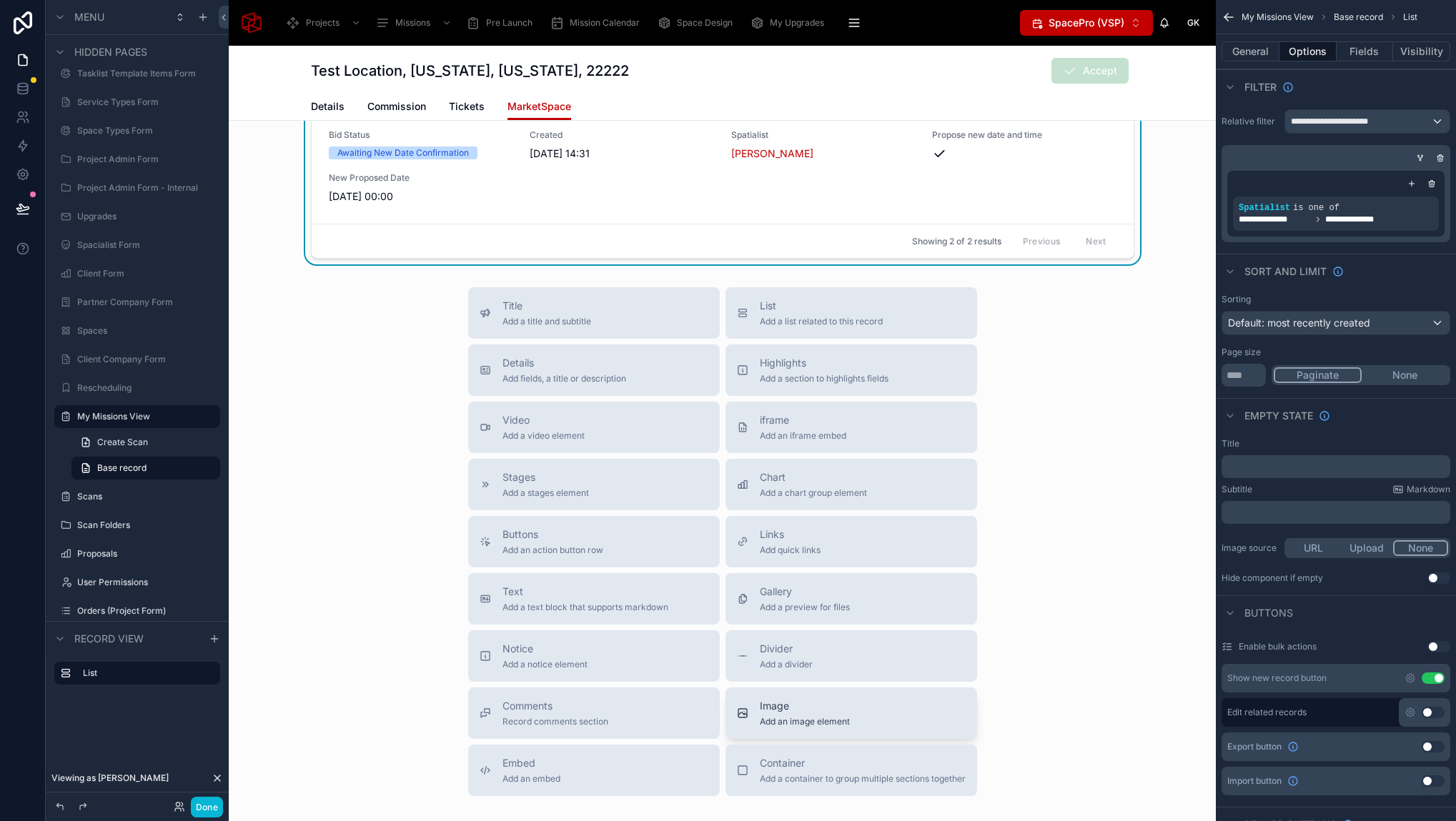
scroll to position [215, 0]
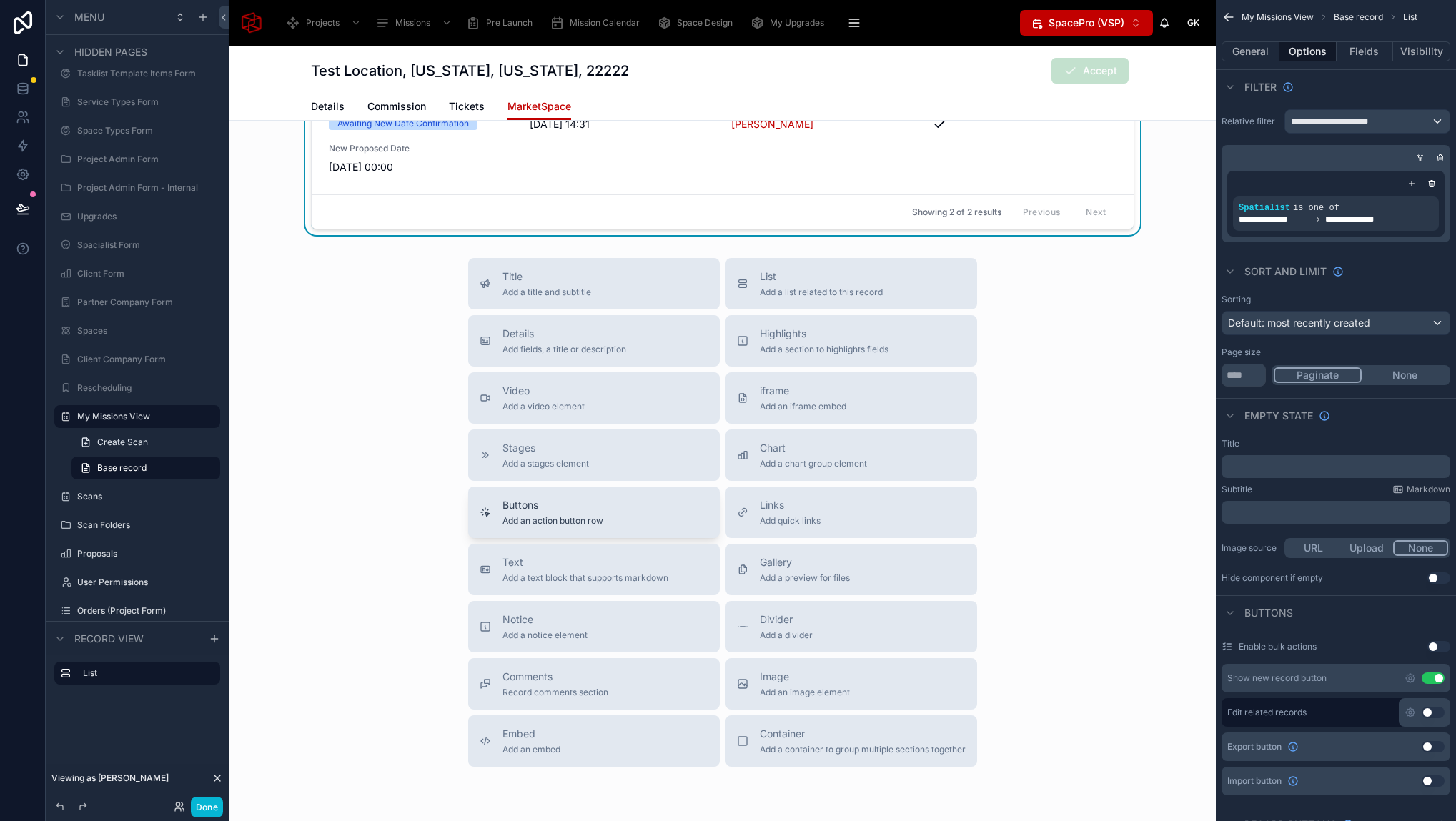
click at [560, 503] on span "Buttons" at bounding box center [552, 505] width 101 height 14
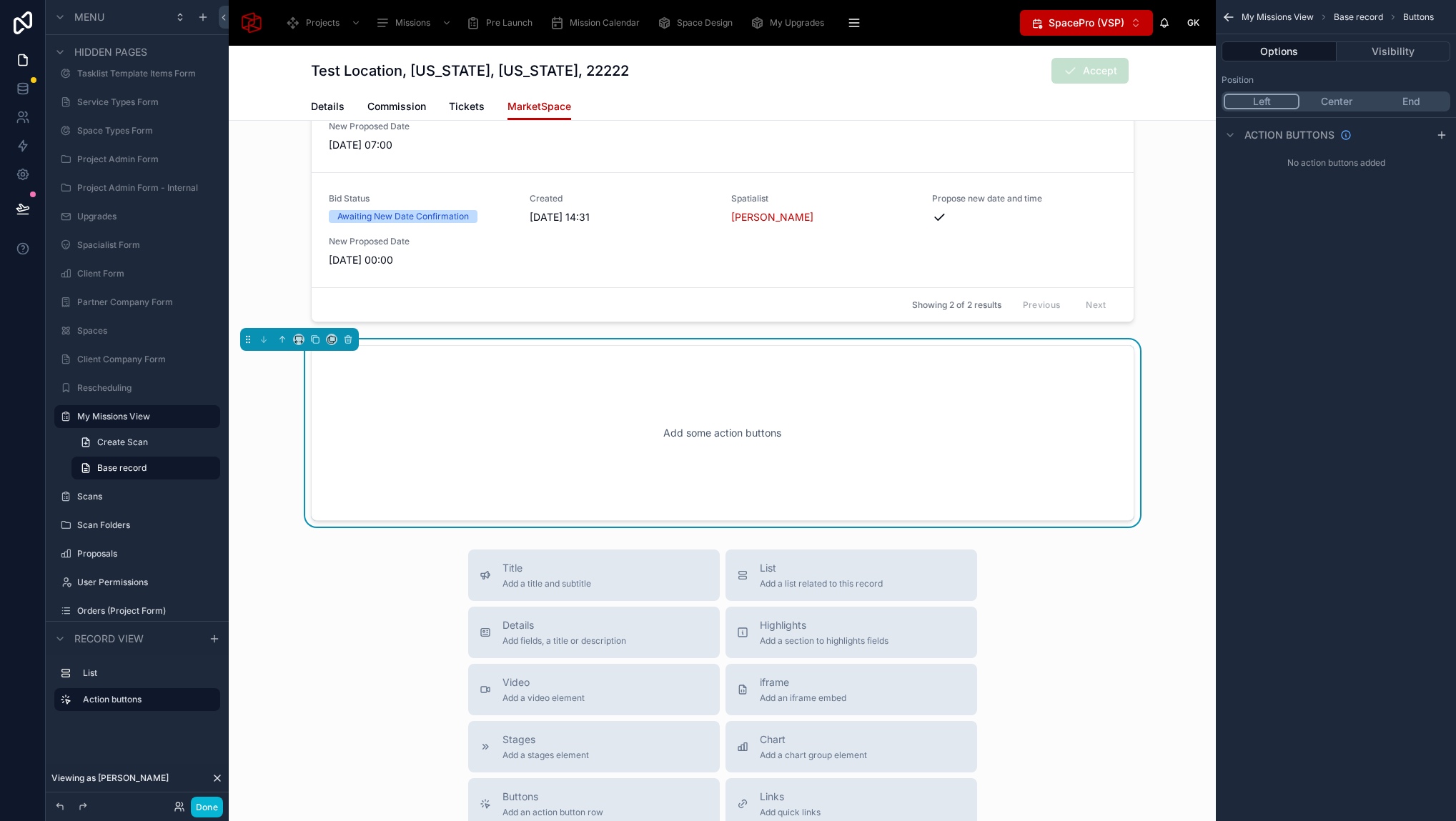
scroll to position [121, 0]
click at [278, 337] on icon at bounding box center [283, 340] width 10 height 10
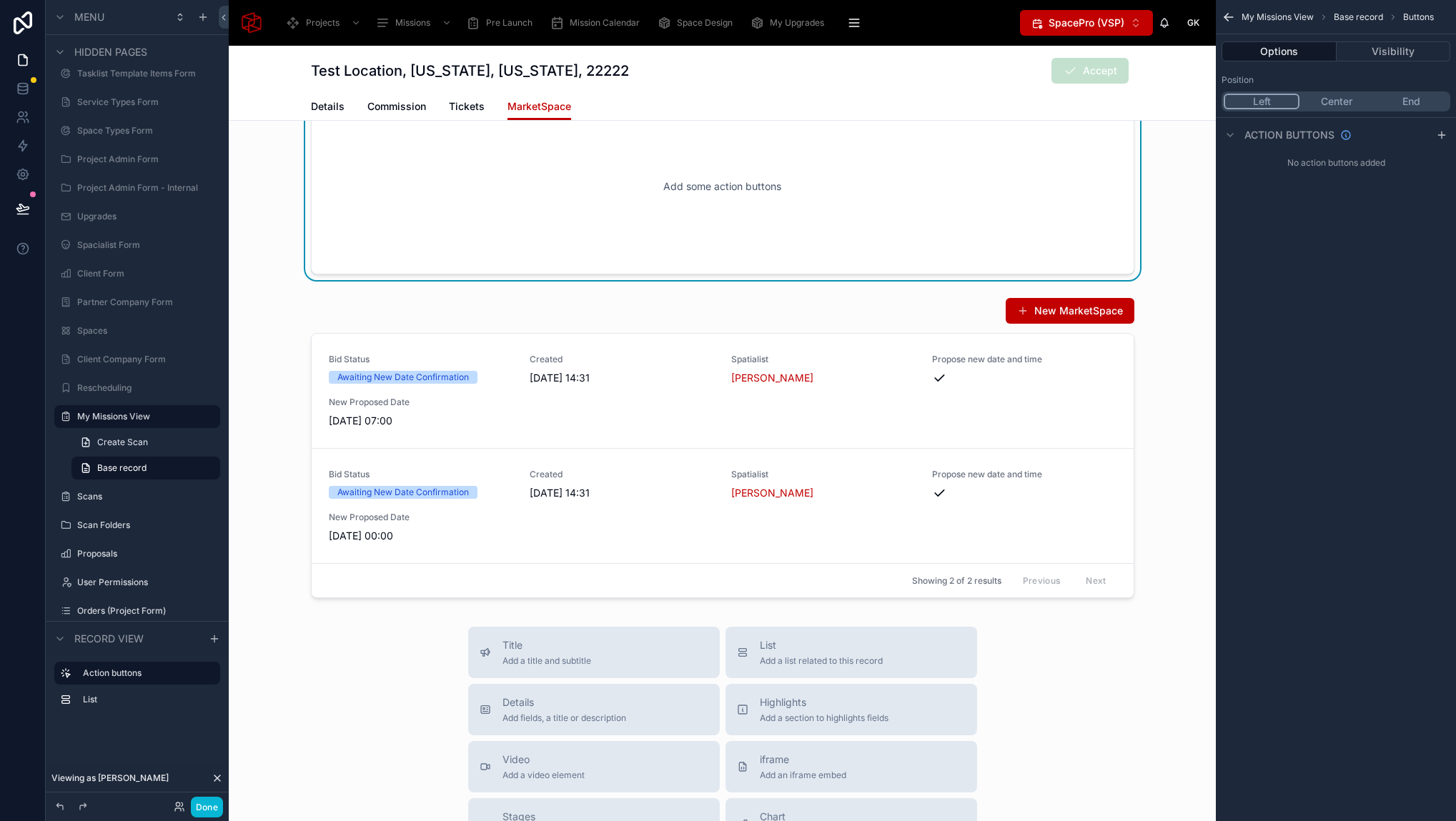
scroll to position [0, 0]
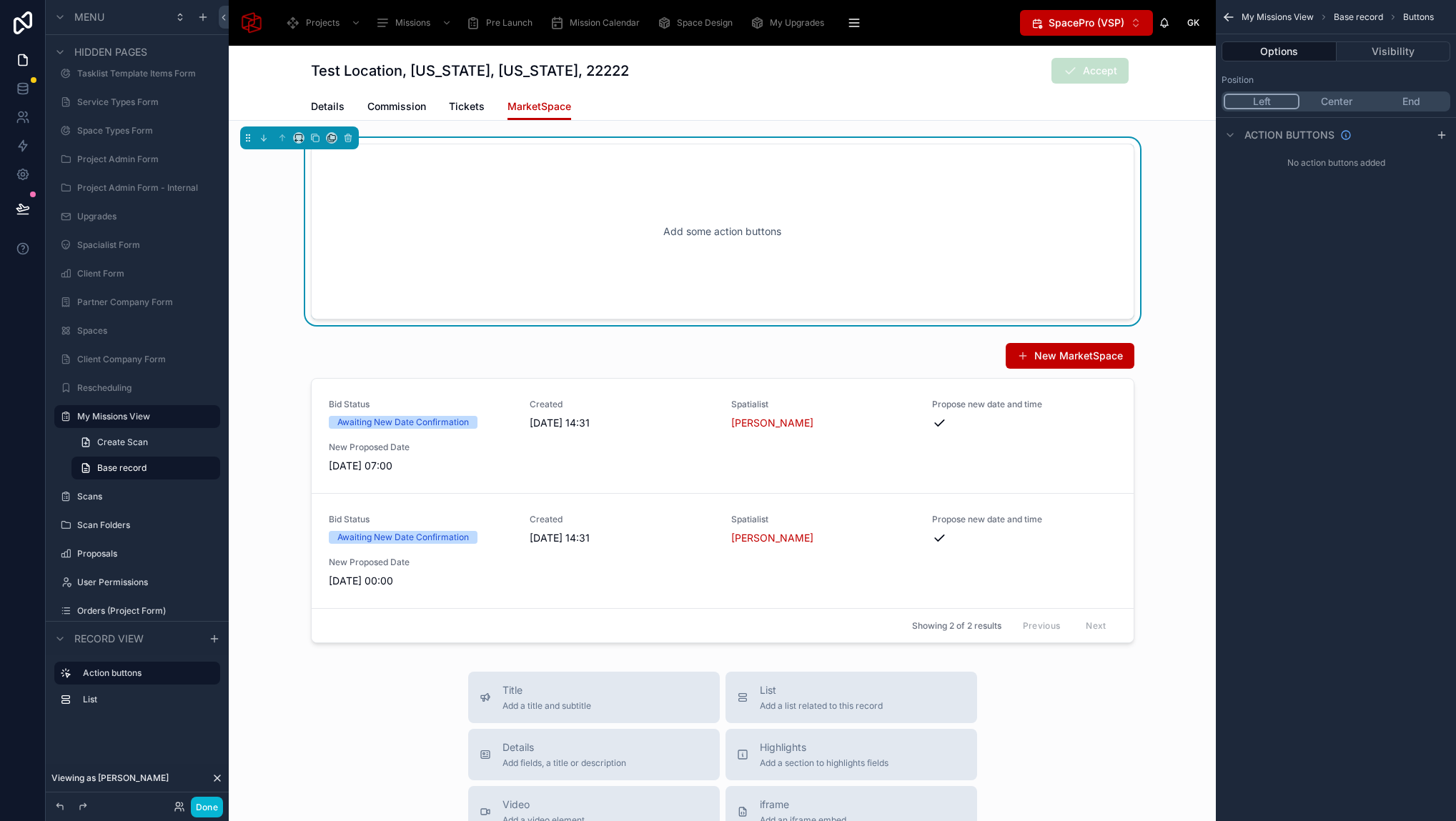
click at [1341, 98] on button "Center" at bounding box center [1336, 101] width 75 height 16
click at [1442, 135] on icon "scrollable content" at bounding box center [1441, 134] width 11 height 11
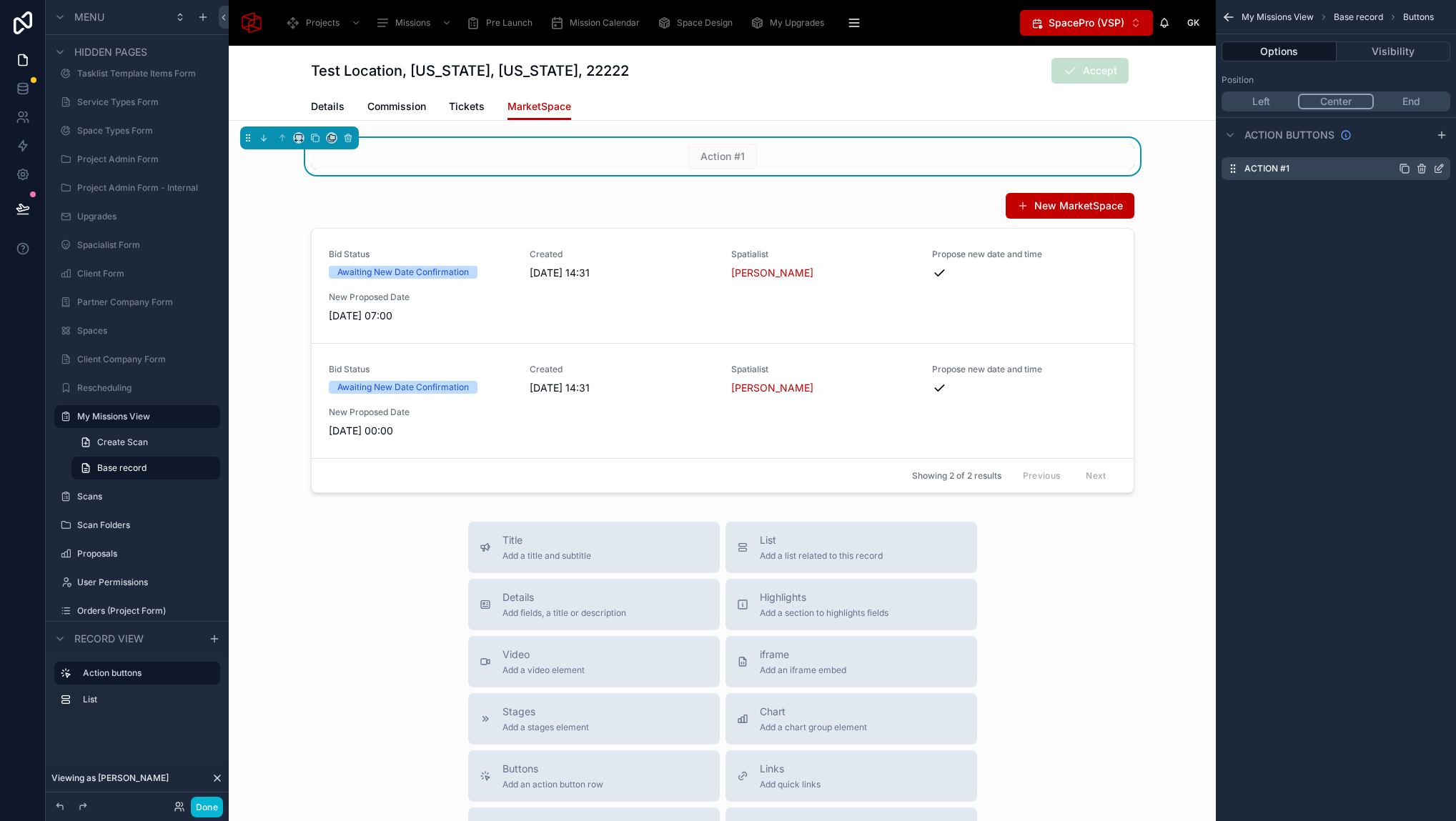
click at [1439, 167] on icon "scrollable content" at bounding box center [1438, 168] width 11 height 11
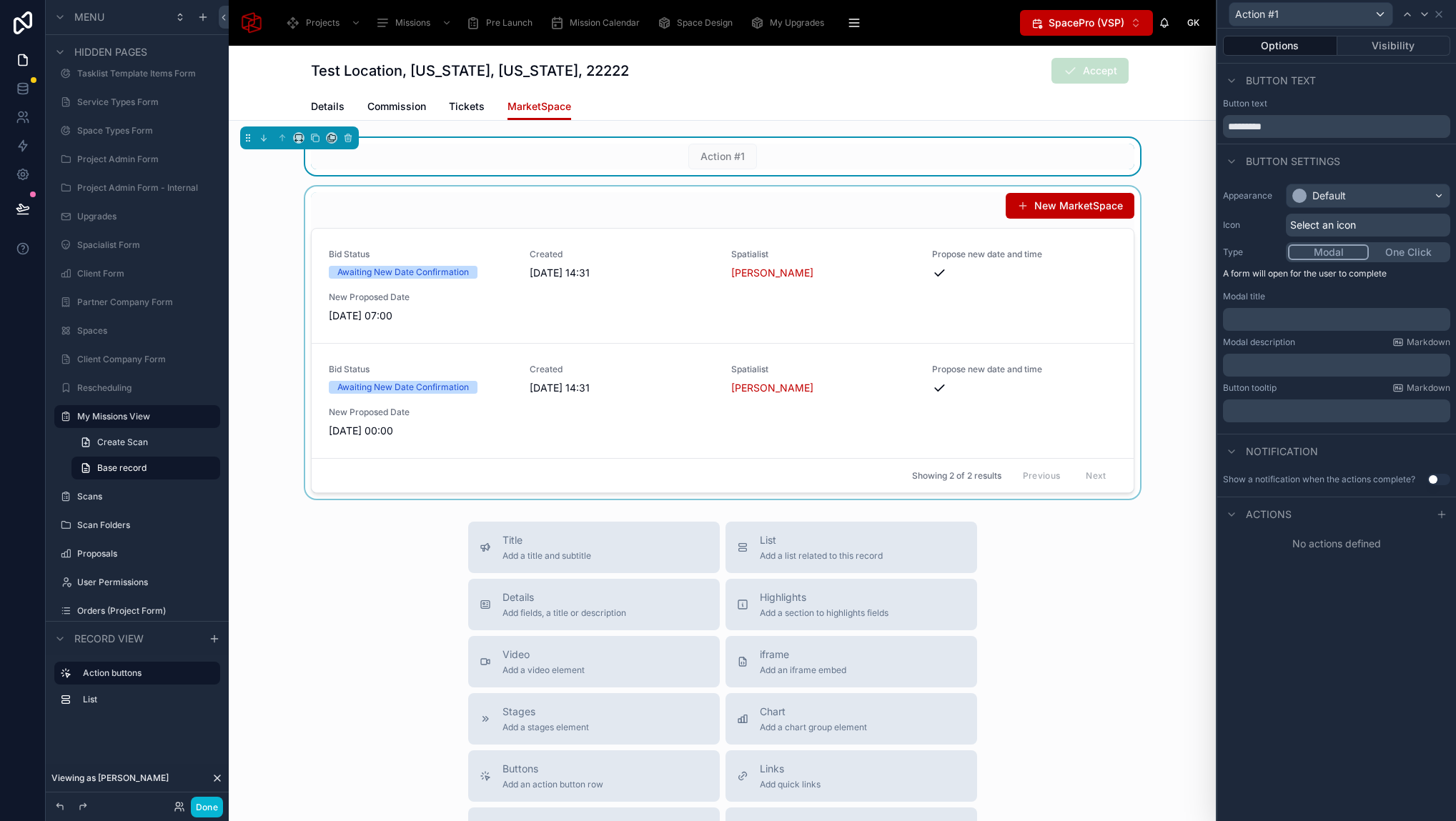
click at [783, 198] on div at bounding box center [722, 343] width 987 height 312
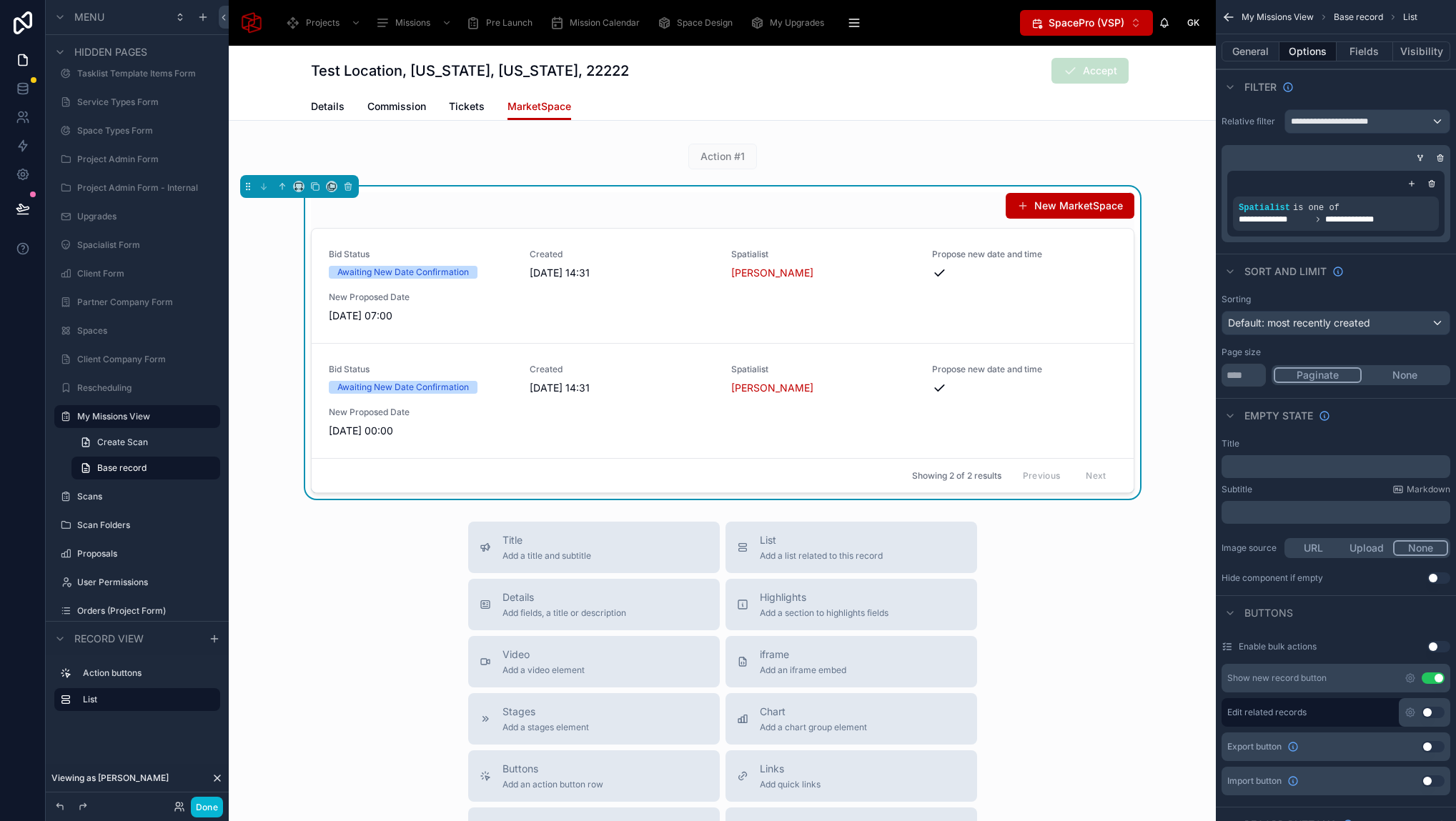
click at [1436, 674] on button "Use setting" at bounding box center [1432, 678] width 23 height 11
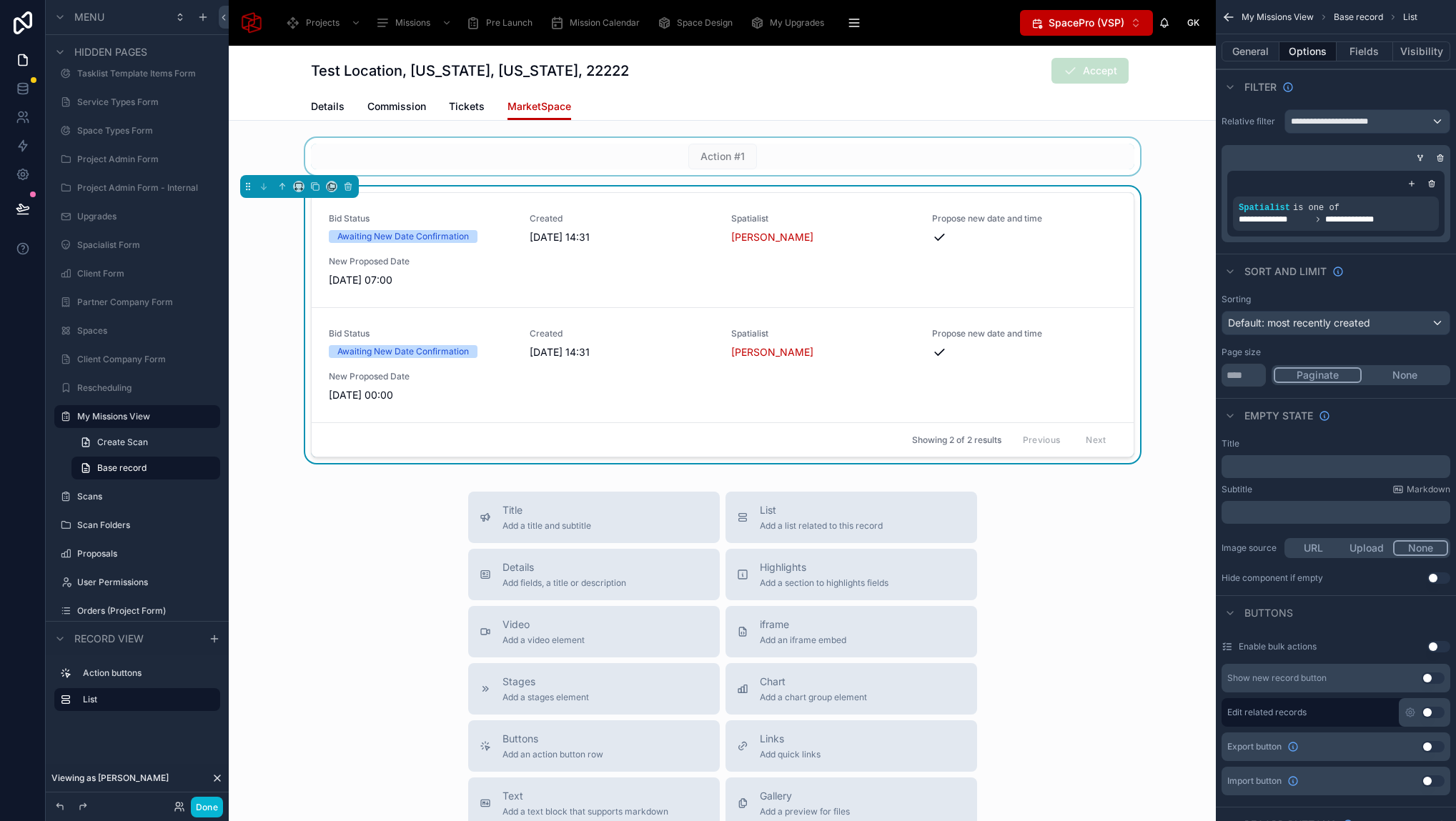
click at [783, 163] on div at bounding box center [722, 157] width 987 height 37
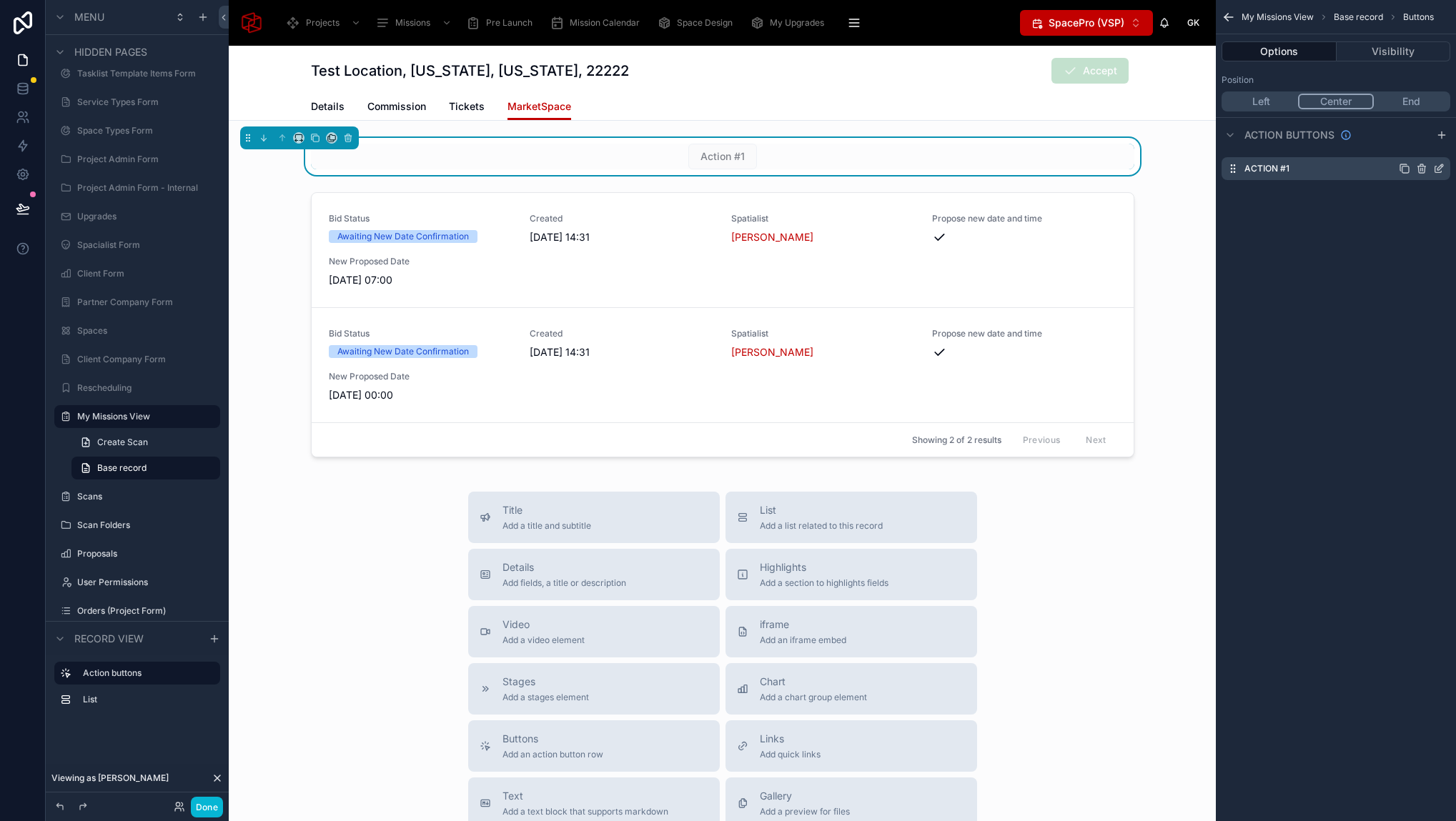
click at [1441, 170] on icon "scrollable content" at bounding box center [1438, 168] width 11 height 11
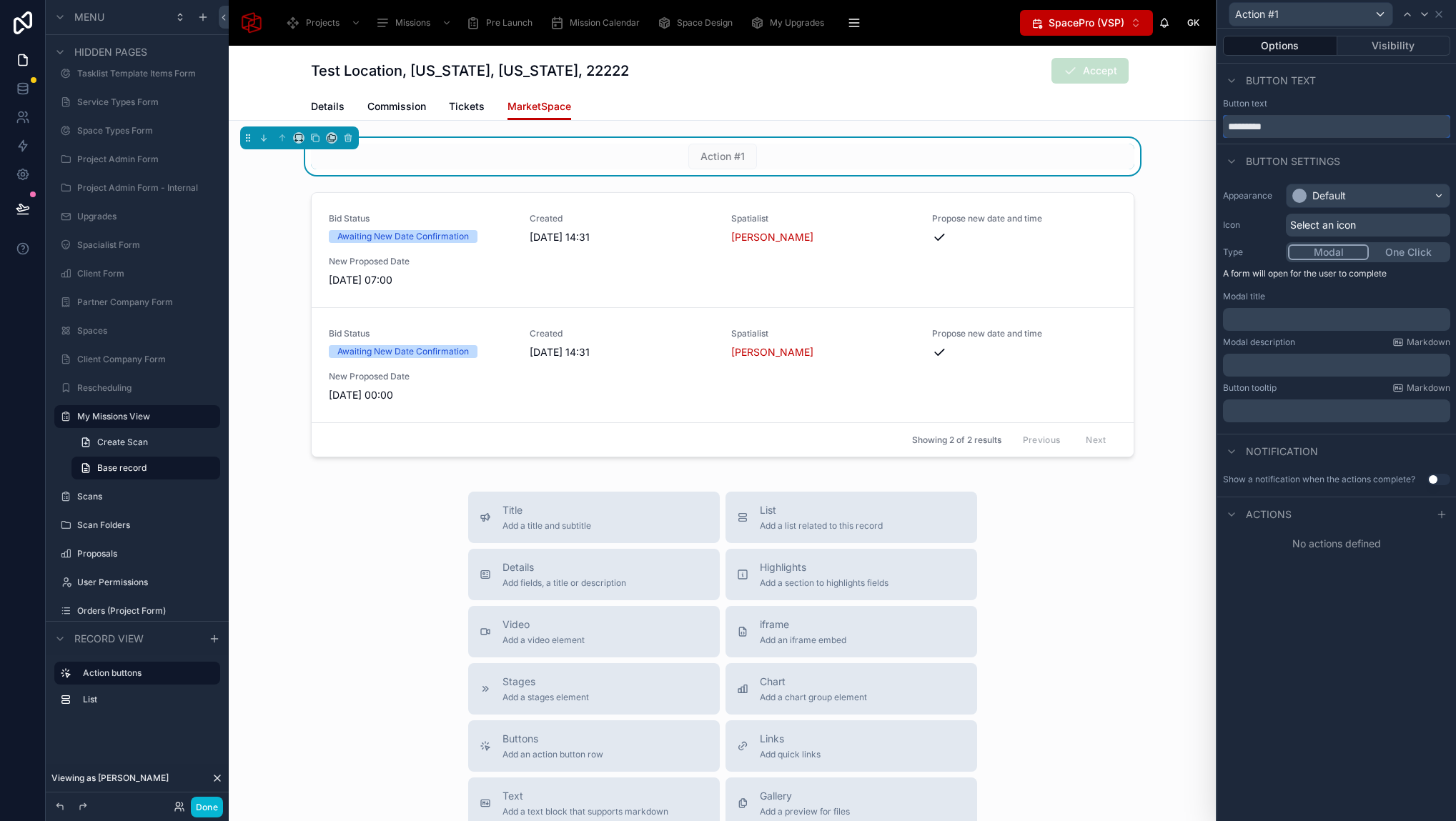
click at [1289, 126] on input "*********" at bounding box center [1336, 126] width 227 height 23
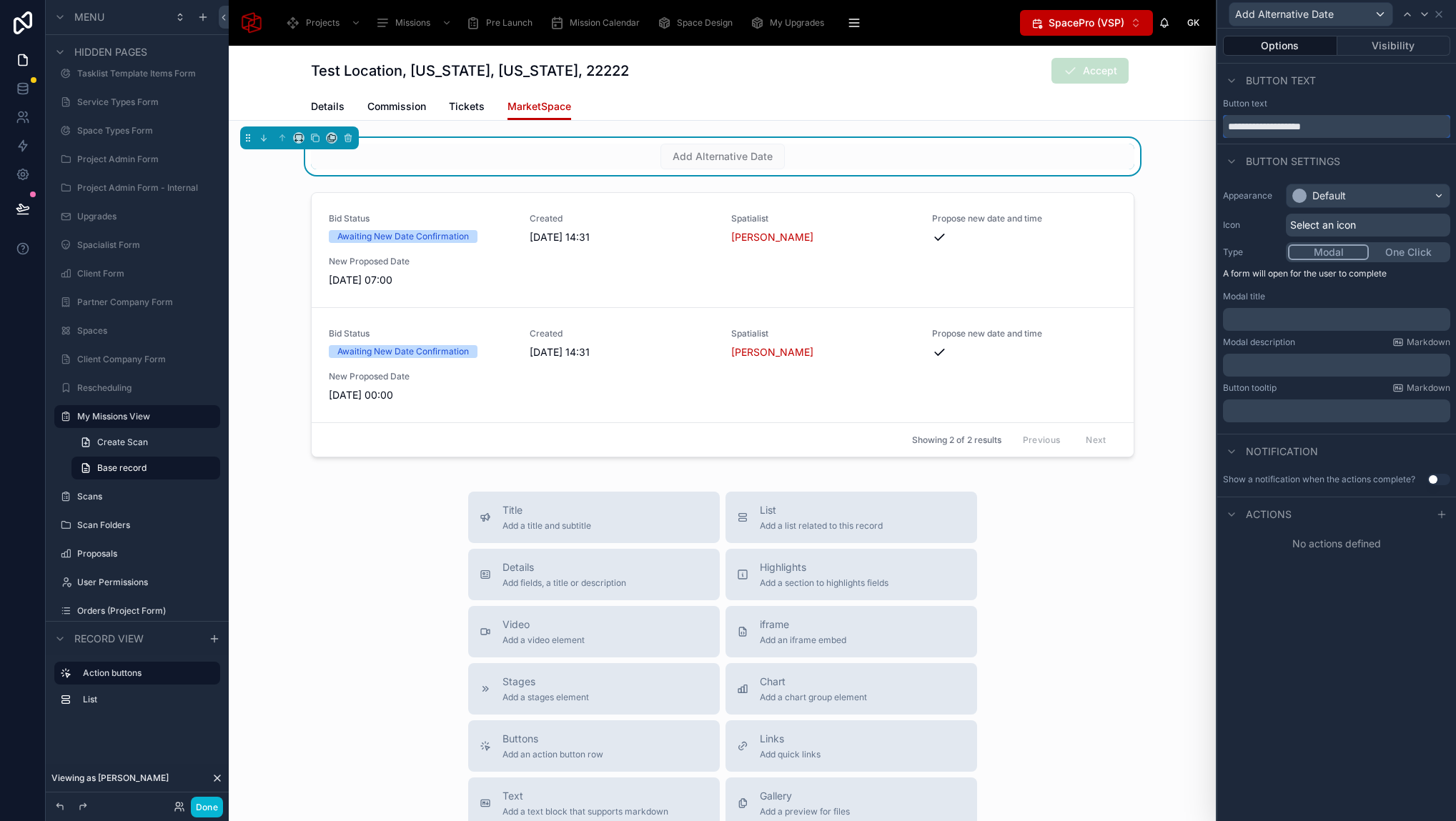
type input "**********"
click at [1371, 197] on div "Default" at bounding box center [1368, 195] width 163 height 23
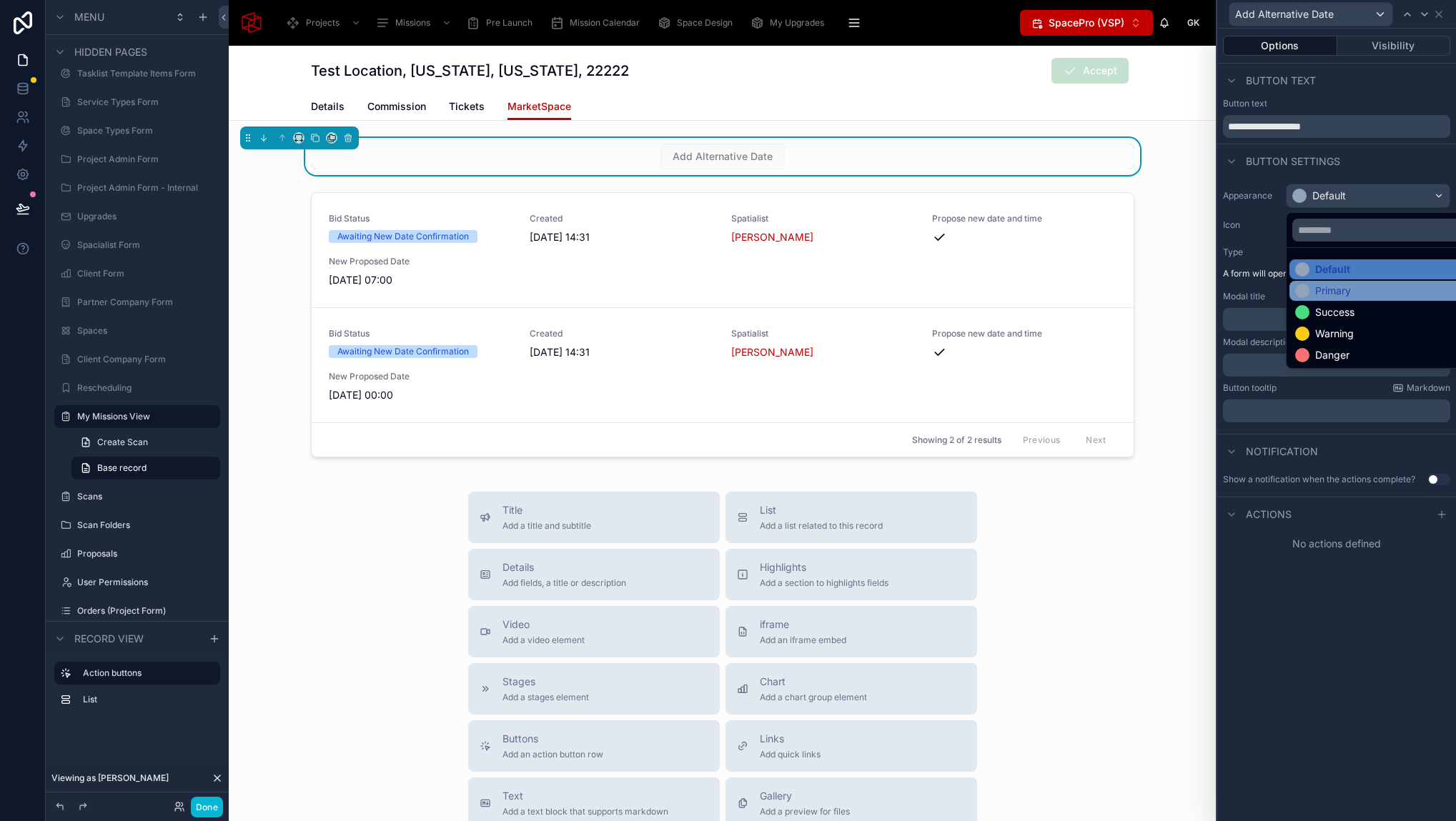
click at [1347, 294] on div "Primary" at bounding box center [1333, 290] width 36 height 14
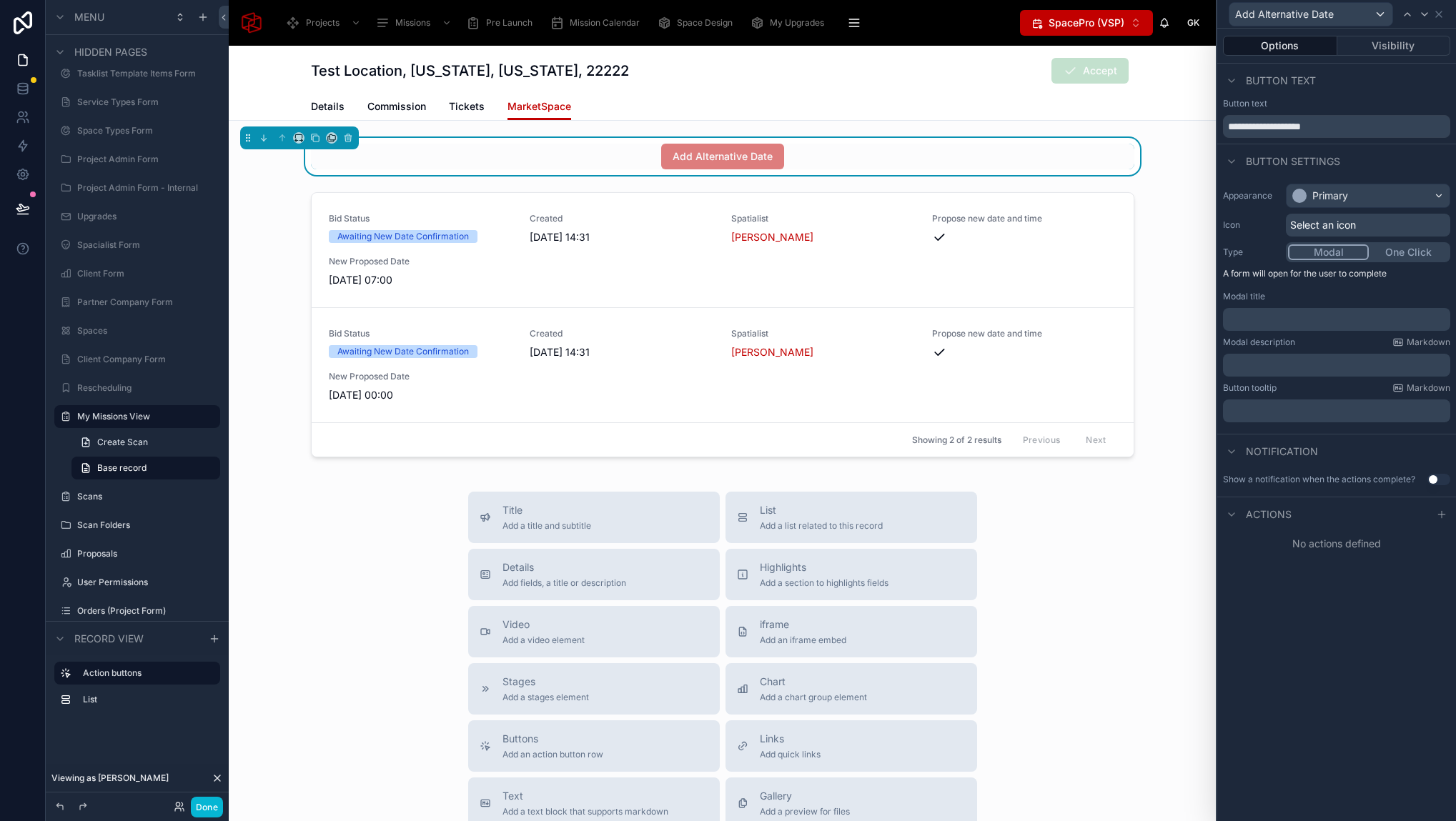
click at [1302, 227] on span "Select an icon" at bounding box center [1322, 225] width 65 height 14
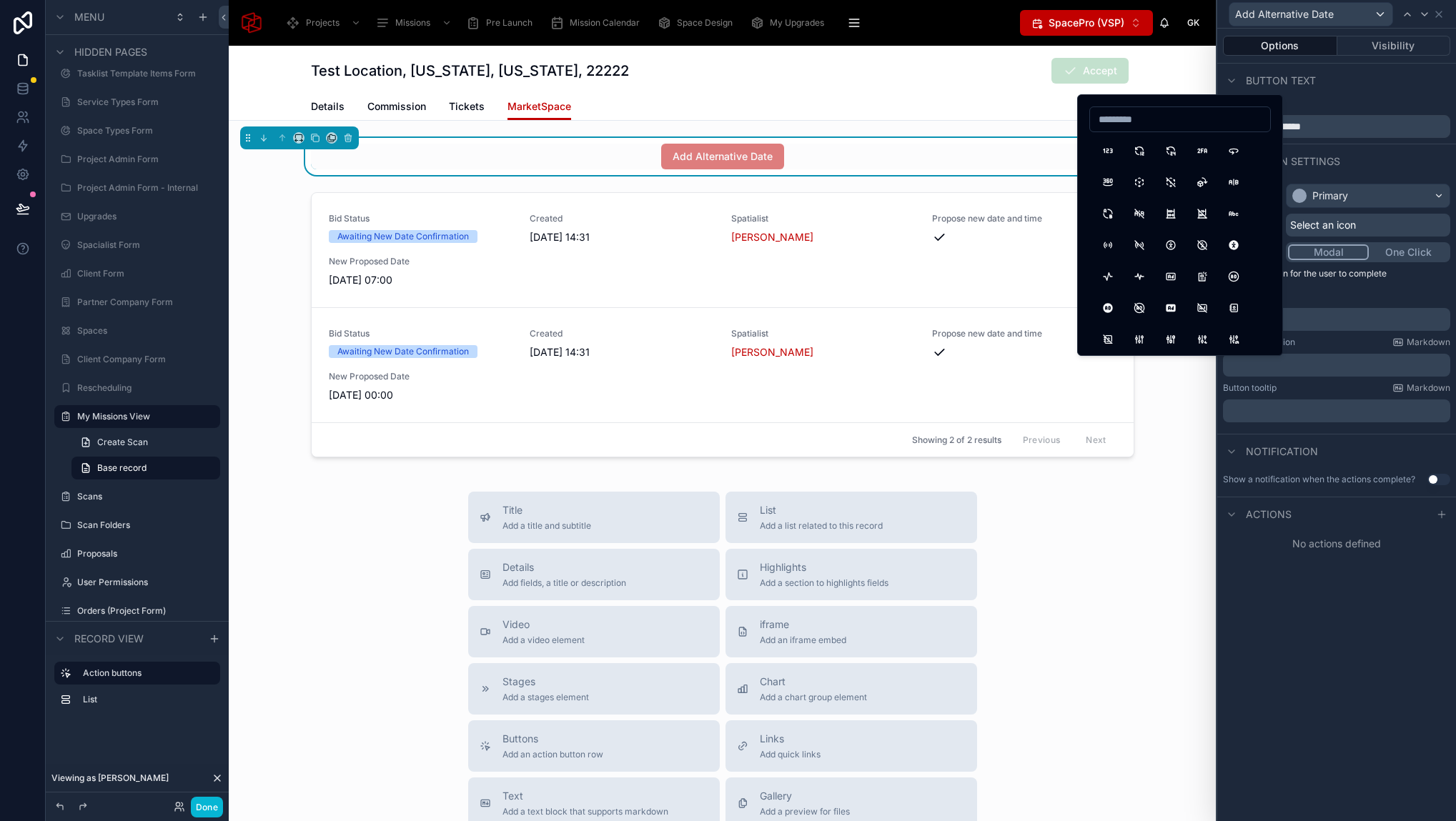
click at [1141, 116] on input at bounding box center [1179, 120] width 180 height 20
type input "*"
type input "*******"
click at [1101, 176] on button "CalendarCode" at bounding box center [1107, 182] width 25 height 25
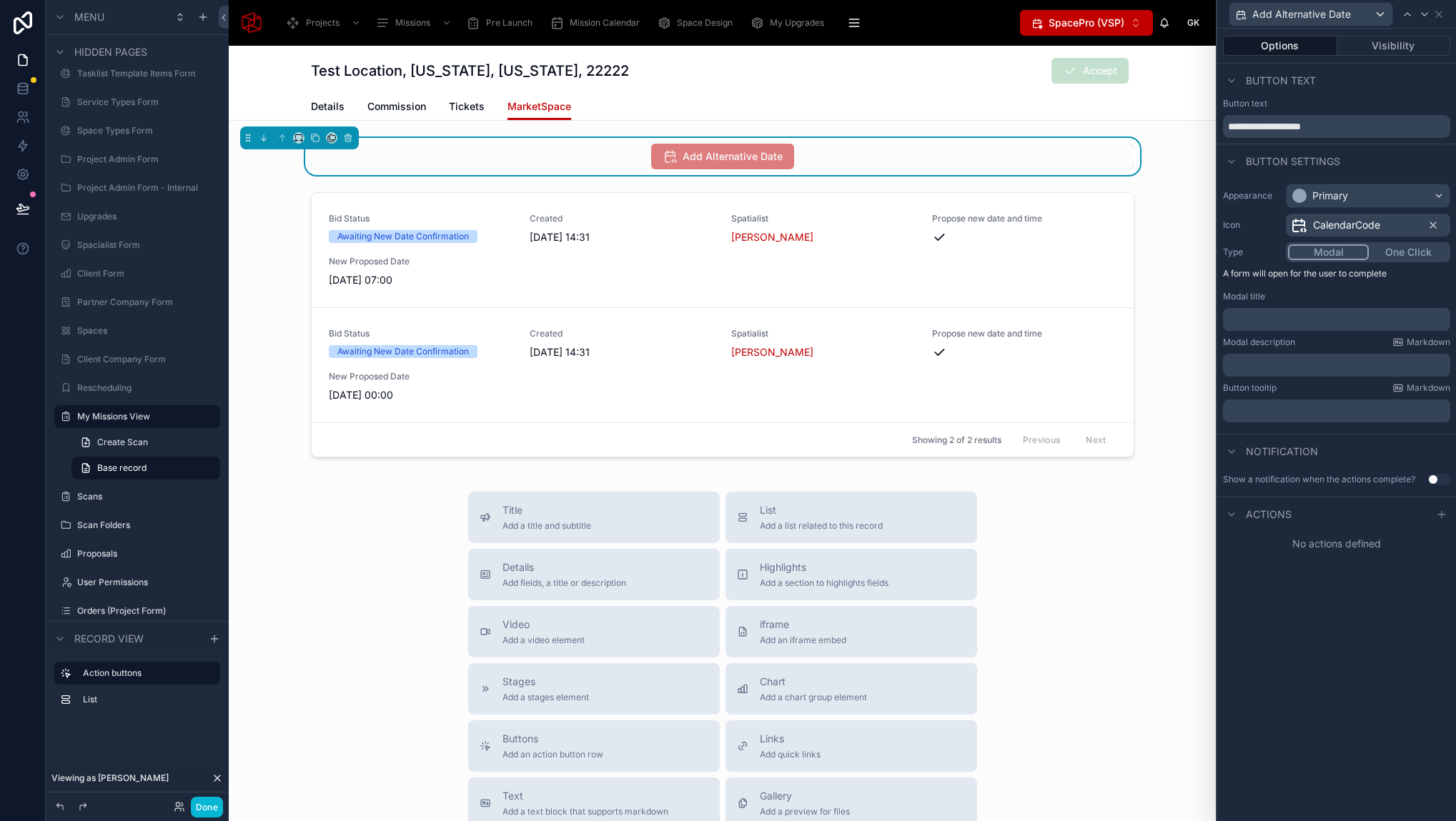
click at [1296, 319] on p "﻿" at bounding box center [1338, 319] width 219 height 14
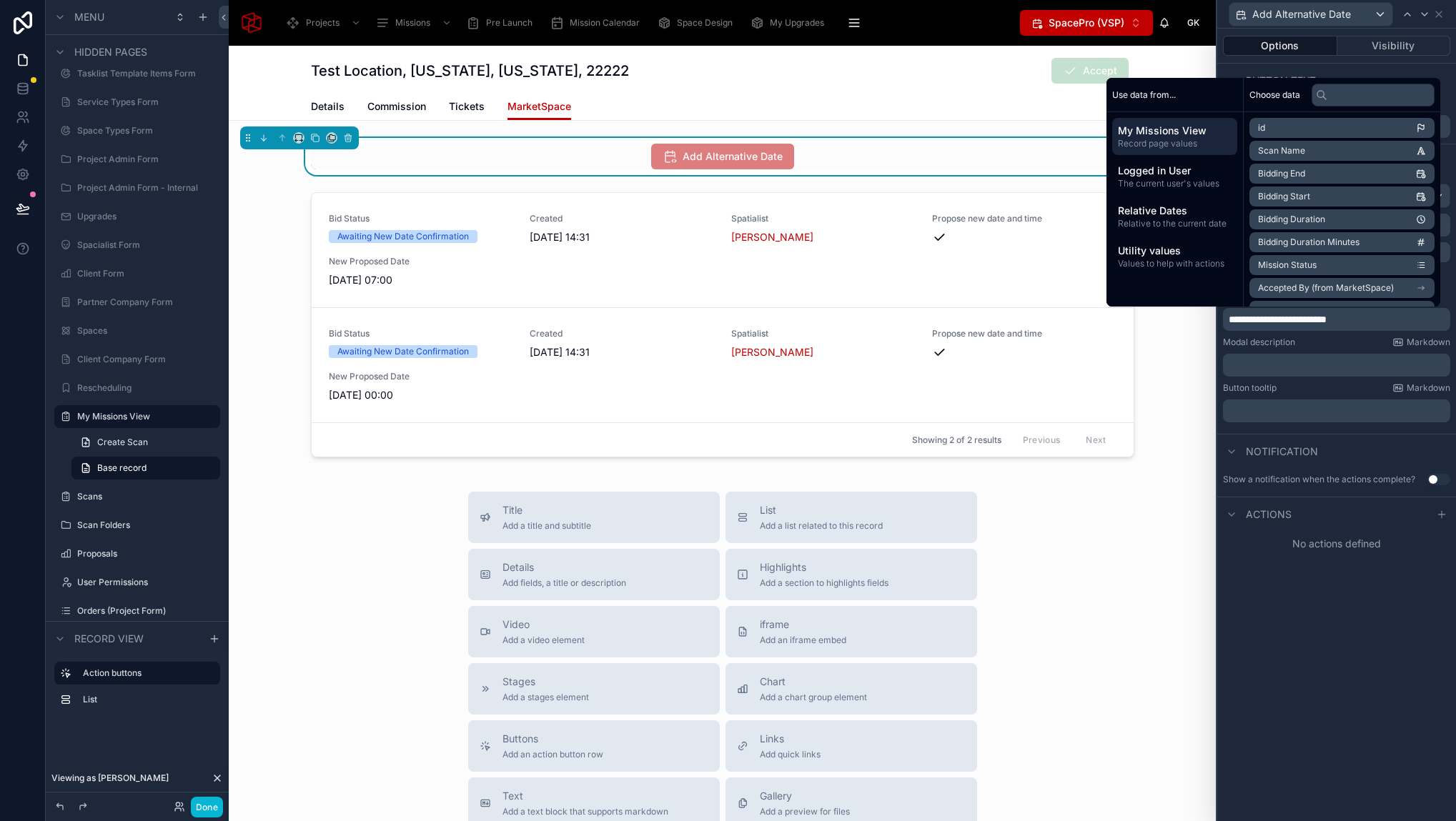
click at [1275, 514] on span "Actions" at bounding box center [1268, 514] width 46 height 14
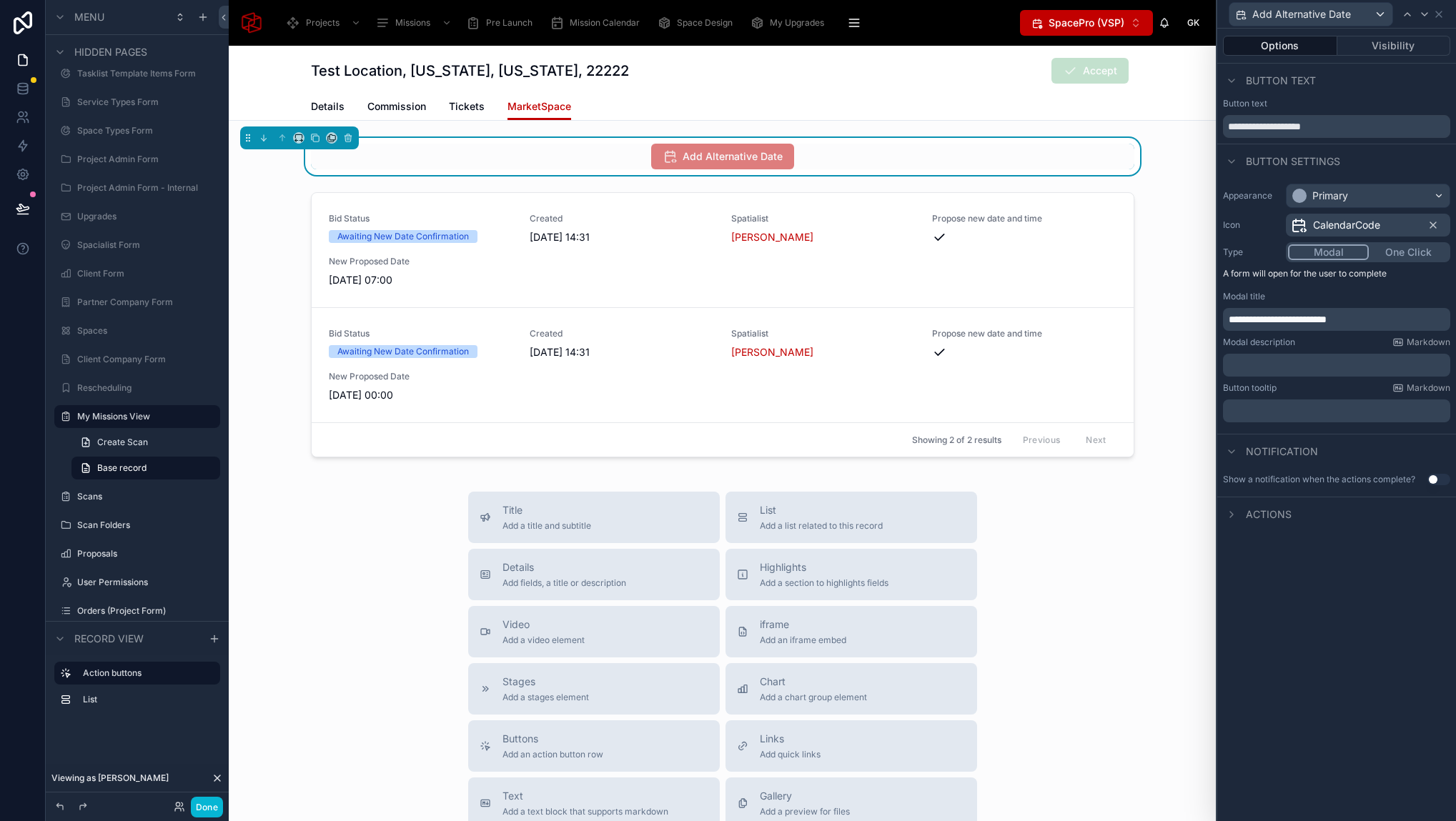
click at [1302, 506] on div "Actions" at bounding box center [1336, 513] width 238 height 34
click at [1257, 513] on span "Actions" at bounding box center [1268, 514] width 46 height 14
click at [1442, 516] on icon at bounding box center [1442, 514] width 0 height 7
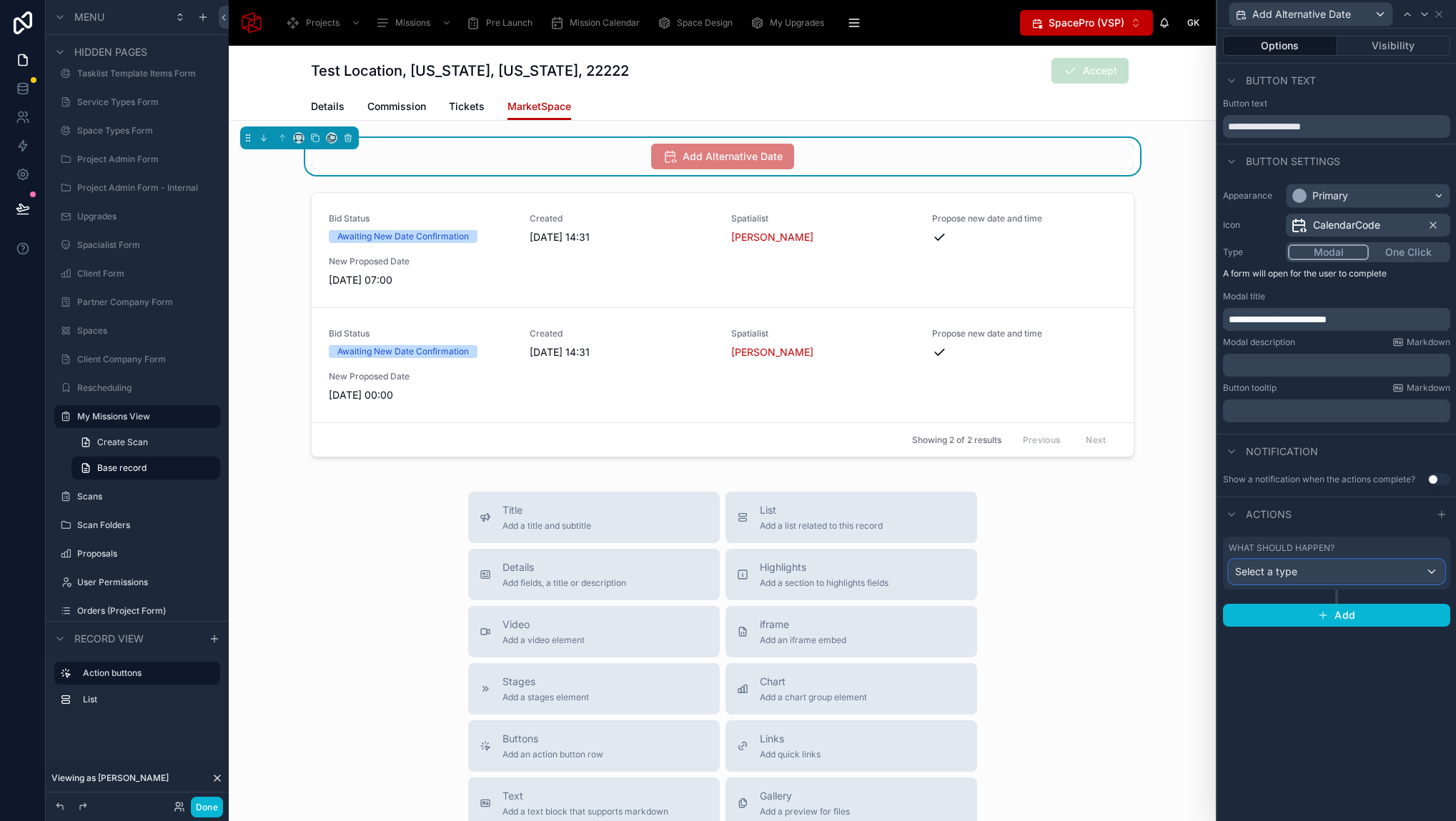
click at [1280, 567] on span "Select a type" at bounding box center [1265, 571] width 62 height 12
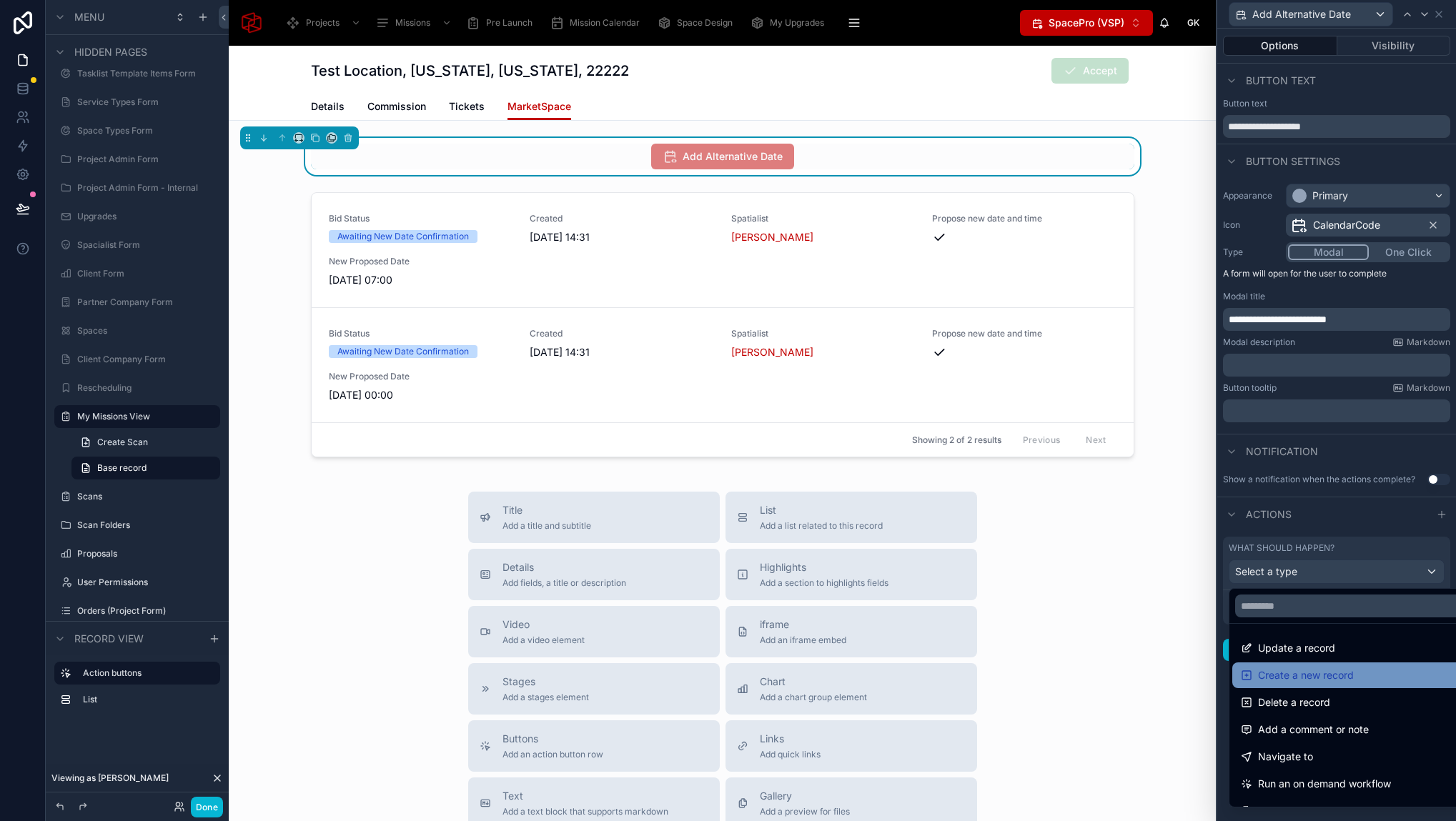
click at [1338, 668] on span "Create a new record" at bounding box center [1305, 675] width 96 height 17
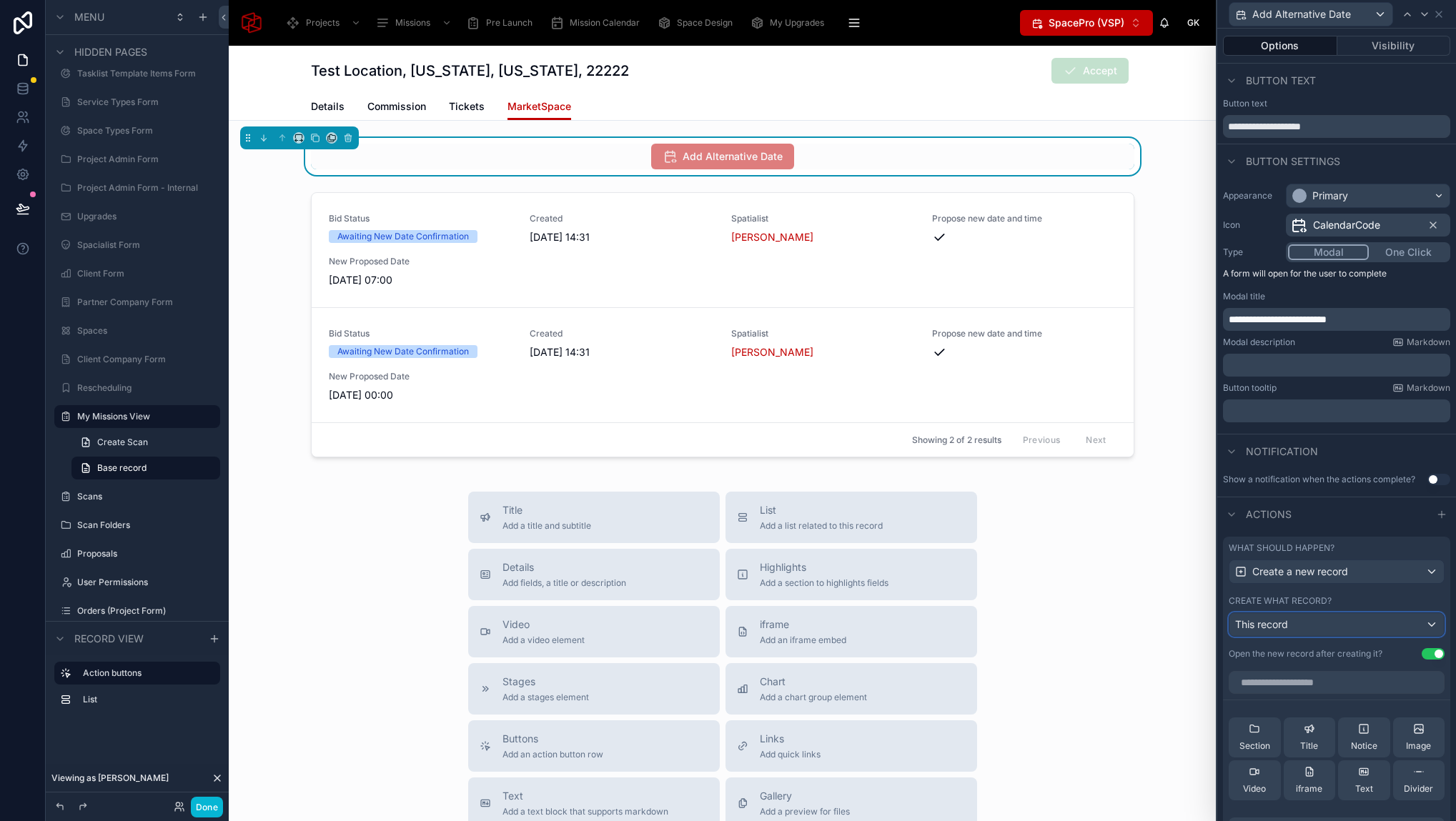
click at [1381, 623] on div "This record" at bounding box center [1336, 624] width 215 height 23
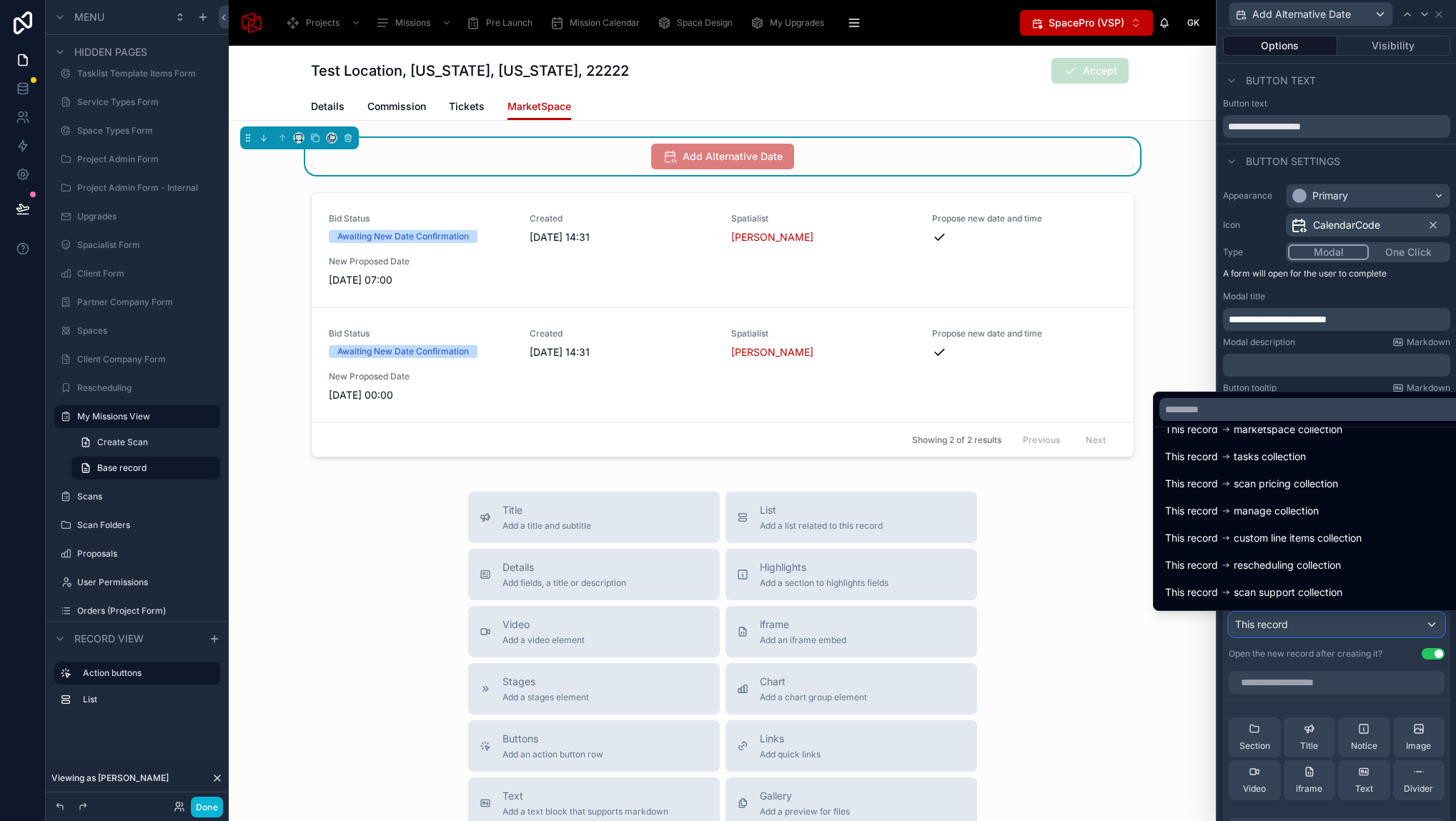
scroll to position [718, 0]
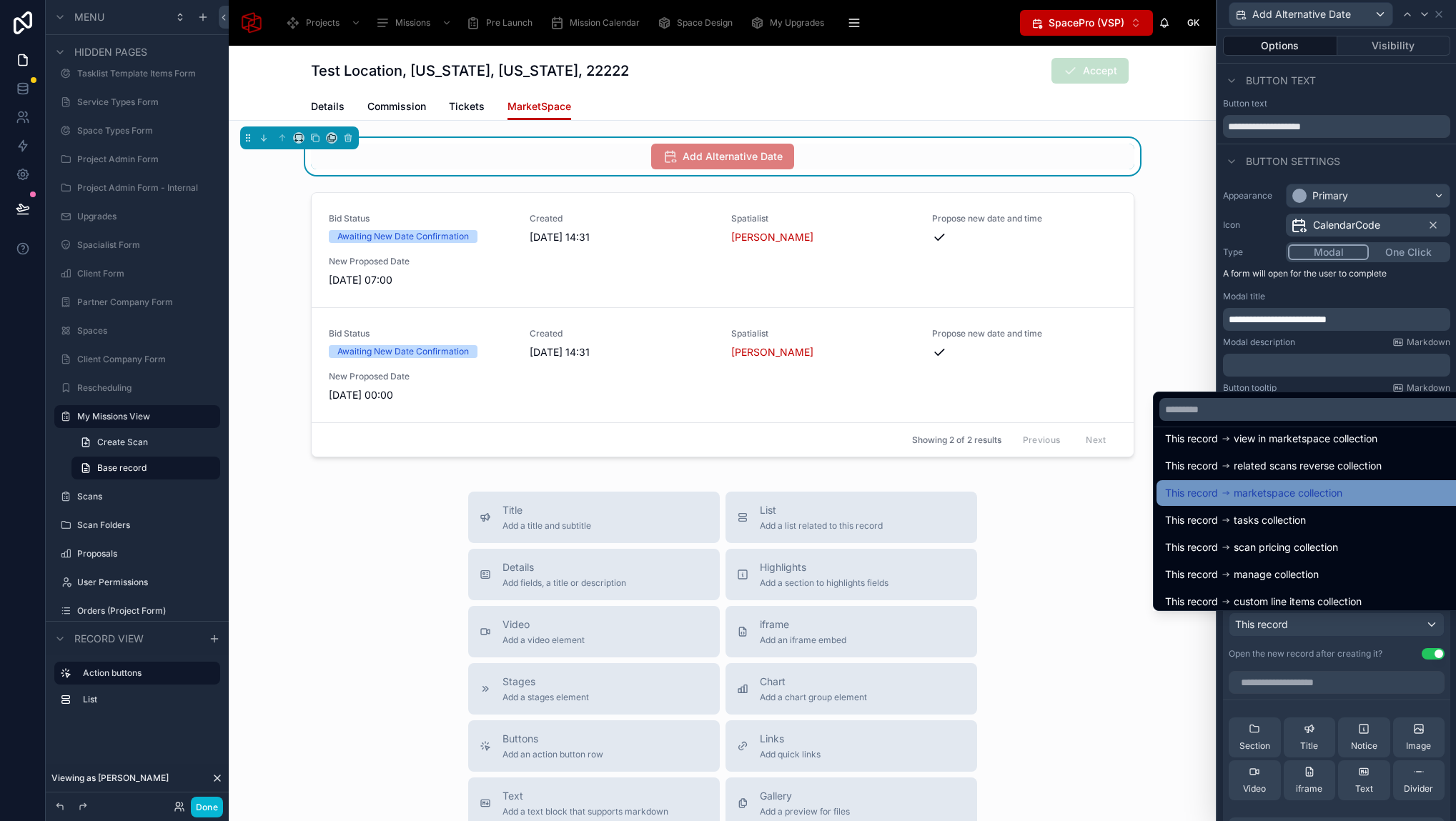
click at [1293, 497] on span "marketspace collection" at bounding box center [1288, 493] width 109 height 17
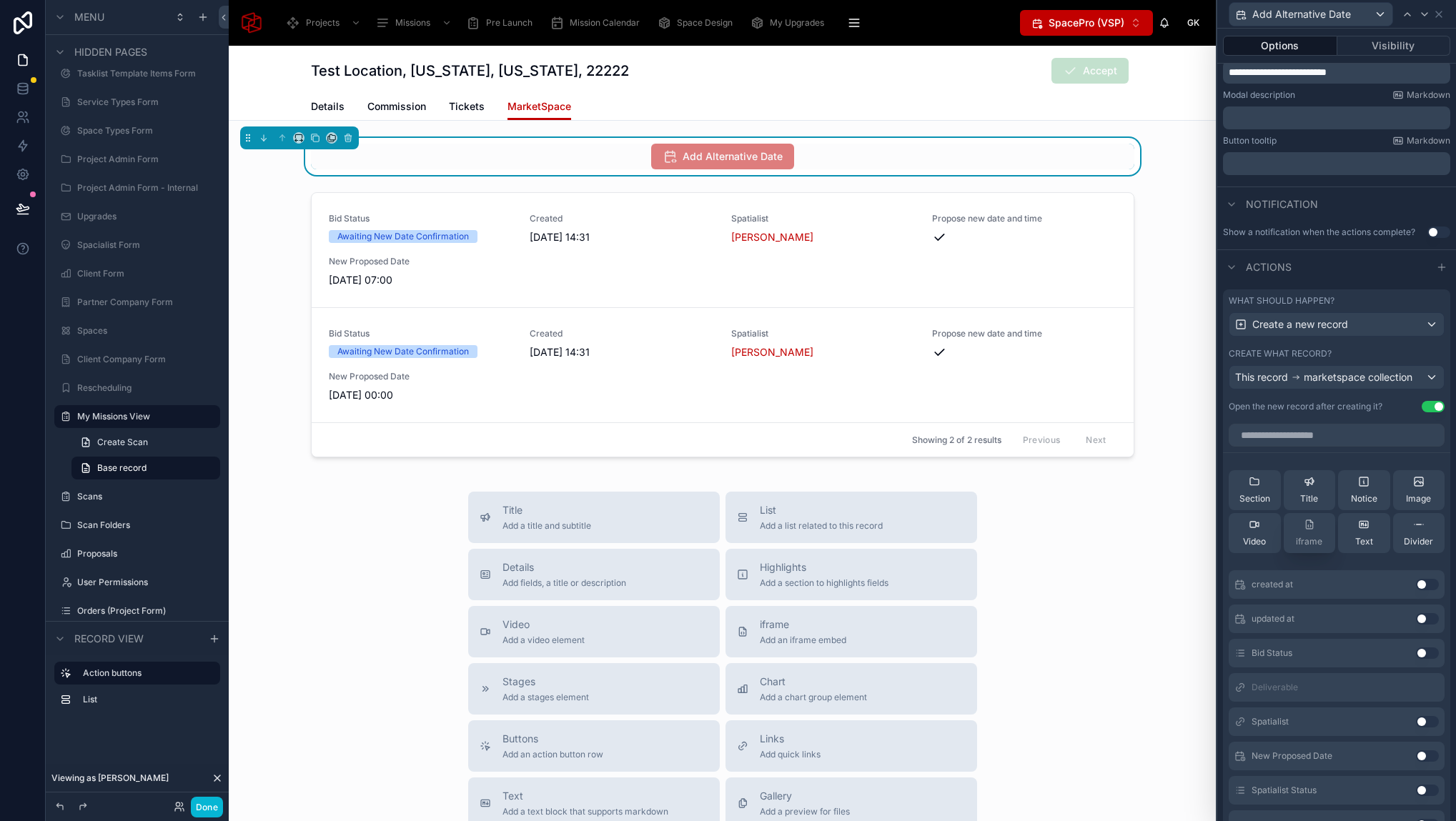
scroll to position [237, 0]
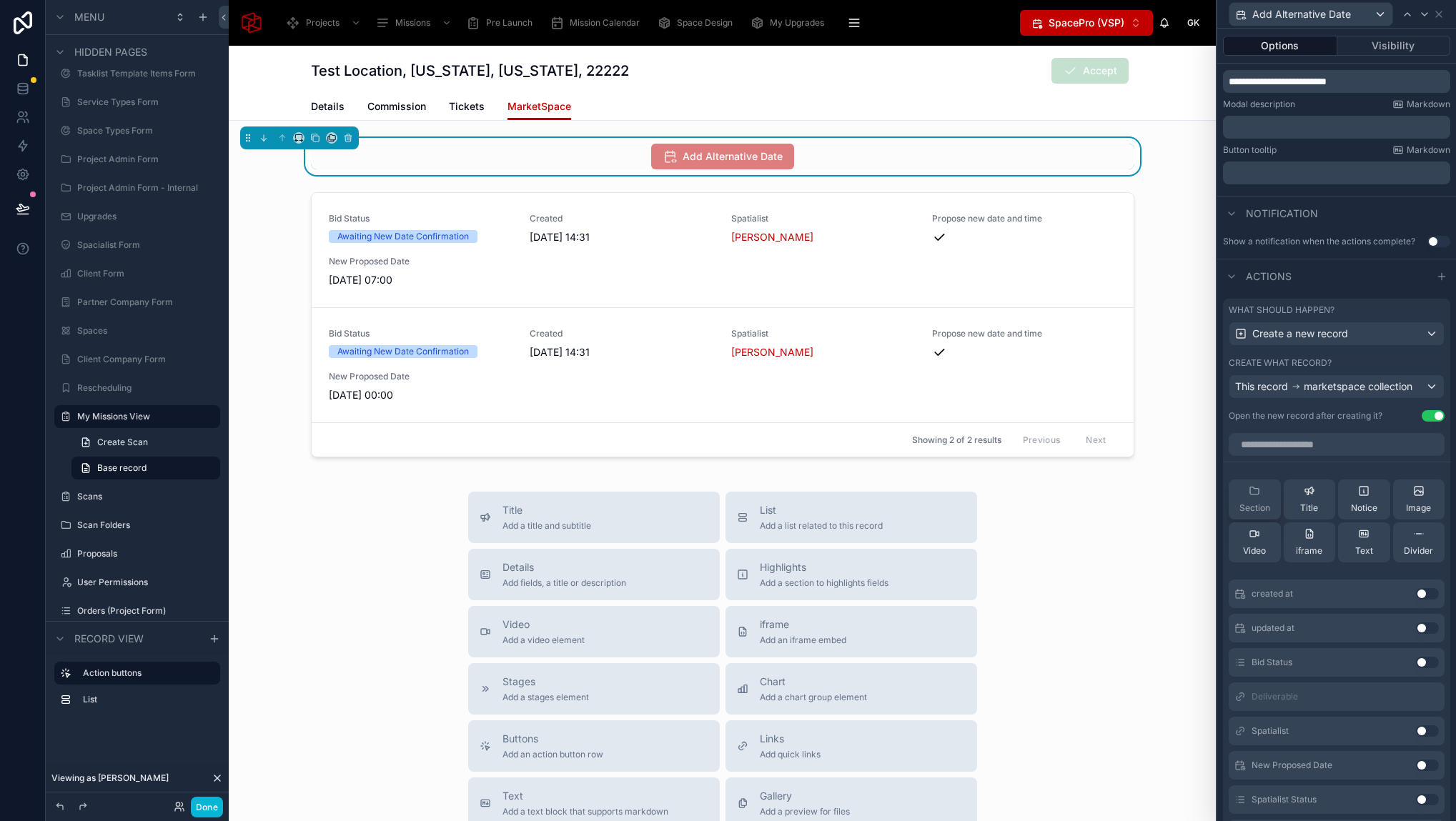
click at [1260, 500] on div "Section" at bounding box center [1254, 500] width 31 height 29
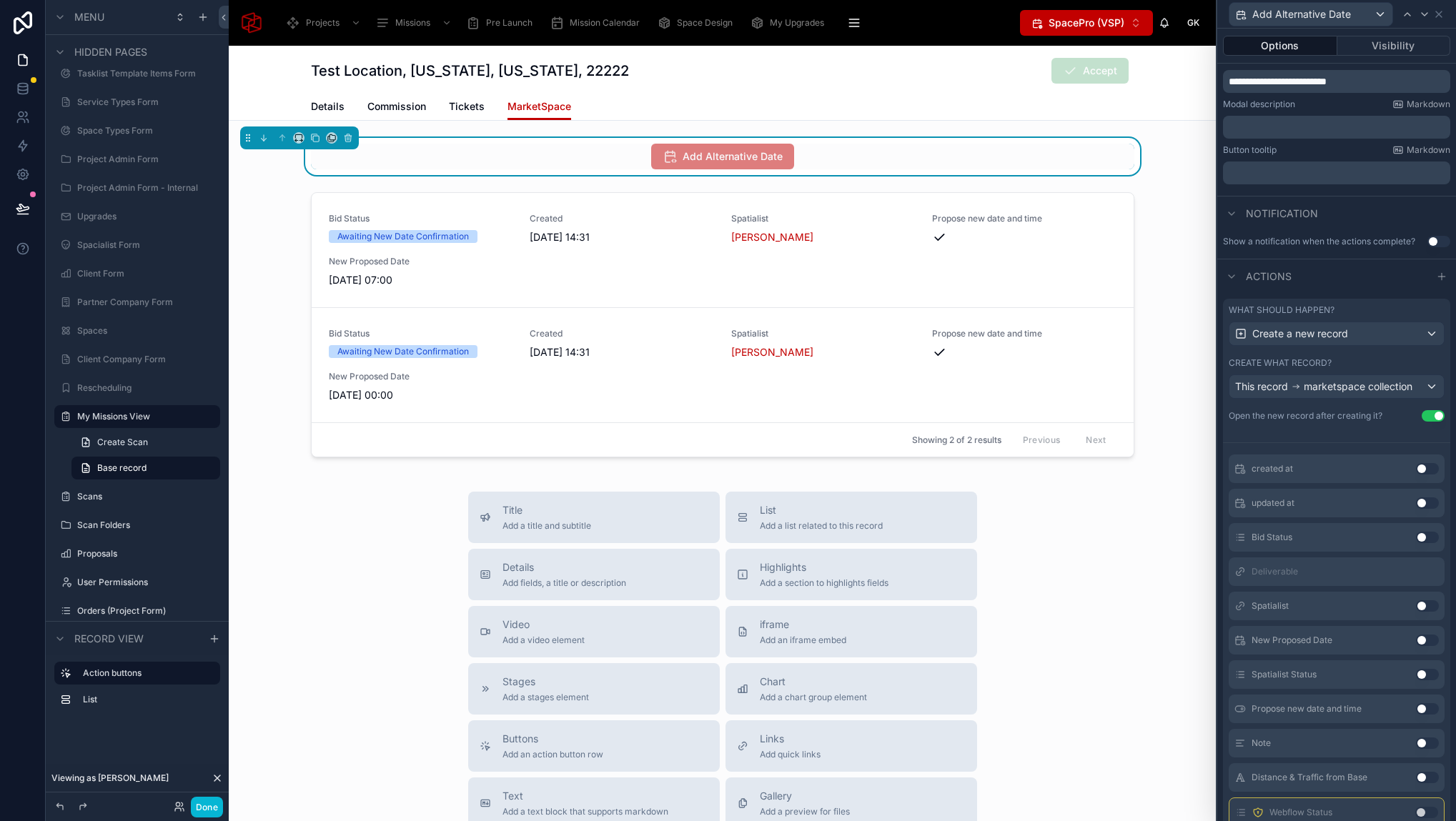
scroll to position [178, 0]
click at [1415, 634] on button "Use setting" at bounding box center [1426, 633] width 23 height 11
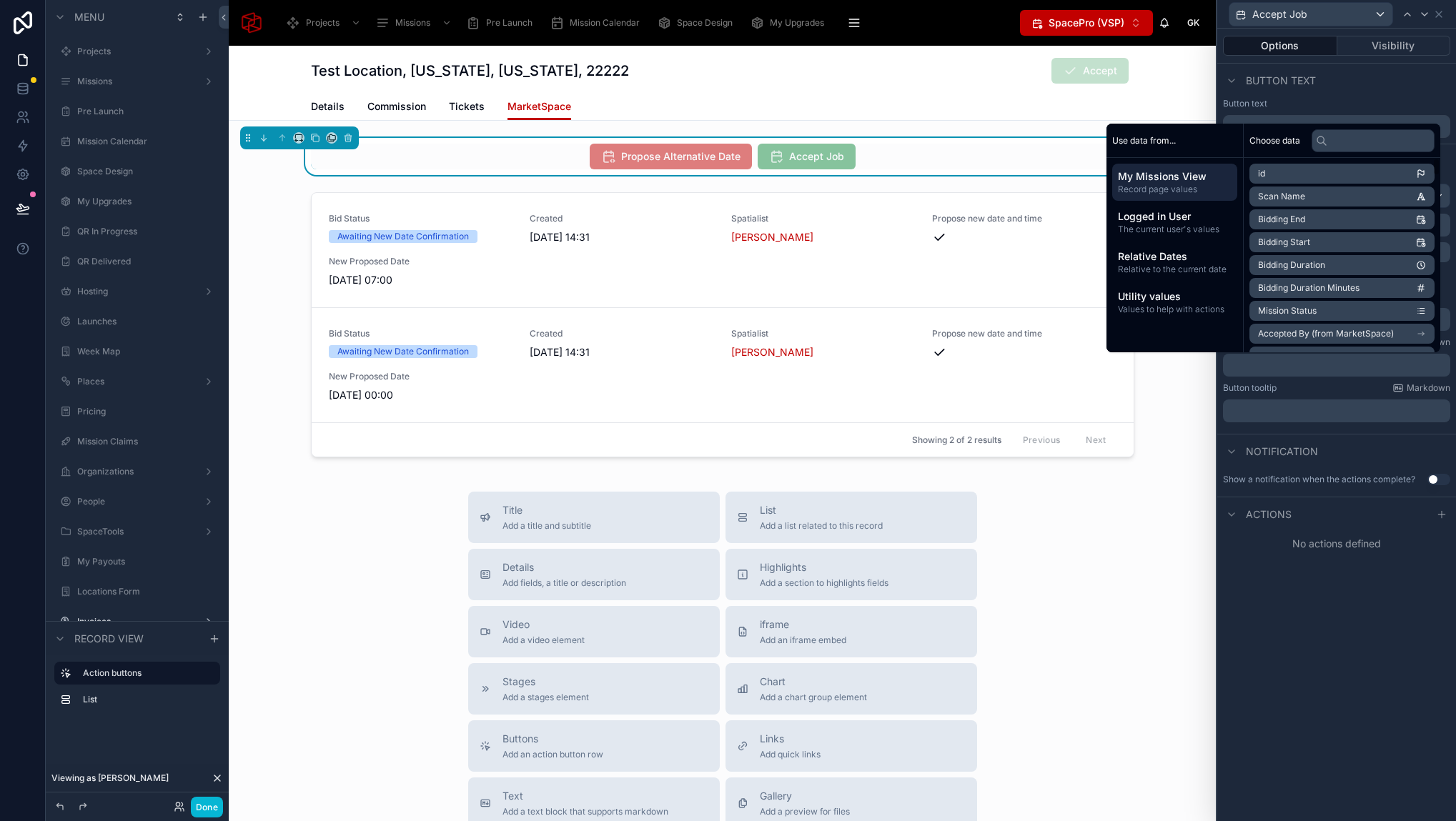
scroll to position [2207, 0]
click at [1156, 180] on span "My Missions View" at bounding box center [1174, 176] width 114 height 14
click at [1341, 143] on input "text" at bounding box center [1372, 140] width 123 height 23
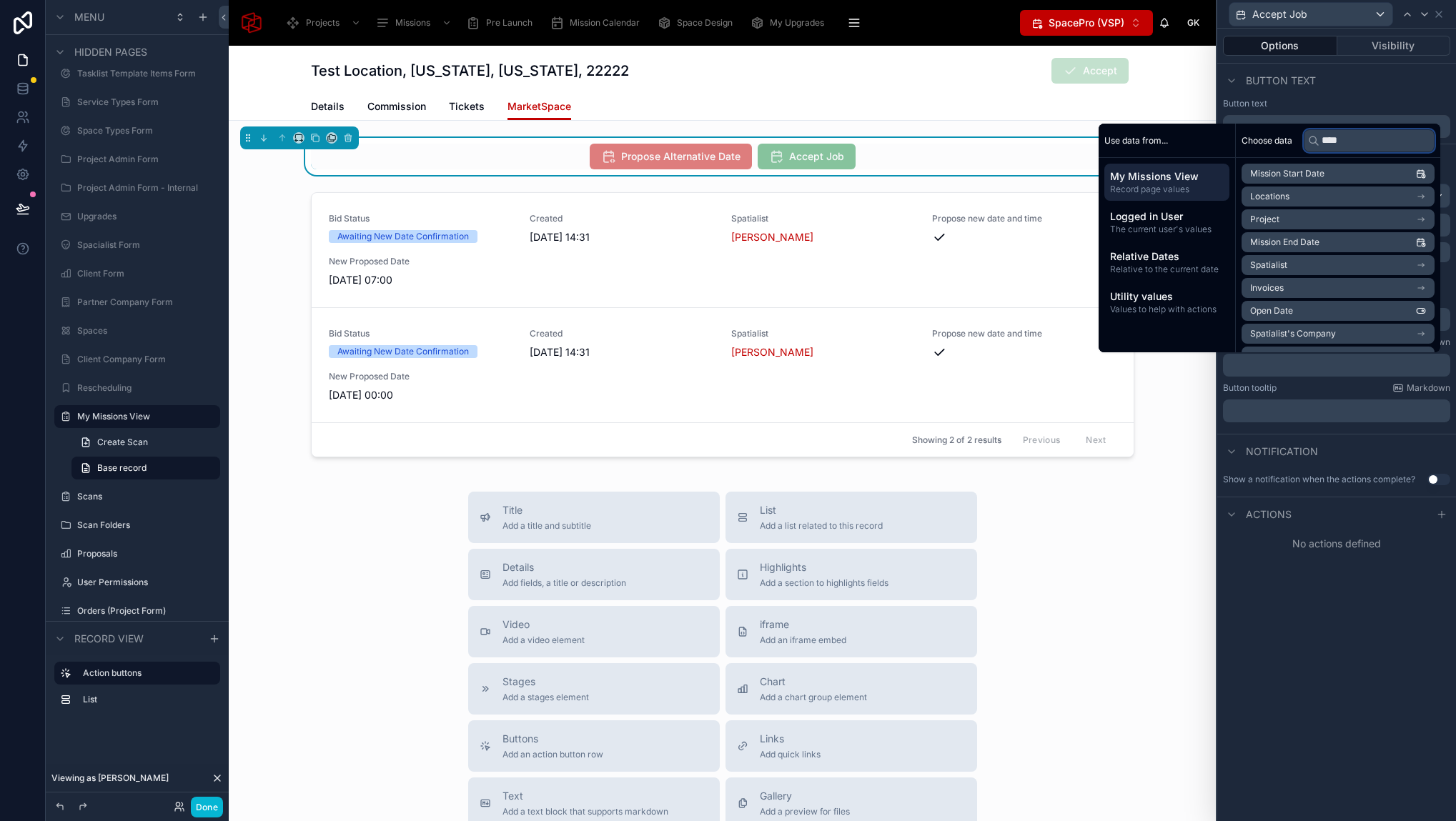
type input "****"
click at [1392, 165] on li "Mission Start Date" at bounding box center [1337, 174] width 193 height 20
click at [1366, 602] on div "**********" at bounding box center [1336, 425] width 238 height 792
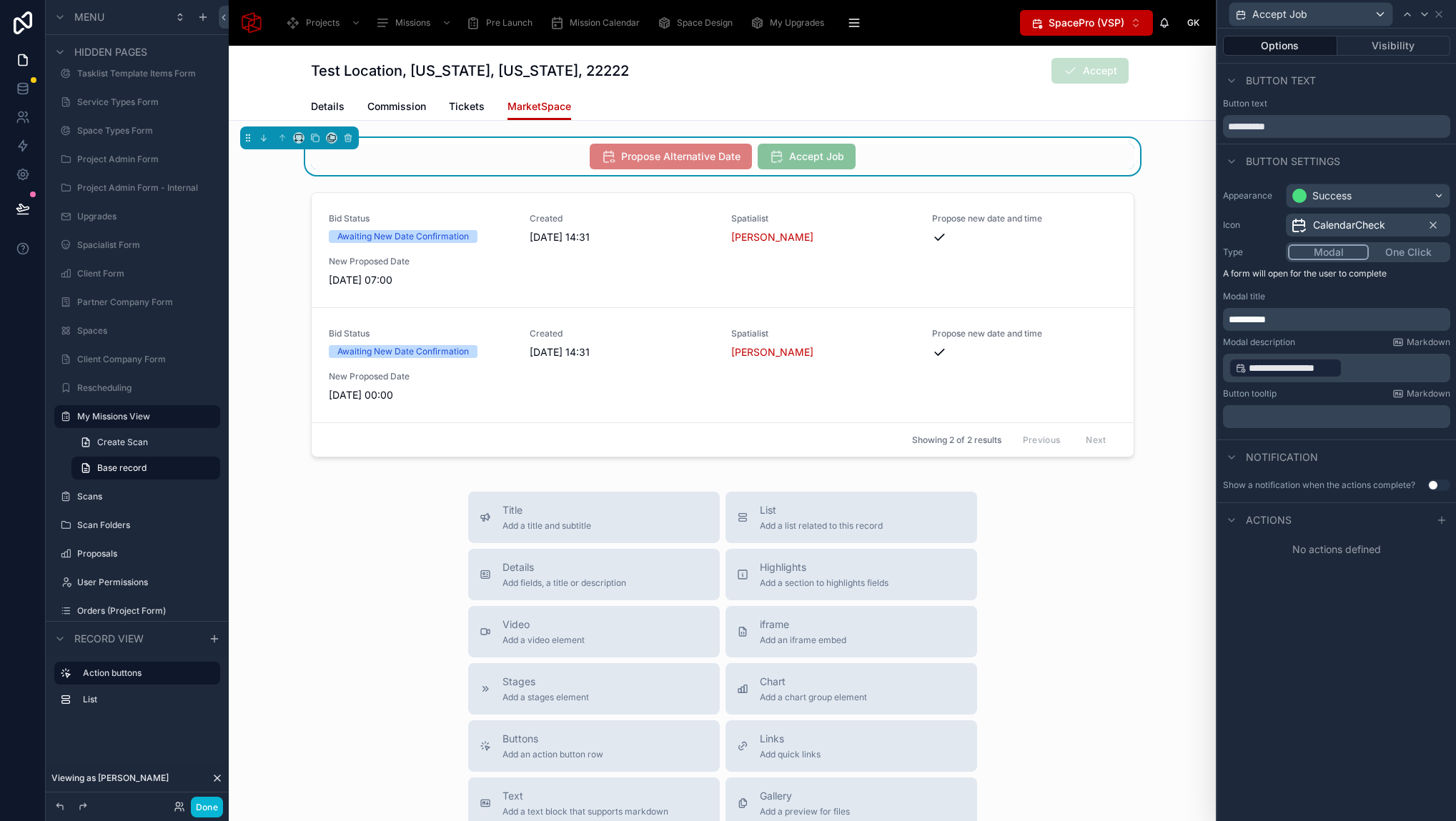
click at [1226, 369] on div "**********" at bounding box center [1336, 368] width 227 height 29
click at [1376, 365] on p "**********" at bounding box center [1338, 367] width 219 height 23
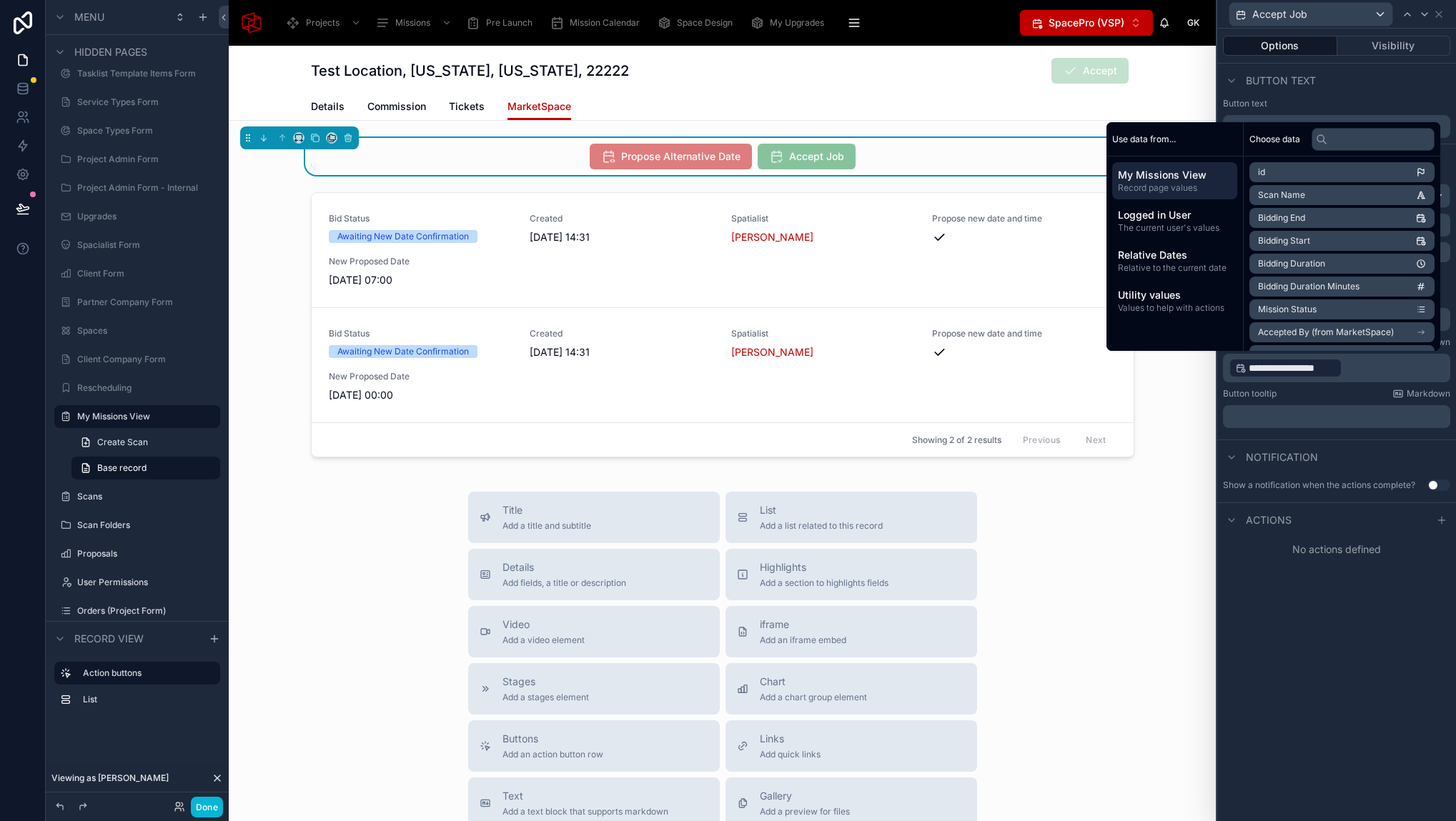
click at [1376, 365] on p "**********" at bounding box center [1338, 367] width 219 height 23
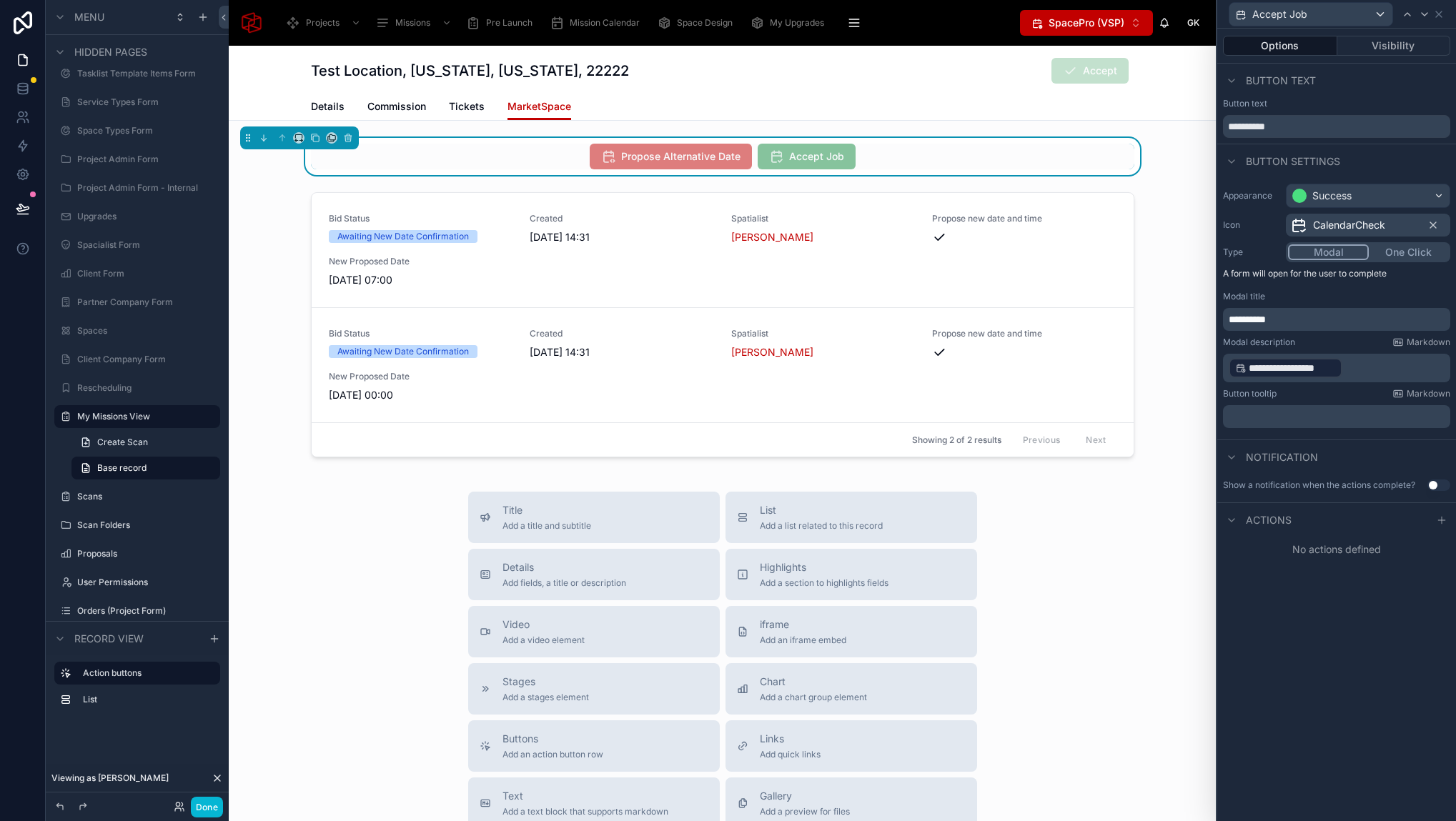
click at [1376, 365] on p "**********" at bounding box center [1338, 367] width 219 height 23
click at [1374, 371] on p "**********" at bounding box center [1338, 367] width 219 height 23
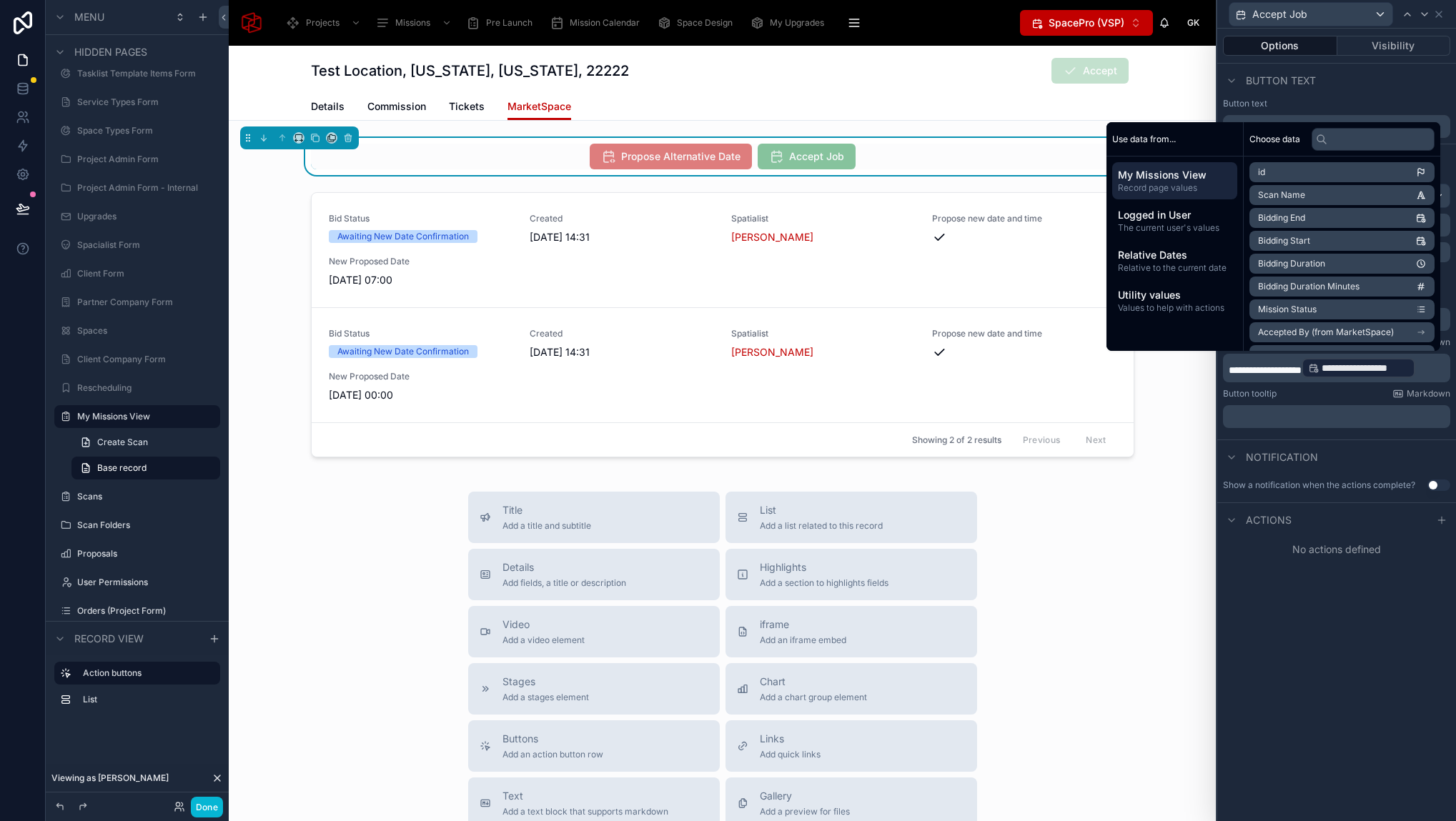
click at [1307, 627] on div "**********" at bounding box center [1336, 425] width 238 height 792
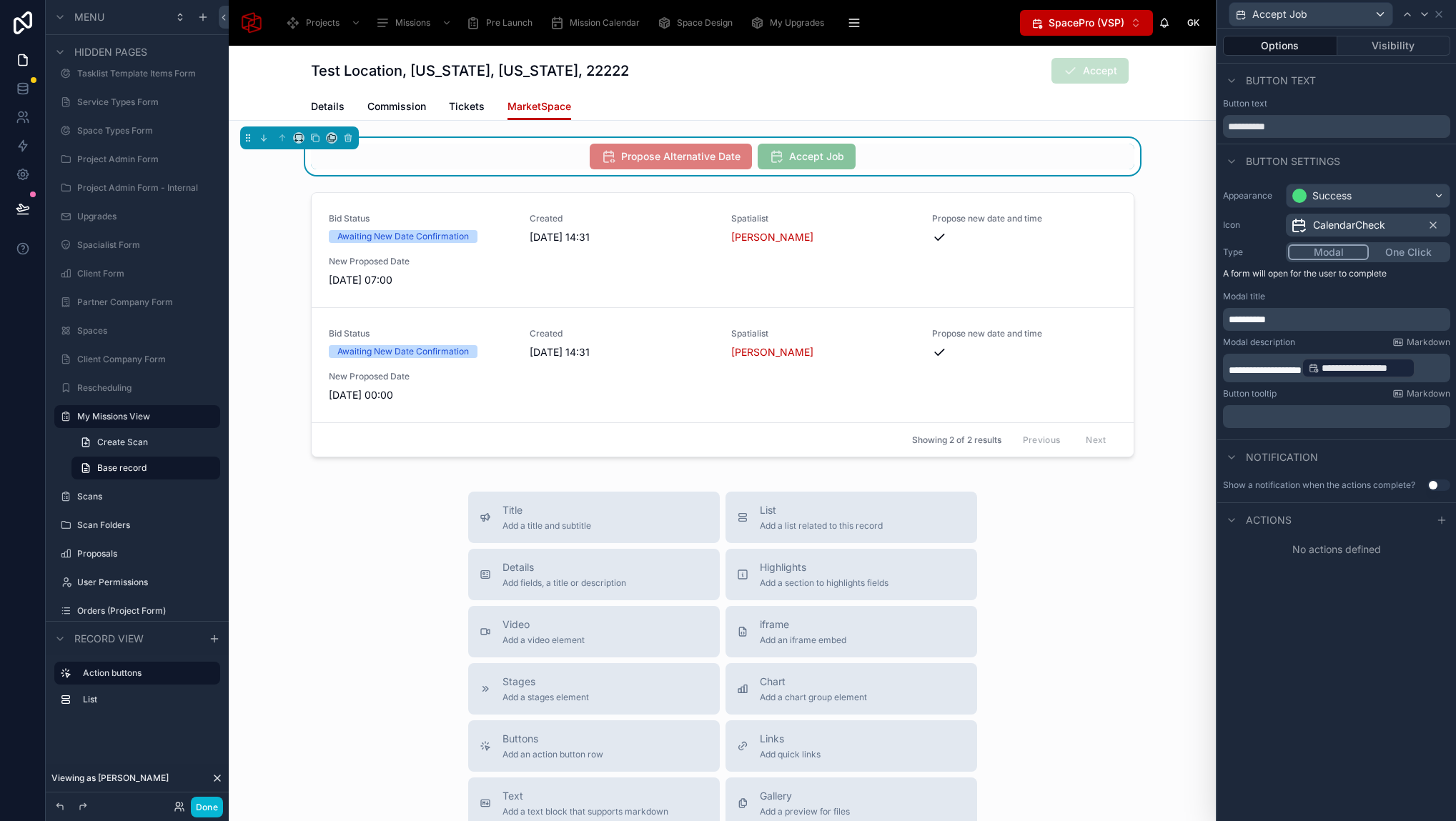
click at [1347, 536] on div "Actions" at bounding box center [1336, 519] width 238 height 34
drag, startPoint x: 1336, startPoint y: 528, endPoint x: 1330, endPoint y: 522, distance: 8.5
click at [1336, 528] on div "Actions" at bounding box center [1336, 519] width 238 height 34
click at [1311, 516] on div "Actions" at bounding box center [1336, 519] width 238 height 34
click at [1238, 516] on div at bounding box center [1231, 520] width 17 height 17
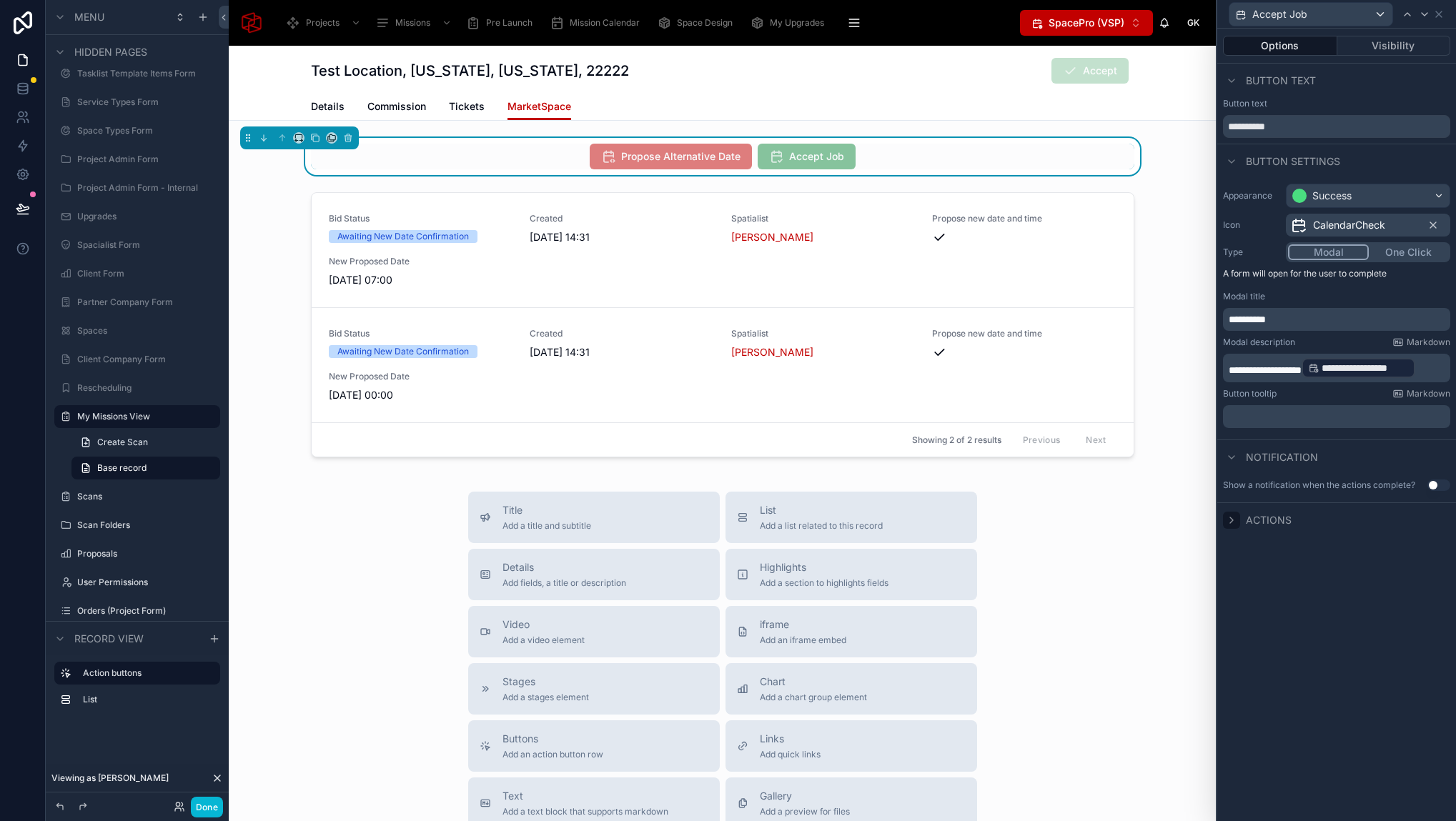
click at [1232, 518] on icon at bounding box center [1230, 519] width 11 height 11
click at [1443, 520] on icon at bounding box center [1441, 519] width 11 height 11
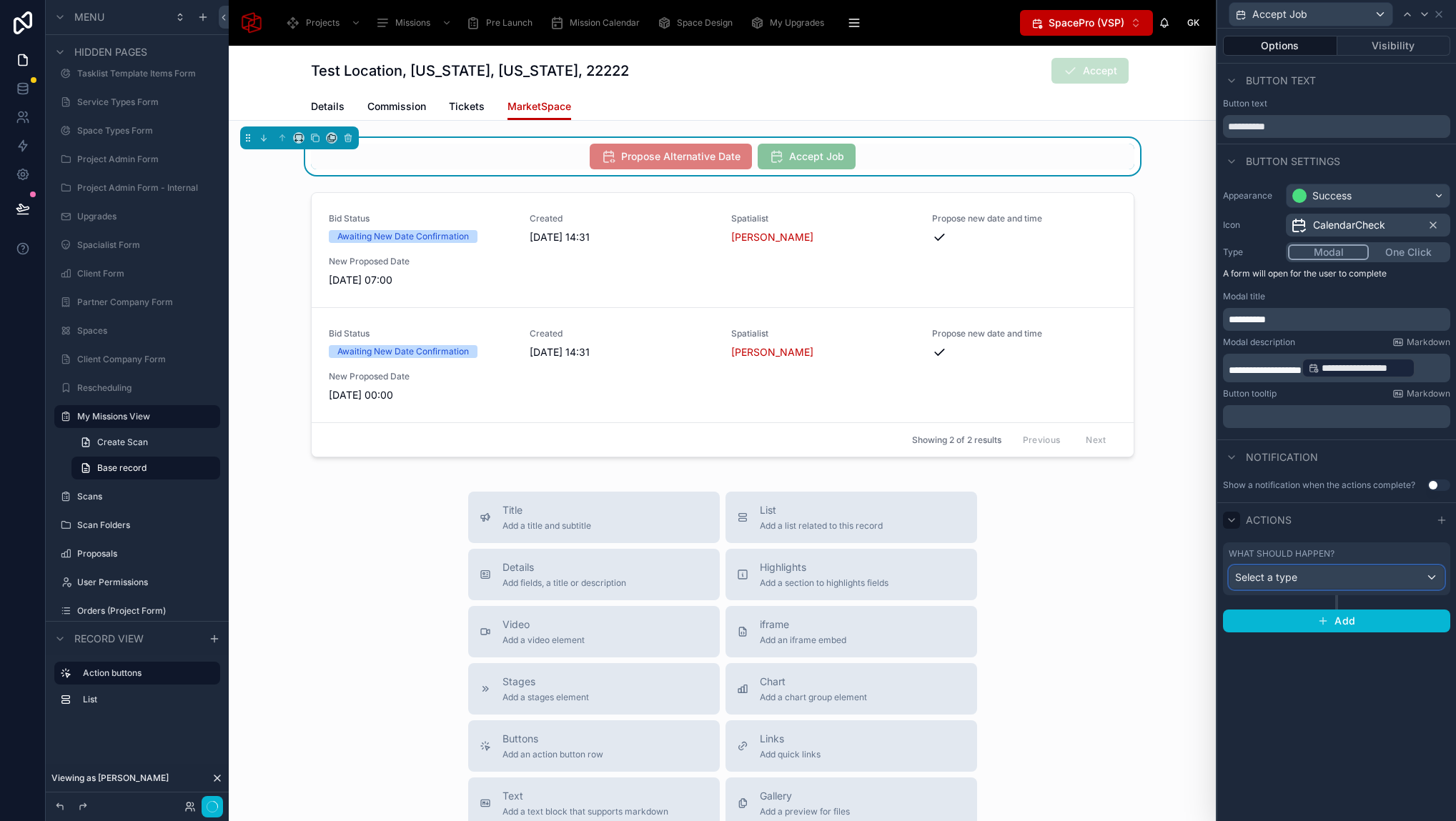
click at [1312, 576] on div "Select a type" at bounding box center [1336, 577] width 215 height 23
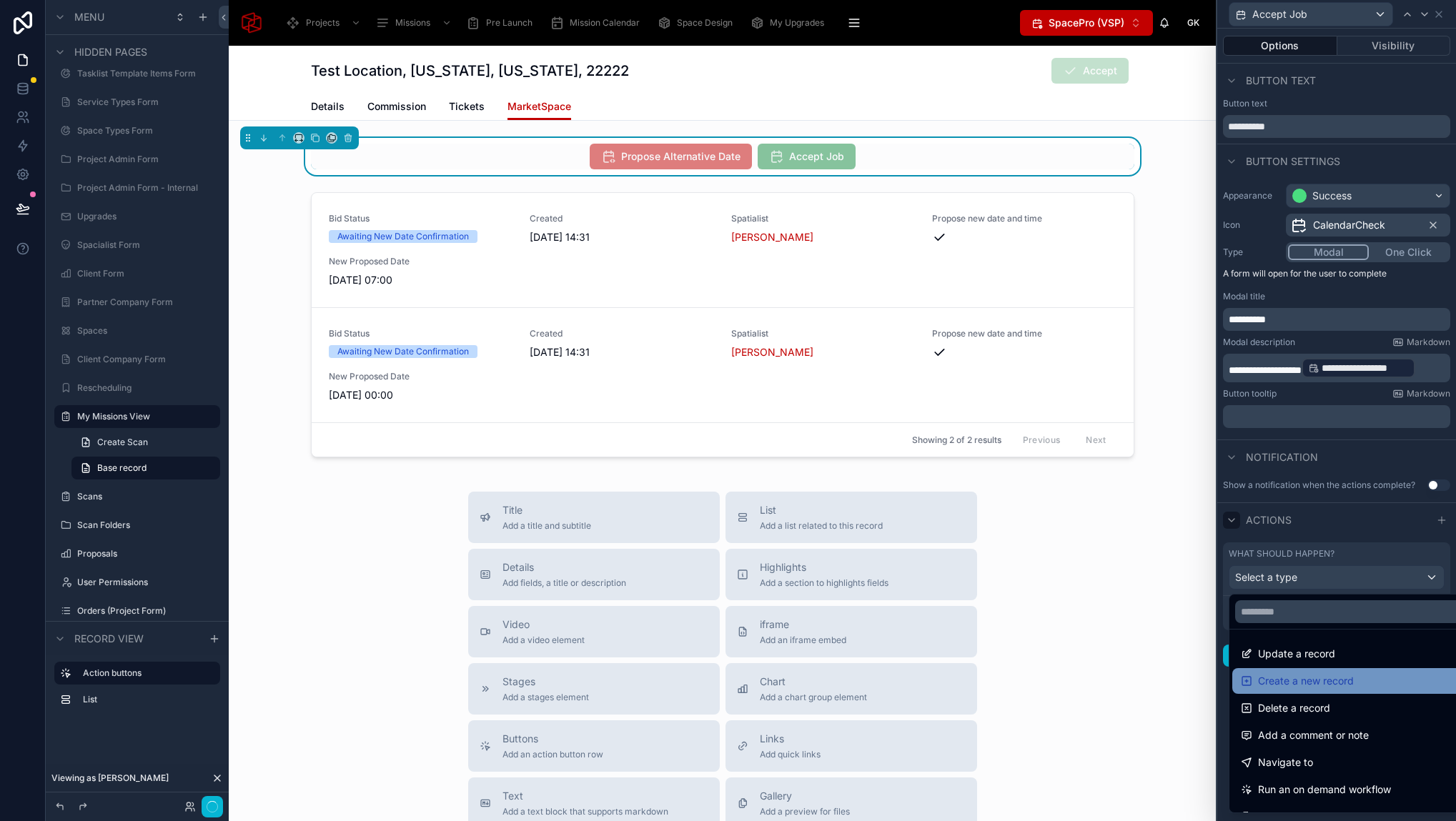
click at [1339, 678] on span "Create a new record" at bounding box center [1305, 681] width 96 height 17
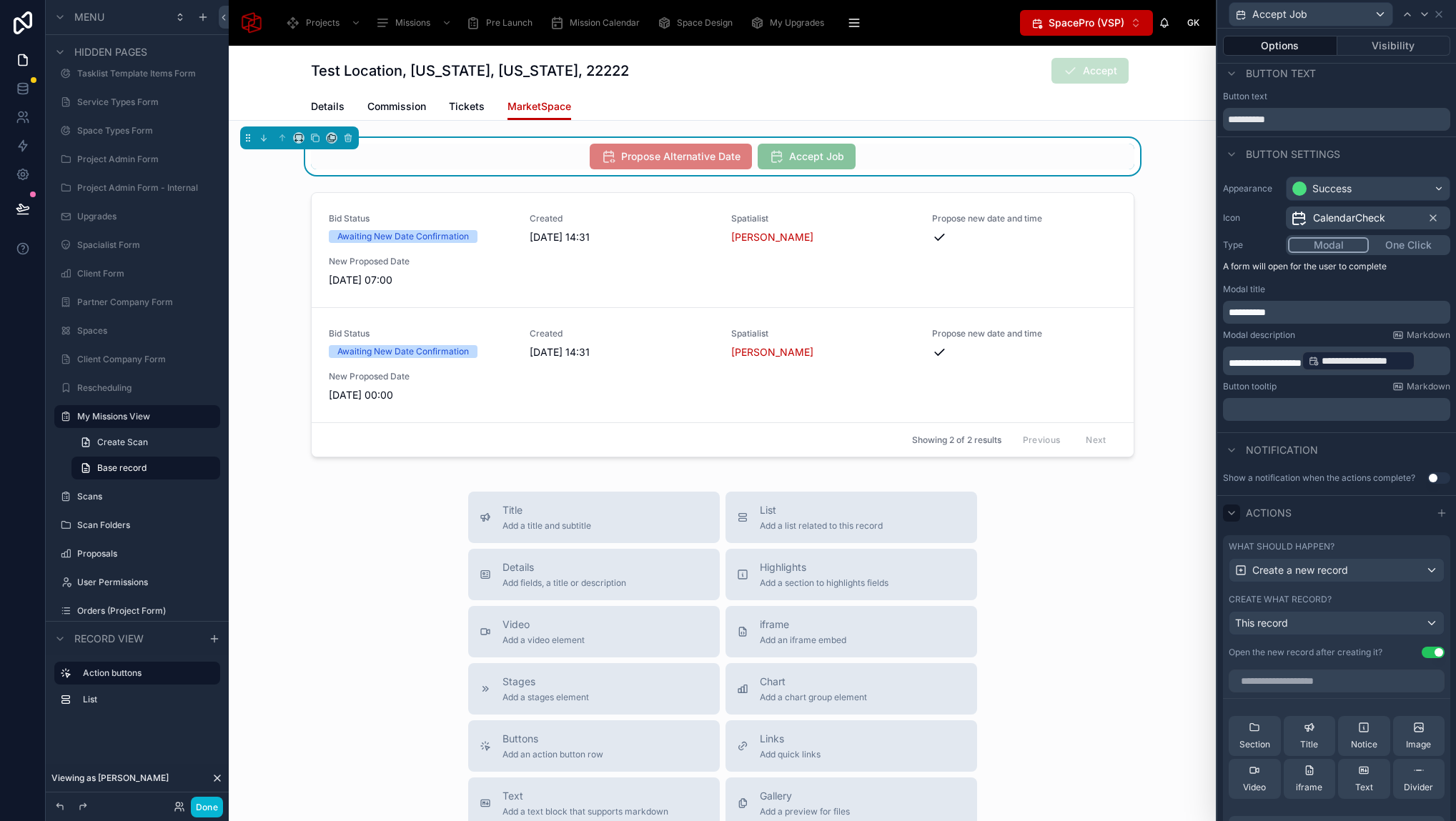
scroll to position [8, 0]
click at [1370, 612] on div "This record" at bounding box center [1336, 621] width 215 height 23
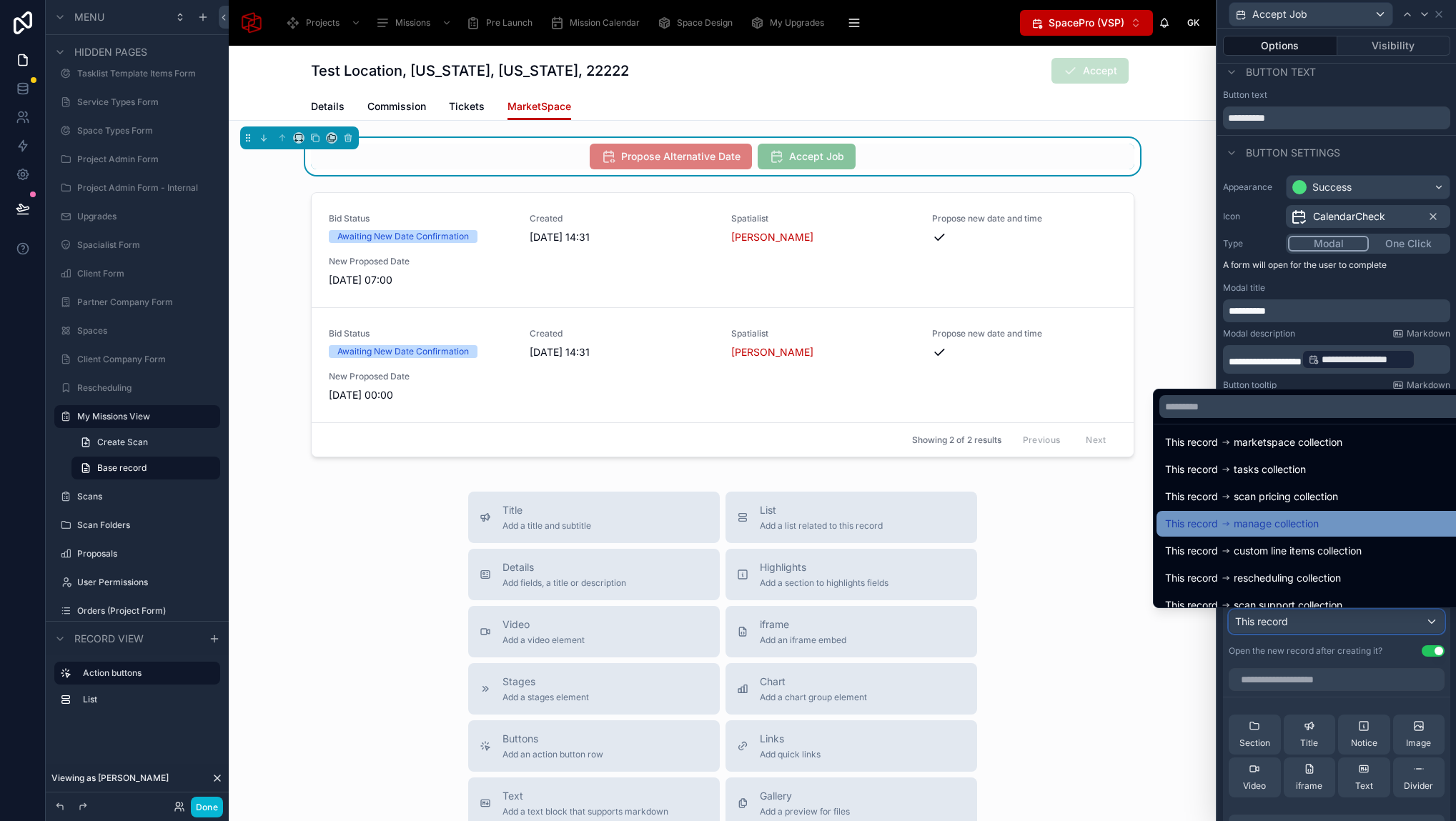
scroll to position [747, 0]
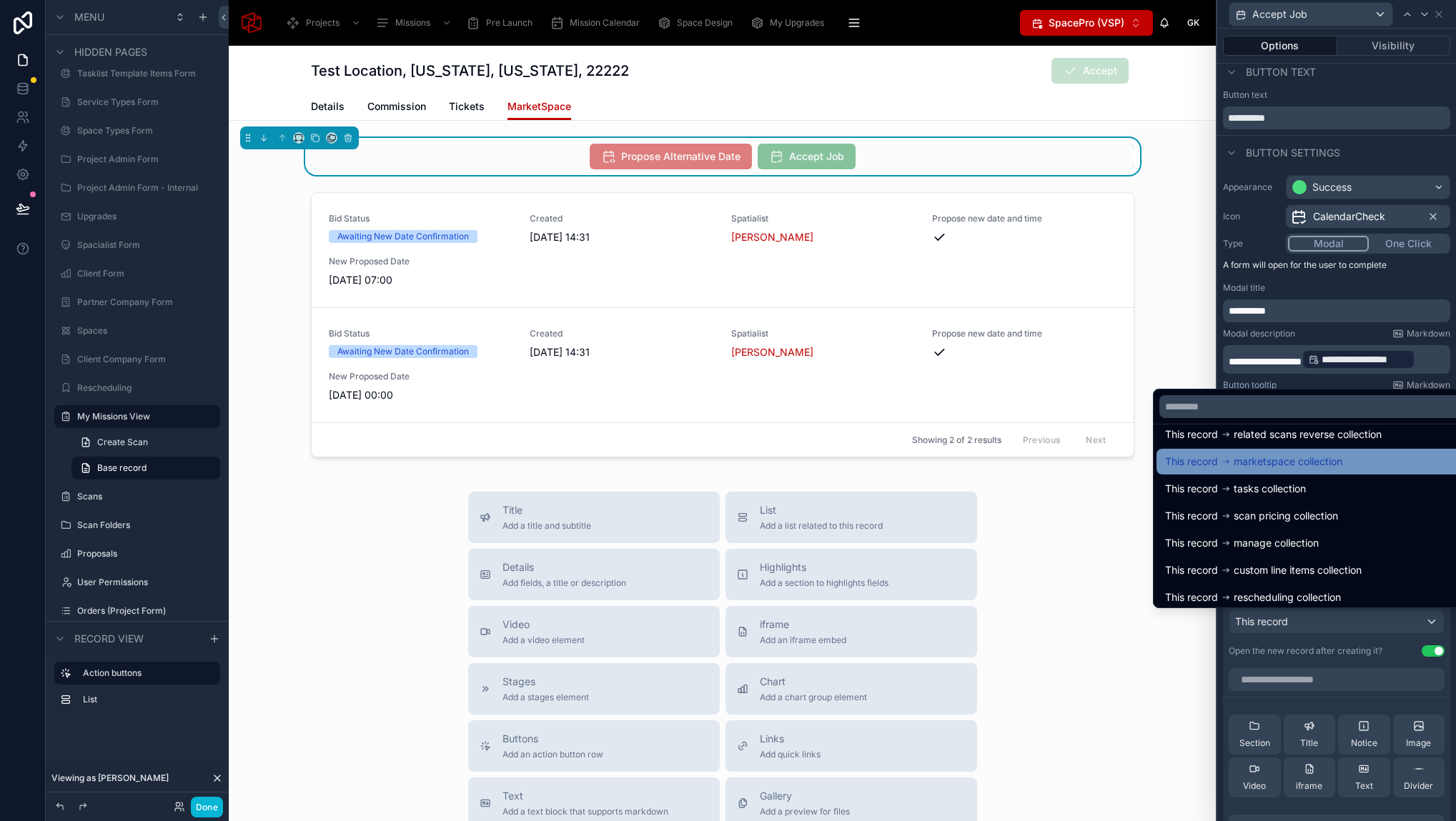
click at [1295, 467] on span "marketspace collection" at bounding box center [1288, 461] width 109 height 17
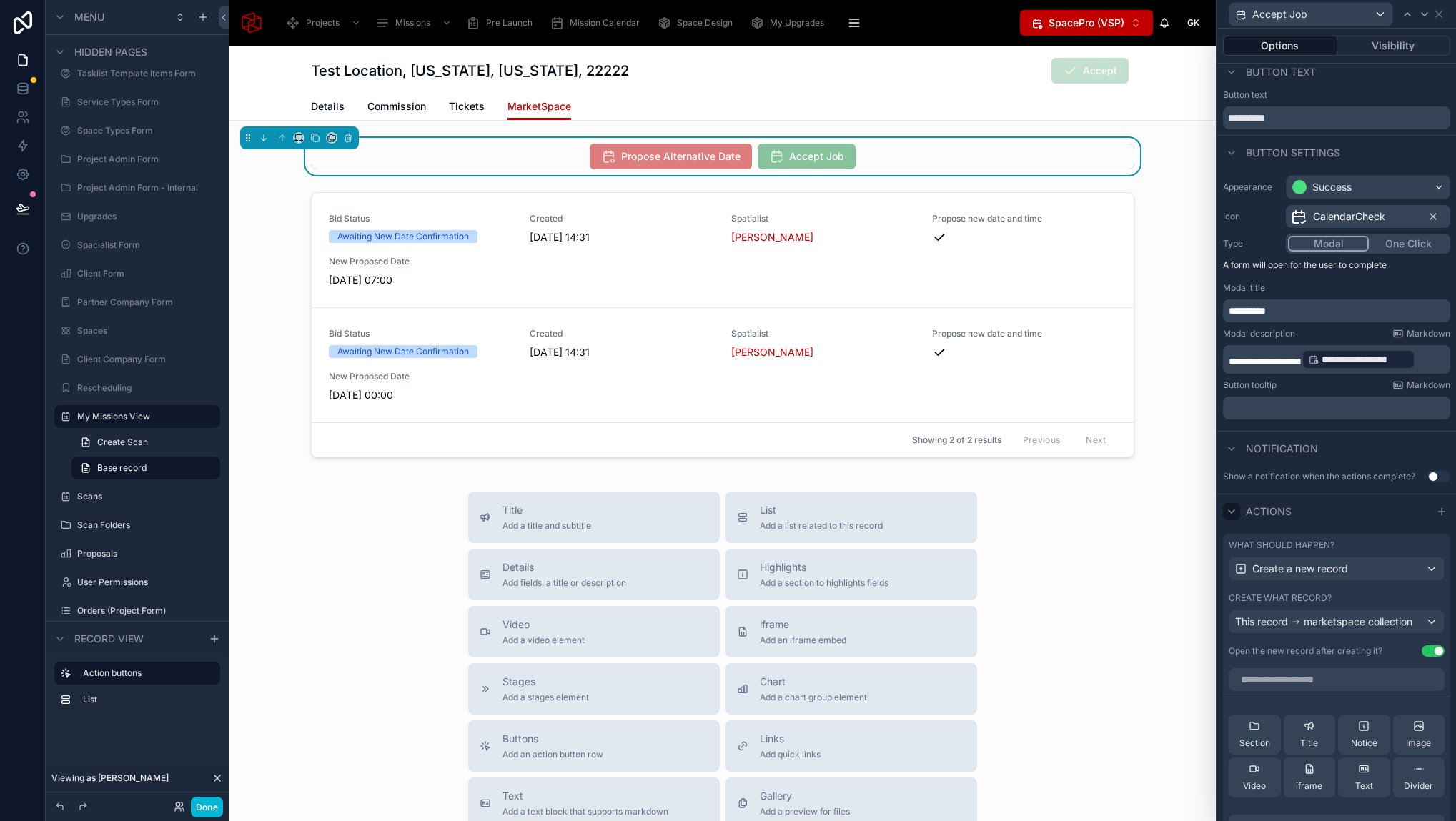
scroll to position [17, 0]
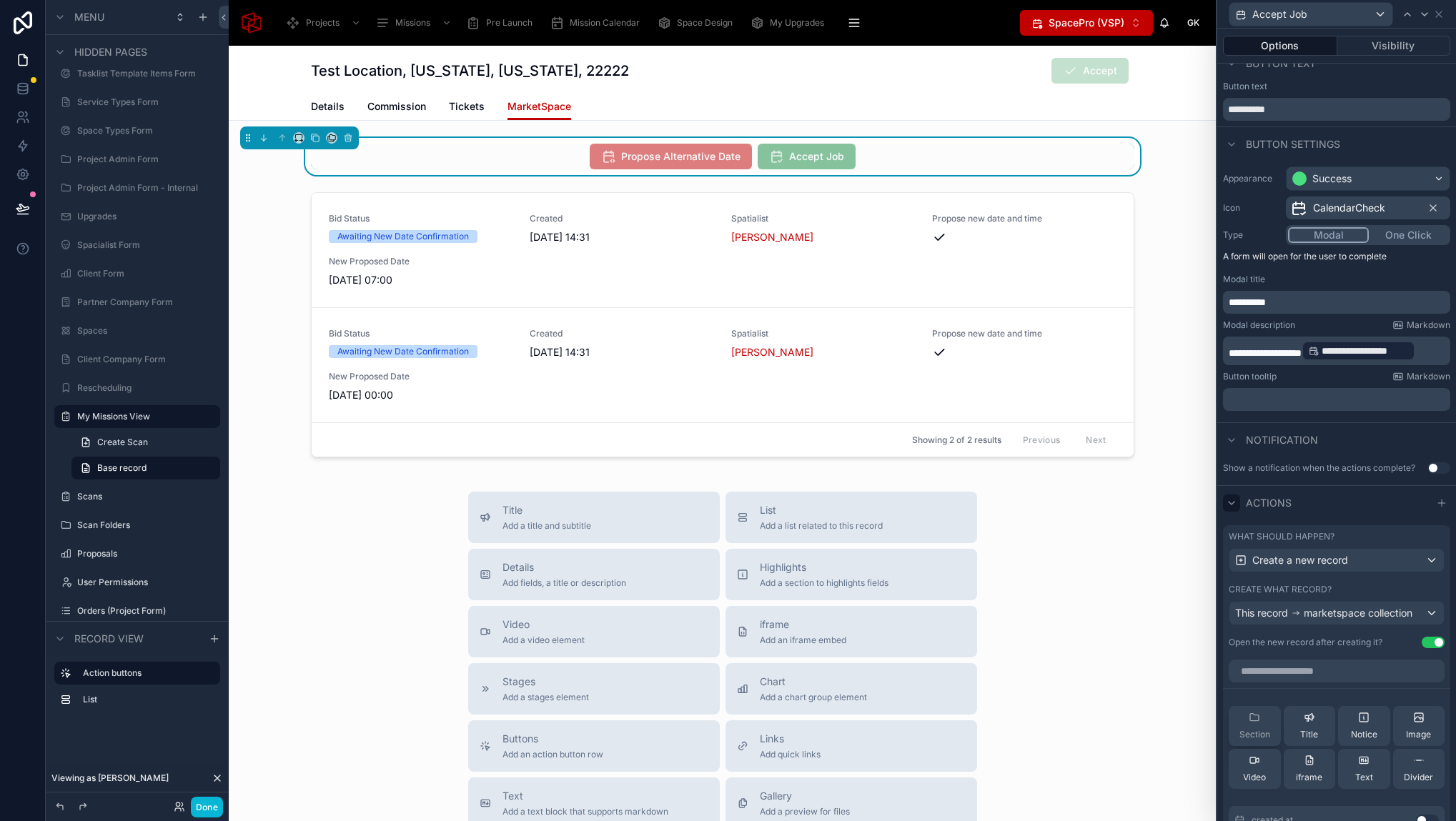
click at [1252, 717] on icon at bounding box center [1253, 717] width 11 height 11
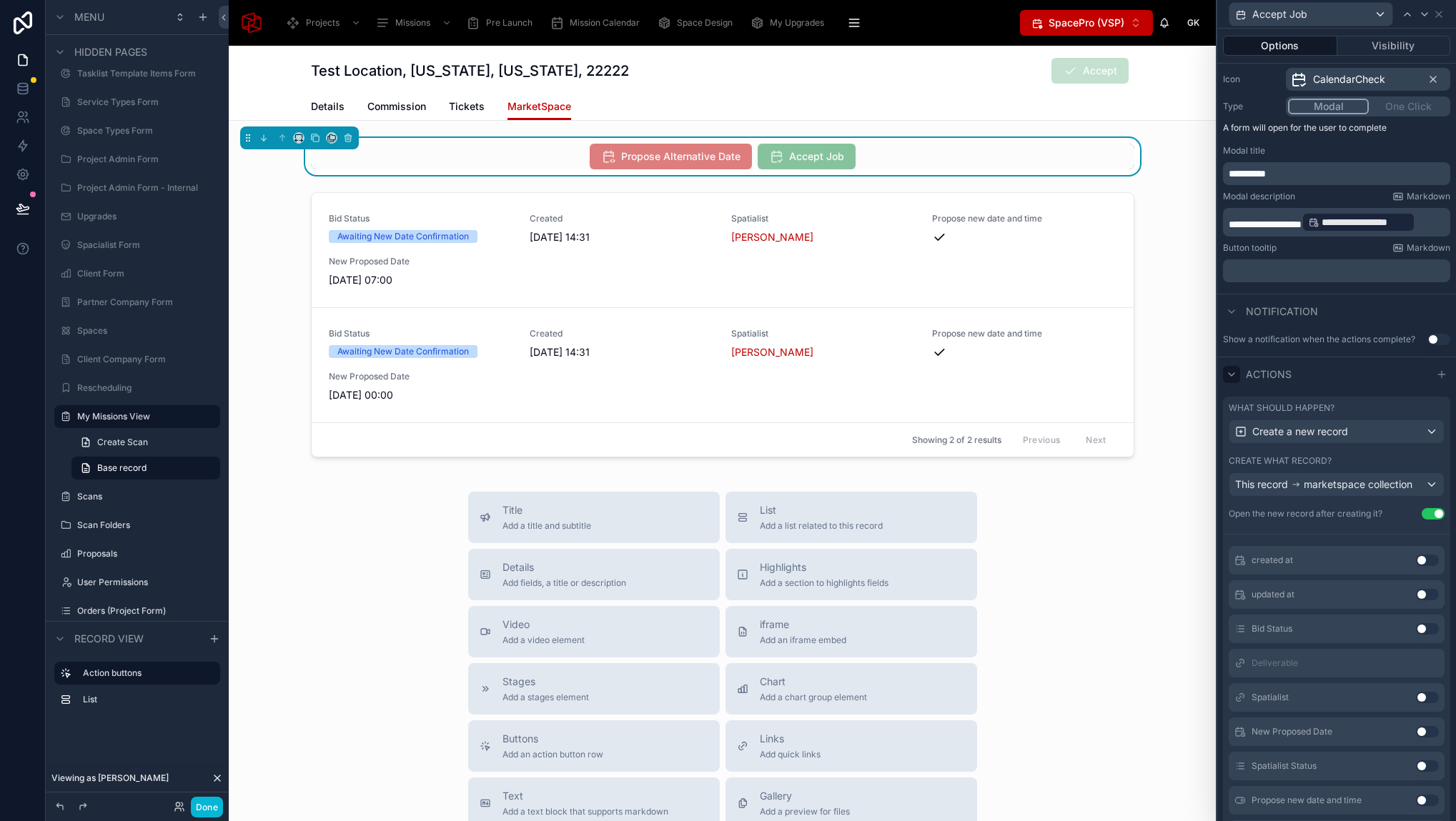
scroll to position [180, 0]
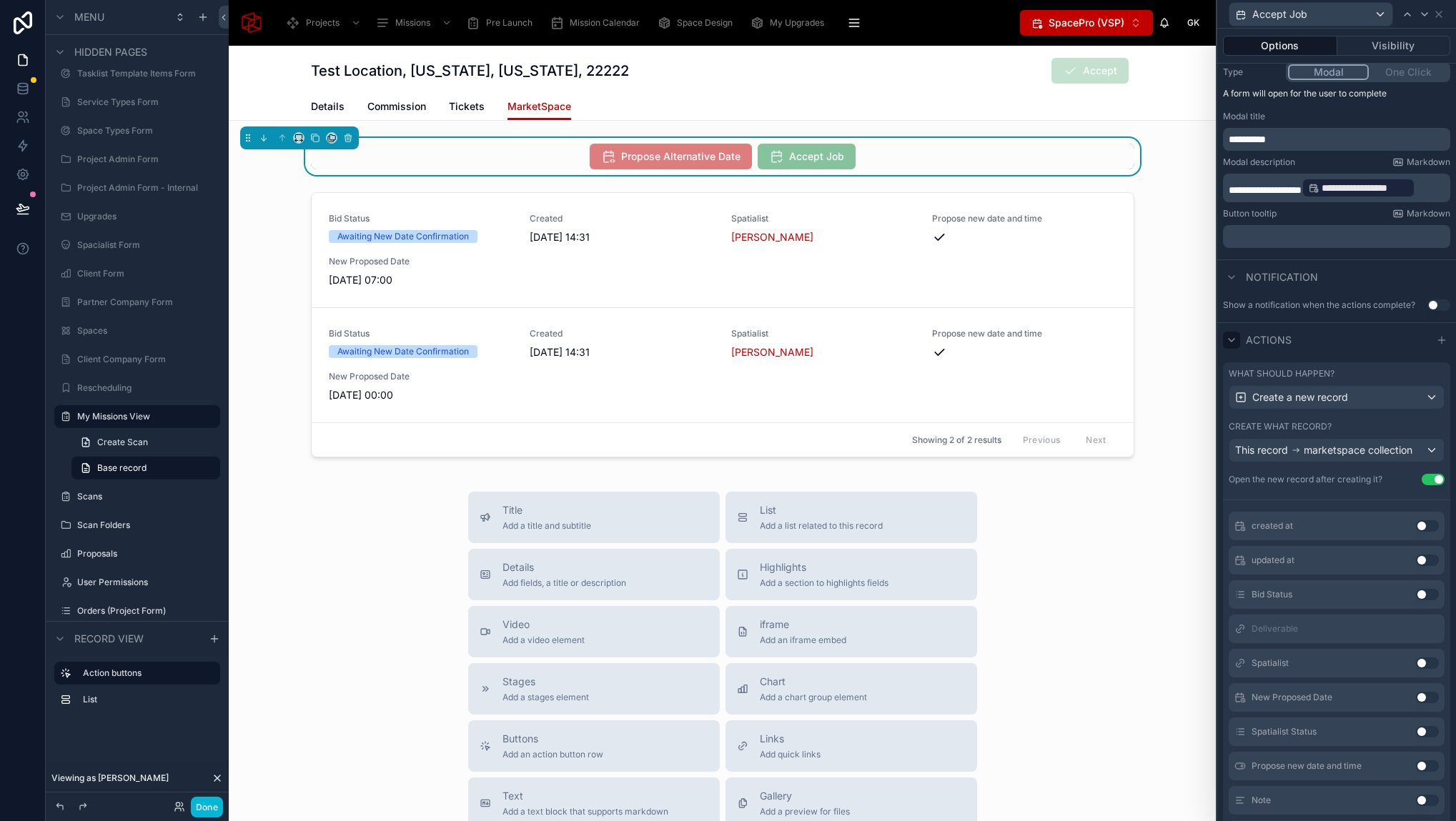
click at [1415, 666] on button "Use setting" at bounding box center [1426, 662] width 23 height 11
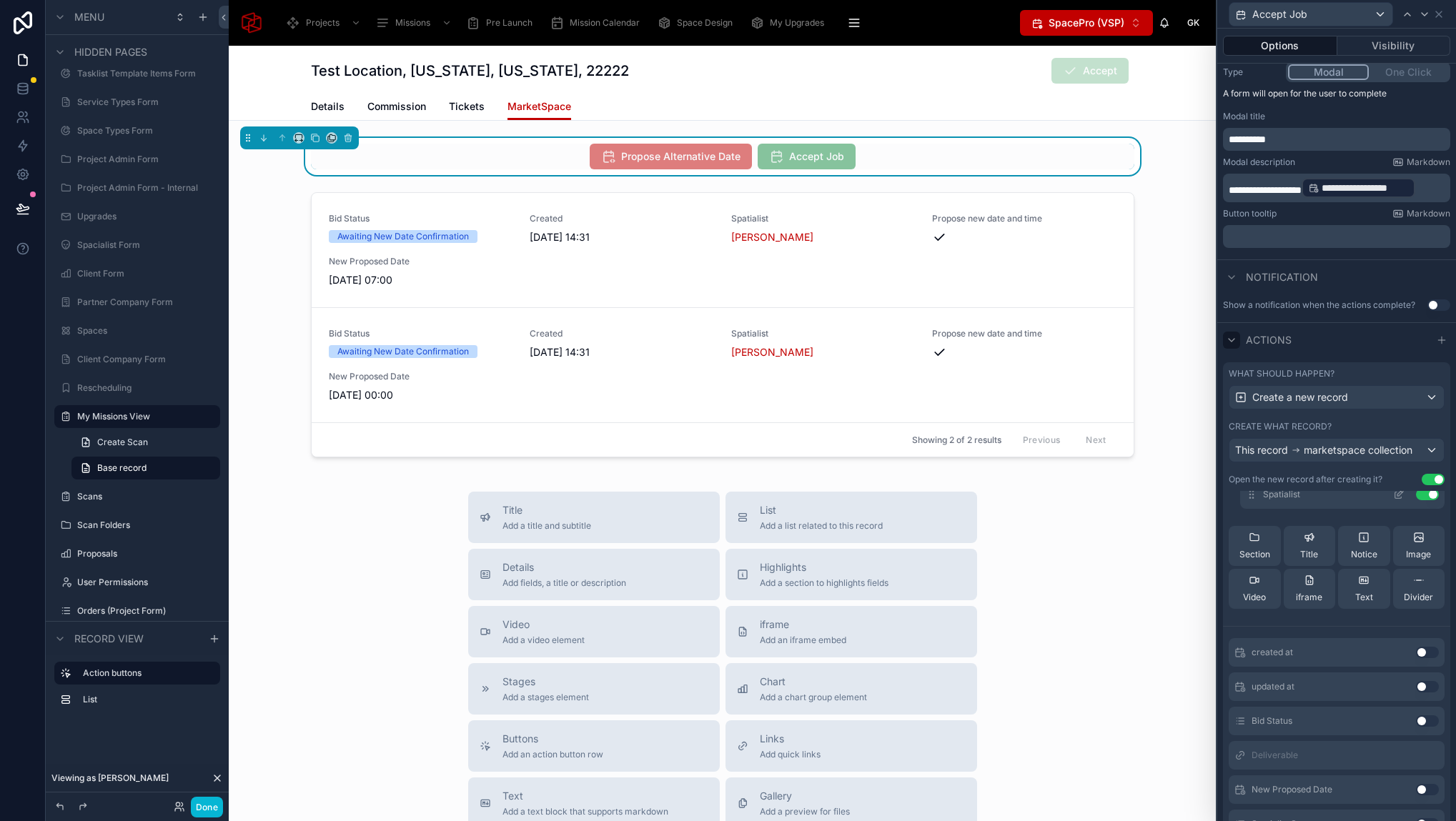
scroll to position [0, 0]
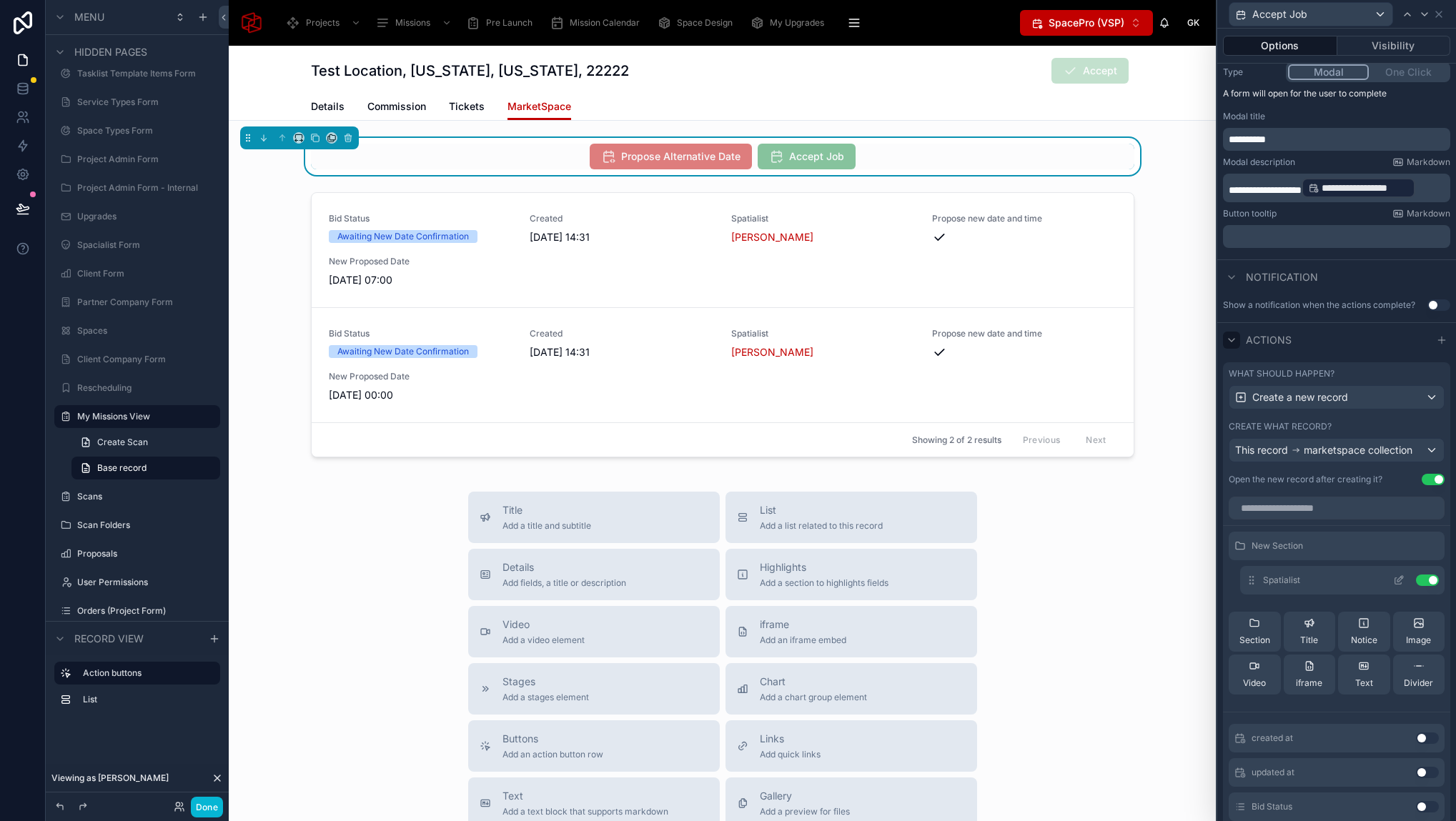
click at [1397, 578] on icon at bounding box center [1400, 578] width 6 height 6
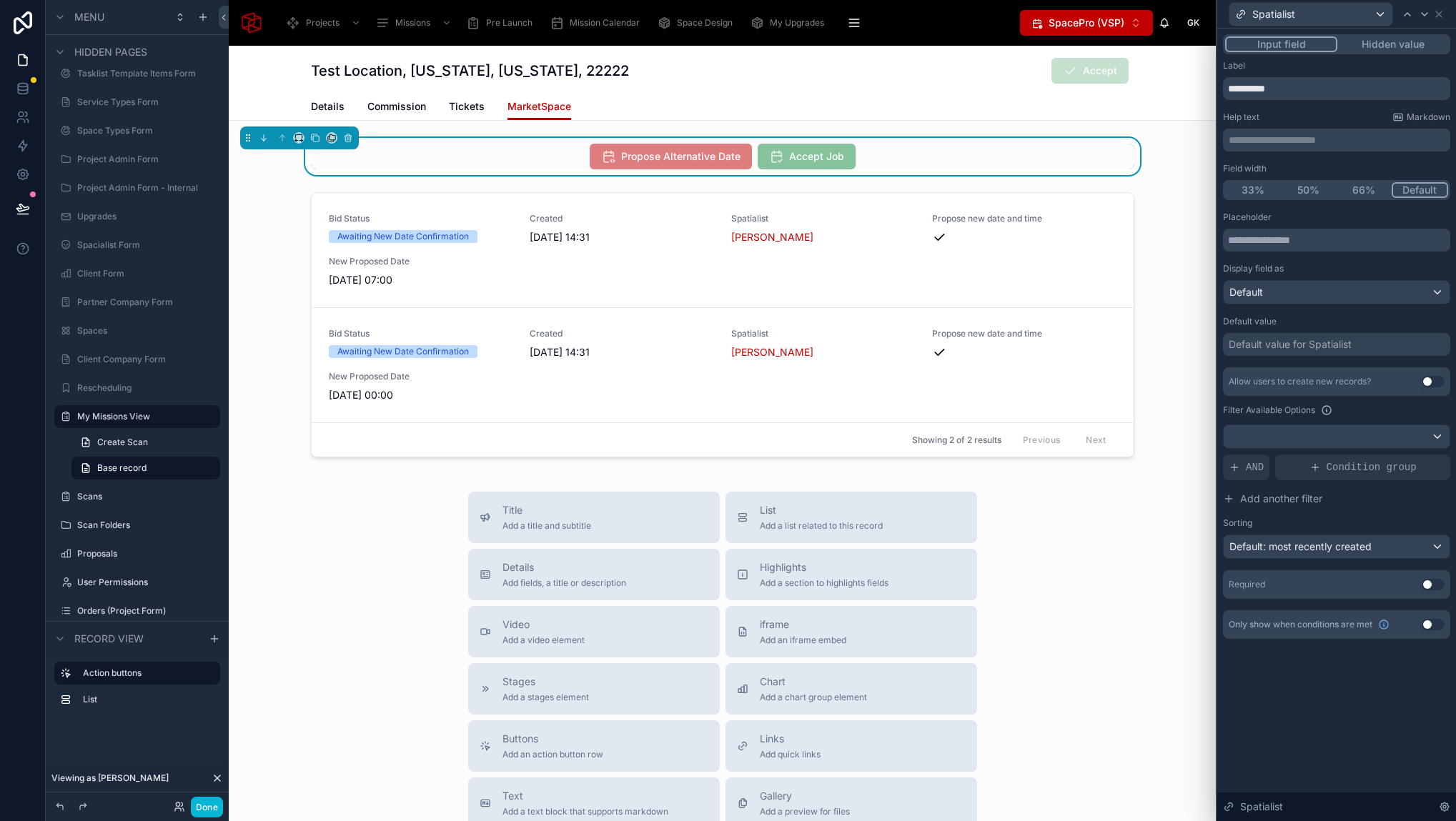
click at [1396, 45] on button "Hidden value" at bounding box center [1392, 44] width 111 height 16
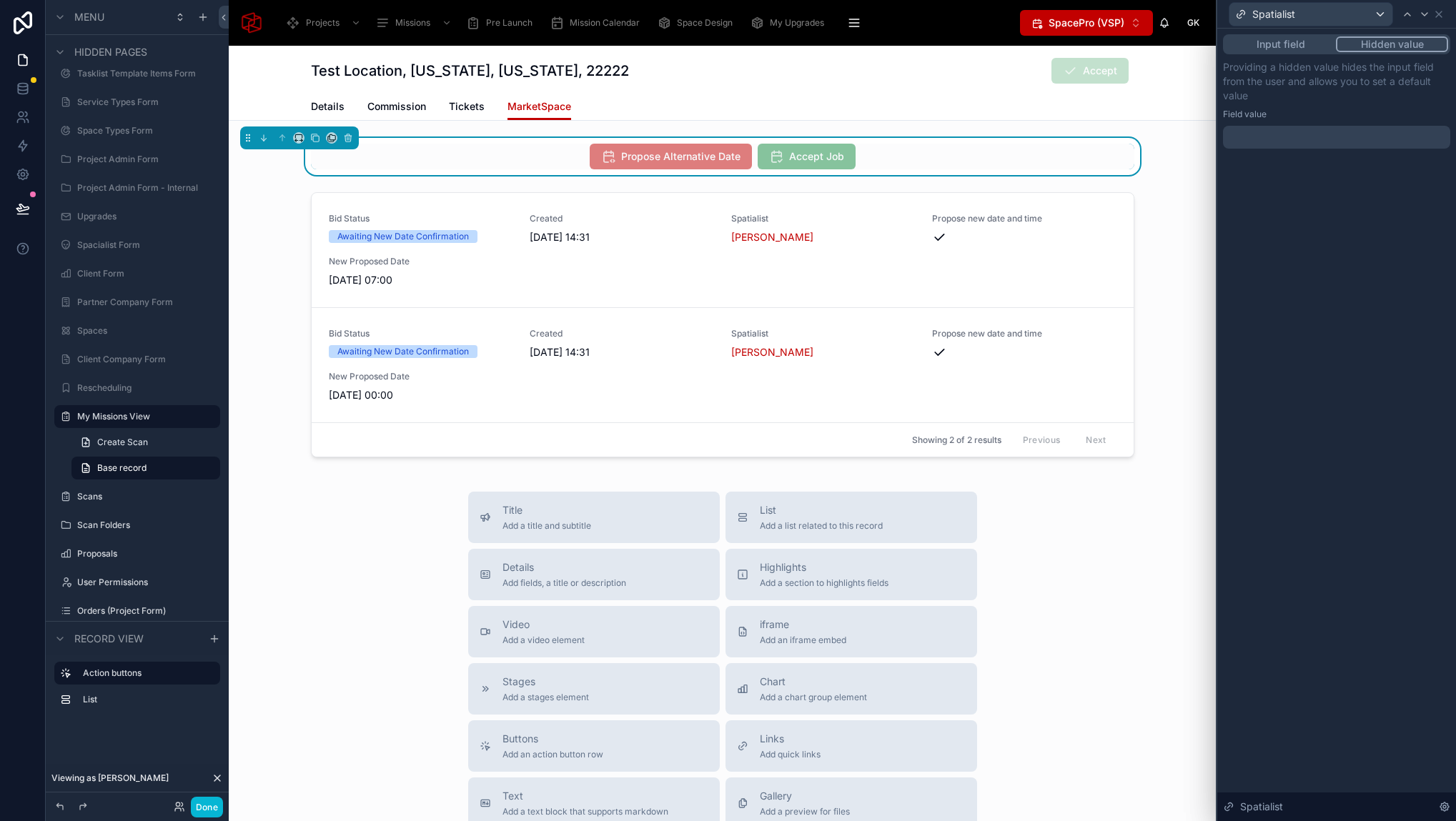
click at [1274, 142] on div at bounding box center [1336, 137] width 227 height 23
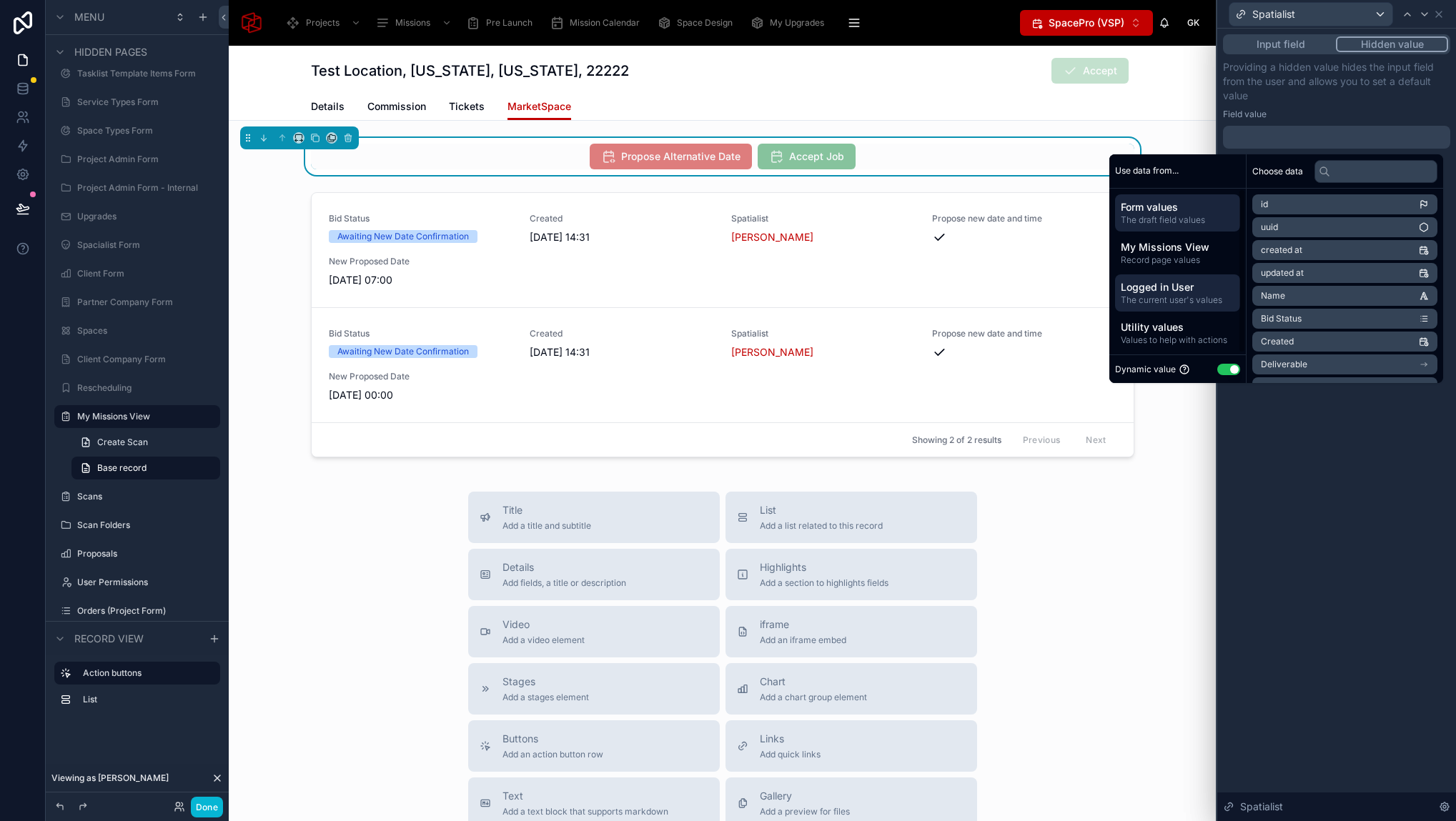
click at [1162, 288] on span "Logged in User" at bounding box center [1178, 287] width 114 height 14
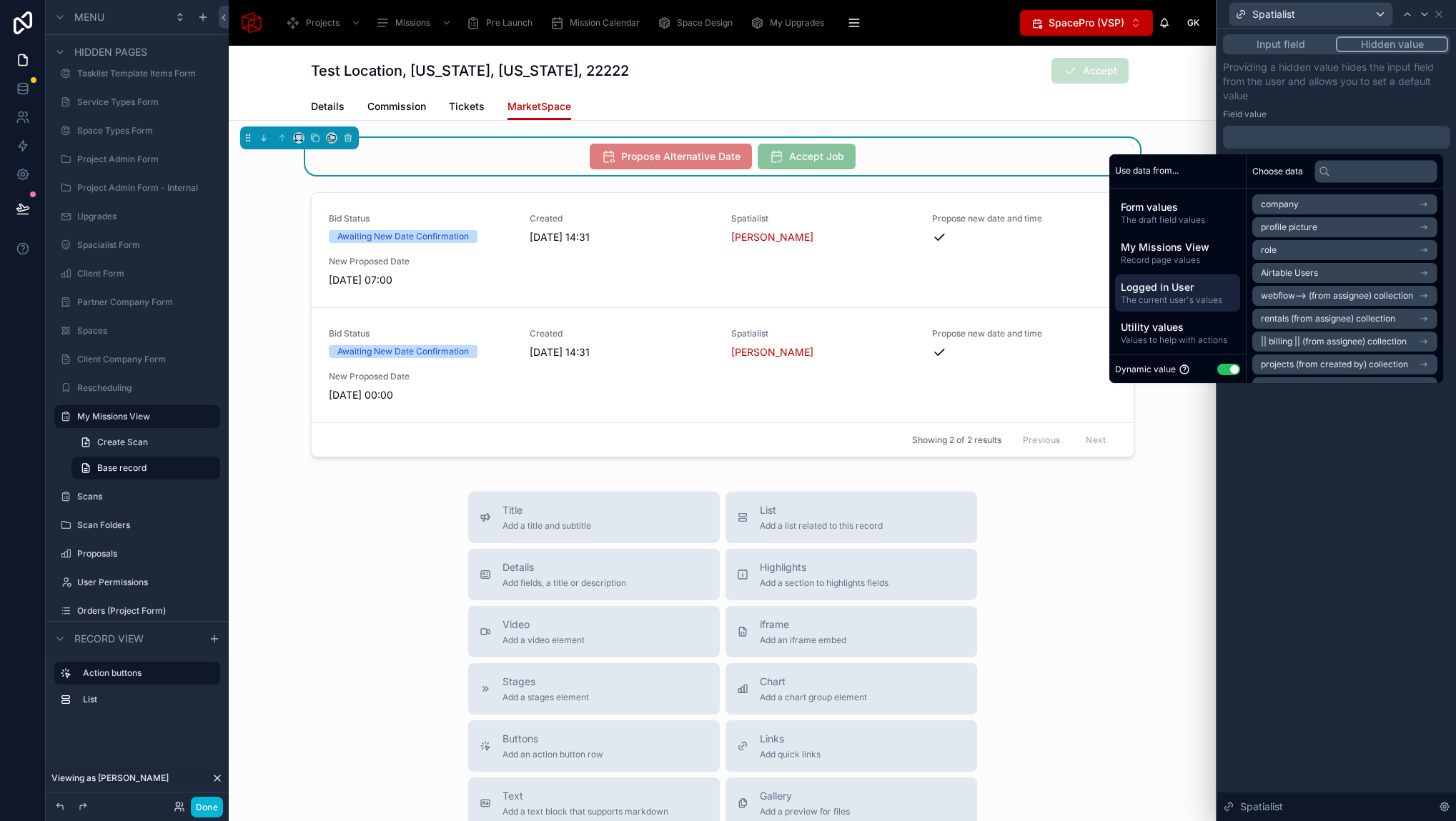
click at [1302, 272] on span "Airtable Users" at bounding box center [1289, 272] width 57 height 11
click at [1268, 226] on span "Airtable Users" at bounding box center [1289, 229] width 57 height 11
click at [1332, 511] on div "Input field Hidden value Providing a hidden value hides the input field from th…" at bounding box center [1336, 425] width 238 height 792
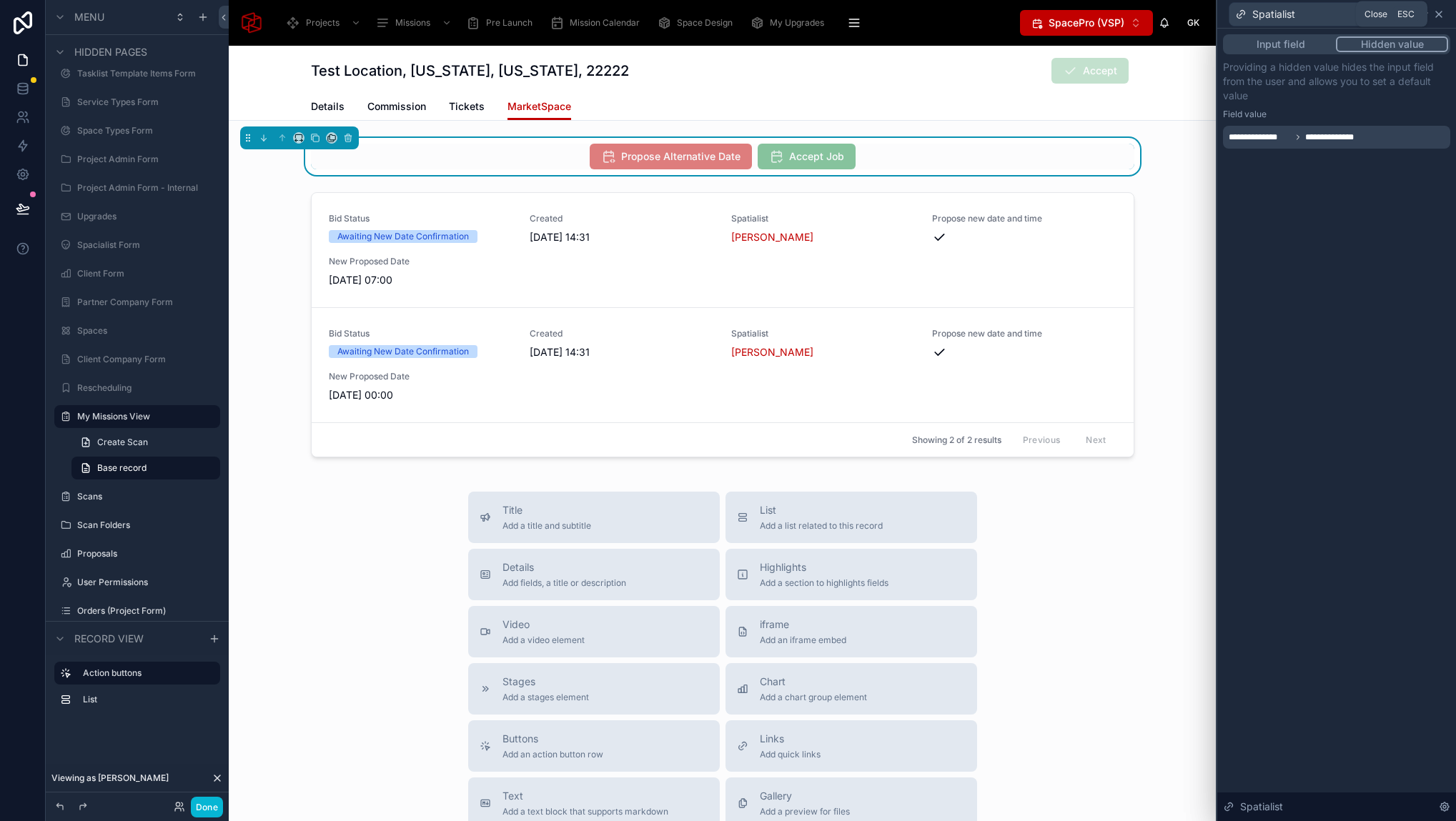
click at [1438, 13] on icon at bounding box center [1438, 14] width 6 height 6
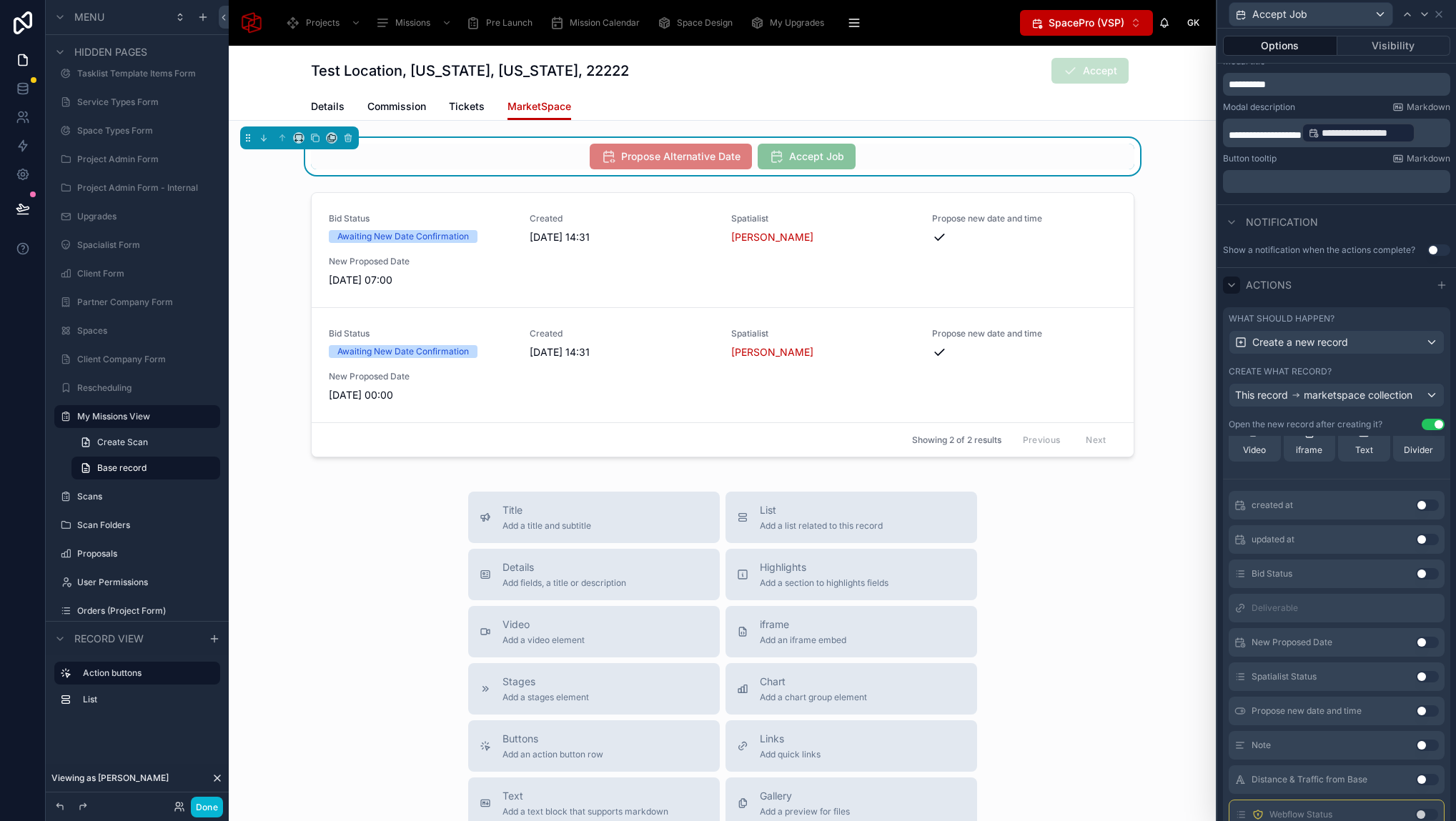
scroll to position [284, 0]
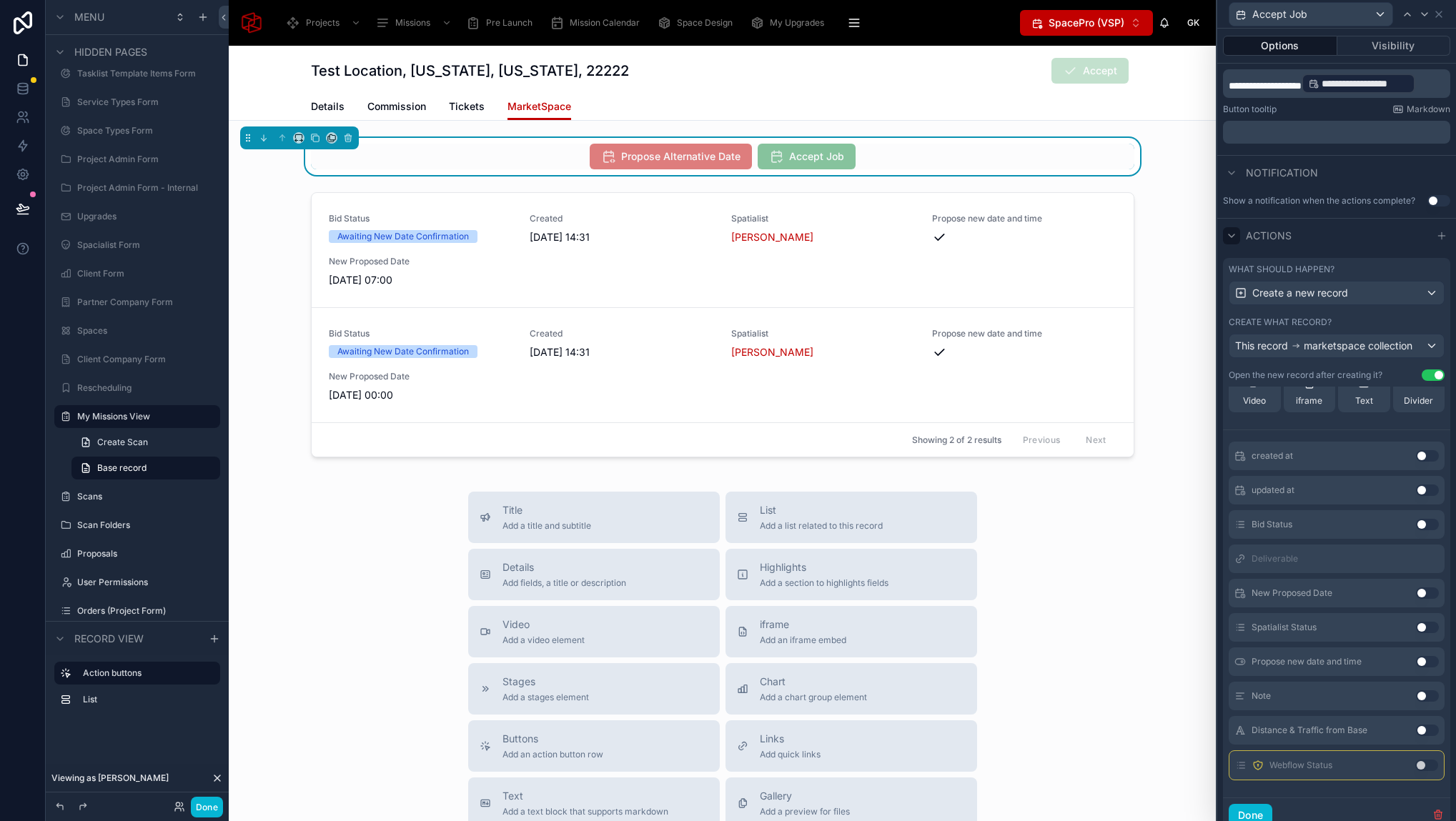
click at [1415, 524] on button "Use setting" at bounding box center [1426, 523] width 23 height 11
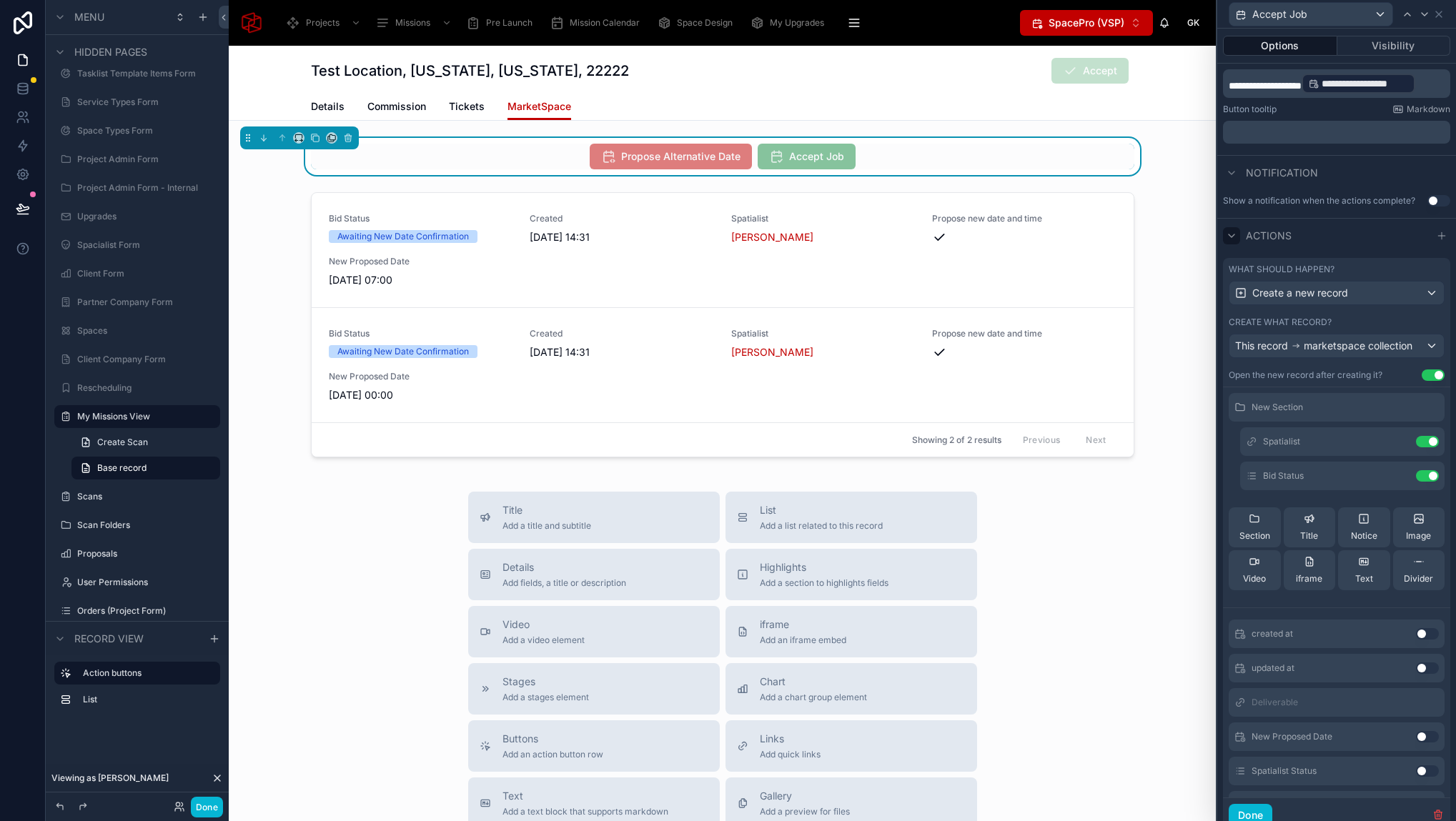
scroll to position [14, 0]
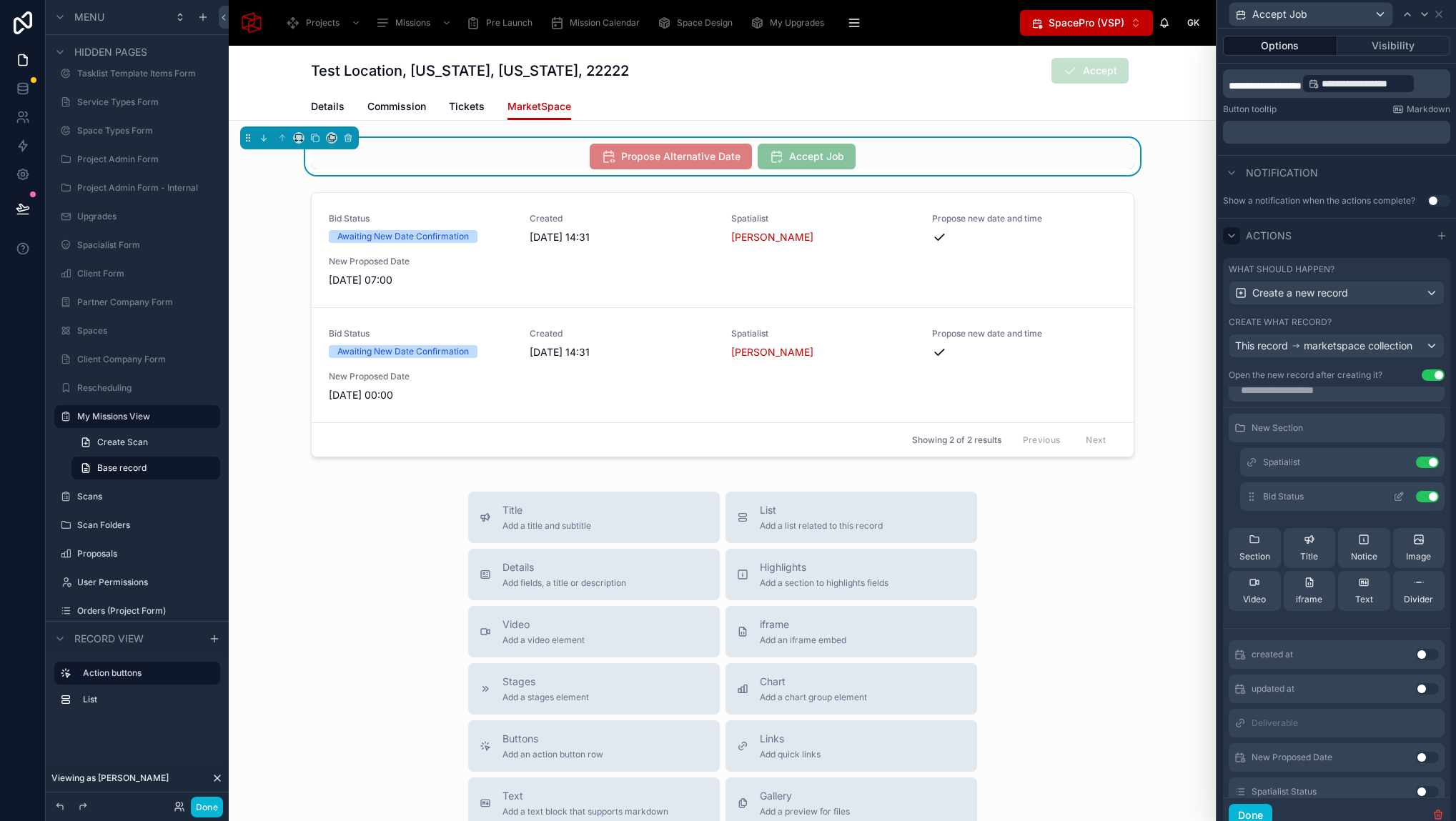
click at [1392, 495] on icon at bounding box center [1397, 496] width 11 height 11
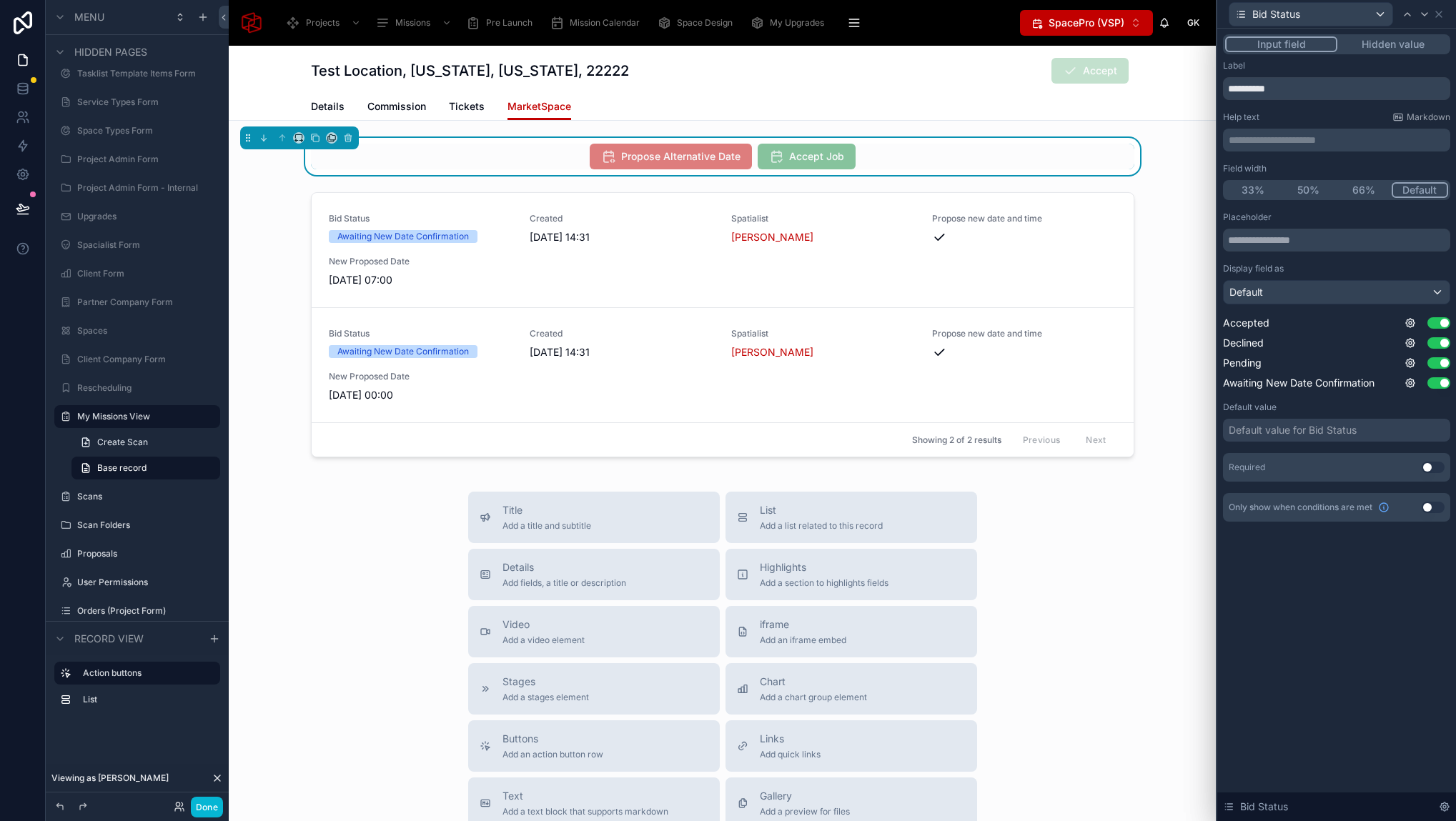
click at [1406, 41] on button "Hidden value" at bounding box center [1392, 44] width 111 height 16
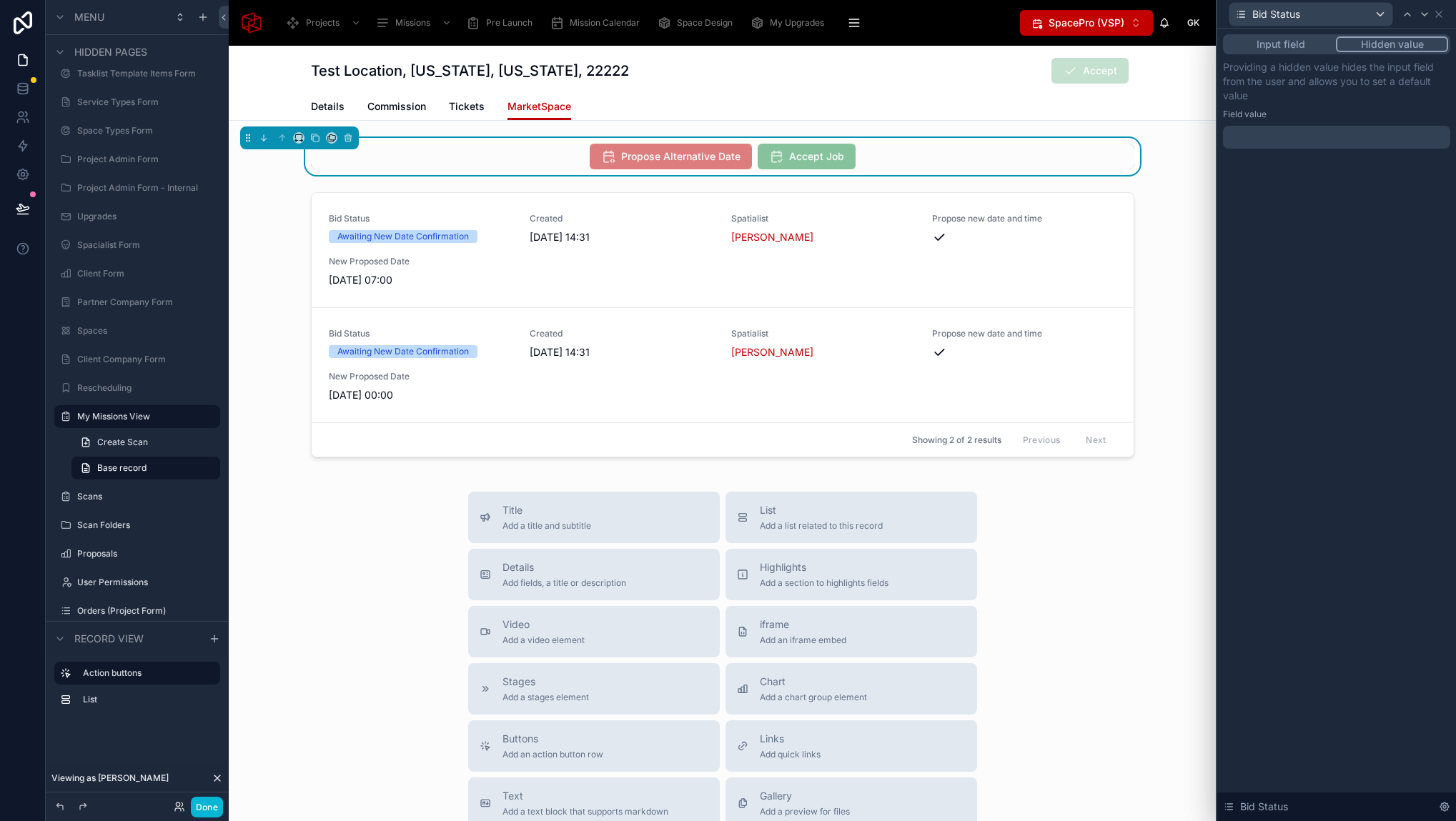
click at [1275, 136] on div at bounding box center [1336, 137] width 227 height 23
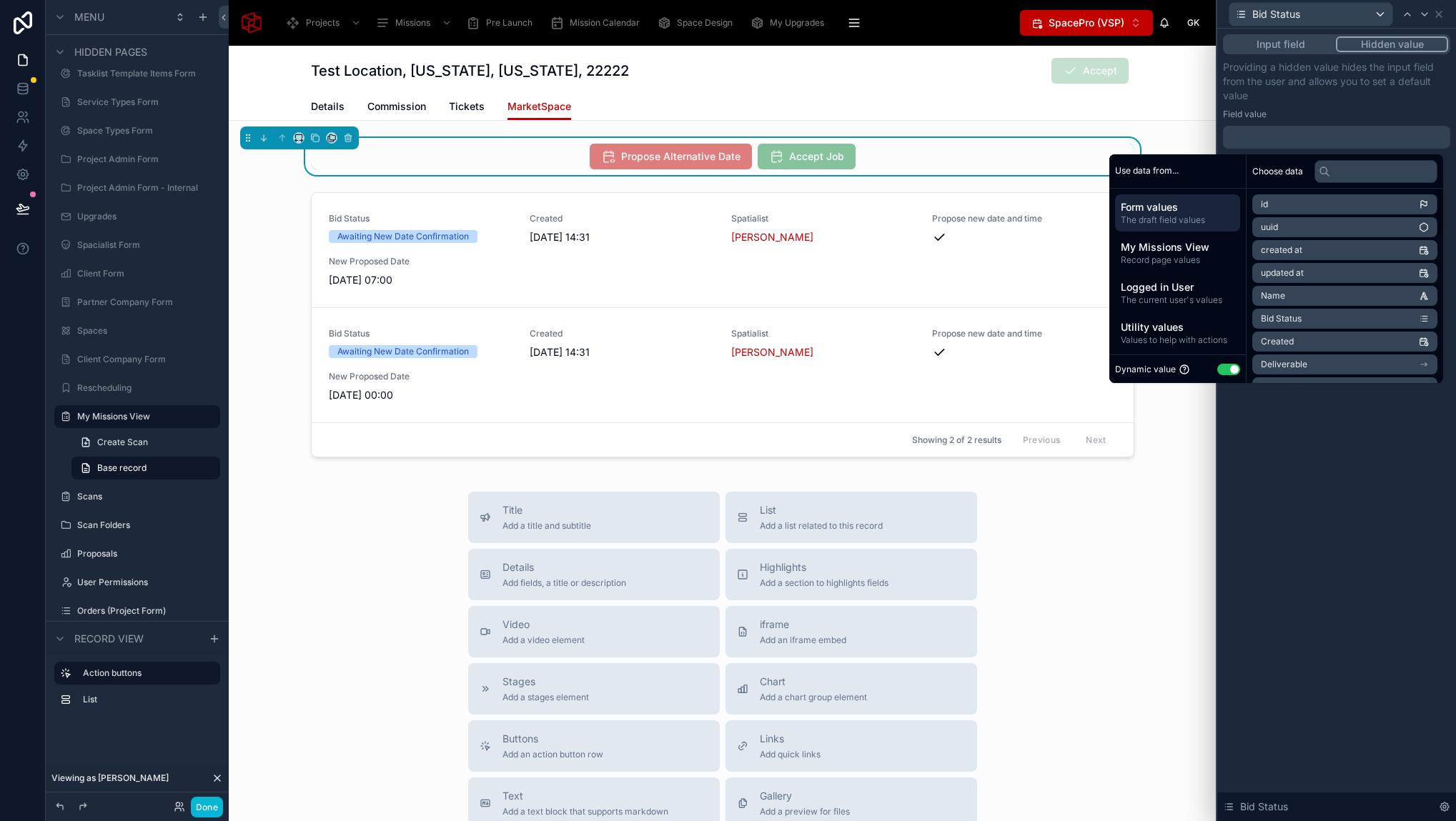
click at [1218, 365] on button "Use setting" at bounding box center [1228, 369] width 23 height 11
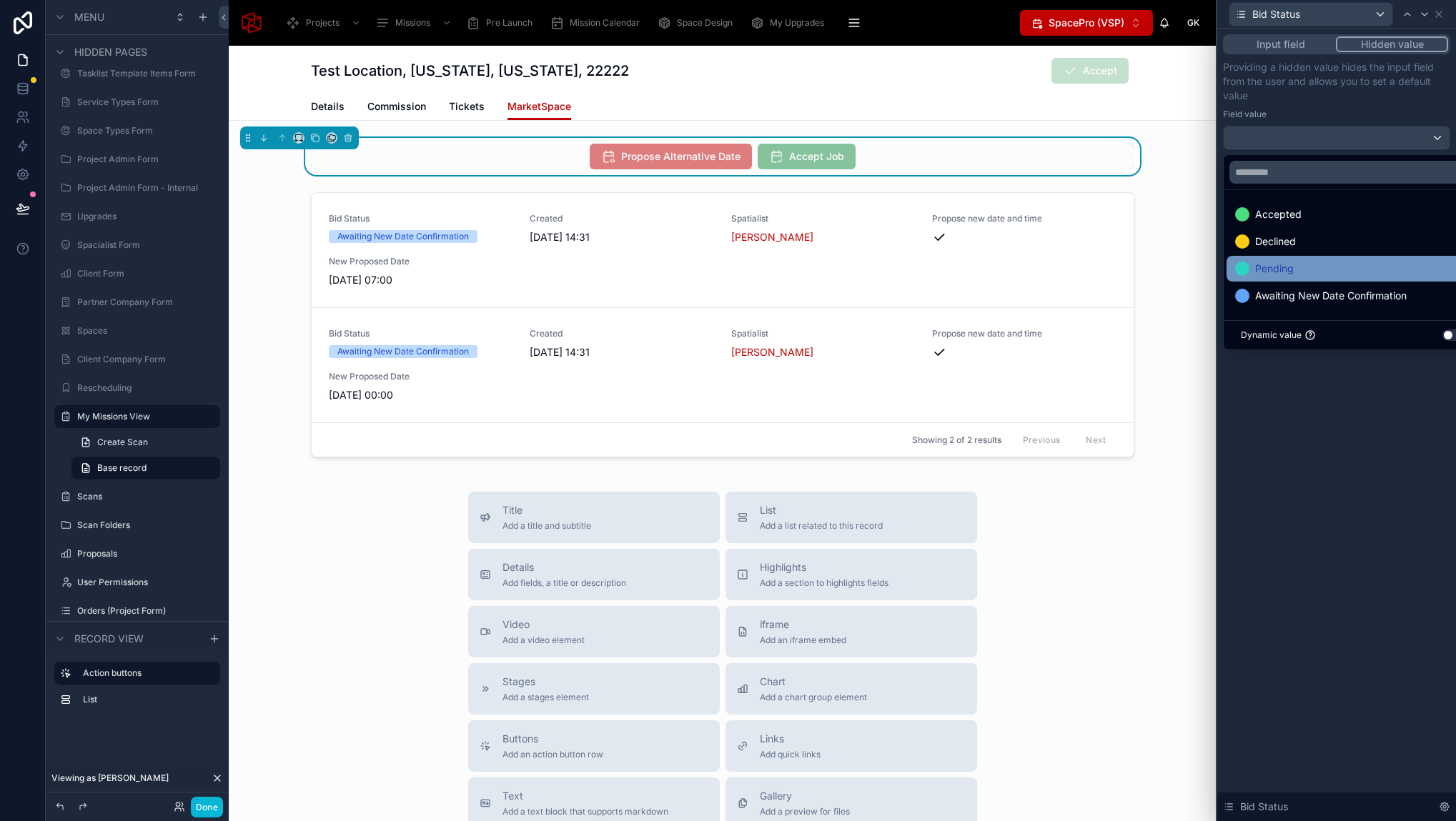
click at [1295, 264] on div "Pending" at bounding box center [1352, 269] width 236 height 17
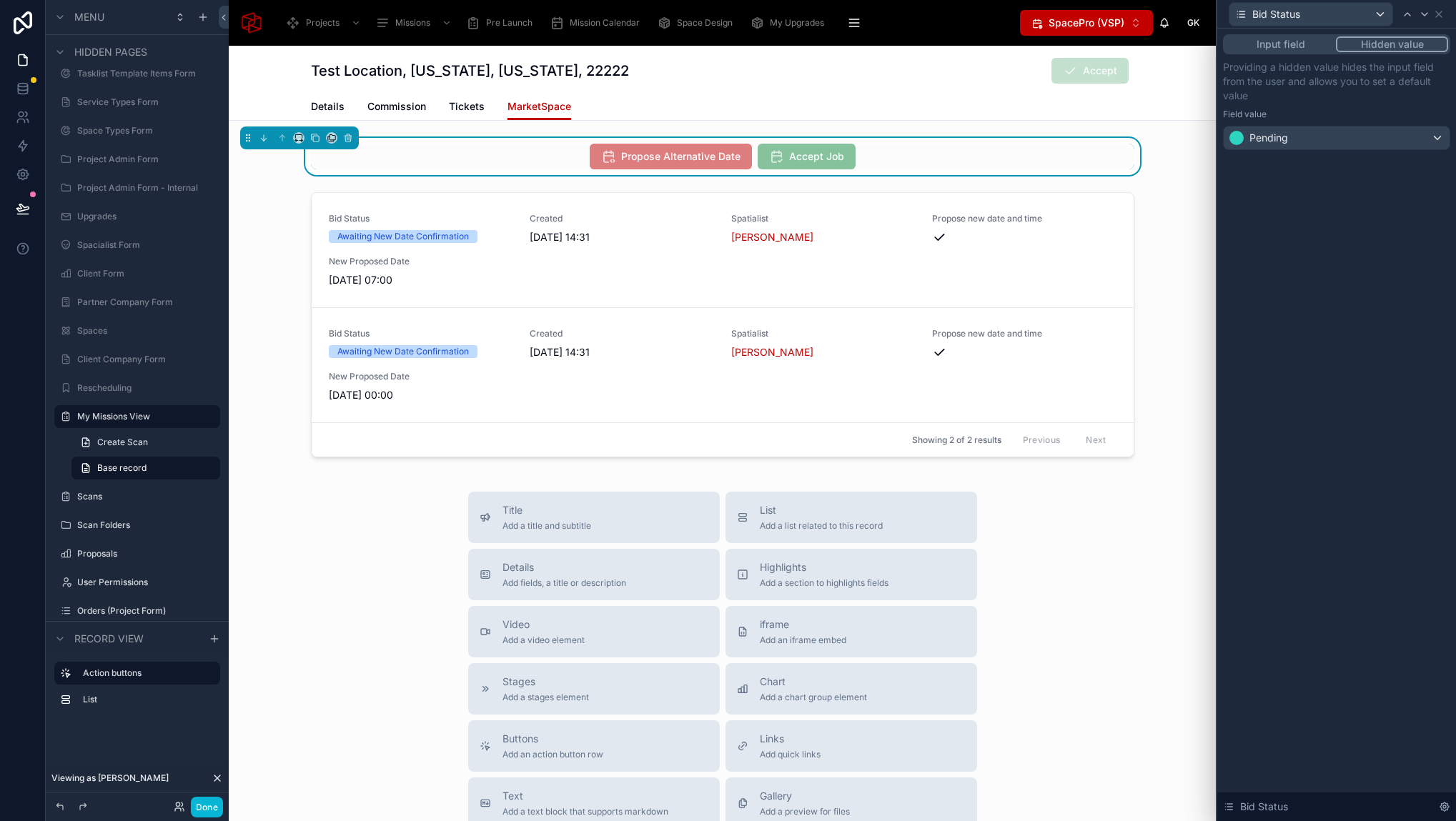
click at [1316, 455] on div "Input field Hidden value Providing a hidden value hides the input field from th…" at bounding box center [1336, 425] width 238 height 792
click at [1439, 11] on icon at bounding box center [1438, 14] width 11 height 11
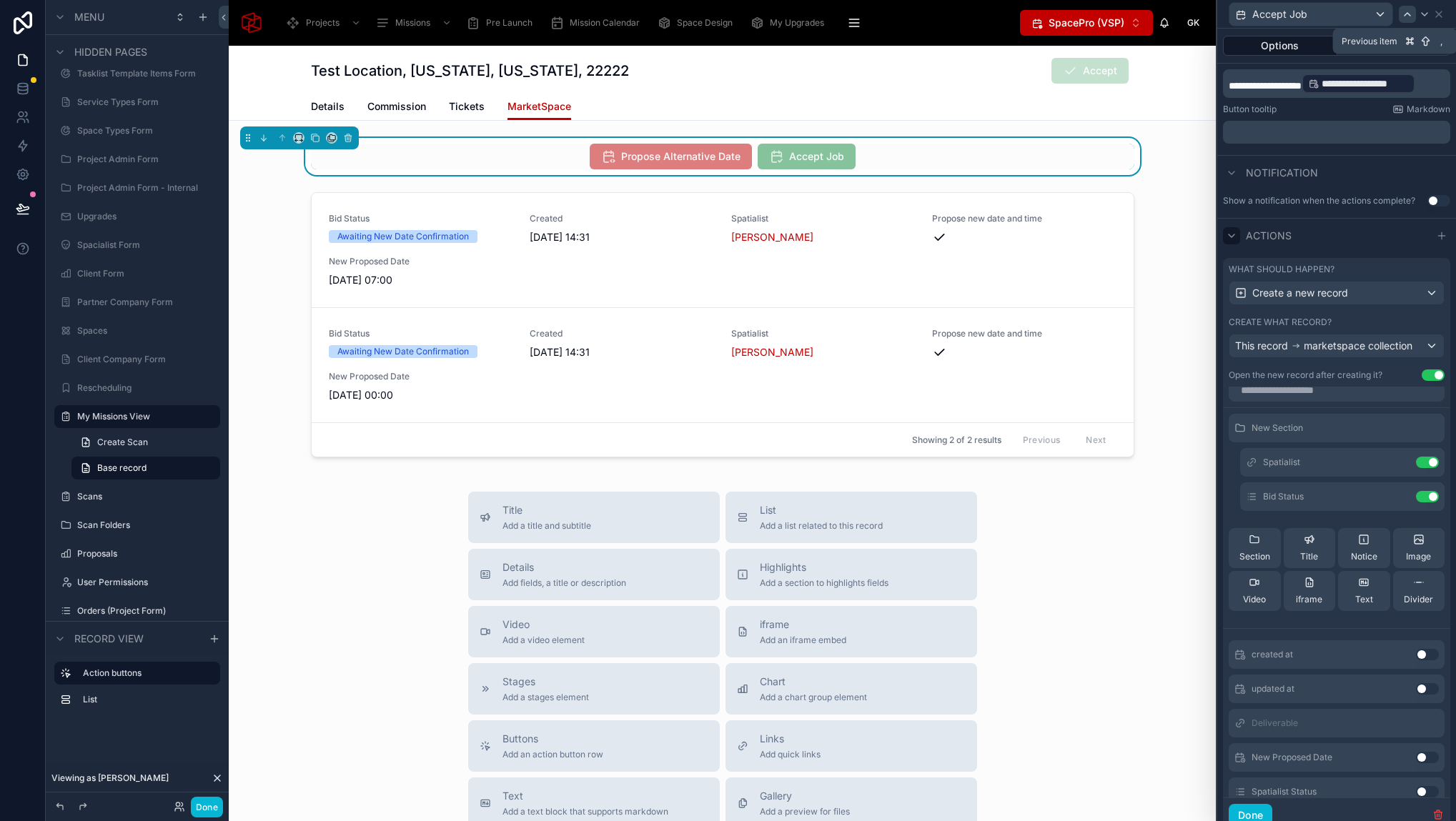
click at [1411, 15] on icon at bounding box center [1407, 14] width 11 height 11
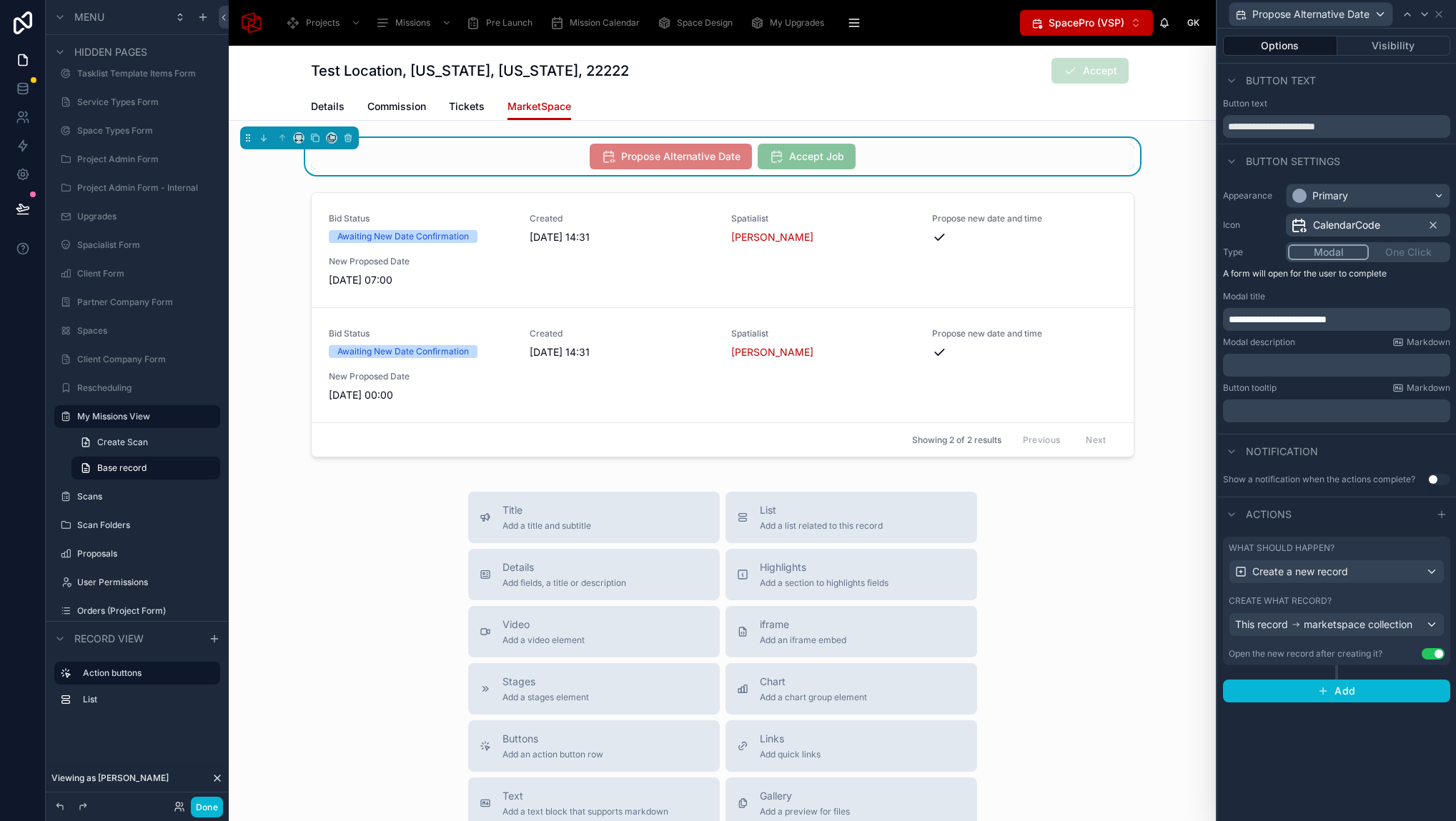
click at [1361, 595] on div "Create what record?" at bounding box center [1336, 600] width 216 height 11
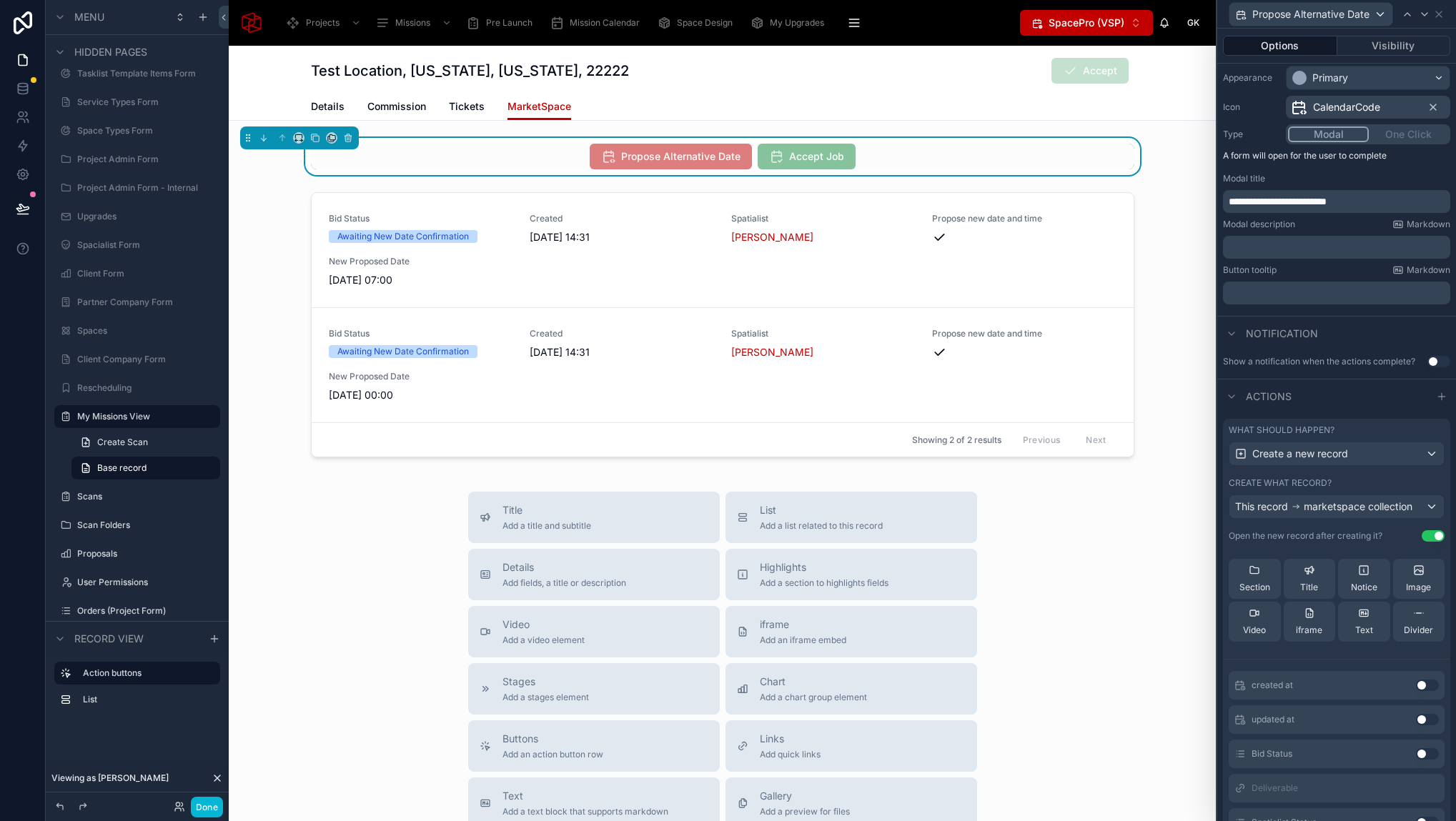
scroll to position [197, 0]
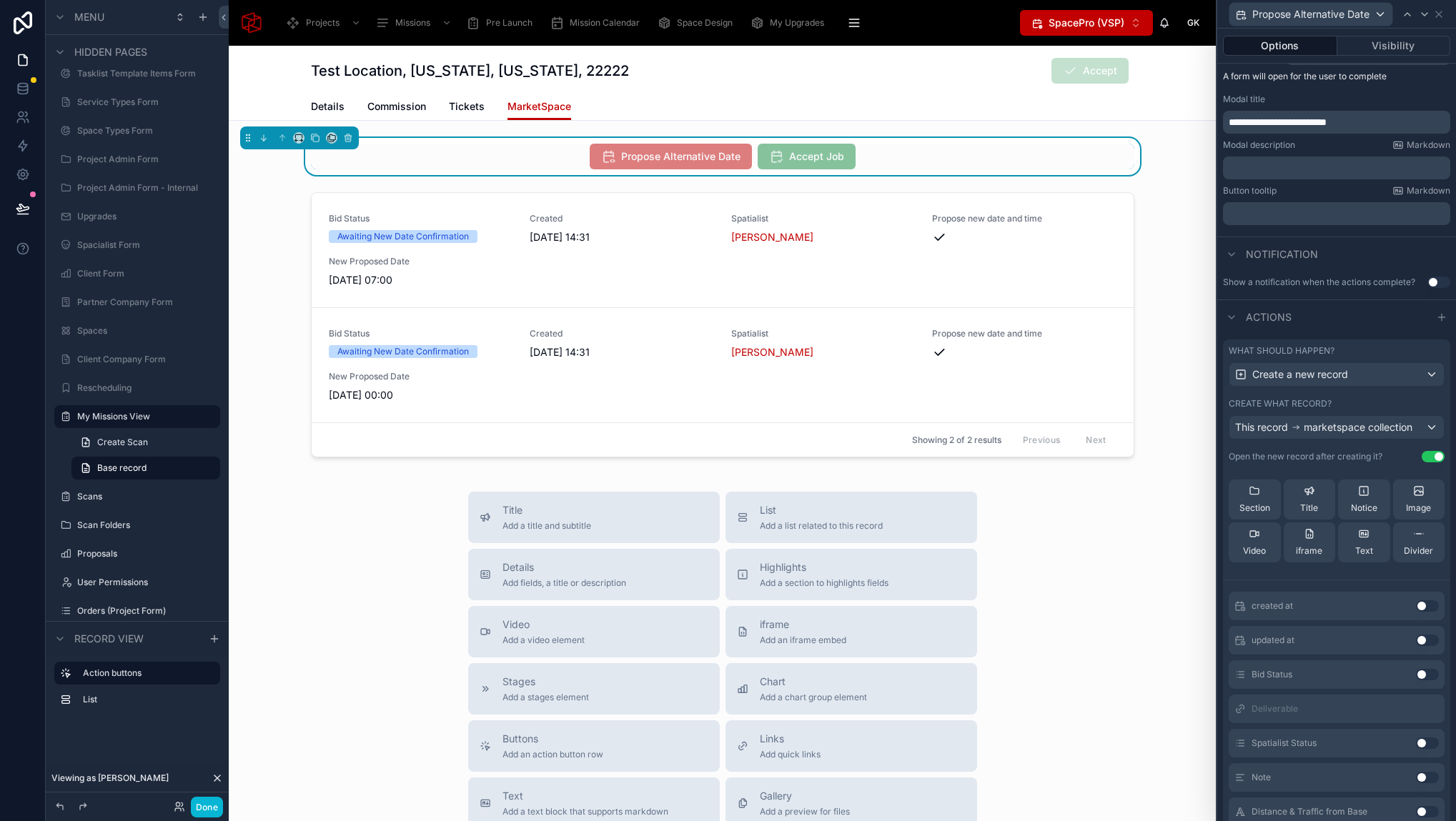
click at [1392, 672] on div "Bid Status Use setting" at bounding box center [1336, 674] width 216 height 29
click at [1415, 673] on button "Use setting" at bounding box center [1426, 673] width 23 height 11
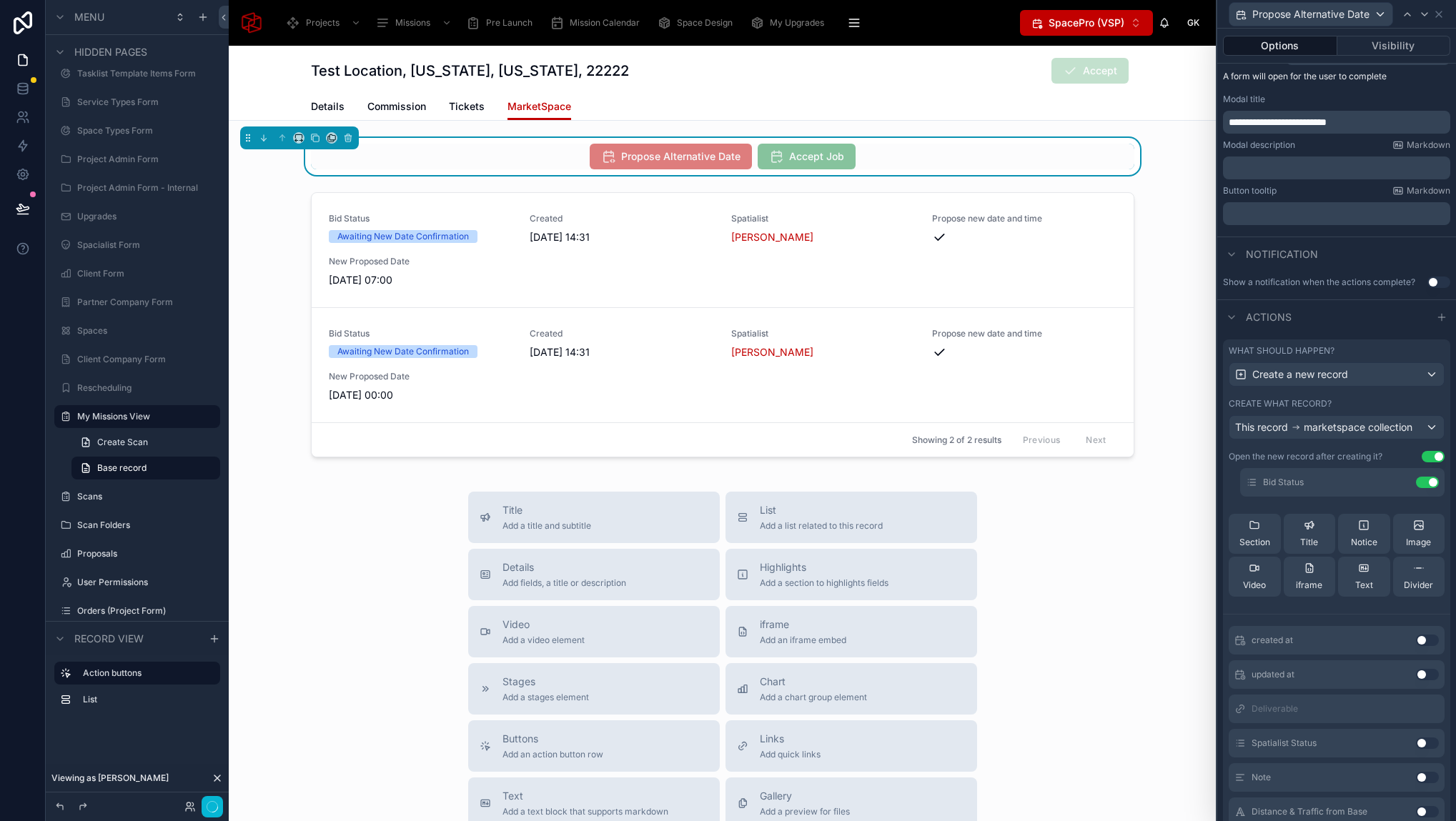
scroll to position [68, 0]
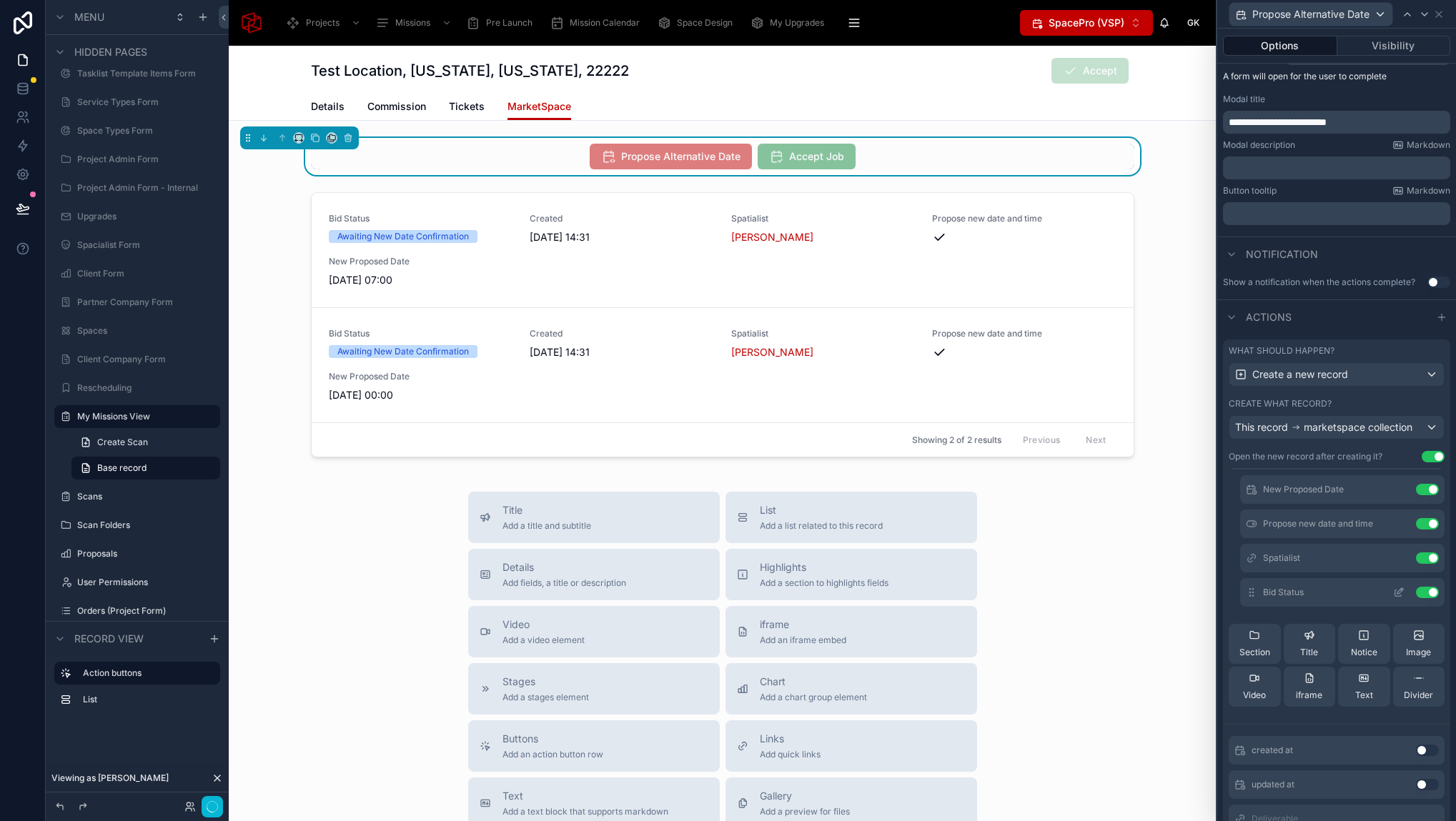
click at [1392, 595] on icon at bounding box center [1397, 591] width 11 height 11
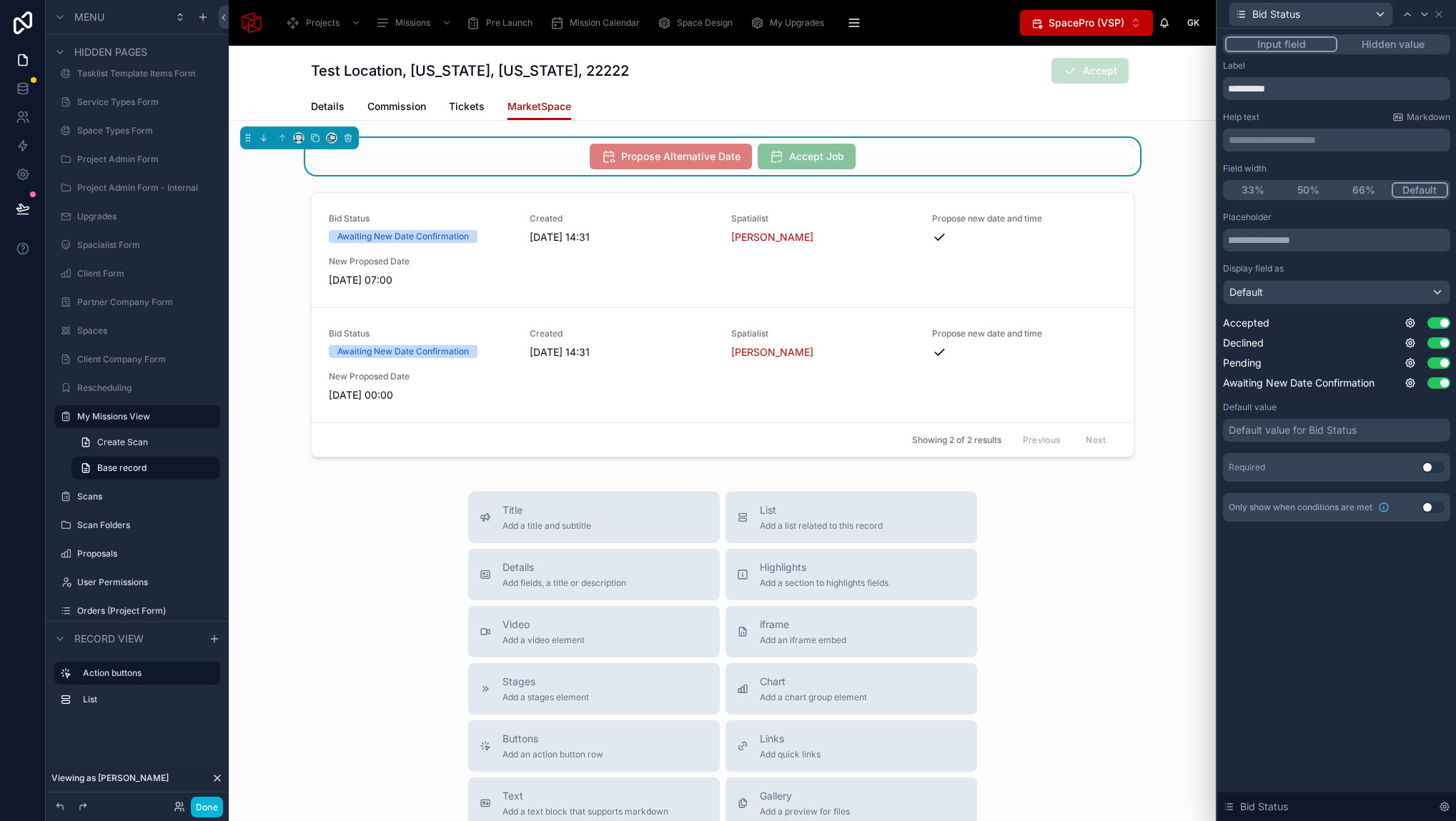
click at [1386, 43] on button "Hidden value" at bounding box center [1392, 44] width 111 height 16
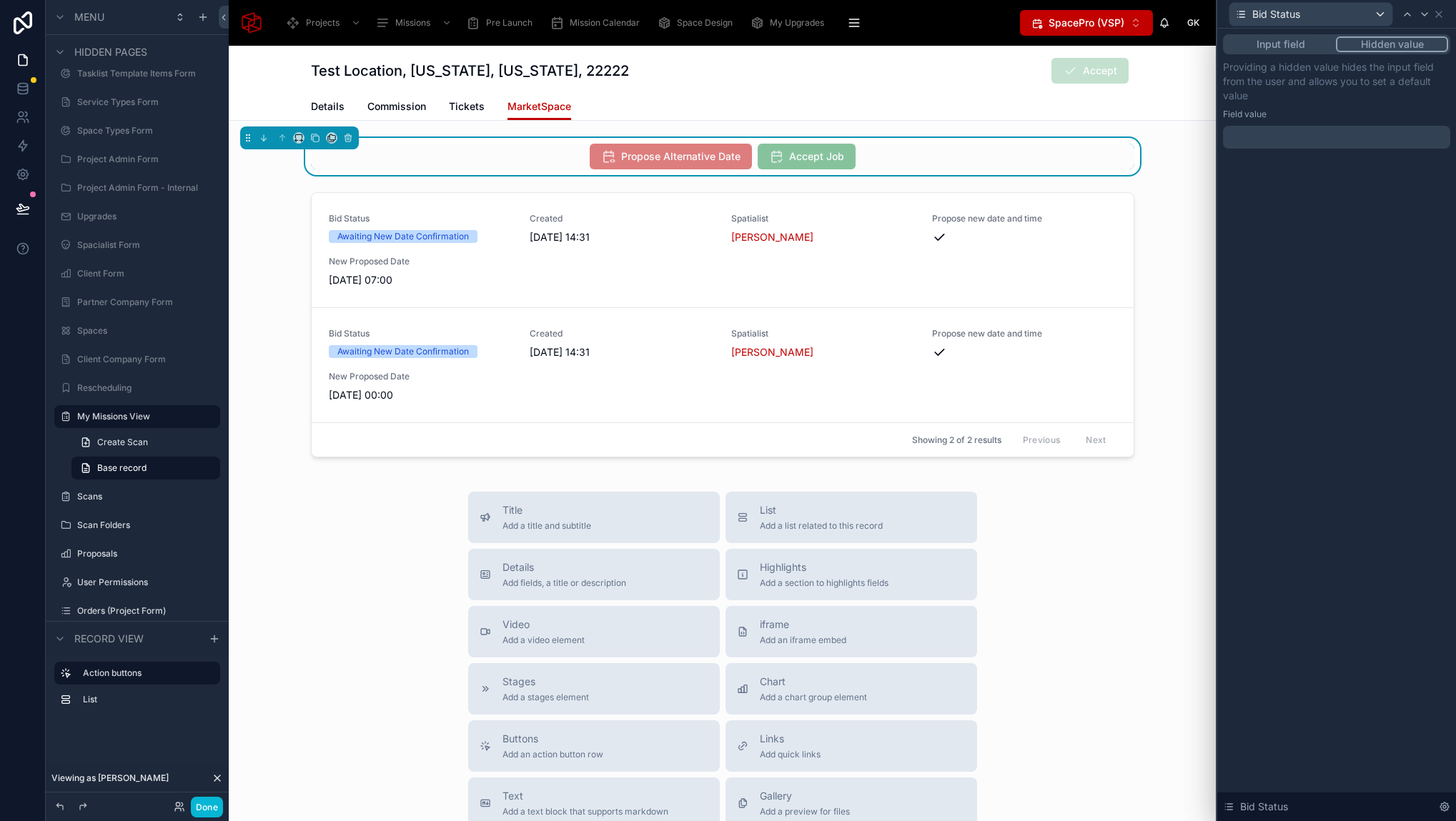
click at [1252, 133] on div at bounding box center [1336, 137] width 227 height 23
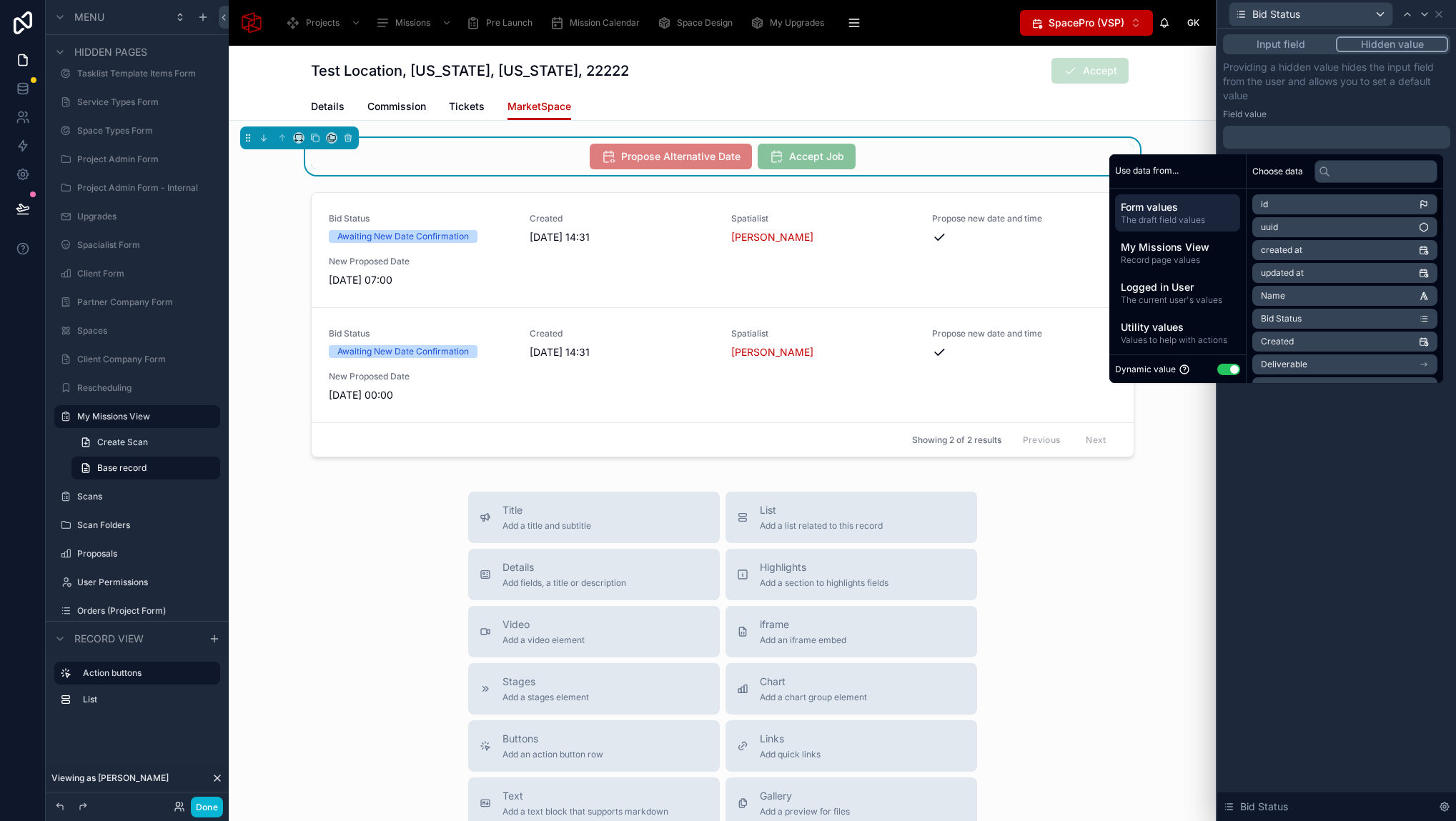
click at [1219, 366] on button "Use setting" at bounding box center [1228, 369] width 23 height 11
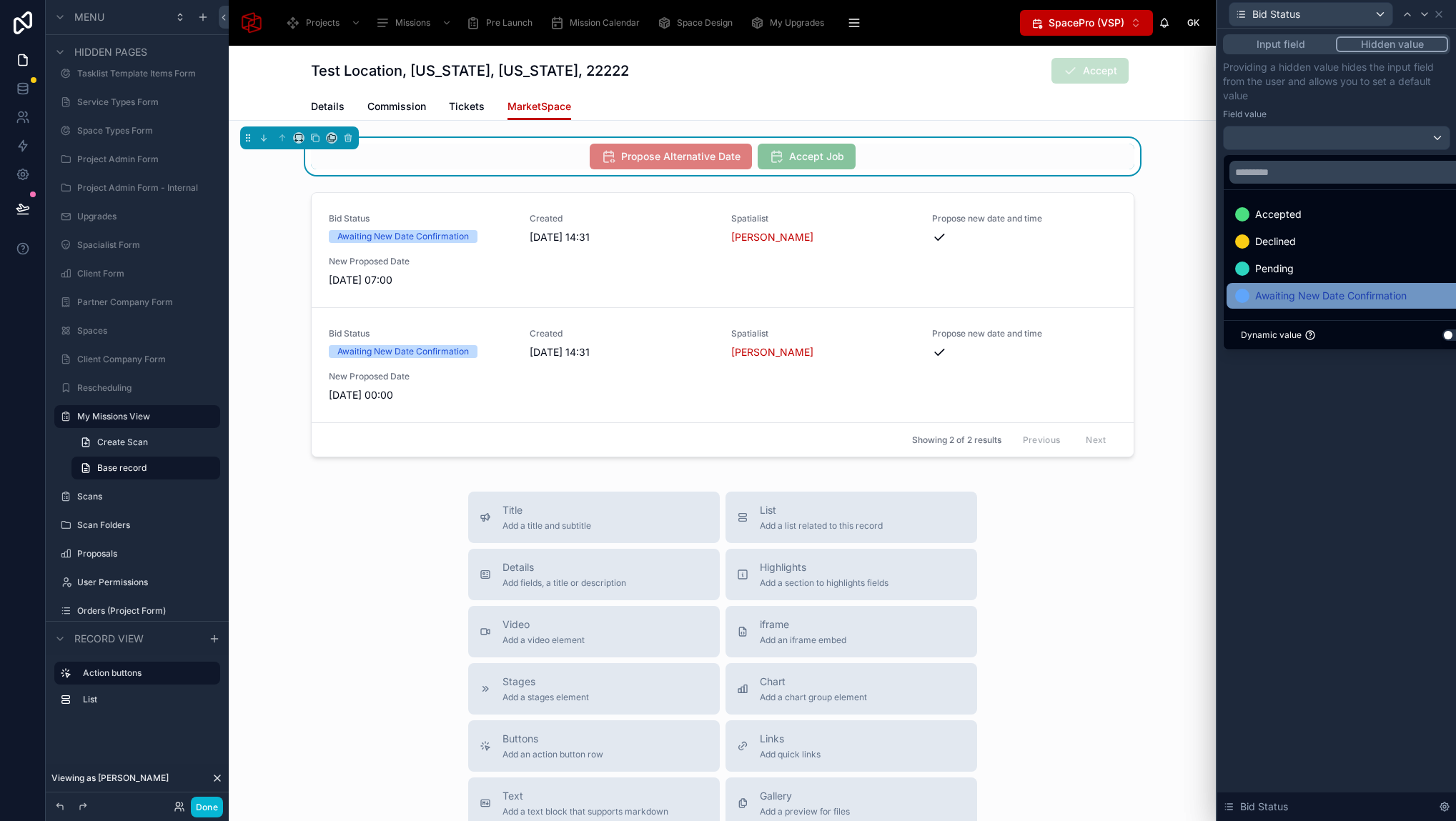
click at [1295, 302] on span "Awaiting New Date Confirmation" at bounding box center [1330, 296] width 152 height 17
click at [1331, 477] on div "Input field Hidden value Providing a hidden value hides the input field from th…" at bounding box center [1336, 425] width 238 height 792
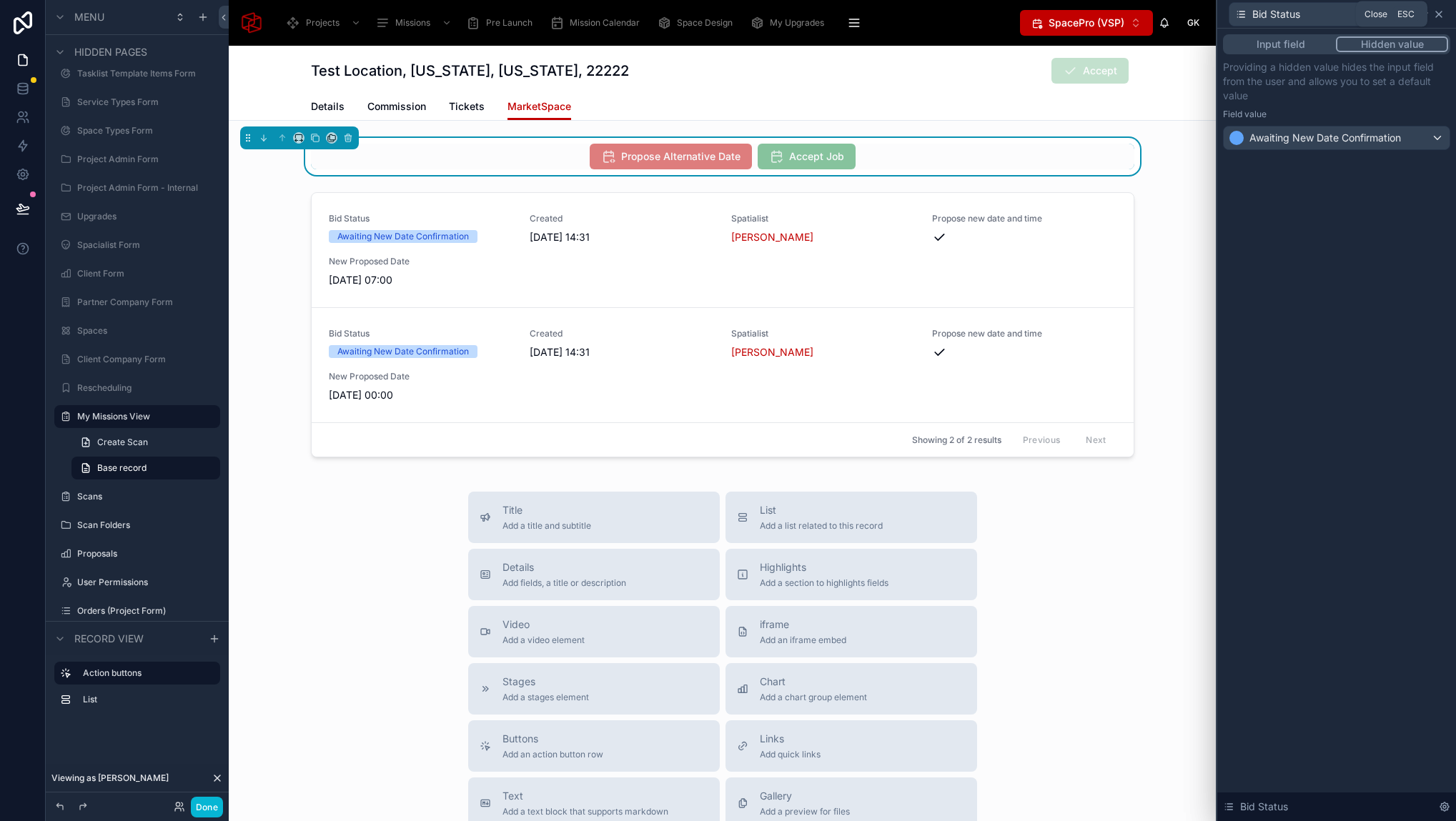
click at [1438, 11] on icon at bounding box center [1438, 14] width 11 height 11
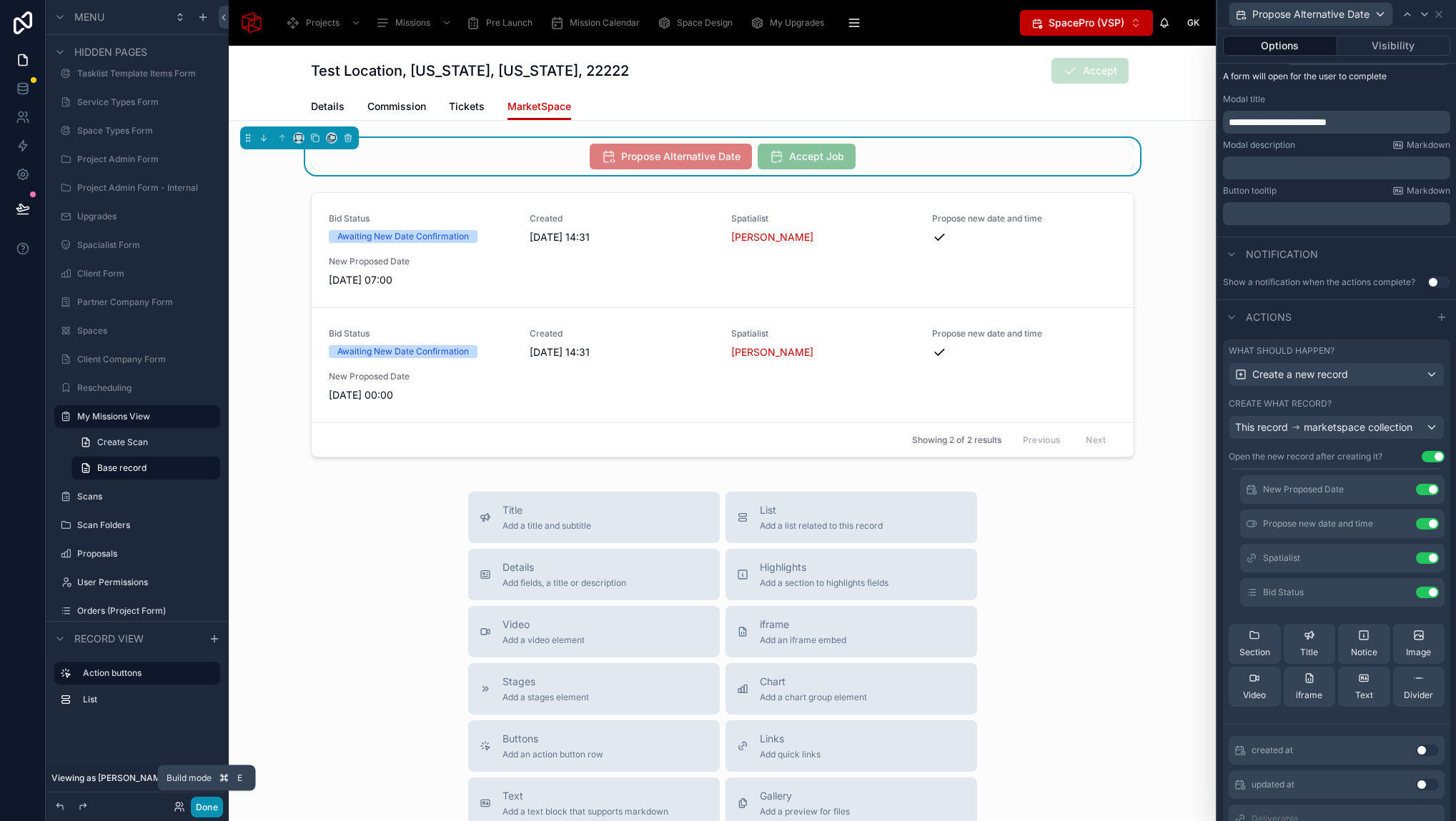
click at [217, 811] on button "Done" at bounding box center [207, 807] width 32 height 20
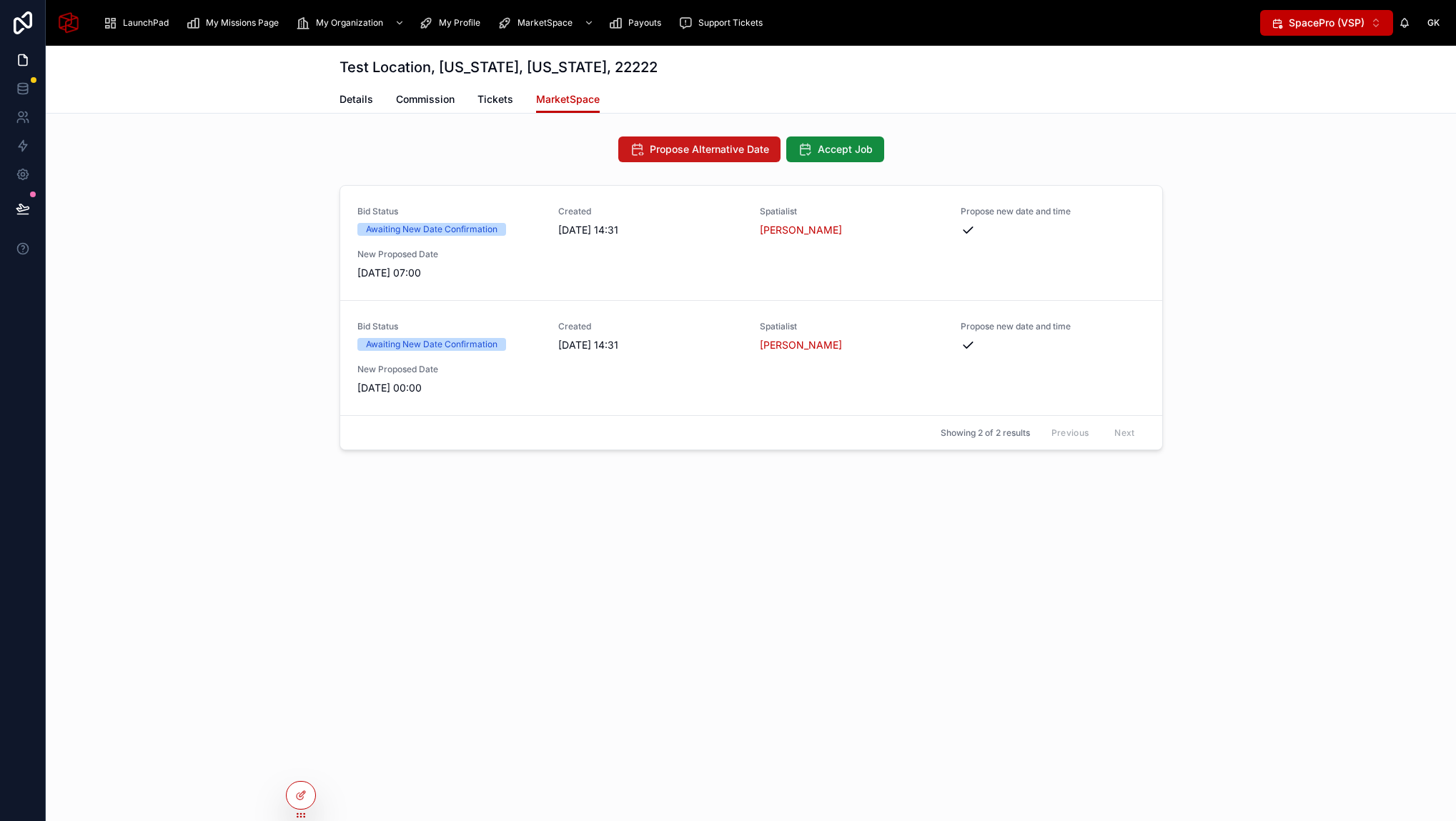
click at [728, 150] on span "Propose Alternative Date" at bounding box center [709, 149] width 120 height 14
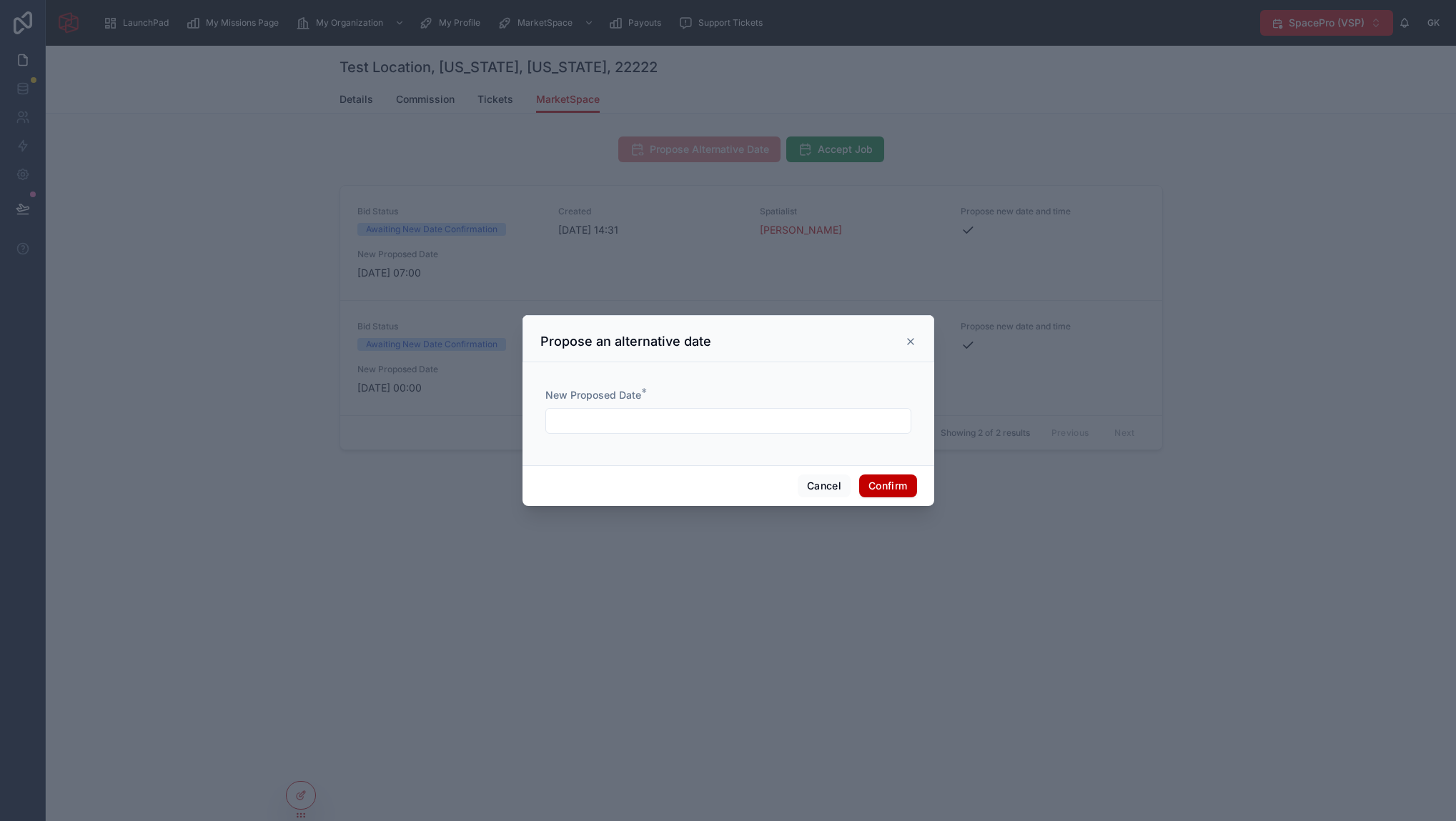
click at [675, 413] on input "text" at bounding box center [728, 421] width 365 height 20
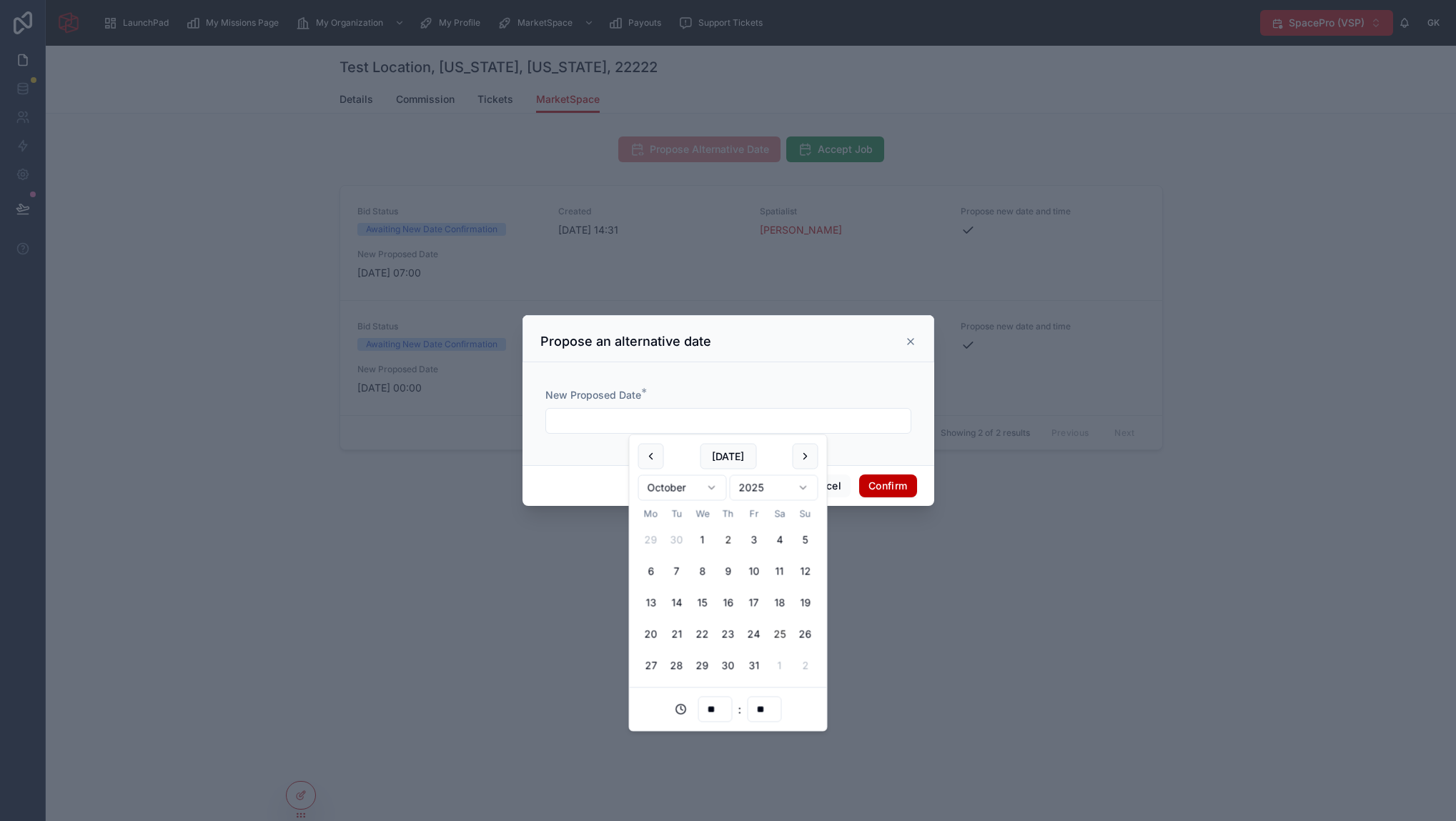
click at [767, 632] on button "25" at bounding box center [780, 634] width 25 height 25
click at [720, 711] on input "**" at bounding box center [714, 710] width 33 height 20
click at [708, 604] on div "05" at bounding box center [714, 611] width 64 height 23
type input "**********"
type input "**"
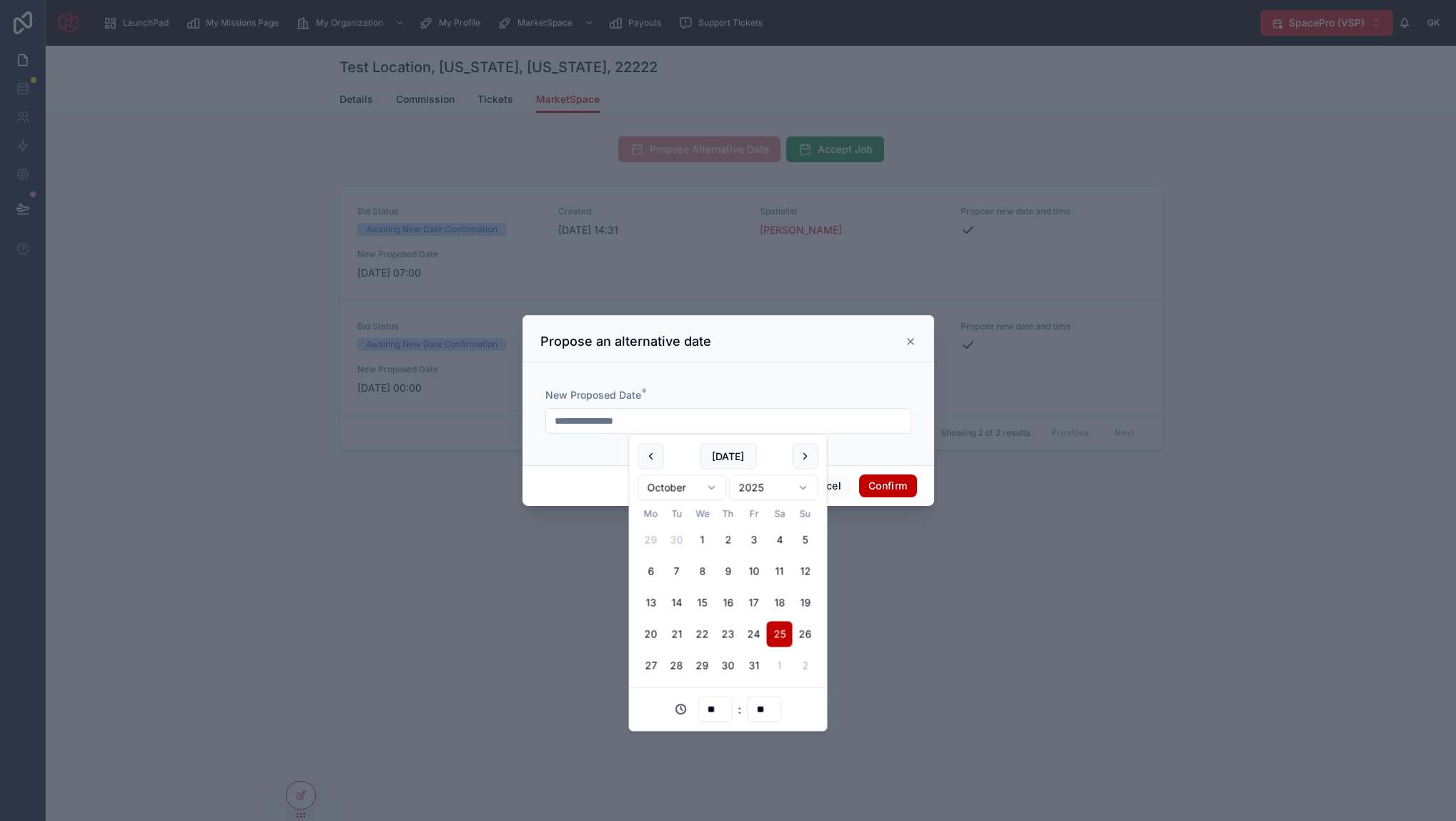
click at [870, 461] on div "**********" at bounding box center [728, 413] width 412 height 103
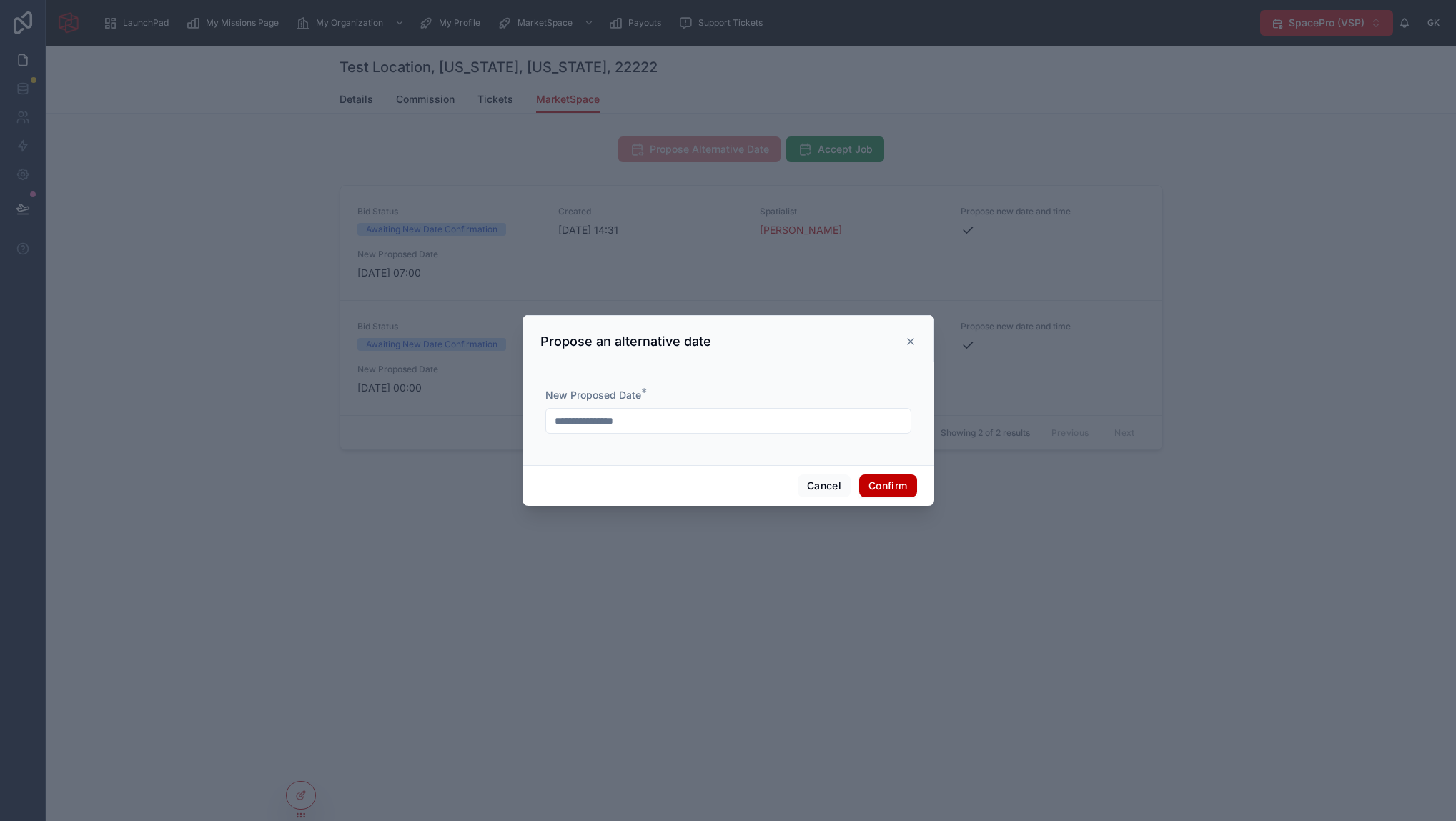
click at [888, 487] on button "Confirm" at bounding box center [887, 485] width 57 height 23
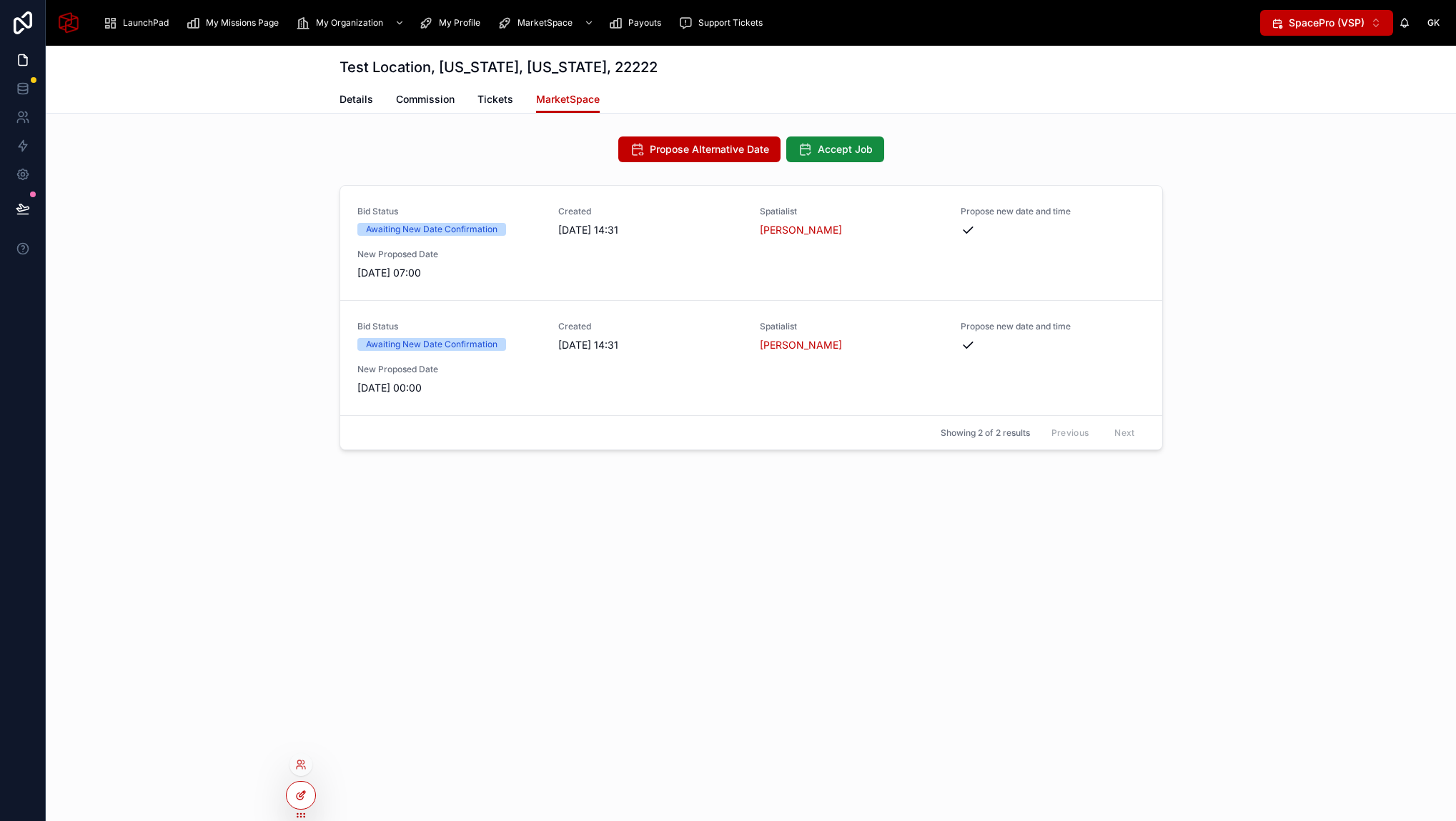
click at [302, 791] on icon at bounding box center [302, 793] width 6 height 6
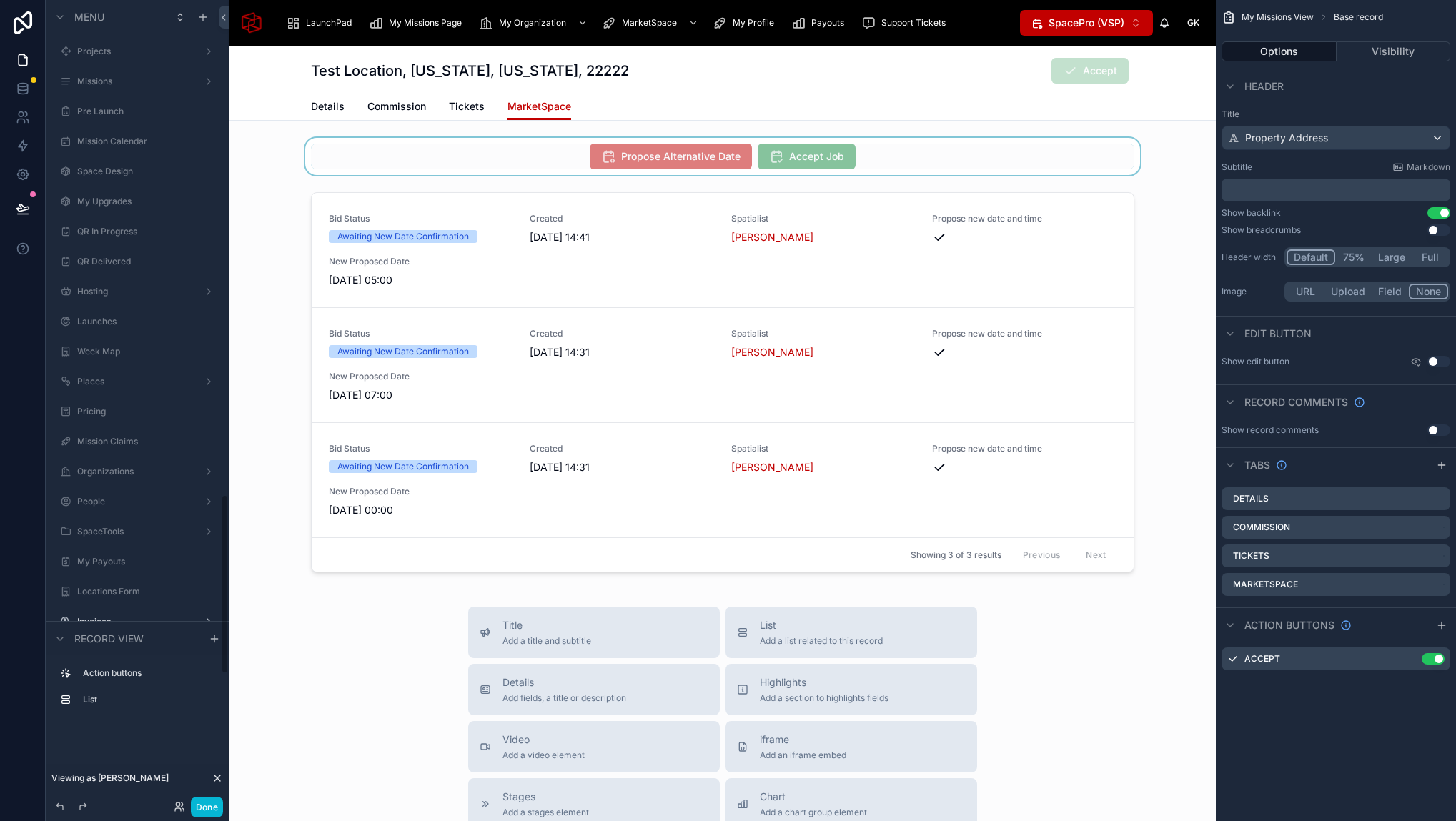
scroll to position [2207, 0]
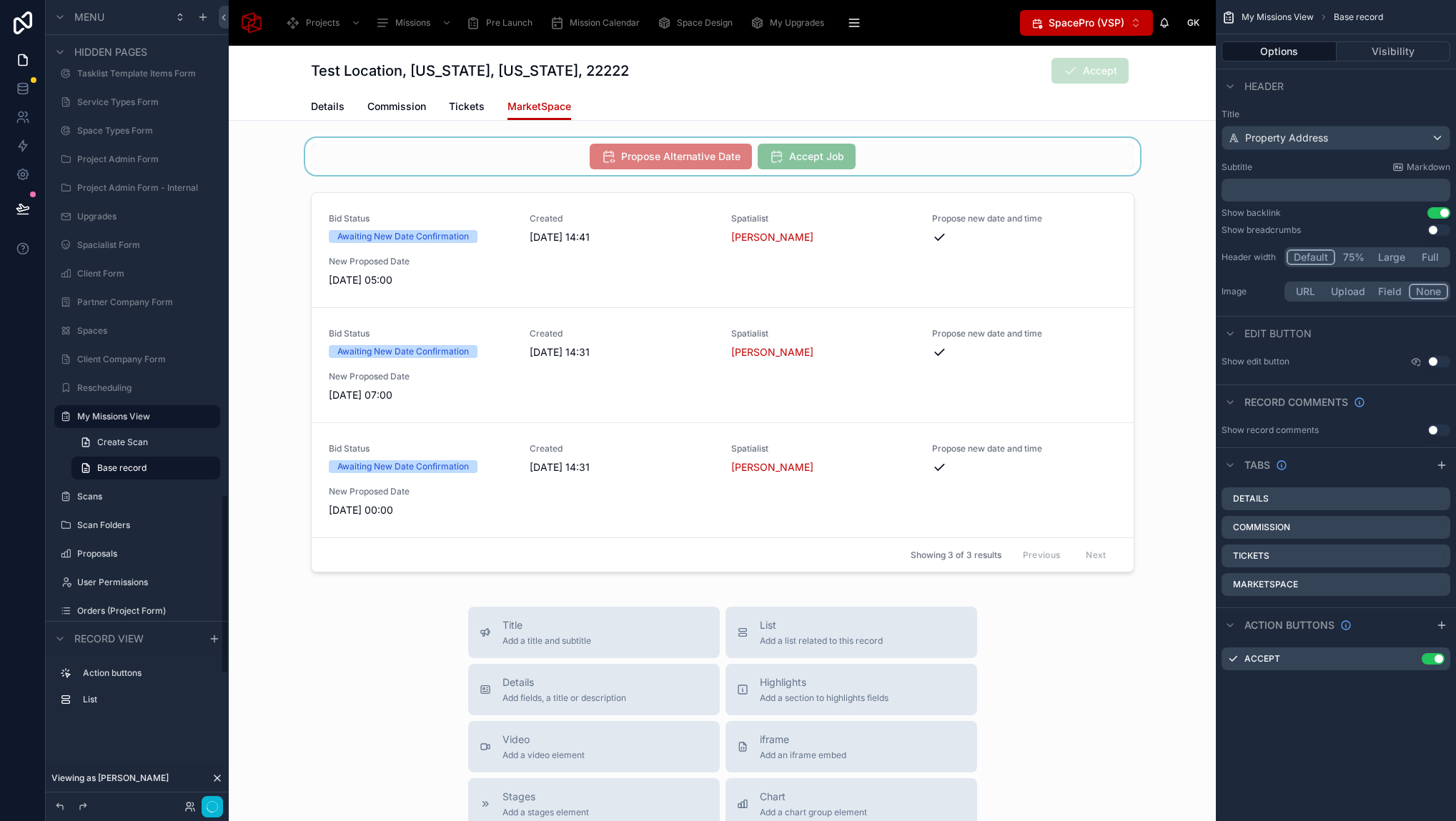
click at [552, 154] on div at bounding box center [722, 157] width 987 height 37
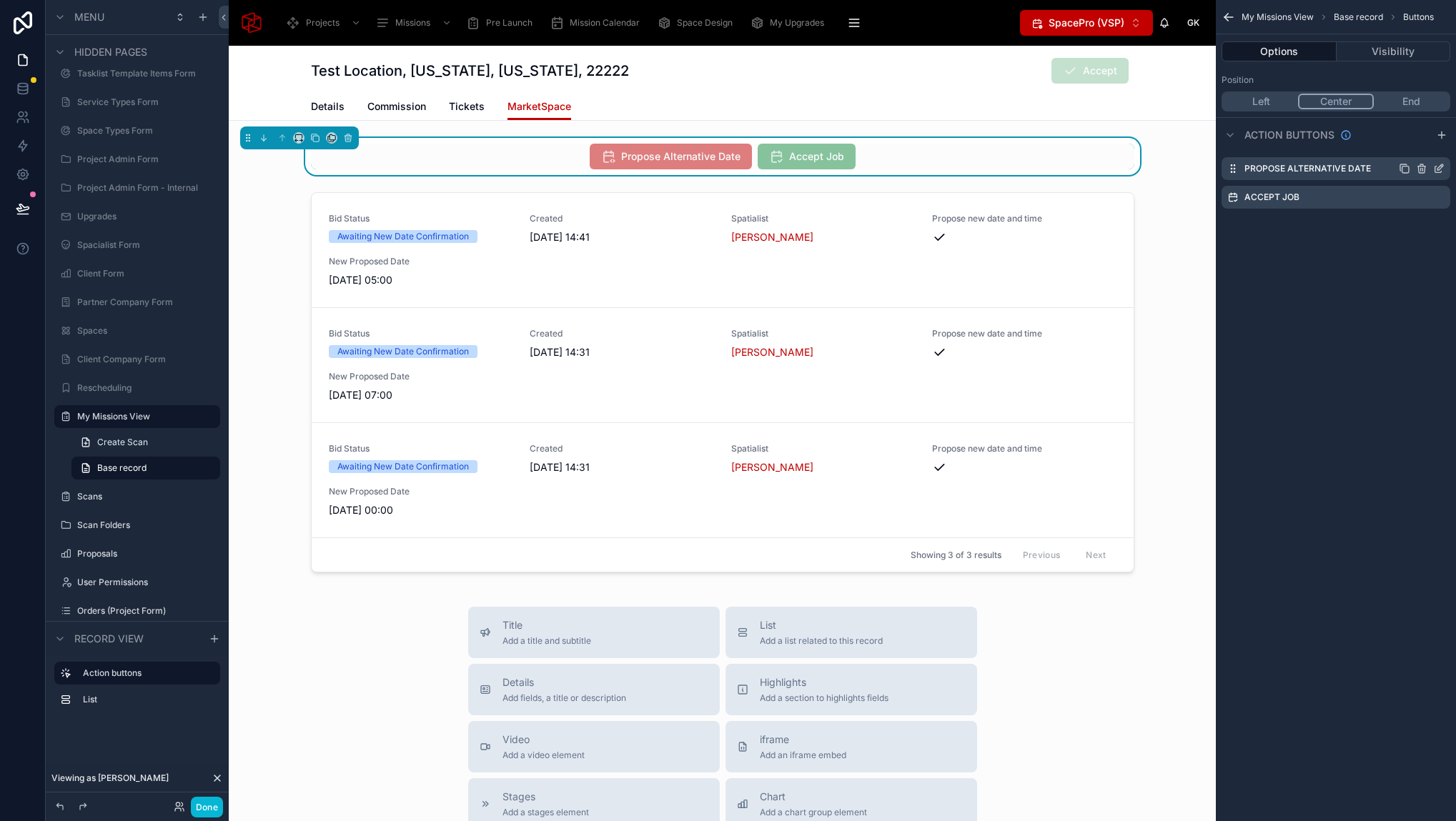
click at [1439, 170] on icon "scrollable content" at bounding box center [1438, 168] width 11 height 11
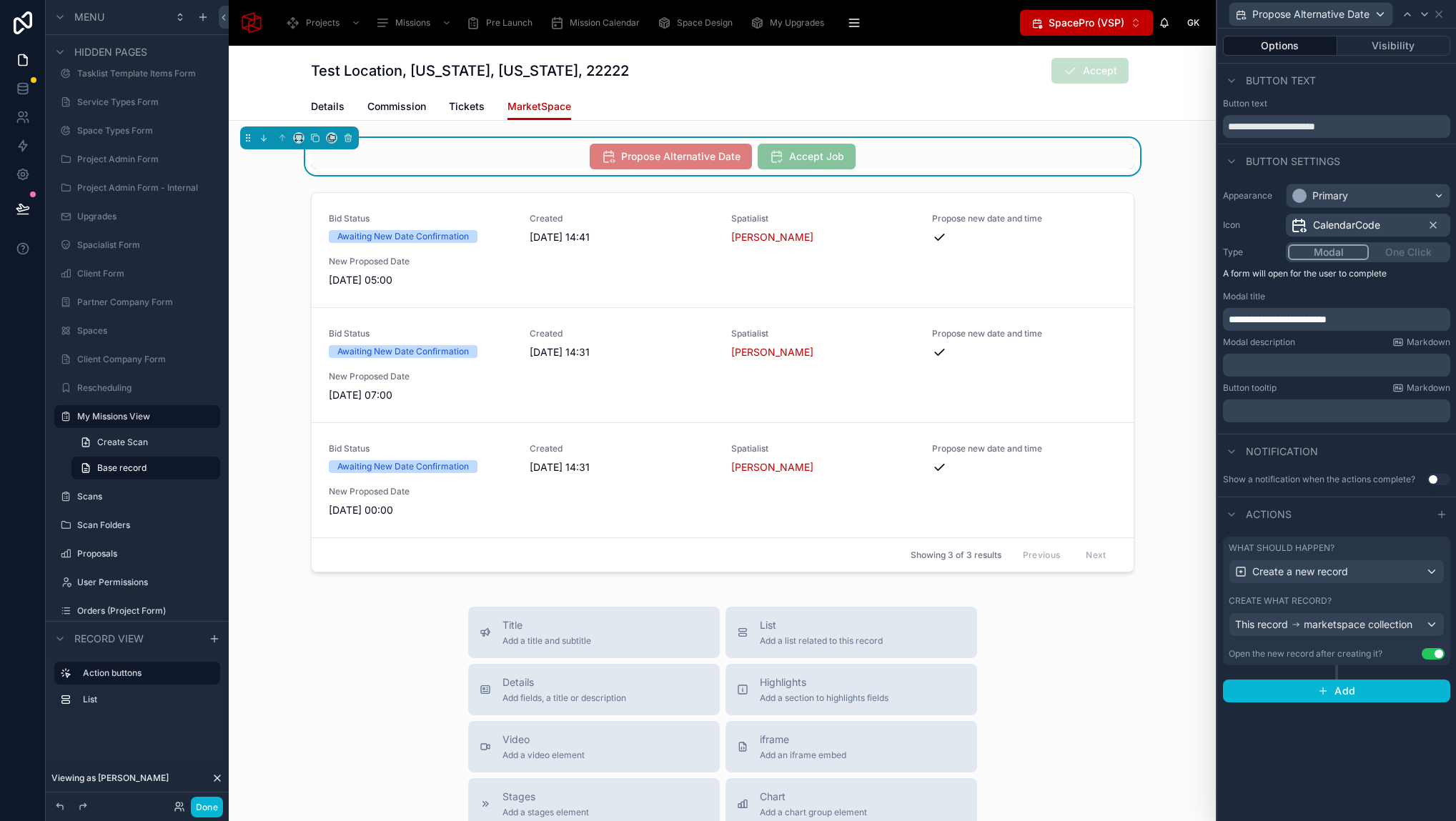
click at [1431, 652] on button "Use setting" at bounding box center [1432, 653] width 23 height 11
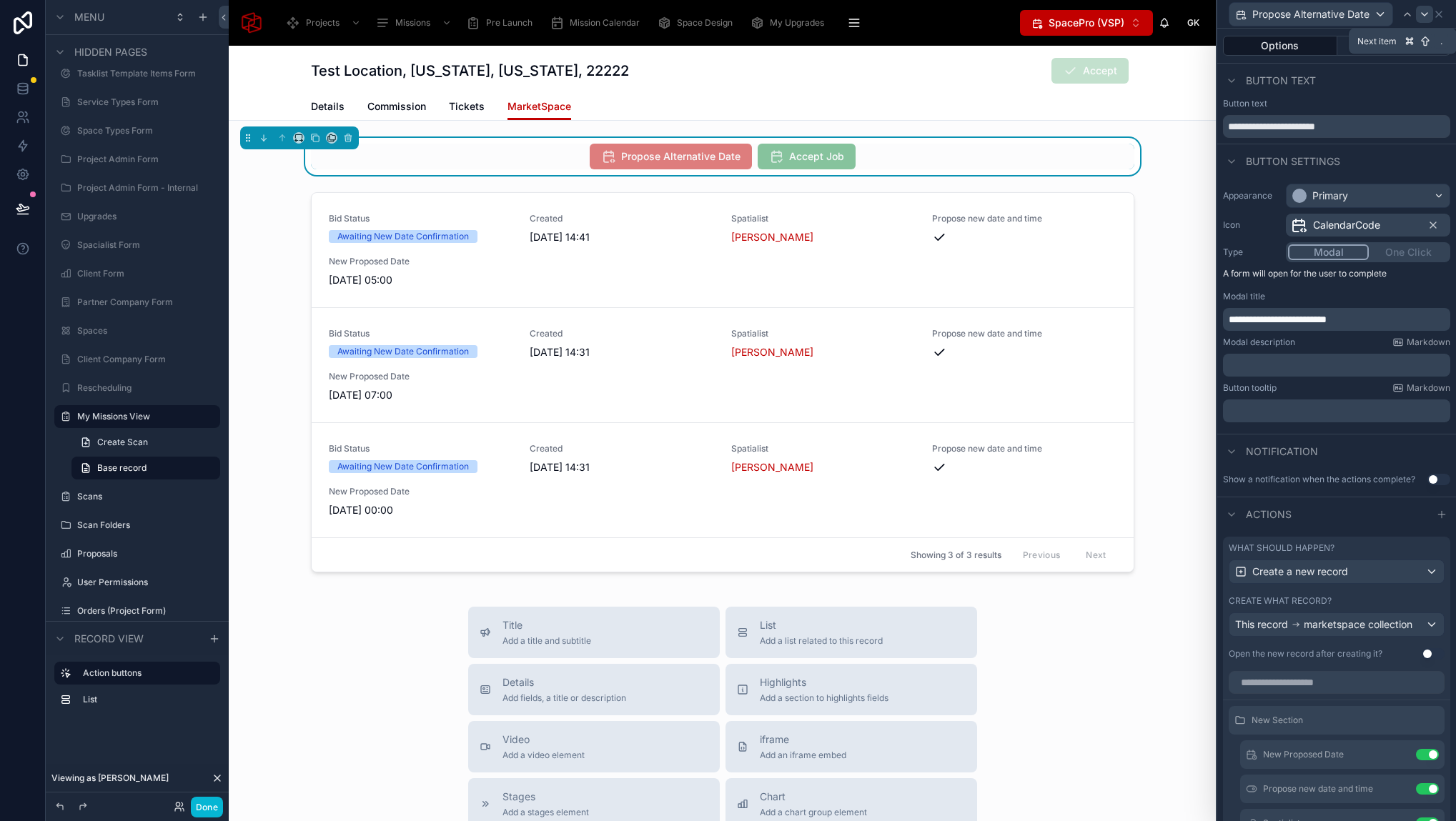
click at [1425, 13] on icon at bounding box center [1424, 14] width 11 height 11
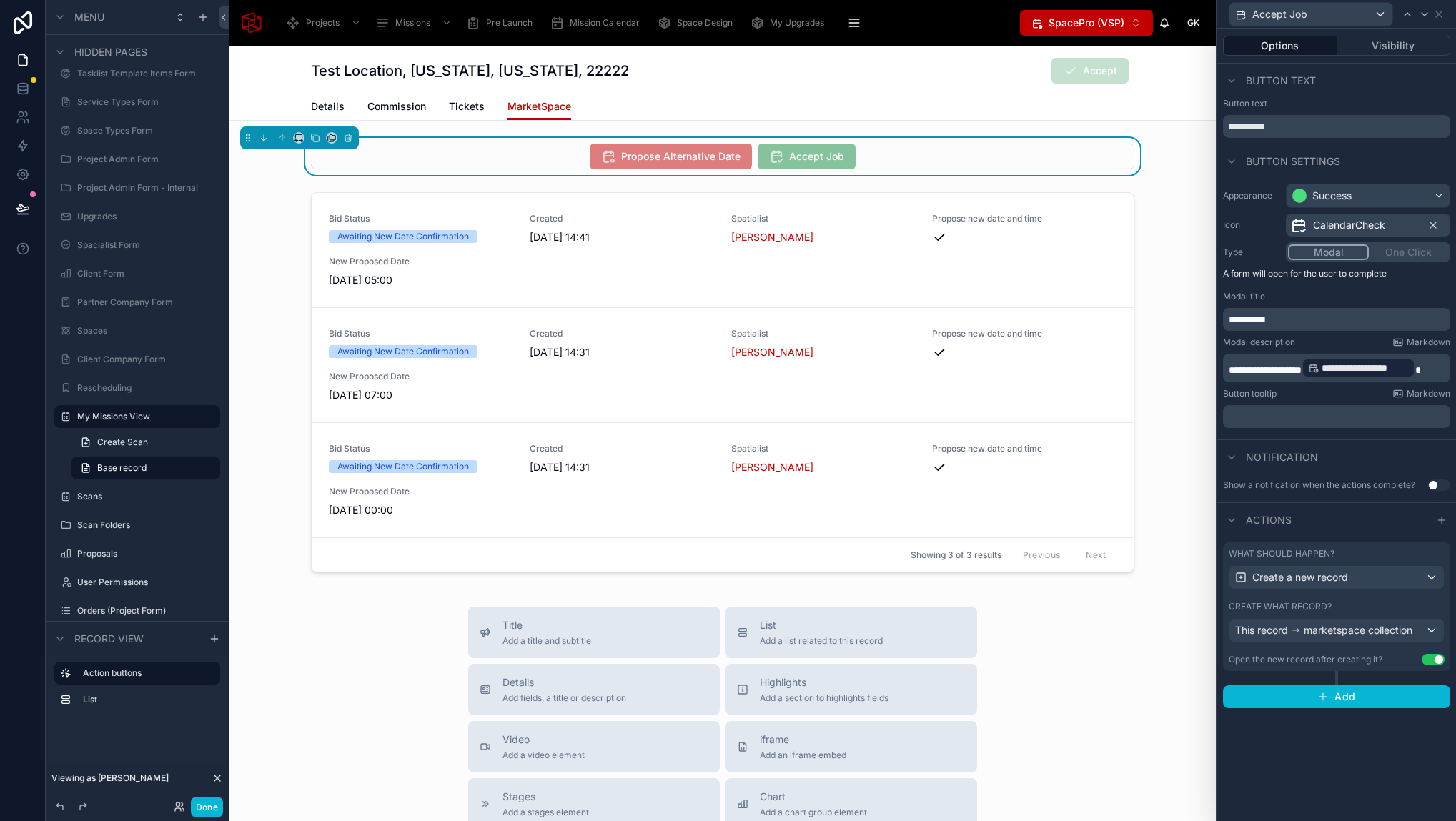
click at [1436, 657] on button "Use setting" at bounding box center [1432, 659] width 23 height 11
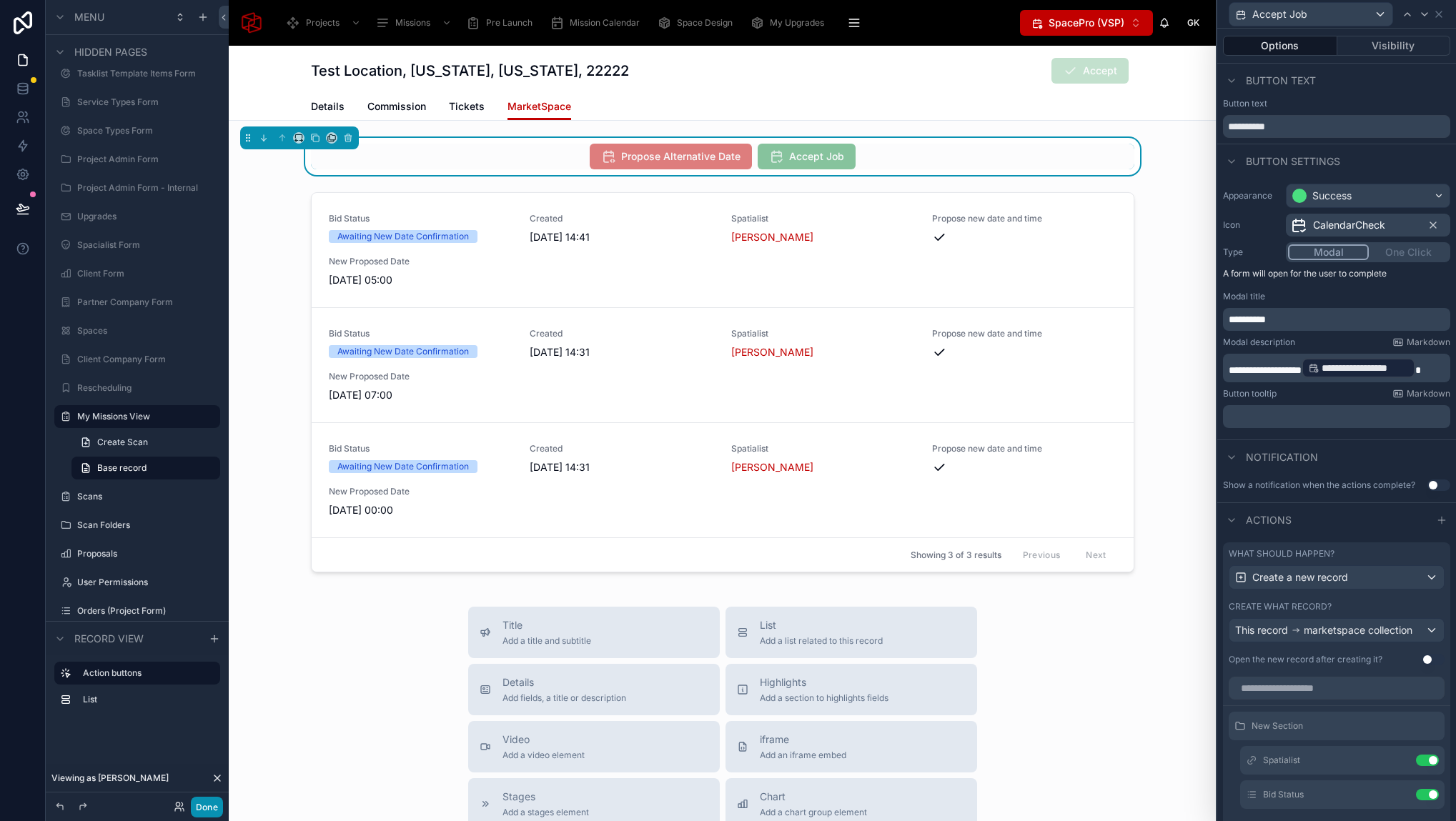
click at [205, 807] on button "Done" at bounding box center [207, 807] width 32 height 20
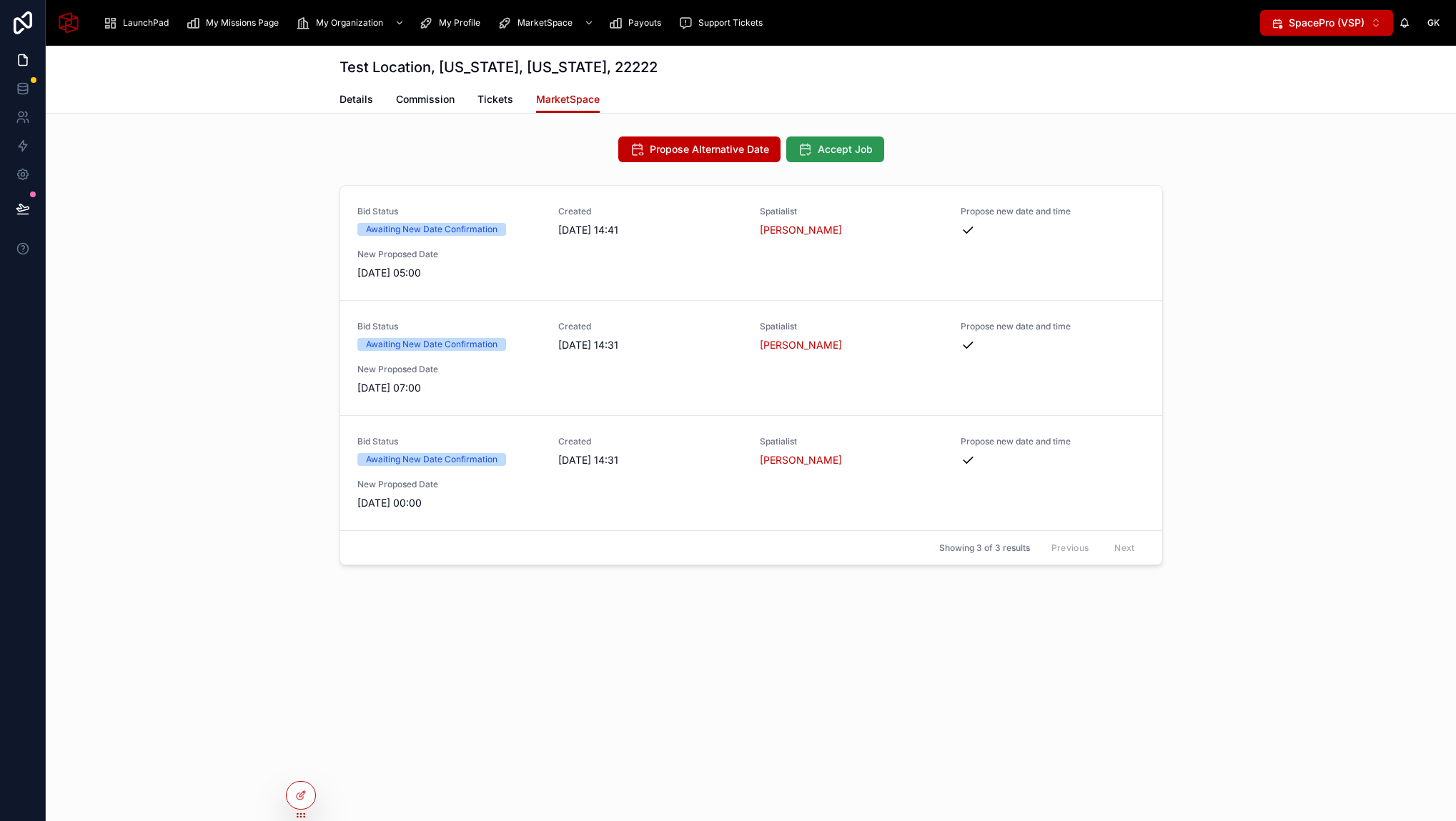
click at [846, 147] on span "Accept Job" at bounding box center [844, 149] width 55 height 14
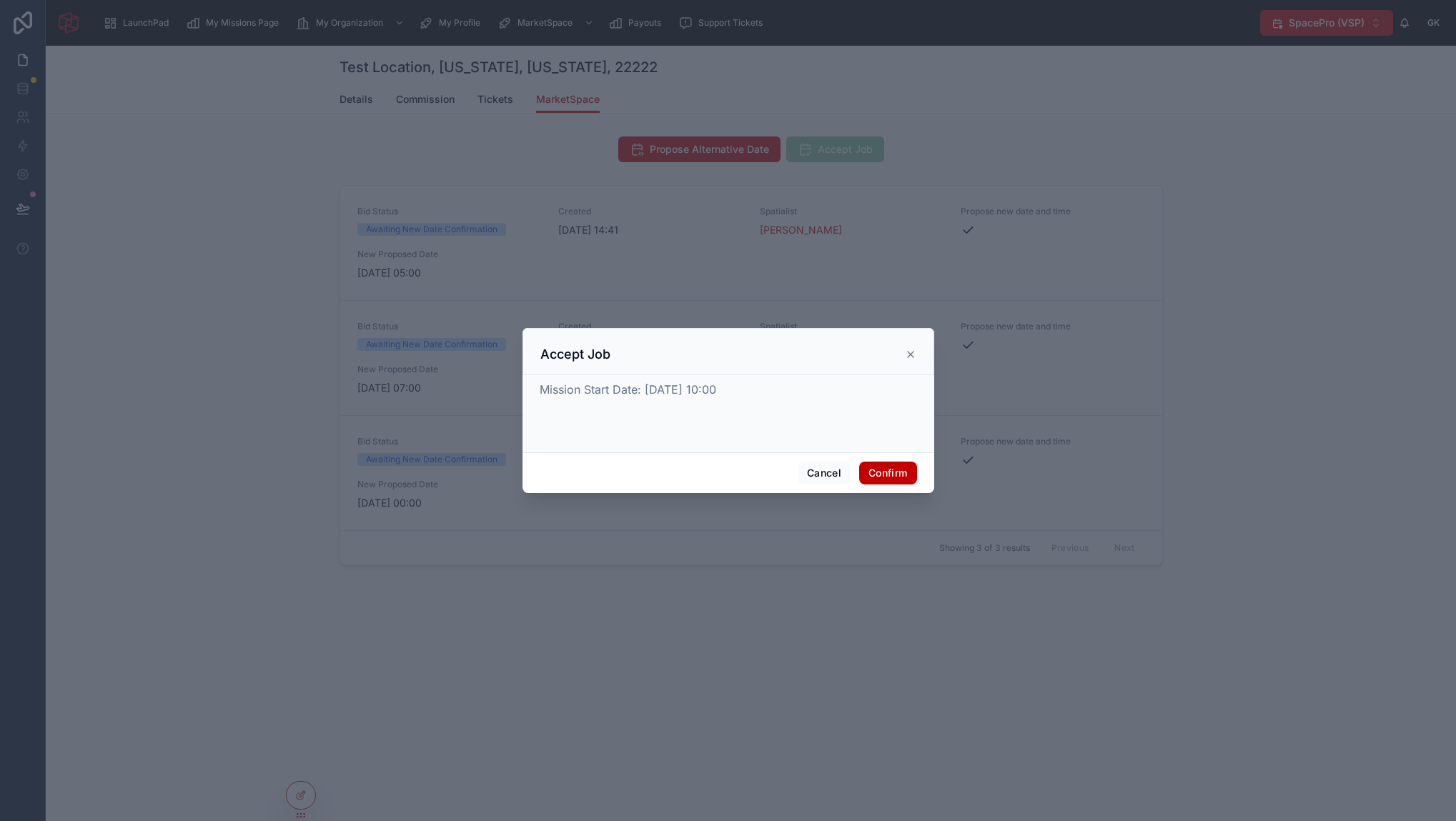
click at [885, 473] on button "Confirm" at bounding box center [887, 472] width 57 height 23
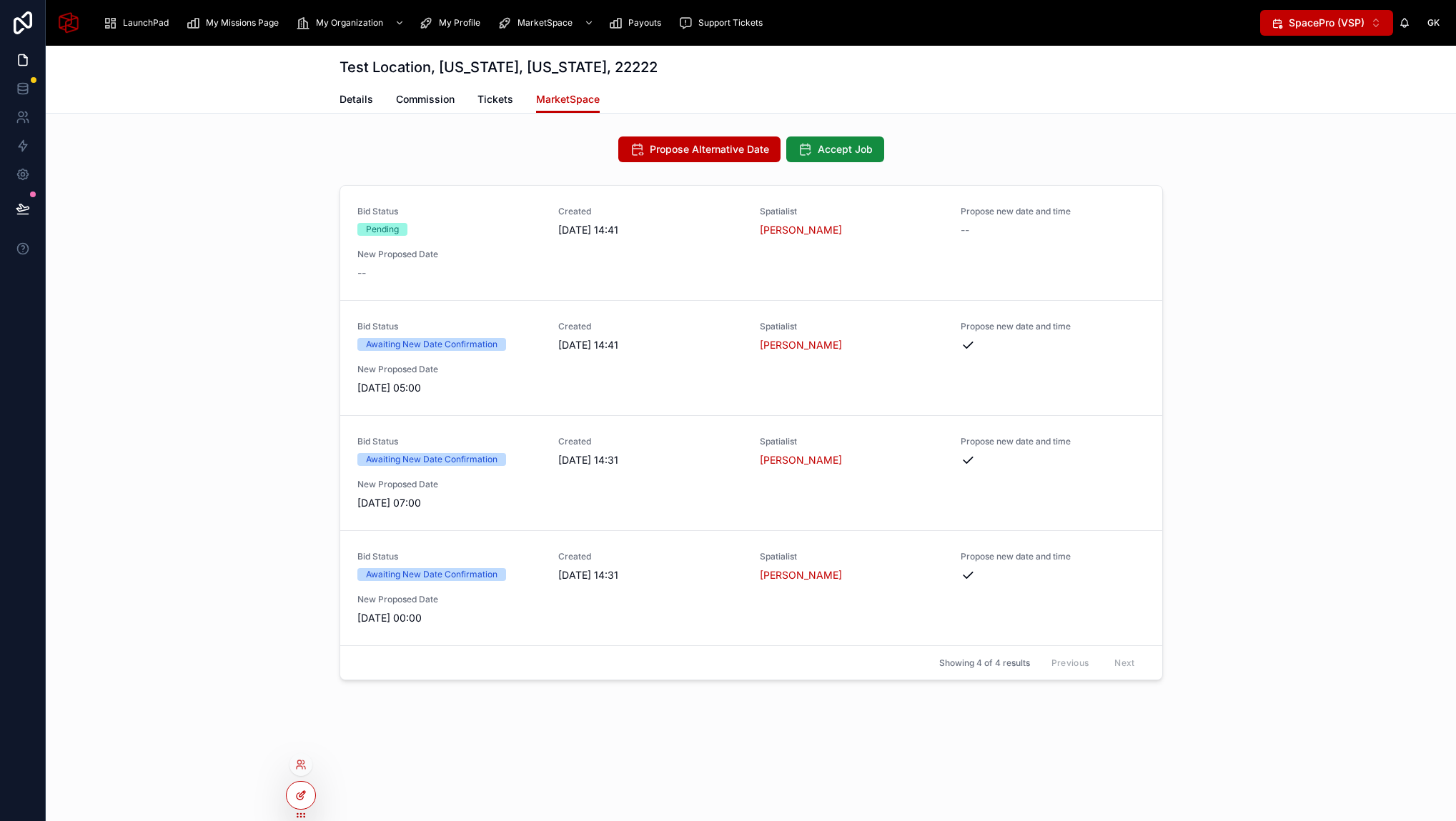
click at [298, 793] on icon at bounding box center [300, 796] width 7 height 7
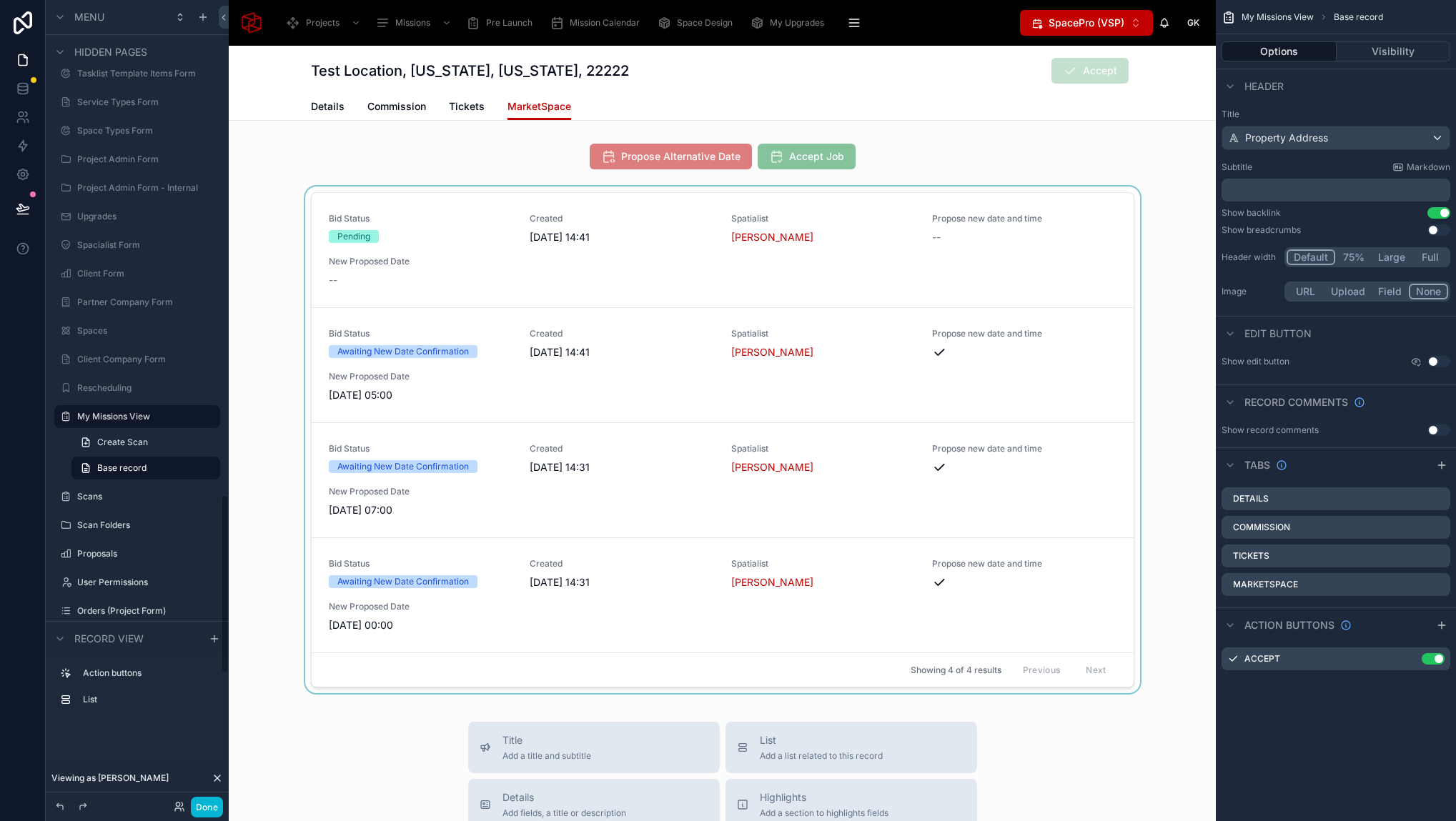
click at [401, 234] on div at bounding box center [722, 443] width 987 height 512
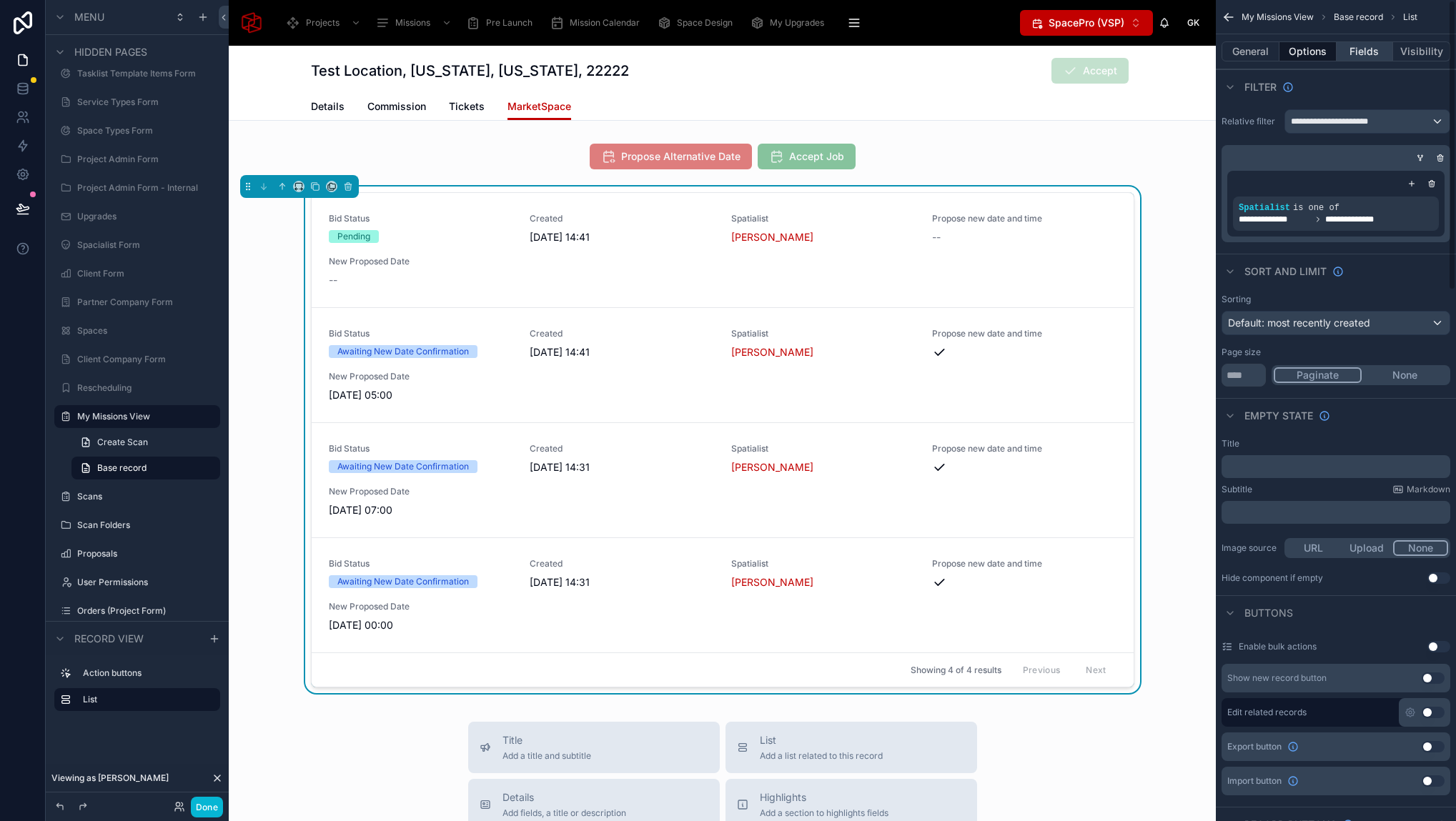
click at [1346, 52] on button "Fields" at bounding box center [1364, 52] width 57 height 20
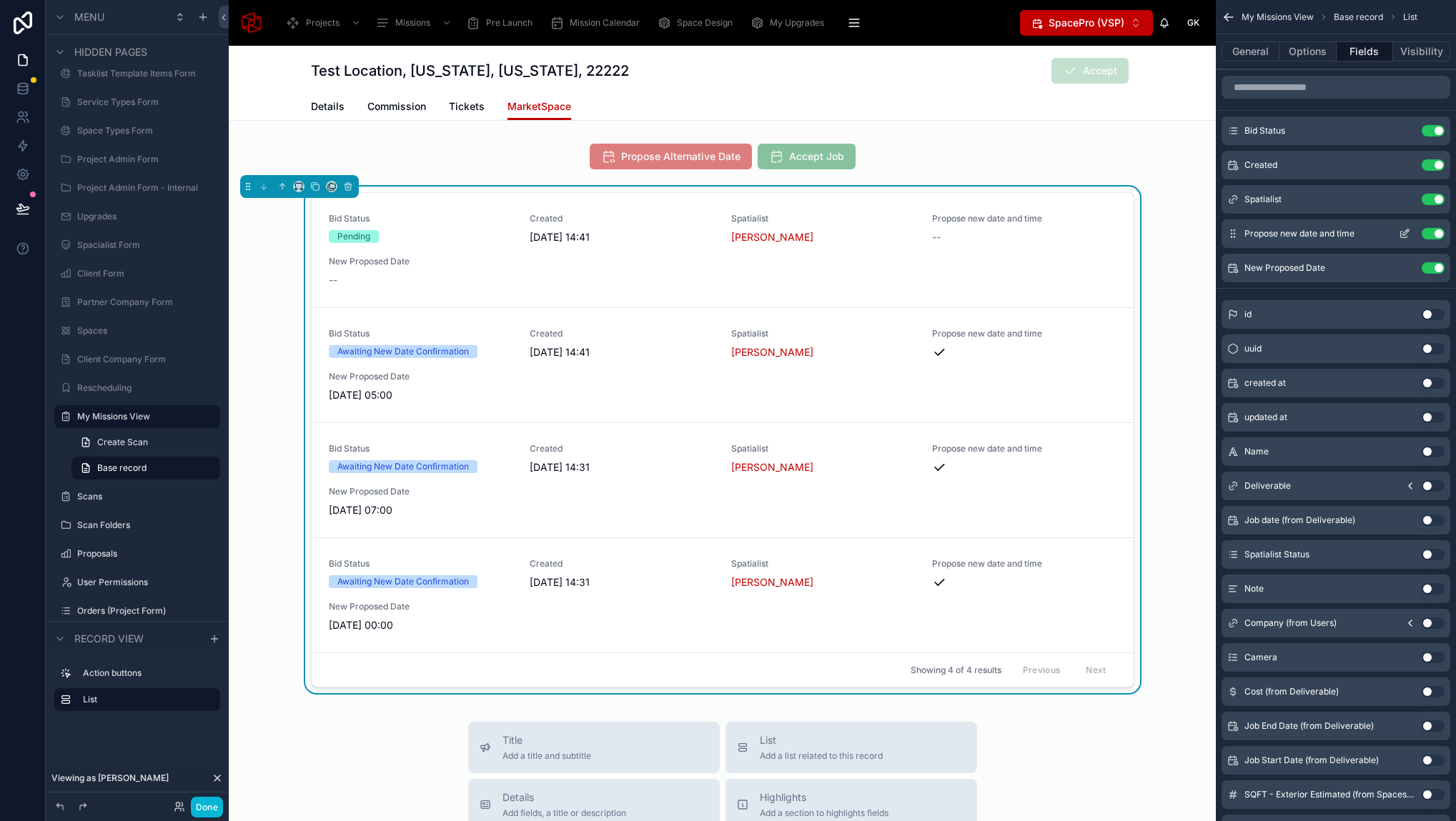
click at [1406, 237] on icon "scrollable content" at bounding box center [1403, 233] width 11 height 11
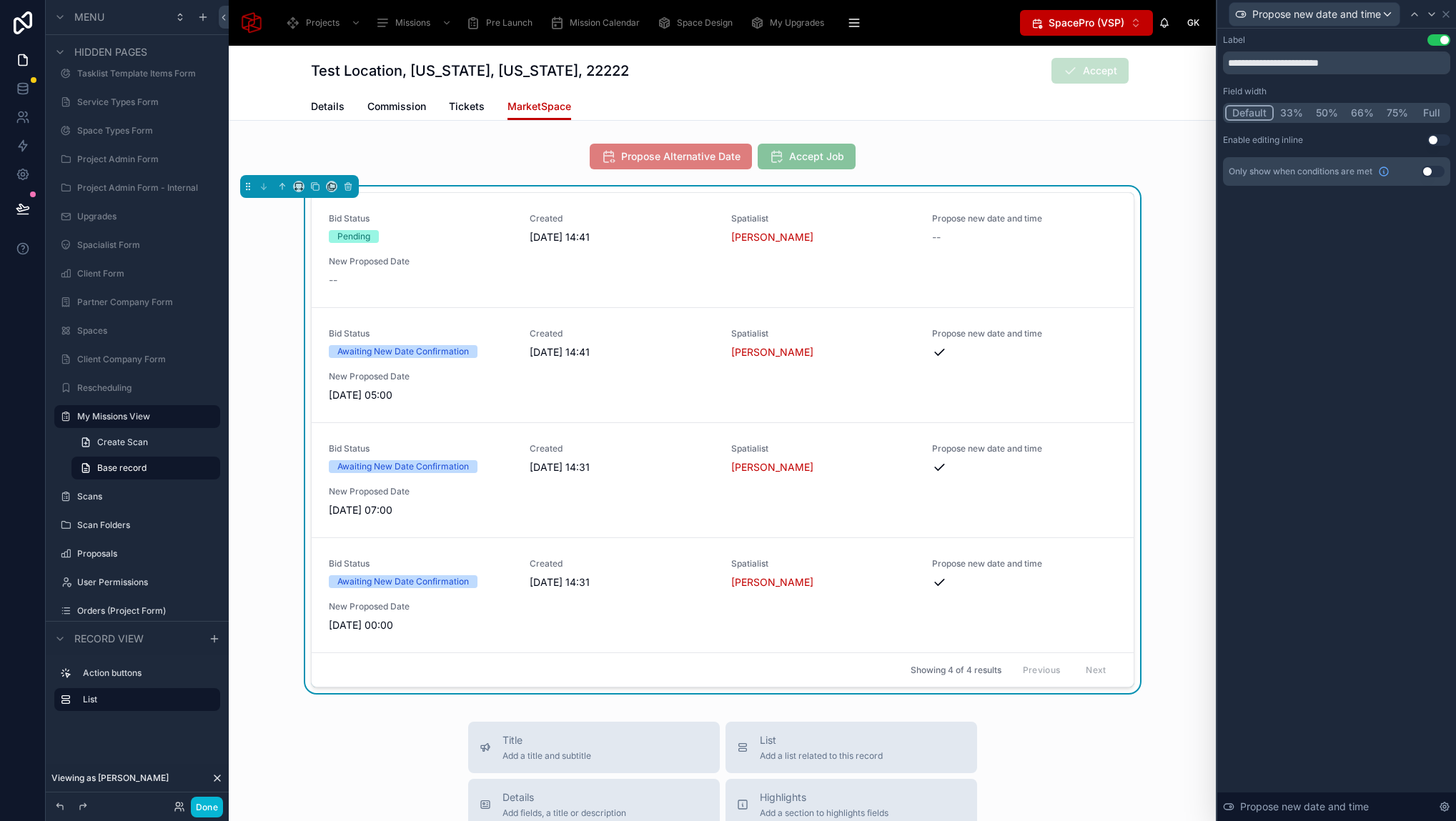
click at [1431, 170] on button "Use setting" at bounding box center [1432, 170] width 23 height 11
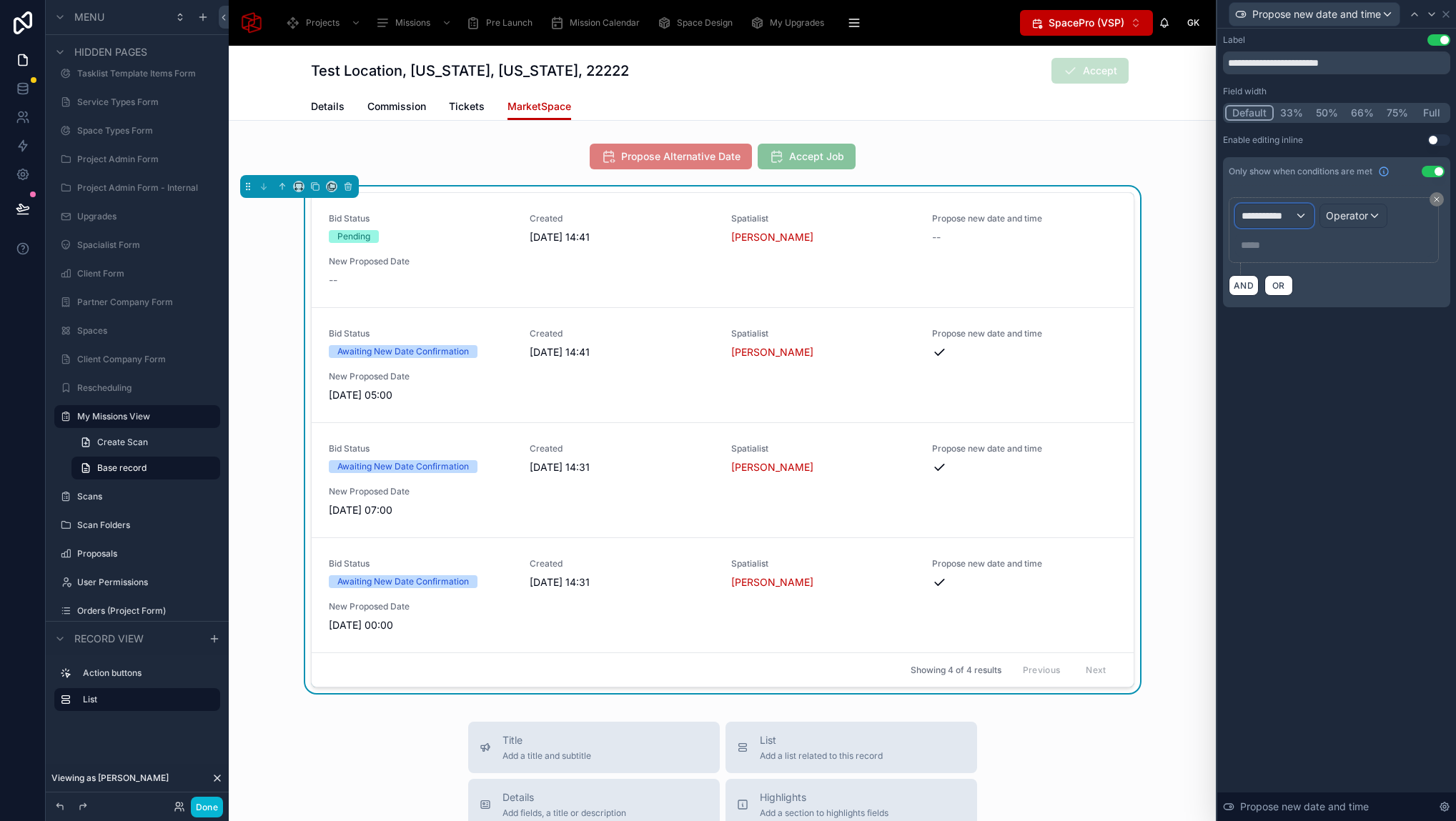
click at [1301, 216] on div "**********" at bounding box center [1274, 215] width 77 height 23
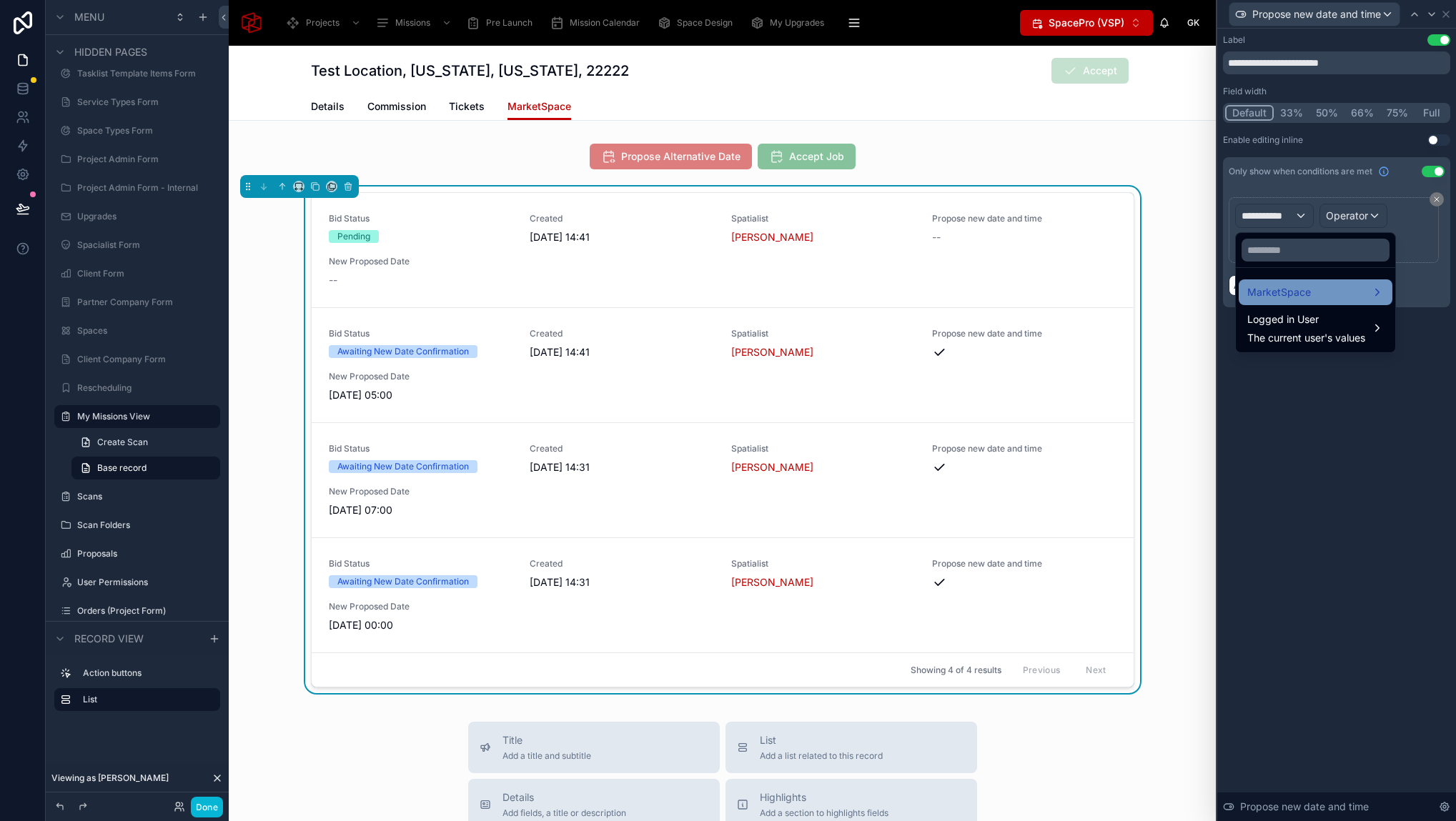
click at [1327, 297] on div "MarketSpace" at bounding box center [1315, 292] width 137 height 17
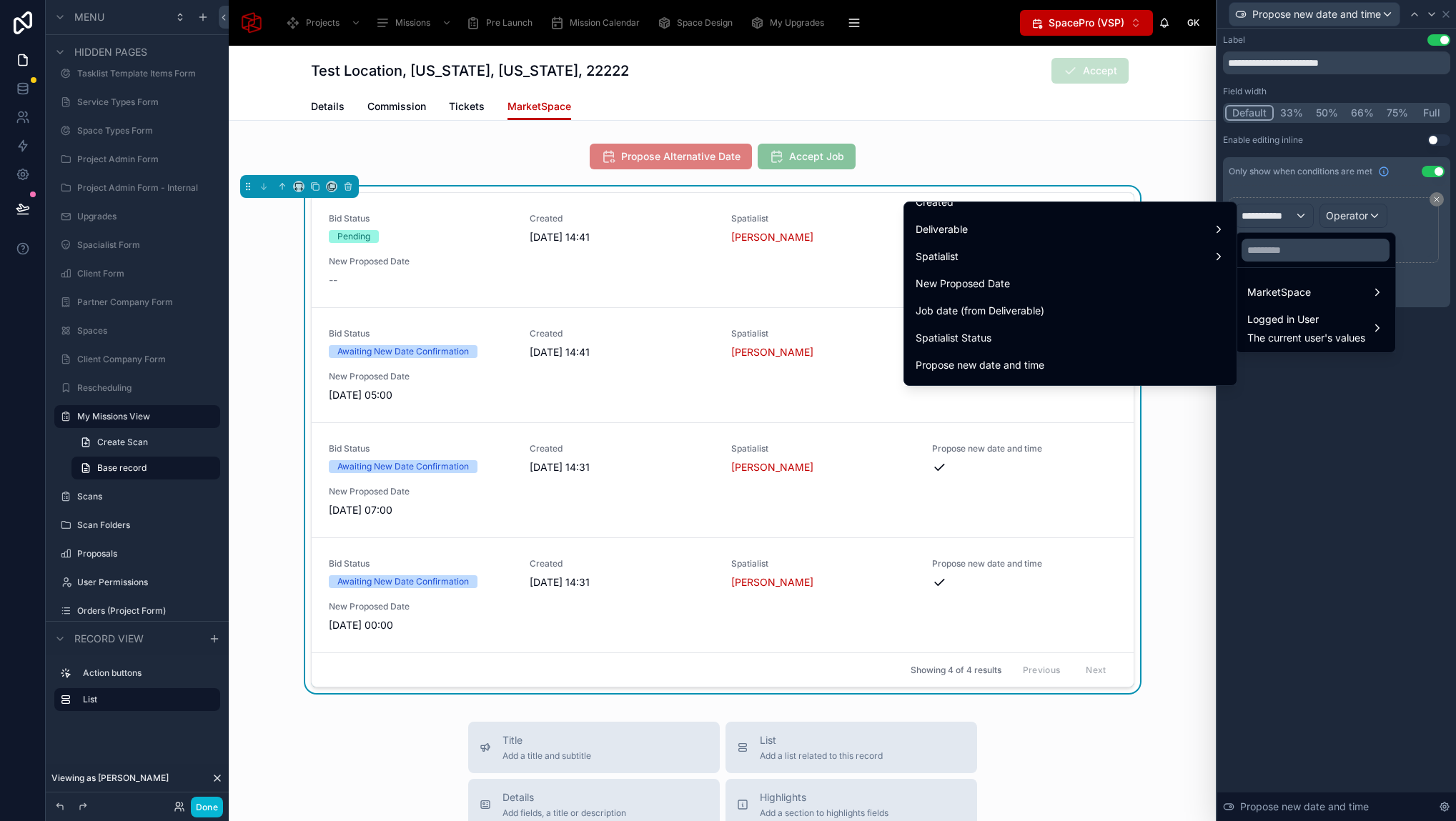
scroll to position [188, 0]
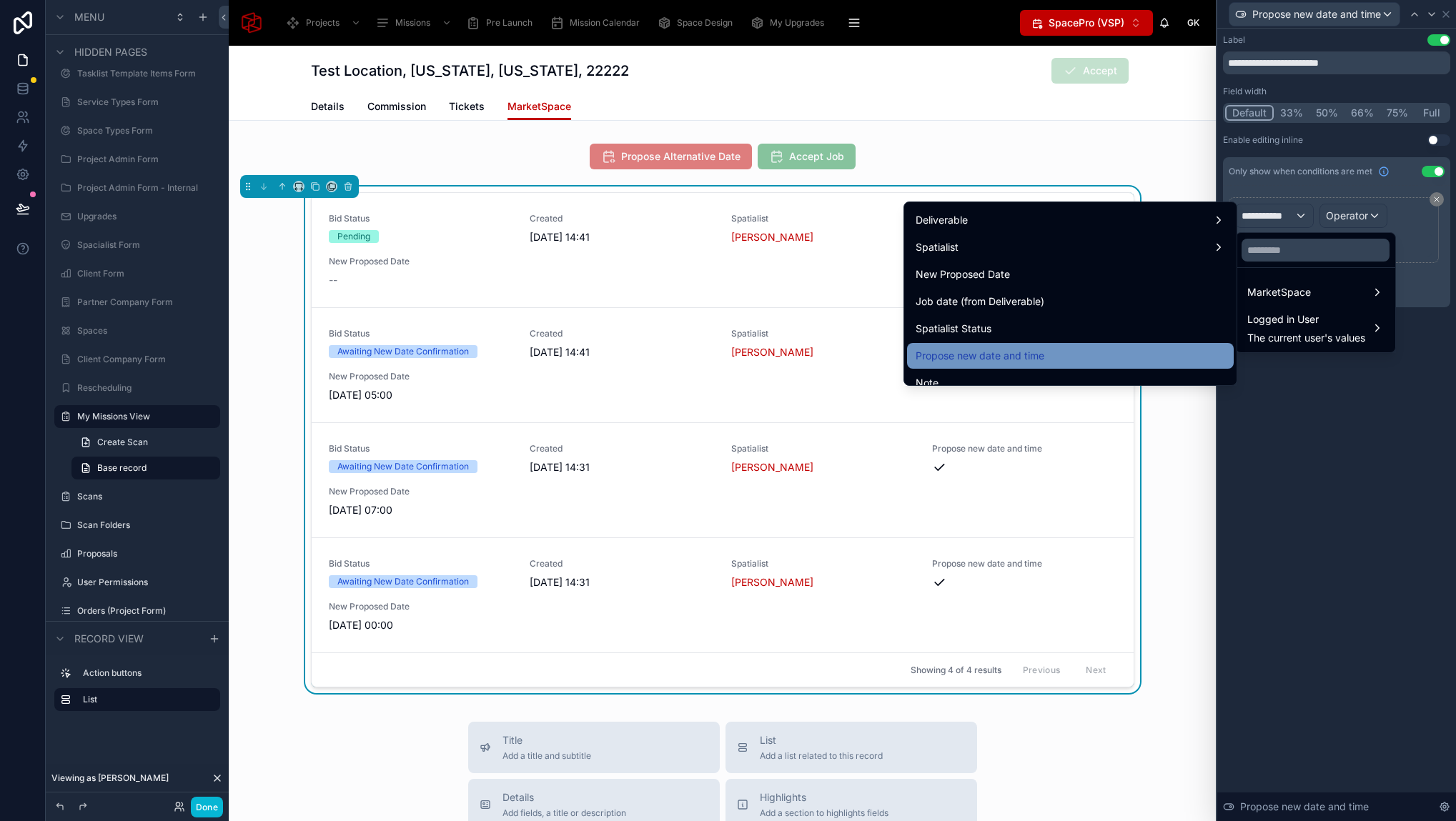
click at [1068, 355] on div "Propose new date and time" at bounding box center [1070, 355] width 310 height 17
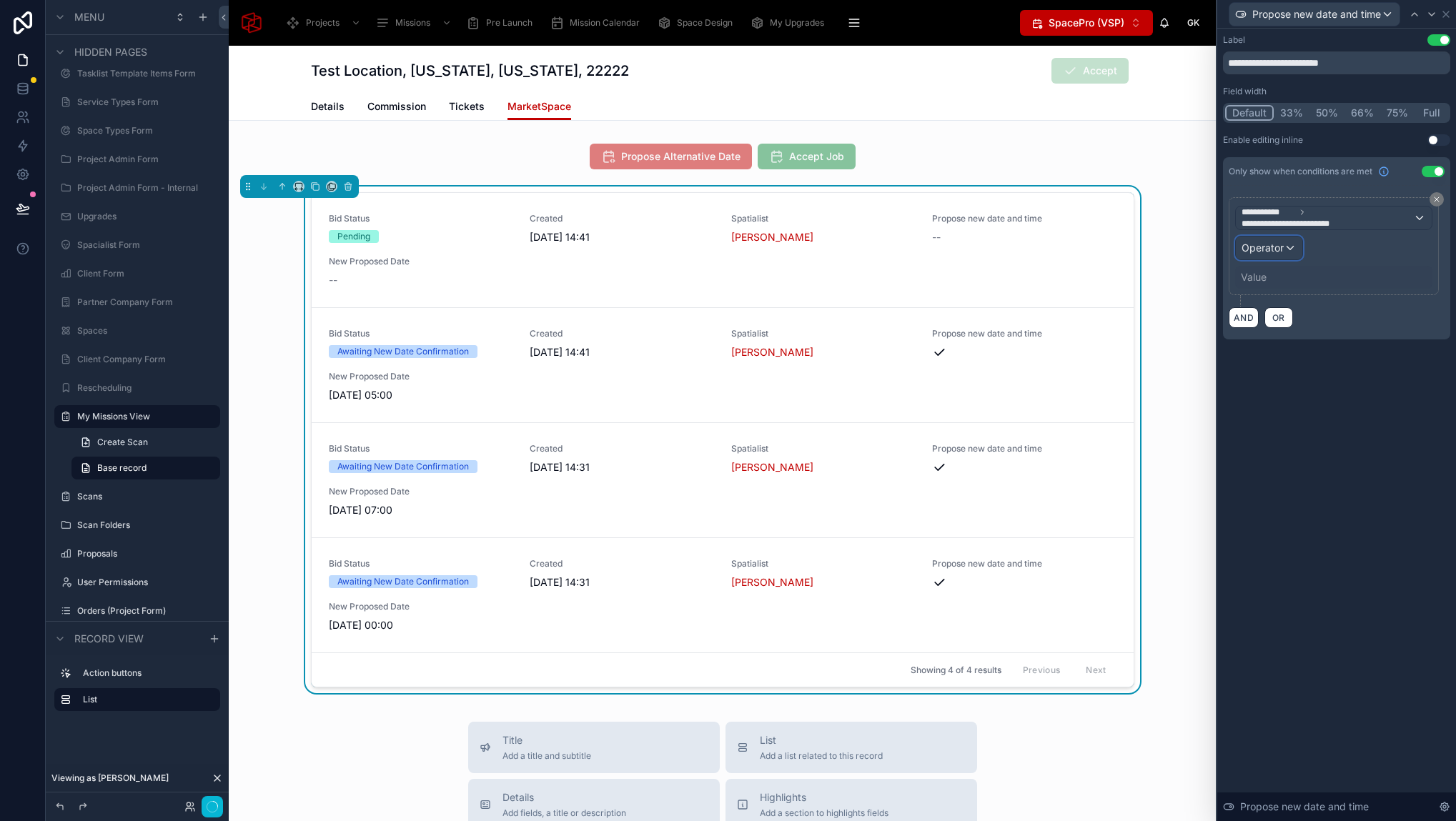
click at [1279, 246] on span "Operator" at bounding box center [1263, 248] width 42 height 12
click at [1277, 324] on div "Is true" at bounding box center [1300, 323] width 106 height 17
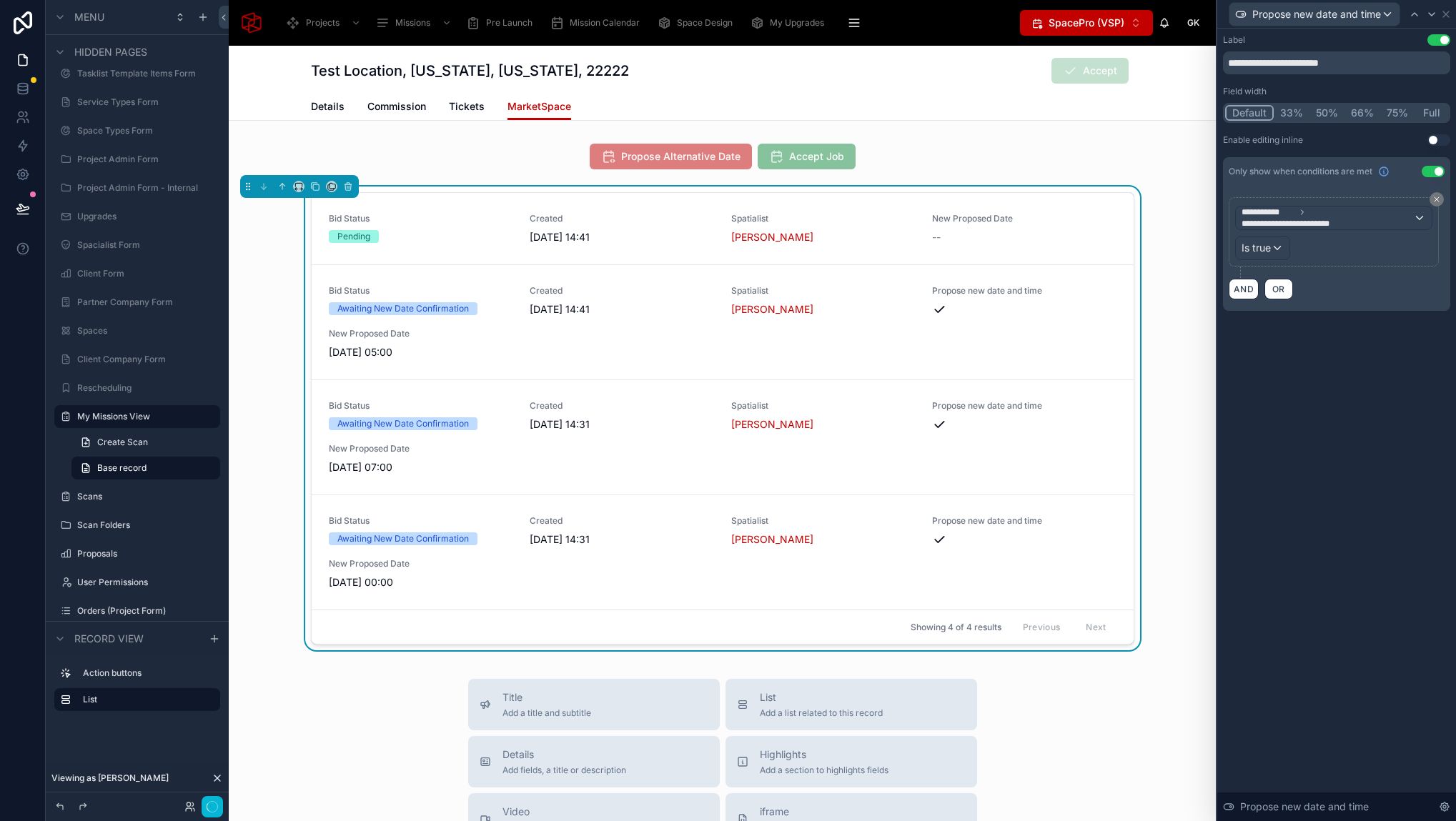
click at [1308, 506] on div "**********" at bounding box center [1336, 425] width 238 height 792
click at [1430, 18] on icon at bounding box center [1431, 14] width 11 height 11
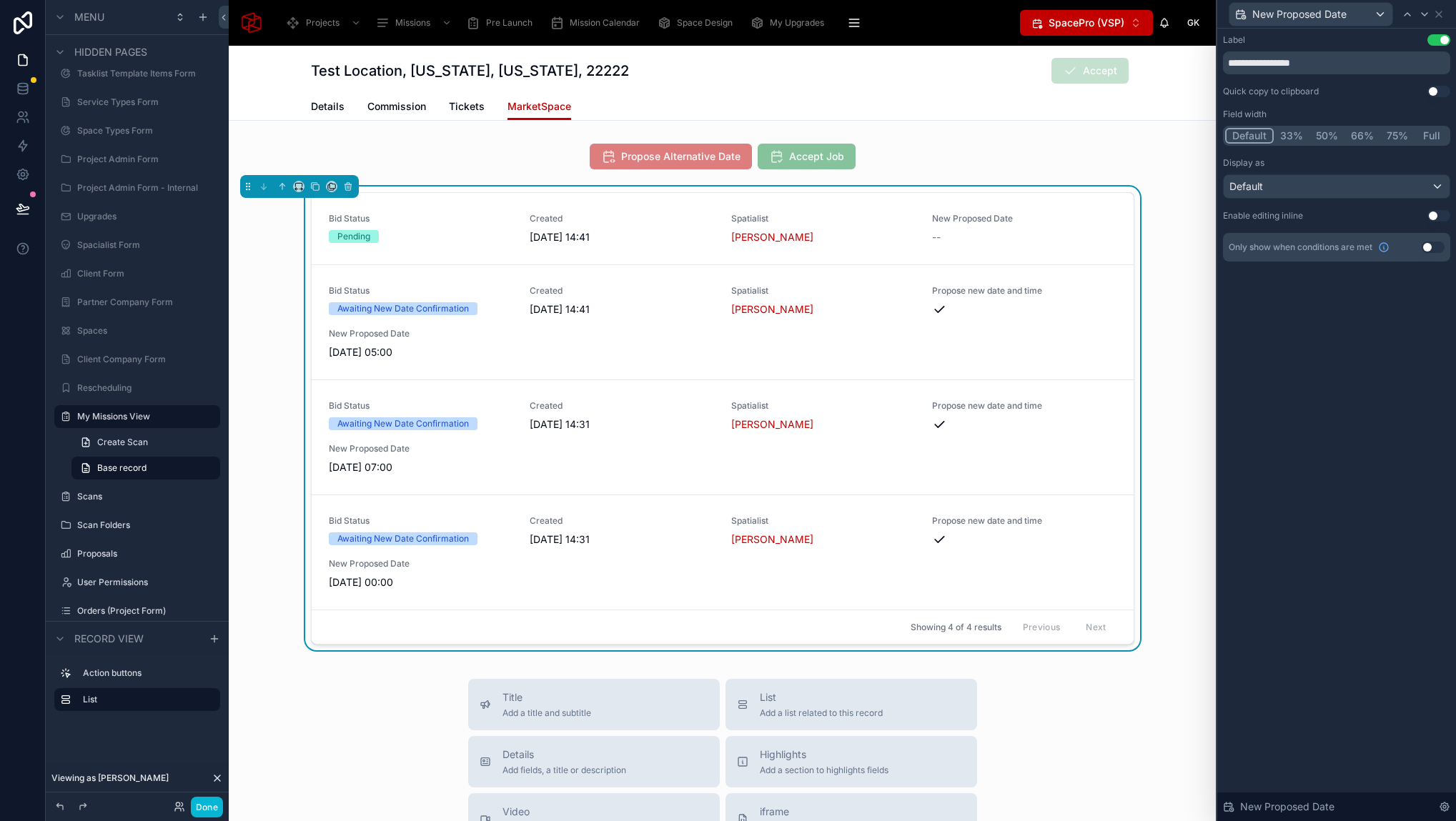
click at [1433, 248] on button "Use setting" at bounding box center [1432, 247] width 23 height 11
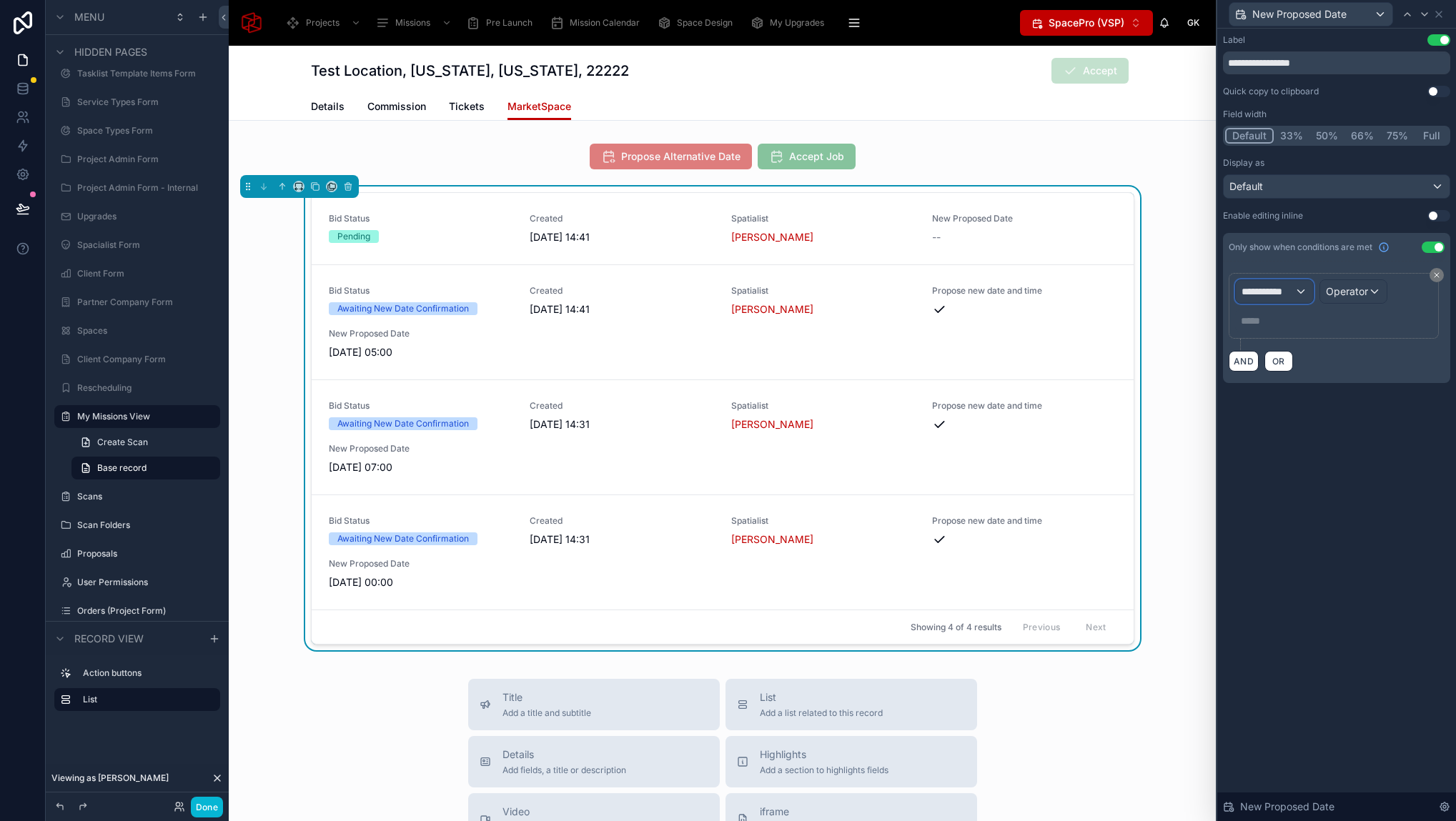
click at [1284, 289] on span "**********" at bounding box center [1268, 291] width 53 height 14
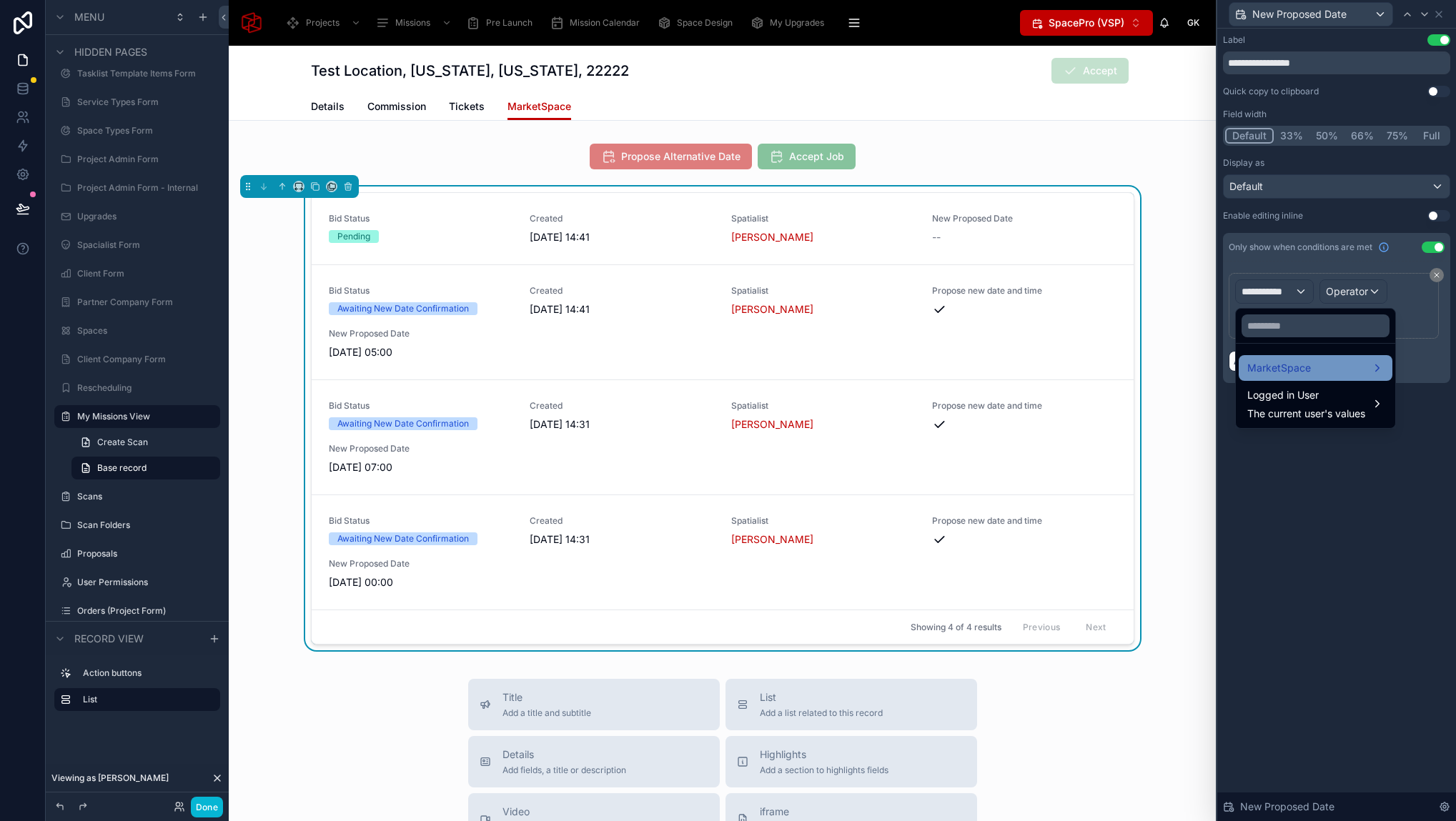
click at [1322, 371] on div "MarketSpace" at bounding box center [1315, 368] width 137 height 17
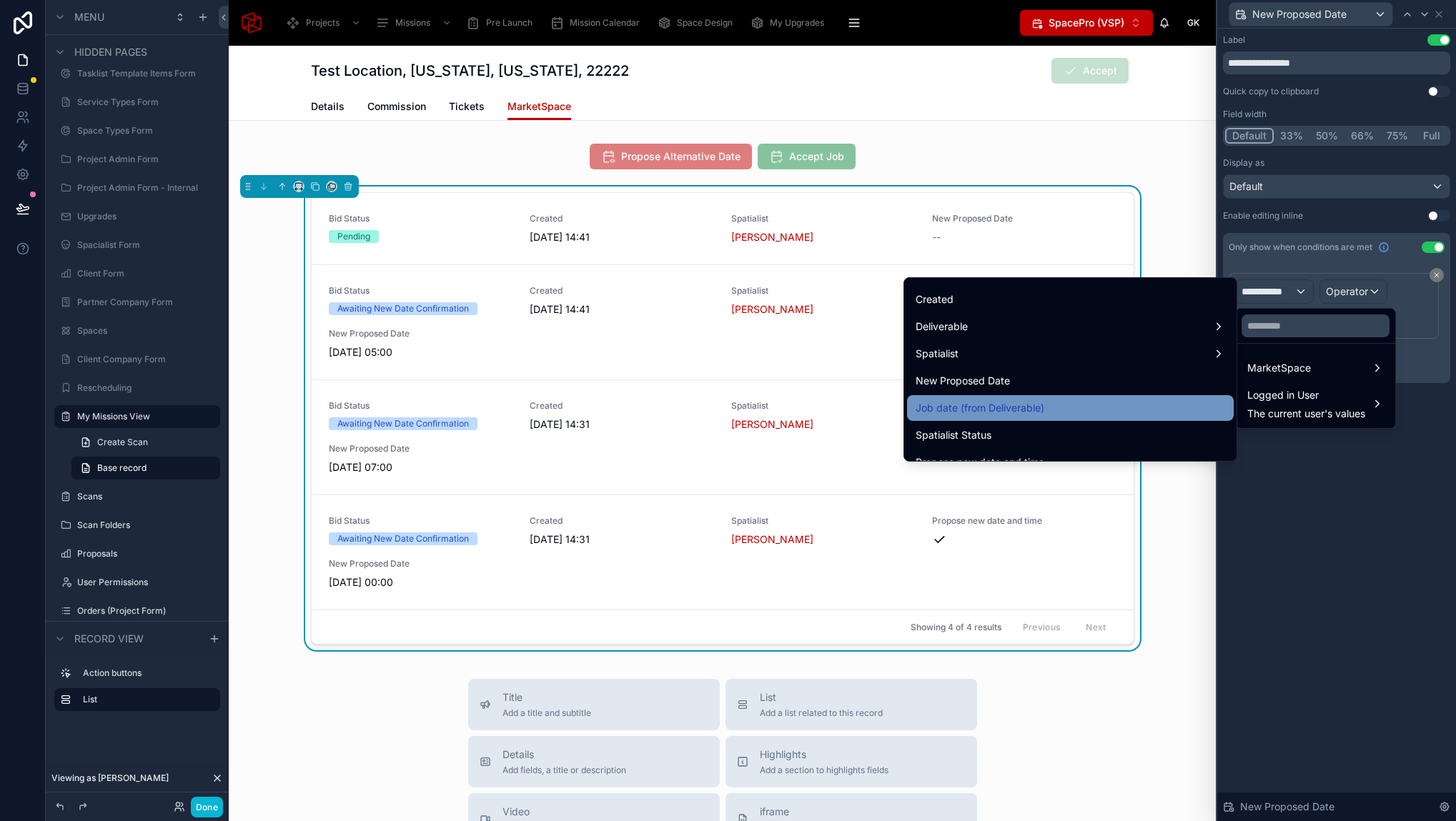
scroll to position [177, 0]
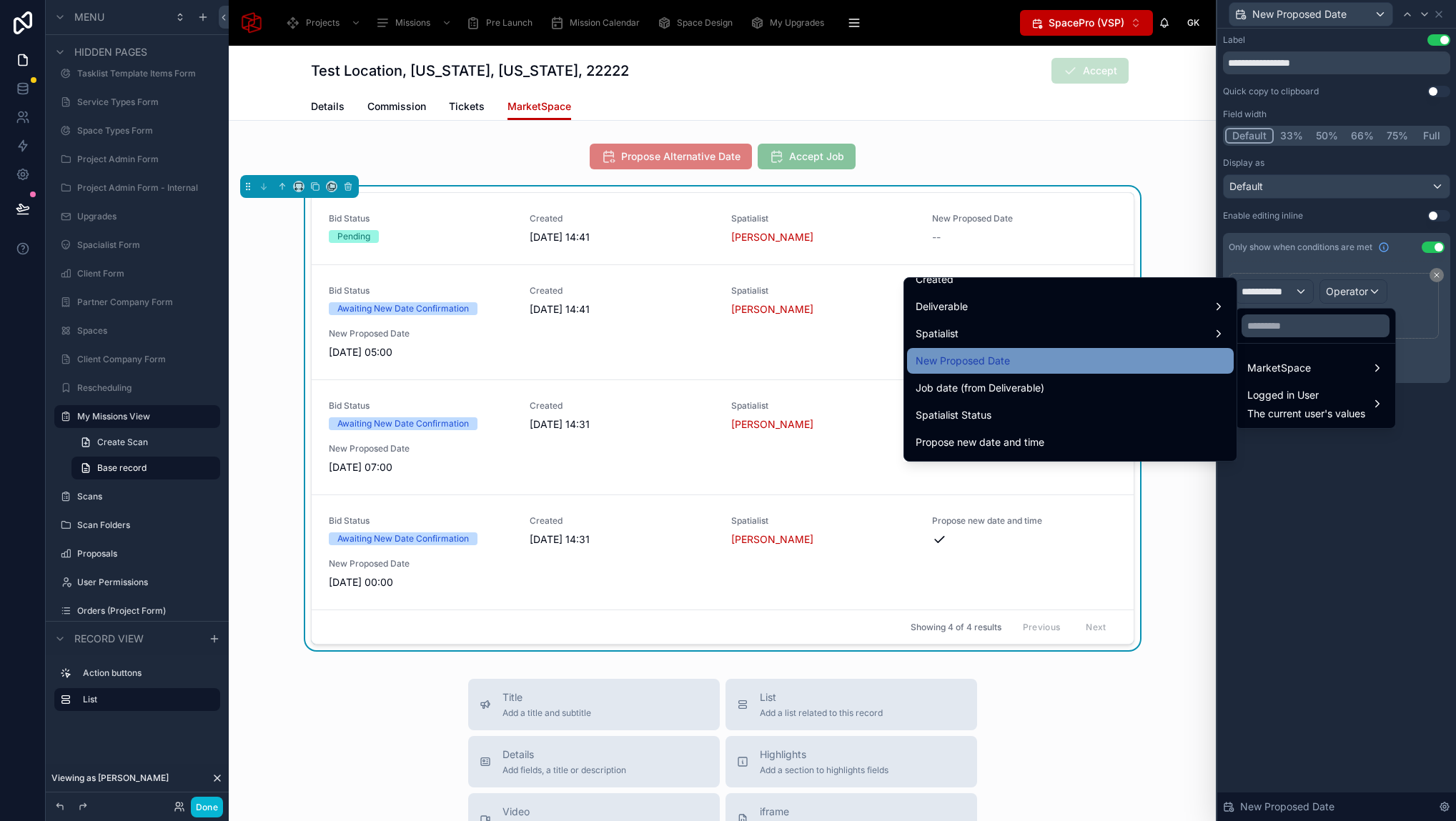
click at [1078, 367] on div "New Proposed Date" at bounding box center [1070, 360] width 310 height 17
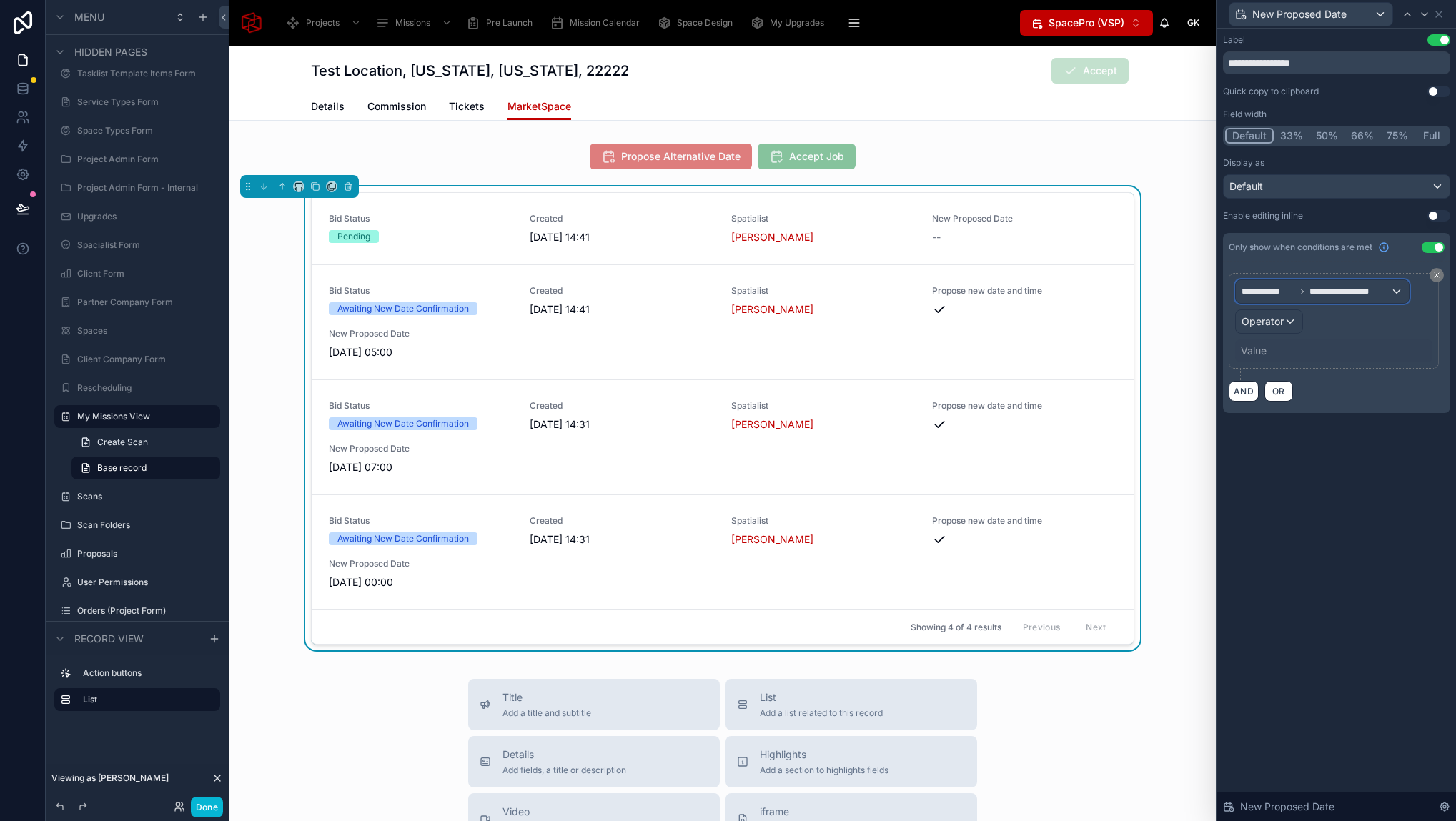
click at [1327, 288] on span "**********" at bounding box center [1349, 291] width 81 height 11
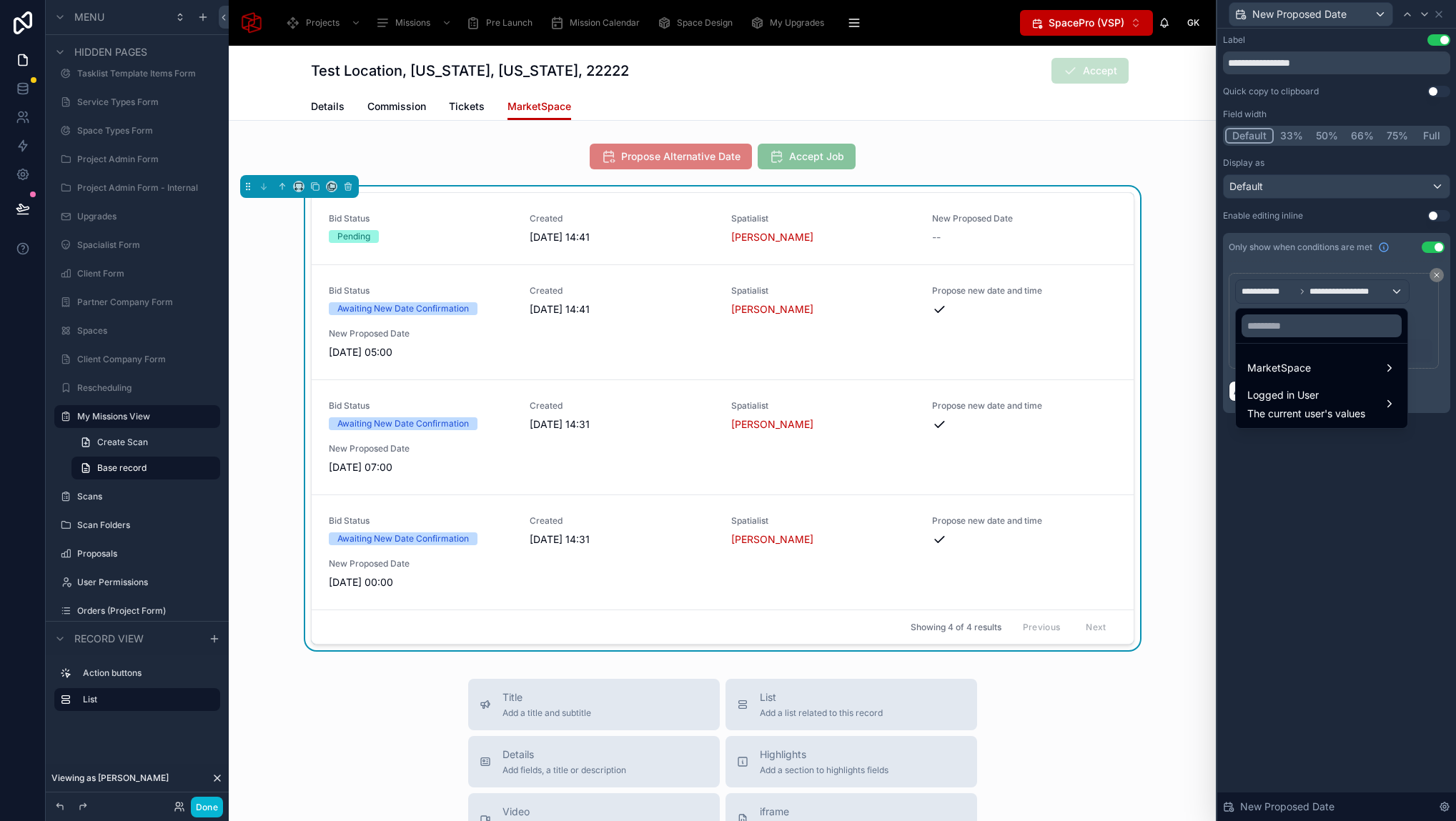
drag, startPoint x: 1341, startPoint y: 520, endPoint x: 1312, endPoint y: 412, distance: 111.8
click at [1341, 519] on div at bounding box center [1336, 410] width 238 height 821
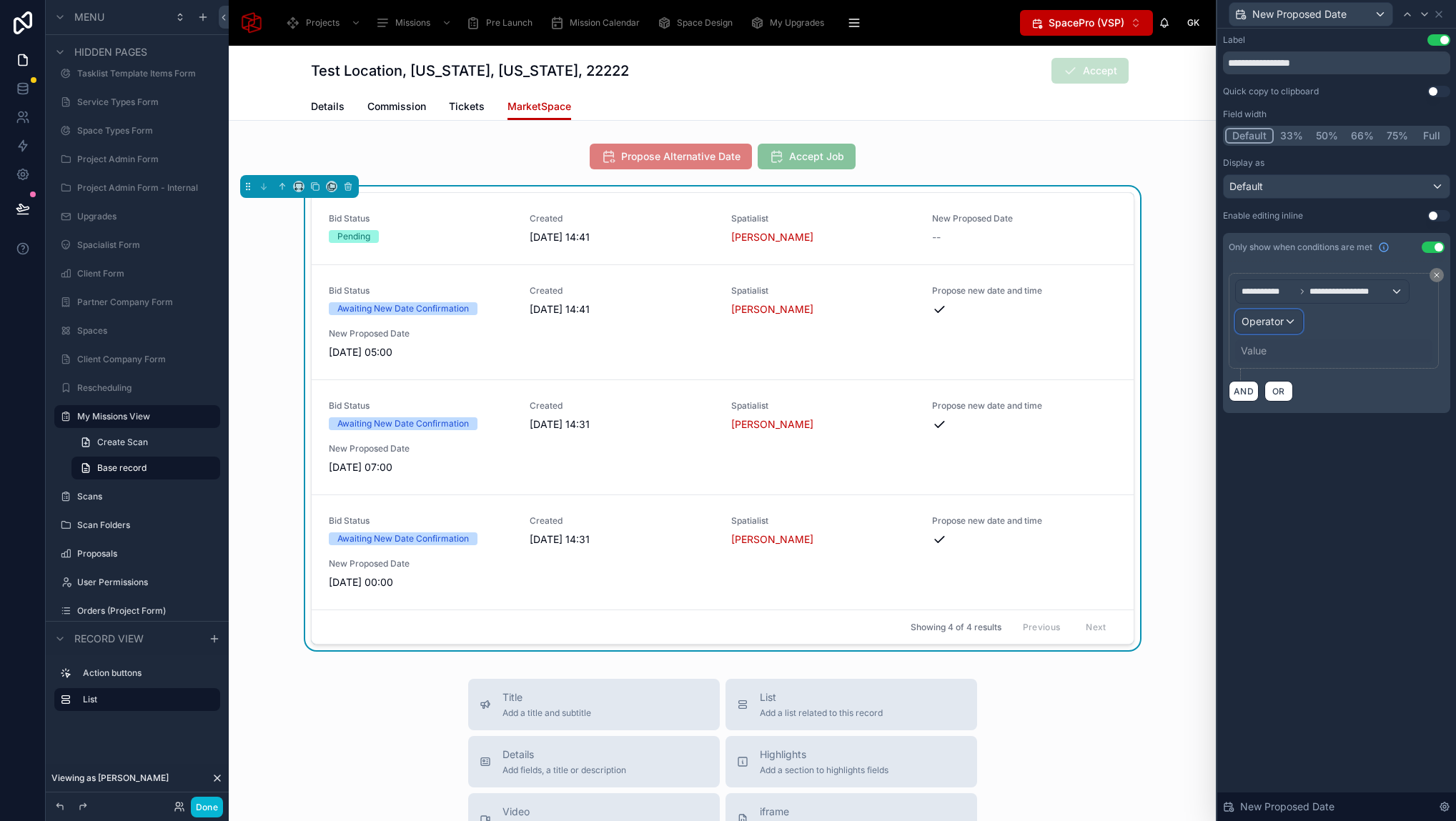
click at [1274, 327] on span "Operator" at bounding box center [1263, 321] width 42 height 12
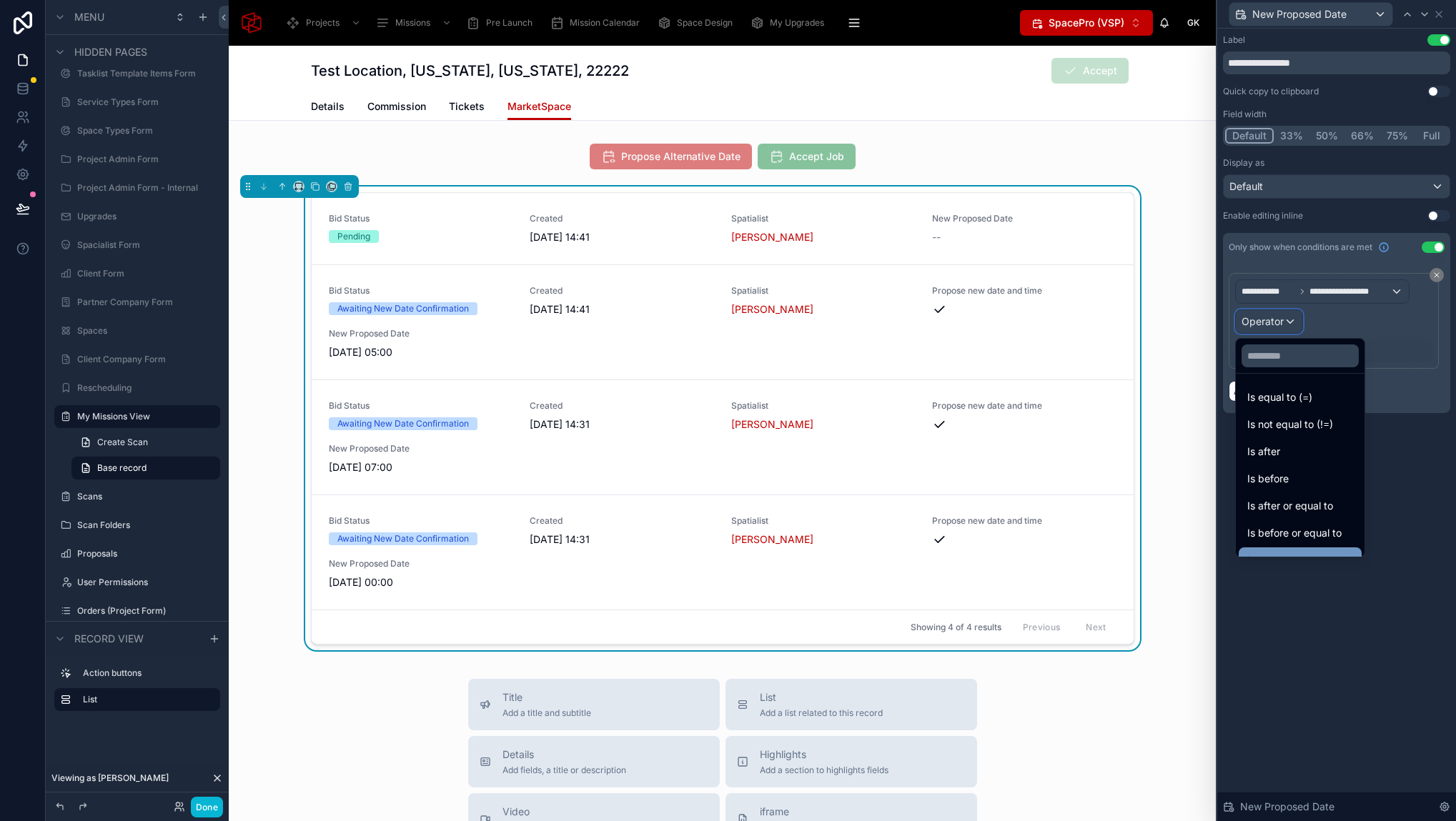
scroll to position [47, 0]
click at [1310, 541] on div "Is not empty" at bounding box center [1300, 540] width 106 height 17
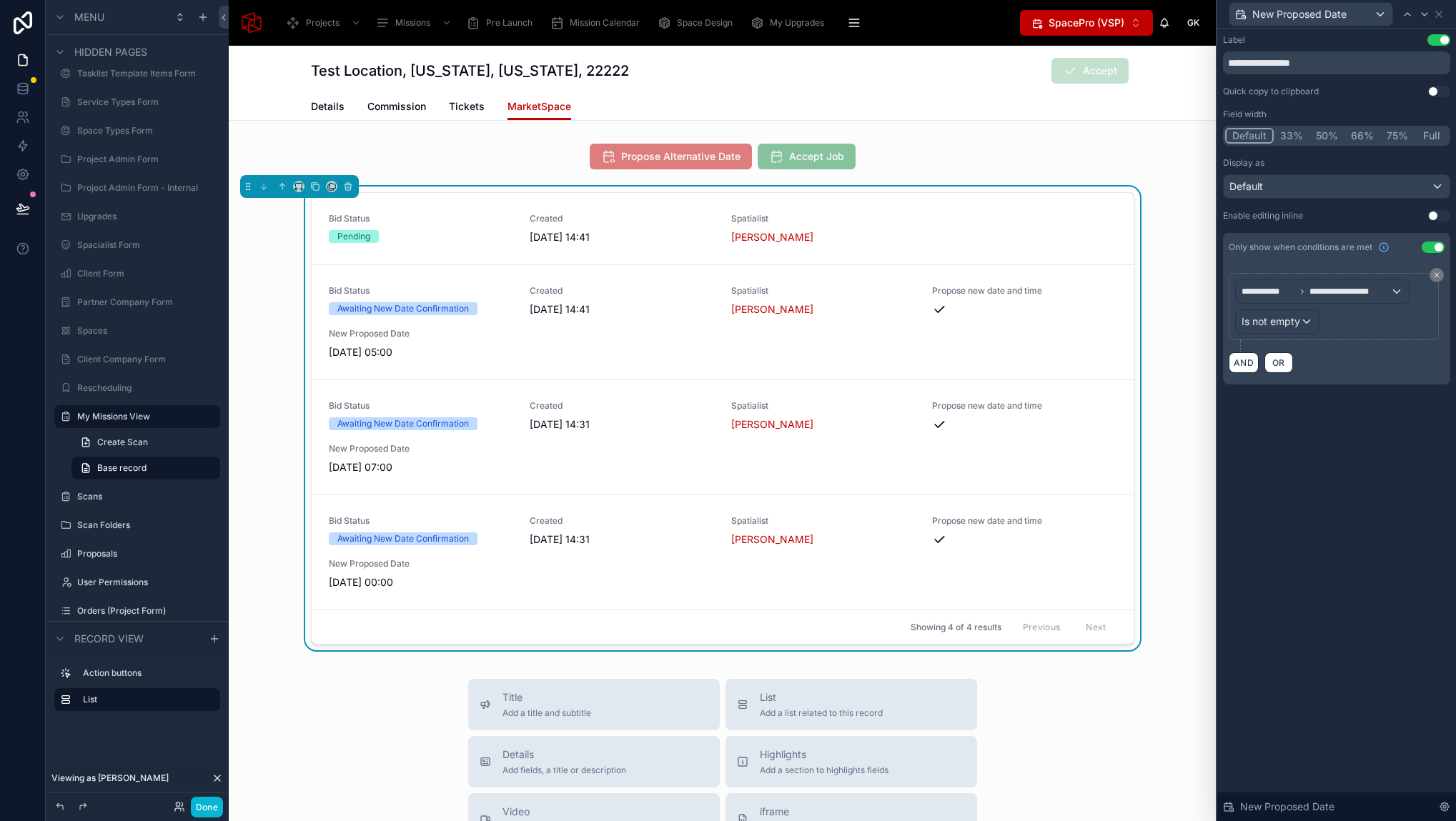
click at [1330, 606] on div "**********" at bounding box center [1336, 425] width 238 height 792
click at [213, 808] on button "Done" at bounding box center [207, 807] width 32 height 20
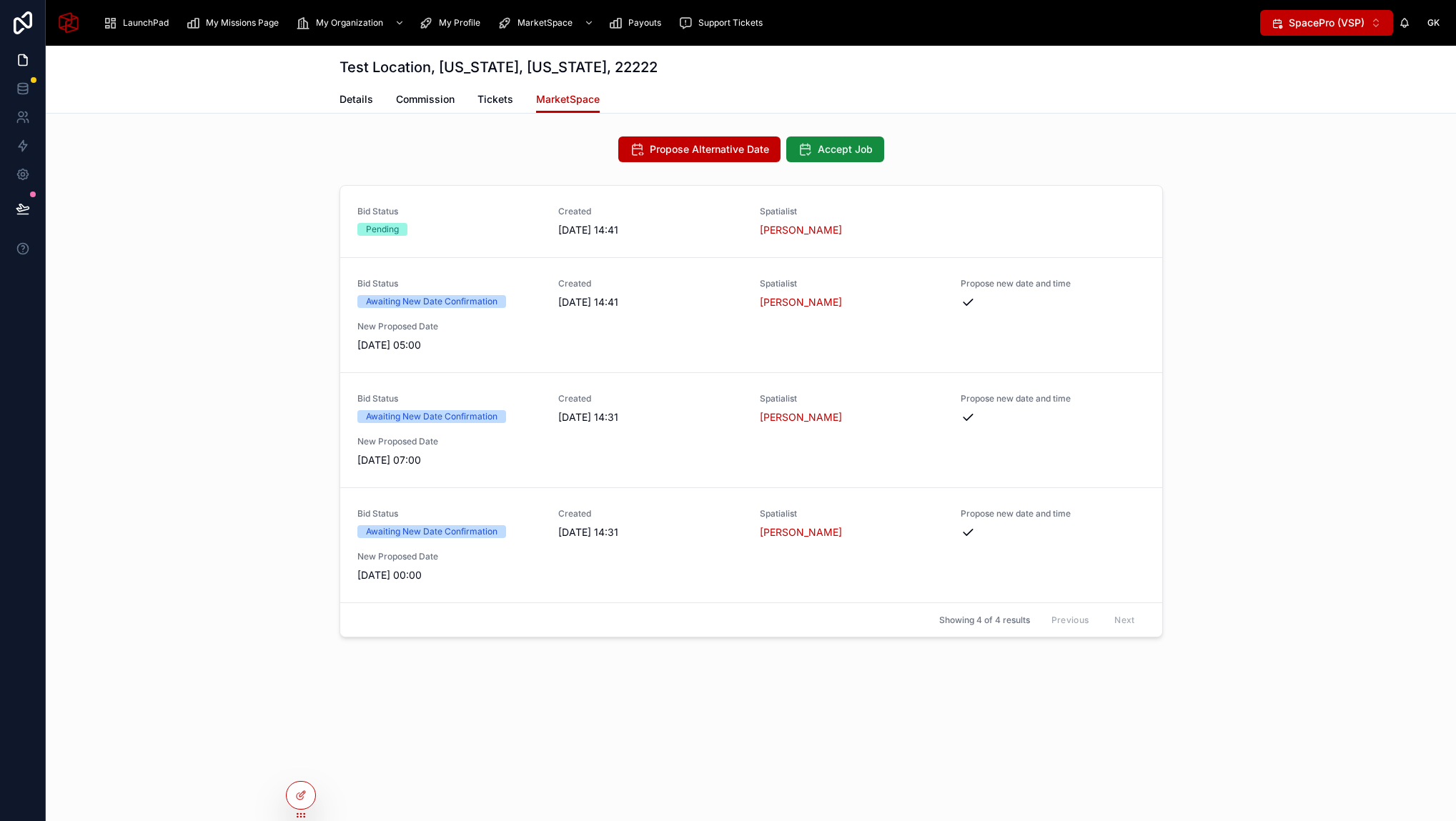
click at [255, 473] on div "Bid Status Pending Created [DATE] 14:41 Spatialist [PERSON_NAME] Bid Status Awa…" at bounding box center [751, 413] width 1410 height 469
click at [245, 508] on div "Bid Status Pending Created [DATE] 14:41 Spatialist [PERSON_NAME] Bid Status Awa…" at bounding box center [751, 413] width 1410 height 469
click at [1297, 336] on div "Bid Status Pending Created [DATE] 14:41 Spatialist [PERSON_NAME] Bid Status Awa…" at bounding box center [751, 413] width 1410 height 469
click at [299, 755] on div at bounding box center [300, 764] width 23 height 23
click at [300, 762] on icon at bounding box center [300, 763] width 11 height 11
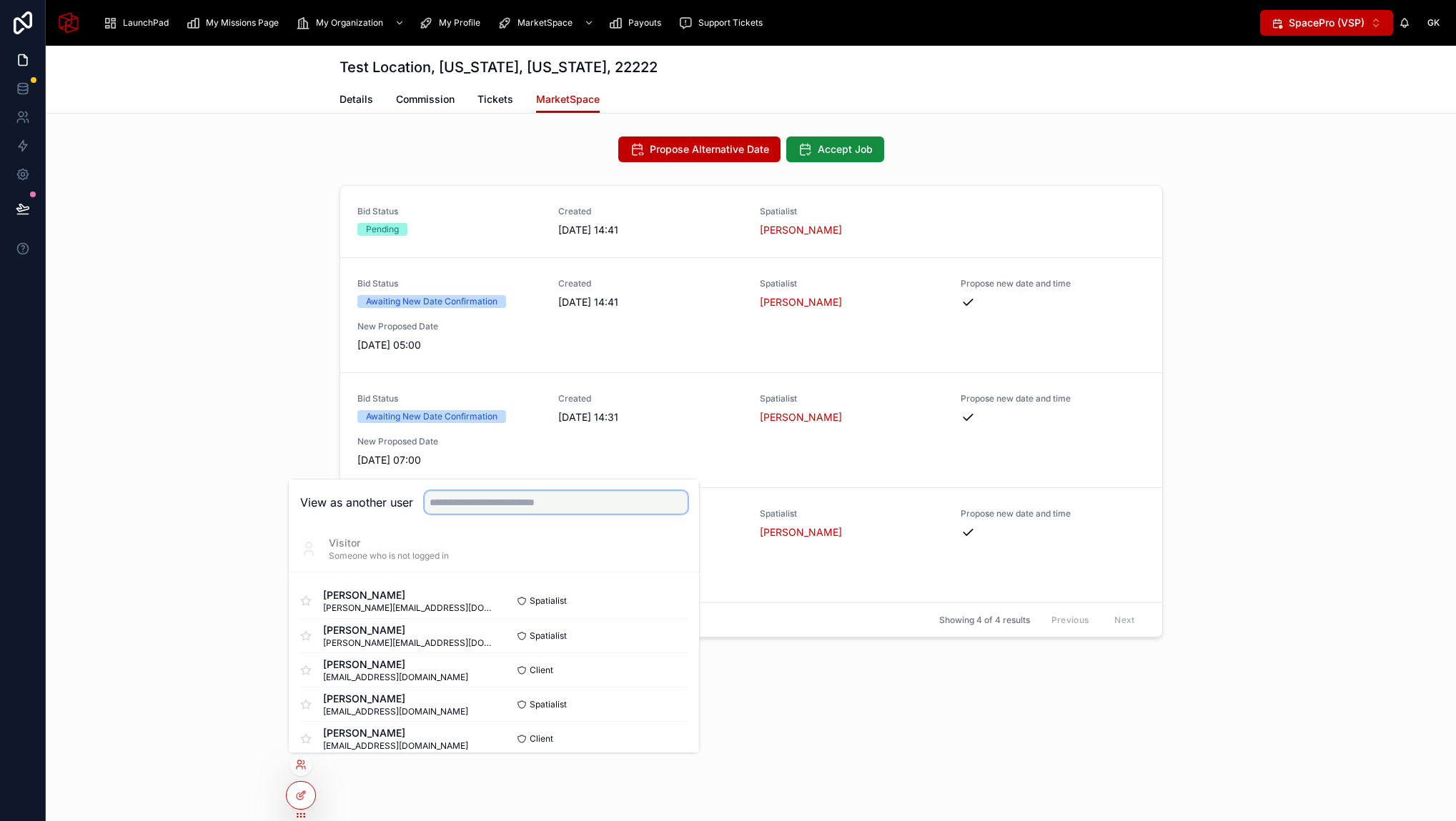
click at [518, 508] on input "text" at bounding box center [556, 502] width 263 height 23
type input "****"
click at [669, 602] on button "Select" at bounding box center [669, 601] width 37 height 20
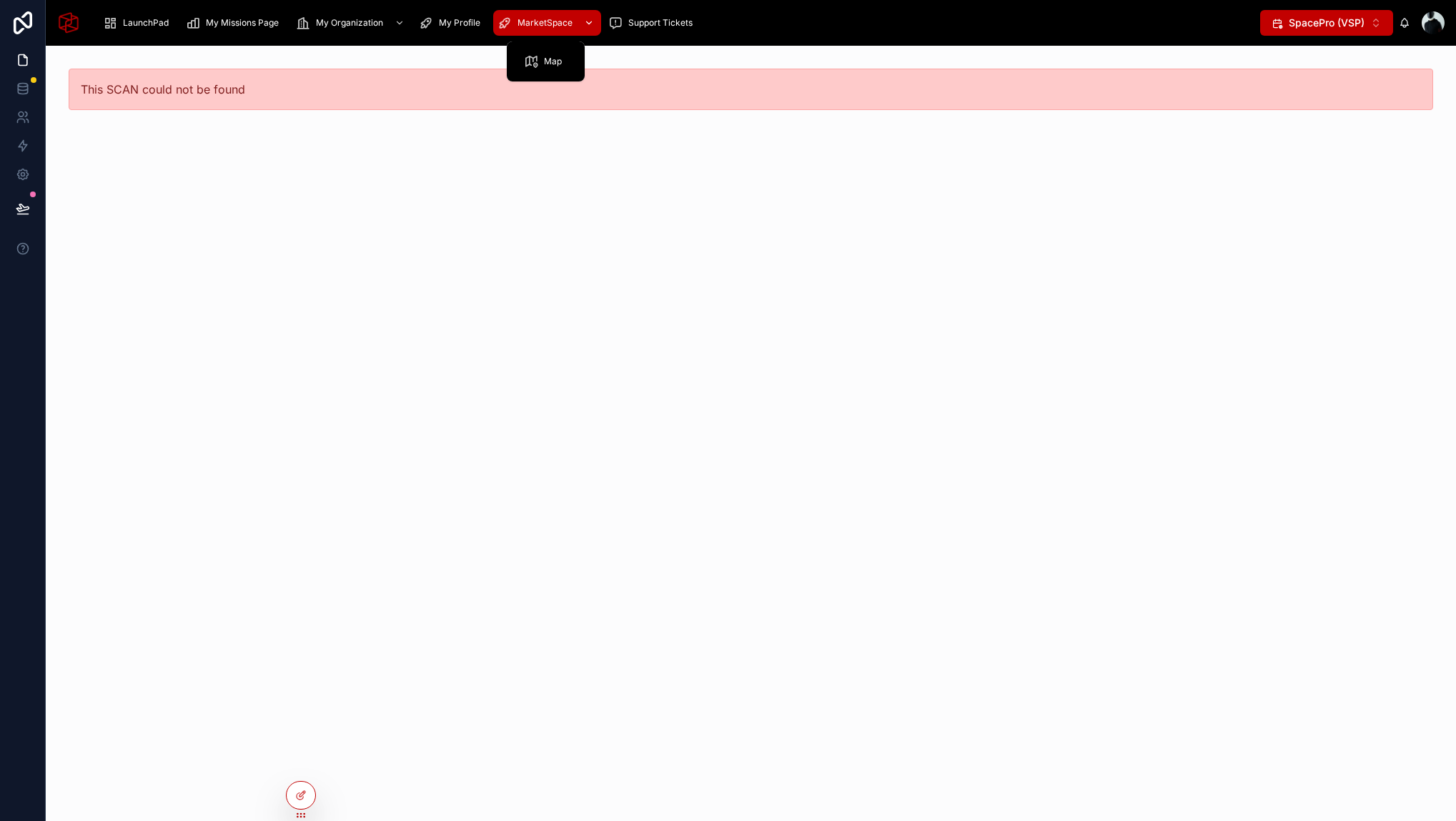
click at [553, 30] on div "MarketSpace" at bounding box center [546, 22] width 99 height 23
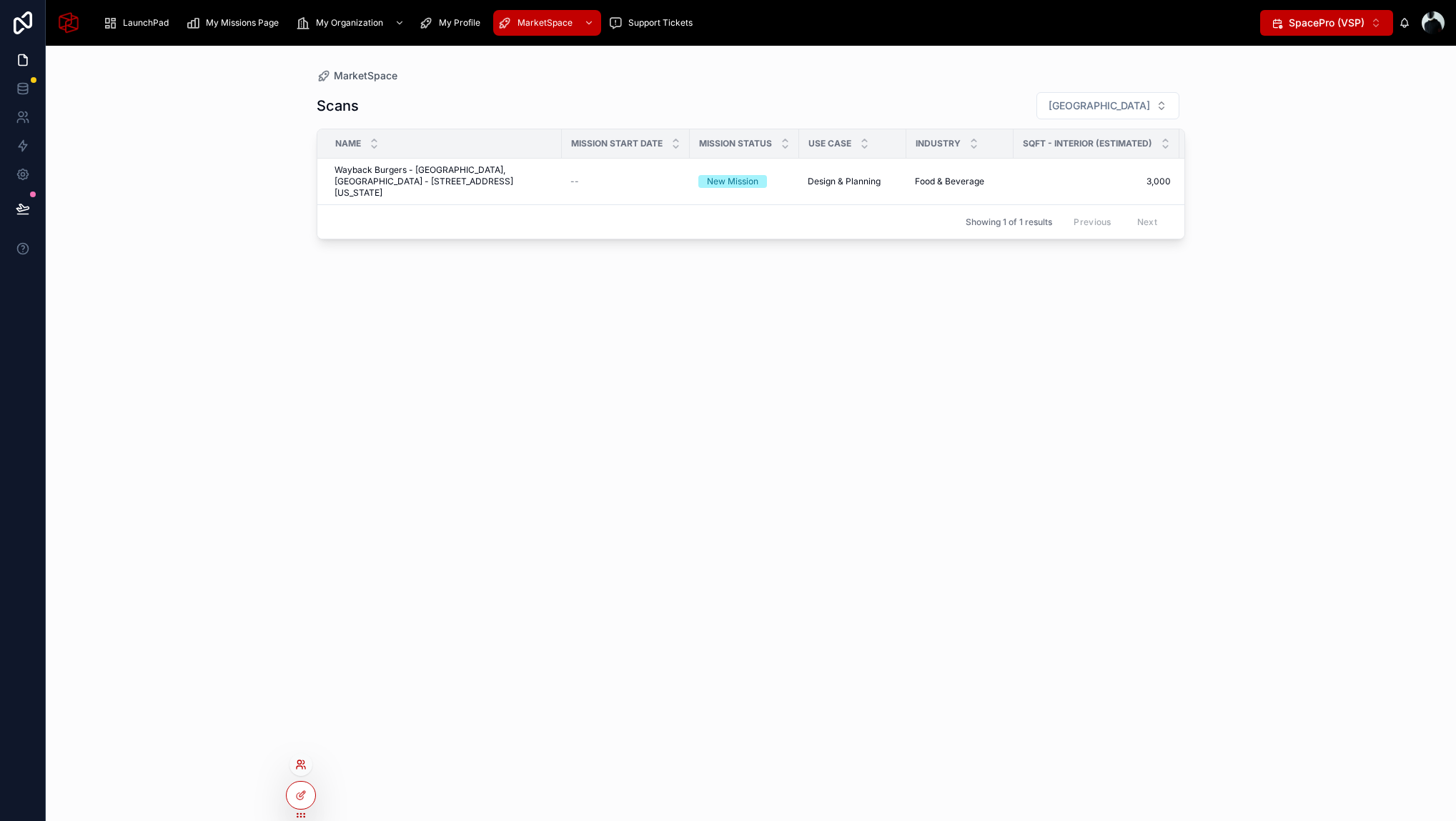
click at [301, 760] on icon at bounding box center [299, 762] width 3 height 3
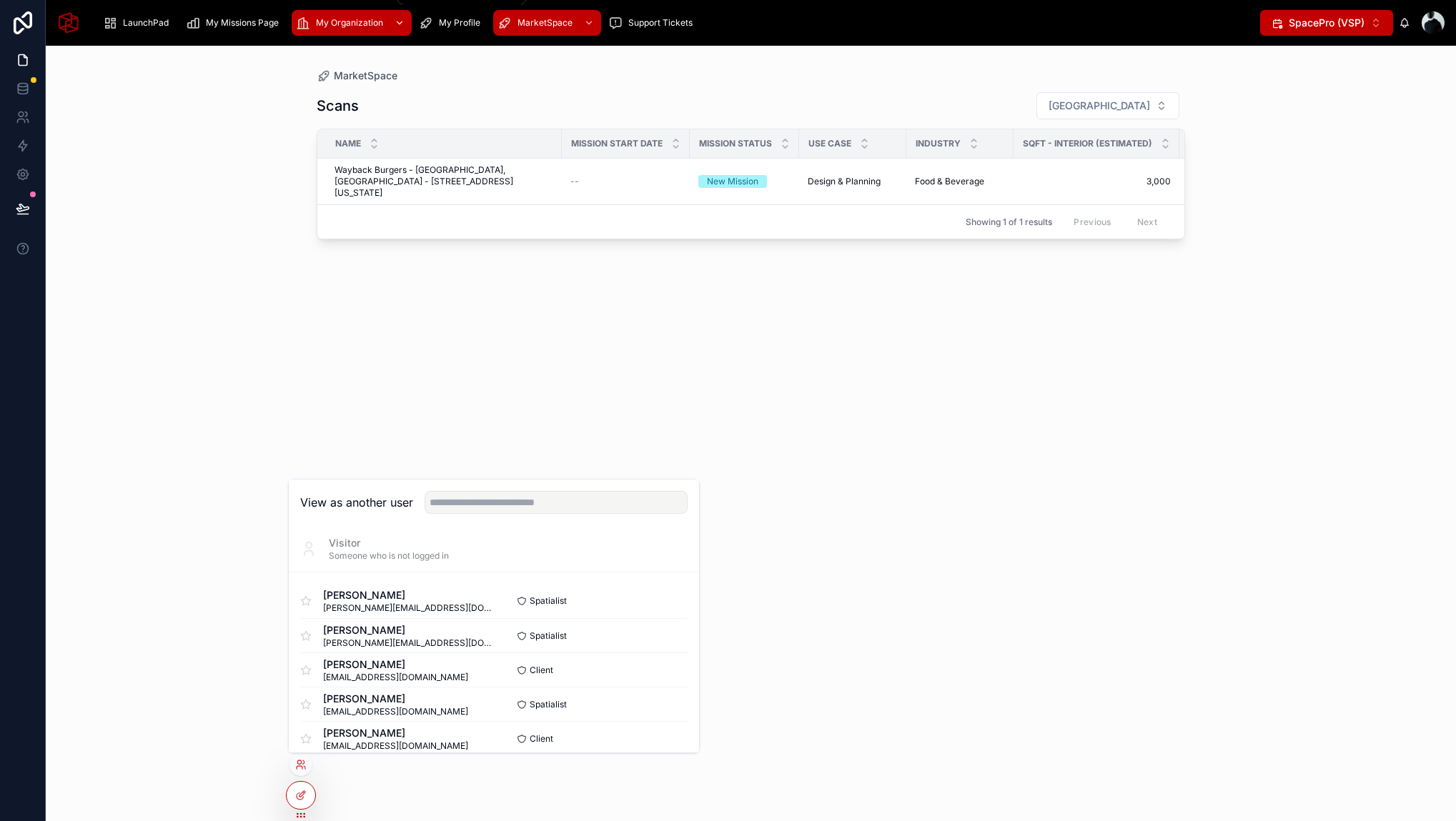
click at [328, 23] on span "My Organization" at bounding box center [349, 22] width 67 height 11
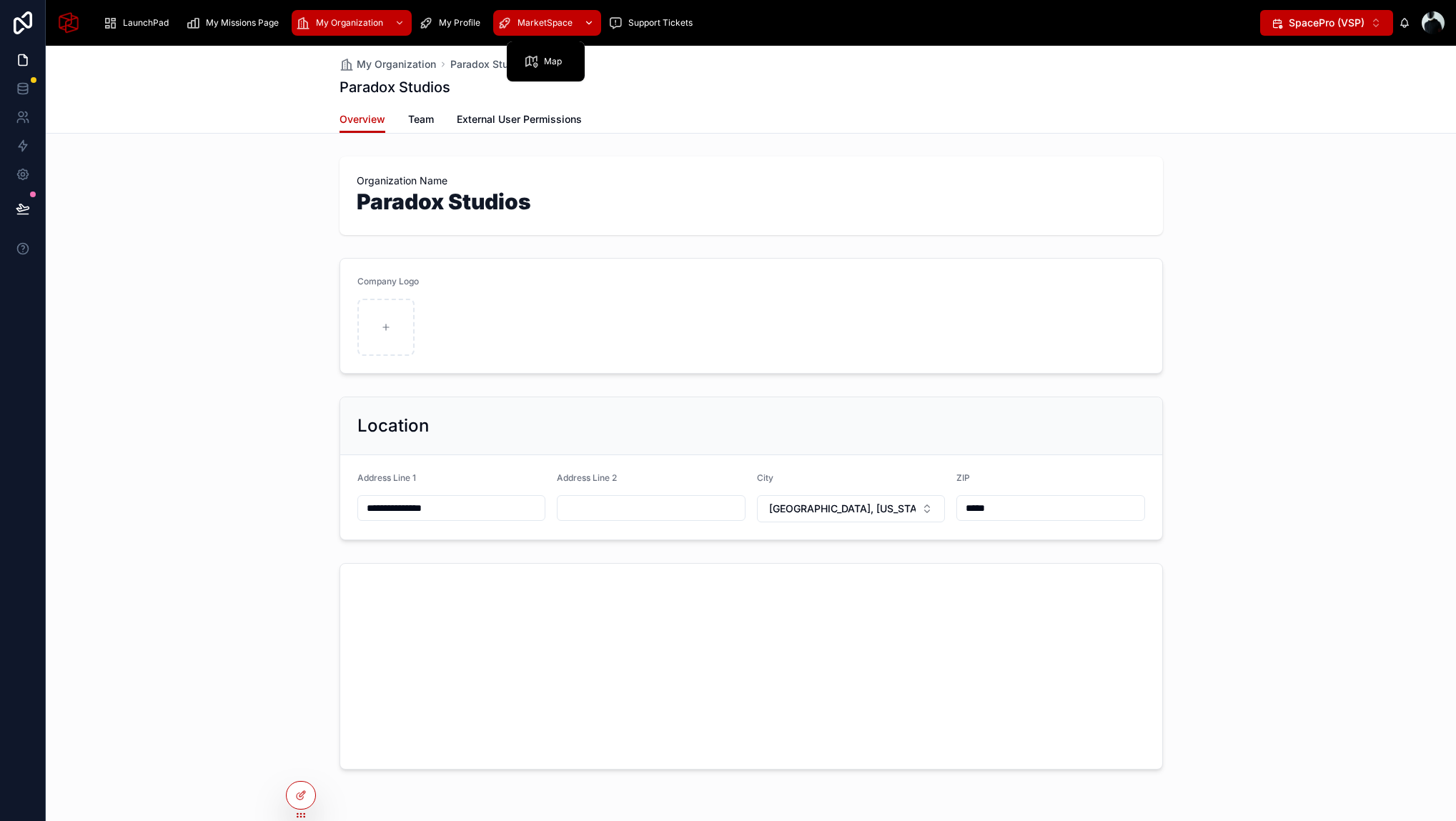
click at [542, 17] on span "MarketSpace" at bounding box center [545, 22] width 55 height 11
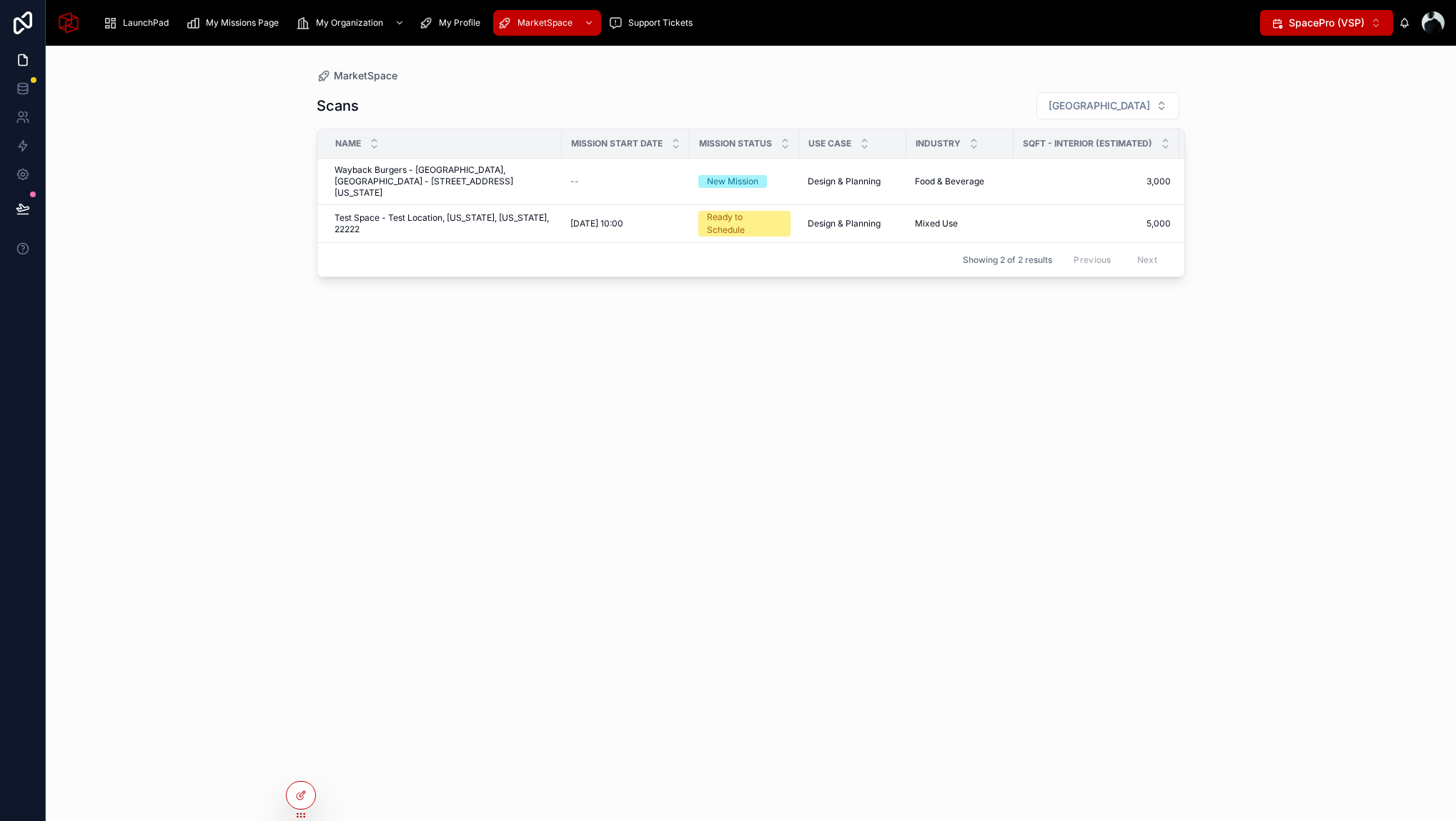
click at [210, 343] on div "MarketSpace Scans Filter City Name Mission Start Date Mission Status Use Case I…" at bounding box center [751, 433] width 1410 height 775
click at [460, 212] on span "Test Space - Test Location, [US_STATE], [US_STATE], 22222" at bounding box center [444, 223] width 219 height 23
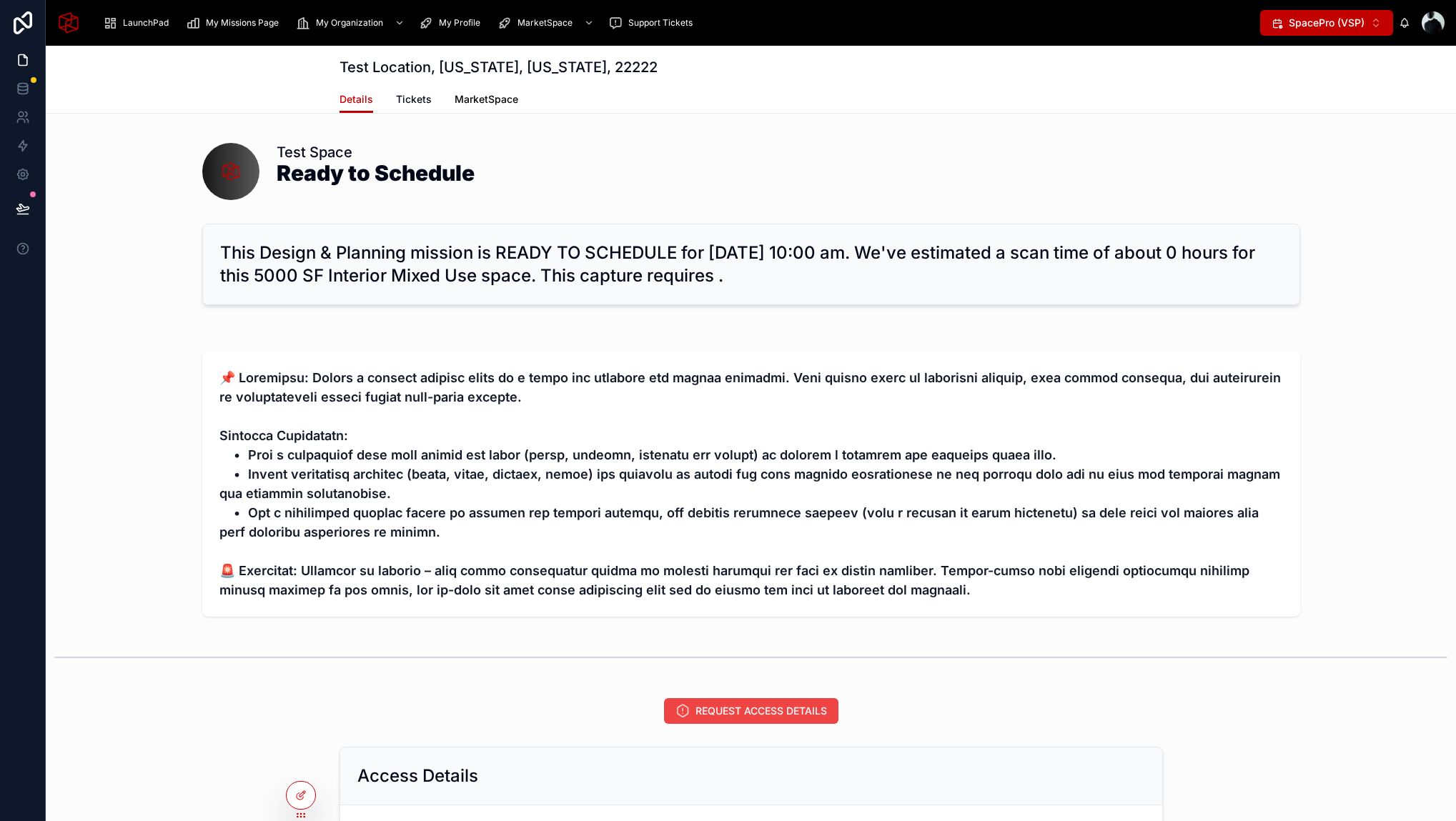
click at [498, 98] on span "MarketSpace" at bounding box center [486, 99] width 64 height 14
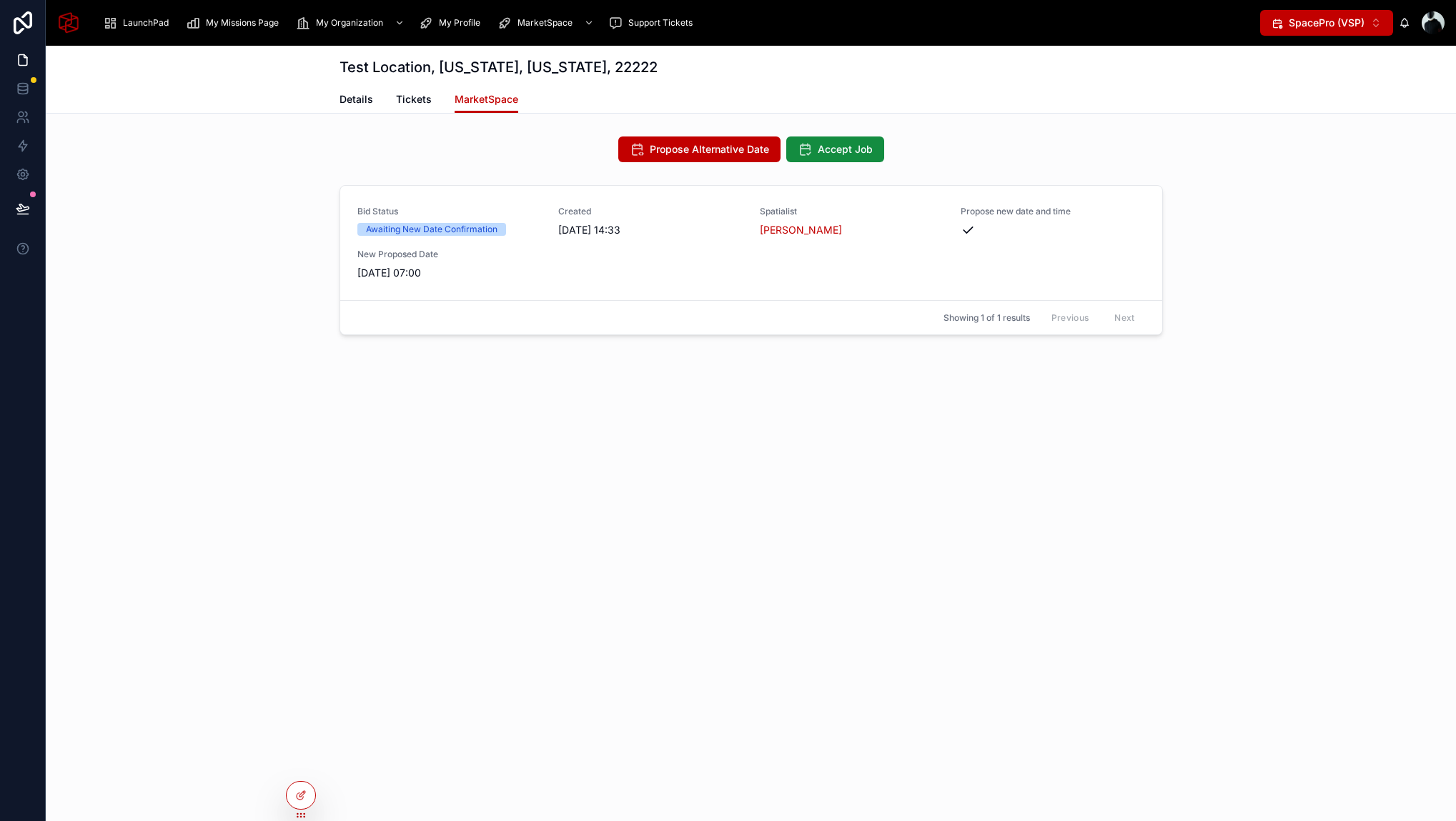
click at [272, 269] on div "Bid Status Awaiting New Date Confirmation Created [DATE] 14:33 Spatialist Basm …" at bounding box center [751, 262] width 1410 height 167
click at [684, 151] on span "Propose Alternative Date" at bounding box center [709, 149] width 120 height 14
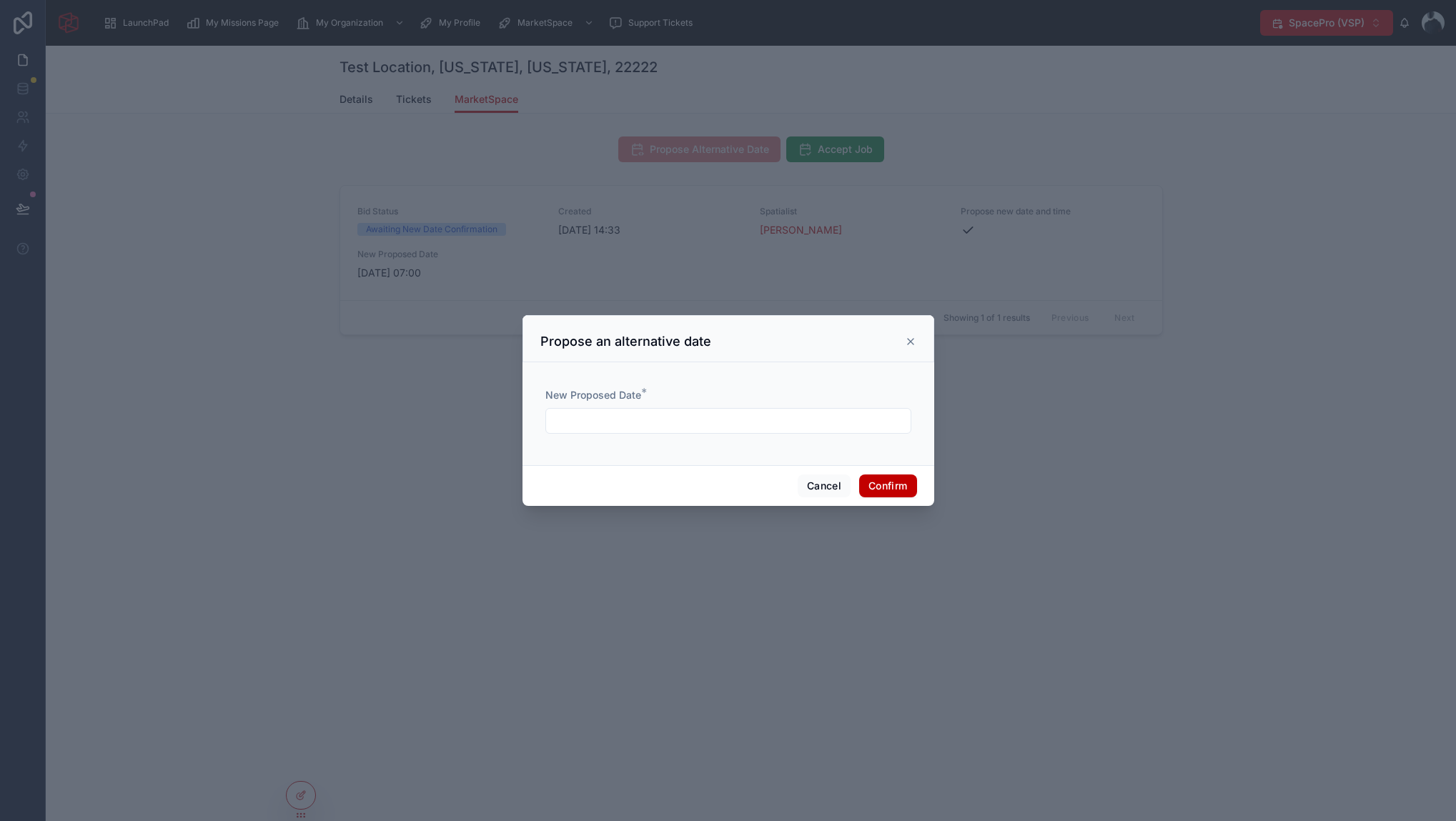
click at [737, 422] on input "text" at bounding box center [728, 421] width 365 height 20
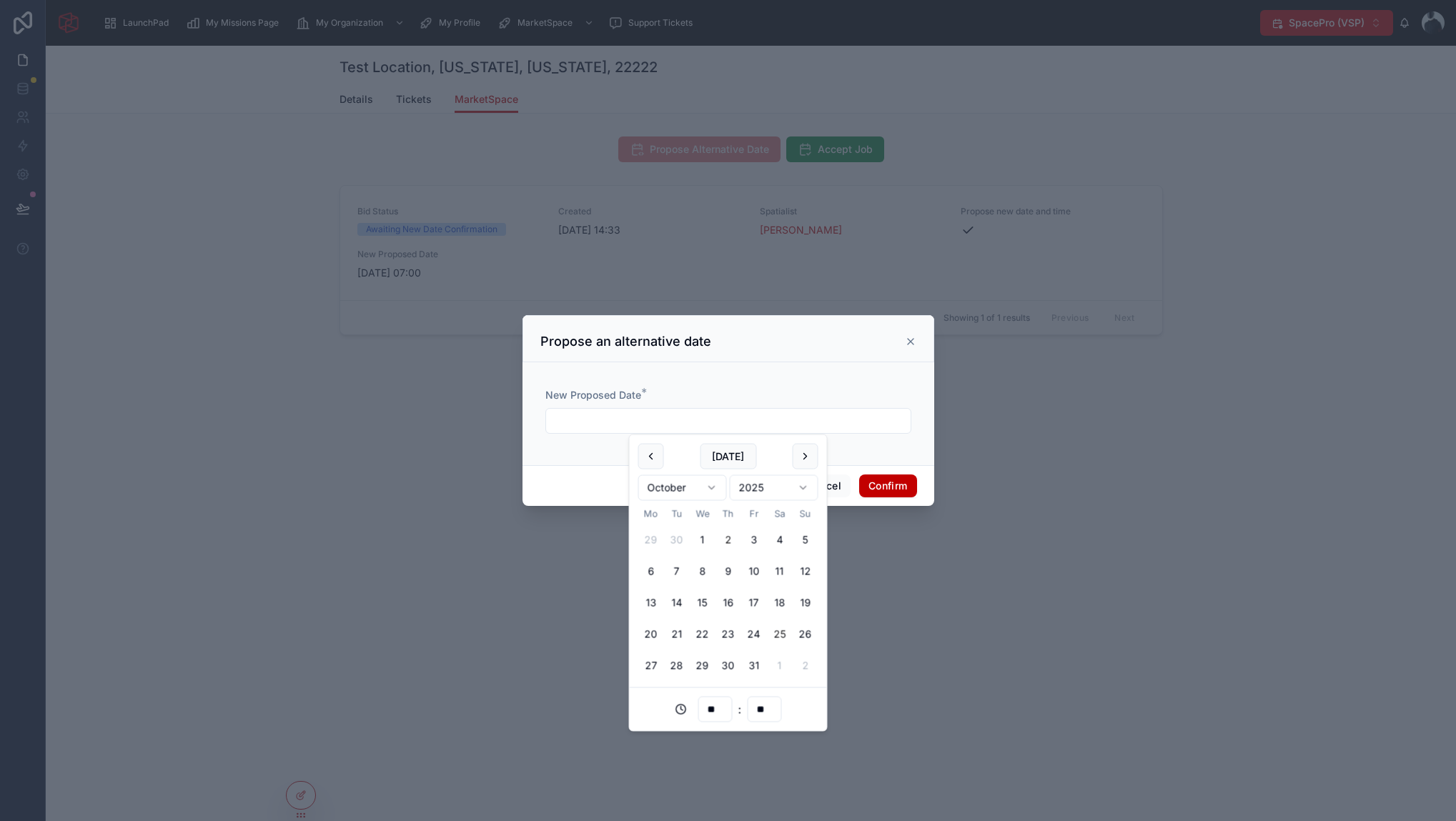
click at [786, 636] on button "25" at bounding box center [780, 634] width 25 height 25
type input "**********"
click at [880, 478] on button "Confirm" at bounding box center [887, 485] width 57 height 23
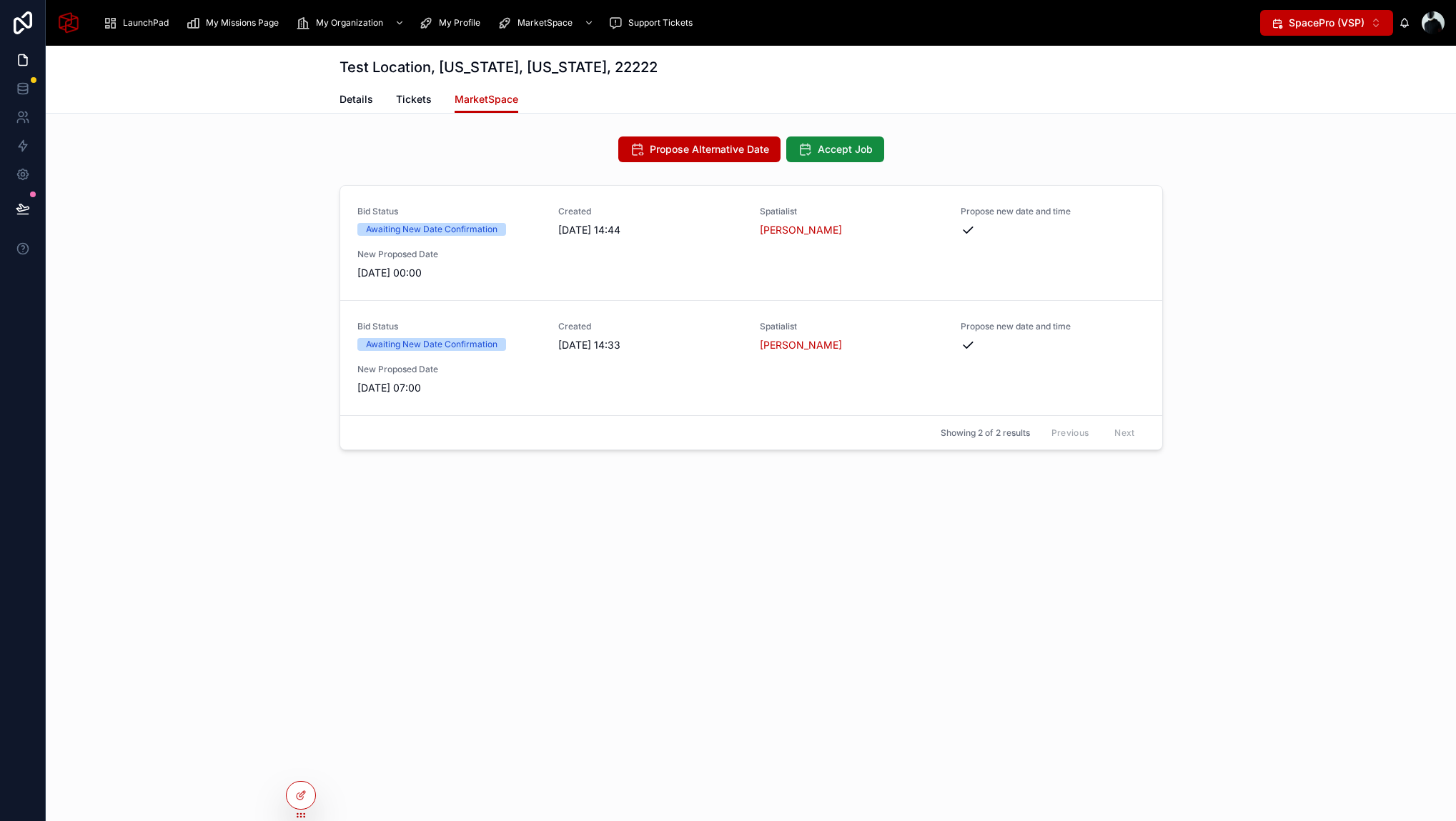
click at [882, 487] on div "Test Location, [US_STATE][GEOGRAPHIC_DATA][US_STATE], 22222 MarketSpace Details…" at bounding box center [751, 299] width 1410 height 507
click at [302, 795] on icon at bounding box center [302, 793] width 6 height 6
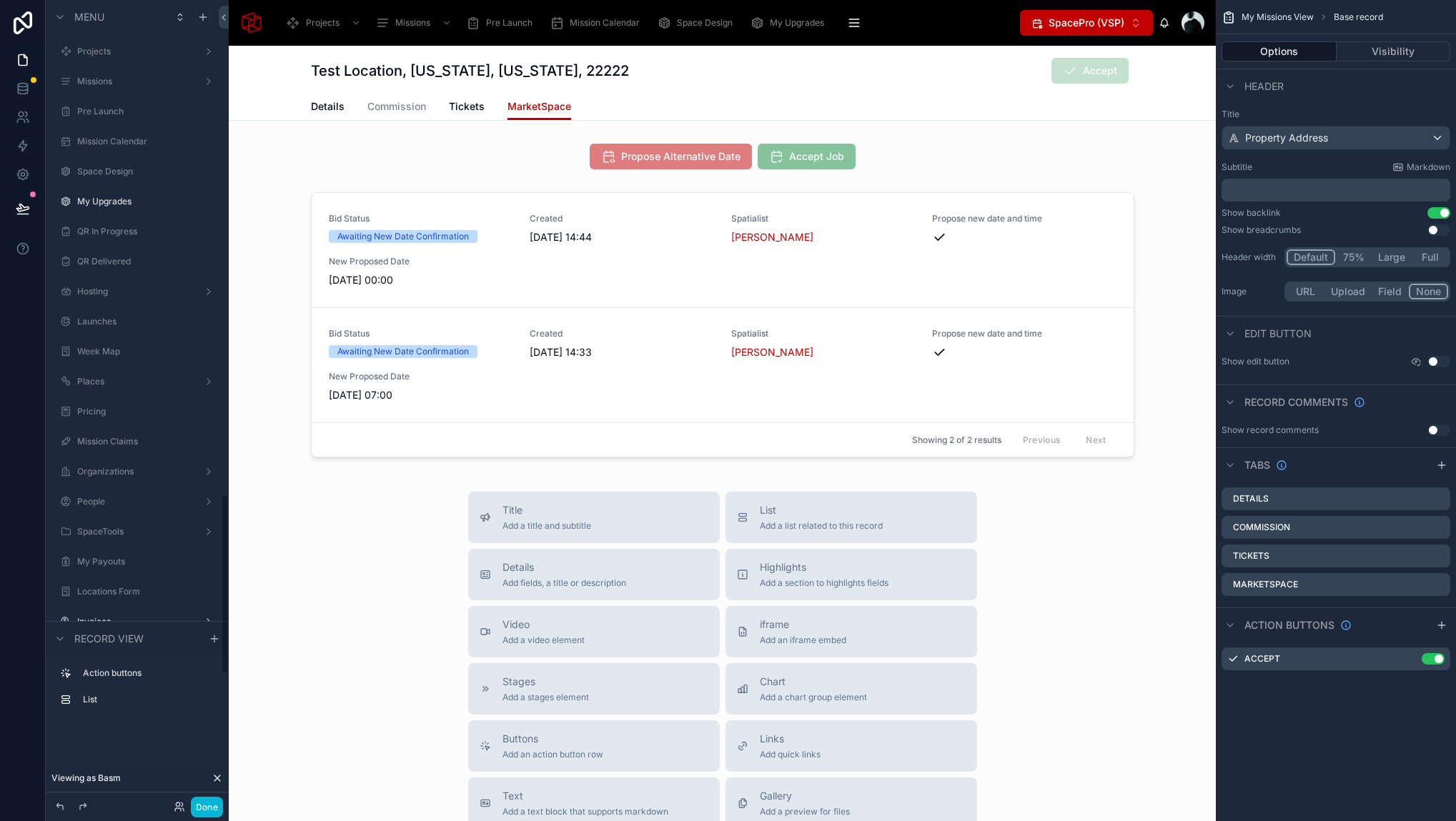
scroll to position [2207, 0]
click at [311, 103] on span "Details" at bounding box center [328, 106] width 34 height 14
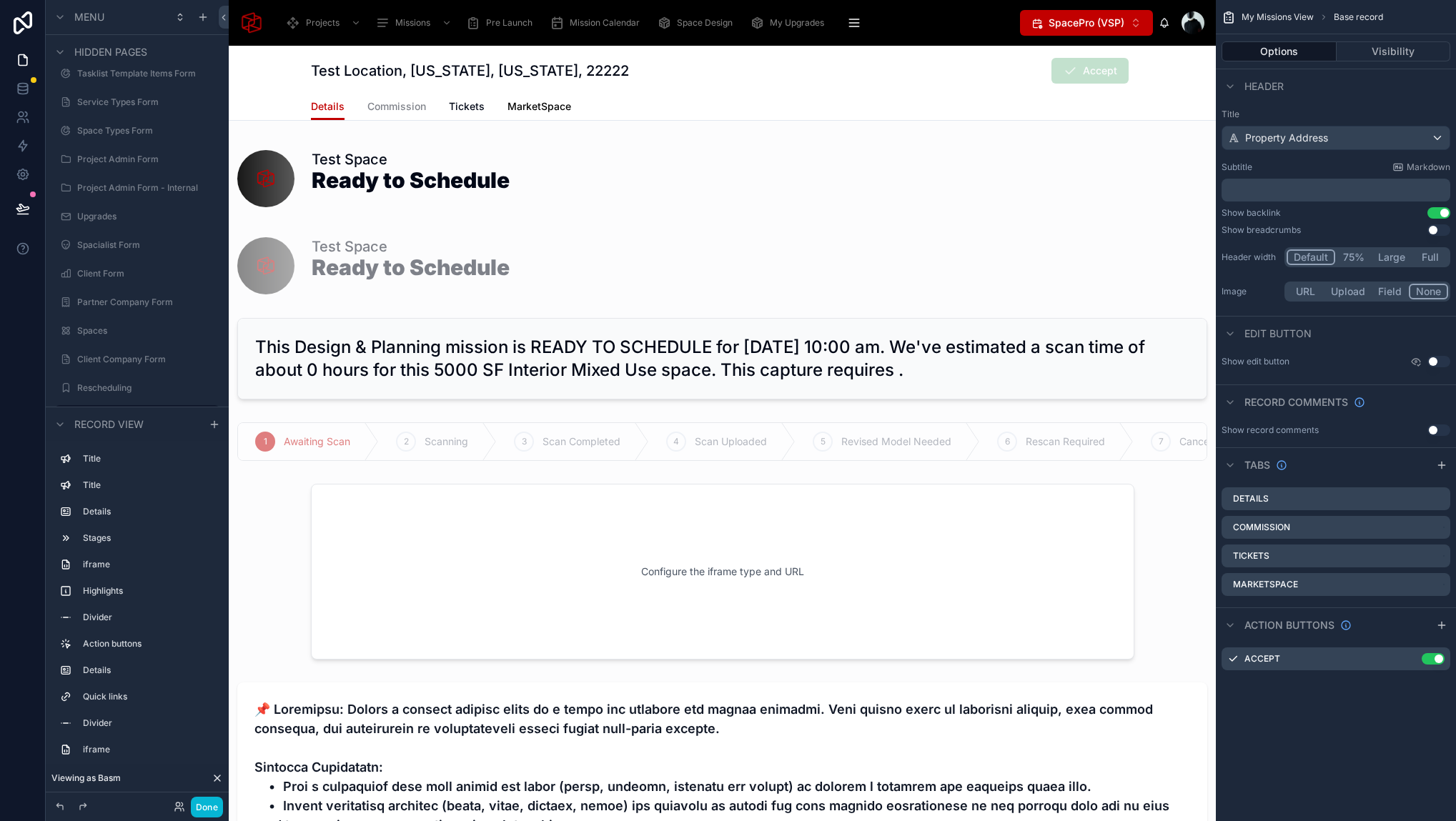
click at [515, 109] on span "MarketSpace" at bounding box center [539, 106] width 64 height 14
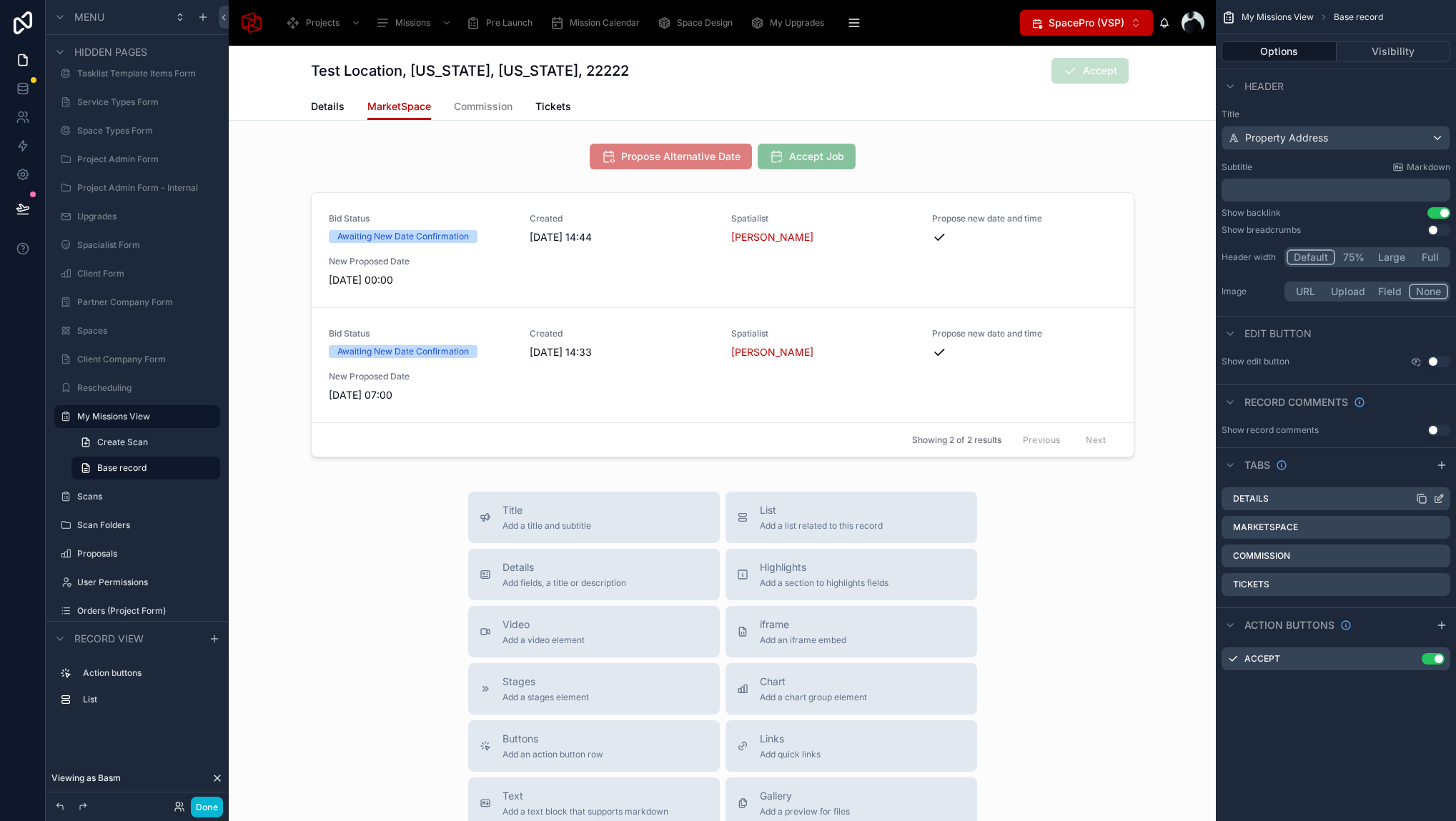
click at [1236, 500] on label "Details" at bounding box center [1251, 498] width 36 height 11
click at [1423, 500] on icon "scrollable content" at bounding box center [1420, 498] width 11 height 11
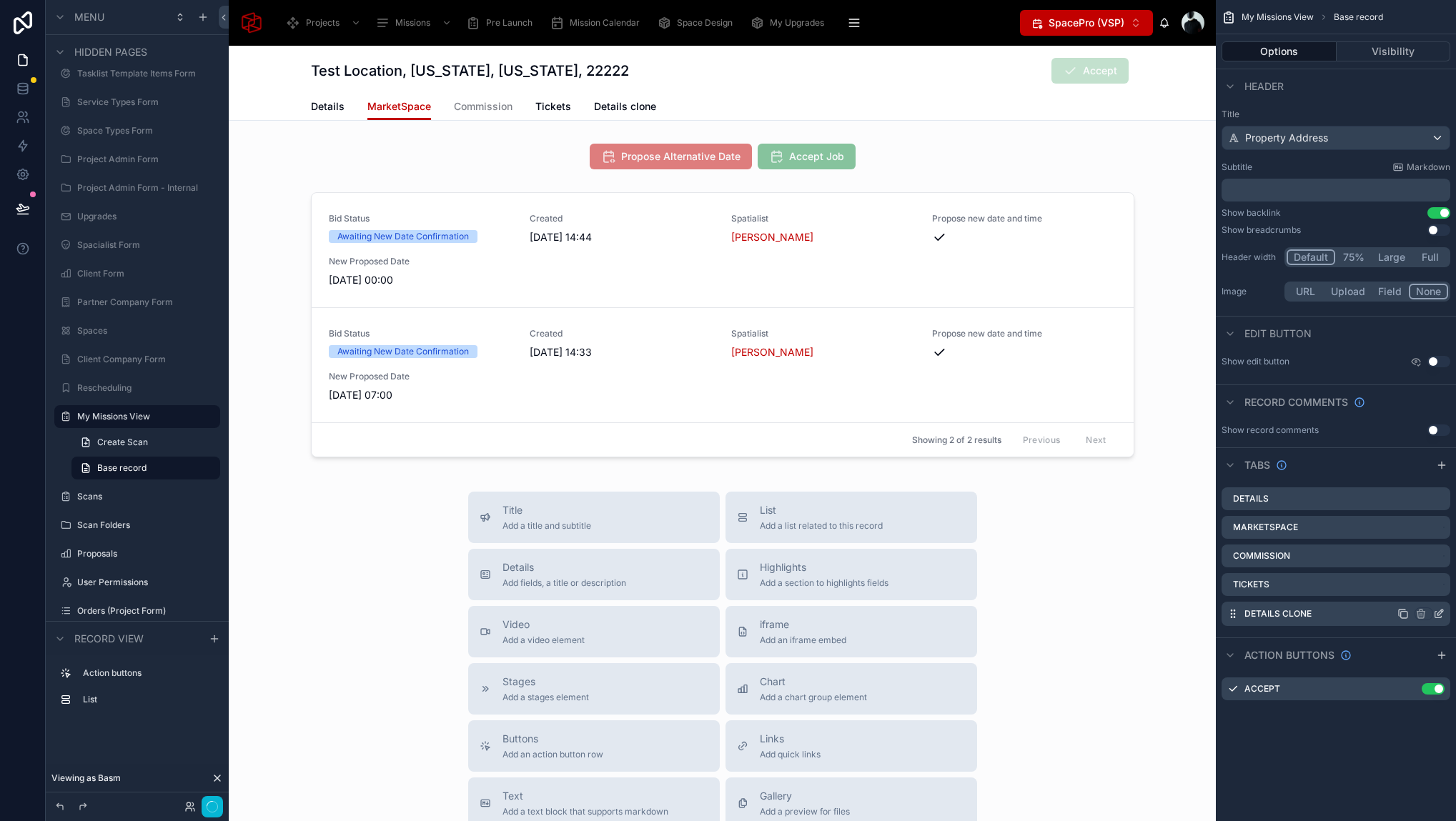
click at [1324, 613] on div "Details clone" at bounding box center [1336, 613] width 229 height 25
click at [1437, 500] on icon "scrollable content" at bounding box center [1440, 497] width 6 height 6
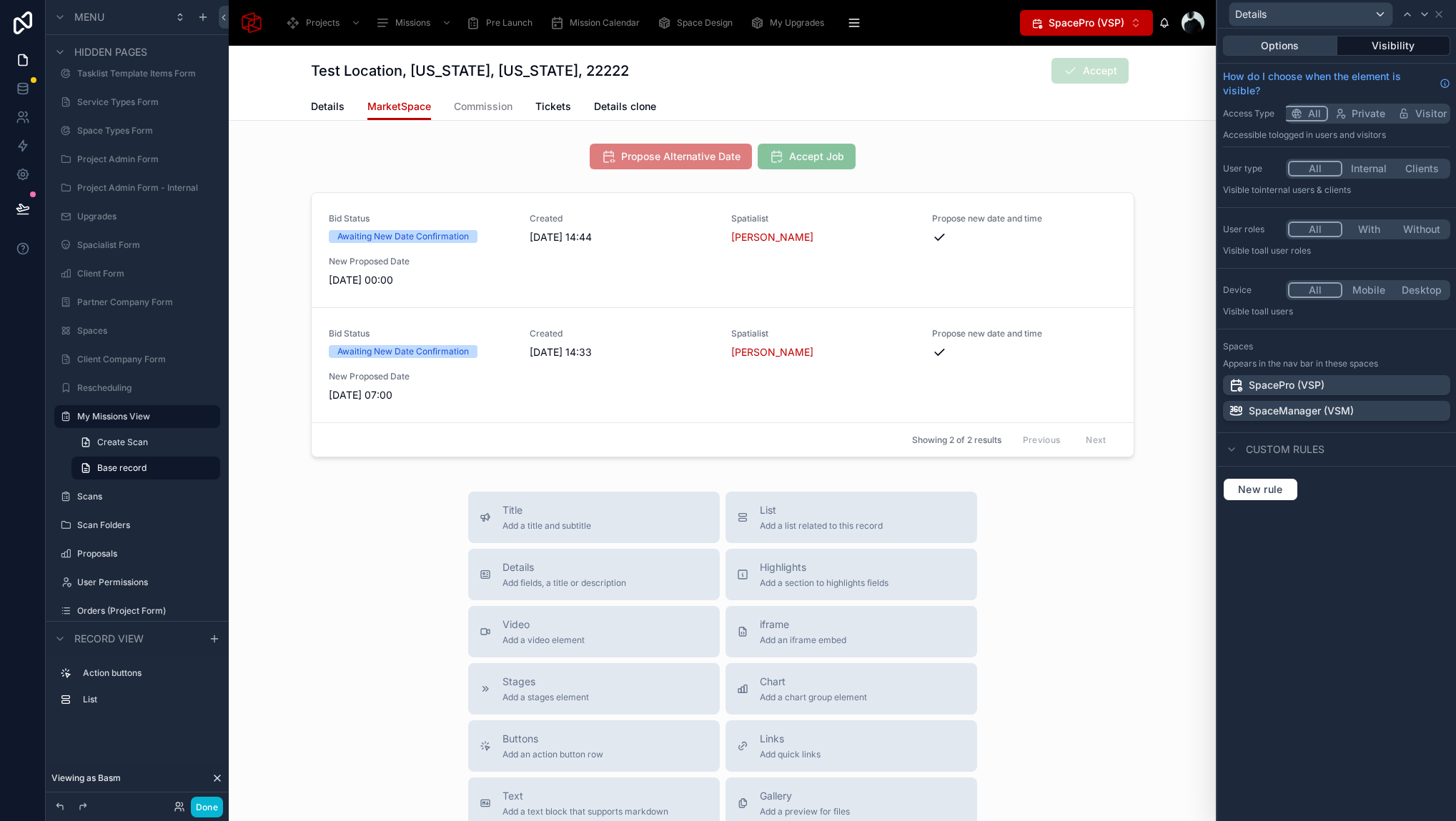
click at [1286, 39] on button "Options" at bounding box center [1280, 46] width 115 height 20
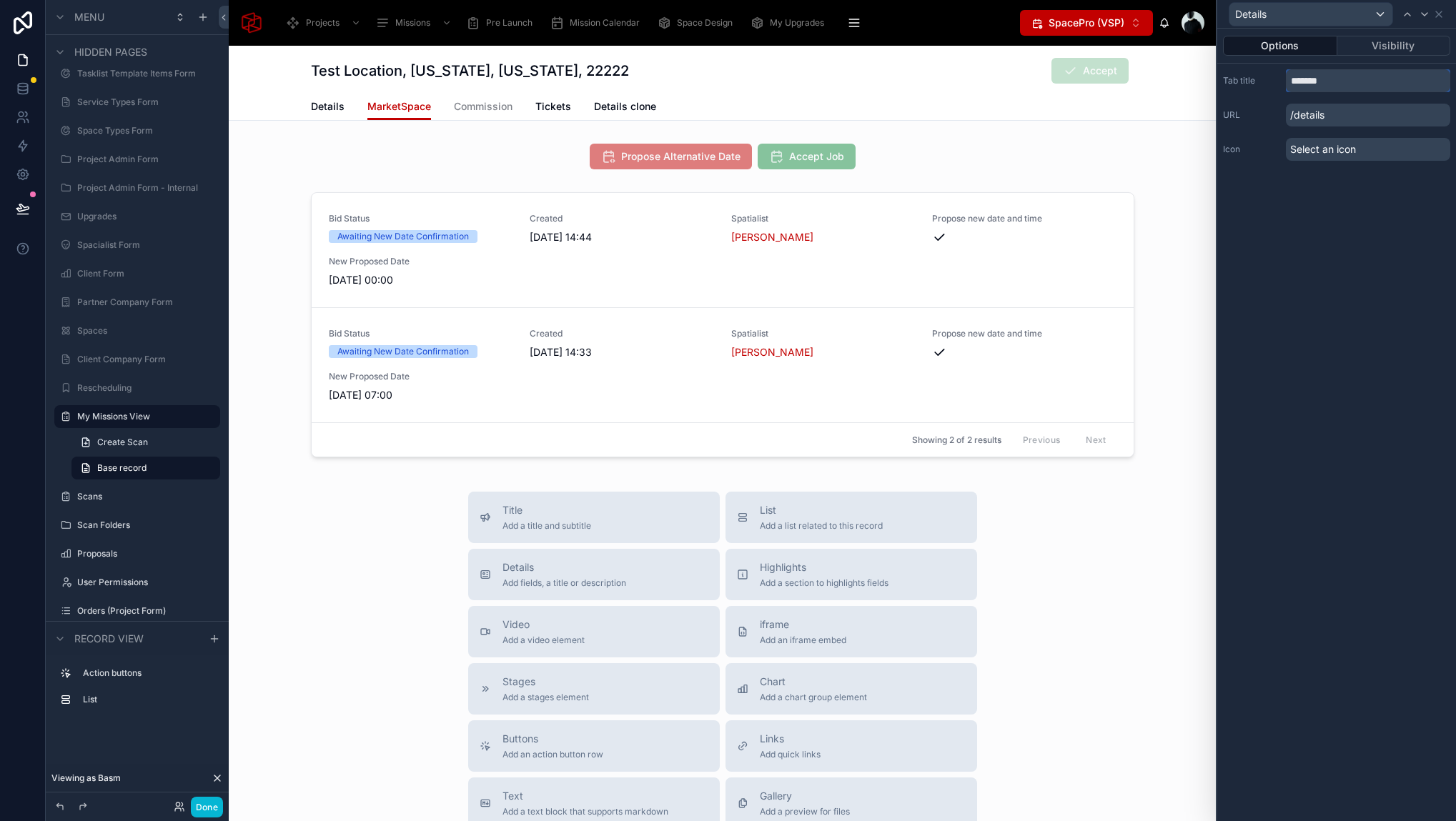
click at [1369, 83] on input "*******" at bounding box center [1368, 81] width 165 height 23
type input "**********"
click at [1365, 241] on div "**********" at bounding box center [1336, 425] width 238 height 792
click at [1440, 11] on icon at bounding box center [1438, 14] width 11 height 11
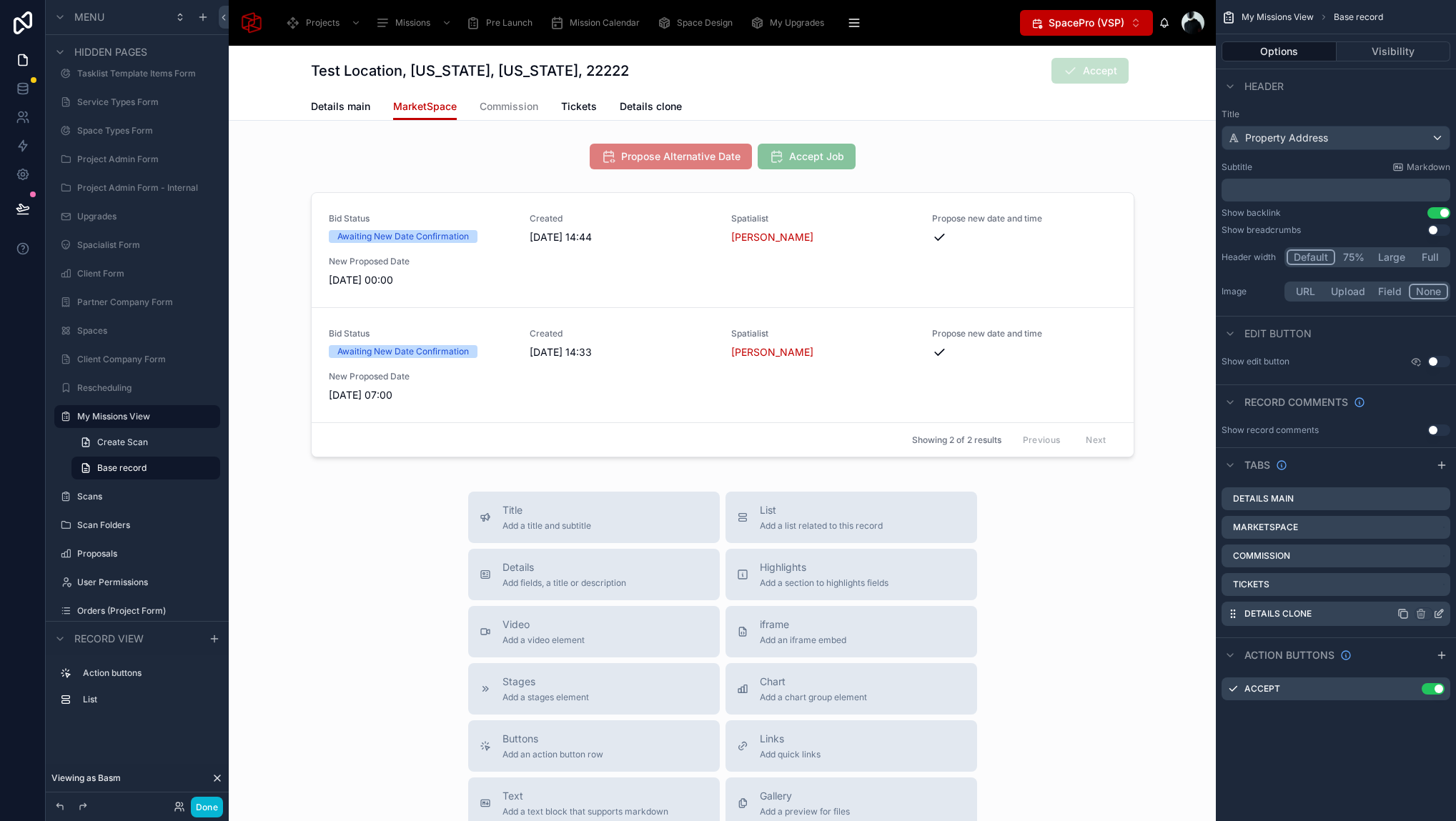
click at [1350, 618] on div "Details clone" at bounding box center [1336, 613] width 229 height 25
click at [634, 106] on span "Details clone" at bounding box center [650, 106] width 62 height 14
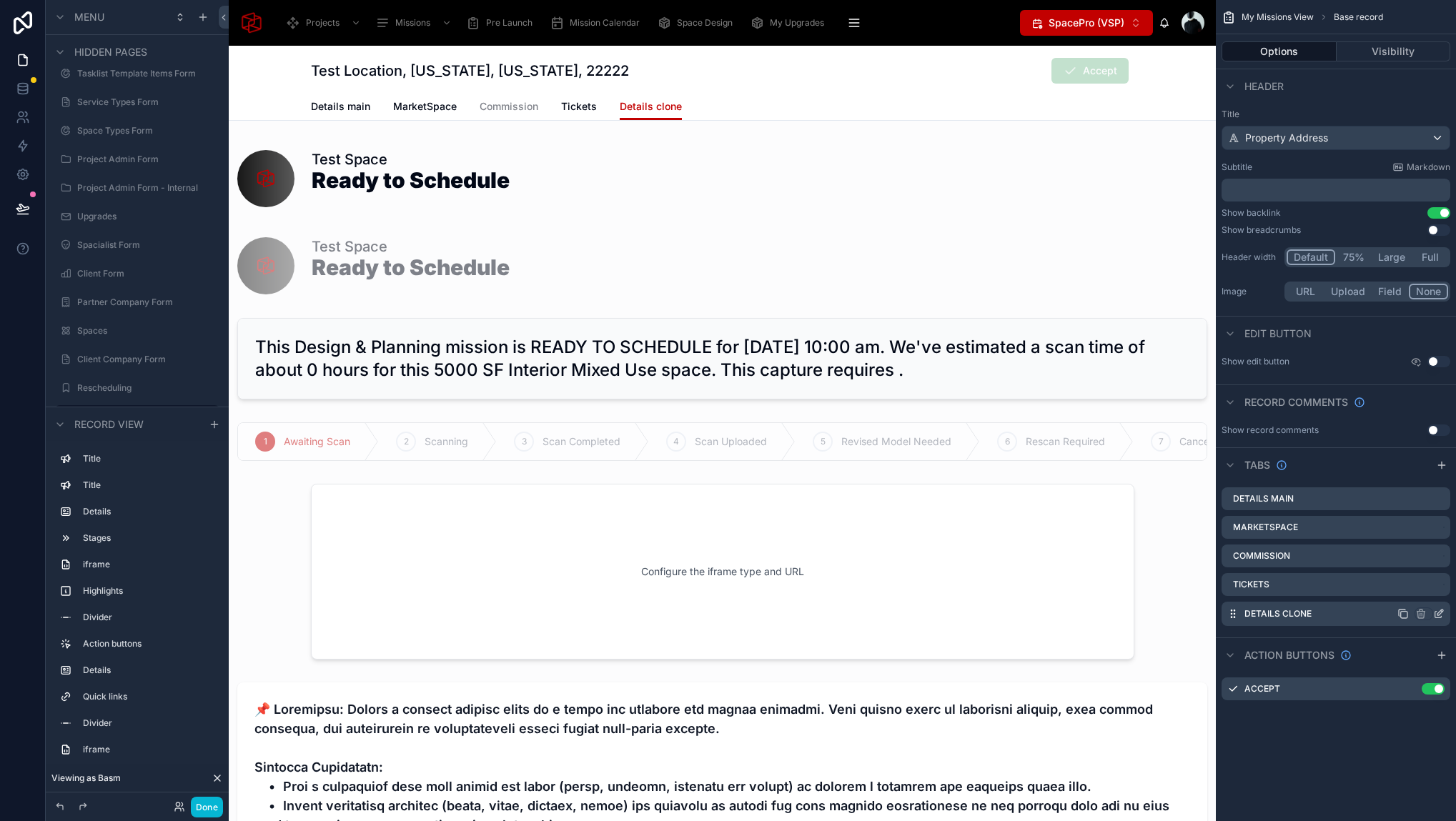
click at [1440, 614] on icon "scrollable content" at bounding box center [1438, 613] width 11 height 11
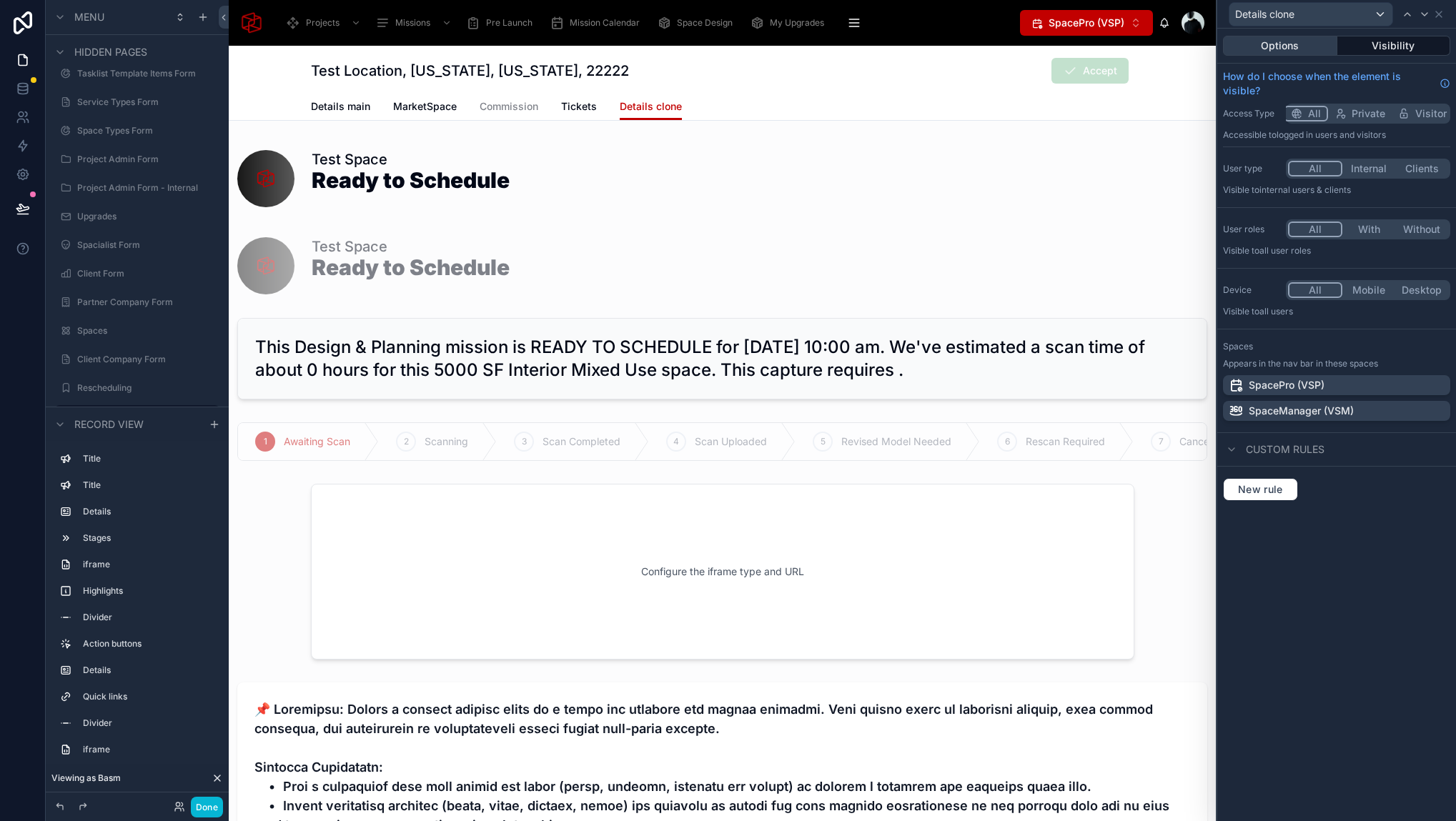
click at [1291, 45] on button "Options" at bounding box center [1280, 46] width 115 height 20
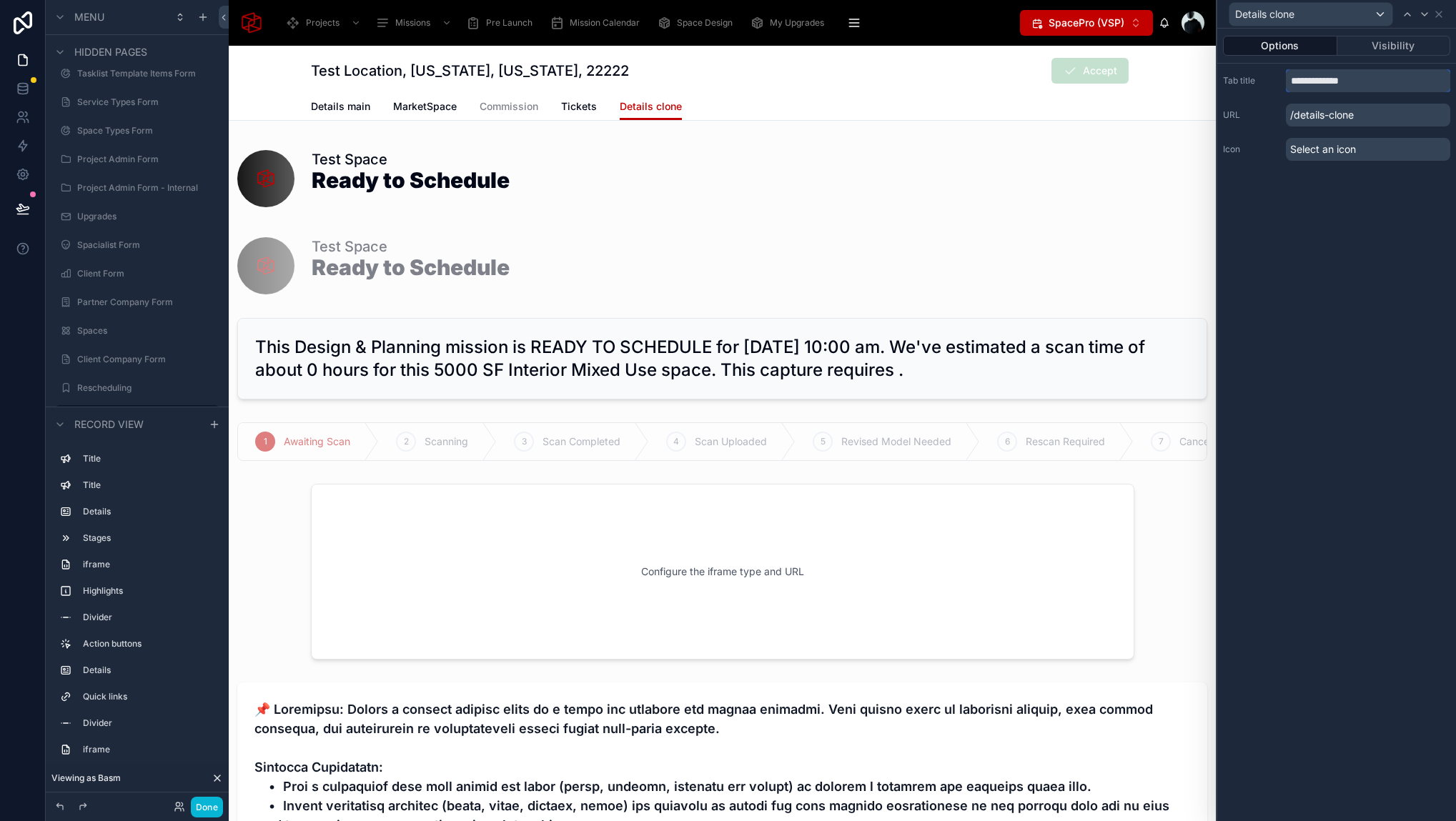
drag, startPoint x: 1402, startPoint y: 89, endPoint x: 1384, endPoint y: 84, distance: 18.7
click at [1393, 87] on input "**********" at bounding box center [1368, 81] width 165 height 23
drag, startPoint x: 1356, startPoint y: 81, endPoint x: 1324, endPoint y: 78, distance: 32.1
click at [1324, 78] on input "**********" at bounding box center [1368, 81] width 165 height 23
type input "*******"
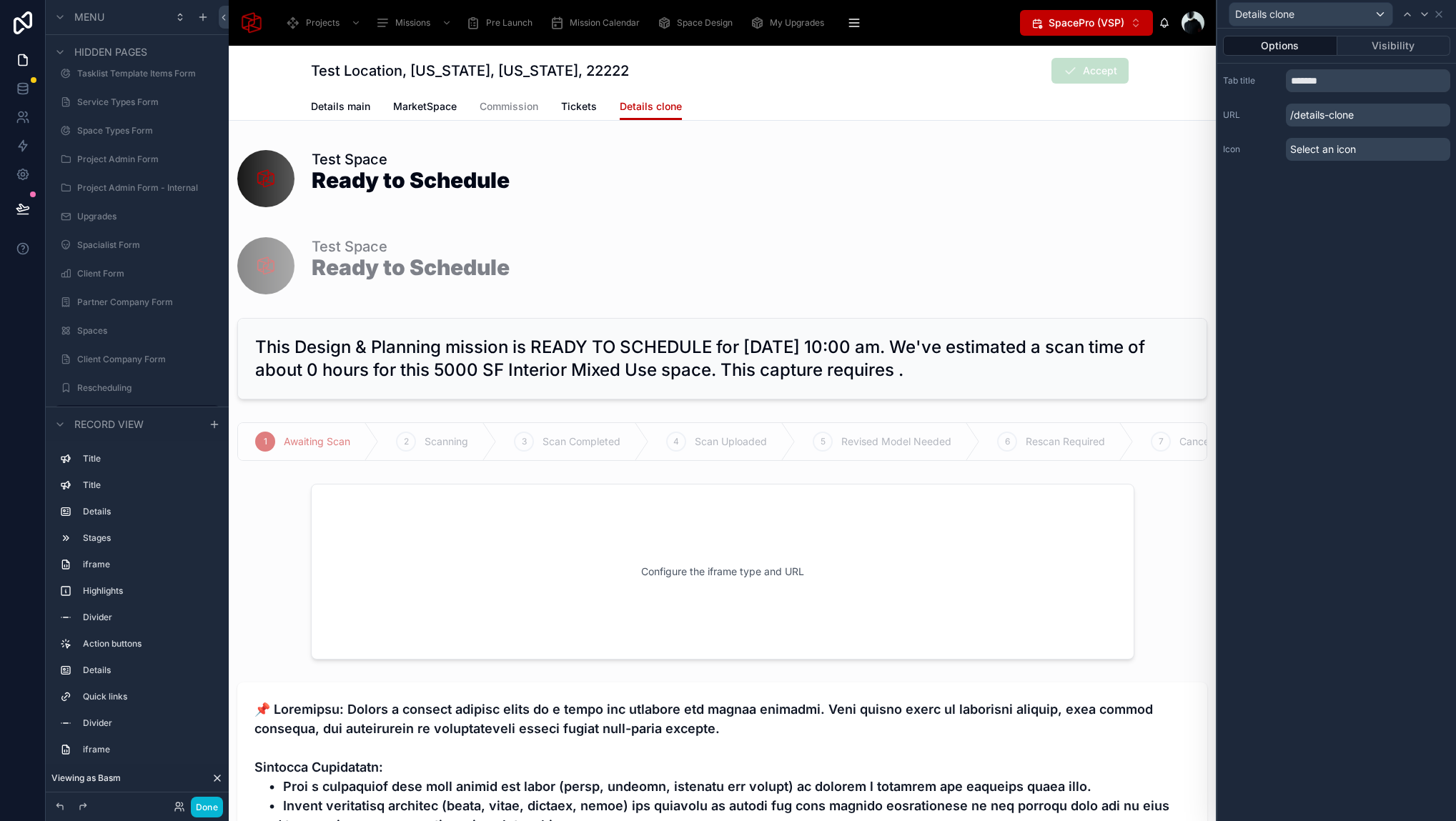
click at [1352, 357] on div "Options Visibility Tab title ******* URL /details-clone Icon Select an icon" at bounding box center [1336, 425] width 238 height 792
click at [1442, 14] on icon at bounding box center [1438, 14] width 11 height 11
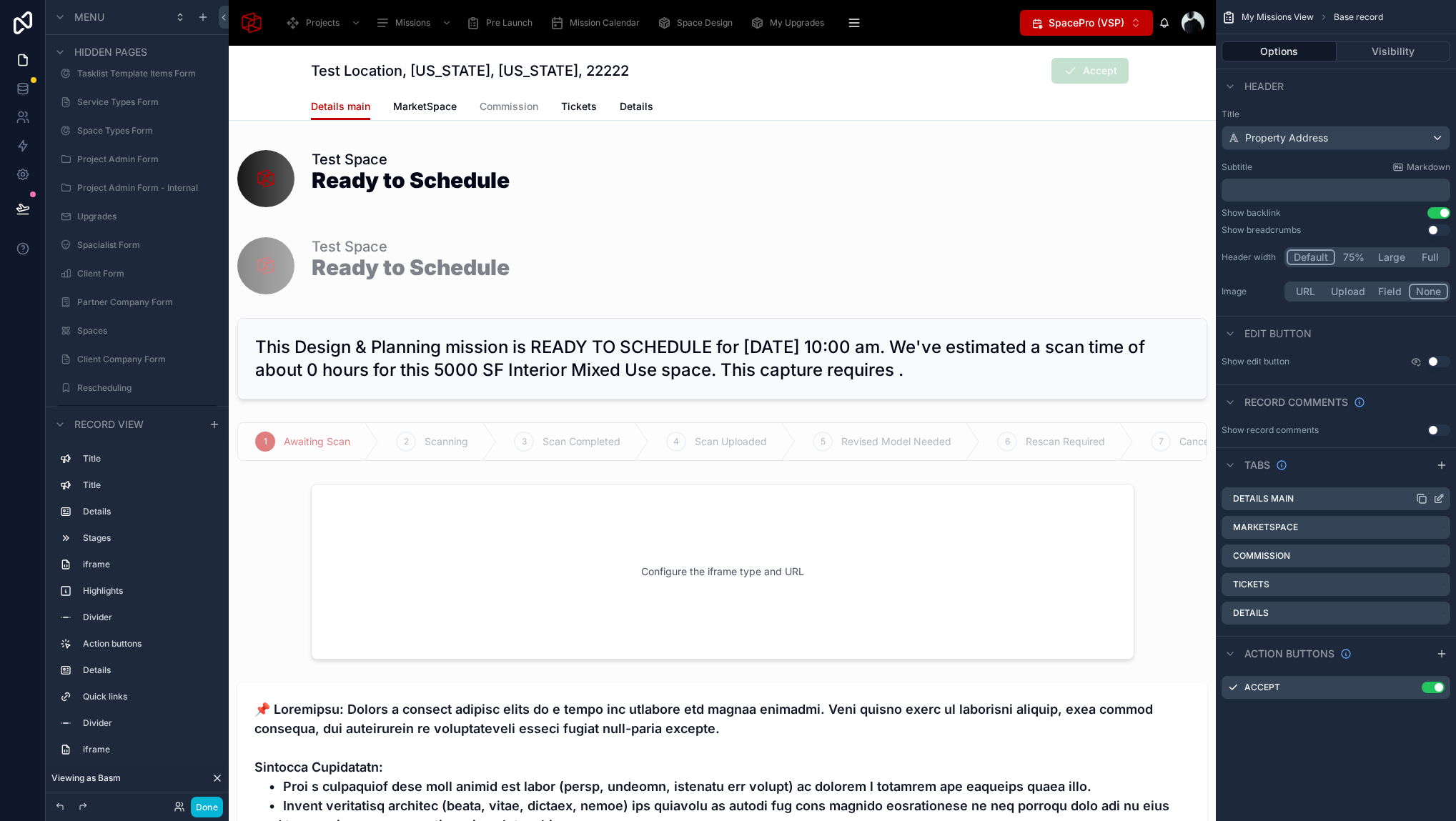
click at [1439, 498] on icon "scrollable content" at bounding box center [1438, 498] width 11 height 11
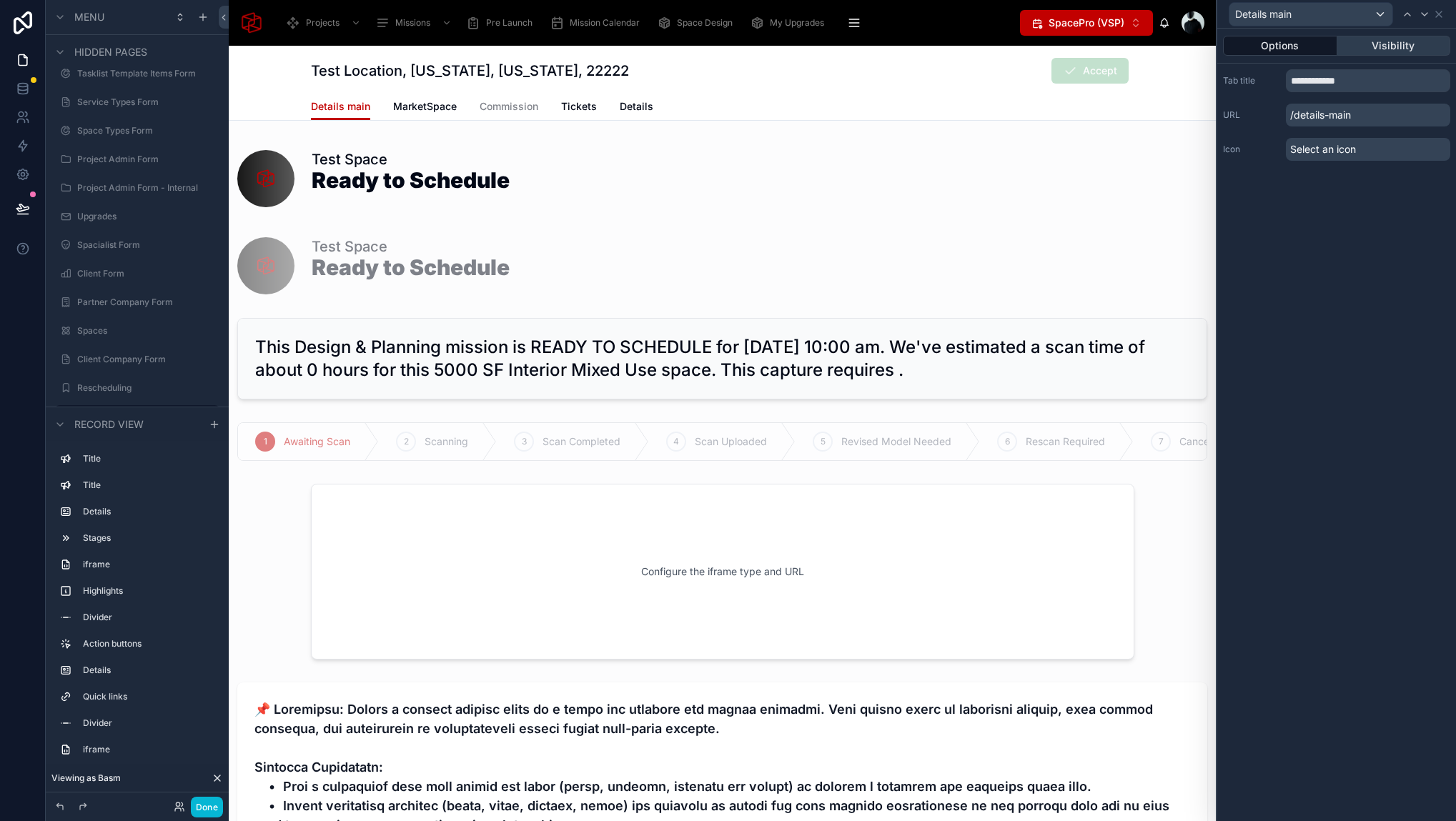
click at [1386, 38] on button "Visibility" at bounding box center [1394, 46] width 114 height 20
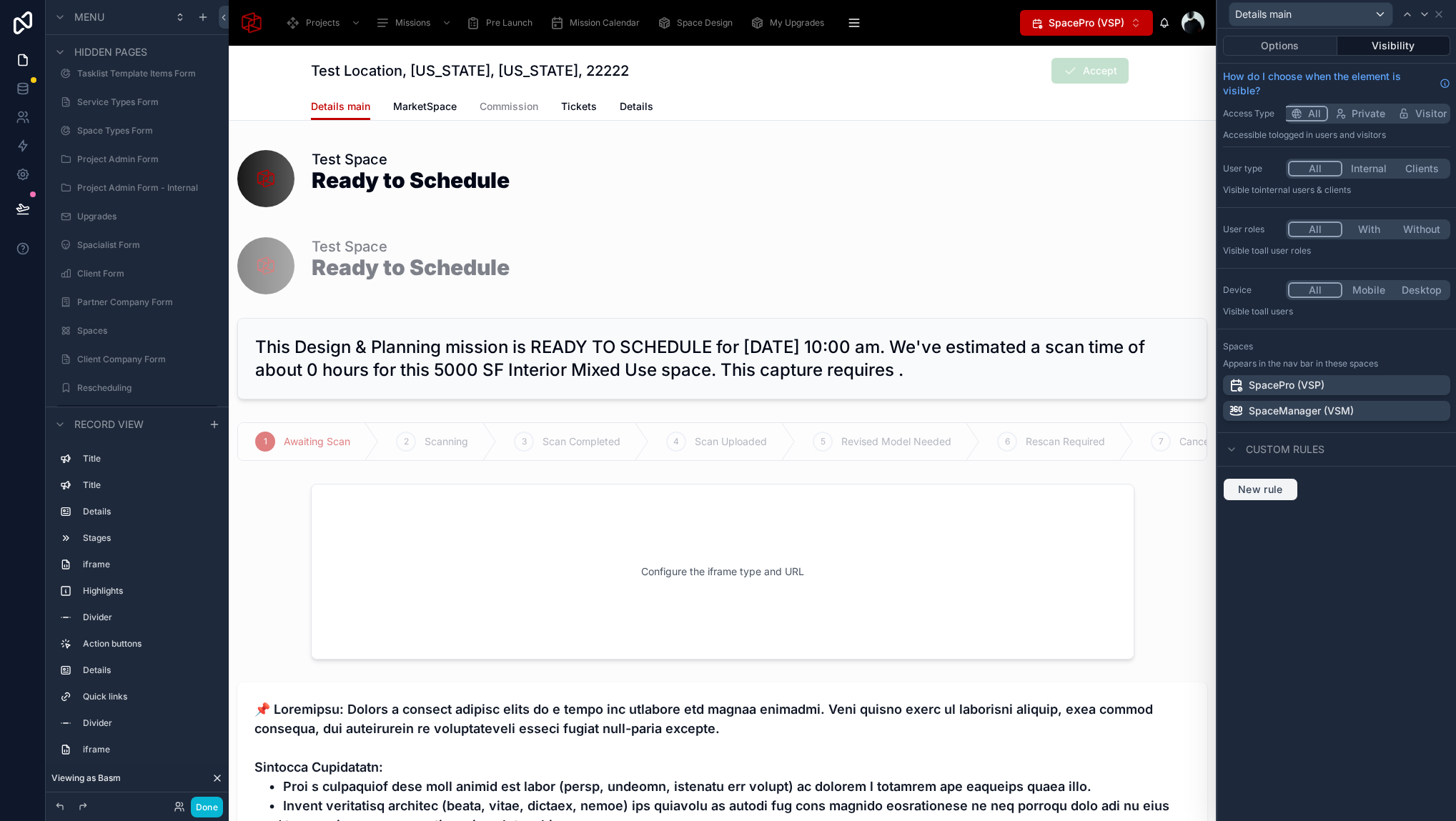
click at [1275, 490] on span "New rule" at bounding box center [1260, 489] width 57 height 13
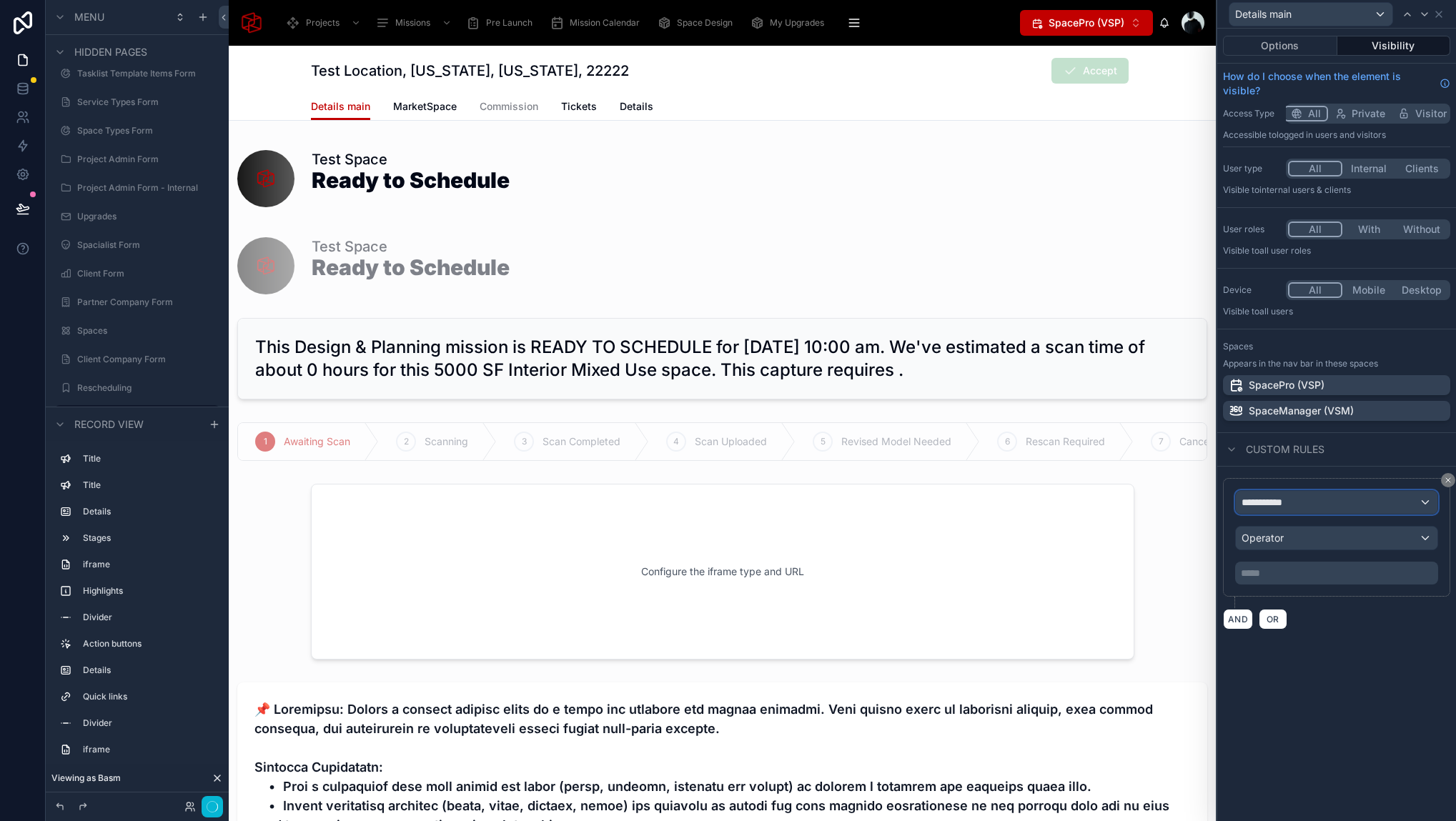
click at [1264, 495] on span "**********" at bounding box center [1268, 502] width 53 height 14
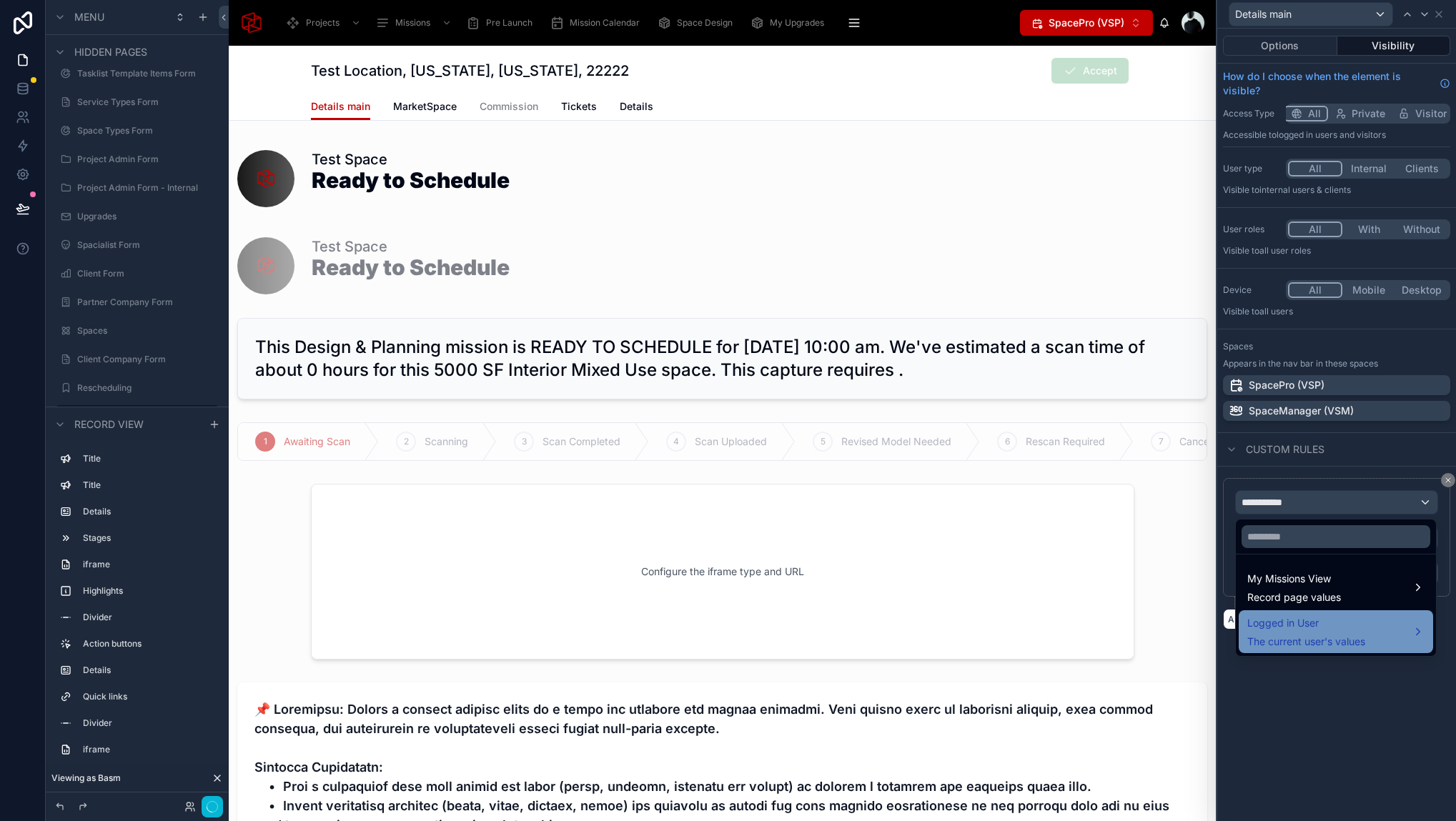
click at [1309, 629] on span "Logged in User" at bounding box center [1306, 623] width 118 height 17
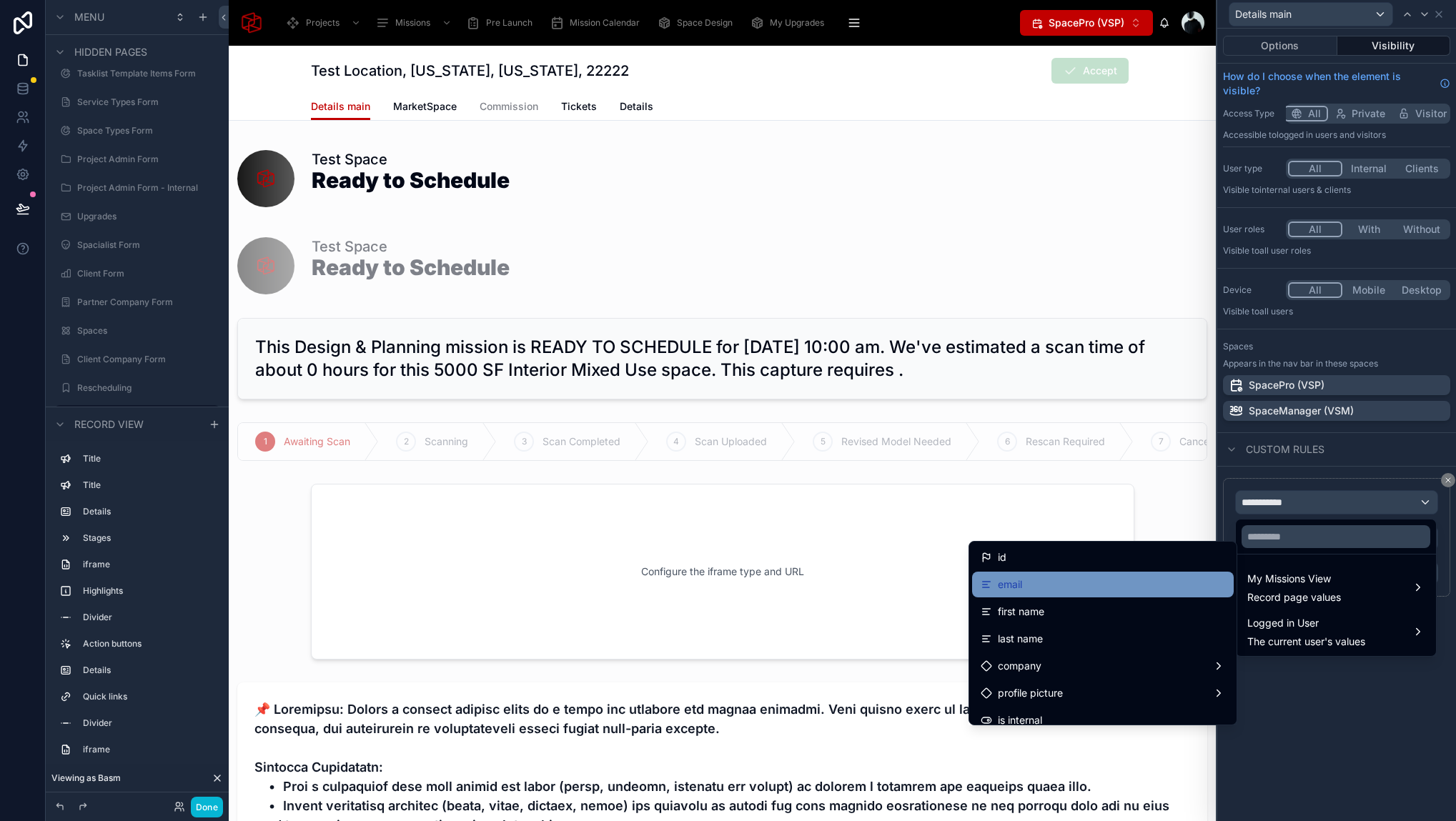
click at [1057, 586] on div "email" at bounding box center [1103, 584] width 244 height 17
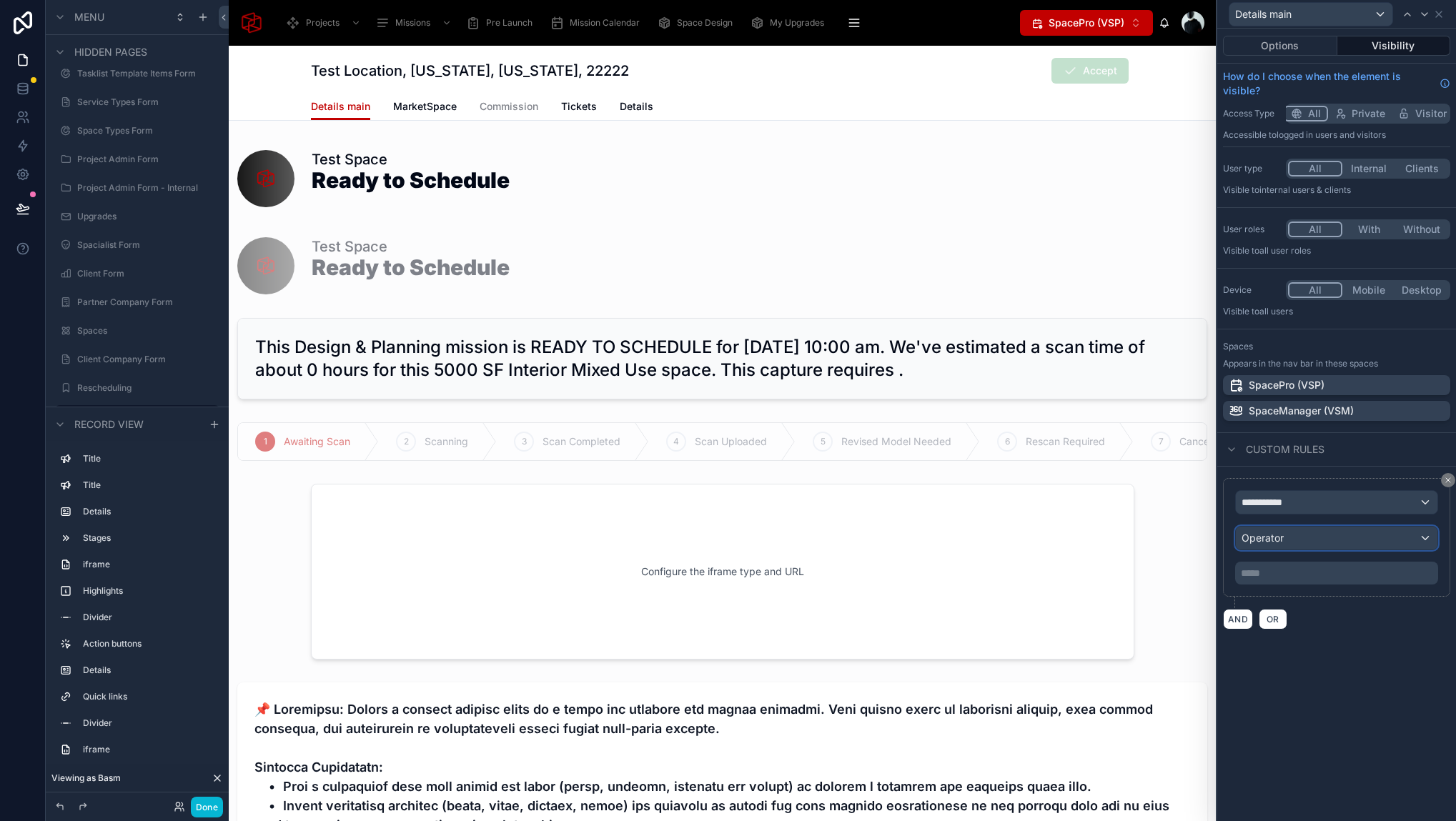
click at [1274, 544] on span "Operator" at bounding box center [1263, 538] width 42 height 12
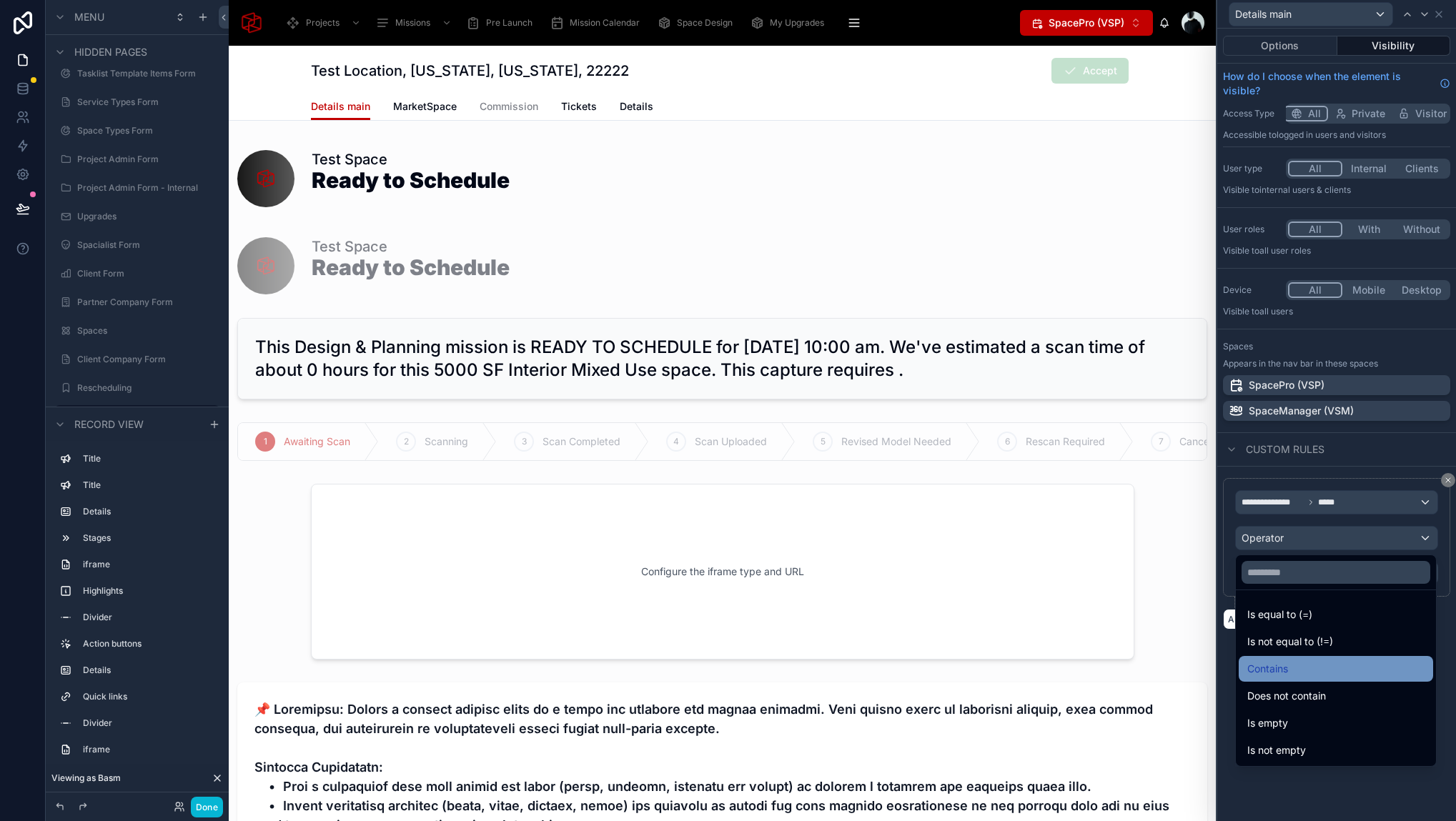
click at [1306, 673] on div "Contains" at bounding box center [1336, 668] width 177 height 17
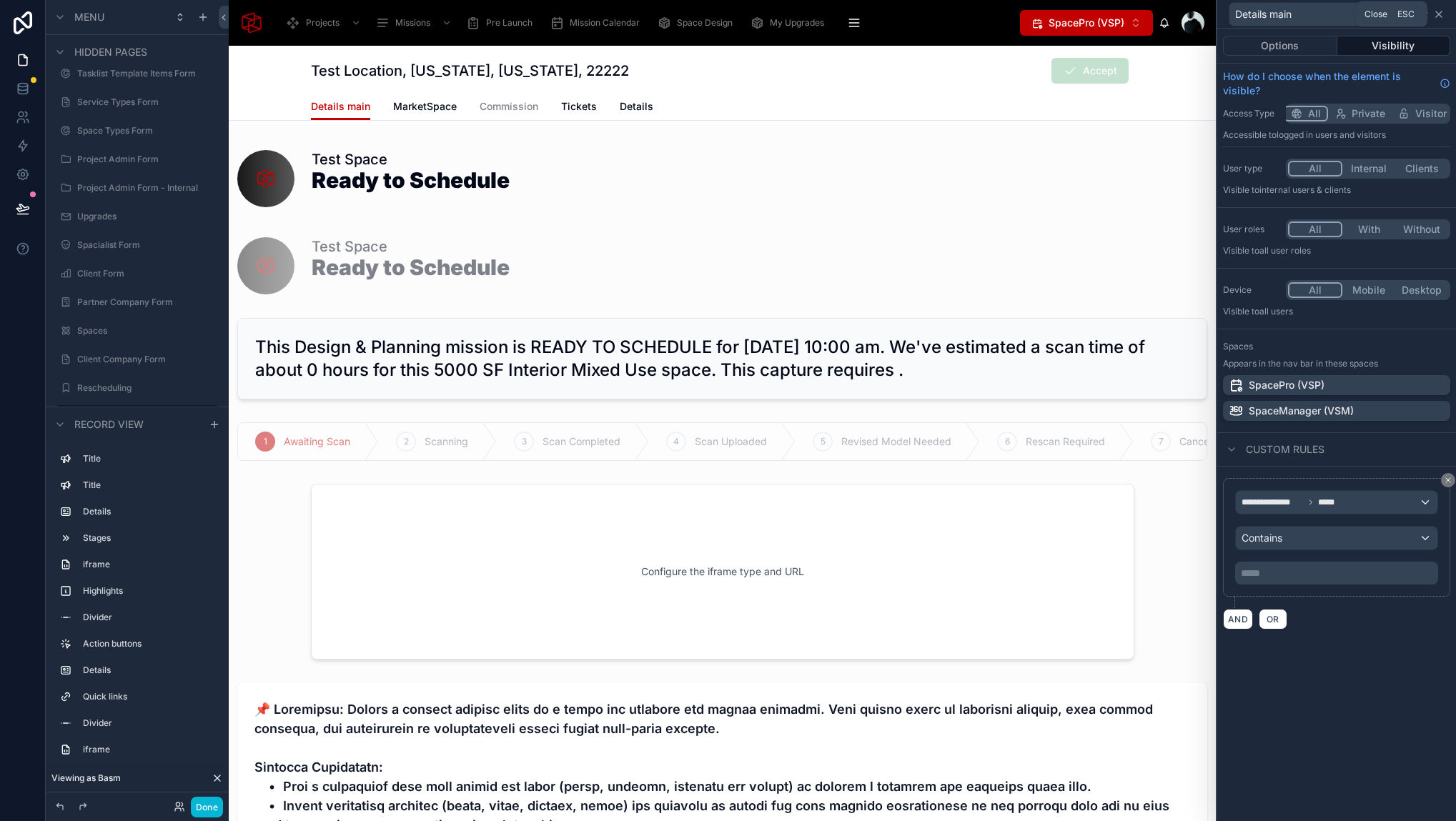
click at [1441, 14] on icon at bounding box center [1438, 14] width 11 height 11
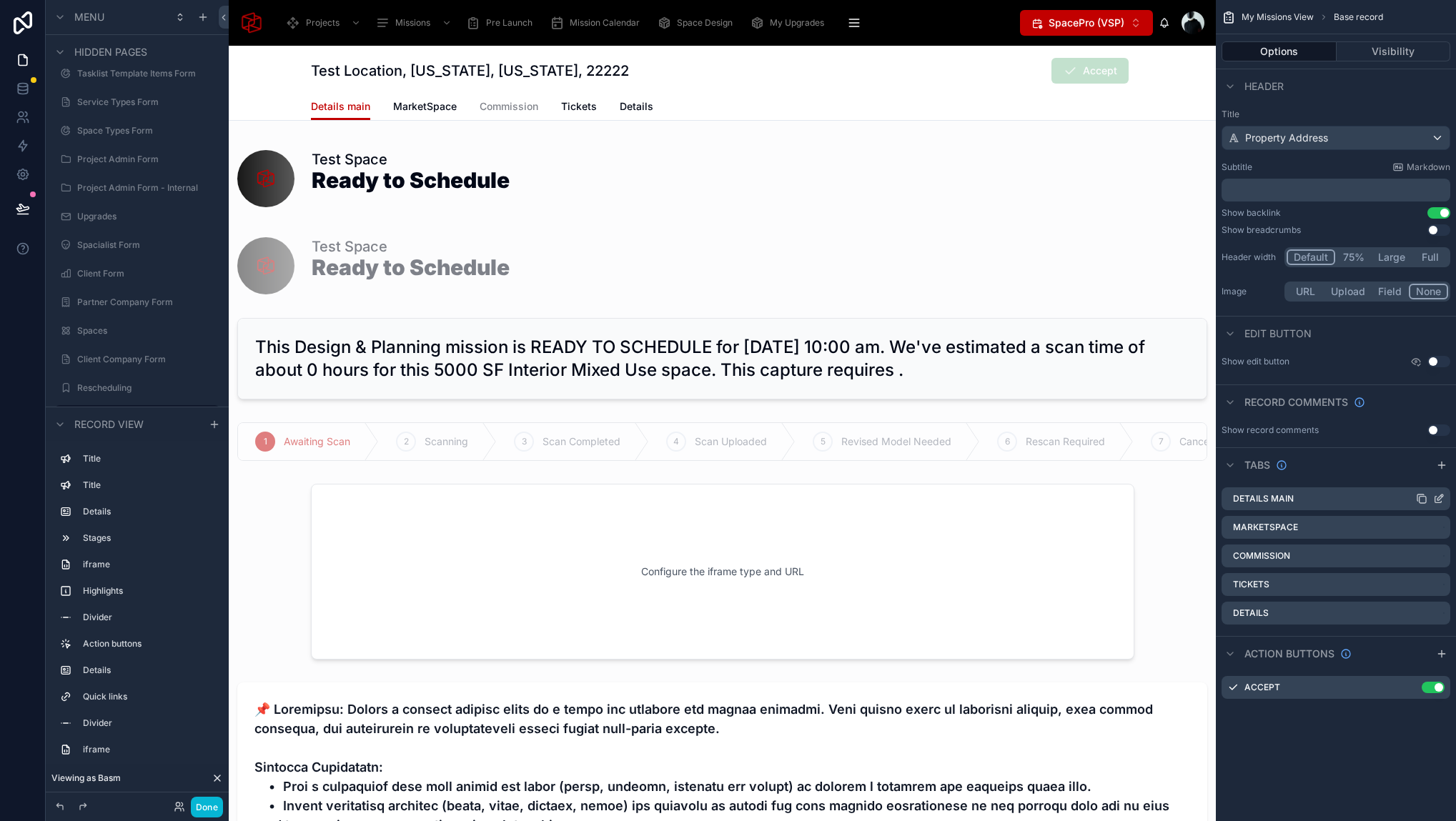
click at [1438, 503] on icon "scrollable content" at bounding box center [1438, 498] width 11 height 11
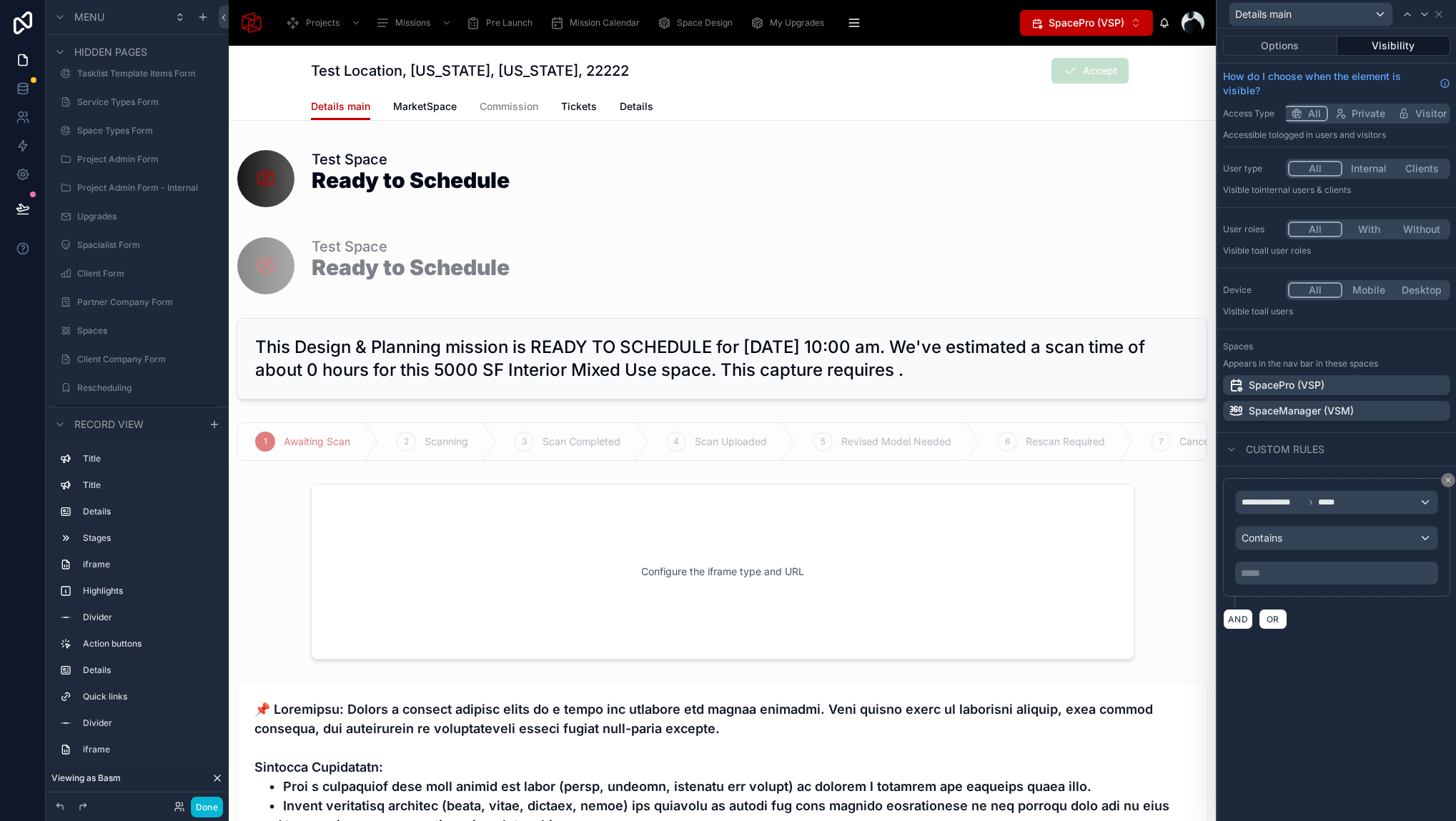
click at [1360, 768] on div "**********" at bounding box center [1336, 425] width 238 height 792
click at [1442, 9] on icon at bounding box center [1438, 14] width 11 height 11
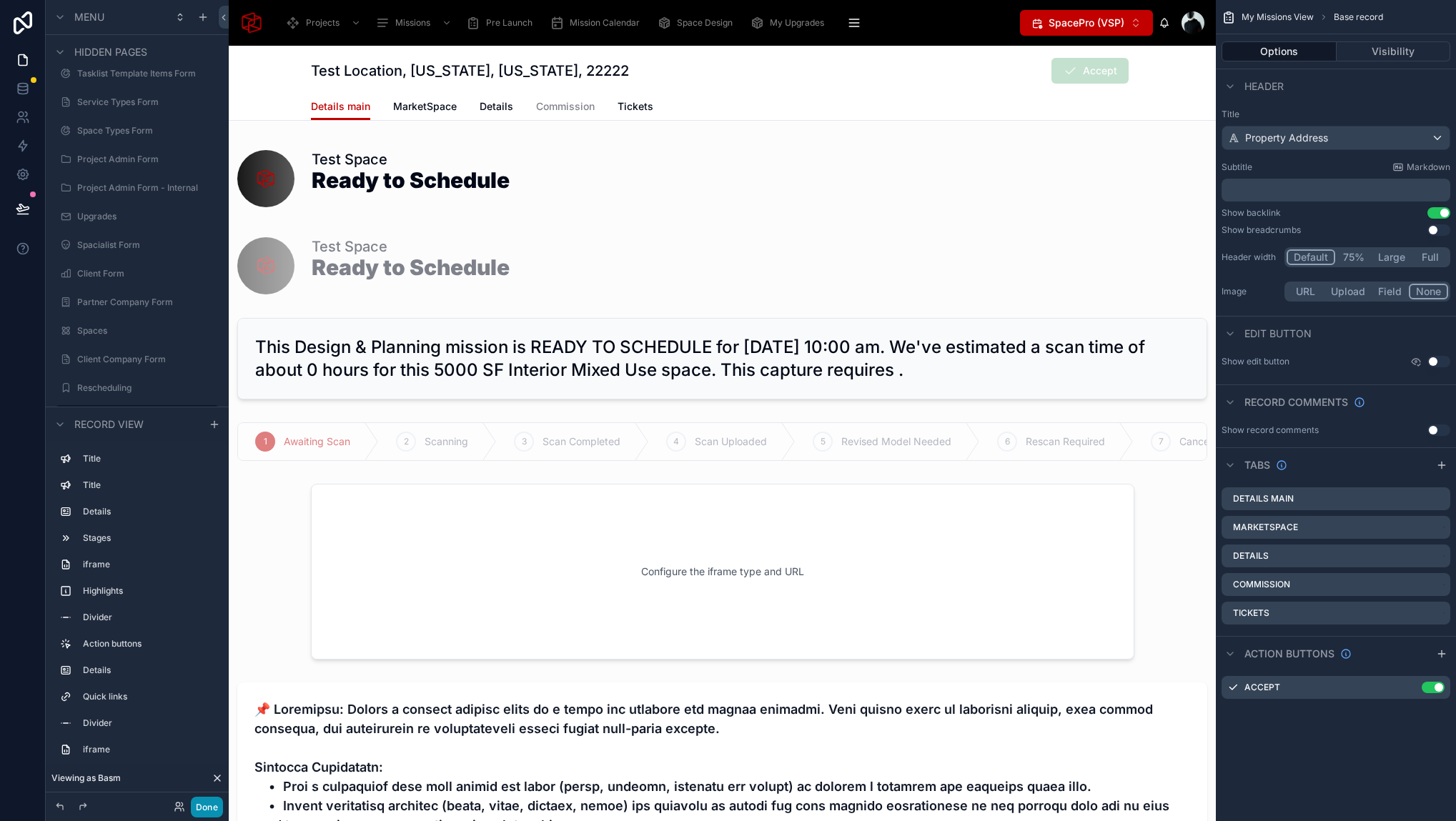
click at [216, 803] on button "Done" at bounding box center [207, 807] width 32 height 20
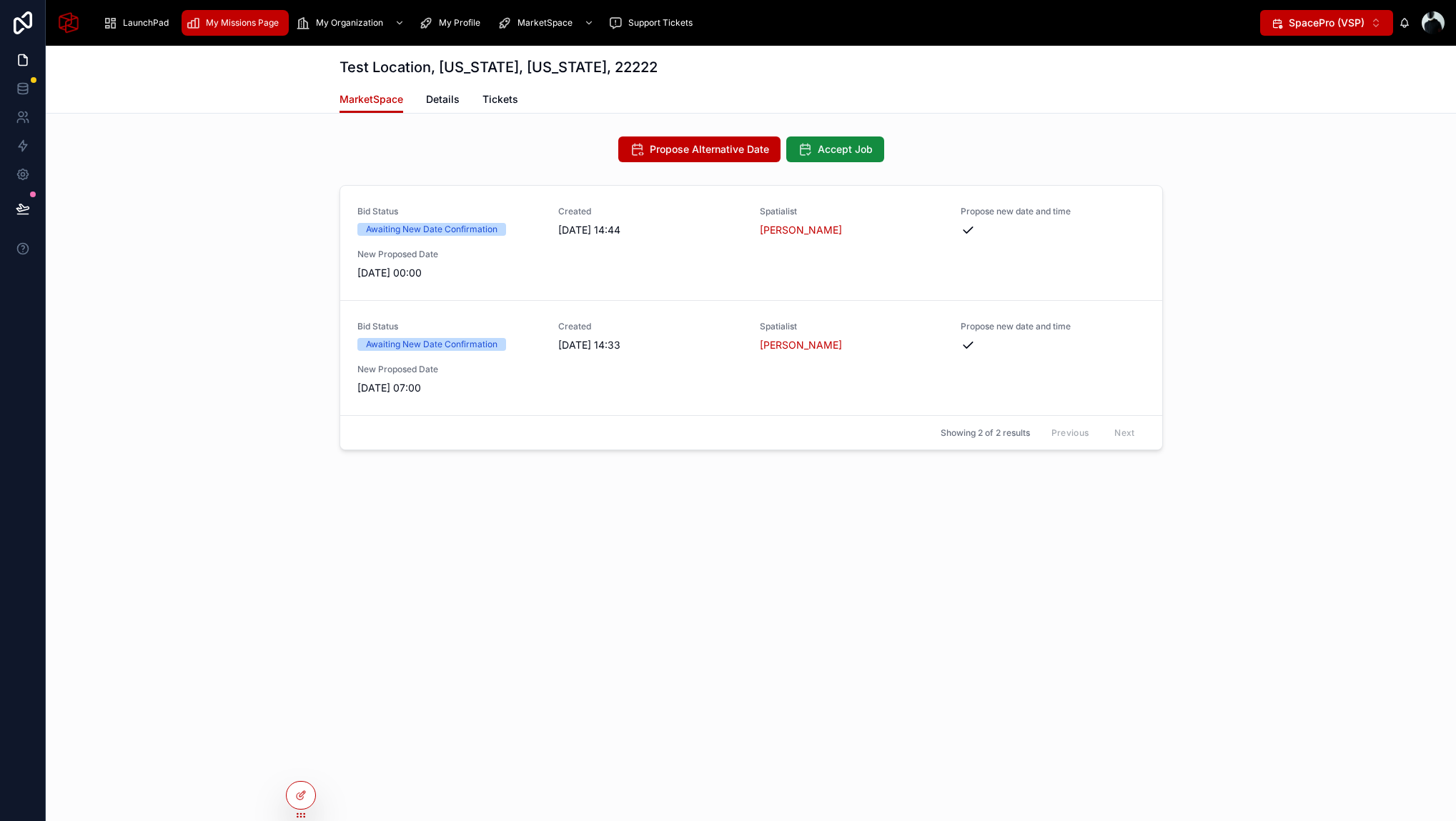
click at [249, 21] on span "My Missions Page" at bounding box center [243, 22] width 73 height 11
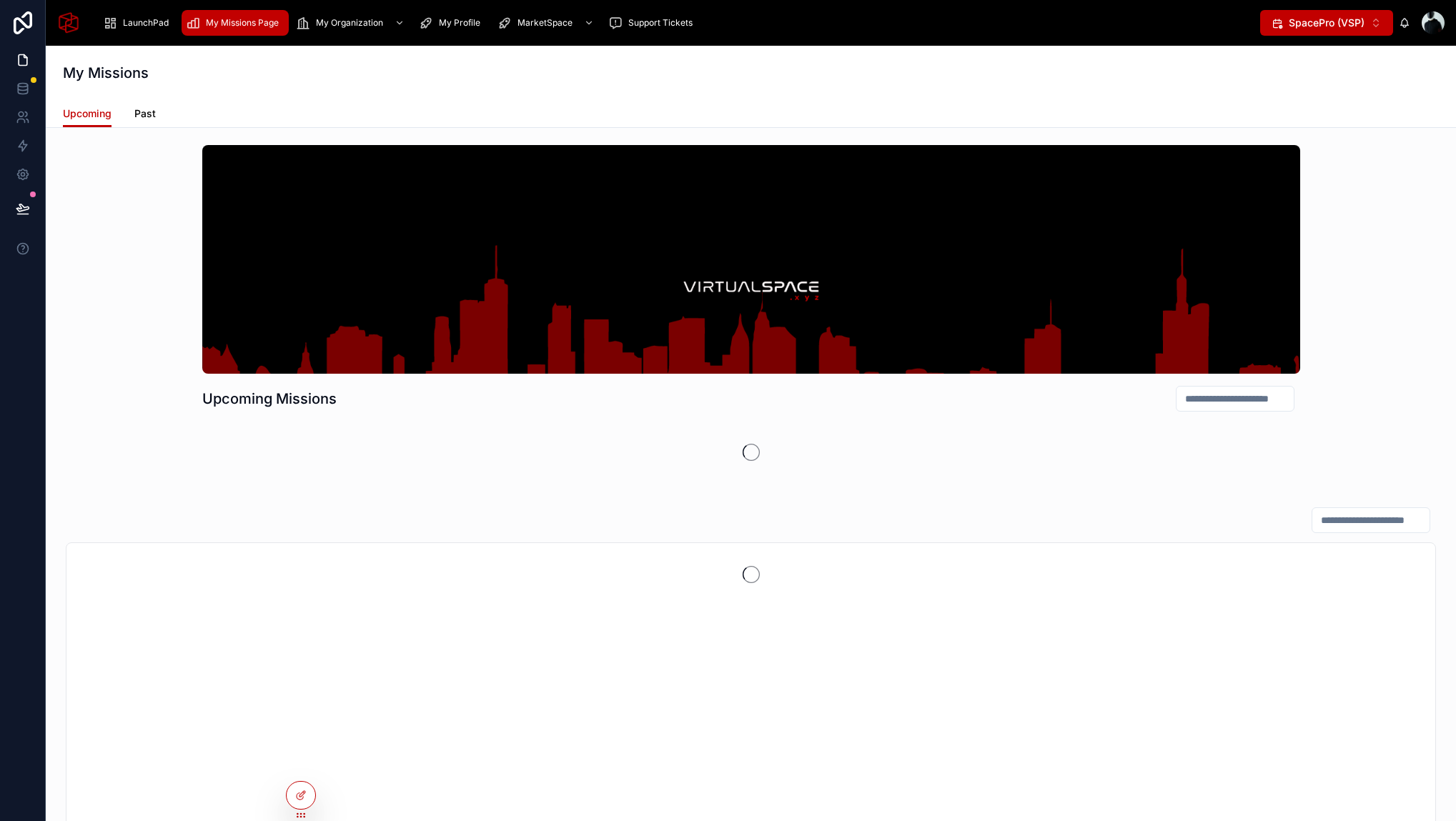
click at [148, 115] on span "Past" at bounding box center [144, 113] width 21 height 14
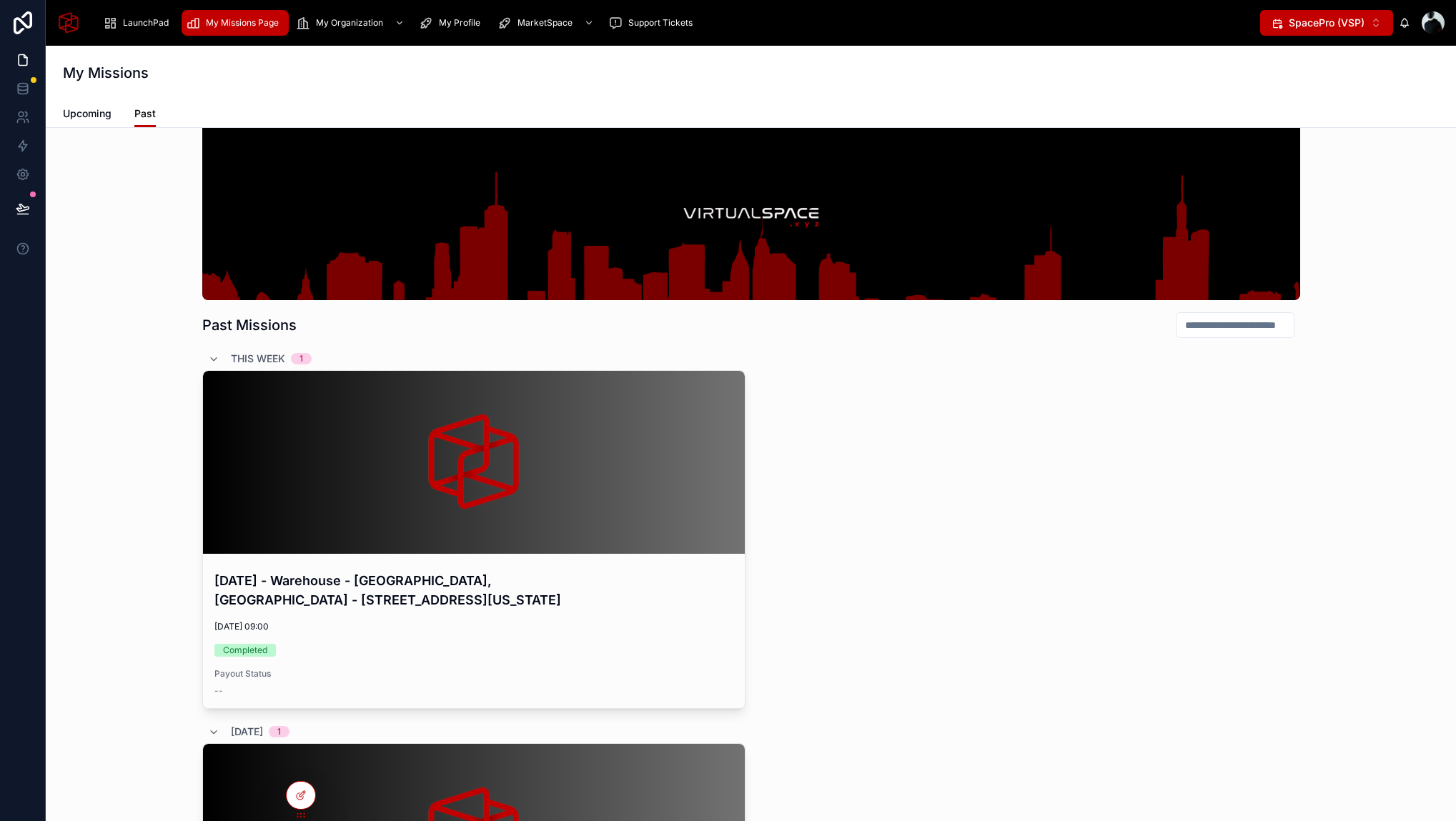
scroll to position [401, 0]
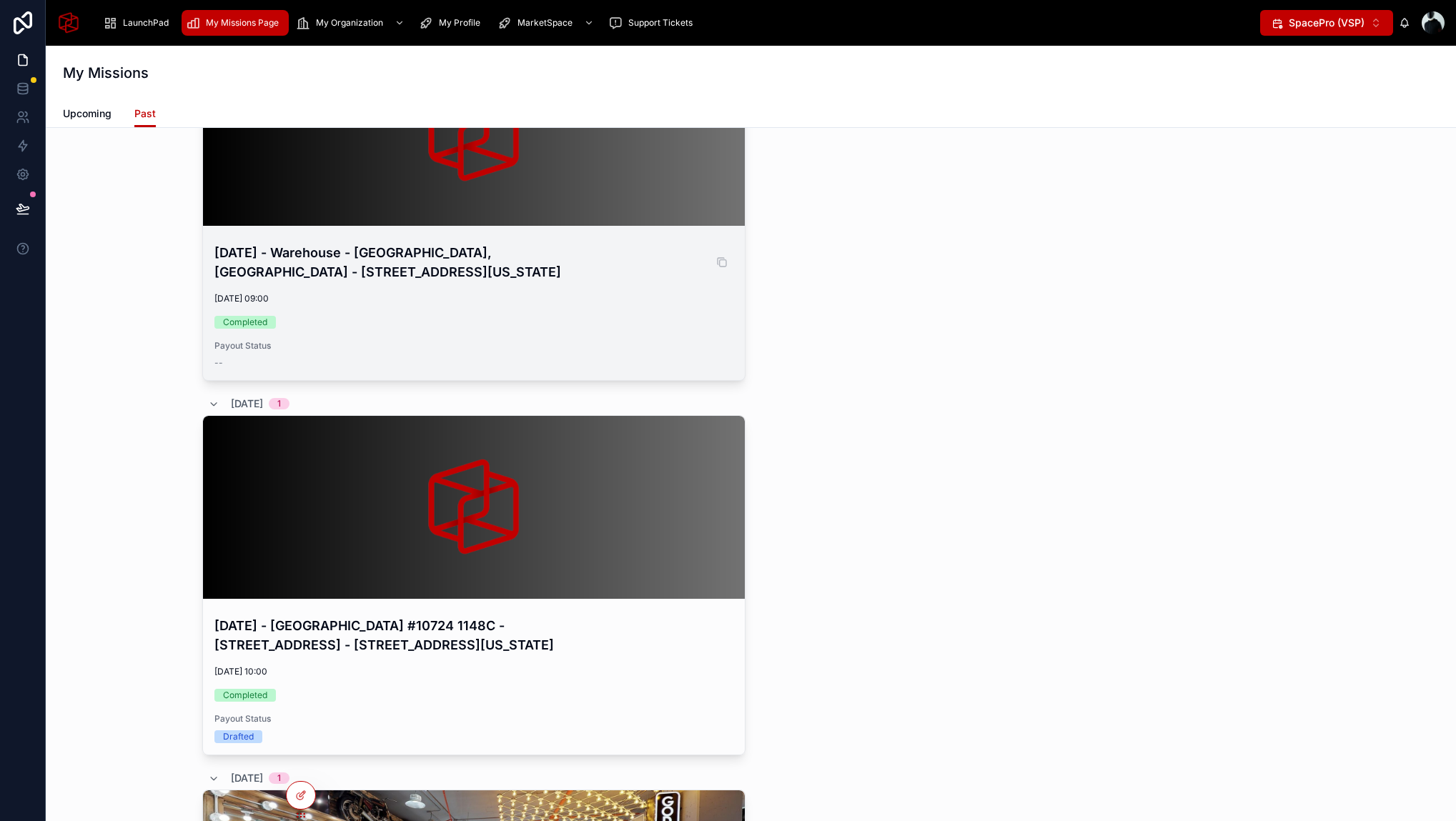
click at [373, 266] on h4 "[DATE] - Warehouse - [GEOGRAPHIC_DATA], [GEOGRAPHIC_DATA] - [STREET_ADDRESS][US…" at bounding box center [473, 261] width 518 height 38
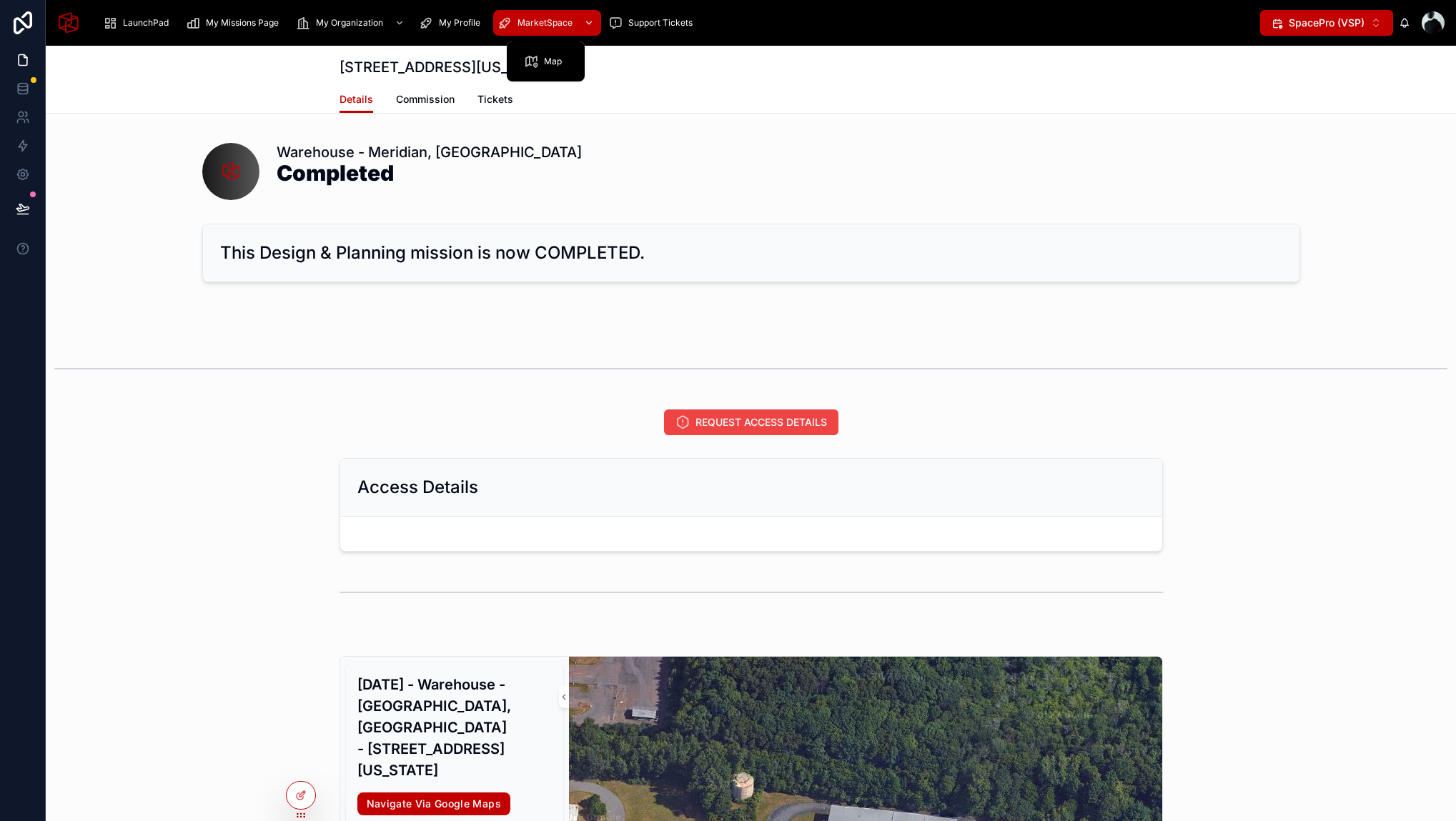
click at [549, 14] on div "MarketSpace" at bounding box center [546, 22] width 99 height 23
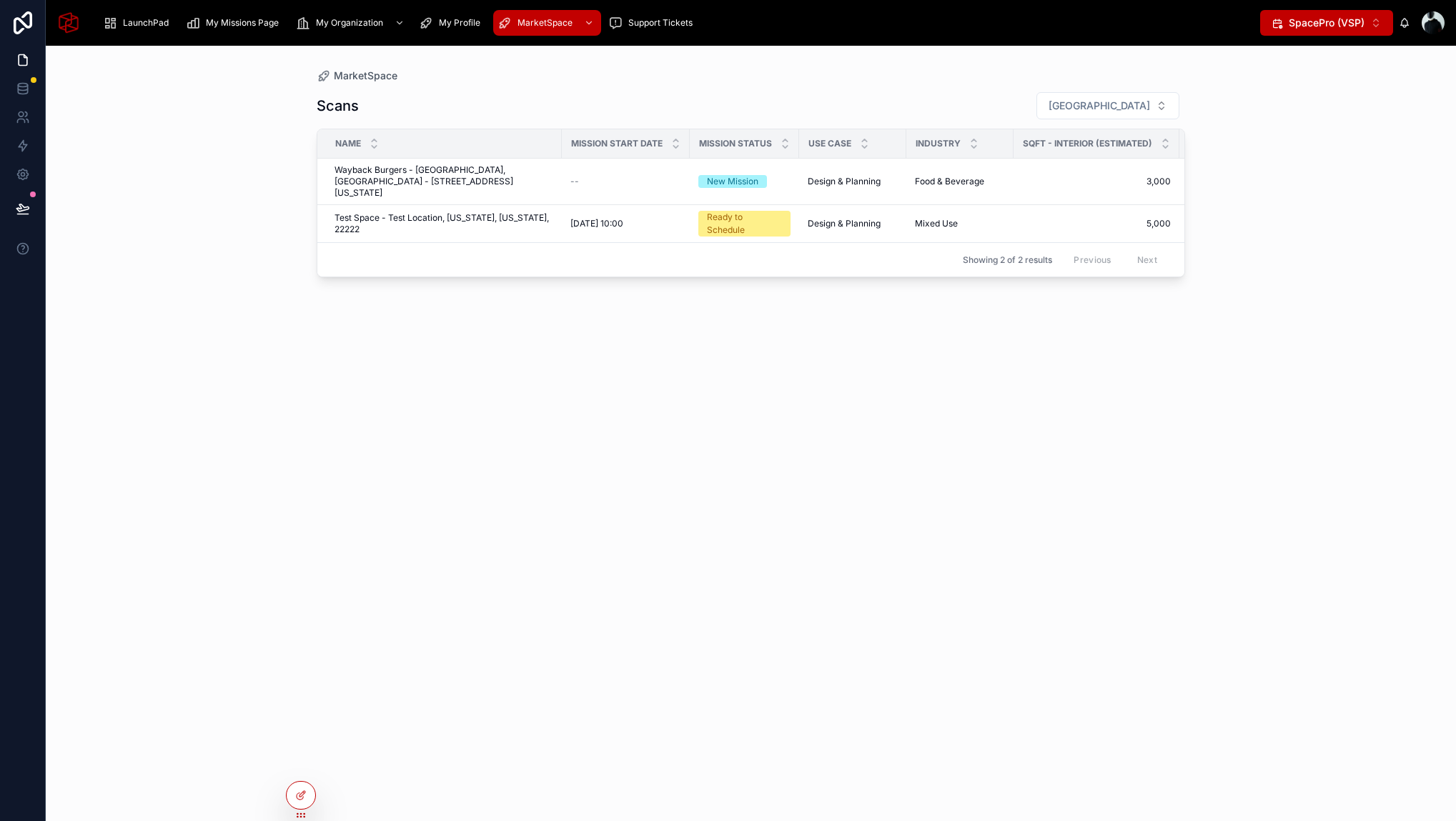
click at [410, 212] on span "Test Space - Test Location, [US_STATE], [US_STATE], 22222" at bounding box center [444, 223] width 219 height 23
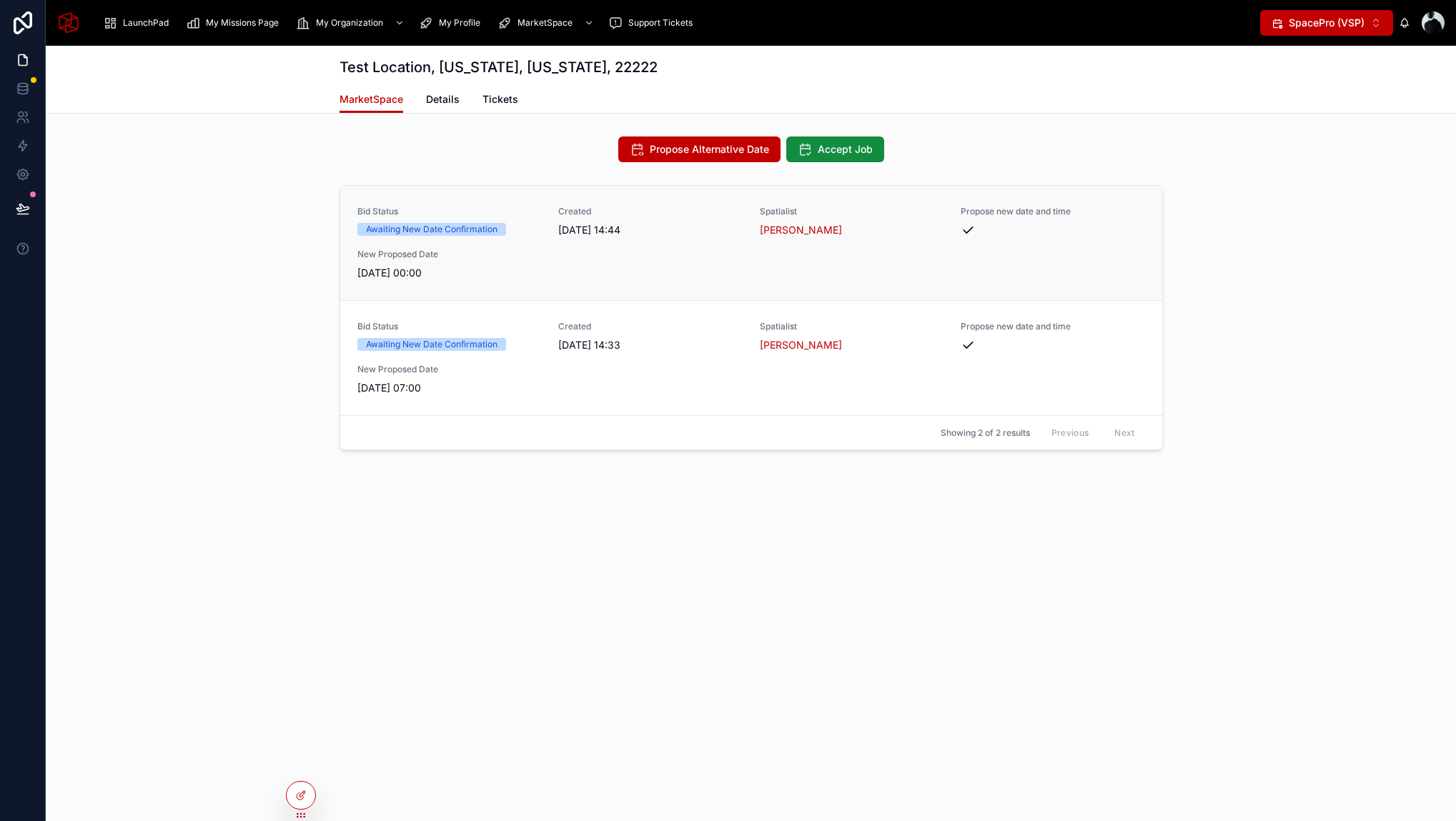
click at [556, 258] on div "Bid Status Awaiting New Date Confirmation Created [DATE] 14:44 Spatialist Basm …" at bounding box center [751, 243] width 787 height 75
click at [311, 800] on div at bounding box center [301, 795] width 29 height 27
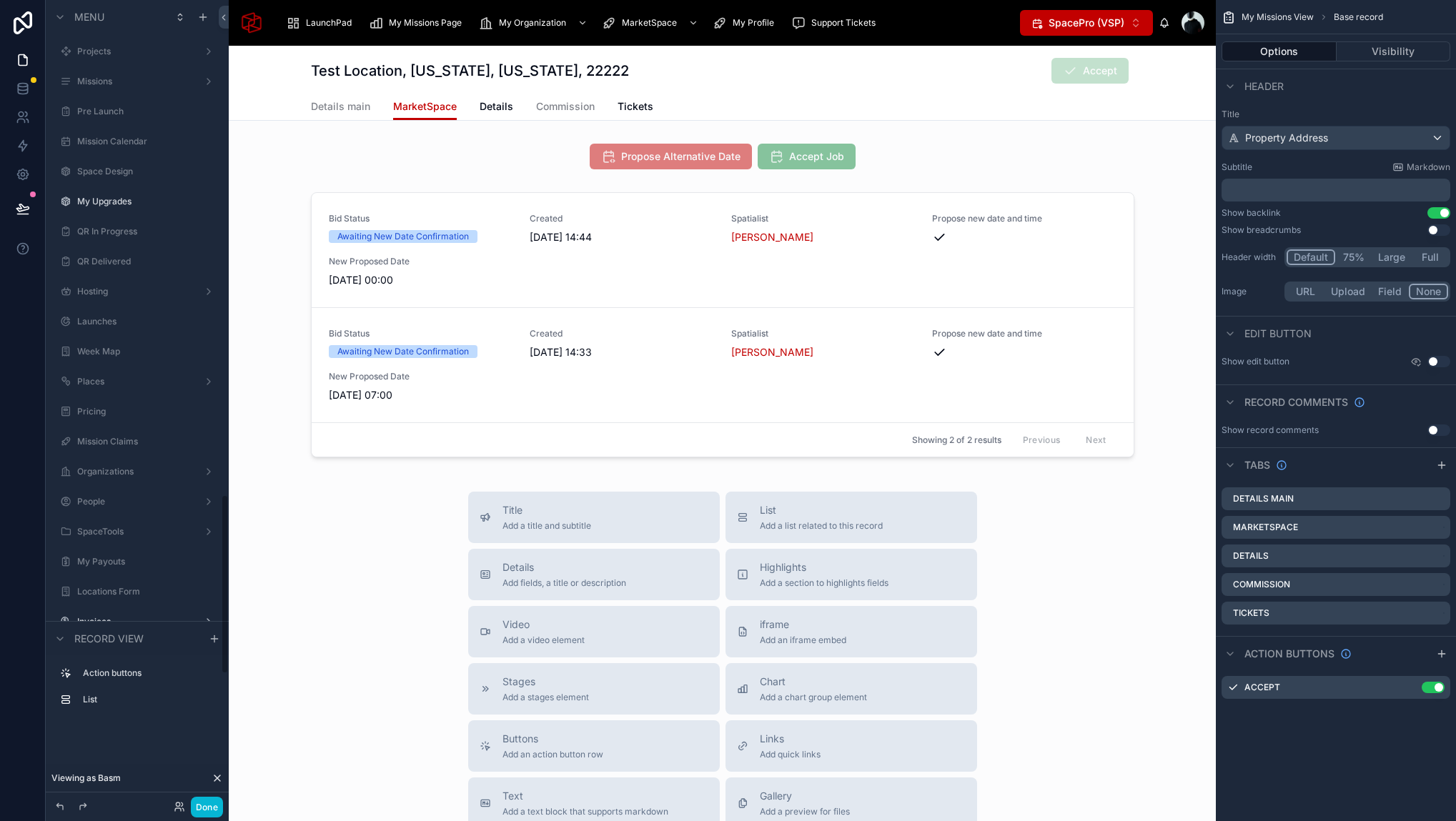
scroll to position [2207, 0]
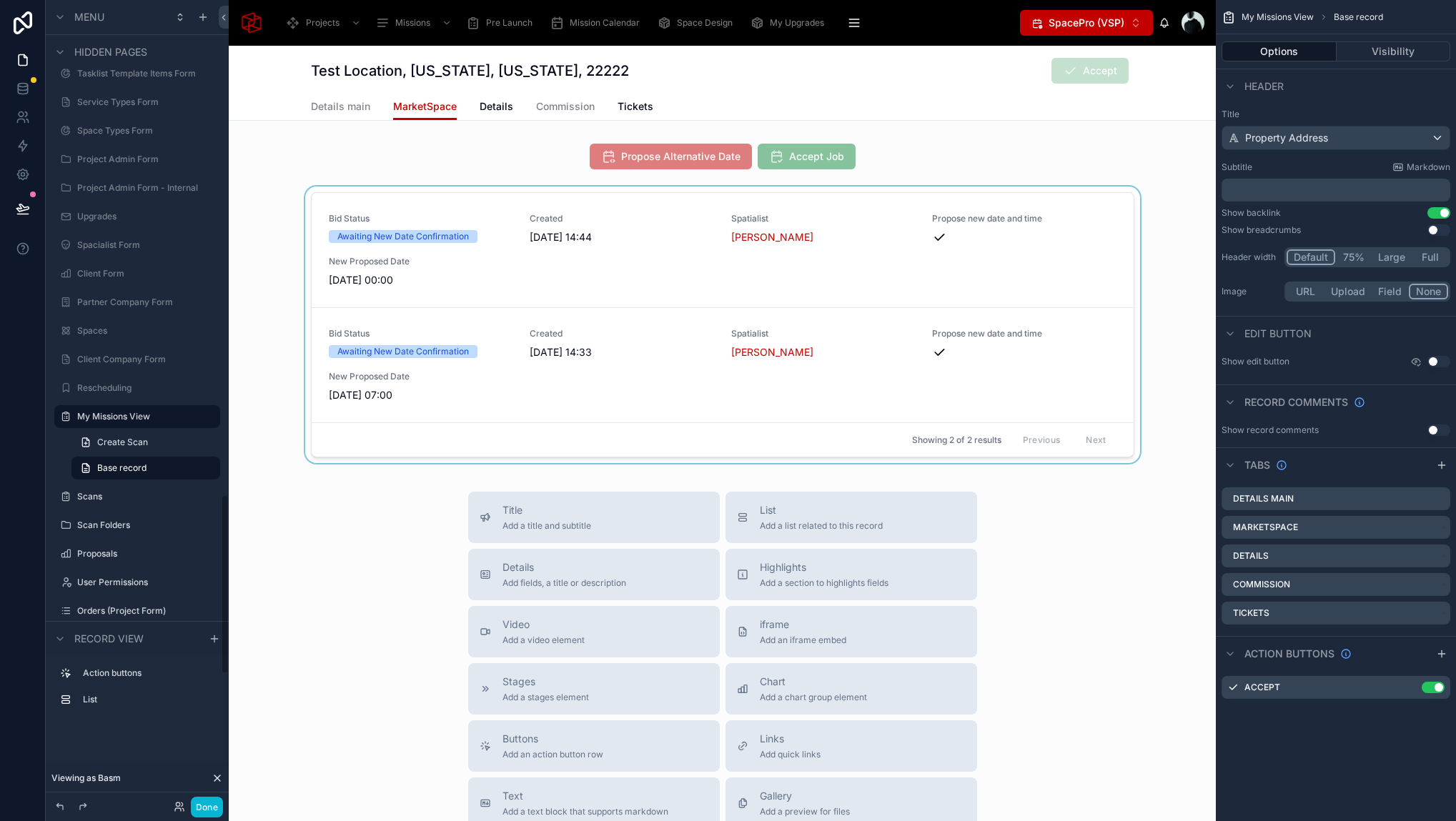
click at [490, 203] on div at bounding box center [722, 327] width 987 height 282
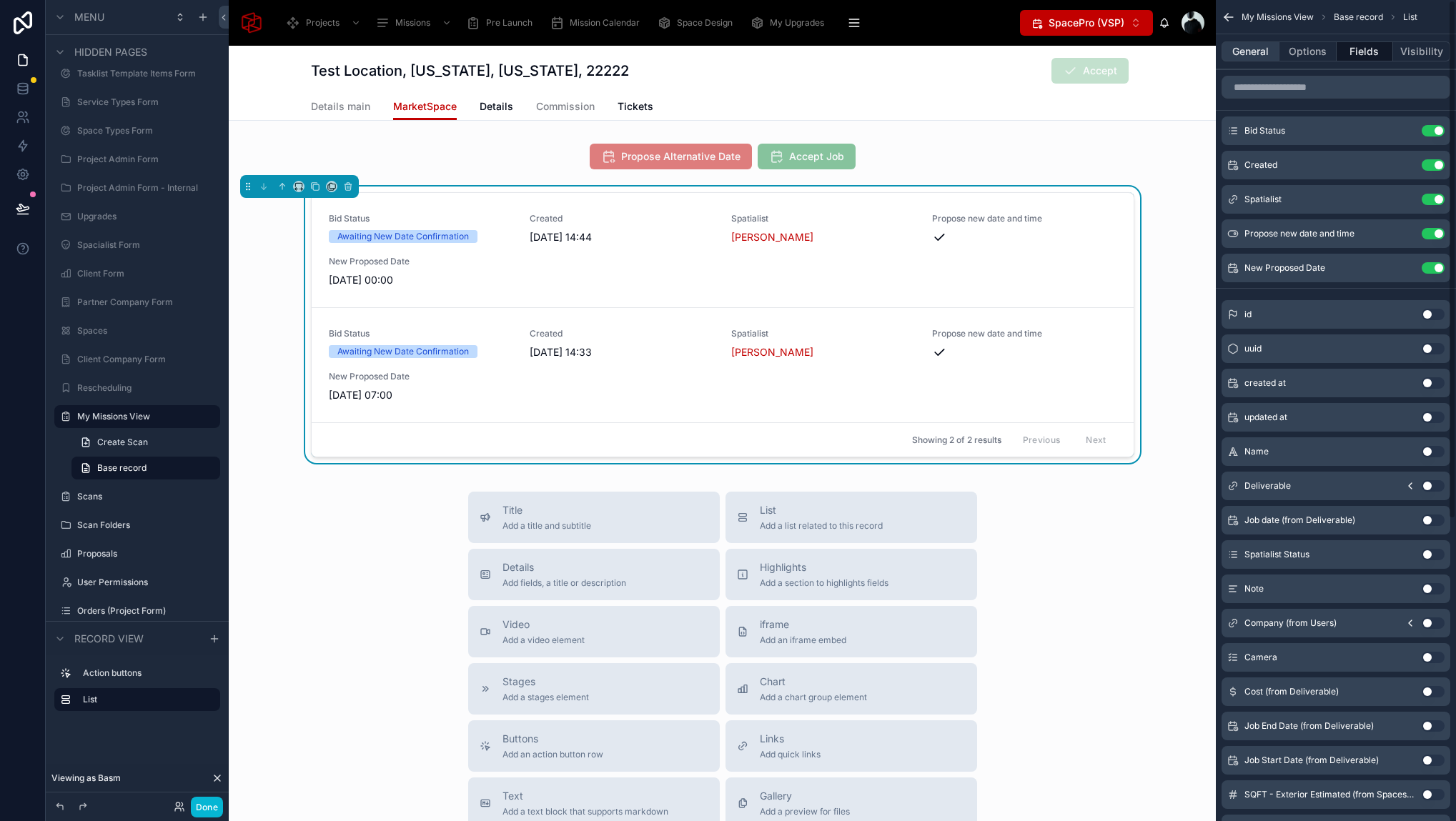
click at [1246, 50] on button "General" at bounding box center [1250, 52] width 58 height 20
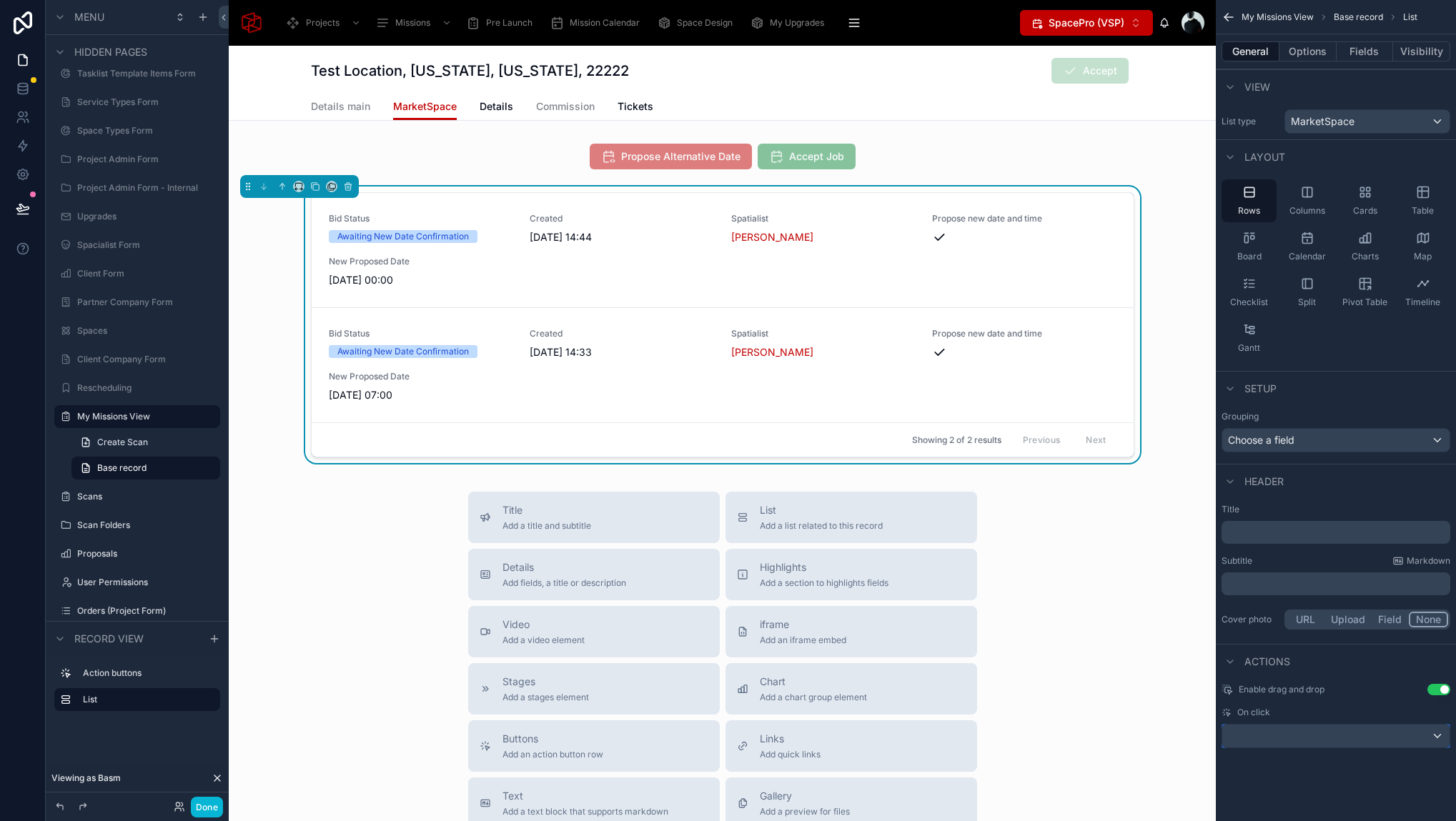
click at [1373, 745] on div "scrollable content" at bounding box center [1336, 735] width 227 height 23
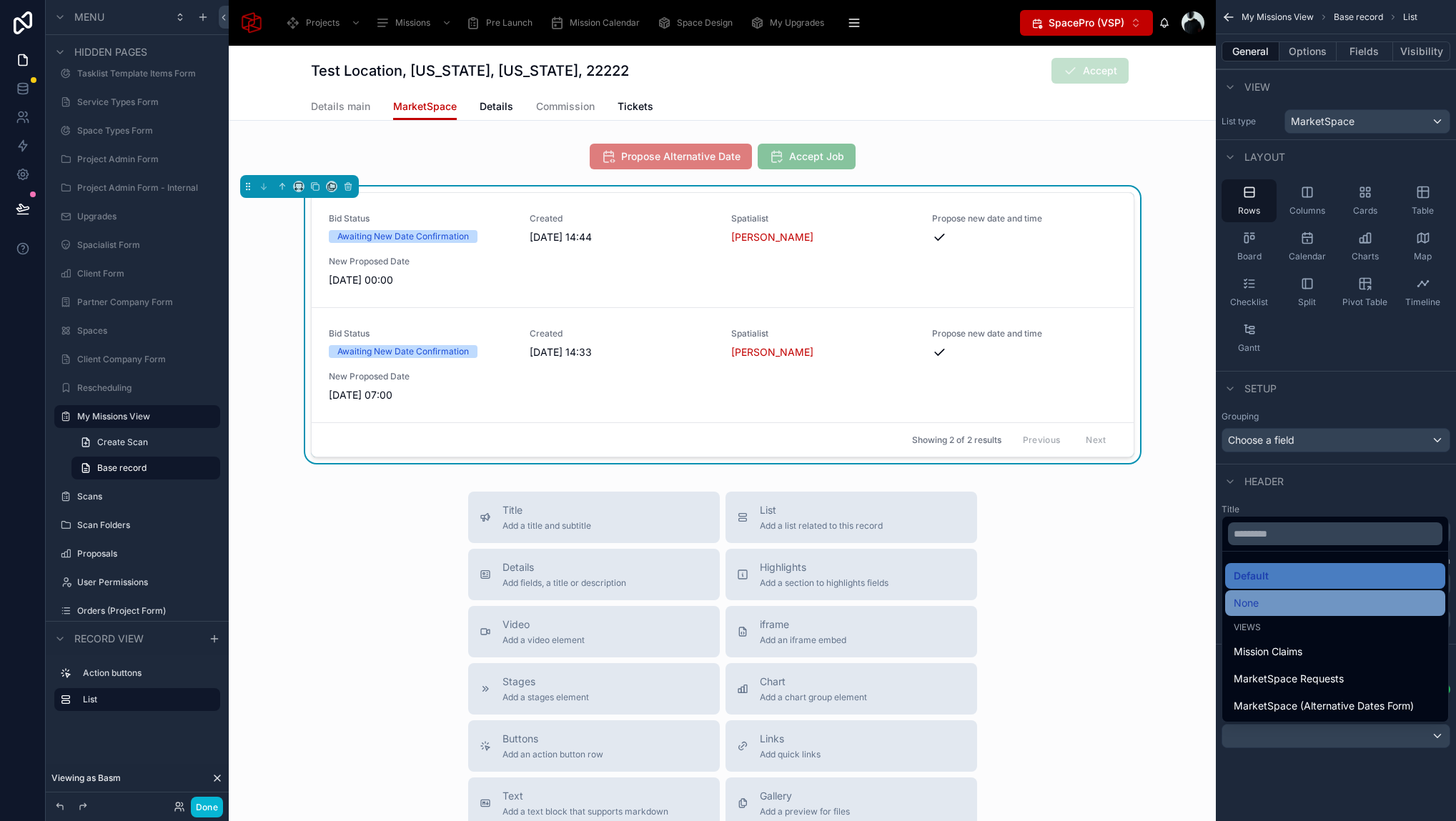
click at [1303, 607] on div "None" at bounding box center [1335, 603] width 203 height 17
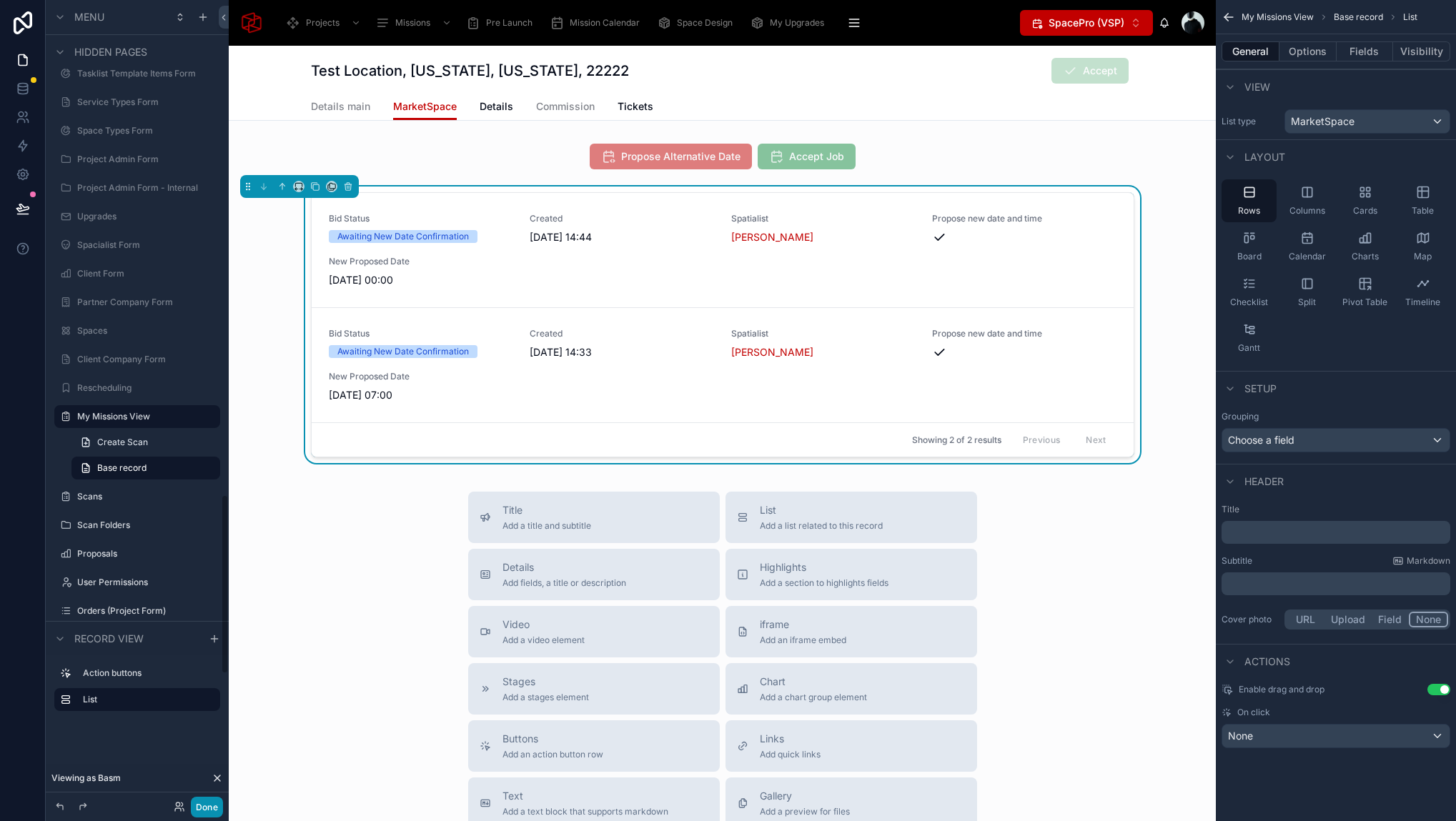
click at [202, 808] on button "Done" at bounding box center [207, 807] width 32 height 20
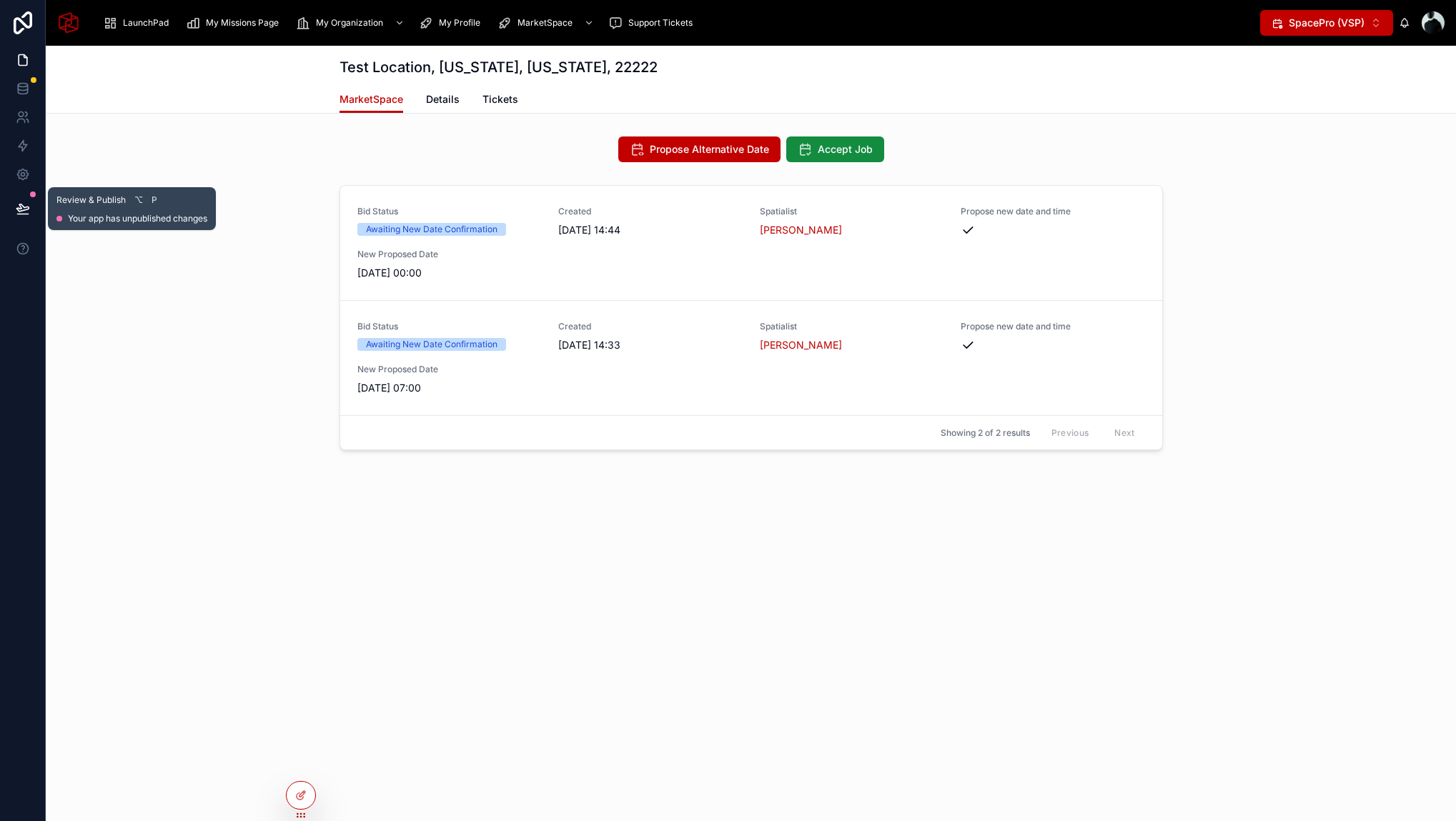
click at [19, 208] on icon at bounding box center [22, 208] width 12 height 7
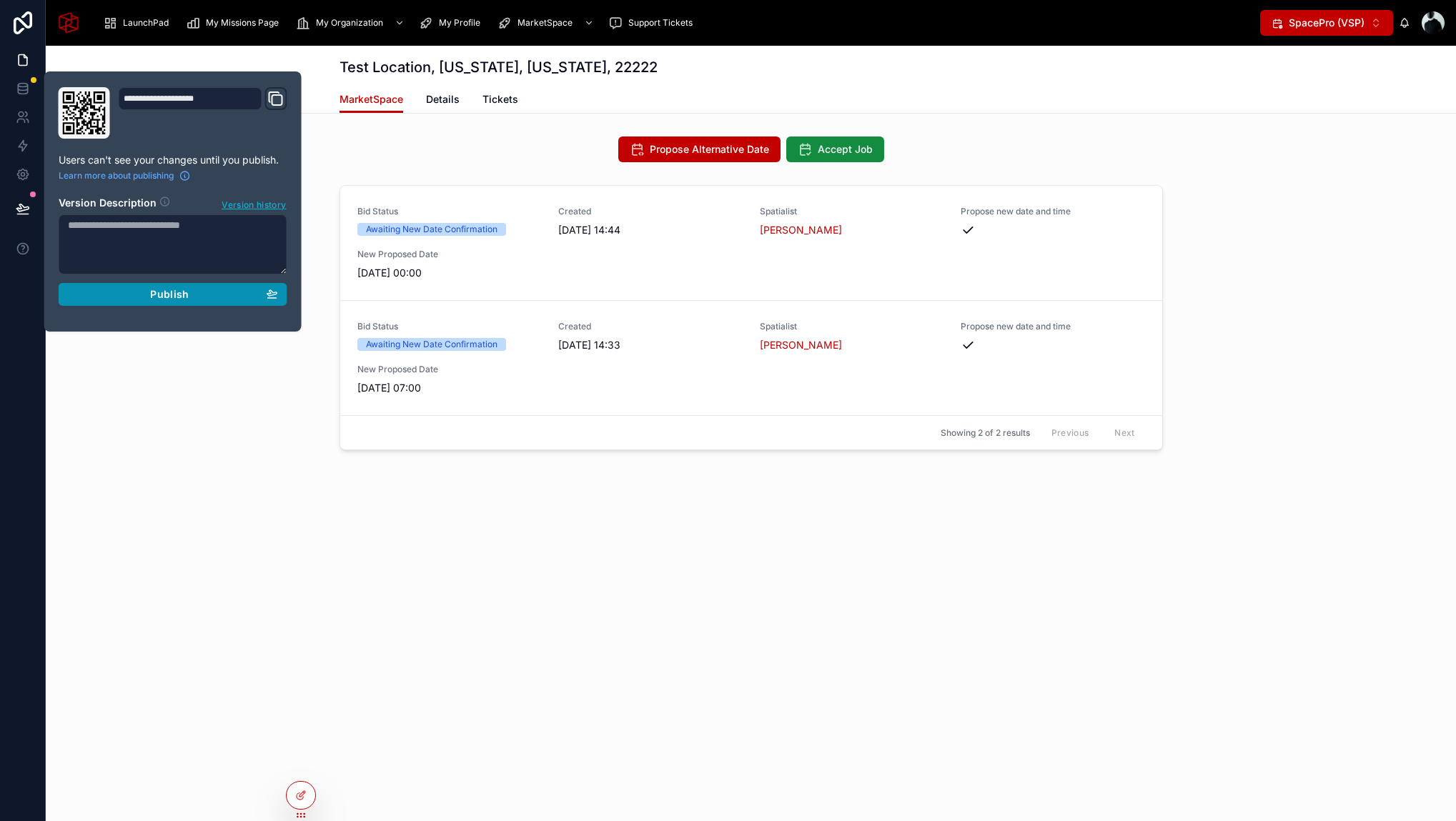
click at [188, 294] on div "Publish" at bounding box center [173, 293] width 210 height 13
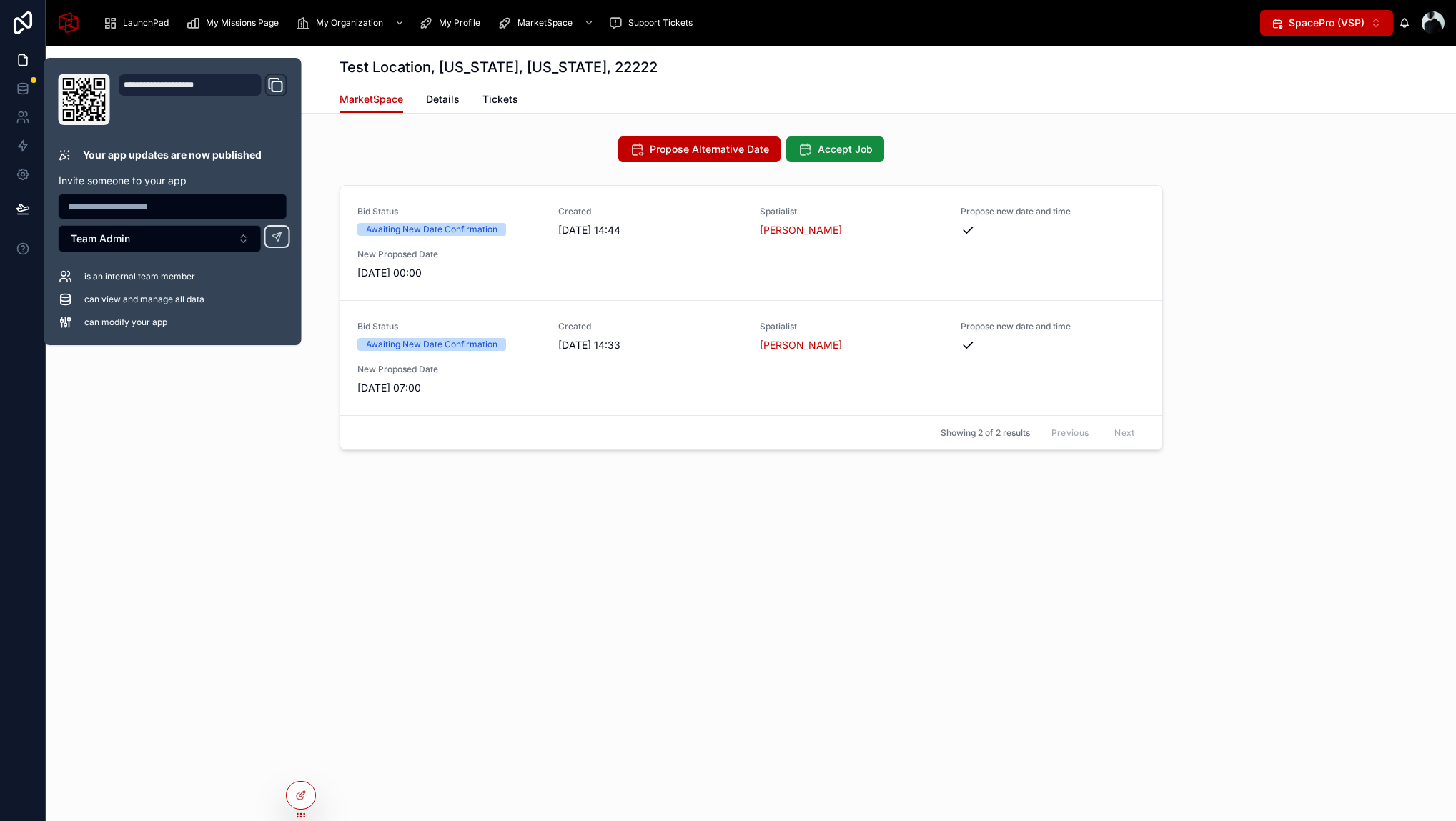
click at [388, 580] on div "Test Location, [US_STATE][GEOGRAPHIC_DATA][US_STATE], 22222 MarketSpace MarketS…" at bounding box center [751, 433] width 1410 height 775
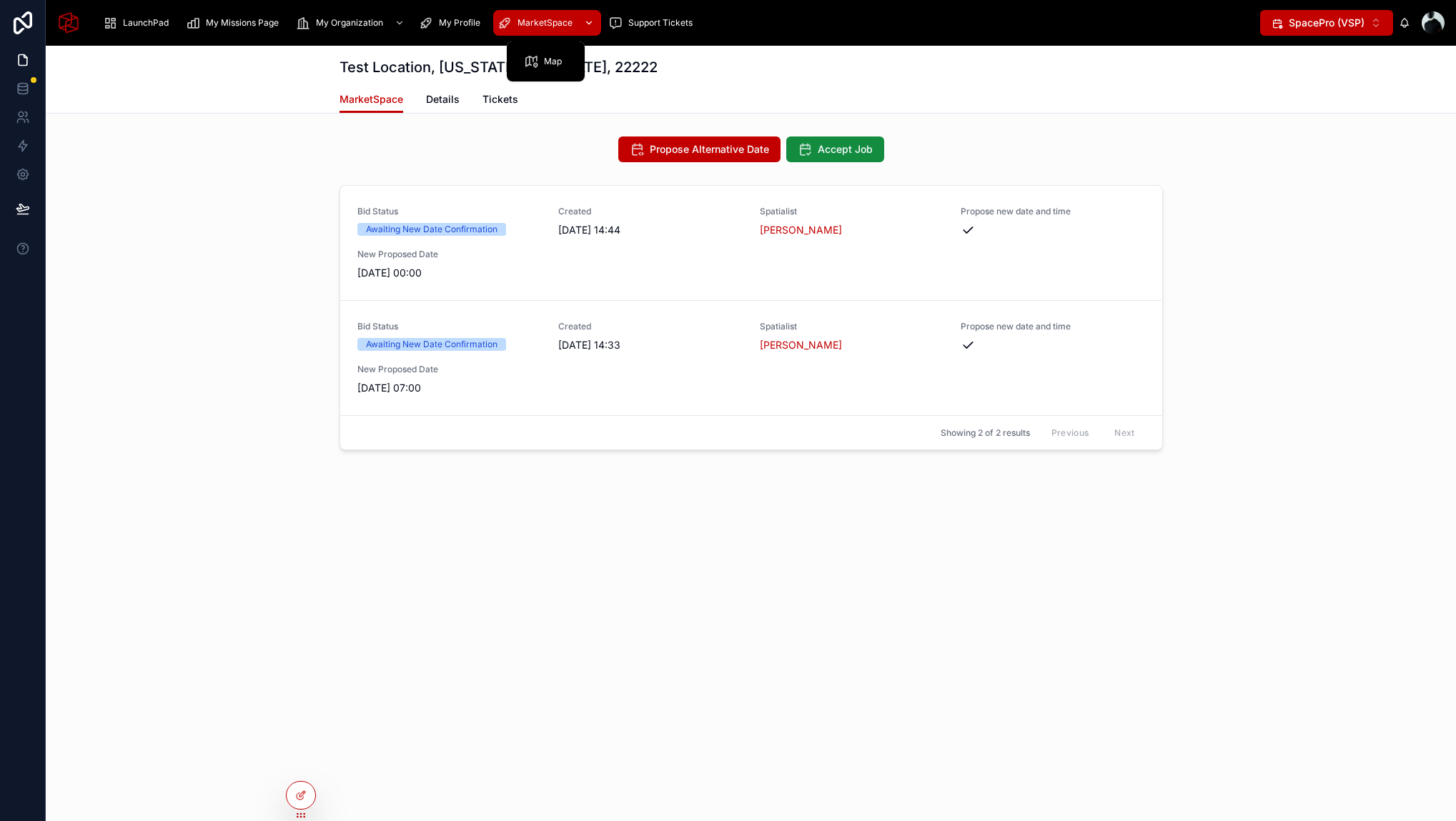
click at [524, 20] on span "MarketSpace" at bounding box center [545, 22] width 55 height 11
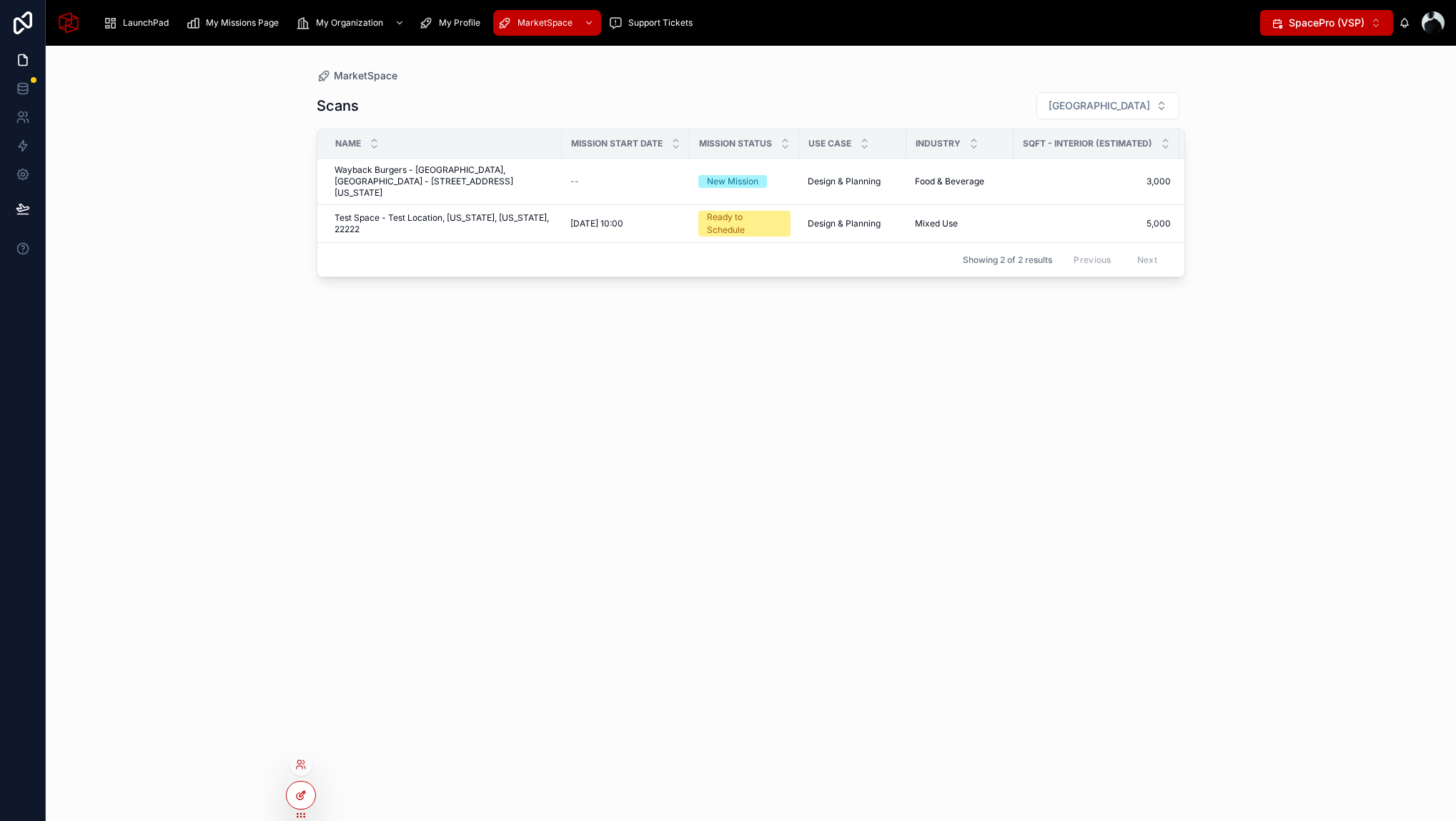
click at [311, 802] on div at bounding box center [301, 795] width 29 height 27
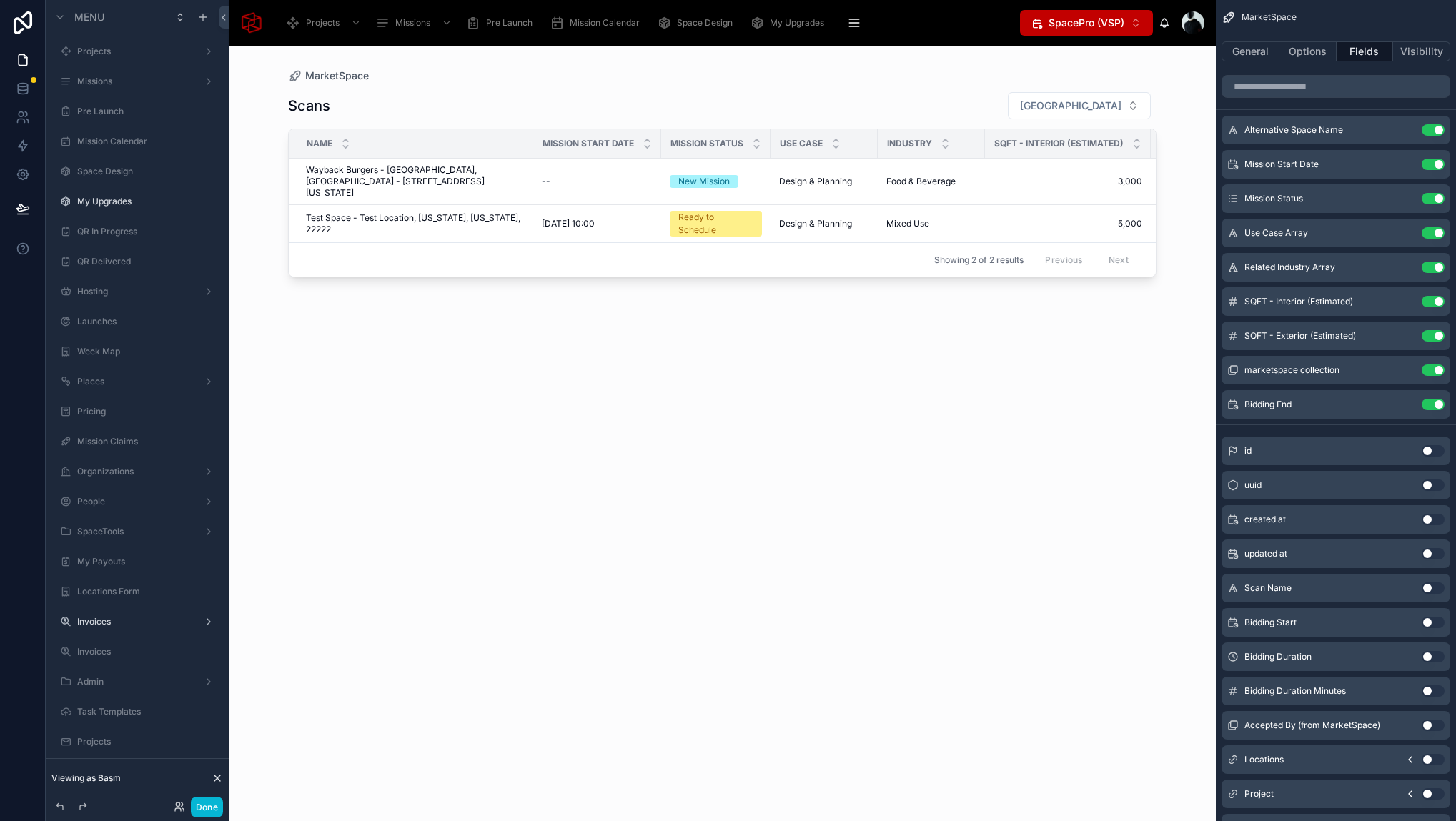
click at [522, 107] on div at bounding box center [721, 425] width 914 height 758
click at [594, 121] on div "Scans Filter City Name Mission Start Date Mission Status Use Case Industry SQFT…" at bounding box center [721, 444] width 868 height 721
click at [1311, 56] on button "Options" at bounding box center [1308, 52] width 57 height 20
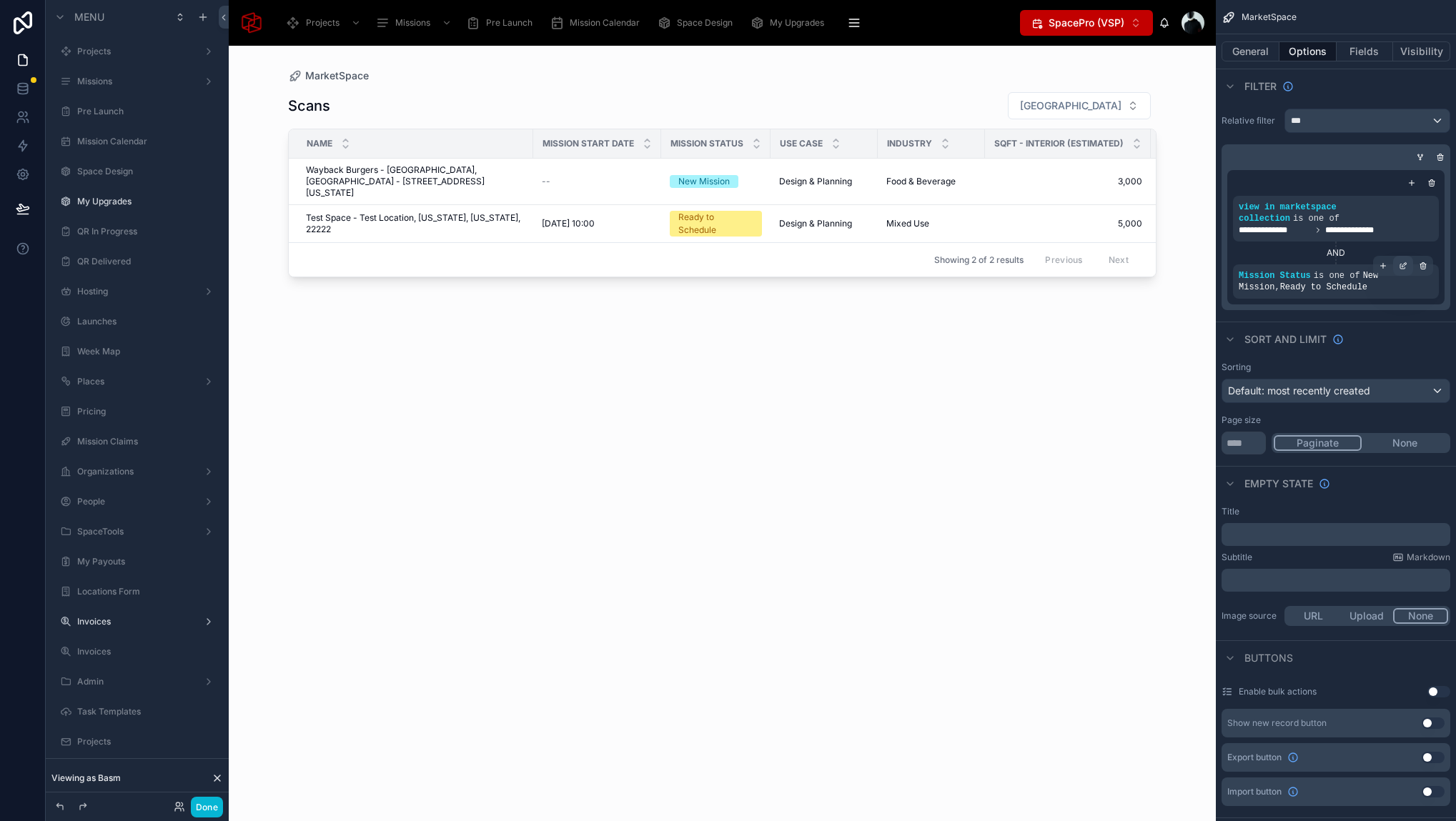
click at [1402, 266] on icon "scrollable content" at bounding box center [1403, 264] width 4 height 4
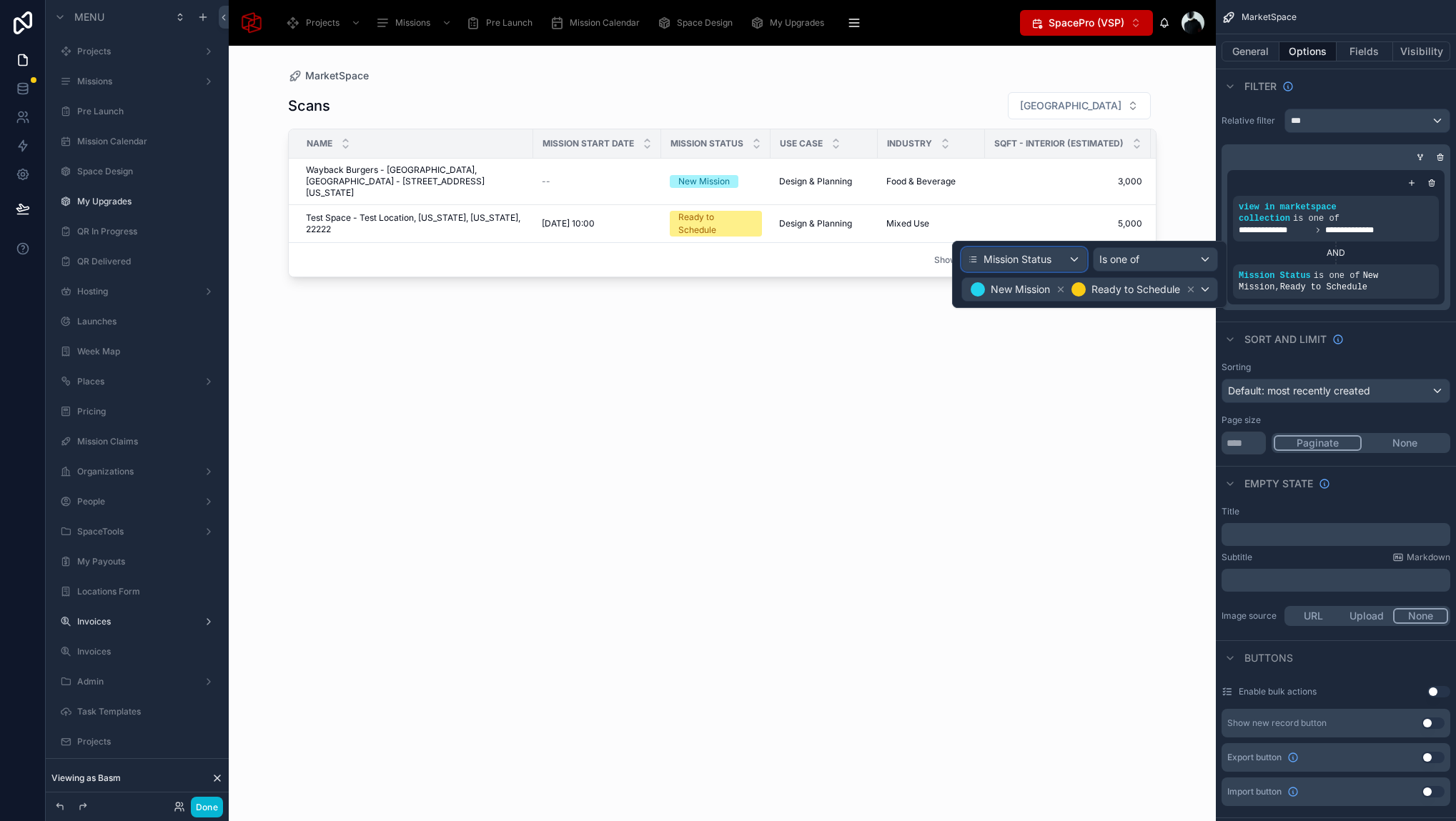
click at [1023, 260] on span "Mission Status" at bounding box center [1017, 259] width 68 height 14
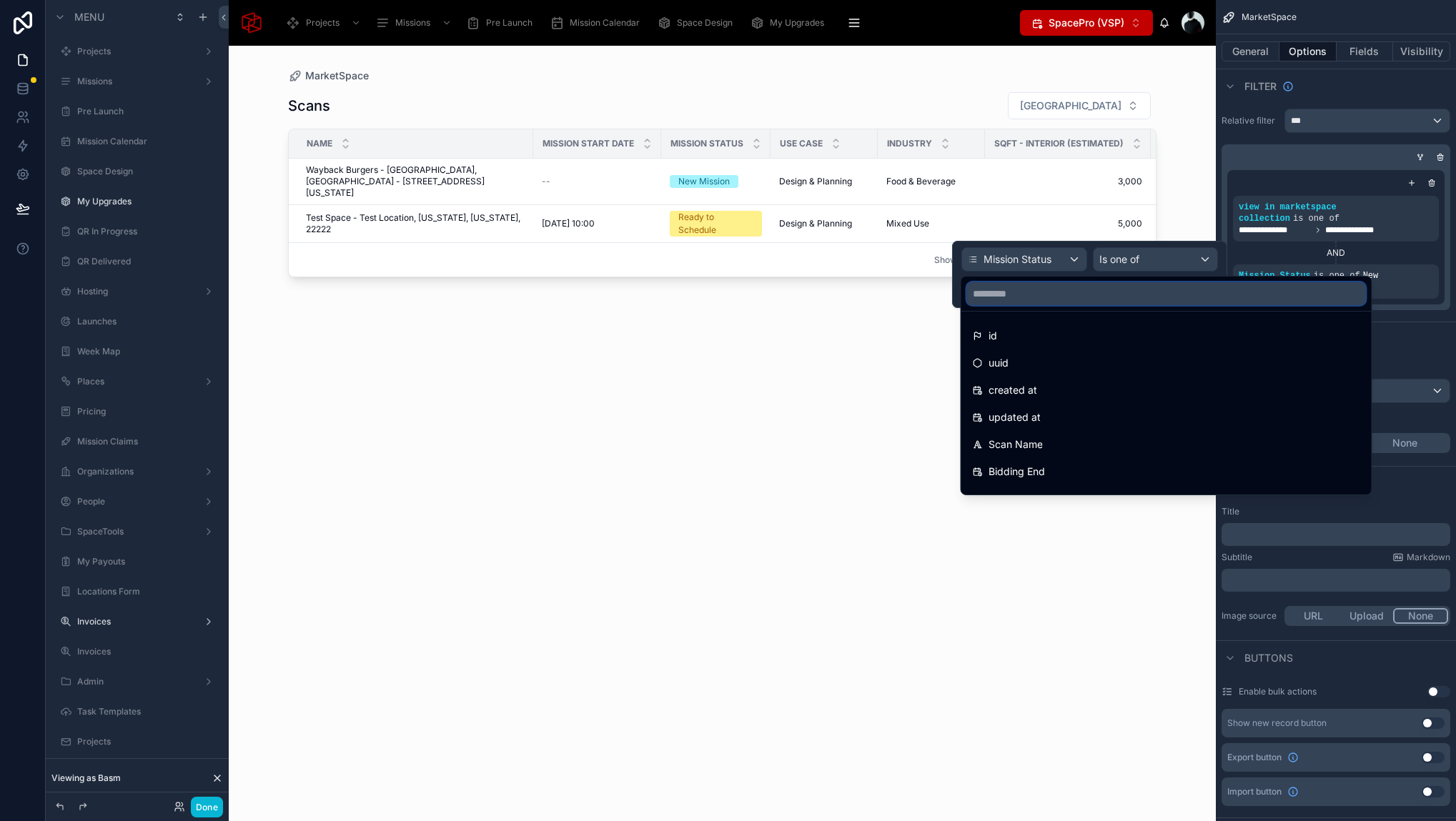
click at [1042, 288] on input "text" at bounding box center [1167, 293] width 399 height 23
type input "***"
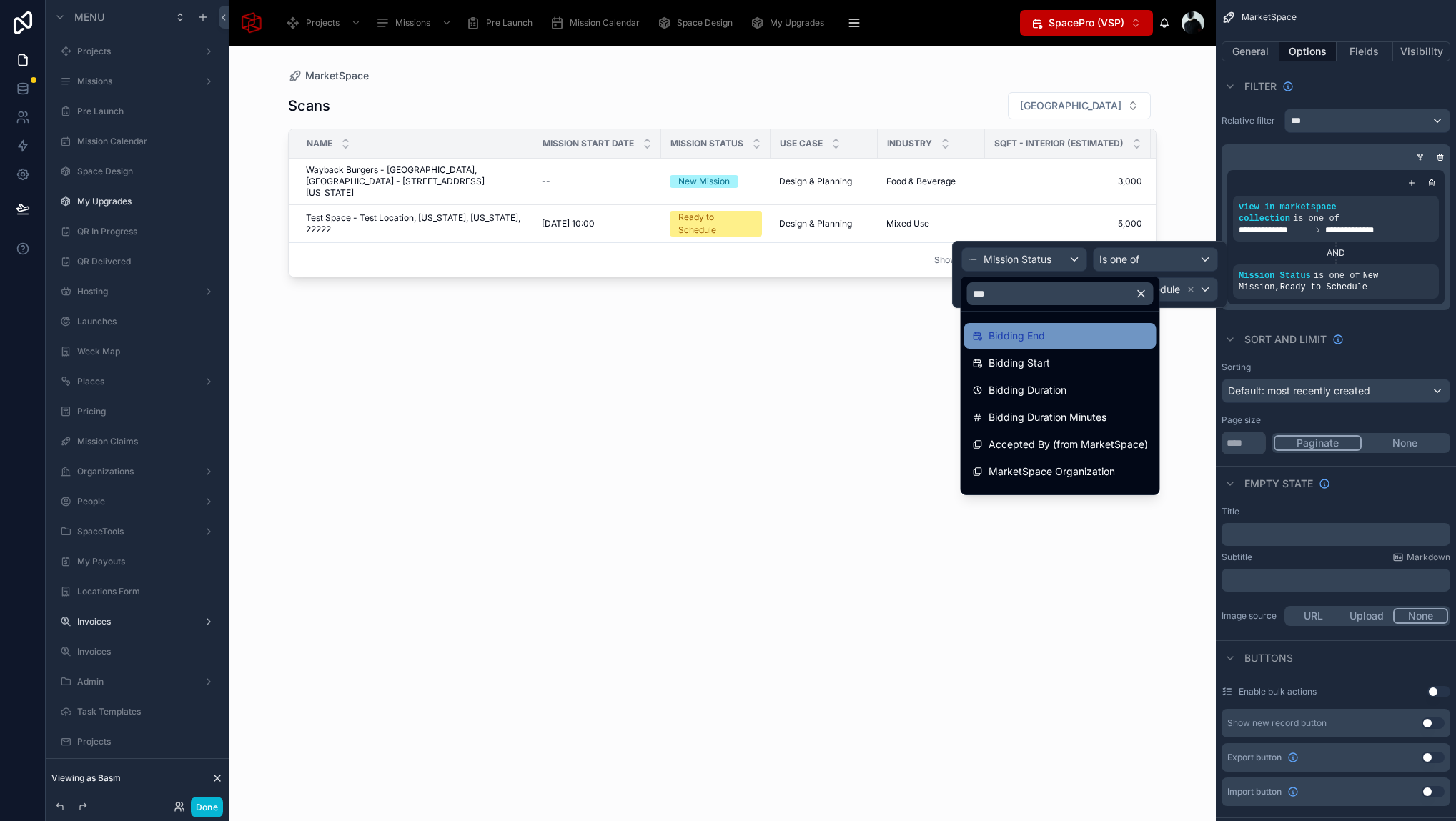
click at [1067, 343] on div "Bidding End" at bounding box center [1060, 336] width 175 height 17
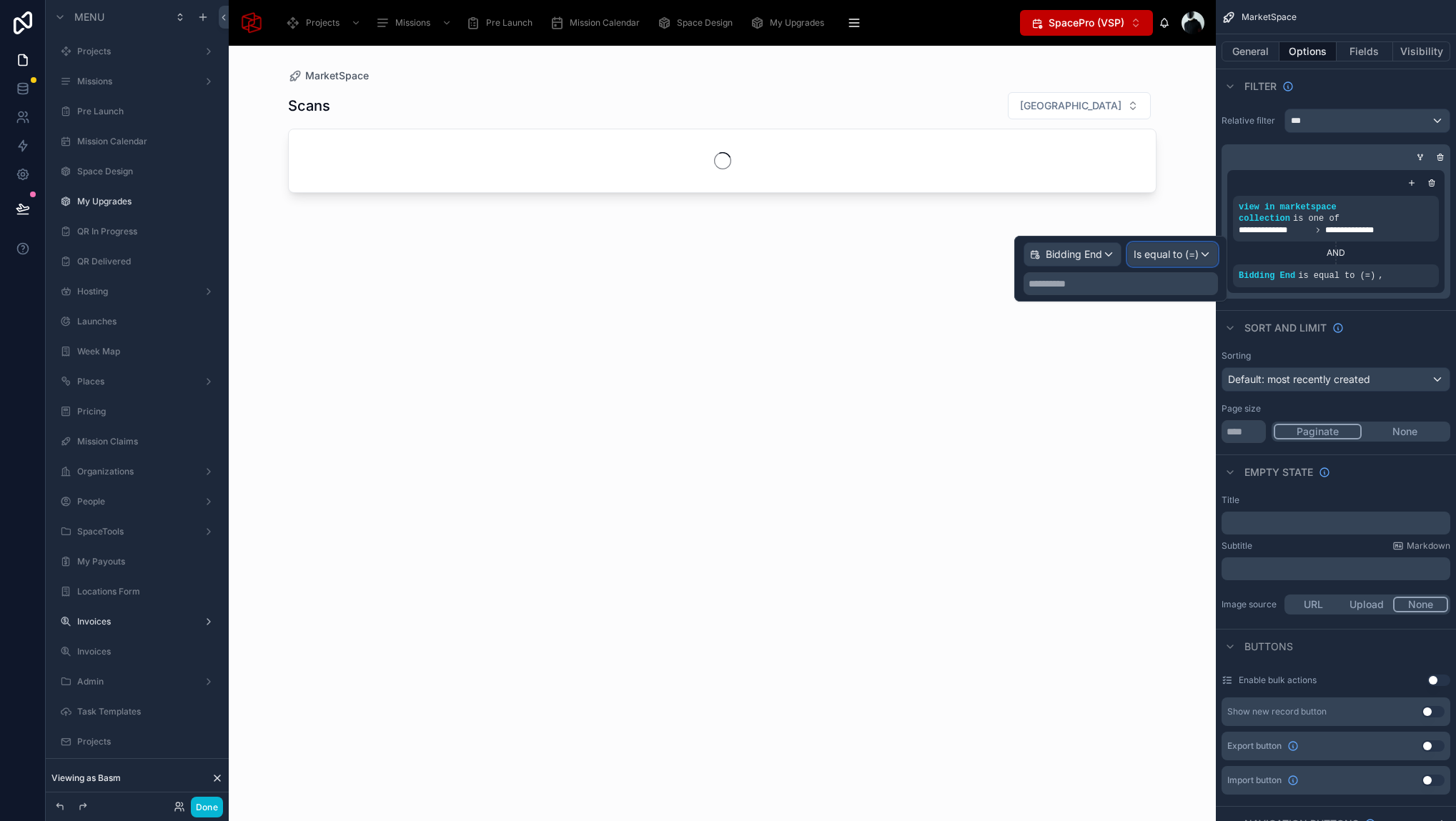
click at [1172, 254] on span "Is equal to (=)" at bounding box center [1166, 254] width 65 height 14
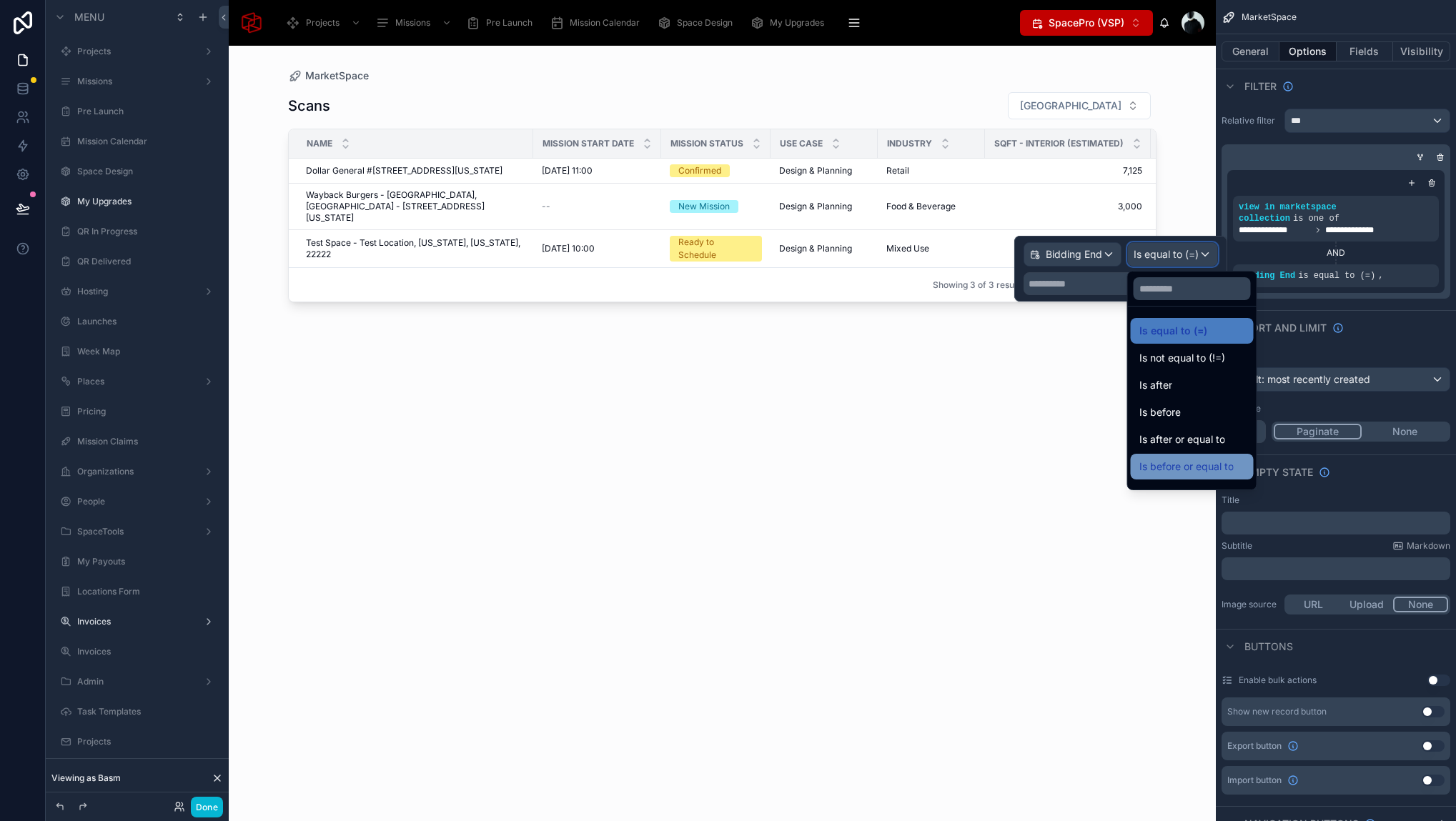
scroll to position [13, 0]
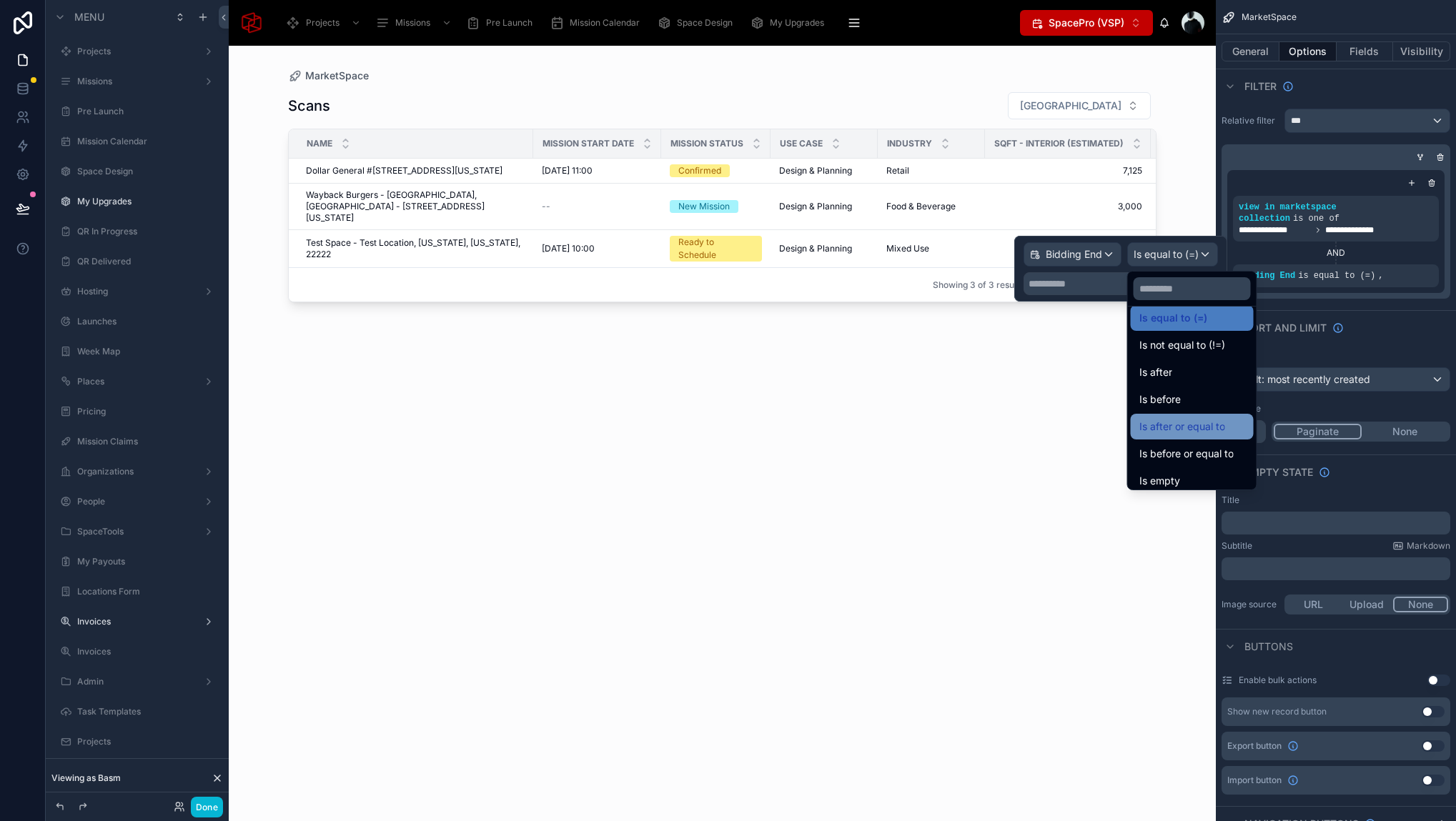
click at [1202, 425] on span "Is after or equal to" at bounding box center [1181, 427] width 86 height 17
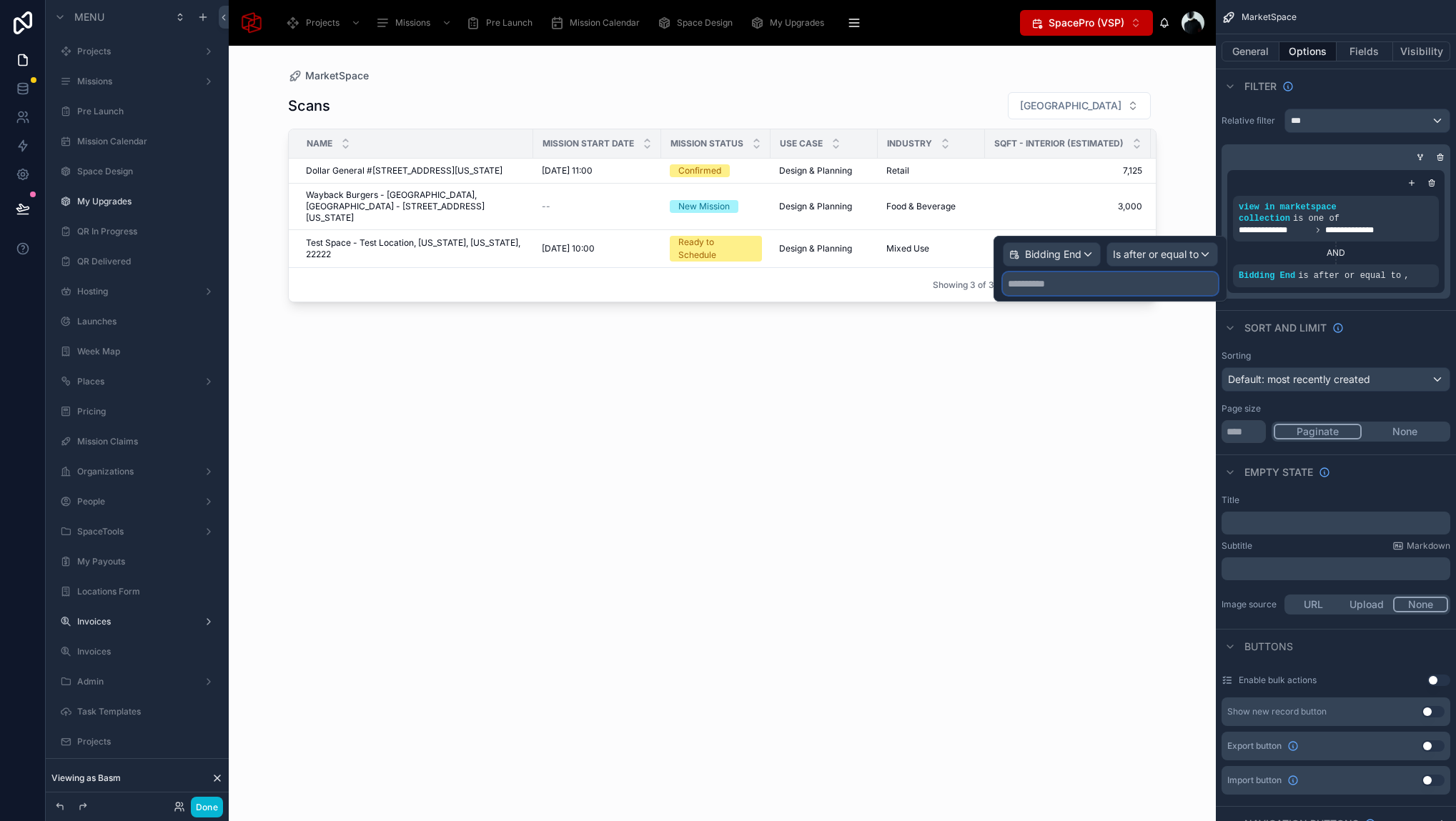
click at [1107, 290] on input "text" at bounding box center [1111, 283] width 216 height 23
select select "****"
select select "*"
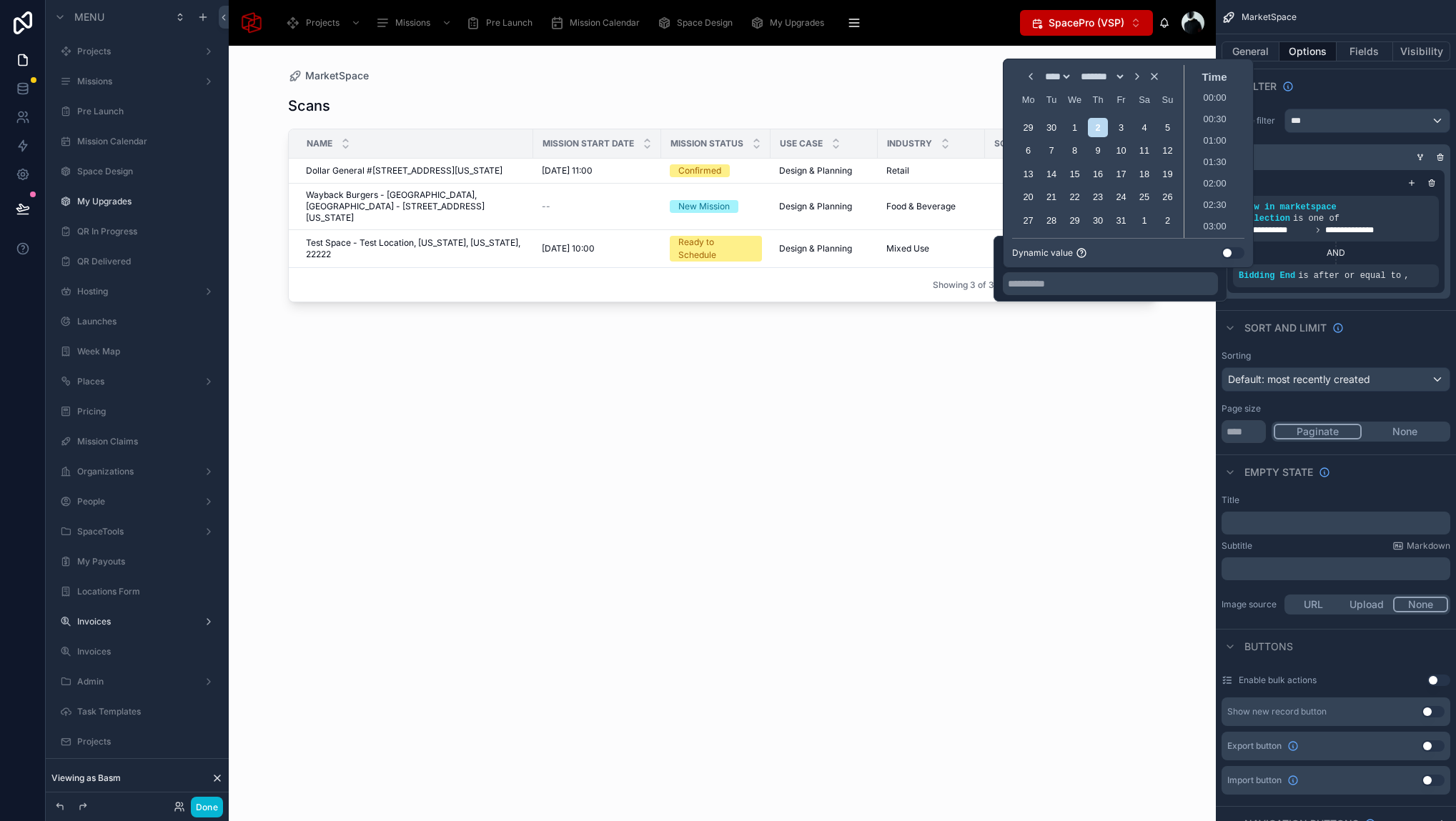
click at [1231, 253] on button "Use setting" at bounding box center [1232, 252] width 23 height 11
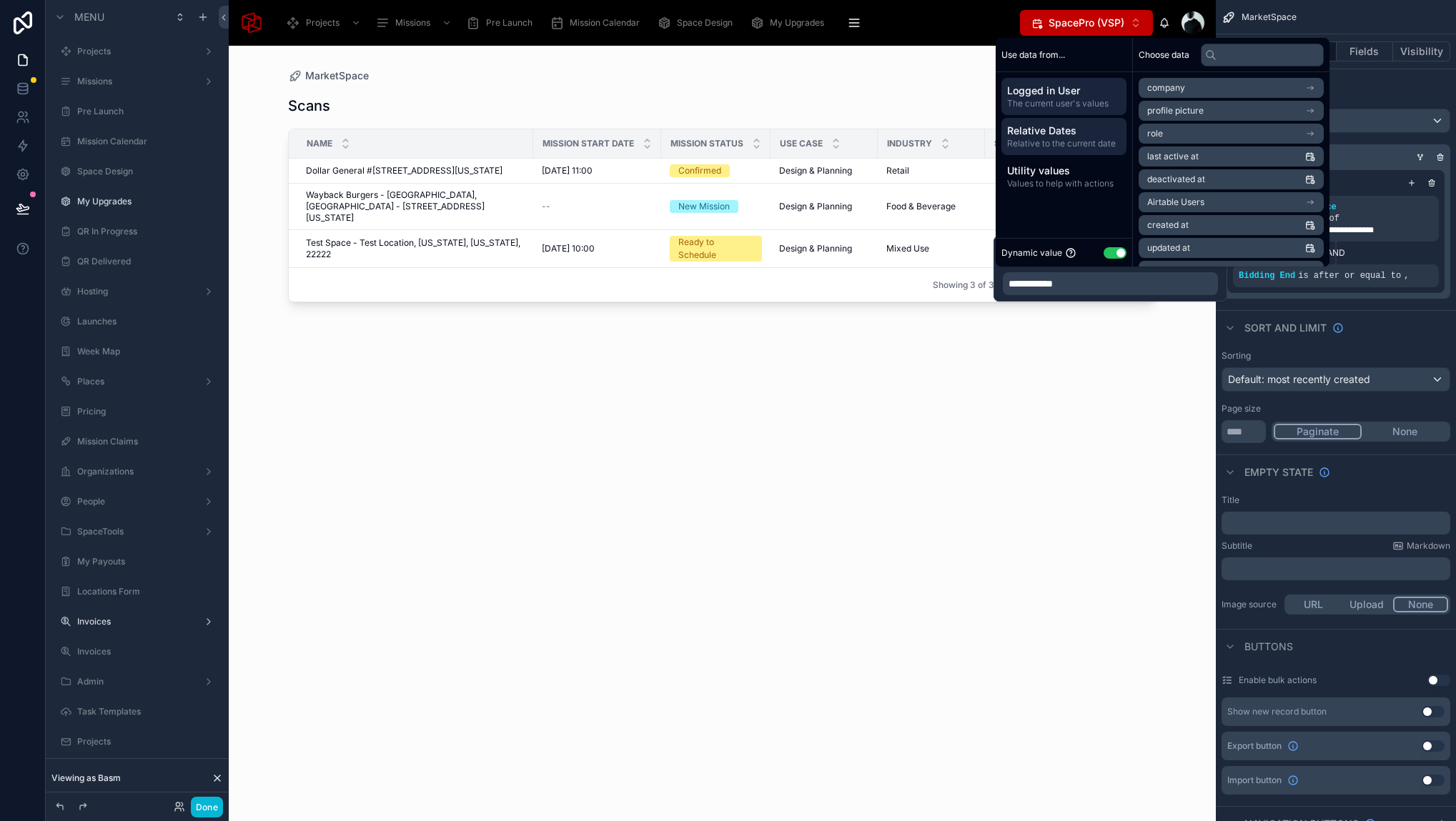
click at [1056, 128] on span "Relative Dates" at bounding box center [1064, 131] width 114 height 14
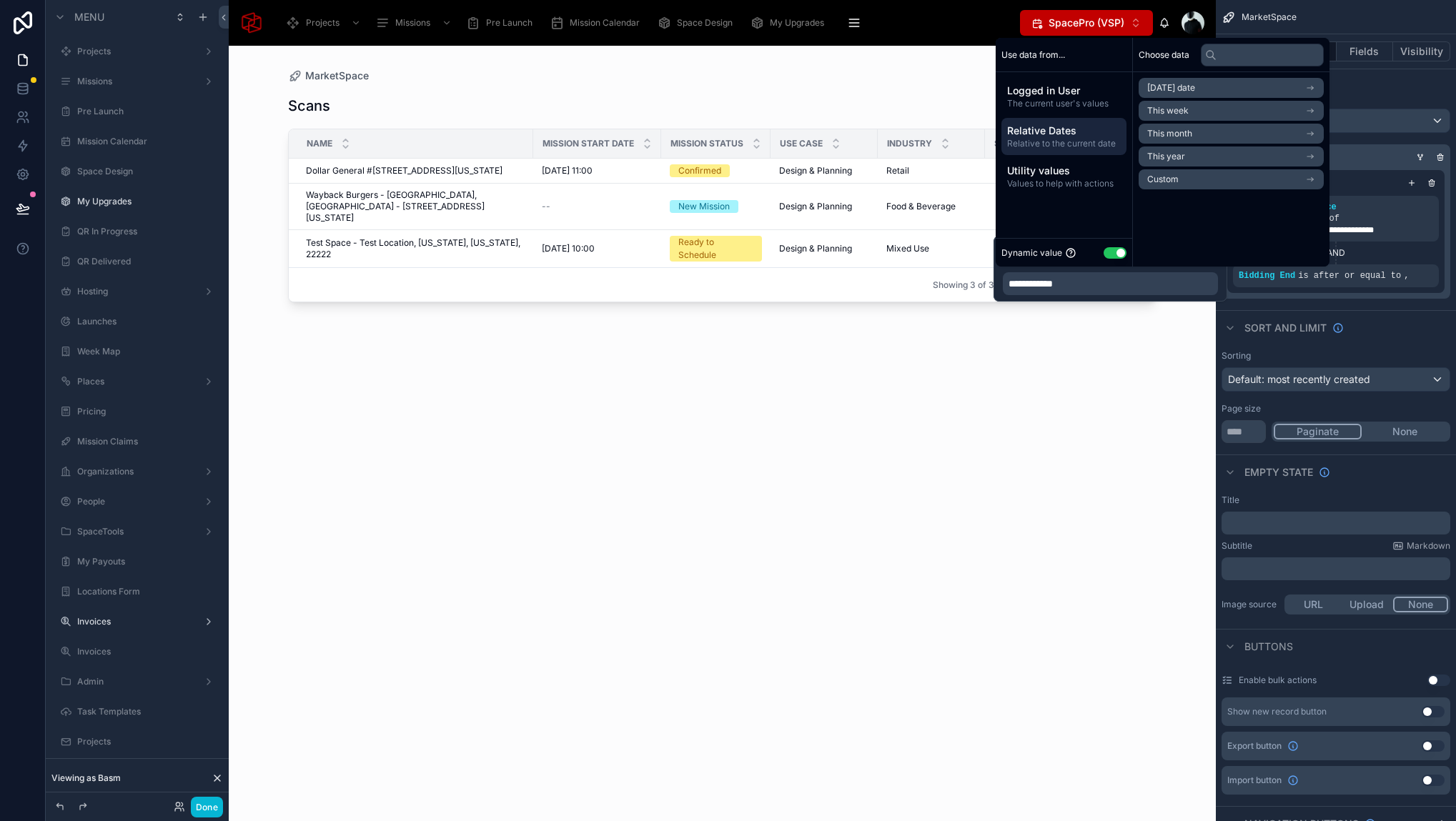
click at [1206, 78] on li "[DATE] date" at bounding box center [1231, 88] width 185 height 20
click at [1191, 109] on li "Now" at bounding box center [1231, 114] width 185 height 20
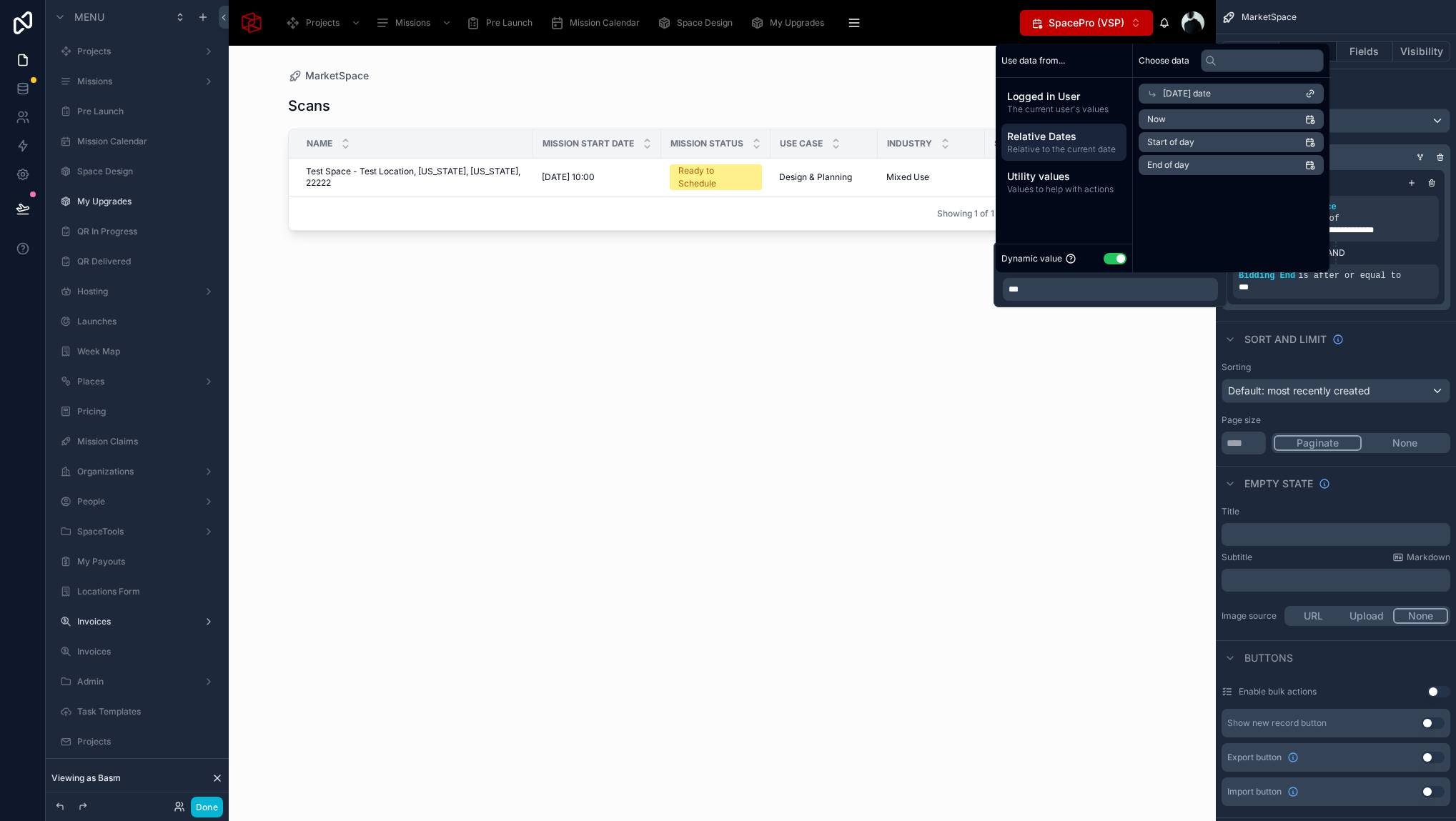
click at [932, 365] on div "Scans Filter City Name Mission Start Date Mission Status Use Case Industry SQFT…" at bounding box center [721, 444] width 868 height 721
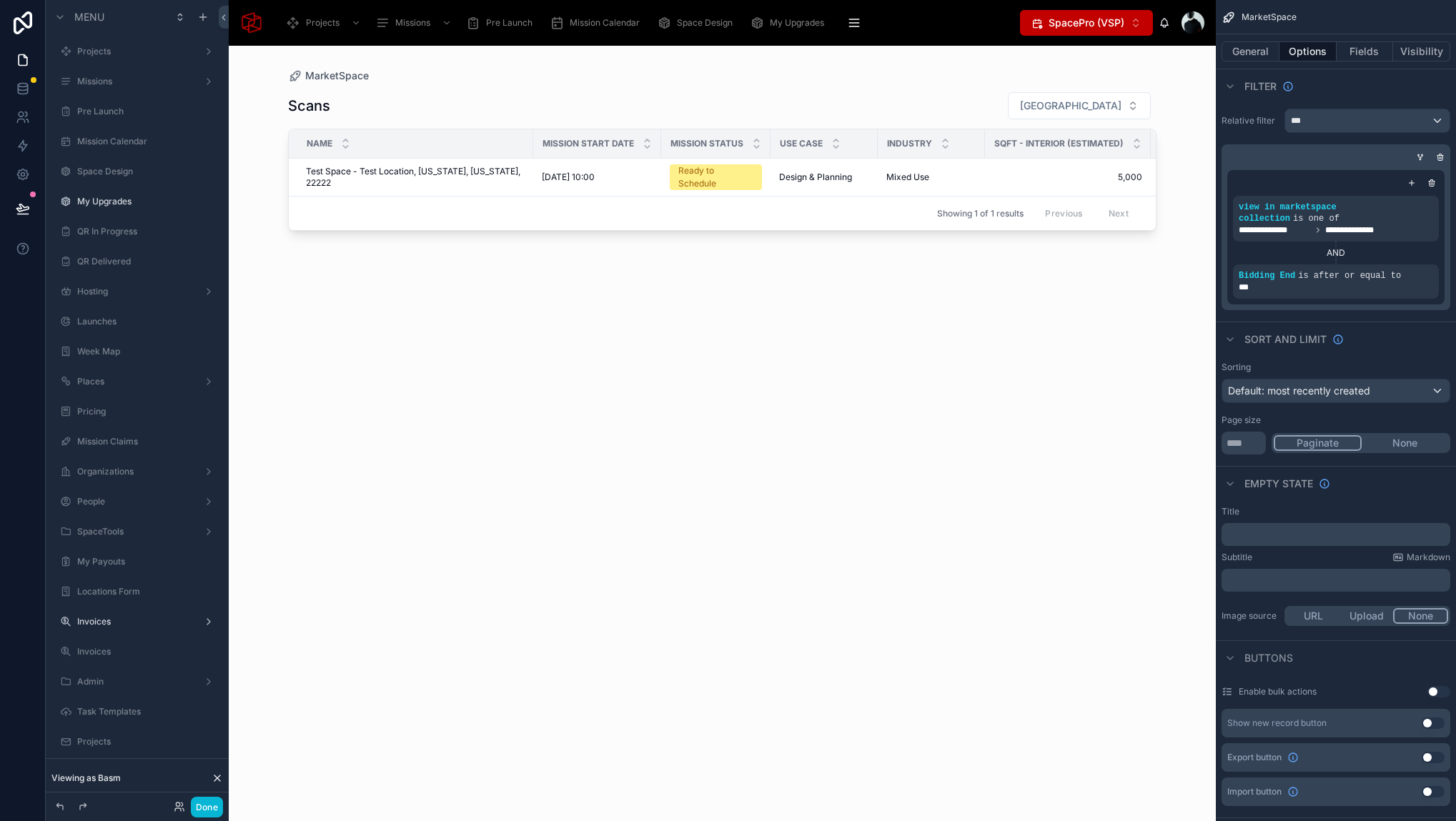
click at [514, 310] on div "Scans Filter City Name Mission Start Date Mission Status Use Case Industry SQFT…" at bounding box center [721, 444] width 868 height 721
click at [820, 483] on div "Scans Filter City Name Mission Start Date Mission Status Use Case Industry SQFT…" at bounding box center [721, 444] width 868 height 721
click at [204, 807] on button "Done" at bounding box center [207, 807] width 32 height 20
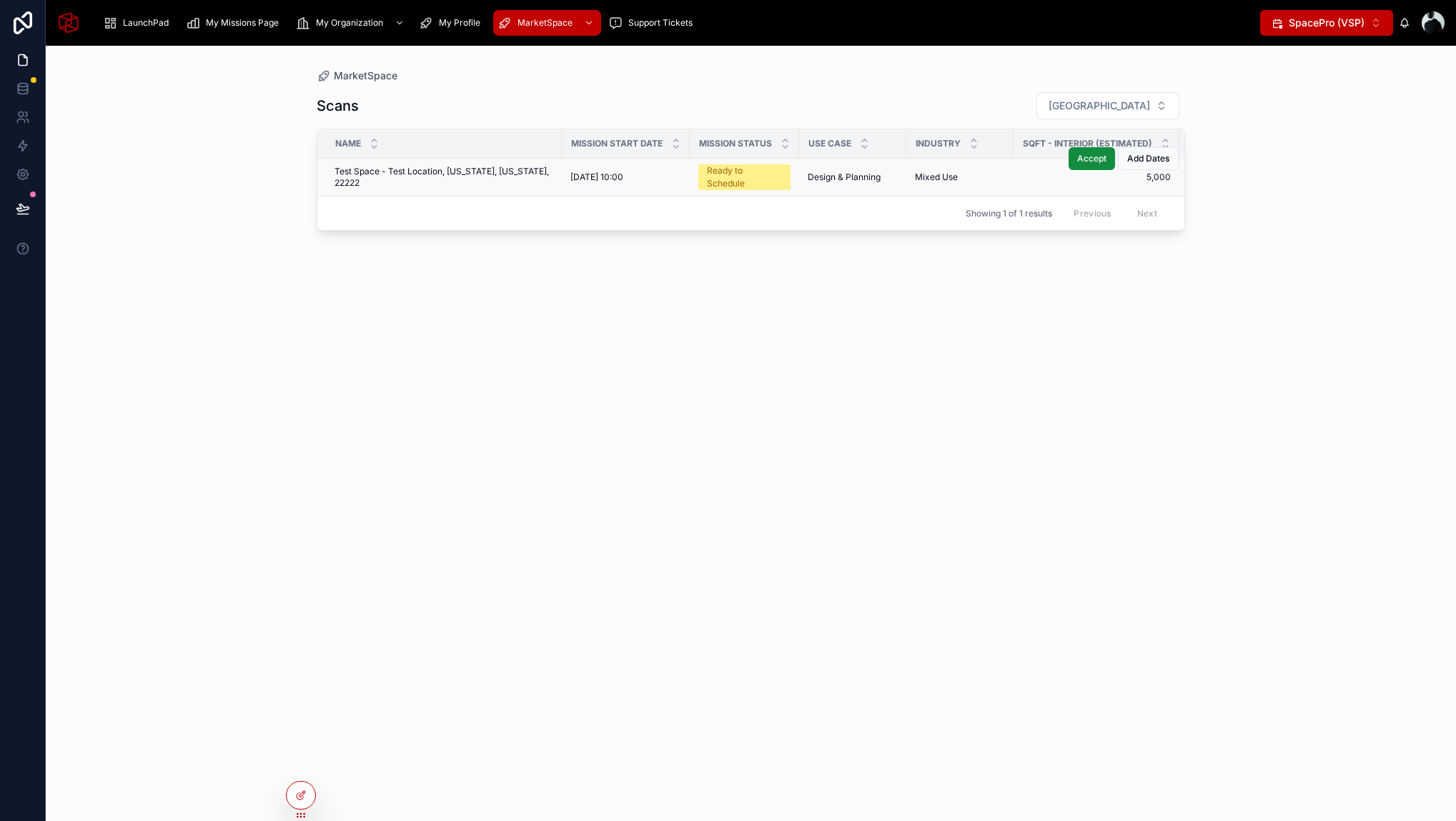
click at [463, 182] on span "Test Space - Test Location, [US_STATE], [US_STATE], 22222" at bounding box center [444, 176] width 219 height 23
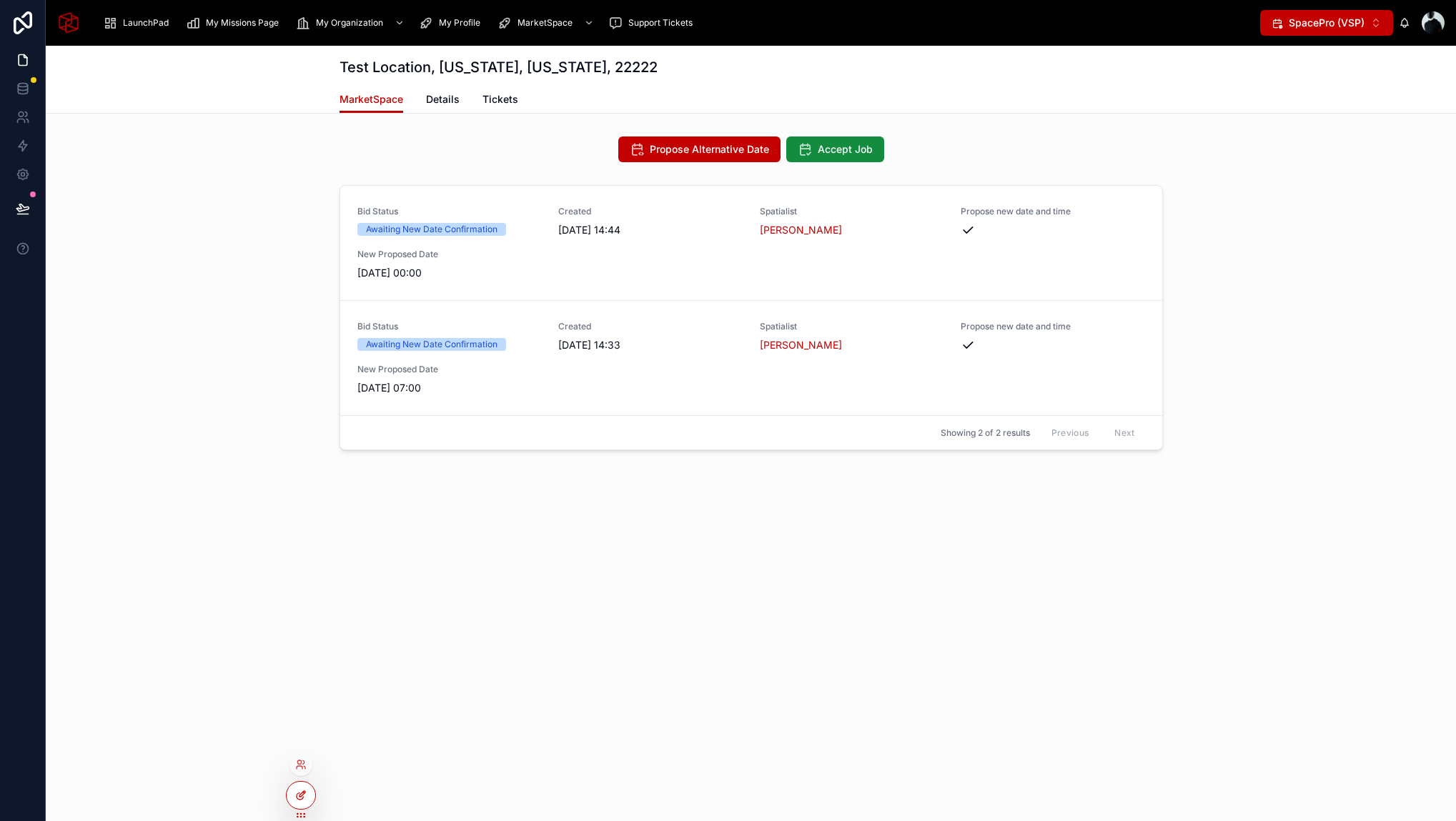
click at [301, 792] on icon at bounding box center [300, 795] width 11 height 11
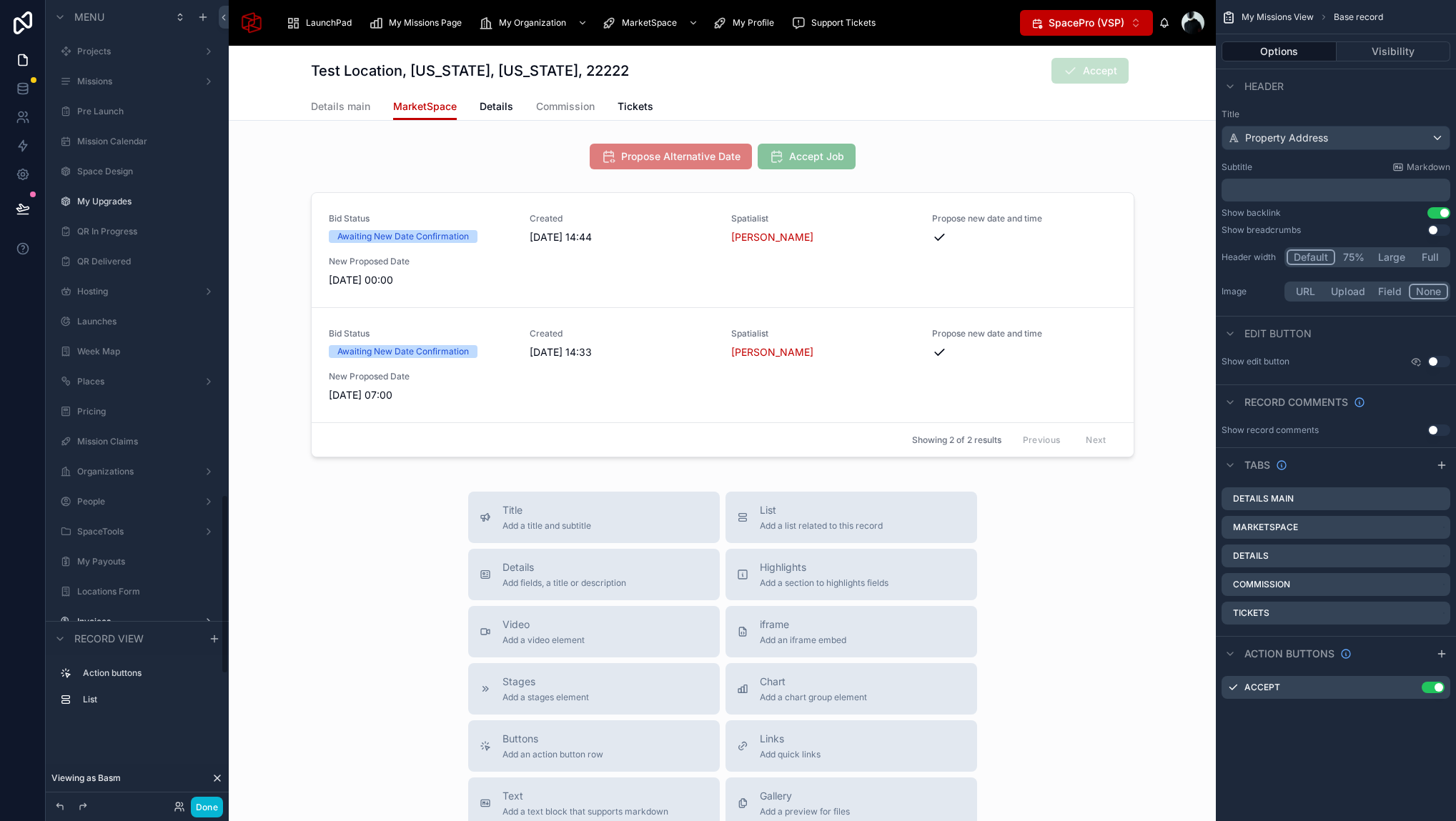
scroll to position [2207, 0]
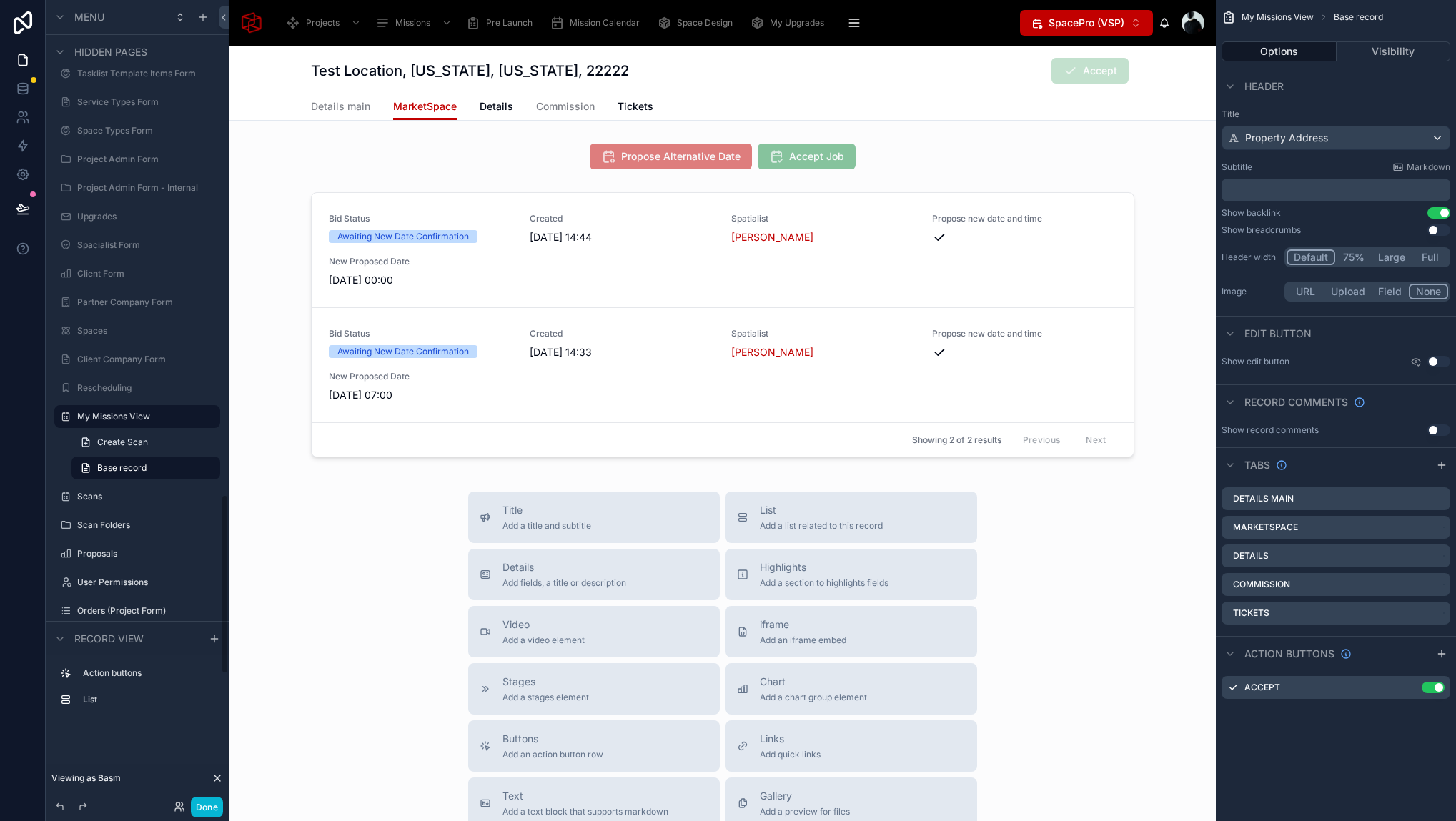
click at [817, 89] on div "Test Location, [US_STATE], [US_STATE], 22222 Accept" at bounding box center [722, 70] width 823 height 47
click at [1436, 527] on icon "scrollable content" at bounding box center [1438, 528] width 11 height 11
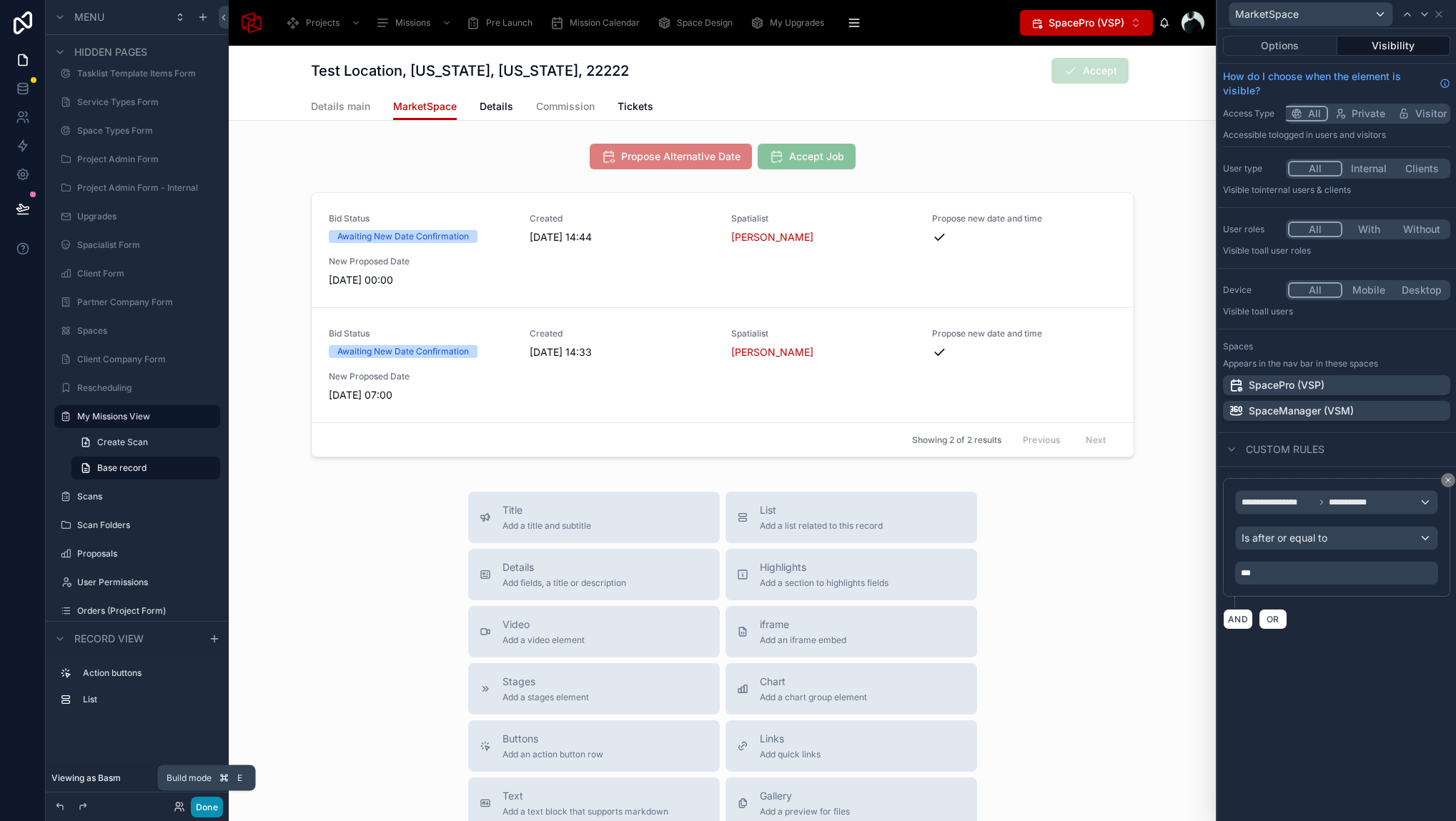
click at [210, 808] on button "Done" at bounding box center [207, 807] width 32 height 20
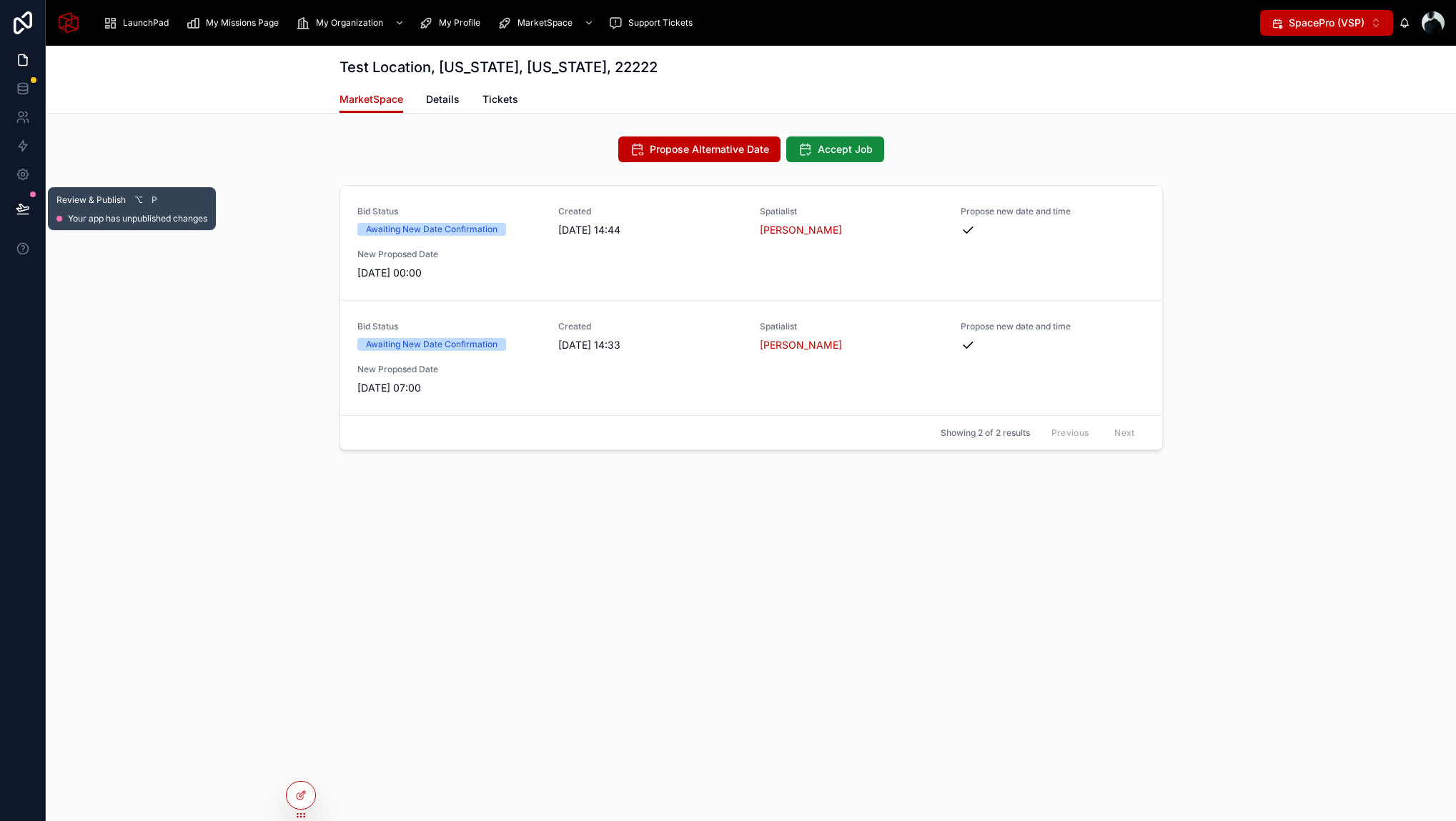
click at [25, 208] on icon at bounding box center [23, 209] width 14 height 14
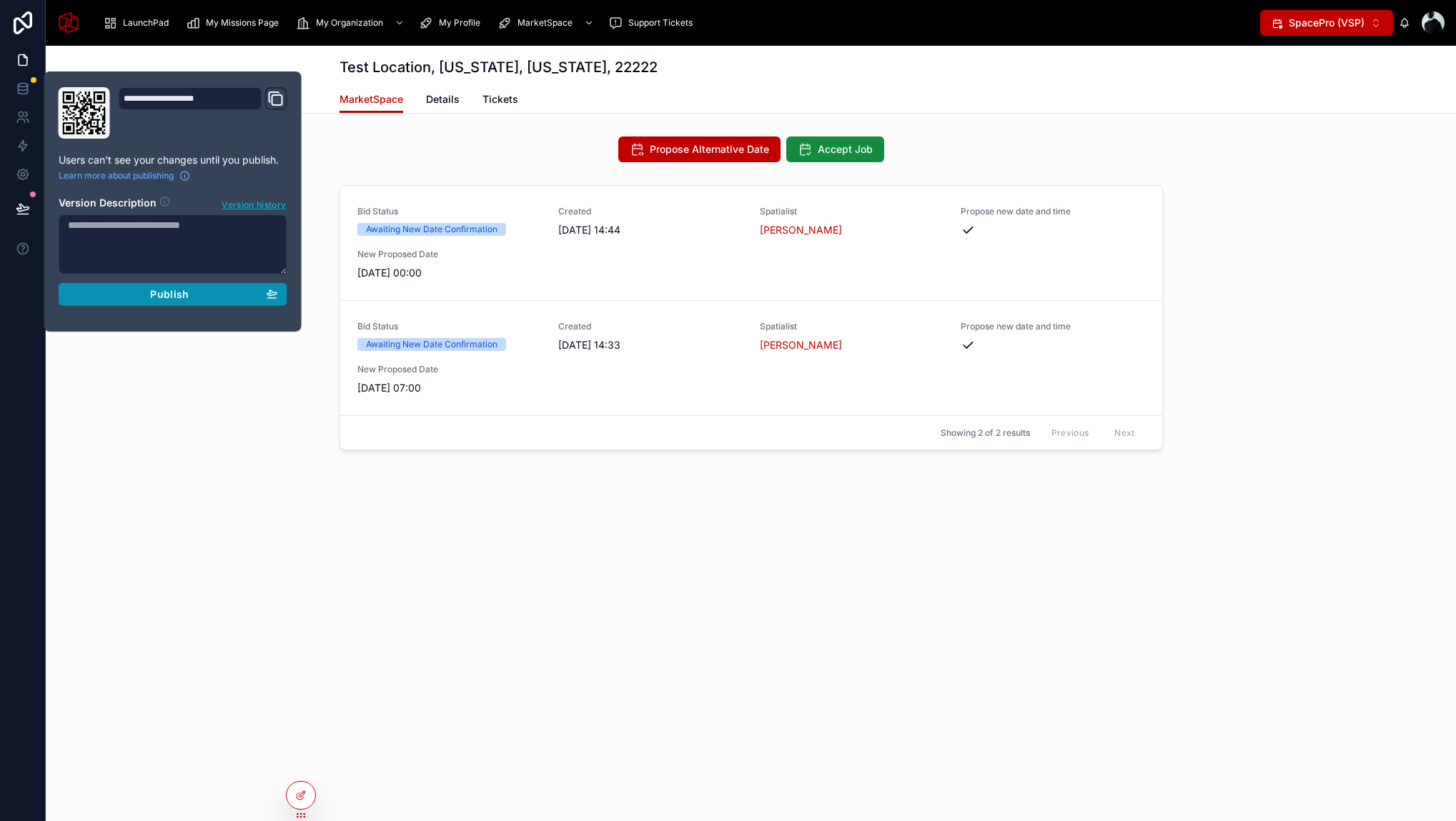
click at [157, 293] on span "Publish" at bounding box center [169, 293] width 38 height 13
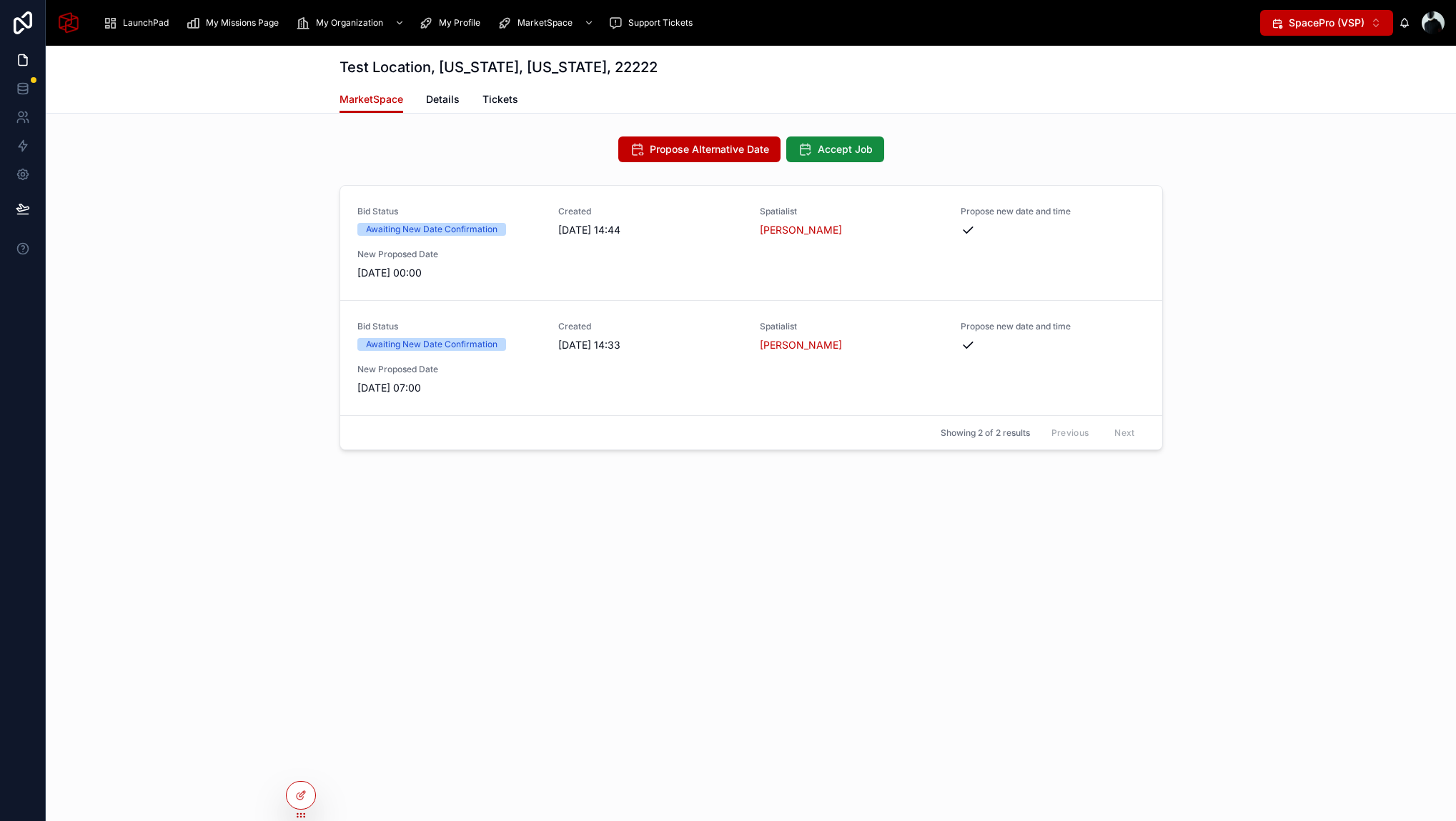
click at [221, 432] on div "Bid Status Awaiting New Date Confirmation Created [DATE] 14:44 Spatialist Basm …" at bounding box center [751, 320] width 1410 height 282
click at [507, 25] on icon "scrollable content" at bounding box center [504, 23] width 14 height 14
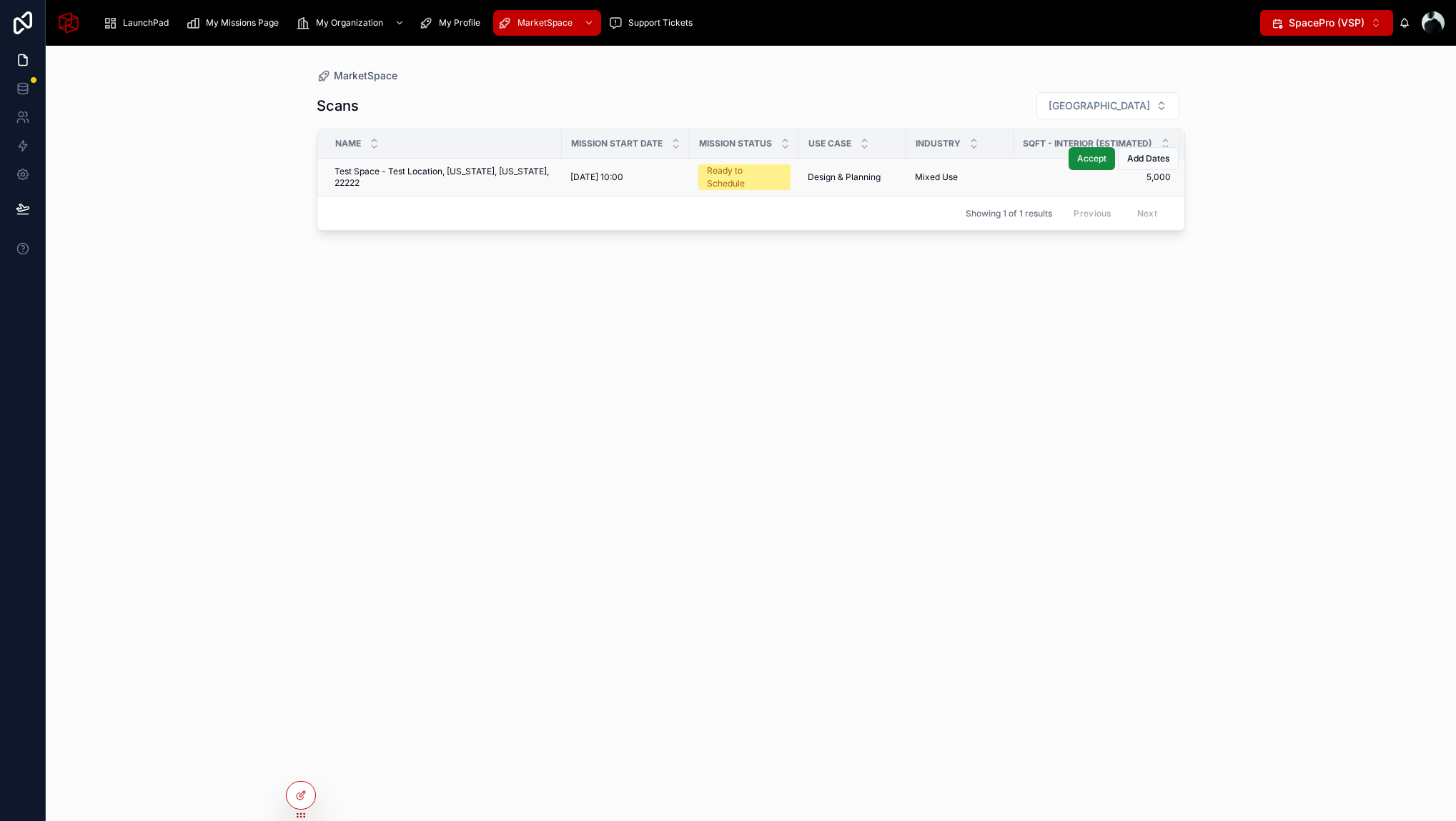
click at [468, 176] on span "Test Space - Test Location, [US_STATE], [US_STATE], 22222" at bounding box center [444, 176] width 219 height 23
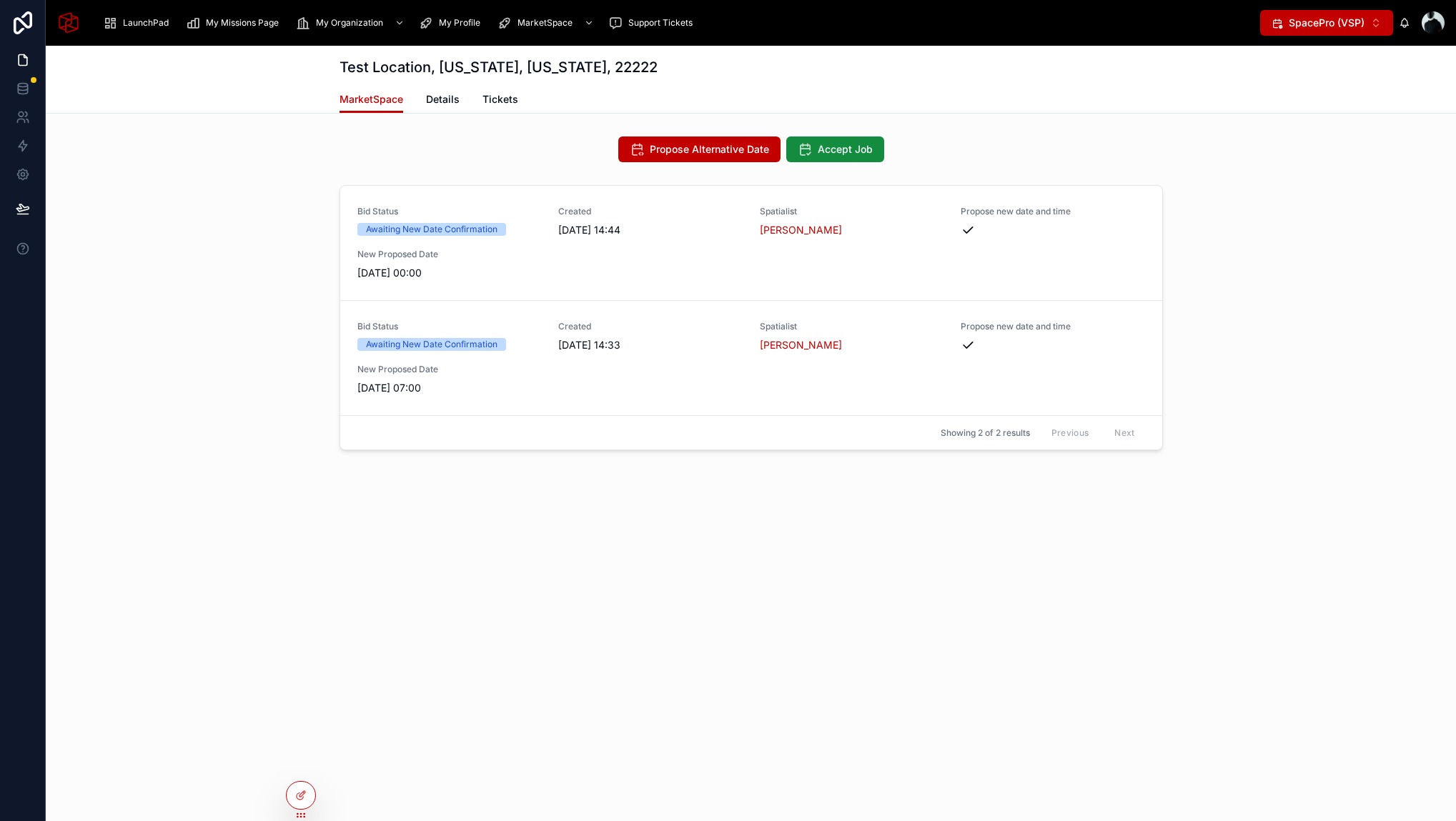
click at [257, 329] on div "Bid Status Awaiting New Date Confirmation Created [DATE] 14:44 Spatialist Basm …" at bounding box center [751, 320] width 1410 height 282
click at [1280, 221] on div "Bid Status Awaiting New Date Confirmation Created [DATE] 14:44 Spatialist Basm …" at bounding box center [751, 320] width 1410 height 282
click at [307, 803] on div at bounding box center [301, 795] width 29 height 27
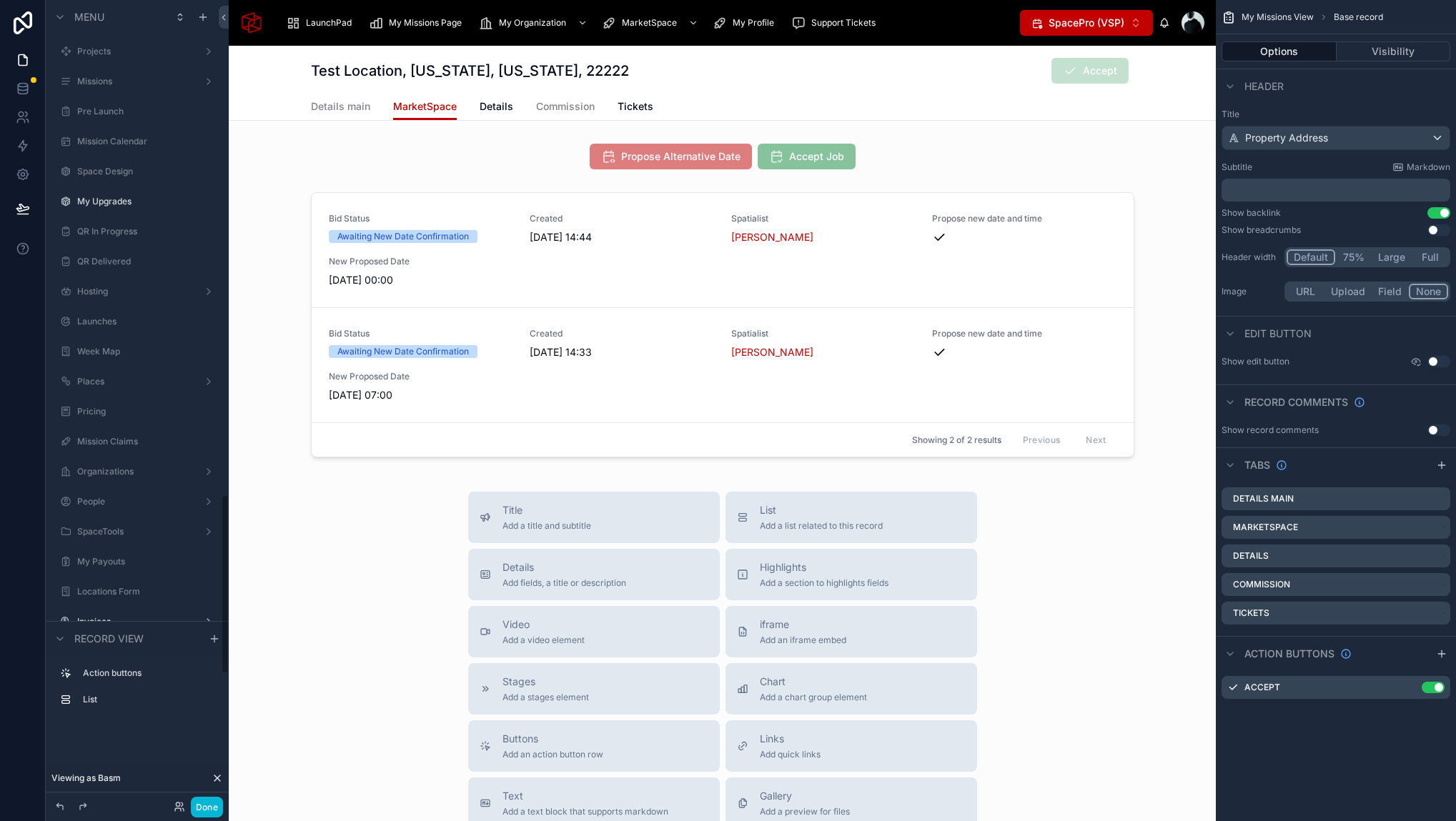
scroll to position [2207, 0]
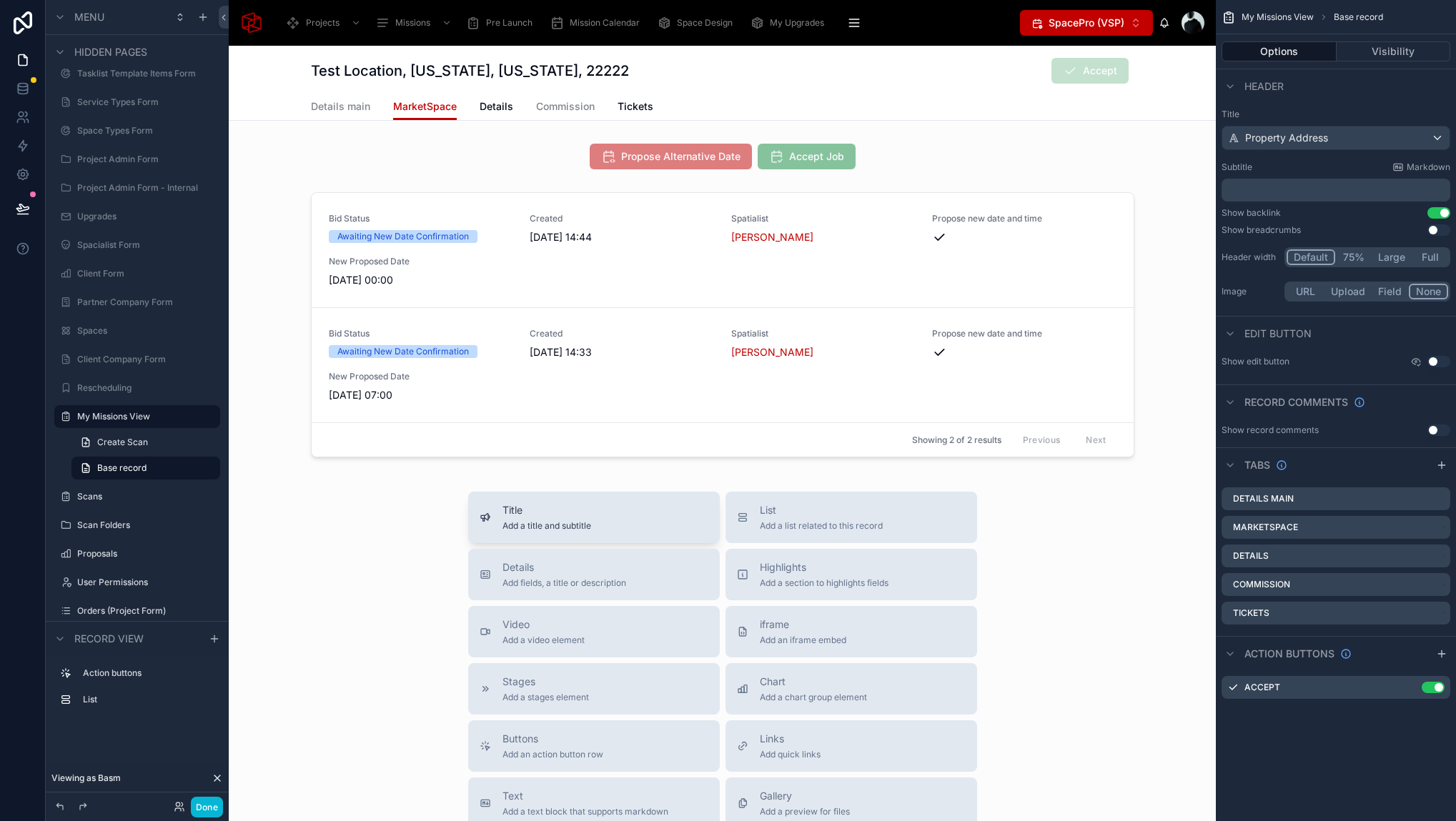
click at [521, 517] on span "Title" at bounding box center [546, 510] width 88 height 14
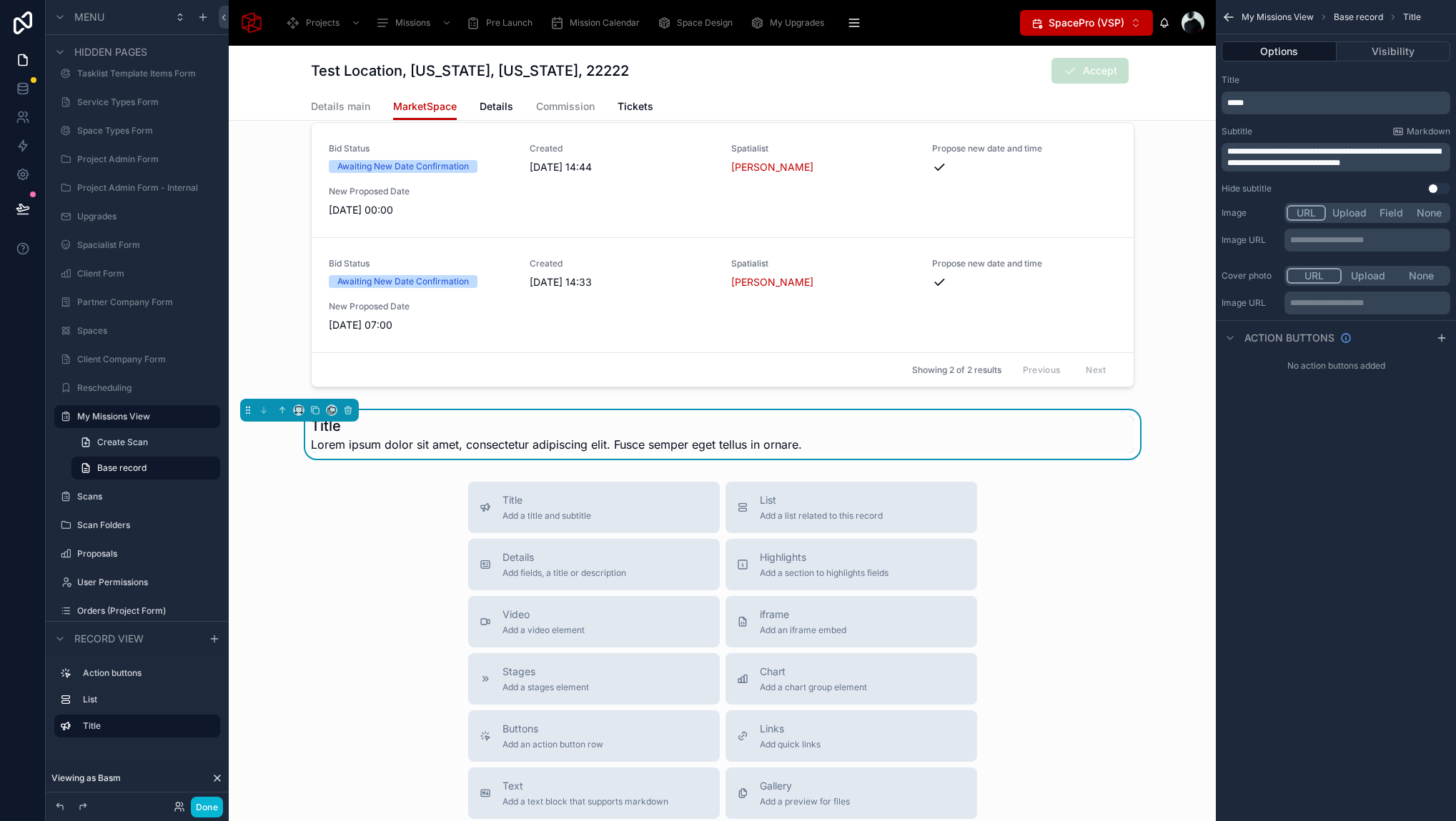
scroll to position [70, 0]
click at [276, 410] on button at bounding box center [282, 409] width 16 height 16
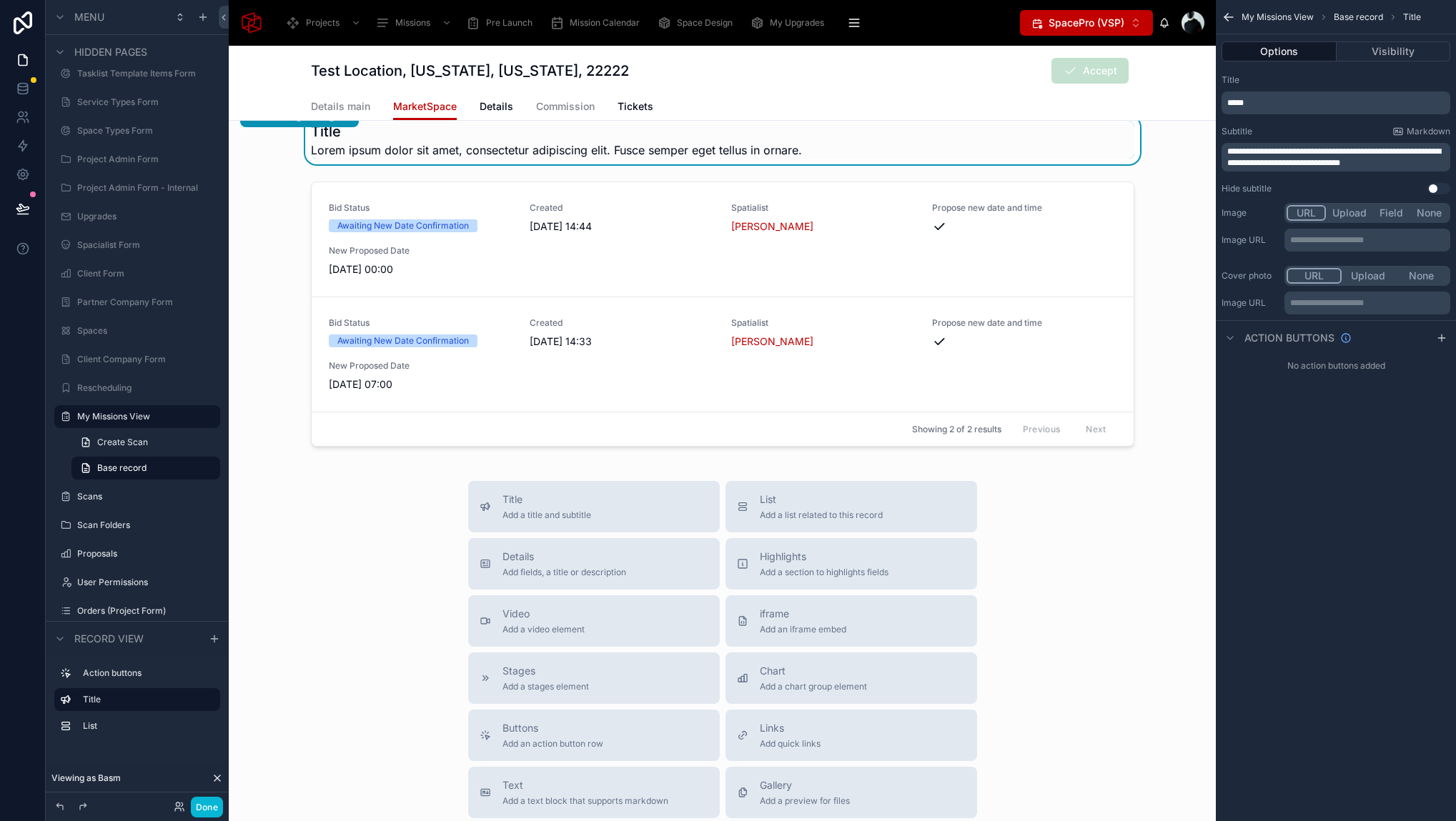
scroll to position [0, 0]
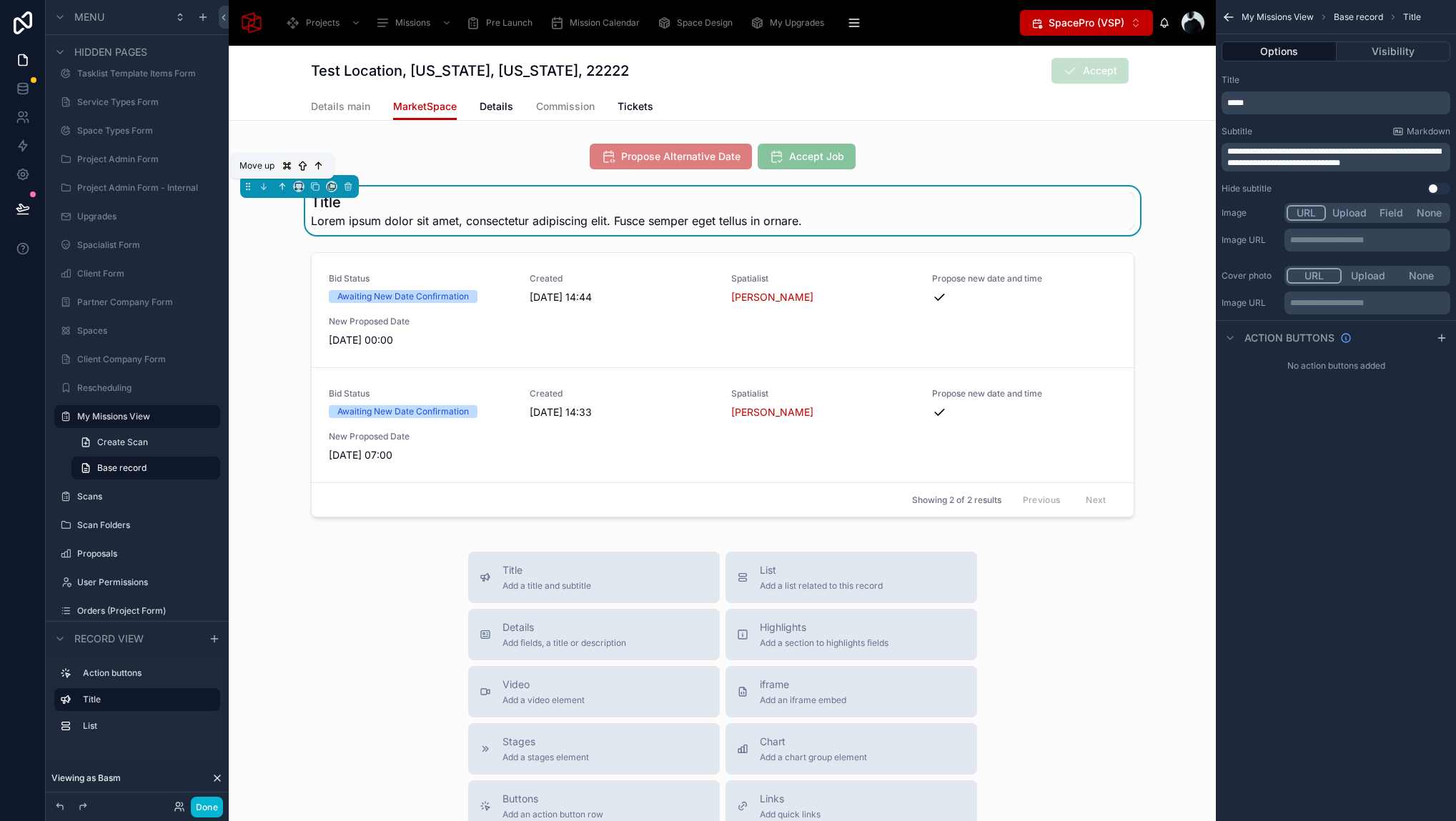
click at [283, 189] on icon at bounding box center [283, 187] width 10 height 10
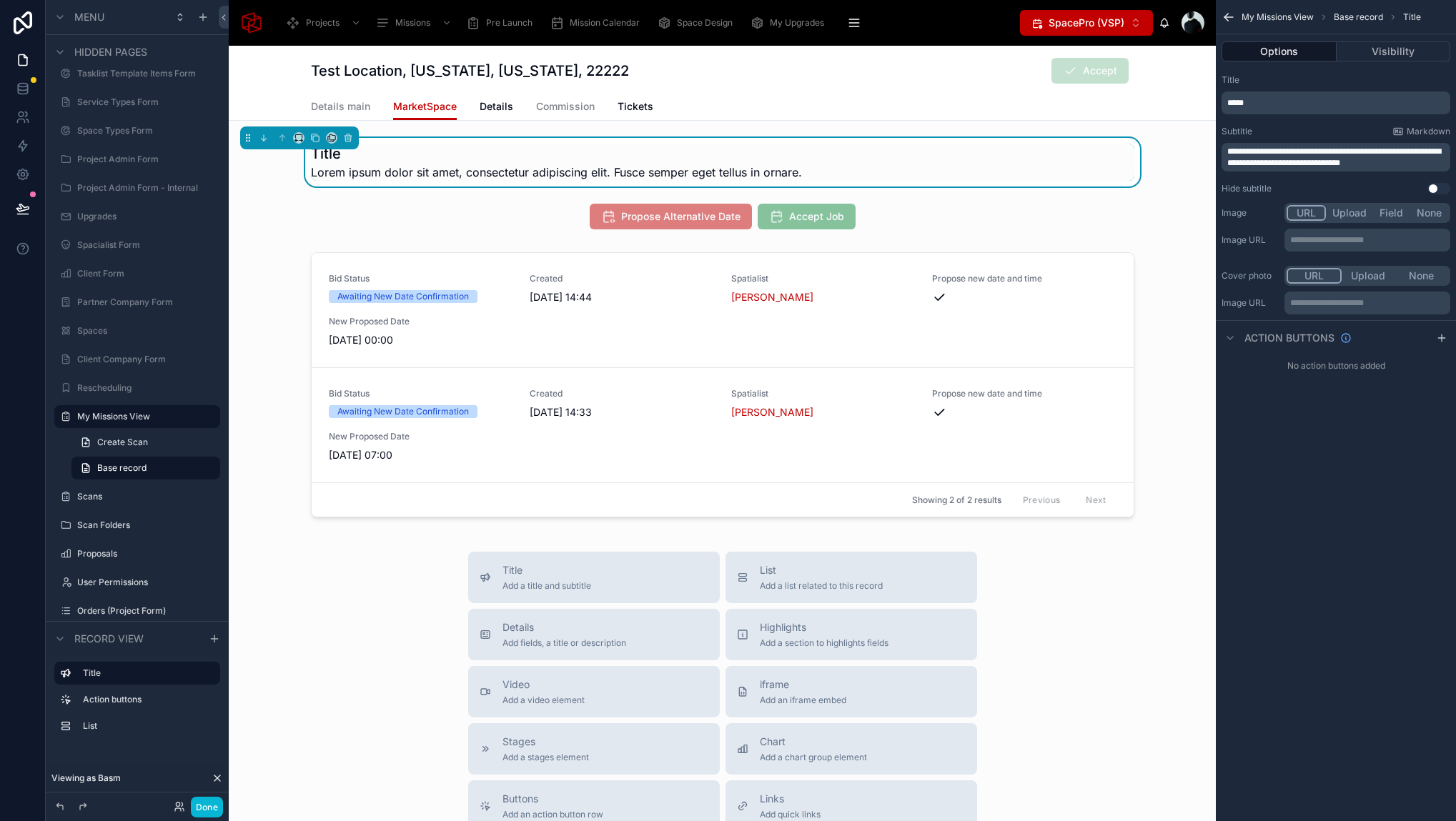
click at [1299, 103] on p "*****" at bounding box center [1336, 103] width 220 height 11
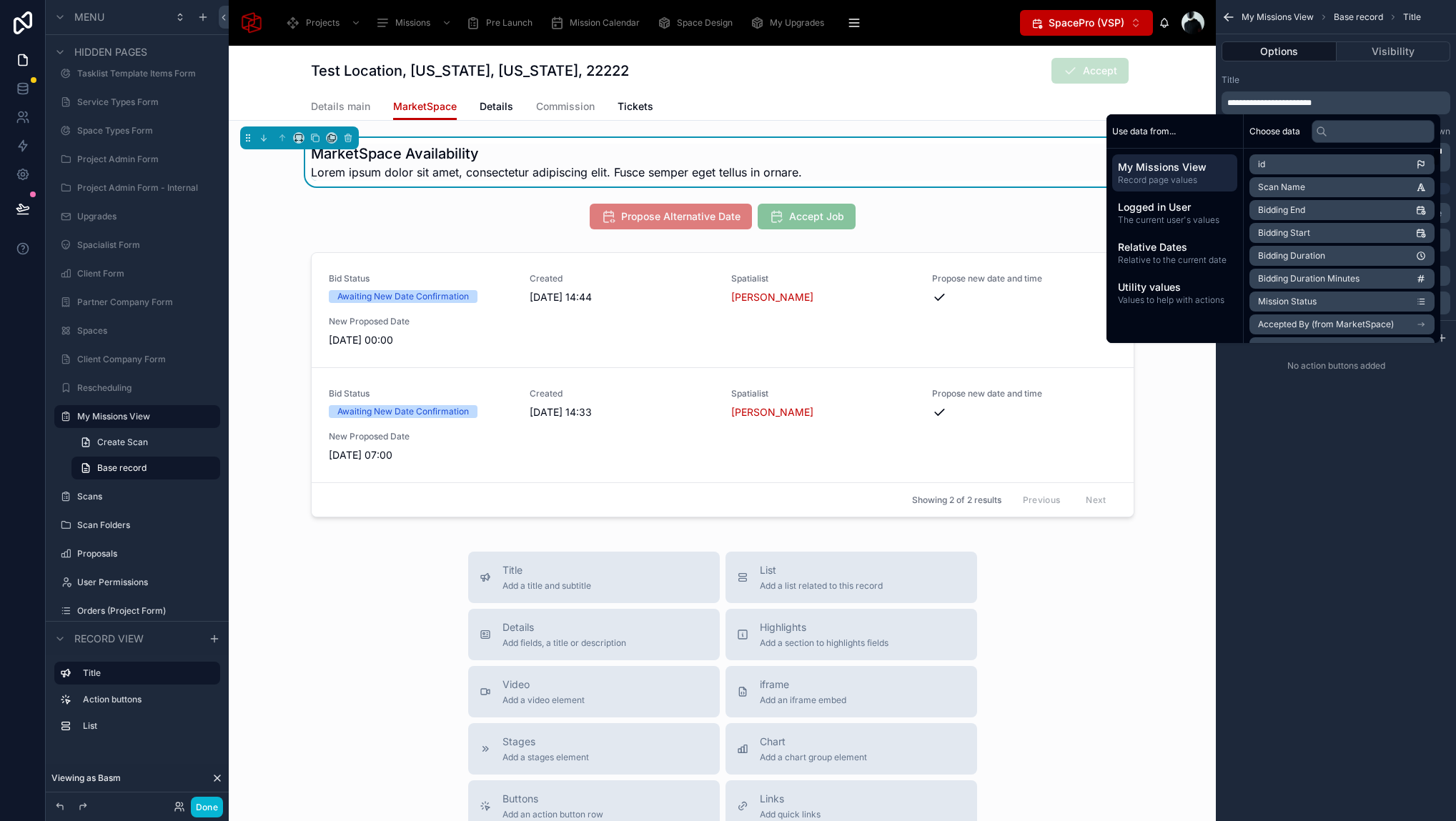
click at [1364, 548] on div "**********" at bounding box center [1336, 410] width 240 height 821
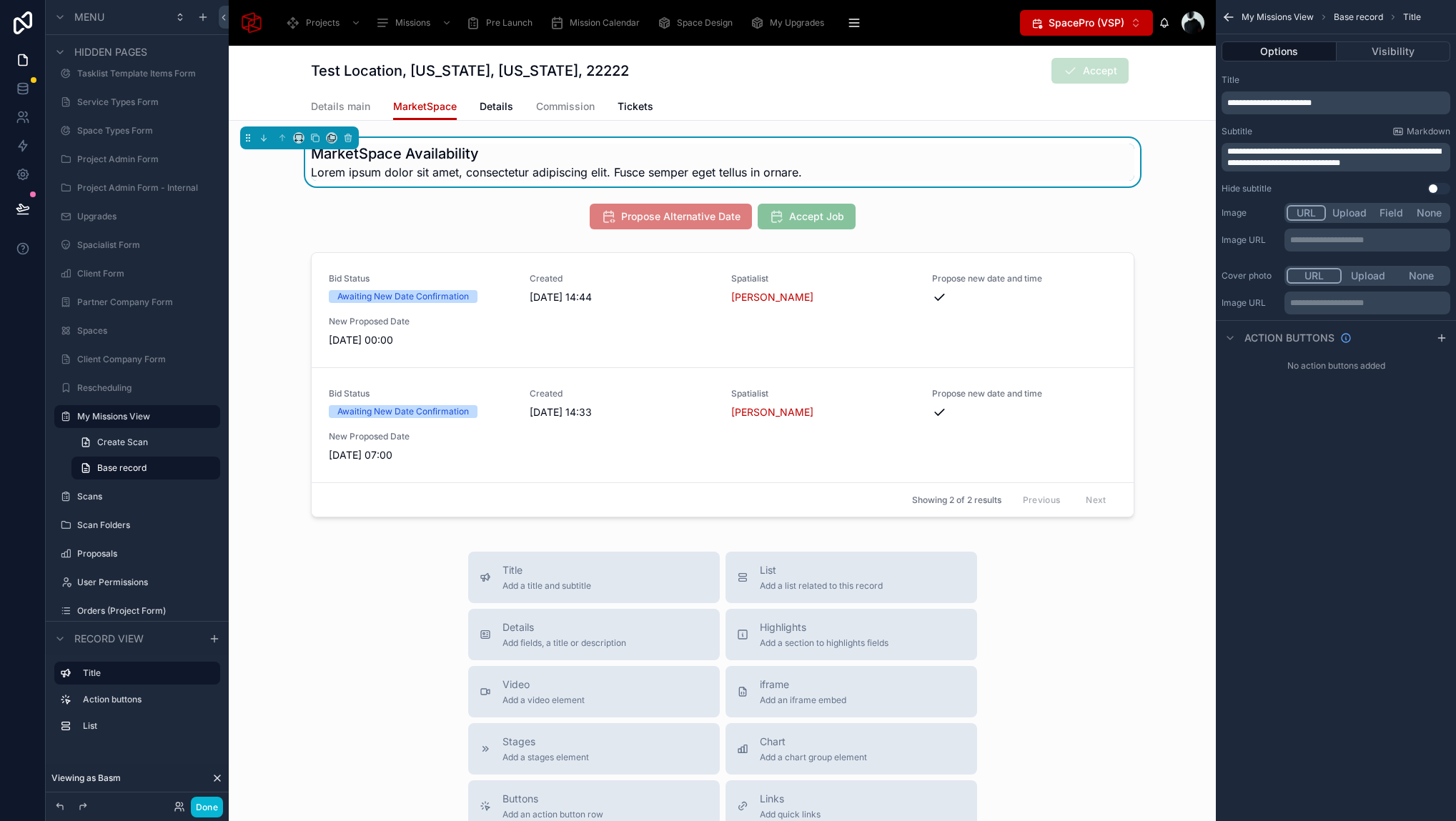
click at [1298, 154] on span "**********" at bounding box center [1334, 157] width 214 height 20
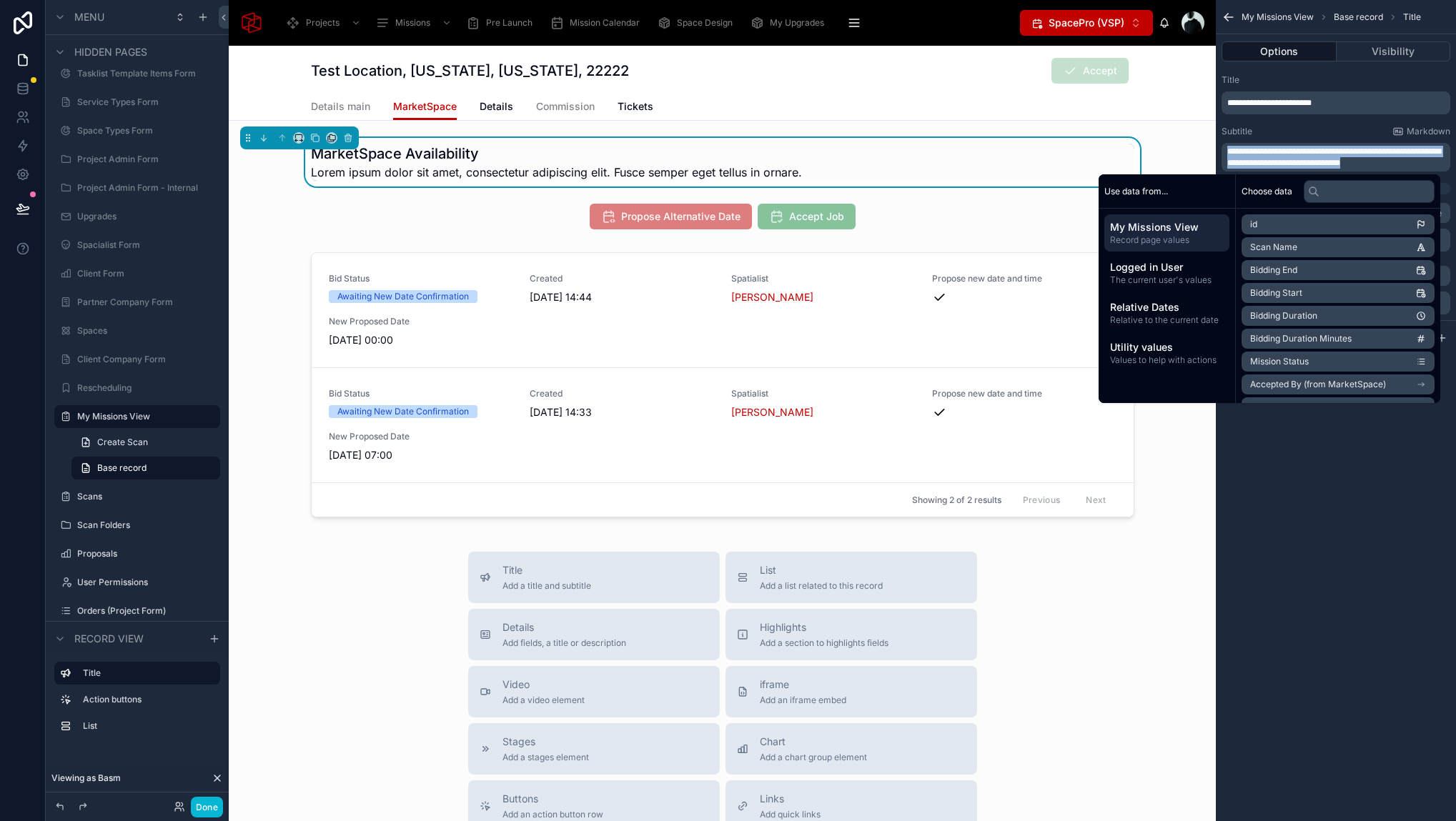
click at [1298, 154] on span "**********" at bounding box center [1334, 157] width 214 height 20
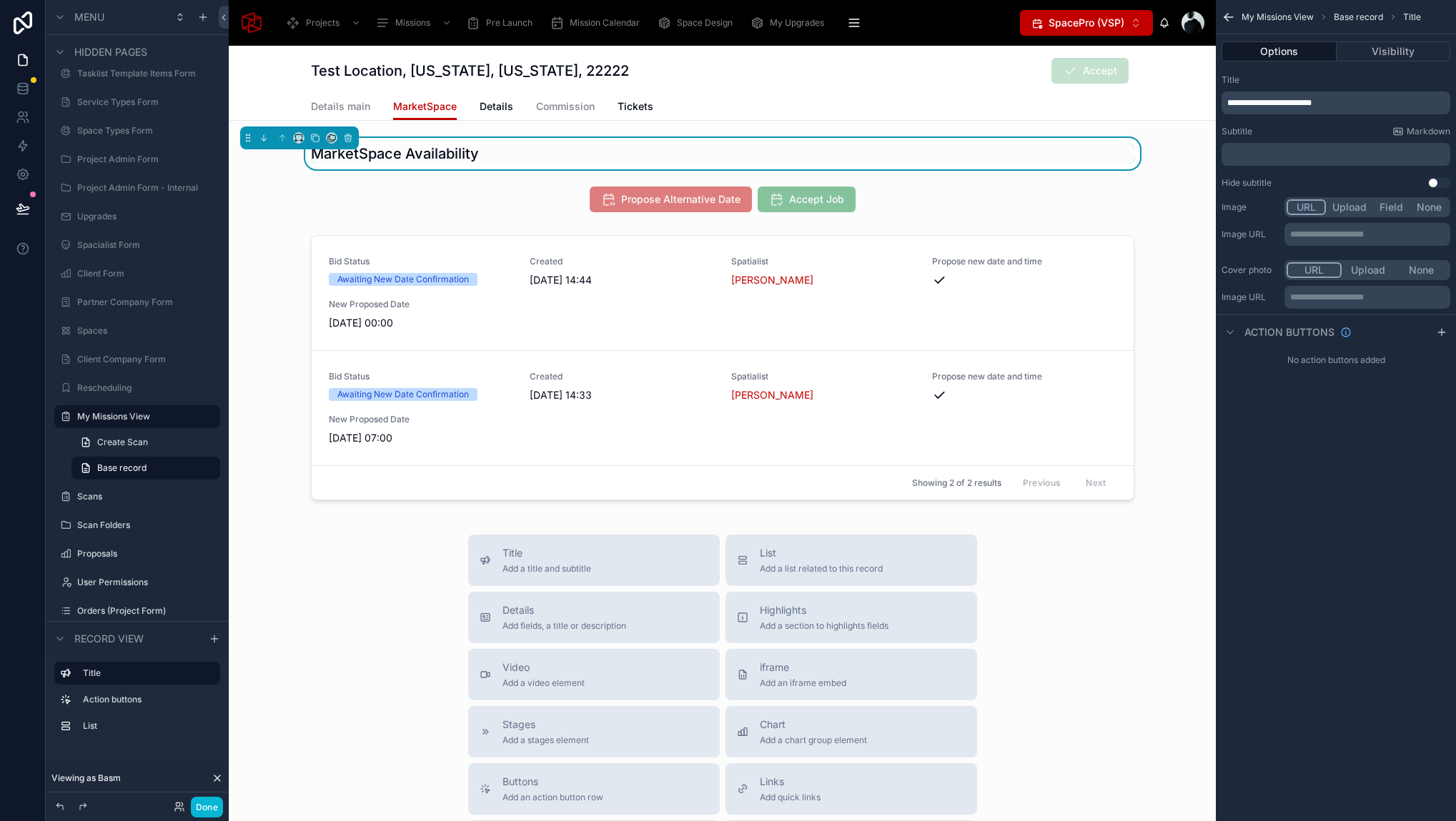
click at [1293, 569] on div "**********" at bounding box center [1336, 410] width 240 height 821
click at [1276, 148] on p "﻿" at bounding box center [1336, 154] width 220 height 11
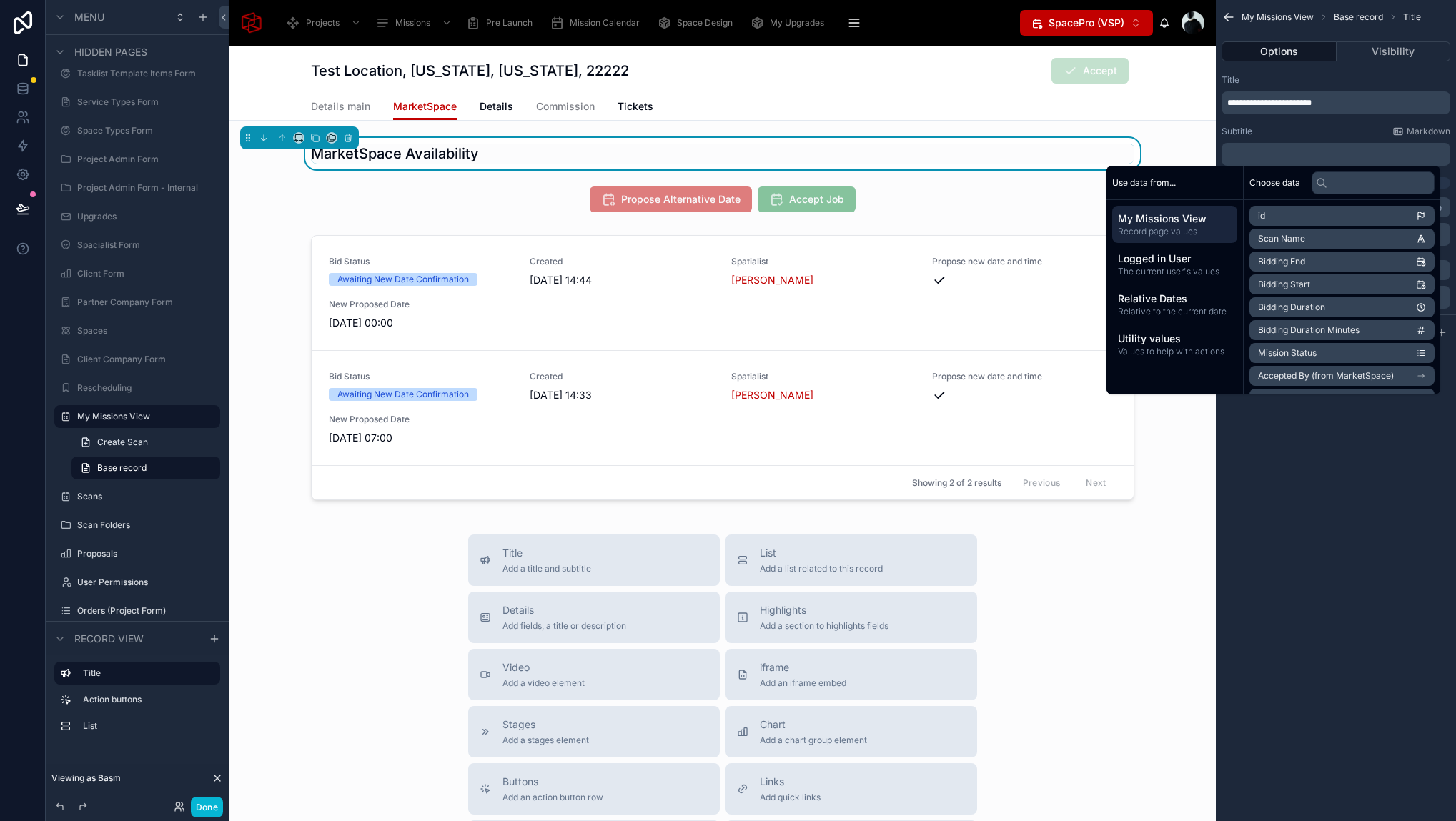
click at [1309, 129] on div "Subtitle Markdown" at bounding box center [1336, 131] width 229 height 11
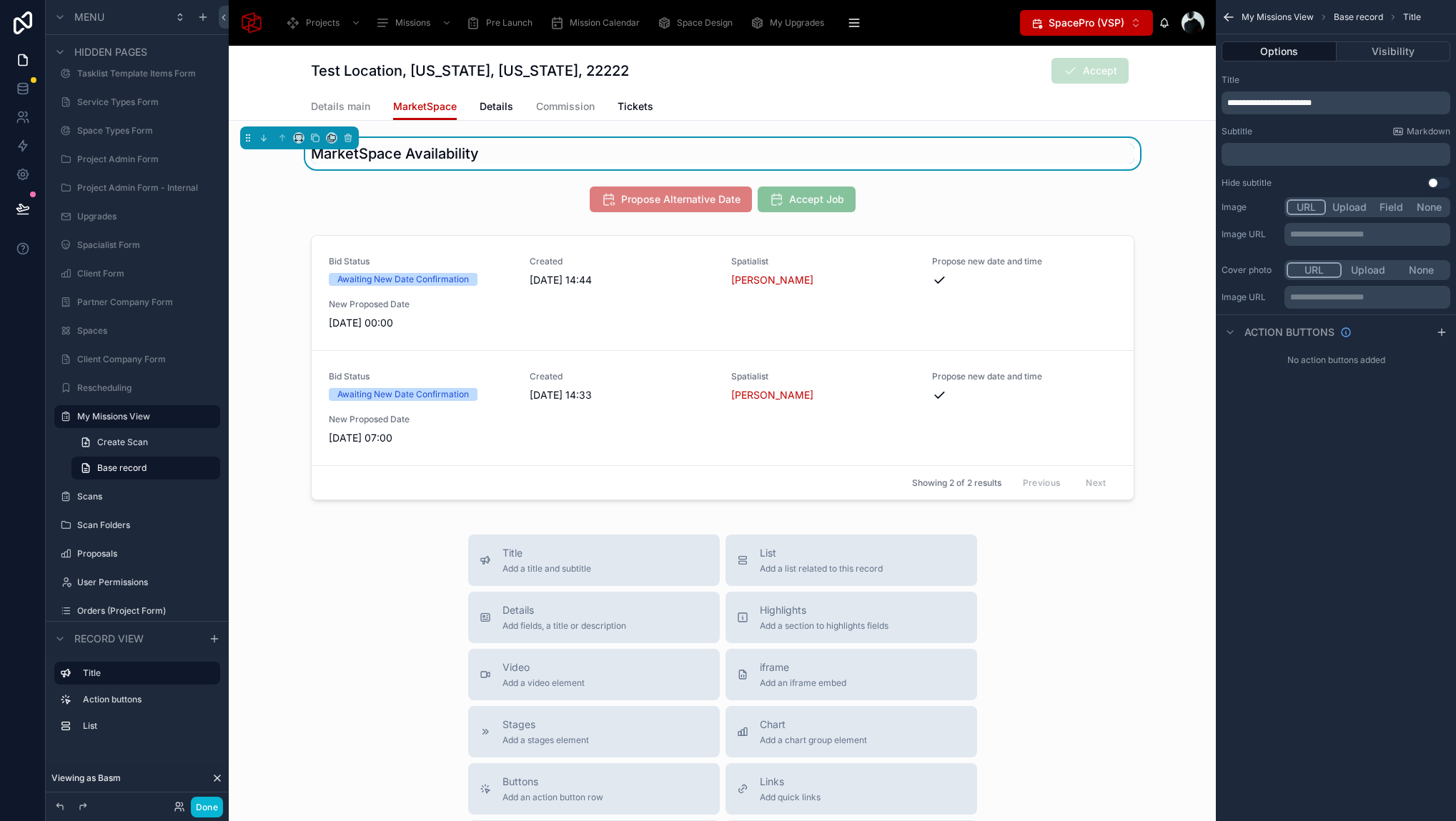
click at [1288, 148] on div "﻿" at bounding box center [1336, 154] width 229 height 23
click at [1285, 151] on p "﻿" at bounding box center [1336, 154] width 220 height 11
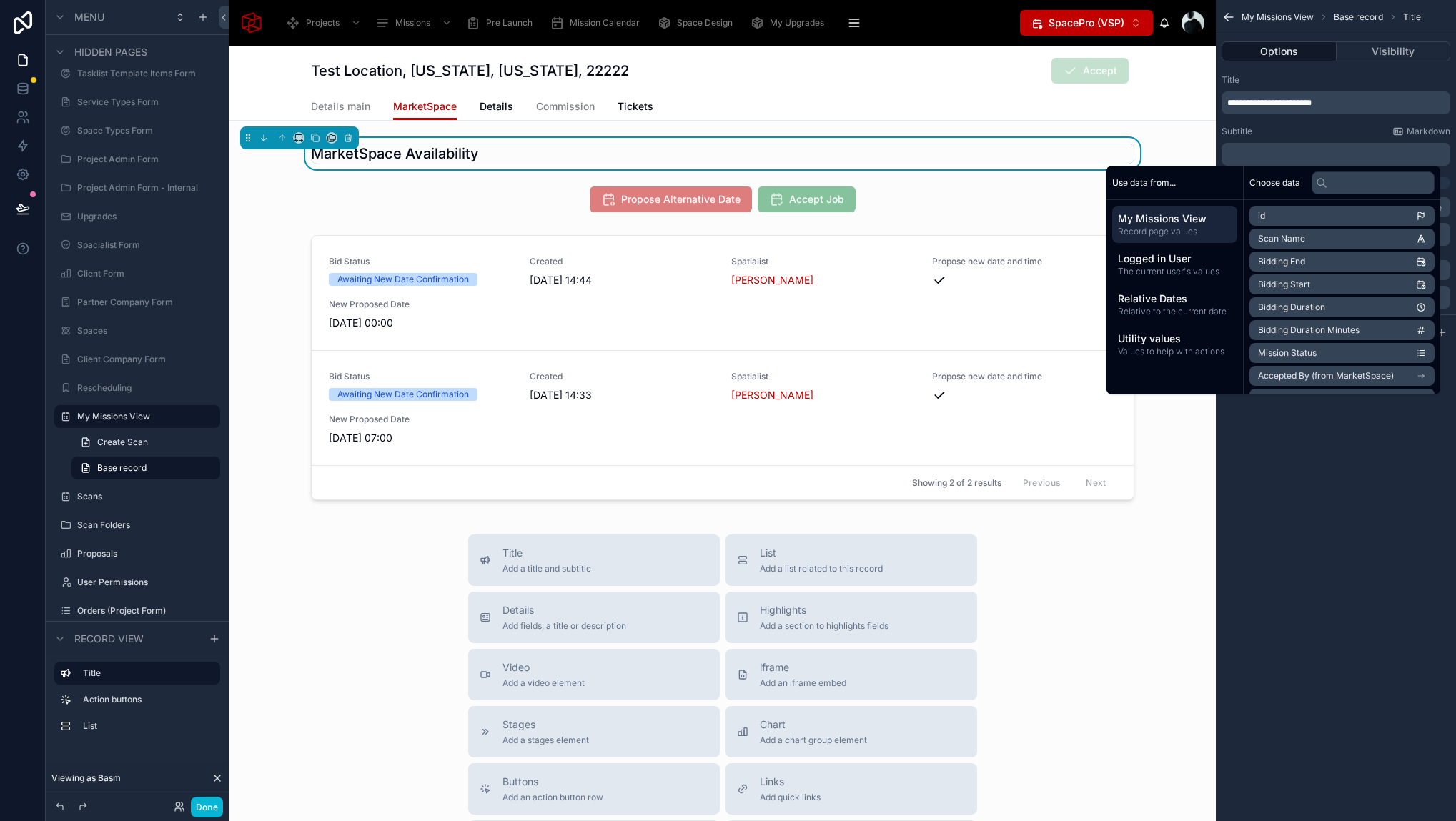
click at [1284, 154] on p "﻿" at bounding box center [1336, 154] width 220 height 11
click at [1173, 545] on div "Title Add a title and subtitle List Add a list related to this record Details A…" at bounding box center [722, 789] width 987 height 509
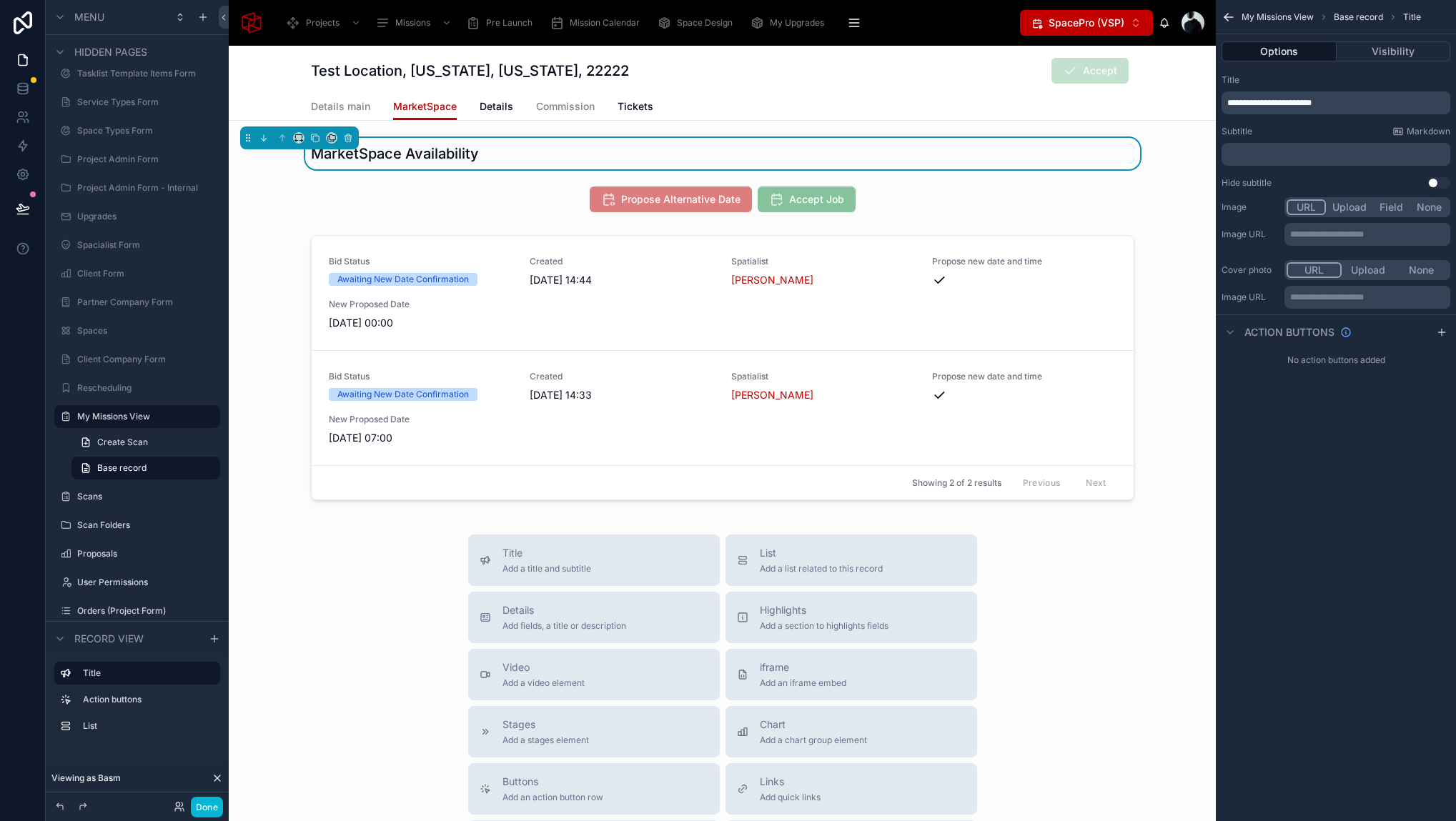
click at [356, 741] on div "Title Add a title and subtitle List Add a list related to this record Details A…" at bounding box center [722, 789] width 987 height 509
click at [219, 811] on button "Done" at bounding box center [207, 807] width 32 height 20
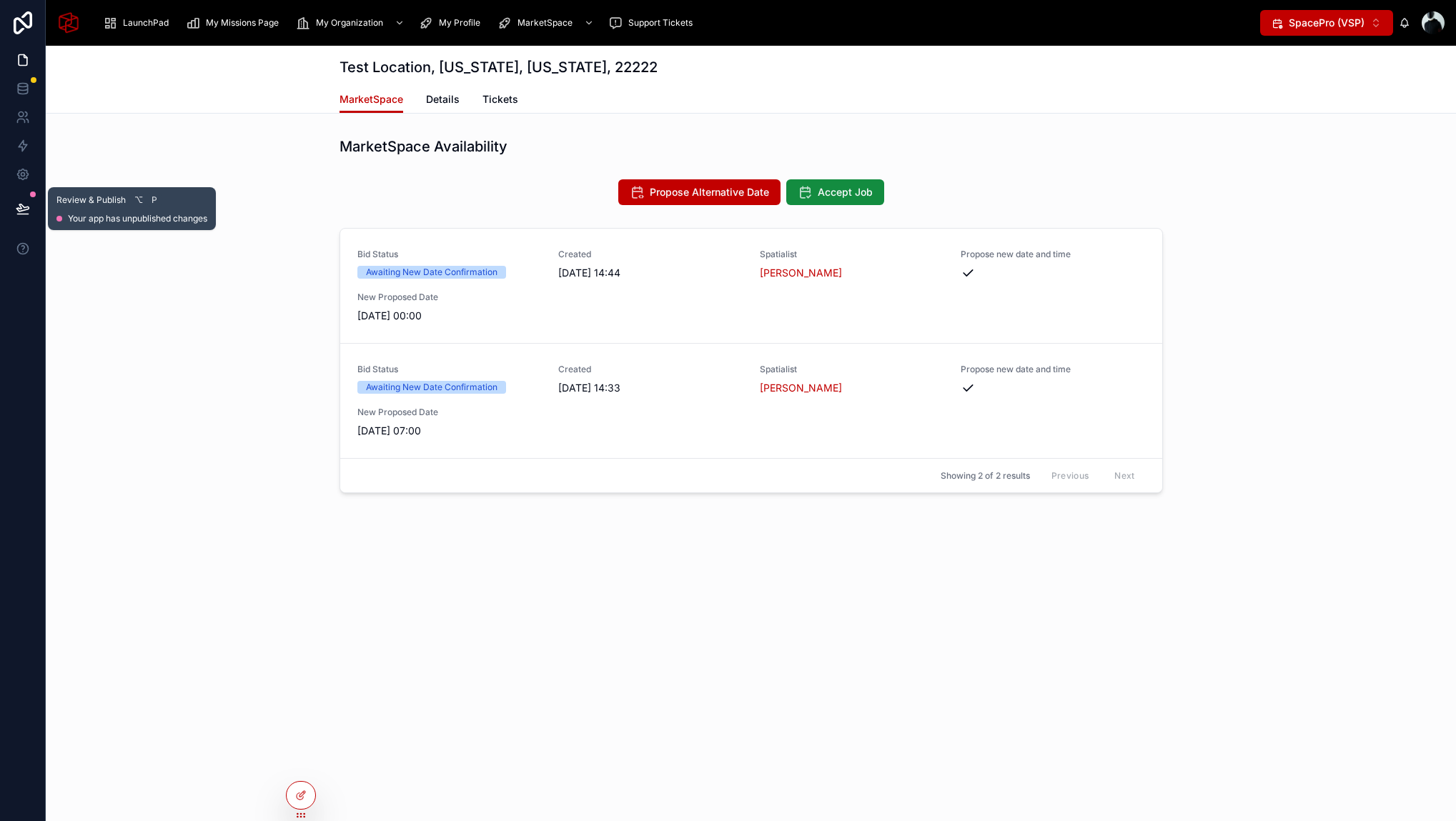
click at [21, 212] on icon at bounding box center [23, 209] width 14 height 14
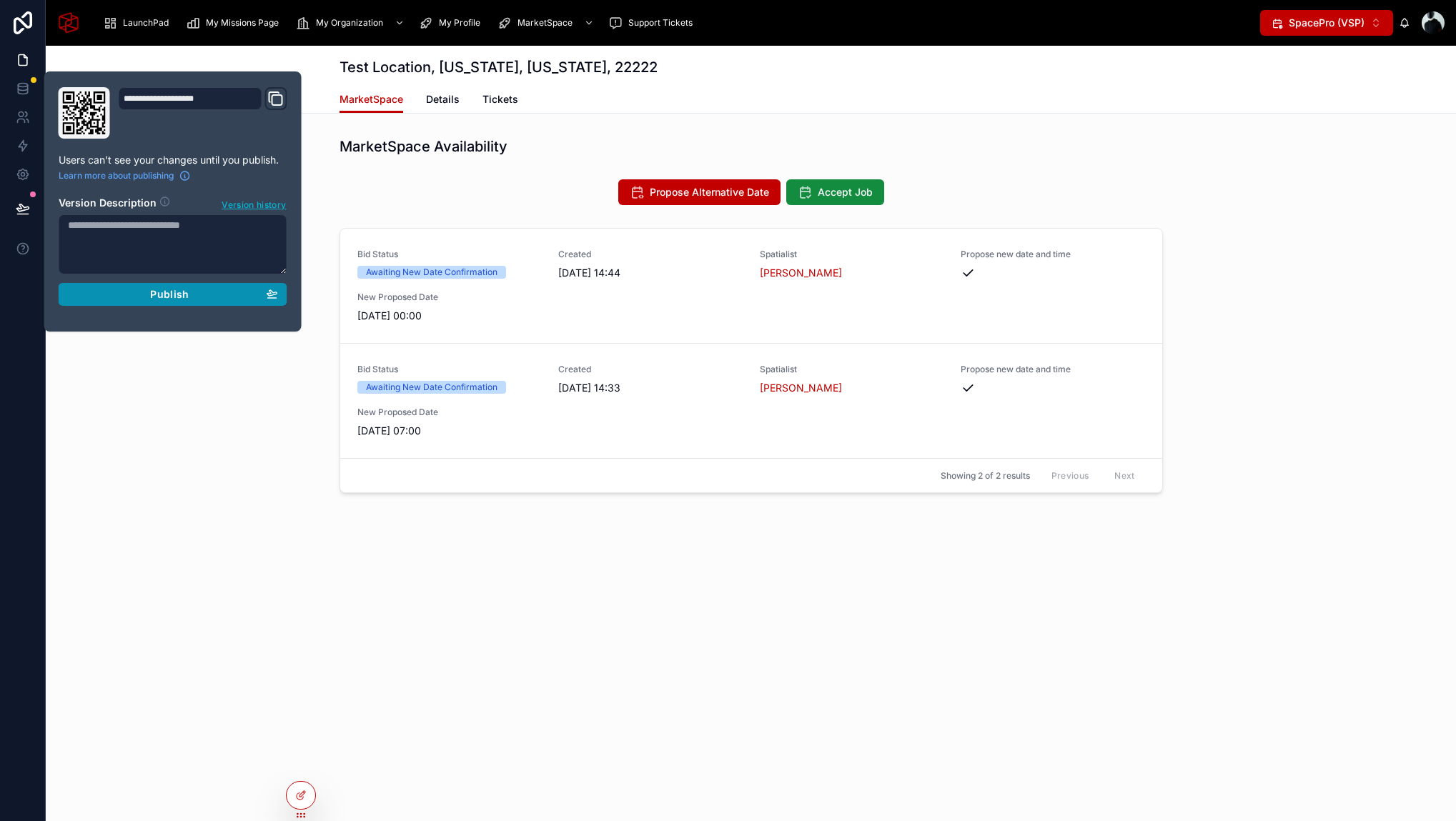
click at [156, 293] on span "Publish" at bounding box center [169, 293] width 38 height 13
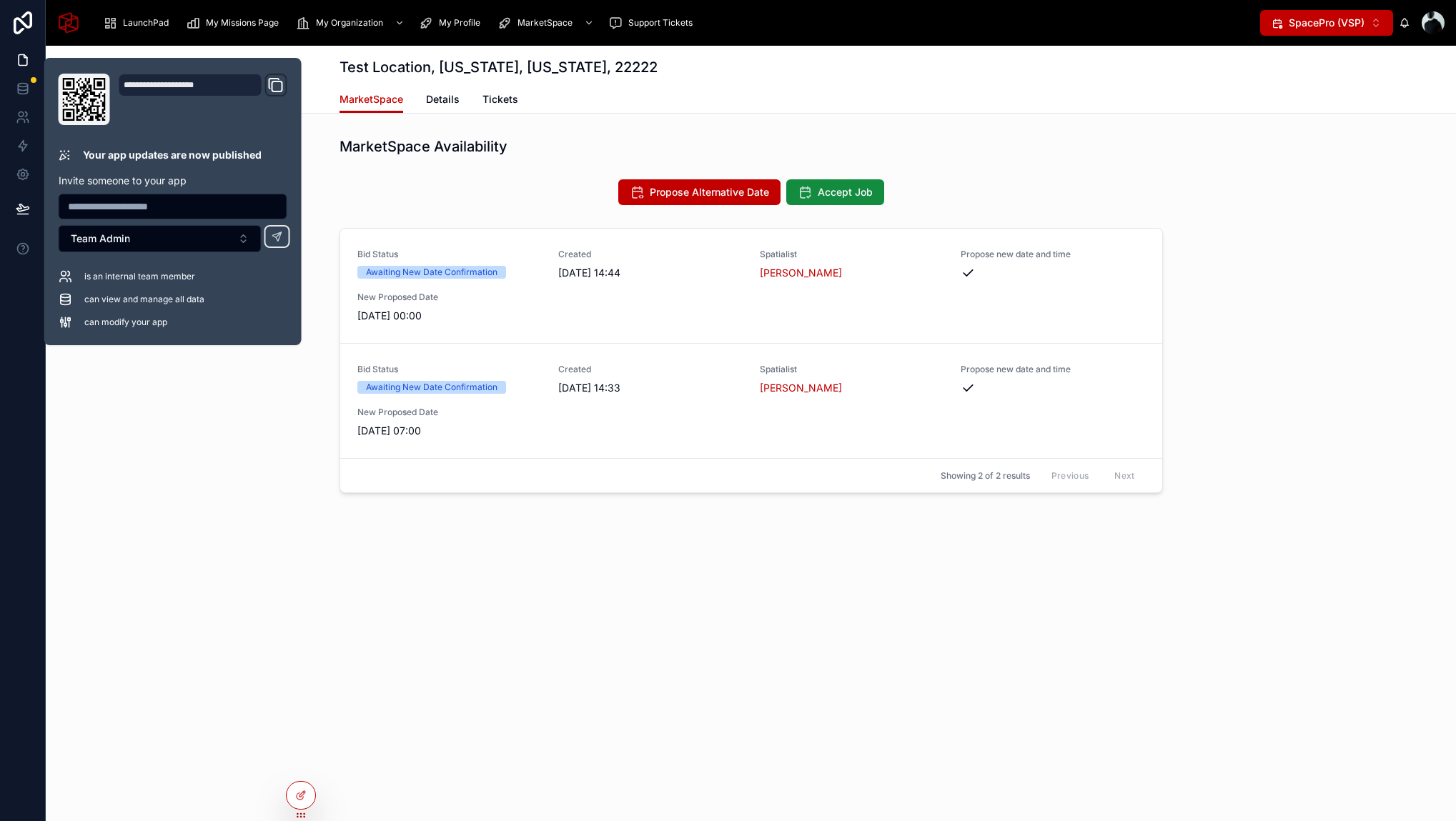
click at [1321, 291] on div "Bid Status Awaiting New Date Confirmation Created [DATE] 14:44 Spatialist Basm …" at bounding box center [751, 363] width 1410 height 282
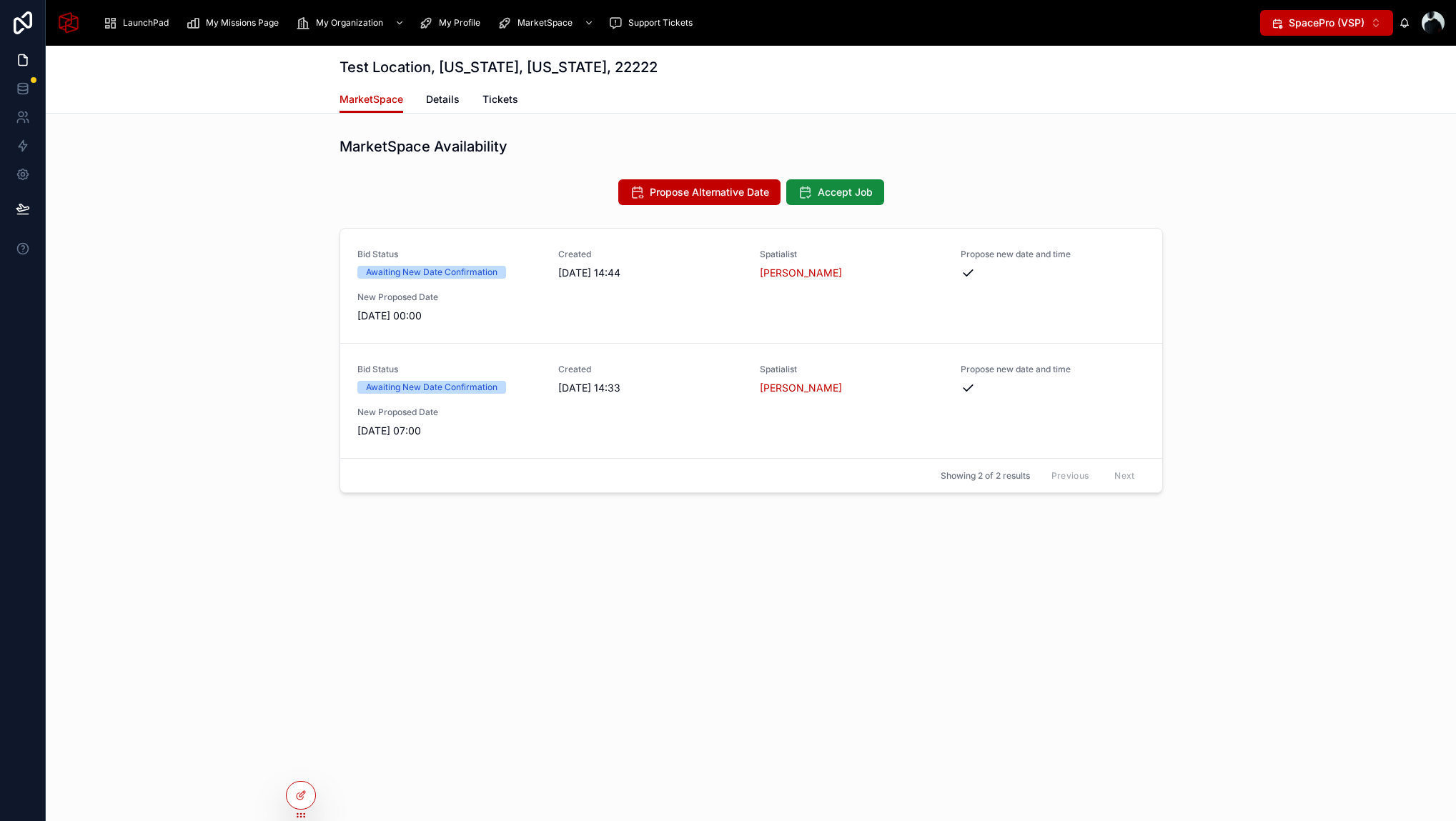
click at [1265, 514] on div "Test Location, [US_STATE][GEOGRAPHIC_DATA][US_STATE] MarketSpace MarketSpace De…" at bounding box center [751, 321] width 1410 height 550
click at [1015, 138] on div "MarketSpace Availability" at bounding box center [751, 147] width 823 height 20
